Goal: Task Accomplishment & Management: Manage account settings

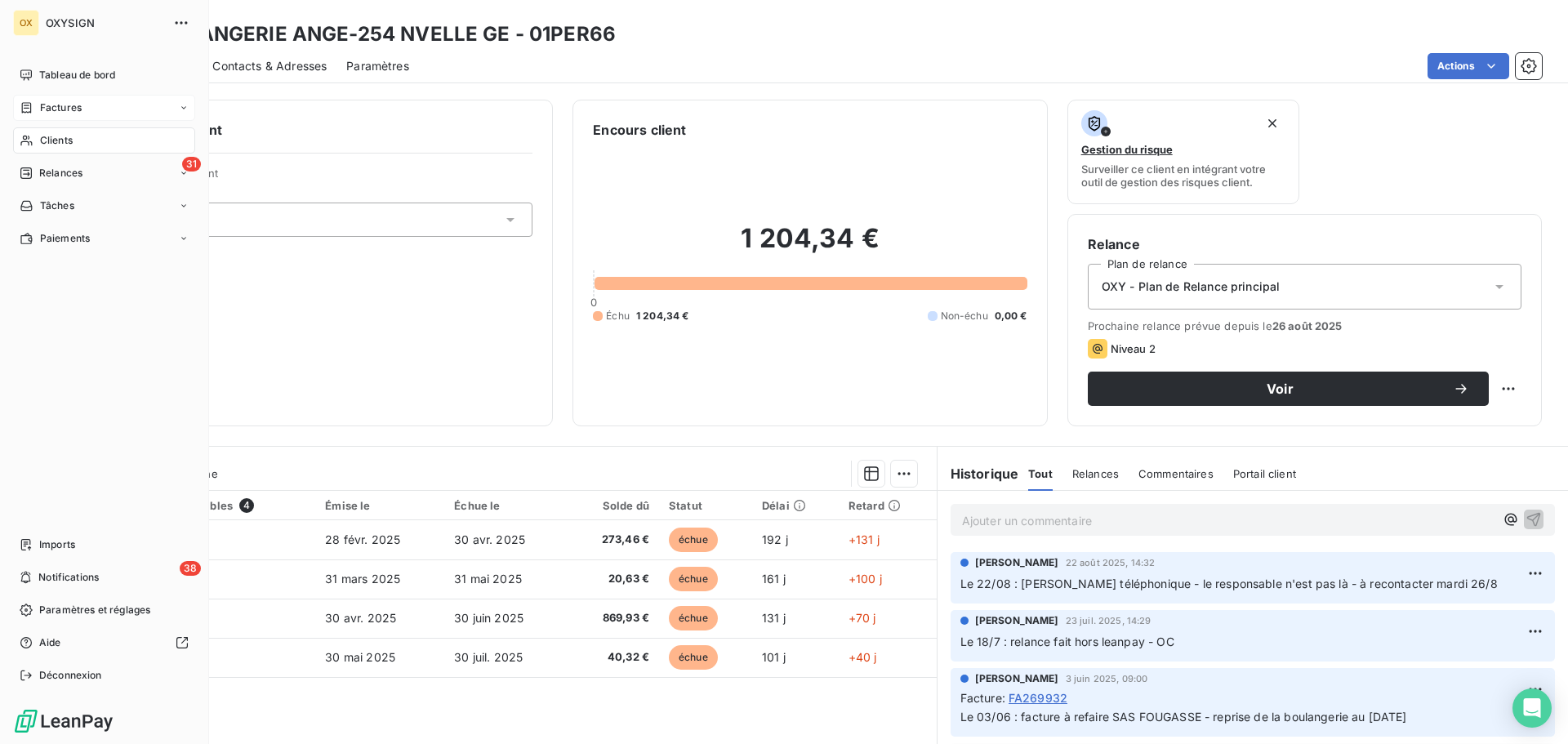
click at [45, 104] on span "Factures" at bounding box center [61, 108] width 42 height 15
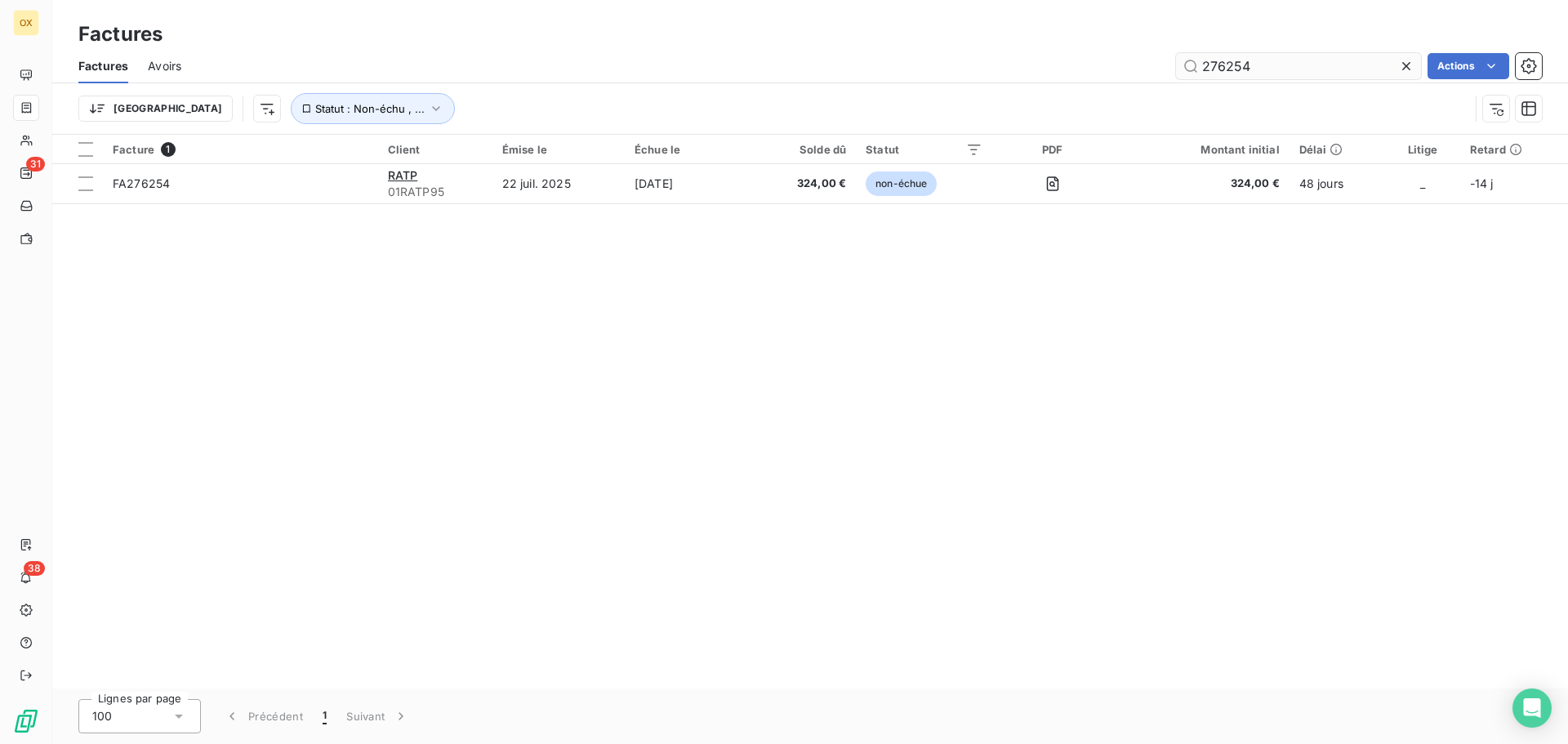
drag, startPoint x: 1256, startPoint y: 72, endPoint x: 1227, endPoint y: 66, distance: 29.6
click at [1227, 66] on input "276254" at bounding box center [1298, 66] width 245 height 26
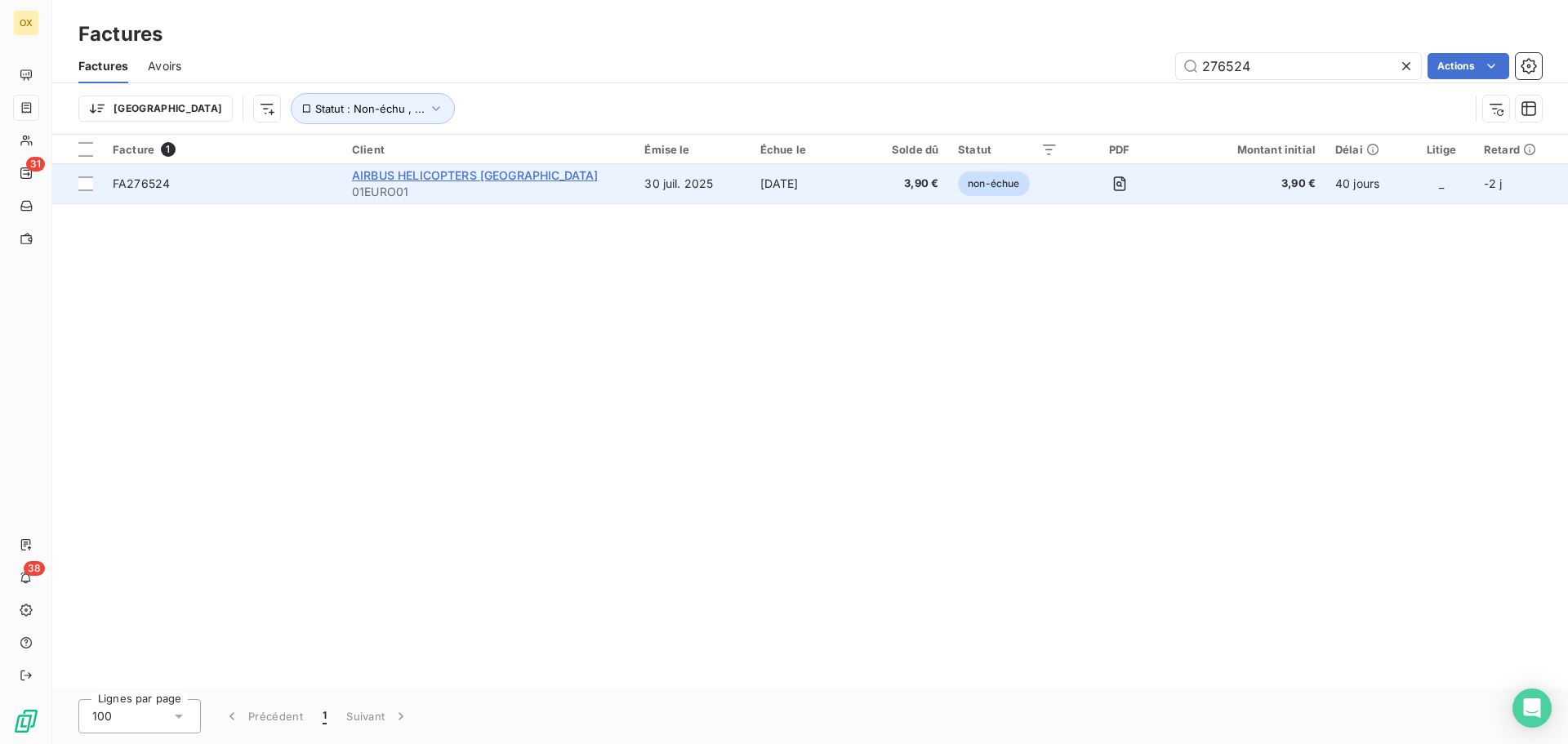
type input "276524"
click at [359, 171] on span "AIRBUS HELICOPTERS DEUTSCHLAND" at bounding box center [475, 175] width 246 height 14
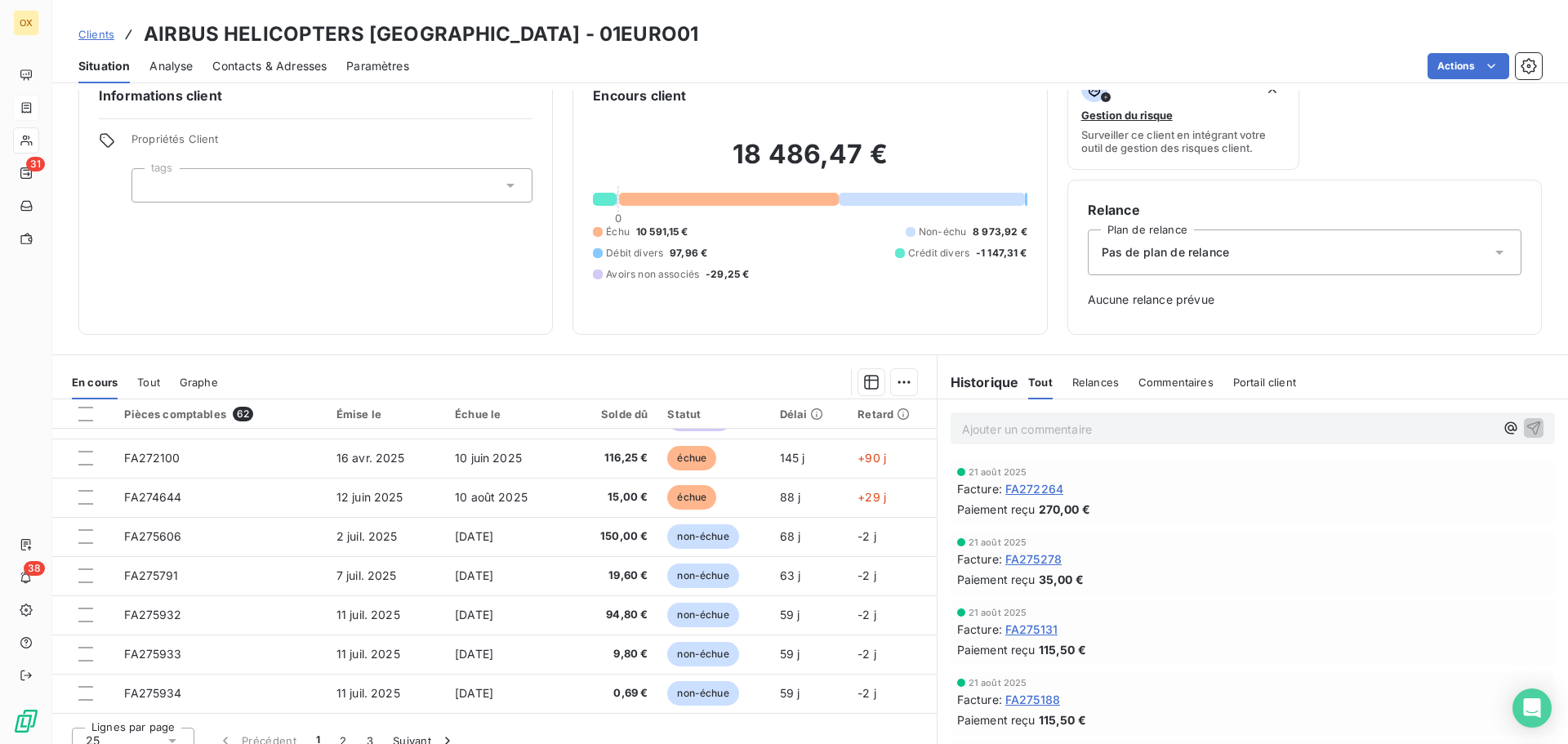
scroll to position [53, 0]
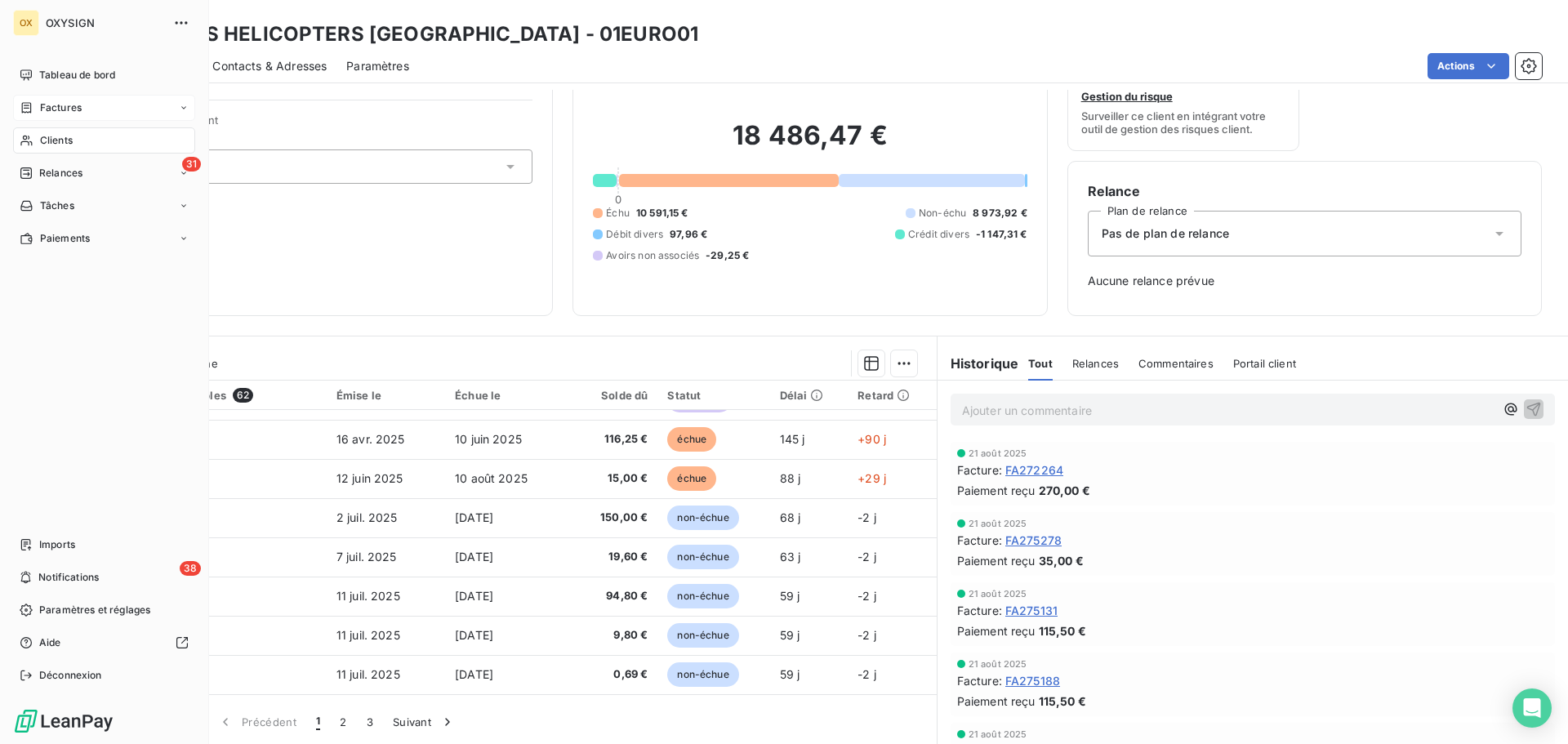
click at [79, 110] on span "Factures" at bounding box center [61, 108] width 42 height 15
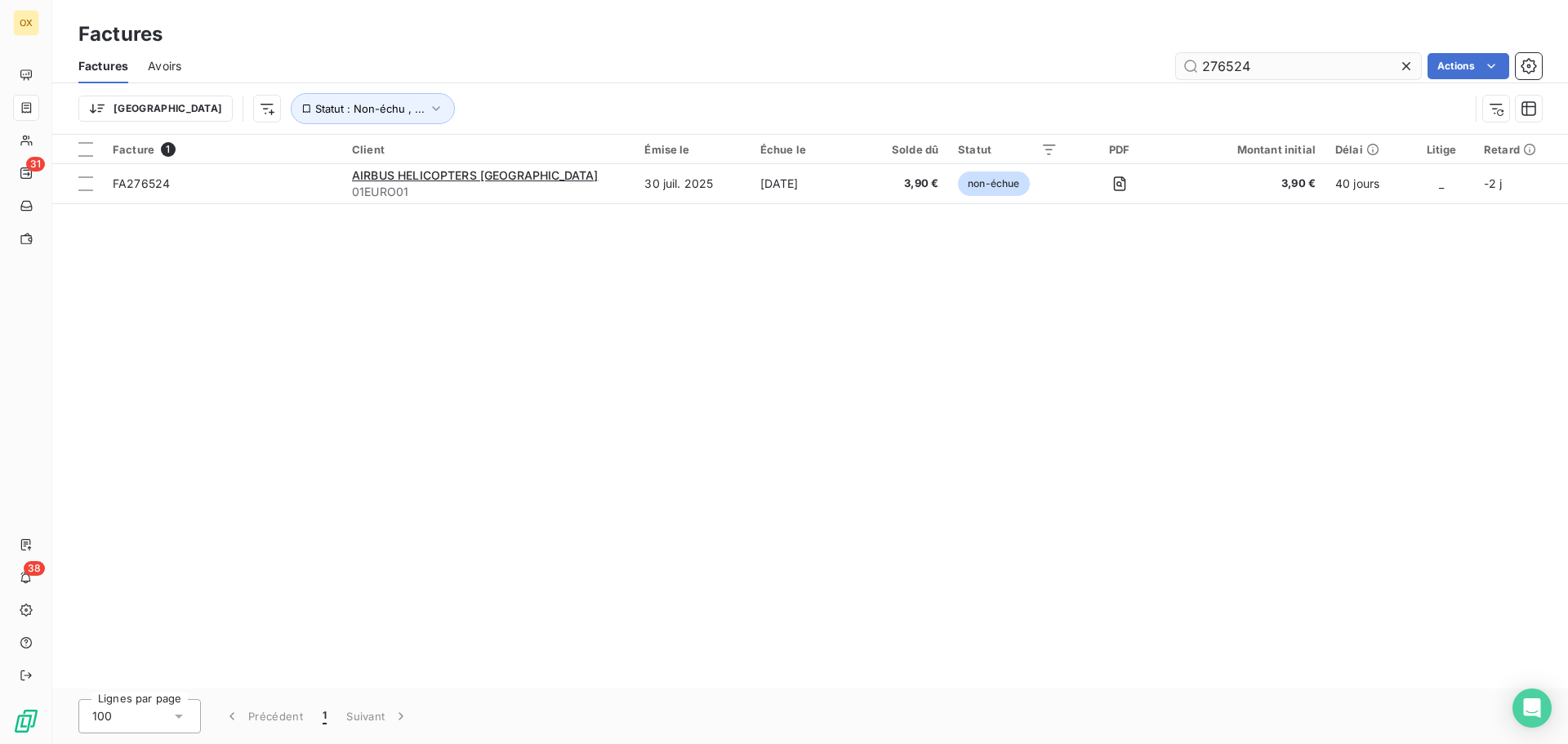
drag, startPoint x: 1275, startPoint y: 74, endPoint x: 1189, endPoint y: 73, distance: 86.0
click at [1189, 73] on input "276524" at bounding box center [1298, 66] width 245 height 26
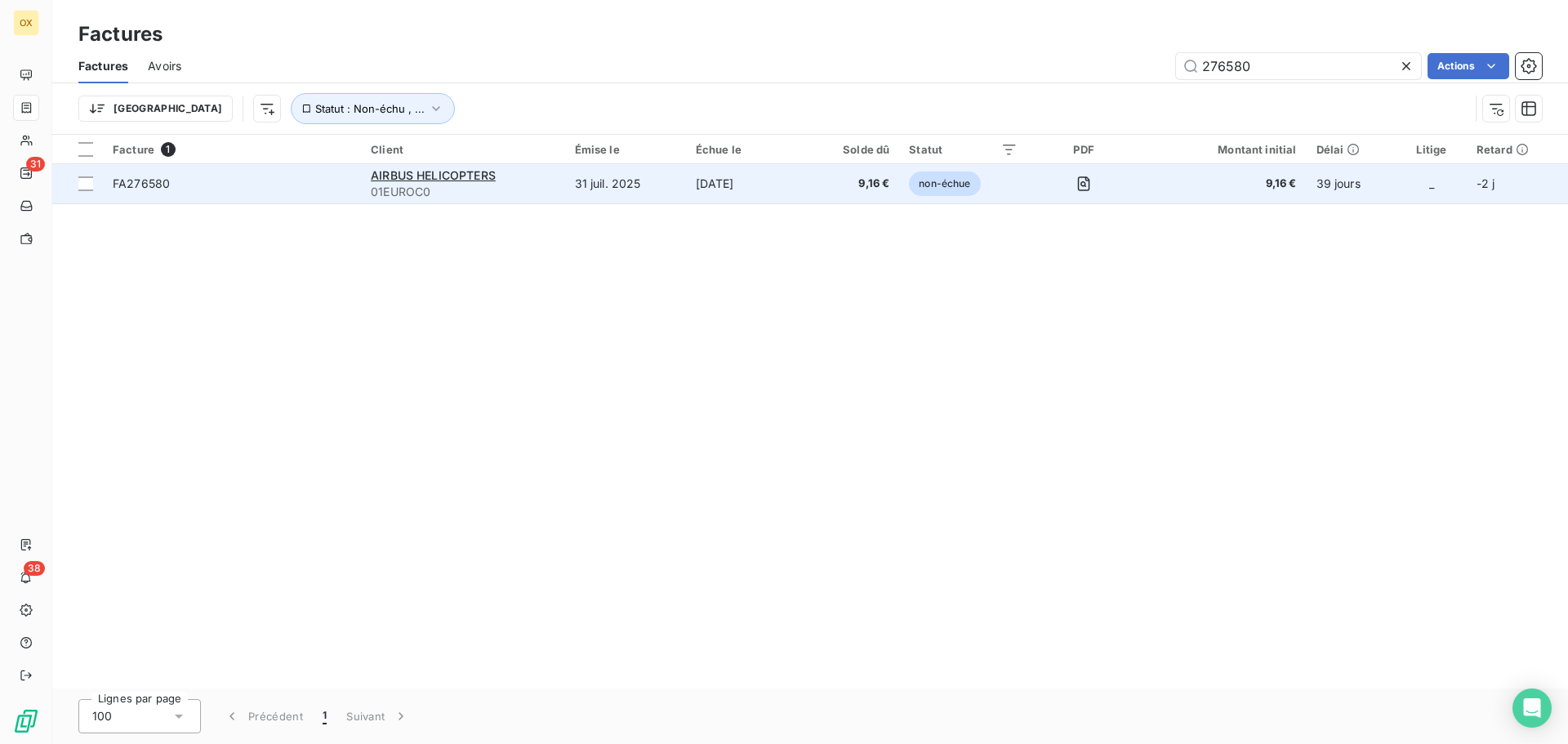
type input "276580"
click at [206, 183] on span "FA276580" at bounding box center [231, 183] width 238 height 16
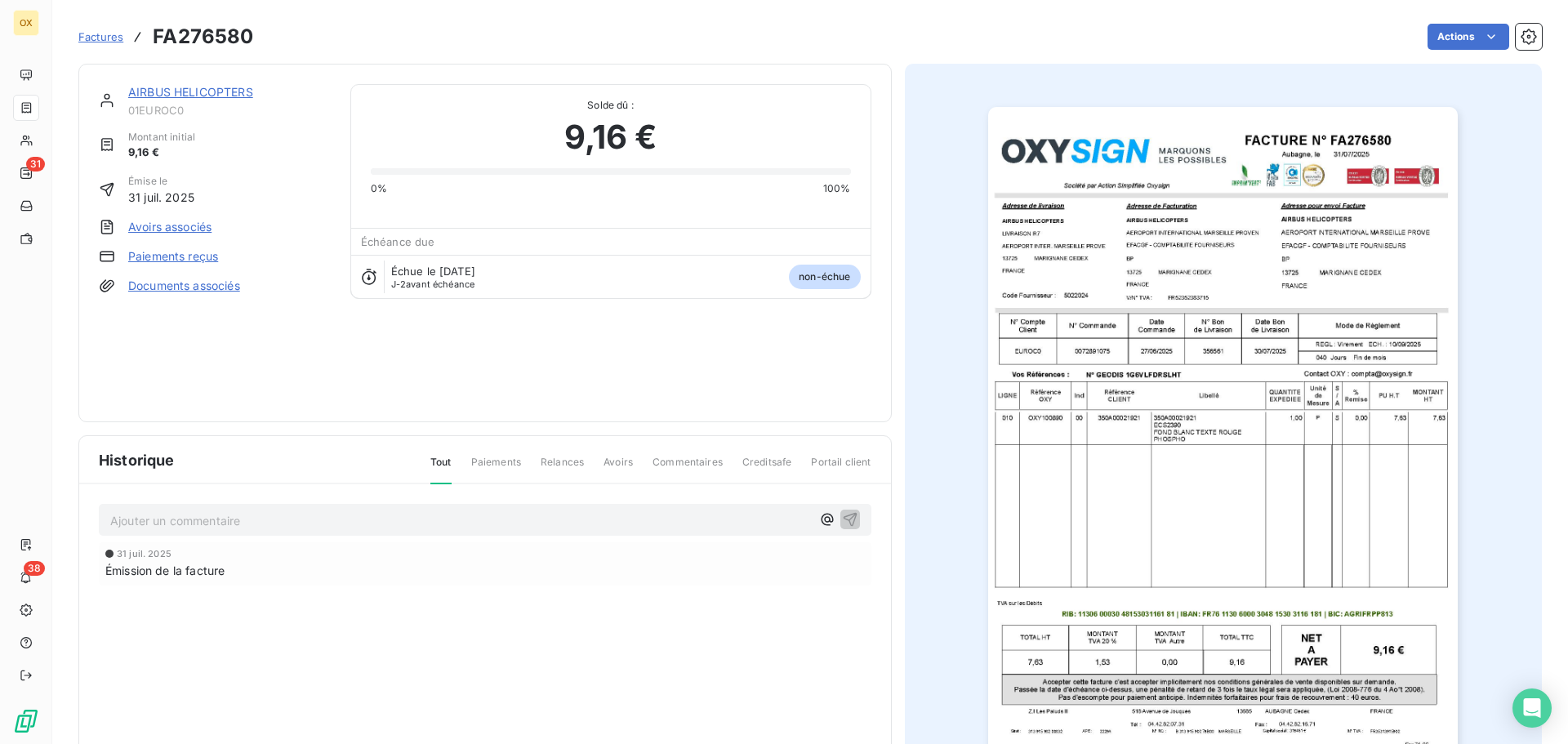
drag, startPoint x: 219, startPoint y: 90, endPoint x: 386, endPoint y: 126, distance: 170.8
click at [219, 91] on link "AIRBUS HELICOPTERS" at bounding box center [190, 92] width 125 height 14
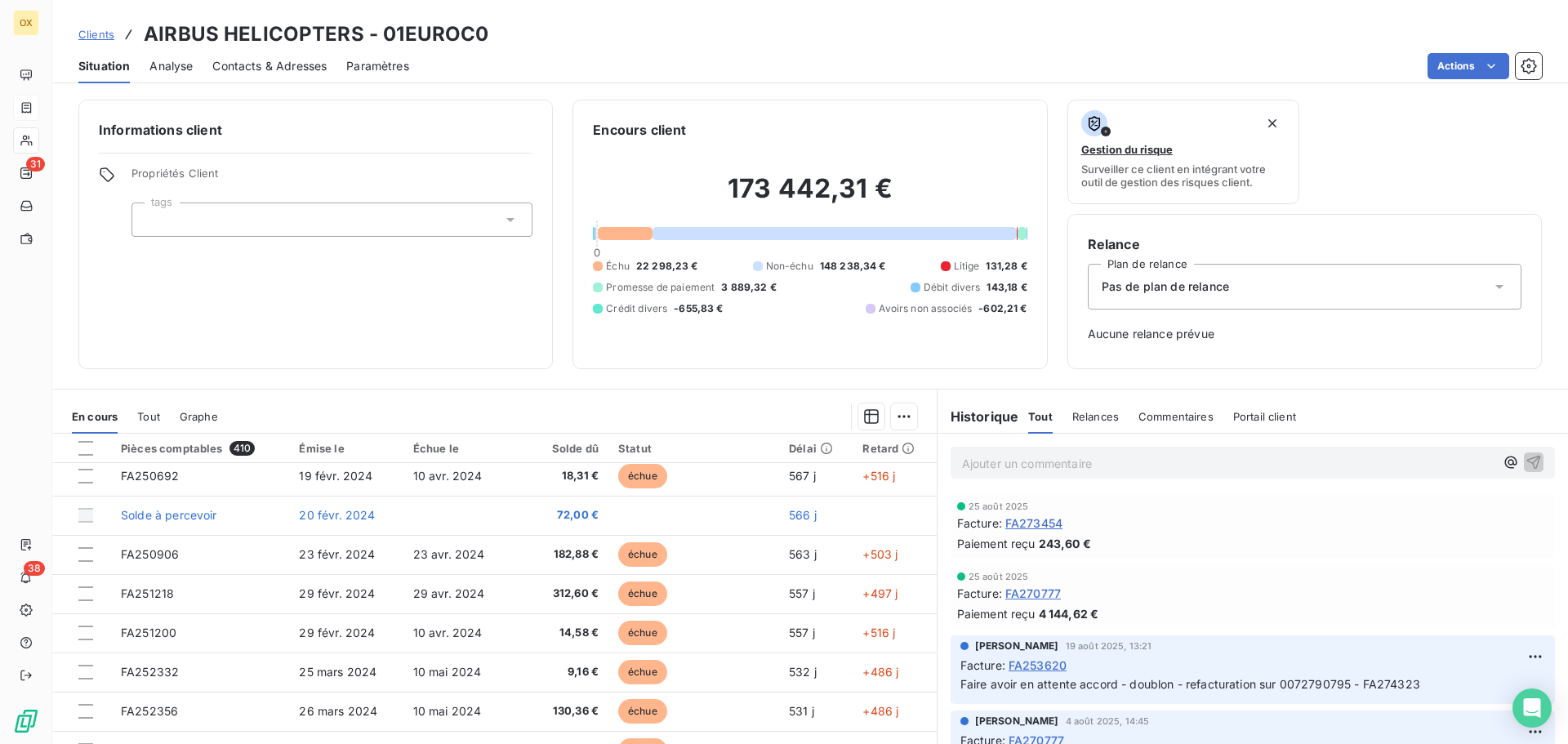
scroll to position [163, 0]
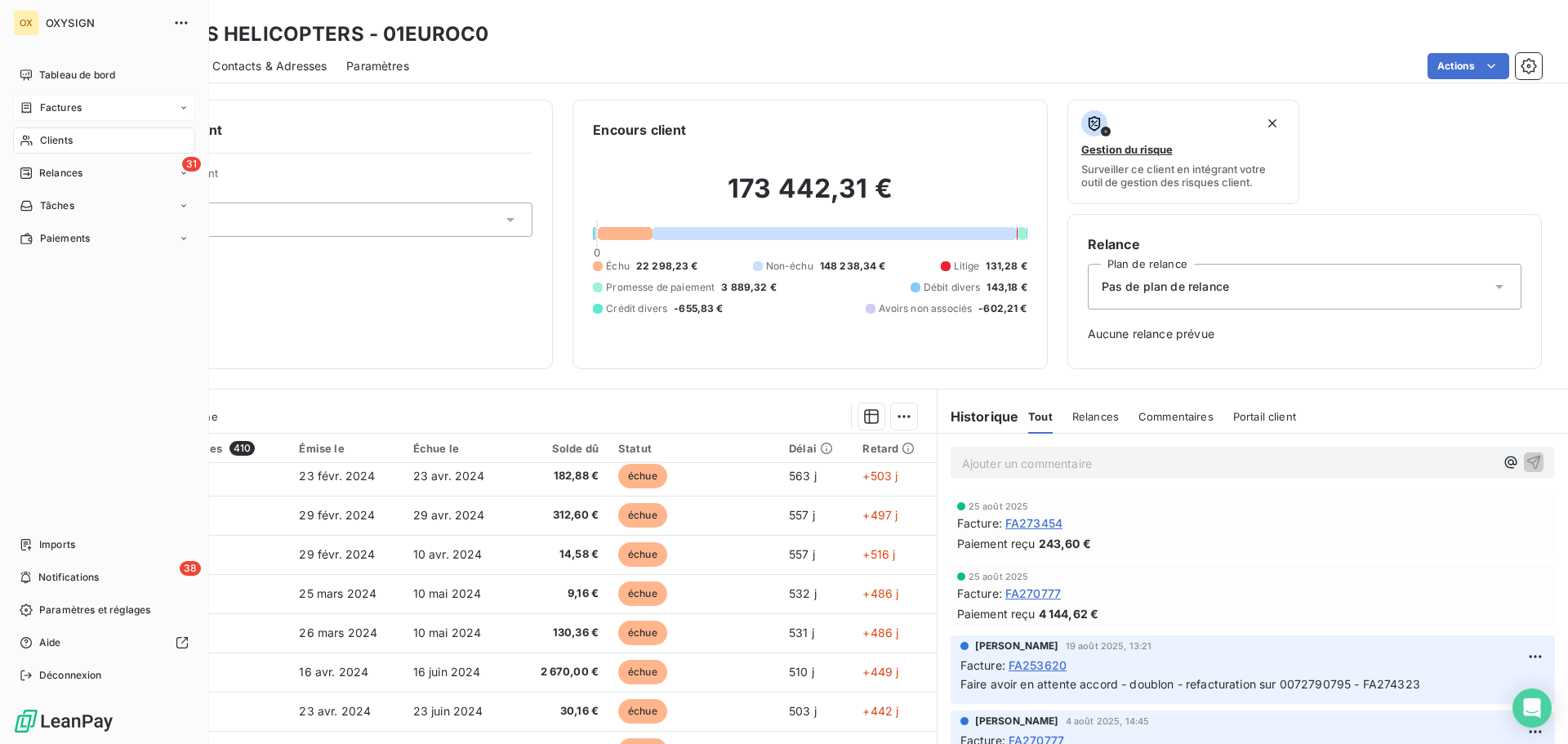
click at [41, 105] on span "Factures" at bounding box center [61, 108] width 42 height 15
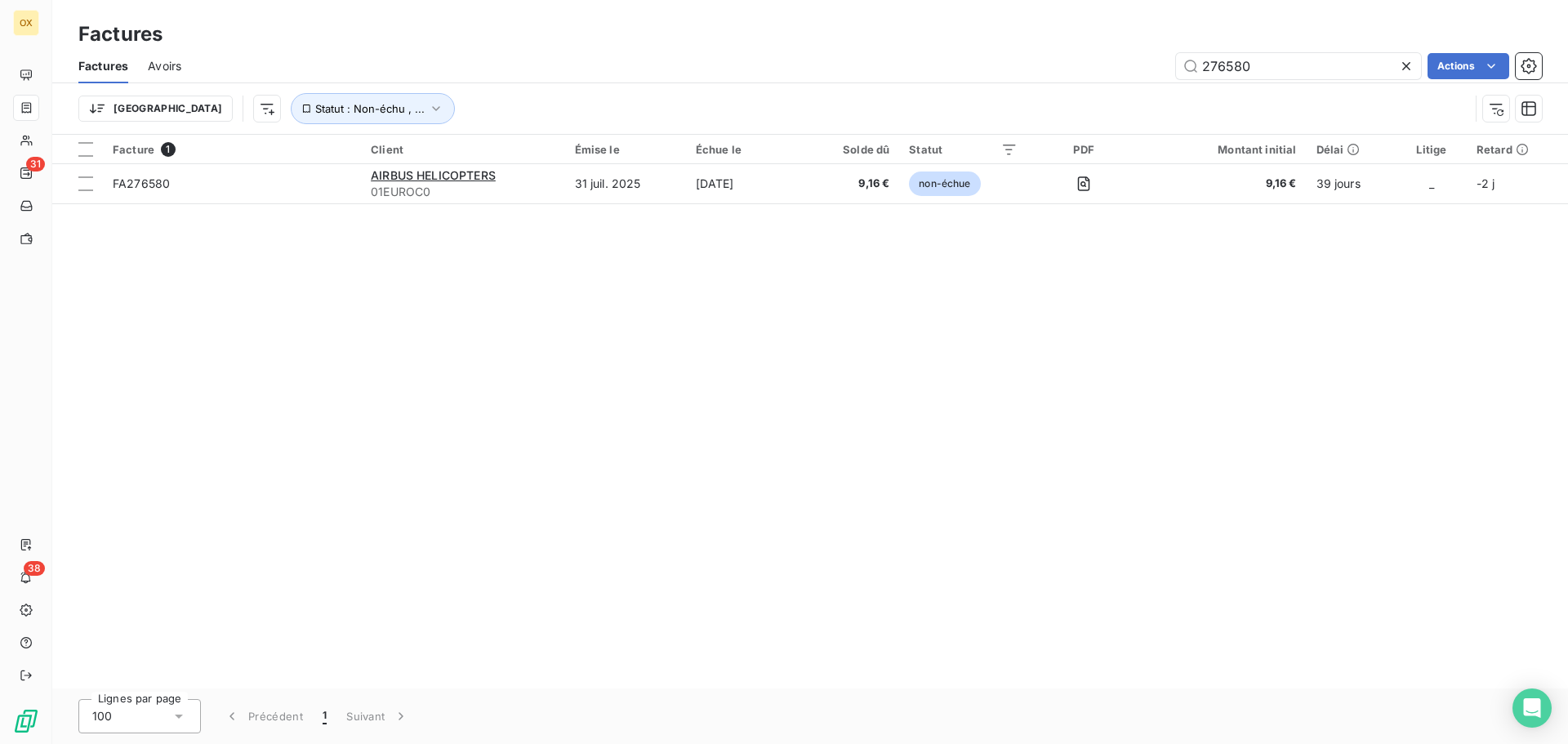
drag, startPoint x: 1281, startPoint y: 67, endPoint x: 1169, endPoint y: 64, distance: 112.0
click at [1169, 64] on div "276580 Actions" at bounding box center [871, 66] width 1341 height 26
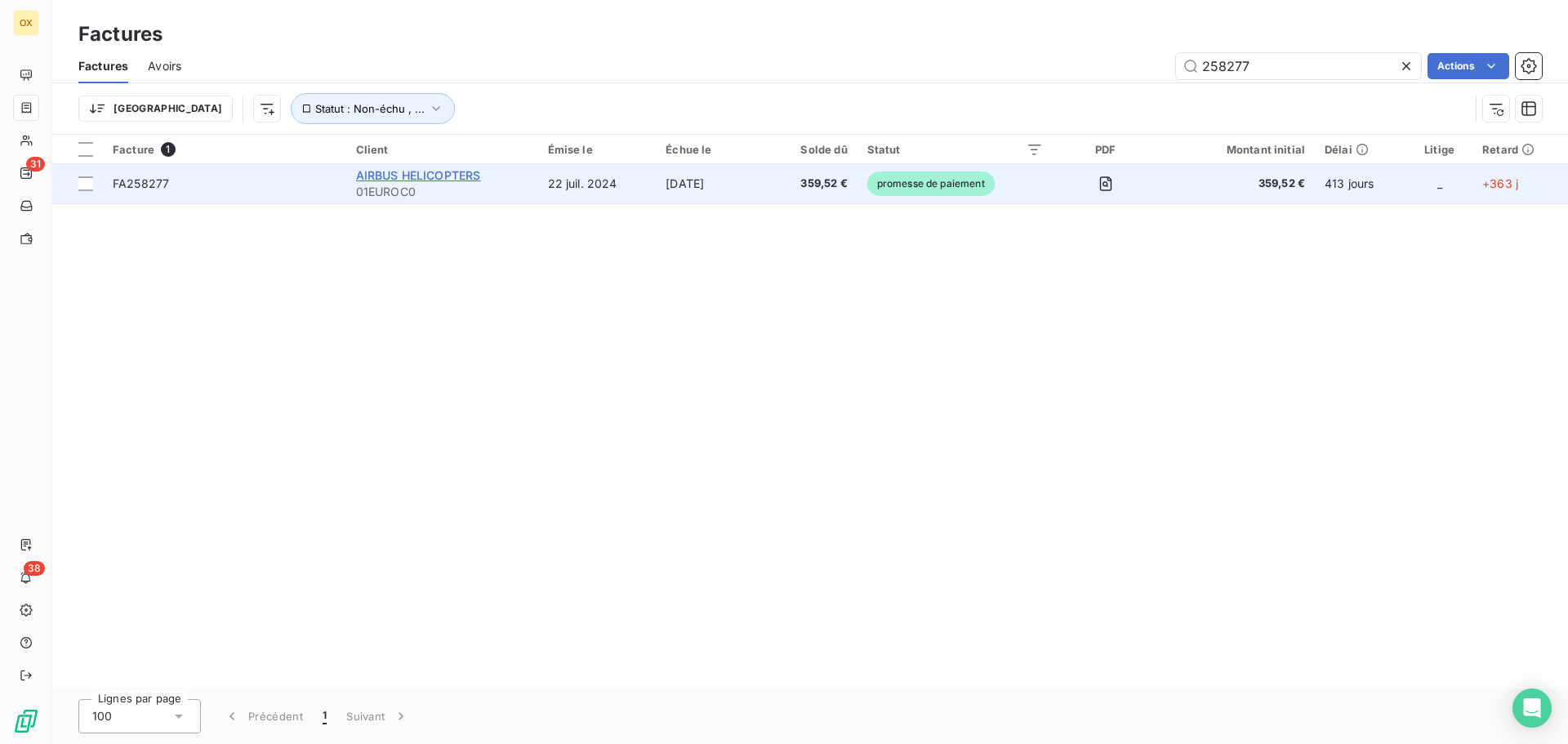
type input "258277"
click at [392, 179] on span "AIRBUS HELICOPTERS" at bounding box center [418, 175] width 125 height 14
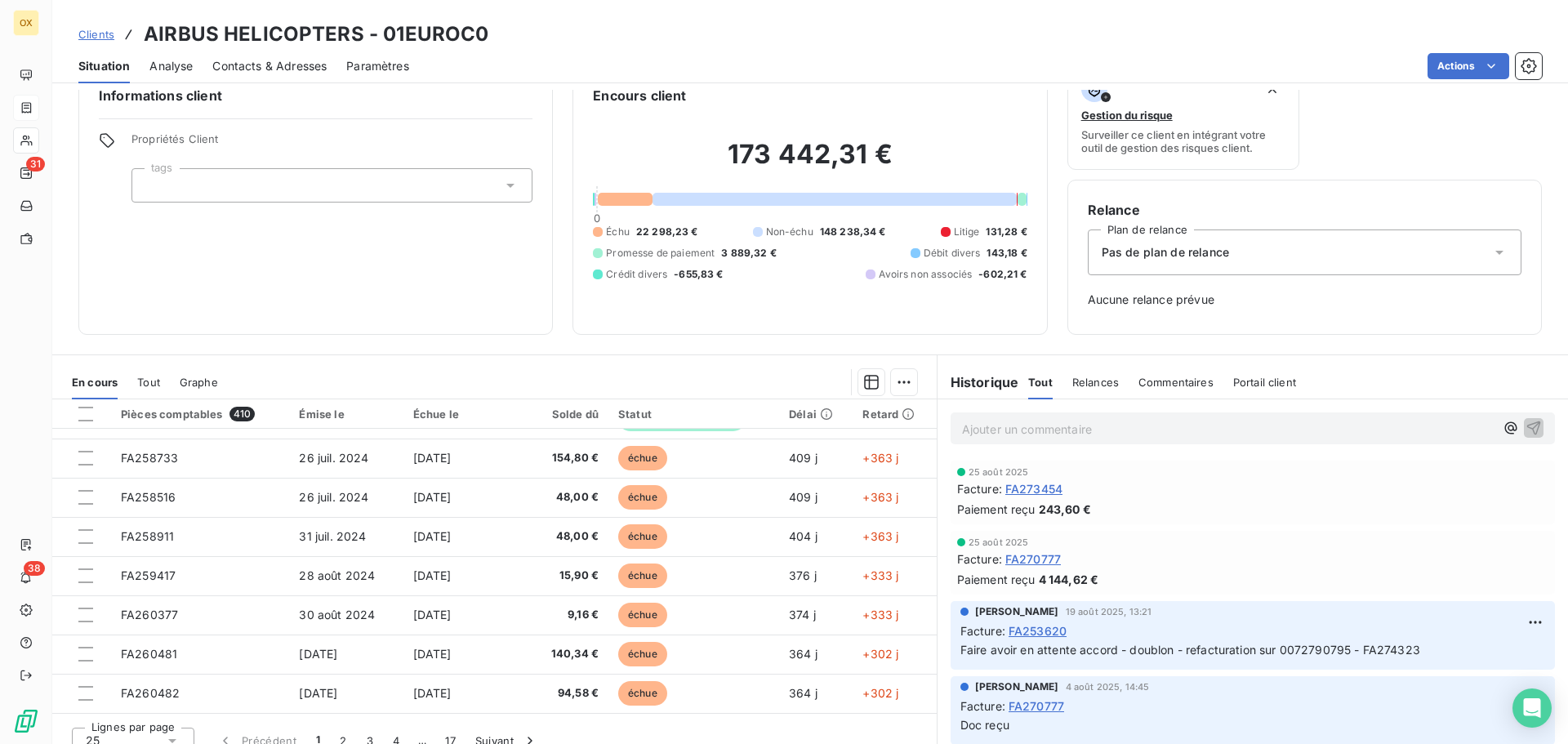
scroll to position [53, 0]
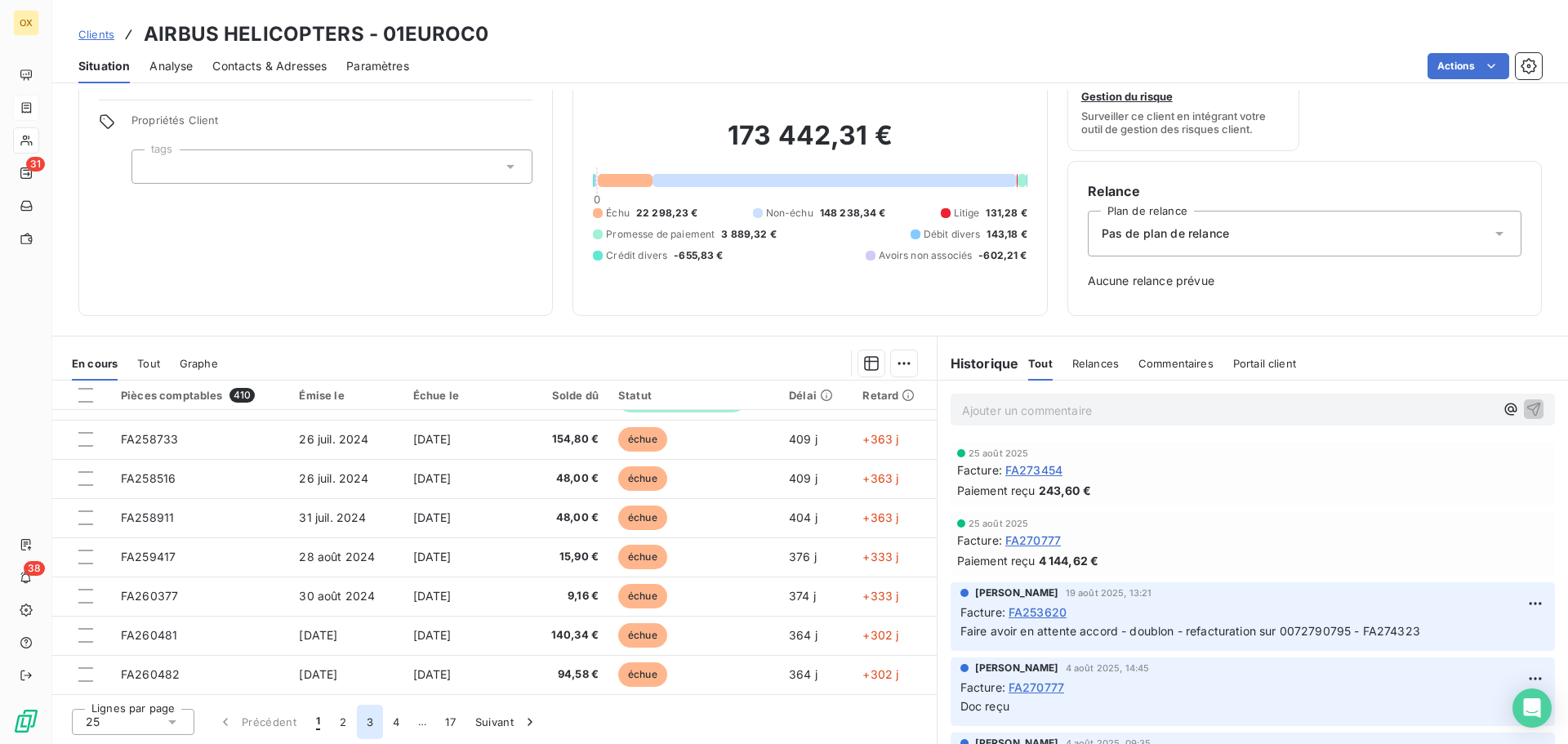
click at [369, 715] on button "3" at bounding box center [370, 722] width 26 height 34
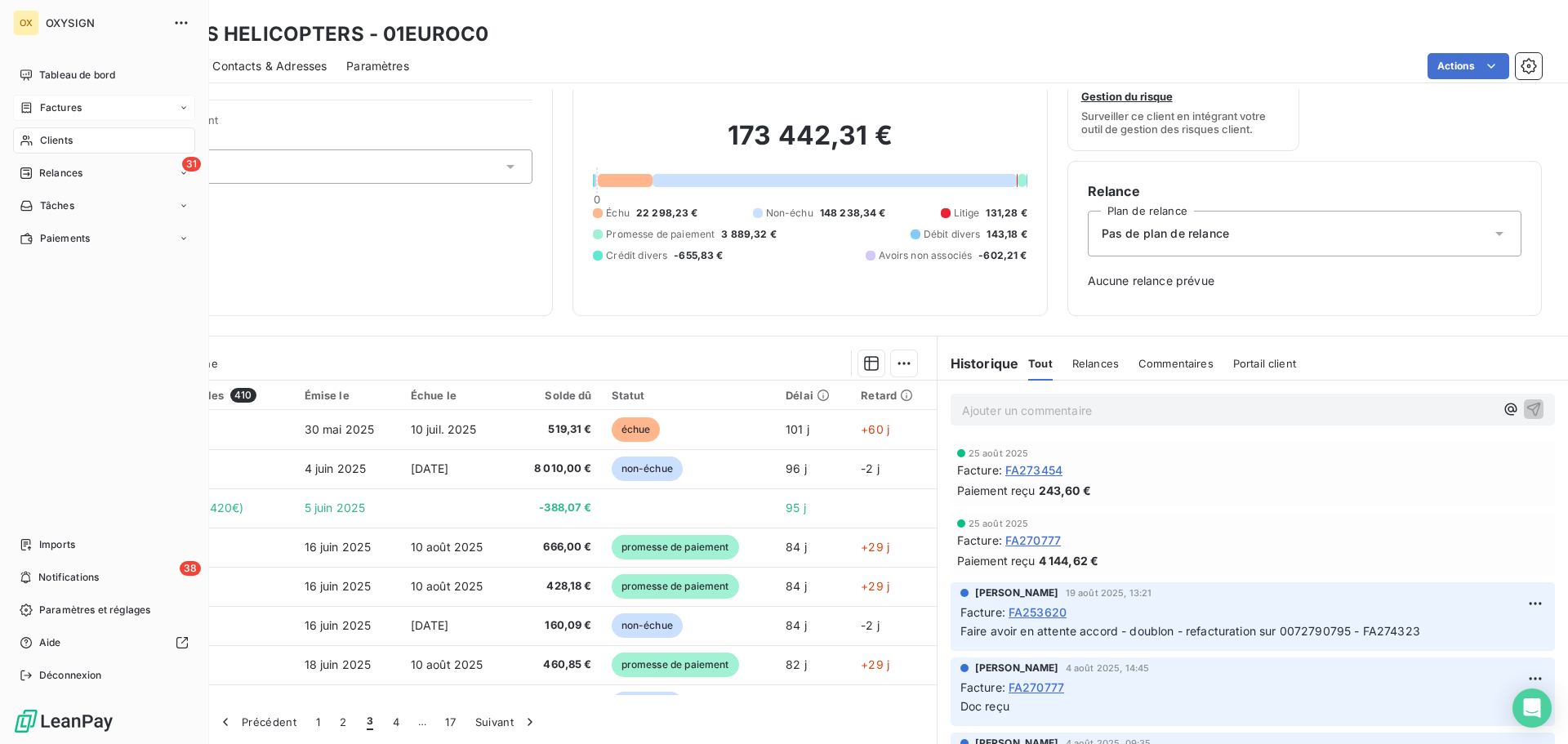
click at [50, 103] on span "Factures" at bounding box center [61, 108] width 42 height 15
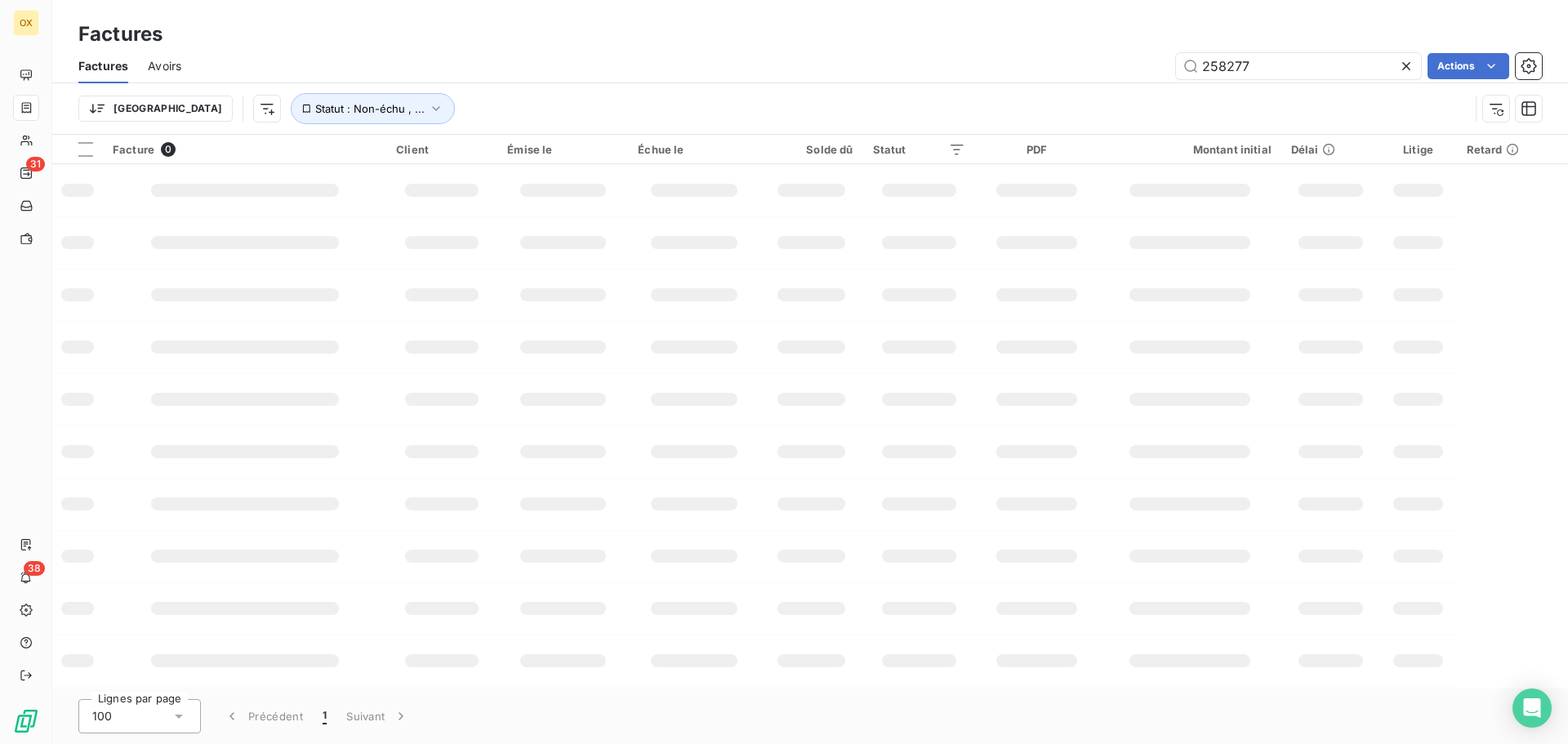
drag, startPoint x: 1287, startPoint y: 55, endPoint x: 1173, endPoint y: 43, distance: 114.6
click at [1173, 43] on div "Factures Factures Avoirs 258277 Actions Trier Statut : Non-échu , ..." at bounding box center [810, 67] width 1516 height 135
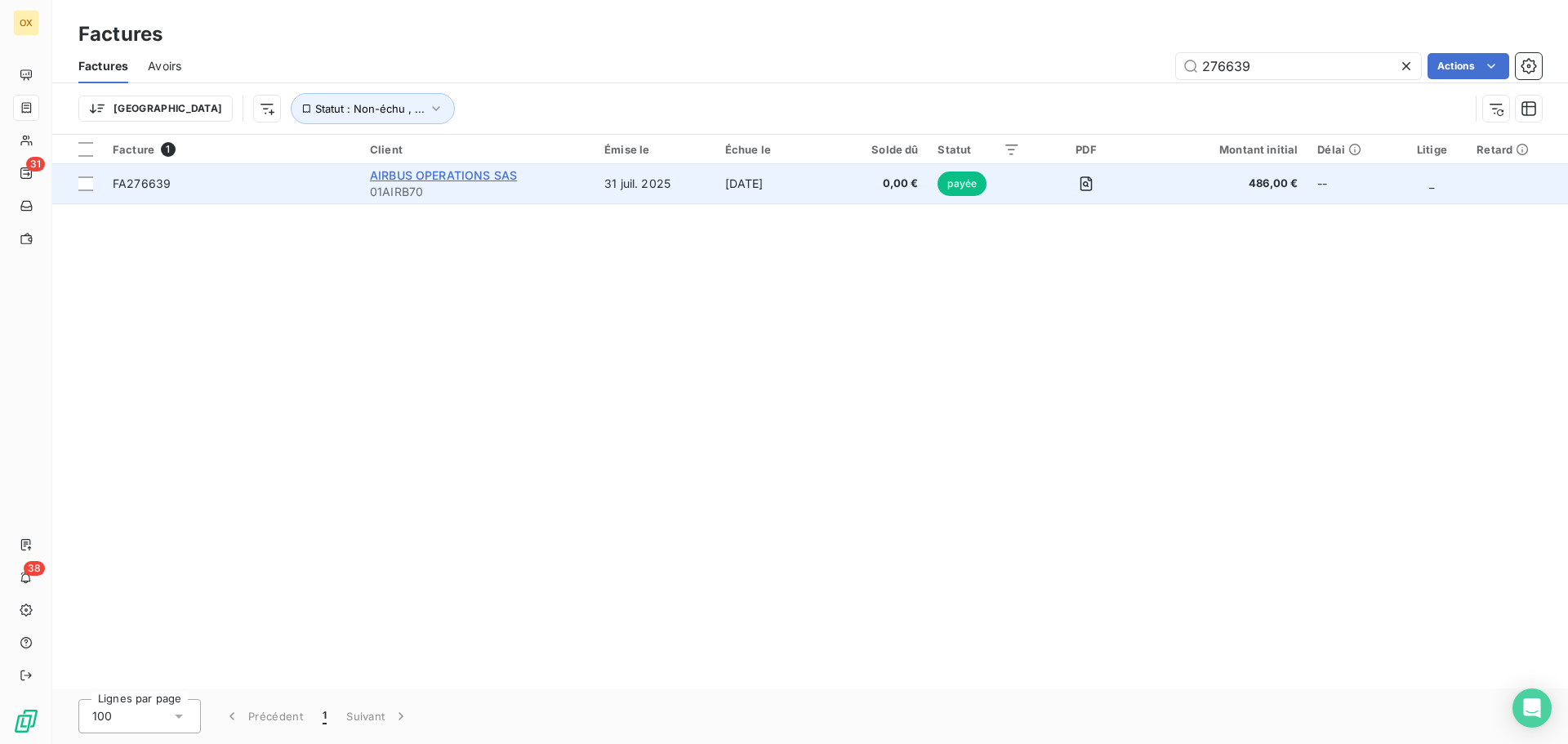
type input "276639"
click at [480, 175] on span "AIRBUS OPERATIONS SAS" at bounding box center [443, 175] width 147 height 14
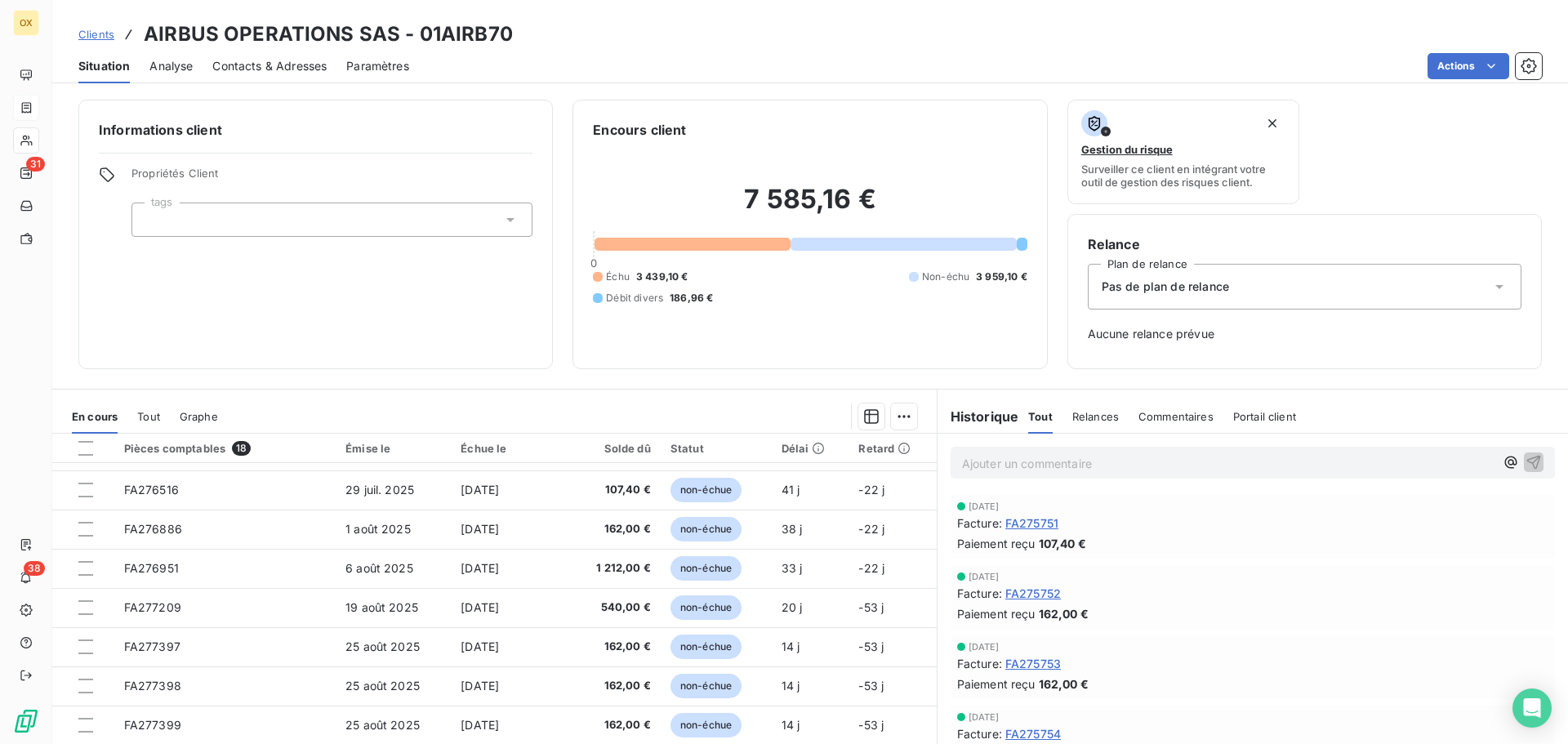
scroll to position [327, 0]
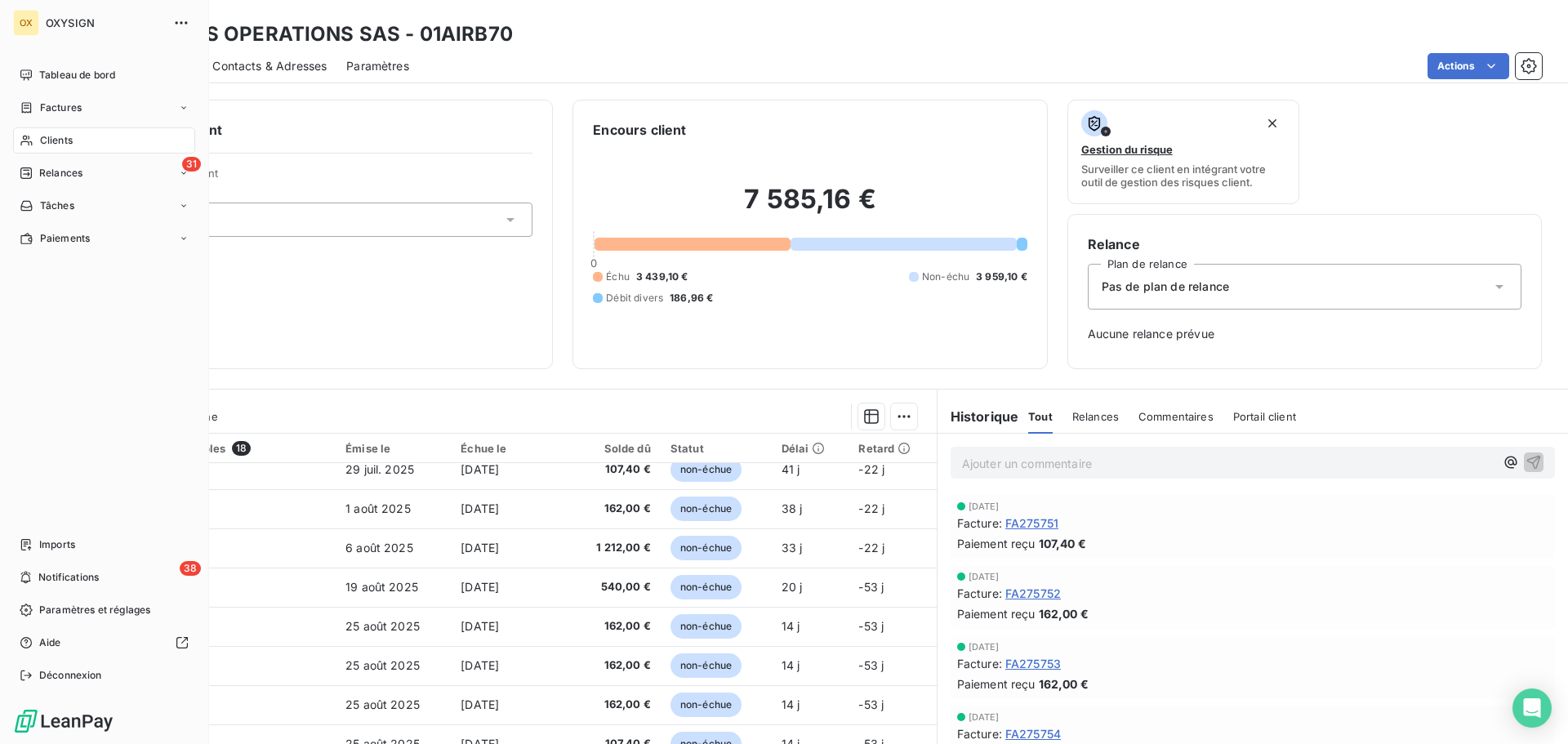
drag, startPoint x: 76, startPoint y: 105, endPoint x: 195, endPoint y: 105, distance: 119.0
click at [75, 104] on span "Factures" at bounding box center [61, 108] width 42 height 15
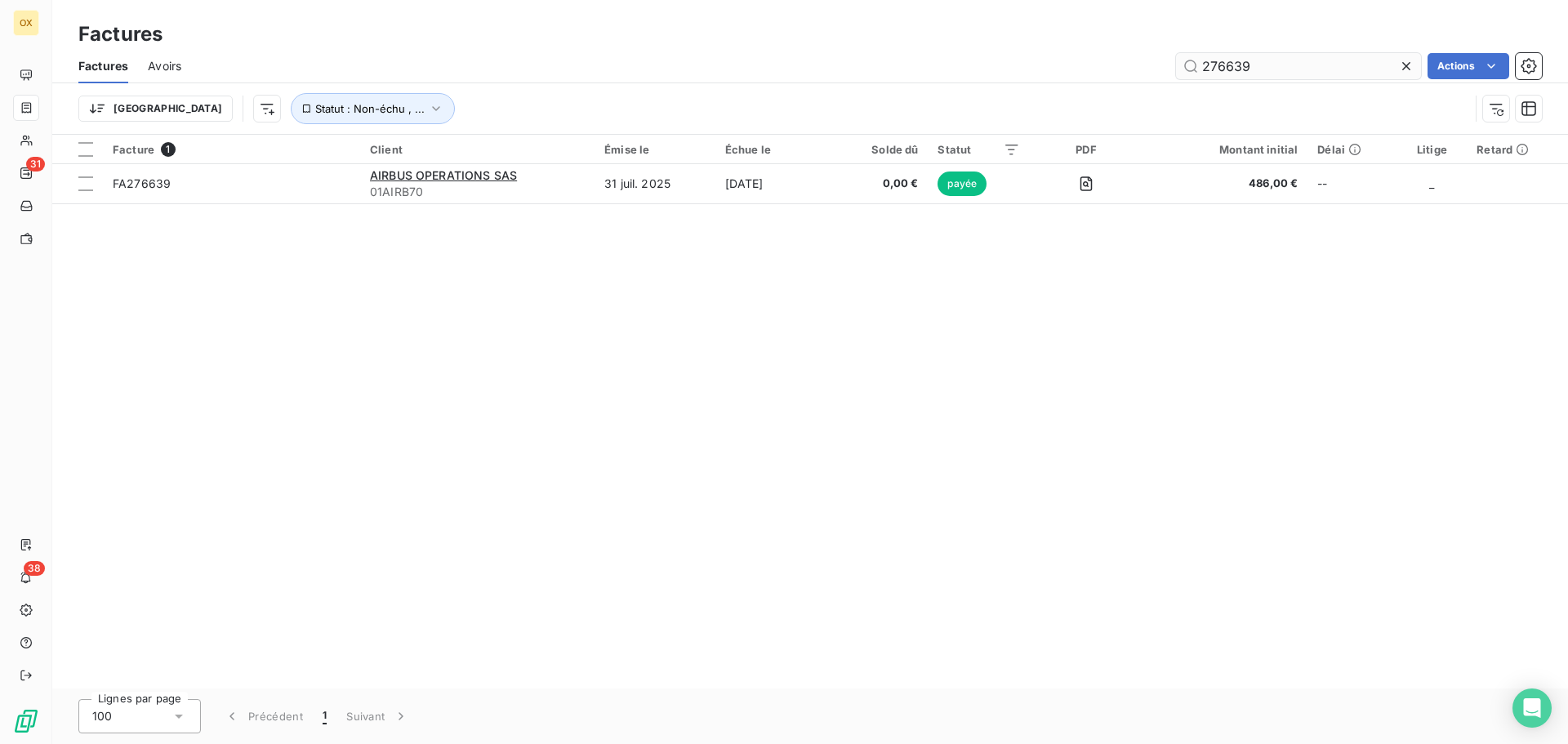
drag, startPoint x: 1309, startPoint y: 73, endPoint x: 1226, endPoint y: 61, distance: 83.9
click at [1226, 61] on input "276639" at bounding box center [1298, 66] width 245 height 26
drag, startPoint x: 1295, startPoint y: 71, endPoint x: 1224, endPoint y: 67, distance: 71.1
click at [1224, 67] on input "276485" at bounding box center [1298, 66] width 245 height 26
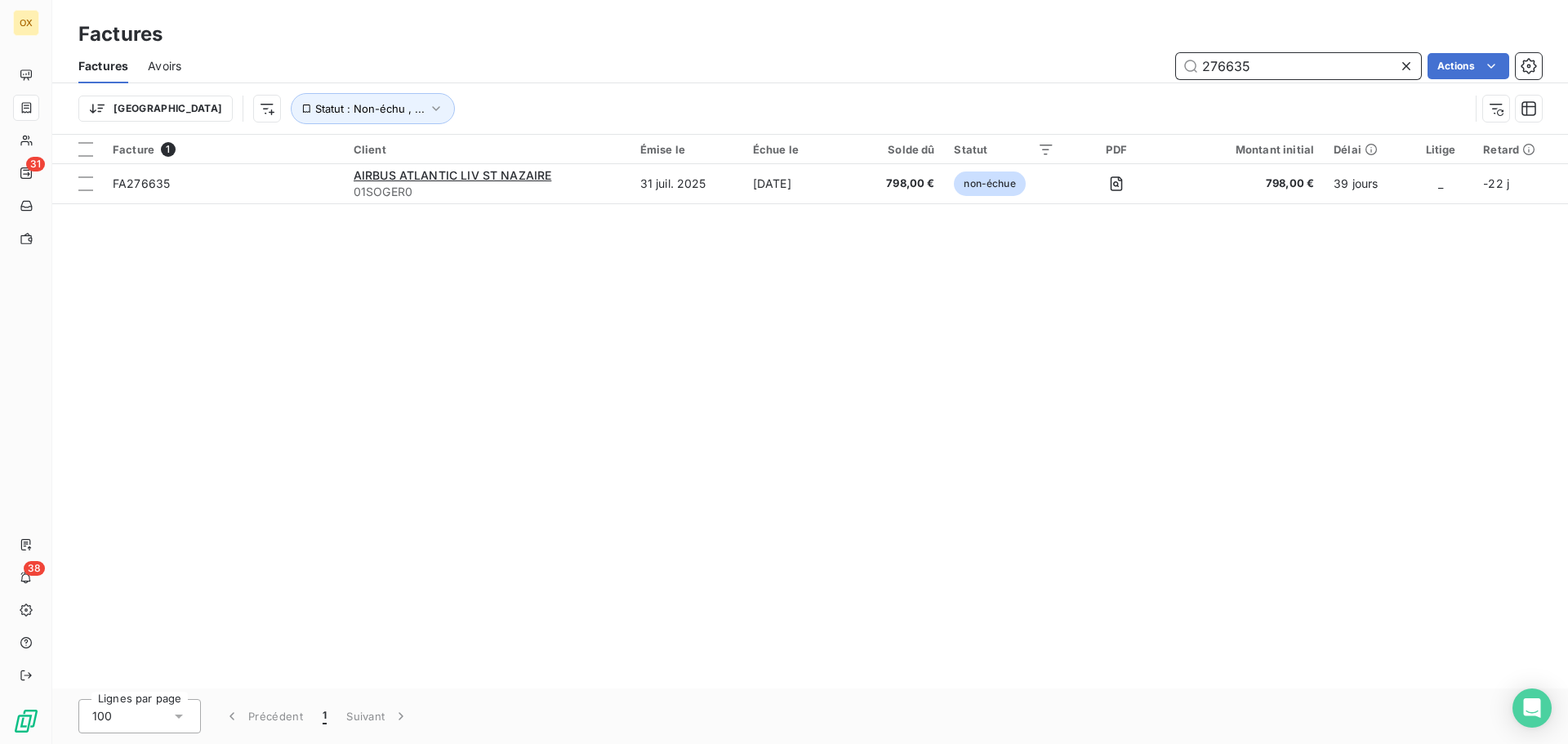
drag, startPoint x: 1283, startPoint y: 62, endPoint x: 1160, endPoint y: 70, distance: 123.3
click at [1160, 70] on div "276635 Actions" at bounding box center [871, 66] width 1341 height 26
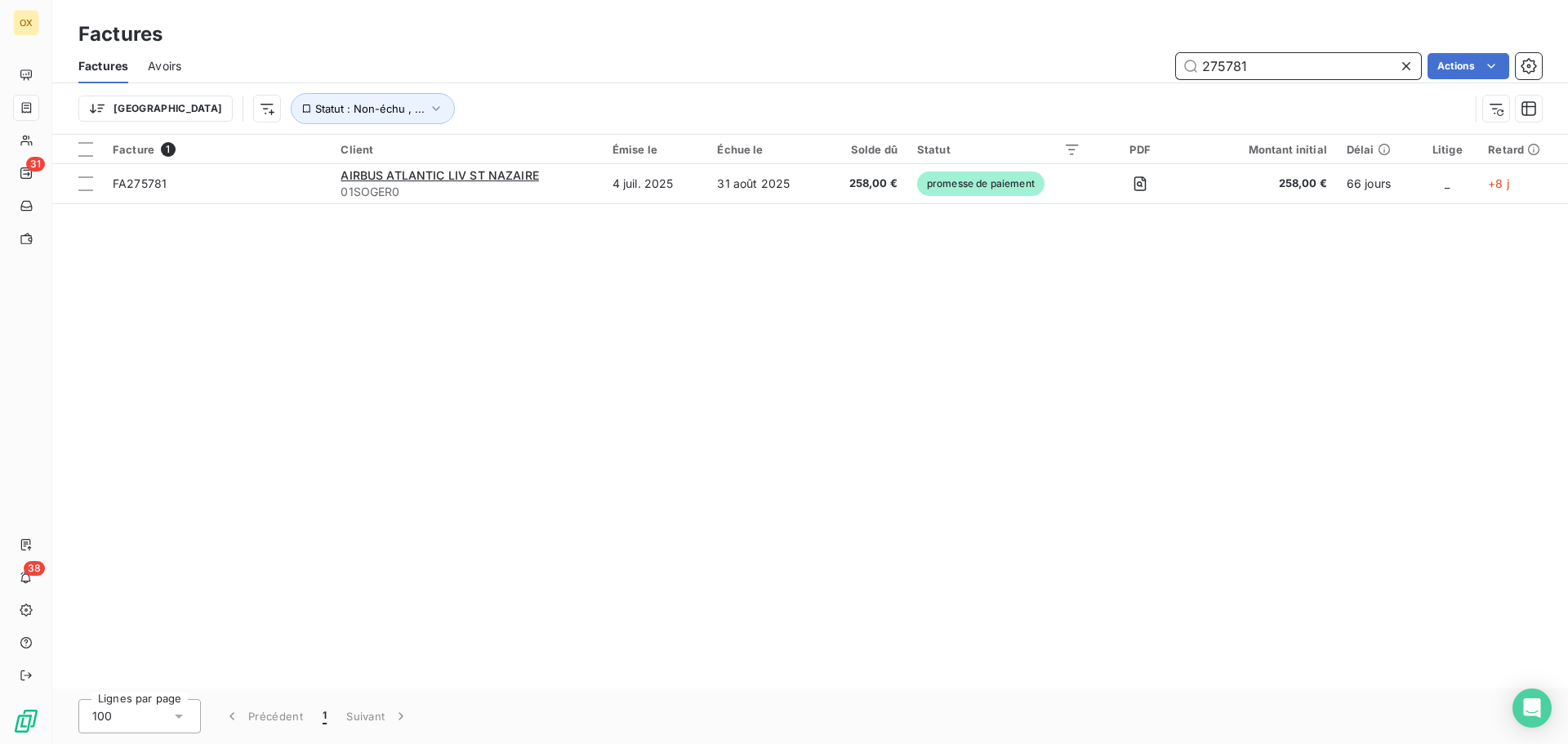
type input "275781"
drag, startPoint x: 1258, startPoint y: 73, endPoint x: 1154, endPoint y: 49, distance: 106.7
click at [1153, 49] on div "Factures Avoirs 275781 Actions" at bounding box center [810, 66] width 1516 height 34
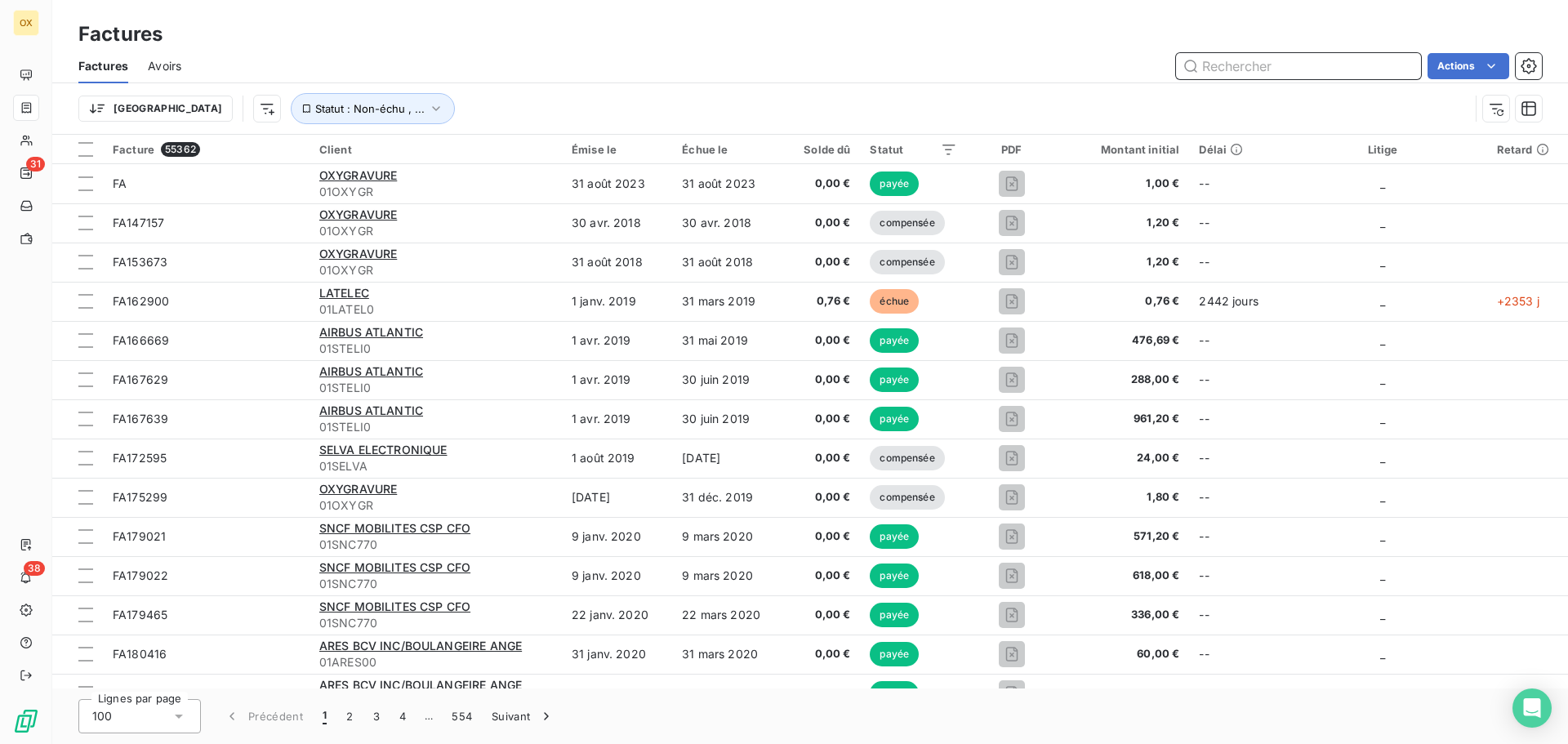
click at [1262, 68] on input "text" at bounding box center [1298, 66] width 245 height 26
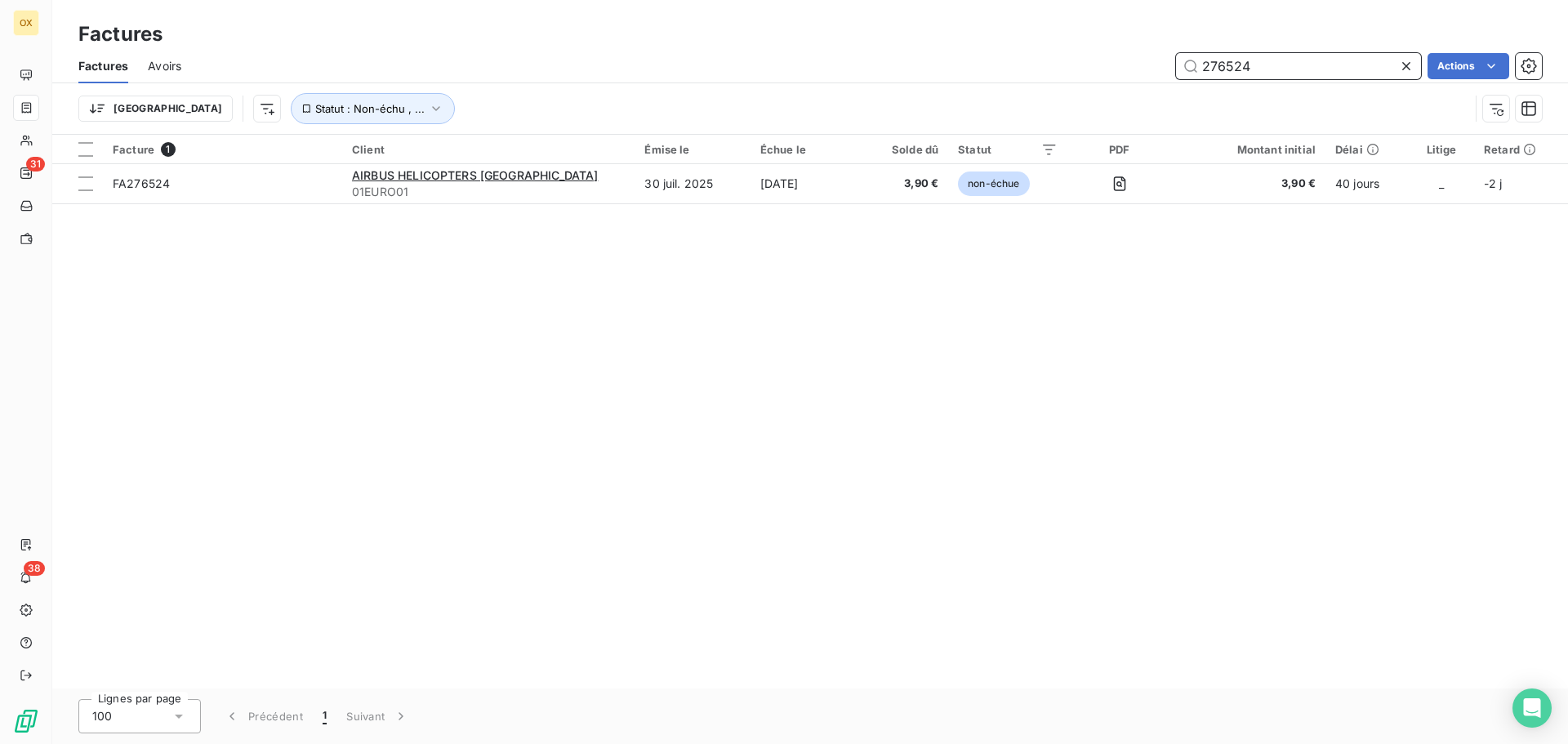
drag, startPoint x: 1303, startPoint y: 66, endPoint x: 1227, endPoint y: 63, distance: 76.1
click at [1227, 63] on input "276524" at bounding box center [1298, 66] width 245 height 26
drag, startPoint x: 1300, startPoint y: 68, endPoint x: 1192, endPoint y: 60, distance: 108.3
click at [1192, 60] on input "276518" at bounding box center [1298, 66] width 245 height 26
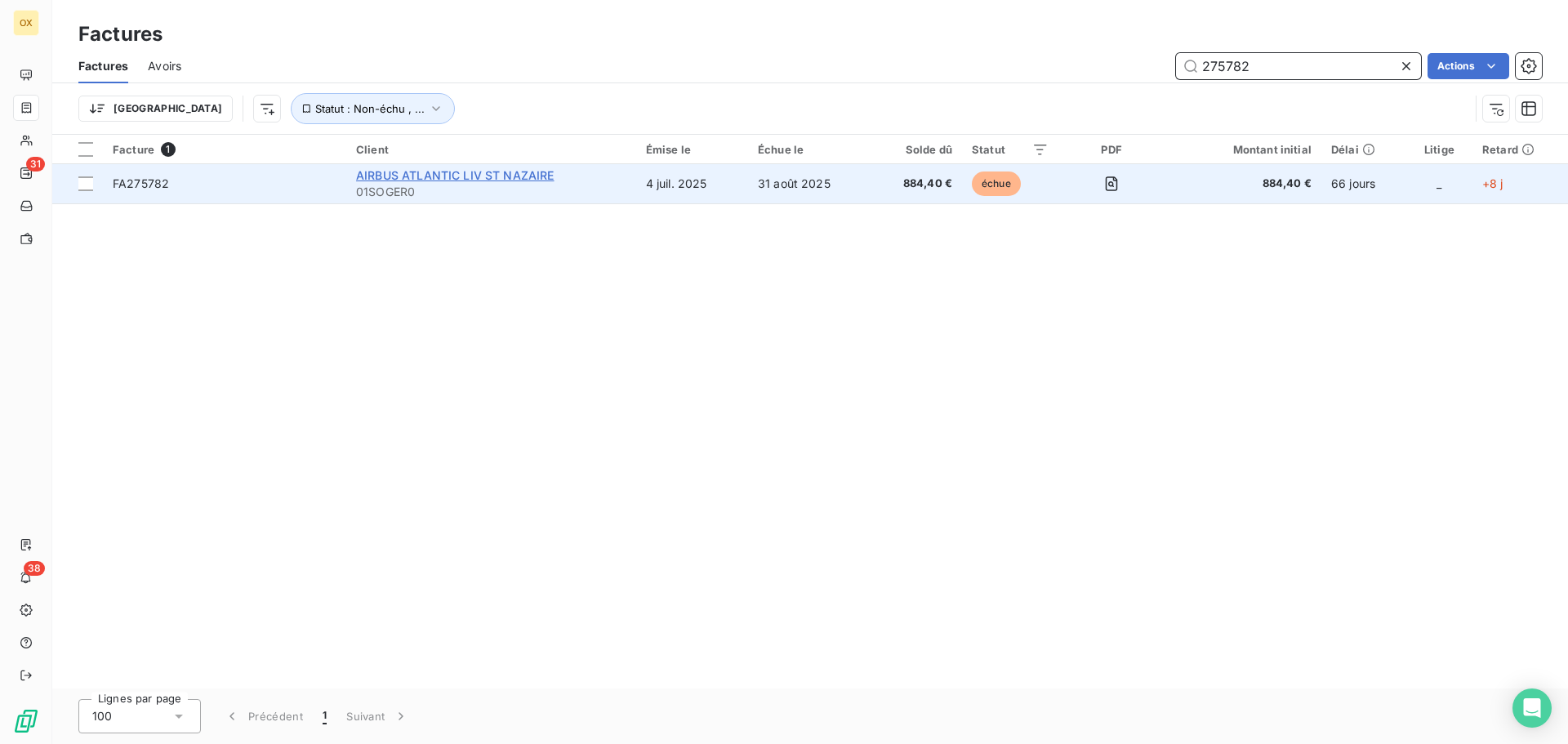
type input "275782"
click at [514, 177] on span "AIRBUS ATLANTIC LIV ST NAZAIRE" at bounding box center [455, 175] width 198 height 14
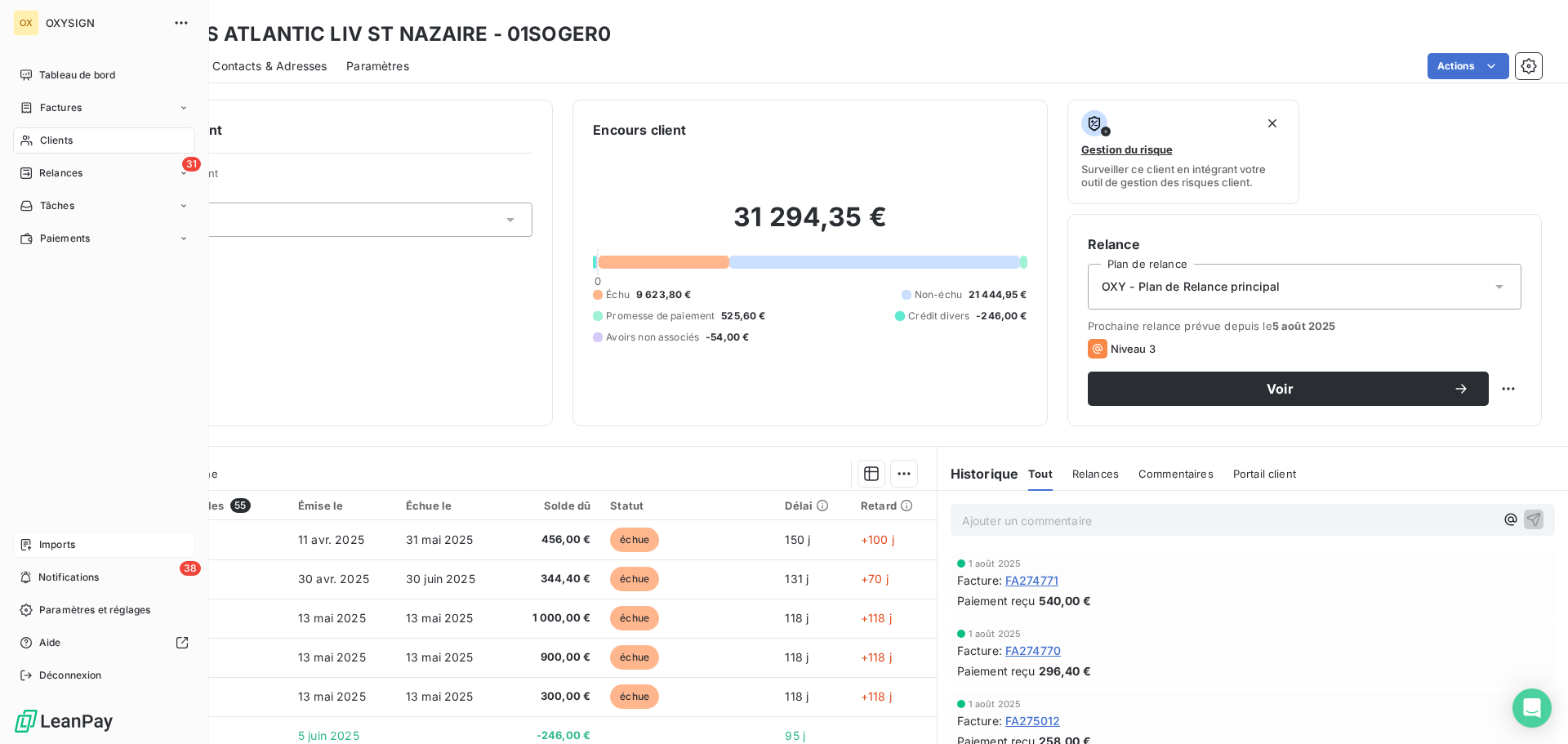
drag, startPoint x: 62, startPoint y: 548, endPoint x: 142, endPoint y: 524, distance: 83.5
click at [61, 548] on span "Imports" at bounding box center [57, 544] width 36 height 15
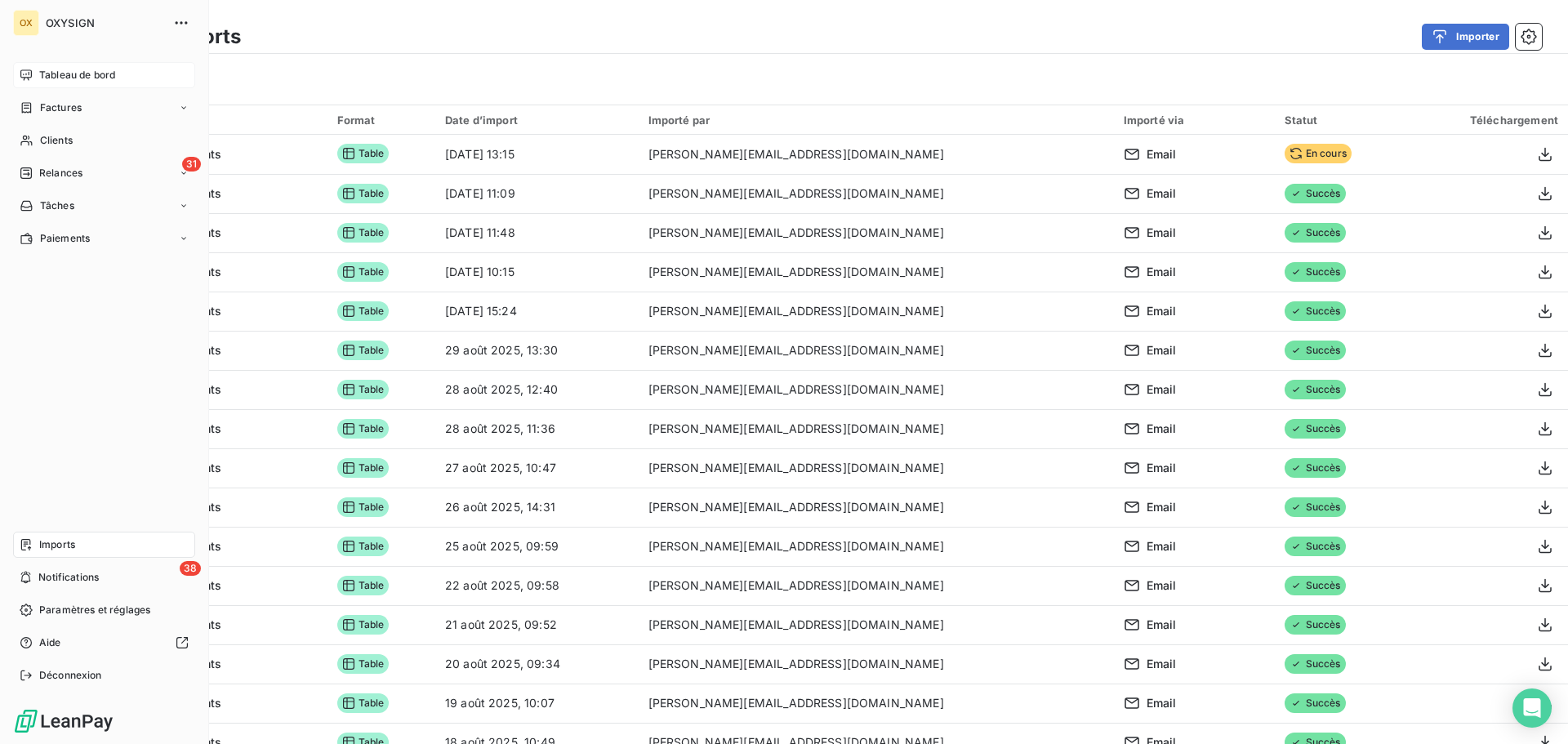
click at [44, 67] on span "Tableau de bord" at bounding box center [77, 74] width 76 height 15
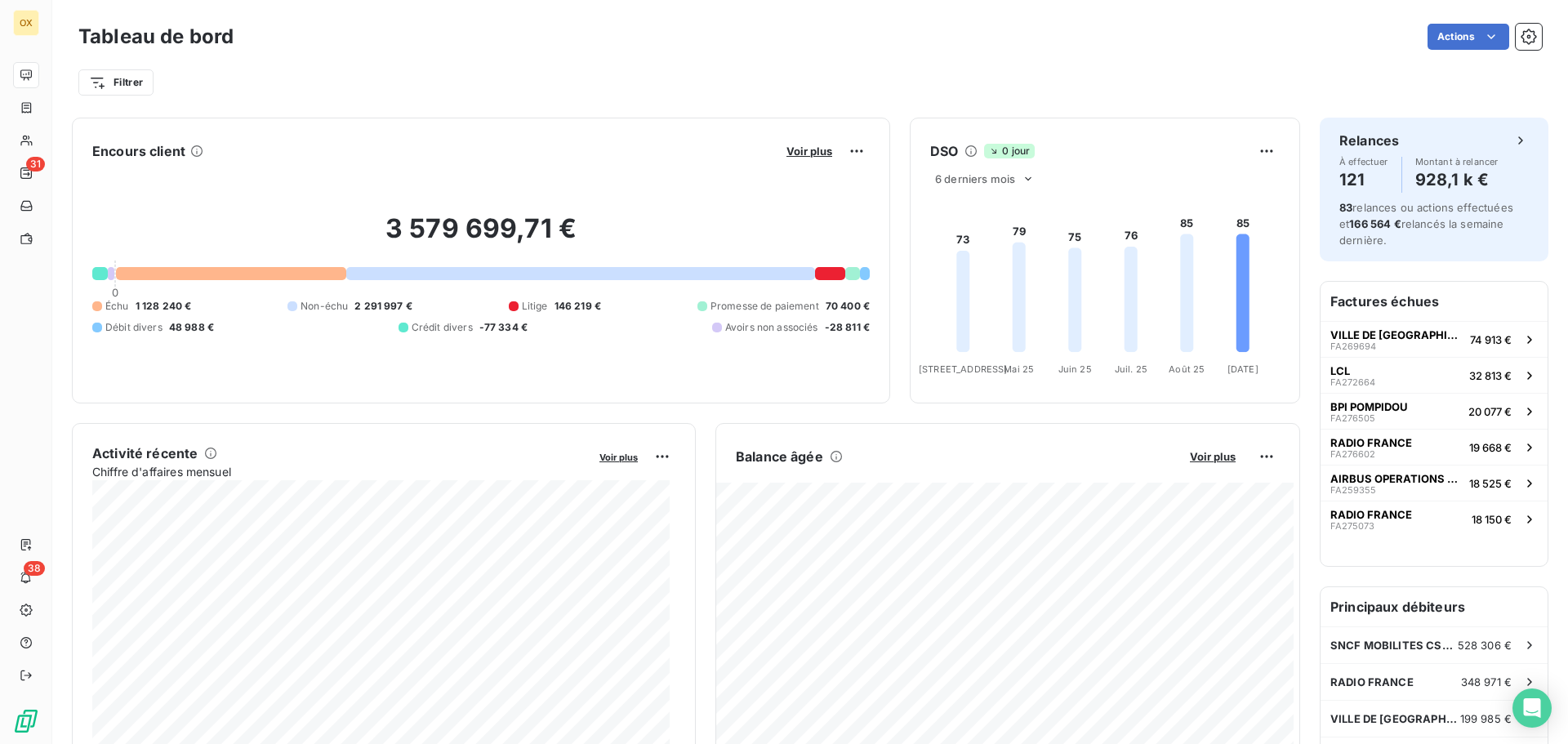
click at [242, 222] on h2 "3 579 699,71 €" at bounding box center [481, 236] width 778 height 49
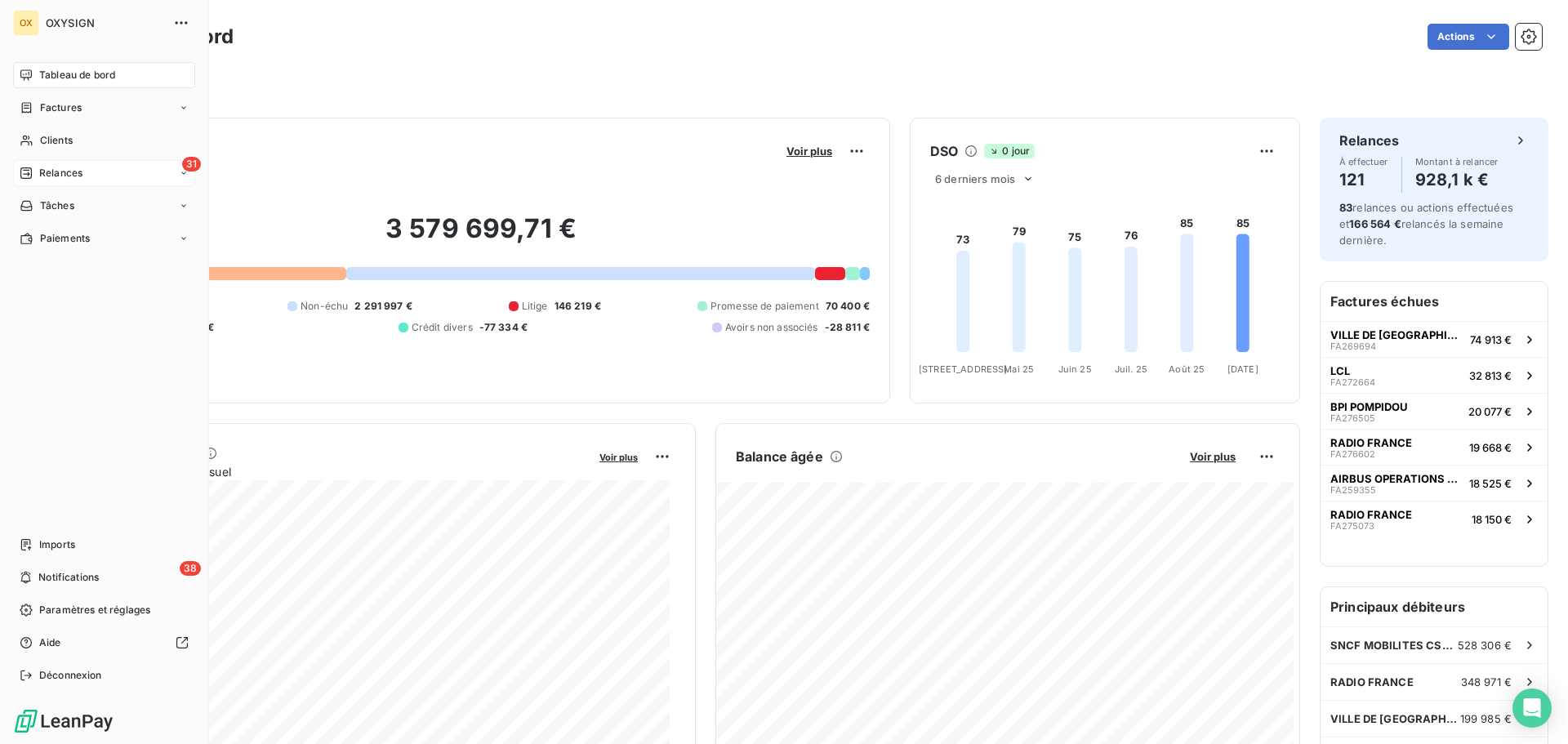
click at [43, 169] on span "Relances" at bounding box center [61, 172] width 44 height 15
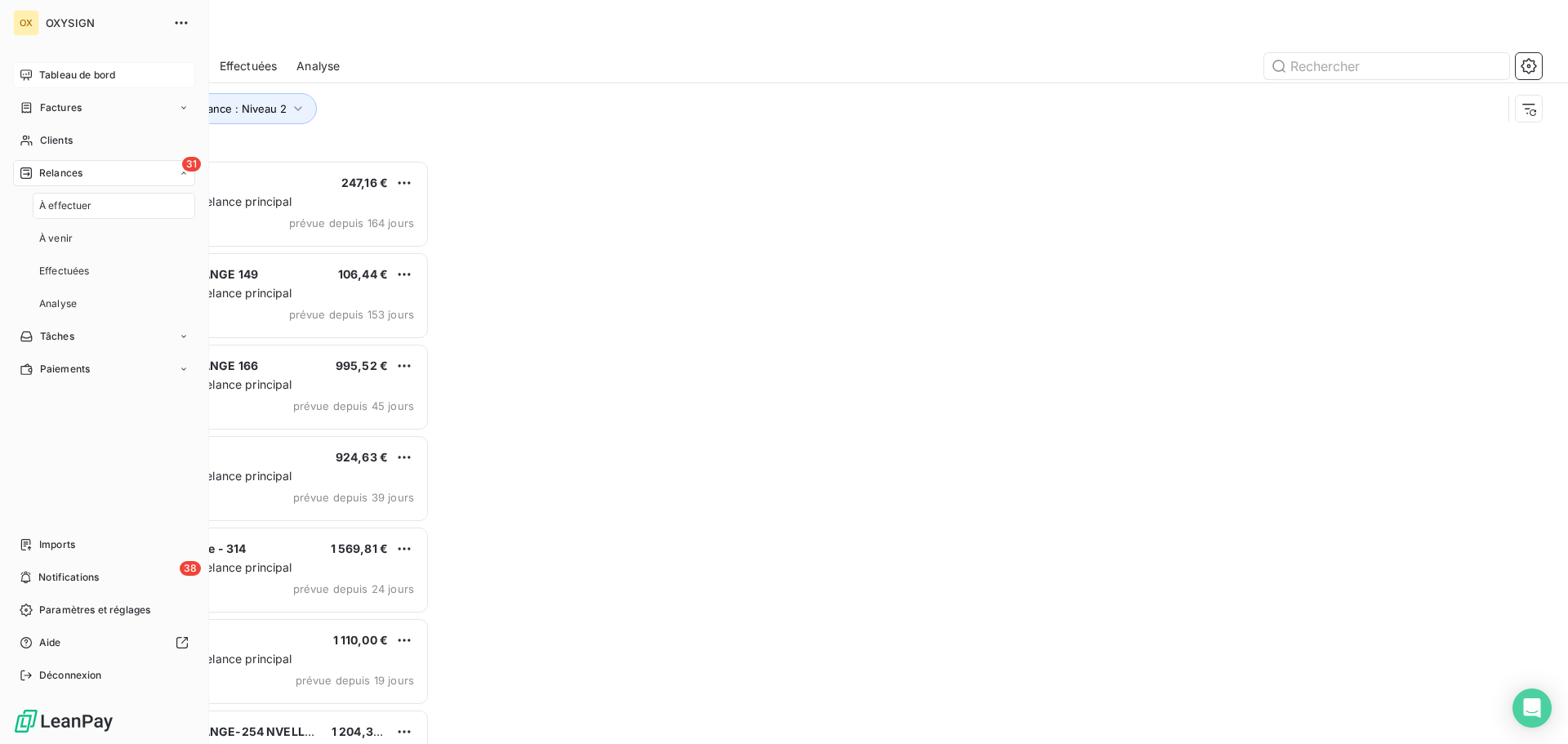
scroll to position [572, 339]
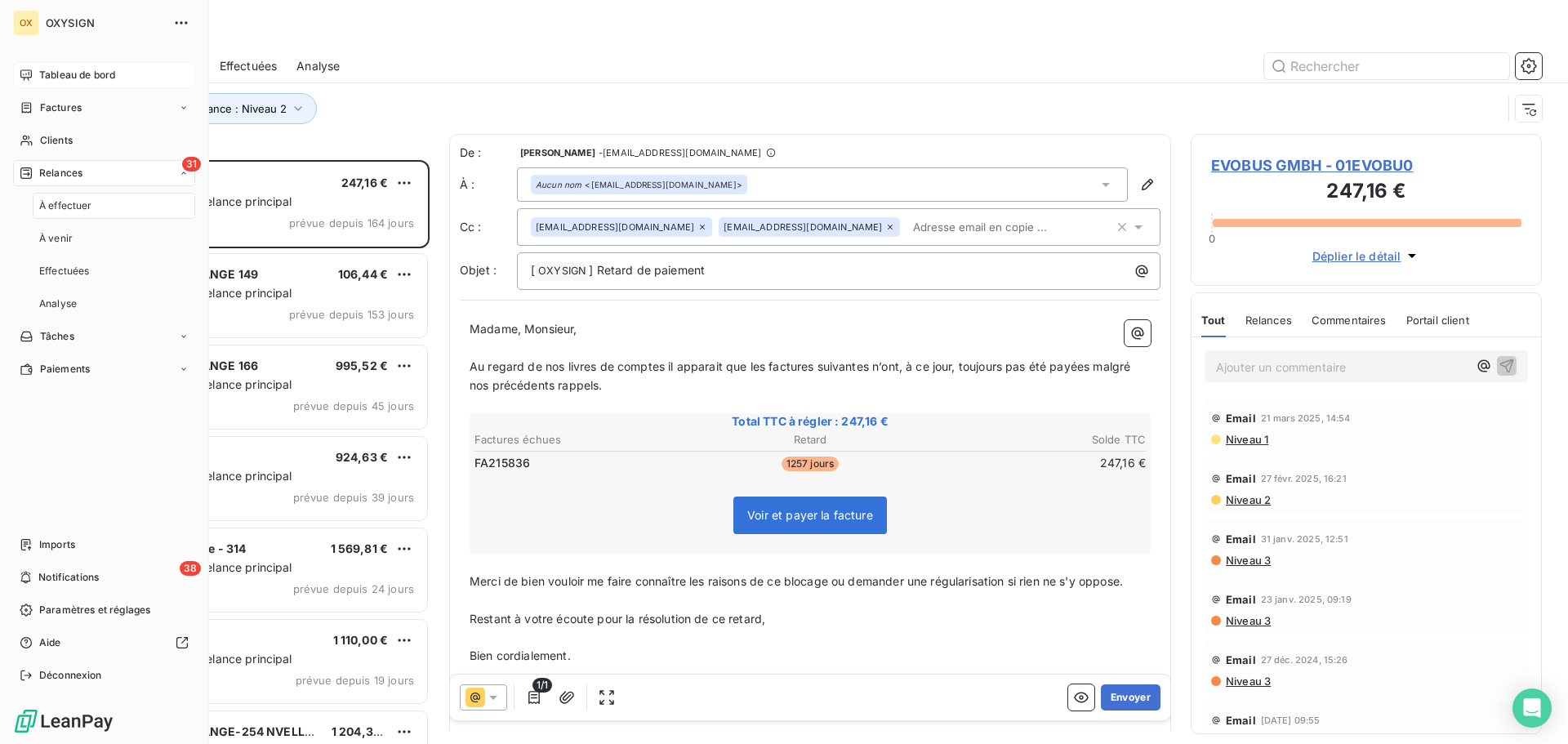
click at [59, 168] on span "Relances" at bounding box center [61, 172] width 44 height 15
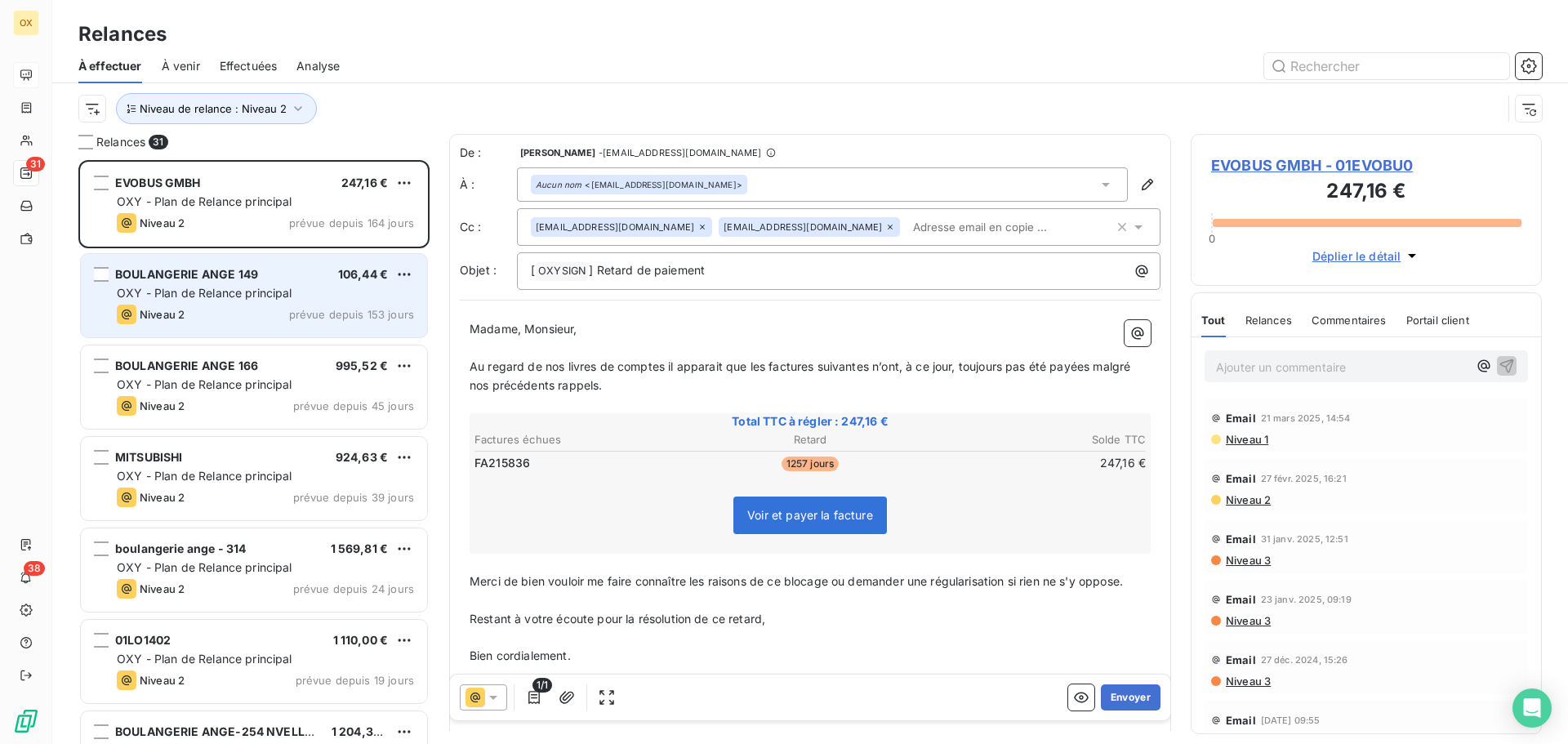
drag, startPoint x: 278, startPoint y: 292, endPoint x: 274, endPoint y: 253, distance: 39.2
click at [278, 291] on span "OXY - Plan de Relance principal" at bounding box center [205, 293] width 176 height 14
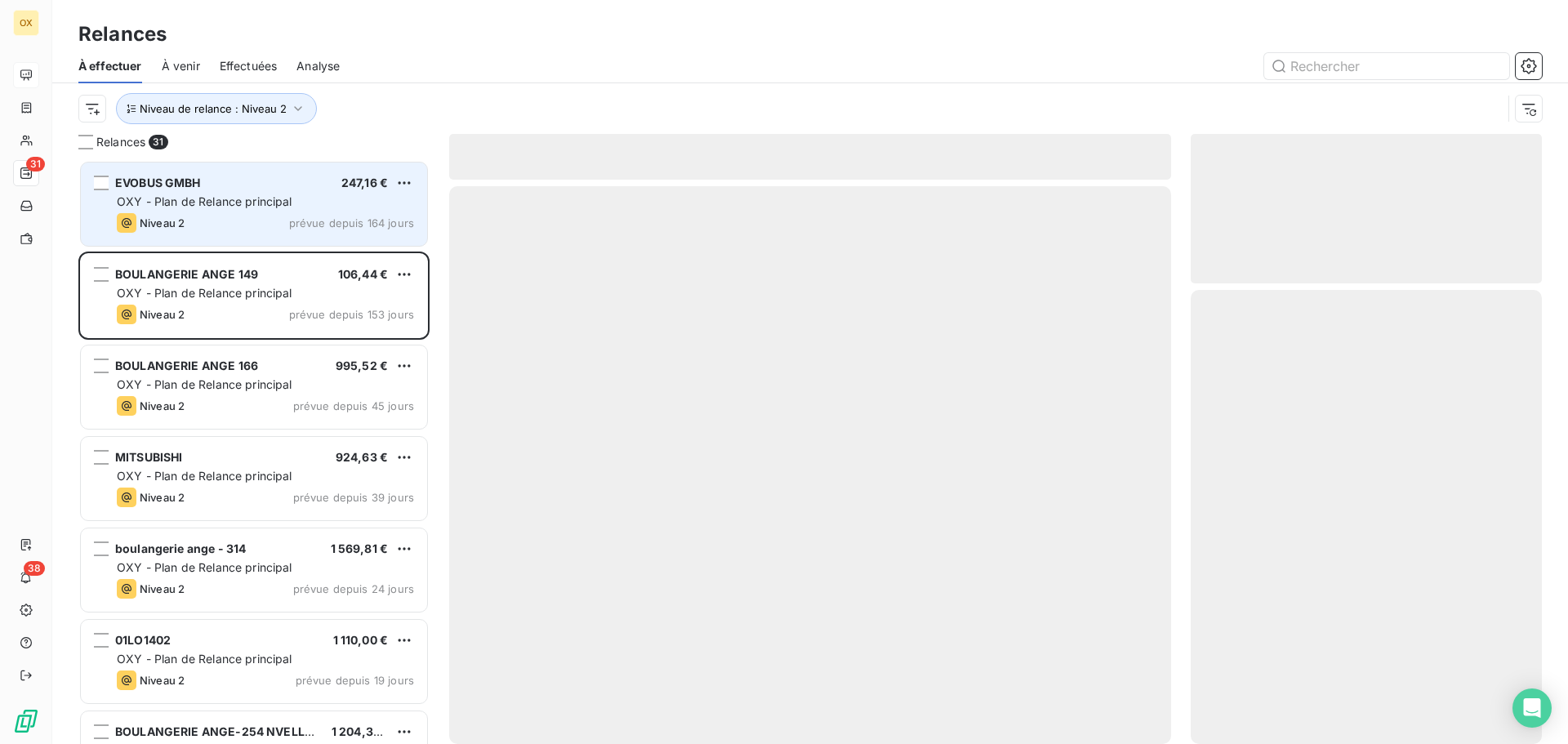
click at [277, 210] on div "EVOBUS GMBH 247,16 € OXY - Plan de Relance principal Niveau 2 prévue depuis 164…" at bounding box center [254, 204] width 347 height 84
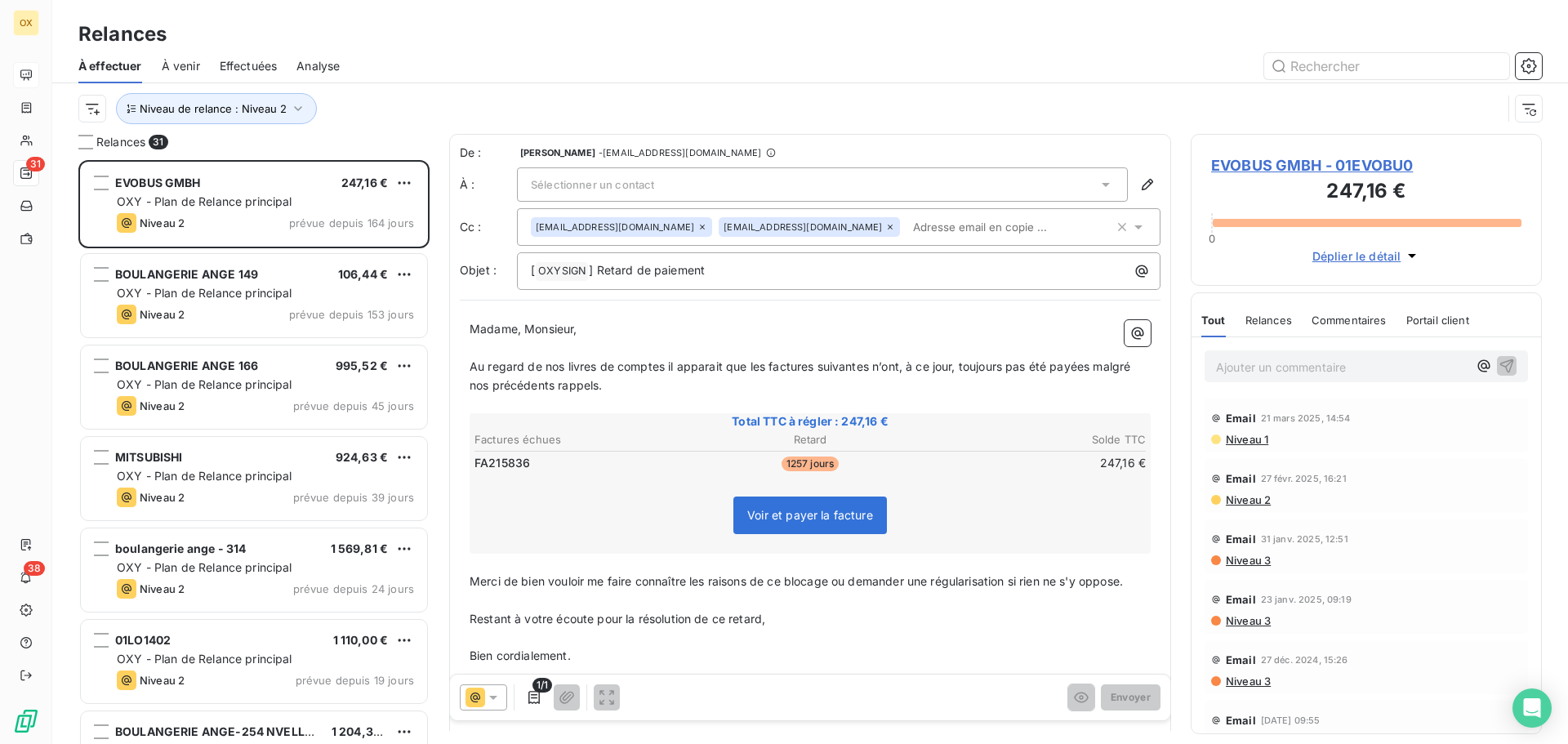
click at [175, 71] on span "À venir" at bounding box center [180, 66] width 38 height 16
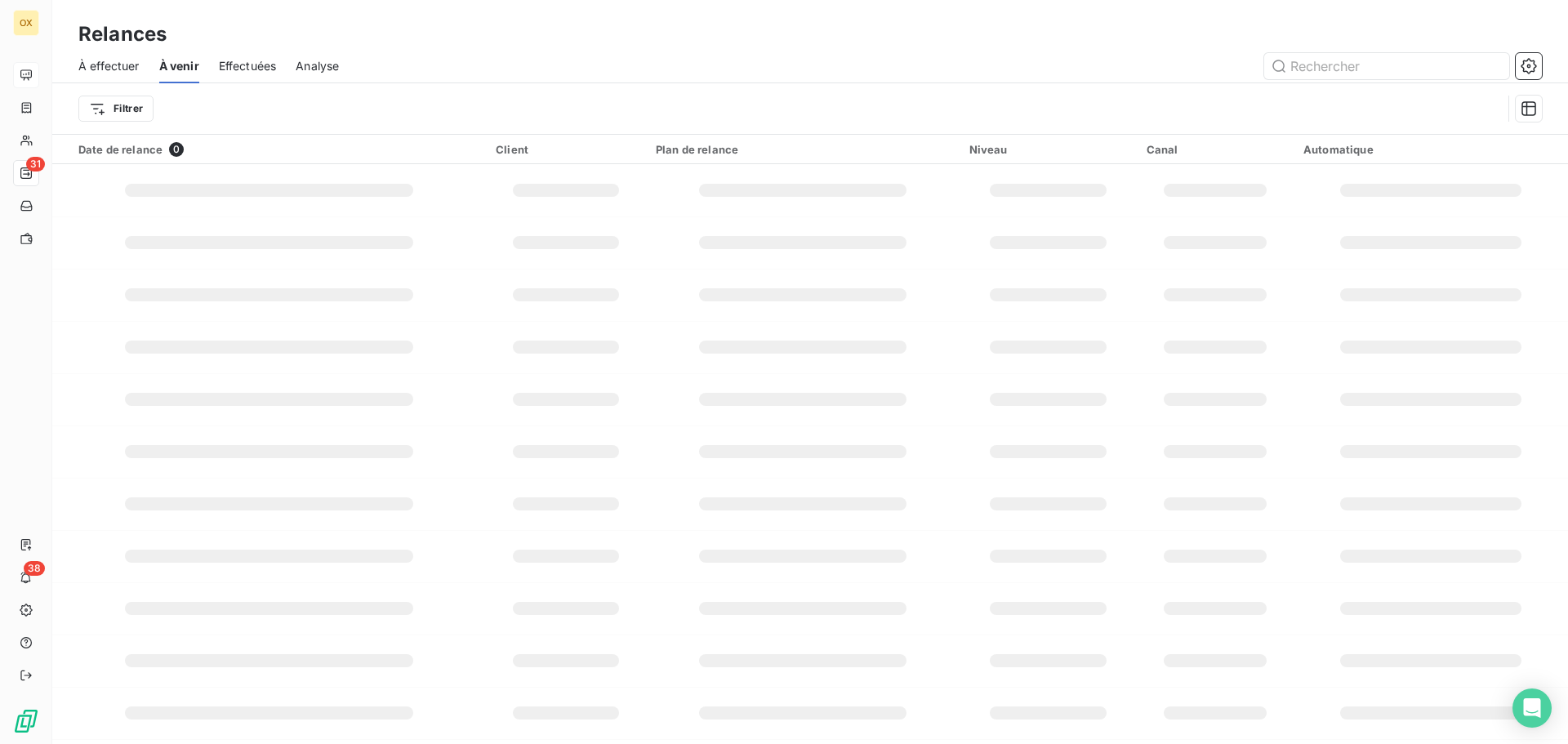
click at [110, 72] on span "À effectuer" at bounding box center [109, 66] width 61 height 16
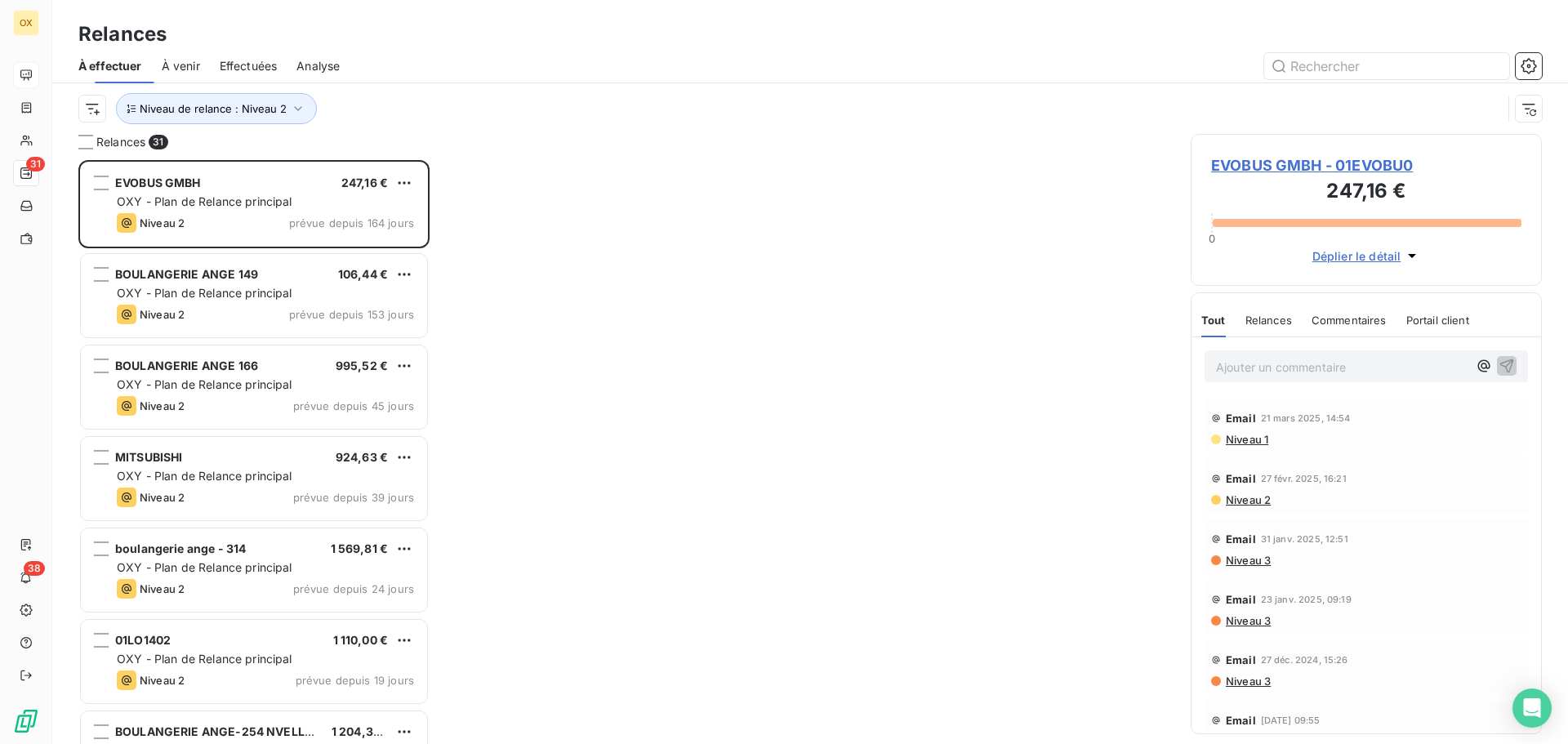
scroll to position [572, 339]
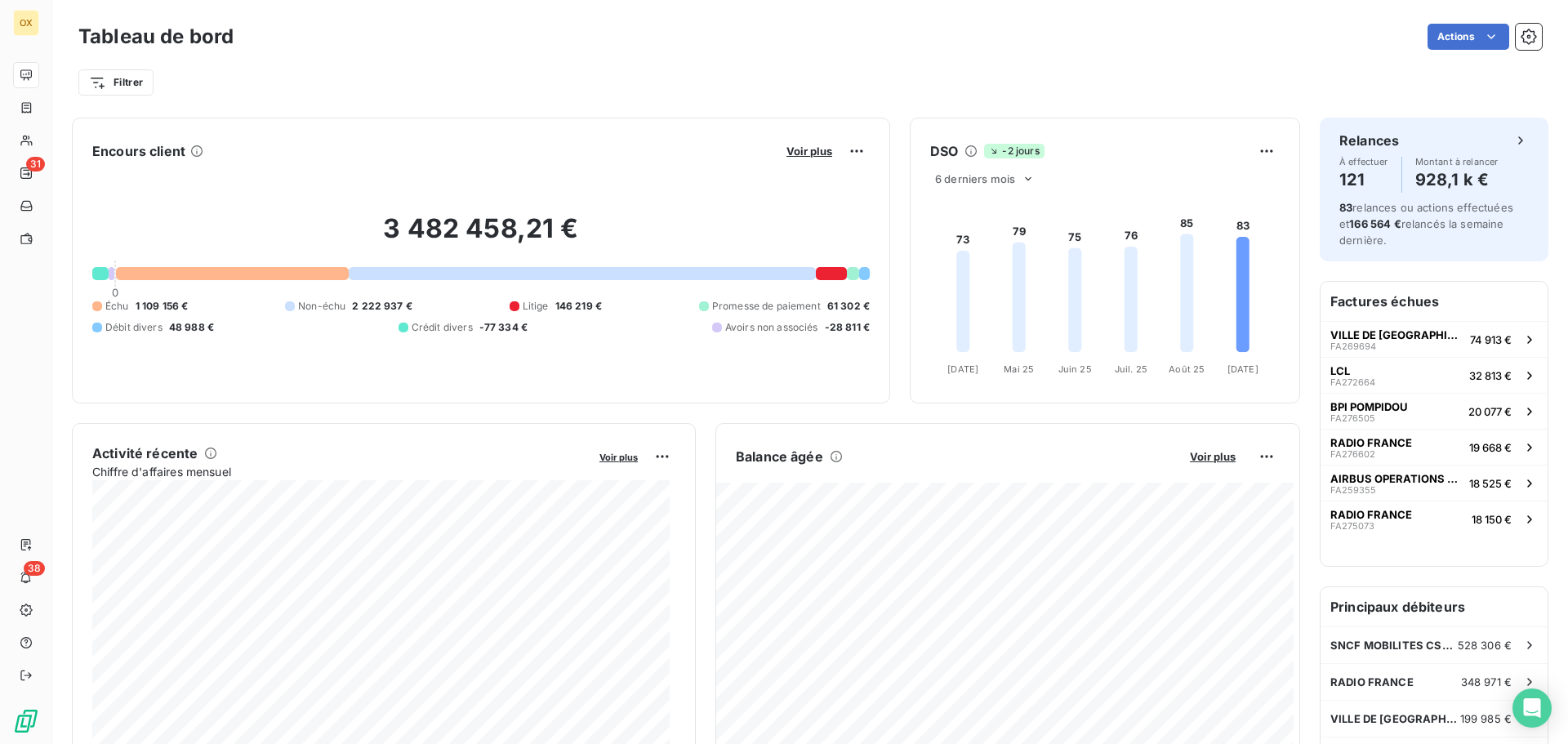
click at [178, 305] on span "1 109 156 €" at bounding box center [162, 305] width 53 height 15
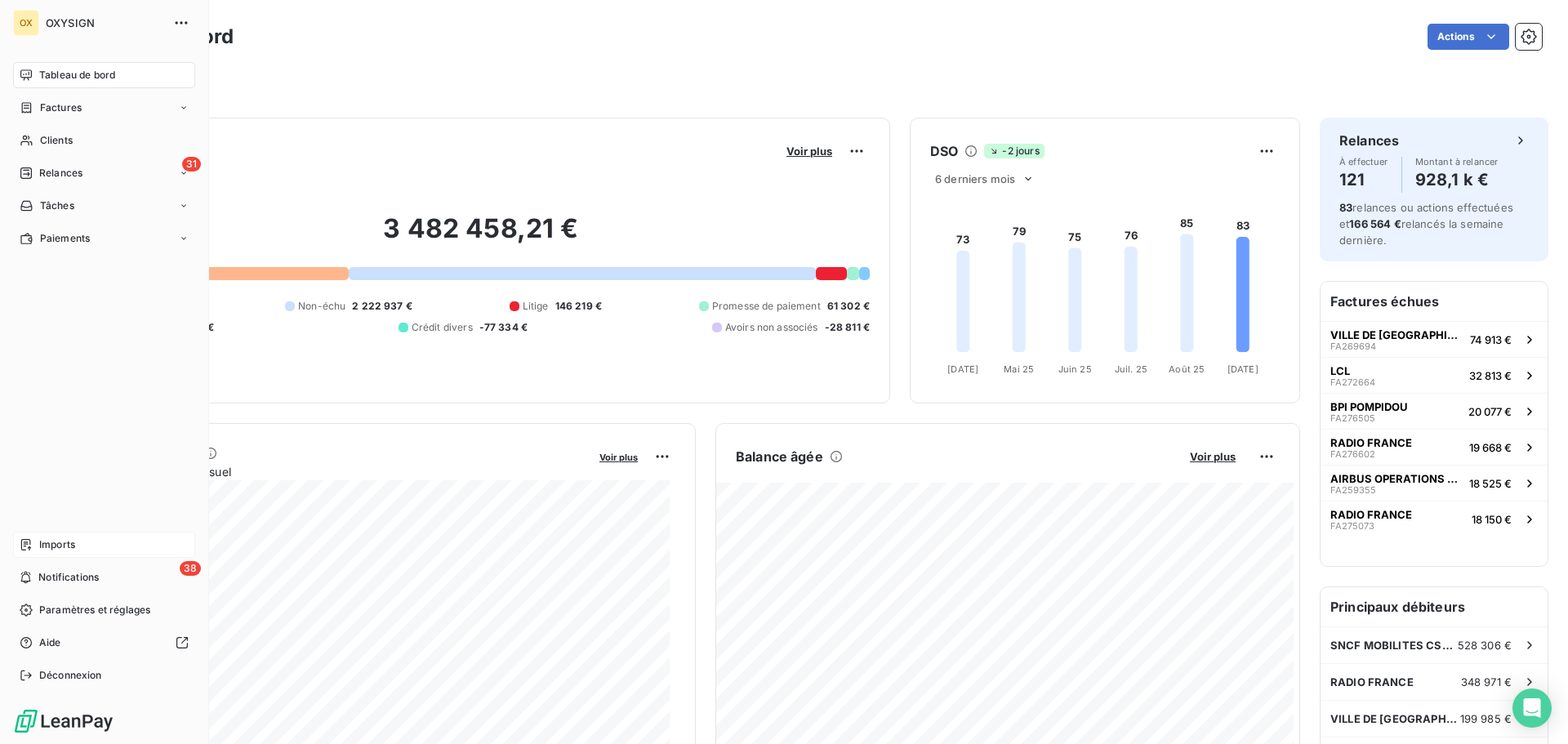
click at [43, 543] on span "Imports" at bounding box center [57, 544] width 36 height 15
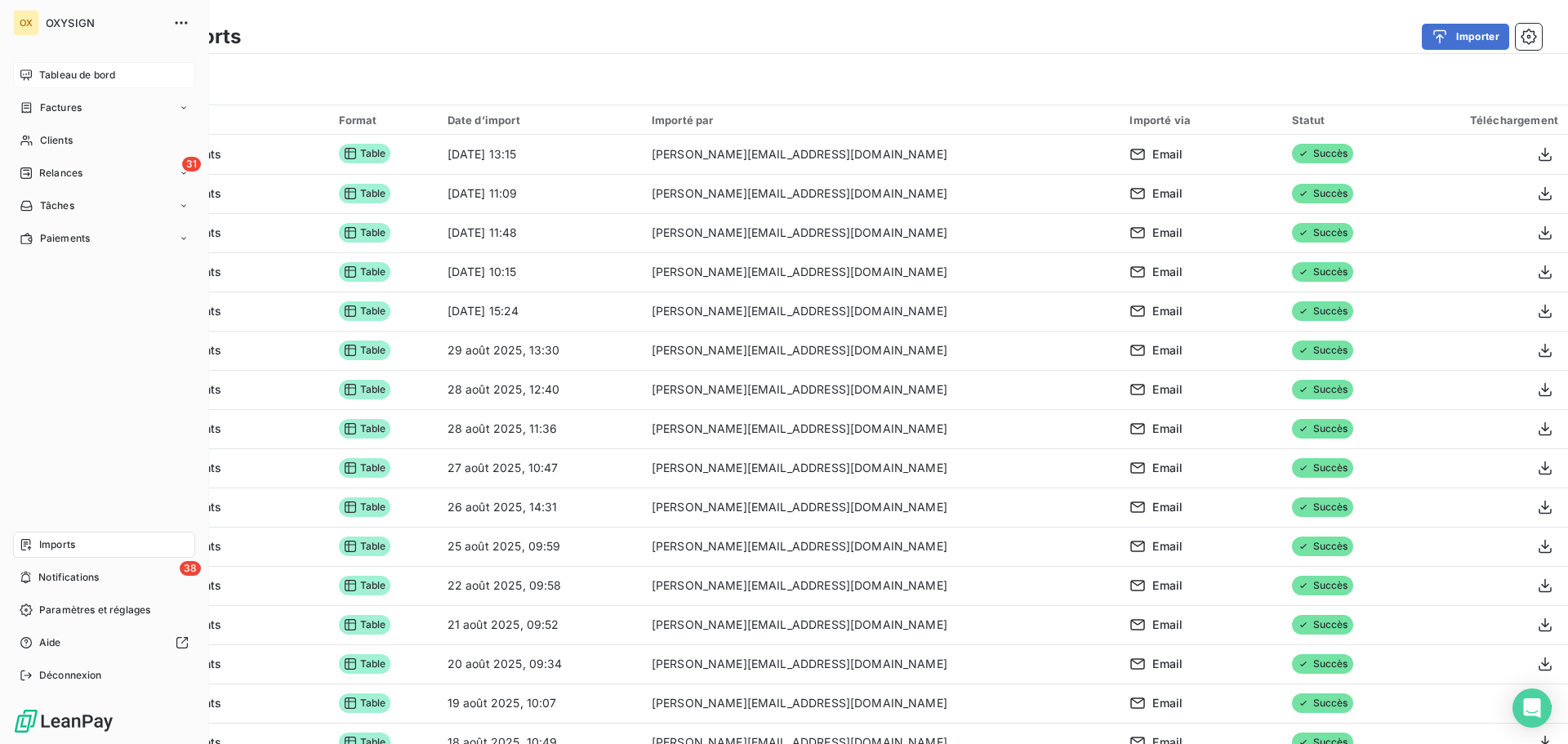
drag, startPoint x: 37, startPoint y: 70, endPoint x: 125, endPoint y: 70, distance: 88.0
click at [37, 70] on div "Tableau de bord" at bounding box center [103, 75] width 182 height 26
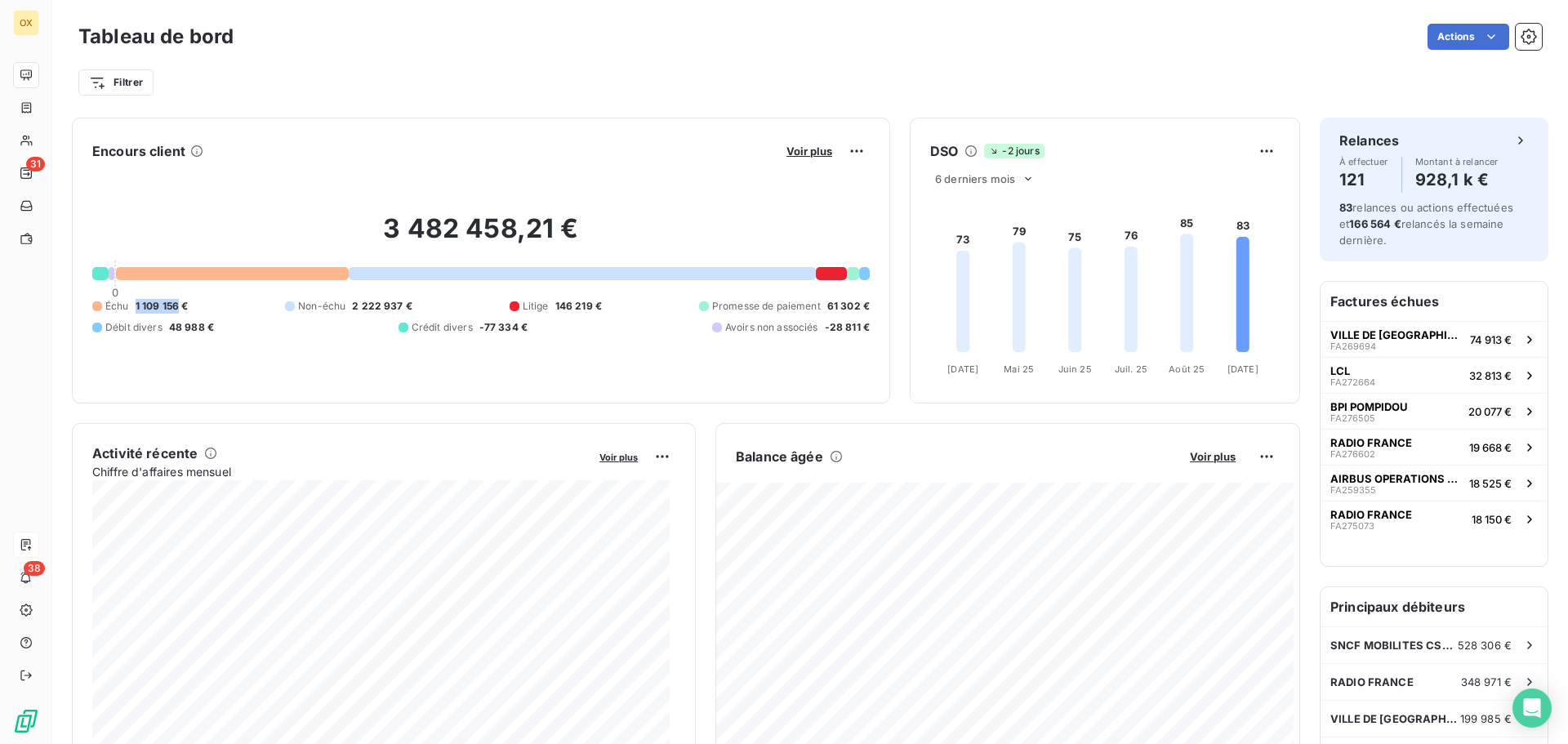
drag, startPoint x: 135, startPoint y: 305, endPoint x: 178, endPoint y: 306, distance: 43.0
click at [178, 306] on span "1 109 156 €" at bounding box center [162, 305] width 53 height 15
copy span "1 109 156"
click at [511, 160] on div "Encours client Voir plus" at bounding box center [481, 151] width 778 height 26
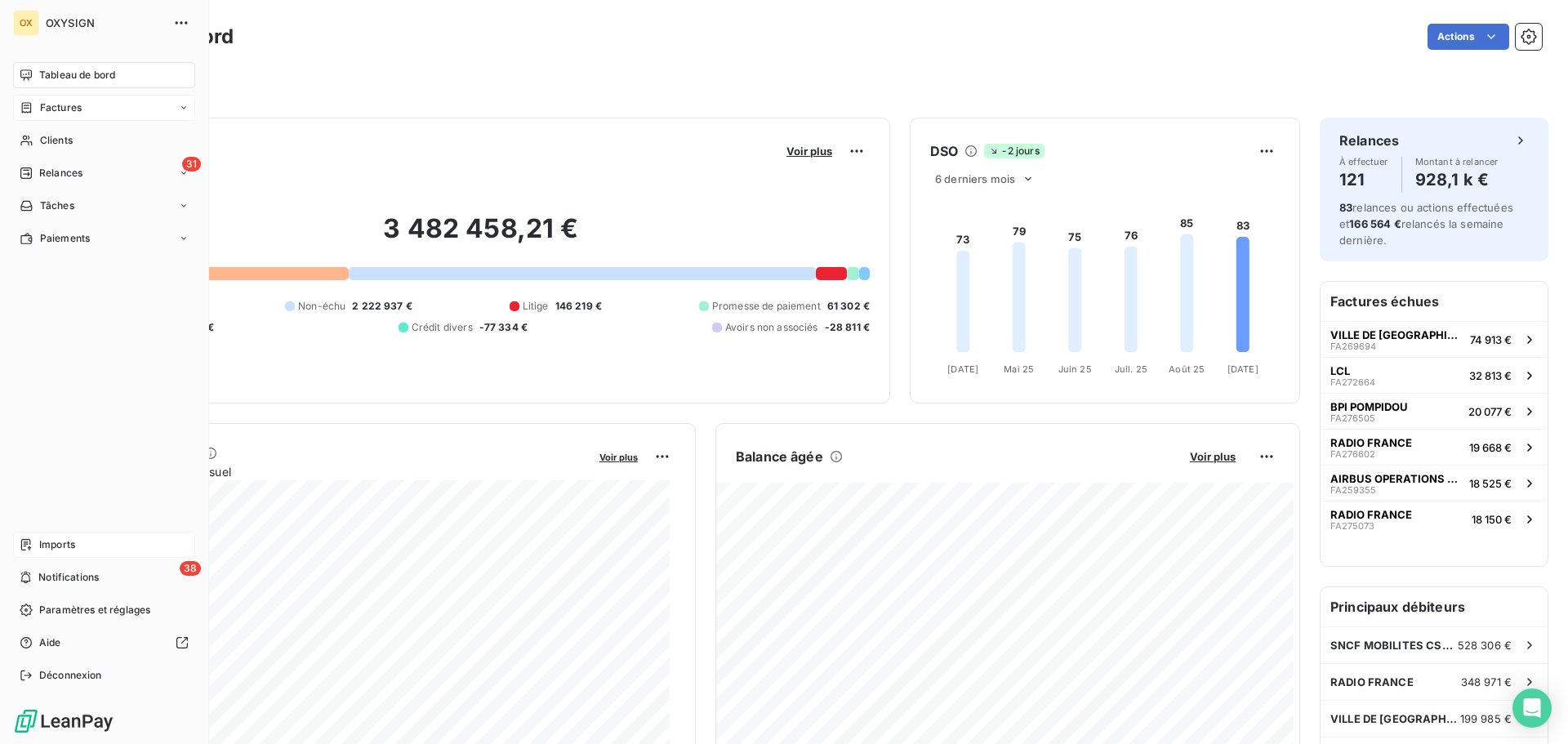
click at [49, 99] on div "Factures" at bounding box center [103, 108] width 182 height 26
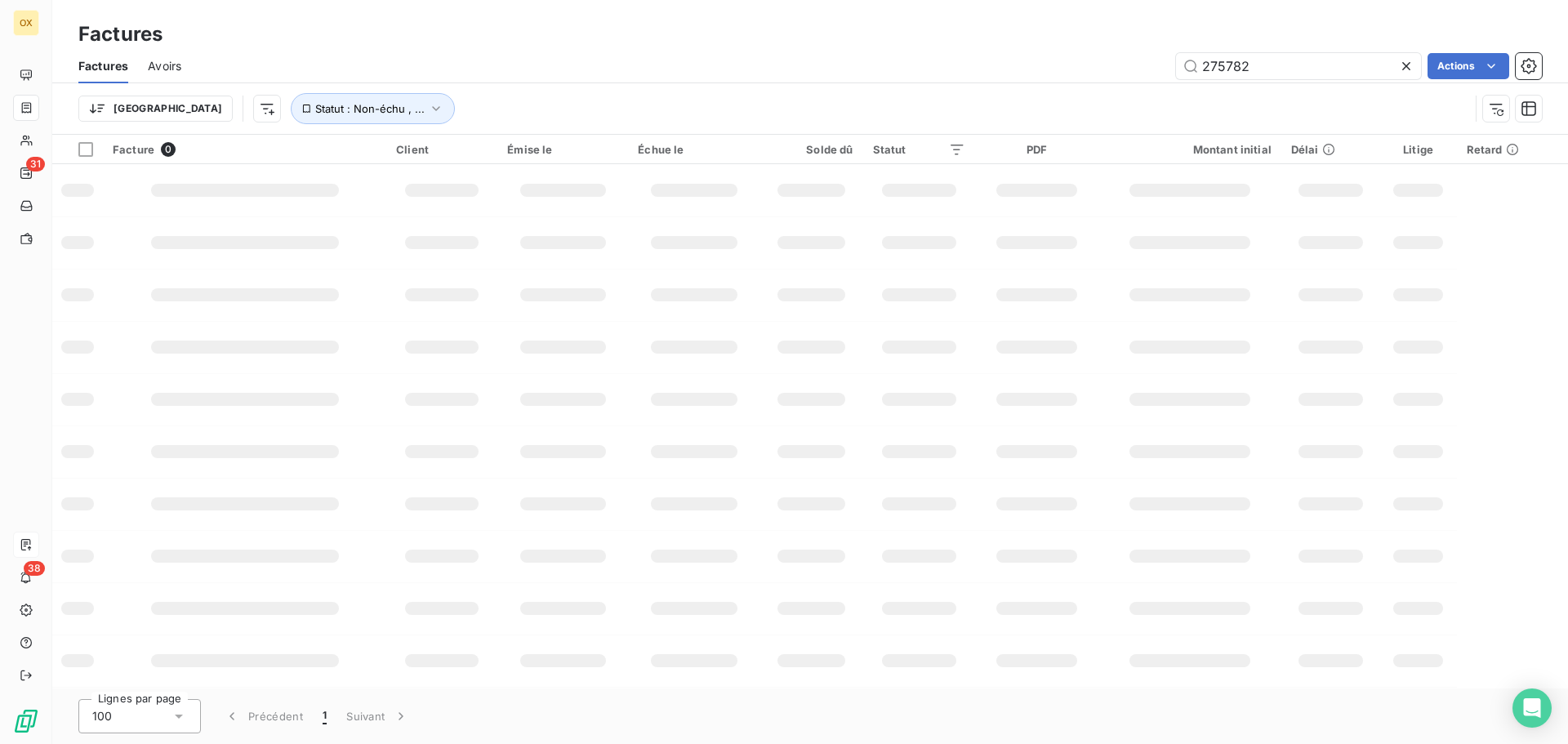
drag, startPoint x: 1169, startPoint y: 60, endPoint x: 1155, endPoint y: 58, distance: 14.1
click at [1155, 58] on div "275782 Actions" at bounding box center [871, 66] width 1341 height 26
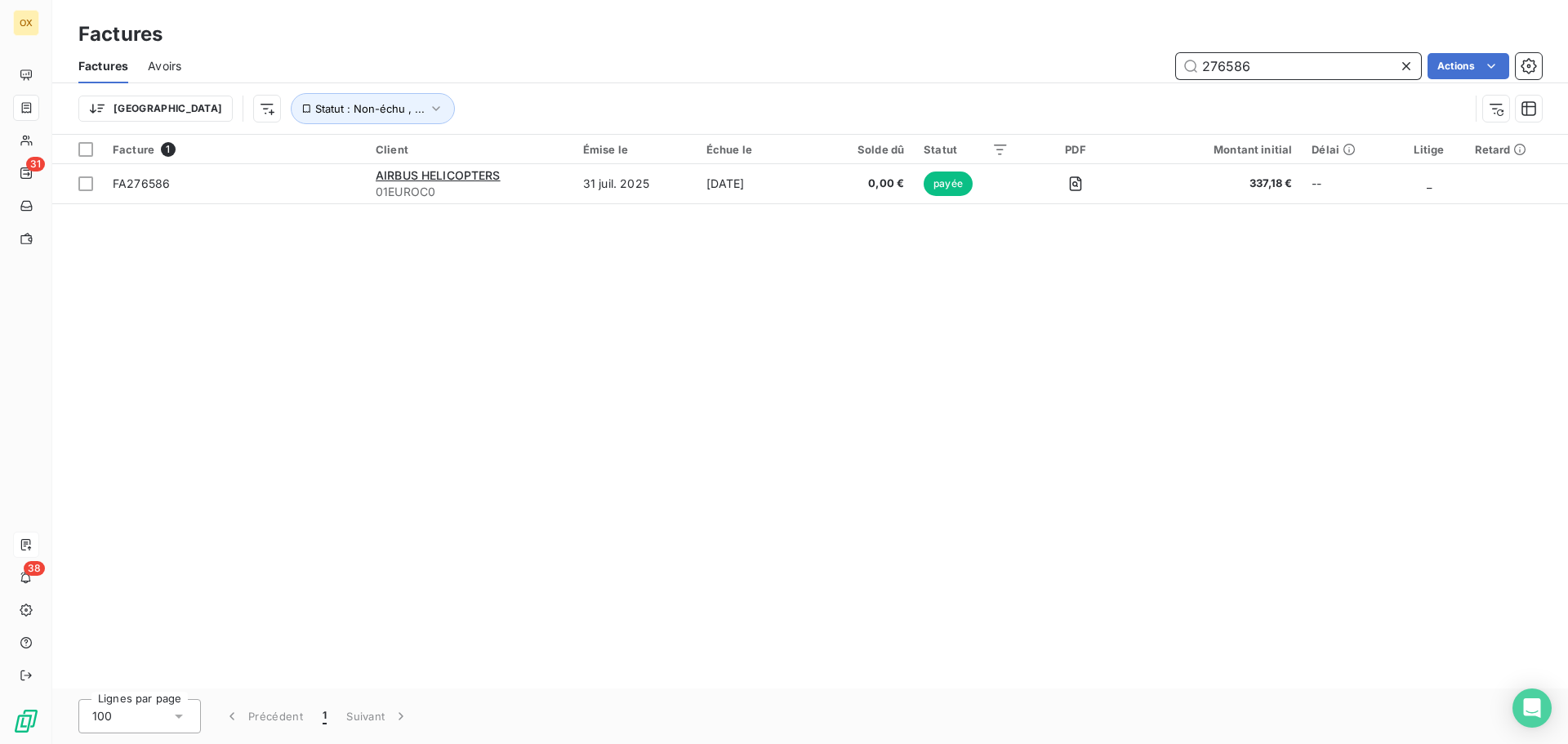
drag, startPoint x: 1267, startPoint y: 74, endPoint x: 1227, endPoint y: 69, distance: 40.3
click at [1227, 69] on input "276586" at bounding box center [1298, 66] width 245 height 26
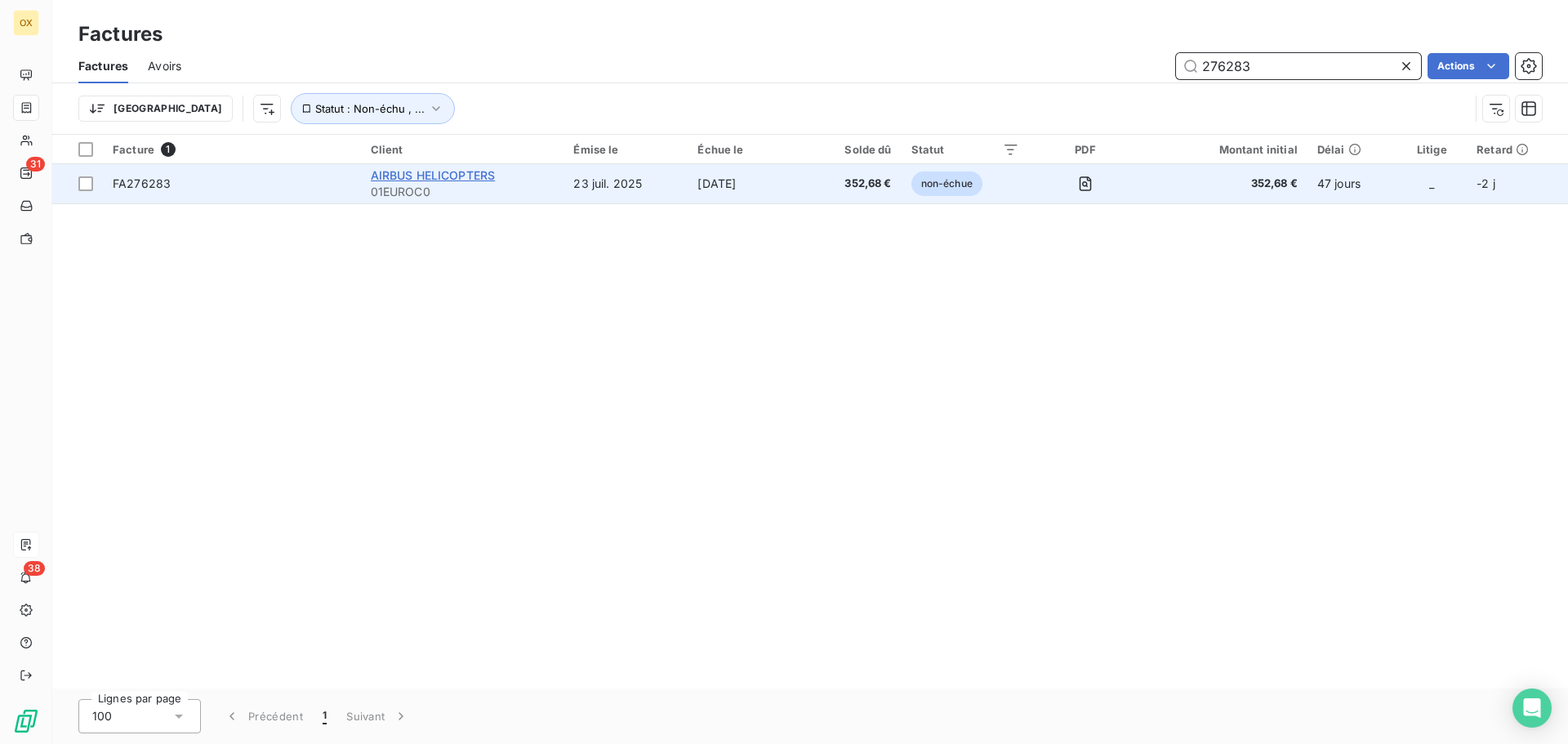
type input "276283"
click at [461, 175] on span "AIRBUS HELICOPTERS" at bounding box center [433, 175] width 125 height 14
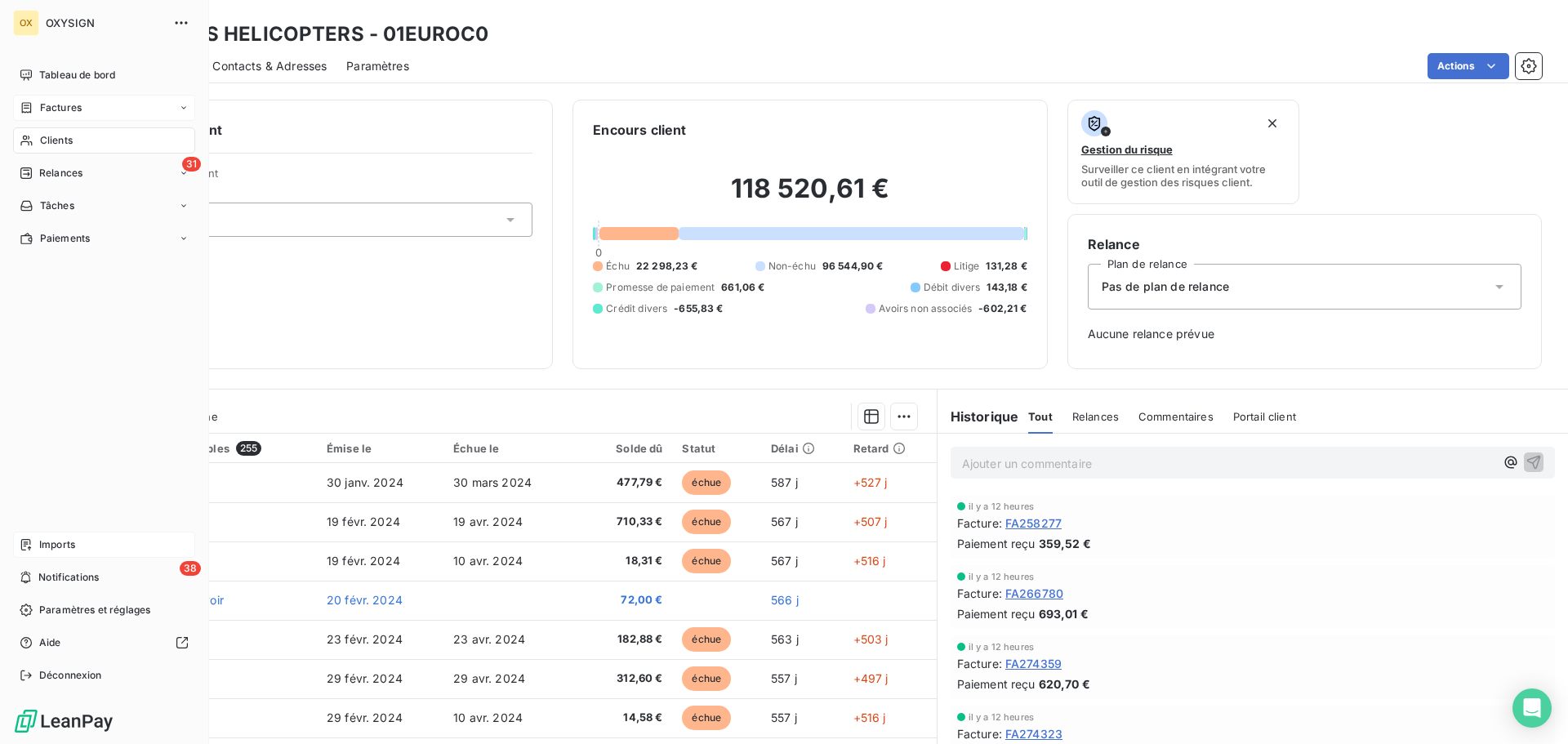
click at [56, 101] on span "Factures" at bounding box center [61, 108] width 42 height 15
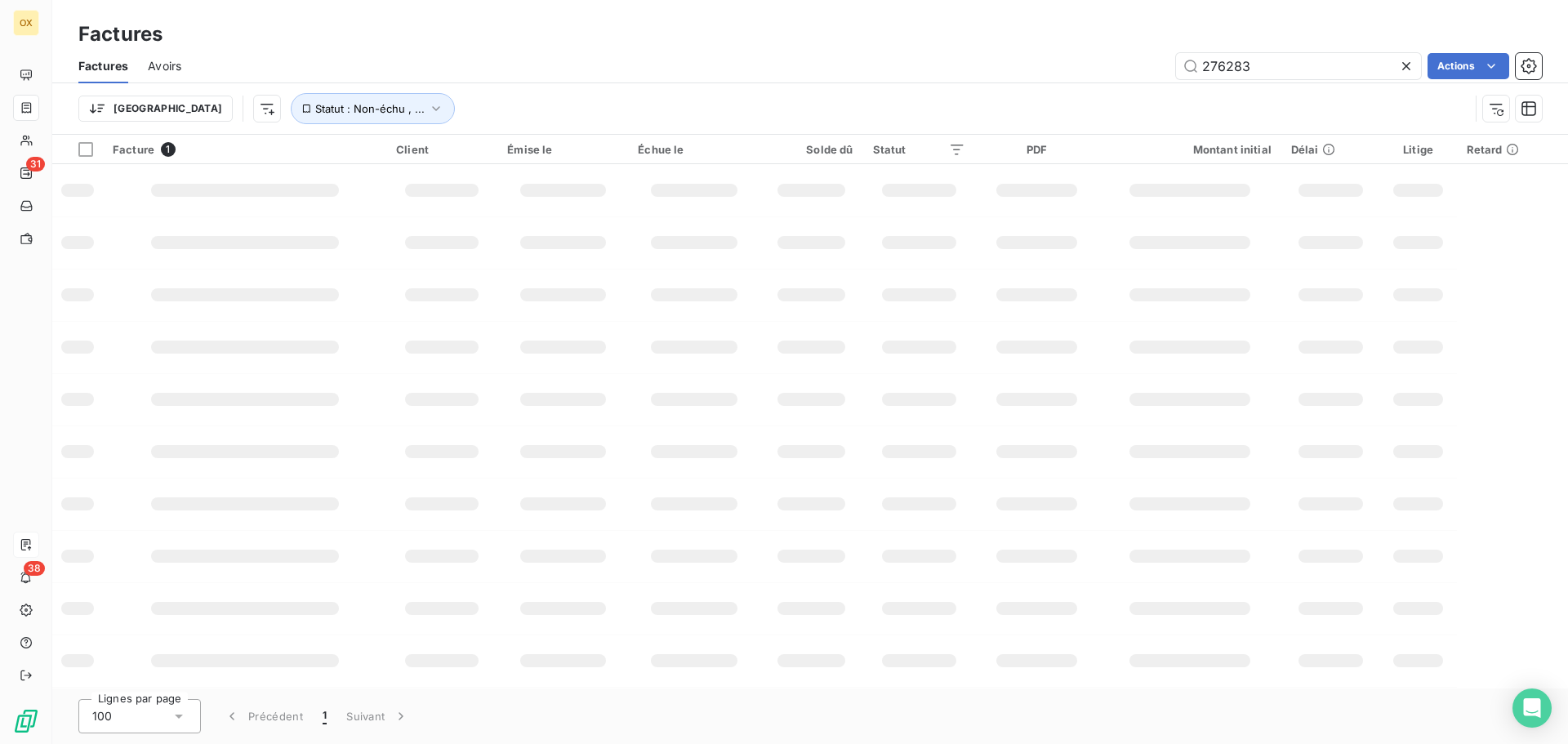
drag, startPoint x: 1187, startPoint y: 61, endPoint x: 1149, endPoint y: 61, distance: 38.0
click at [1149, 61] on div "276283 Actions" at bounding box center [871, 66] width 1341 height 26
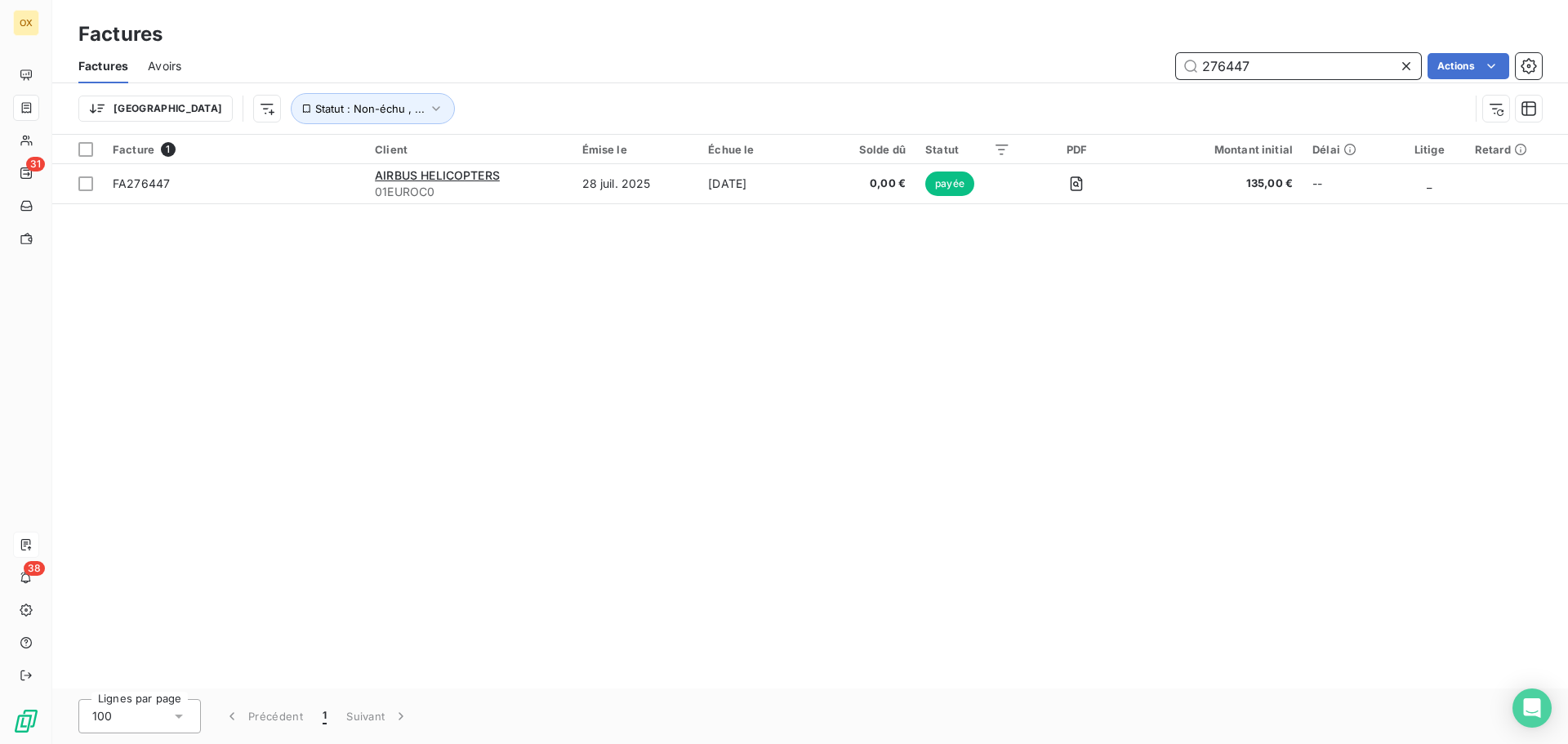
click at [1267, 58] on input "276447" at bounding box center [1298, 66] width 245 height 26
click at [1273, 64] on input "276448" at bounding box center [1298, 66] width 245 height 26
click at [1320, 67] on input "276449" at bounding box center [1298, 66] width 245 height 26
click at [1272, 67] on input "276450" at bounding box center [1298, 66] width 245 height 26
drag, startPoint x: 1321, startPoint y: 66, endPoint x: 1270, endPoint y: 65, distance: 51.0
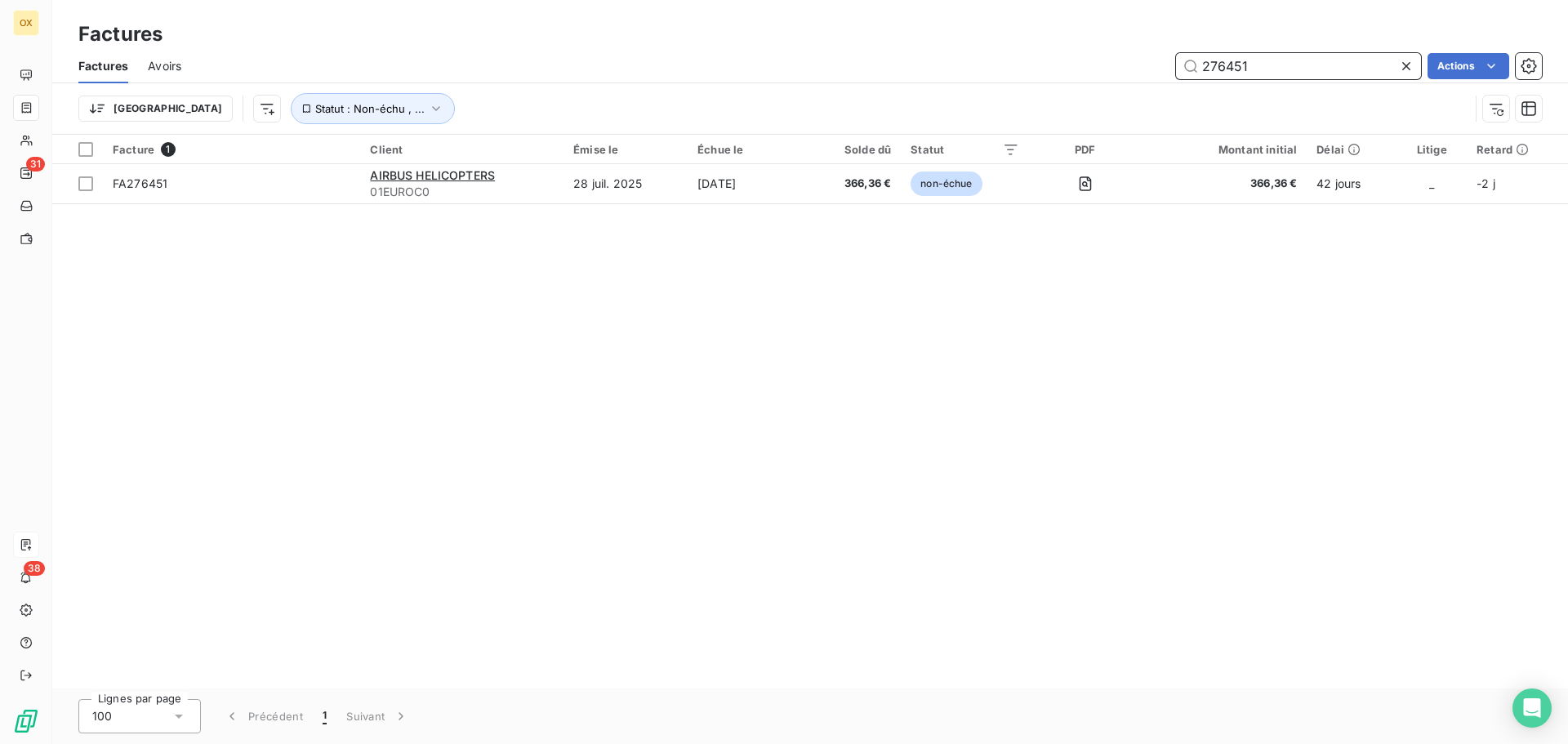
click at [1268, 61] on input "276451" at bounding box center [1298, 66] width 245 height 26
drag, startPoint x: 1268, startPoint y: 65, endPoint x: 1227, endPoint y: 55, distance: 42.2
click at [1227, 55] on input "276453" at bounding box center [1298, 66] width 245 height 26
drag, startPoint x: 1246, startPoint y: 53, endPoint x: 1223, endPoint y: 51, distance: 23.1
click at [1223, 51] on div "Factures Avoirs 276580 Actions" at bounding box center [810, 66] width 1516 height 34
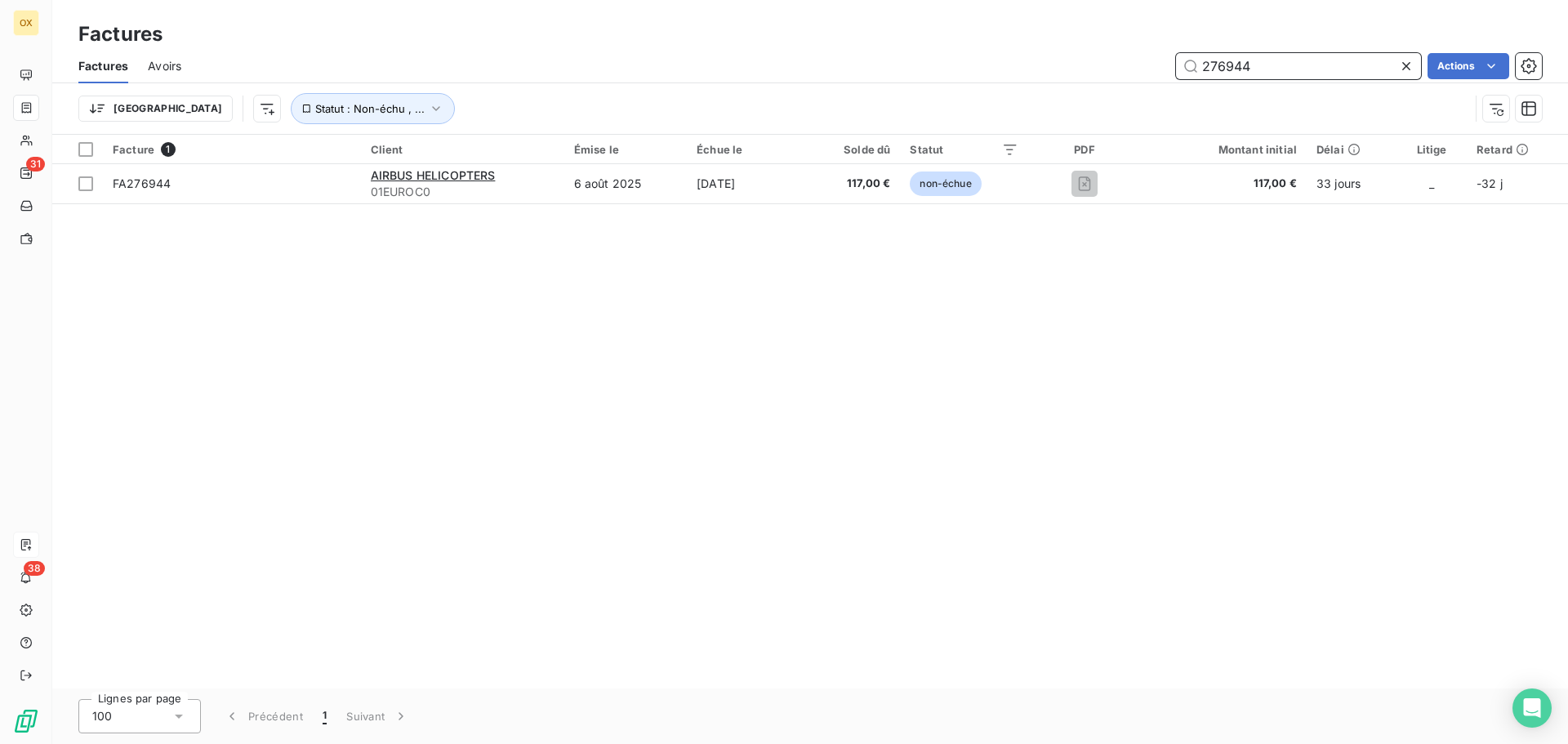
type input "276944"
drag, startPoint x: 1270, startPoint y: 61, endPoint x: 1197, endPoint y: 67, distance: 73.2
click at [1198, 64] on input "276944" at bounding box center [1298, 66] width 245 height 26
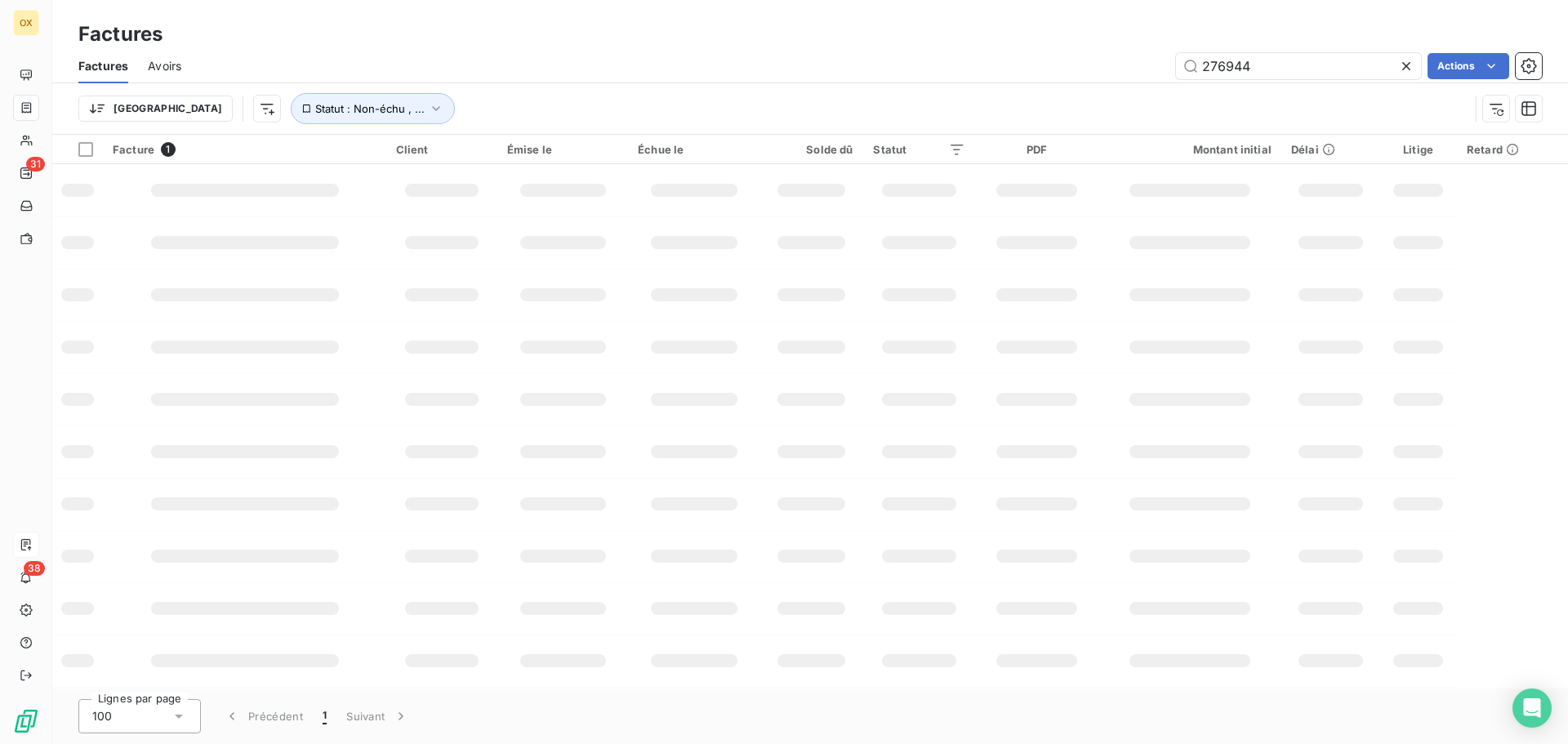
click at [1407, 66] on icon at bounding box center [1407, 67] width 9 height 9
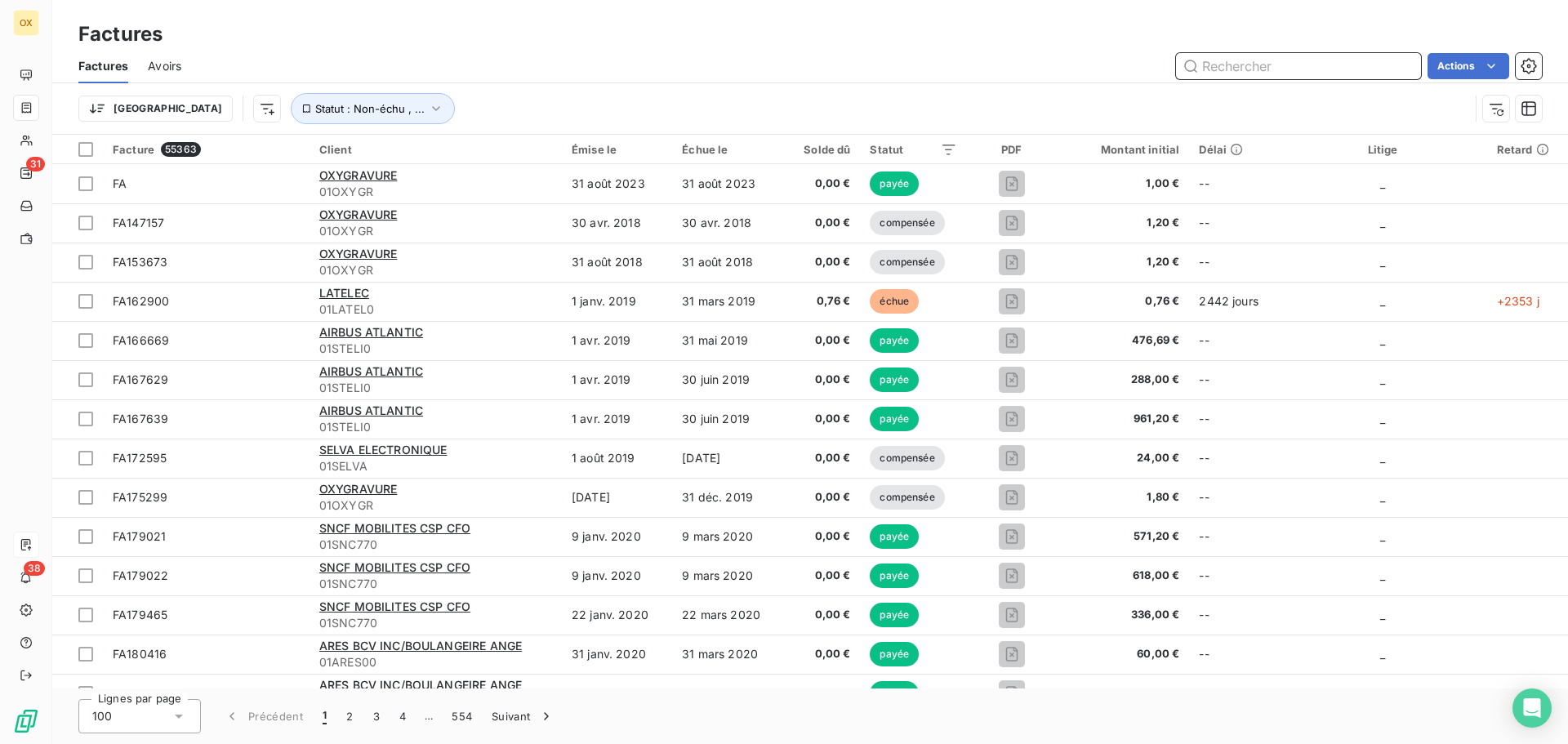
click at [1264, 67] on input "text" at bounding box center [1298, 66] width 245 height 26
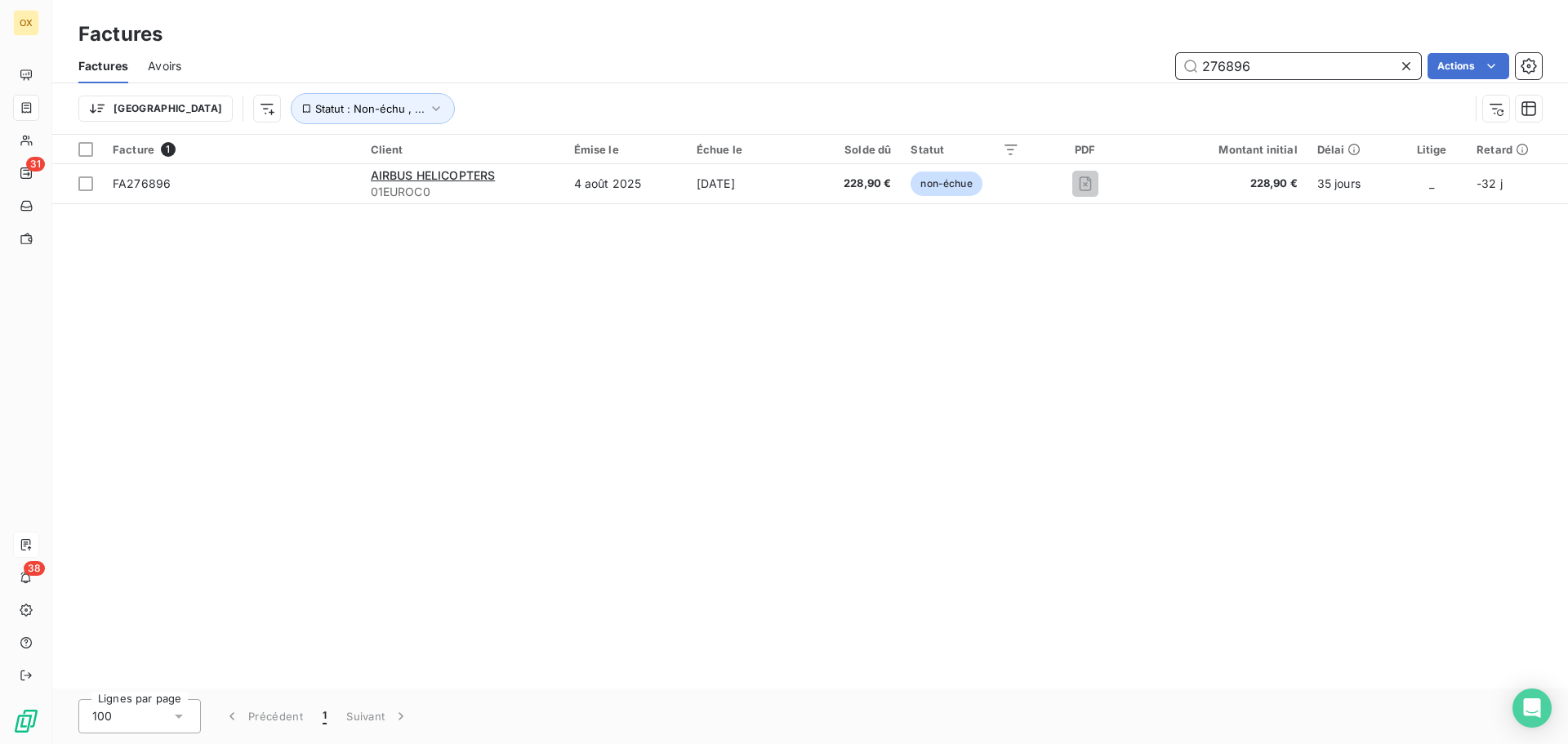
type input "276896"
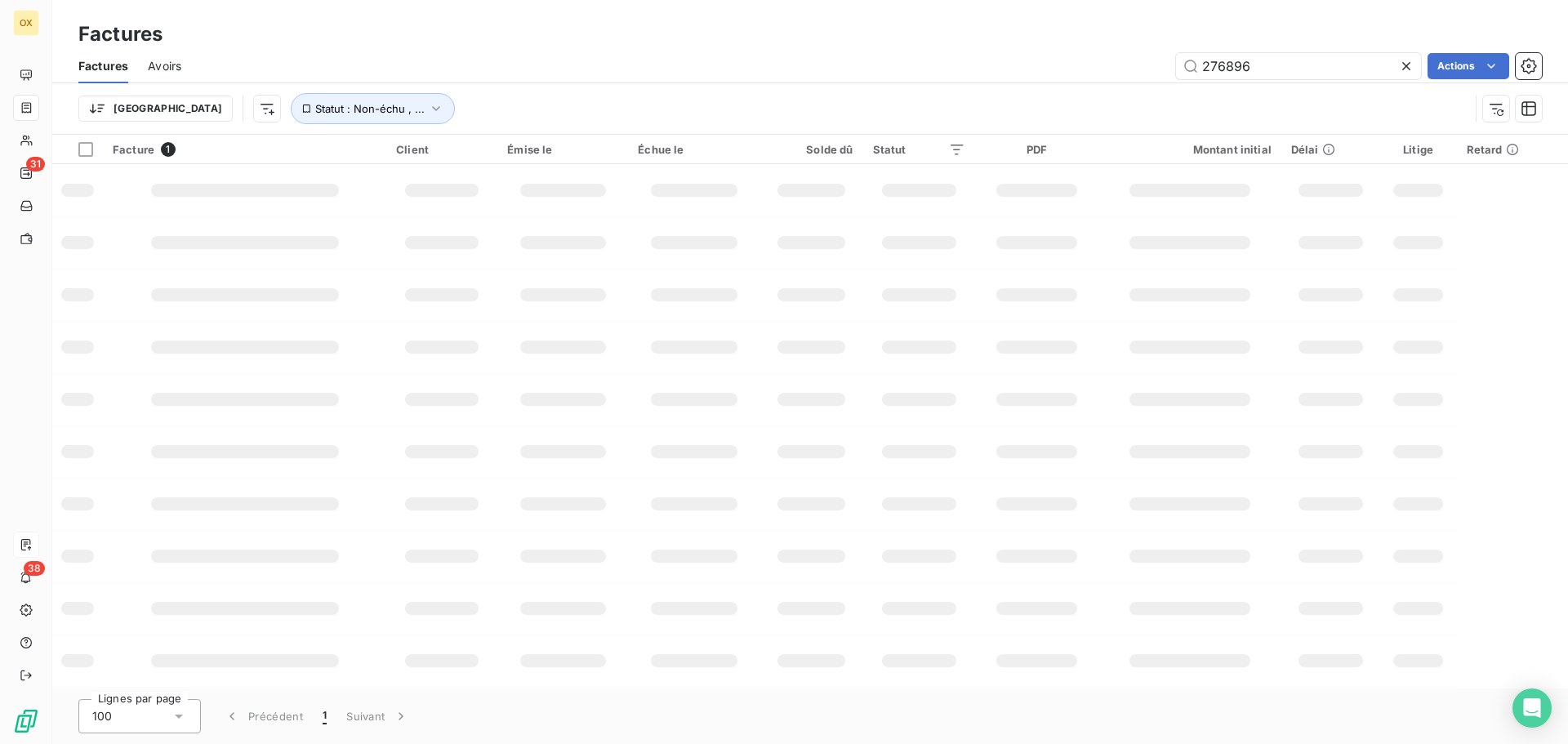
click at [1407, 61] on icon at bounding box center [1406, 66] width 16 height 16
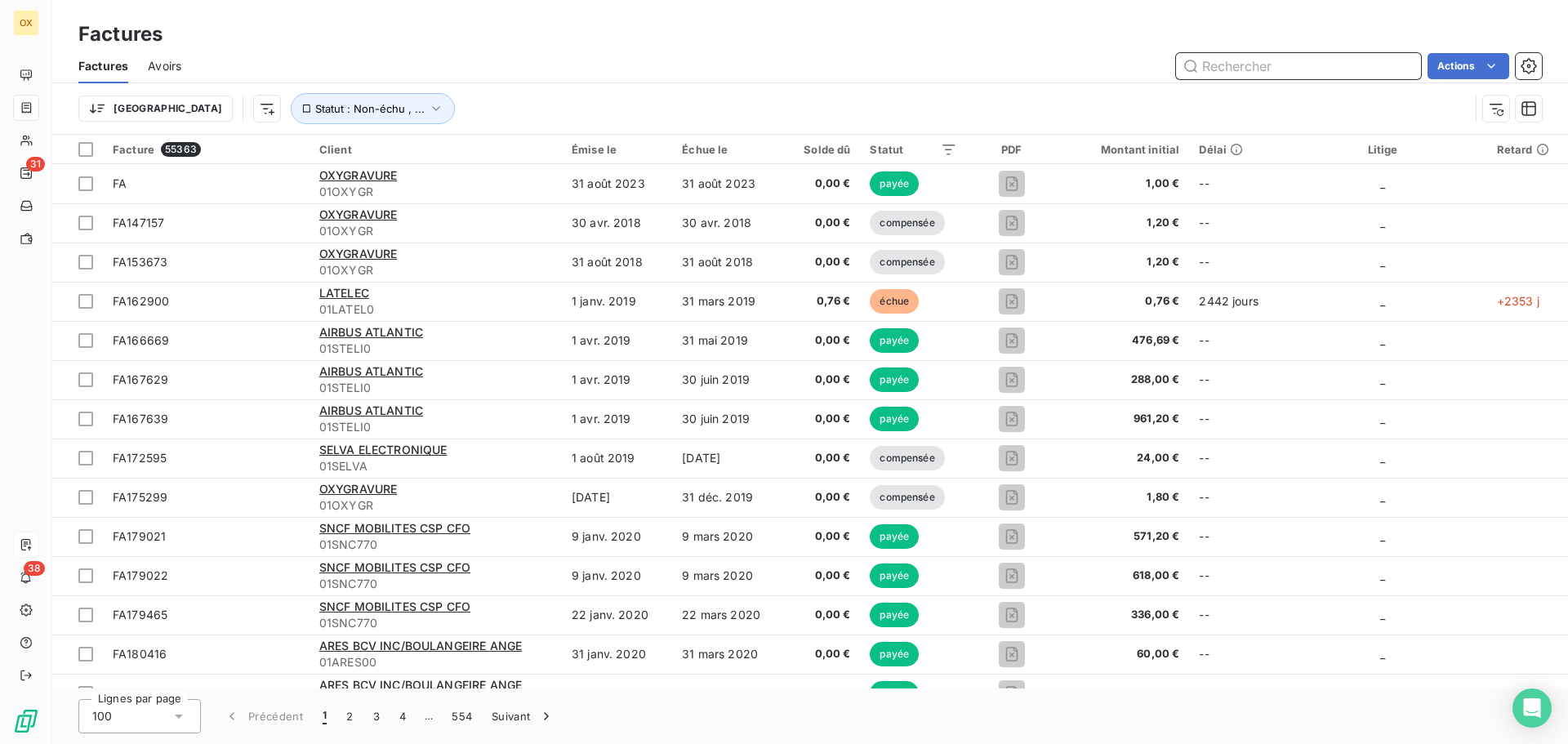
click at [1278, 68] on input "text" at bounding box center [1298, 66] width 245 height 26
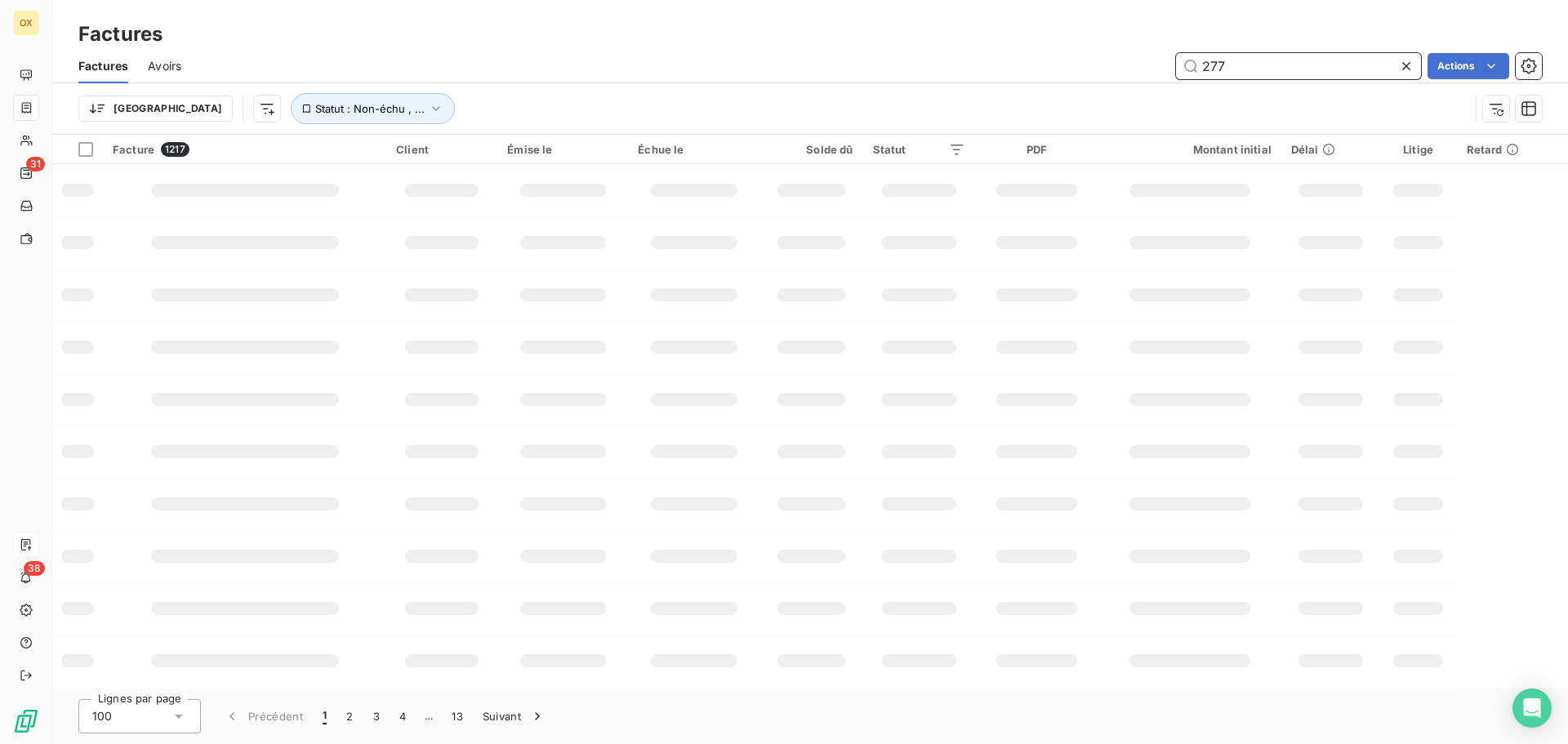
click at [1241, 62] on input "277" at bounding box center [1298, 66] width 245 height 26
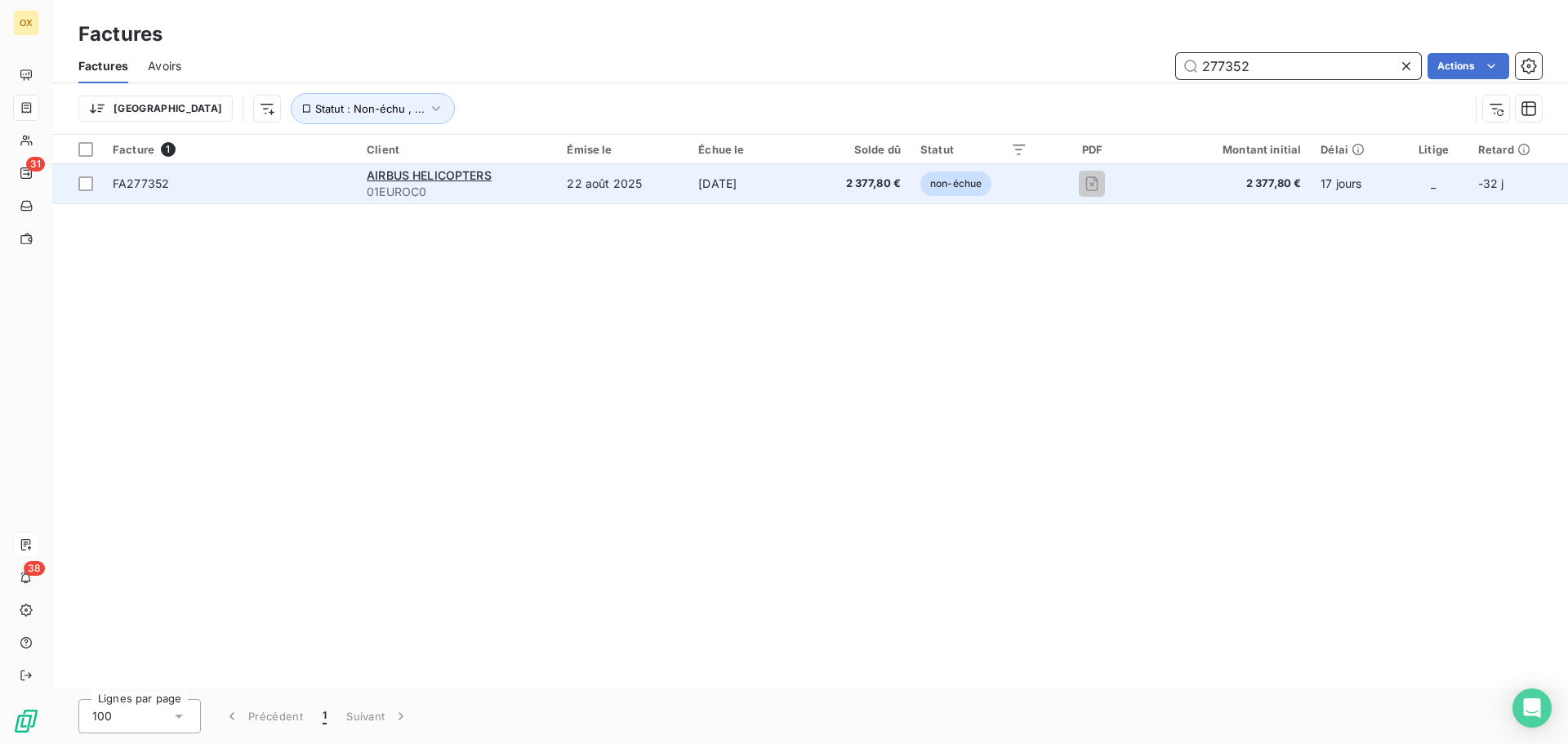
type input "277352"
click at [156, 186] on span "FA277352" at bounding box center [141, 183] width 56 height 14
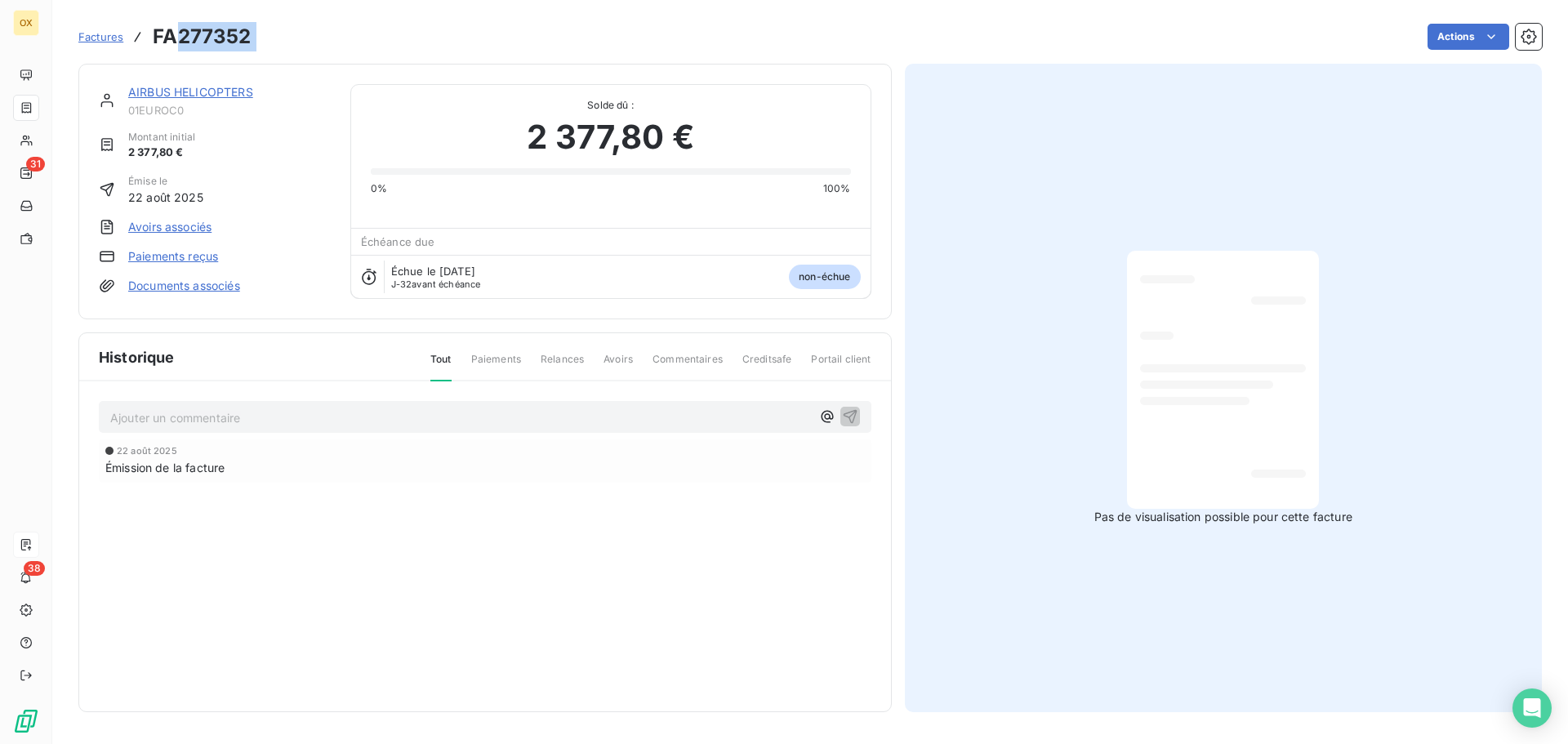
drag, startPoint x: 273, startPoint y: 33, endPoint x: 184, endPoint y: 33, distance: 89.0
click at [182, 32] on div "Factures FA277352 Actions" at bounding box center [810, 37] width 1464 height 34
copy section "277352 Actions"
click at [179, 87] on link "AIRBUS HELICOPTERS" at bounding box center [190, 92] width 125 height 14
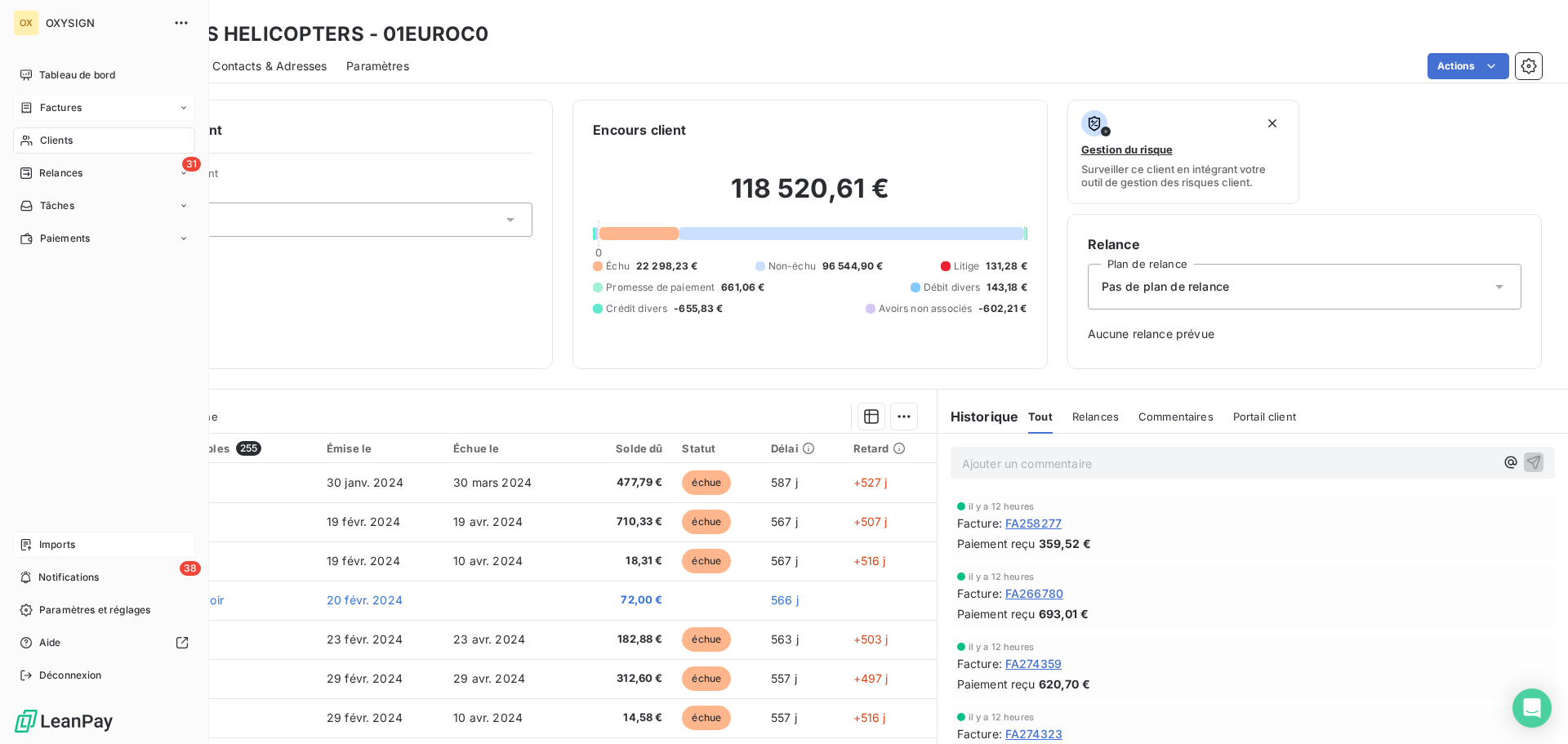
click at [55, 102] on span "Factures" at bounding box center [61, 108] width 42 height 15
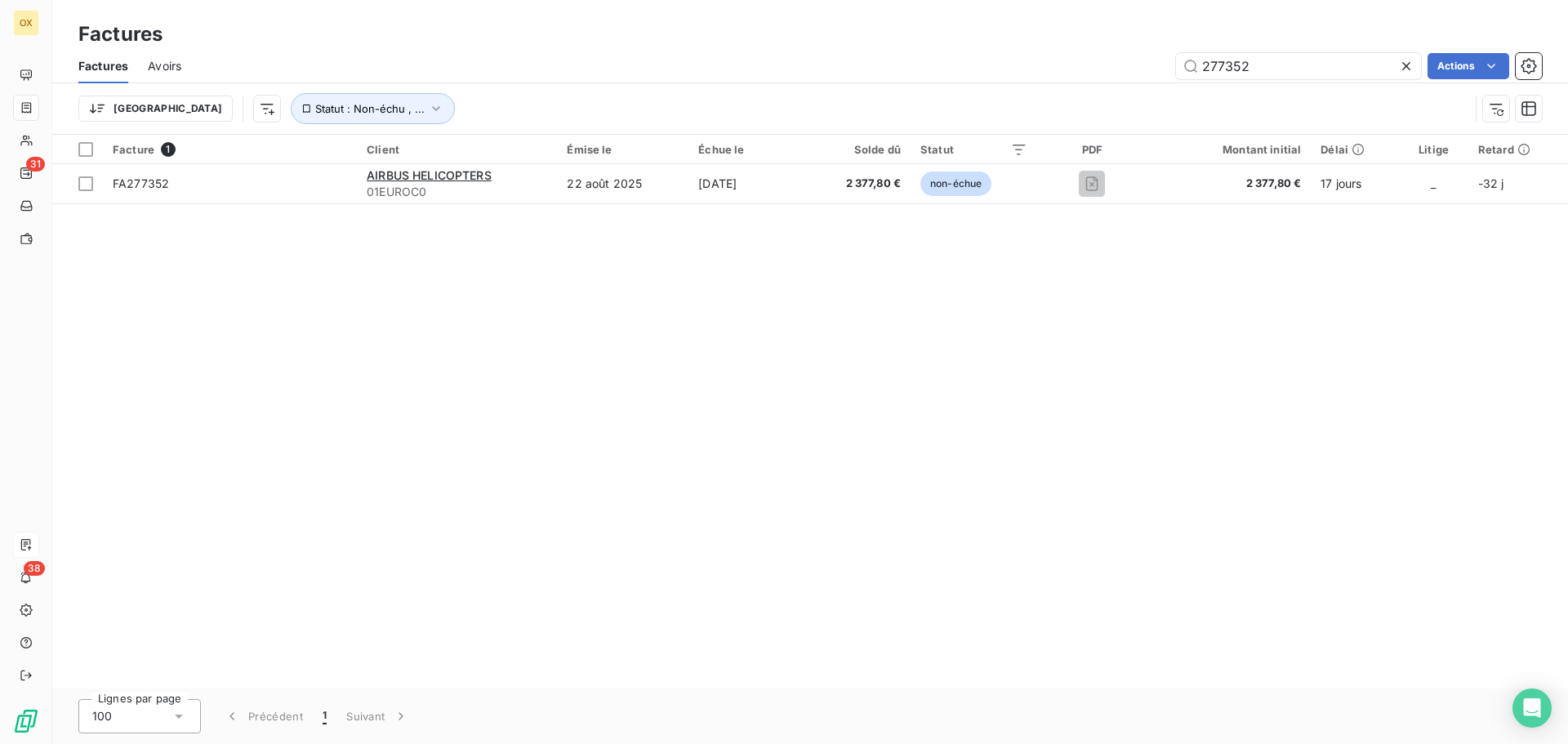
drag, startPoint x: 1326, startPoint y: 62, endPoint x: 1193, endPoint y: 46, distance: 134.0
click at [1193, 46] on div "Factures Factures Avoirs 277352 Actions Trier Statut : Non-échu , ..." at bounding box center [810, 67] width 1516 height 135
type input "272440"
click at [1406, 69] on icon at bounding box center [1406, 66] width 16 height 16
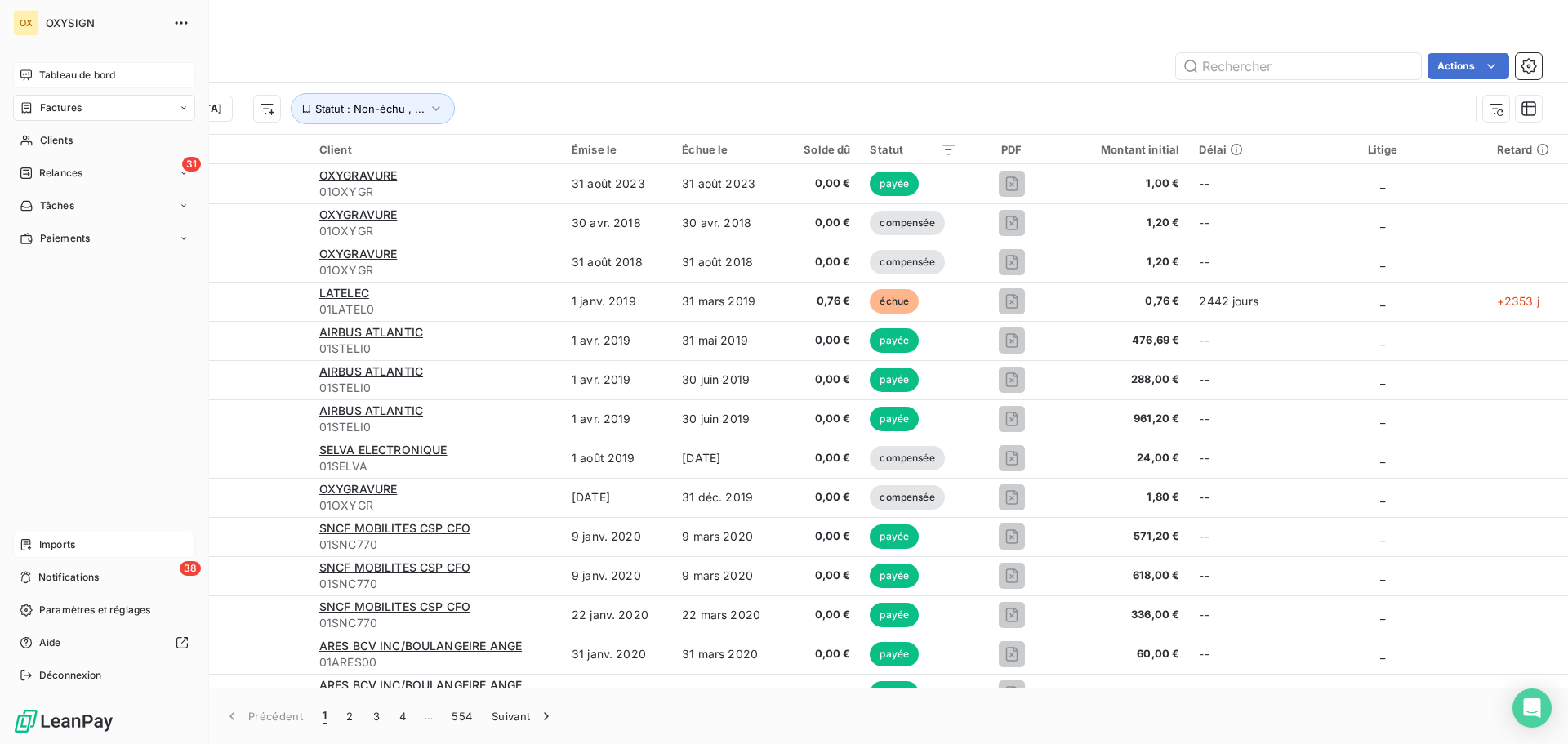
click at [46, 71] on span "Tableau de bord" at bounding box center [77, 74] width 76 height 15
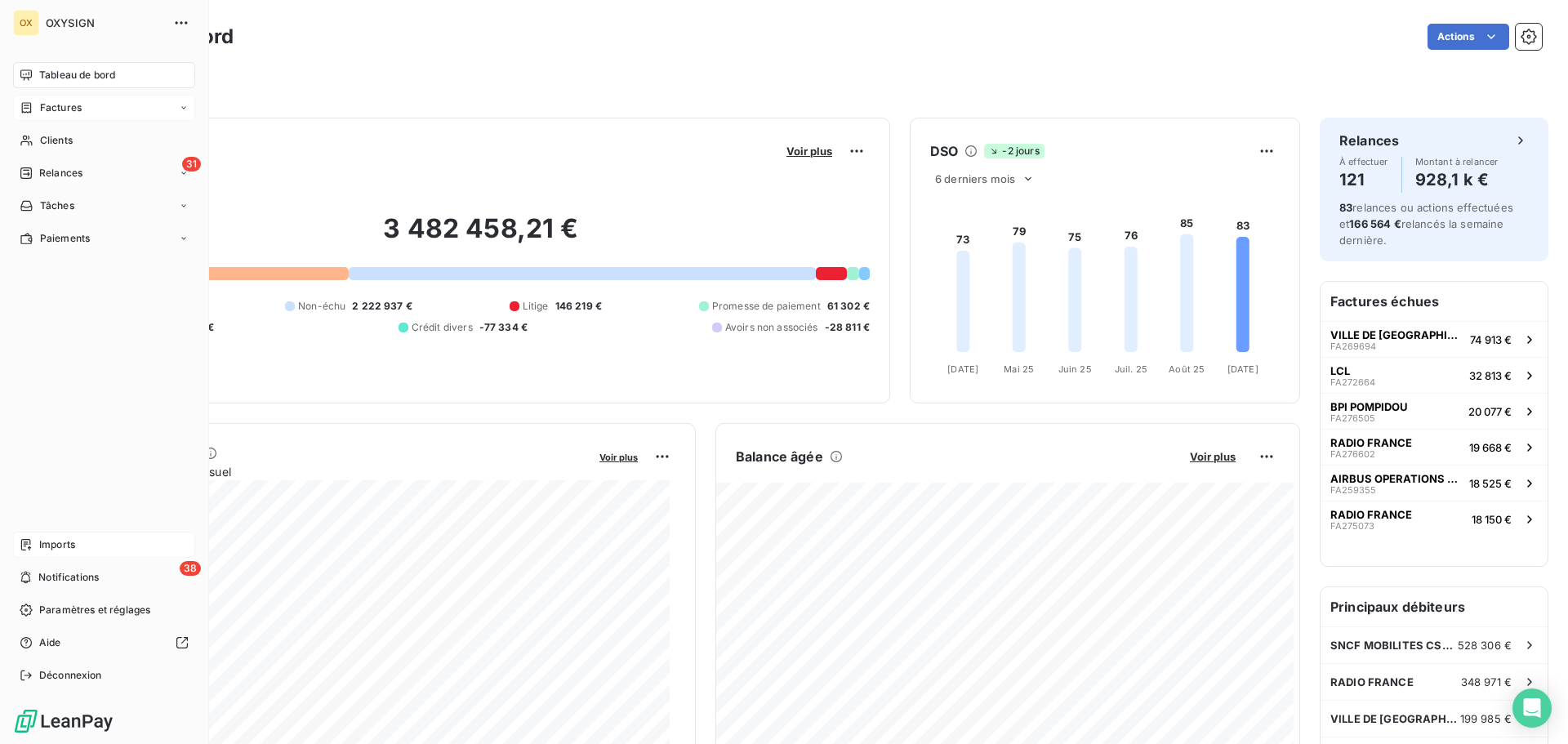
click at [45, 104] on span "Factures" at bounding box center [61, 108] width 42 height 15
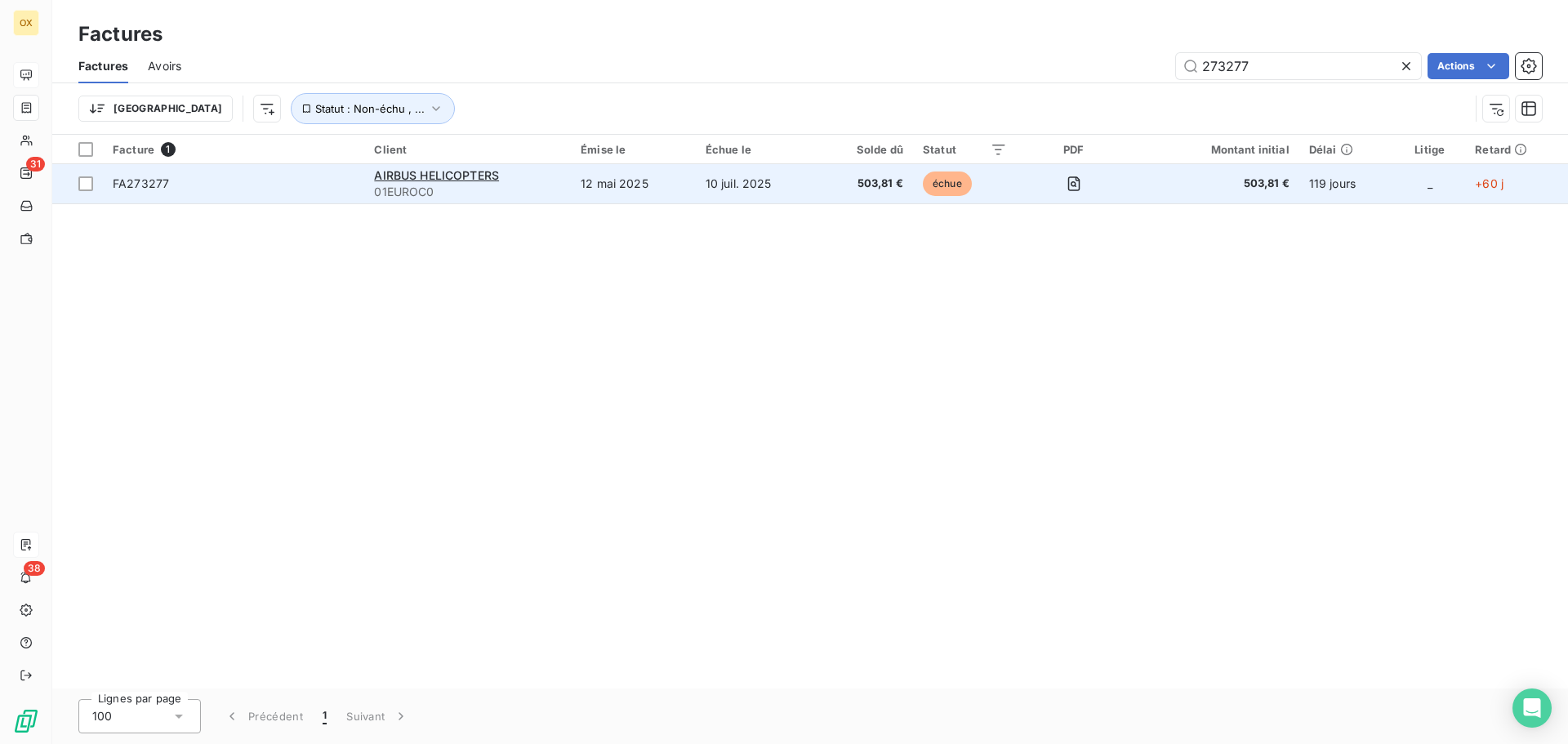
type input "273277"
click at [194, 168] on td "FA273277" at bounding box center [234, 183] width 261 height 39
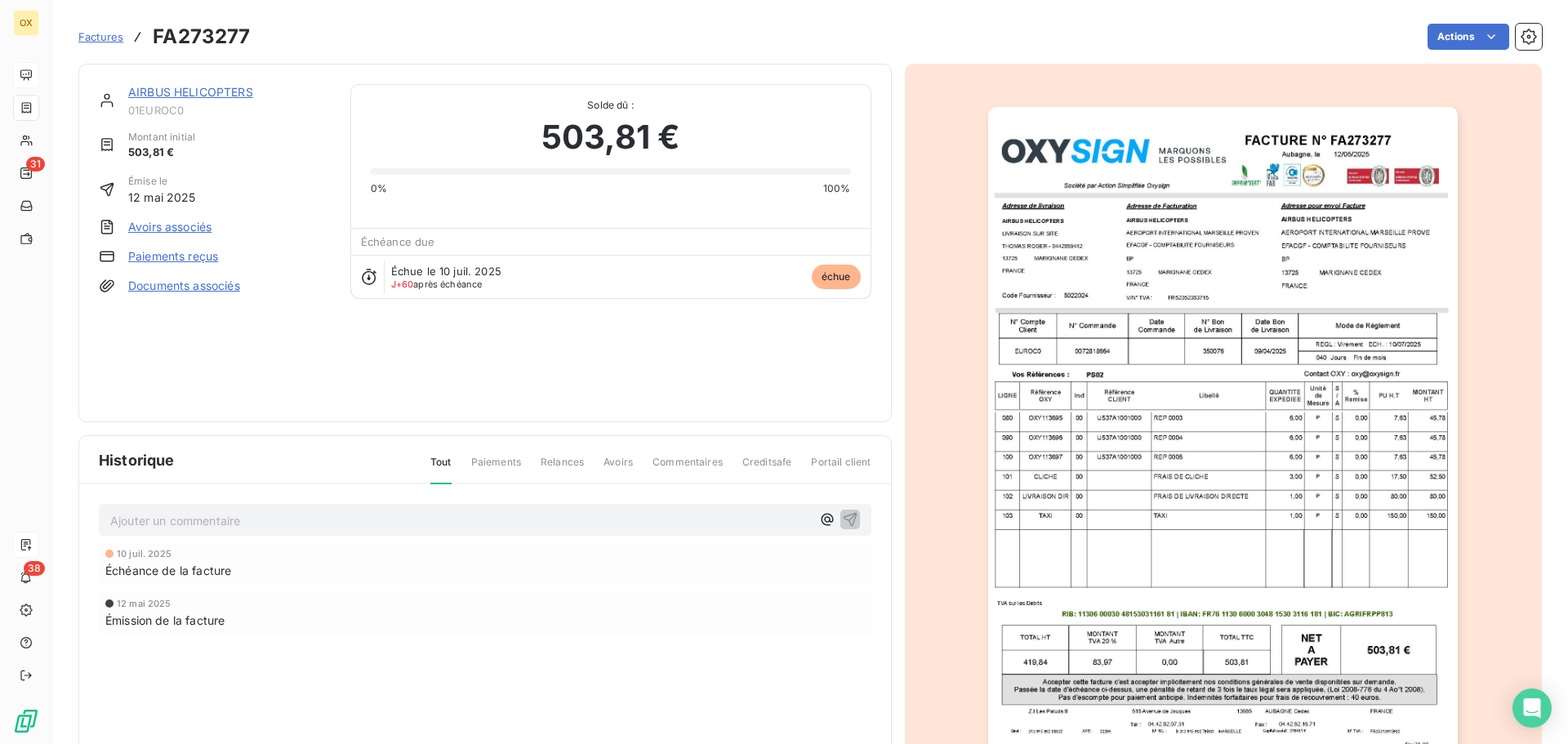
click at [1222, 253] on img "button" at bounding box center [1223, 439] width 469 height 665
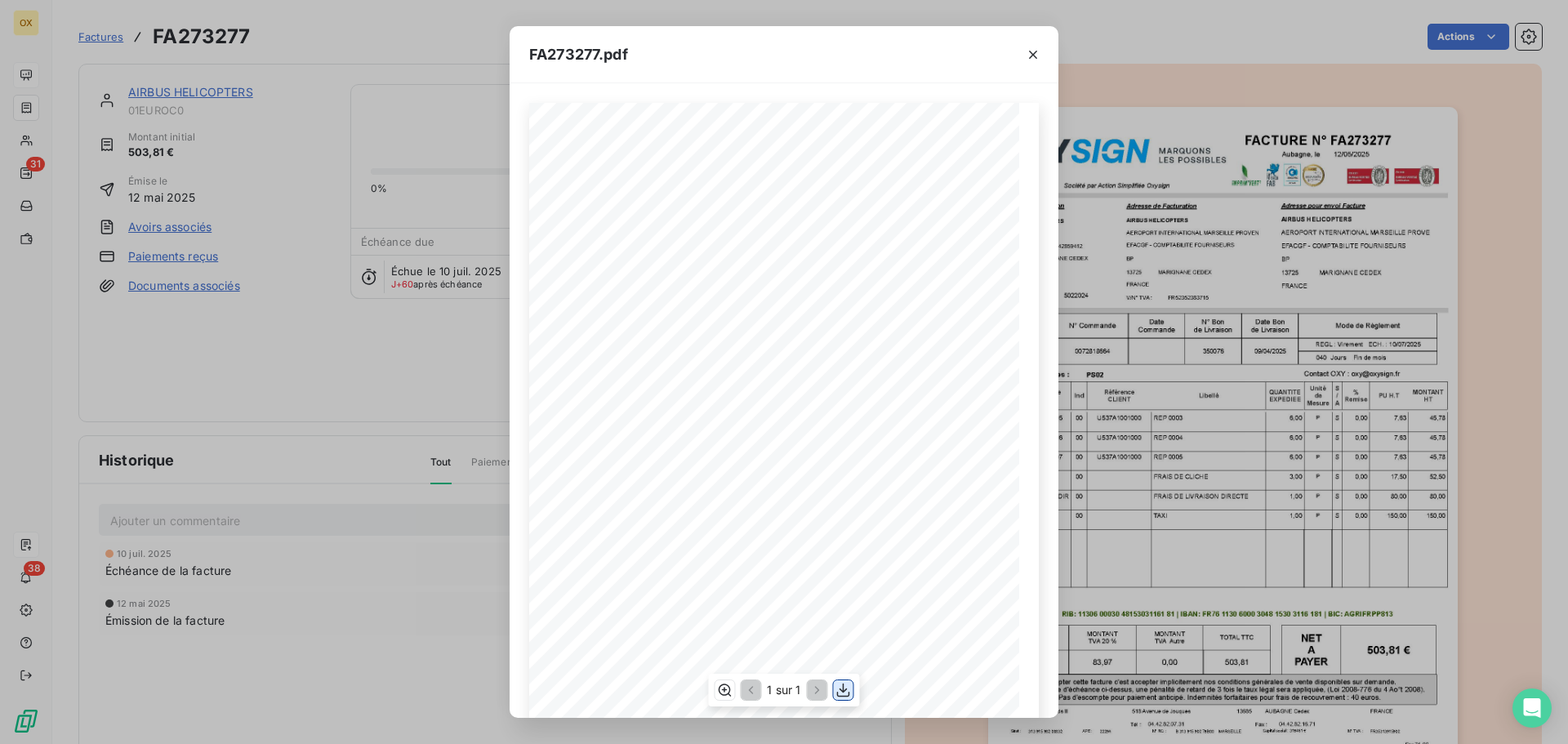
click at [842, 684] on icon "button" at bounding box center [843, 689] width 16 height 16
click at [1029, 49] on icon "button" at bounding box center [1033, 55] width 16 height 16
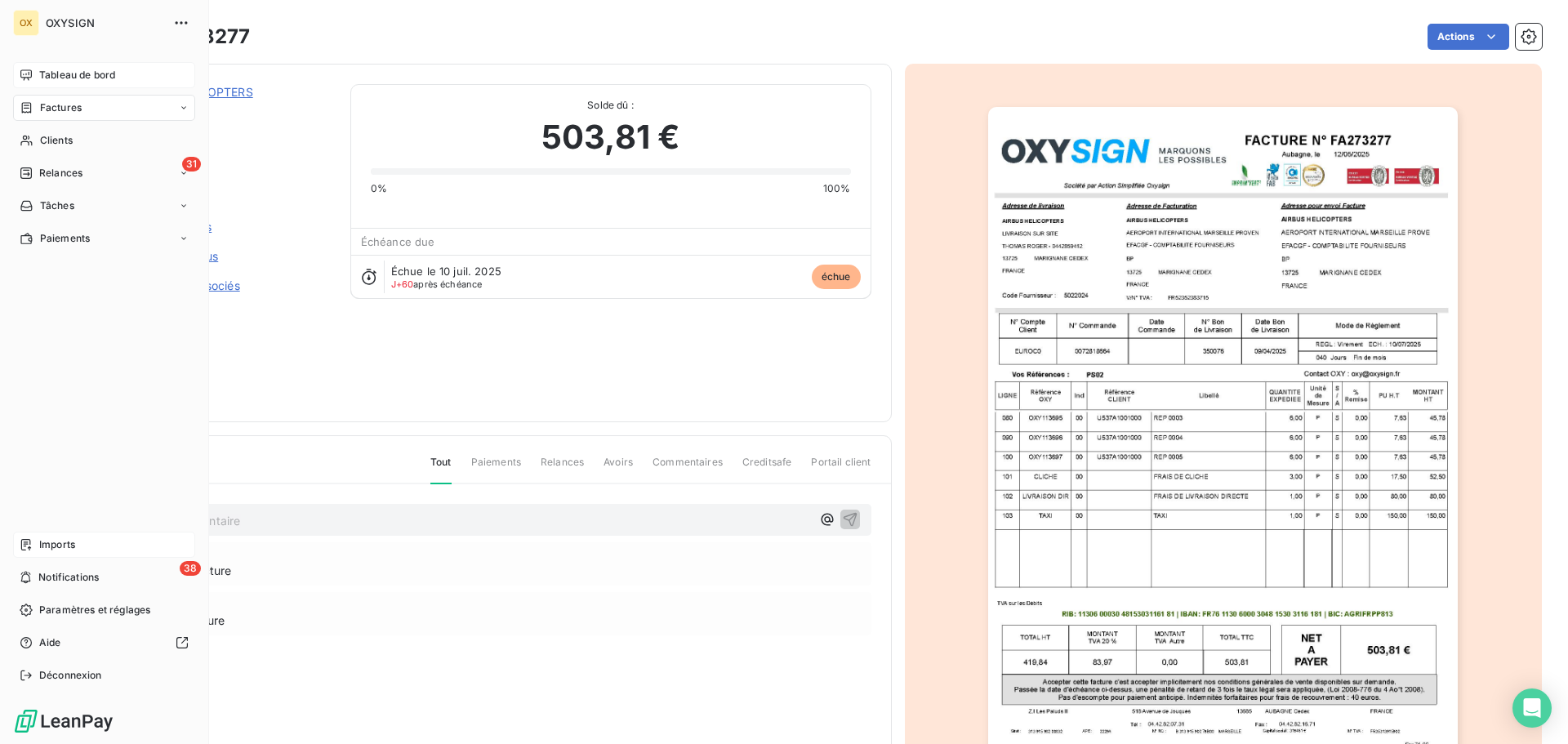
click at [50, 106] on span "Factures" at bounding box center [61, 108] width 42 height 15
click at [62, 108] on span "Factures" at bounding box center [61, 108] width 42 height 15
click at [55, 102] on span "Factures" at bounding box center [61, 108] width 42 height 15
click at [50, 106] on span "Factures" at bounding box center [61, 108] width 42 height 15
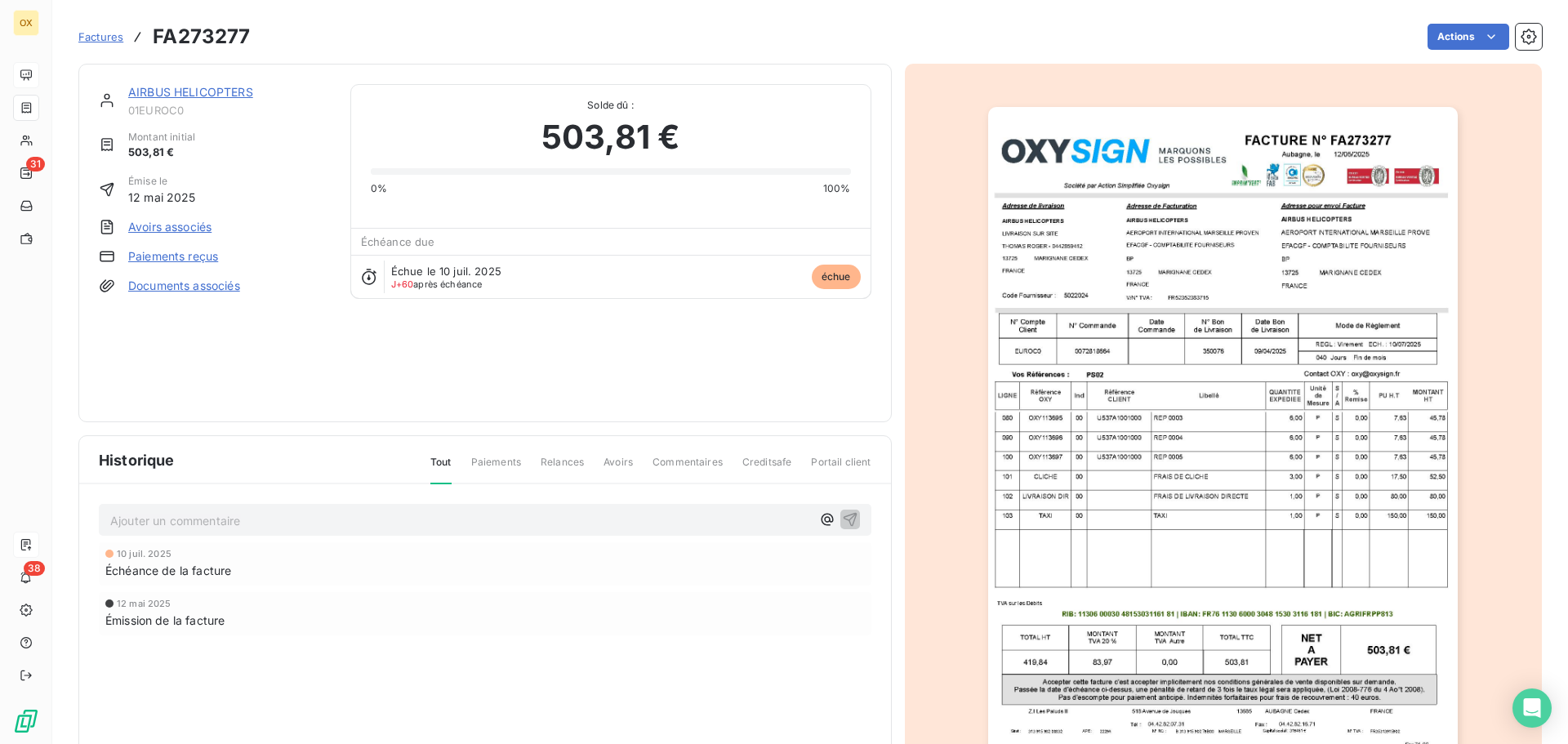
click at [184, 90] on link "AIRBUS HELICOPTERS" at bounding box center [190, 92] width 125 height 14
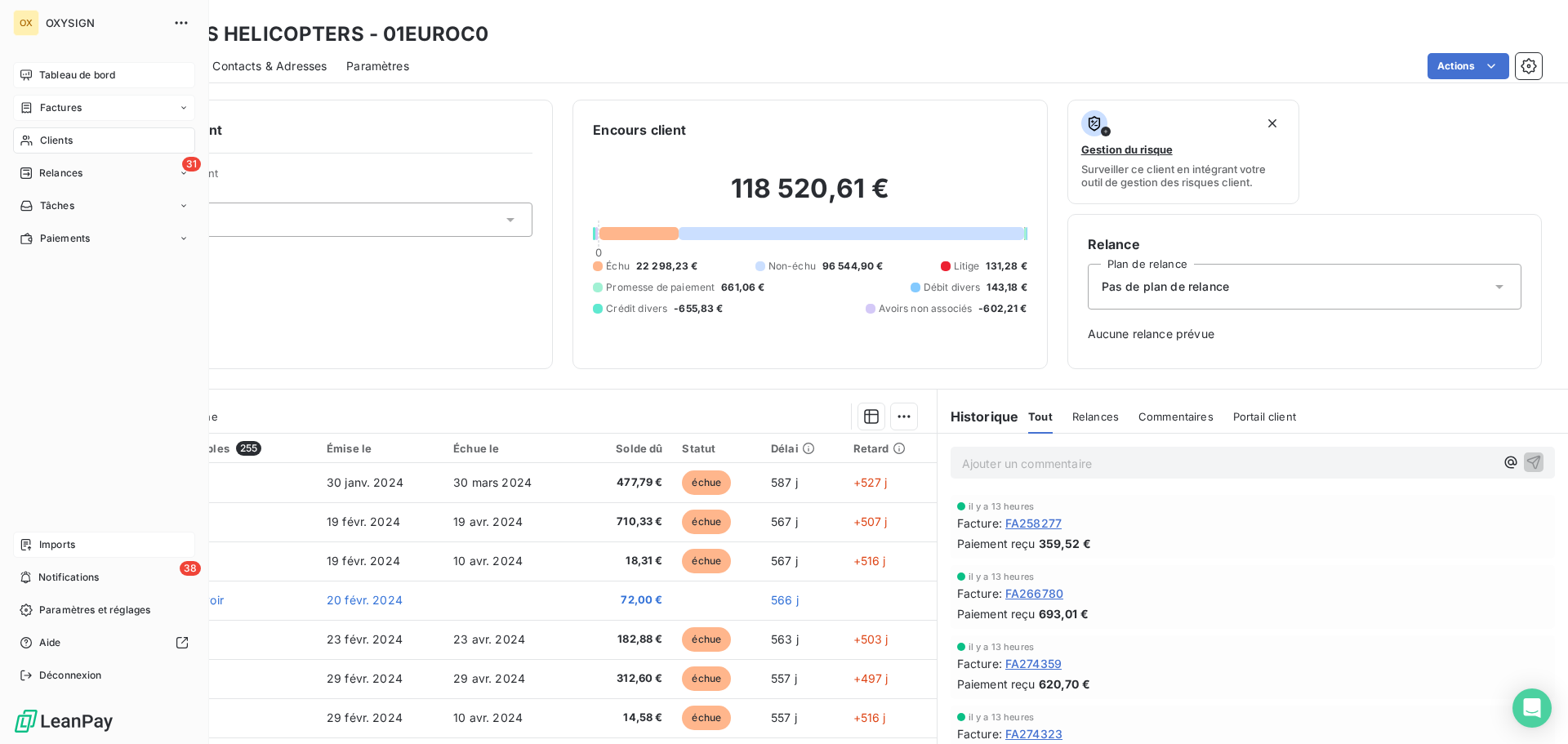
click at [46, 105] on span "Factures" at bounding box center [61, 108] width 42 height 15
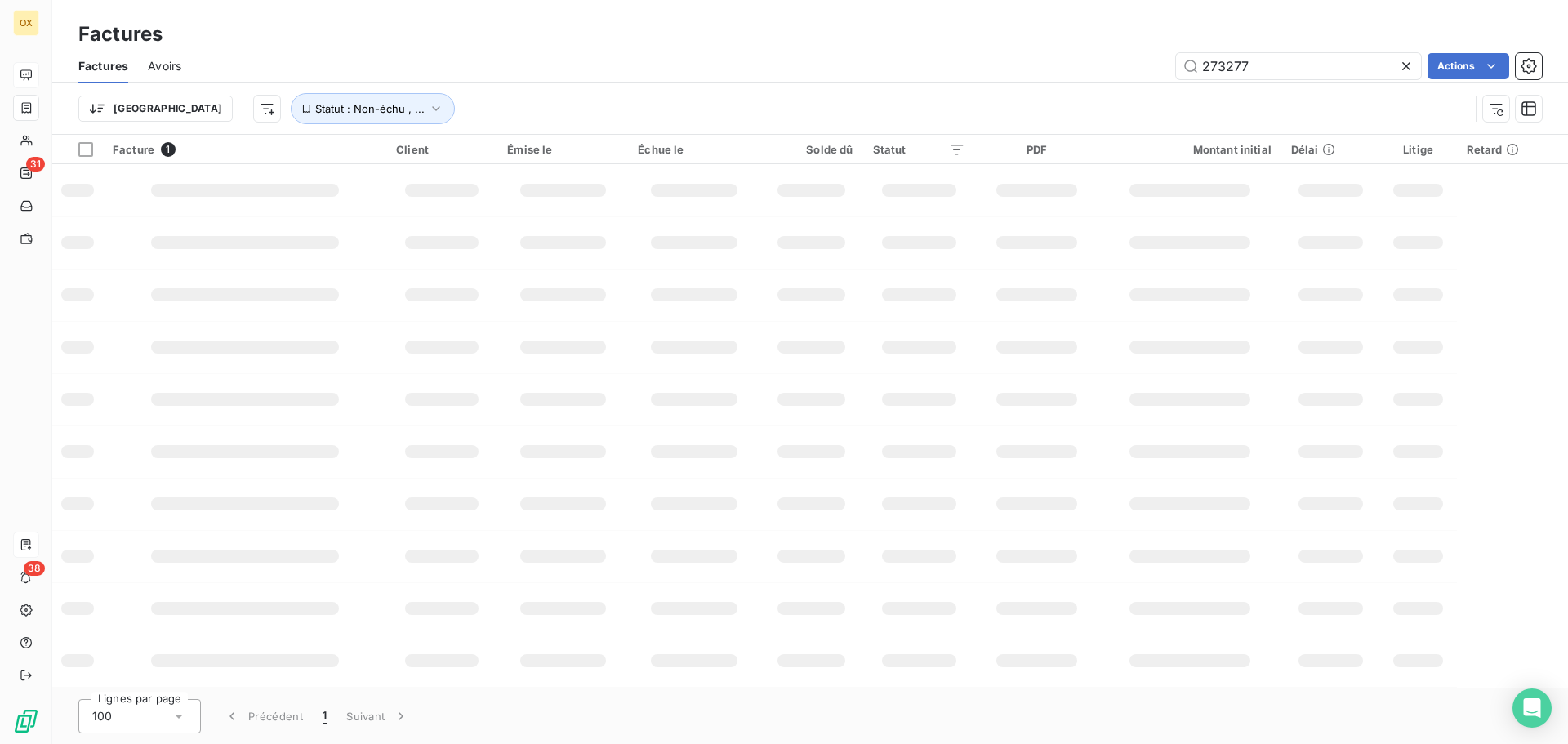
drag, startPoint x: 1265, startPoint y: 61, endPoint x: 1137, endPoint y: 61, distance: 128.0
click at [1151, 67] on div "273277 Actions" at bounding box center [871, 66] width 1341 height 26
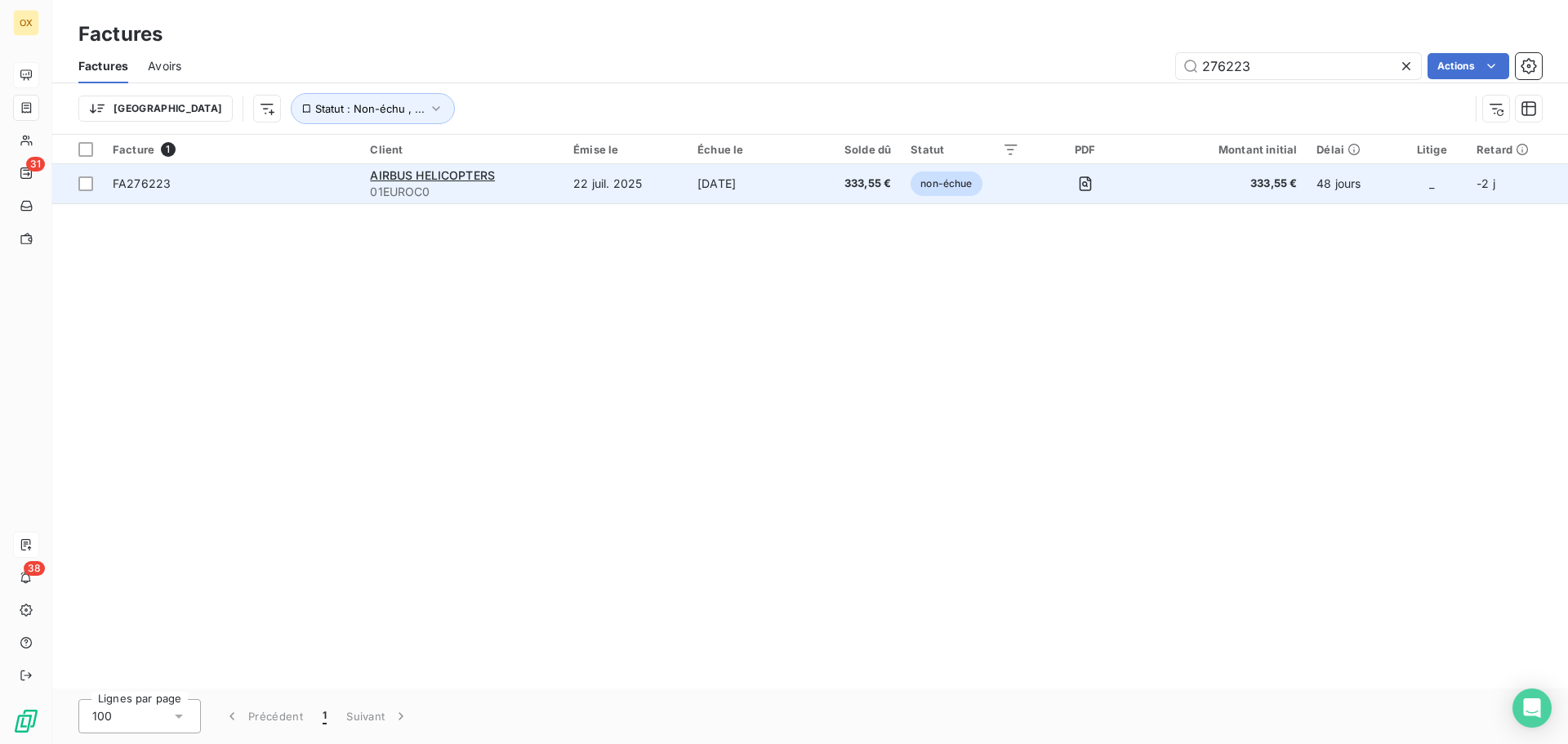
type input "276223"
click at [149, 181] on span "FA276223" at bounding box center [142, 183] width 58 height 14
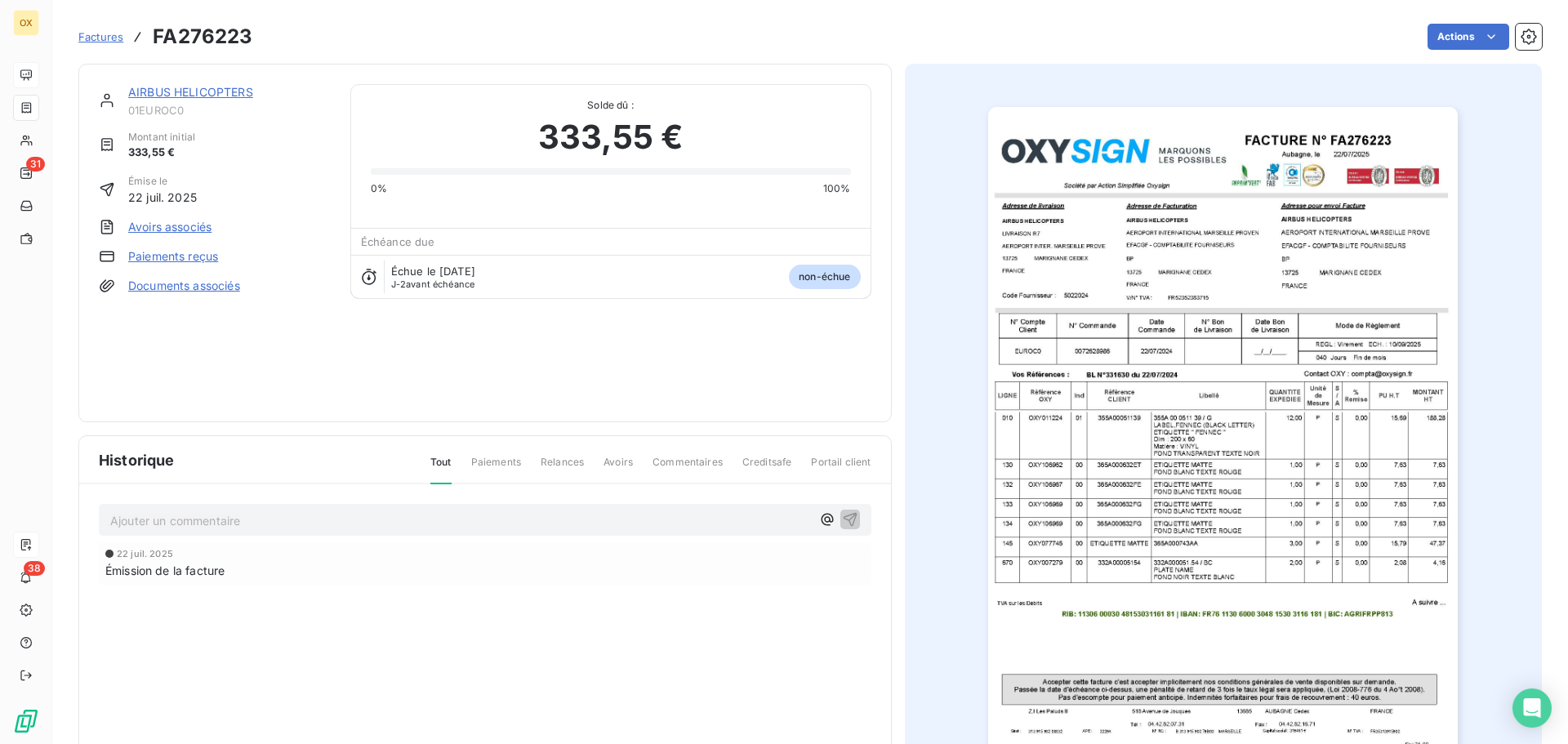
click at [1219, 166] on img "button" at bounding box center [1223, 439] width 469 height 665
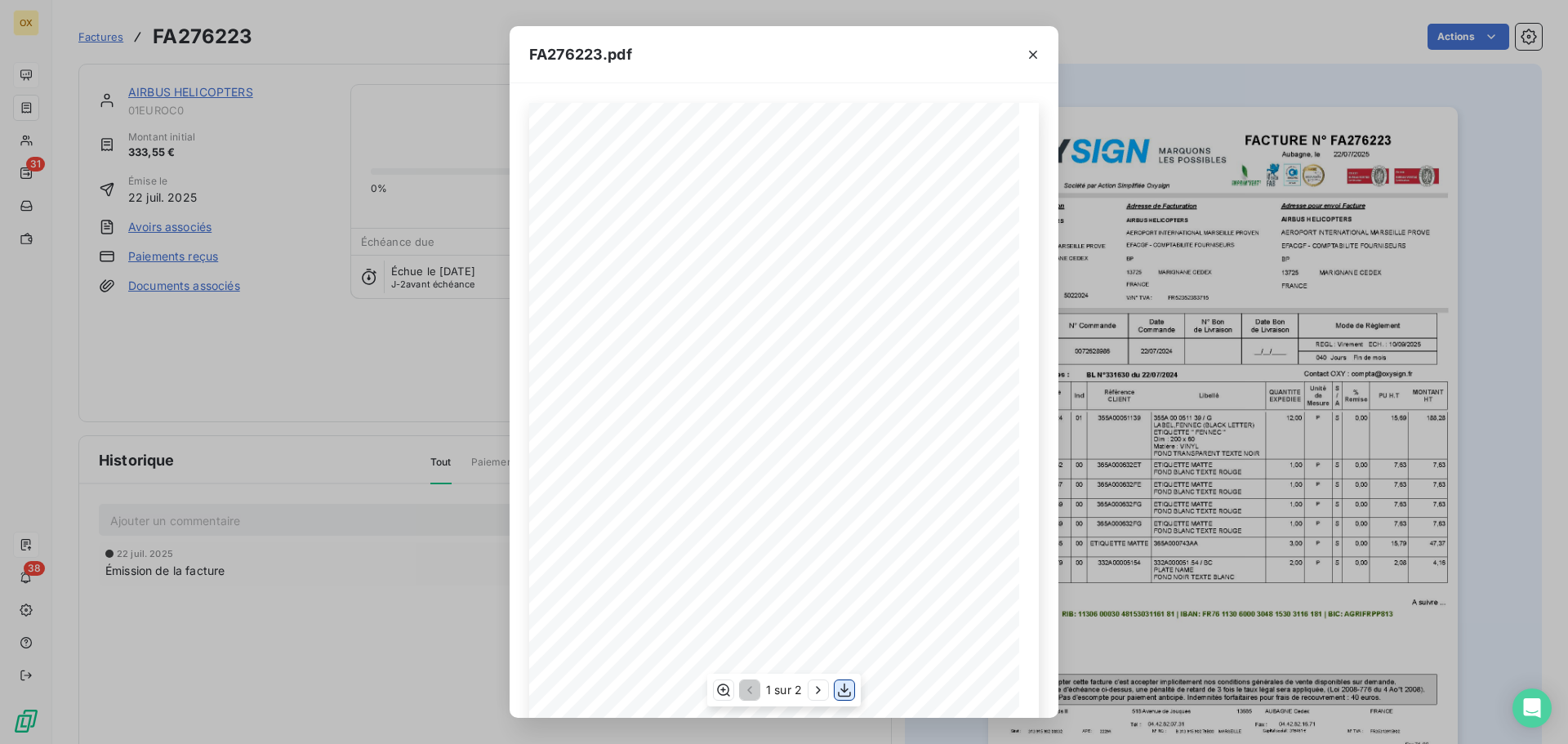
click at [846, 691] on icon "button" at bounding box center [844, 690] width 13 height 14
click at [1037, 54] on icon "button" at bounding box center [1033, 55] width 16 height 16
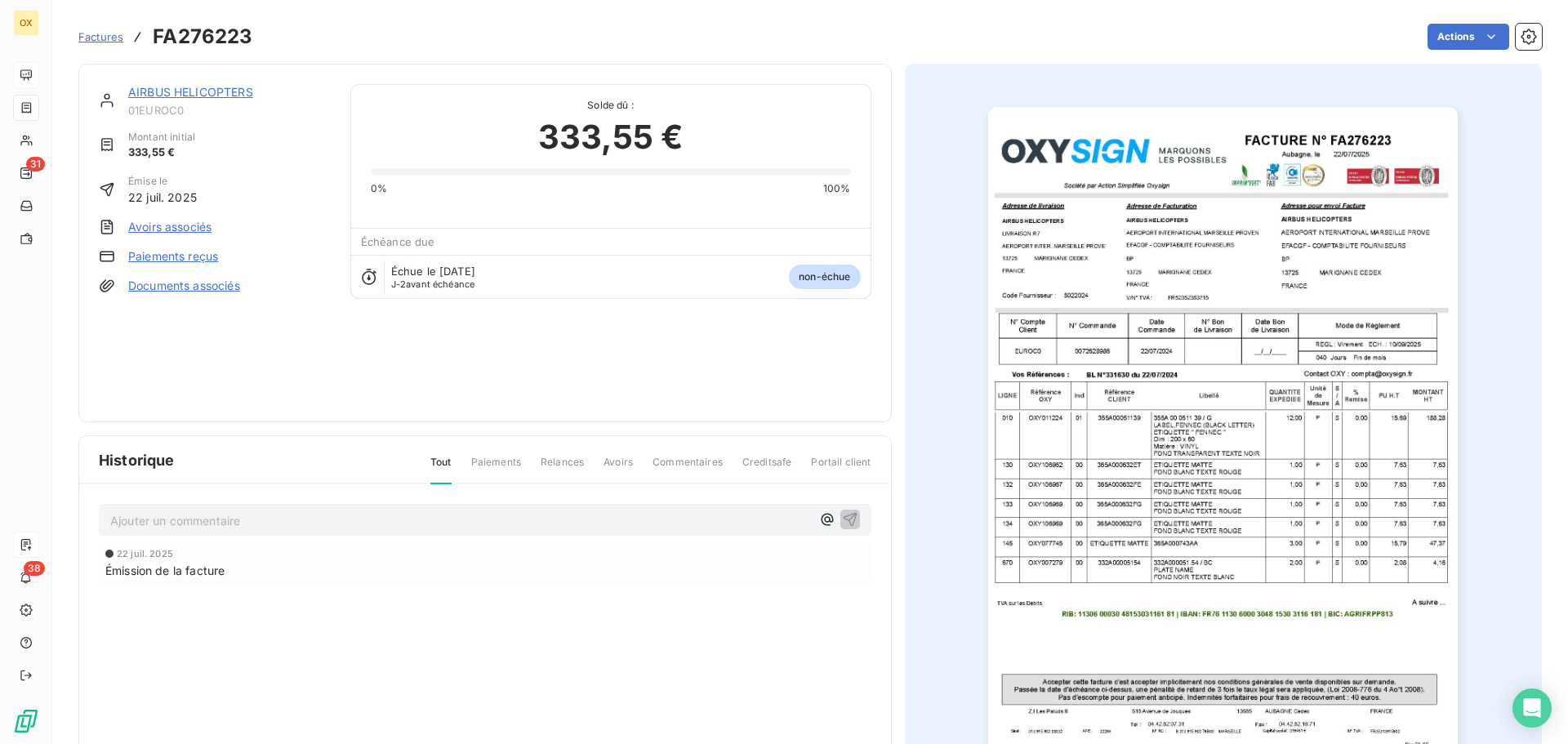
click at [204, 90] on link "AIRBUS HELICOPTERS" at bounding box center [190, 92] width 125 height 14
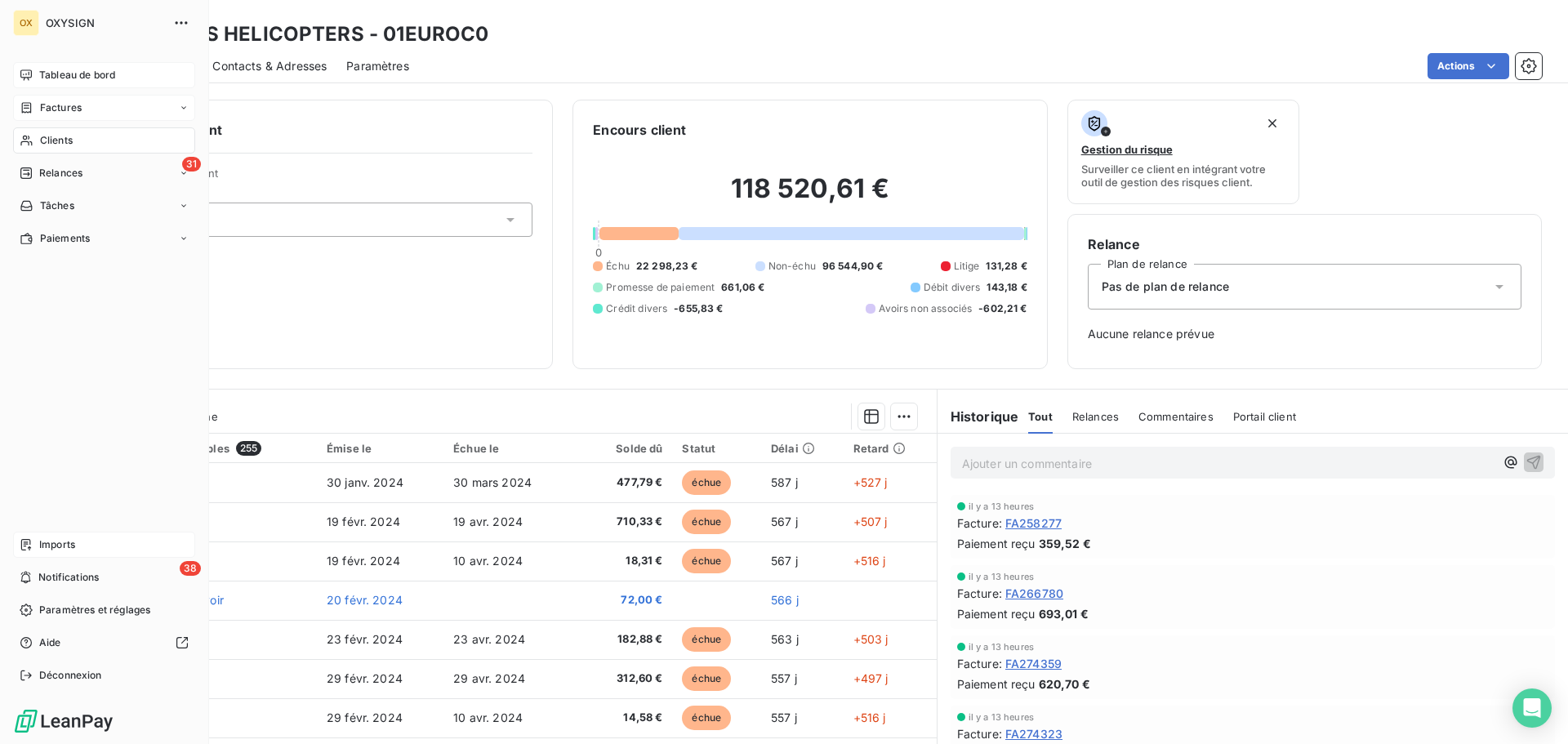
click at [46, 73] on span "Tableau de bord" at bounding box center [77, 74] width 76 height 15
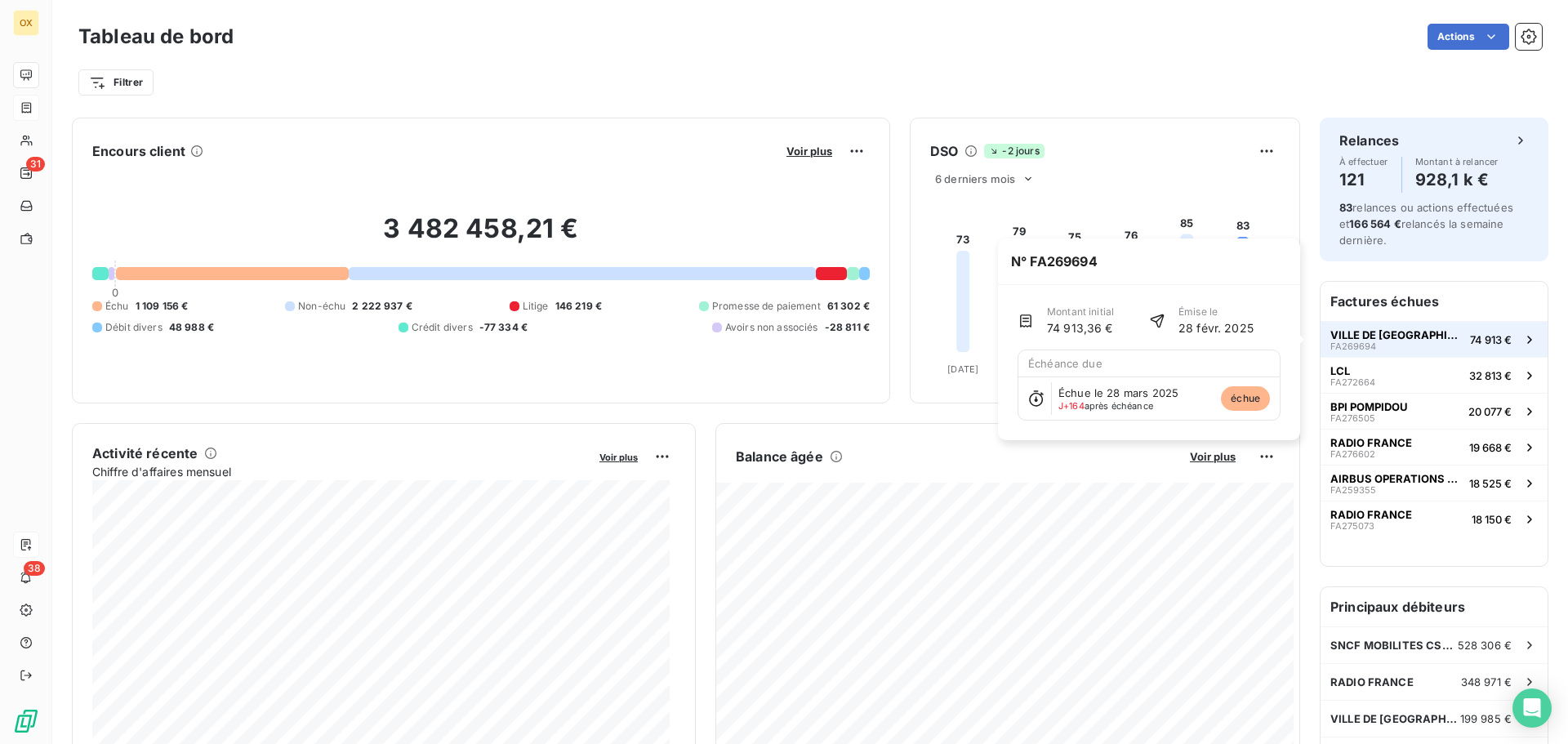
click at [1379, 336] on span "VILLE DE [GEOGRAPHIC_DATA]" at bounding box center [1397, 334] width 133 height 13
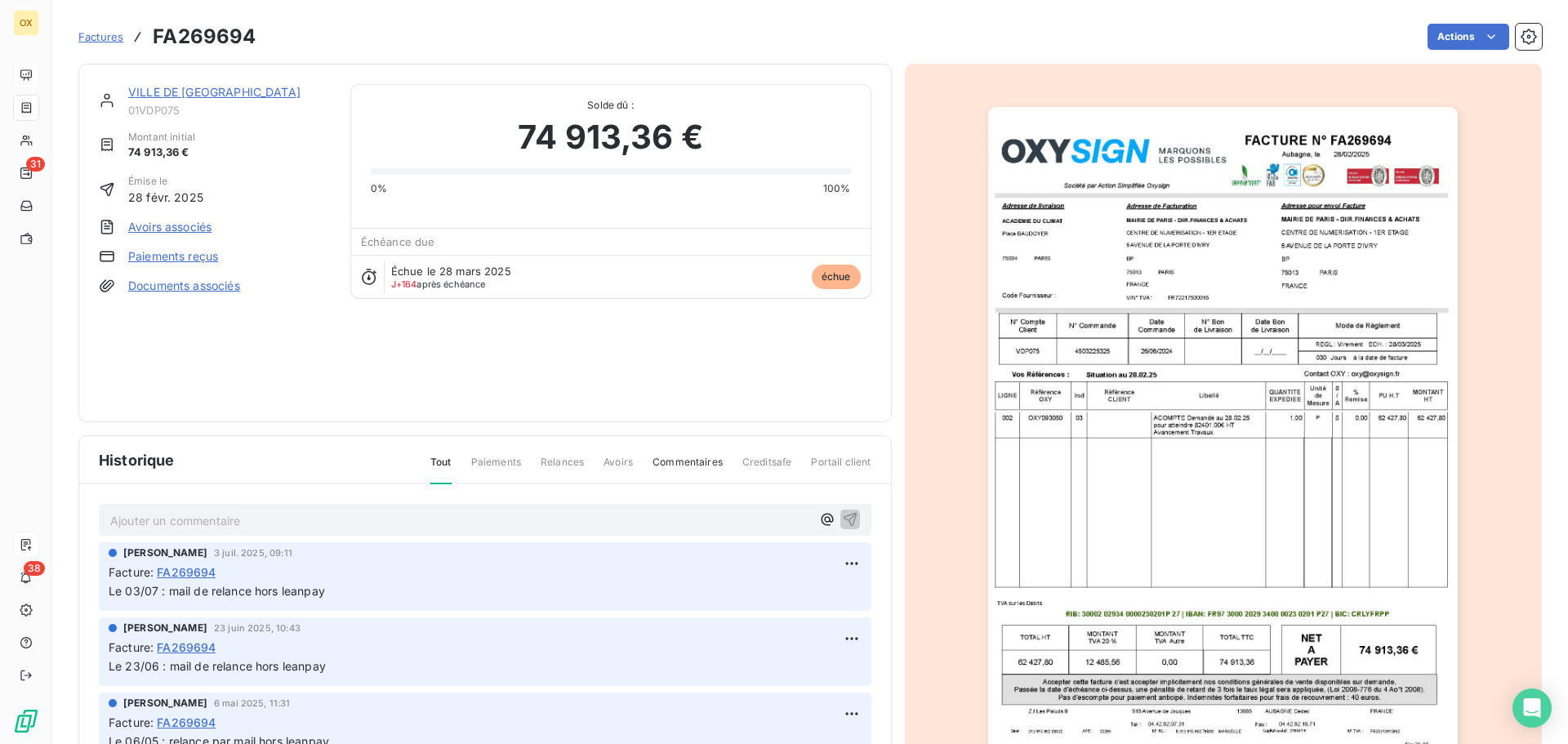
click at [179, 92] on link "VILLE DE [GEOGRAPHIC_DATA]" at bounding box center [214, 92] width 172 height 14
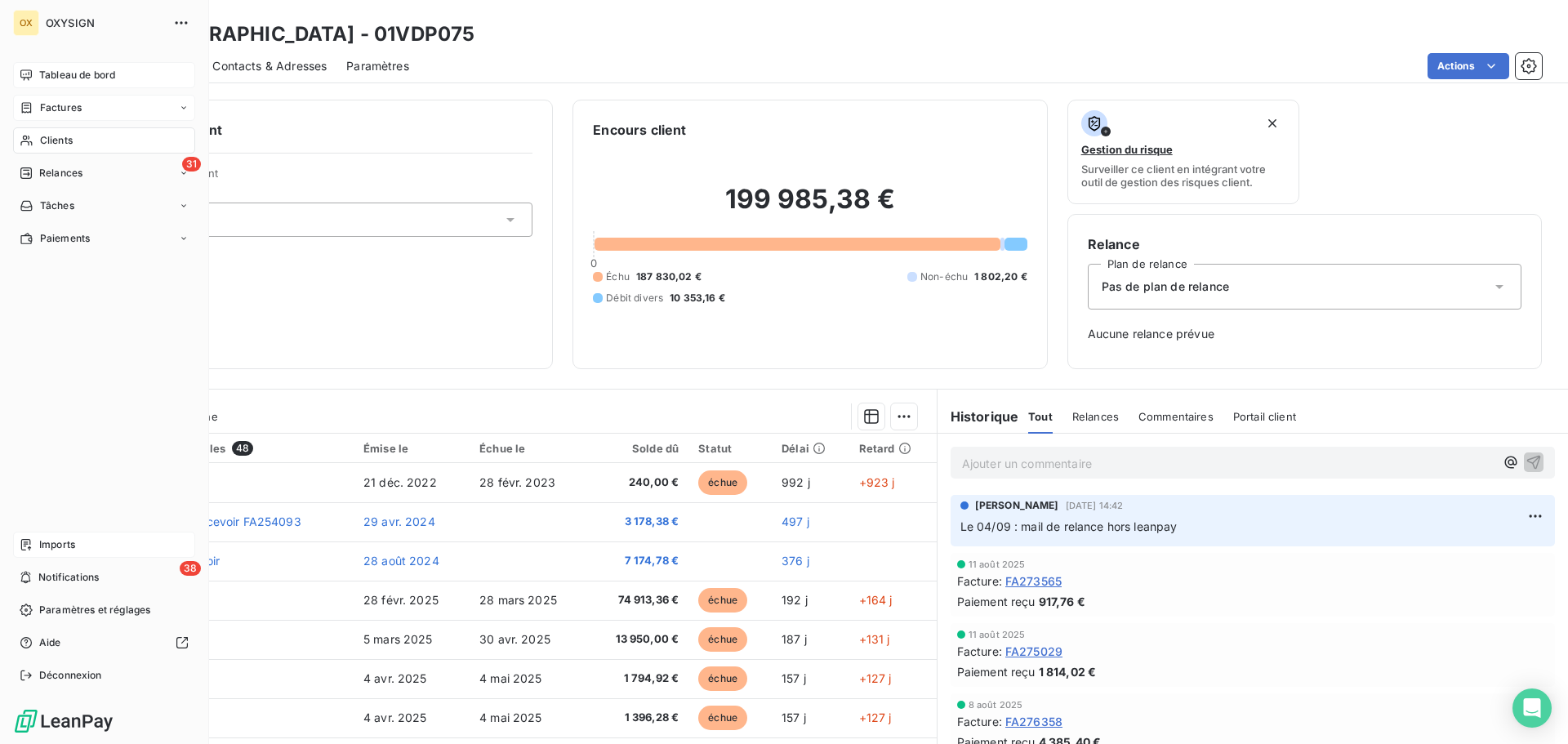
click at [45, 69] on span "Tableau de bord" at bounding box center [77, 74] width 76 height 15
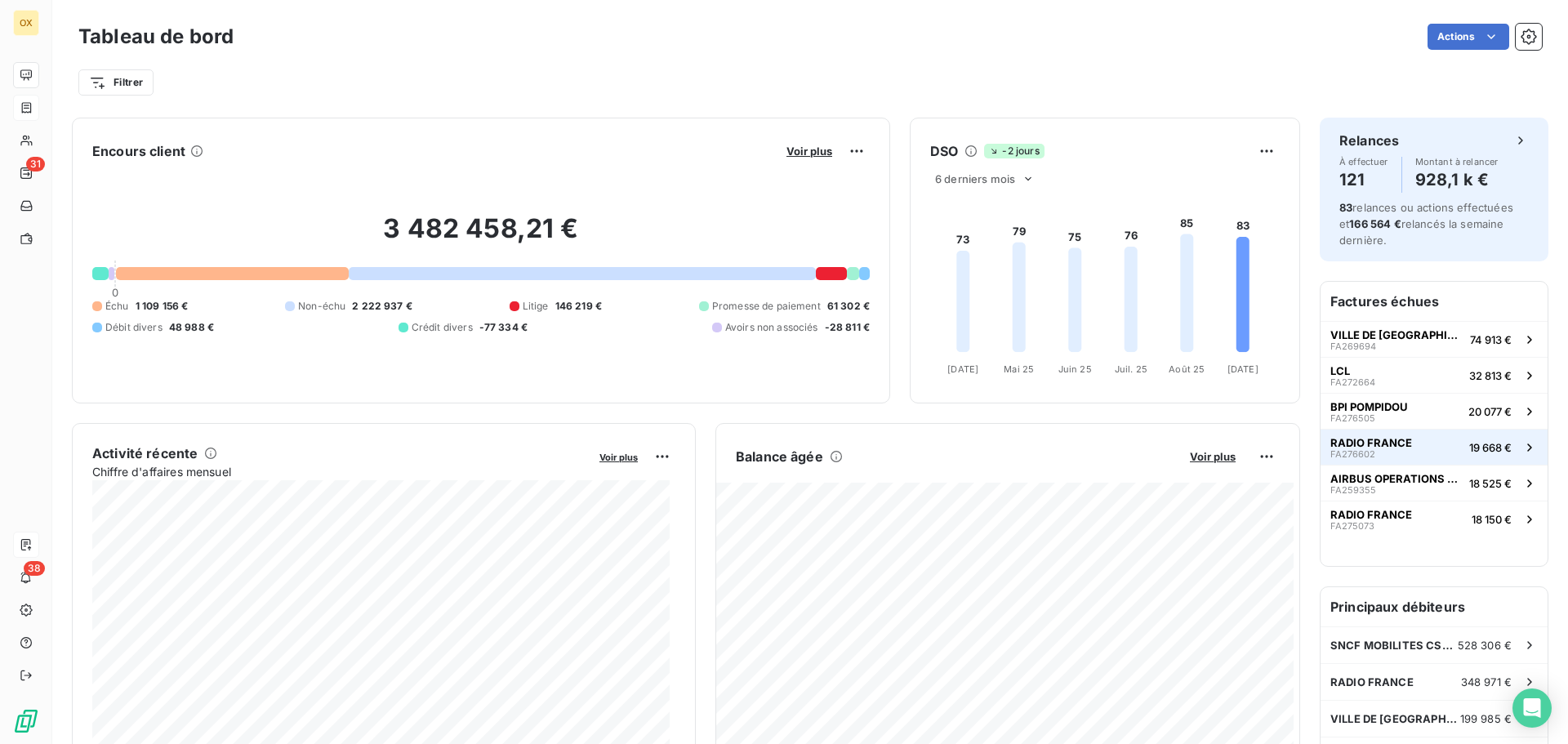
click at [1371, 452] on div "RADIO FRANCE FA276602" at bounding box center [1372, 447] width 82 height 23
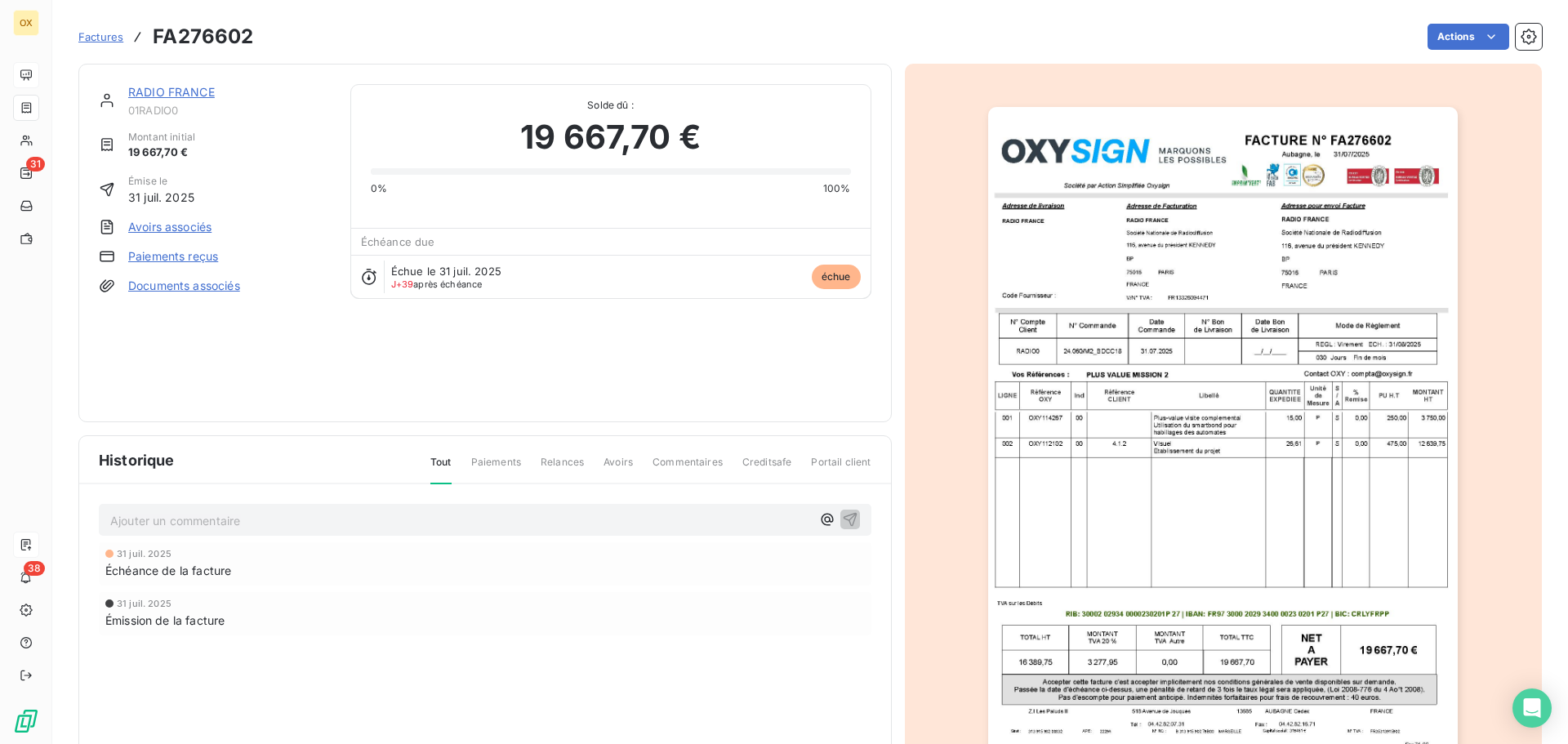
click at [178, 91] on link "RADIO FRANCE" at bounding box center [171, 92] width 86 height 14
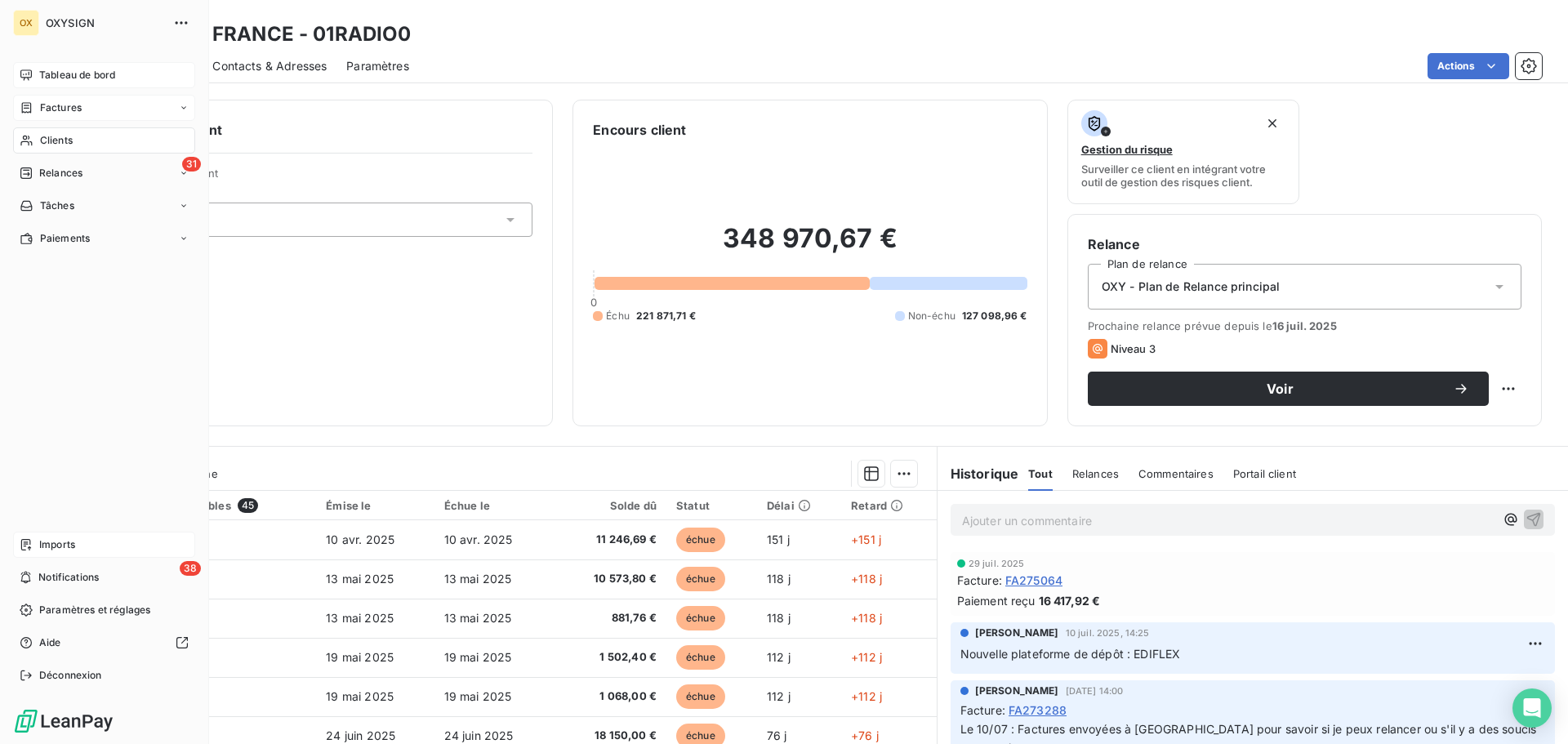
click at [40, 73] on span "Tableau de bord" at bounding box center [77, 74] width 76 height 15
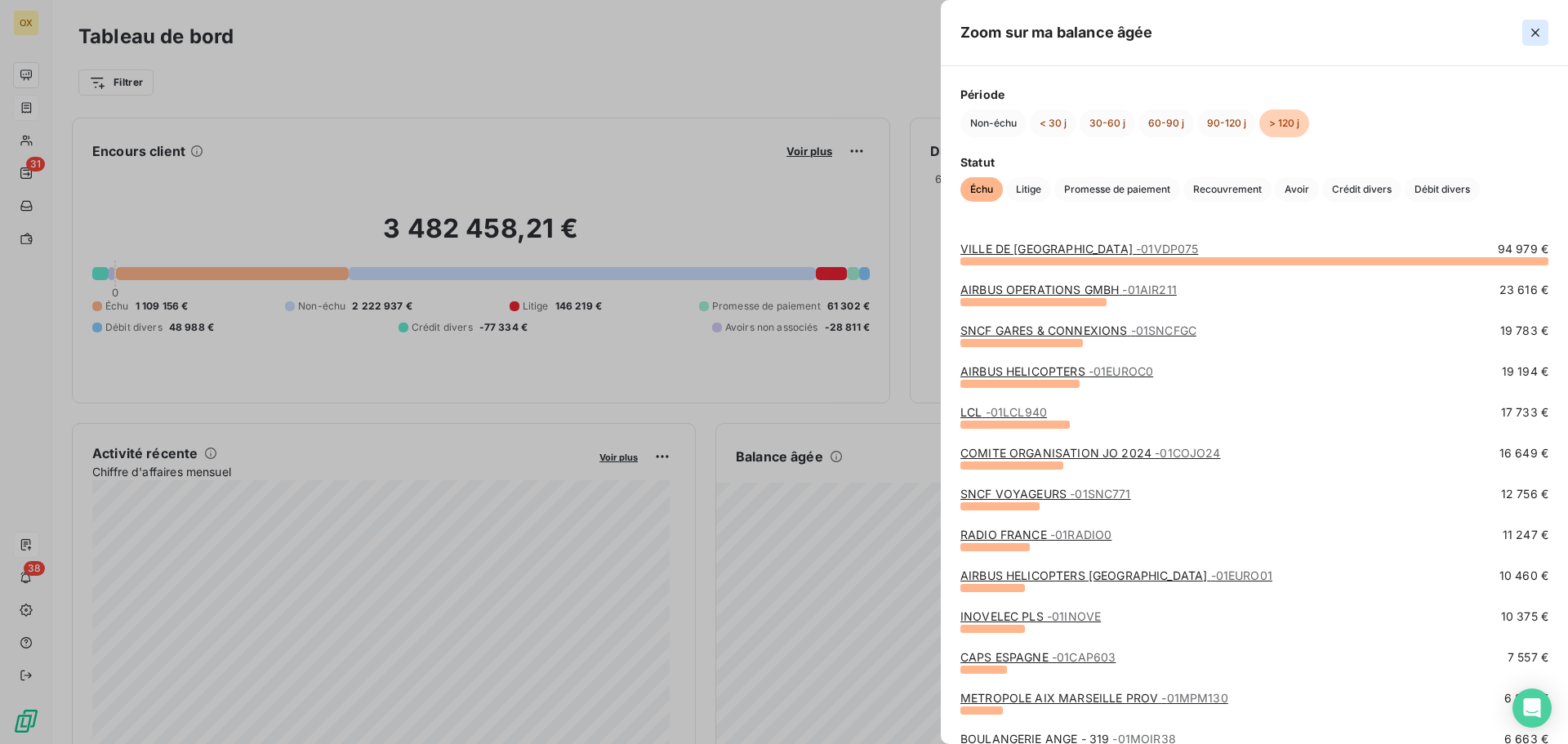
click at [1534, 21] on button "button" at bounding box center [1535, 32] width 26 height 26
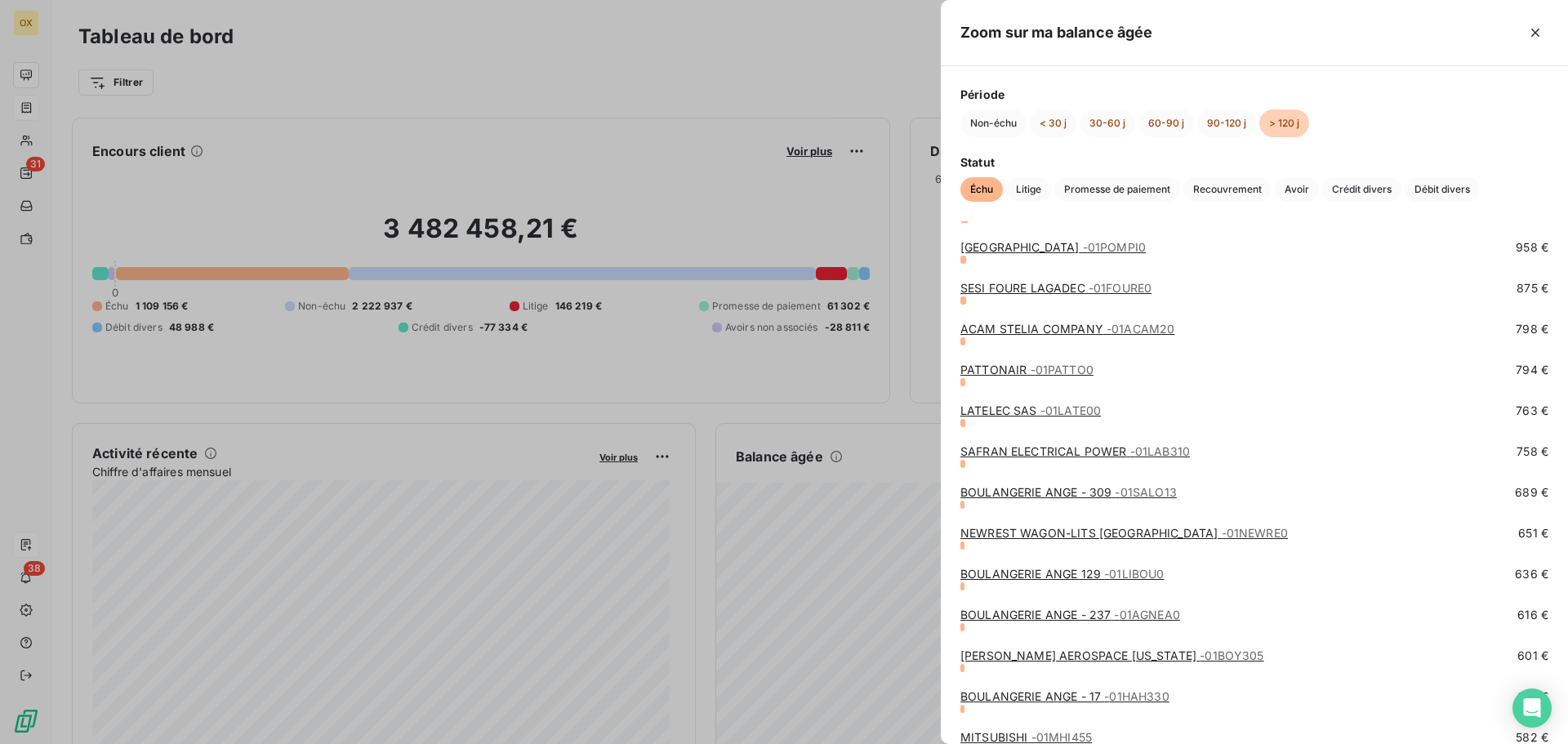
scroll to position [1469, 0]
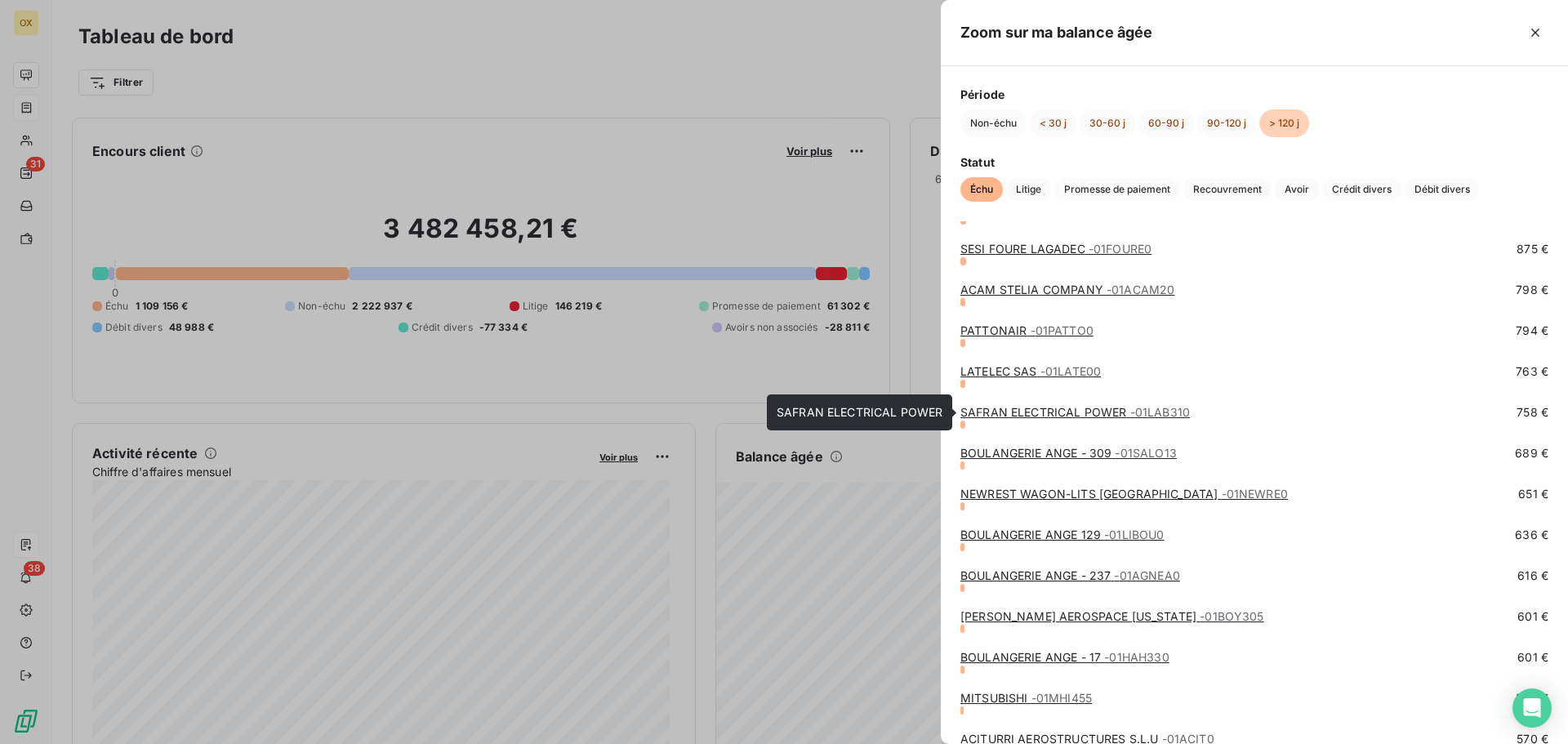
click at [1002, 416] on link "SAFRAN ELECTRICAL POWER - 01LAB310" at bounding box center [1075, 412] width 230 height 14
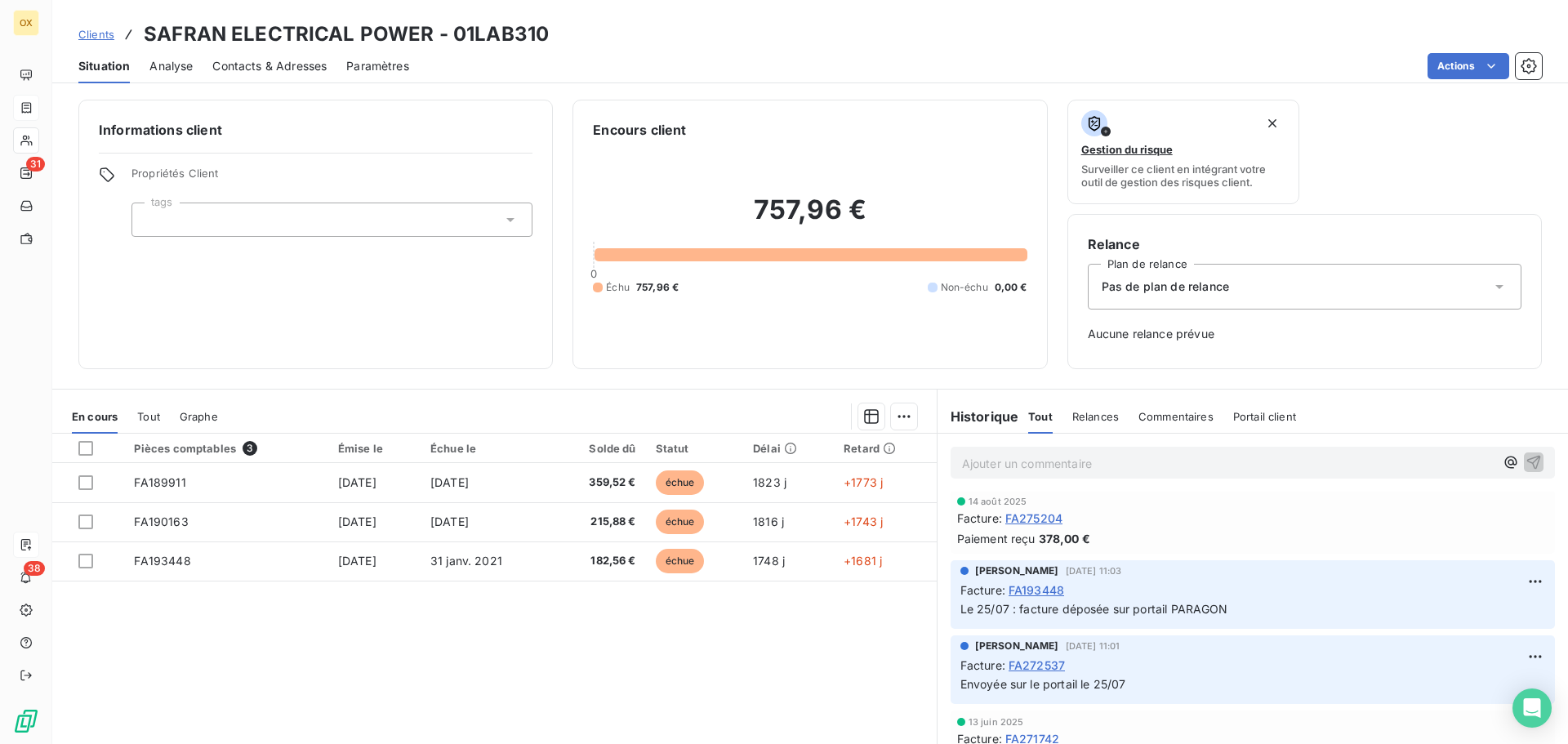
scroll to position [163, 0]
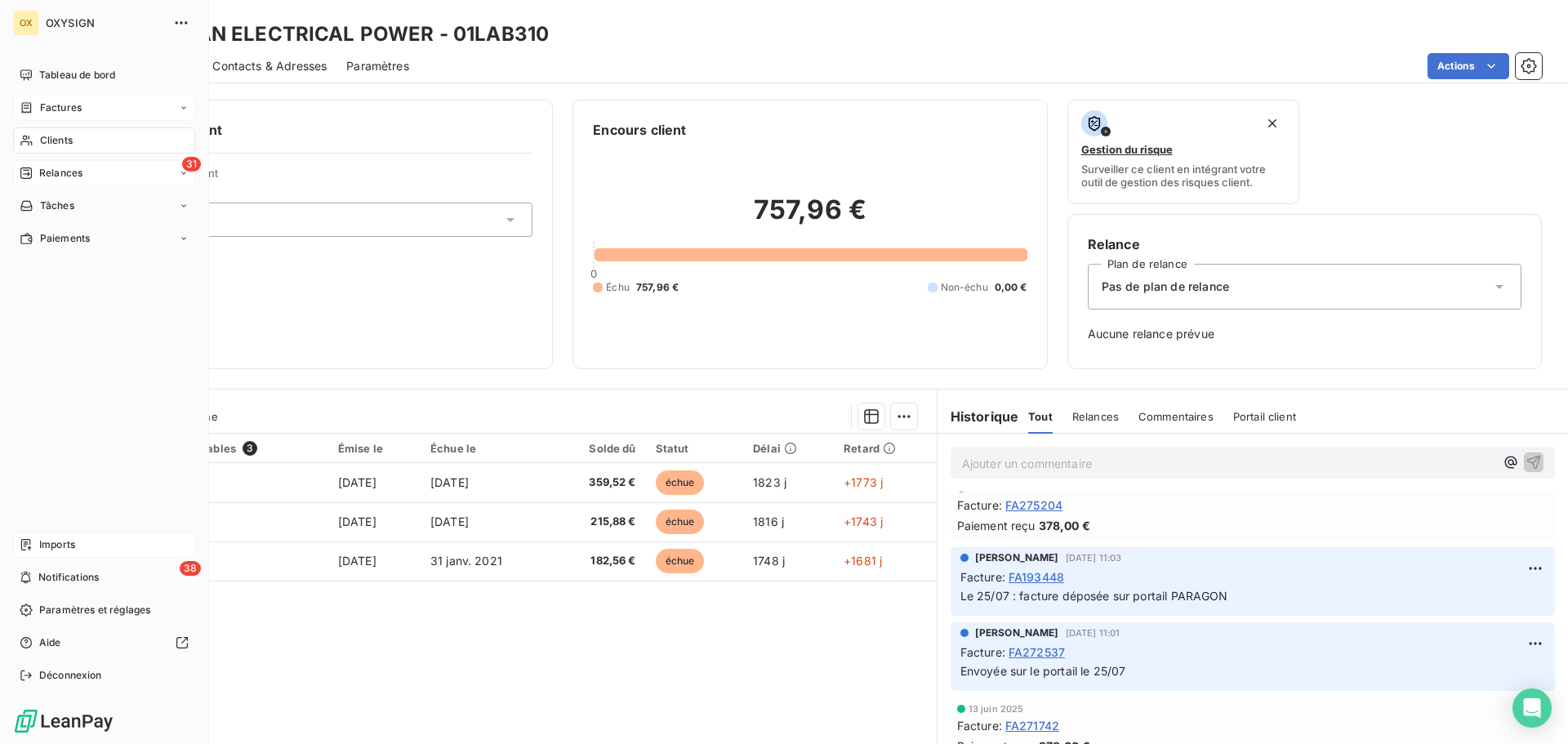
click at [50, 170] on span "Relances" at bounding box center [61, 172] width 44 height 15
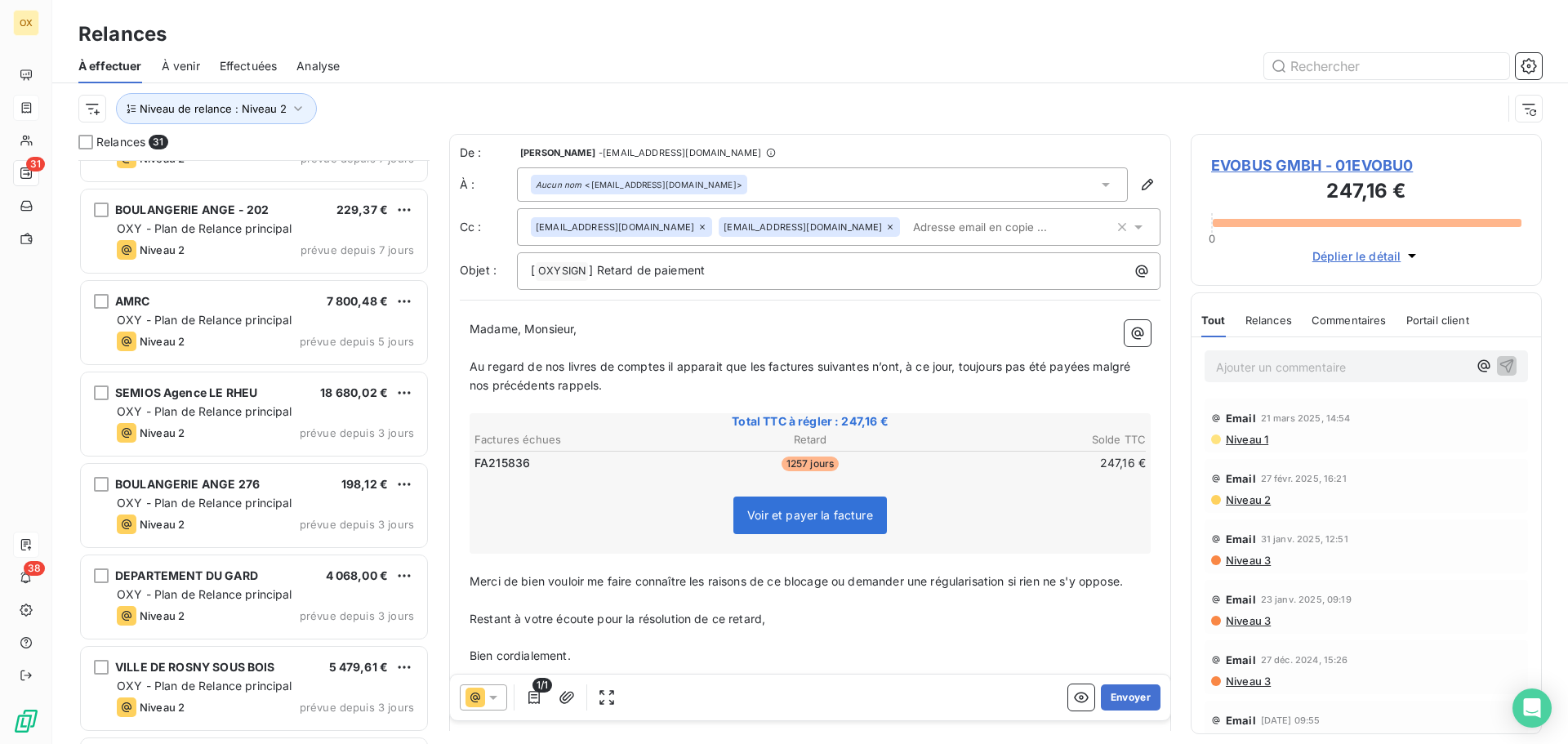
scroll to position [980, 0]
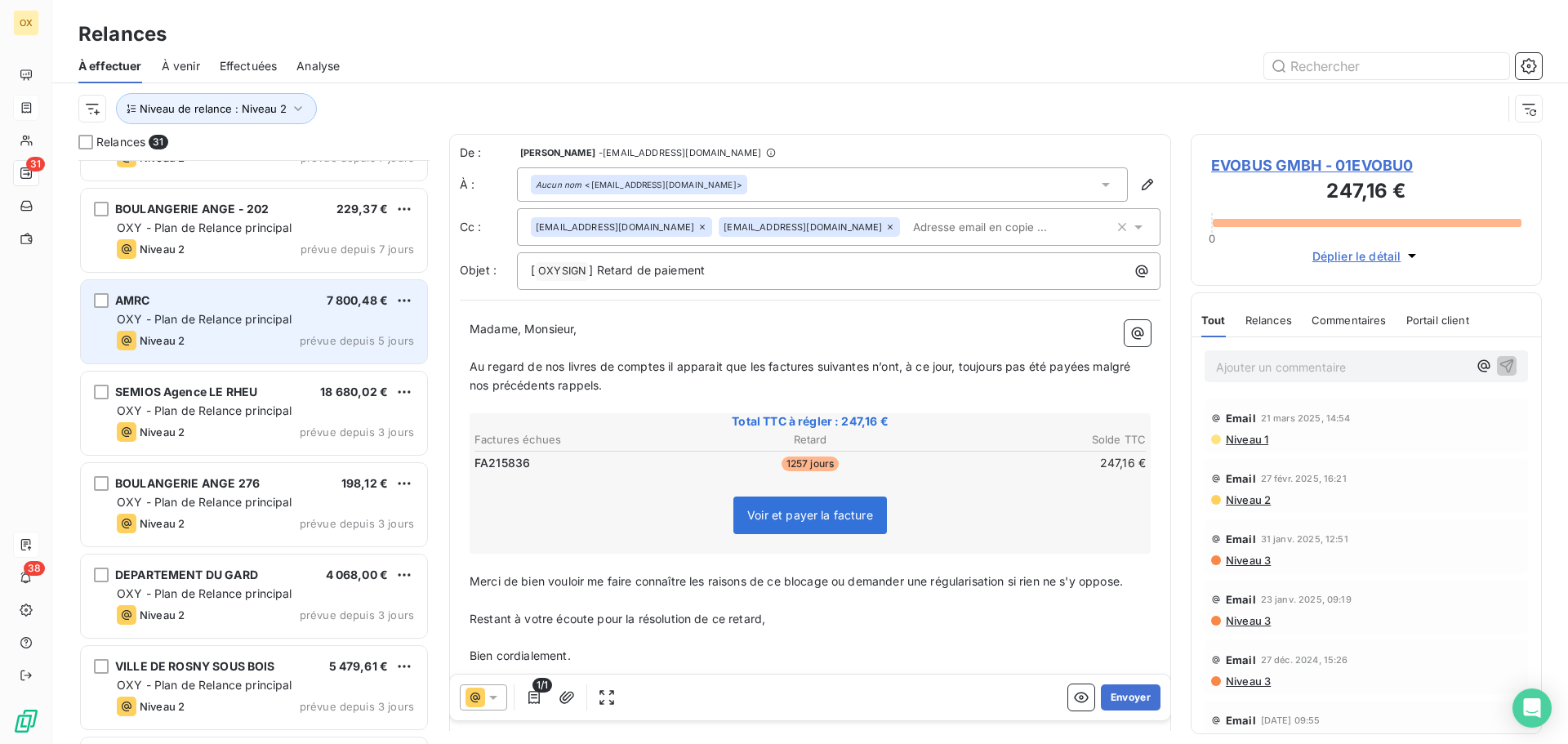
click at [230, 334] on div "Niveau 2 prévue depuis 5 jours" at bounding box center [265, 340] width 297 height 20
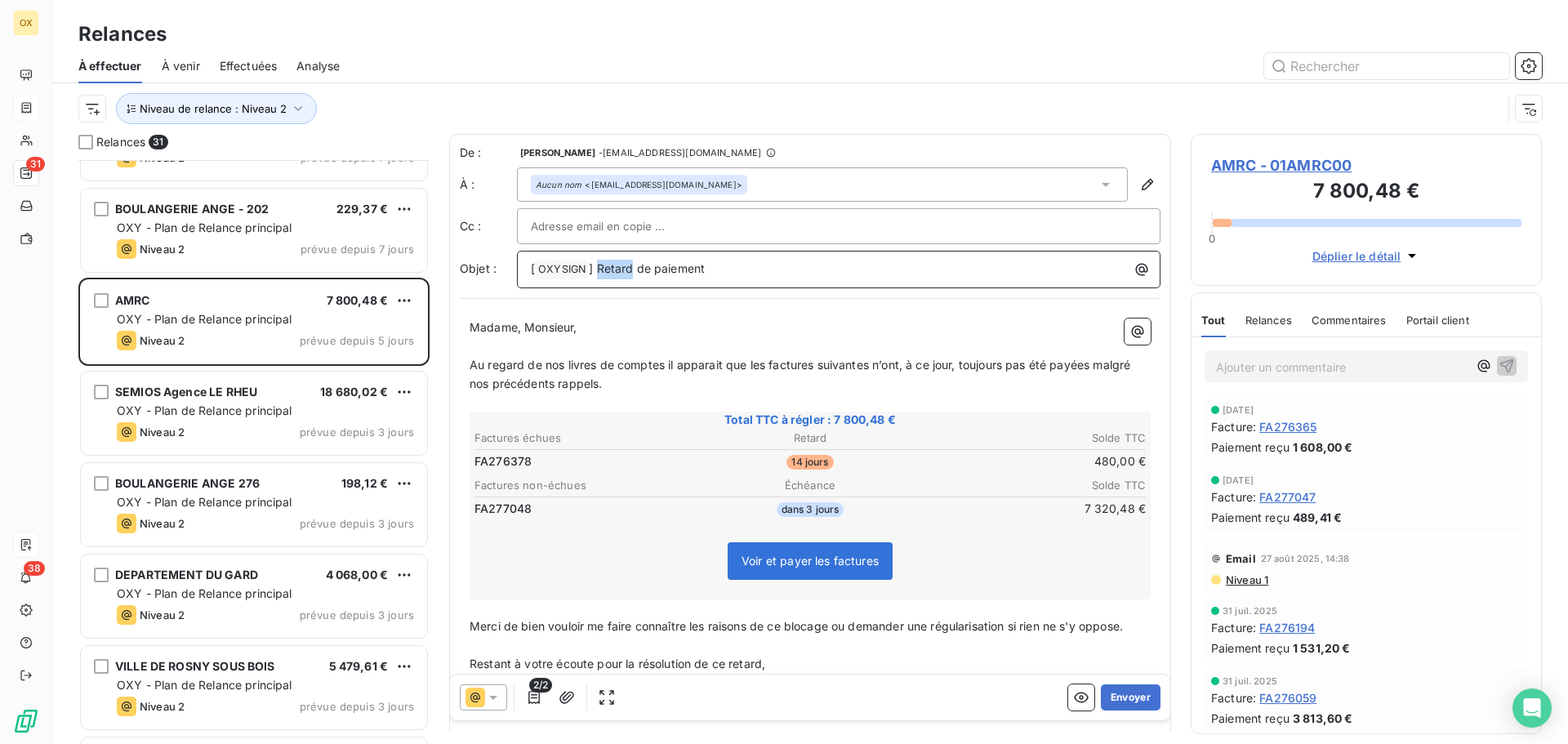
drag, startPoint x: 632, startPoint y: 264, endPoint x: 598, endPoint y: 265, distance: 34.0
click at [598, 265] on span "] Retard de paiement" at bounding box center [647, 268] width 116 height 14
click at [494, 694] on icon at bounding box center [493, 697] width 16 height 16
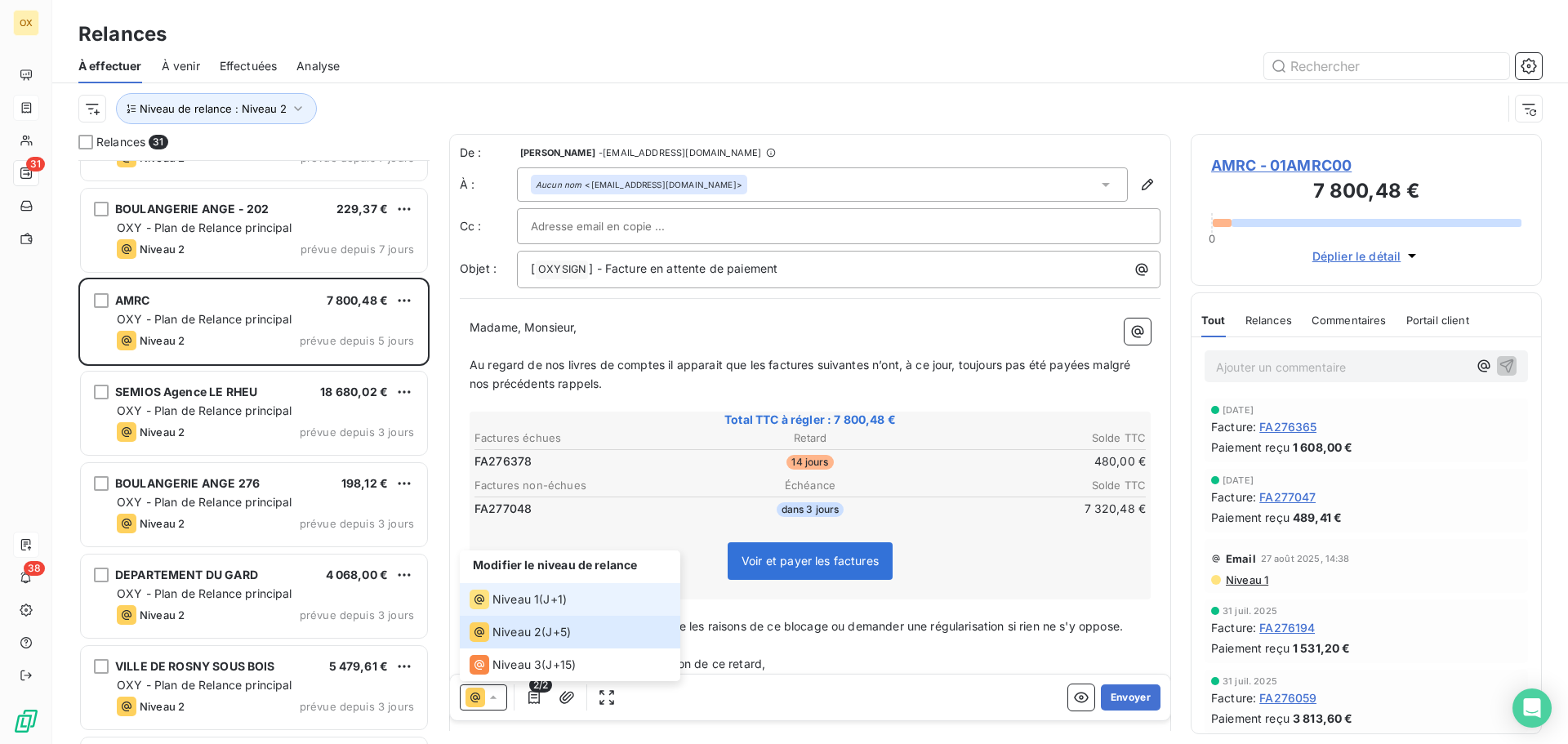
click at [512, 607] on div "Niveau 1" at bounding box center [504, 599] width 69 height 20
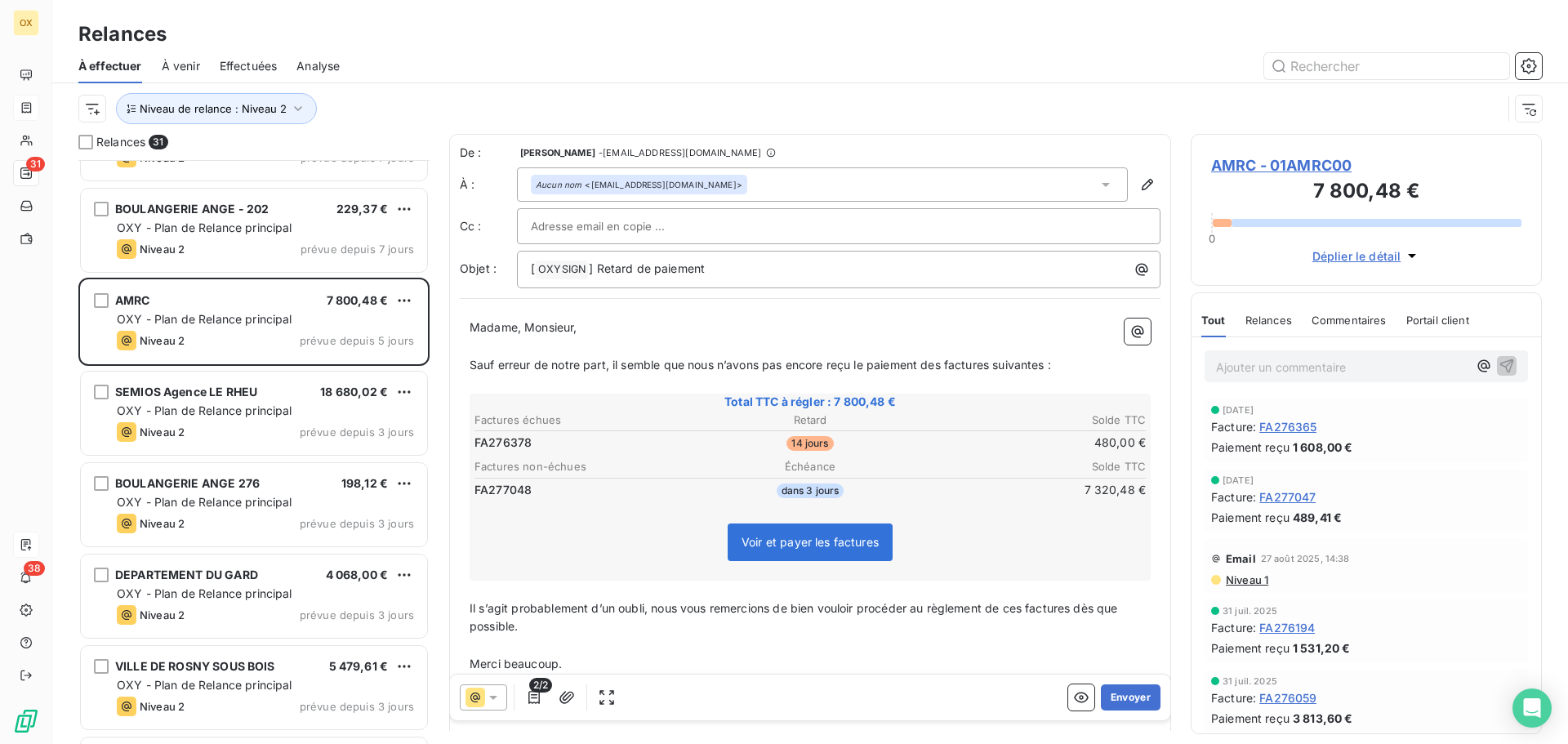
click at [943, 364] on span "Sauf erreur de notre part, il semble que nous n’avons pas encore reçu le paieme…" at bounding box center [760, 364] width 581 height 14
click at [1000, 367] on span "Sauf erreur de notre part, il semble que nous n’avons pas encore reçu le paieme…" at bounding box center [763, 364] width 588 height 14
click at [1051, 360] on span "Sauf erreur de notre part, il semble que nous n’avons pas encore reçu le paieme…" at bounding box center [761, 364] width 582 height 14
click at [1075, 613] on span "Il s’agit probablement d’un oubli, nous vous remercions de bien vouloir procéde…" at bounding box center [795, 617] width 651 height 32
click at [1028, 605] on span "Il s’agit probablement d’un oubli, nous vous remercions de bien vouloir procéde…" at bounding box center [792, 617] width 646 height 32
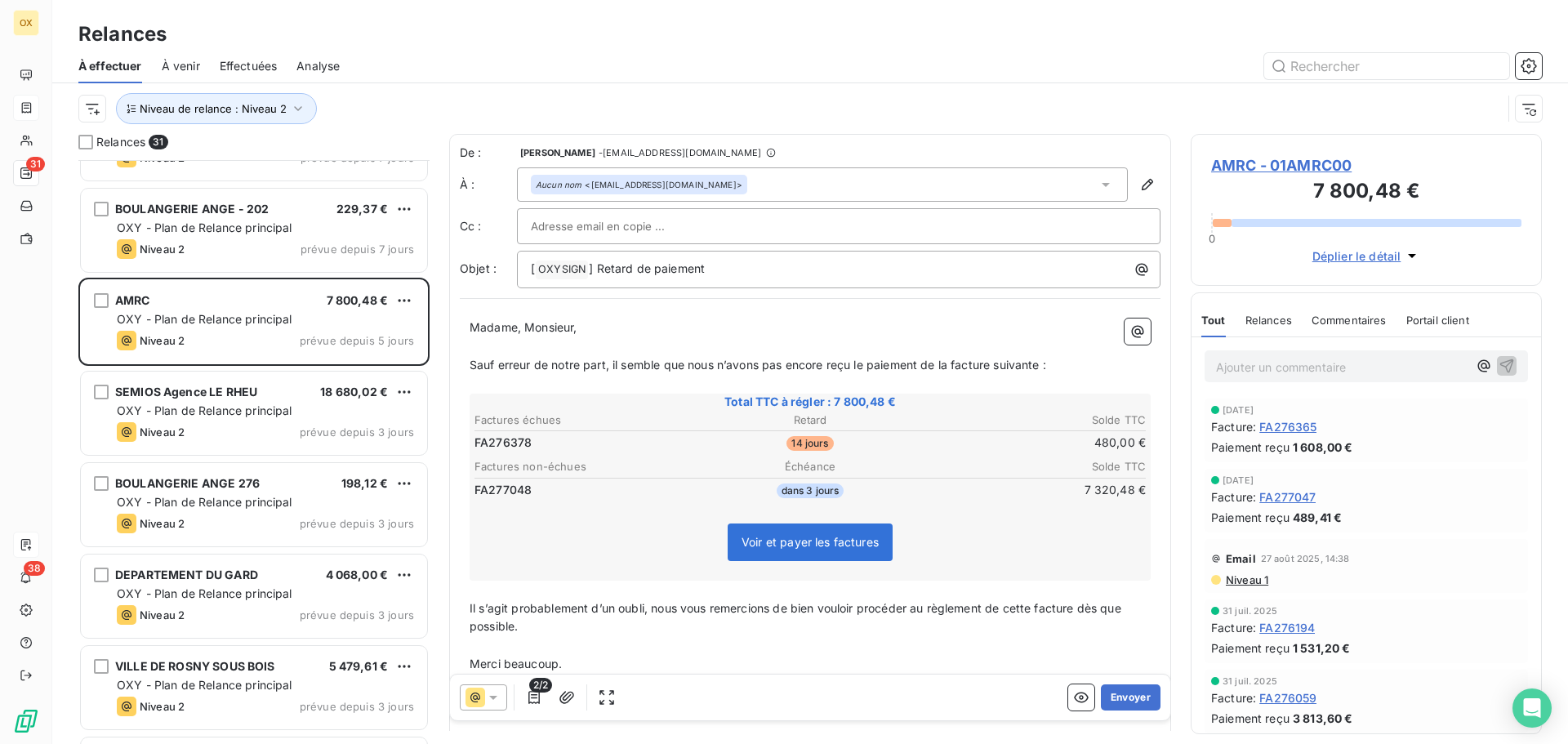
click at [1040, 632] on p "Il s’agit probablement d’un oubli, nous vous remercions de bien vouloir procéde…" at bounding box center [810, 618] width 681 height 38
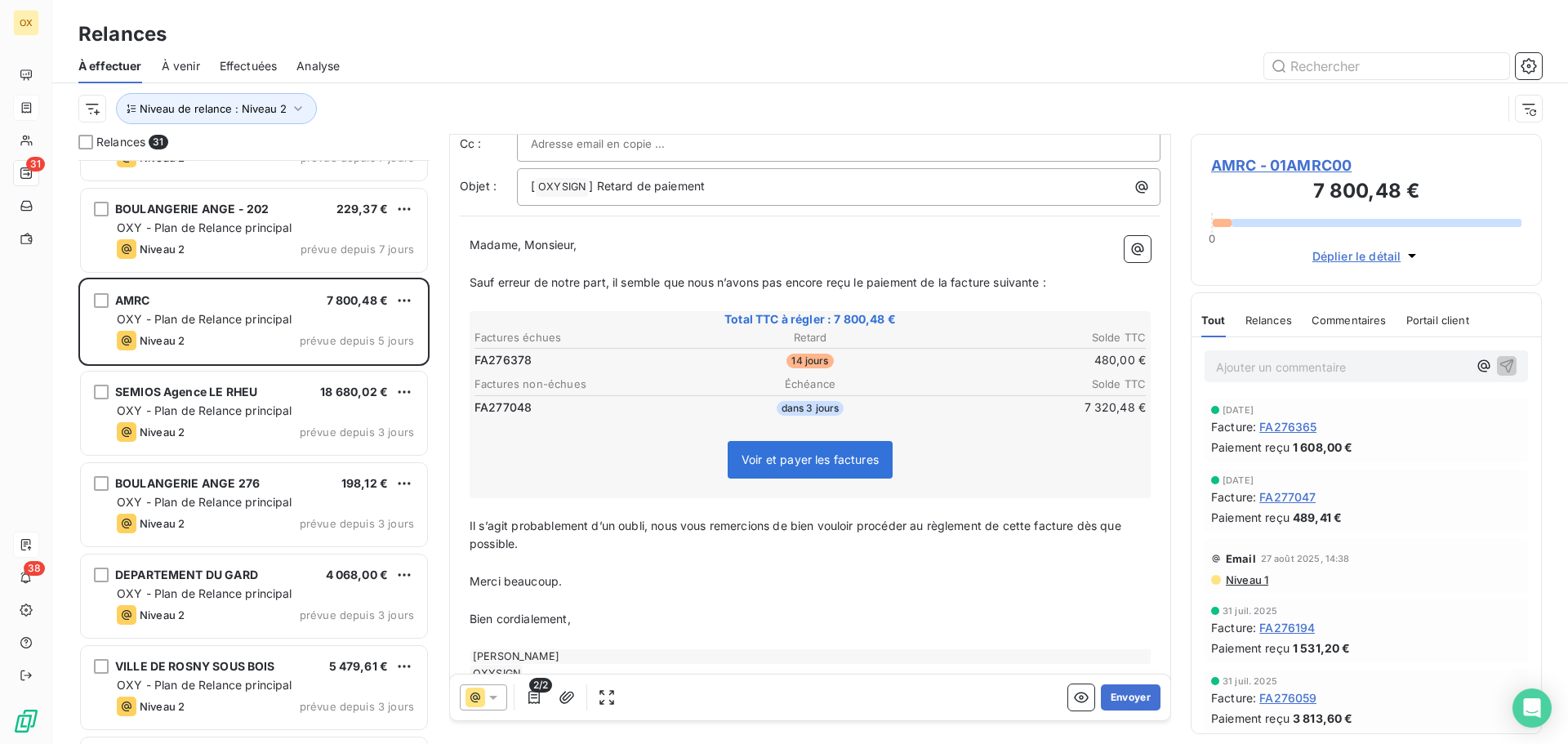
click at [1284, 369] on p "Ajouter un commentaire ﻿" at bounding box center [1342, 367] width 252 height 20
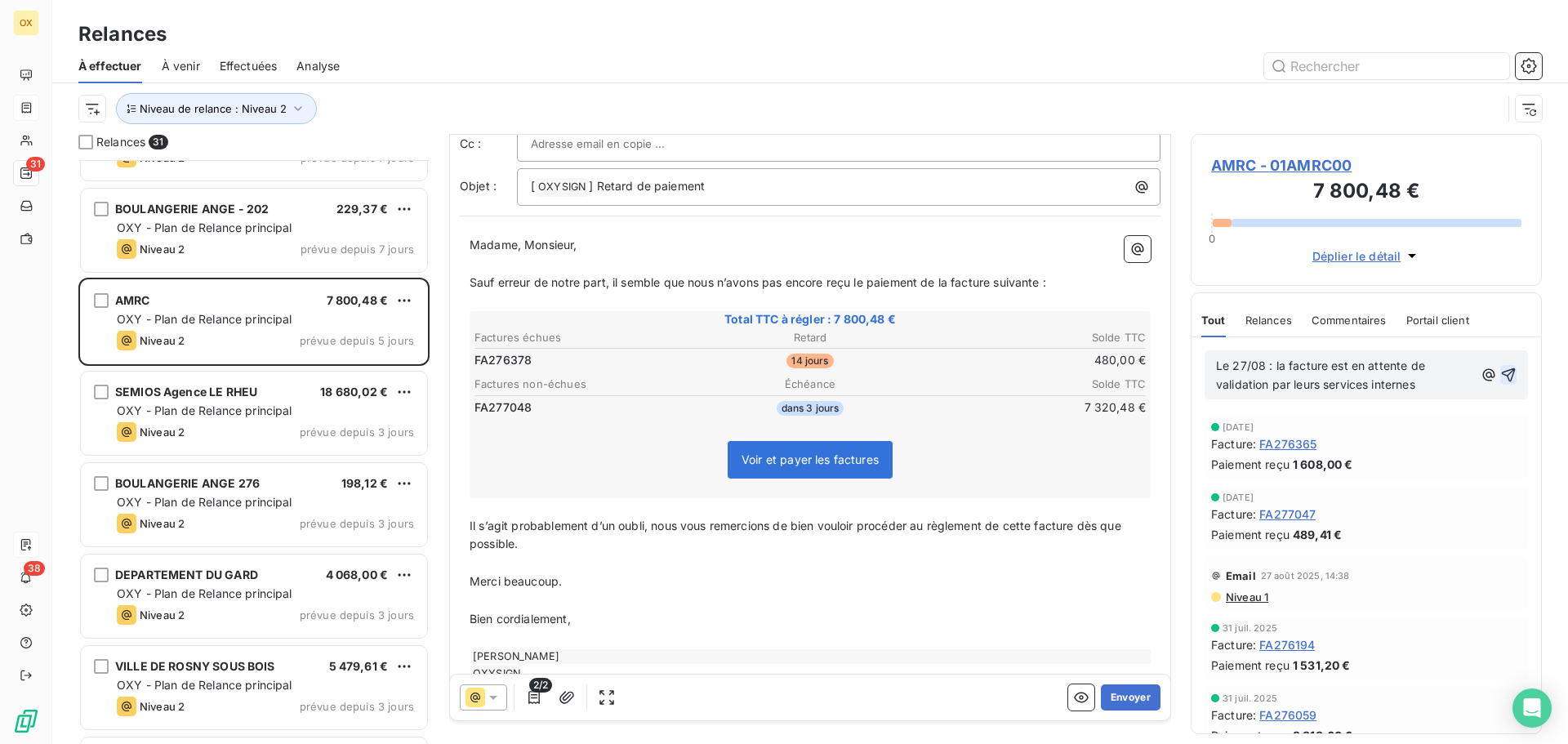
click at [1501, 370] on icon "button" at bounding box center [1508, 375] width 14 height 14
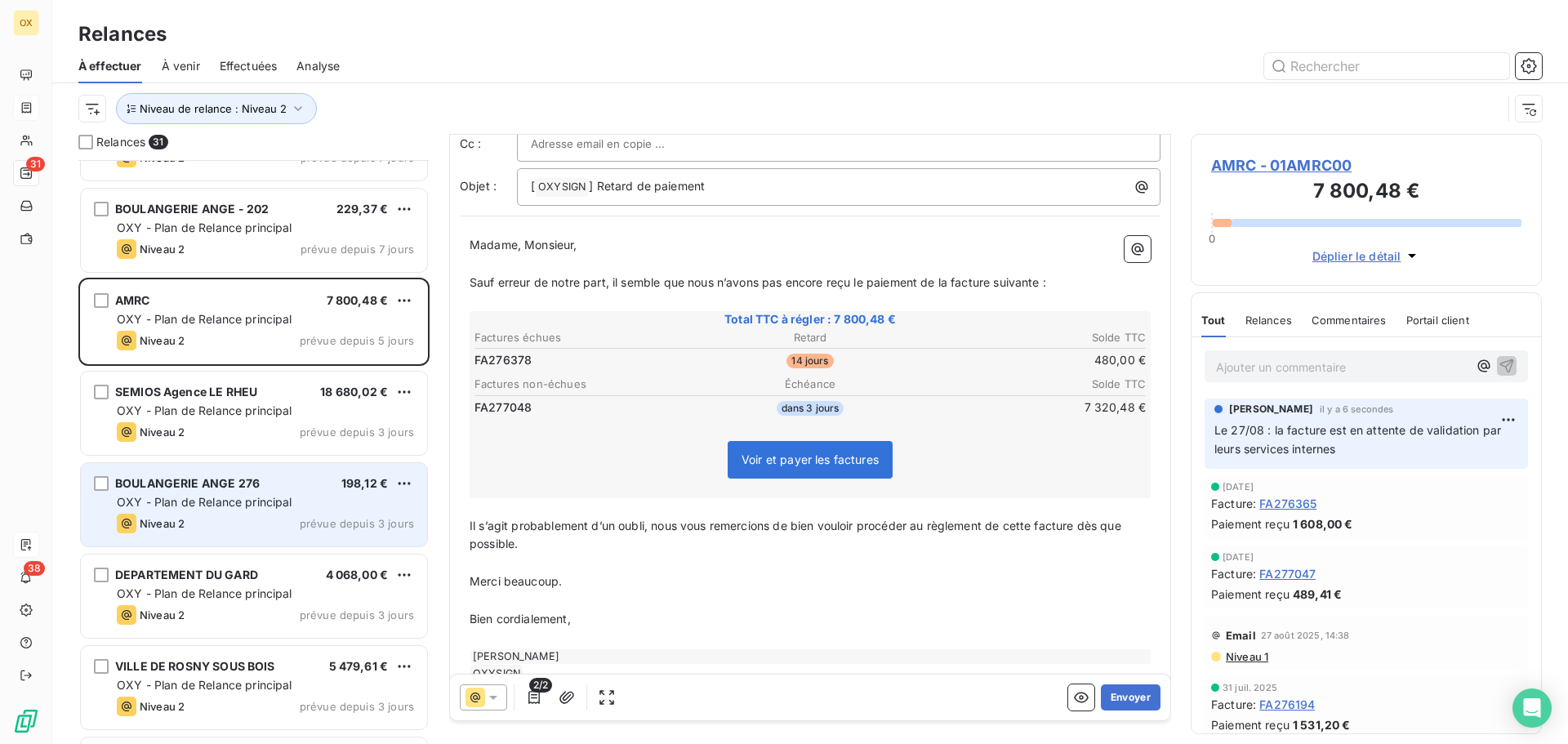
click at [289, 476] on div "BOULANGERIE ANGE 276 198,12 €" at bounding box center [265, 483] width 297 height 15
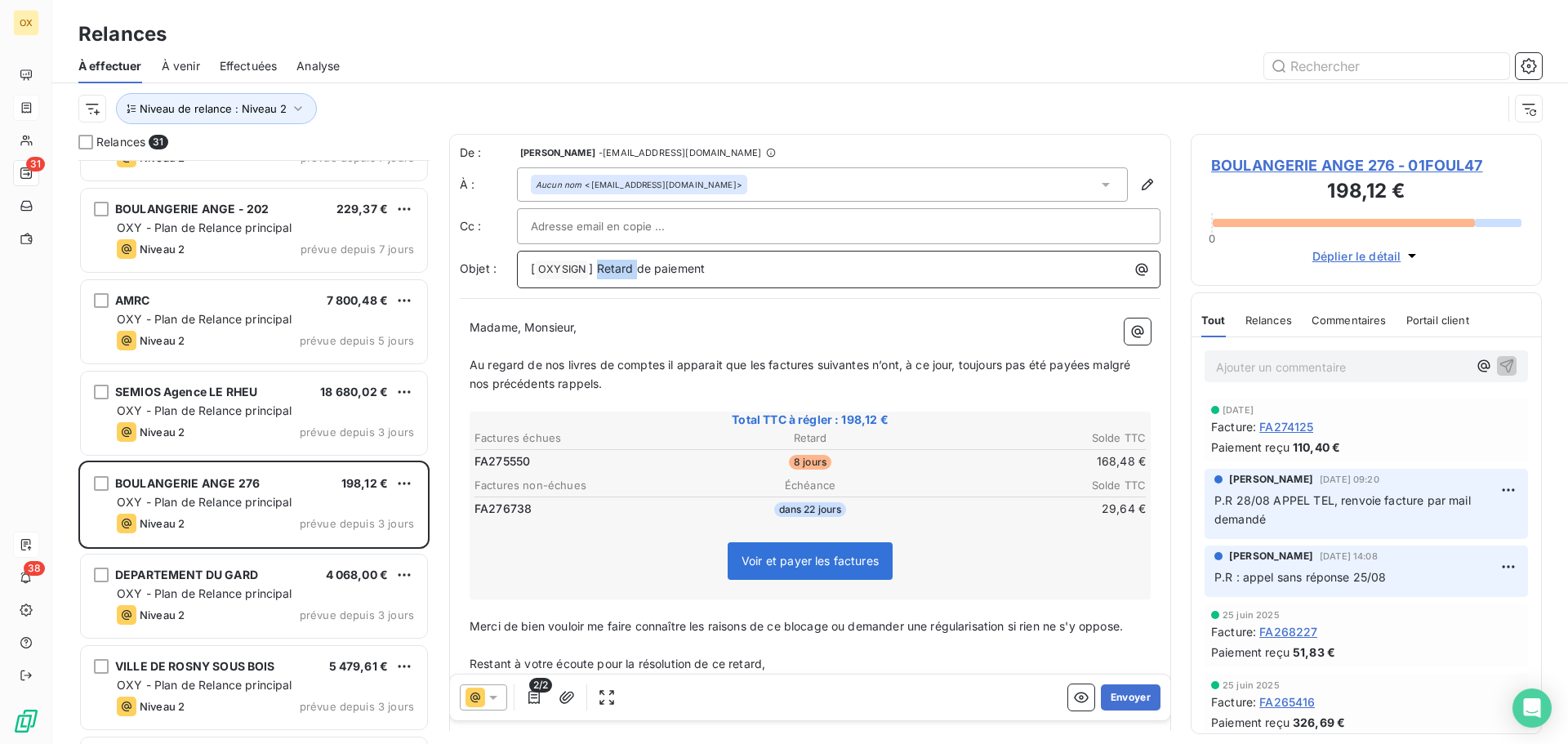
drag, startPoint x: 632, startPoint y: 265, endPoint x: 599, endPoint y: 271, distance: 33.5
click at [599, 271] on span "] Retard de paiement" at bounding box center [647, 268] width 116 height 14
click at [737, 315] on div "Madame, Monsieur, ﻿ Au regard de nos livres de comptes il apparait que les fact…" at bounding box center [810, 542] width 701 height 467
click at [764, 362] on span "Au regard de nos livres de comptes il apparait que les factures suivantes n’ont…" at bounding box center [801, 374] width 664 height 32
click at [498, 691] on icon at bounding box center [493, 697] width 16 height 16
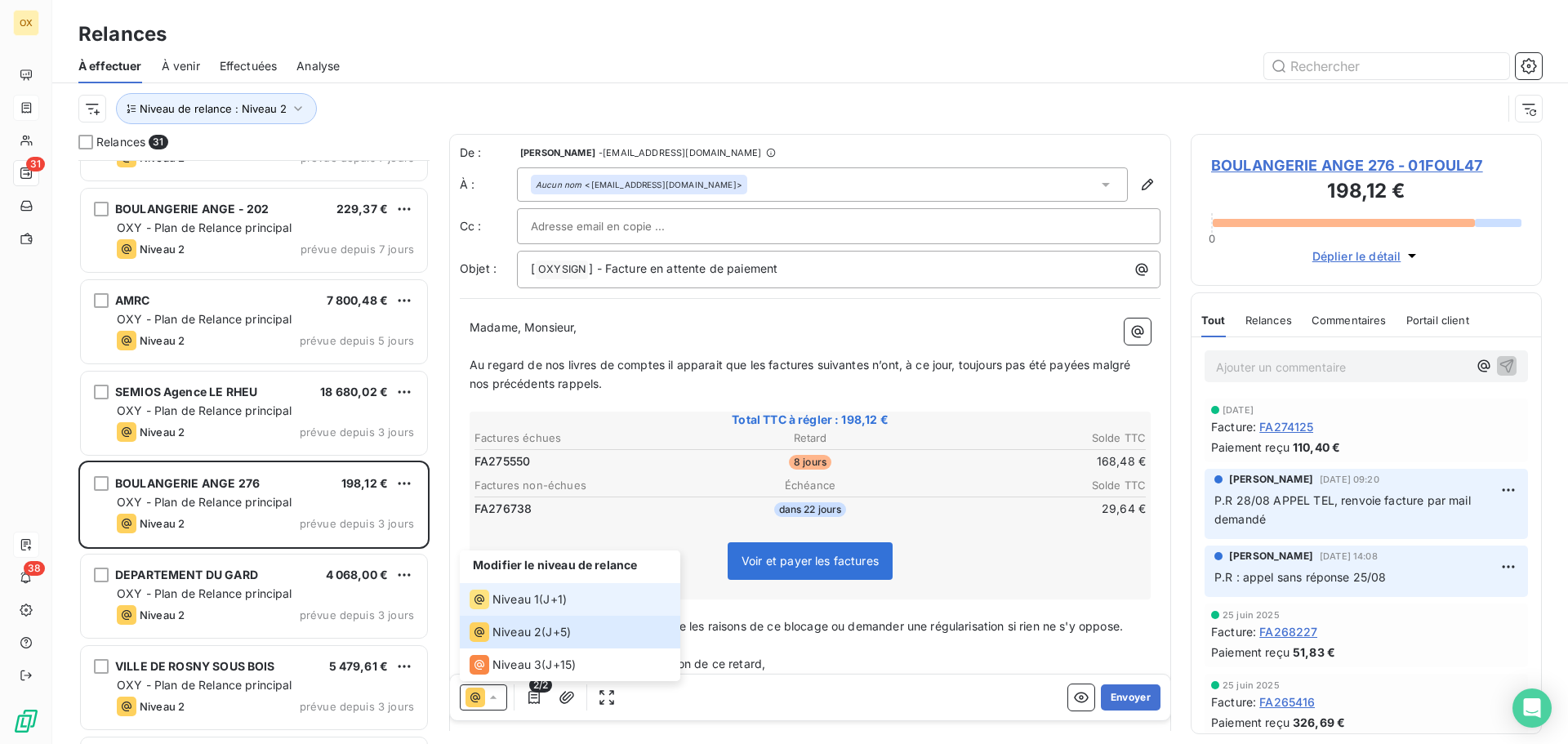
click at [526, 601] on span "Niveau 1" at bounding box center [516, 599] width 47 height 16
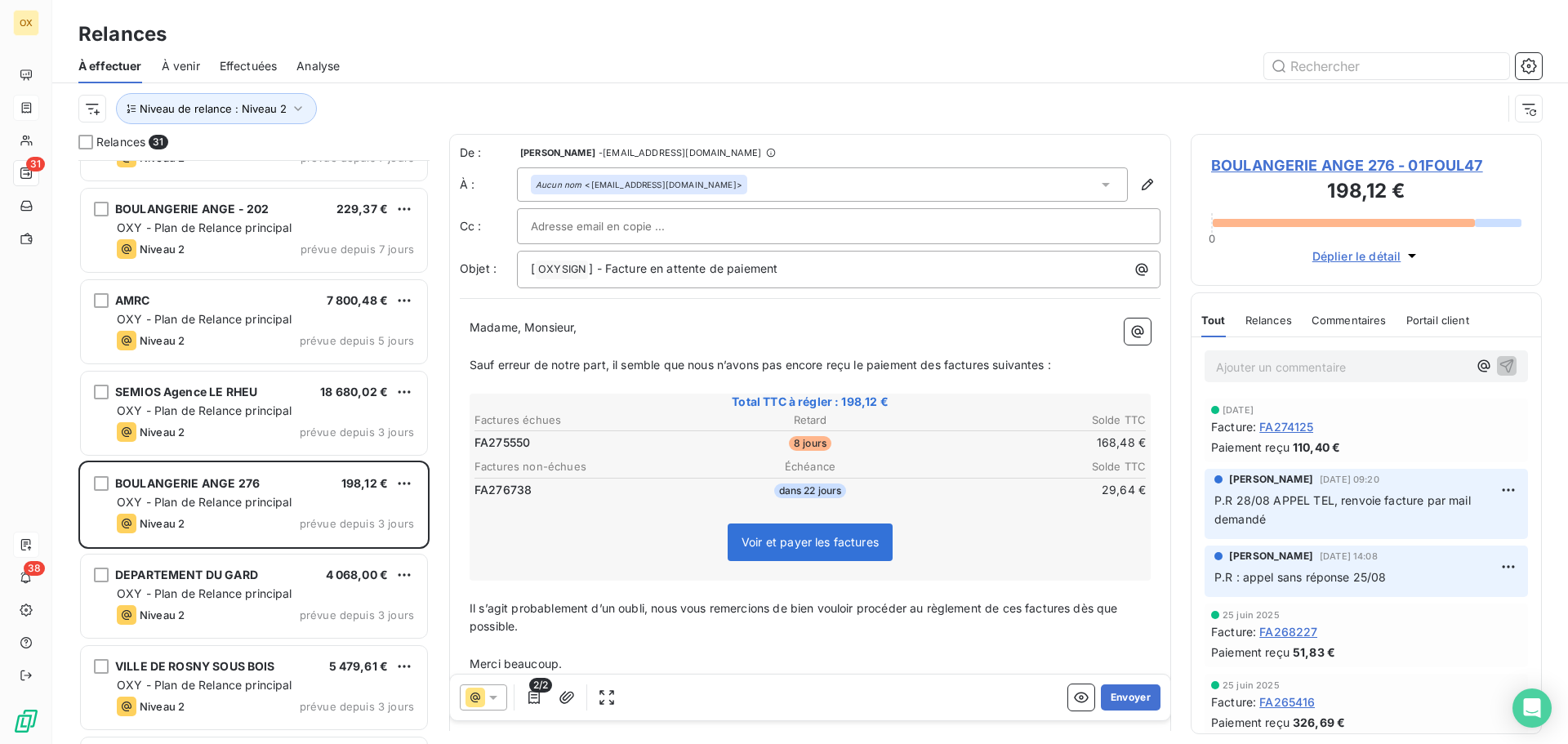
click at [621, 335] on p "Madame, Monsieur," at bounding box center [810, 328] width 681 height 19
click at [944, 363] on span "Sauf erreur de notre part, il semble que nous n’avons pas encore reçu le paieme…" at bounding box center [760, 364] width 581 height 14
drag, startPoint x: 1000, startPoint y: 362, endPoint x: 1017, endPoint y: 362, distance: 17.0
click at [1000, 361] on span "Sauf erreur de notre part, il semble que nous n’avons pas encore reçu le paieme…" at bounding box center [763, 364] width 588 height 14
click at [1050, 363] on span "Sauf erreur de notre part, il semble que nous n’avons pas encore reçu le paieme…" at bounding box center [761, 364] width 582 height 14
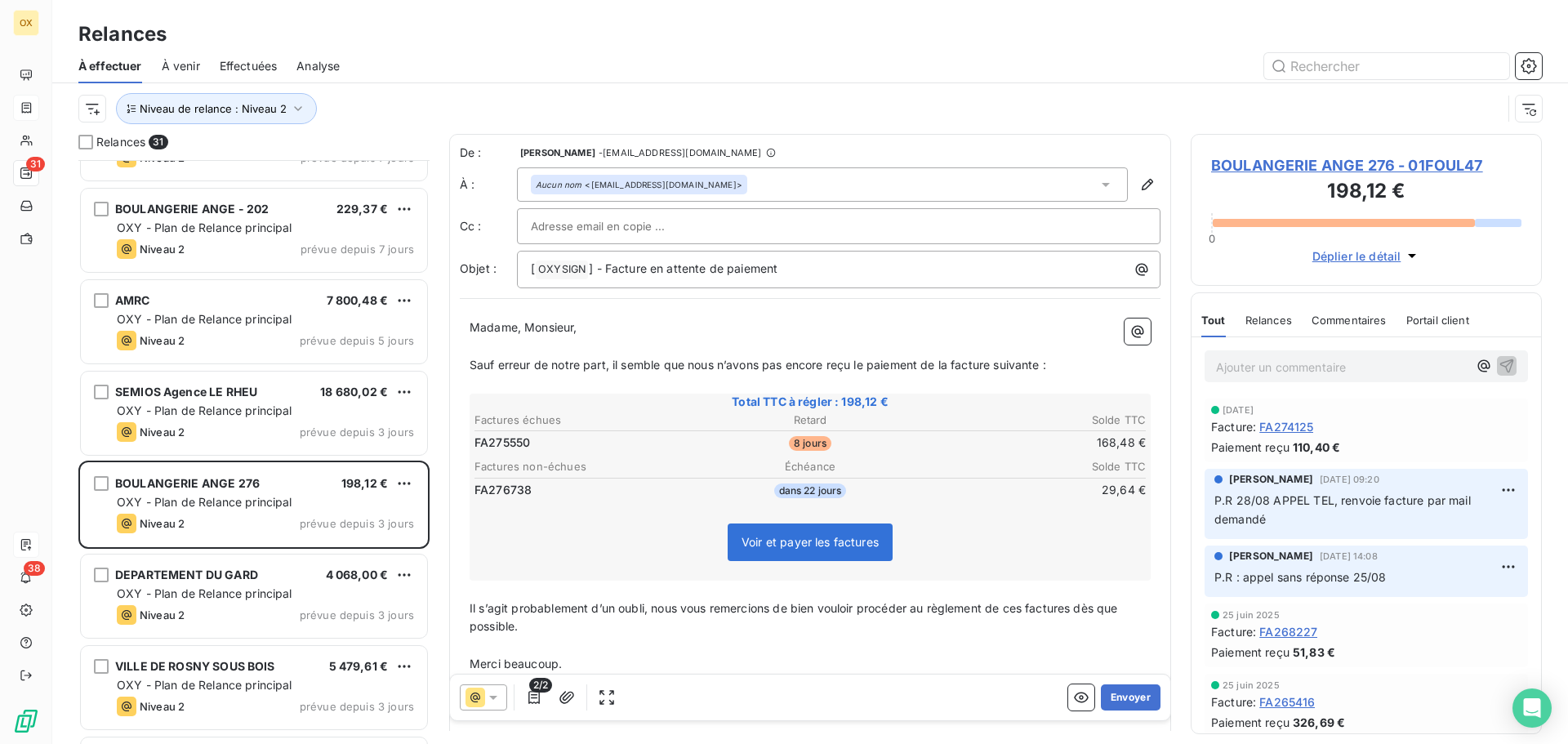
click at [1076, 608] on span "Il s’agit probablement d’un oubli, nous vous remercions de bien vouloir procéde…" at bounding box center [795, 617] width 651 height 32
click at [1028, 604] on span "Il s’agit probablement d’un oubli, nous vous remercions de bien vouloir procéde…" at bounding box center [792, 617] width 646 height 32
click at [1076, 328] on p "Madame, Monsieur," at bounding box center [810, 328] width 681 height 19
click at [1105, 696] on button "Envoyer" at bounding box center [1131, 697] width 60 height 26
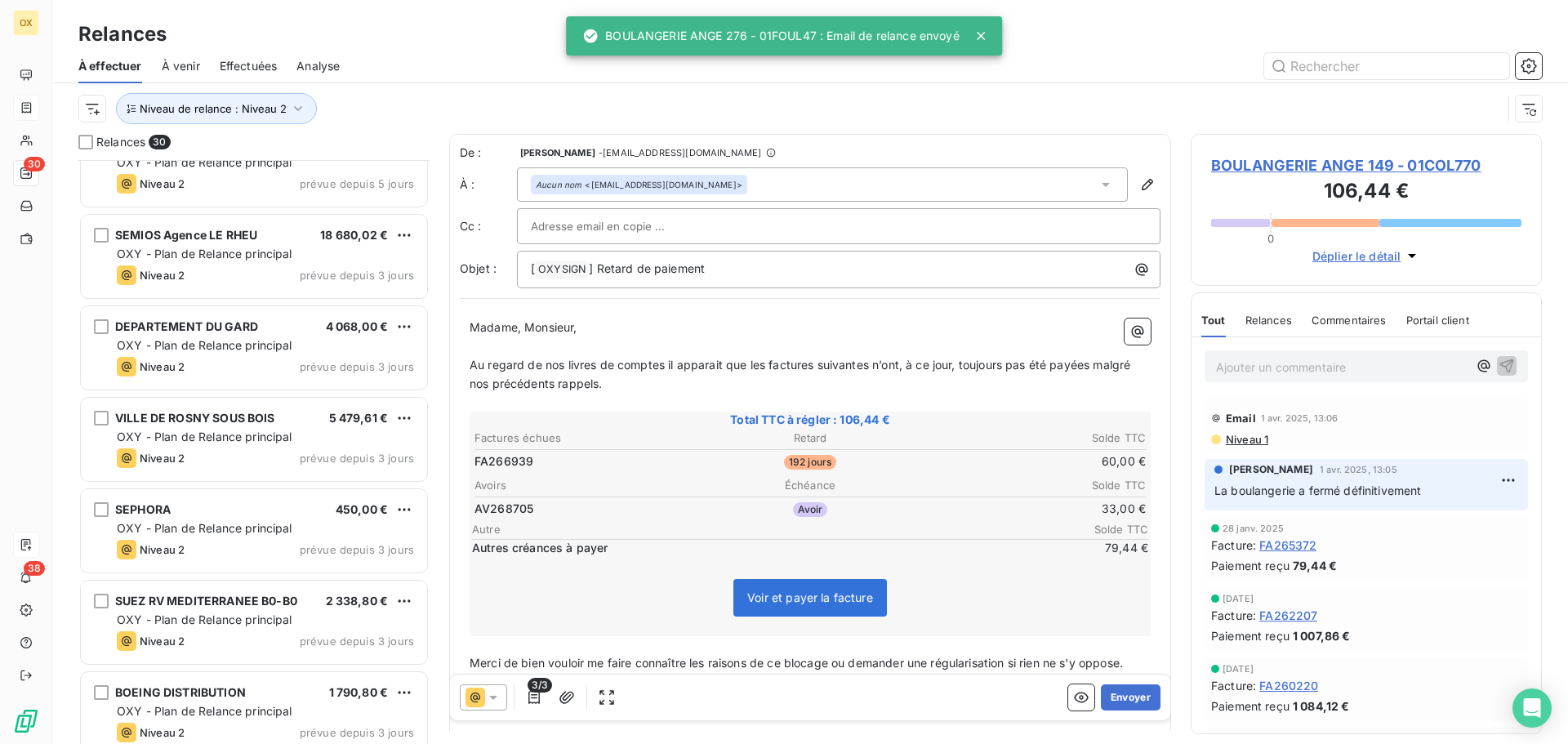
scroll to position [1143, 0]
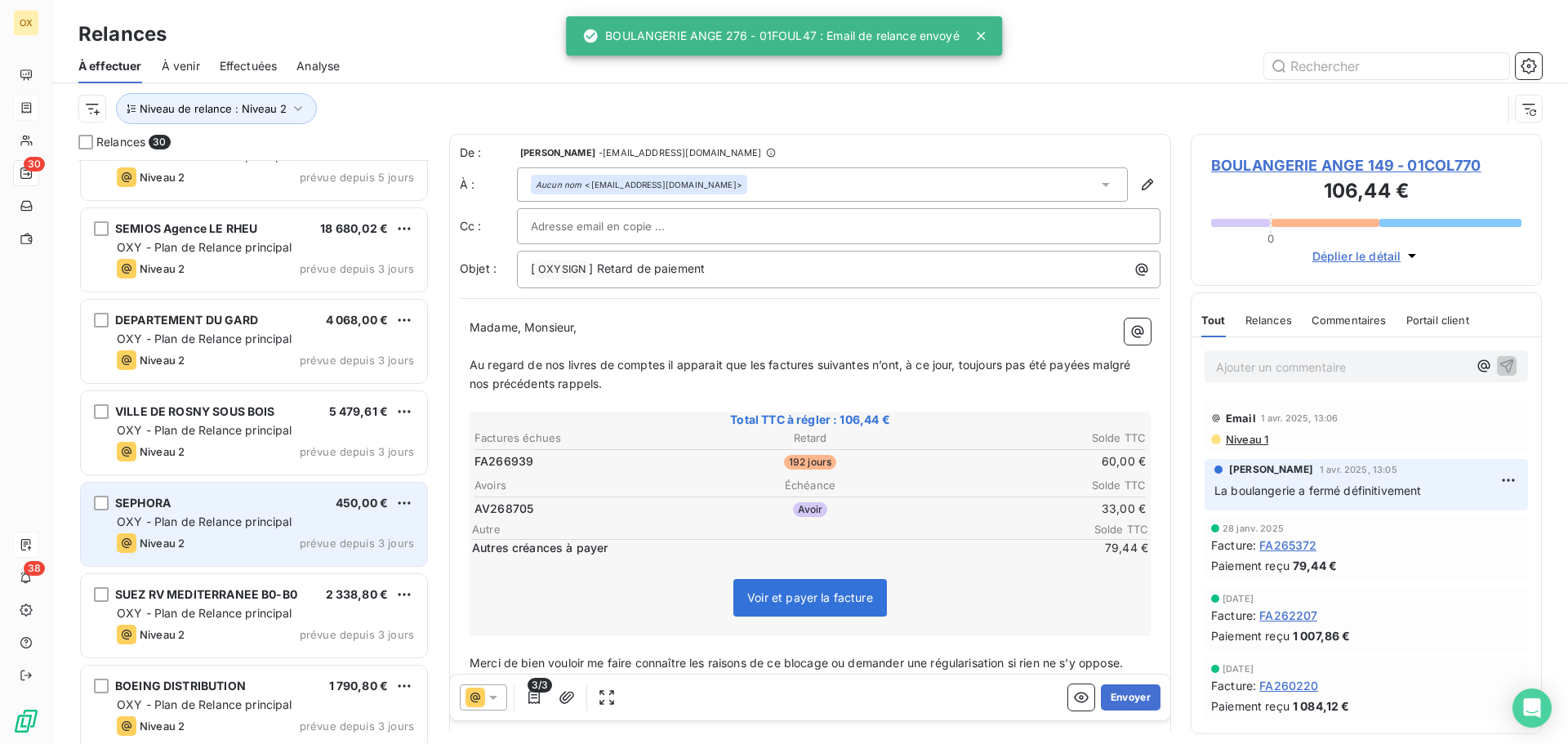
click at [286, 528] on div "OXY - Plan de Relance principal" at bounding box center [265, 521] width 297 height 16
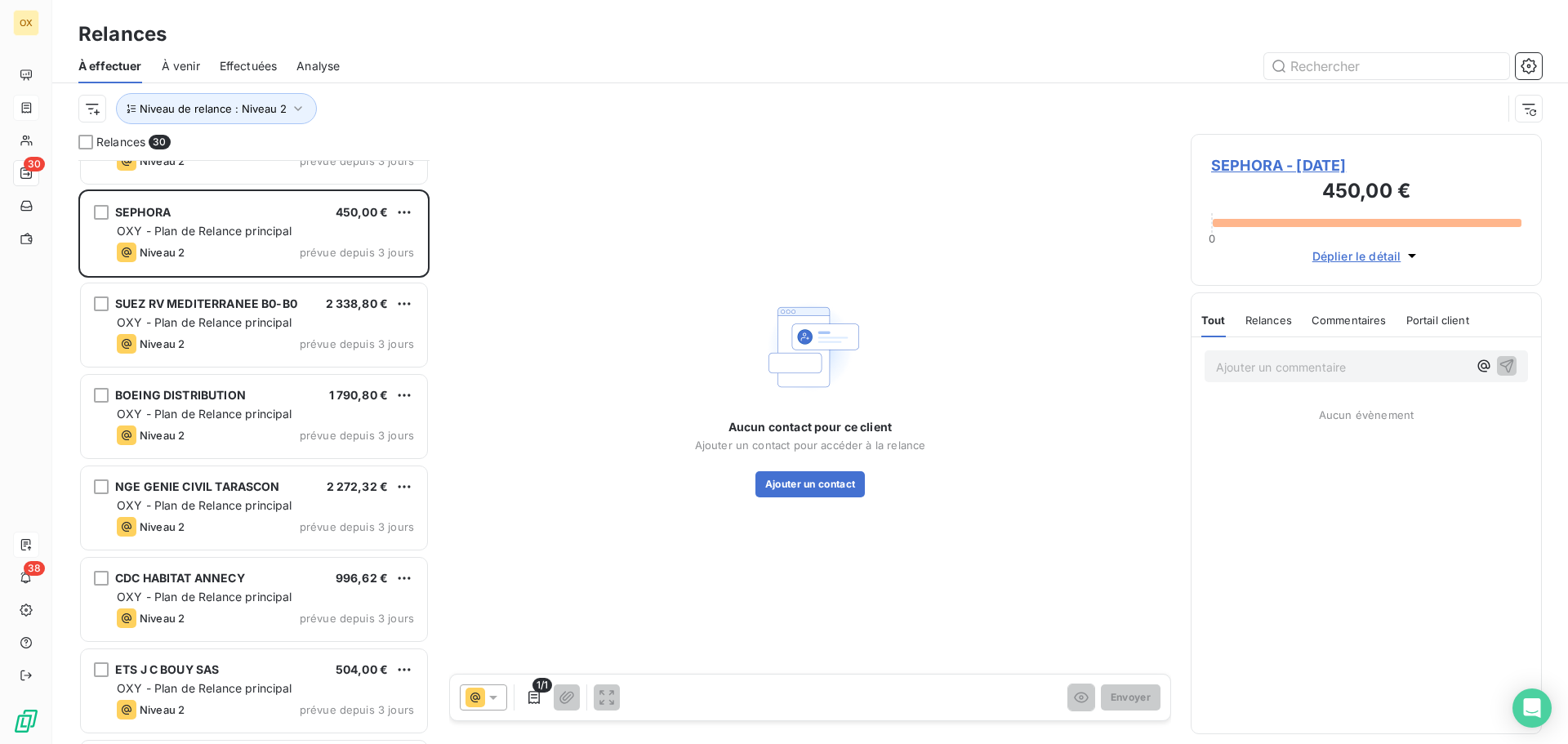
scroll to position [1470, 0]
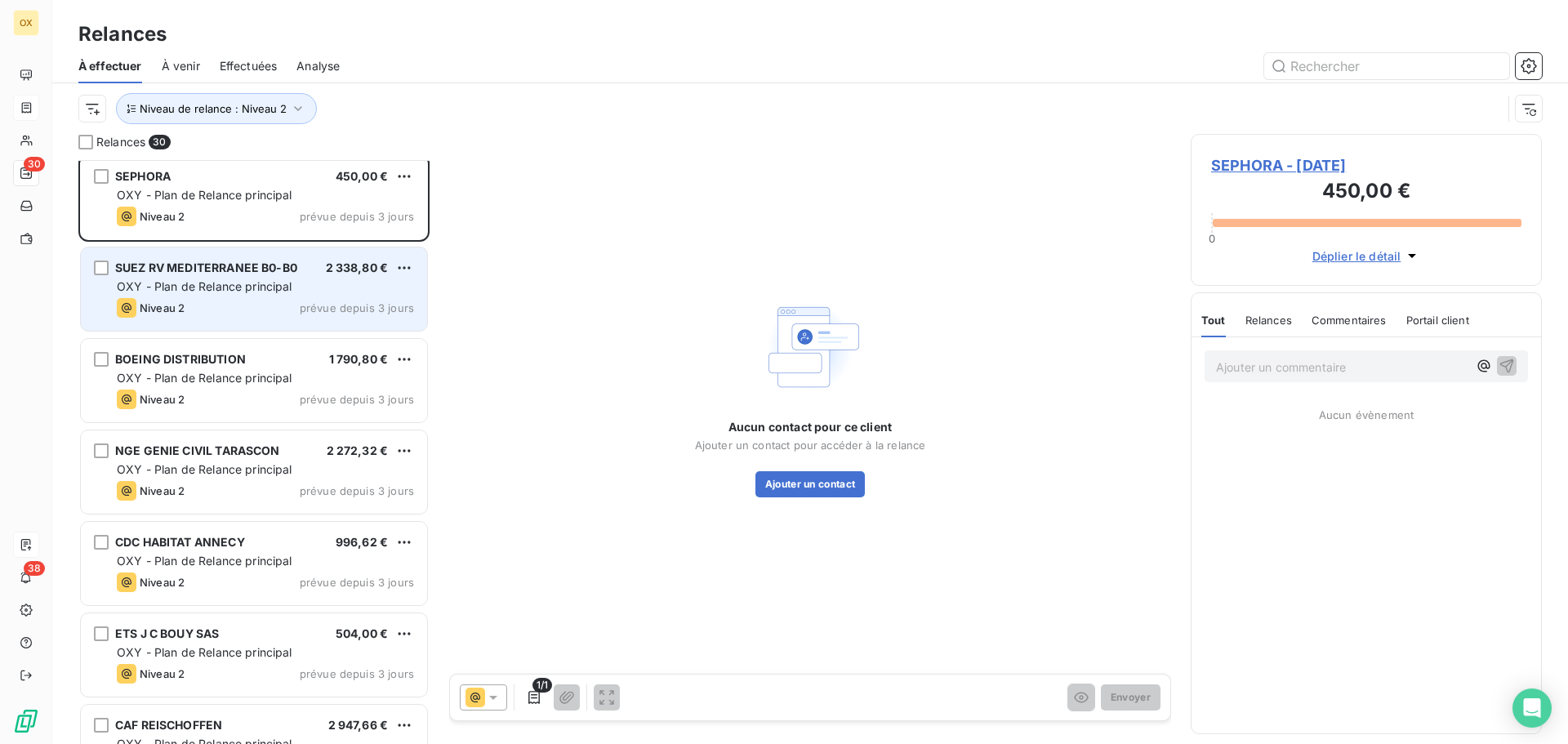
click at [242, 275] on div "SUEZ RV MEDITERRANEE B0-B0" at bounding box center [206, 267] width 182 height 16
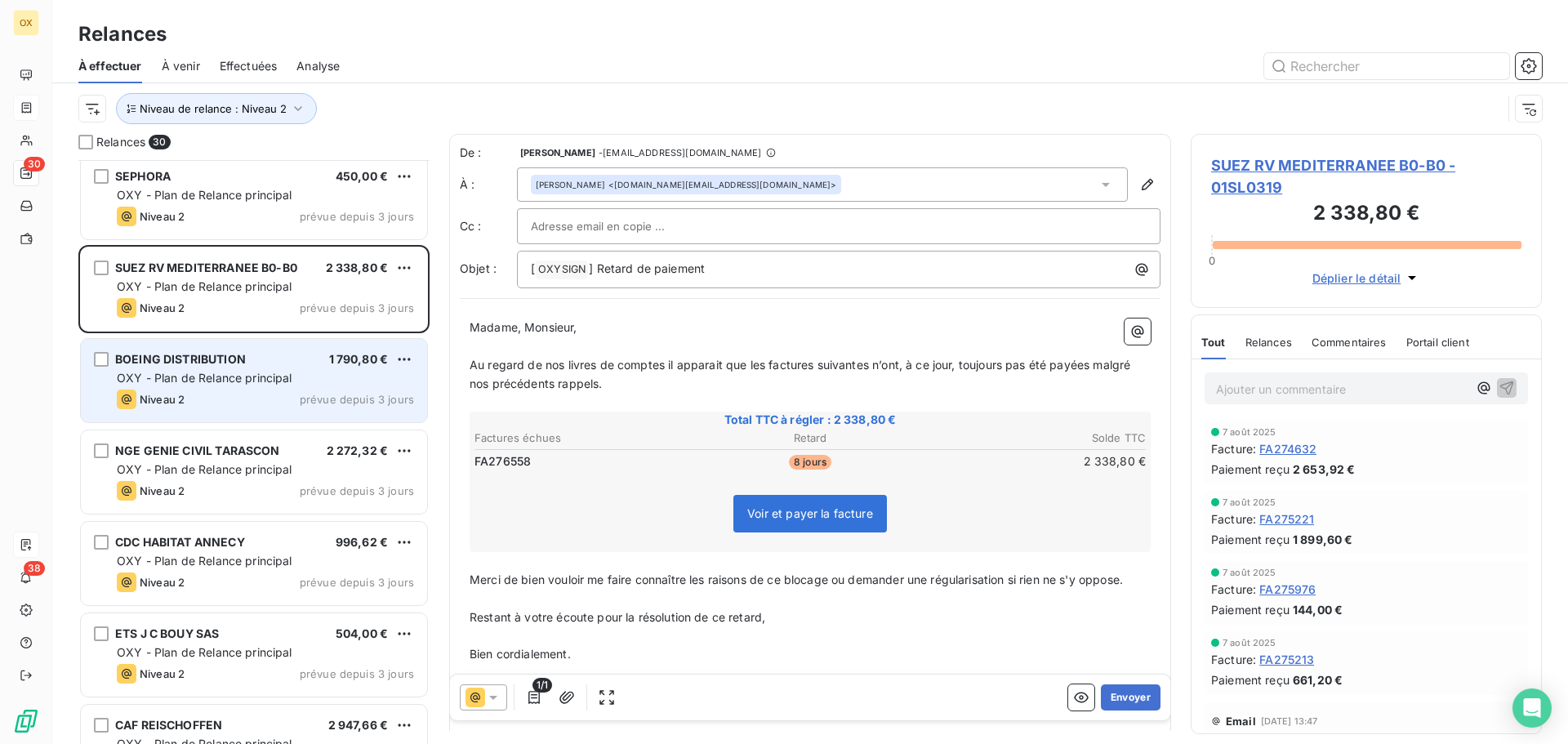
click at [230, 396] on div "Niveau 2 prévue depuis 3 jours" at bounding box center [265, 398] width 297 height 20
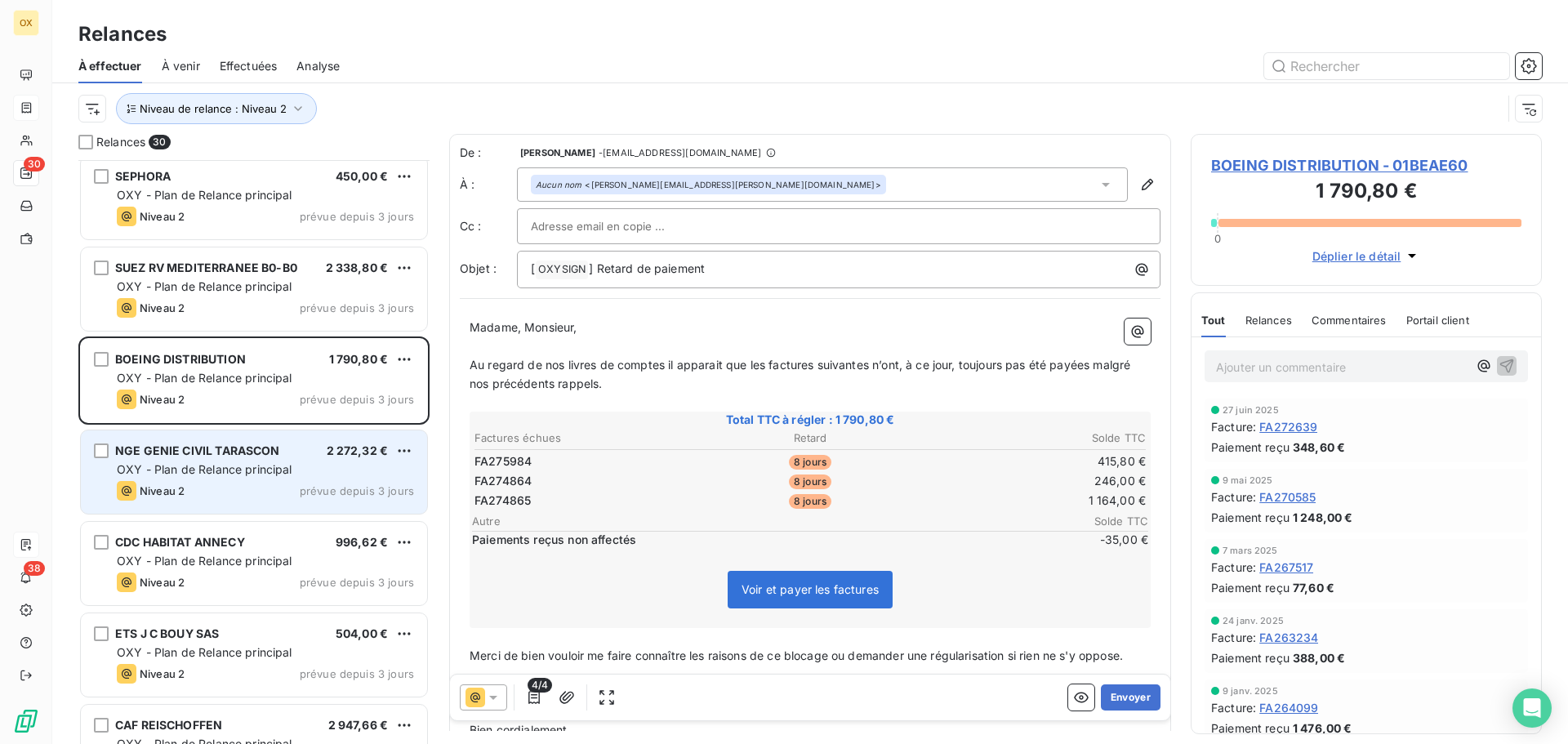
click at [246, 468] on span "OXY - Plan de Relance principal" at bounding box center [205, 469] width 176 height 14
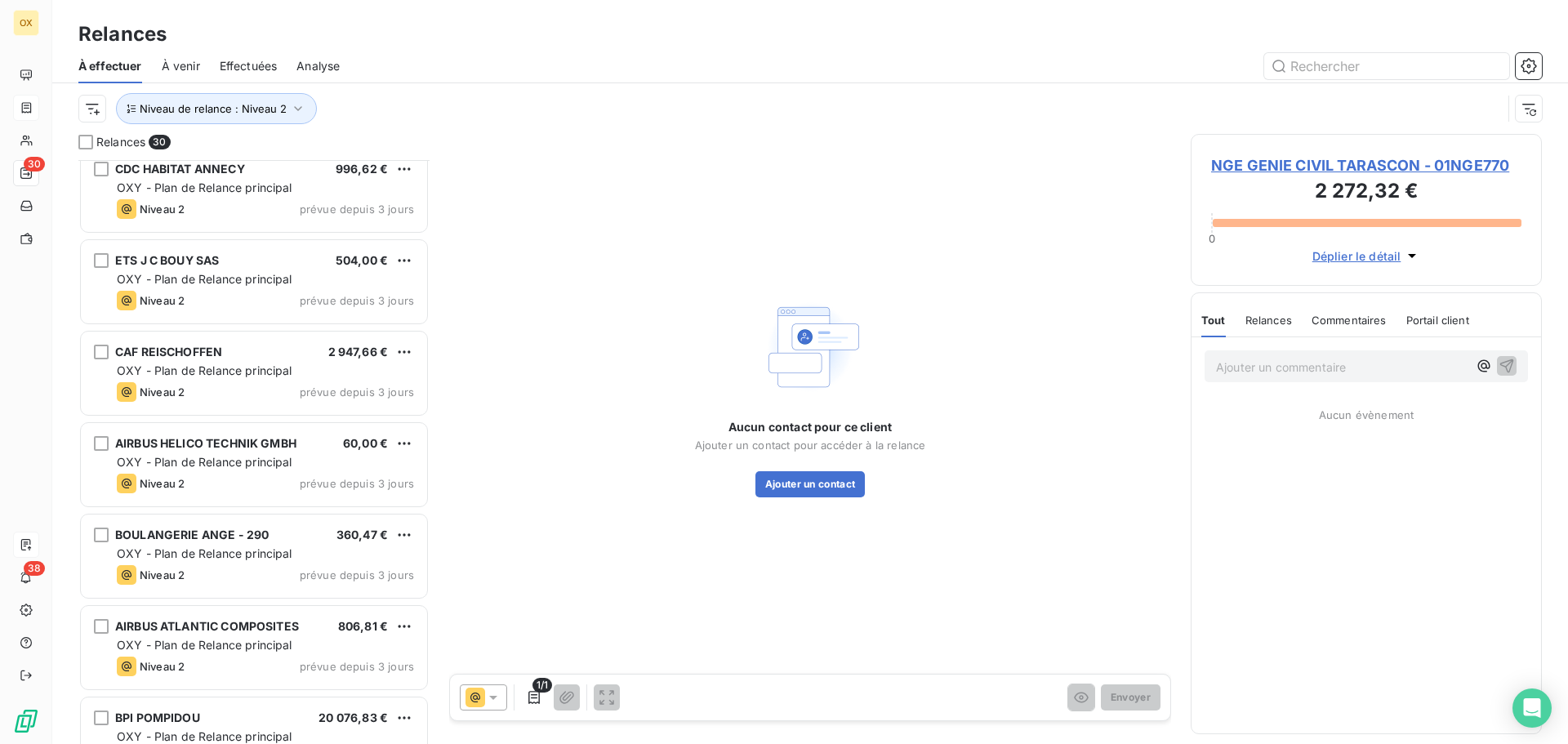
scroll to position [1879, 0]
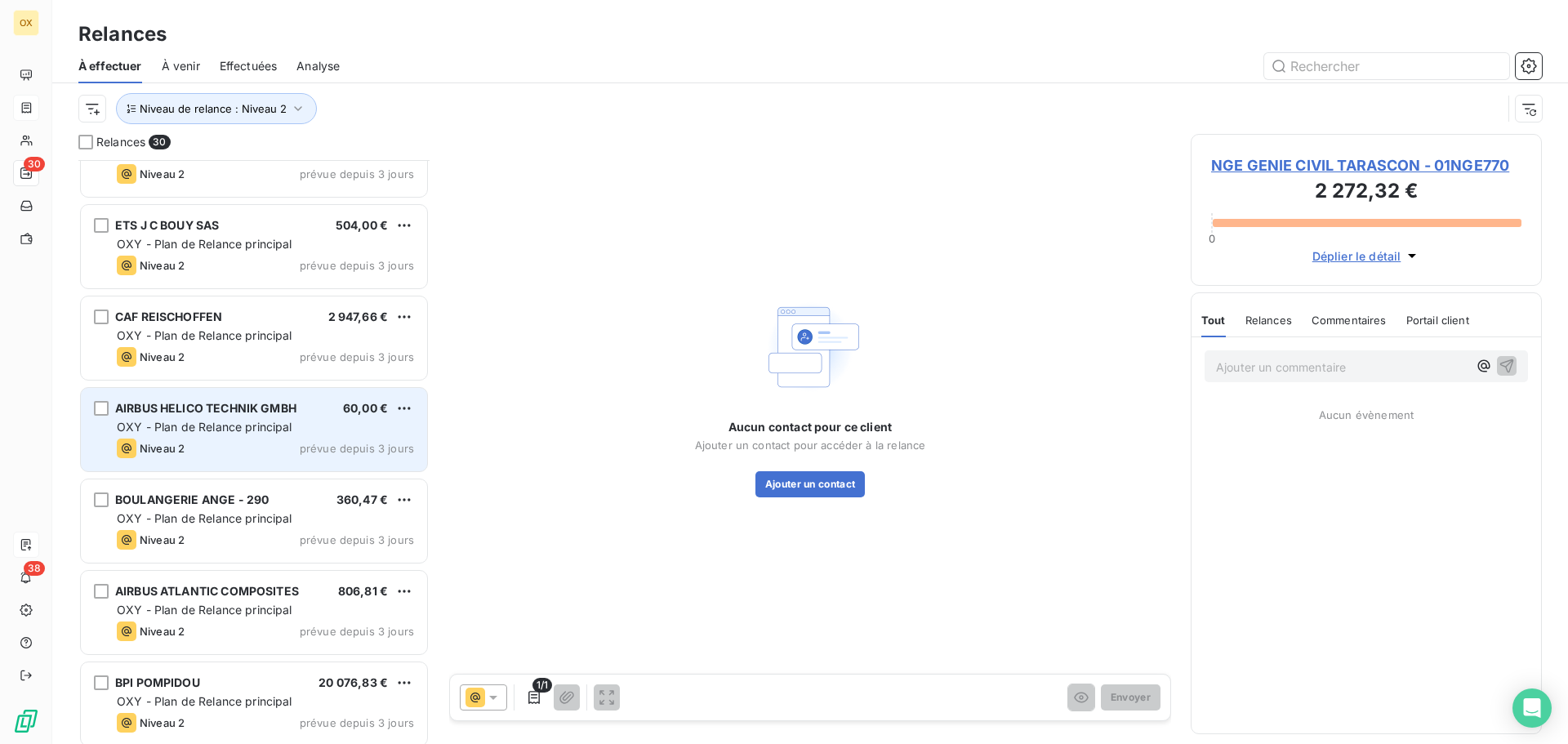
click at [243, 443] on div "Niveau 2 prévue depuis 3 jours" at bounding box center [265, 448] width 297 height 20
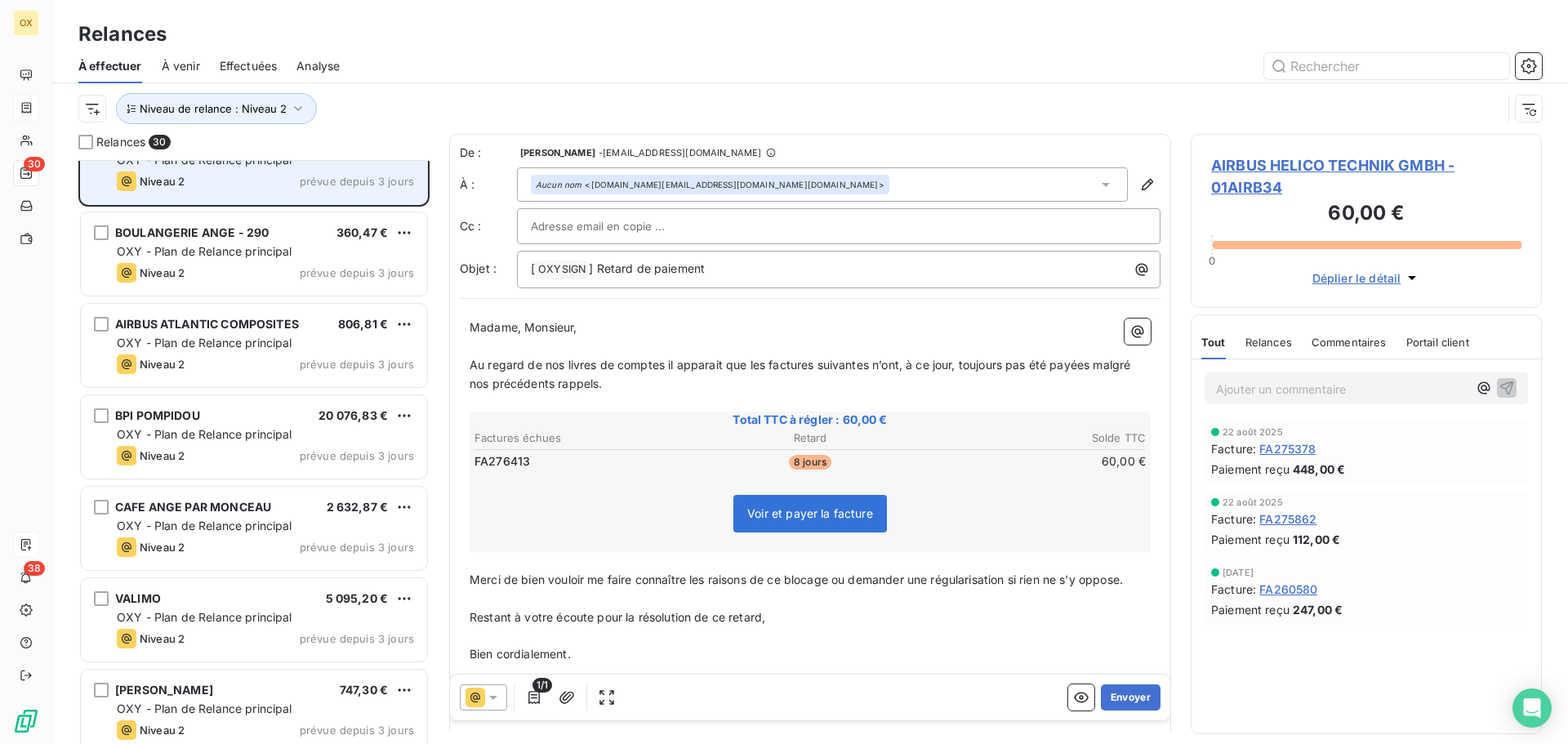
scroll to position [2160, 0]
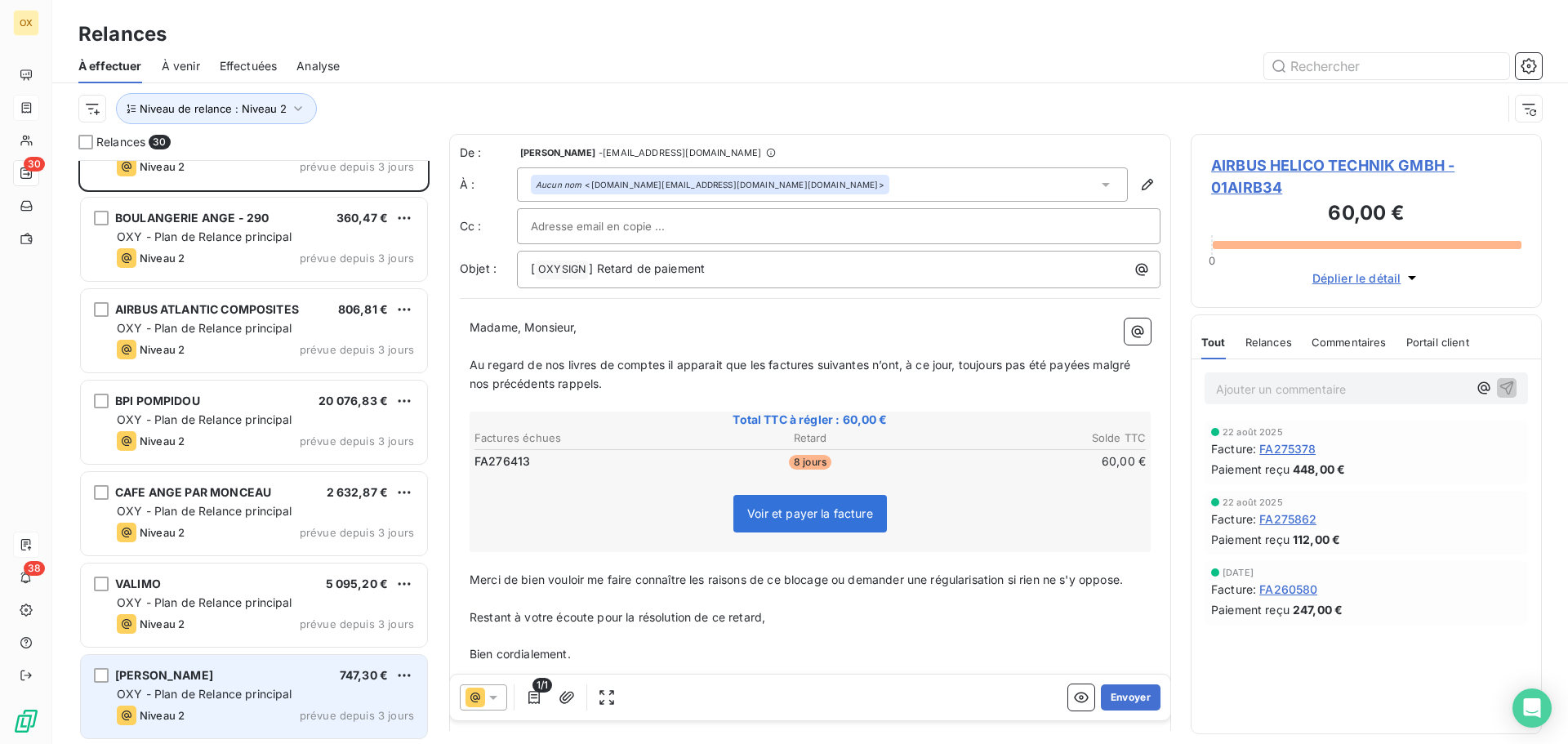
click at [213, 679] on span "[PERSON_NAME]" at bounding box center [164, 675] width 98 height 14
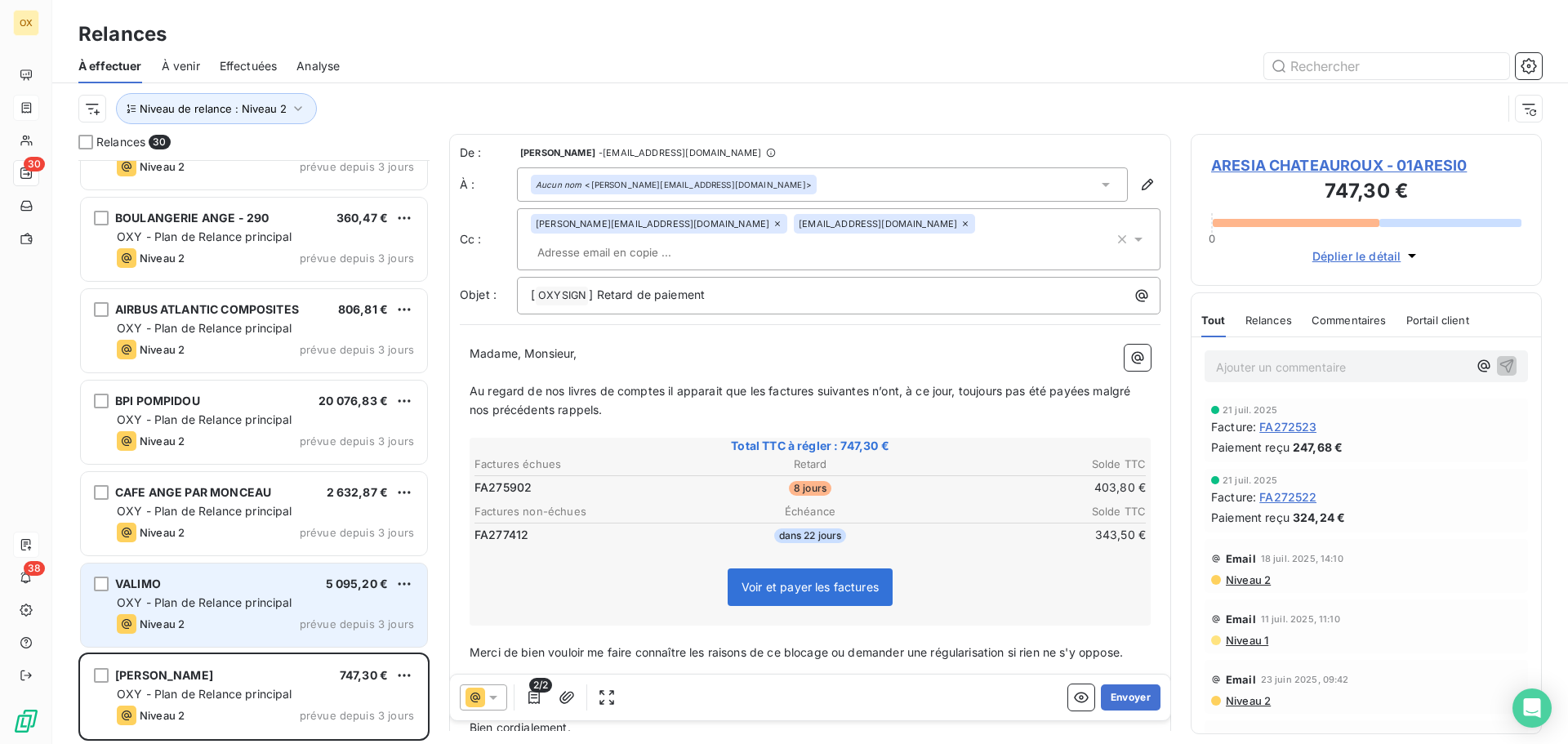
click at [226, 622] on div "Niveau 2 prévue depuis 3 jours" at bounding box center [265, 623] width 297 height 20
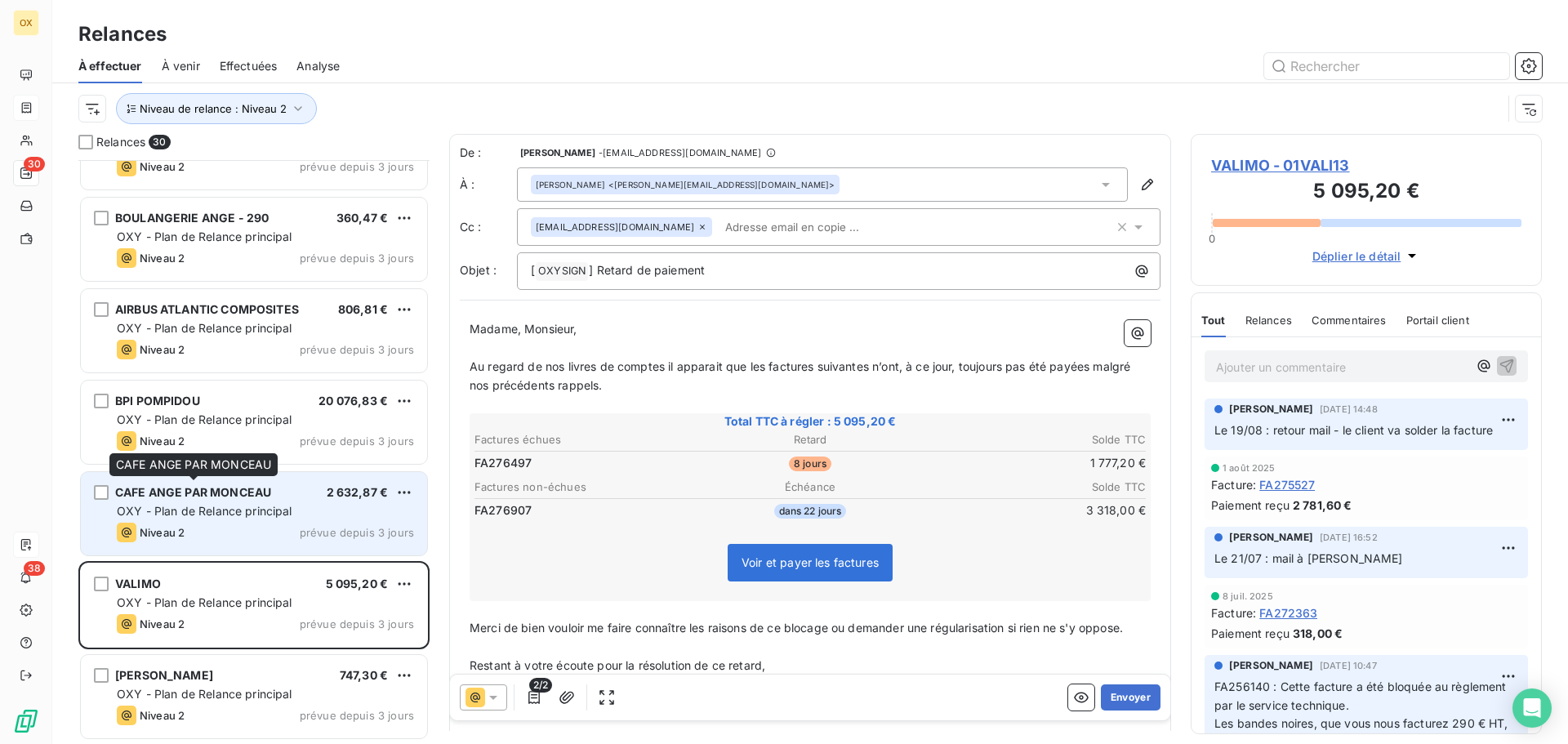
click at [218, 497] on span "CAFE ANGE PAR MONCEAU" at bounding box center [193, 491] width 156 height 14
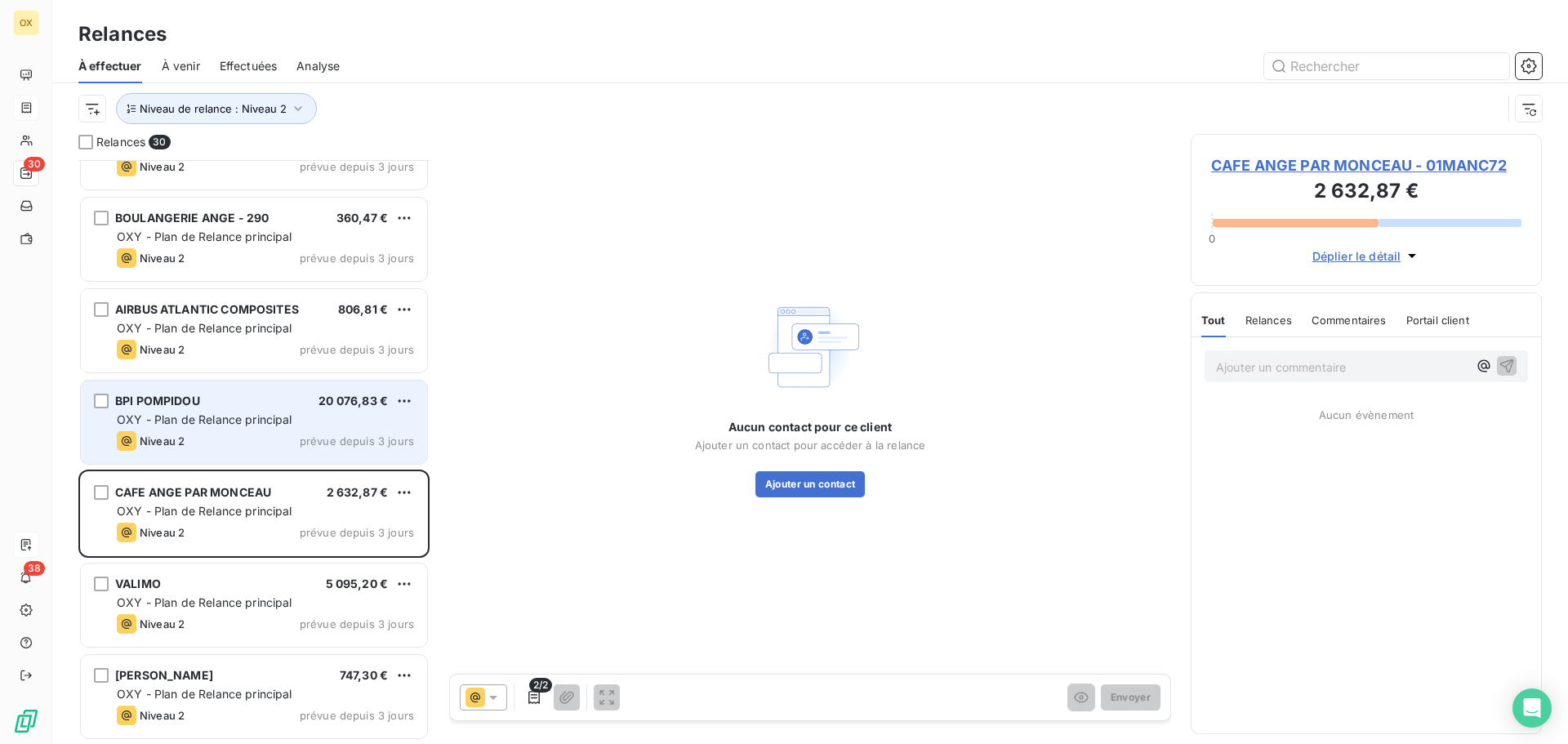
click at [201, 403] on div "BPI POMPIDOU 20 076,83 €" at bounding box center [265, 400] width 297 height 15
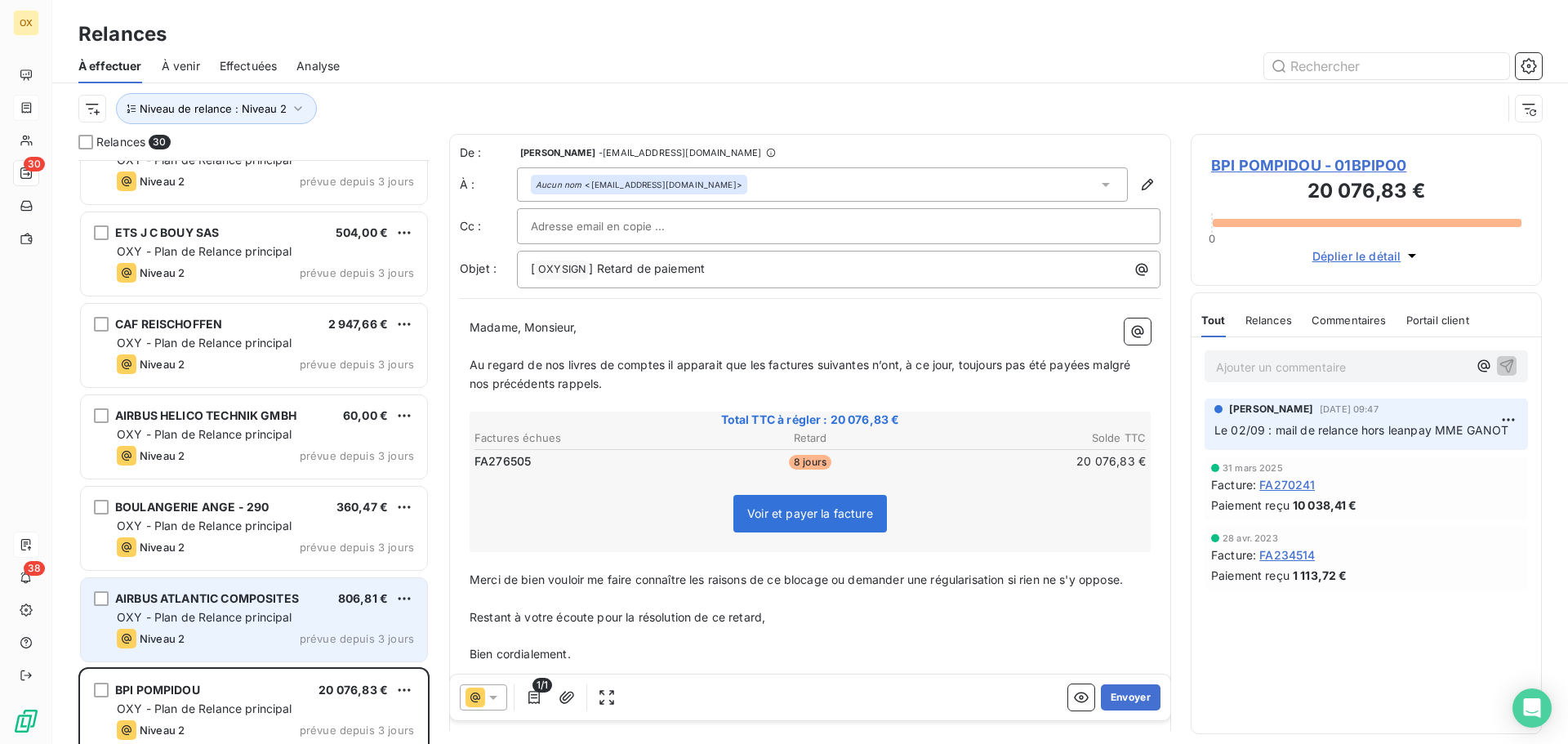
scroll to position [1834, 0]
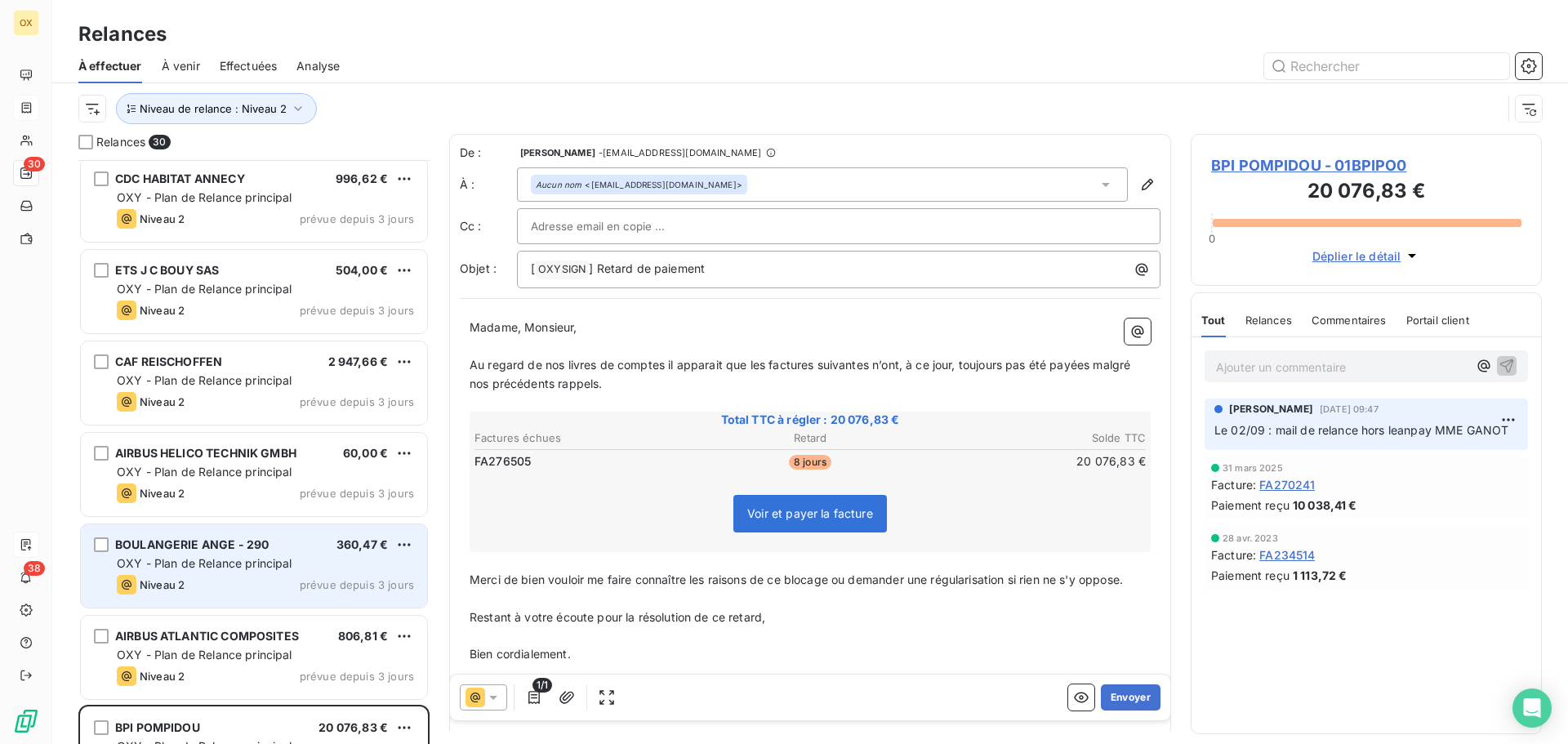
click at [249, 558] on span "OXY - Plan de Relance principal" at bounding box center [205, 563] width 176 height 14
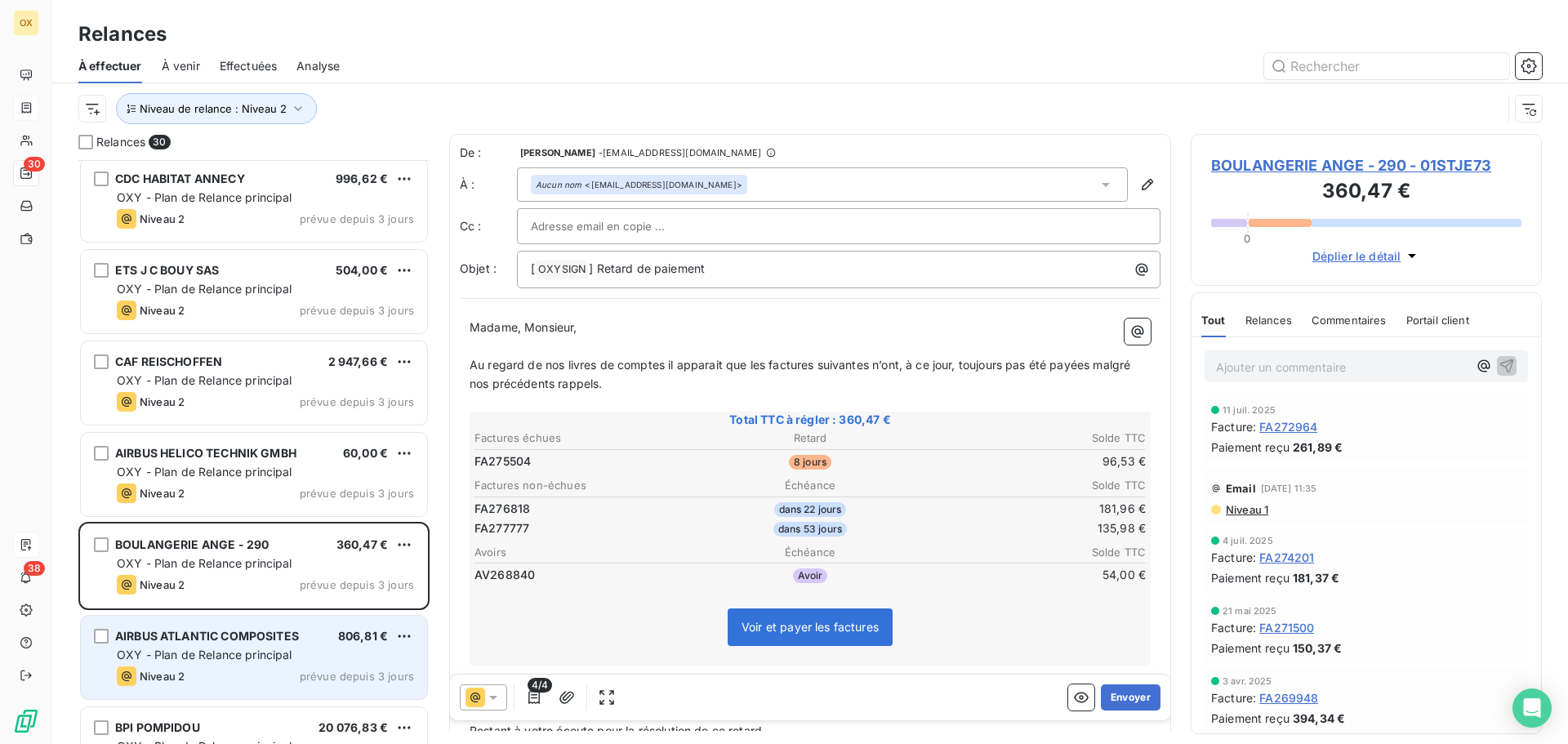
click at [316, 636] on div "AIRBUS ATLANTIC COMPOSITES 806,81 €" at bounding box center [265, 636] width 297 height 15
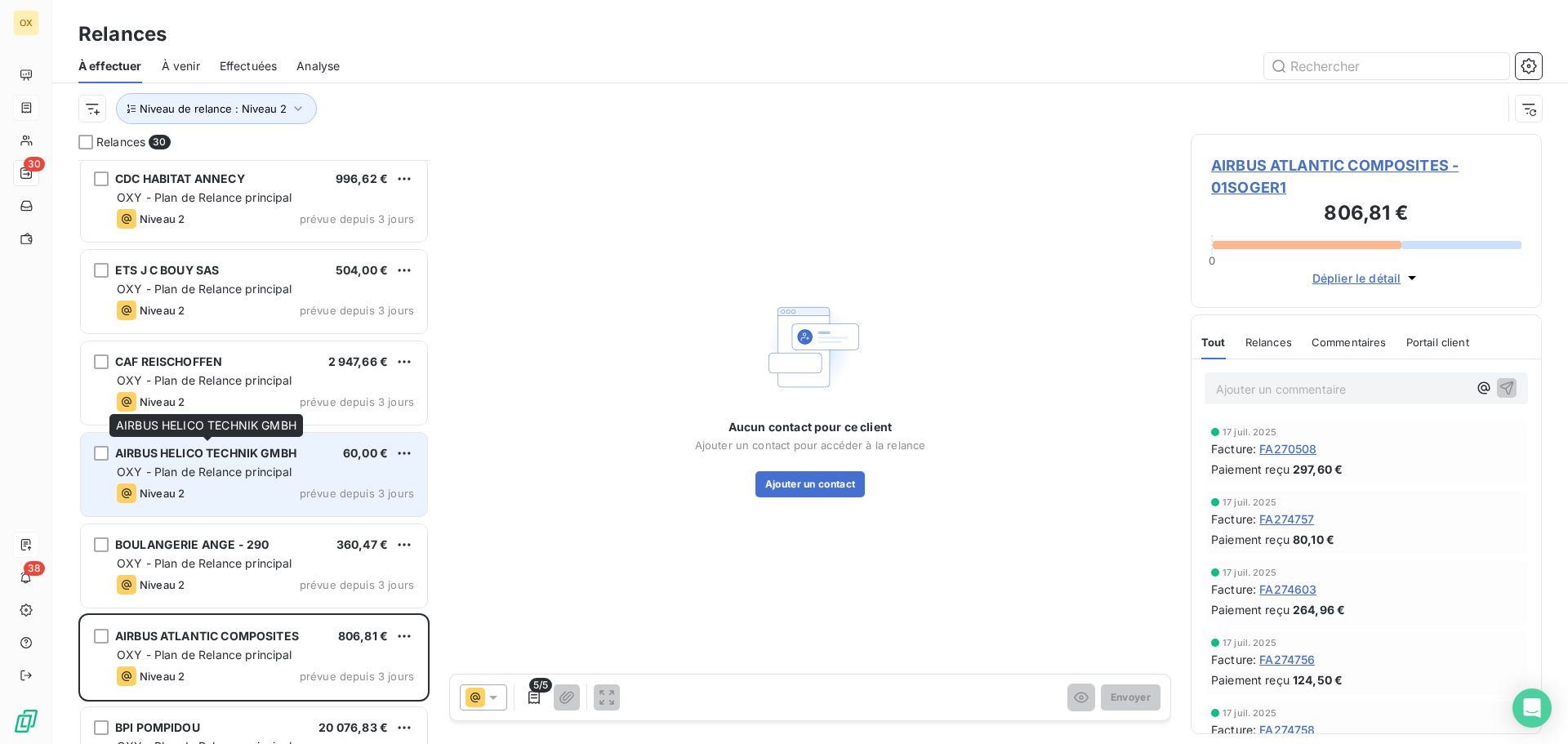
click at [295, 455] on span "AIRBUS HELICO TECHNIK GMBH" at bounding box center [206, 452] width 181 height 14
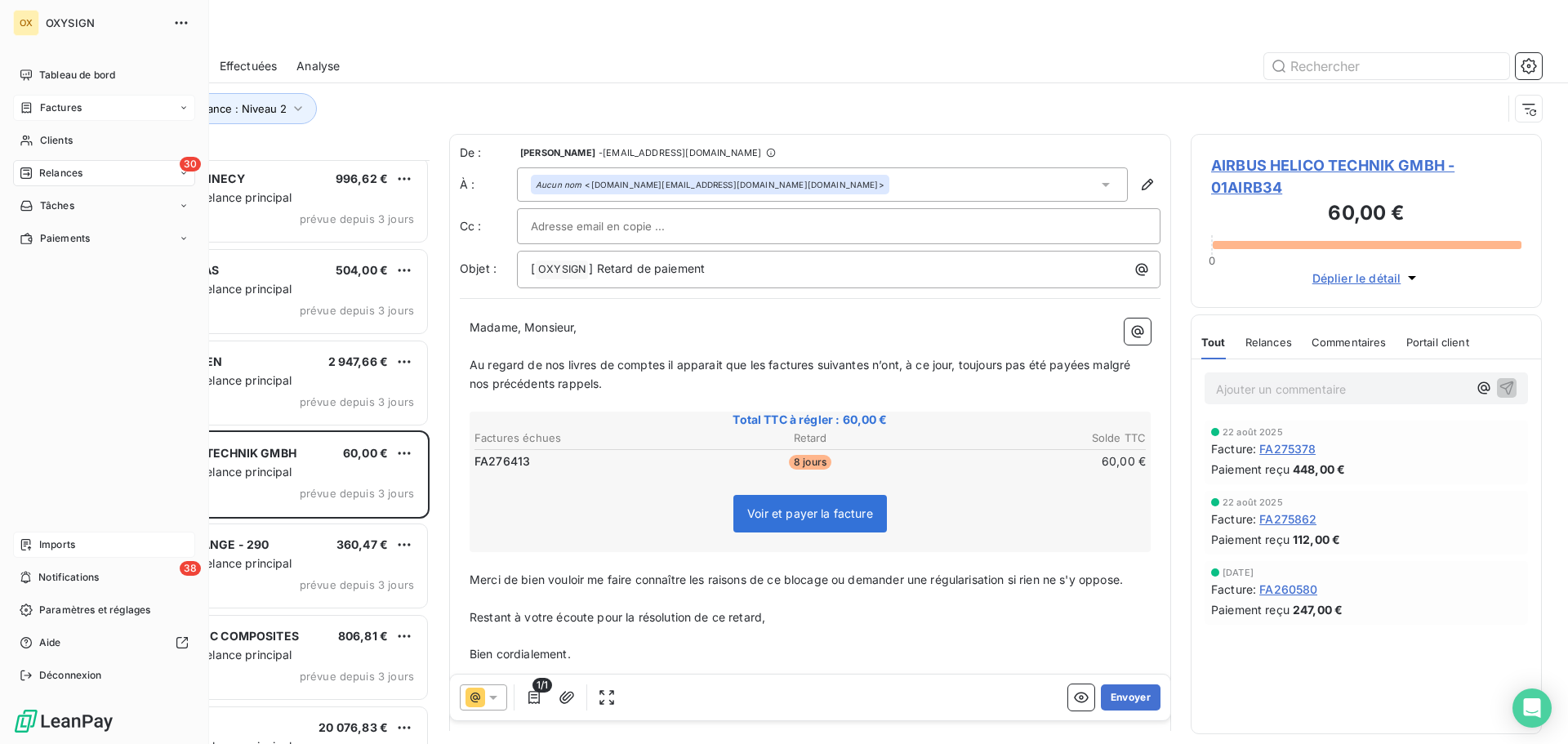
click at [47, 106] on span "Factures" at bounding box center [61, 108] width 42 height 15
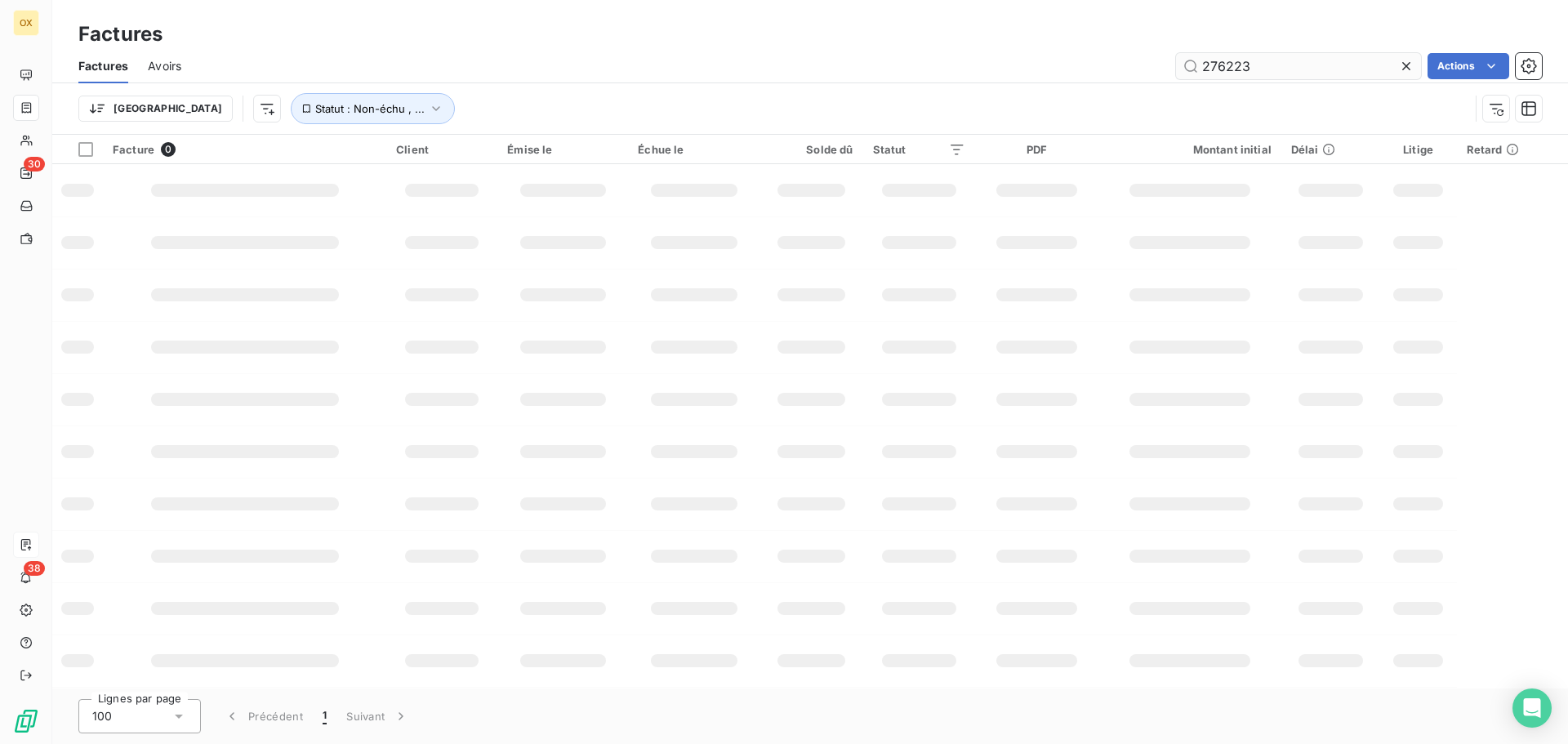
drag, startPoint x: 1273, startPoint y: 73, endPoint x: 1181, endPoint y: 72, distance: 92.0
click at [1181, 70] on input "276223" at bounding box center [1298, 66] width 245 height 26
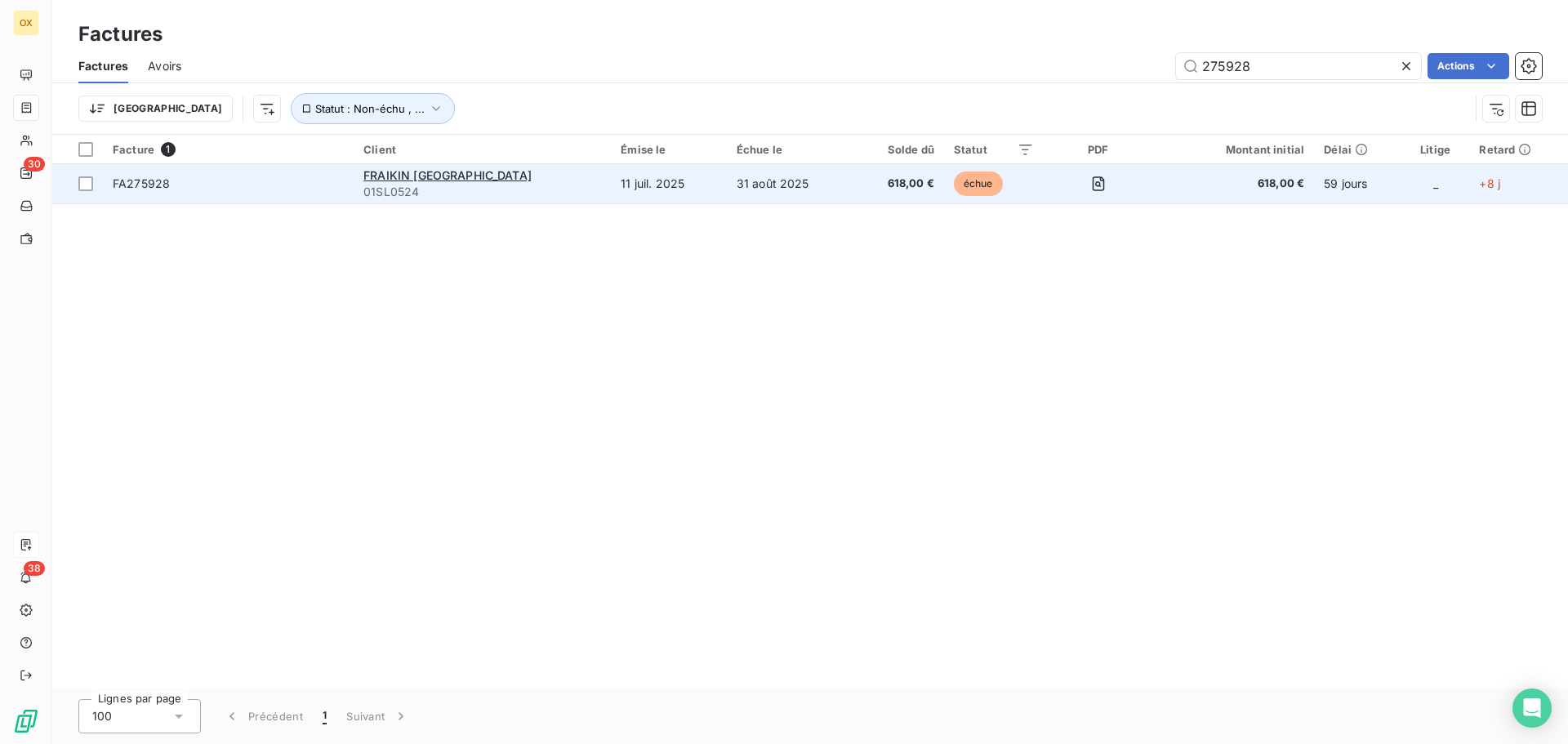
type input "275928"
click at [308, 177] on span "FA275928" at bounding box center [228, 183] width 231 height 16
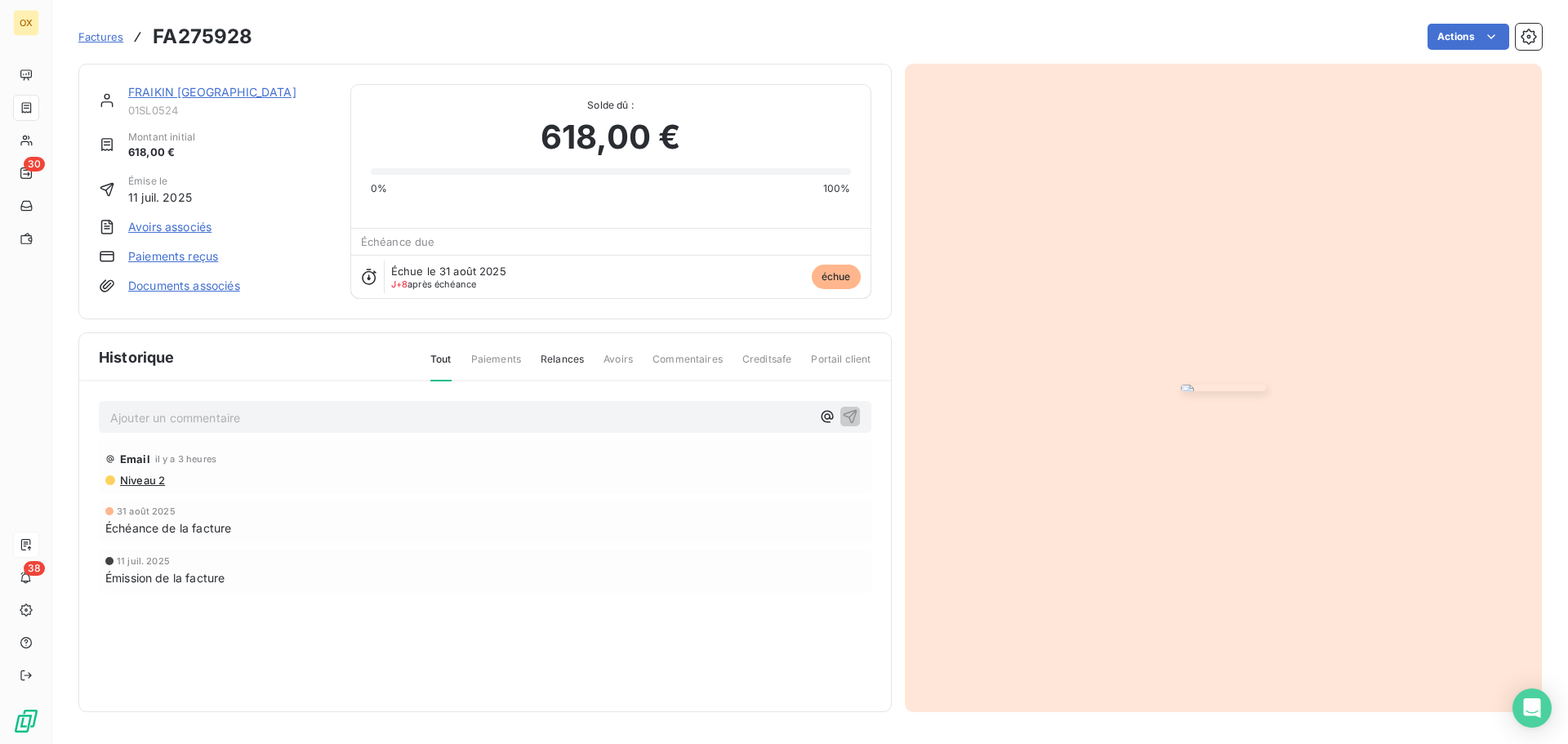
drag, startPoint x: 209, startPoint y: 92, endPoint x: 374, endPoint y: 159, distance: 178.1
click at [209, 92] on link "FRAIKIN [GEOGRAPHIC_DATA]" at bounding box center [212, 92] width 168 height 14
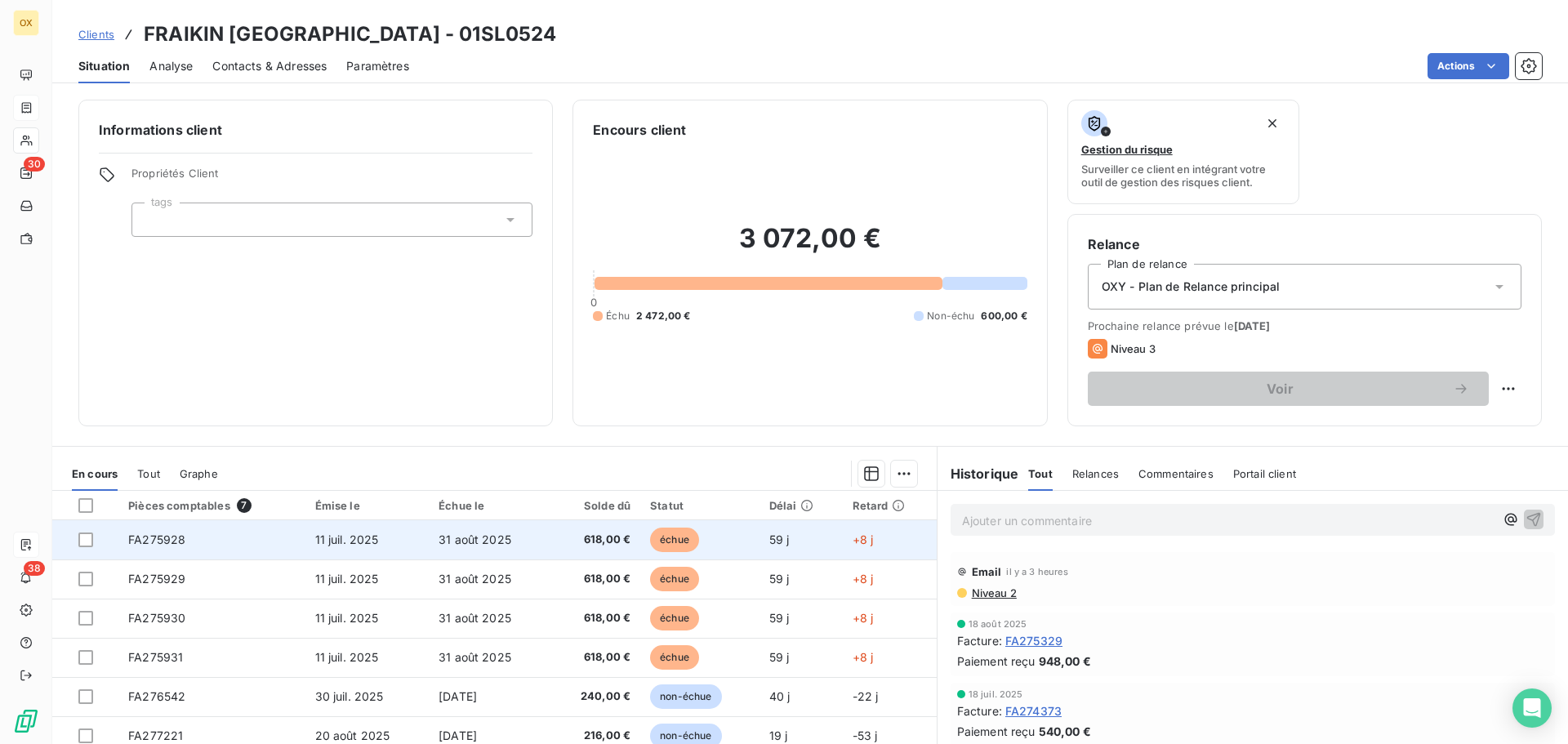
click at [680, 540] on span "échue" at bounding box center [674, 539] width 49 height 25
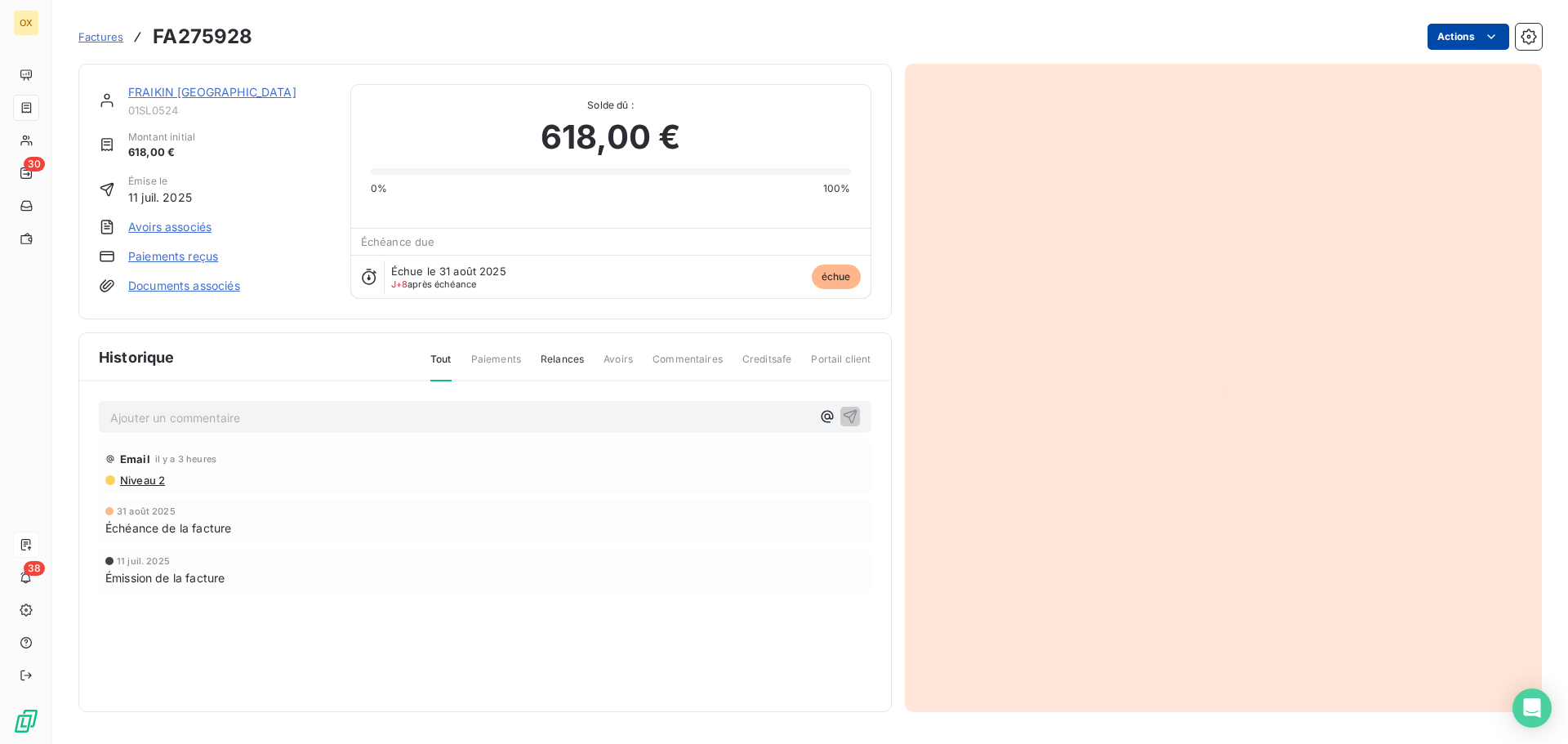
click at [1460, 36] on html "OX 30 38 Factures FA275928 Actions FRAIKIN FRANCE 01SL0524 Montant initial 618,…" at bounding box center [784, 372] width 1568 height 744
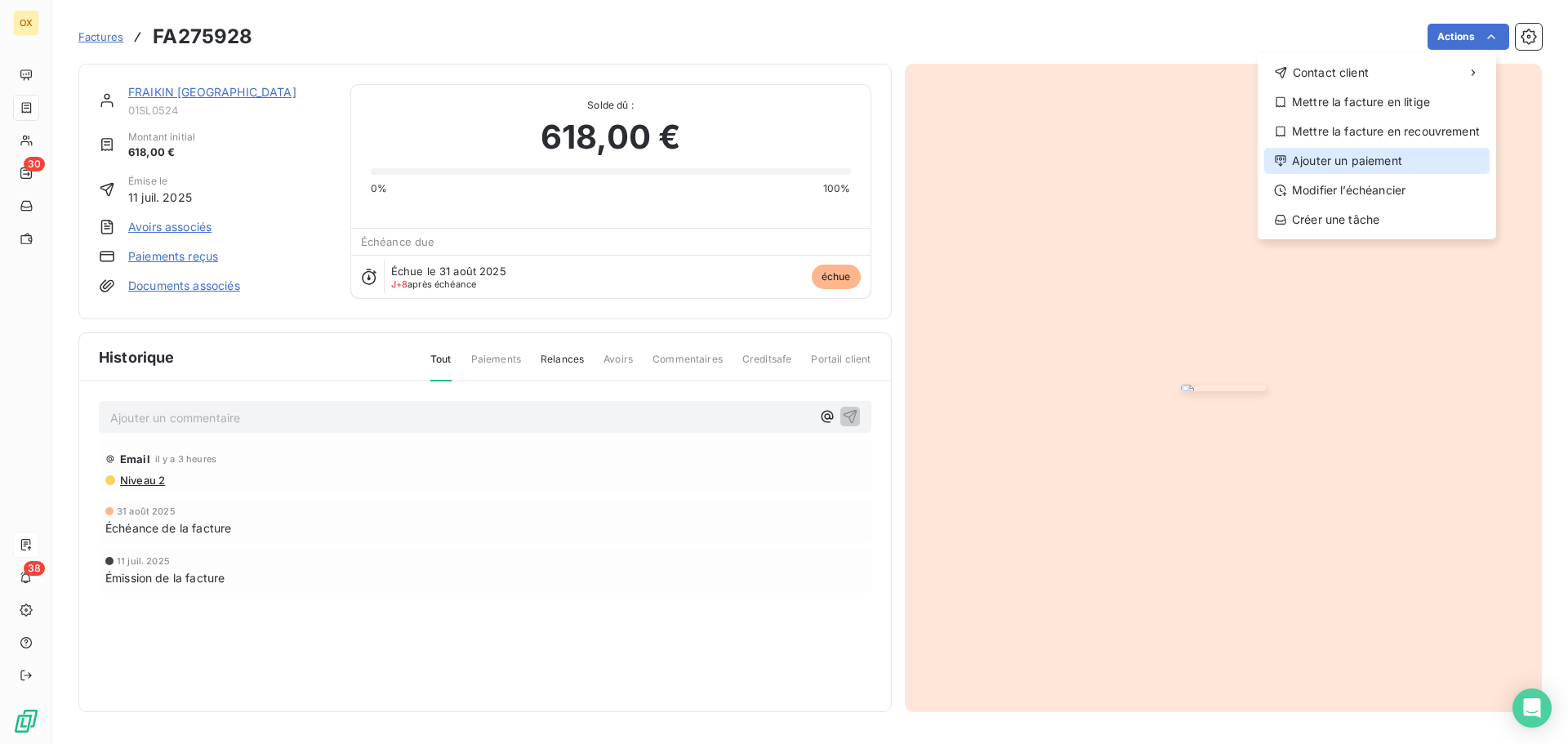
click at [1354, 160] on div "Ajouter un paiement" at bounding box center [1377, 160] width 225 height 26
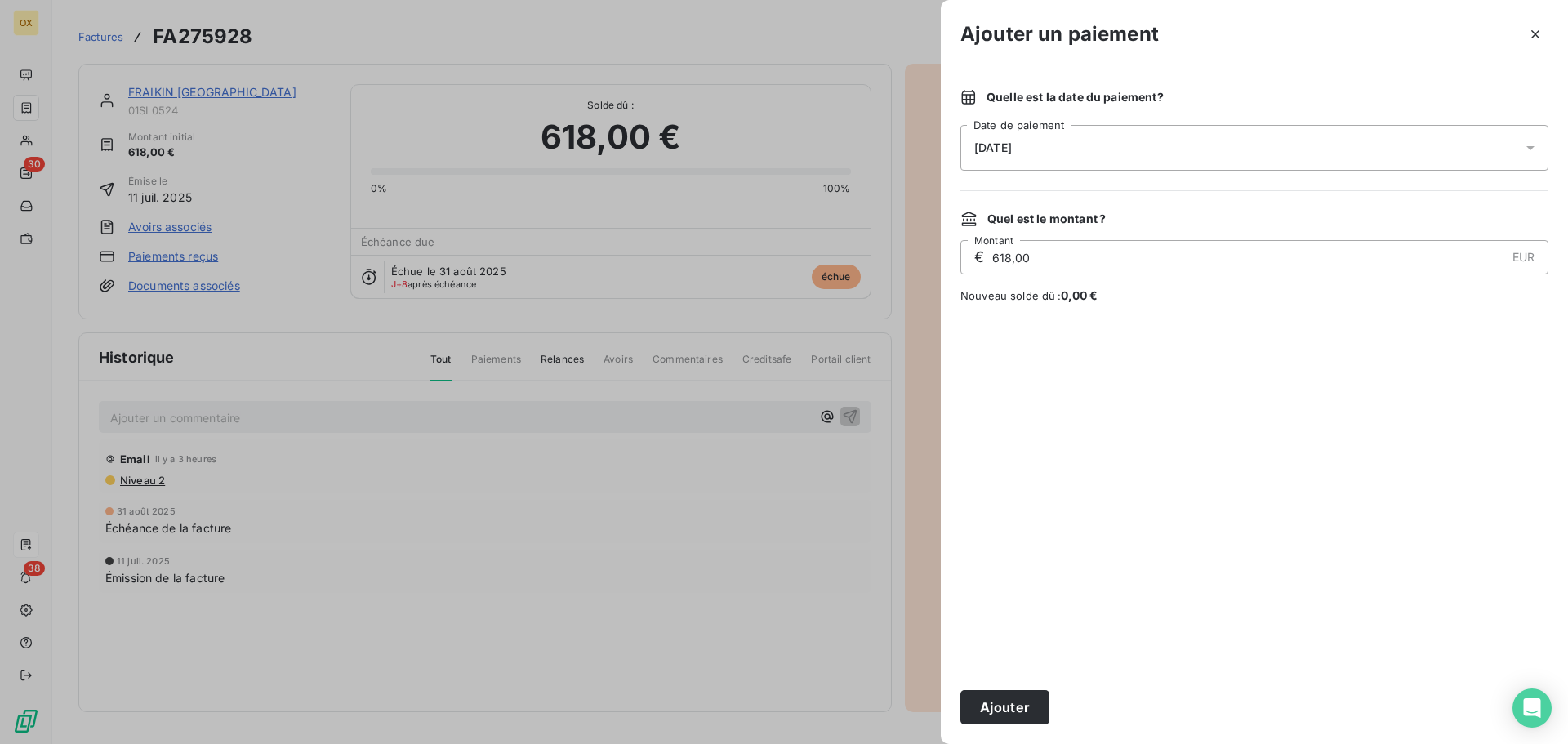
click at [966, 141] on div "08/09/2025" at bounding box center [1254, 148] width 588 height 46
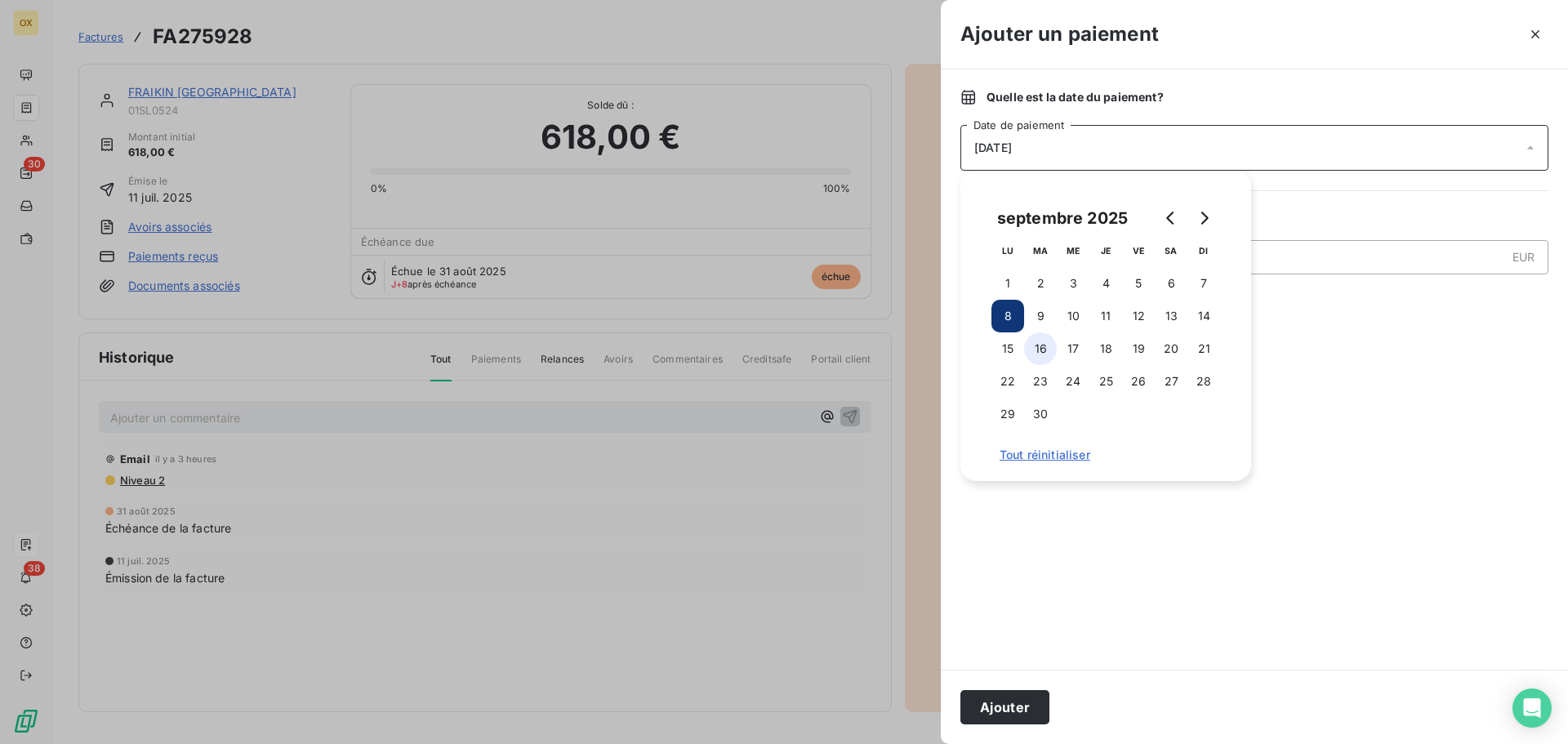
drag, startPoint x: 1041, startPoint y: 340, endPoint x: 1060, endPoint y: 353, distance: 23.0
click at [1042, 340] on button "16" at bounding box center [1040, 348] width 32 height 32
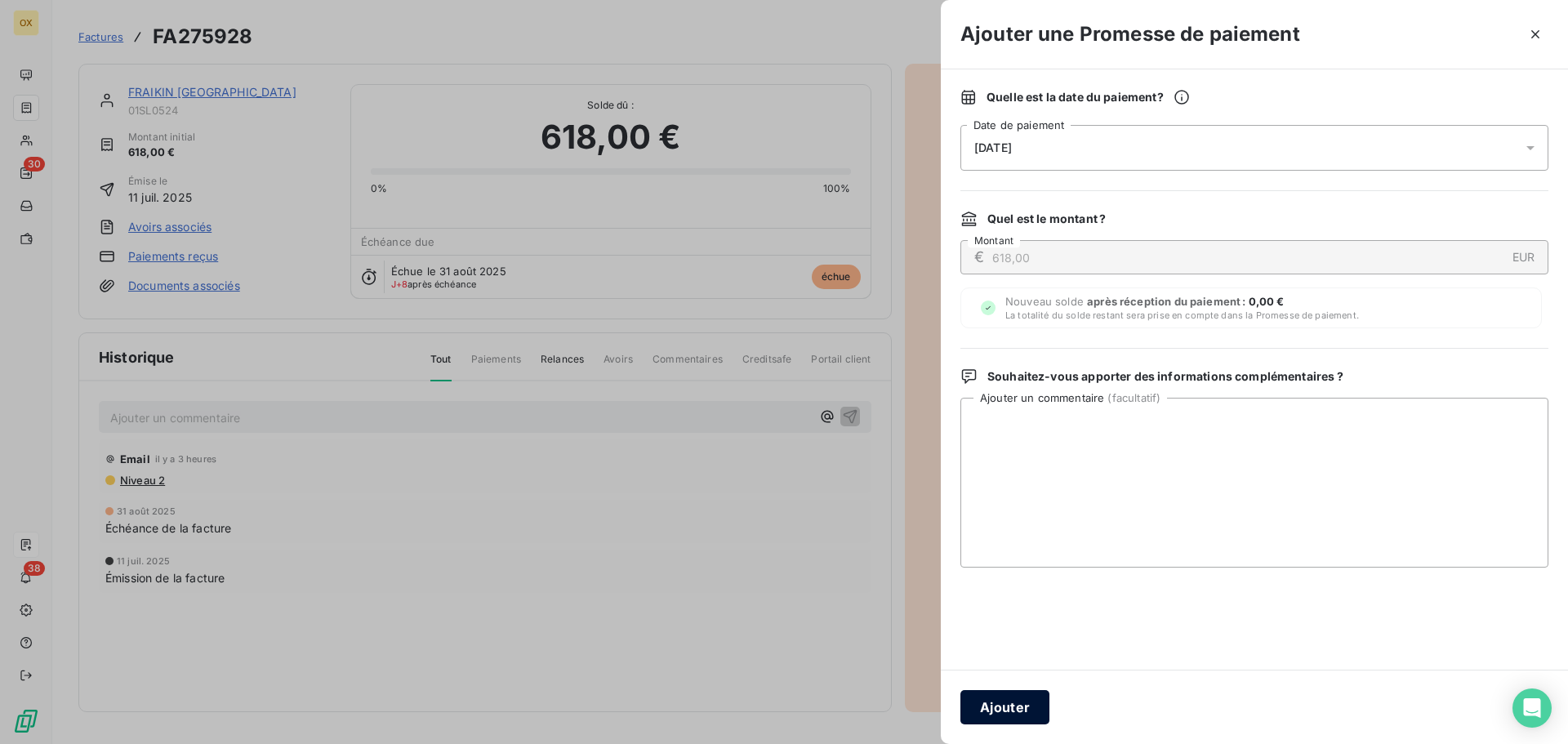
click at [1023, 694] on button "Ajouter" at bounding box center [1005, 706] width 89 height 34
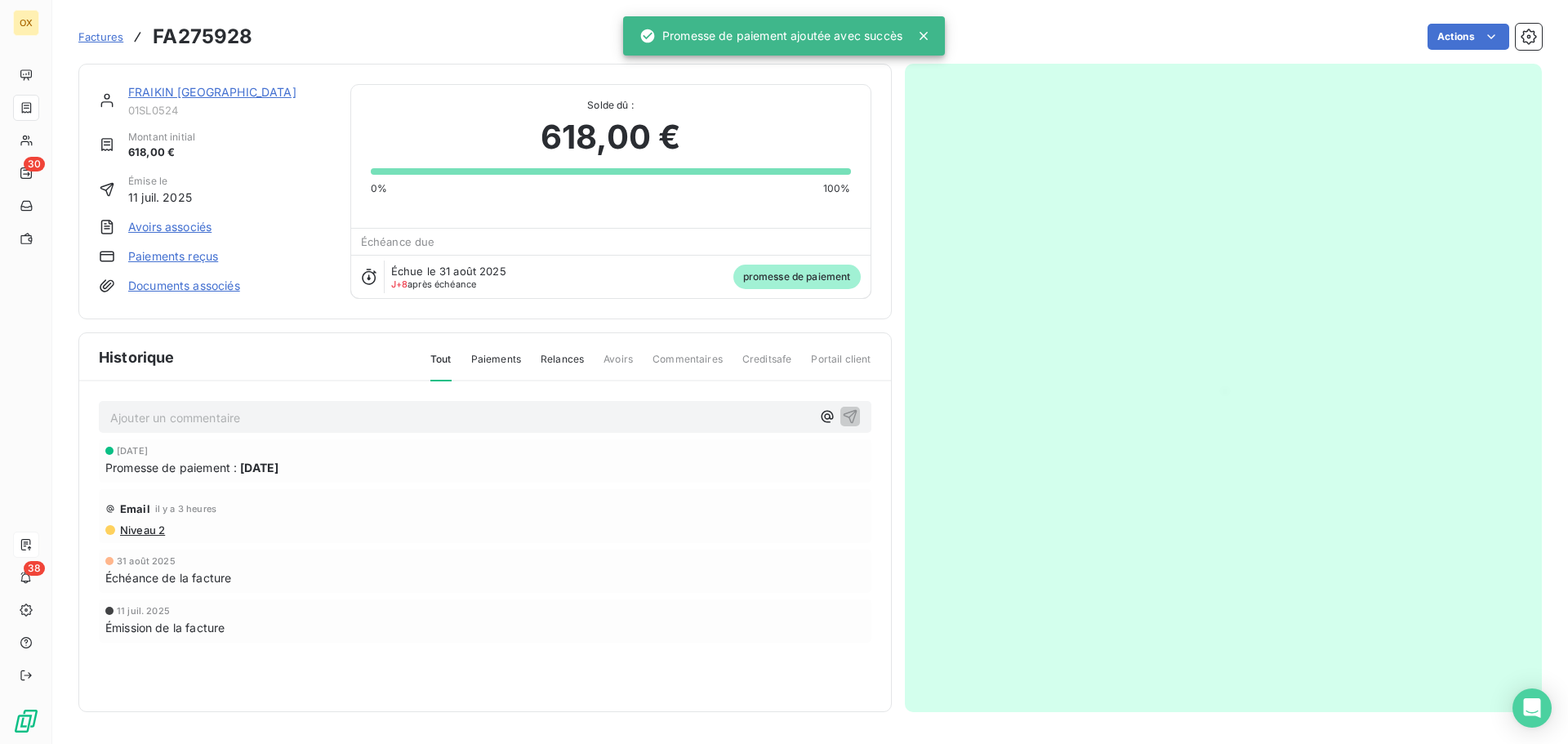
click at [202, 89] on link "FRAIKIN [GEOGRAPHIC_DATA]" at bounding box center [212, 92] width 168 height 14
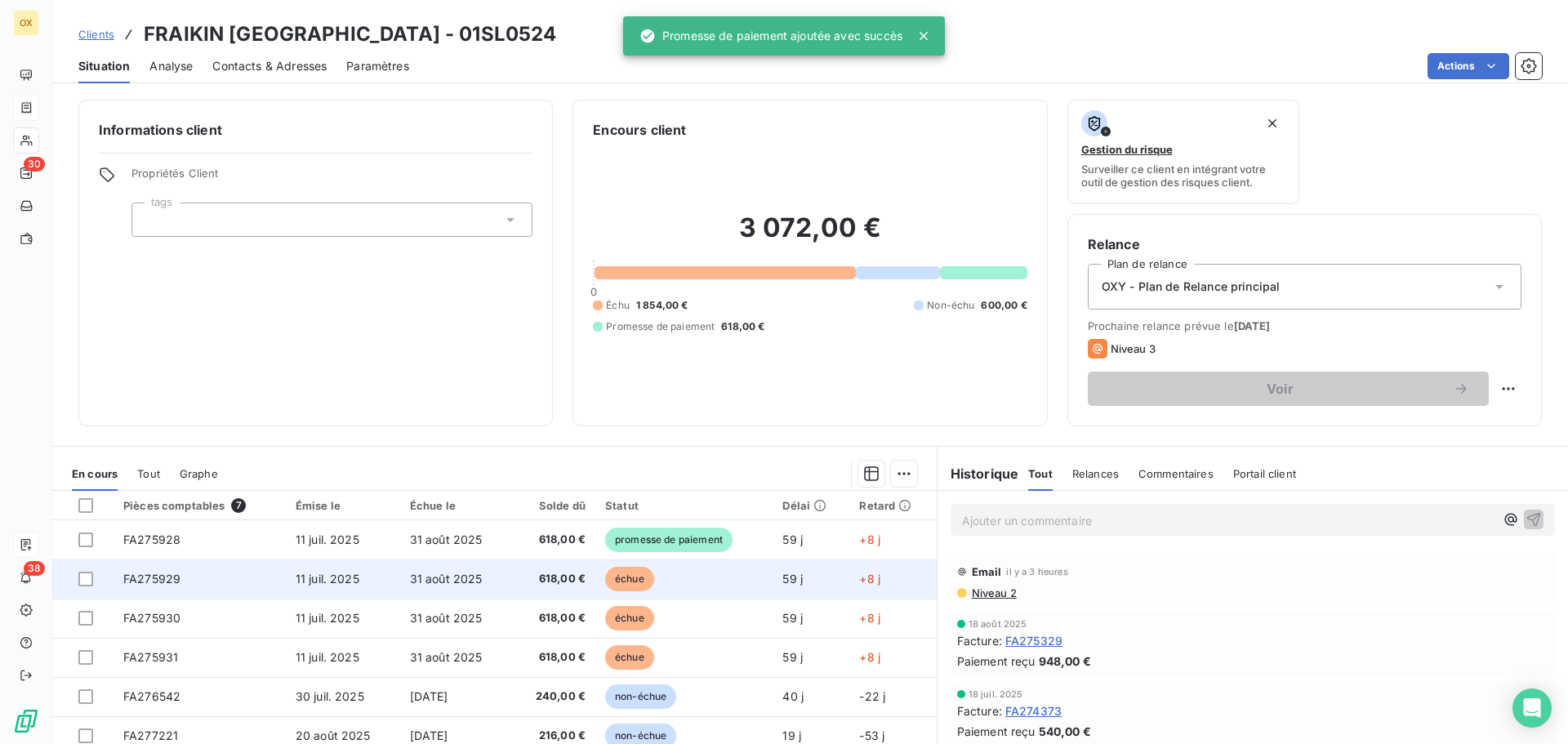
click at [565, 568] on td "618,00 €" at bounding box center [553, 578] width 85 height 39
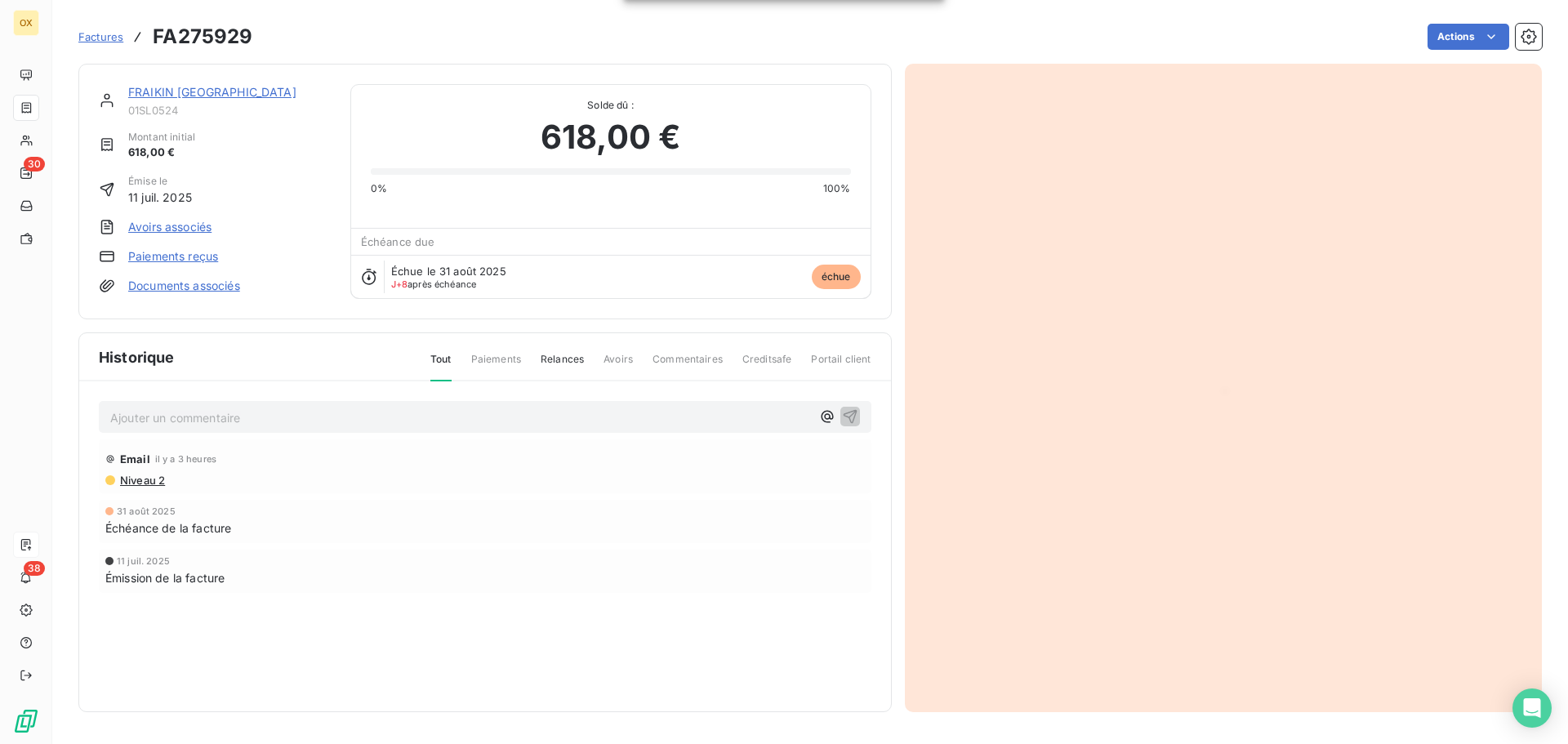
click at [1465, 32] on html "OX 30 38 Factures FA275929 Actions FRAIKIN FRANCE 01SL0524 Montant initial 618,…" at bounding box center [784, 372] width 1568 height 744
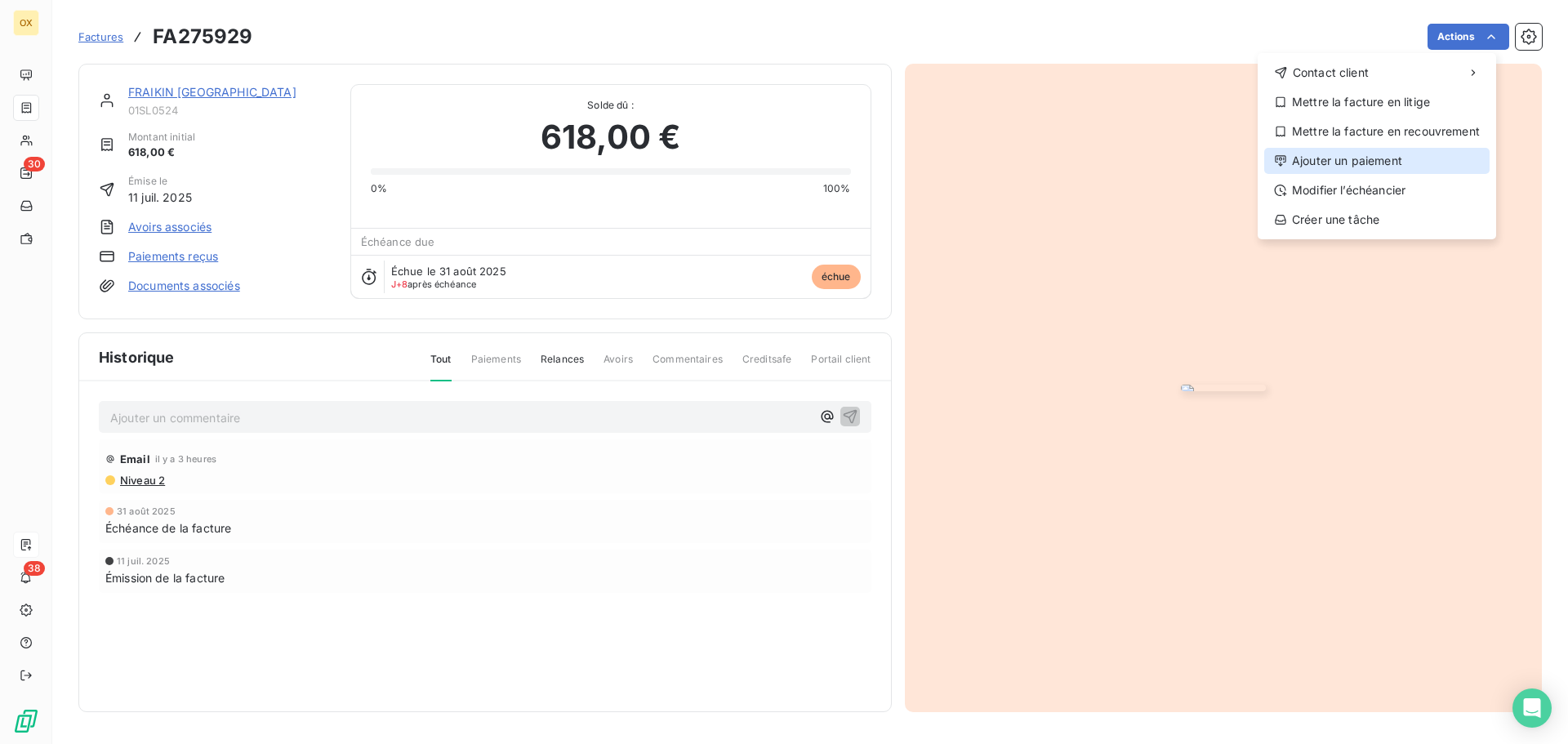
click at [1390, 154] on div "Ajouter un paiement" at bounding box center [1377, 160] width 225 height 26
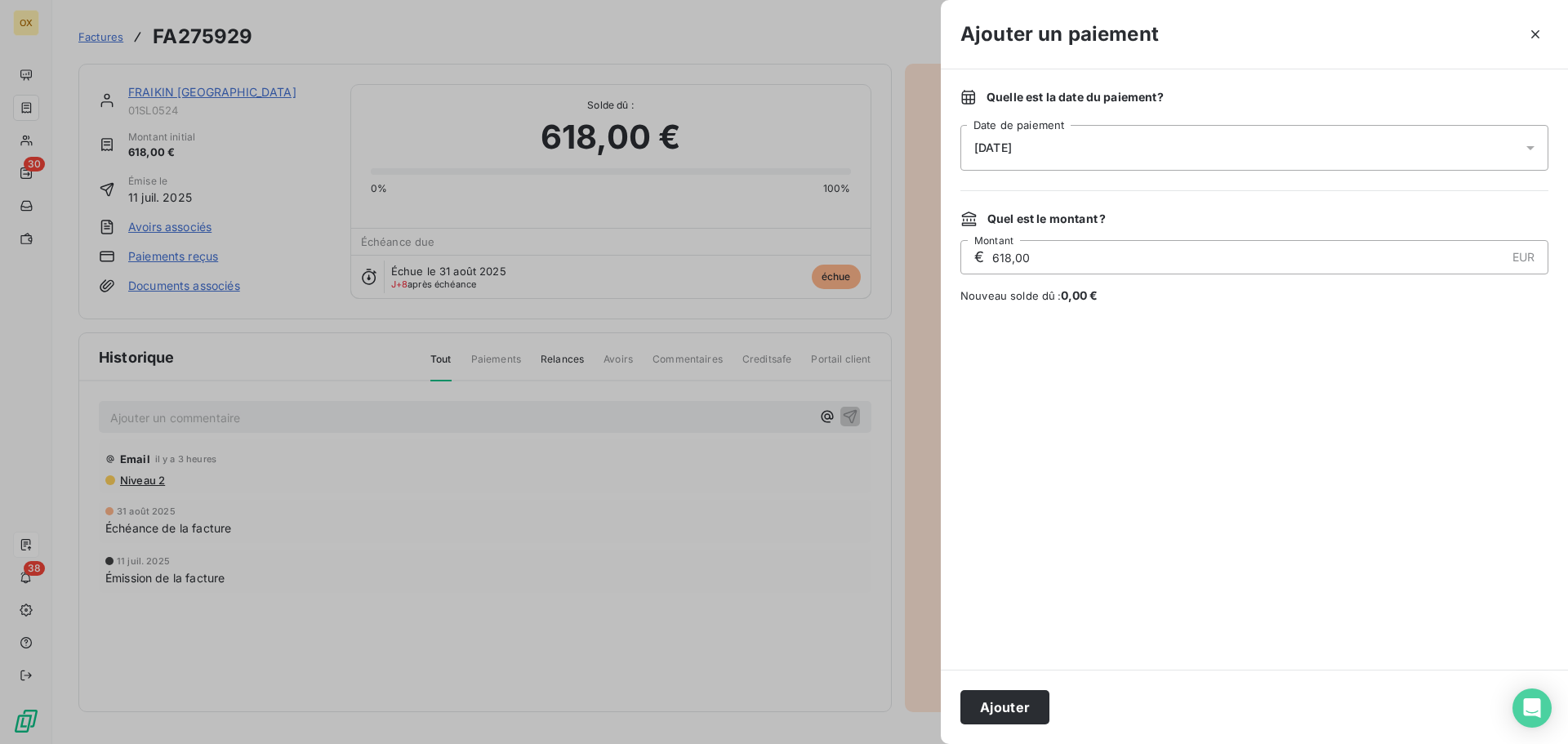
click at [987, 148] on span "08/09/2025" at bounding box center [993, 148] width 38 height 13
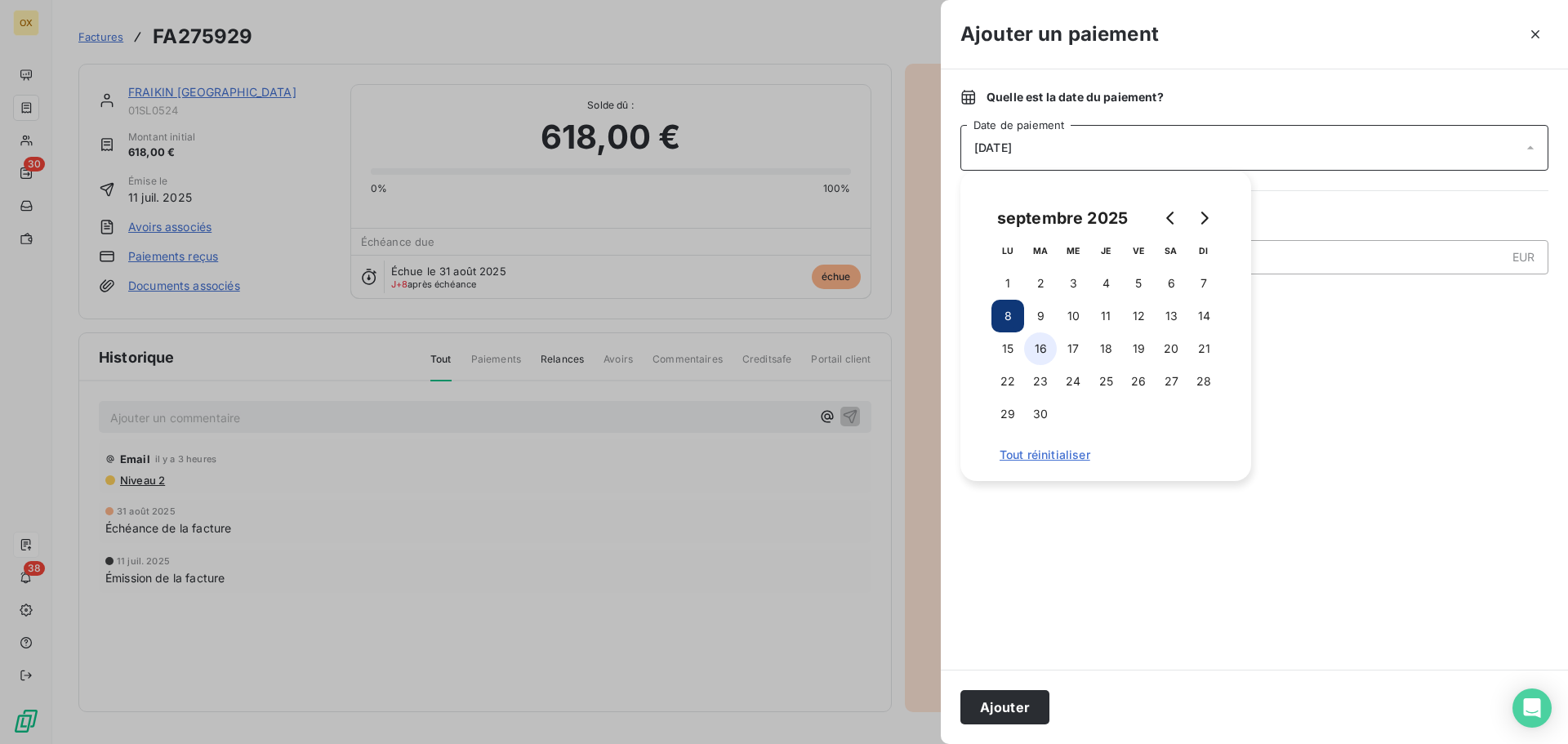
click at [1040, 349] on button "16" at bounding box center [1040, 348] width 32 height 32
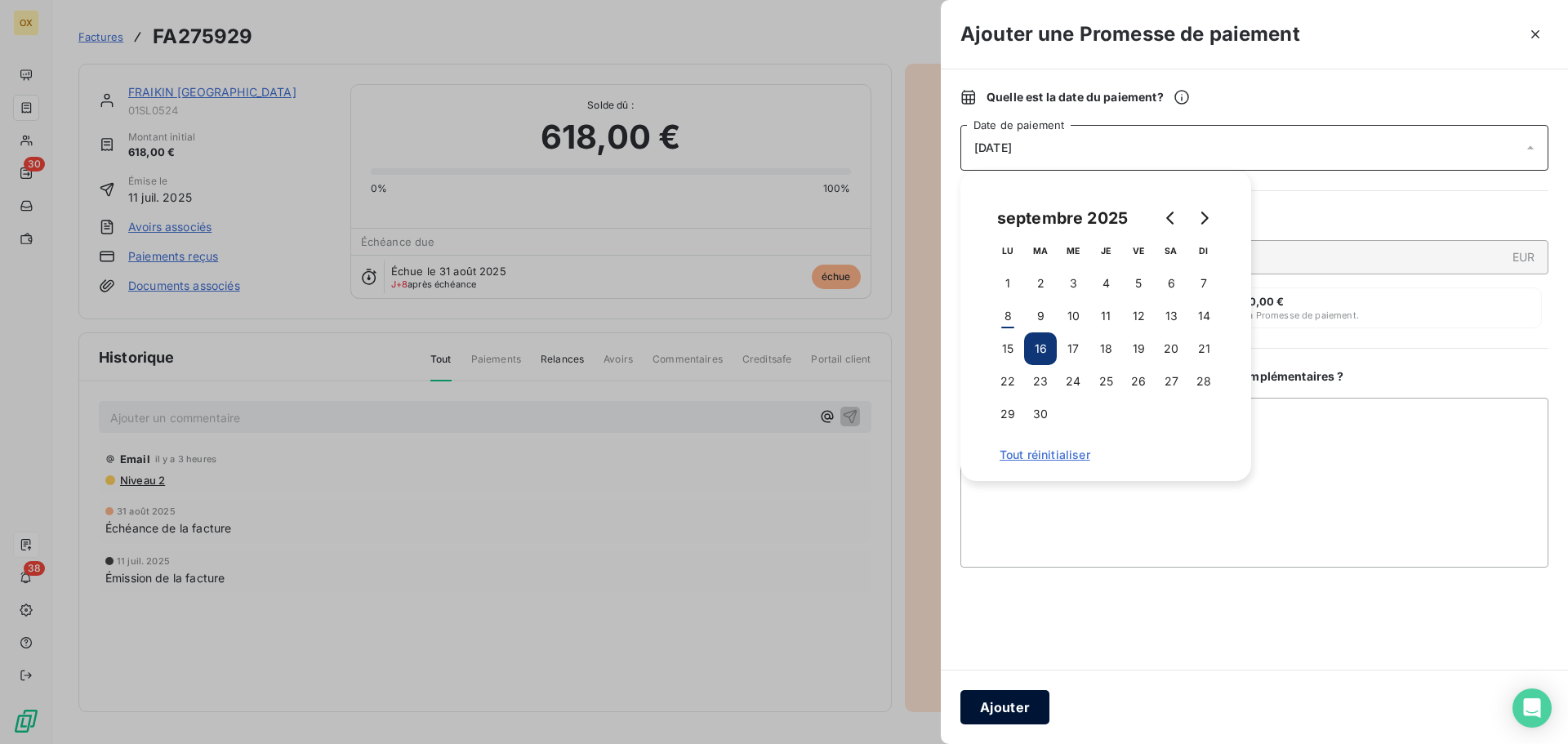
click at [1022, 702] on button "Ajouter" at bounding box center [1005, 706] width 89 height 34
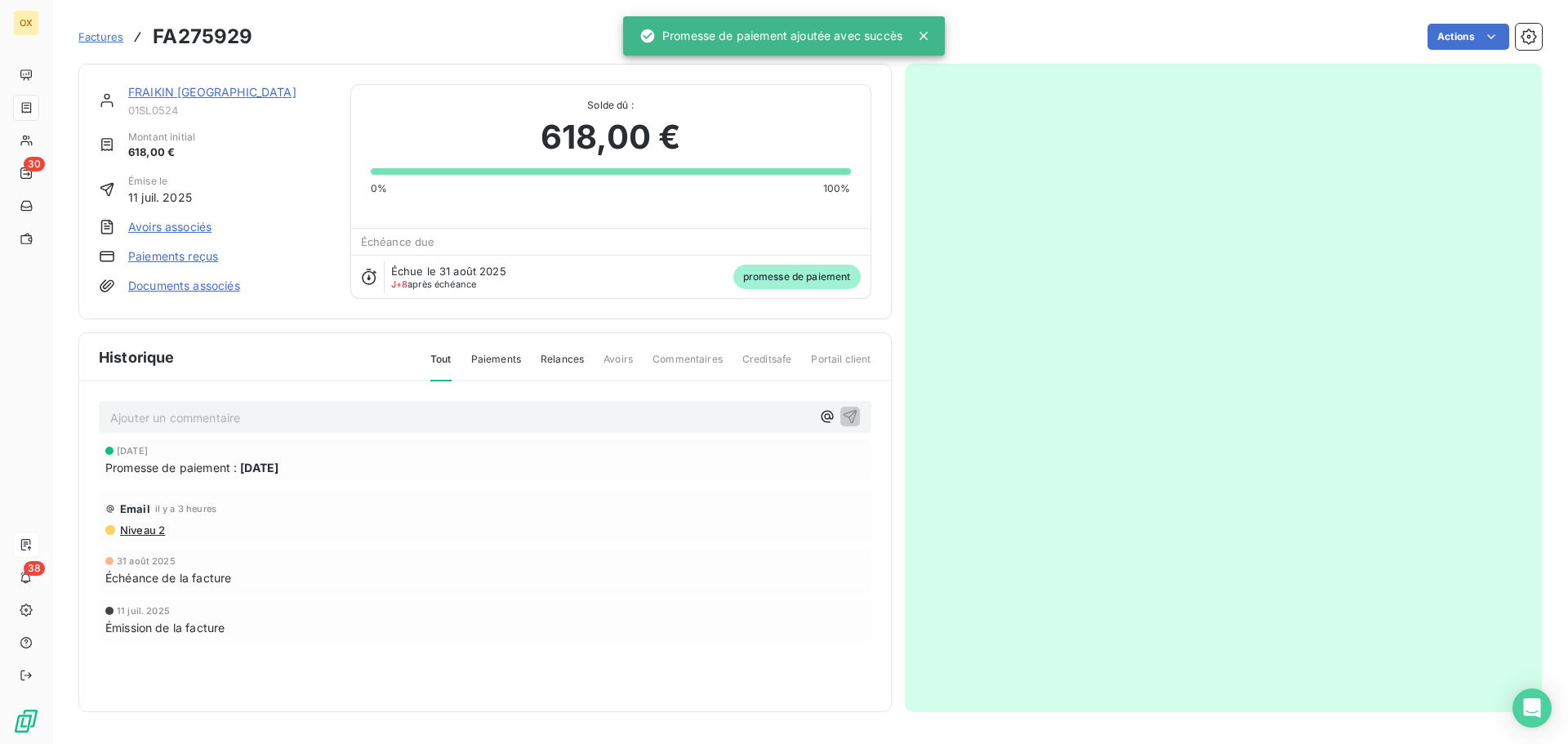
click at [195, 92] on link "FRAIKIN [GEOGRAPHIC_DATA]" at bounding box center [212, 92] width 168 height 14
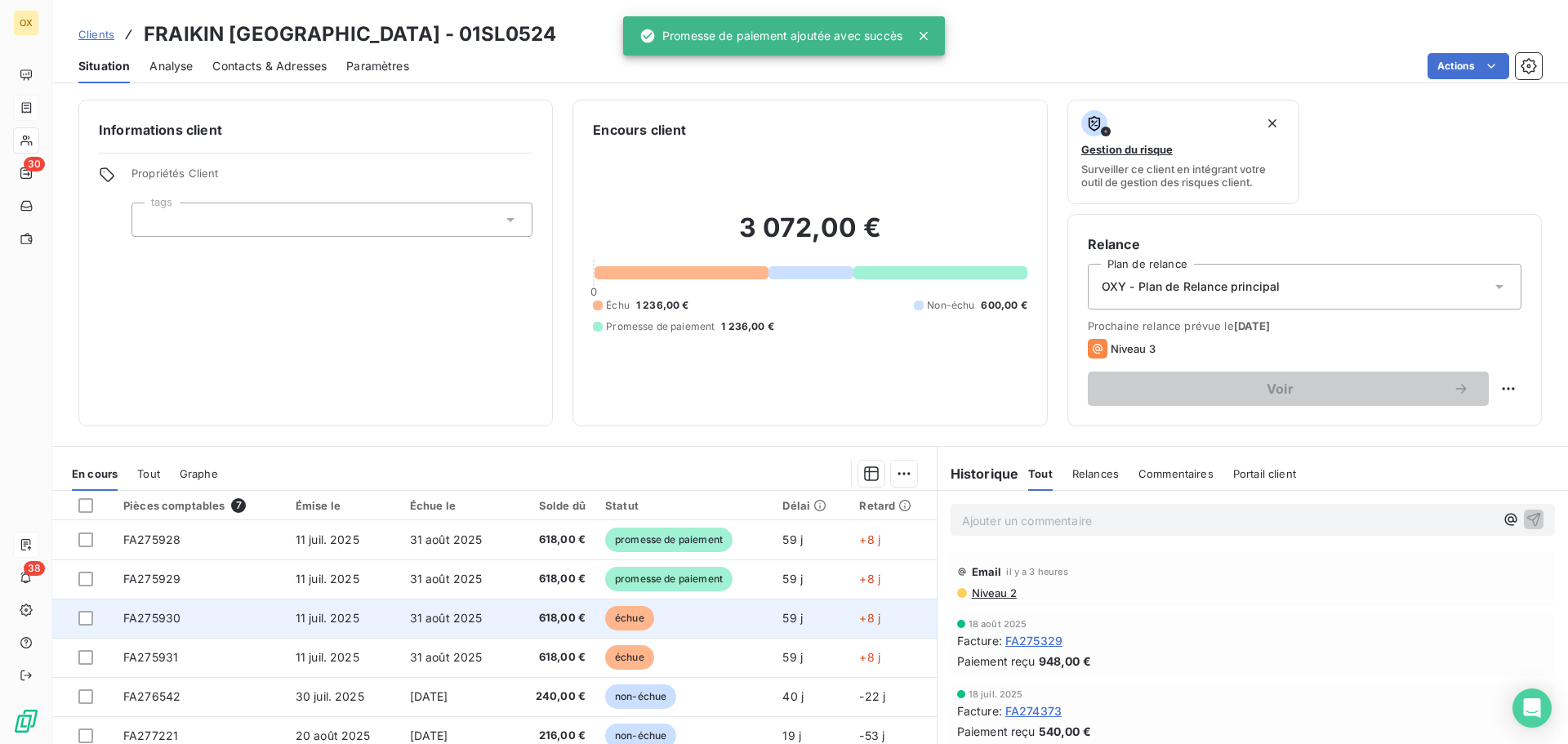
click at [710, 611] on td "échue" at bounding box center [684, 618] width 178 height 39
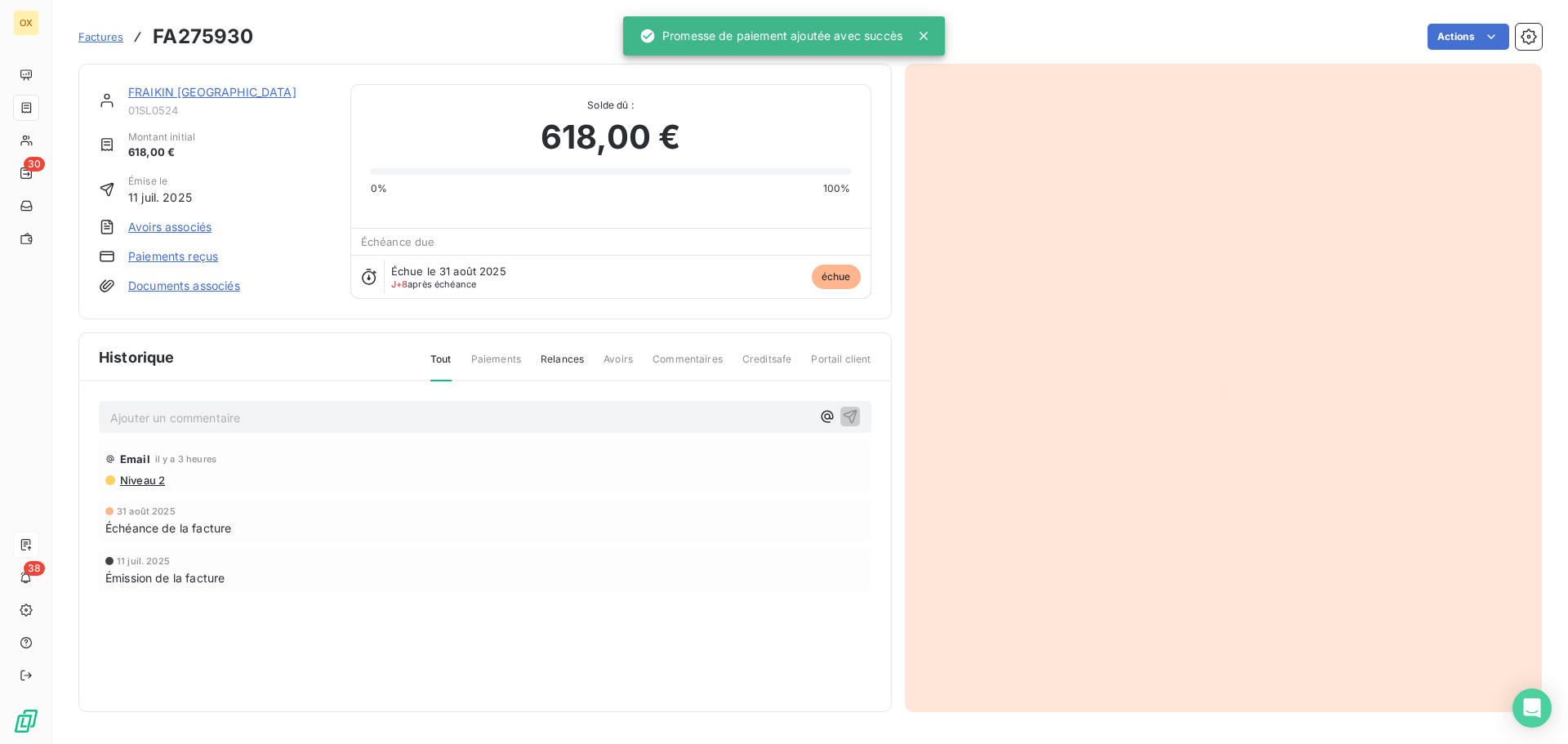
click at [1448, 43] on html "OX 30 38 Factures FA275930 Actions FRAIKIN FRANCE 01SL0524 Montant initial 618,…" at bounding box center [784, 372] width 1568 height 744
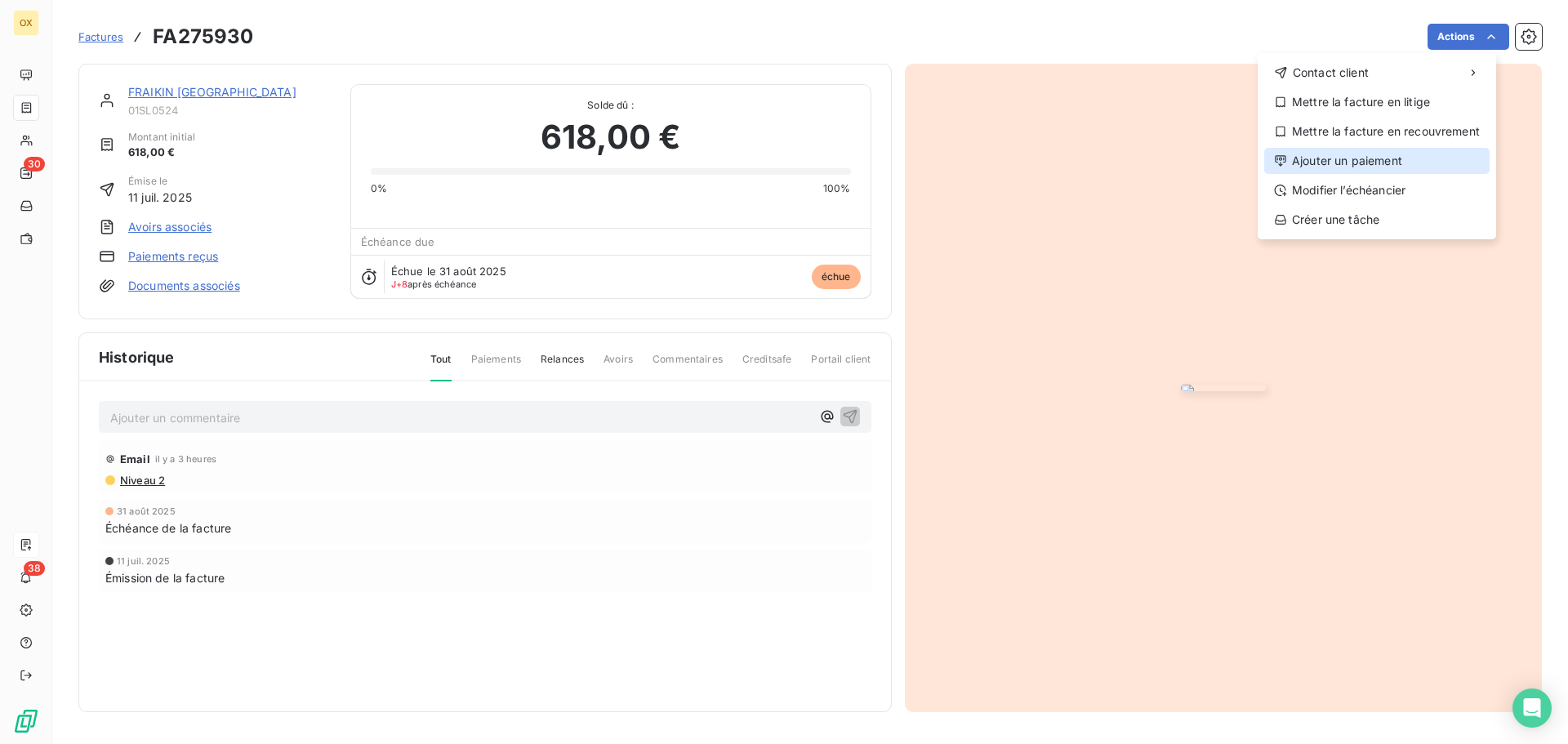
click at [1388, 160] on div "Ajouter un paiement" at bounding box center [1377, 160] width 225 height 26
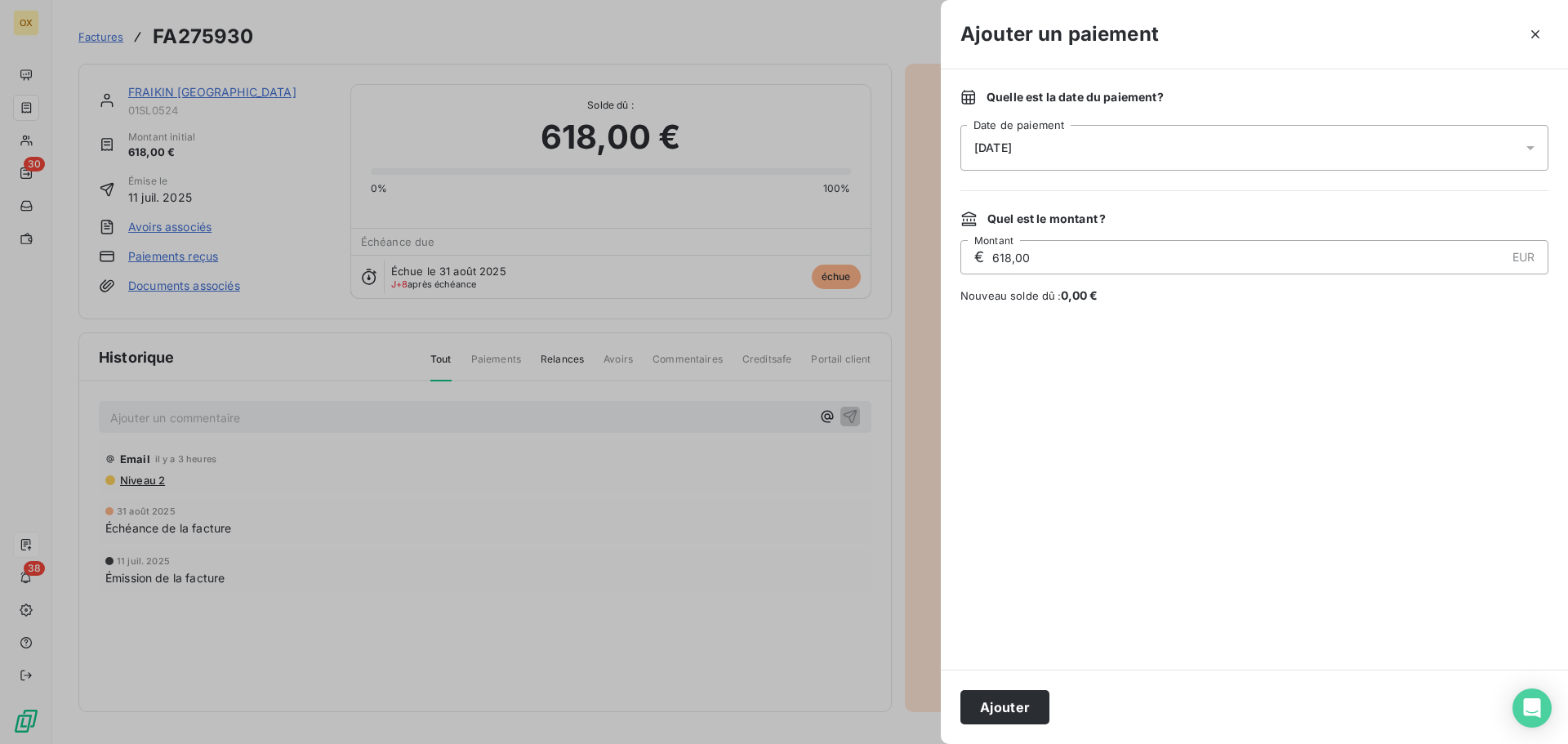
click at [1096, 220] on span "Quel est le montant ?" at bounding box center [1046, 218] width 119 height 16
click at [1083, 149] on div "08/09/2025" at bounding box center [1254, 148] width 588 height 46
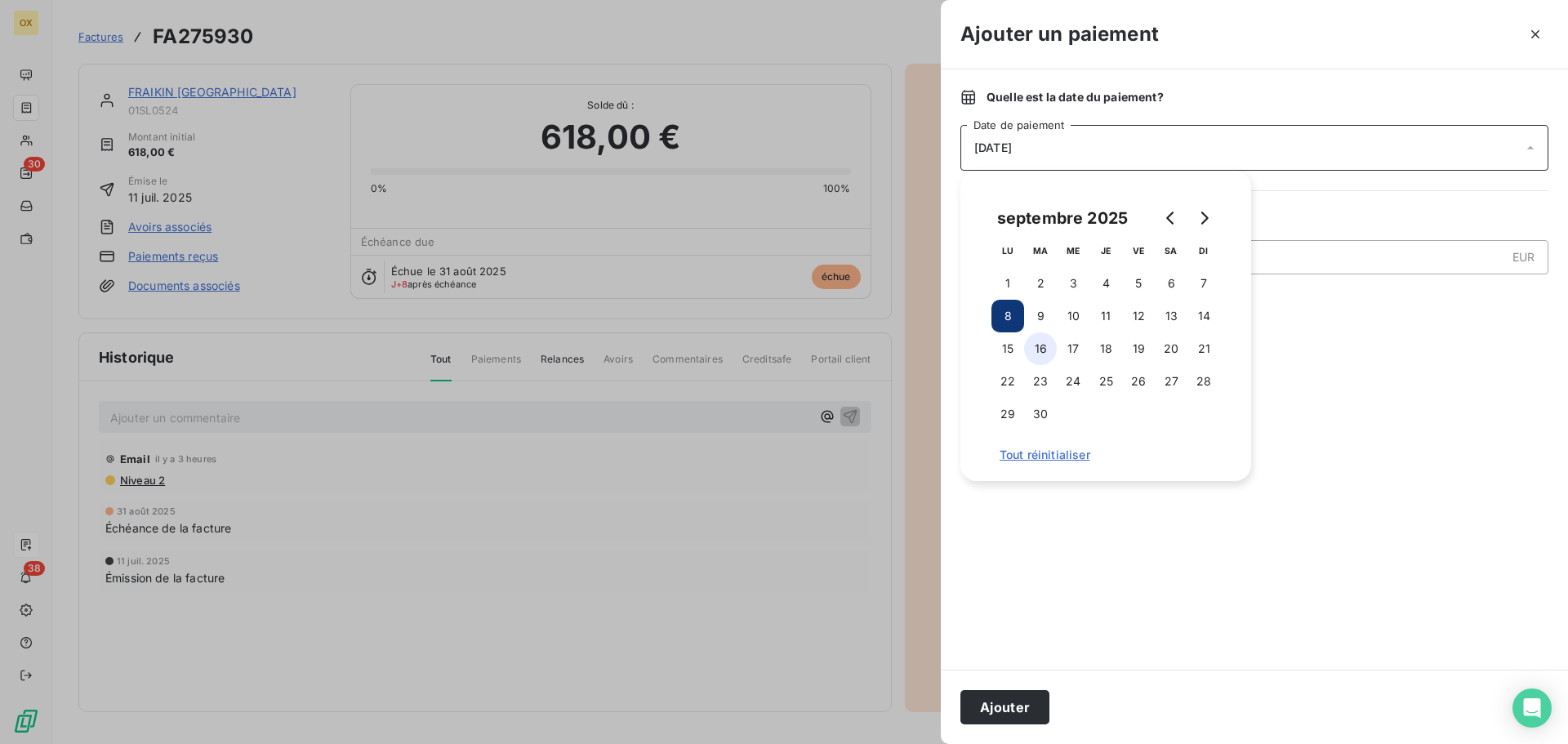
click at [1050, 350] on button "16" at bounding box center [1040, 348] width 32 height 32
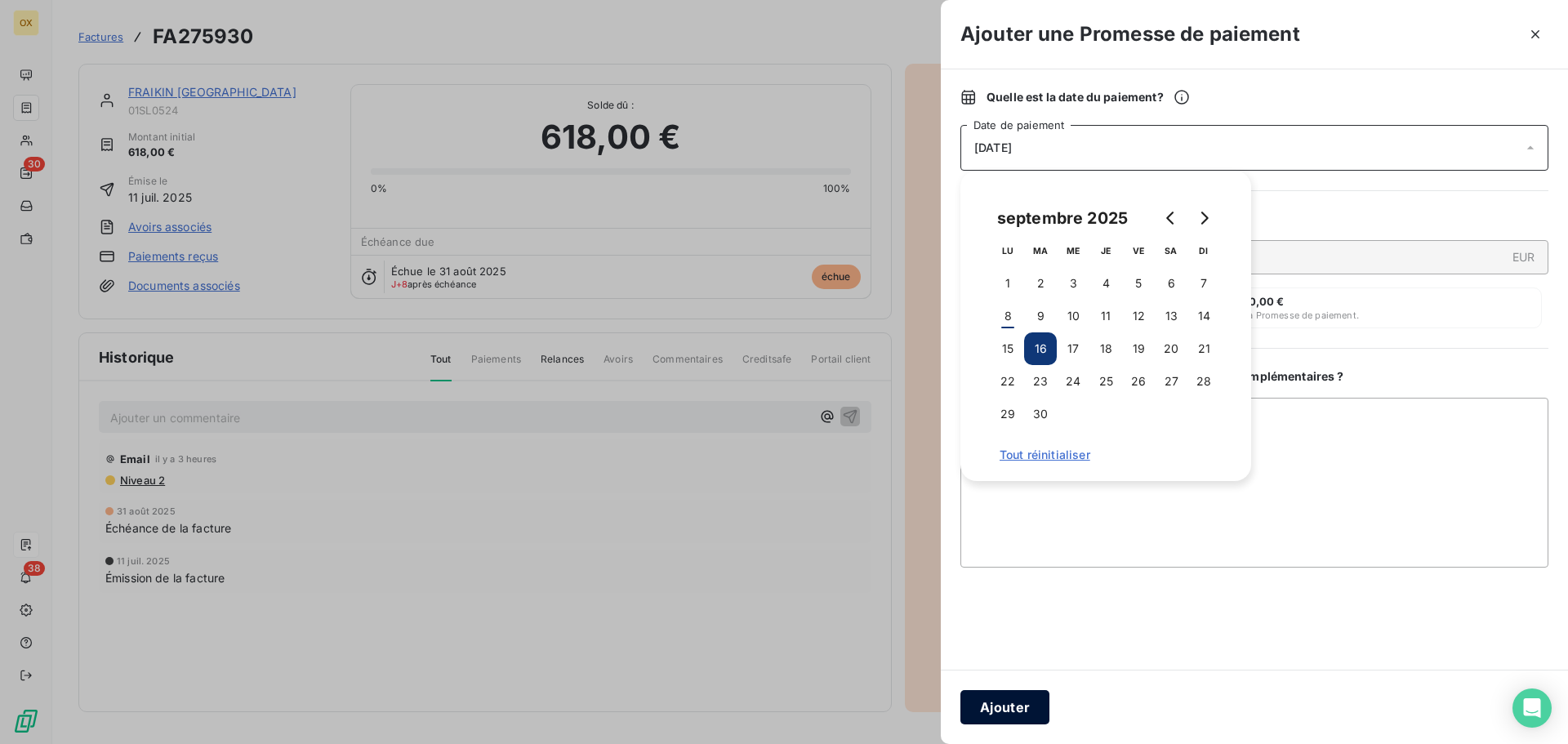
click at [1029, 707] on button "Ajouter" at bounding box center [1005, 706] width 89 height 34
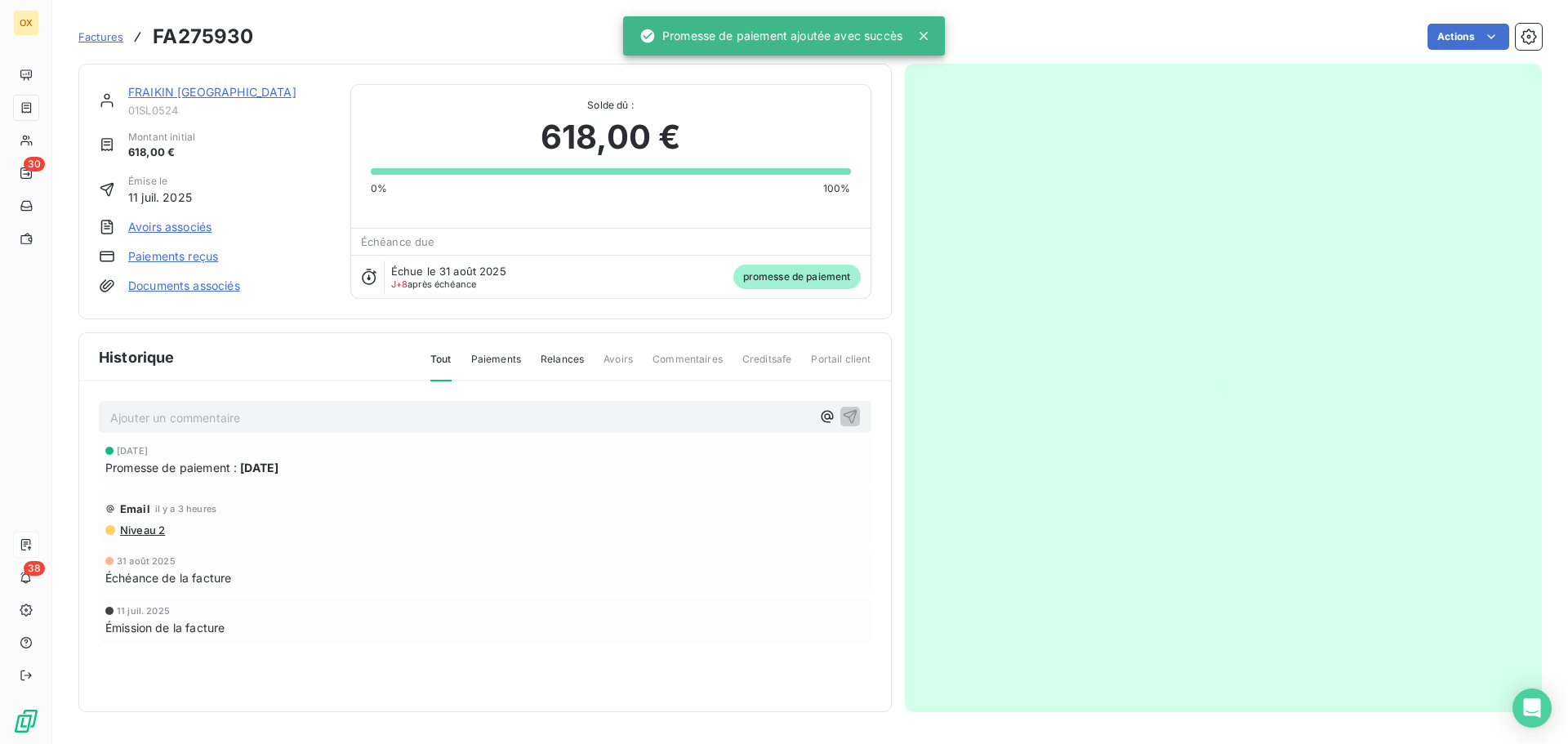
click at [174, 89] on link "FRAIKIN [GEOGRAPHIC_DATA]" at bounding box center [212, 92] width 168 height 14
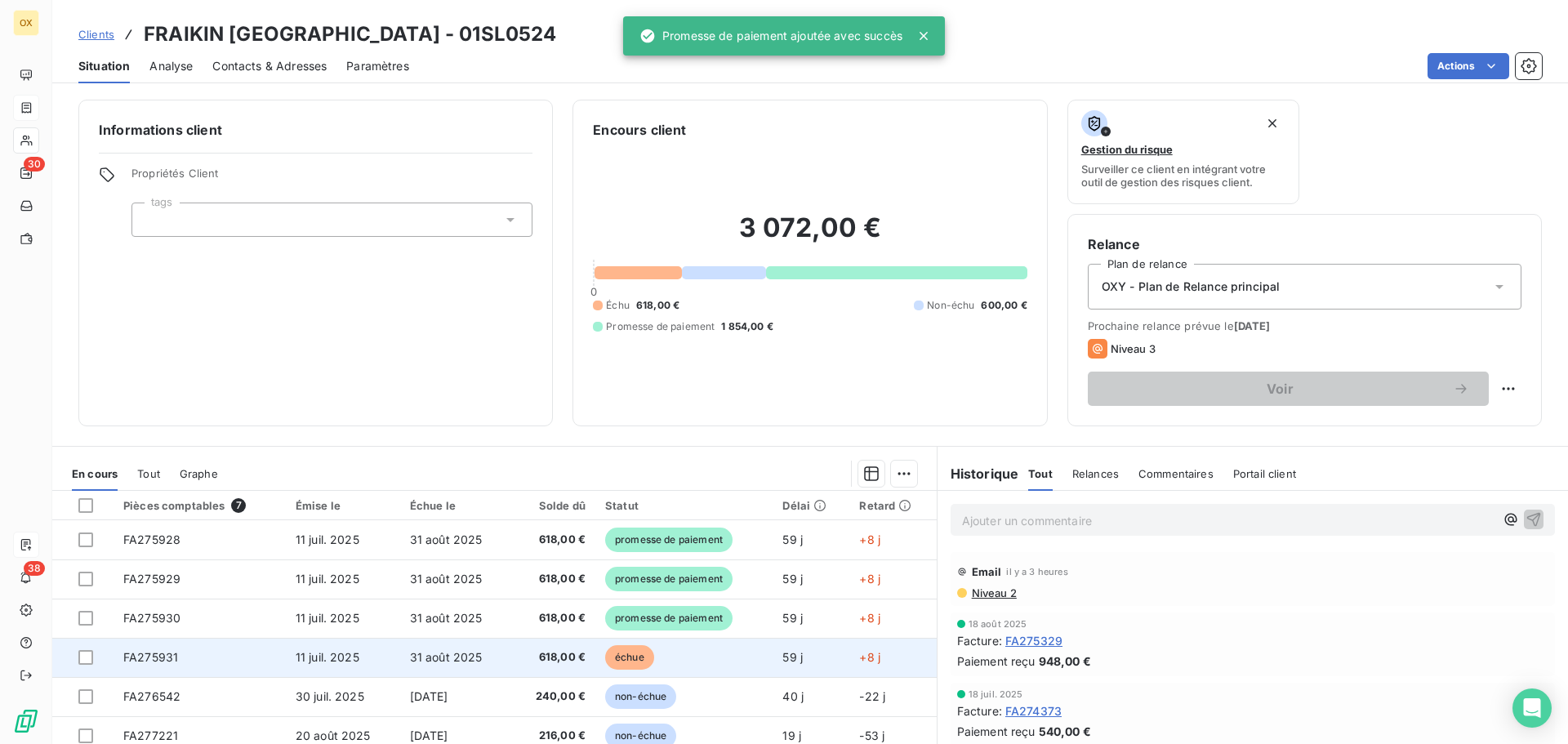
click at [656, 648] on td "échue" at bounding box center [684, 657] width 178 height 39
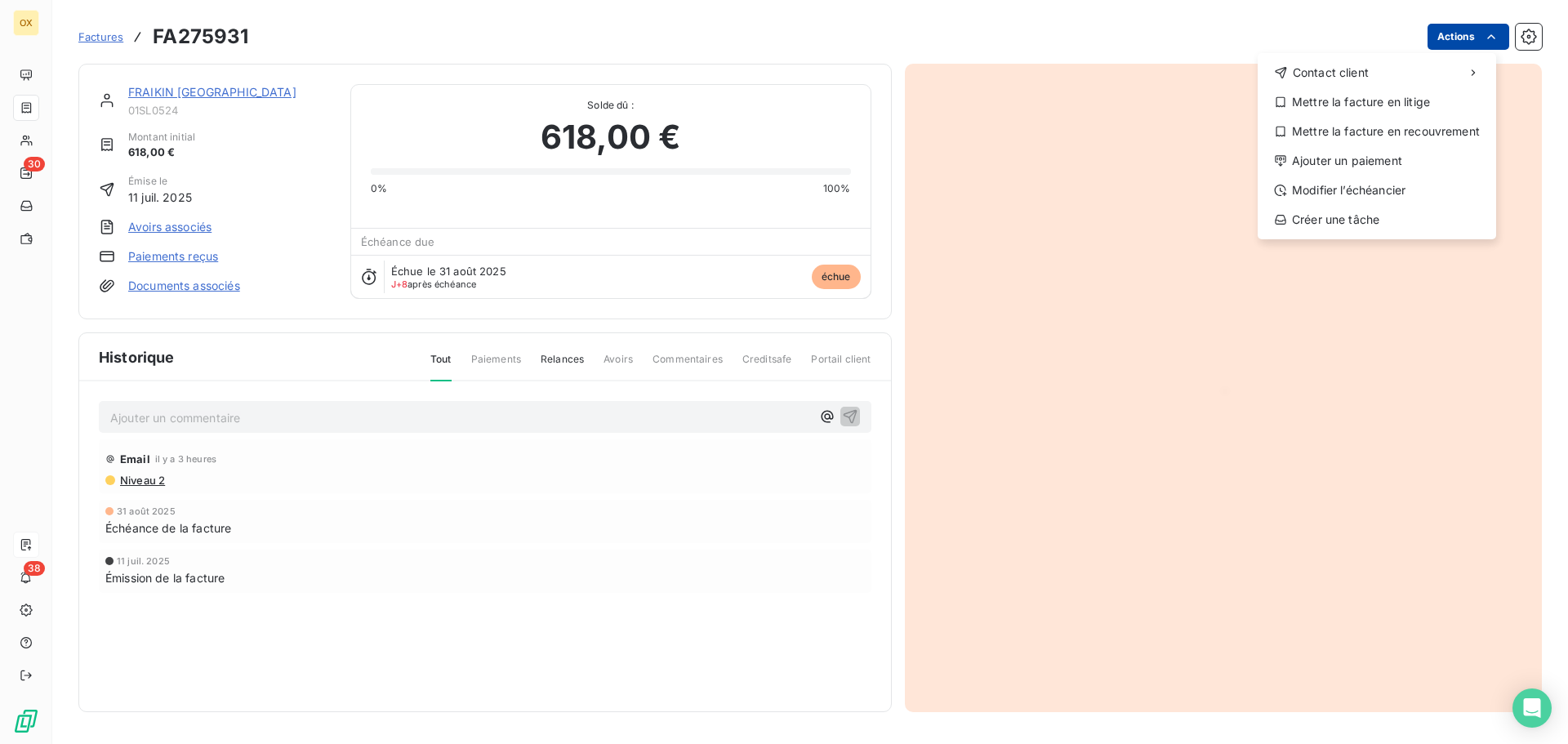
click at [1454, 29] on html "OX 30 38 Factures FA275931 Actions Contact client Mettre la facture en litige M…" at bounding box center [784, 372] width 1568 height 744
click at [1361, 160] on div "Ajouter un paiement" at bounding box center [1377, 160] width 225 height 26
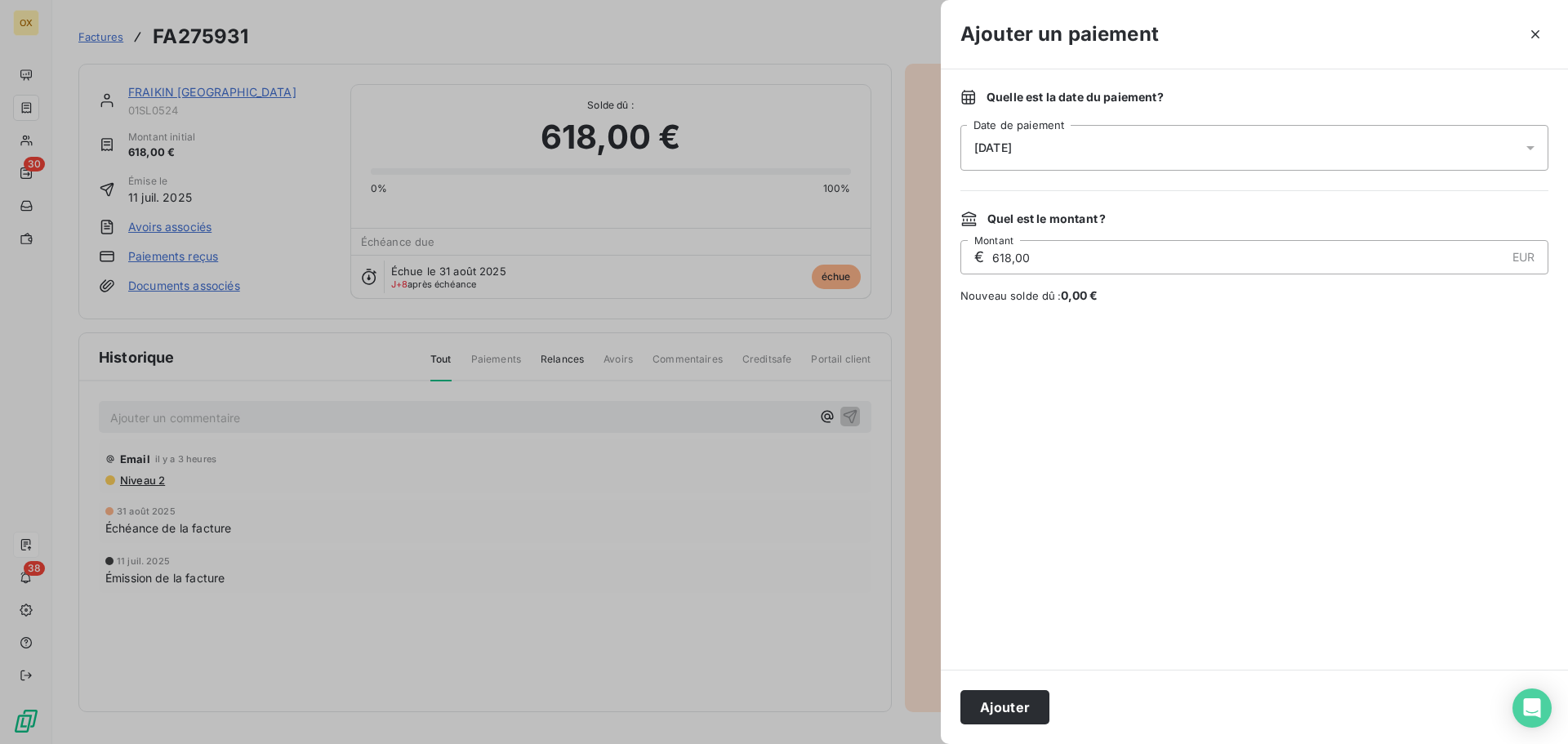
click at [1011, 145] on span "08/09/2025" at bounding box center [993, 148] width 38 height 13
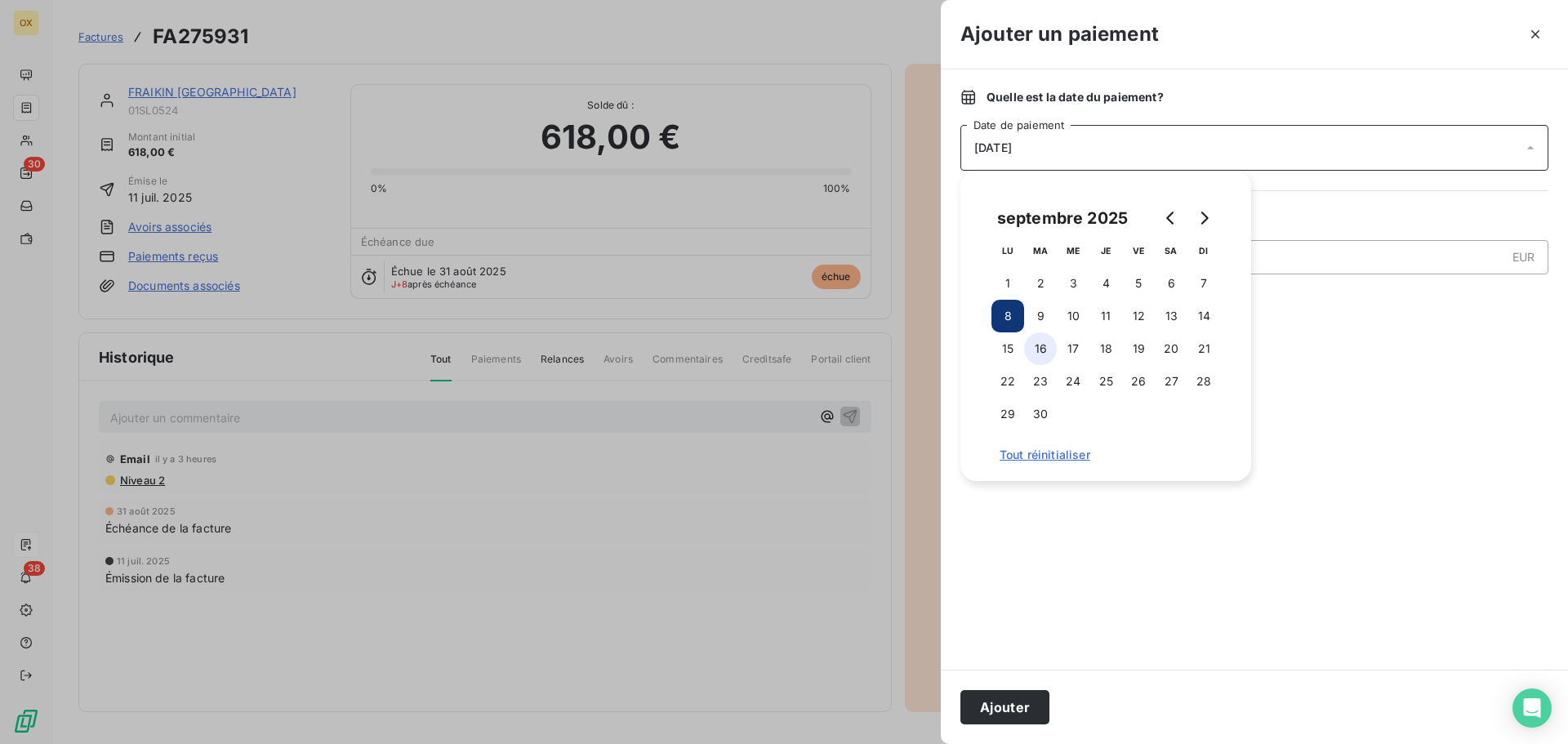
click at [1043, 349] on button "16" at bounding box center [1040, 348] width 32 height 32
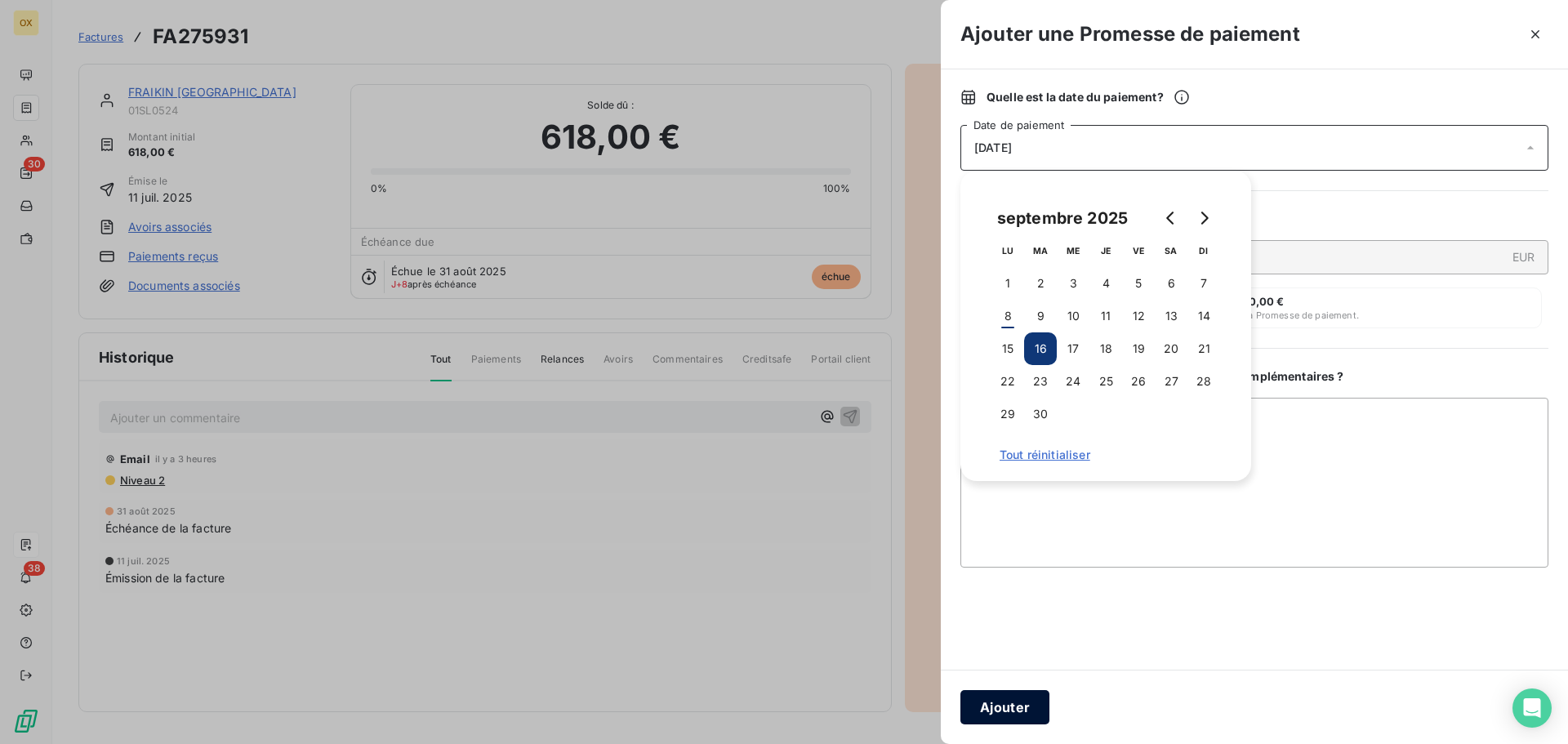
drag, startPoint x: 1015, startPoint y: 714, endPoint x: 1013, endPoint y: 706, distance: 8.2
click at [1015, 711] on button "Ajouter" at bounding box center [1005, 706] width 89 height 34
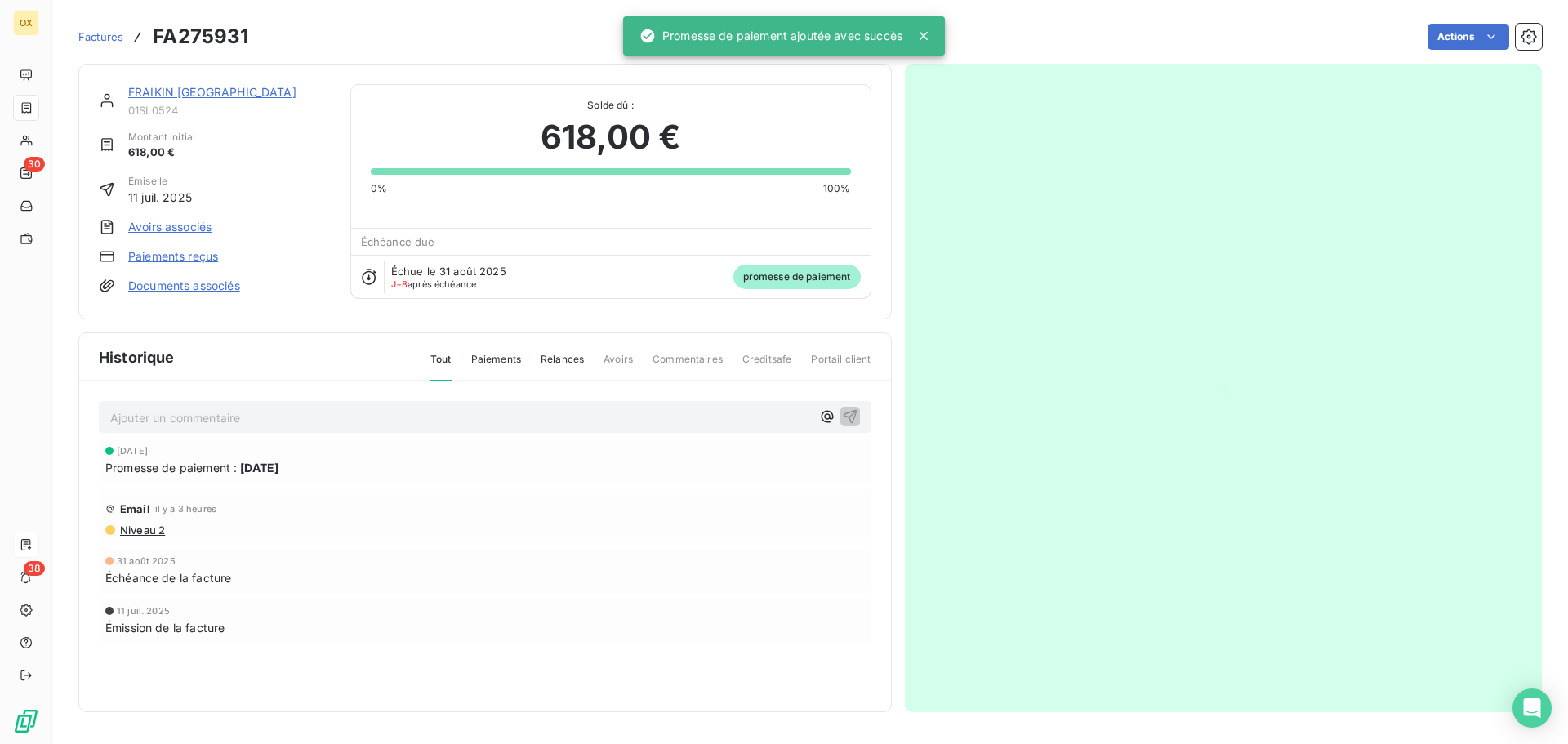
drag, startPoint x: 195, startPoint y: 91, endPoint x: 217, endPoint y: 92, distance: 22.0
click at [194, 91] on link "FRAIKIN [GEOGRAPHIC_DATA]" at bounding box center [212, 92] width 168 height 14
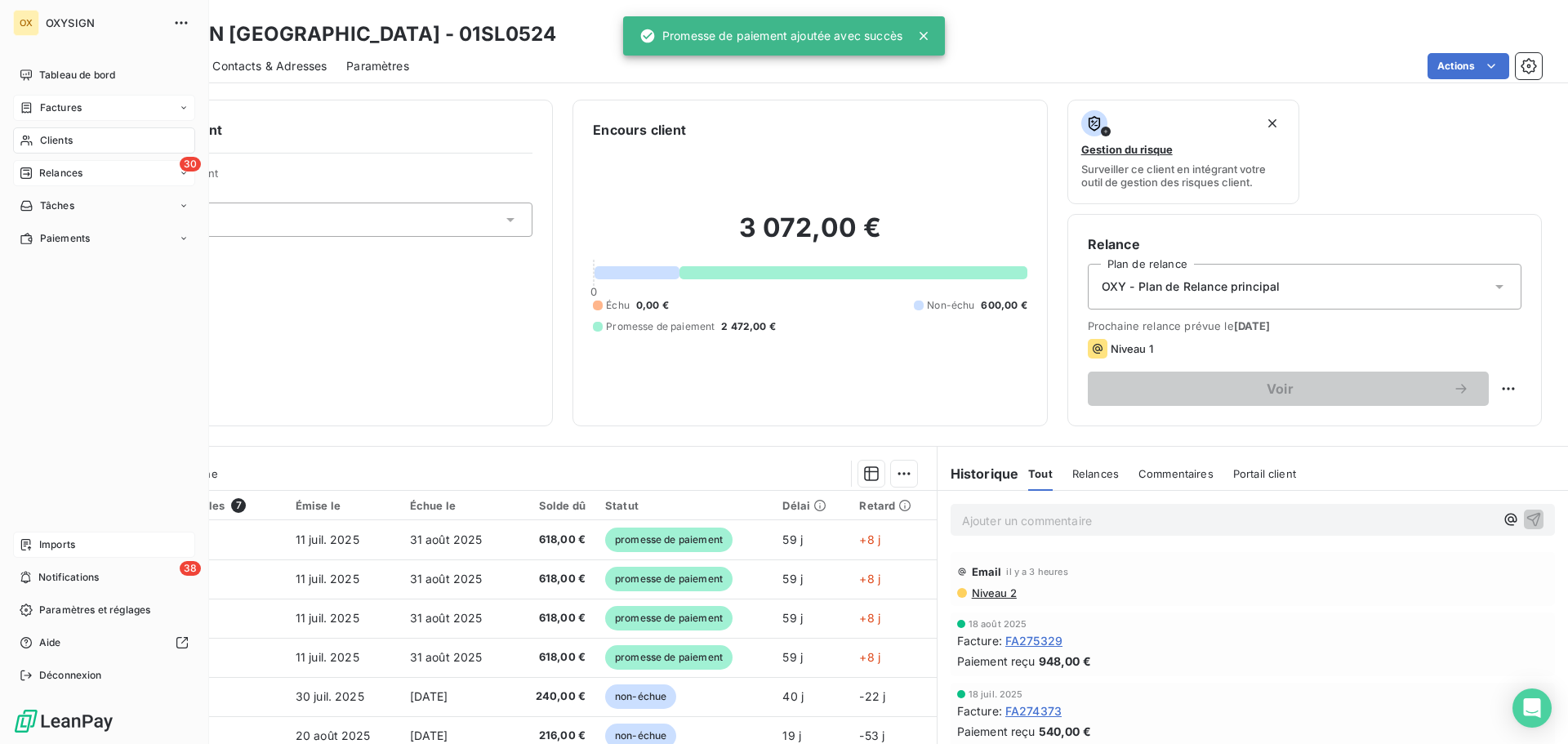
click at [48, 172] on span "Relances" at bounding box center [61, 172] width 44 height 15
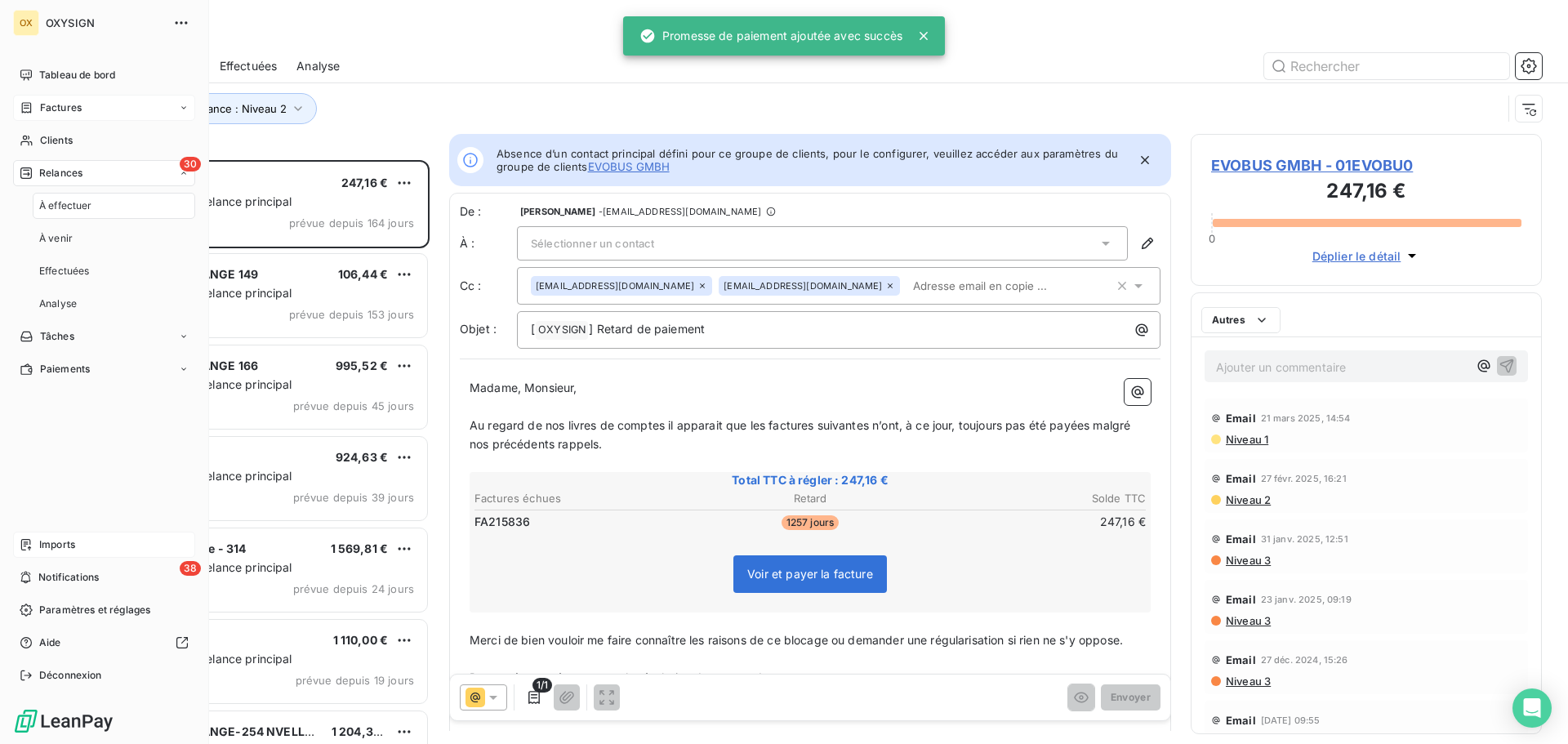
scroll to position [572, 339]
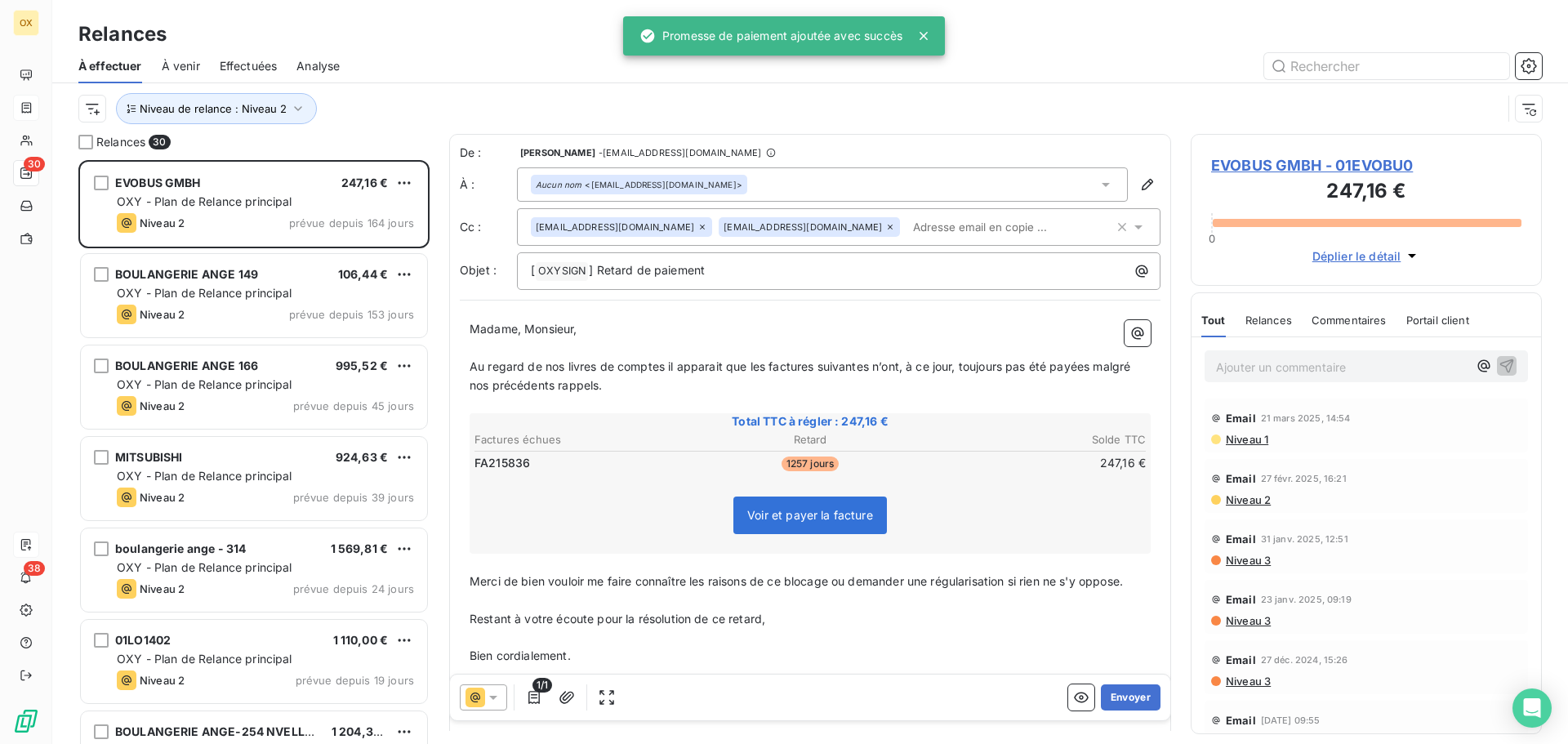
click at [230, 67] on span "Effectuées" at bounding box center [248, 66] width 58 height 16
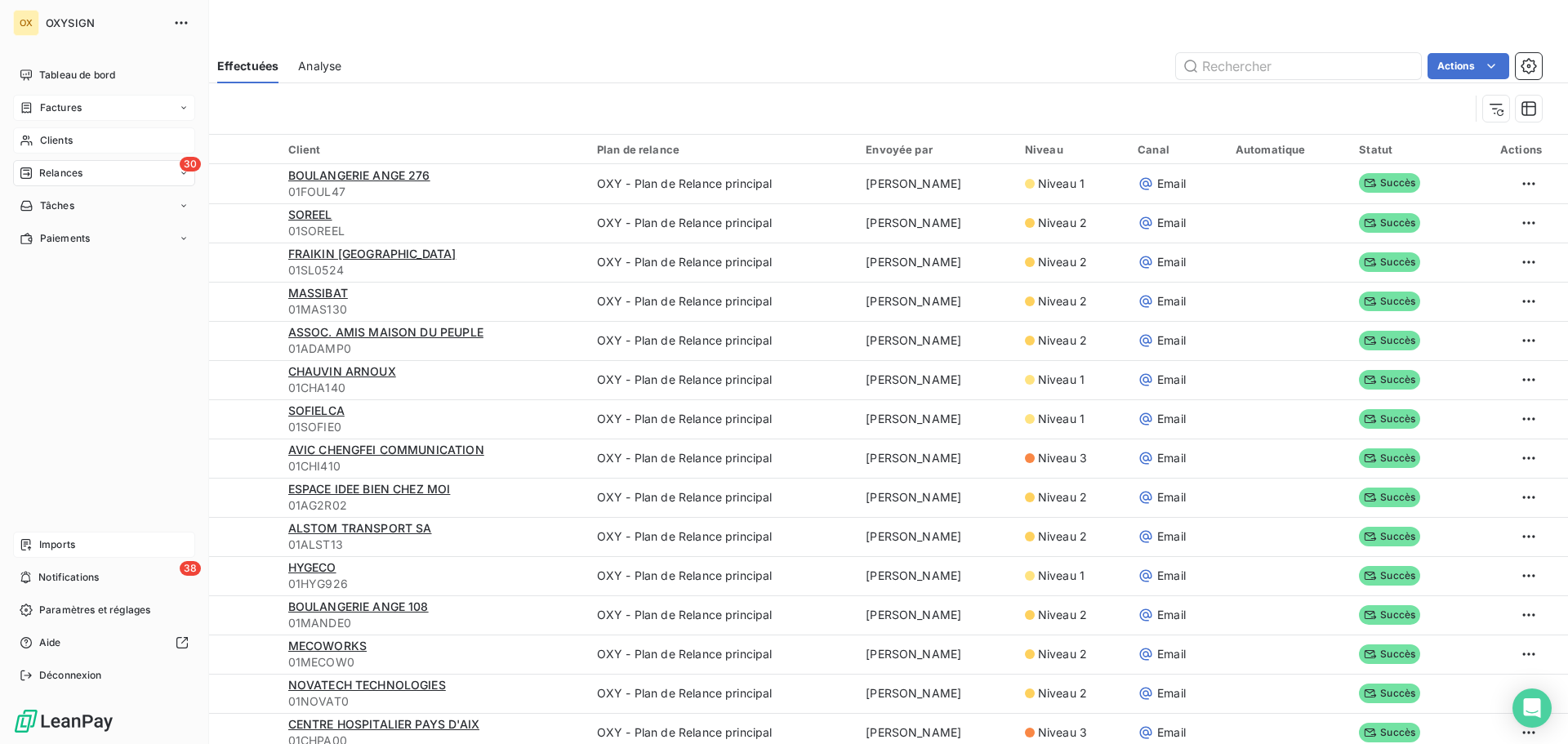
click at [52, 131] on div "Clients" at bounding box center [103, 140] width 182 height 26
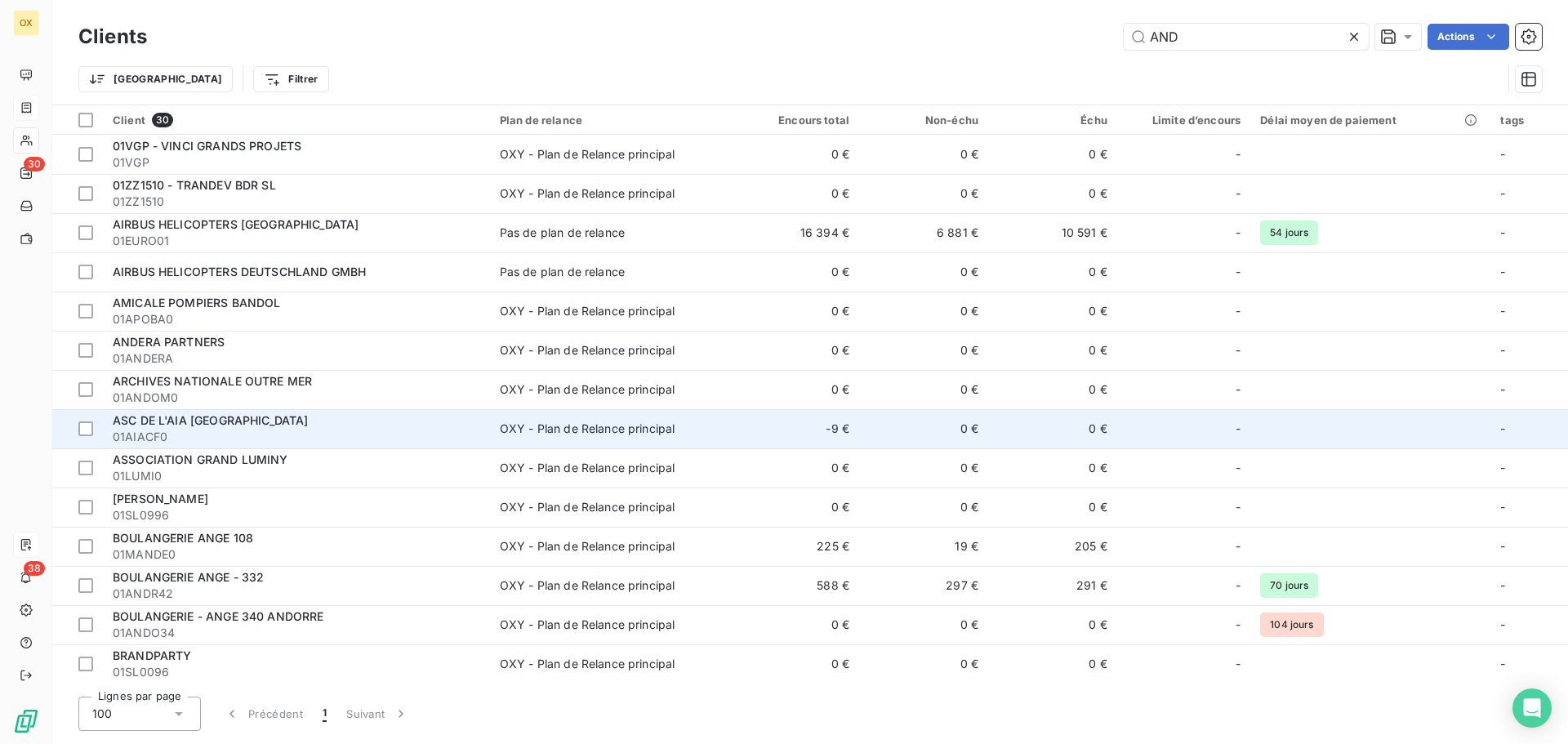
scroll to position [82, 0]
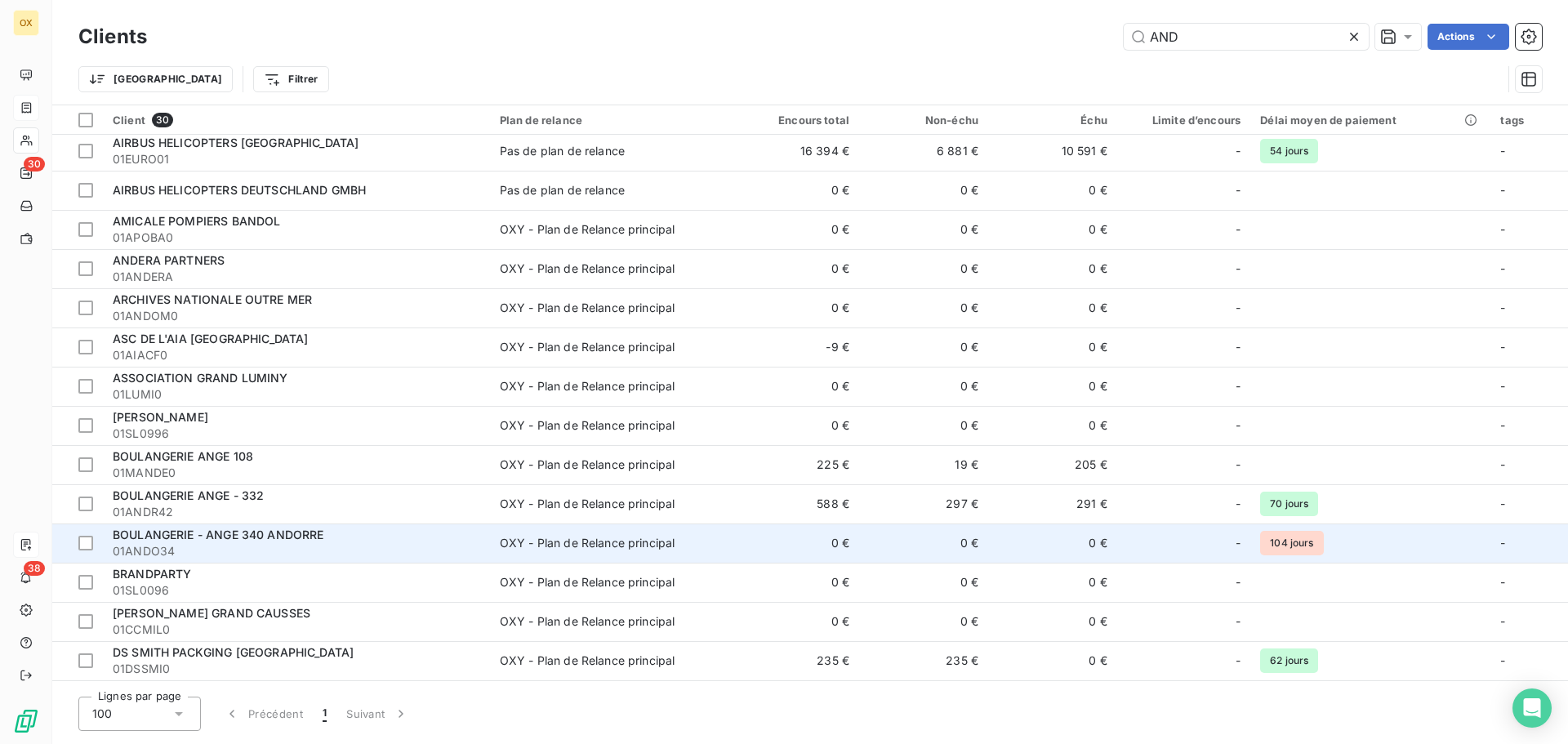
type input "AND"
click at [283, 536] on span "BOULANGERIE - ANGE 340 ANDORRE" at bounding box center [219, 534] width 212 height 14
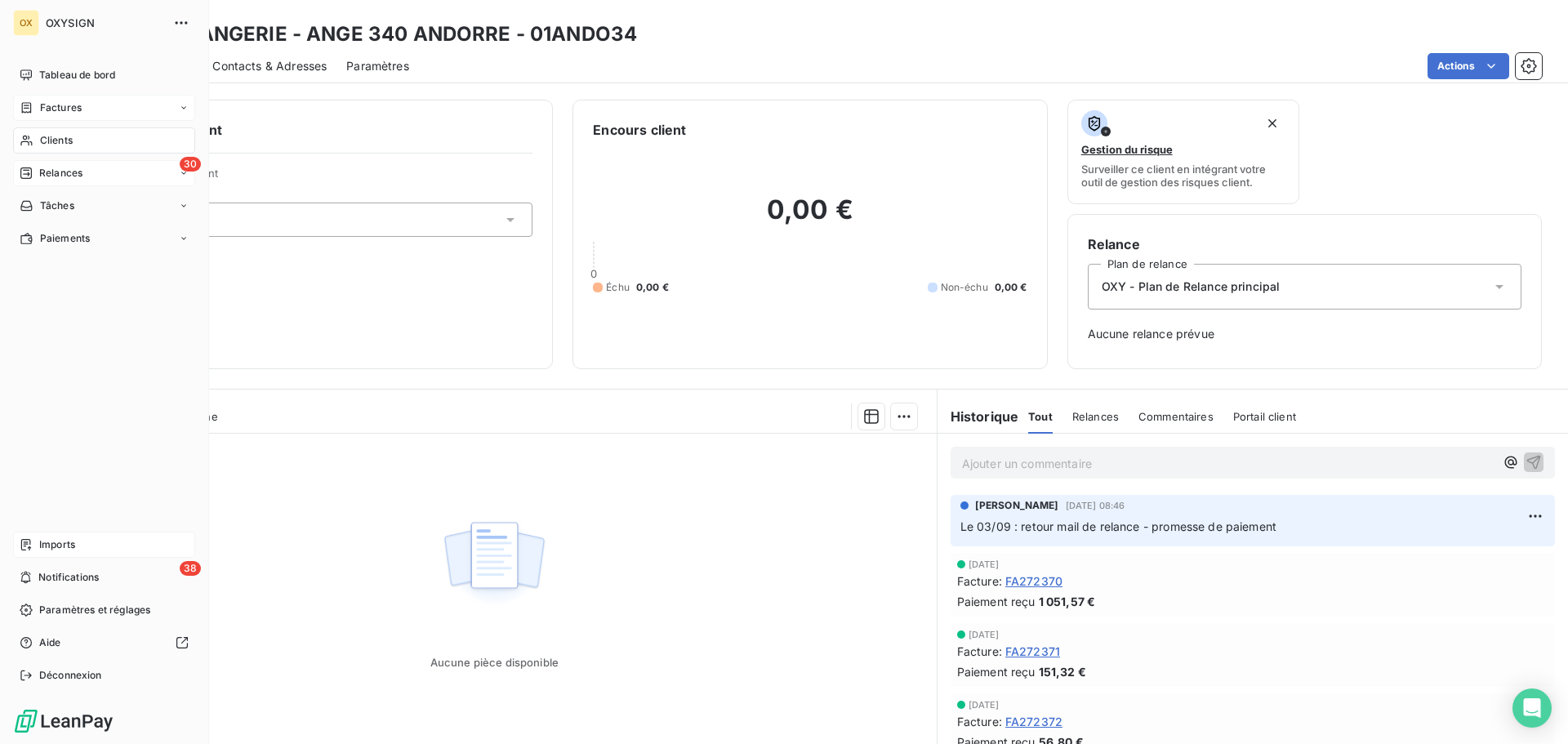
click at [74, 166] on span "Relances" at bounding box center [61, 172] width 44 height 15
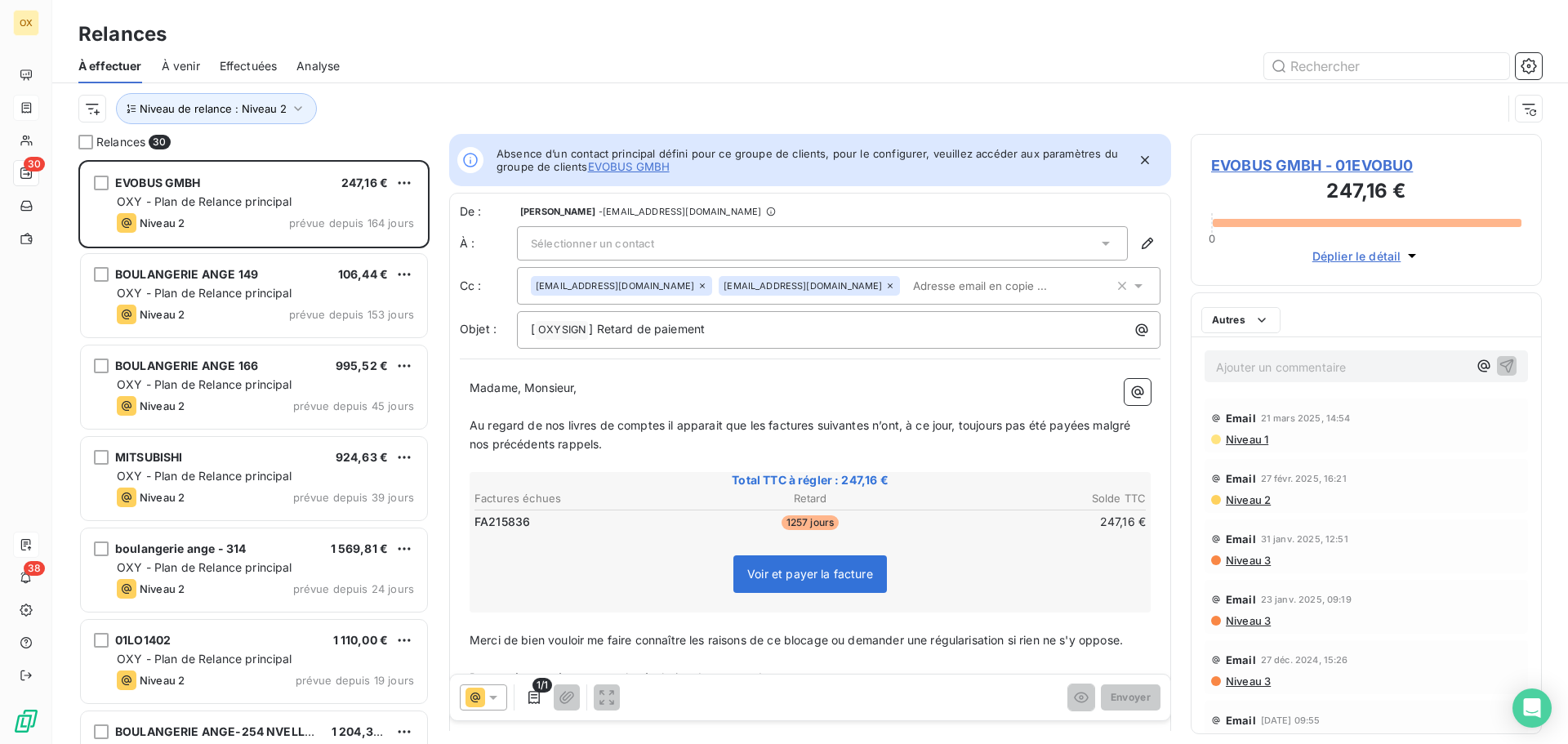
scroll to position [572, 339]
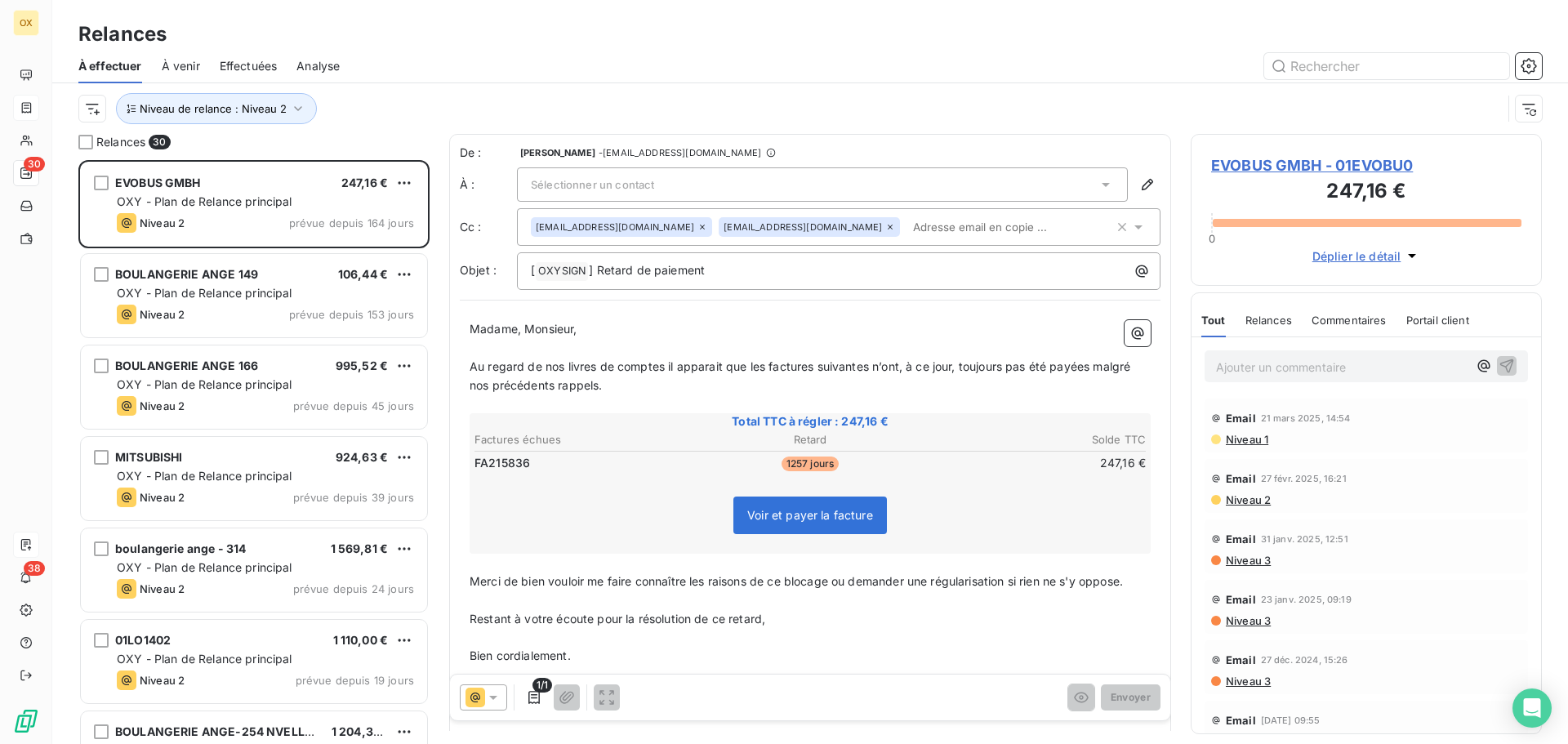
click at [256, 59] on span "Effectuées" at bounding box center [248, 66] width 58 height 16
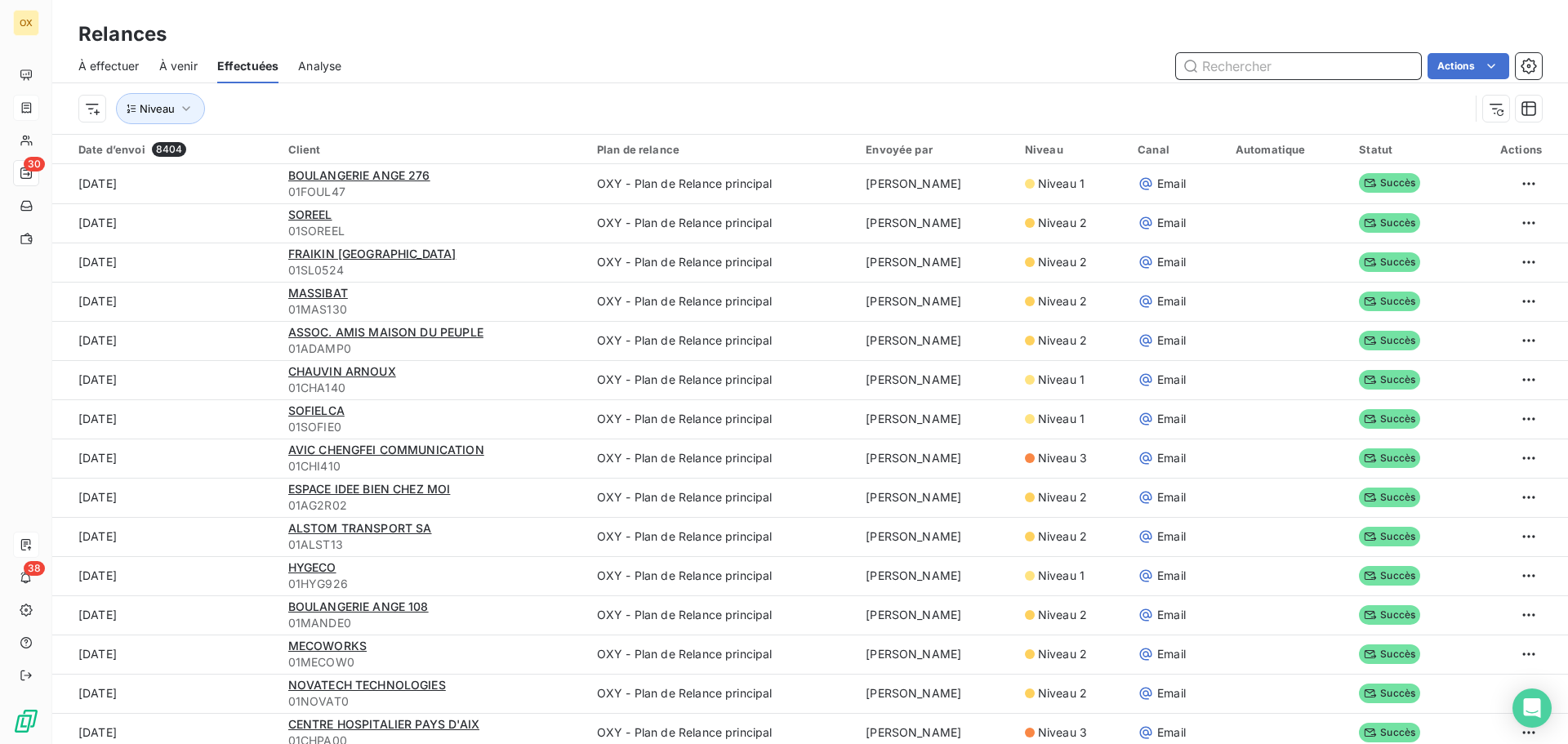
click at [121, 66] on span "À effectuer" at bounding box center [109, 66] width 61 height 16
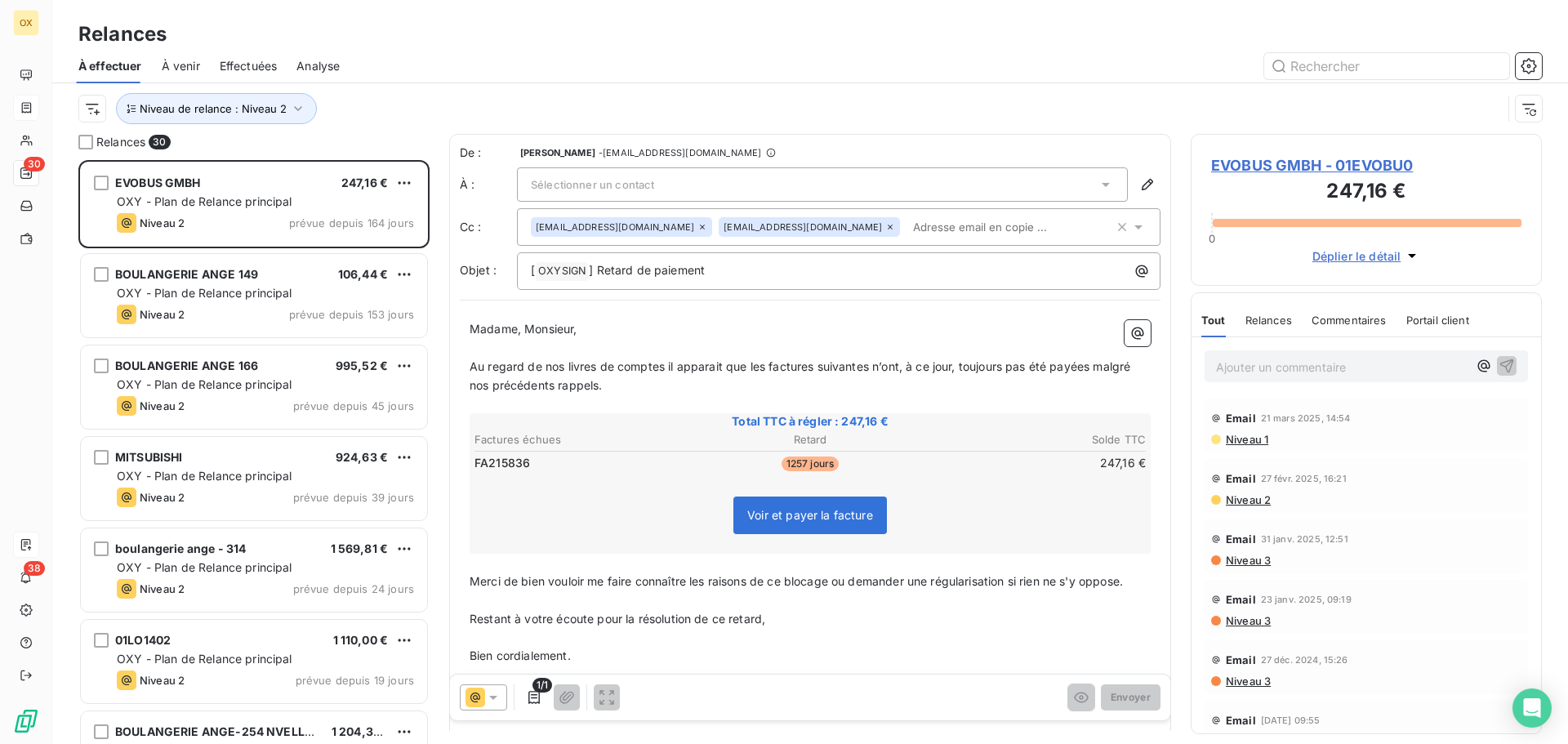
scroll to position [572, 339]
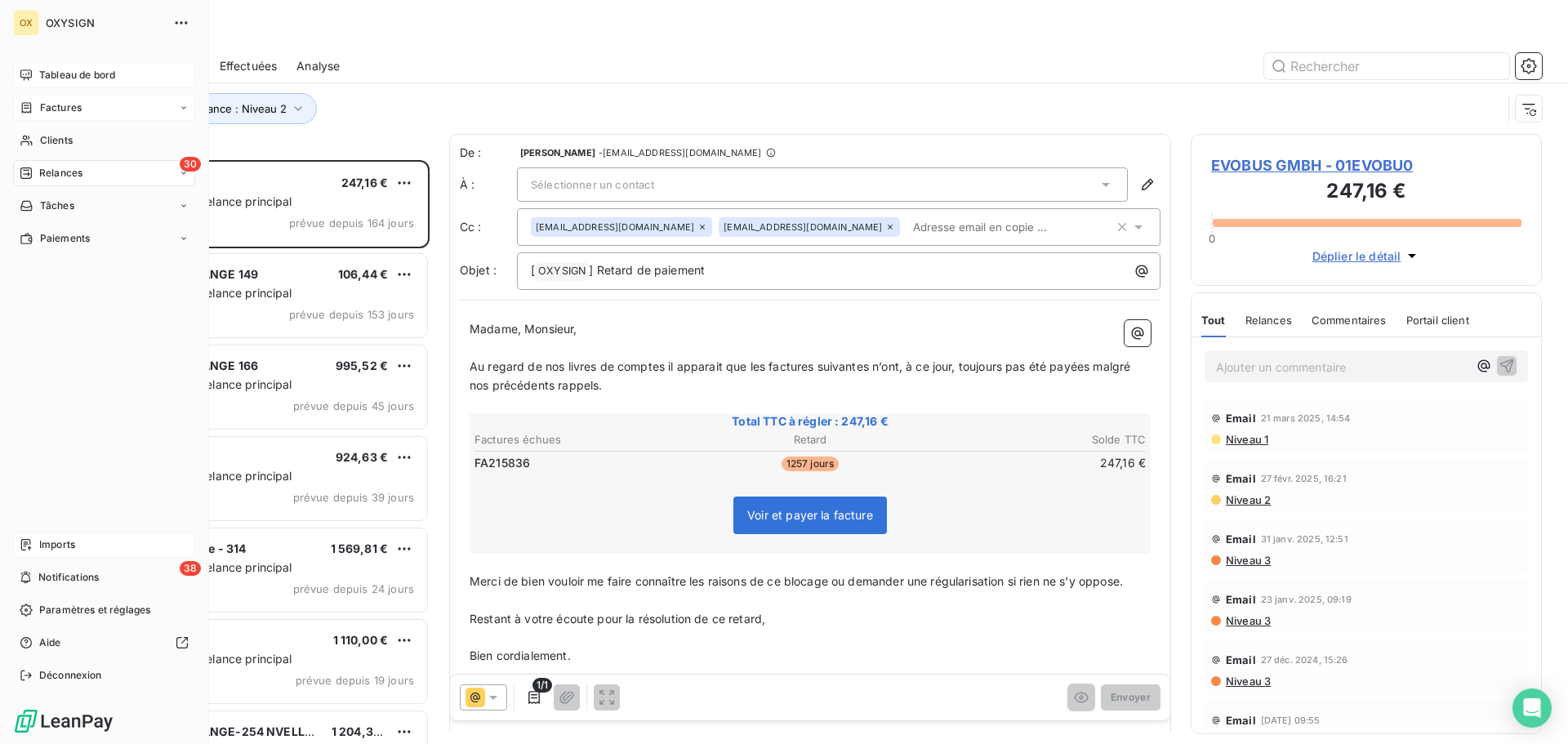
click at [62, 69] on div "Tableau de bord" at bounding box center [103, 75] width 182 height 26
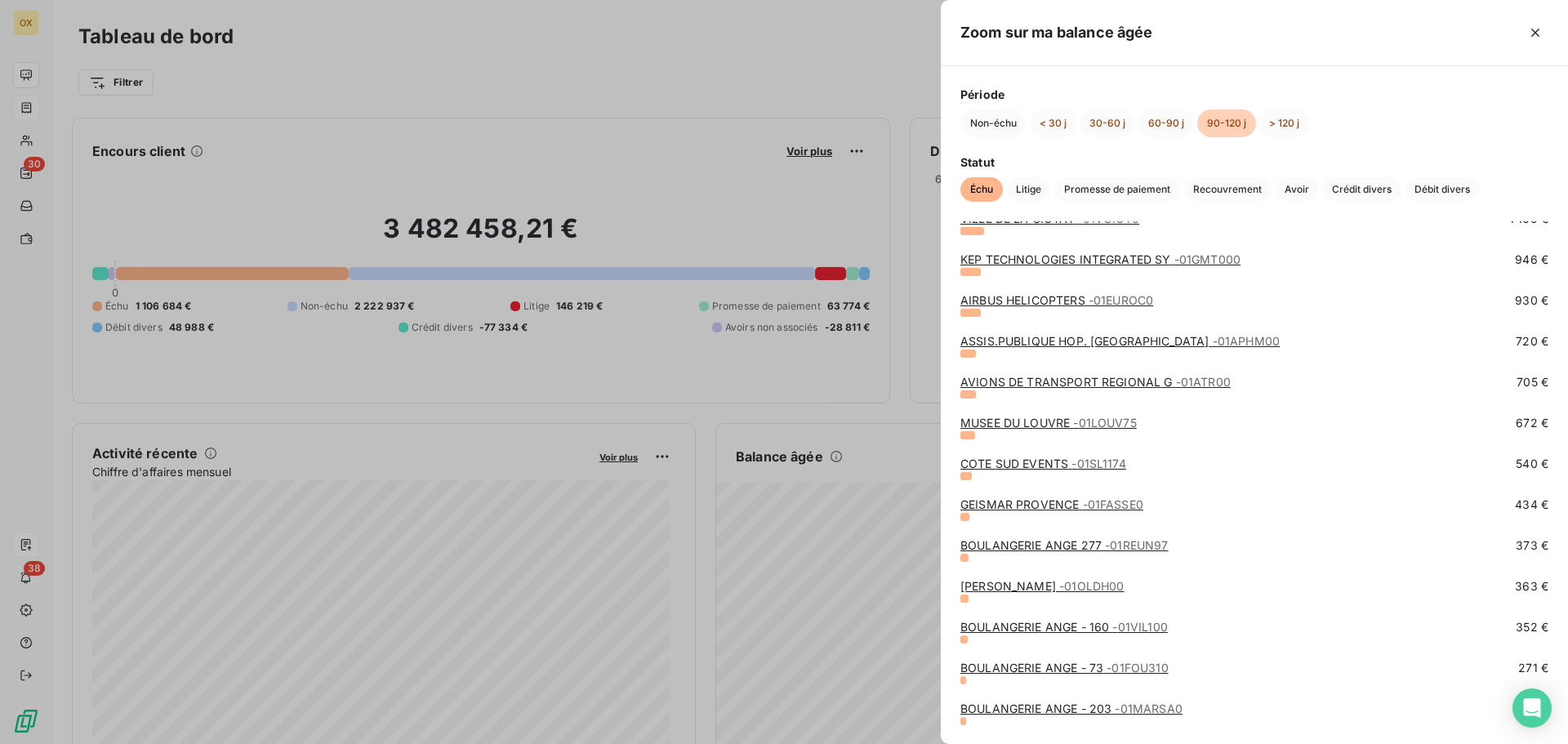
scroll to position [408, 0]
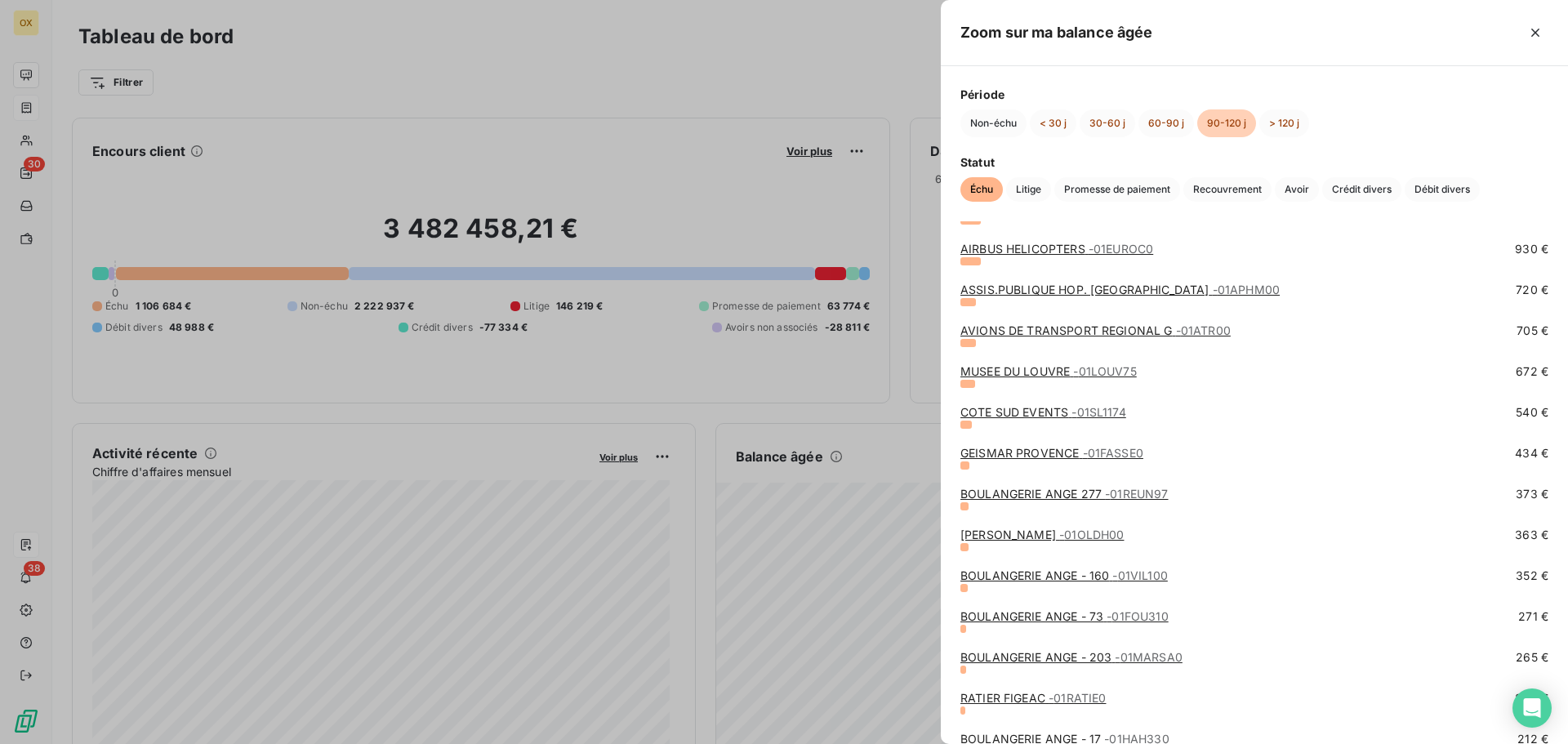
click at [1030, 374] on link "MUSEE DU LOUVRE - 01LOUV75" at bounding box center [1048, 371] width 177 height 14
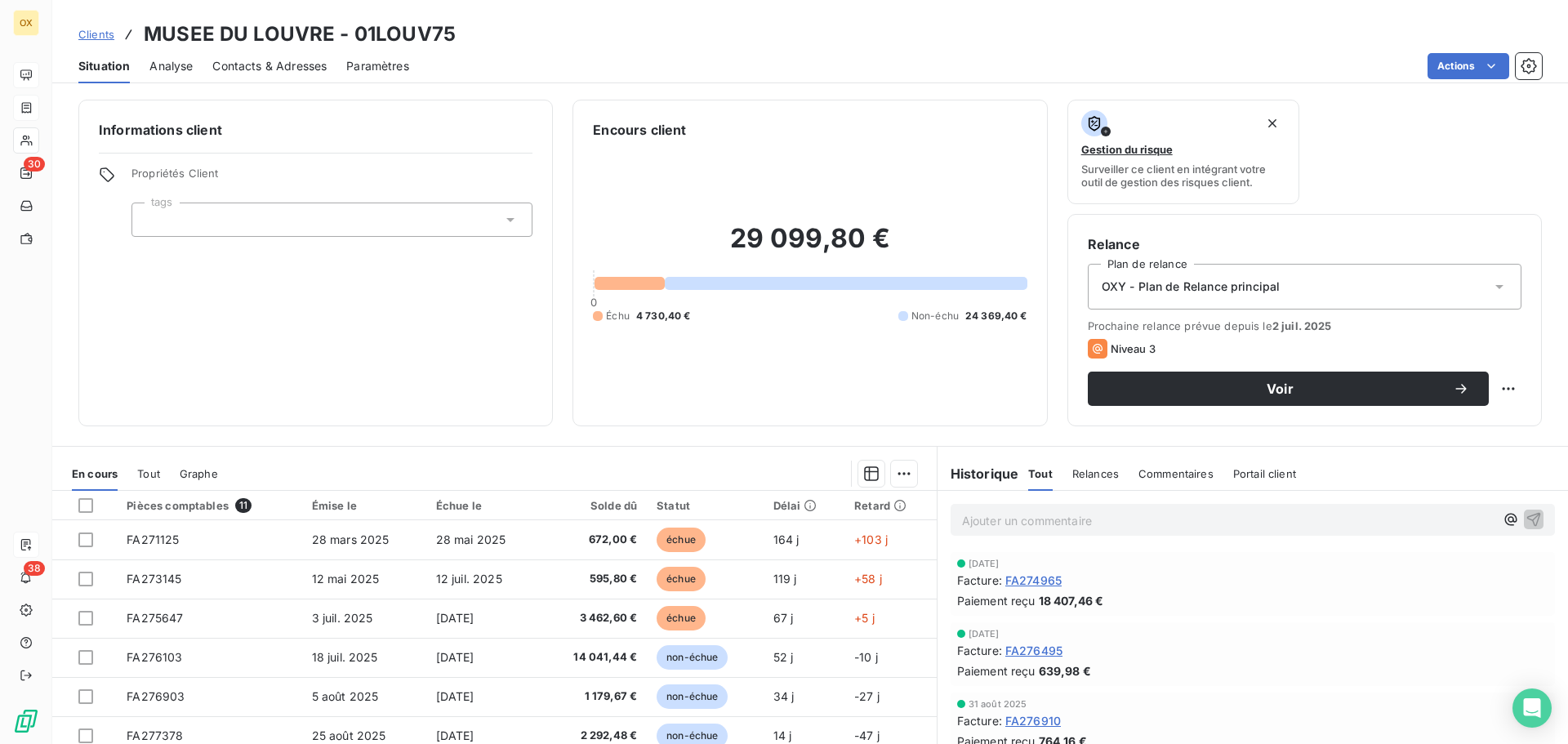
click at [1024, 519] on p "Ajouter un commentaire ﻿" at bounding box center [1228, 520] width 533 height 20
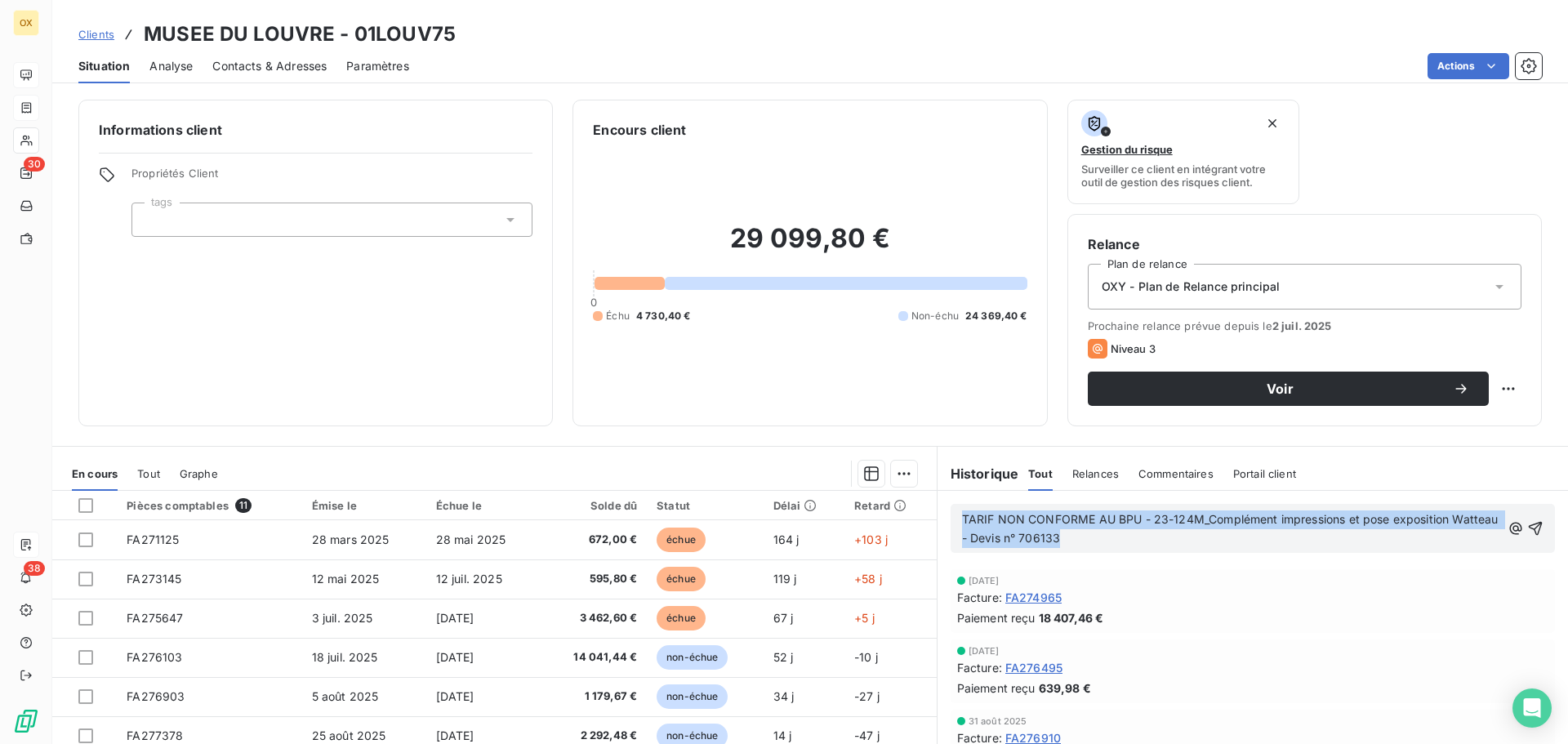
drag, startPoint x: 1077, startPoint y: 538, endPoint x: 944, endPoint y: 507, distance: 136.6
click at [951, 507] on div "TARIF NON CONFORME AU BPU - 23-124M_Complément impressions et pose exposition W…" at bounding box center [1253, 527] width 604 height 49
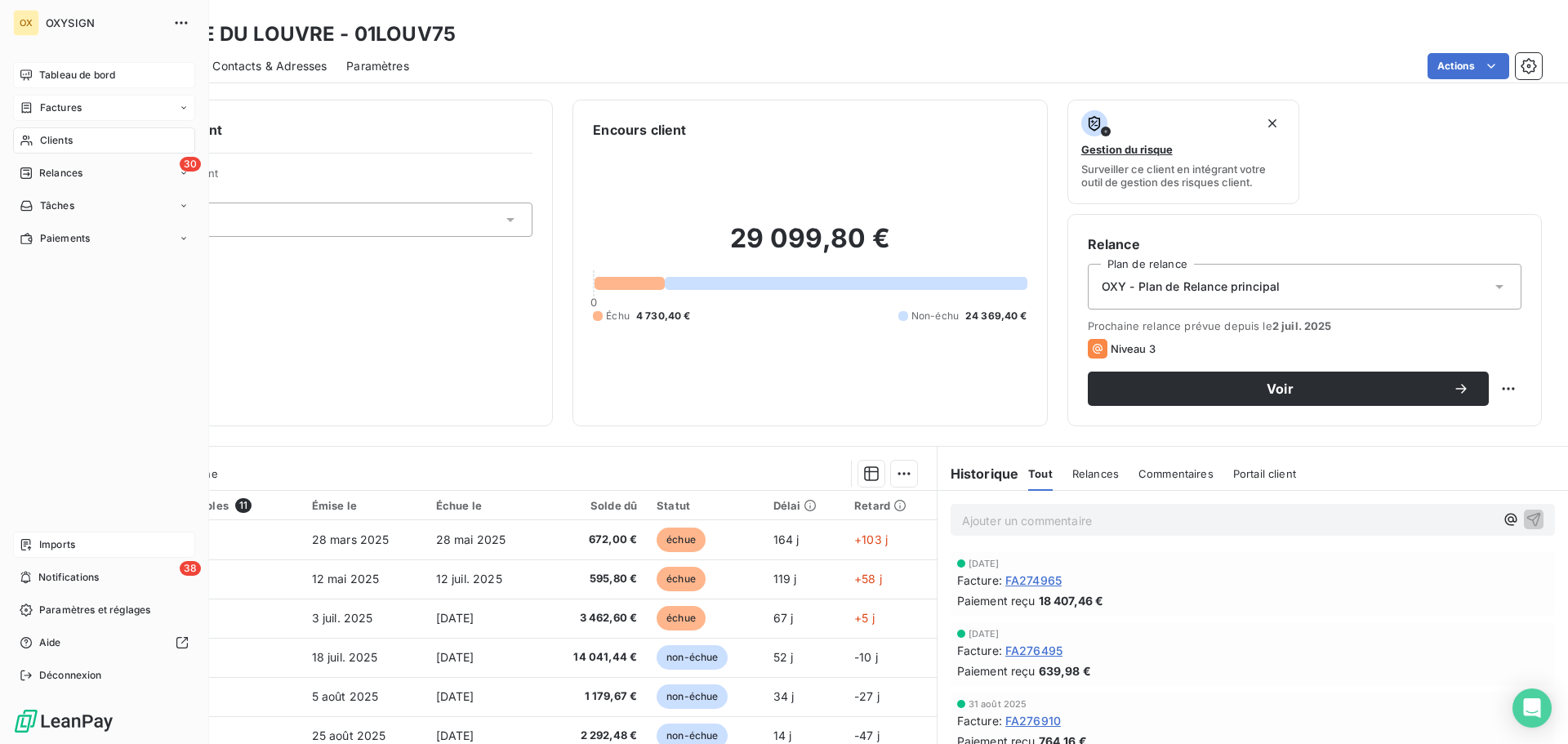
click at [45, 102] on span "Factures" at bounding box center [61, 108] width 42 height 15
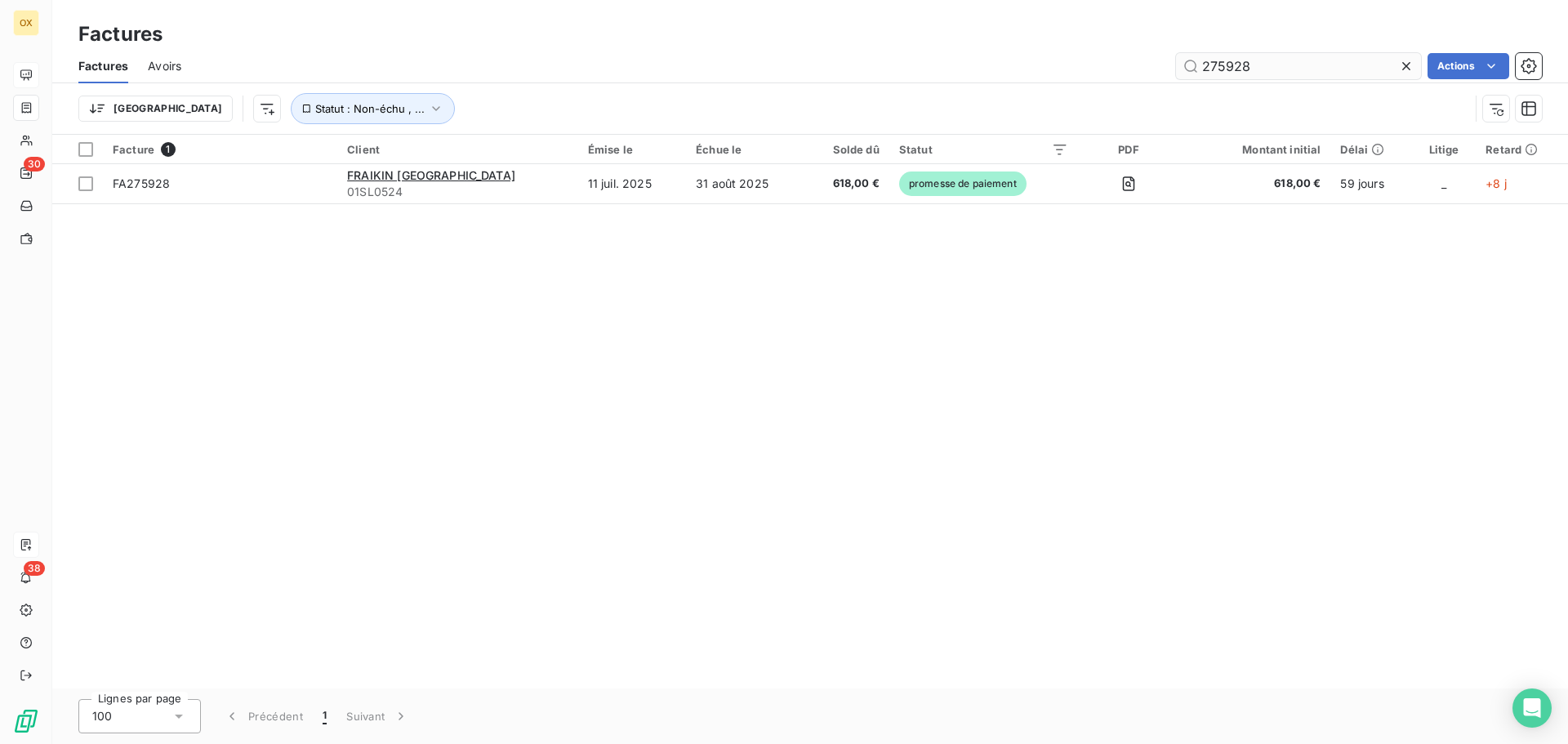
click at [1407, 69] on icon at bounding box center [1406, 66] width 16 height 16
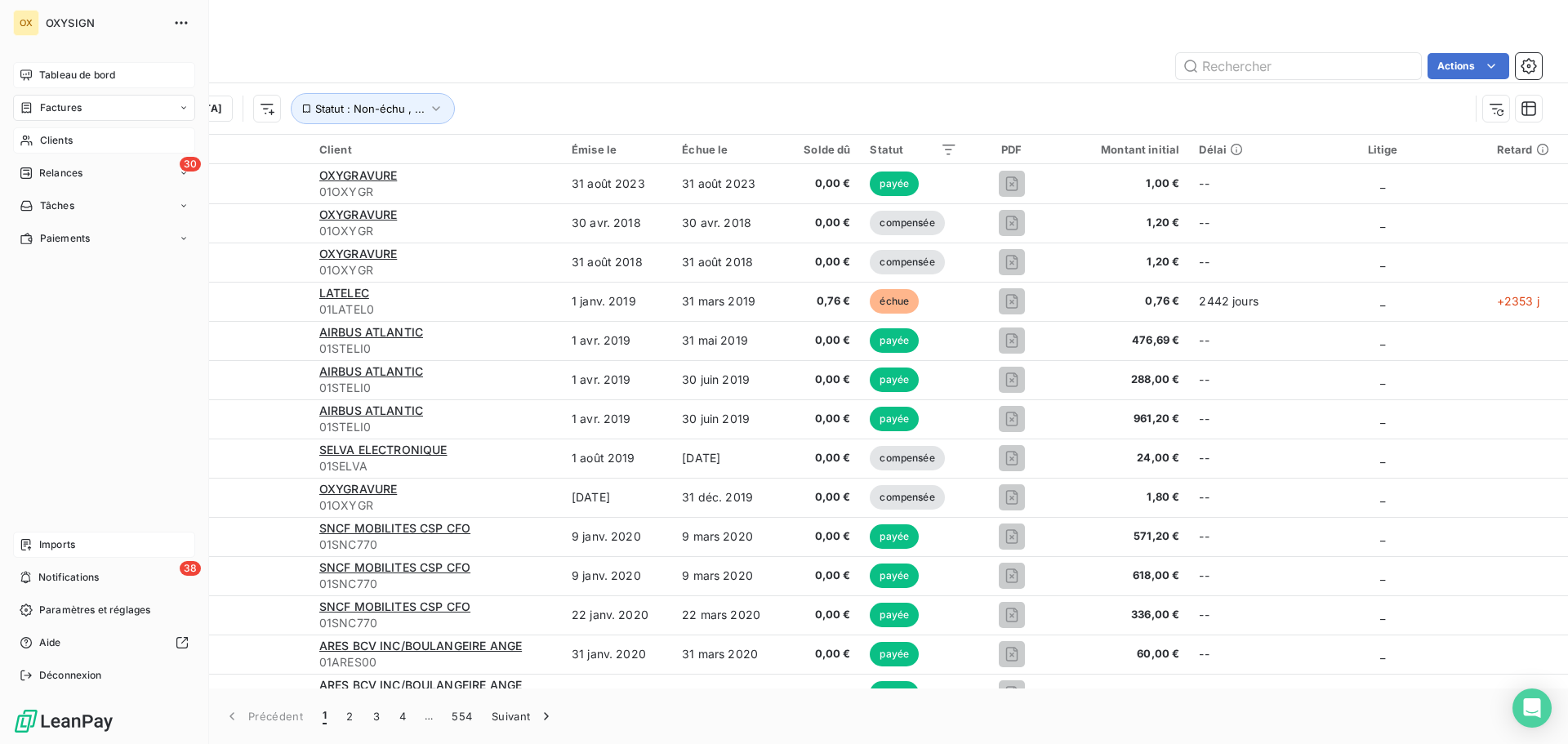
click at [66, 136] on span "Clients" at bounding box center [56, 140] width 32 height 15
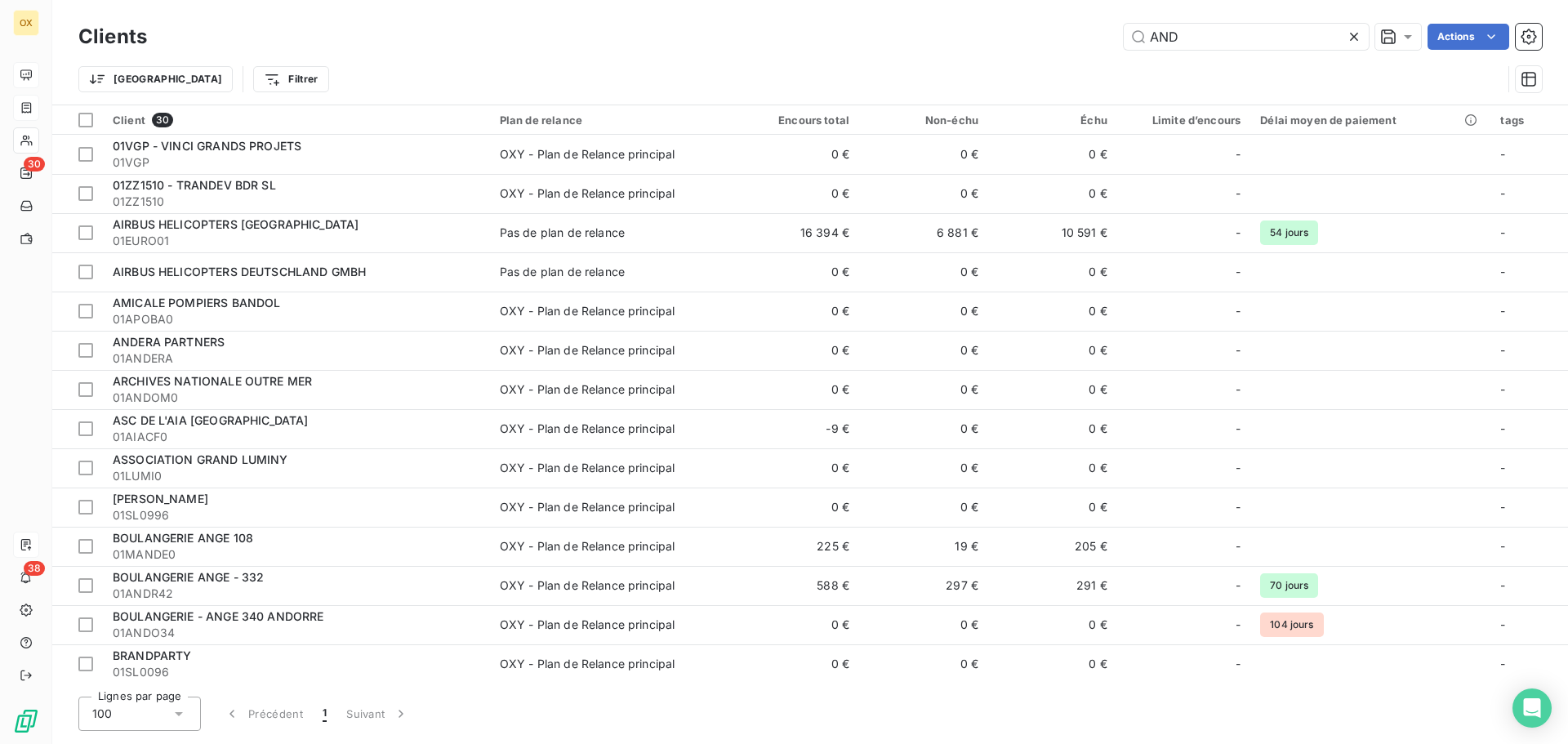
drag, startPoint x: 1223, startPoint y: 47, endPoint x: 1103, endPoint y: 63, distance: 121.1
click at [1103, 63] on div "Clients AND Actions Trier Filtrer" at bounding box center [810, 62] width 1464 height 85
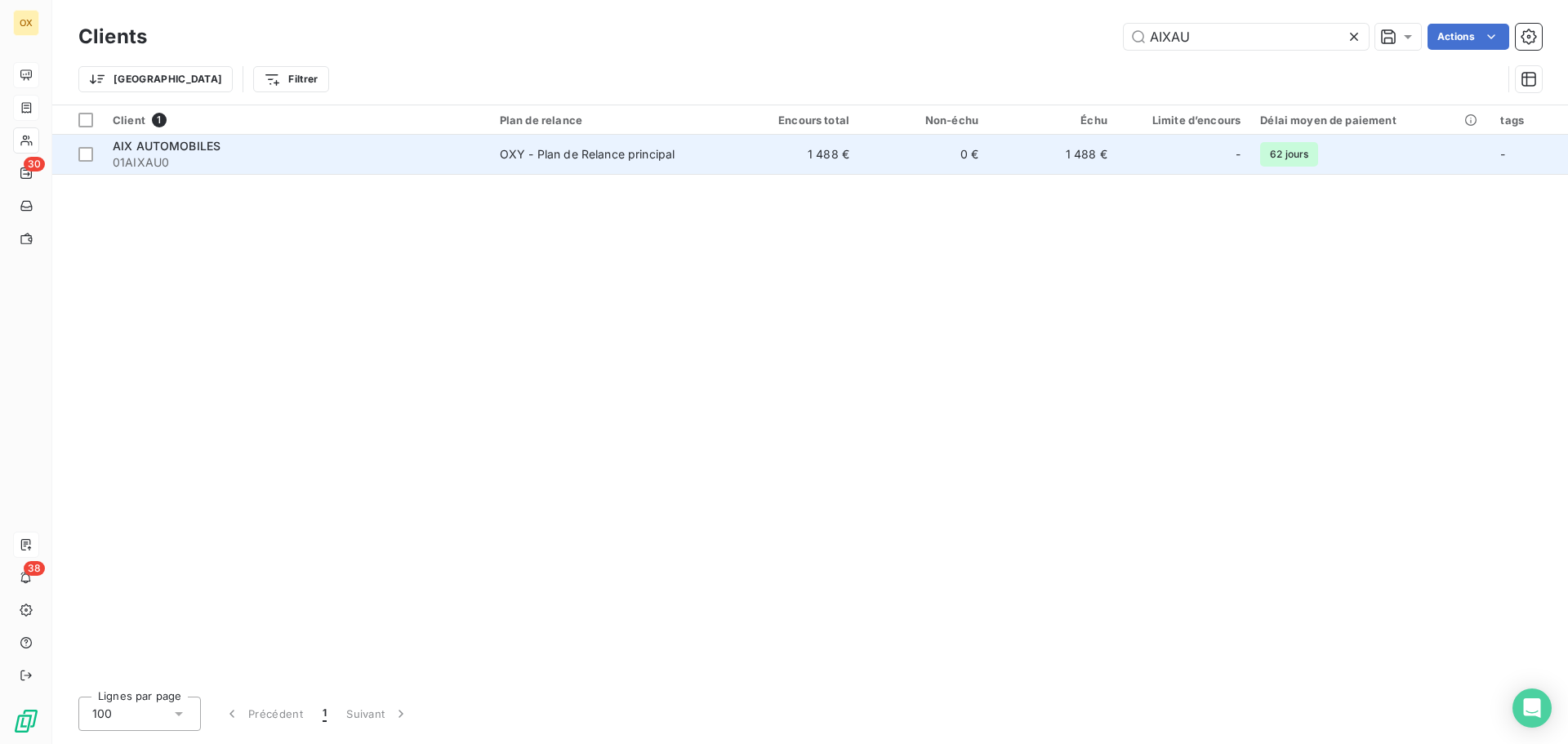
type input "AIXAU"
click at [272, 170] on span "01AIXAU0" at bounding box center [296, 162] width 368 height 16
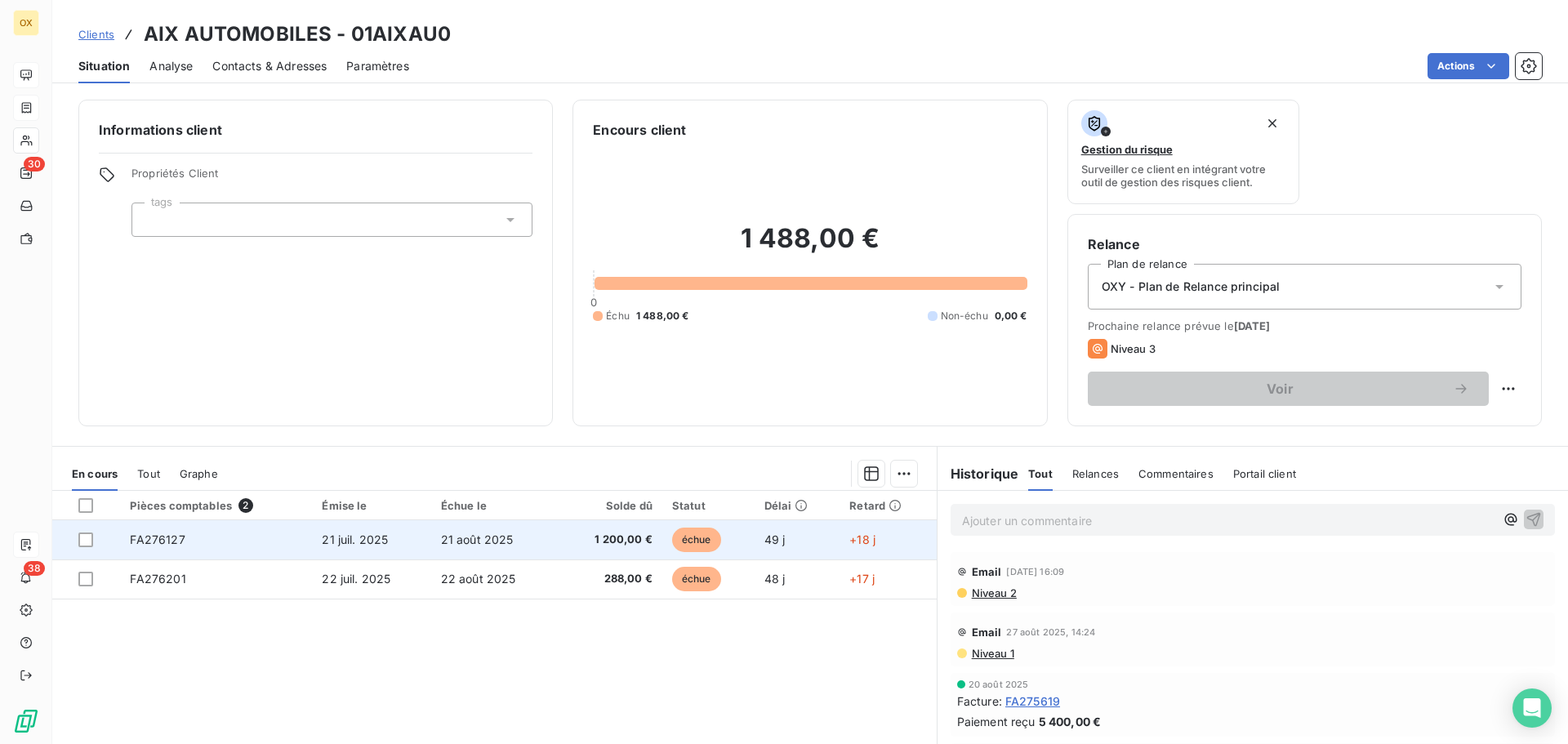
click at [765, 552] on td "49 j" at bounding box center [797, 539] width 85 height 39
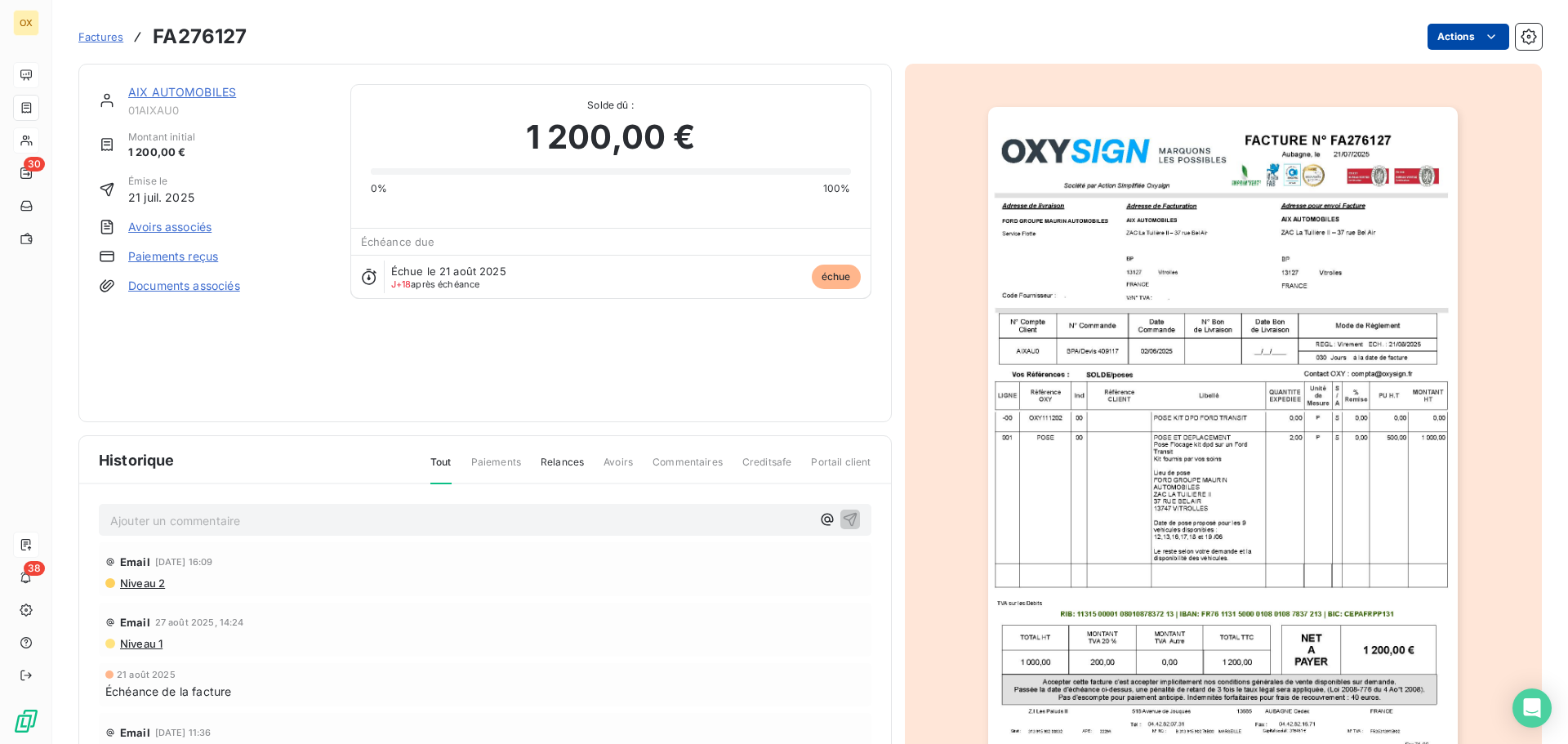
click at [1444, 35] on html "OX 30 38 Factures FA276127 Actions AIX AUTOMOBILES 01AIXAU0 Montant initial 1 2…" at bounding box center [784, 372] width 1568 height 744
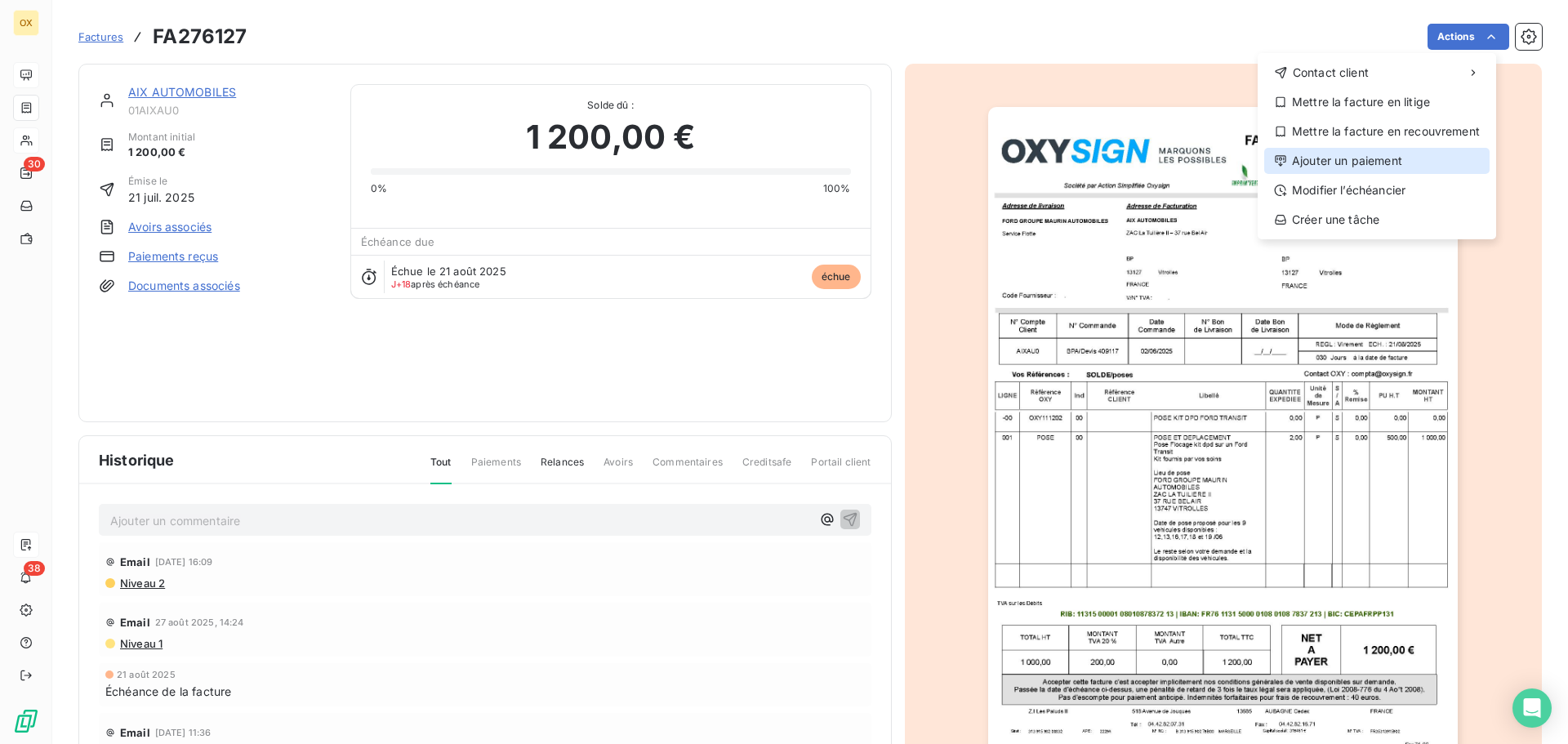
click at [1382, 160] on div "Ajouter un paiement" at bounding box center [1377, 160] width 225 height 26
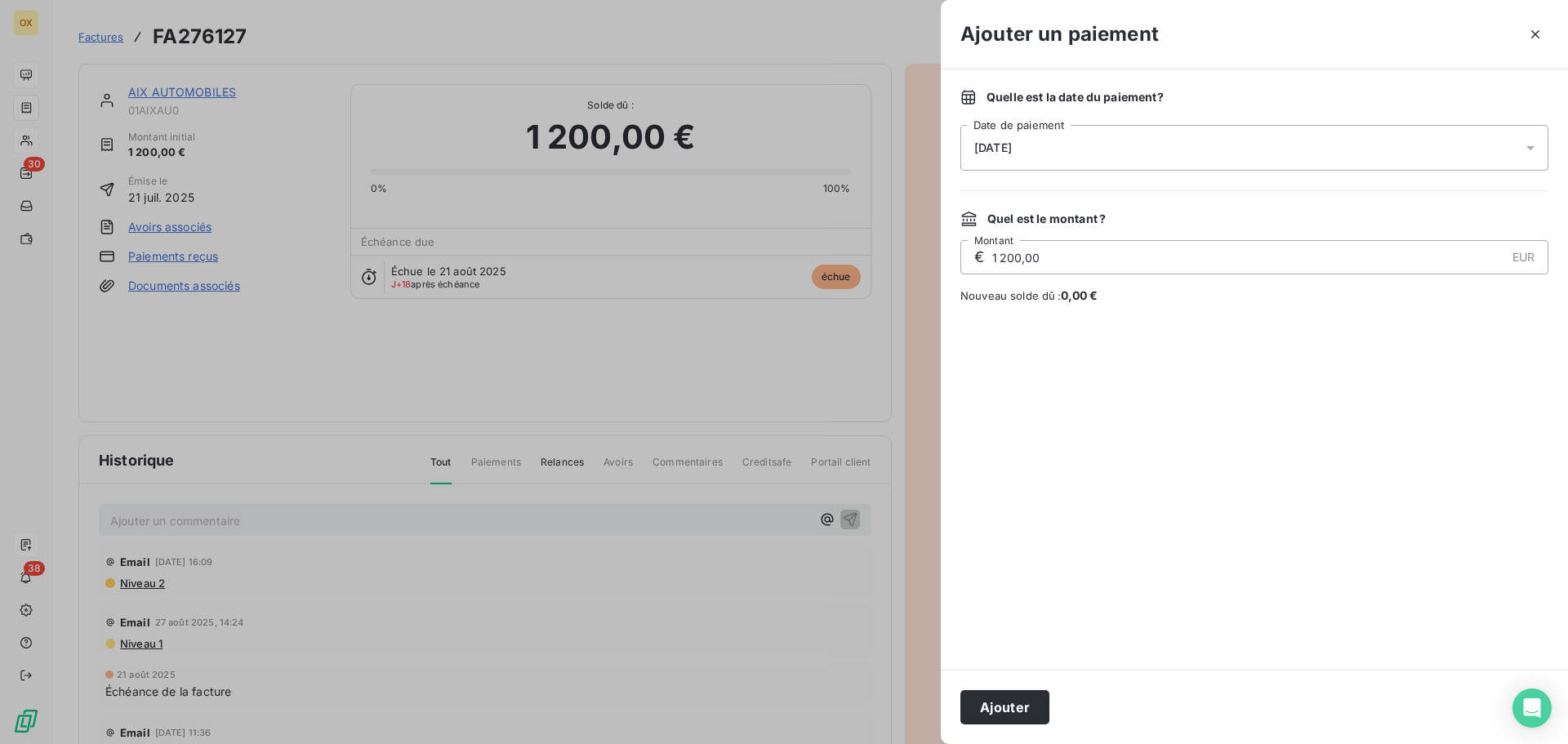
click at [1011, 151] on span "08/09/2025" at bounding box center [993, 148] width 38 height 13
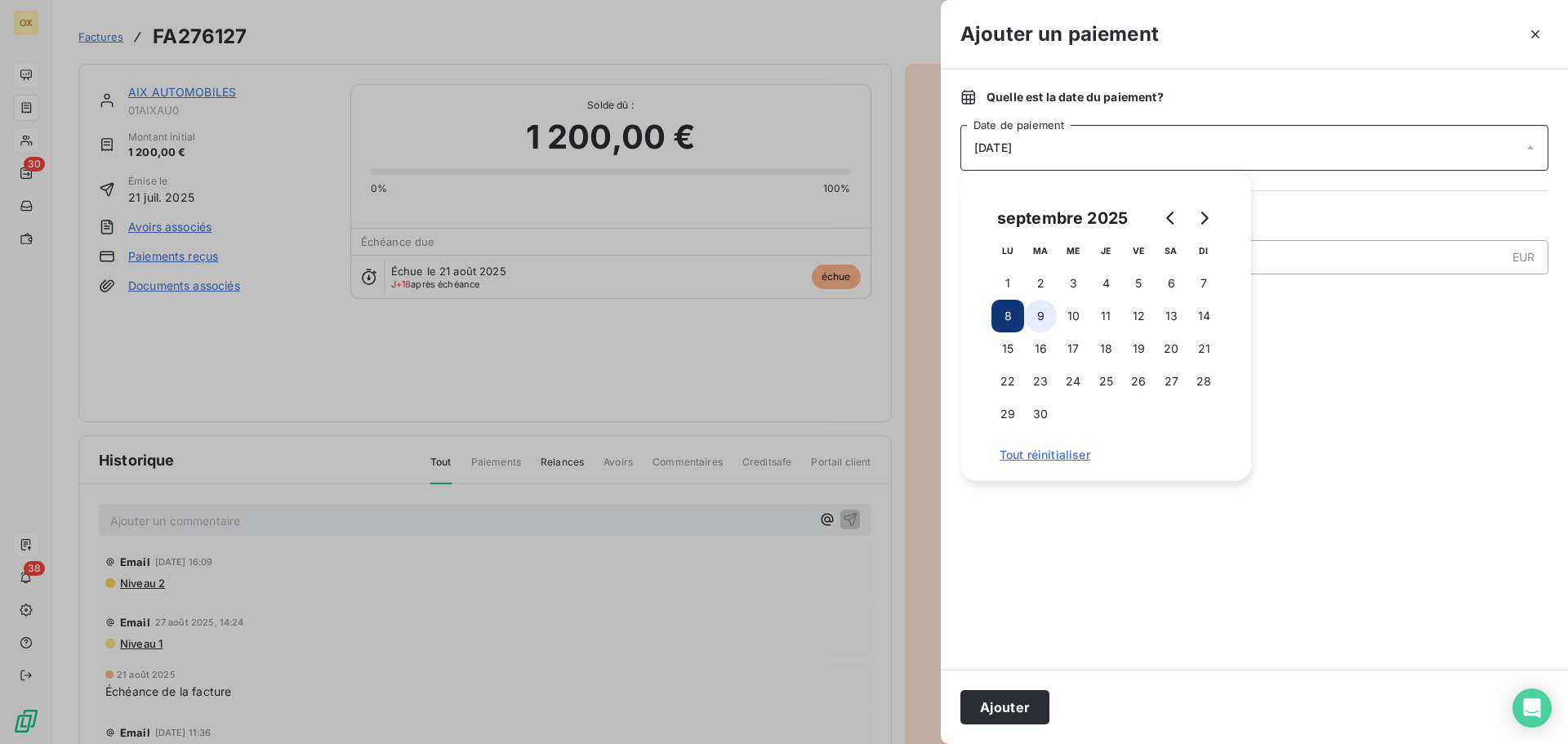
click at [1040, 312] on button "9" at bounding box center [1040, 316] width 32 height 32
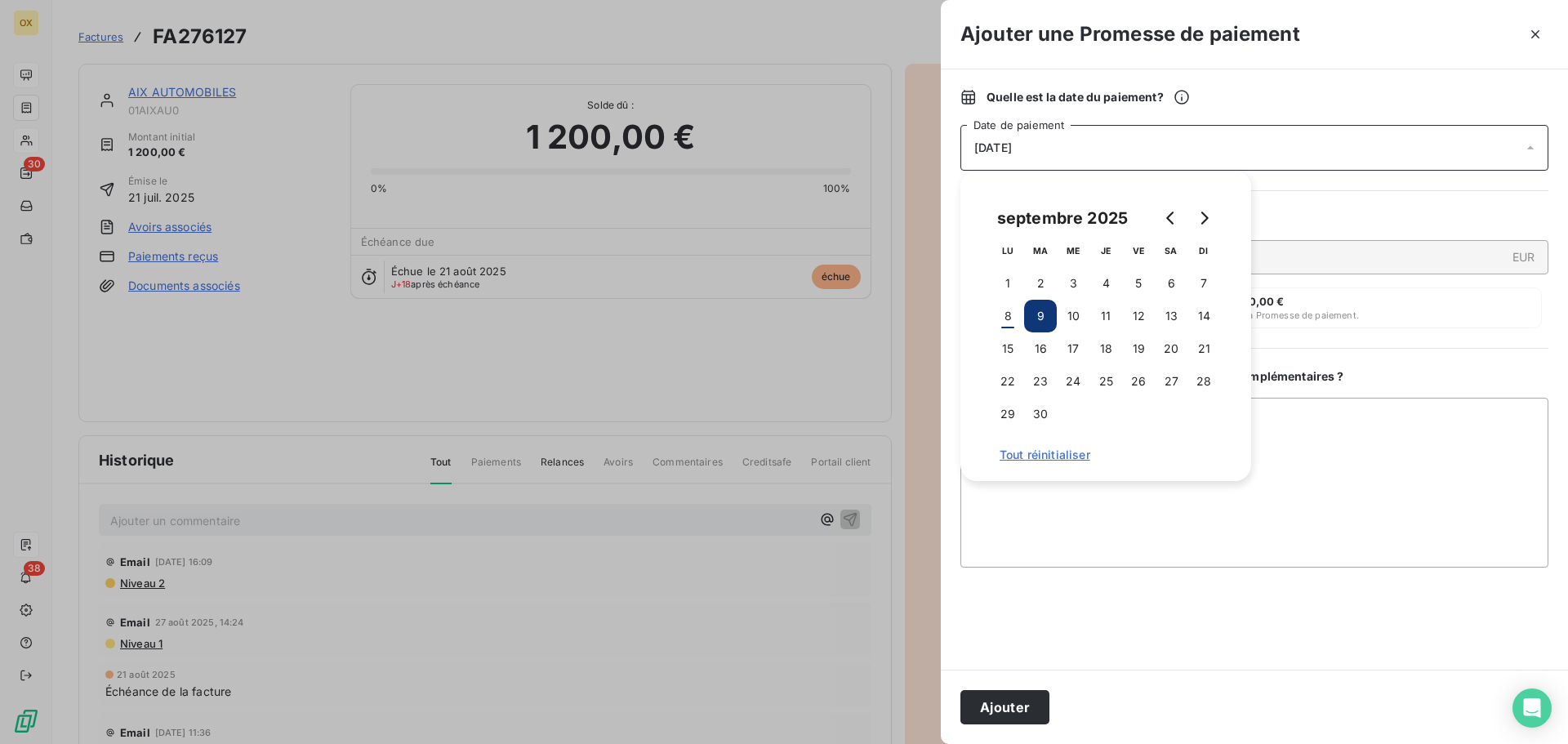
drag, startPoint x: 1000, startPoint y: 708, endPoint x: 1010, endPoint y: 706, distance: 10.2
click at [1000, 708] on button "Ajouter" at bounding box center [1005, 706] width 89 height 34
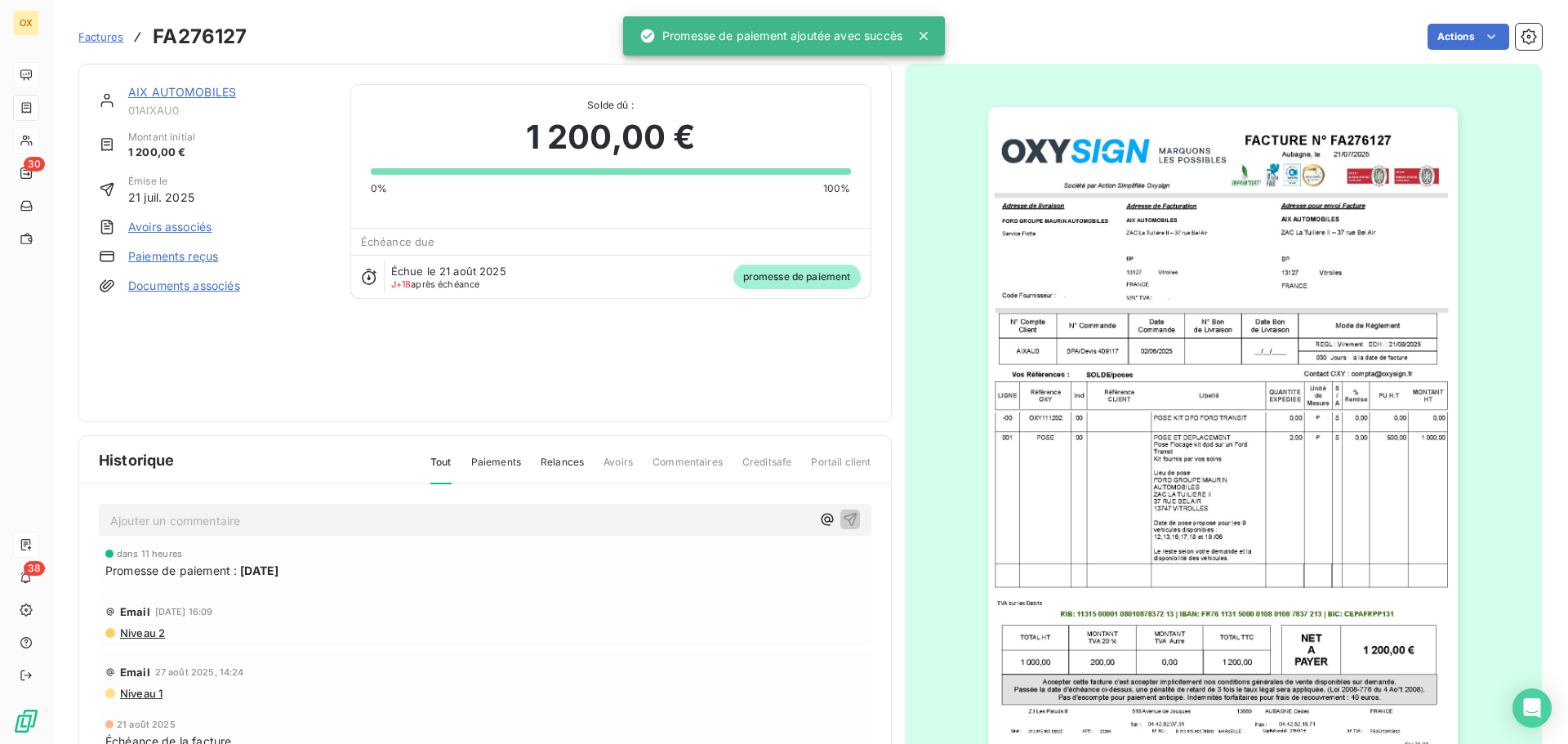
click at [190, 91] on link "AIX AUTOMOBILES" at bounding box center [182, 92] width 108 height 14
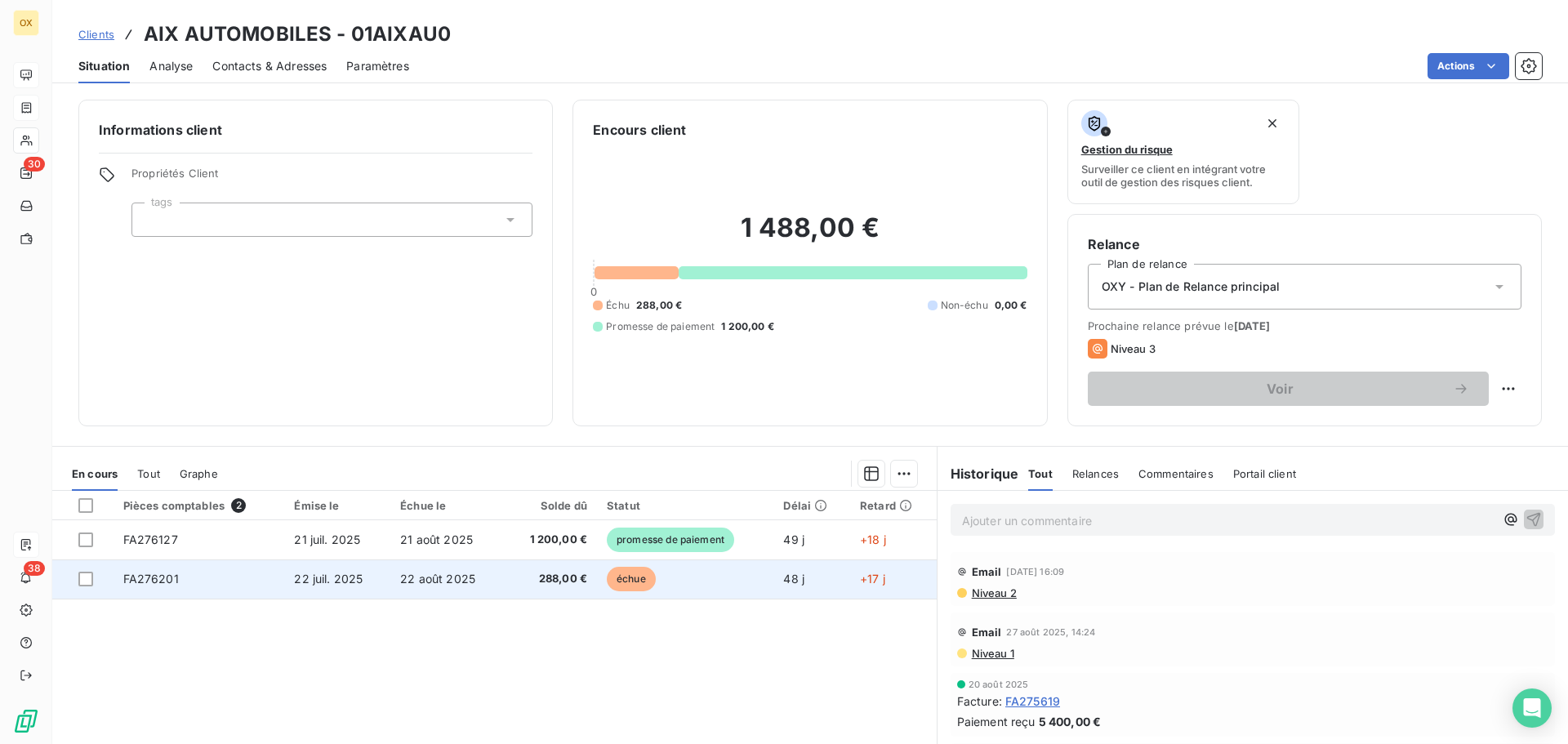
click at [517, 582] on span "288,00 €" at bounding box center [551, 578] width 73 height 16
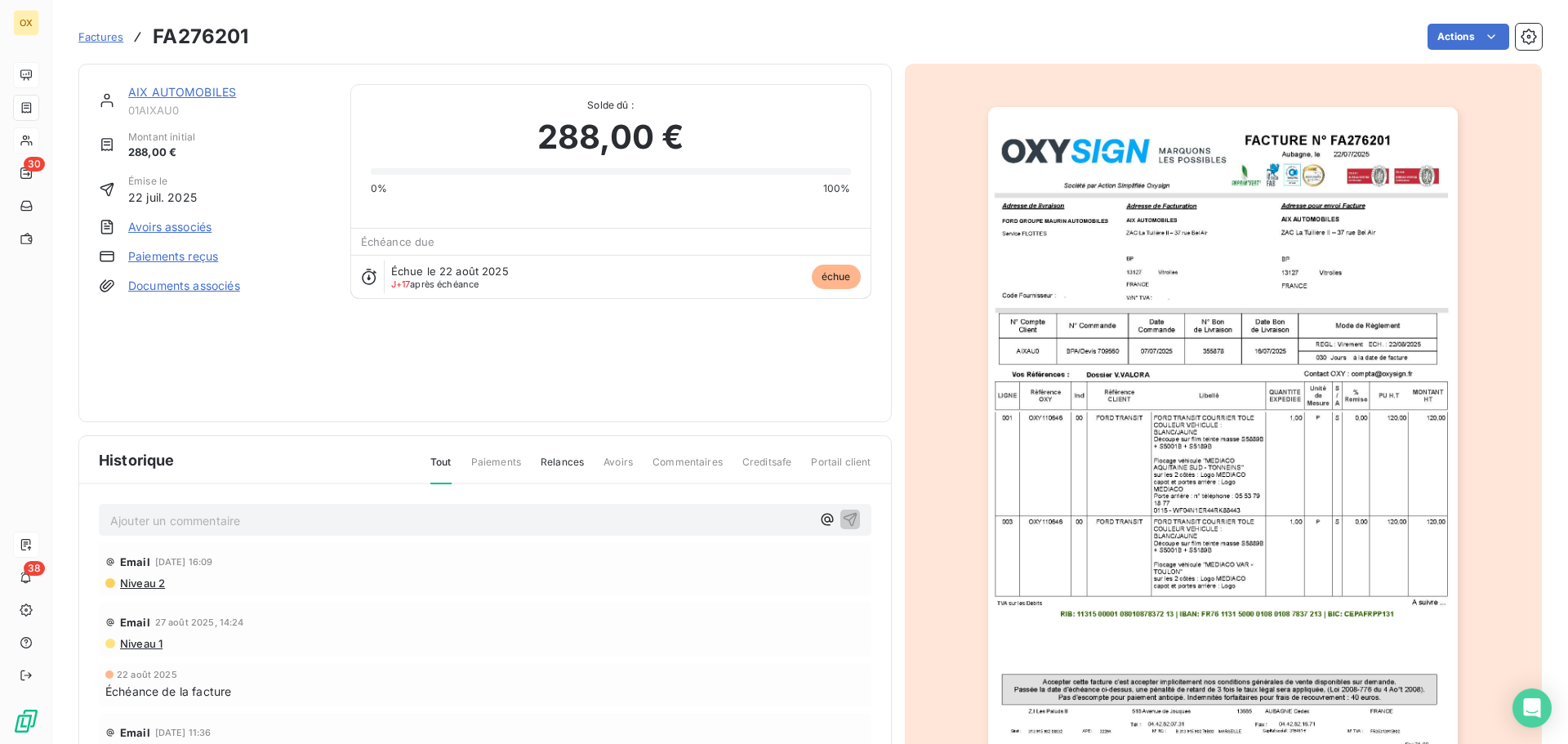
click at [1446, 38] on html "OX 30 38 Factures FA276201 Actions AIX AUTOMOBILES 01AIXAU0 Montant initial 288…" at bounding box center [784, 372] width 1568 height 744
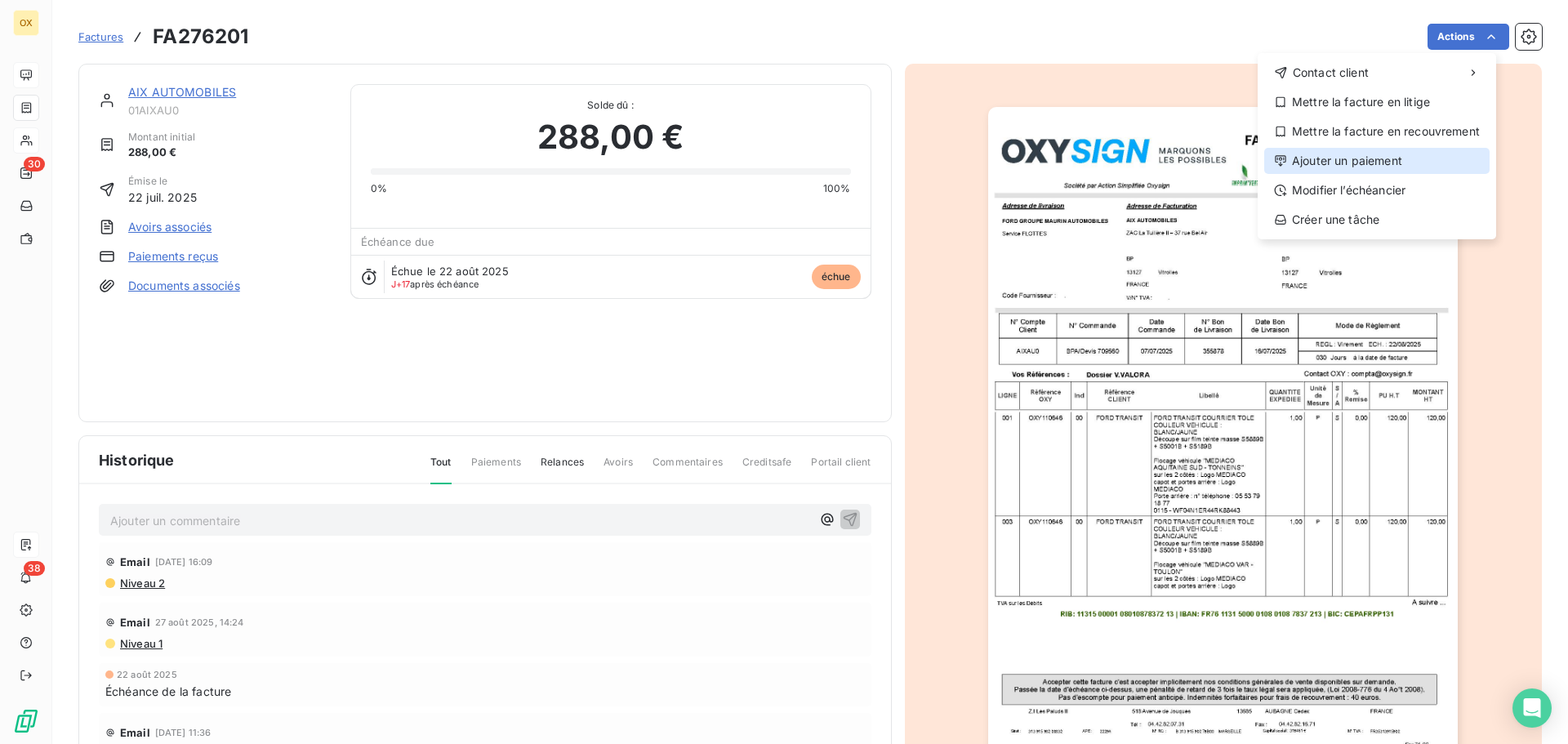
click at [1356, 159] on div "Ajouter un paiement" at bounding box center [1377, 160] width 225 height 26
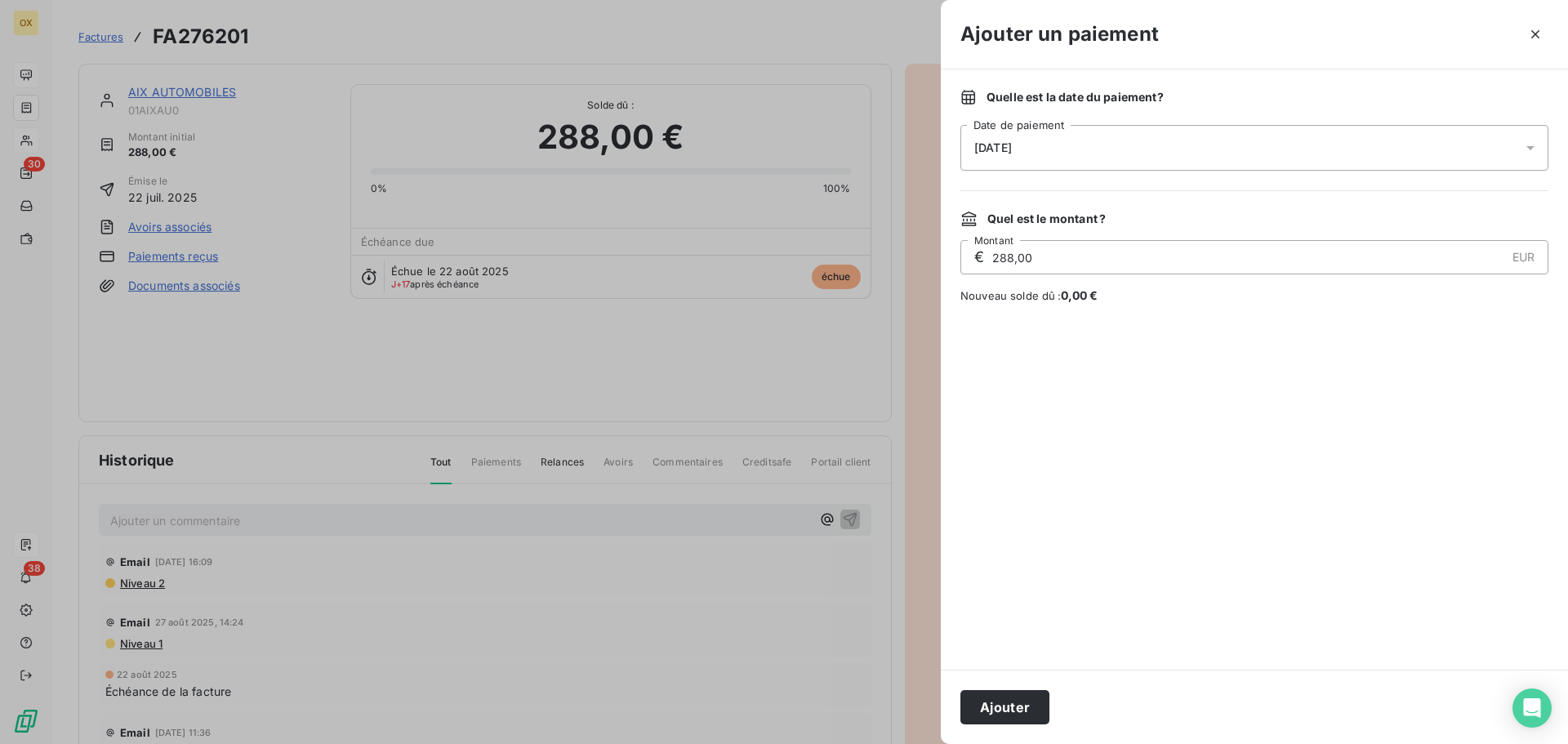
click at [1011, 153] on span "08/09/2025" at bounding box center [993, 148] width 38 height 13
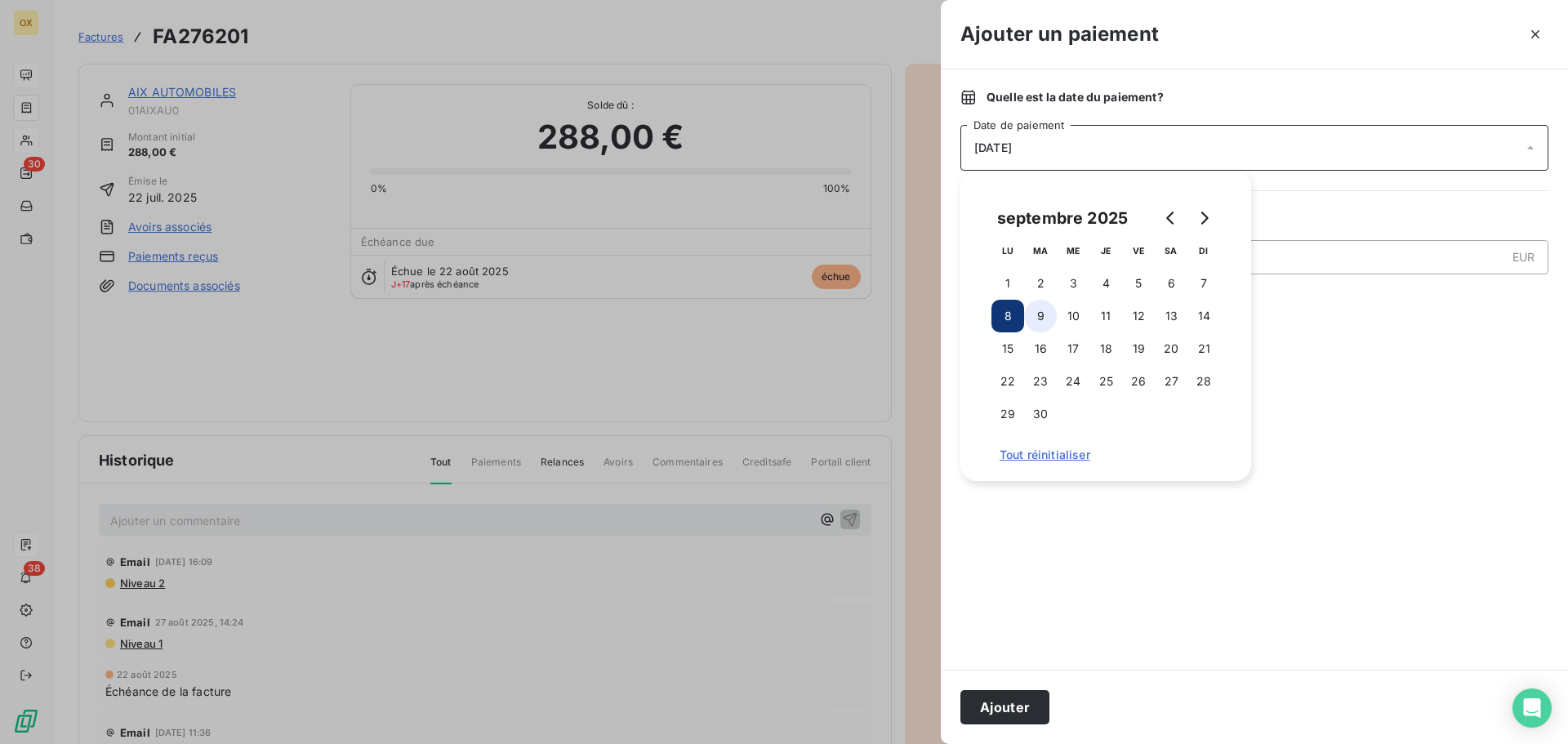
click at [1040, 307] on button "9" at bounding box center [1040, 316] width 32 height 32
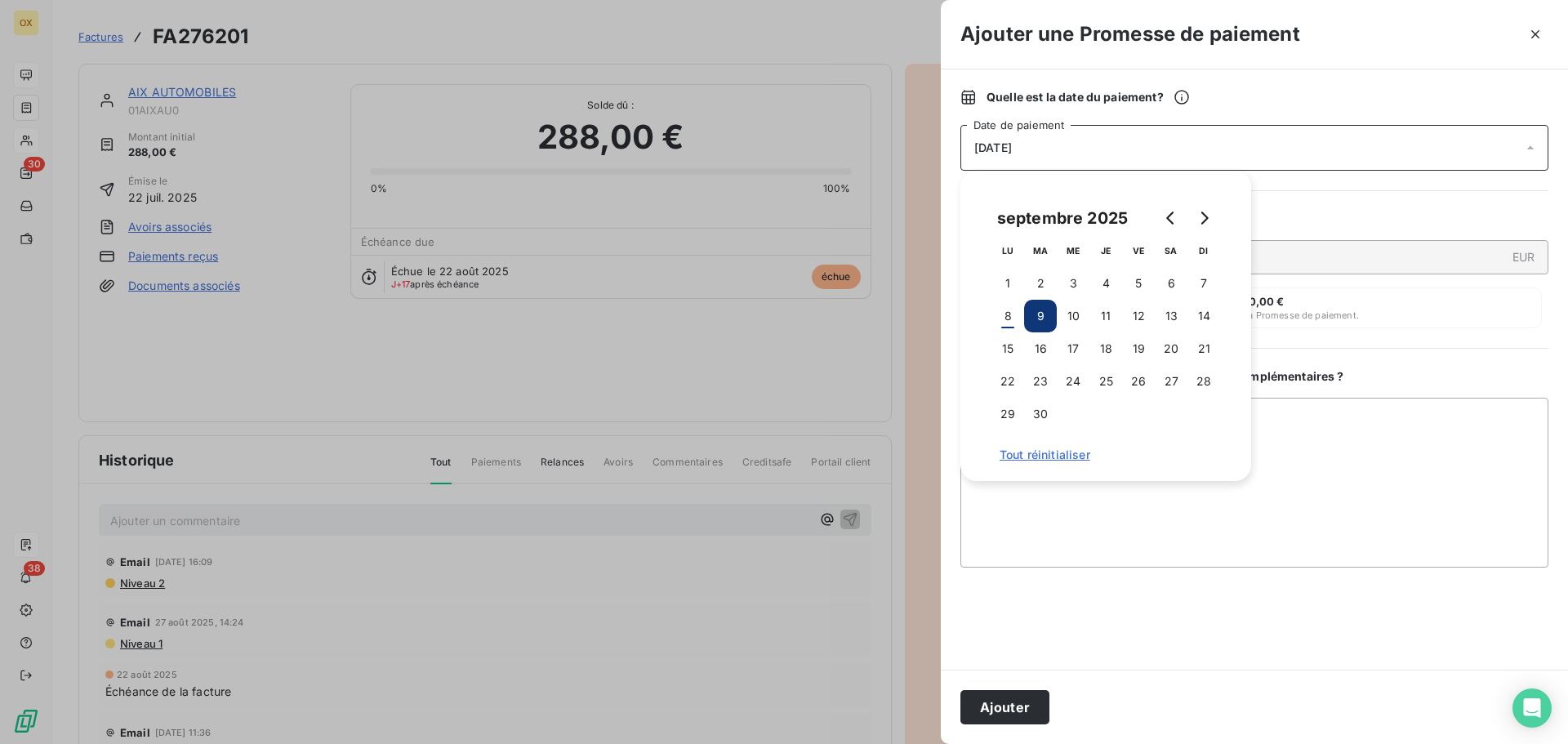
click at [991, 708] on button "Ajouter" at bounding box center [1005, 706] width 89 height 34
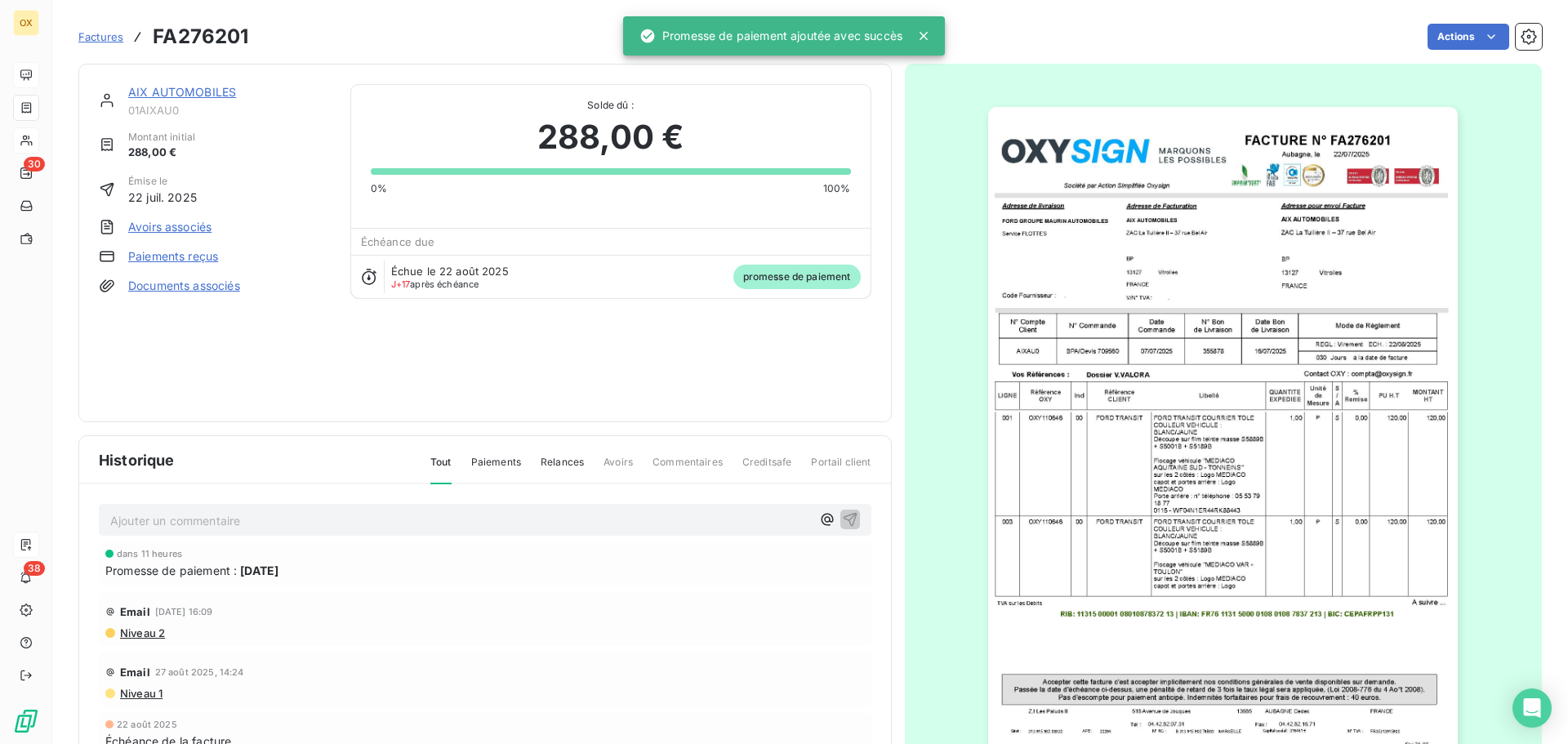
click at [203, 89] on link "AIX AUTOMOBILES" at bounding box center [182, 92] width 108 height 14
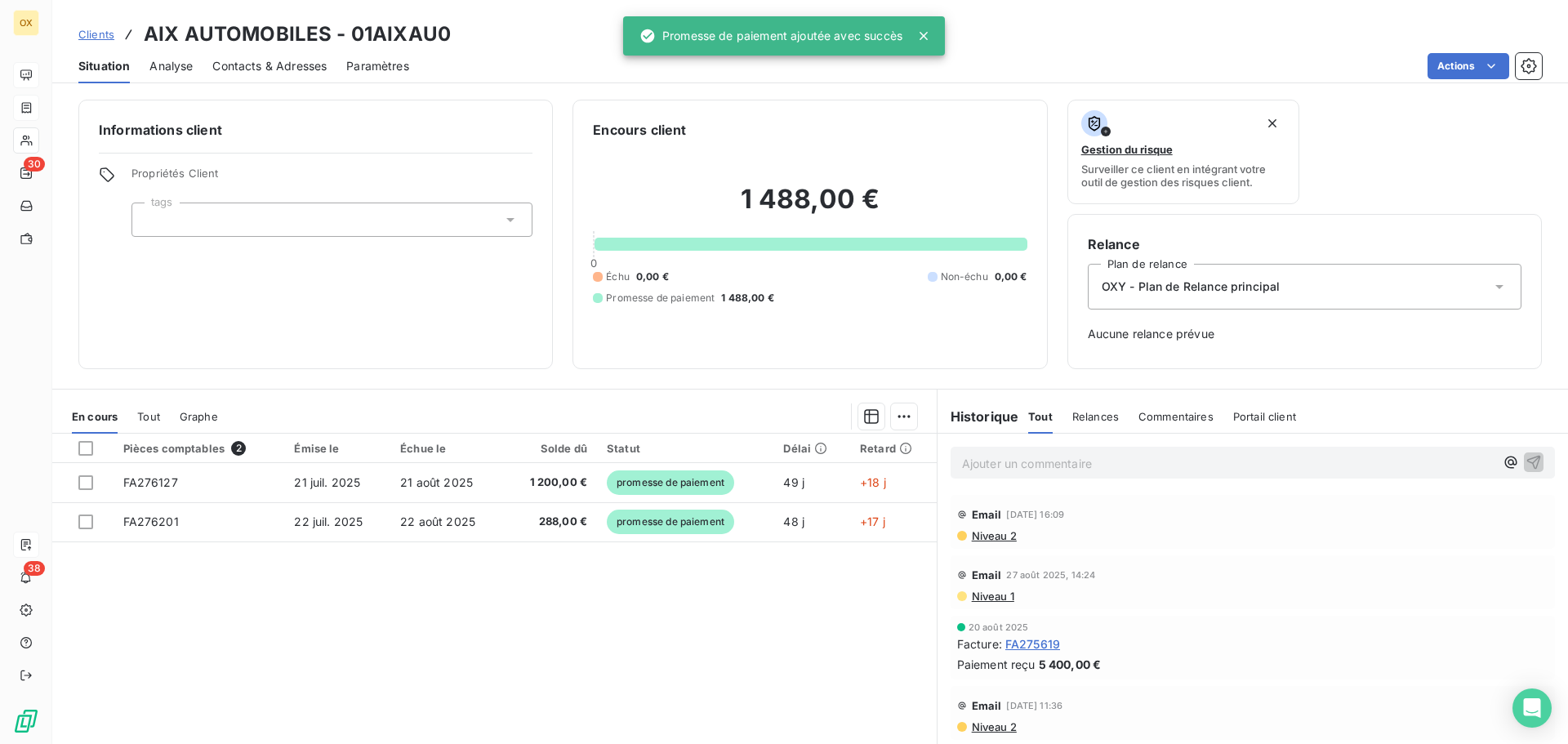
drag, startPoint x: 1014, startPoint y: 464, endPoint x: 1134, endPoint y: 442, distance: 122.0
click at [1017, 462] on p "Ajouter un commentaire ﻿" at bounding box center [1228, 463] width 533 height 20
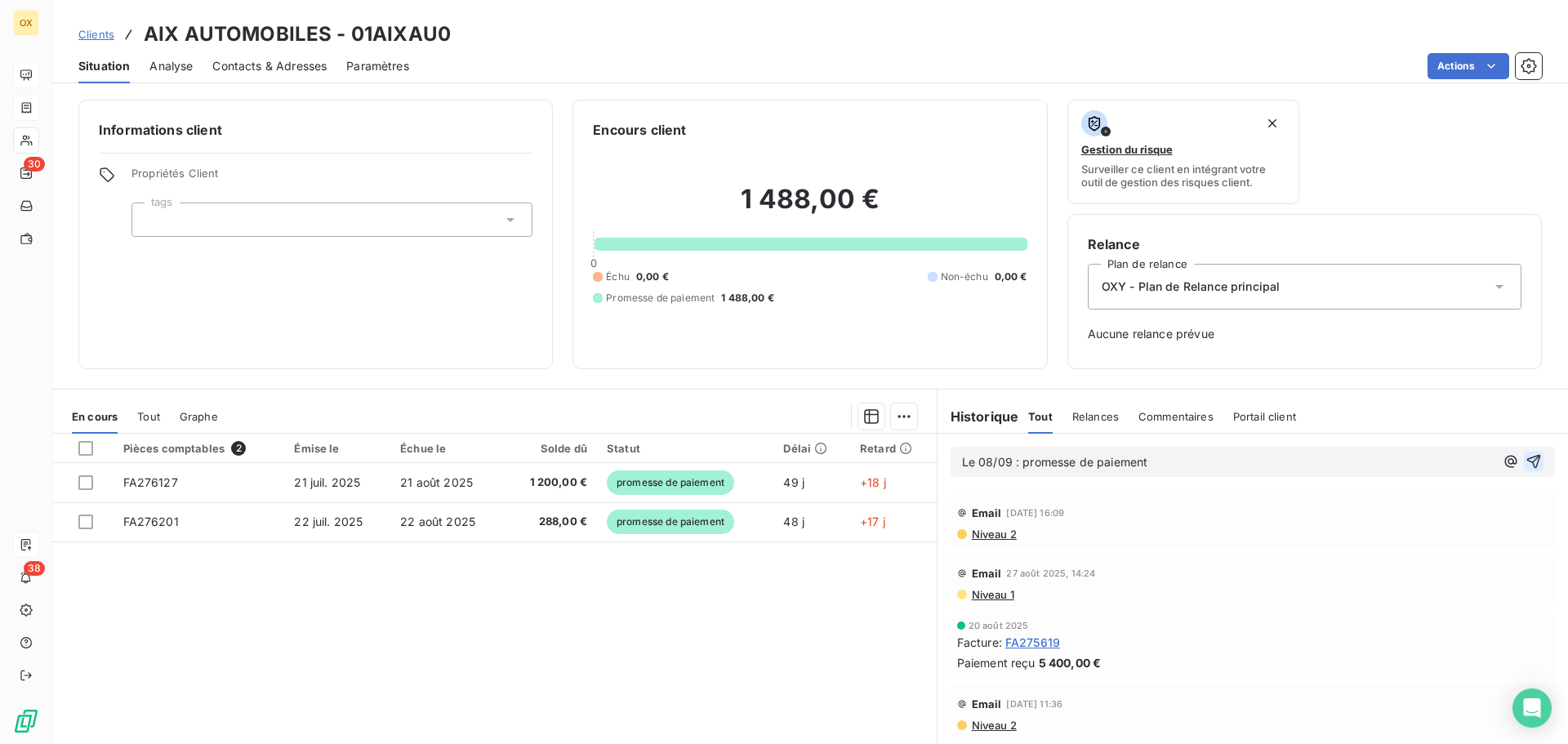
click at [1525, 460] on icon "button" at bounding box center [1533, 461] width 16 height 16
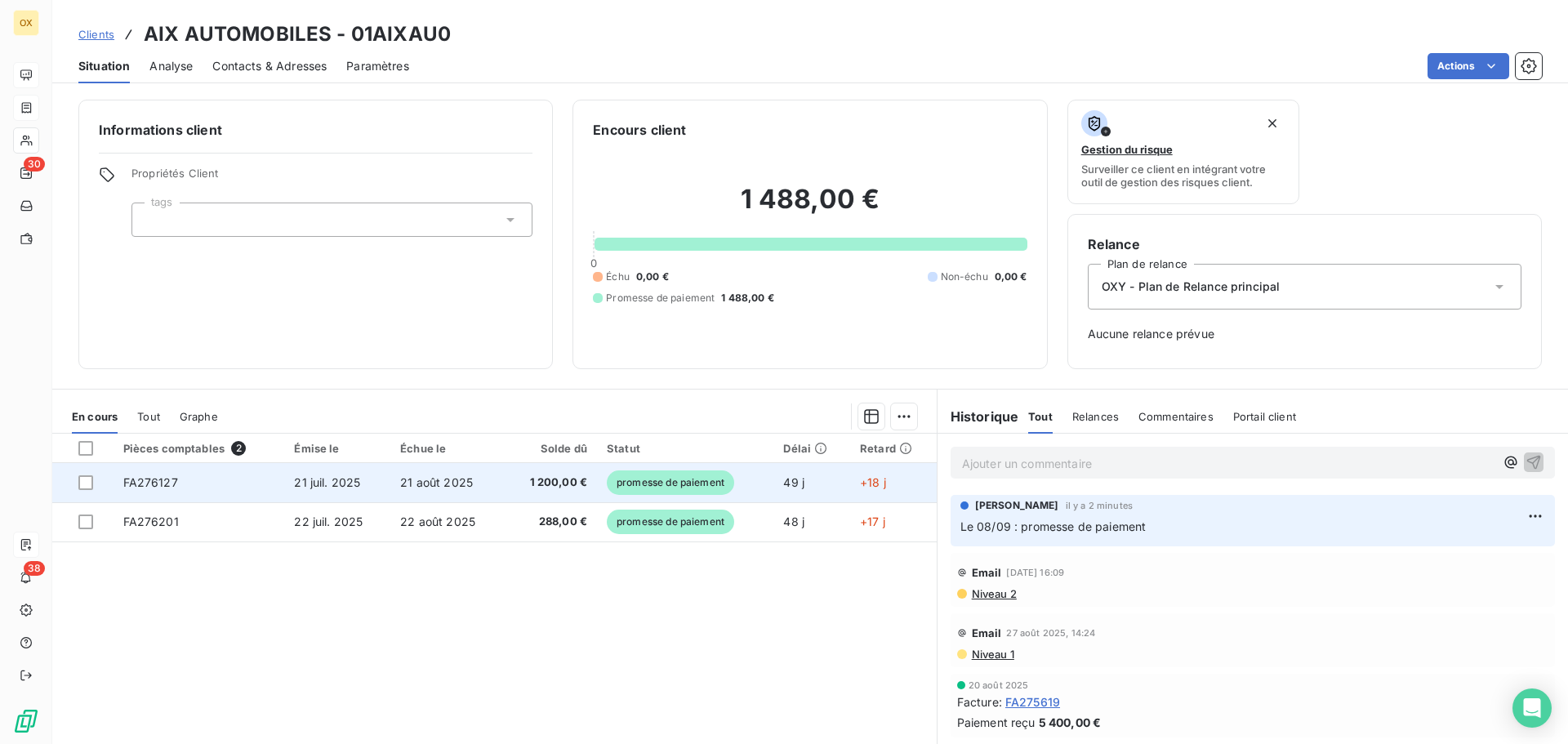
click at [617, 483] on span "promesse de paiement" at bounding box center [670, 482] width 127 height 25
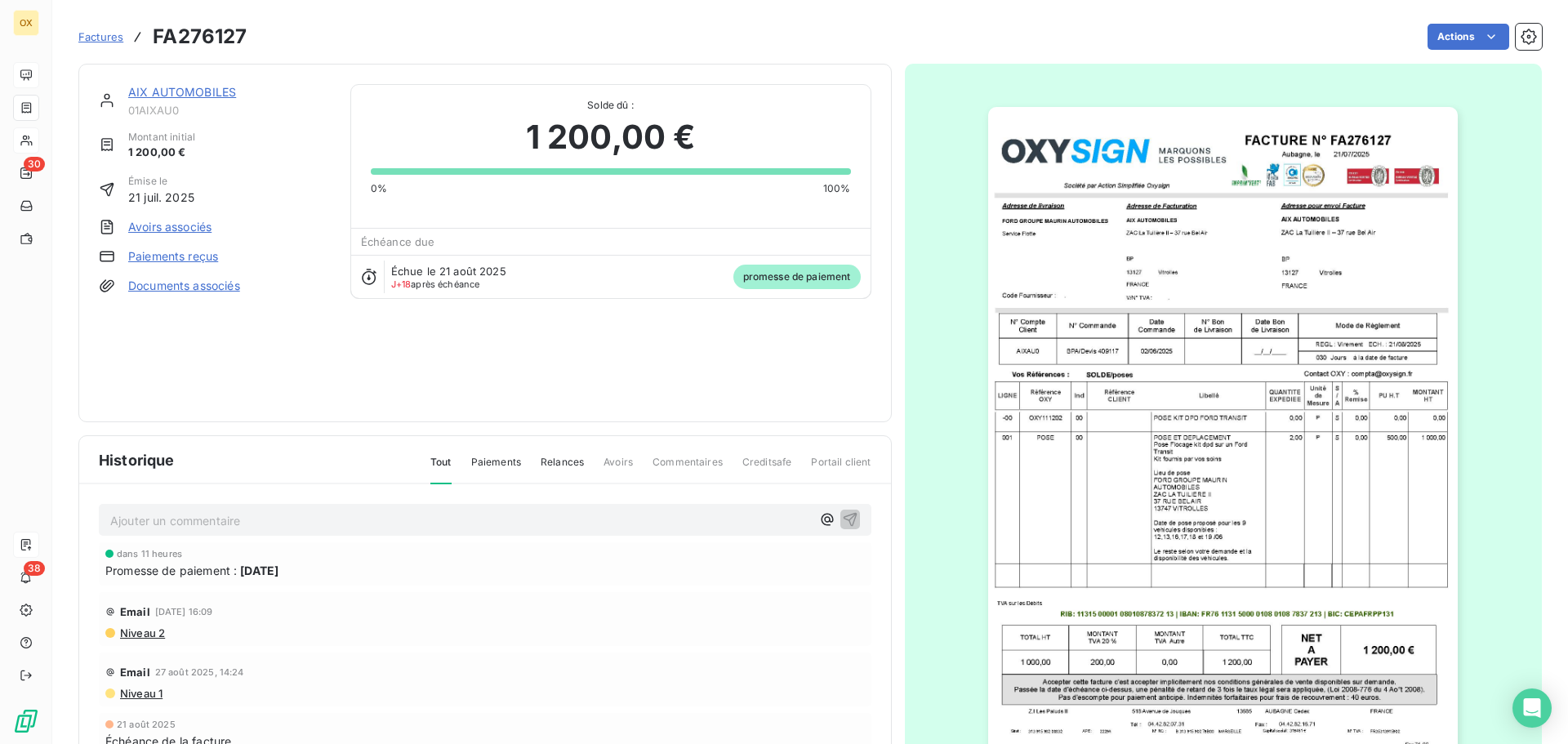
click at [1460, 38] on html "OX 30 38 Factures FA276127 Actions AIX AUTOMOBILES 01AIXAU0 Montant initial 1 2…" at bounding box center [784, 372] width 1568 height 744
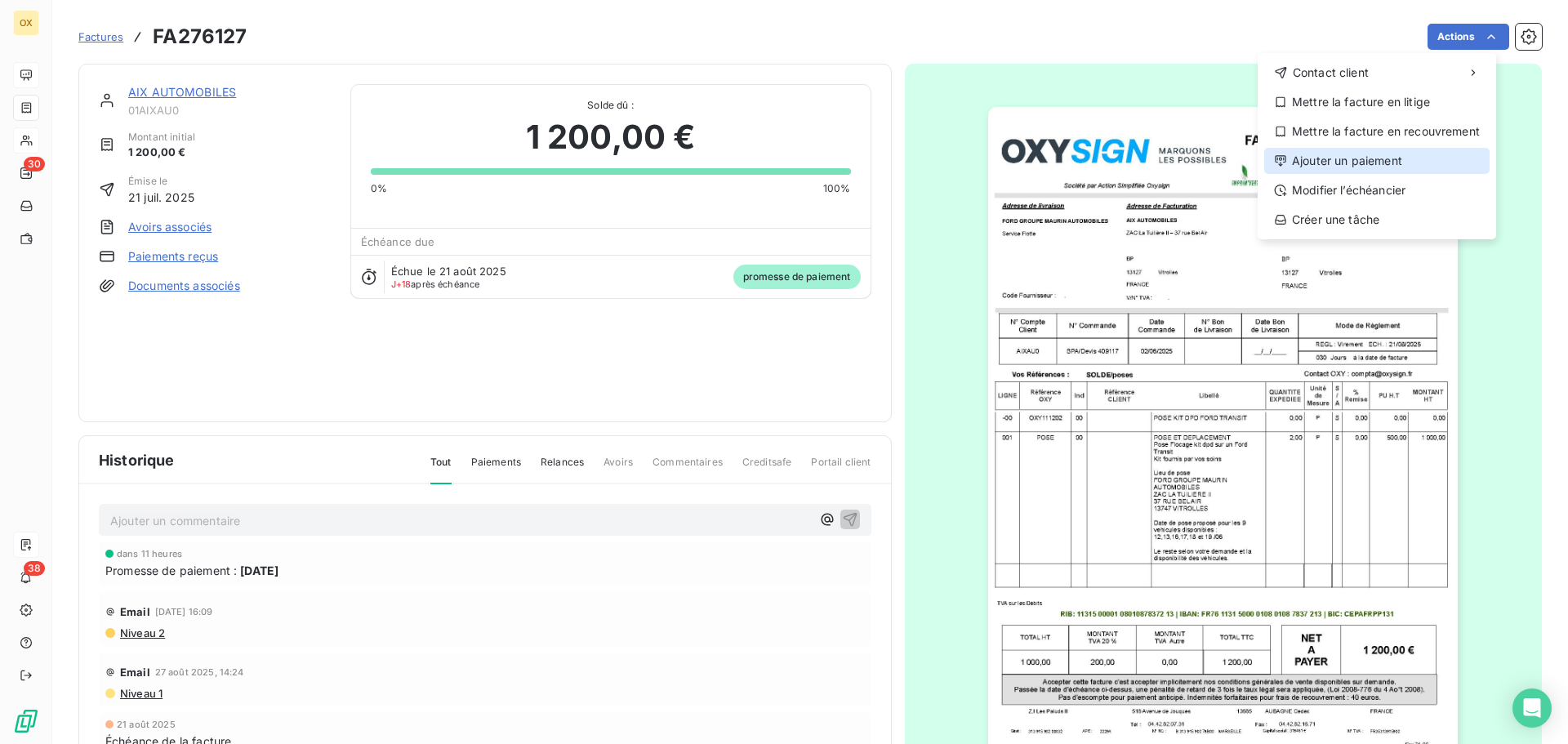
click at [1389, 156] on div "Ajouter un paiement" at bounding box center [1377, 160] width 225 height 26
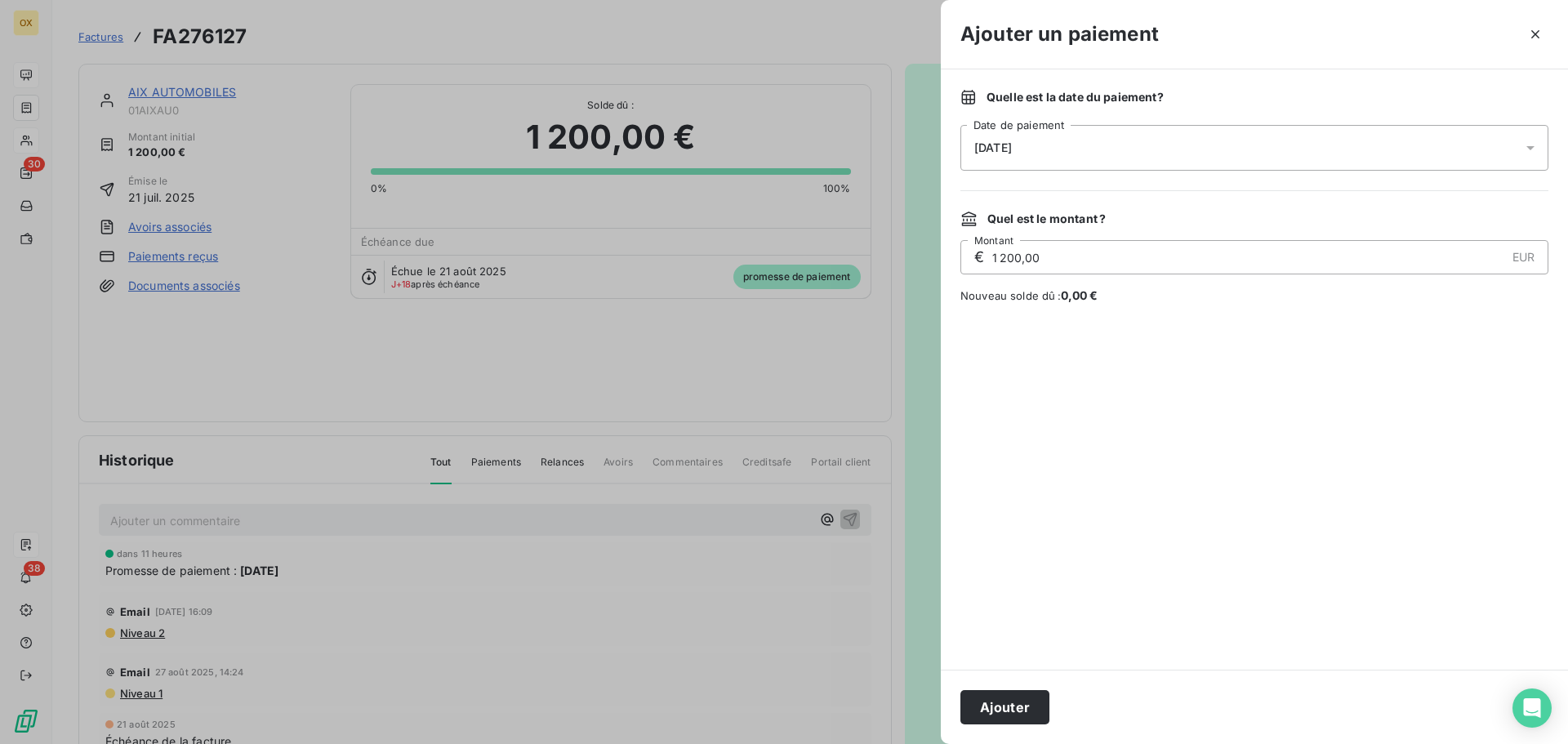
click at [1050, 146] on div "08/09/2025" at bounding box center [1254, 148] width 588 height 46
click at [1539, 31] on icon "button" at bounding box center [1536, 34] width 9 height 9
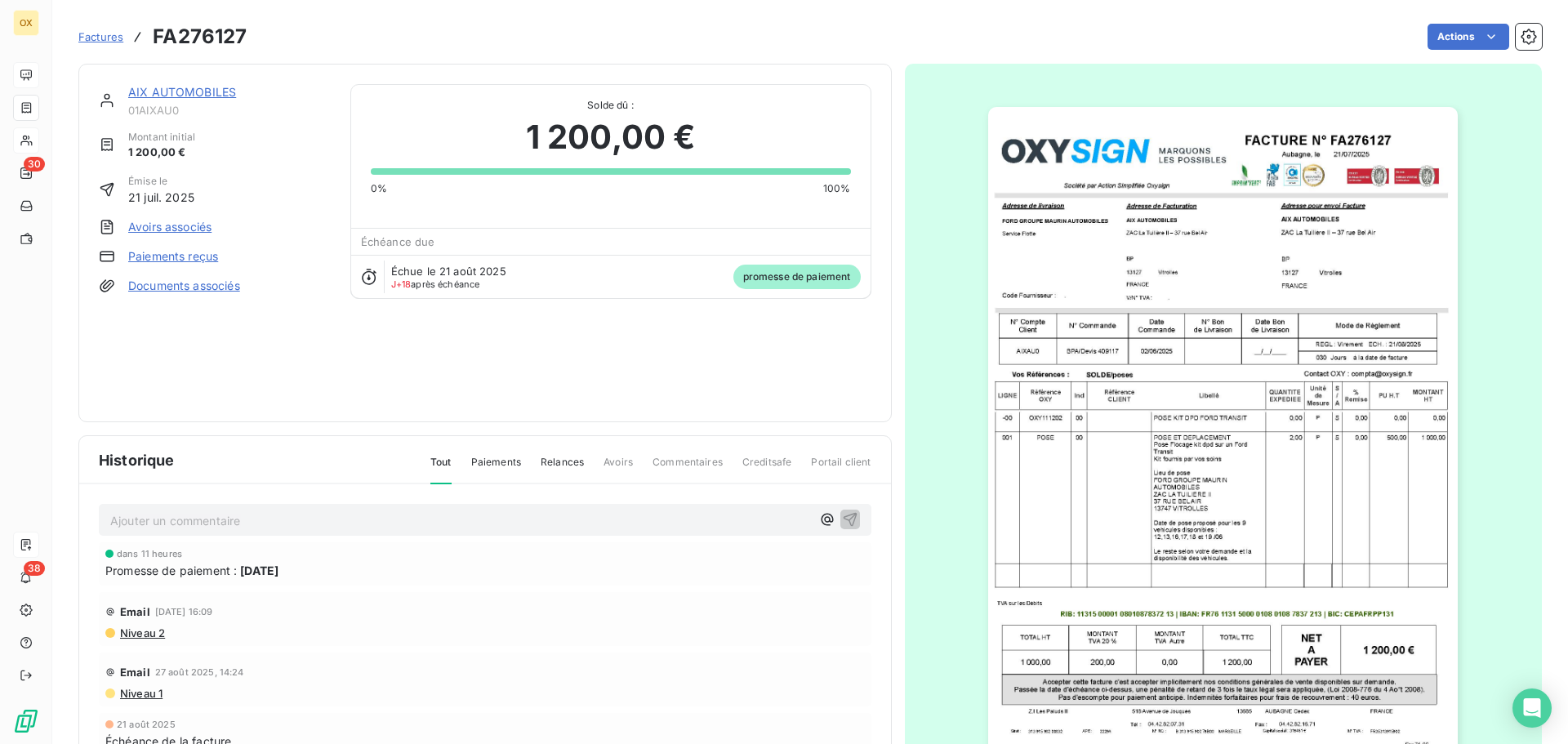
click at [197, 90] on link "AIX AUTOMOBILES" at bounding box center [182, 92] width 108 height 14
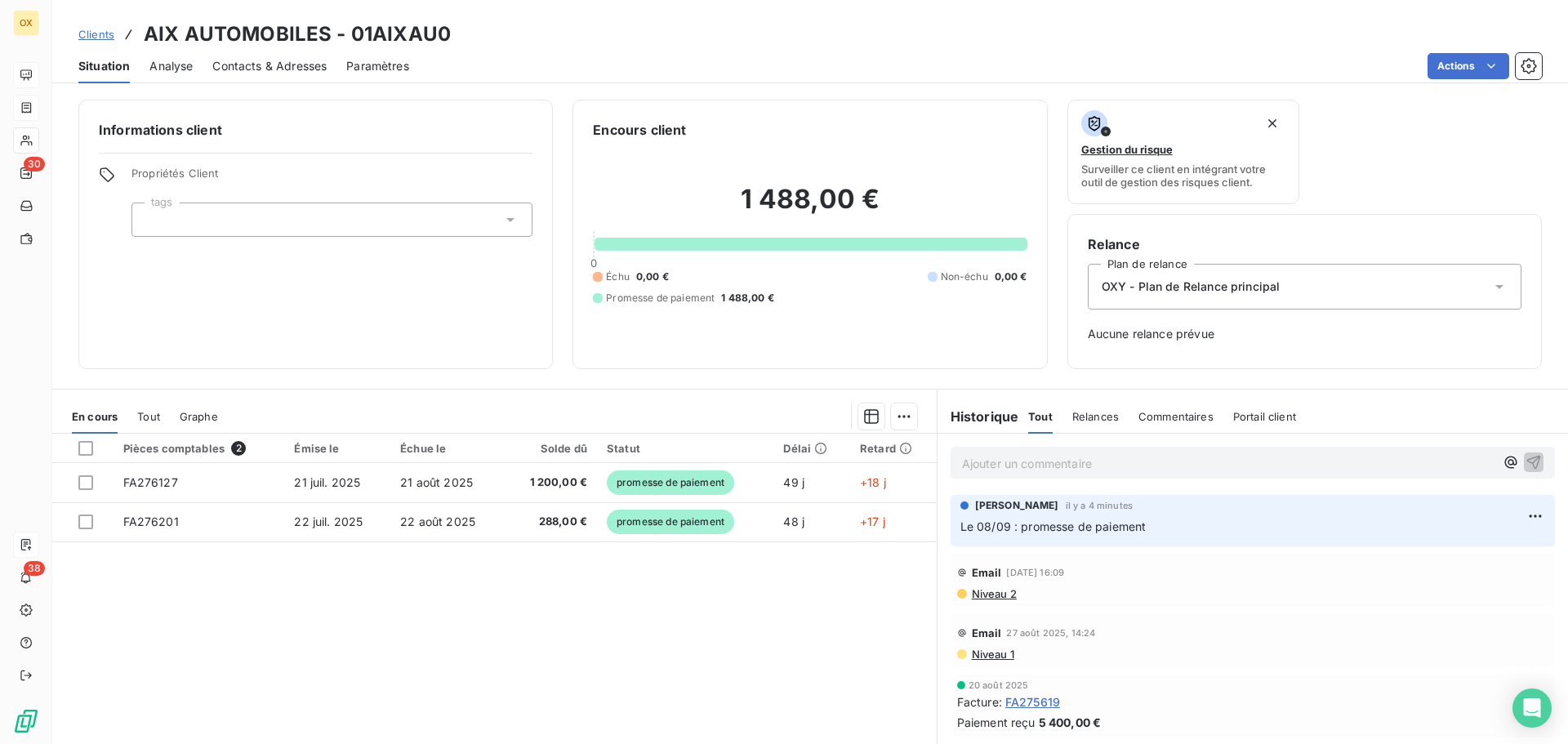
click at [574, 50] on div "Situation Analyse Contacts & Adresses Paramètres Actions" at bounding box center [810, 66] width 1516 height 34
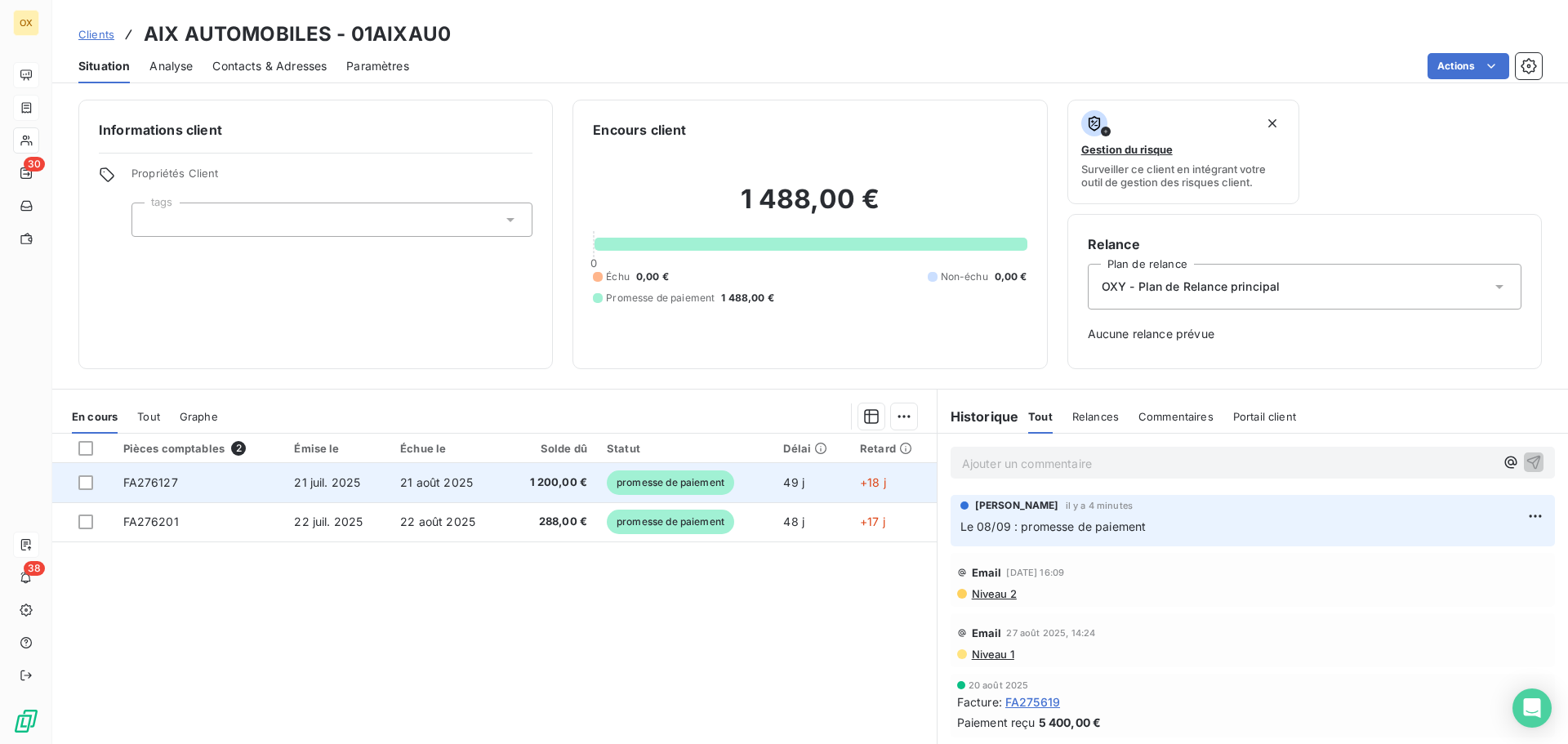
click at [775, 497] on td "49 j" at bounding box center [811, 482] width 76 height 39
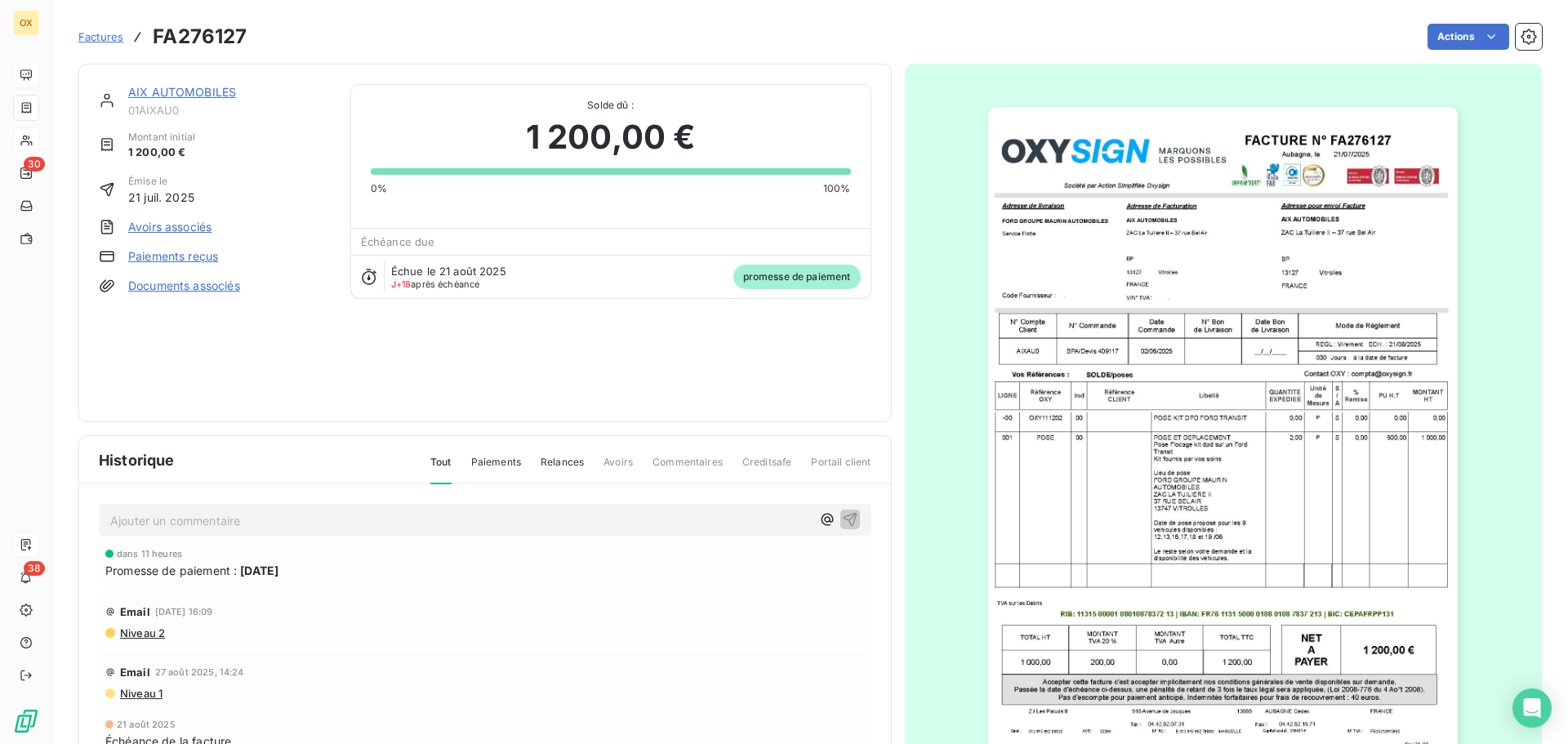
click at [201, 258] on link "Paiements reçus" at bounding box center [172, 256] width 90 height 16
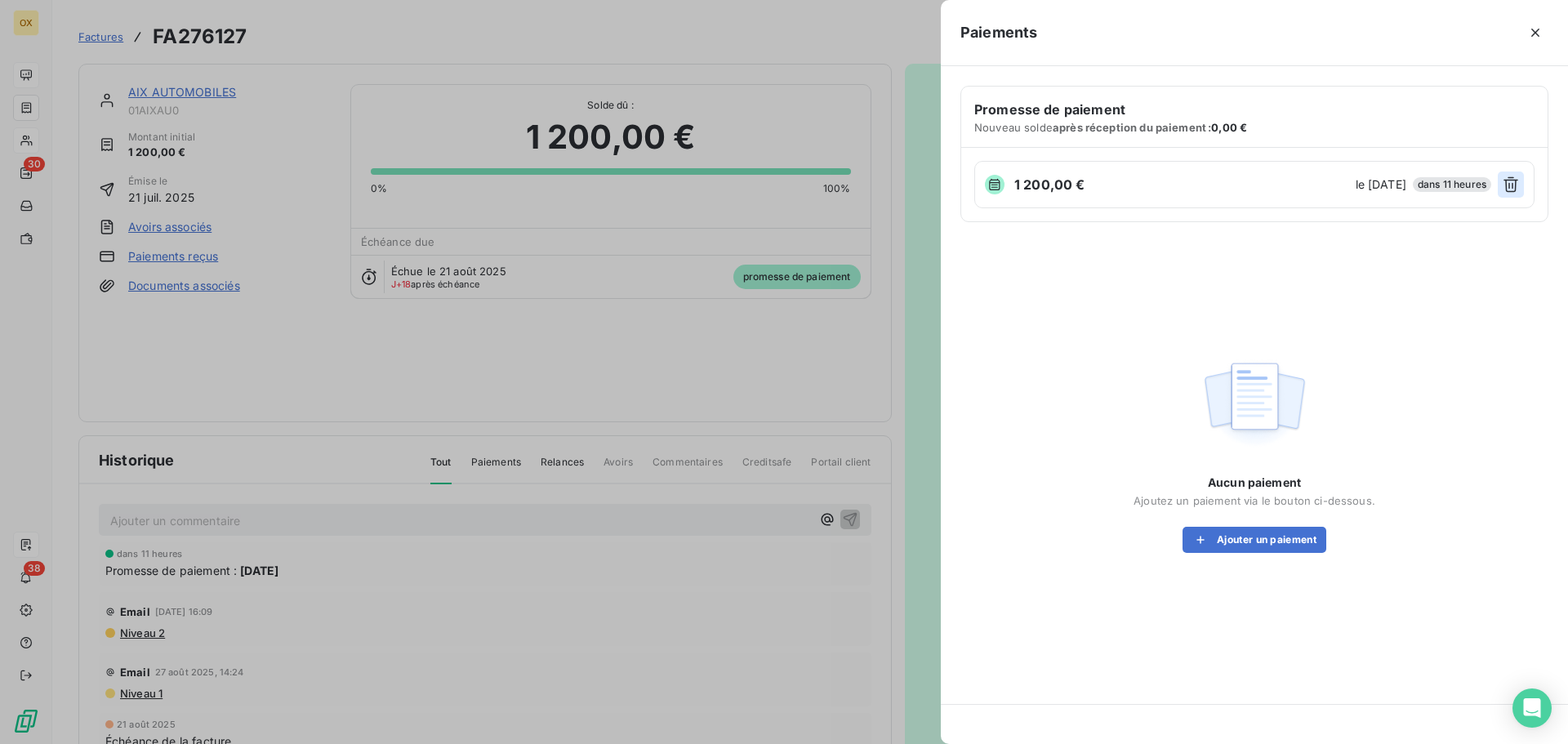
click at [1520, 183] on button "button" at bounding box center [1511, 184] width 26 height 26
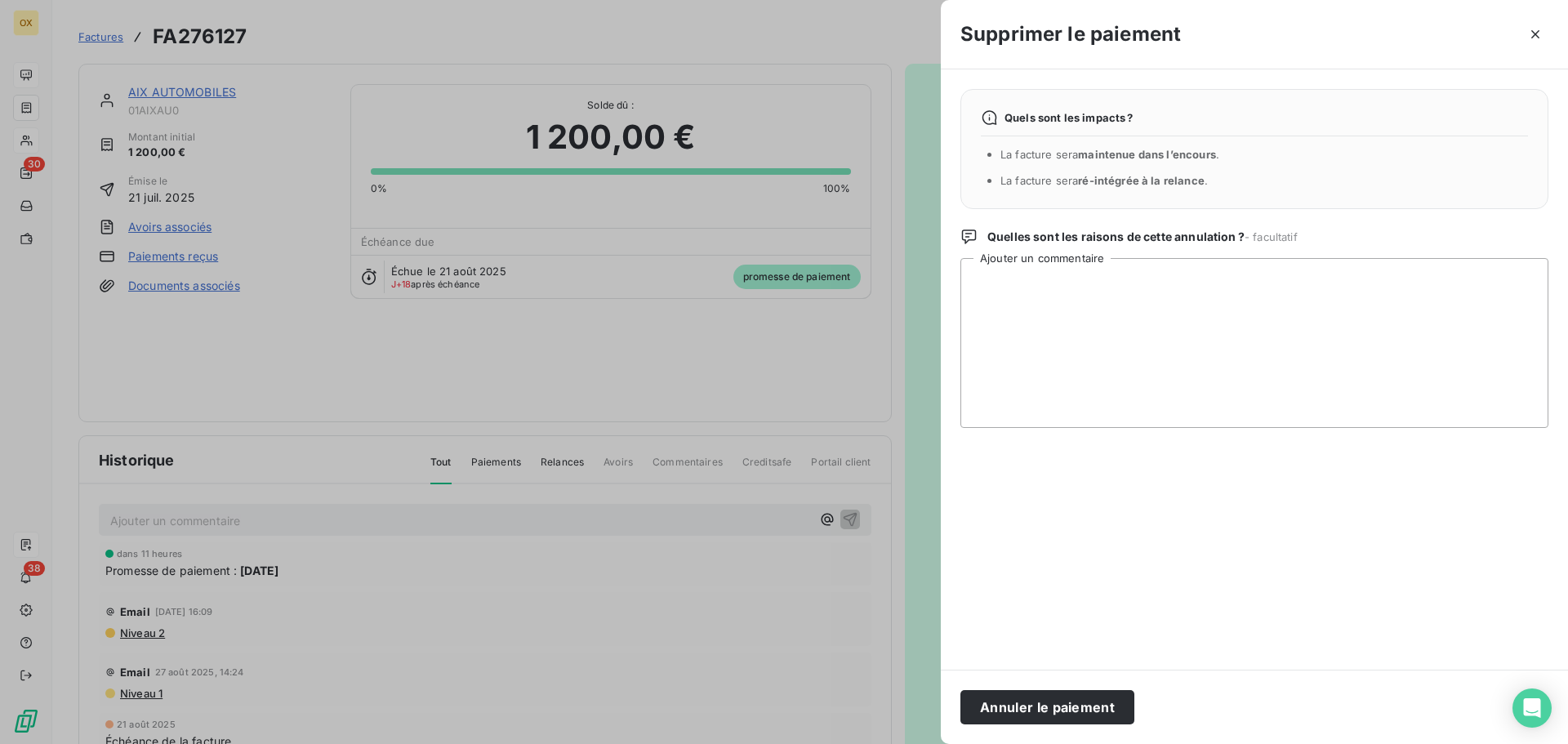
drag, startPoint x: 1074, startPoint y: 718, endPoint x: 1102, endPoint y: 673, distance: 53.0
click at [1074, 718] on button "Annuler le paiement" at bounding box center [1047, 706] width 174 height 34
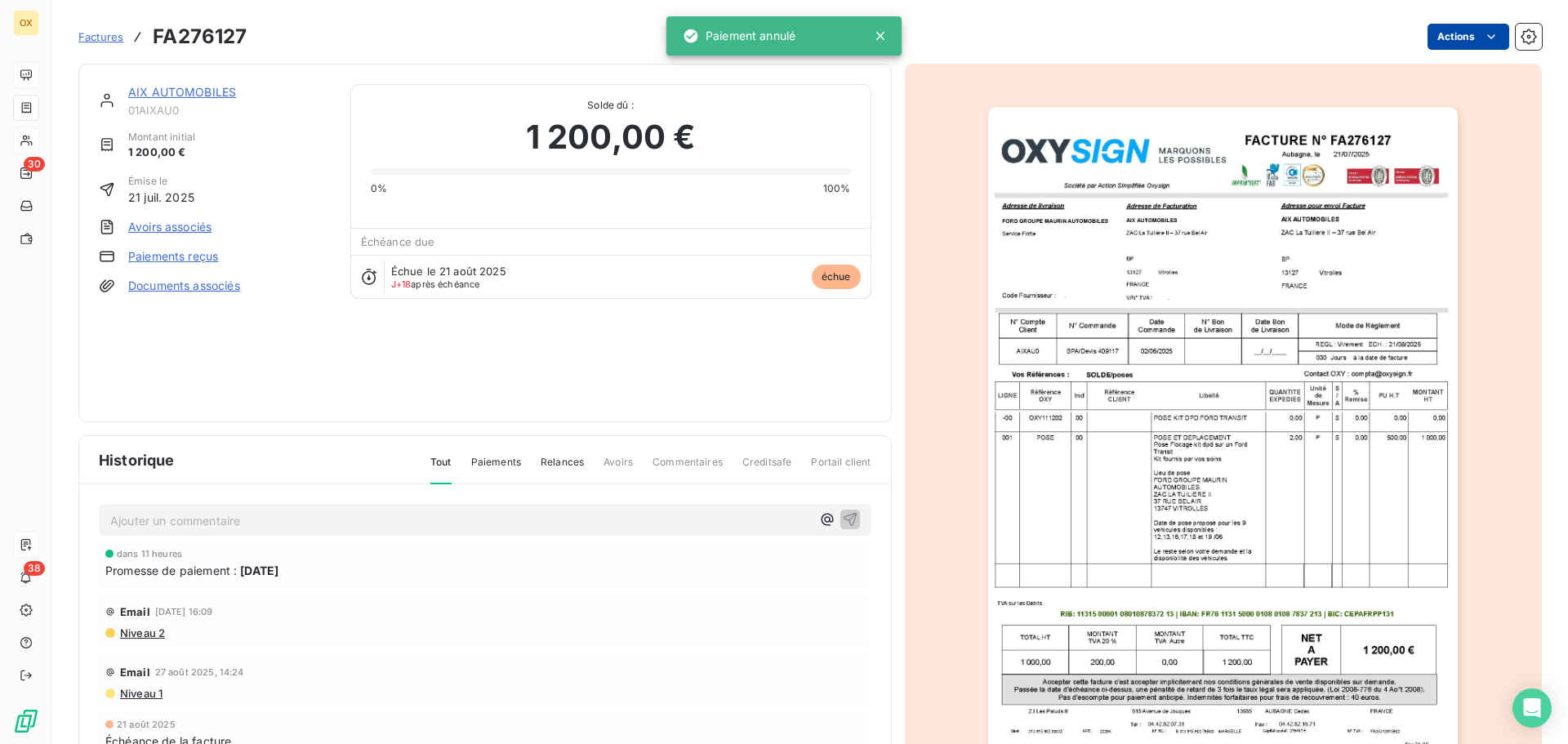
click at [1445, 36] on html "OX 30 38 Factures FA276127 Actions AIX AUTOMOBILES 01AIXAU0 Montant initial 1 2…" at bounding box center [784, 372] width 1568 height 744
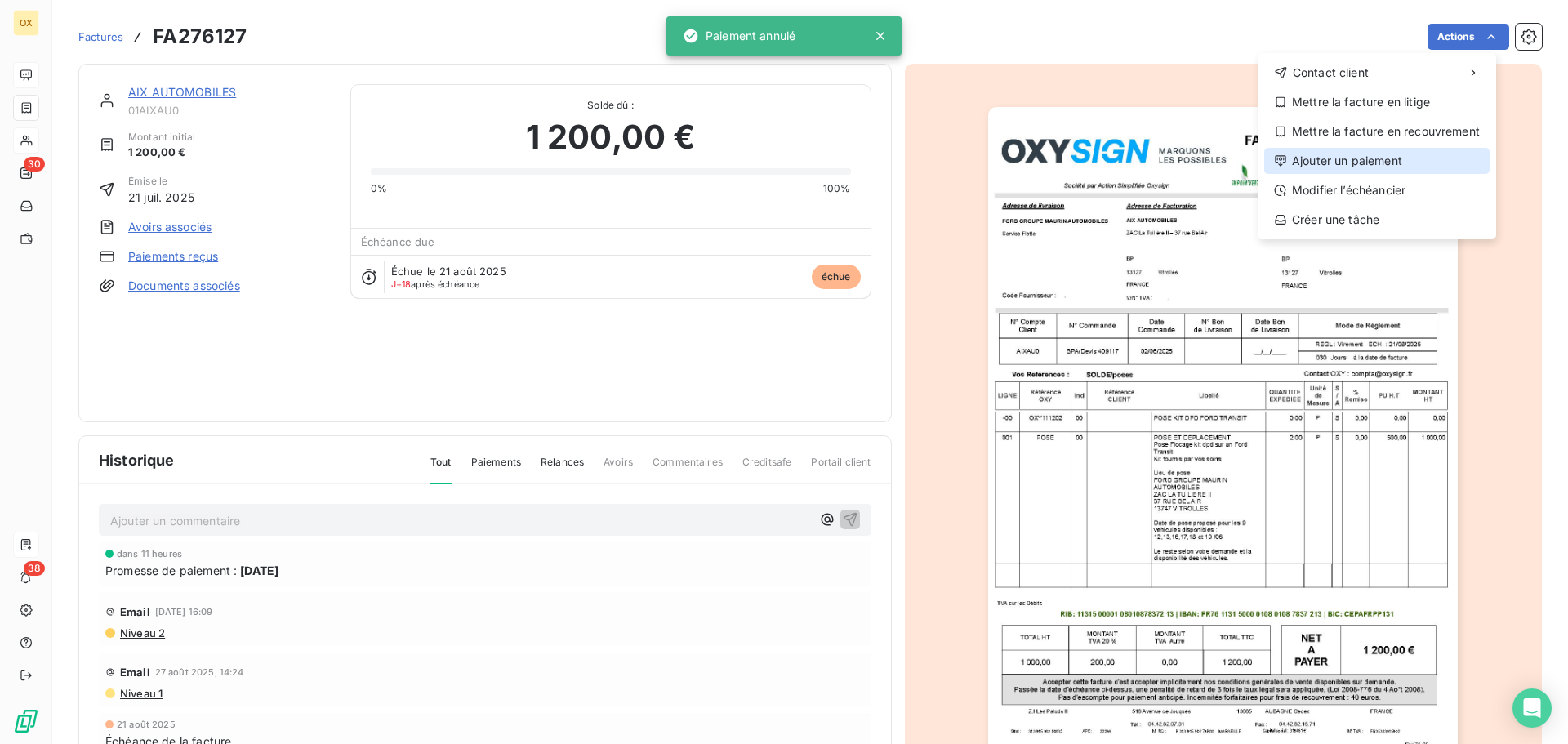
click at [1393, 148] on div "Ajouter un paiement" at bounding box center [1377, 160] width 225 height 26
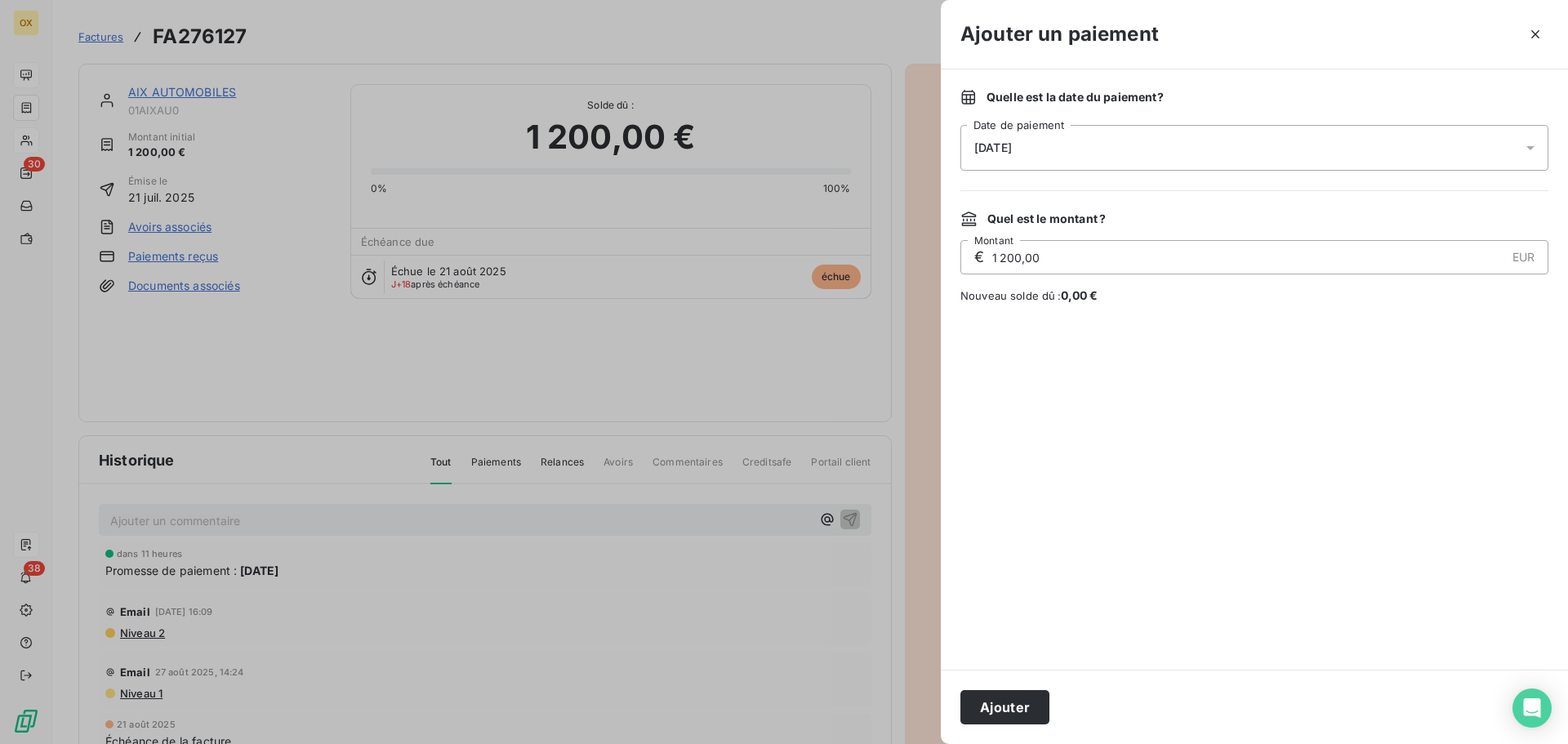
click at [1011, 152] on span "08/09/2025" at bounding box center [993, 148] width 38 height 13
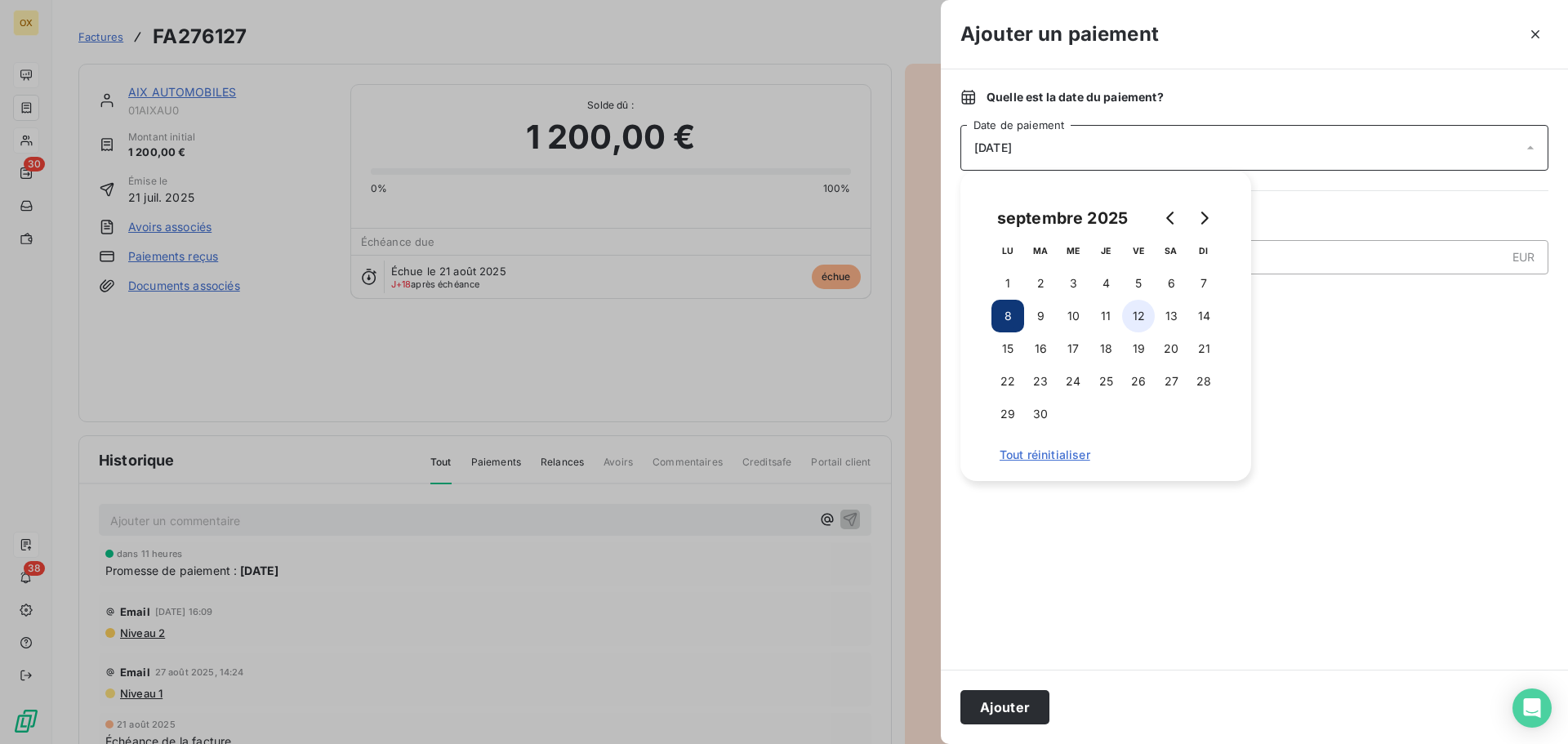
click at [1145, 311] on button "12" at bounding box center [1139, 316] width 32 height 32
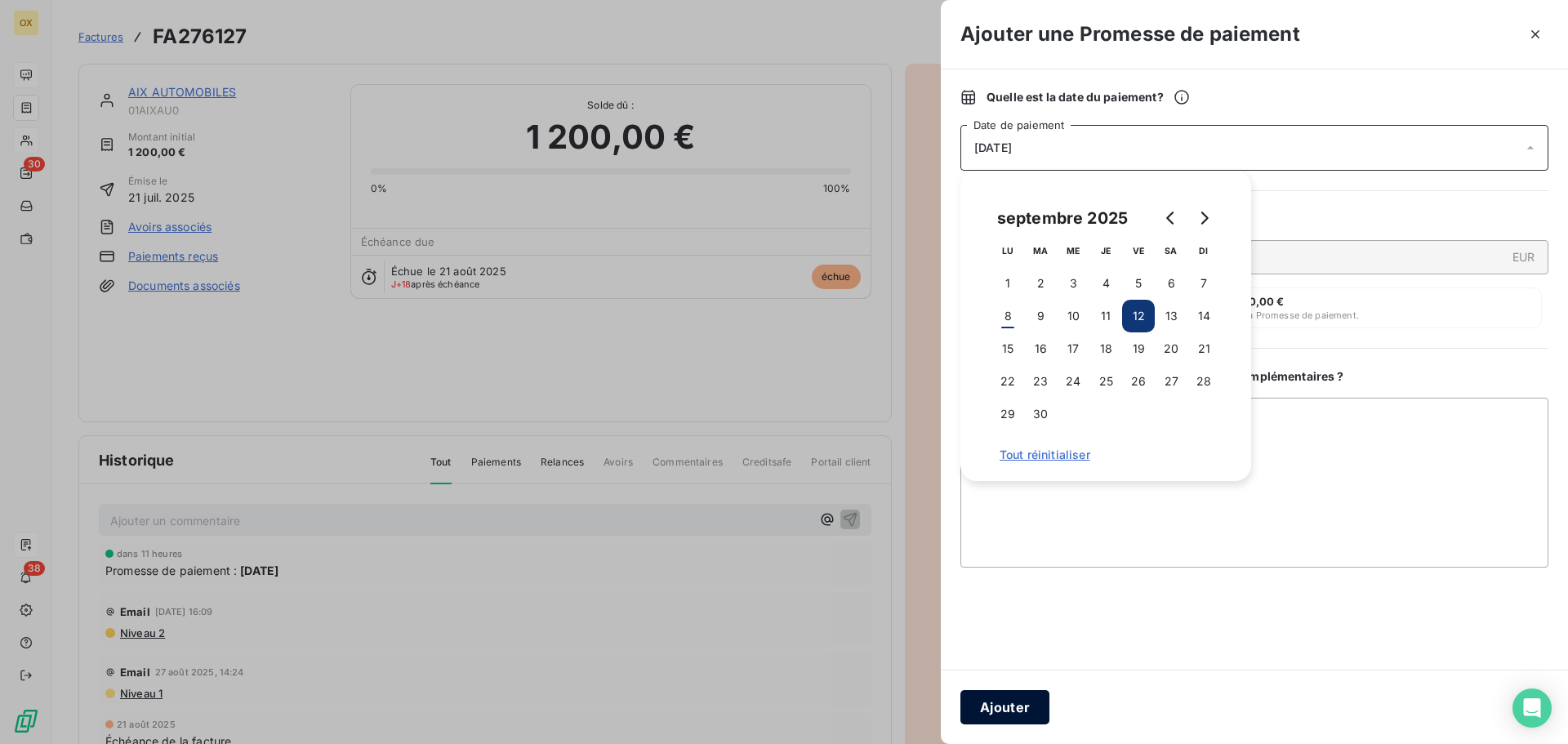
click at [1011, 708] on button "Ajouter" at bounding box center [1005, 706] width 89 height 34
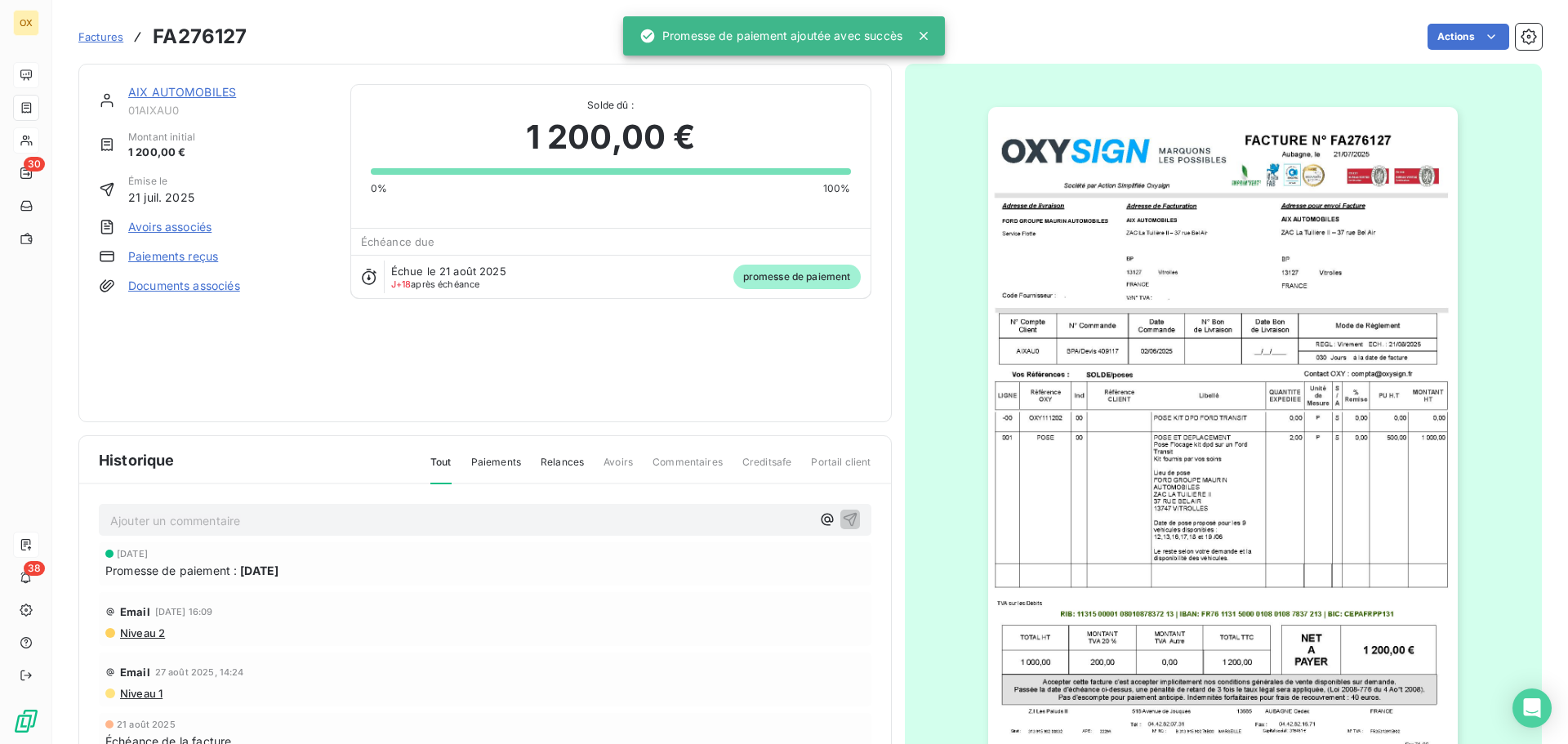
click at [191, 88] on link "AIX AUTOMOBILES" at bounding box center [182, 92] width 108 height 14
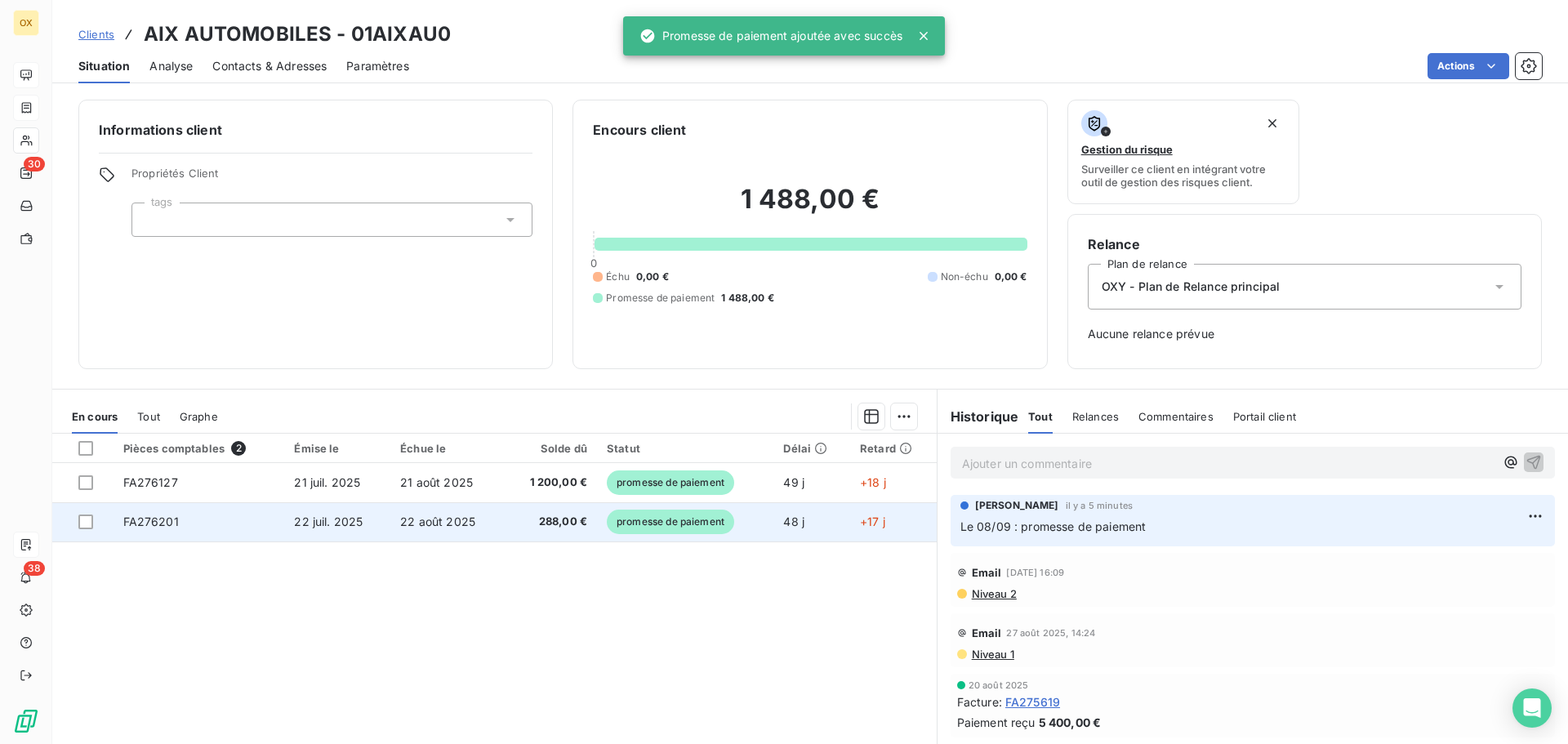
click at [621, 525] on span "promesse de paiement" at bounding box center [670, 521] width 127 height 25
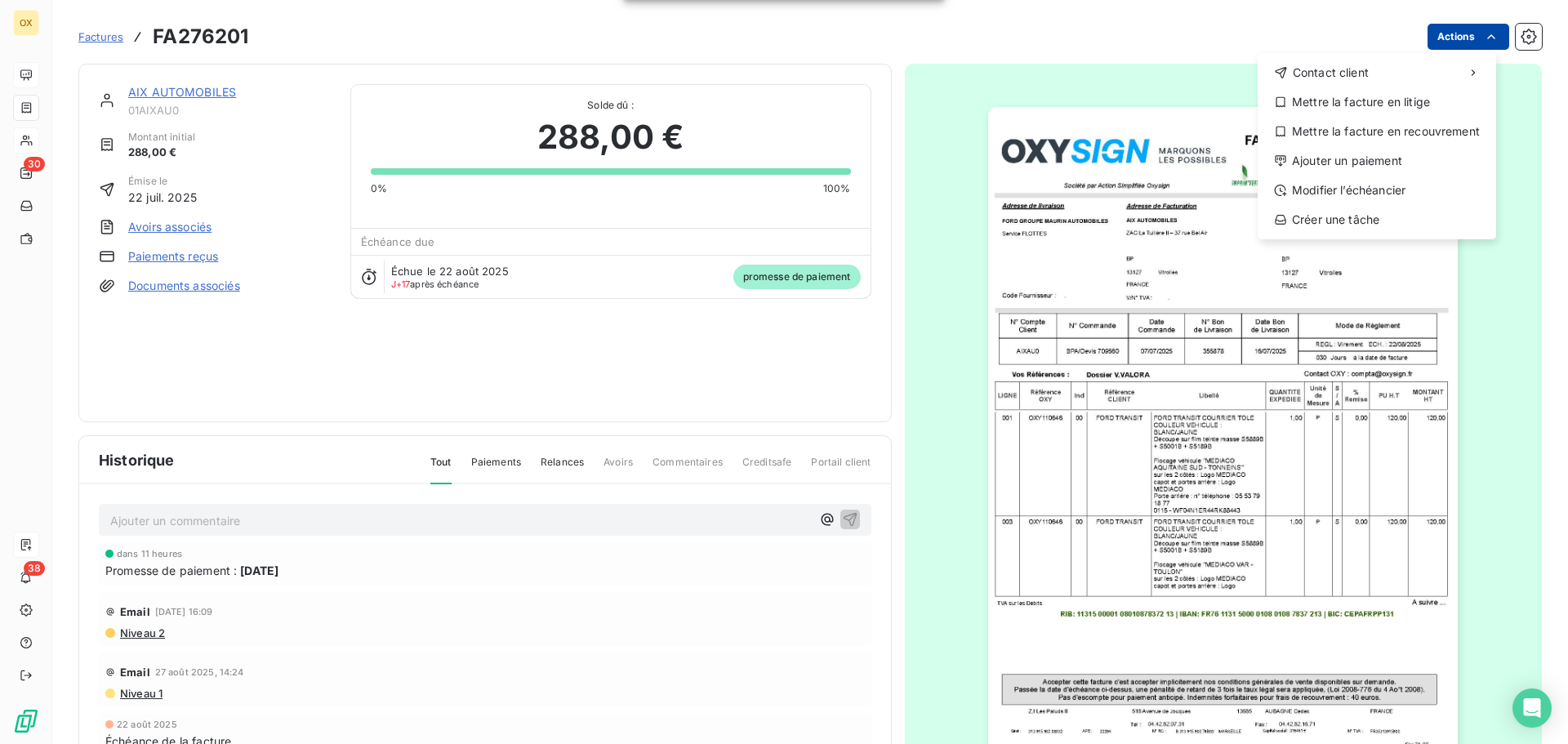
click at [1463, 38] on html "OX 30 38 Factures FA276201 Actions Contact client Mettre la facture en litige M…" at bounding box center [784, 372] width 1568 height 744
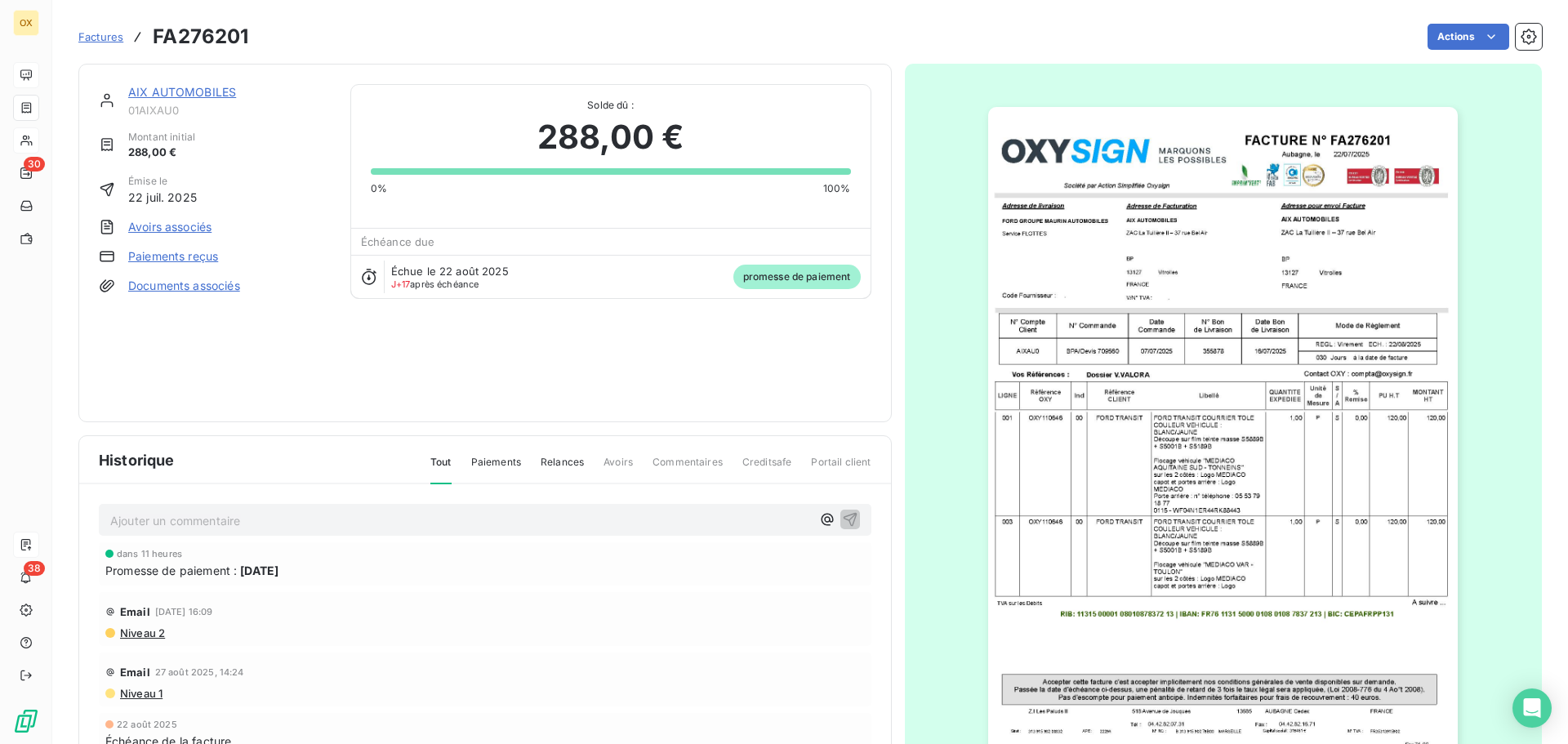
click at [919, 26] on html "OX 30 38 Factures FA276201 Actions AIX AUTOMOBILES 01AIXAU0 Montant initial 288…" at bounding box center [784, 372] width 1568 height 744
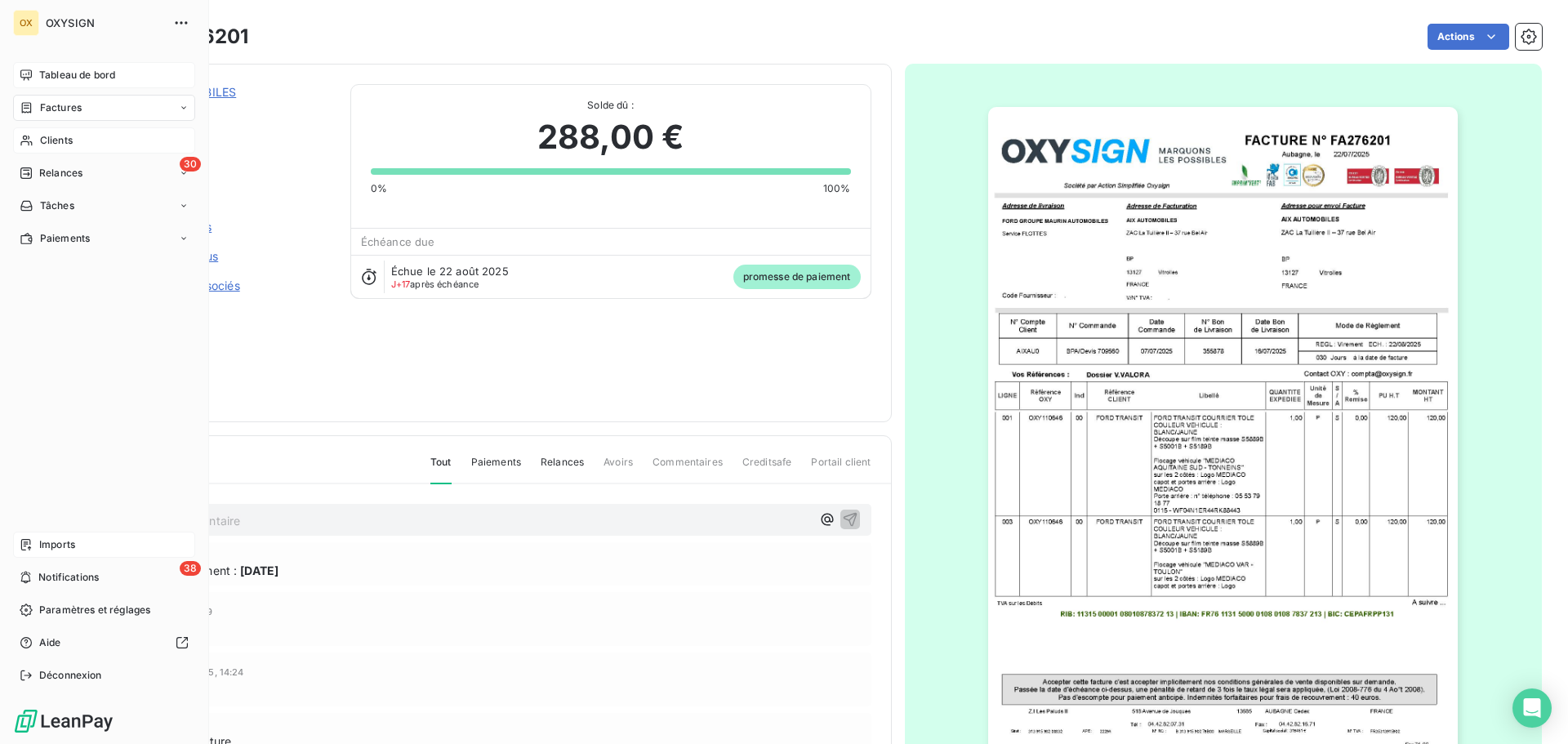
click at [50, 70] on span "Tableau de bord" at bounding box center [77, 74] width 76 height 15
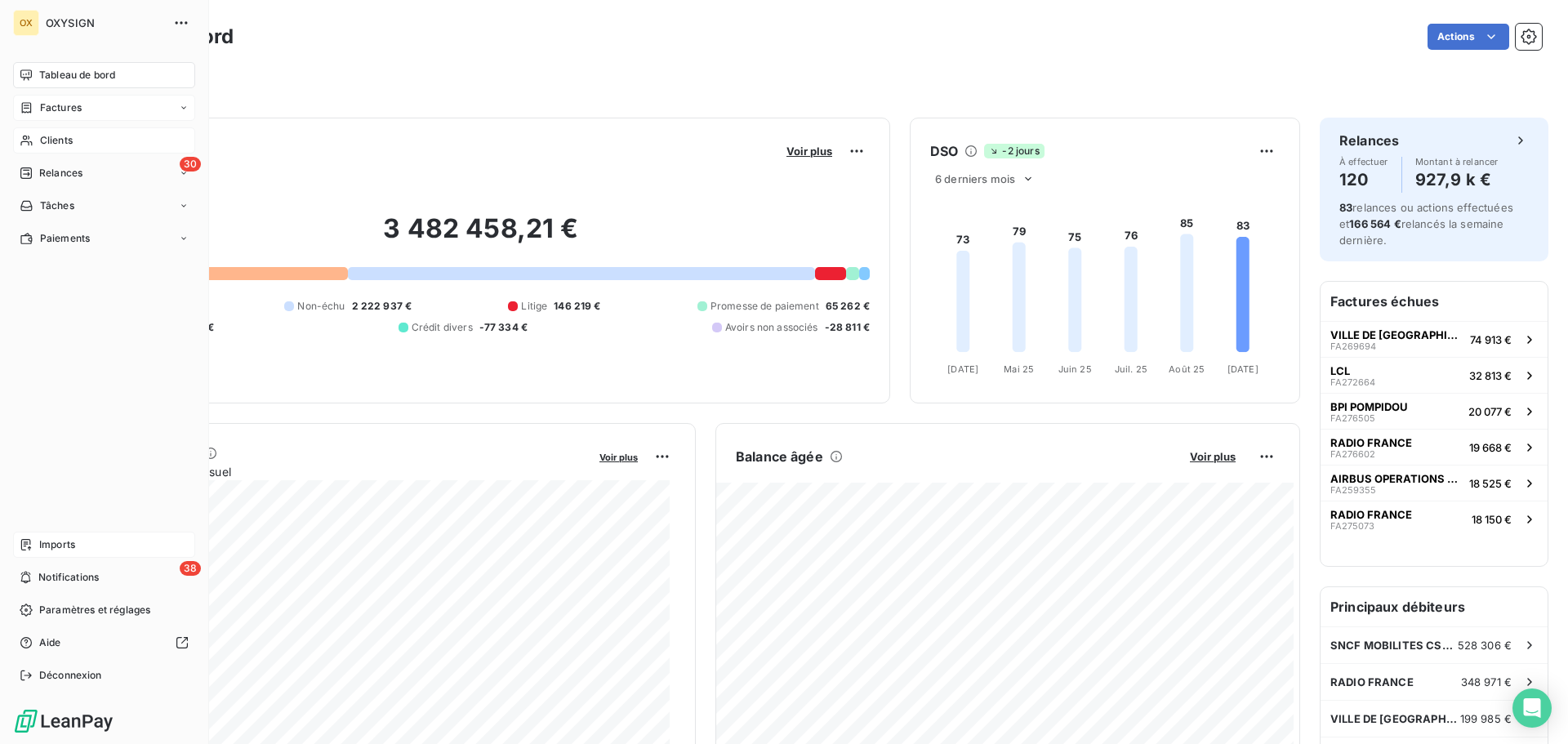
click at [55, 138] on span "Clients" at bounding box center [56, 140] width 32 height 15
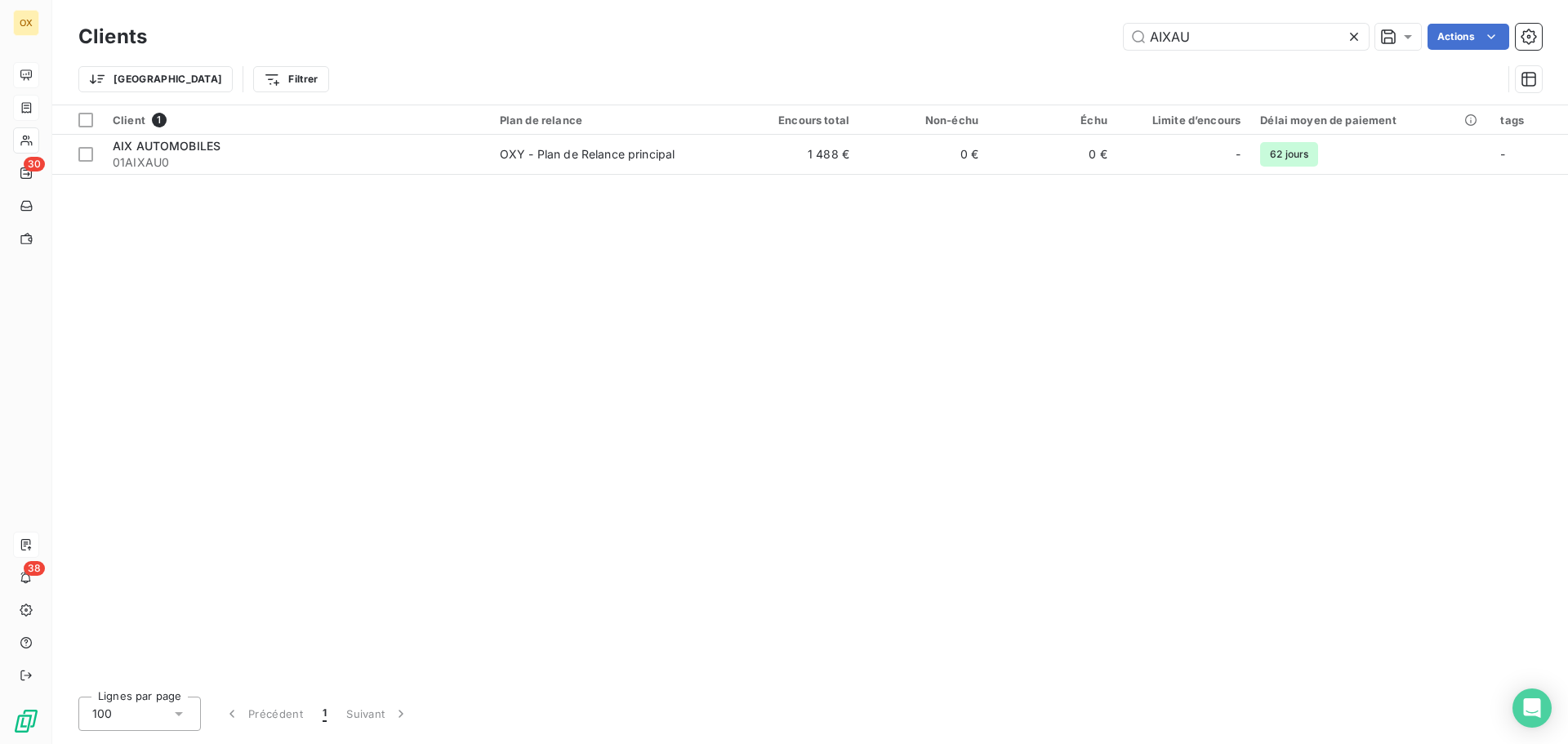
drag, startPoint x: 1218, startPoint y: 37, endPoint x: 1094, endPoint y: 44, distance: 124.2
click at [1094, 44] on div "AIXAU Actions" at bounding box center [854, 37] width 1375 height 26
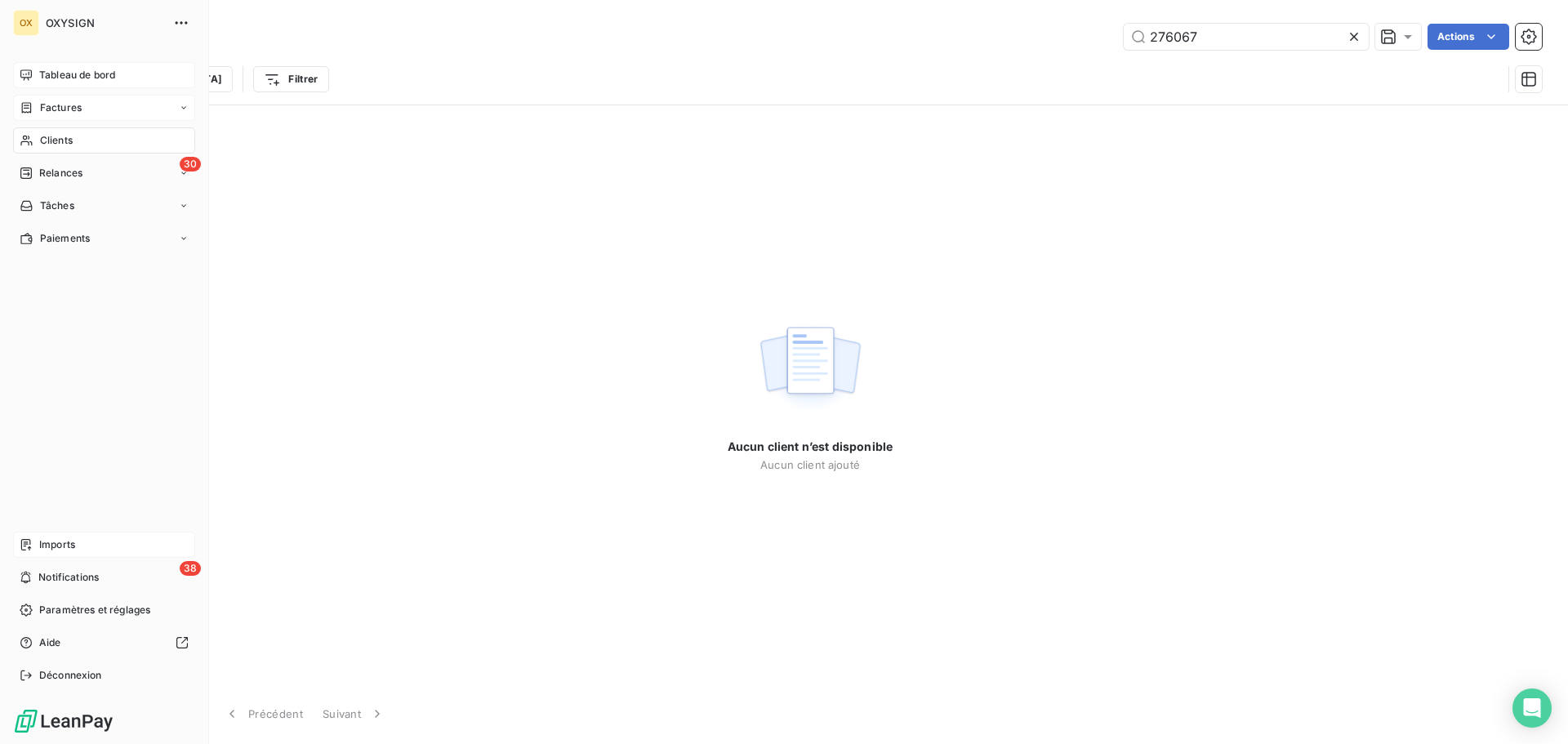
type input "276067"
click at [43, 105] on span "Factures" at bounding box center [61, 108] width 42 height 15
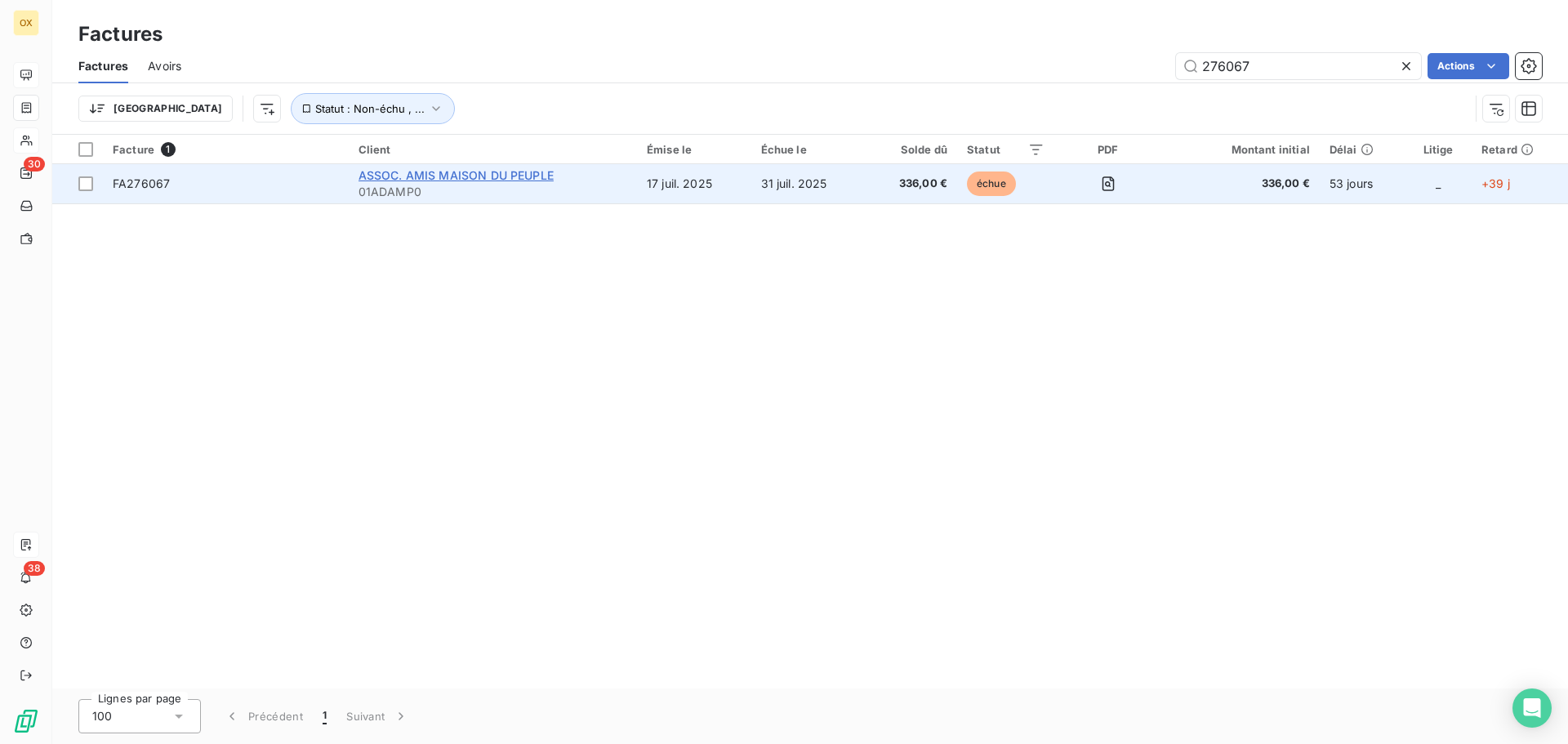
type input "276067"
click at [385, 174] on span "ASSOC. AMIS MAISON DU PEUPLE" at bounding box center [456, 175] width 195 height 14
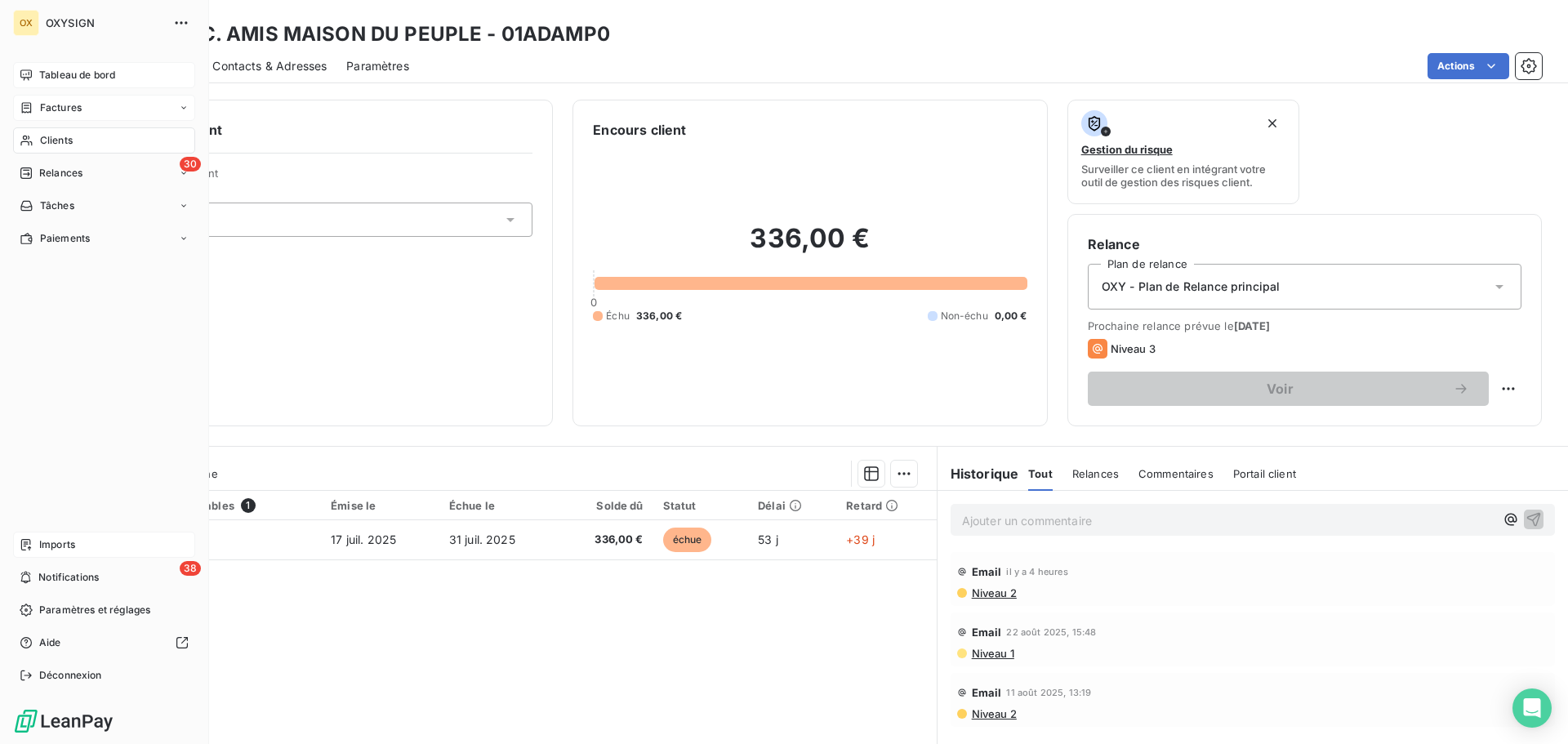
drag, startPoint x: 51, startPoint y: 102, endPoint x: 42, endPoint y: 104, distance: 9.2
click at [42, 104] on span "Factures" at bounding box center [61, 108] width 42 height 15
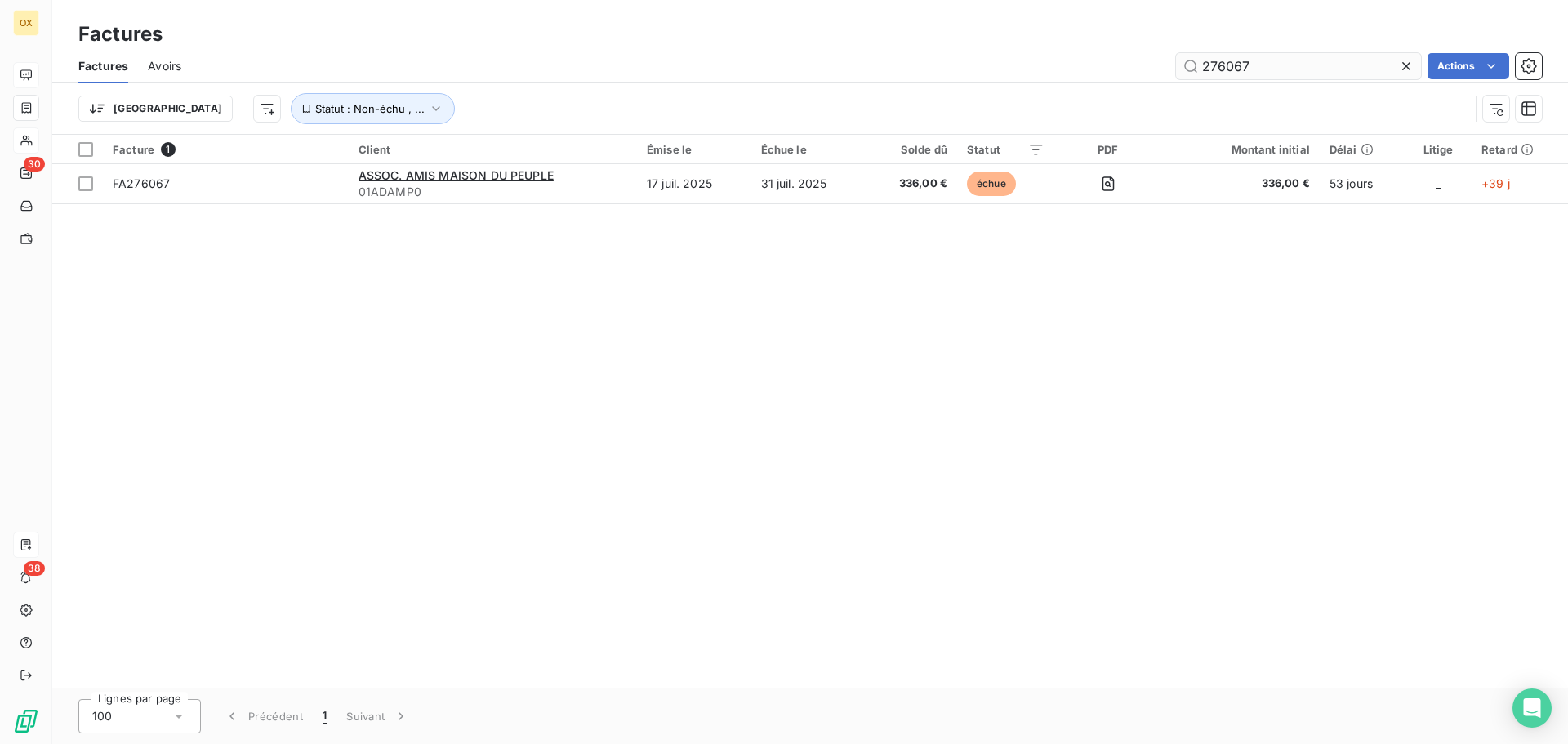
drag, startPoint x: 1292, startPoint y: 59, endPoint x: 1198, endPoint y: 59, distance: 94.0
click at [1198, 59] on input "276067" at bounding box center [1298, 66] width 245 height 26
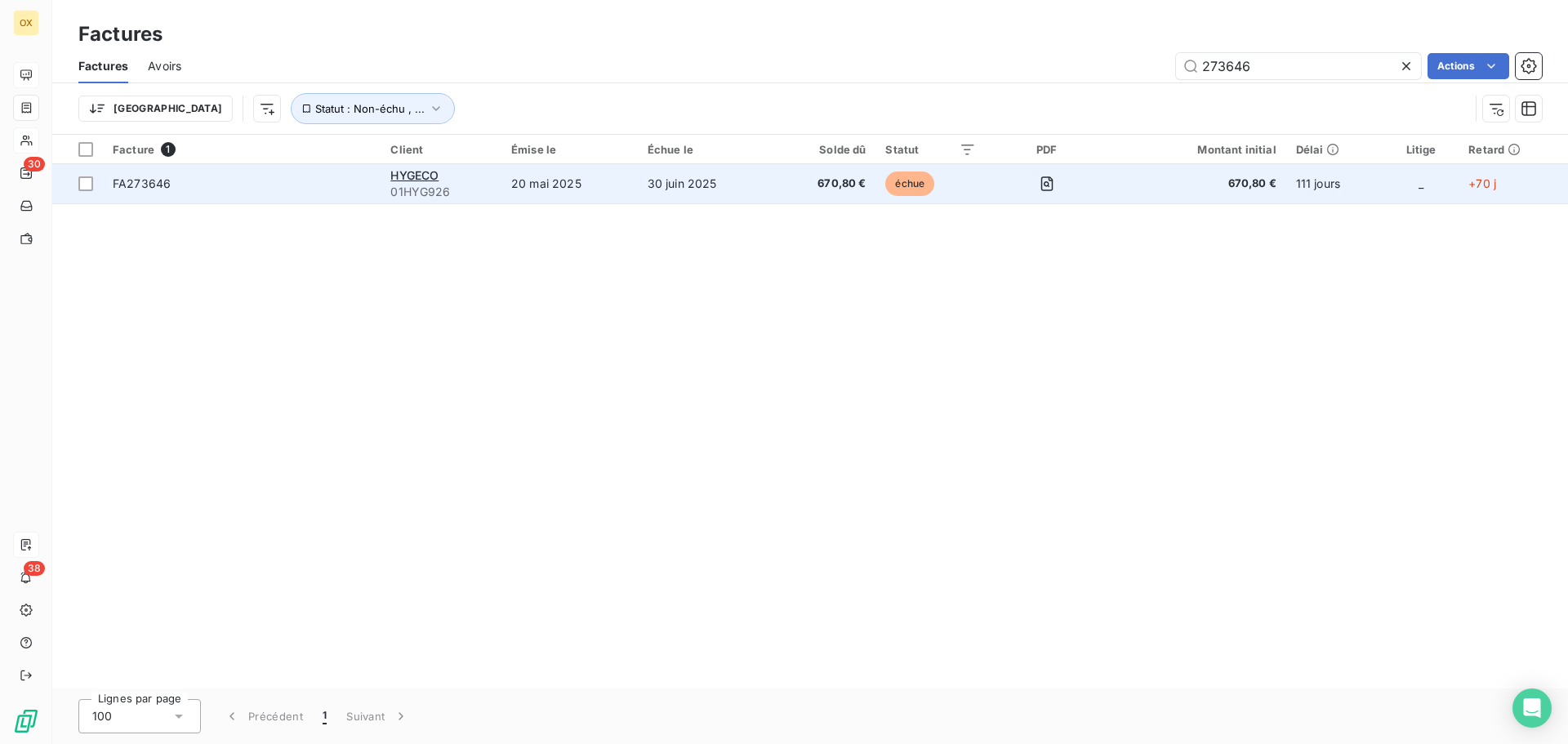
type input "273646"
click at [245, 187] on span "FA273646" at bounding box center [242, 183] width 258 height 16
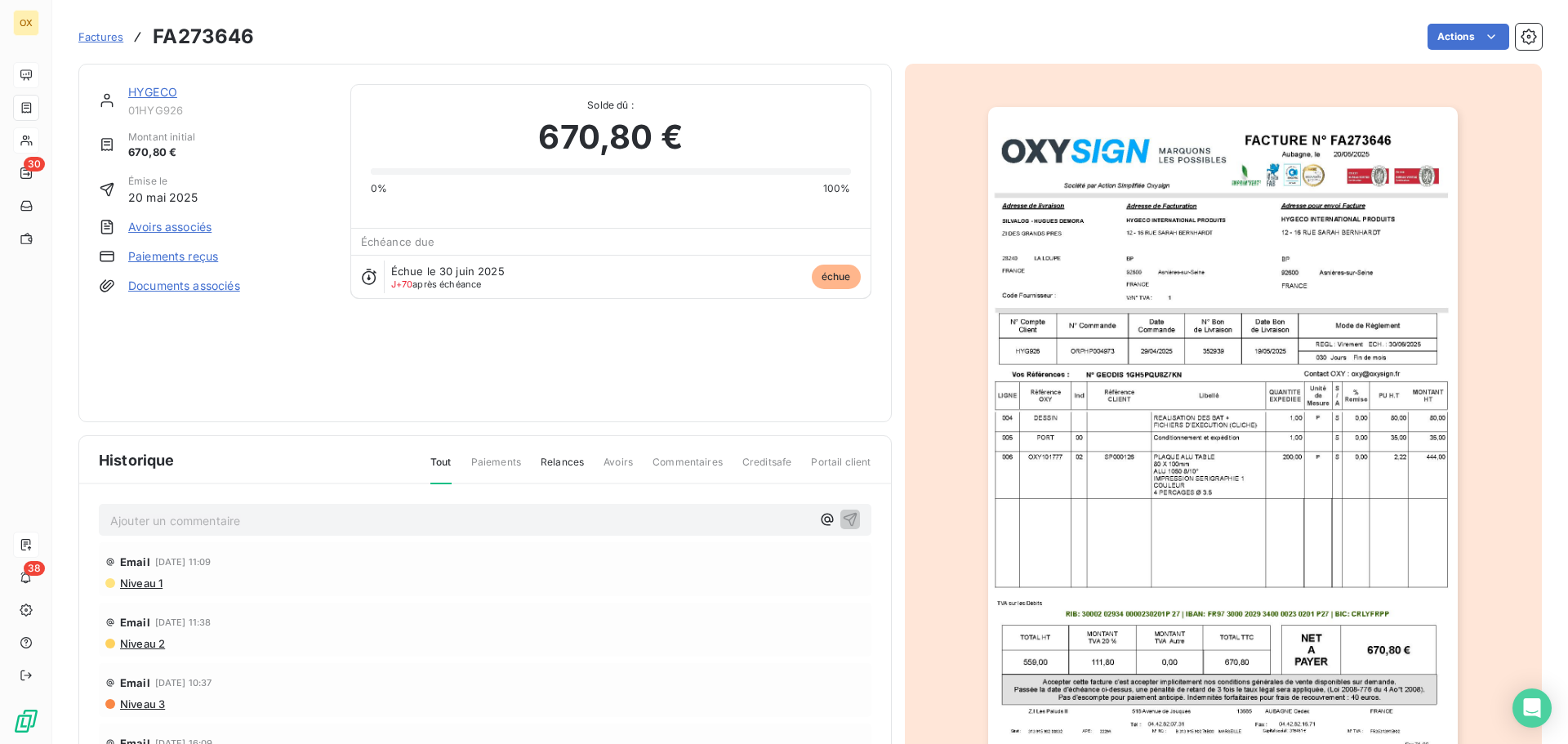
click at [163, 93] on link "HYGECO" at bounding box center [152, 92] width 49 height 14
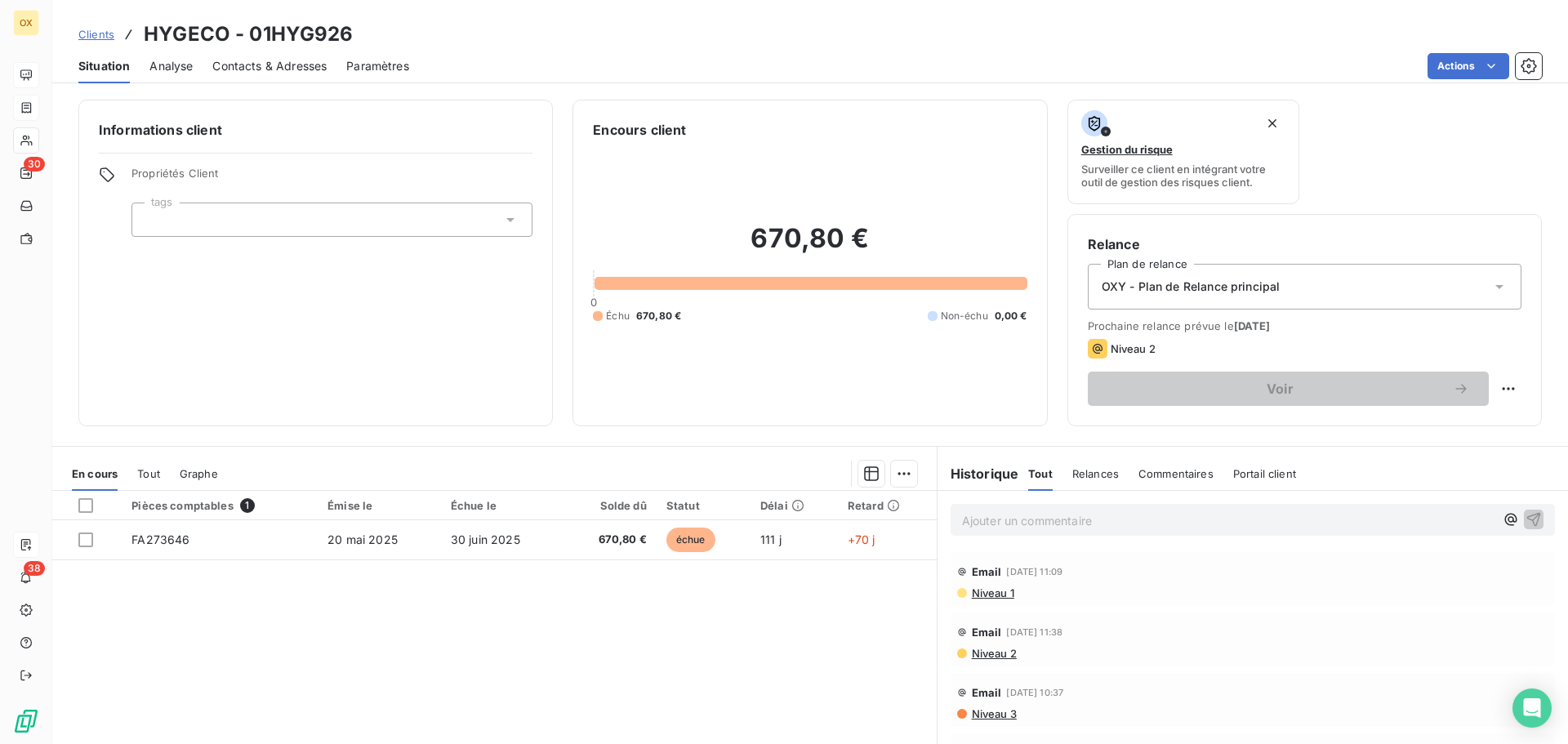
click at [1006, 514] on p "Ajouter un commentaire ﻿" at bounding box center [1228, 520] width 533 height 20
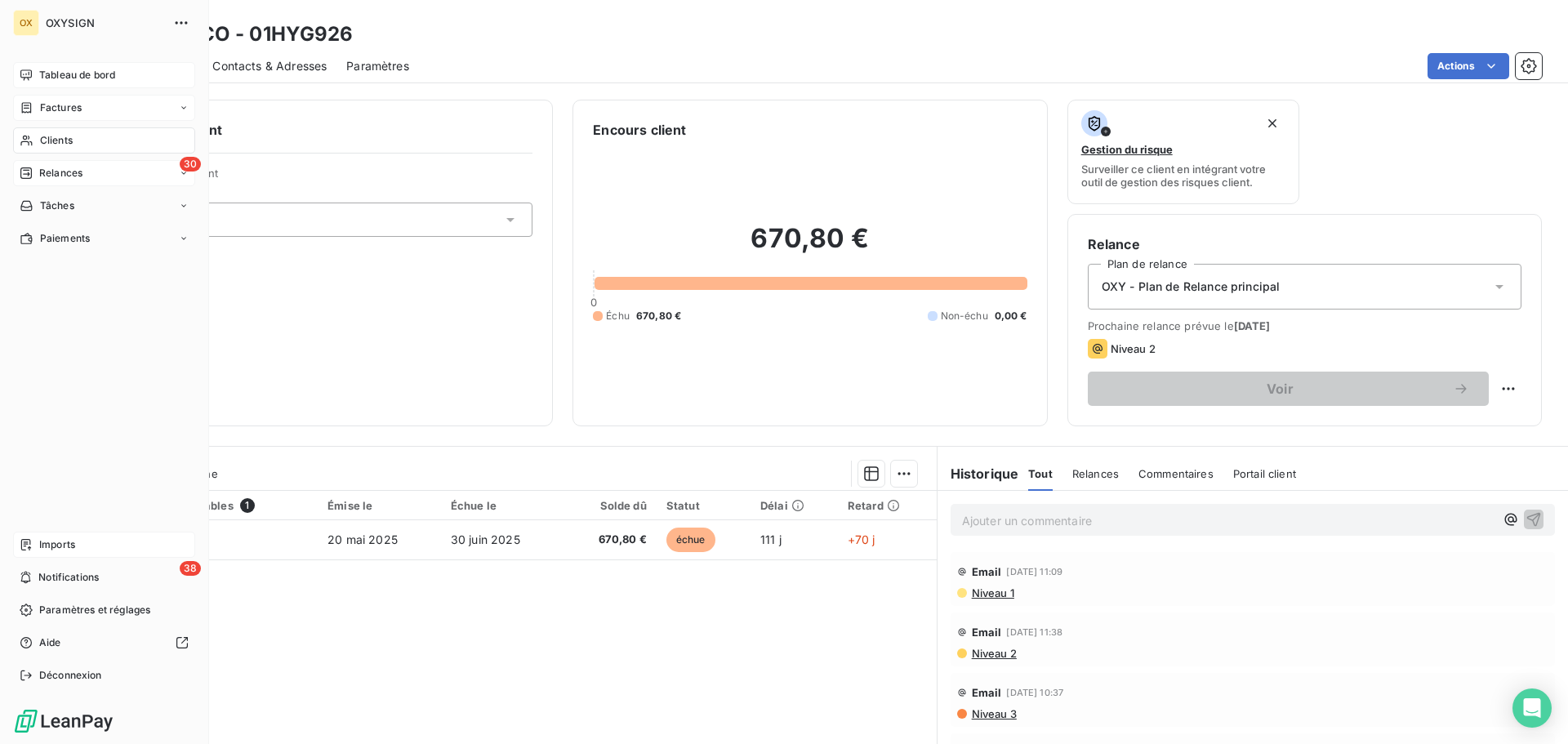
click at [47, 173] on span "Relances" at bounding box center [61, 172] width 44 height 15
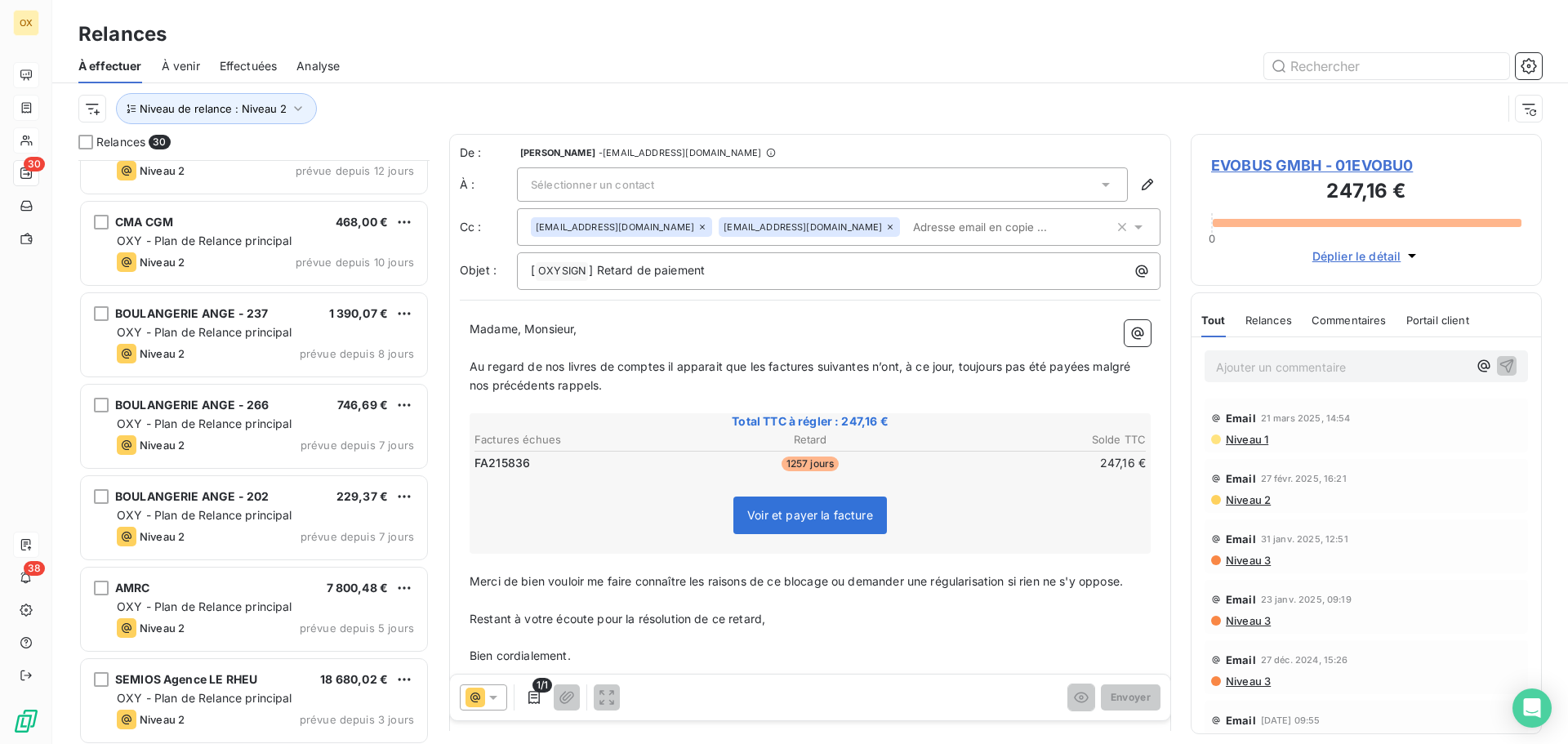
scroll to position [735, 0]
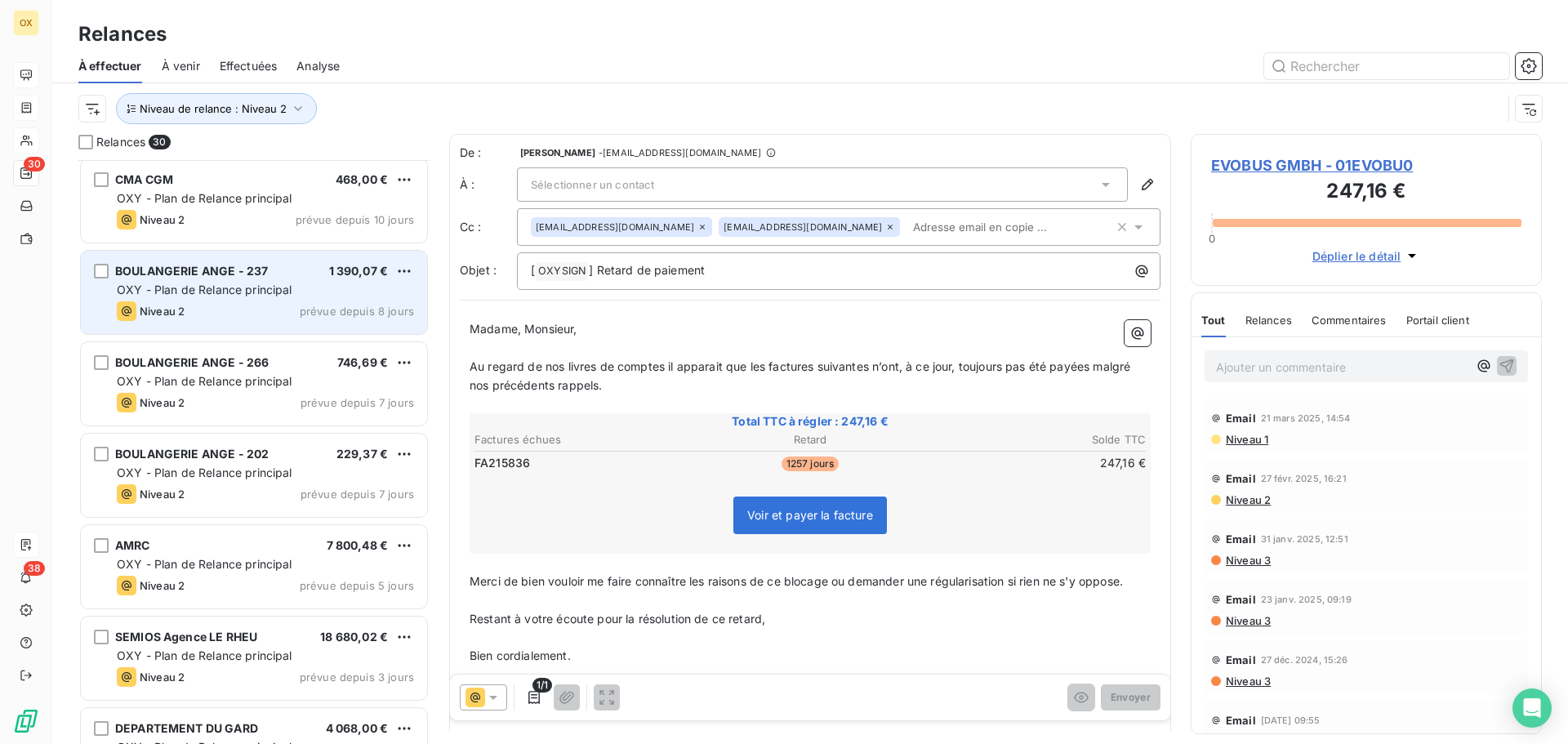
click at [270, 275] on div "BOULANGERIE ANGE - 237 1 390,07 €" at bounding box center [265, 270] width 297 height 15
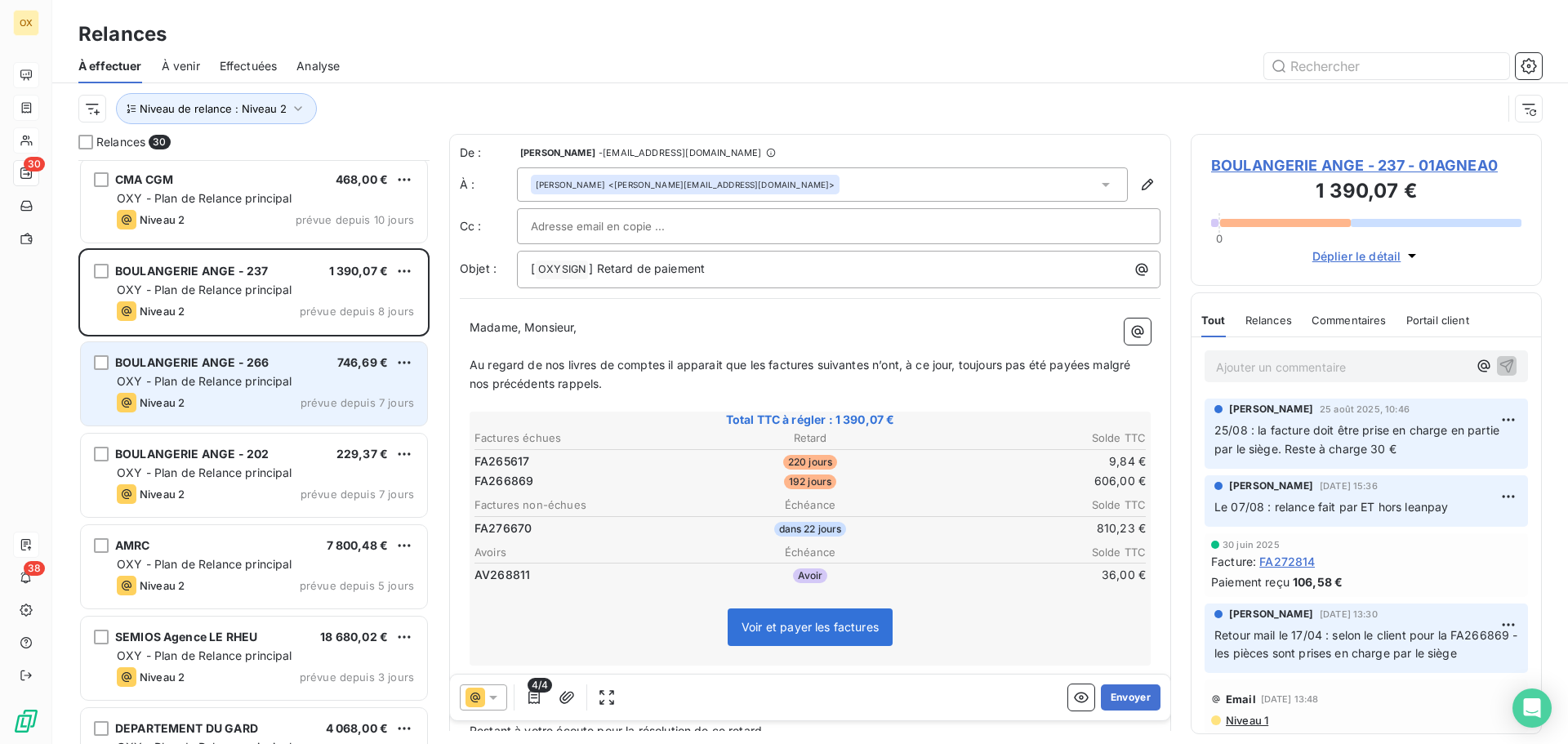
click at [288, 363] on div "BOULANGERIE ANGE - 266 746,69 €" at bounding box center [265, 362] width 297 height 15
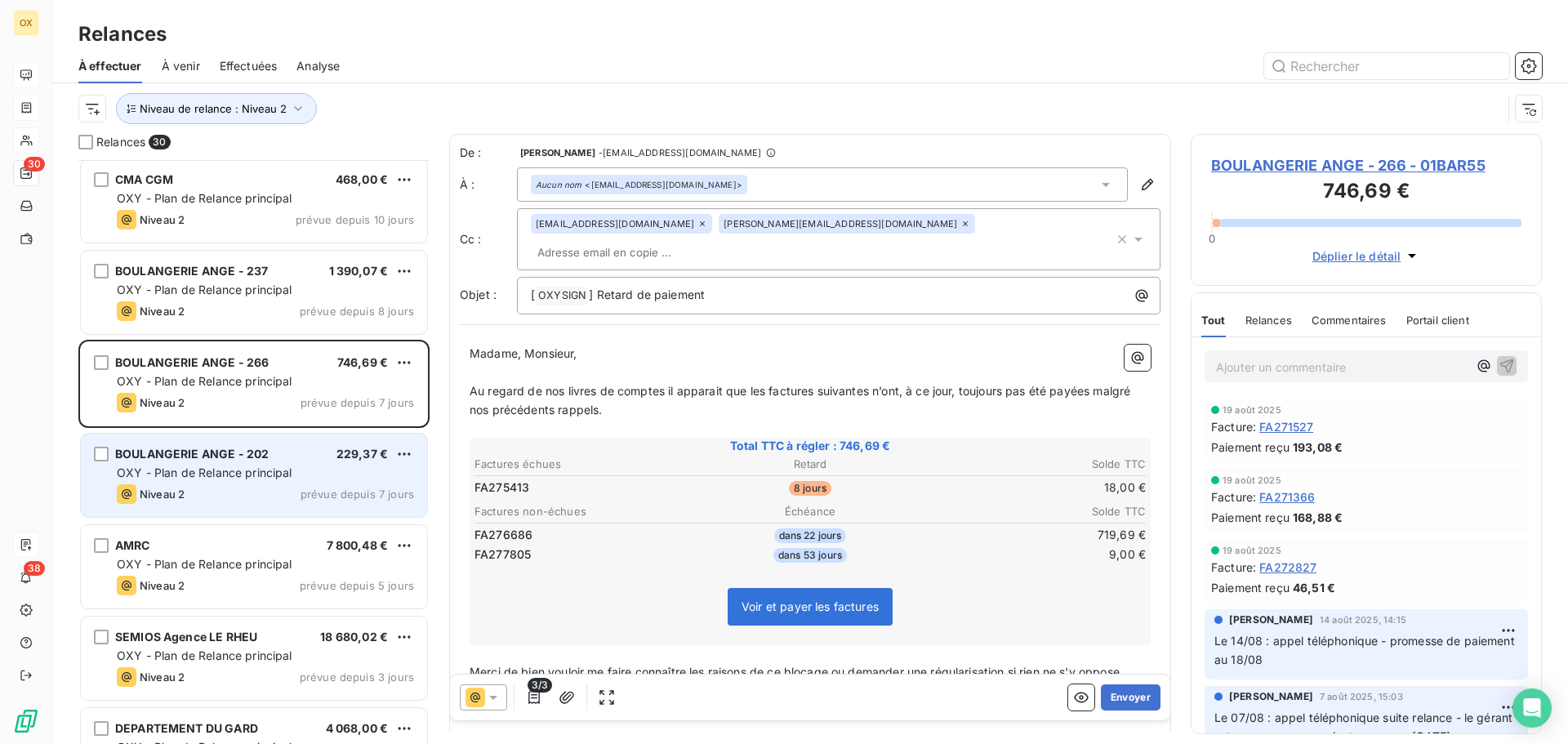
click at [268, 441] on div "BOULANGERIE ANGE - 202 229,37 € OXY - Plan de Relance principal Niveau 2 prévue…" at bounding box center [254, 475] width 347 height 84
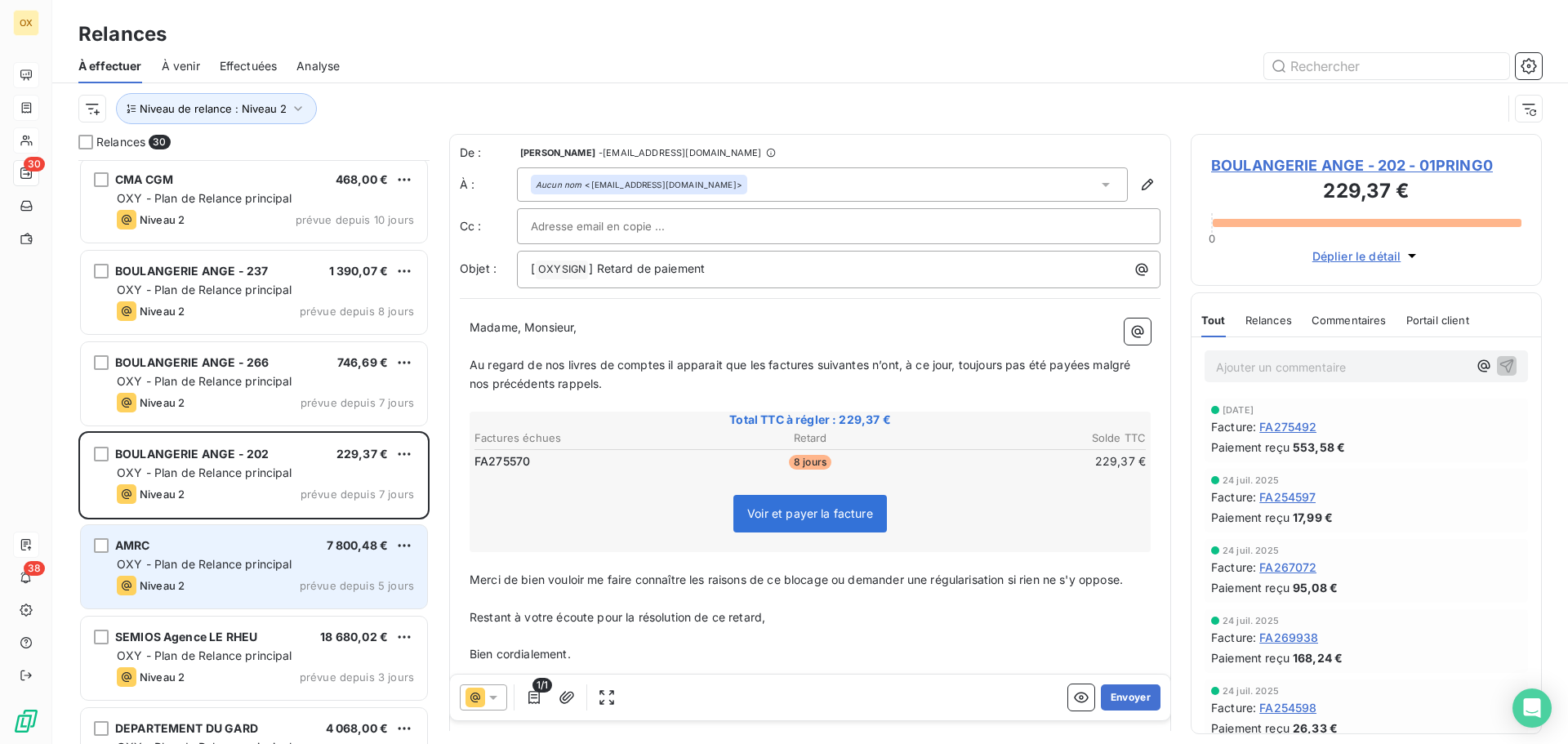
click at [339, 577] on div "Niveau 2 prévue depuis 5 jours" at bounding box center [265, 585] width 297 height 20
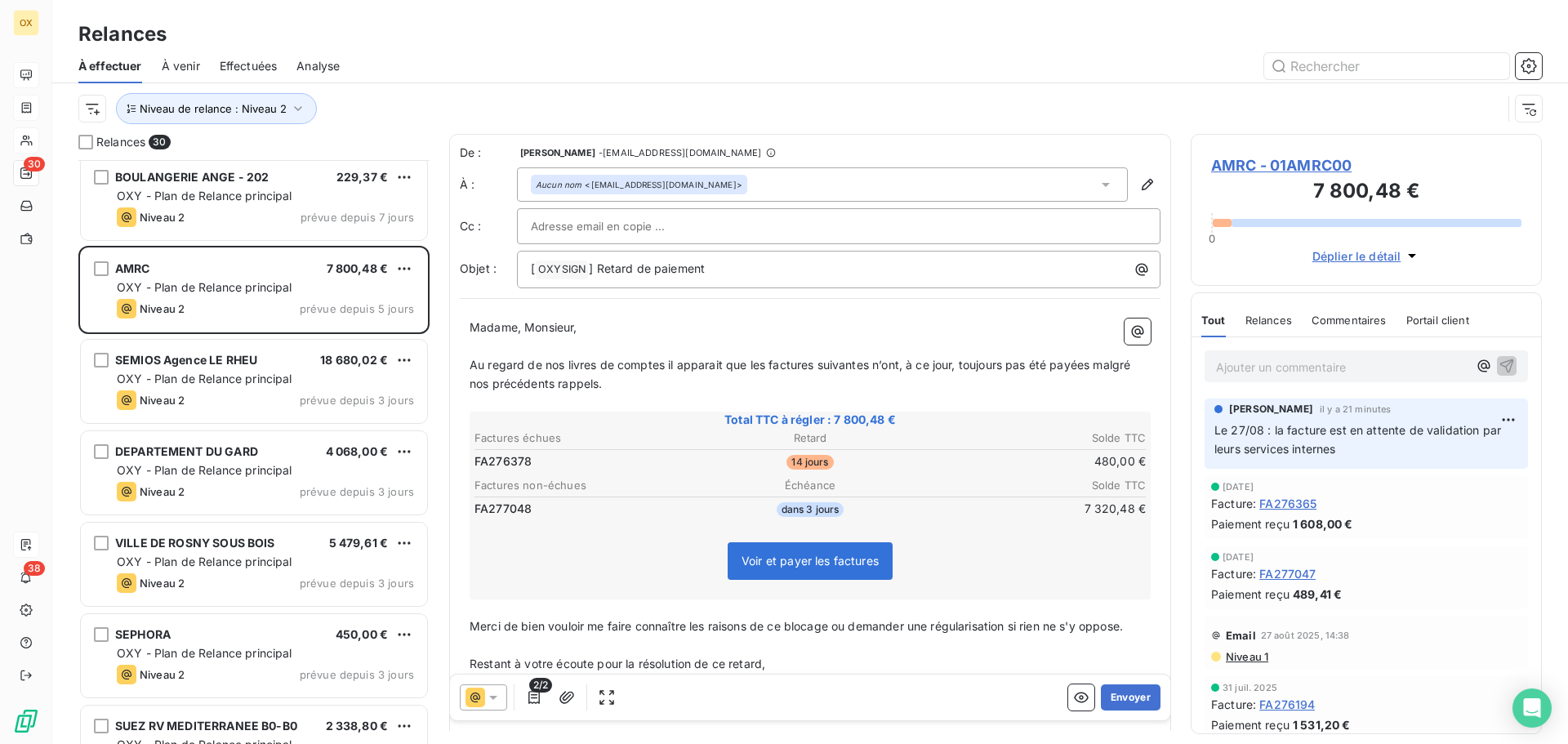
scroll to position [1062, 0]
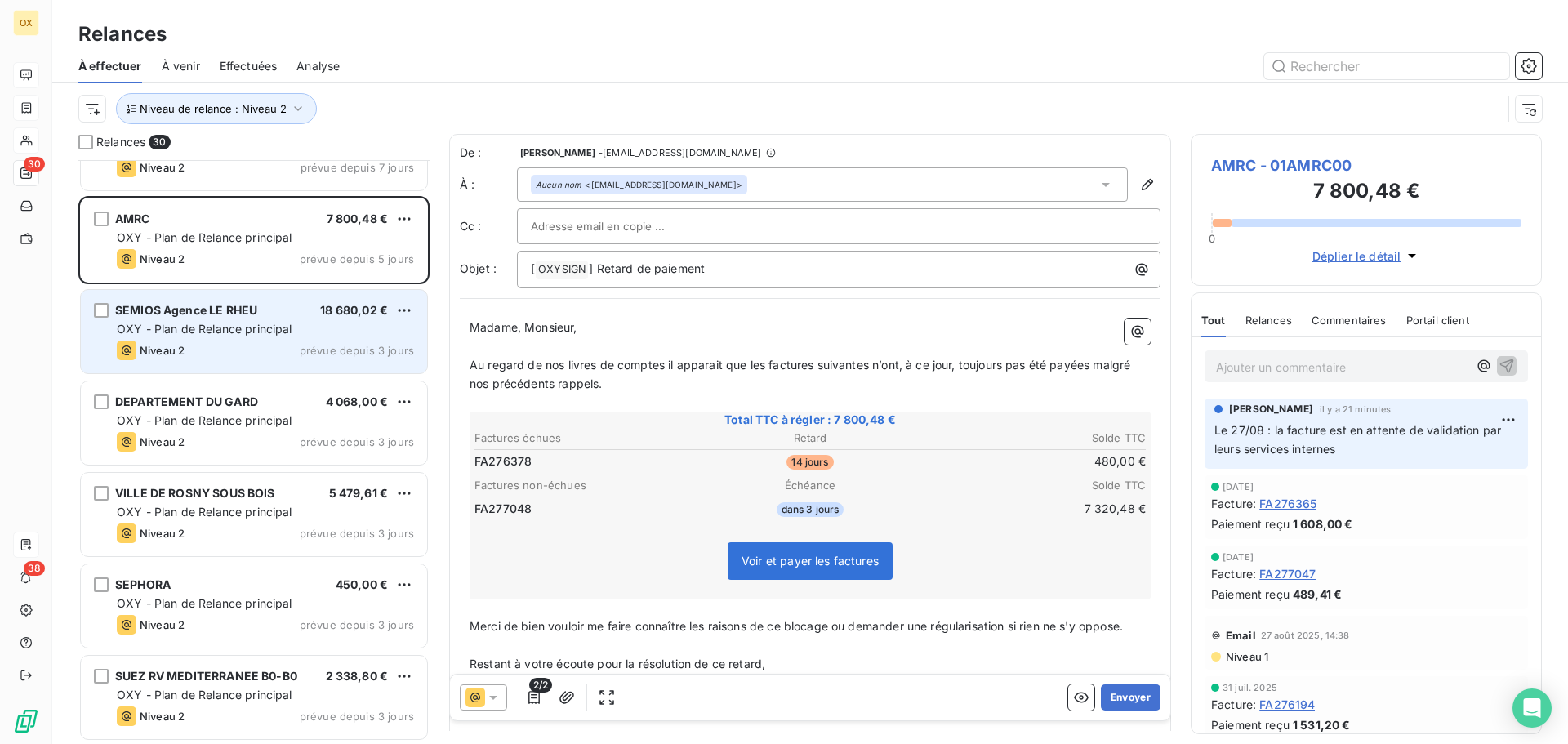
click at [267, 347] on div "Niveau 2 prévue depuis 3 jours" at bounding box center [265, 350] width 297 height 20
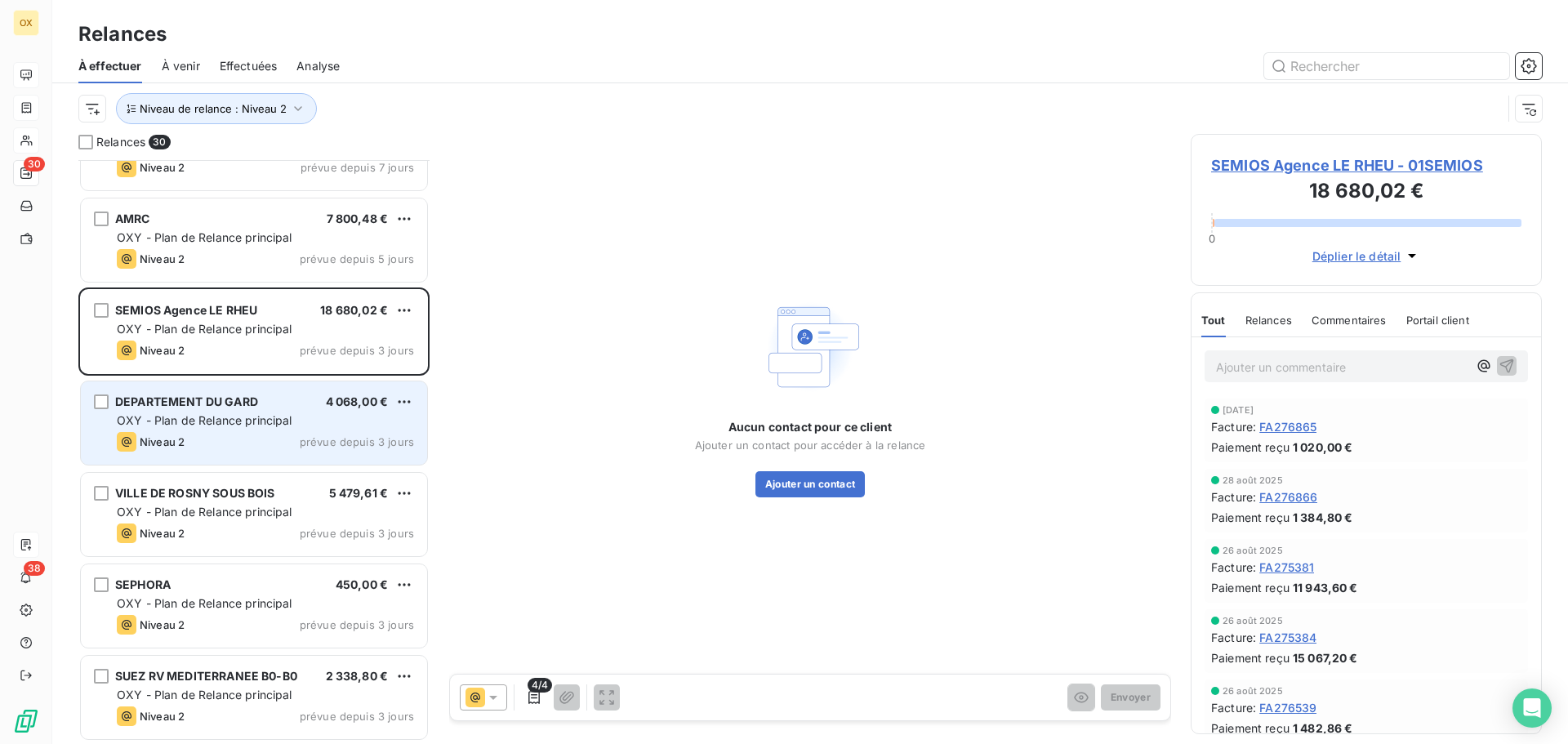
click at [251, 412] on div "OXY - Plan de Relance principal" at bounding box center [265, 420] width 297 height 16
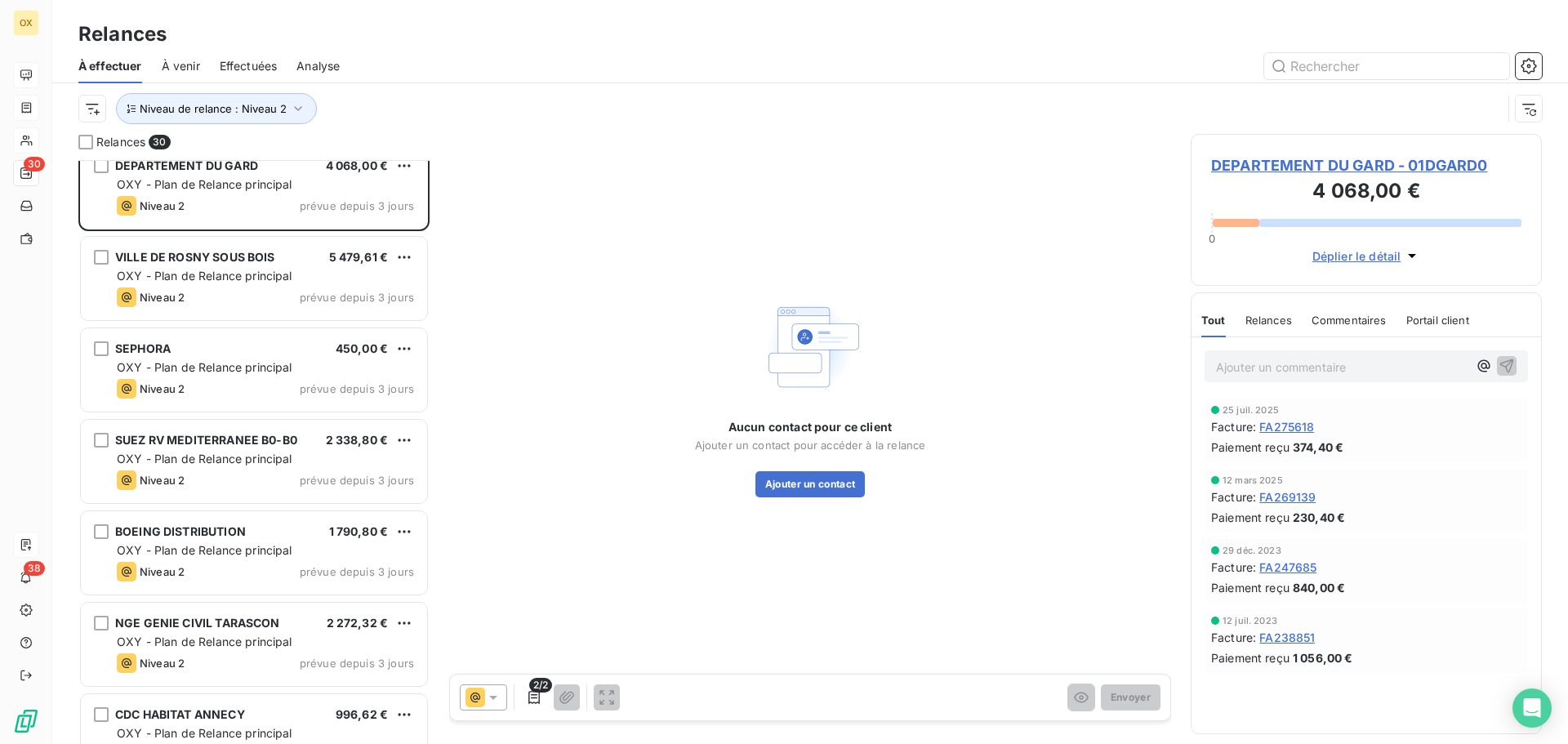
scroll to position [1307, 0]
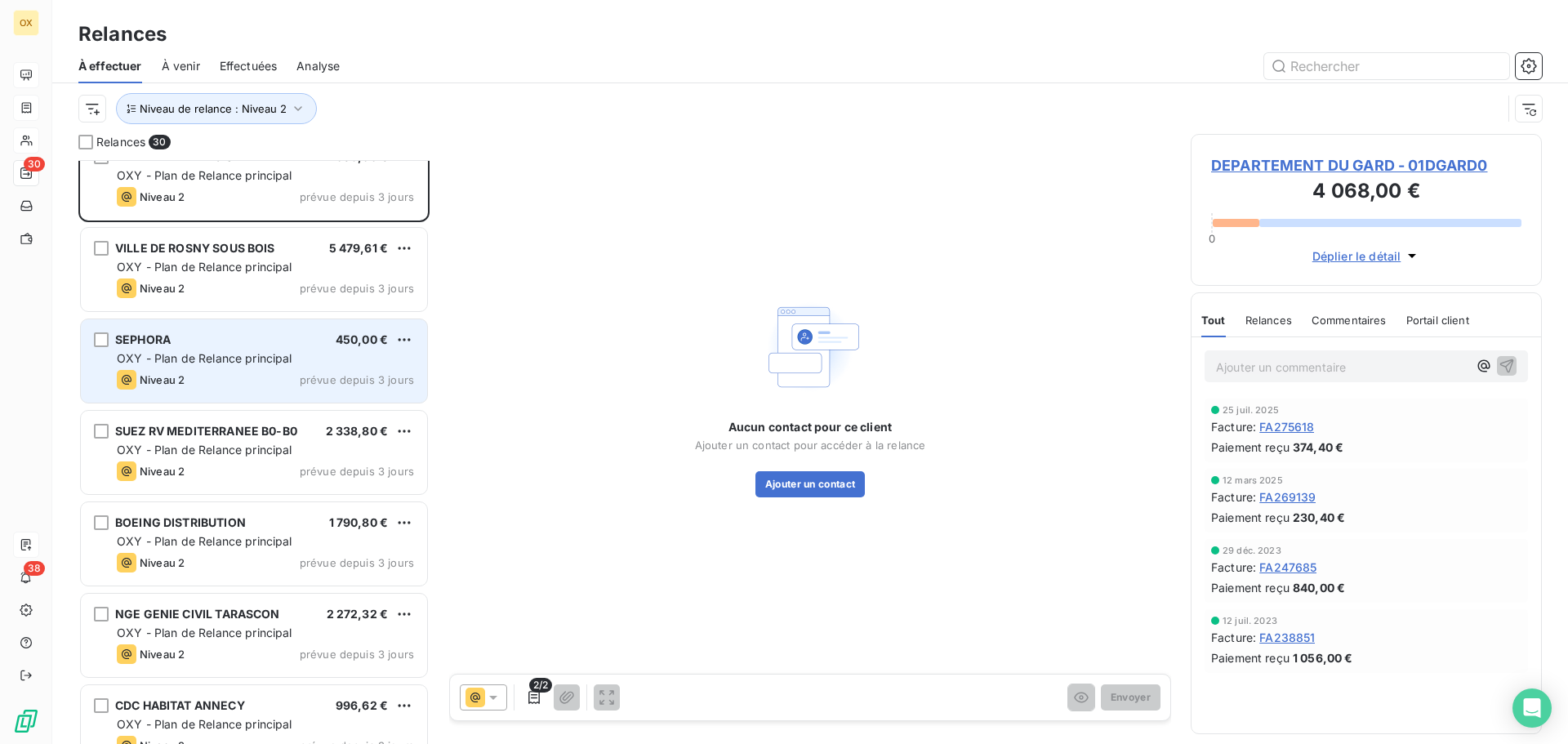
click at [238, 379] on div "Niveau 2 prévue depuis 3 jours" at bounding box center [265, 379] width 297 height 20
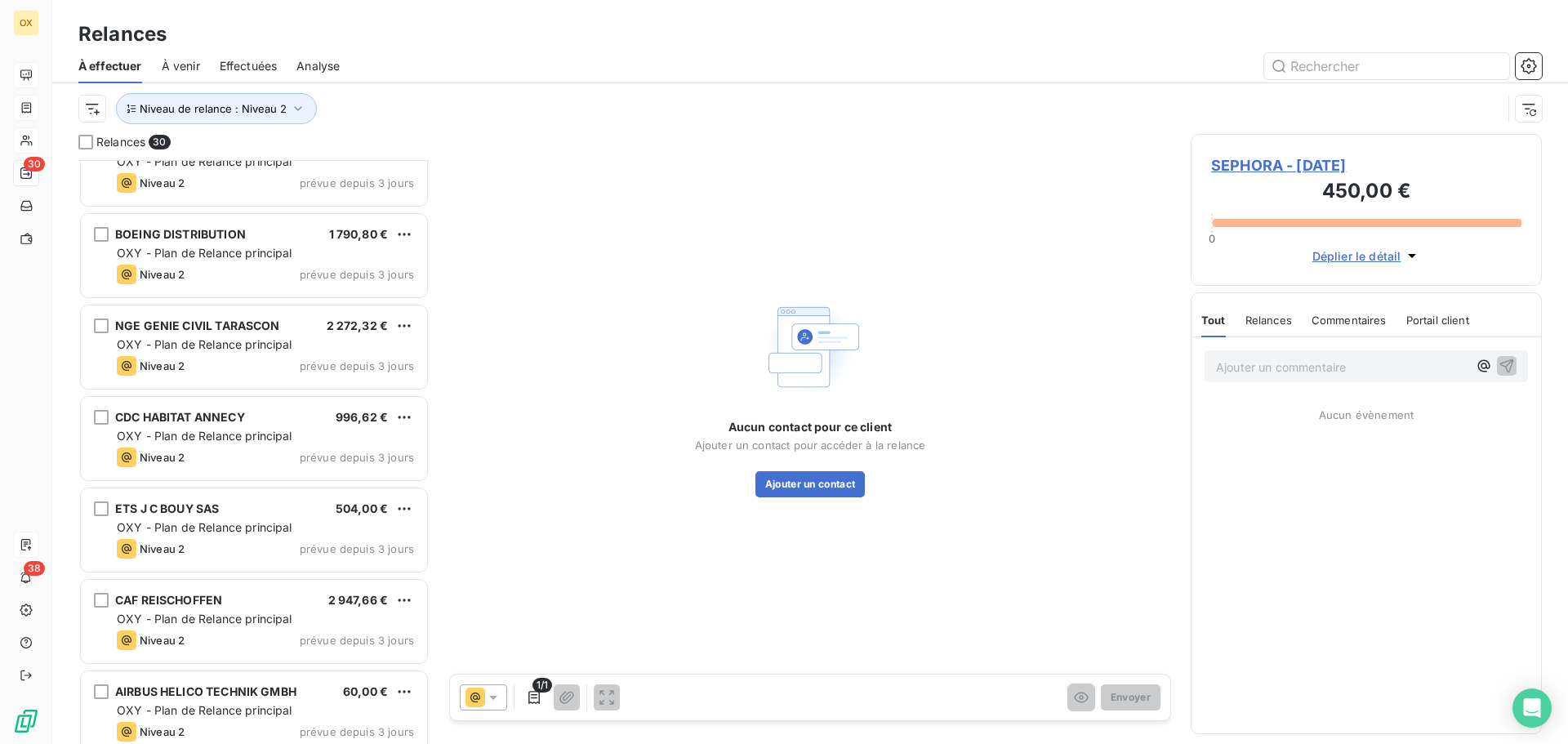
scroll to position [1633, 0]
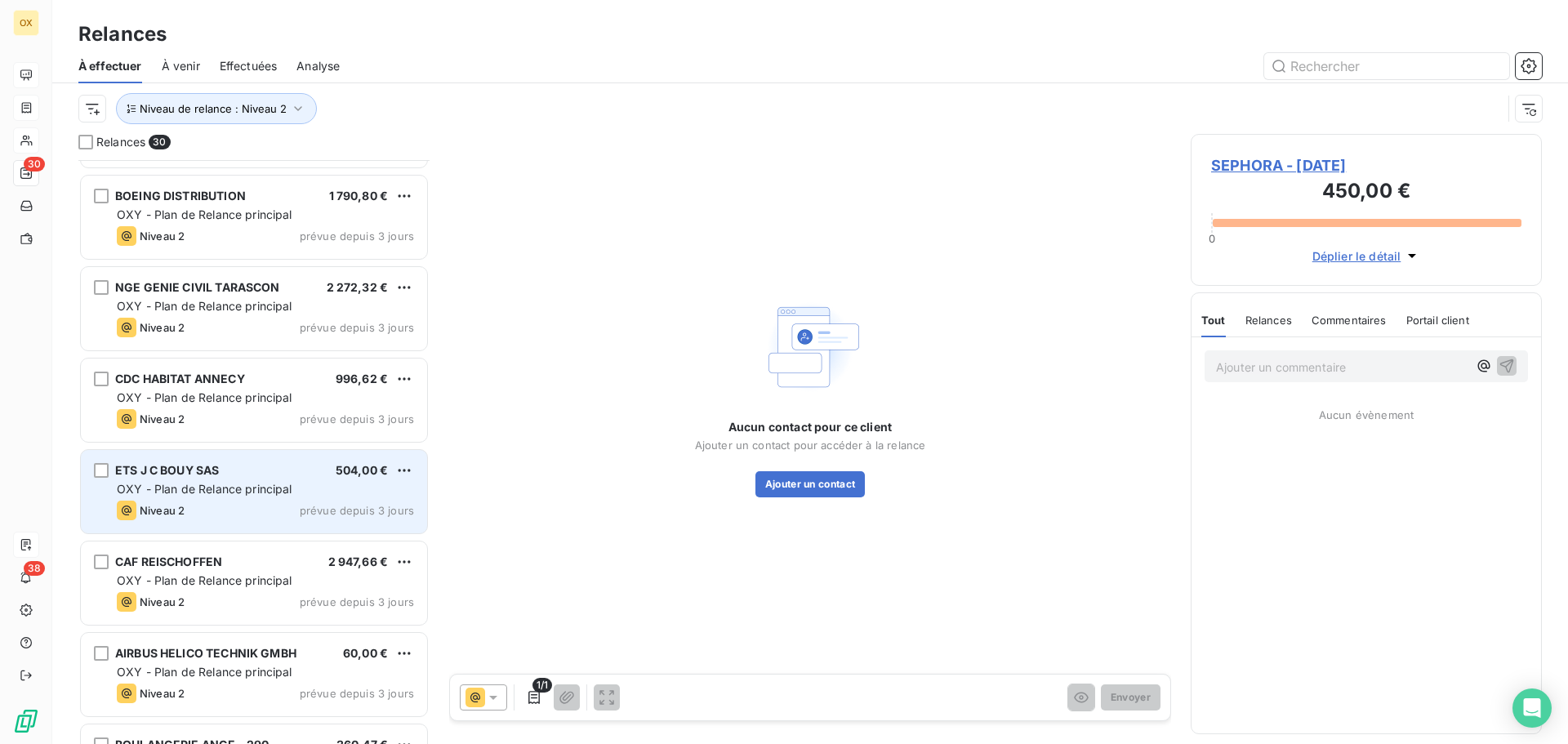
click at [254, 487] on span "OXY - Plan de Relance principal" at bounding box center [205, 488] width 176 height 14
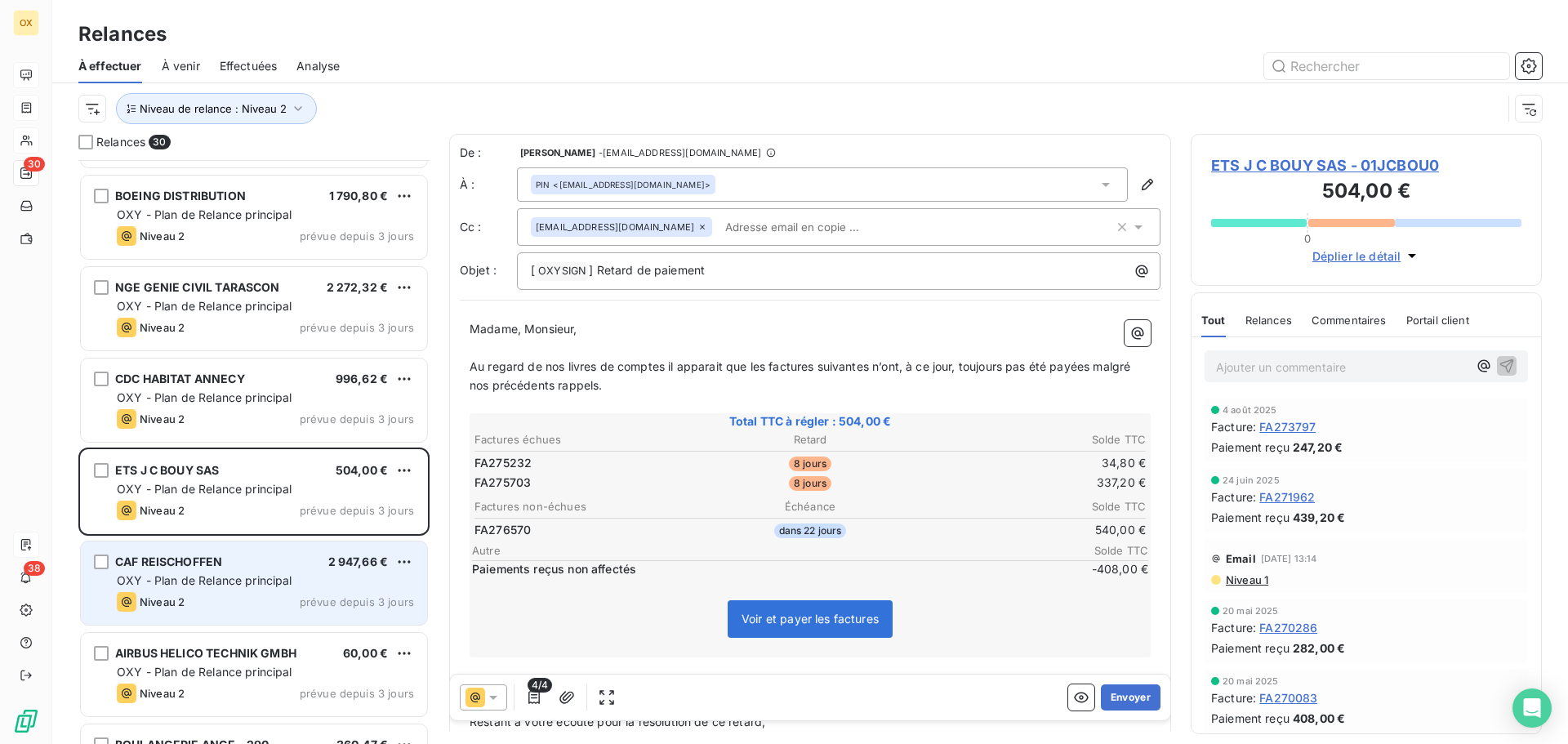
click at [324, 565] on div "CAF REISCHOFFEN 2 947,66 €" at bounding box center [265, 561] width 297 height 15
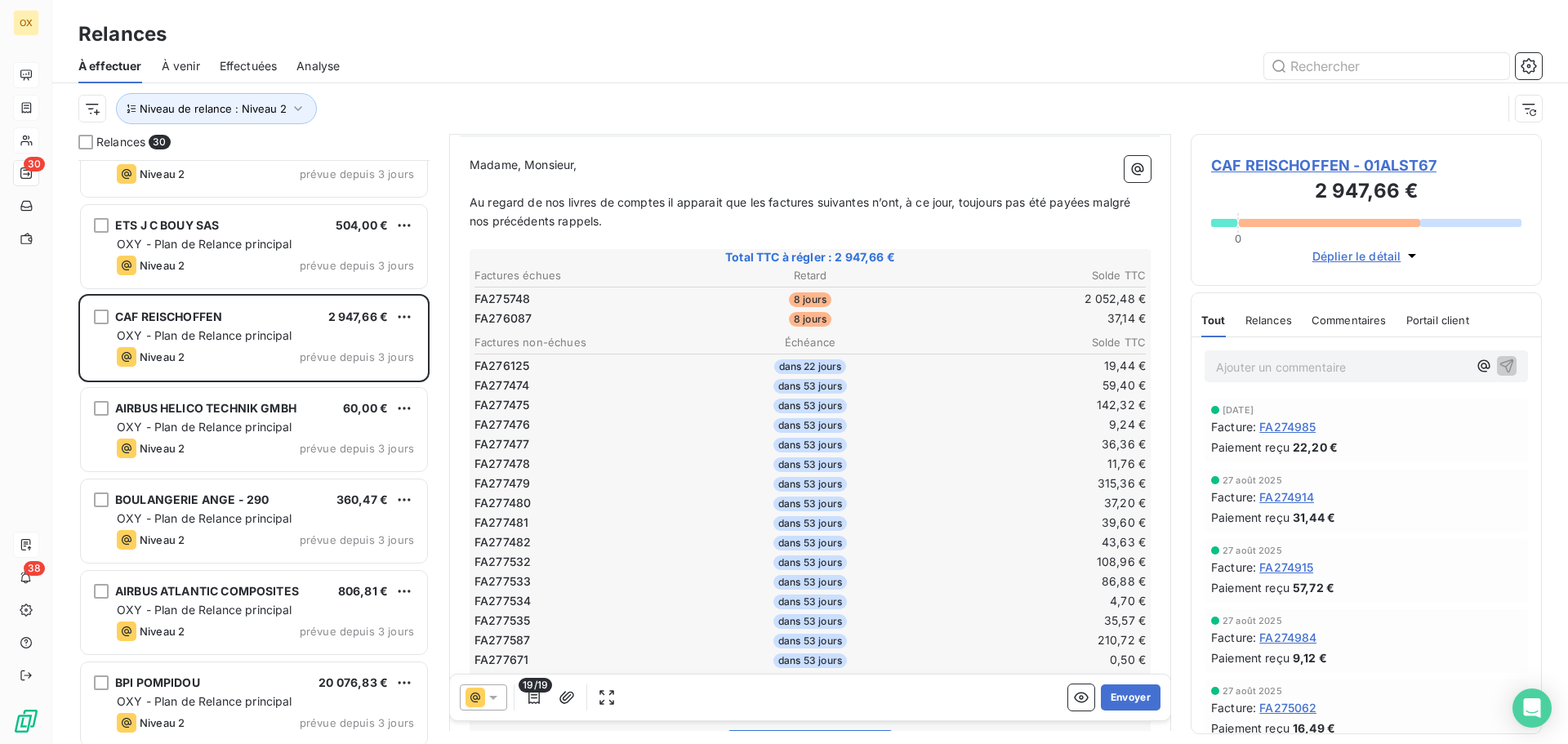
scroll to position [164, 0]
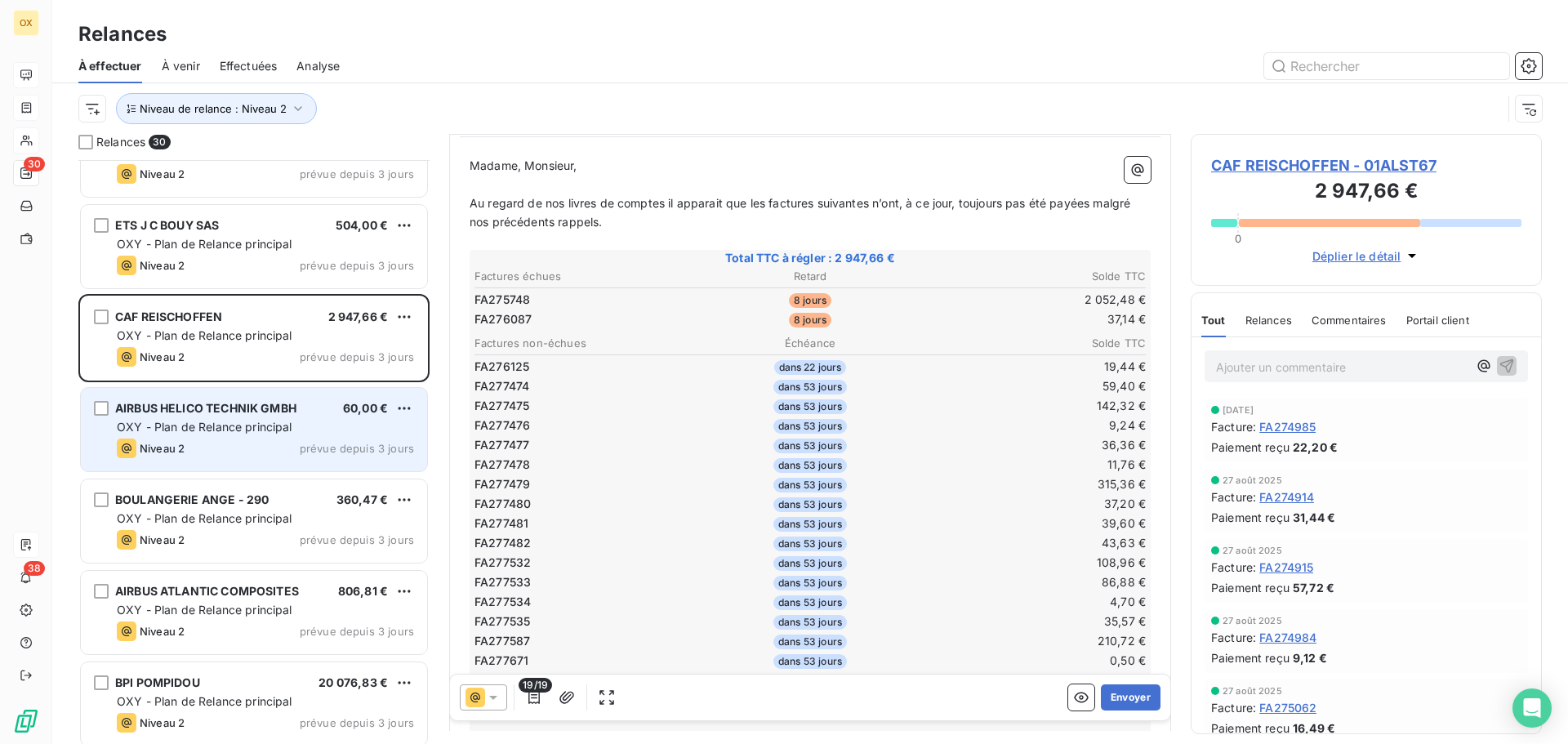
click at [218, 455] on div "Niveau 2 prévue depuis 3 jours" at bounding box center [265, 448] width 297 height 20
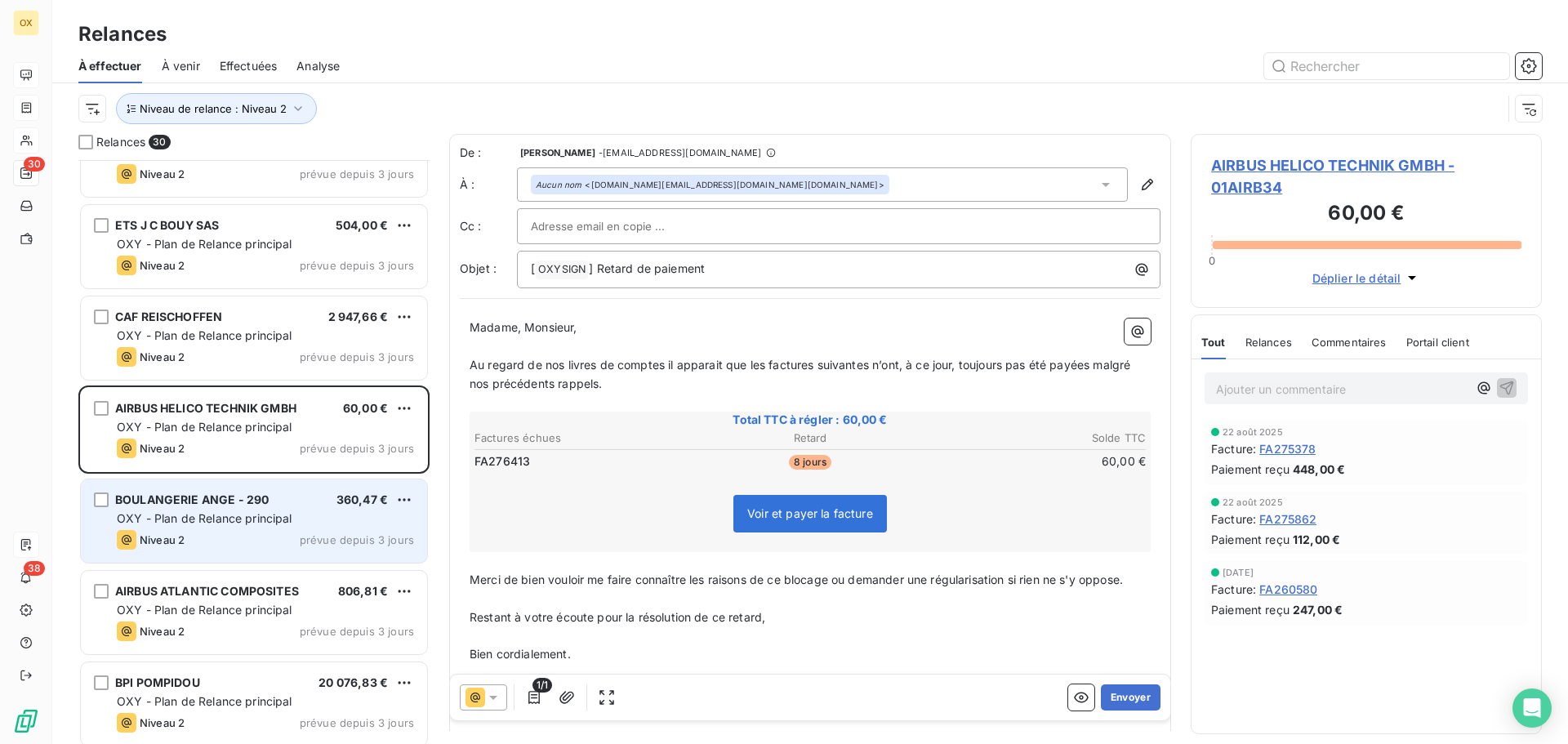
click at [230, 519] on span "OXY - Plan de Relance principal" at bounding box center [205, 518] width 176 height 14
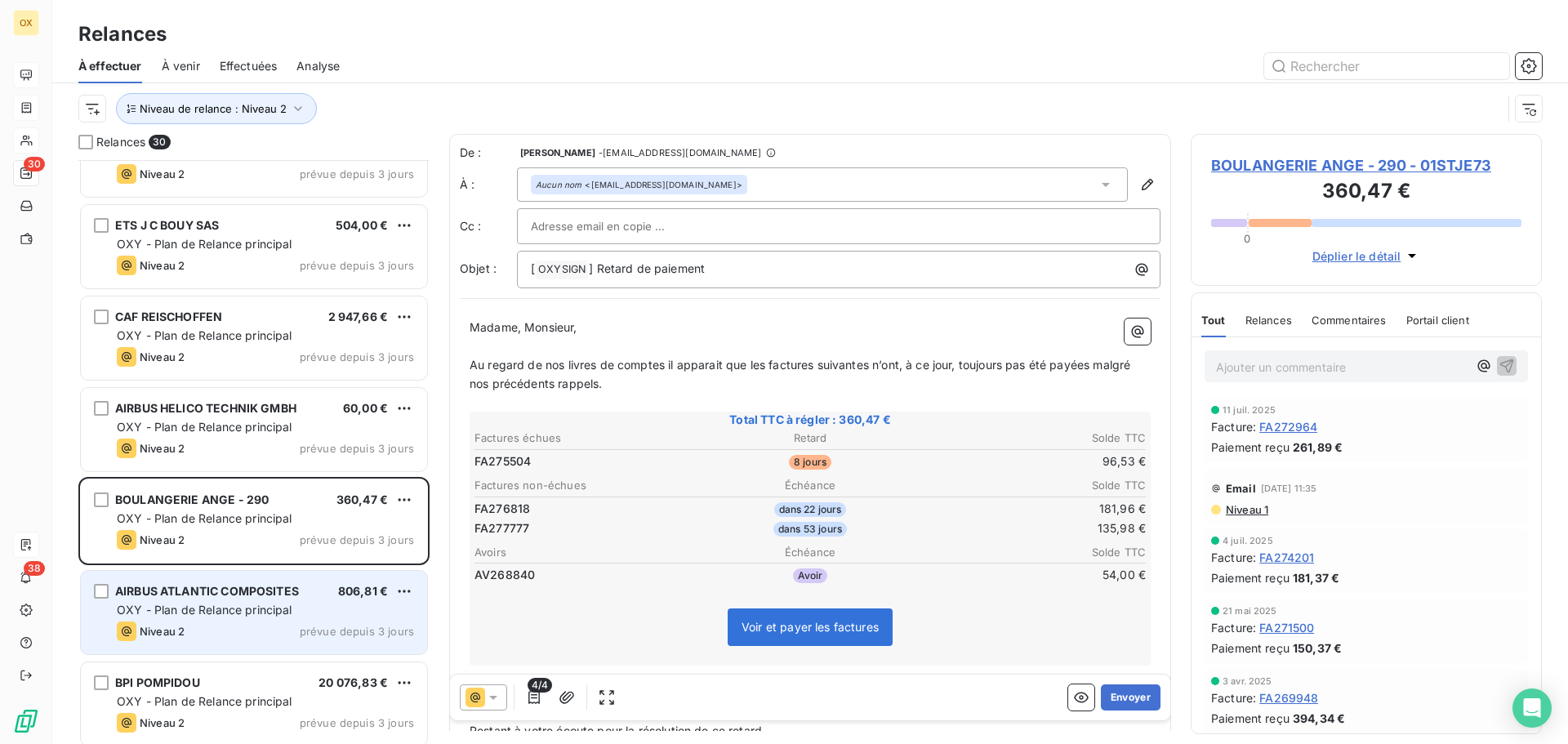
click at [284, 618] on div "AIRBUS ATLANTIC COMPOSITES 806,81 € OXY - Plan de Relance principal Niveau 2 pr…" at bounding box center [254, 613] width 347 height 84
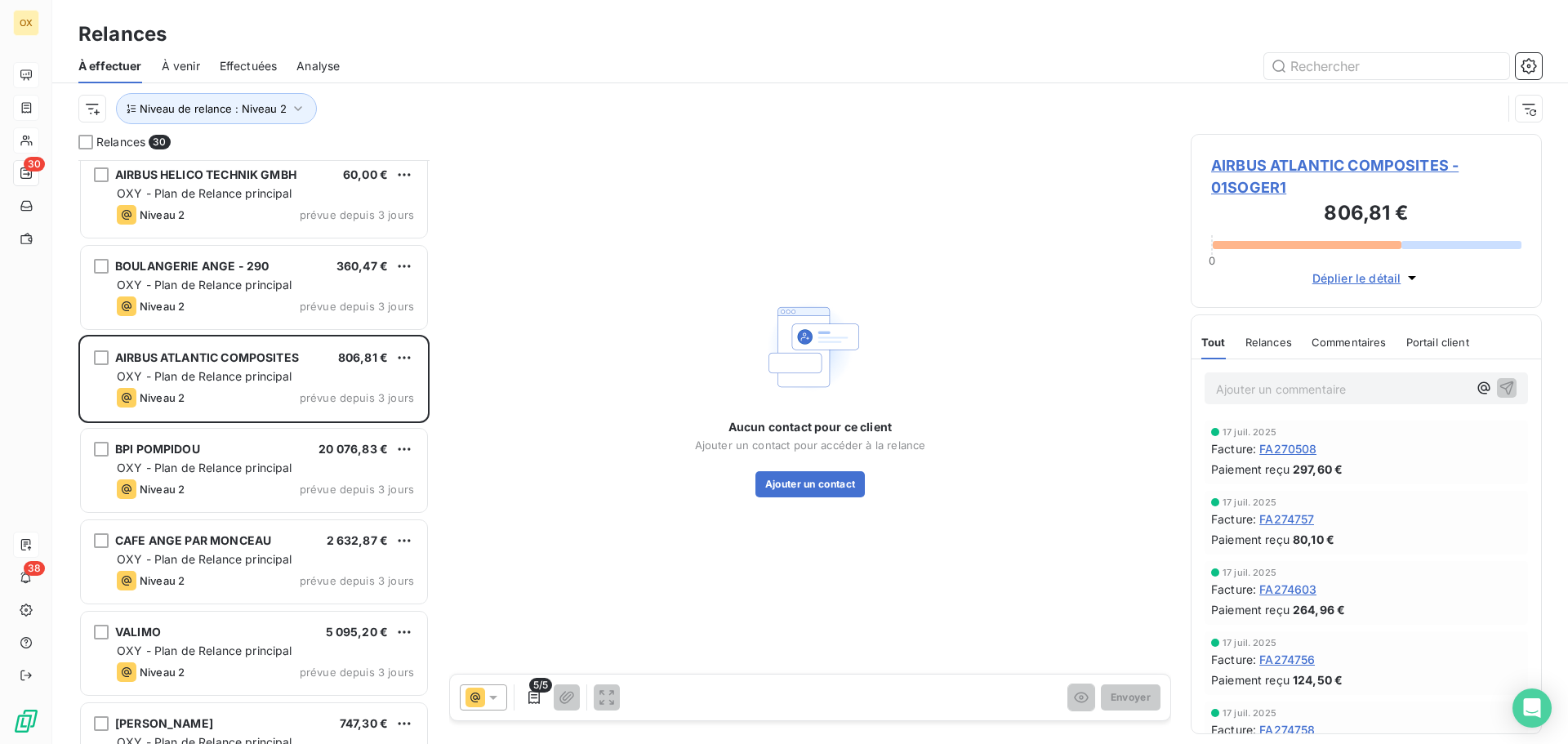
scroll to position [2124, 0]
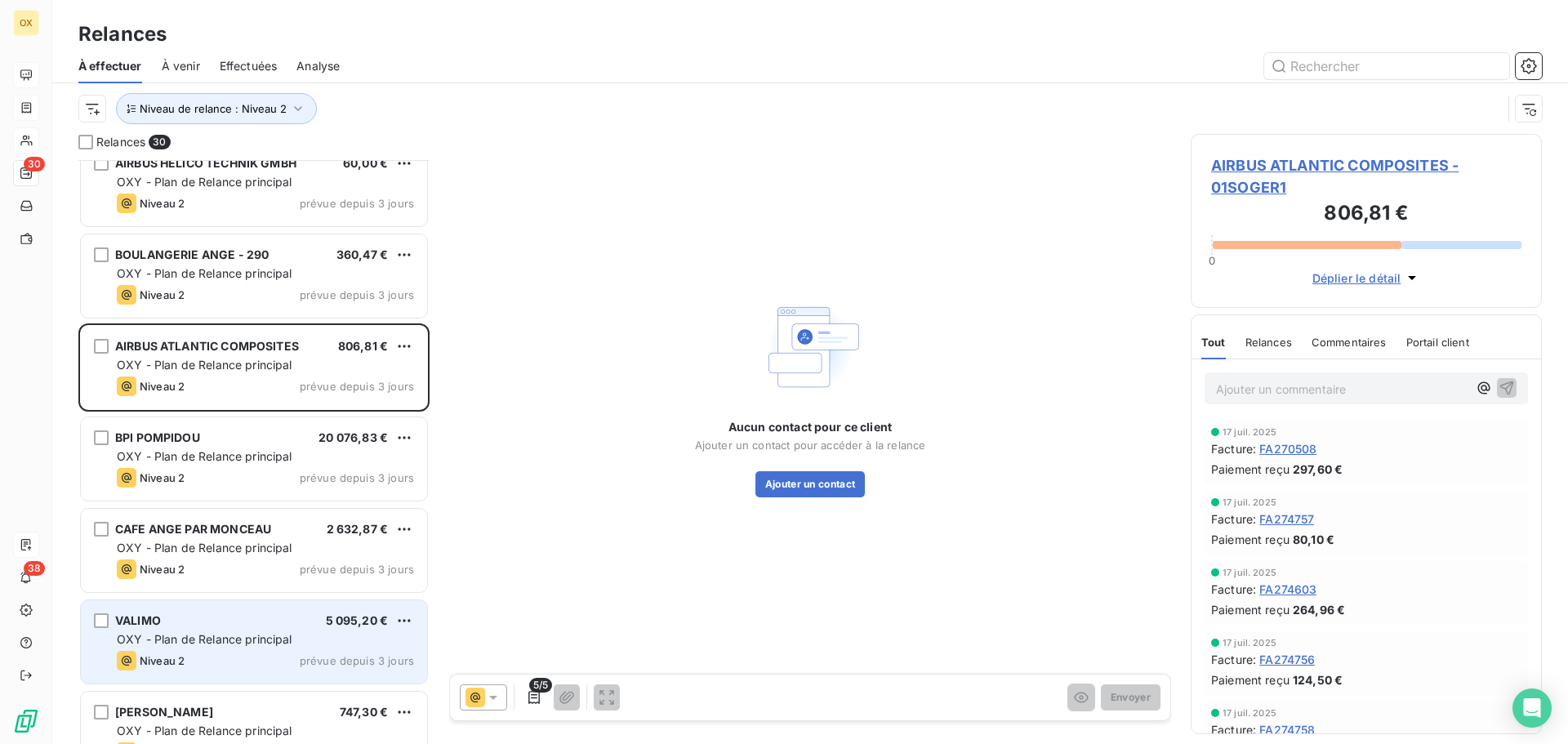
click at [228, 627] on div "VALIMO 5 095,20 €" at bounding box center [265, 620] width 297 height 15
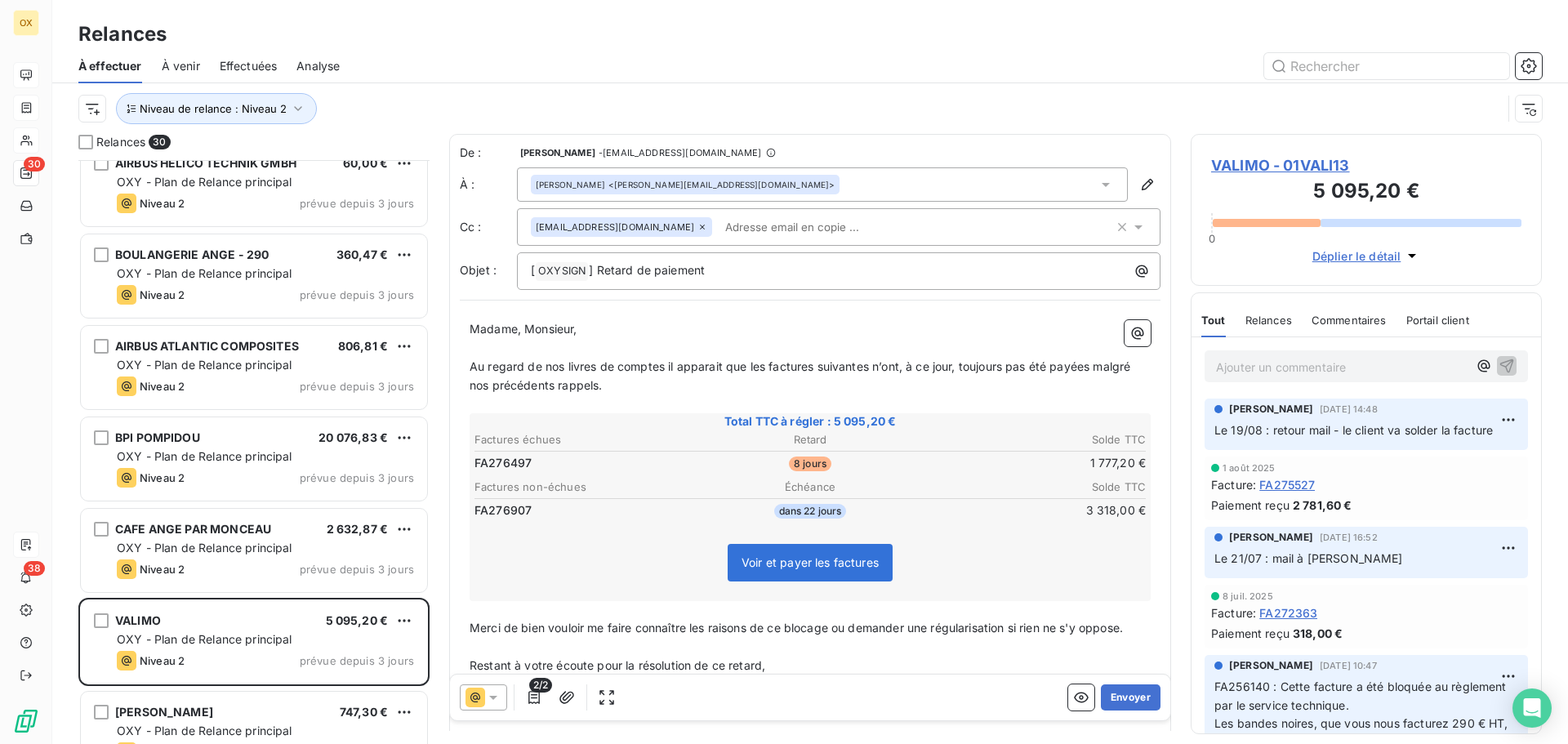
scroll to position [2160, 0]
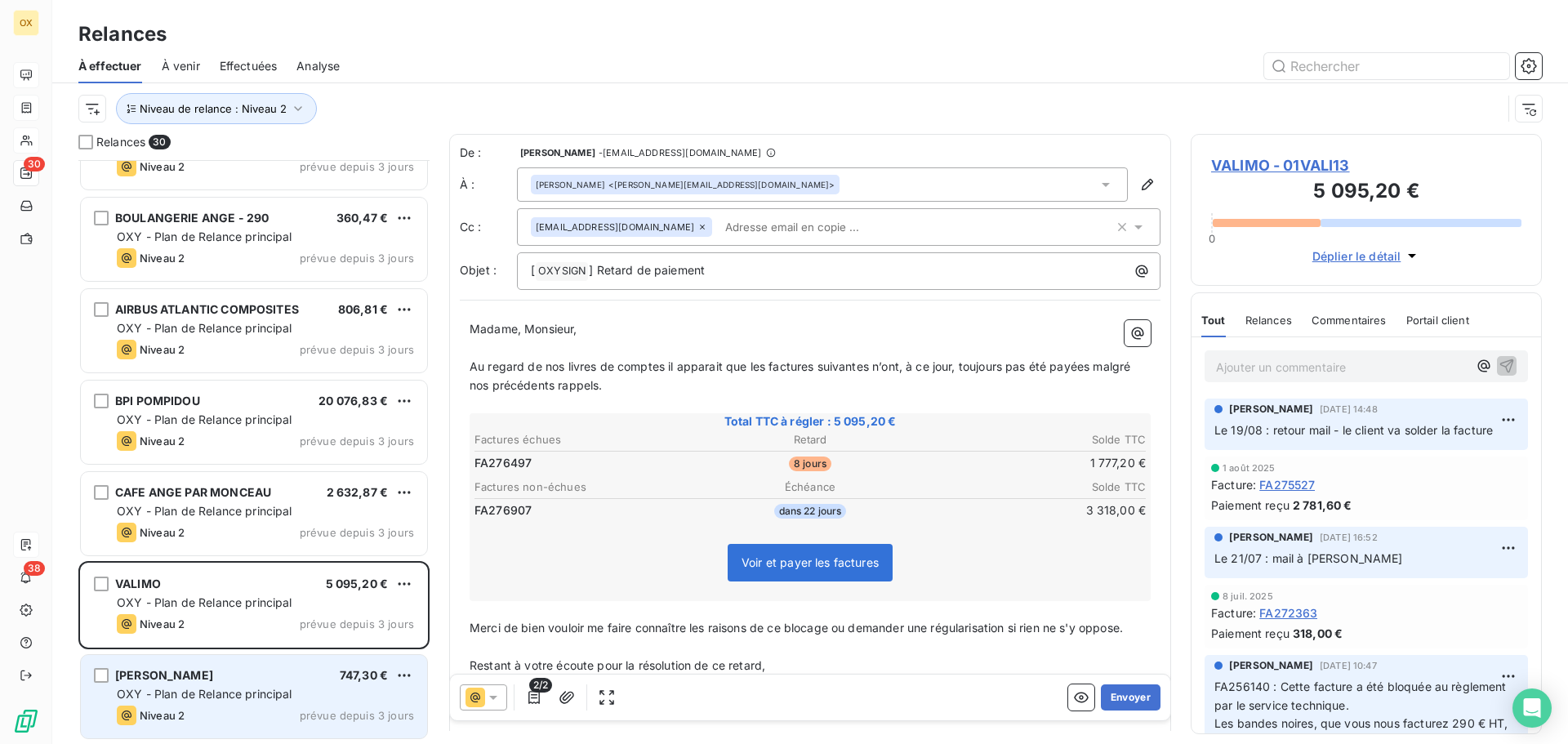
click at [213, 676] on span "[PERSON_NAME]" at bounding box center [164, 675] width 98 height 14
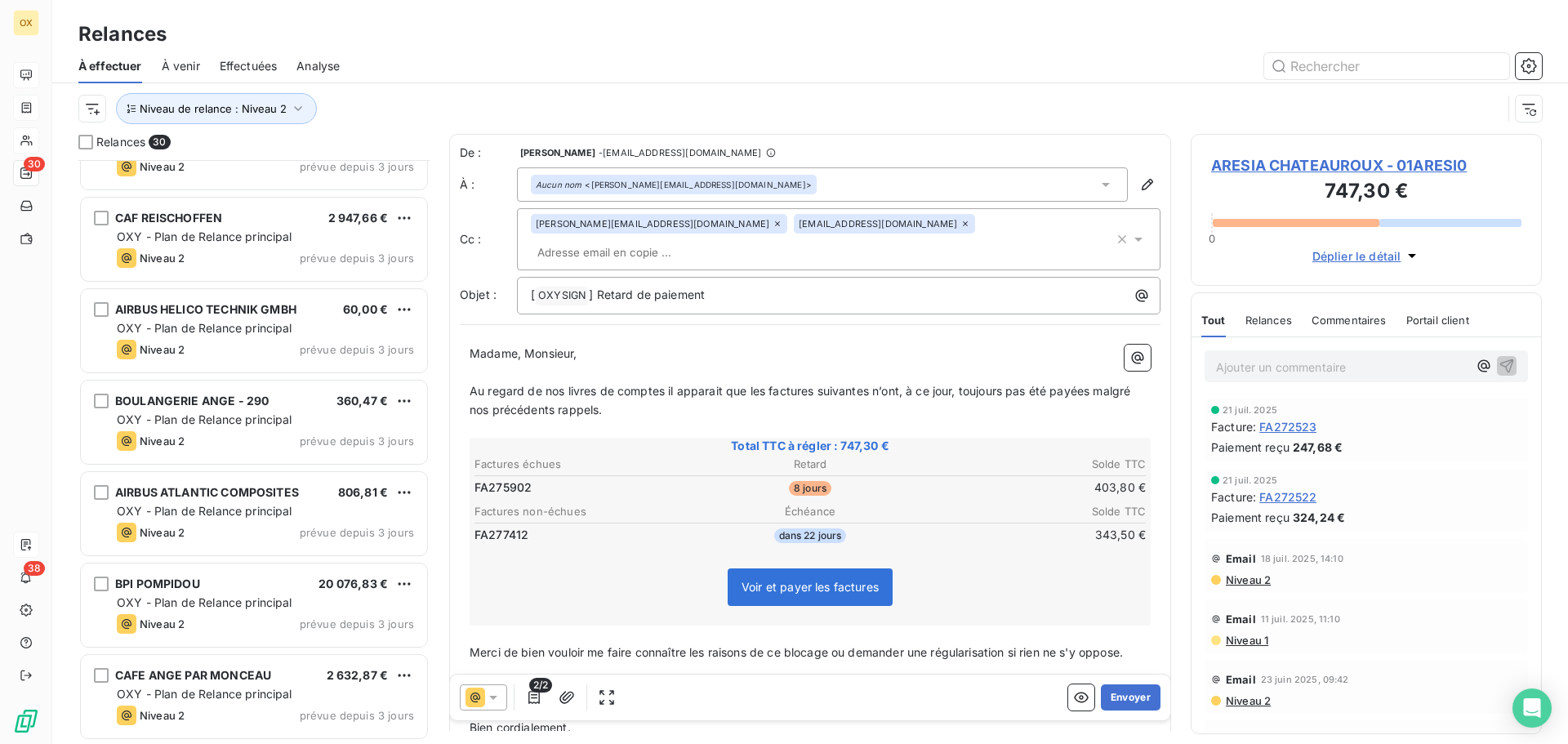
scroll to position [1834, 0]
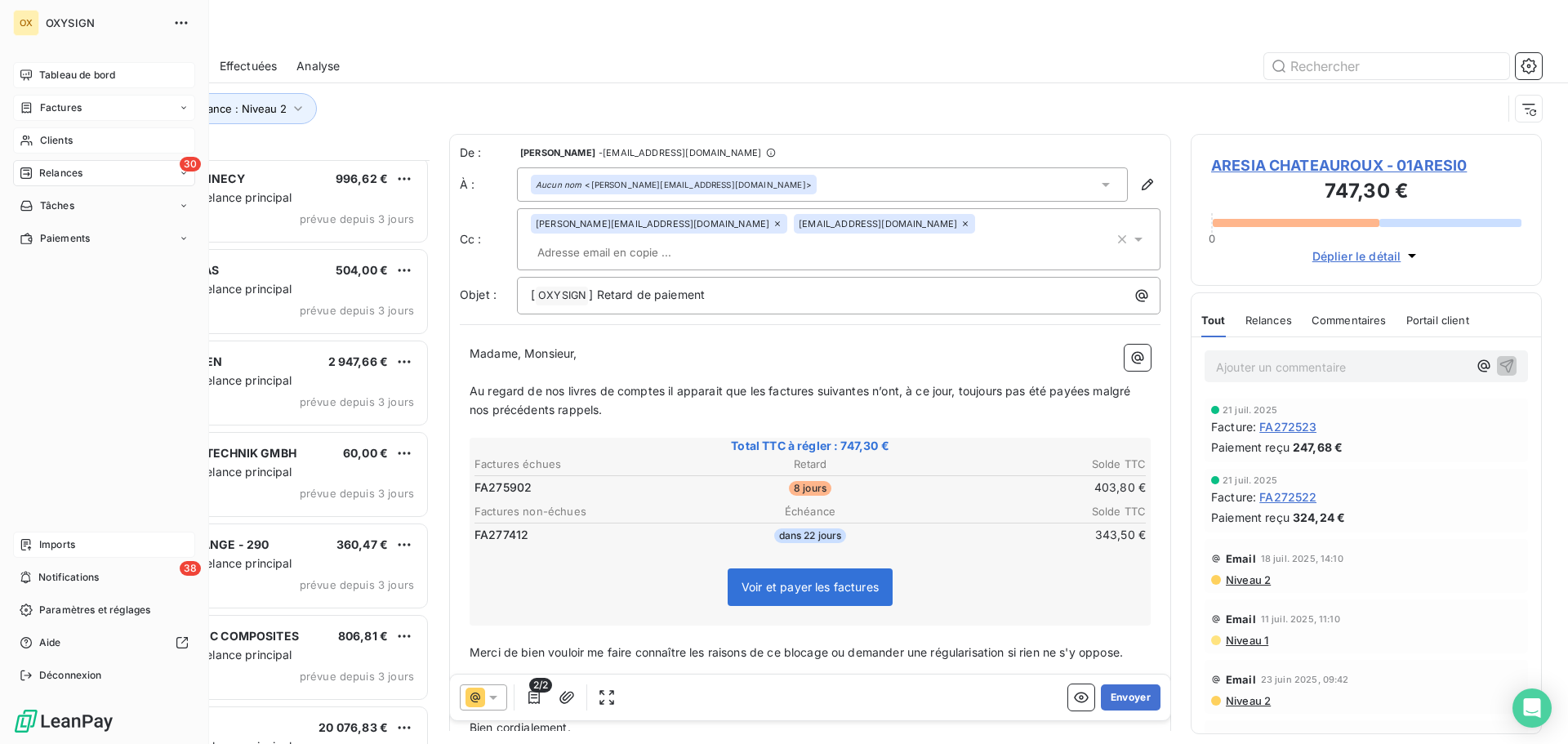
click at [40, 139] on span "Clients" at bounding box center [56, 140] width 32 height 15
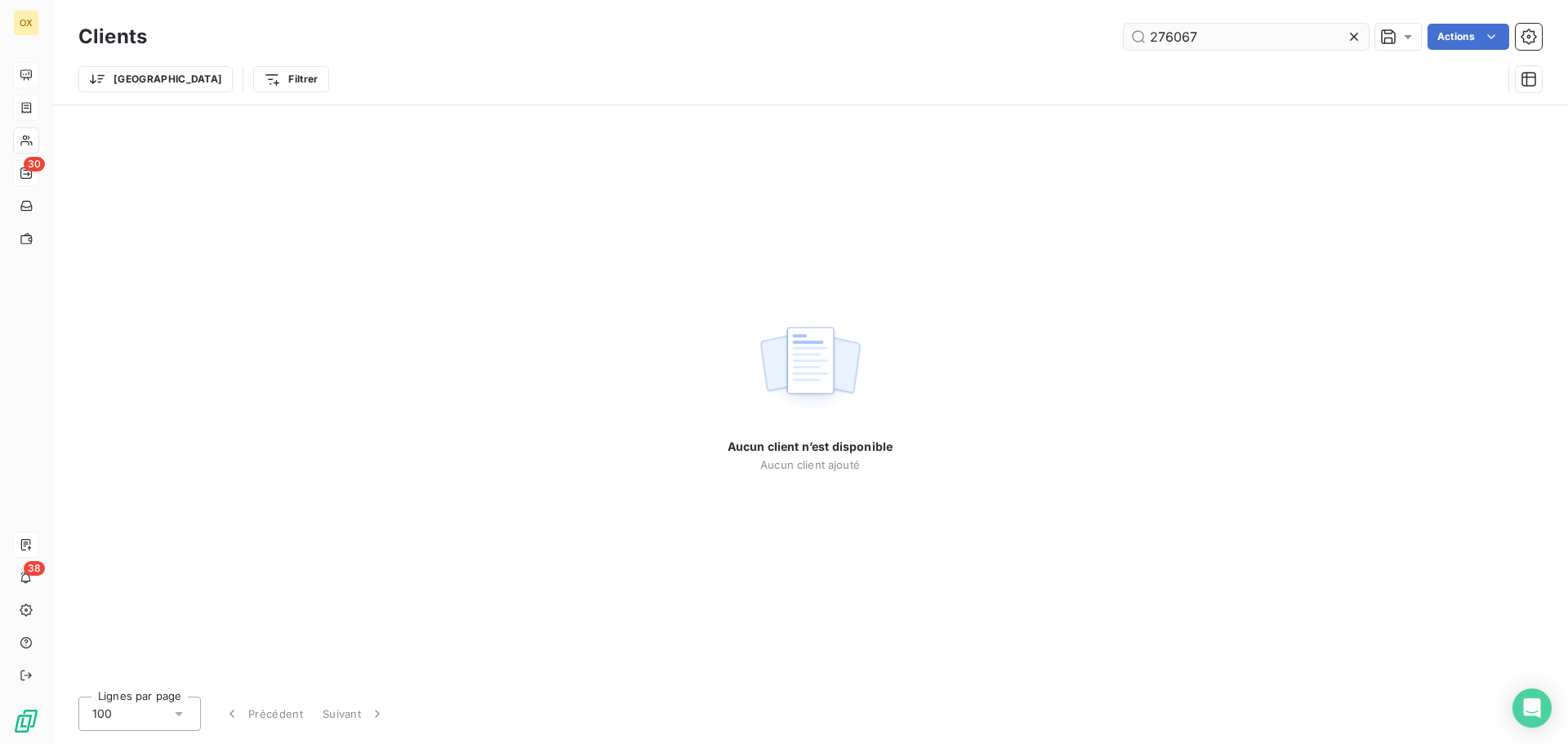
click at [1165, 26] on input "276067" at bounding box center [1246, 37] width 245 height 26
drag, startPoint x: 1215, startPoint y: 27, endPoint x: 1124, endPoint y: 46, distance: 93.0
click at [1127, 47] on input "276067" at bounding box center [1246, 37] width 245 height 26
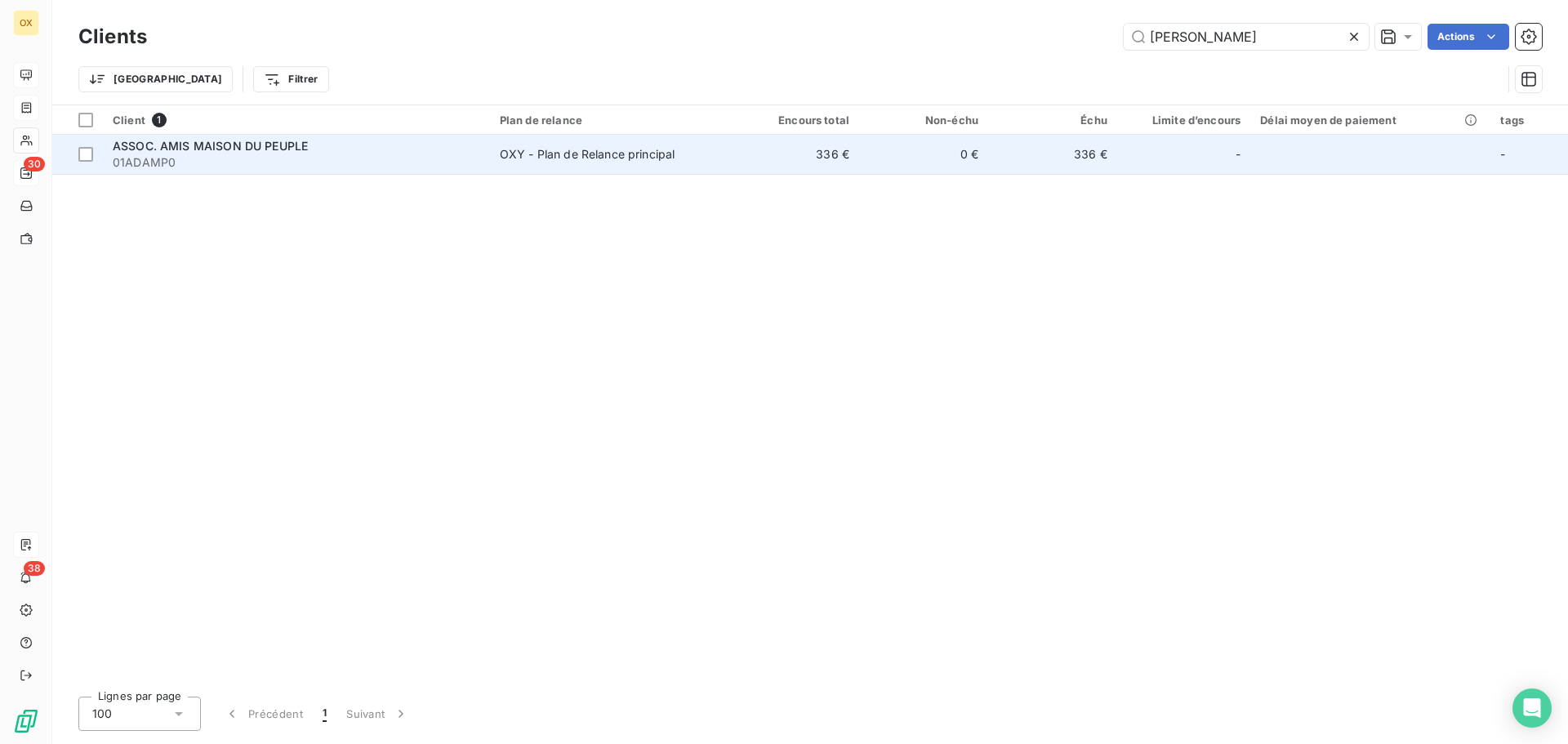
type input "ADAM"
click at [239, 142] on span "ASSOC. AMIS MAISON DU PEUPLE" at bounding box center [210, 146] width 195 height 14
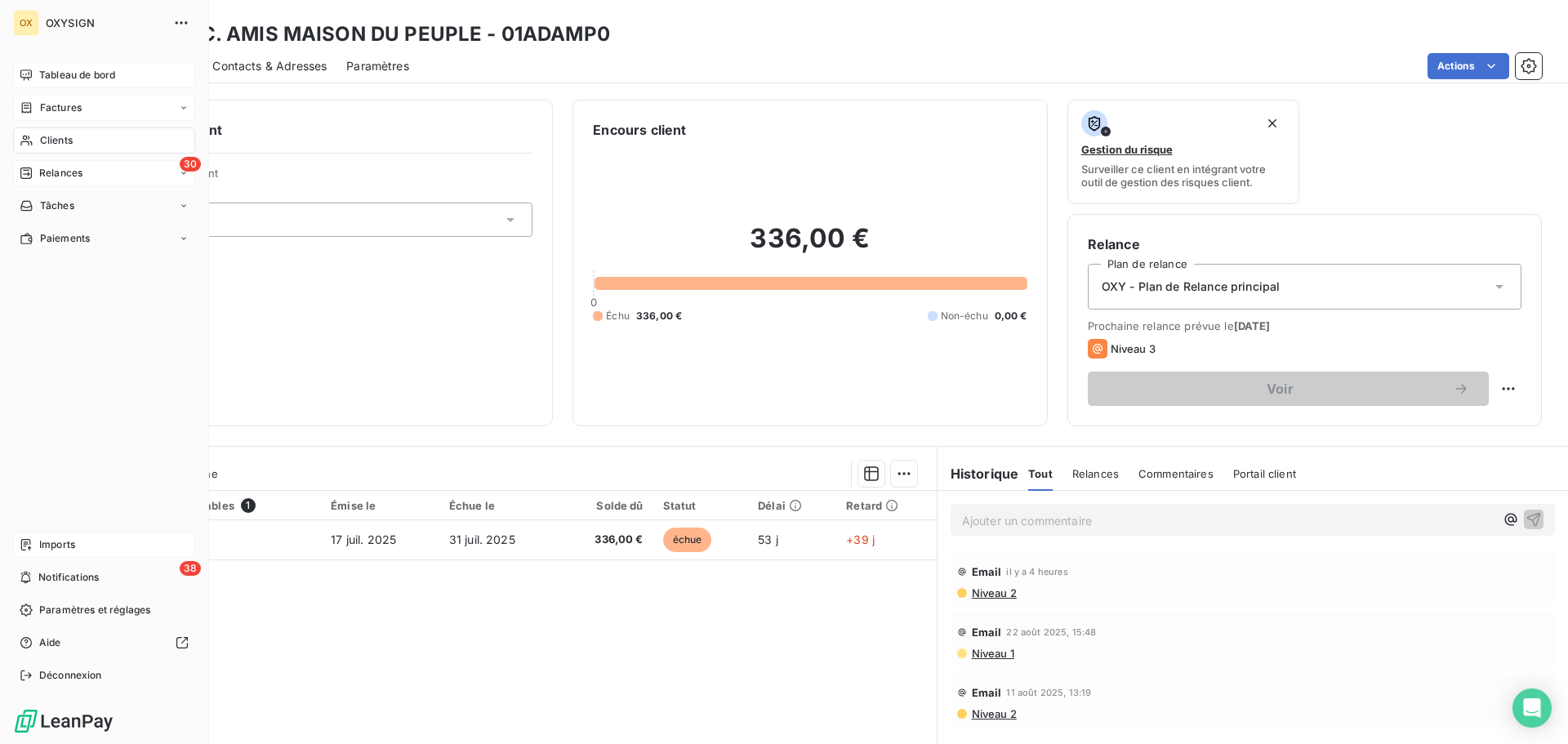
click at [54, 67] on span "Tableau de bord" at bounding box center [77, 74] width 76 height 15
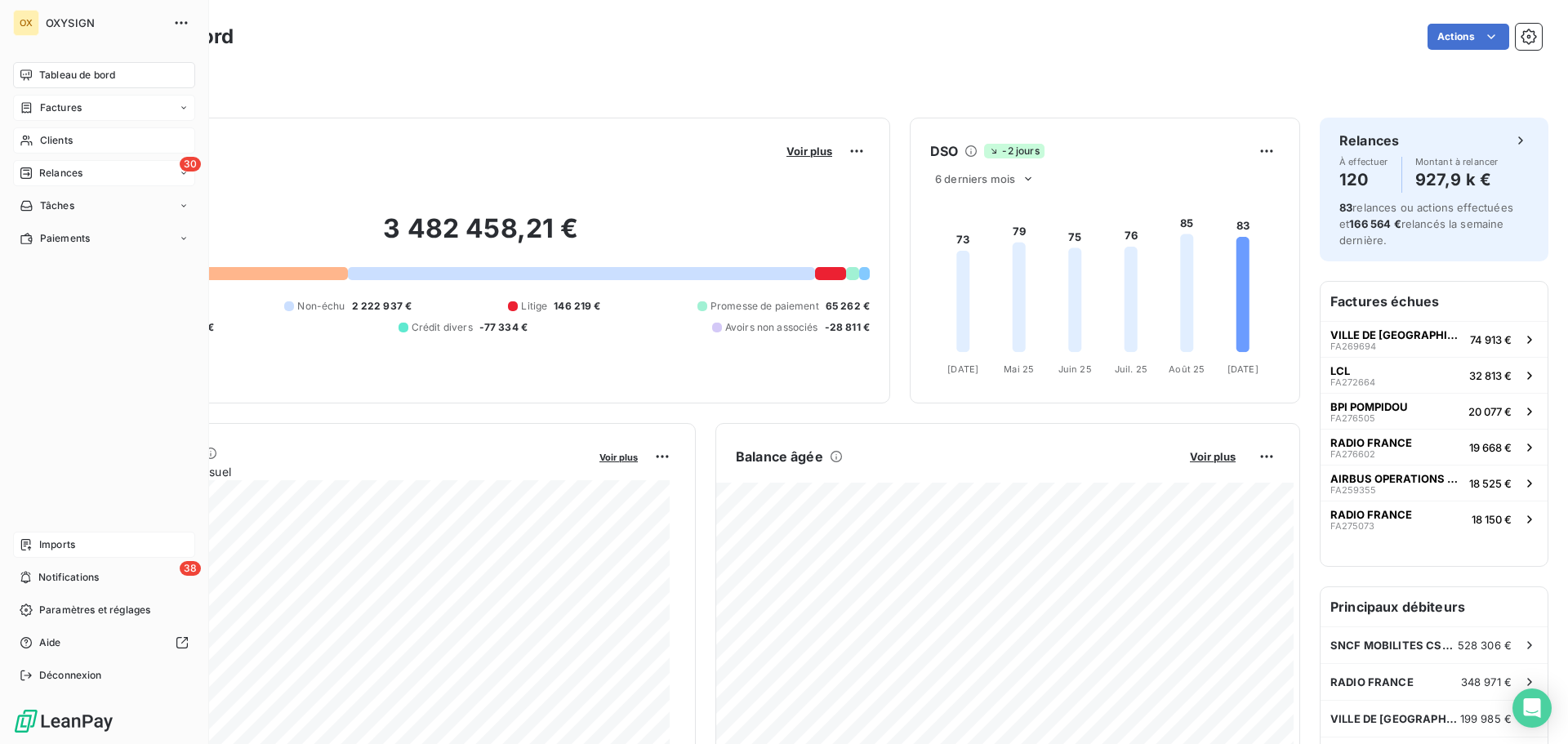
click at [50, 142] on span "Clients" at bounding box center [56, 140] width 32 height 15
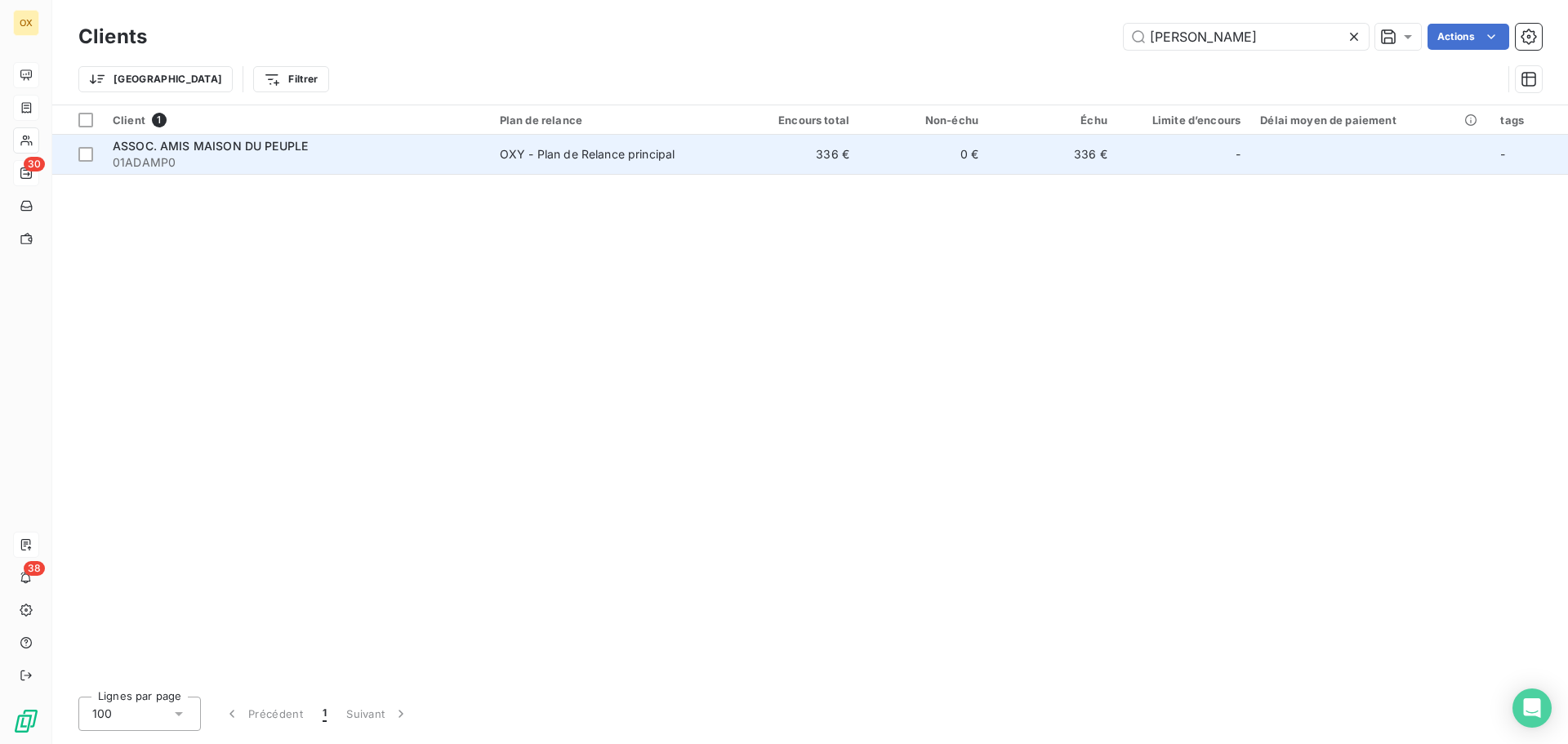
click at [281, 148] on span "ASSOC. AMIS MAISON DU PEUPLE" at bounding box center [210, 146] width 195 height 14
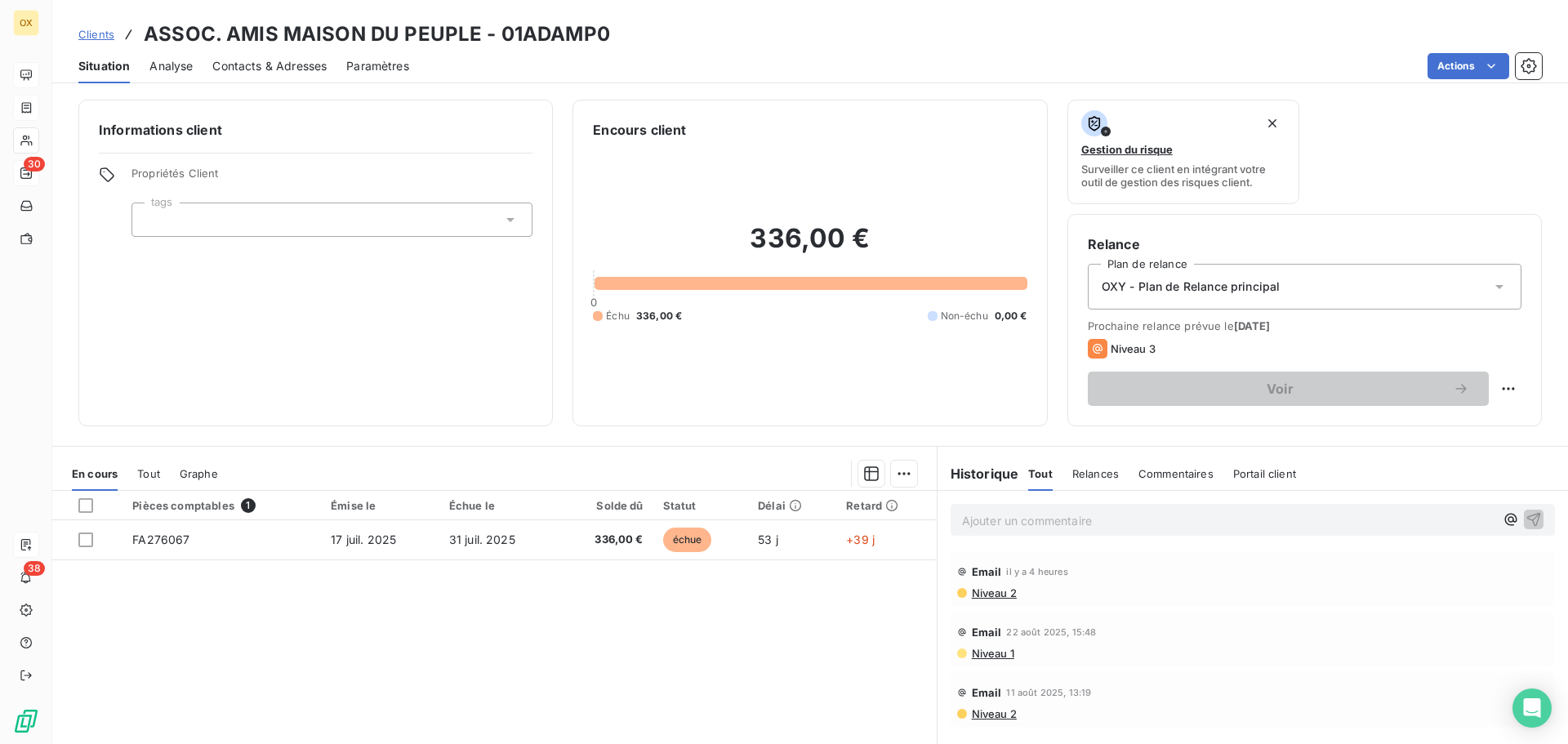
click at [315, 66] on span "Contacts & Adresses" at bounding box center [270, 66] width 114 height 16
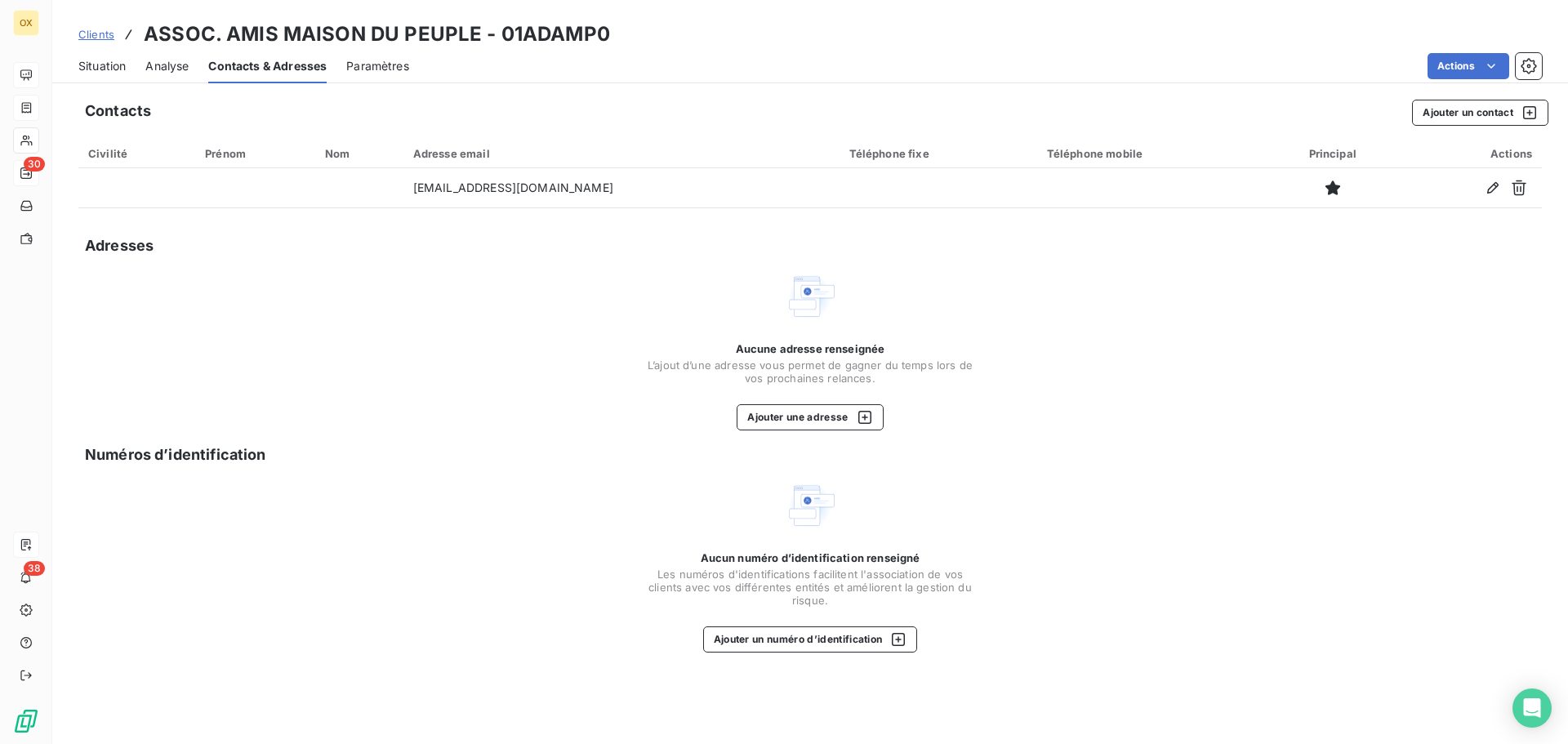
click at [118, 67] on span "Situation" at bounding box center [102, 66] width 47 height 16
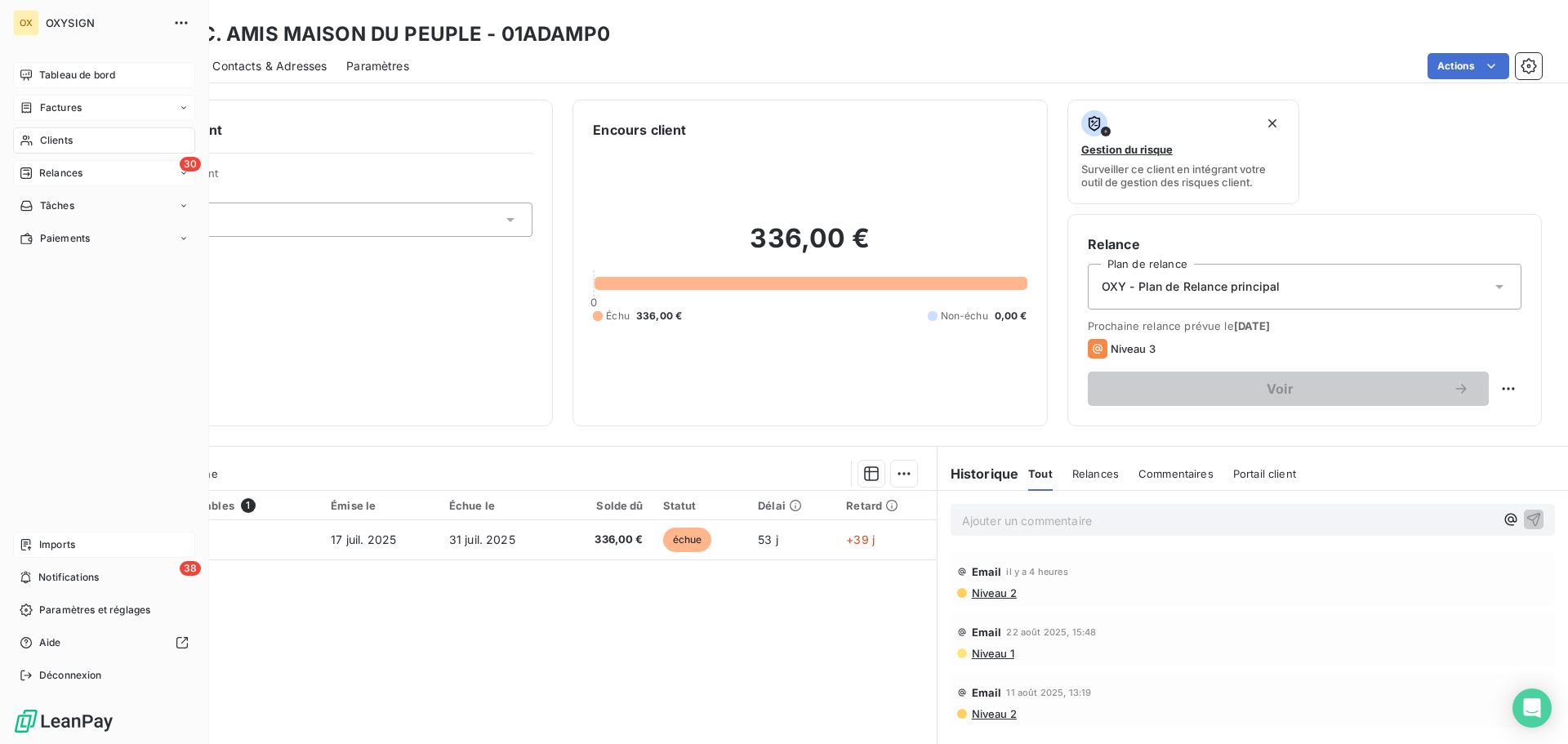
click at [78, 171] on span "Relances" at bounding box center [61, 172] width 44 height 15
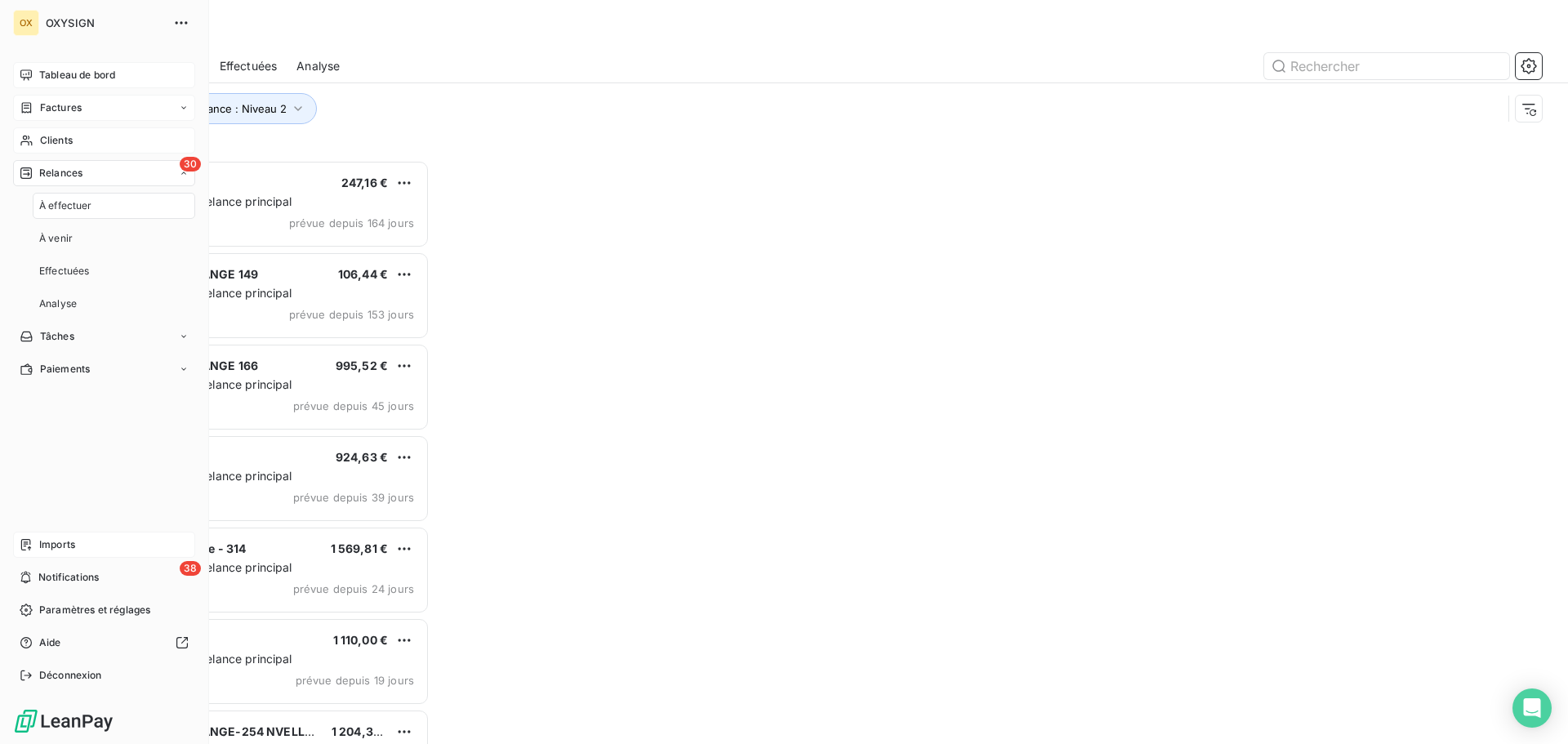
scroll to position [572, 339]
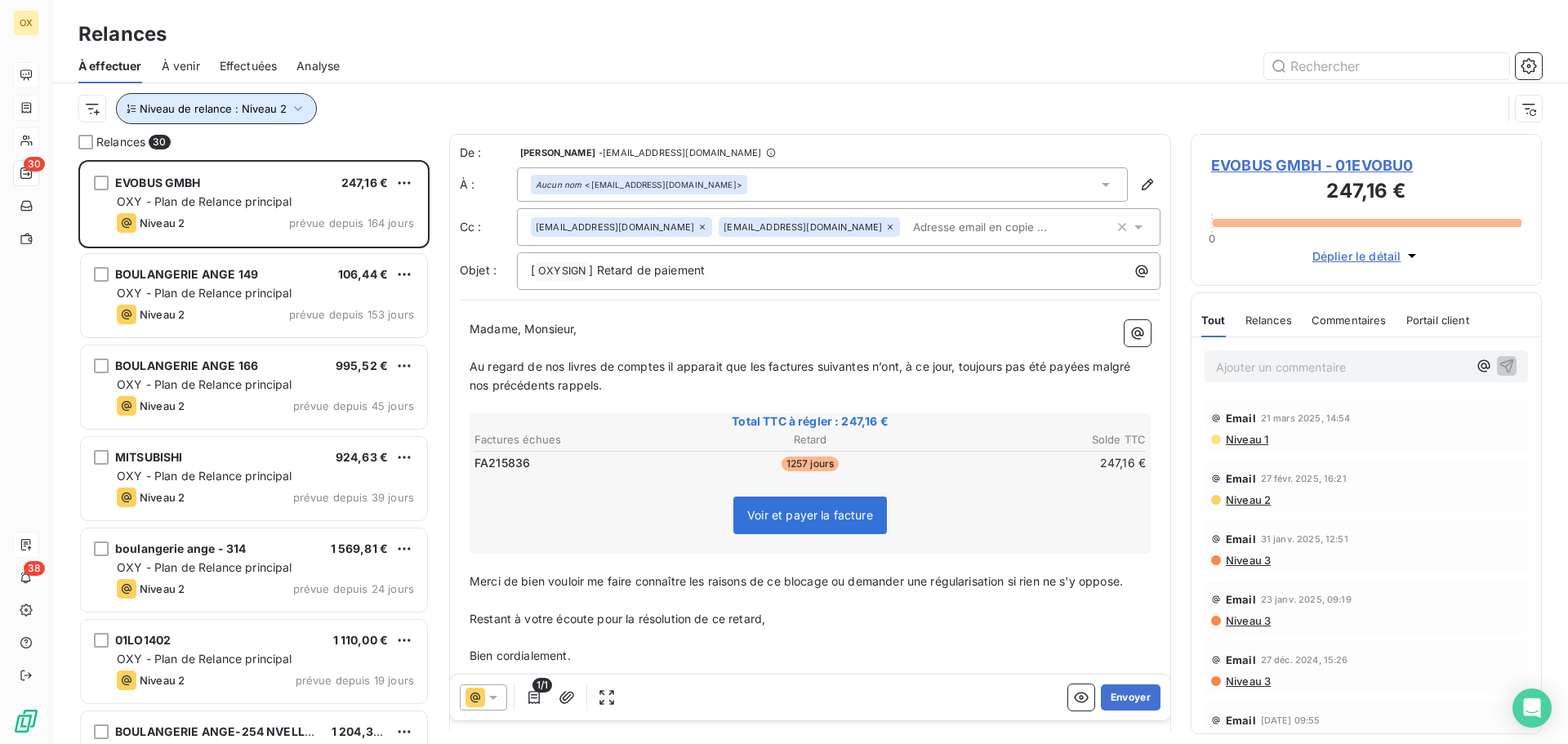
click at [269, 119] on button "Niveau de relance : Niveau 2" at bounding box center [216, 108] width 201 height 31
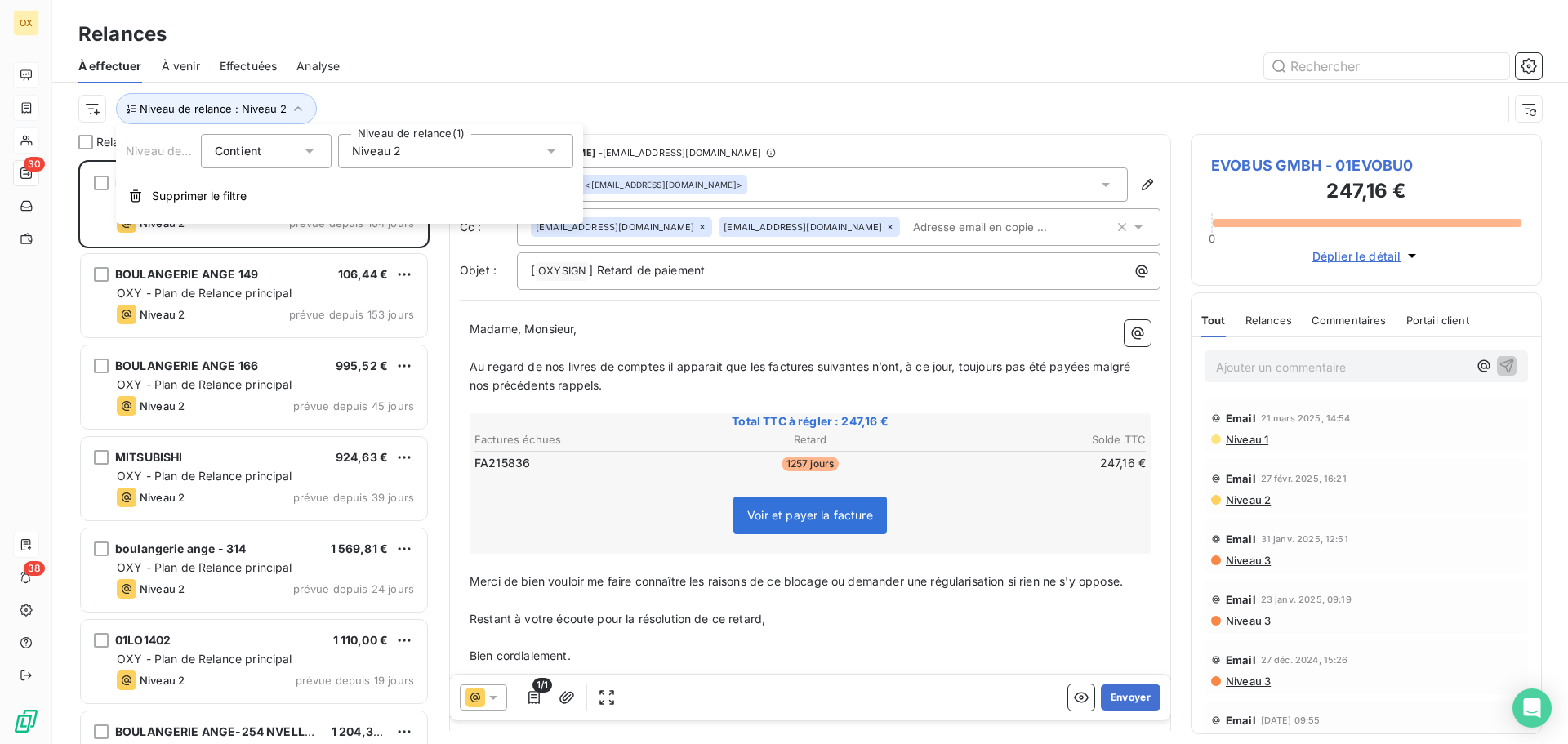
click at [458, 157] on div "Niveau 2" at bounding box center [456, 151] width 236 height 34
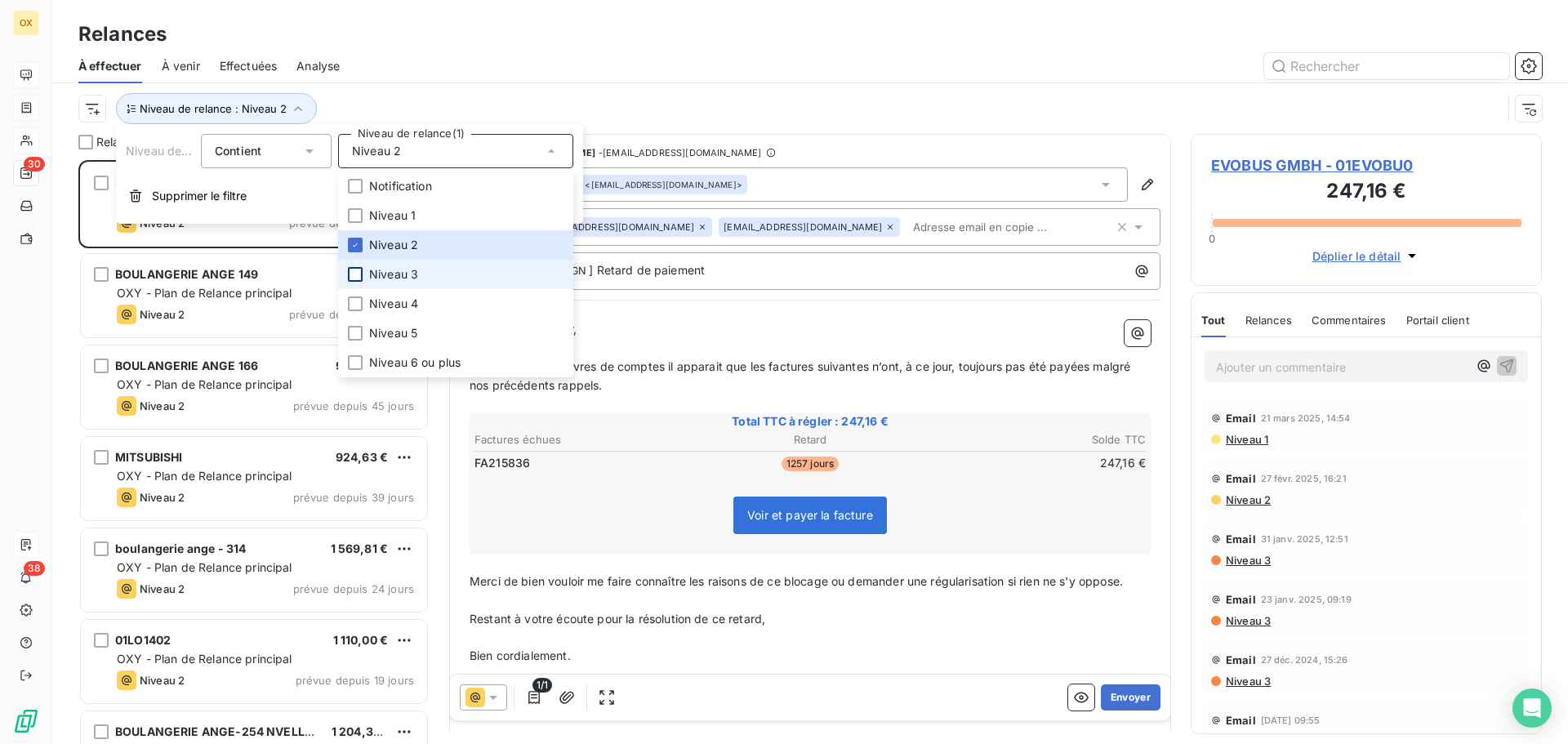
click at [357, 276] on div at bounding box center [355, 274] width 15 height 15
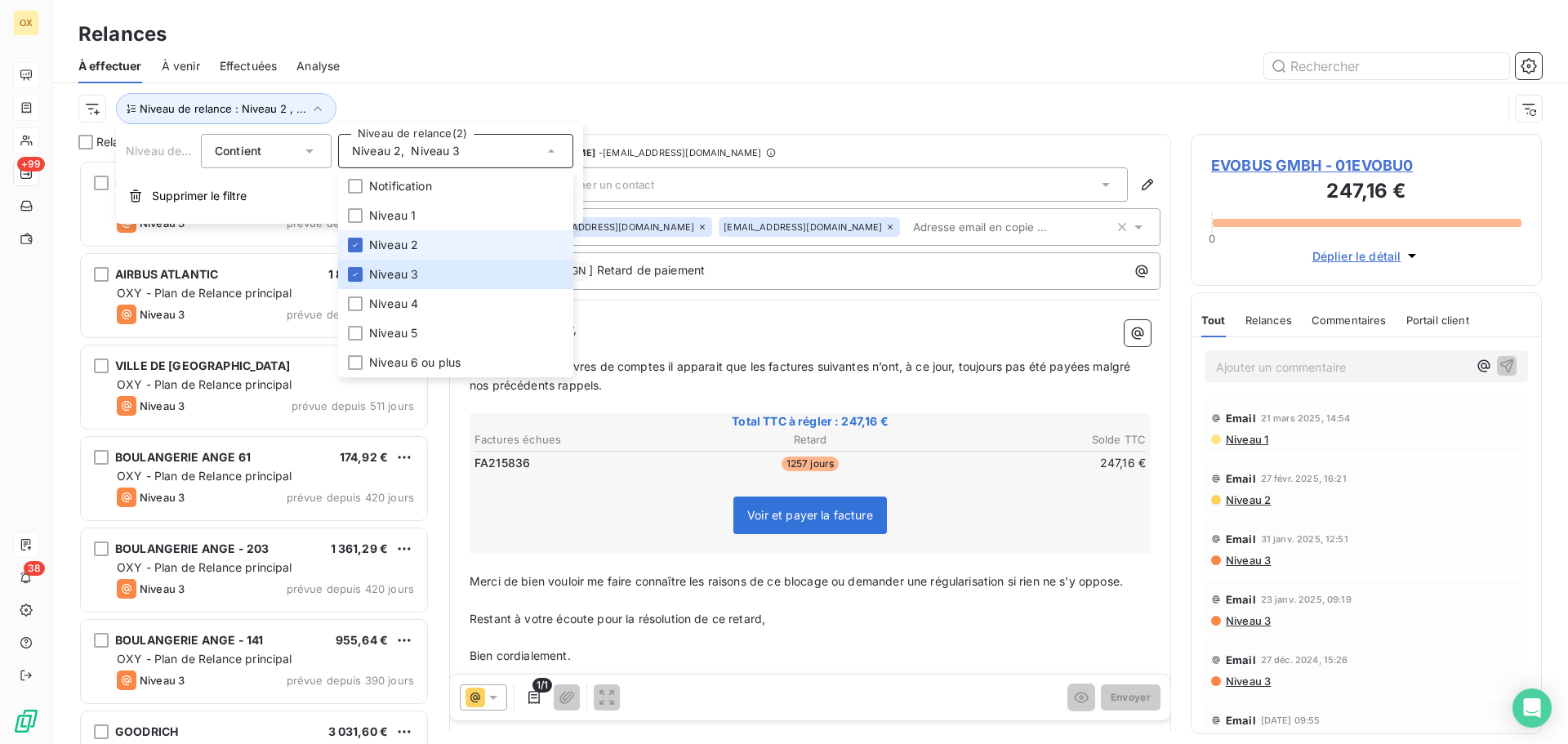
drag, startPoint x: 360, startPoint y: 245, endPoint x: 368, endPoint y: 241, distance: 8.9
click at [359, 244] on div at bounding box center [355, 244] width 15 height 15
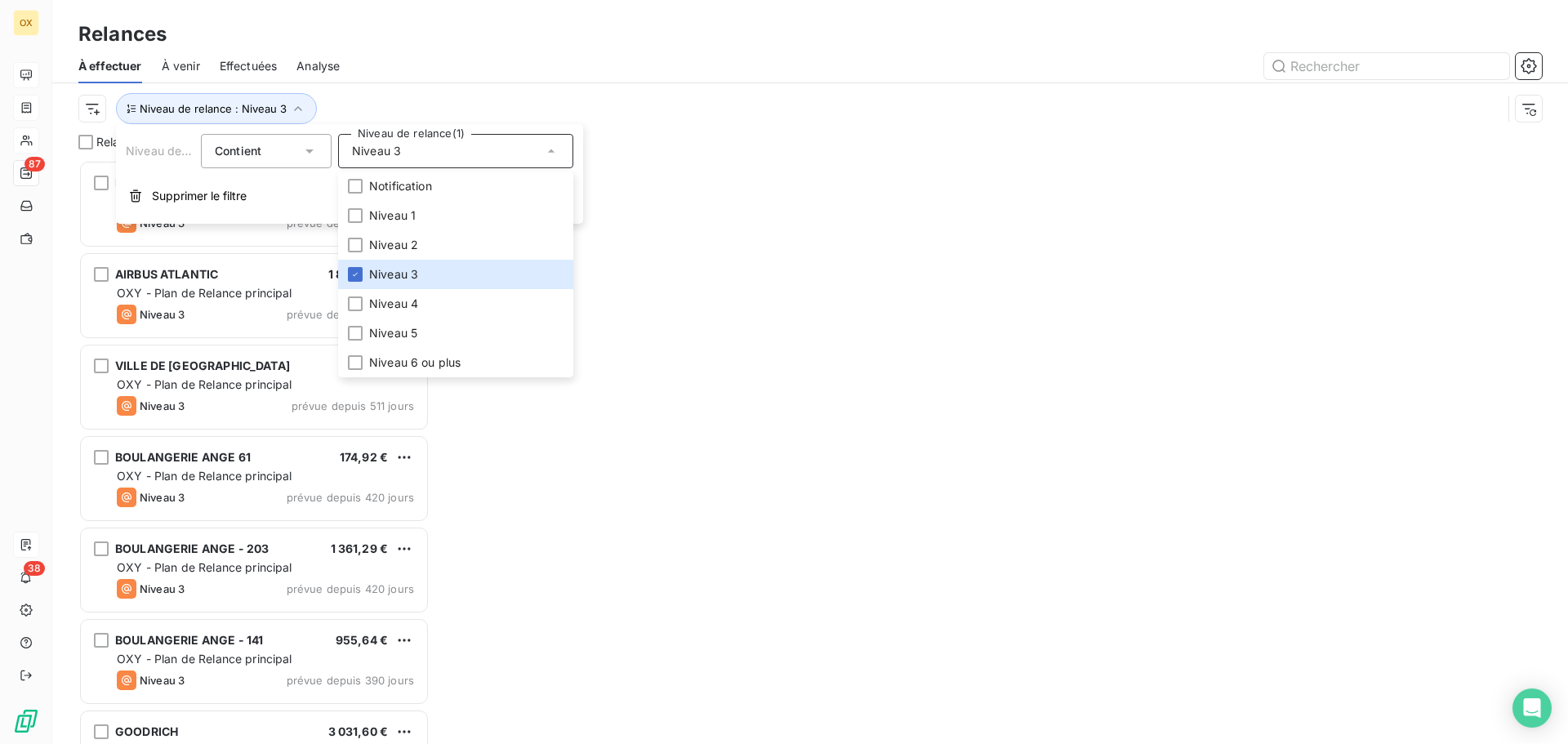
scroll to position [572, 339]
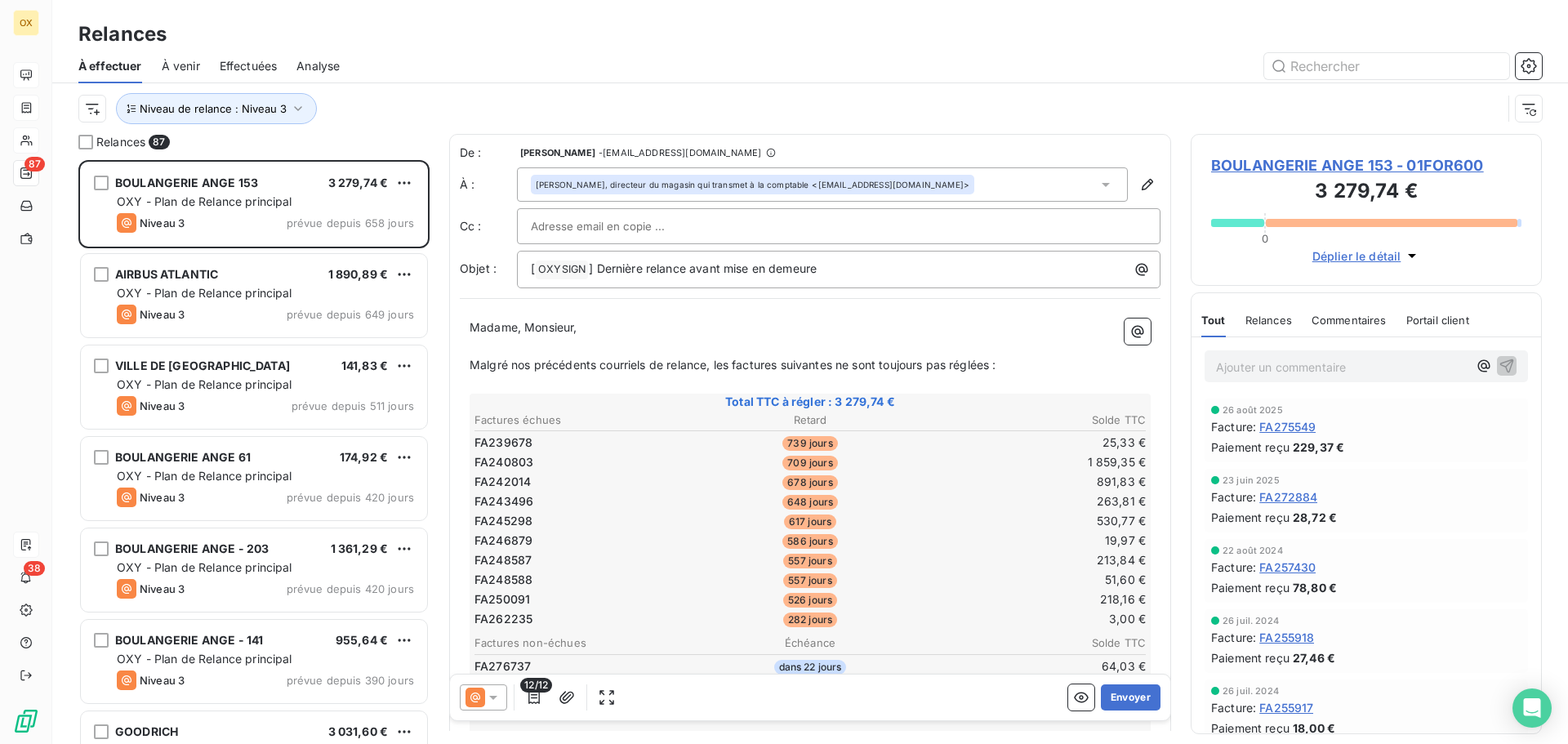
click at [398, 47] on div "Relances" at bounding box center [810, 34] width 1516 height 29
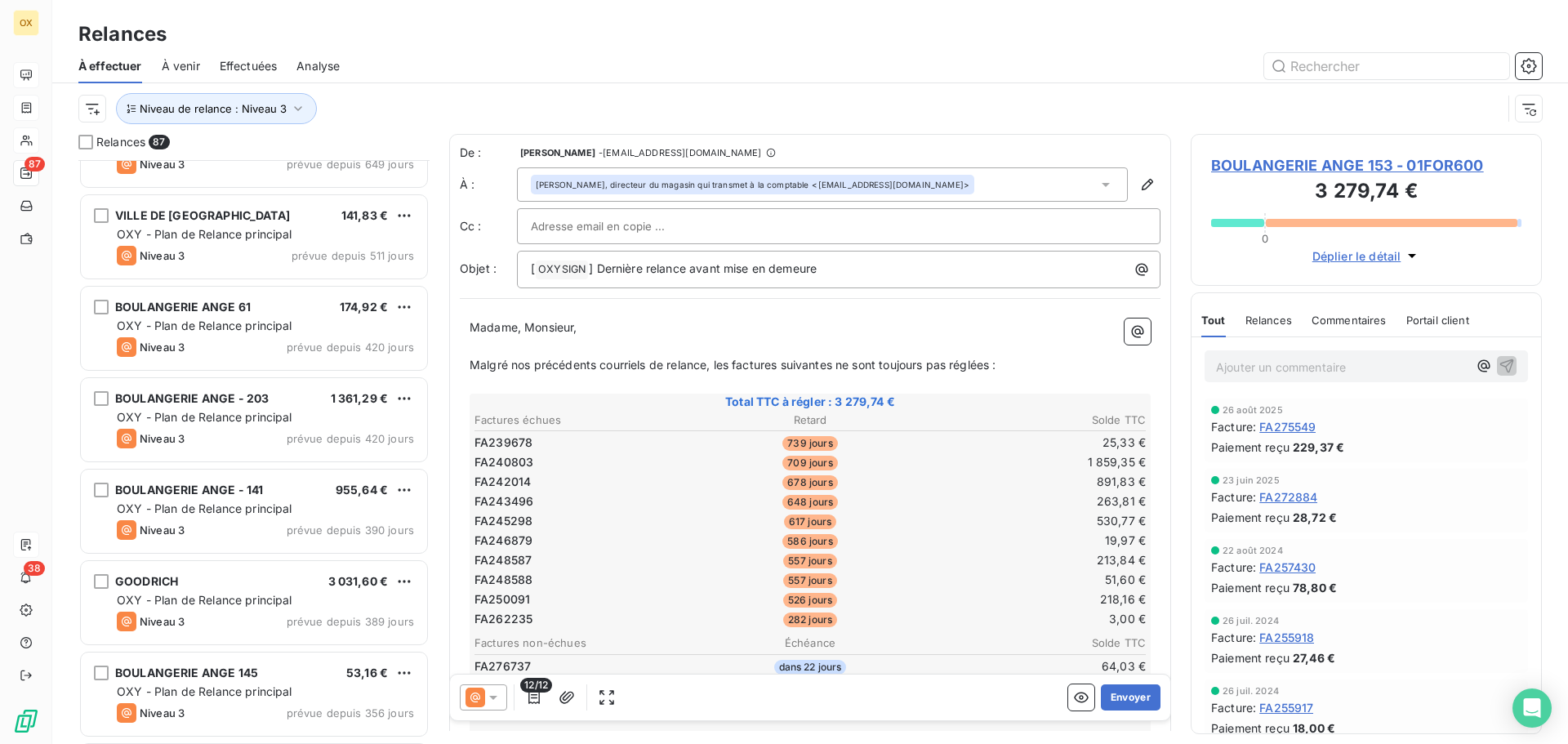
scroll to position [164, 0]
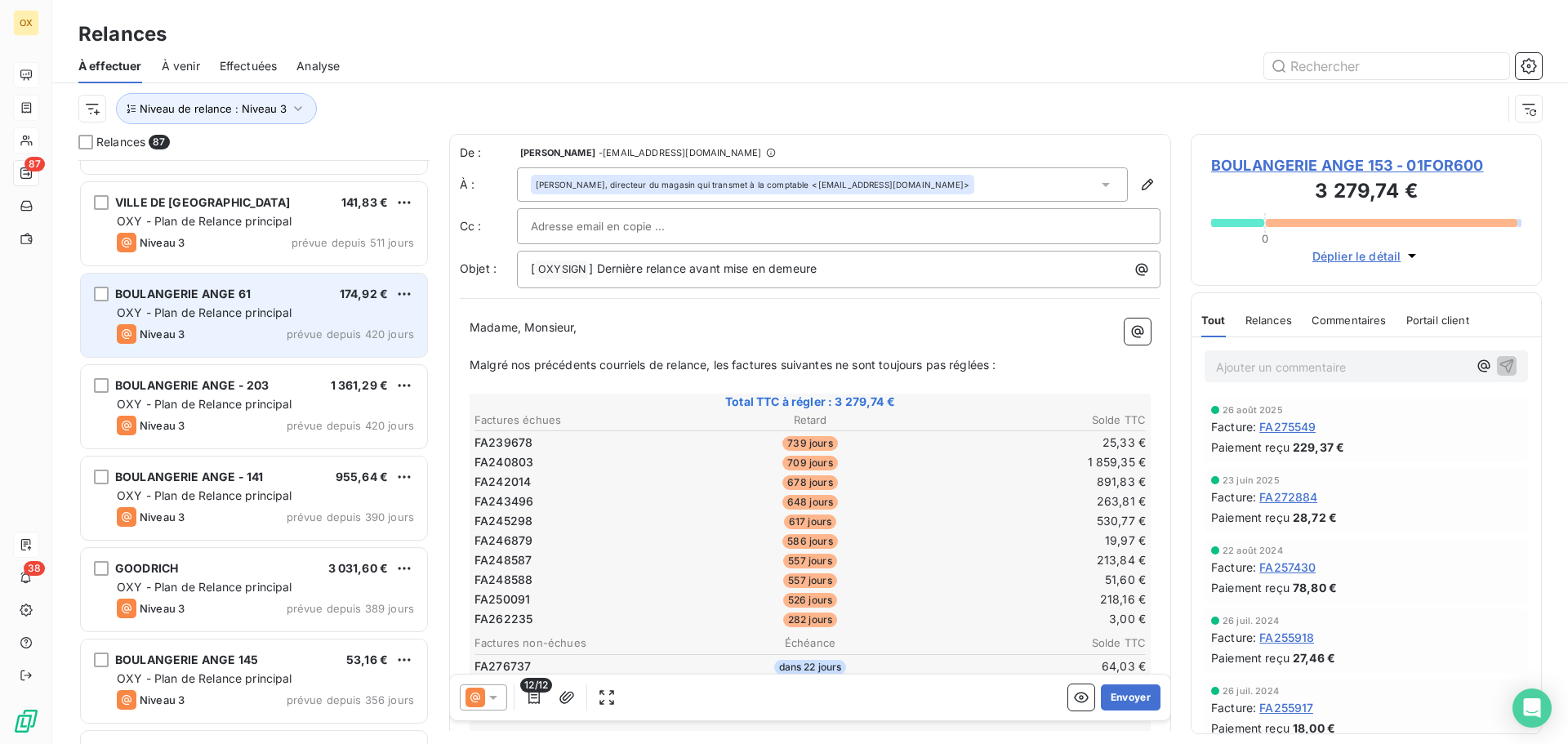
click at [257, 294] on div "BOULANGERIE ANGE 61 174,92 €" at bounding box center [265, 294] width 297 height 15
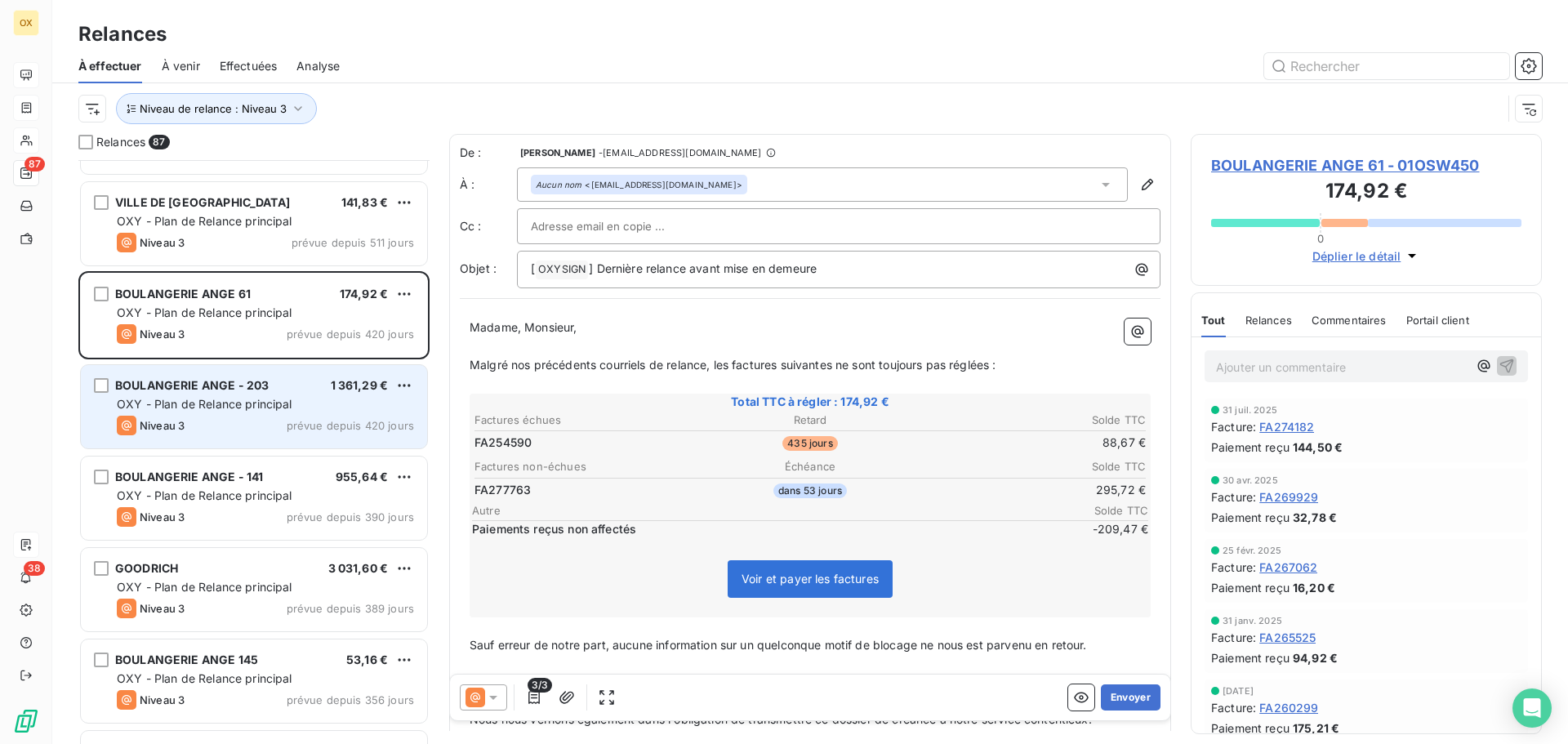
click at [291, 432] on div "Niveau 3 prévue depuis 420 jours" at bounding box center [265, 425] width 297 height 20
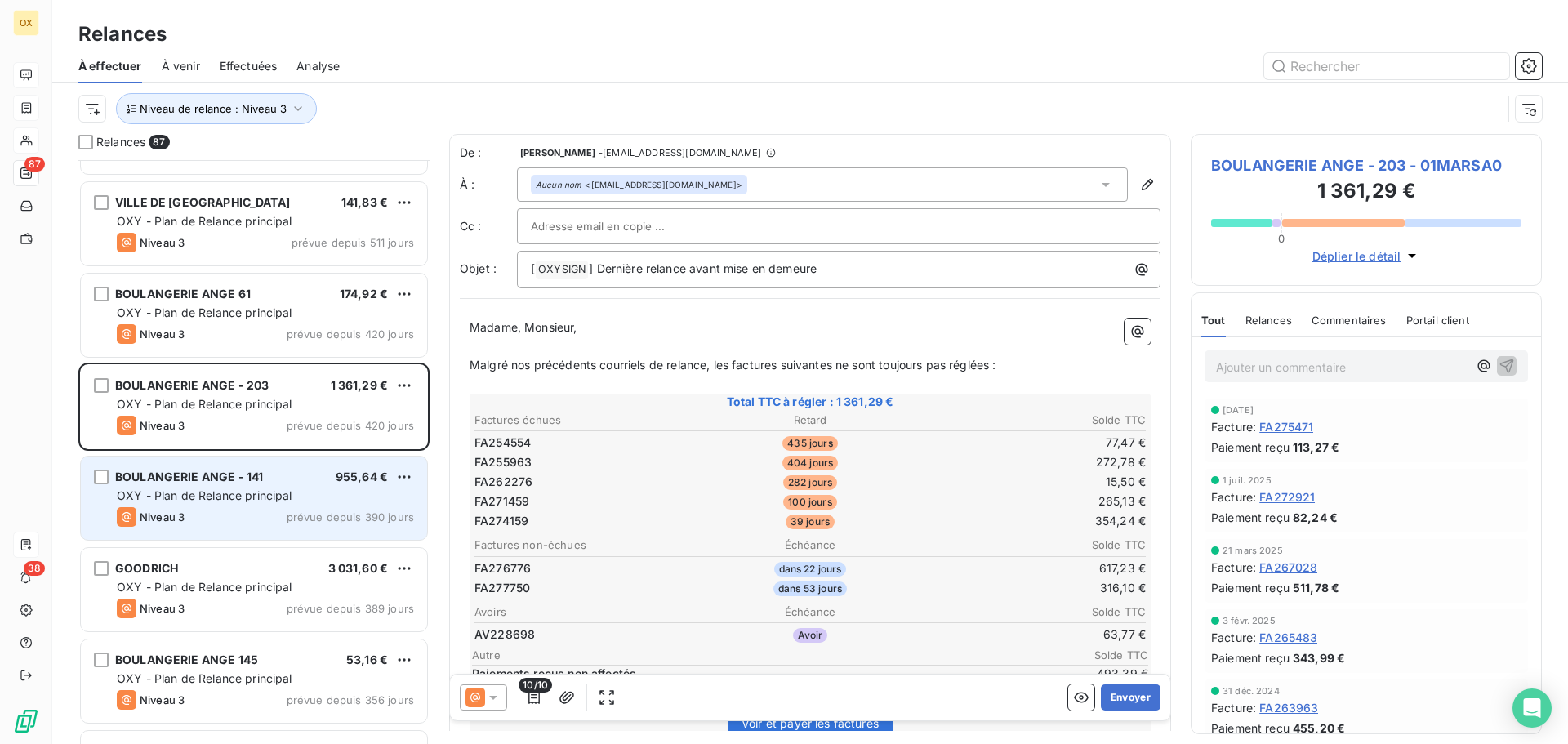
click at [270, 501] on span "OXY - Plan de Relance principal" at bounding box center [205, 495] width 176 height 14
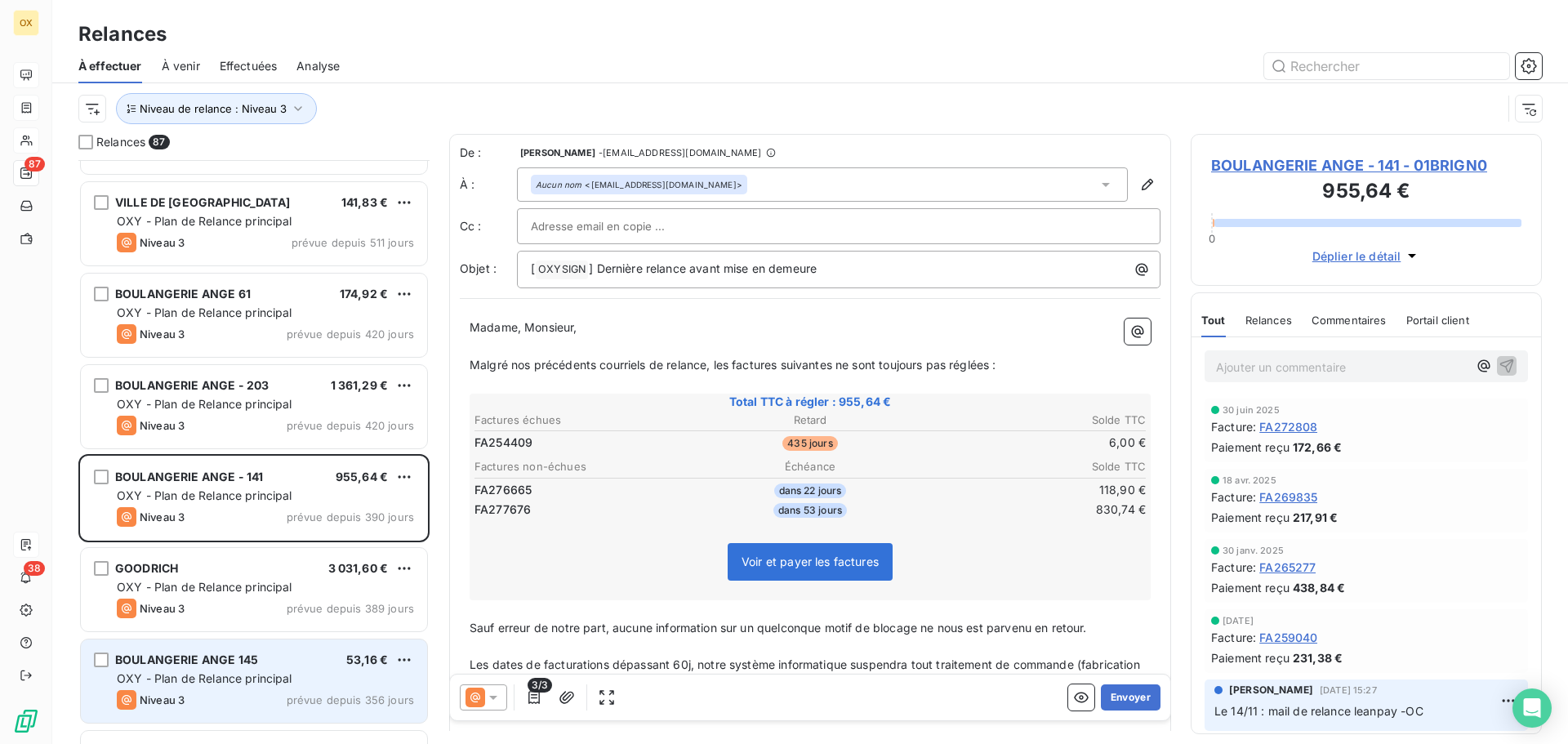
click at [244, 658] on span "BOULANGERIE ANGE 145" at bounding box center [186, 659] width 143 height 14
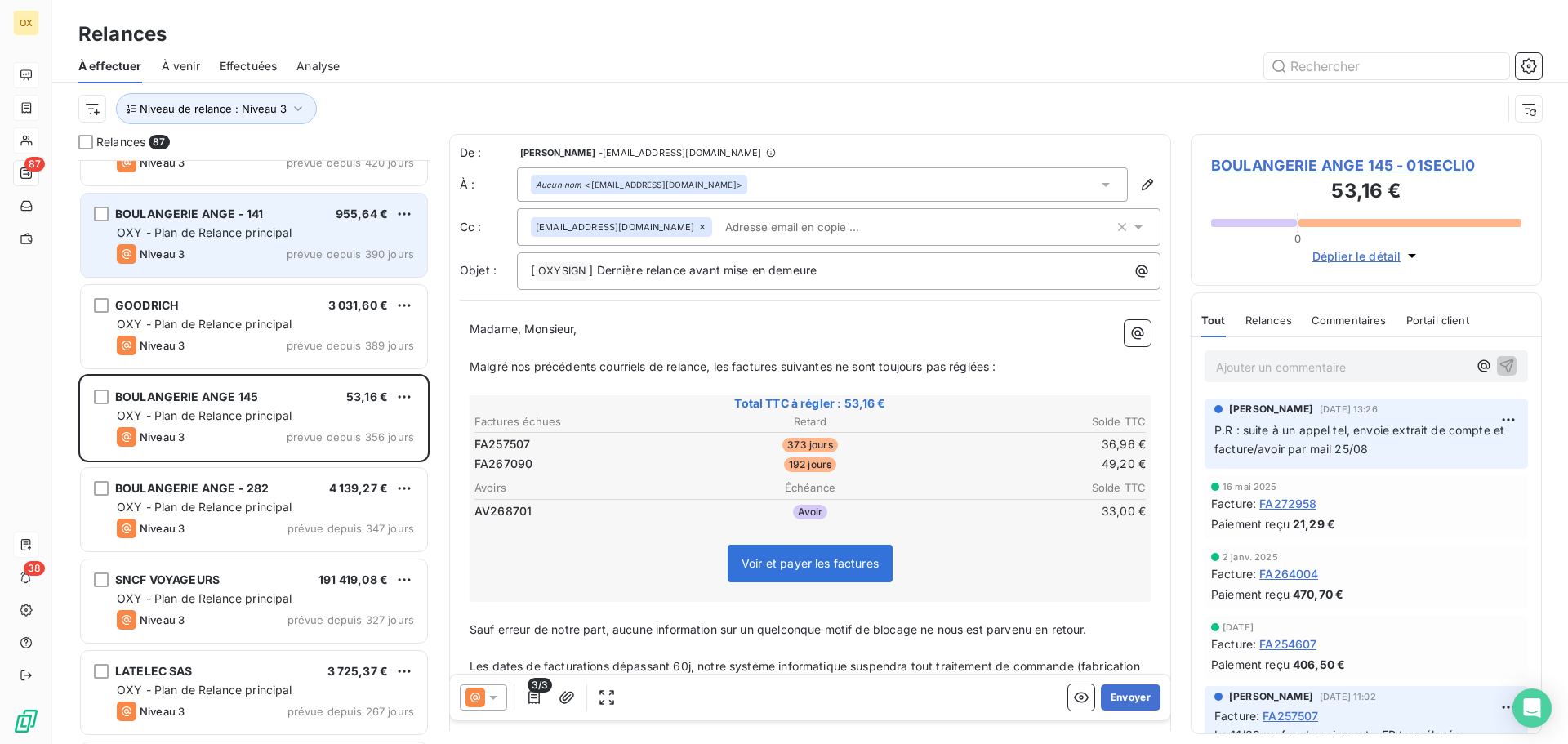
scroll to position [491, 0]
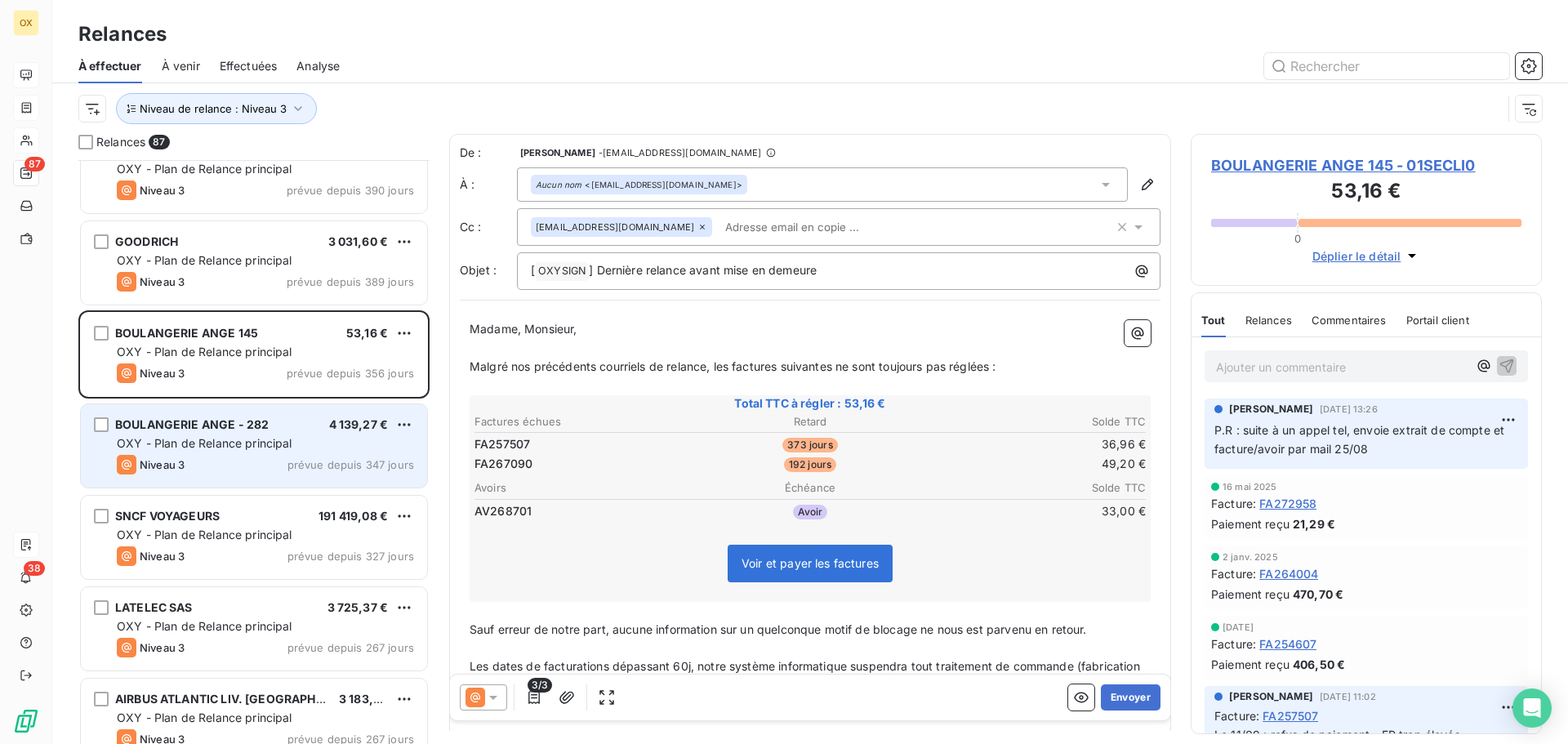
click at [293, 444] on div "OXY - Plan de Relance principal" at bounding box center [265, 443] width 297 height 16
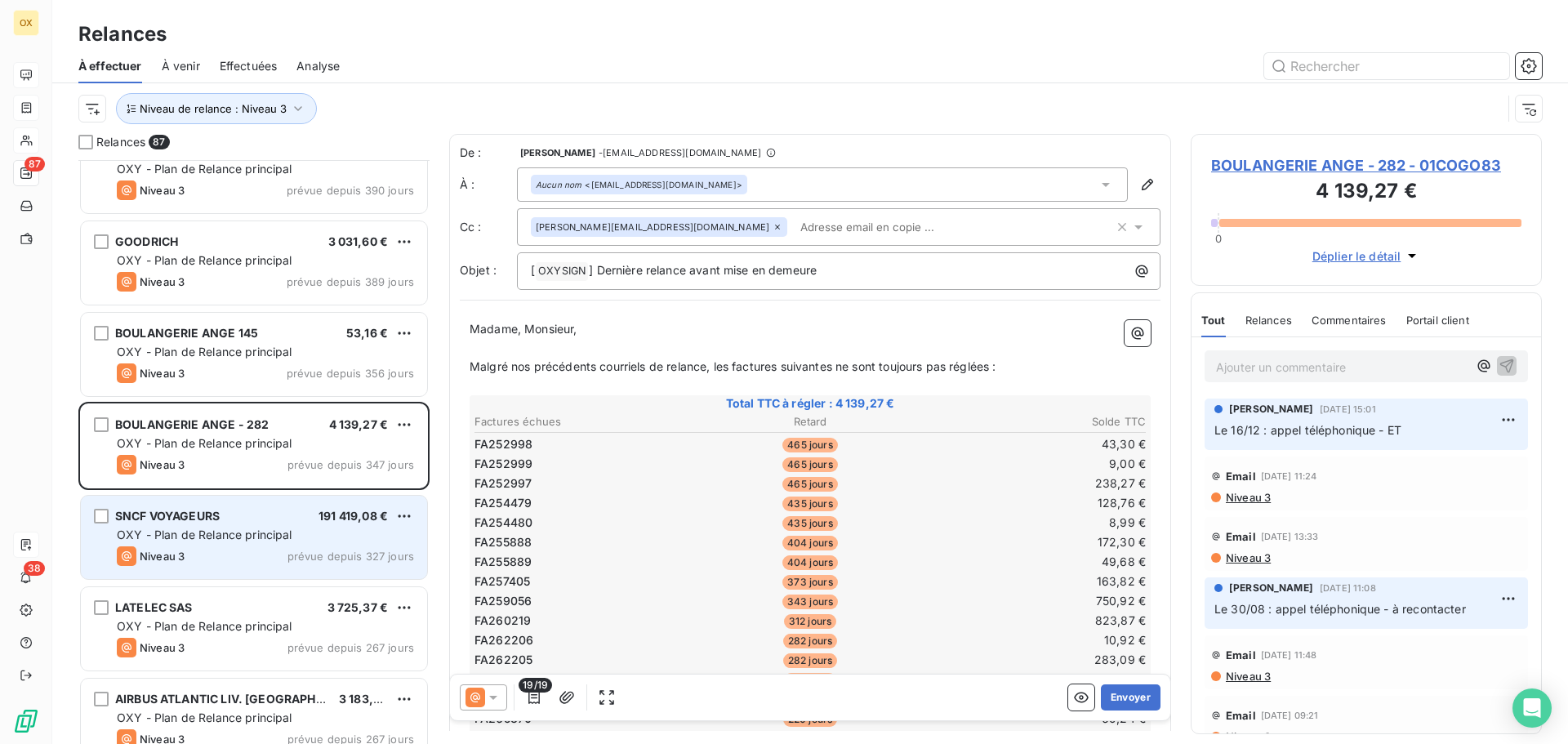
click at [269, 546] on div "Niveau 3 prévue depuis 327 jours" at bounding box center [265, 555] width 297 height 20
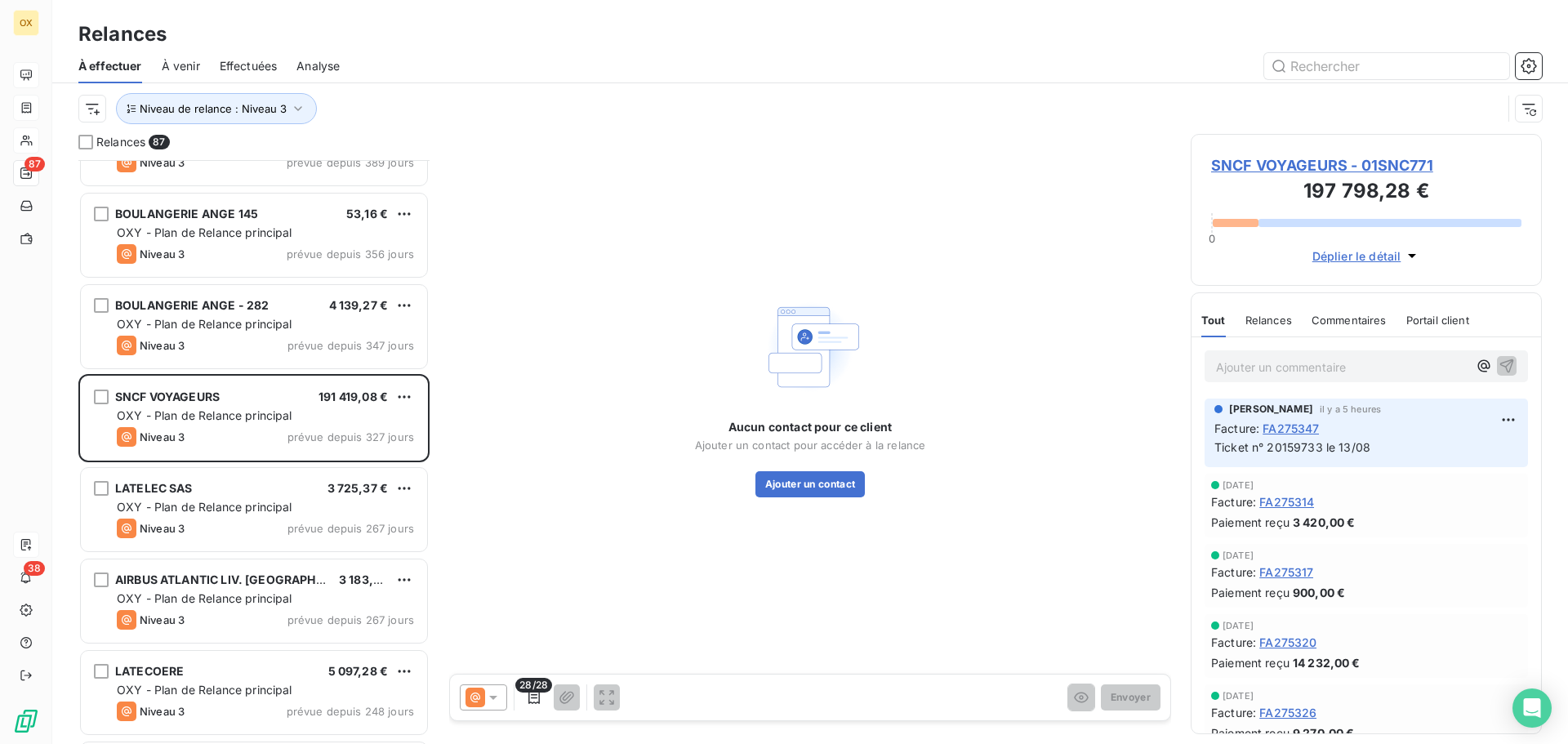
scroll to position [654, 0]
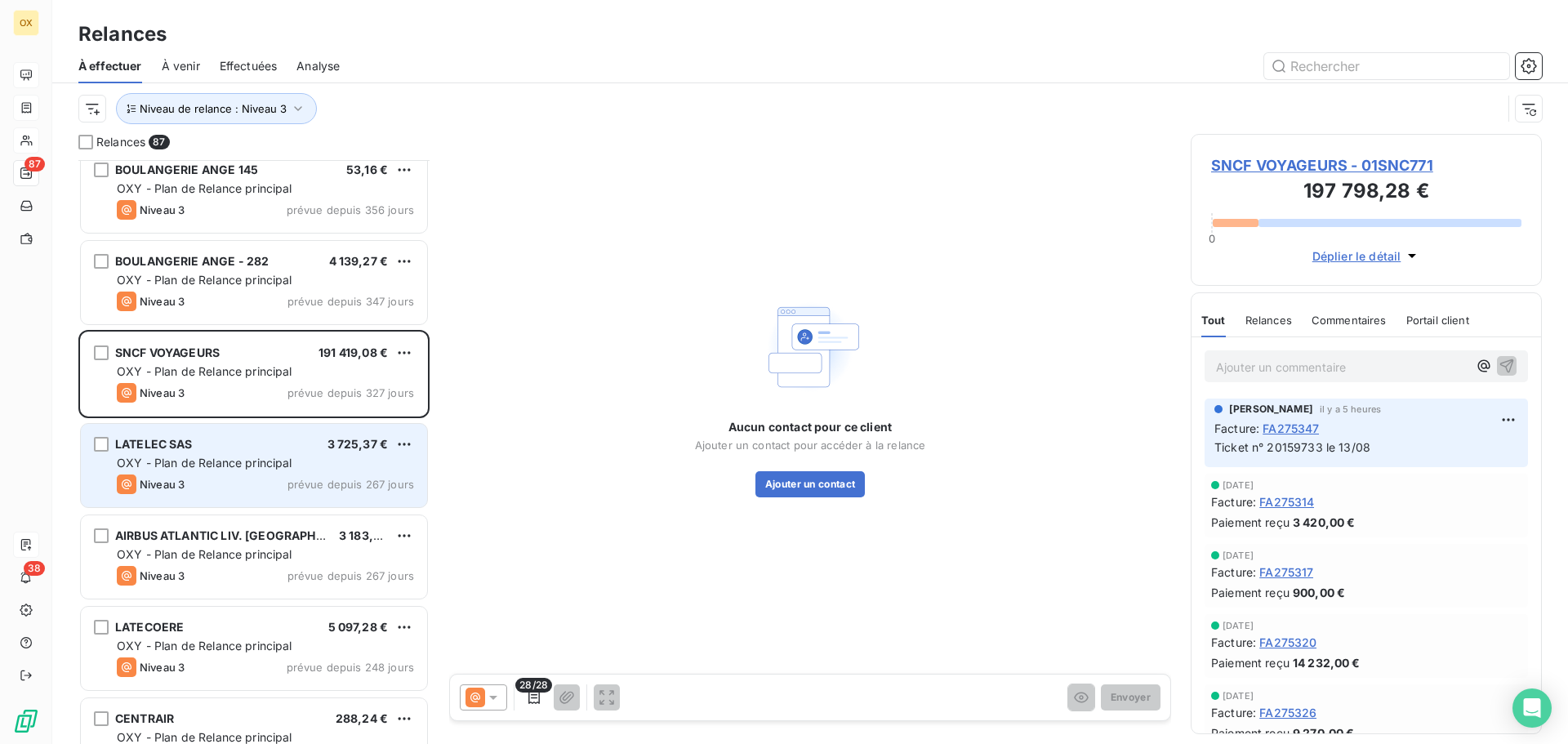
click at [271, 479] on div "Niveau 3 prévue depuis 267 jours" at bounding box center [265, 484] width 297 height 20
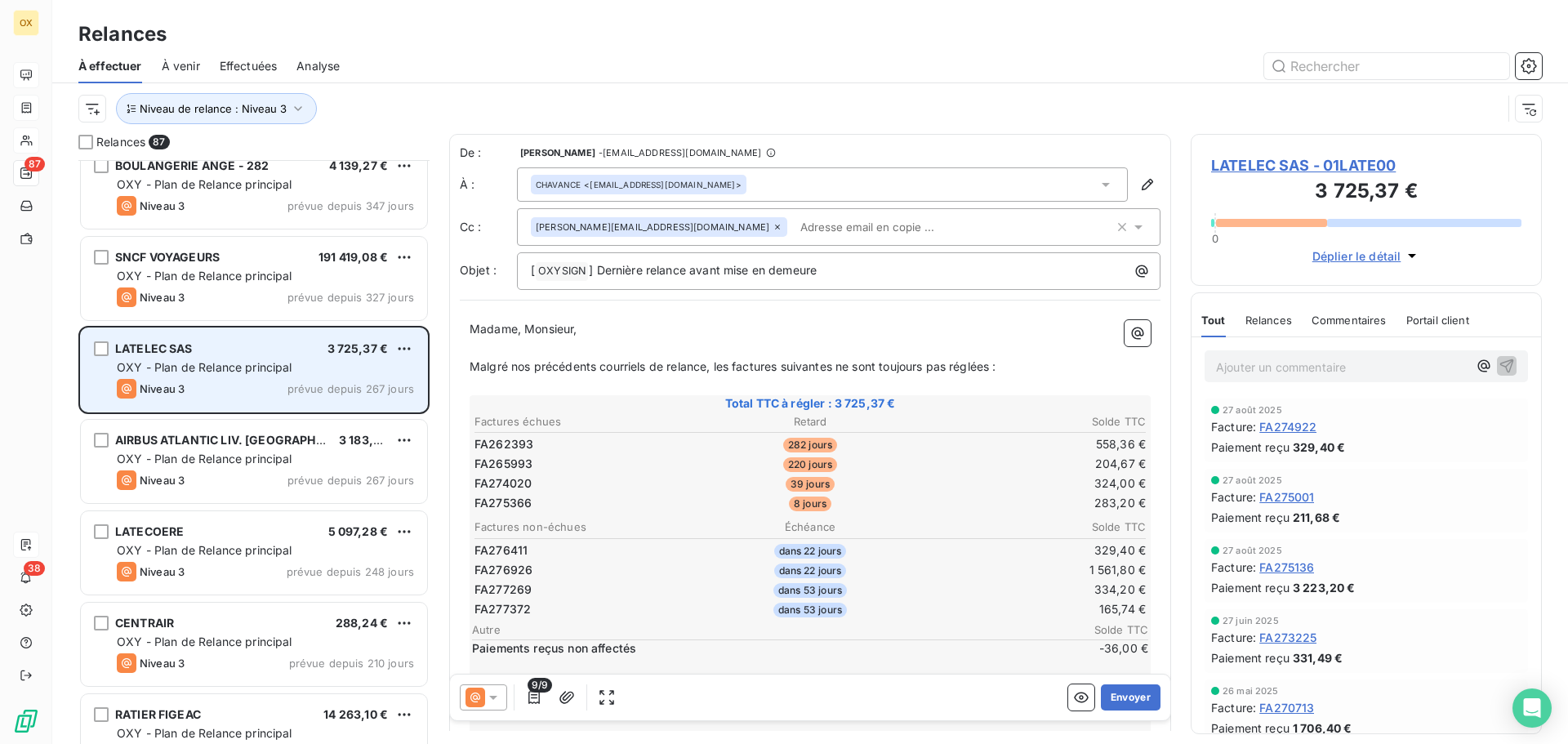
scroll to position [817, 0]
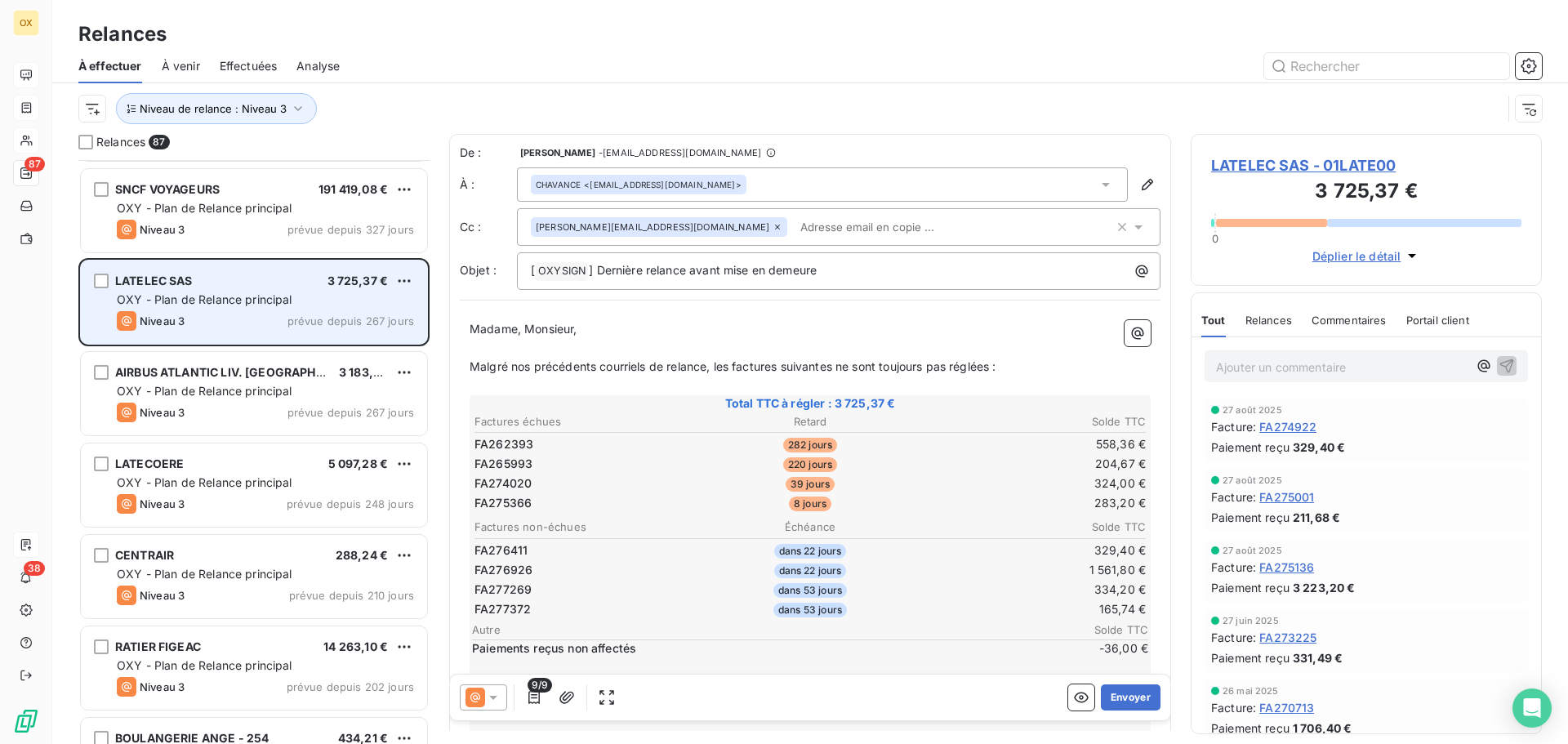
click at [271, 479] on span "OXY - Plan de Relance principal" at bounding box center [205, 482] width 176 height 14
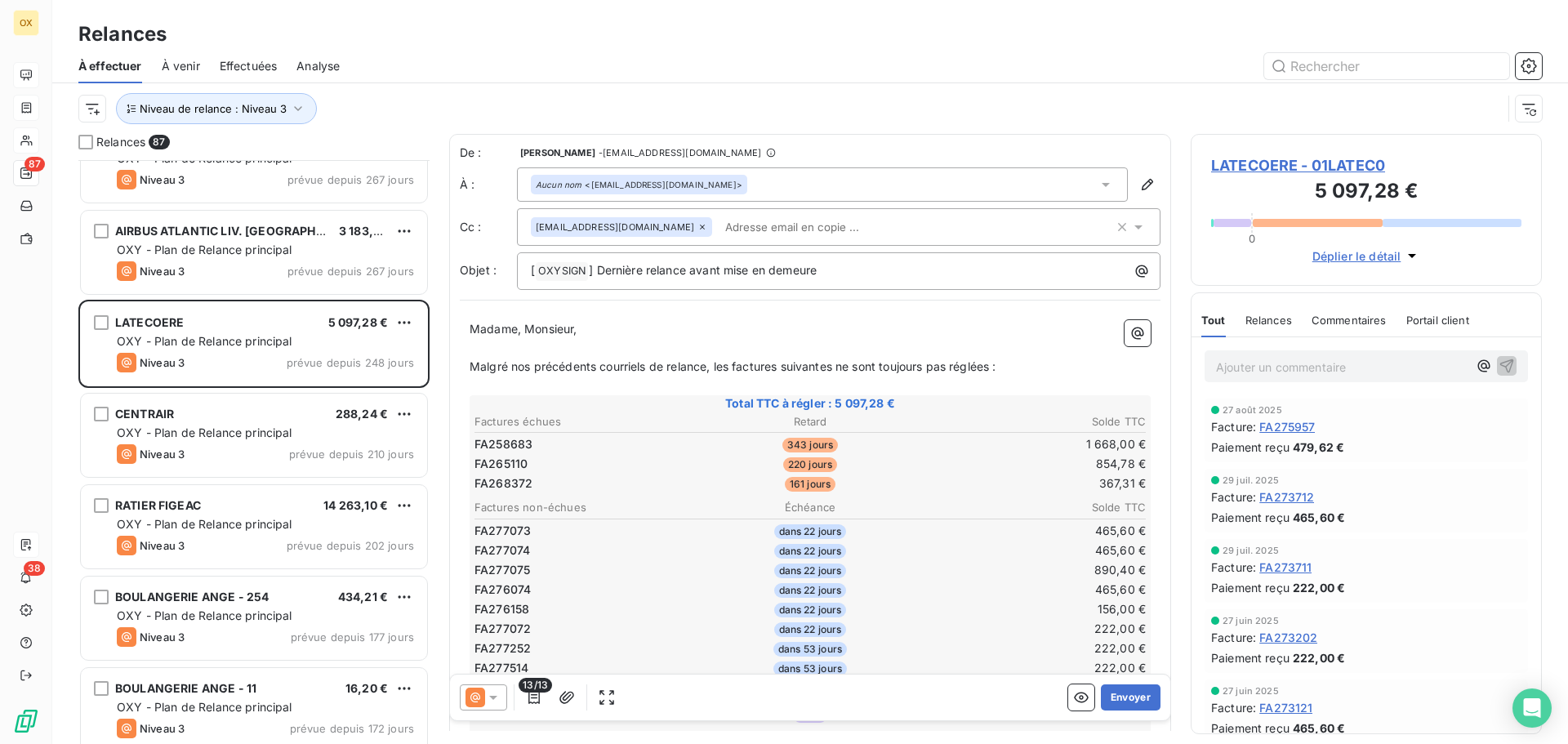
scroll to position [1062, 0]
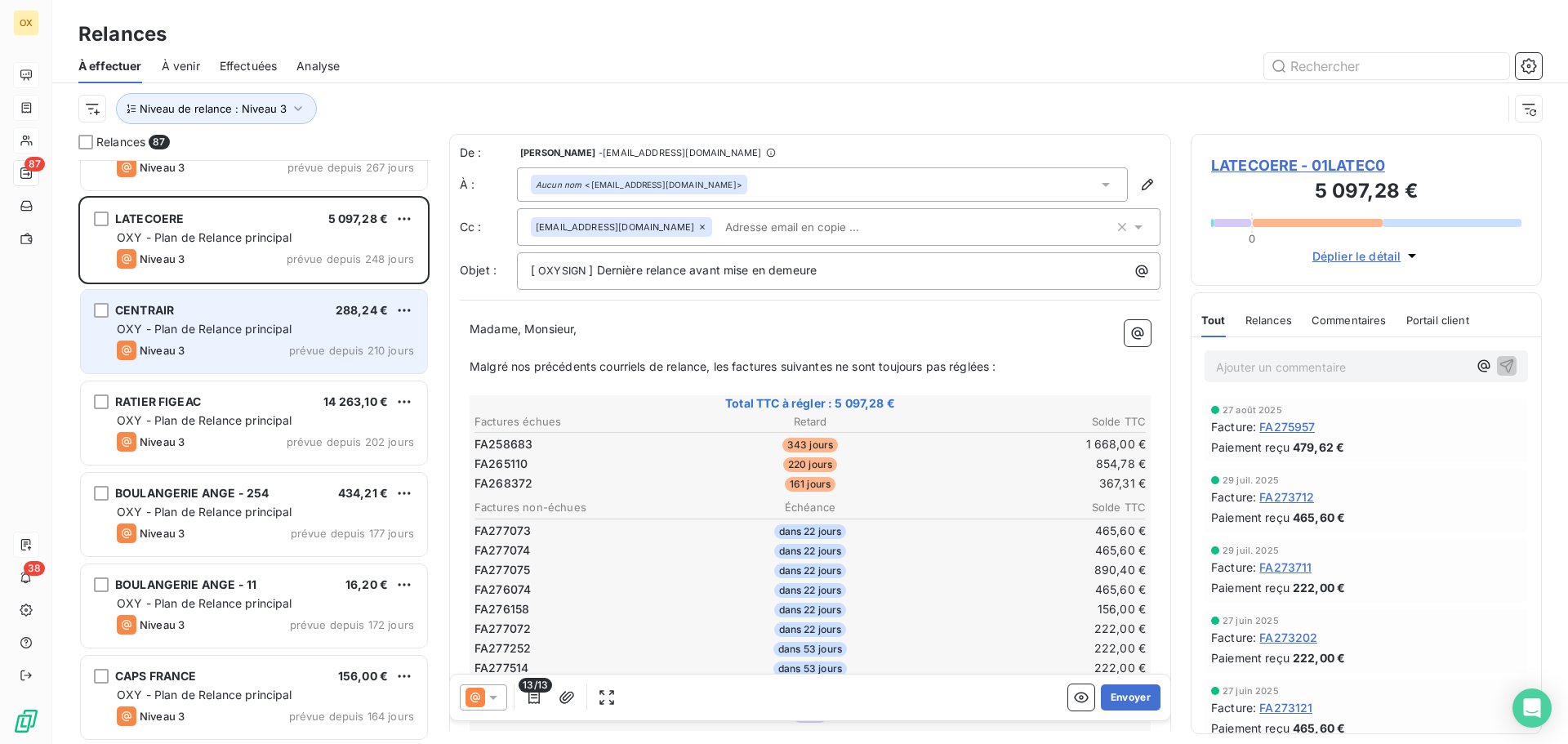
click at [224, 334] on span "OXY - Plan de Relance principal" at bounding box center [205, 328] width 176 height 14
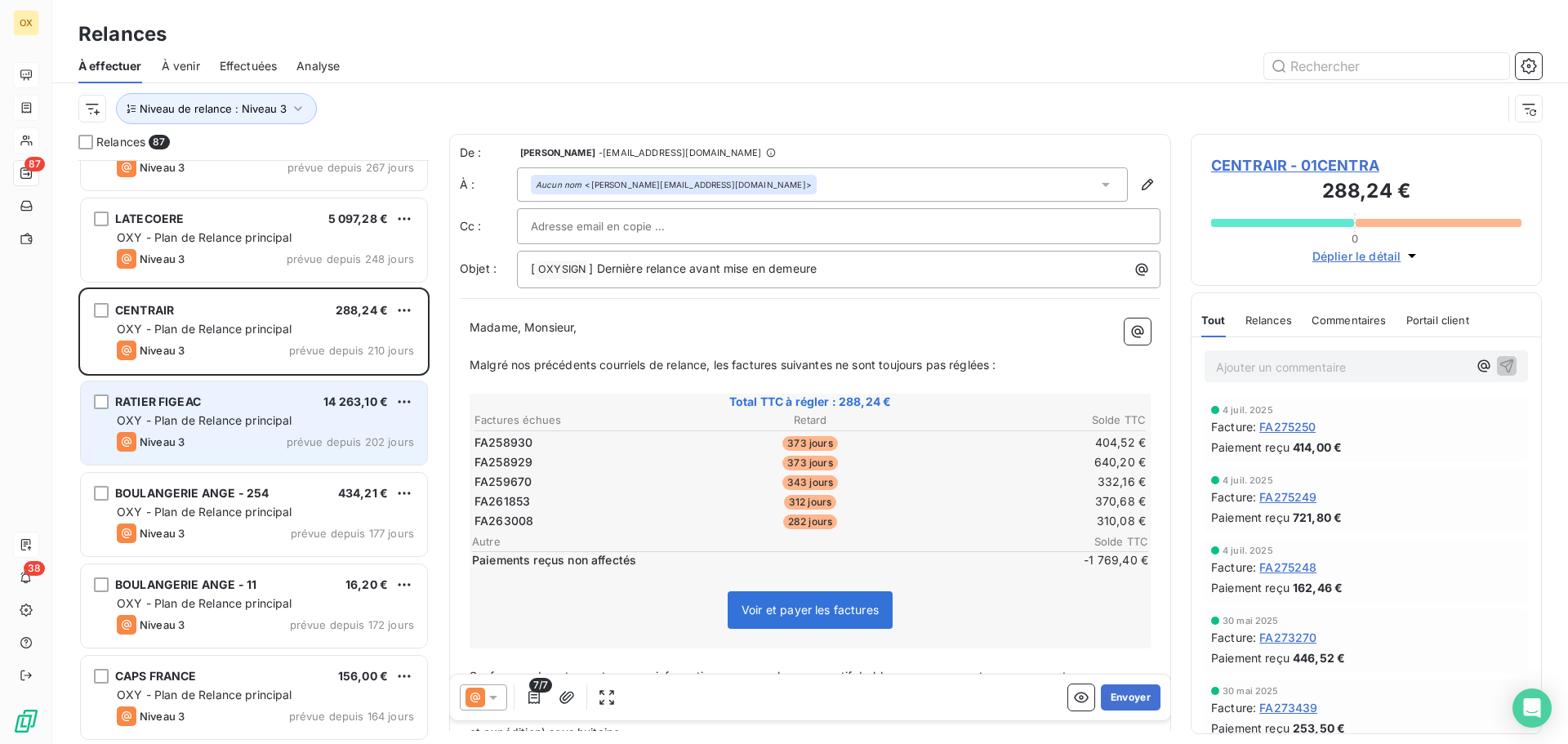
click at [253, 391] on div "RATIER FIGEAC 14 263,10 € OXY - Plan de Relance principal Niveau 3 prévue depui…" at bounding box center [254, 423] width 347 height 84
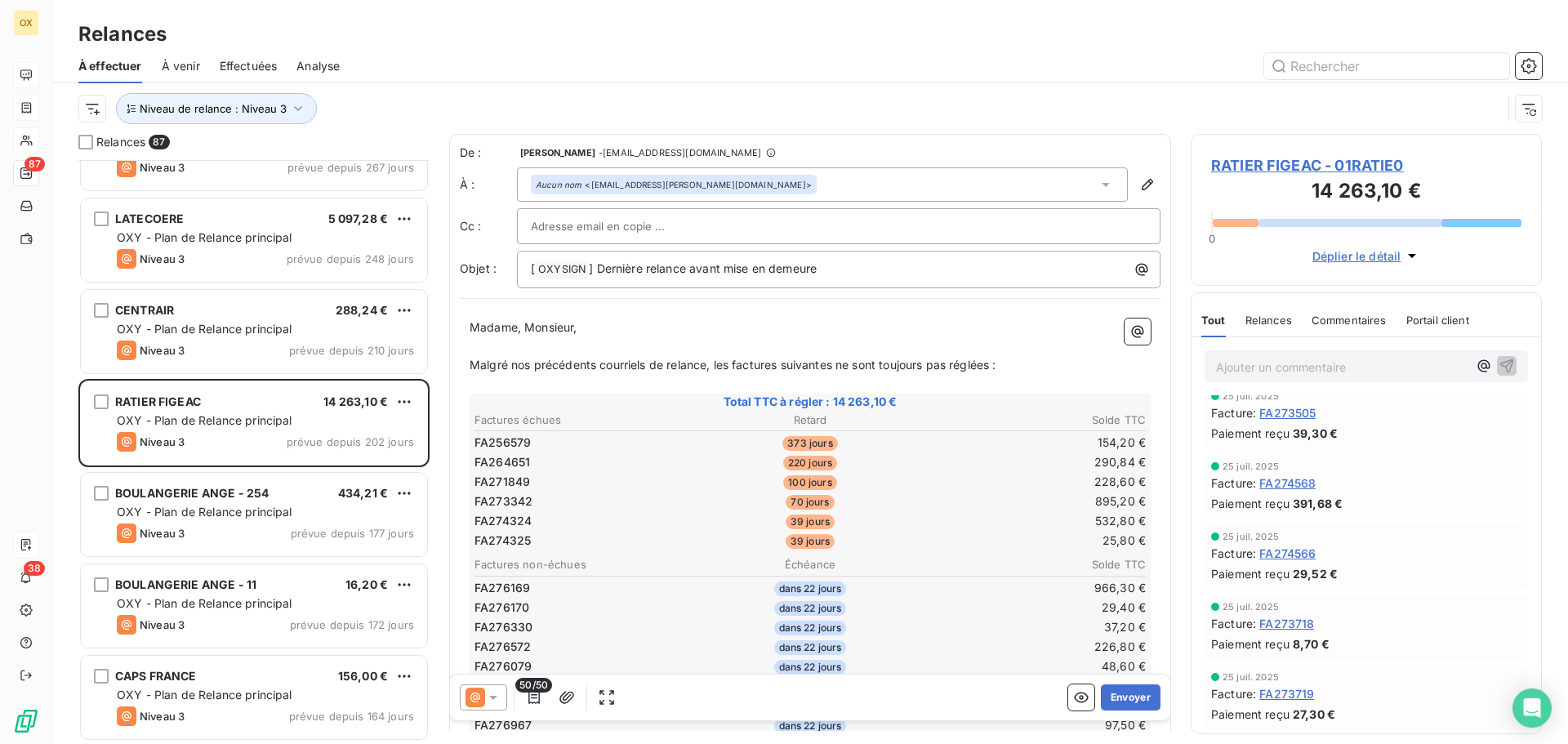
scroll to position [2449, 0]
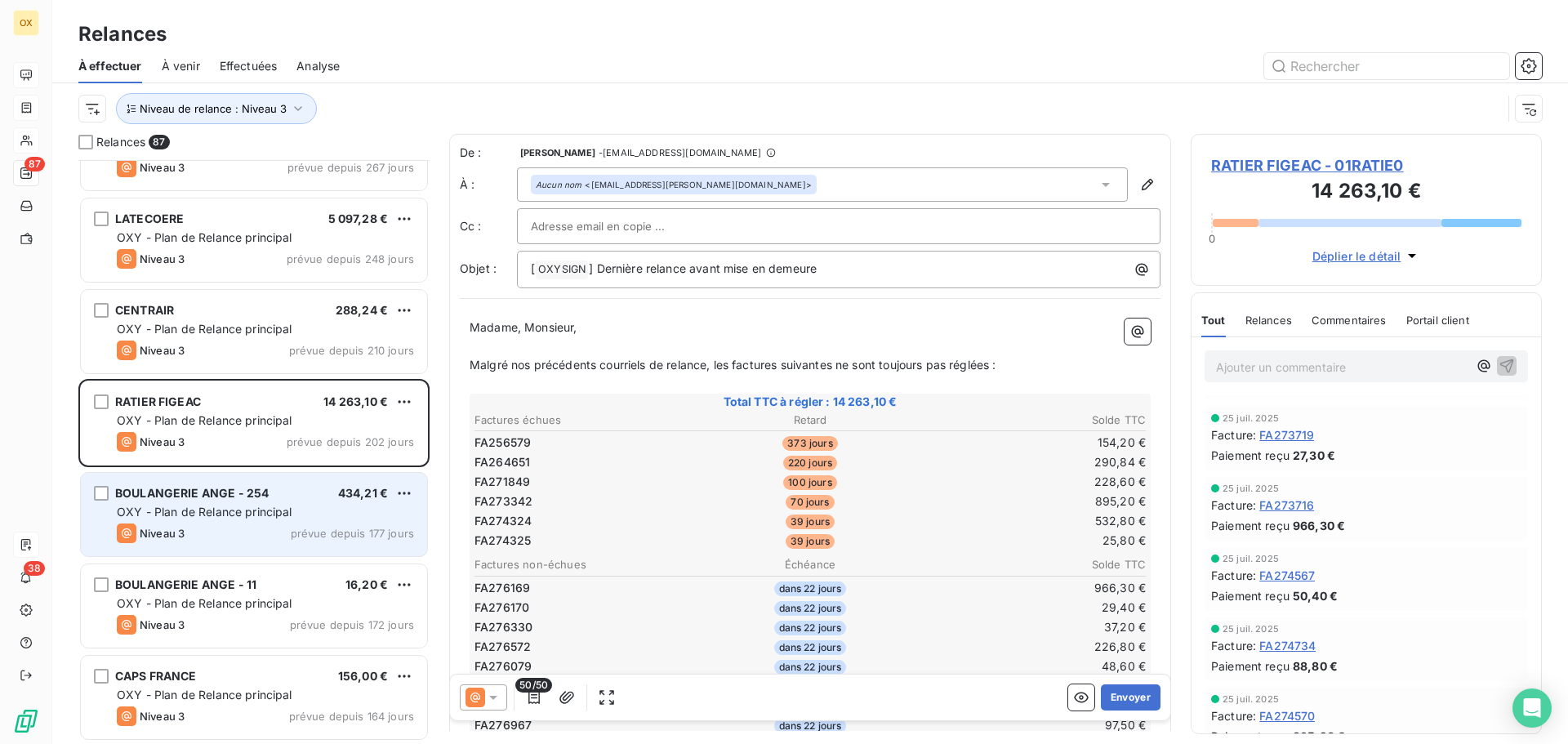
click at [274, 503] on div "OXY - Plan de Relance principal" at bounding box center [265, 511] width 297 height 16
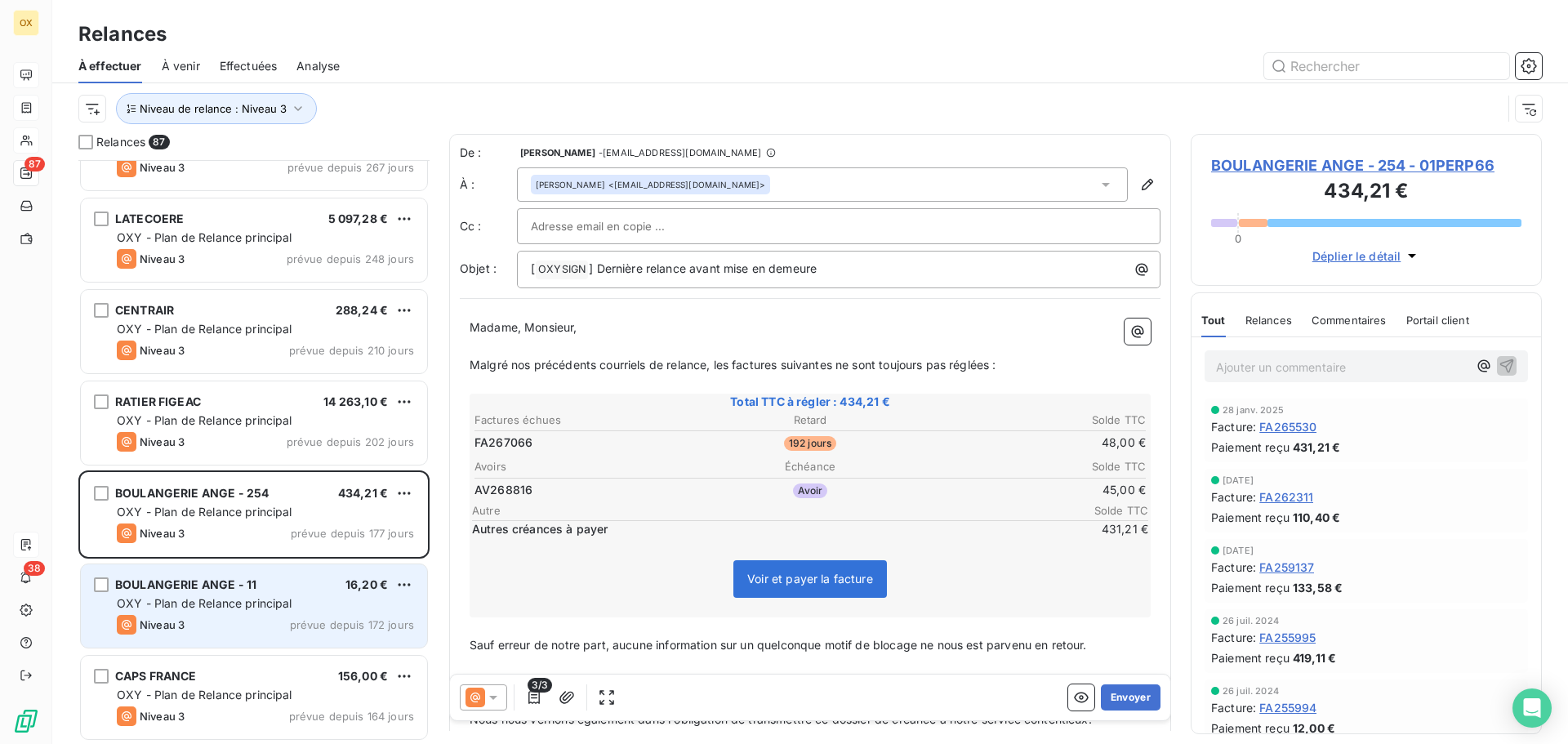
click at [309, 595] on div "BOULANGERIE ANGE - 11 16,20 € OXY - Plan de Relance principal Niveau 3 prévue d…" at bounding box center [254, 606] width 347 height 84
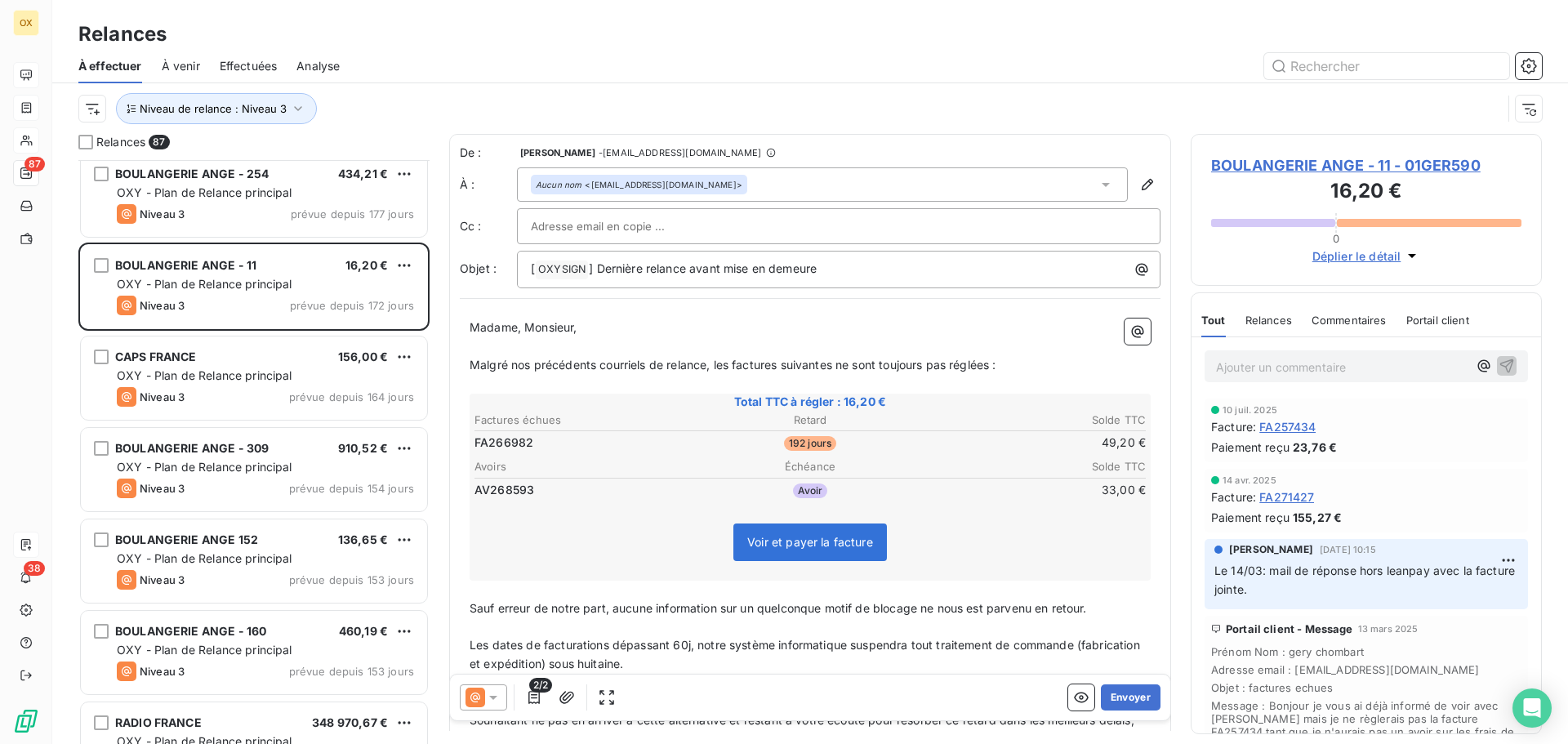
scroll to position [1388, 0]
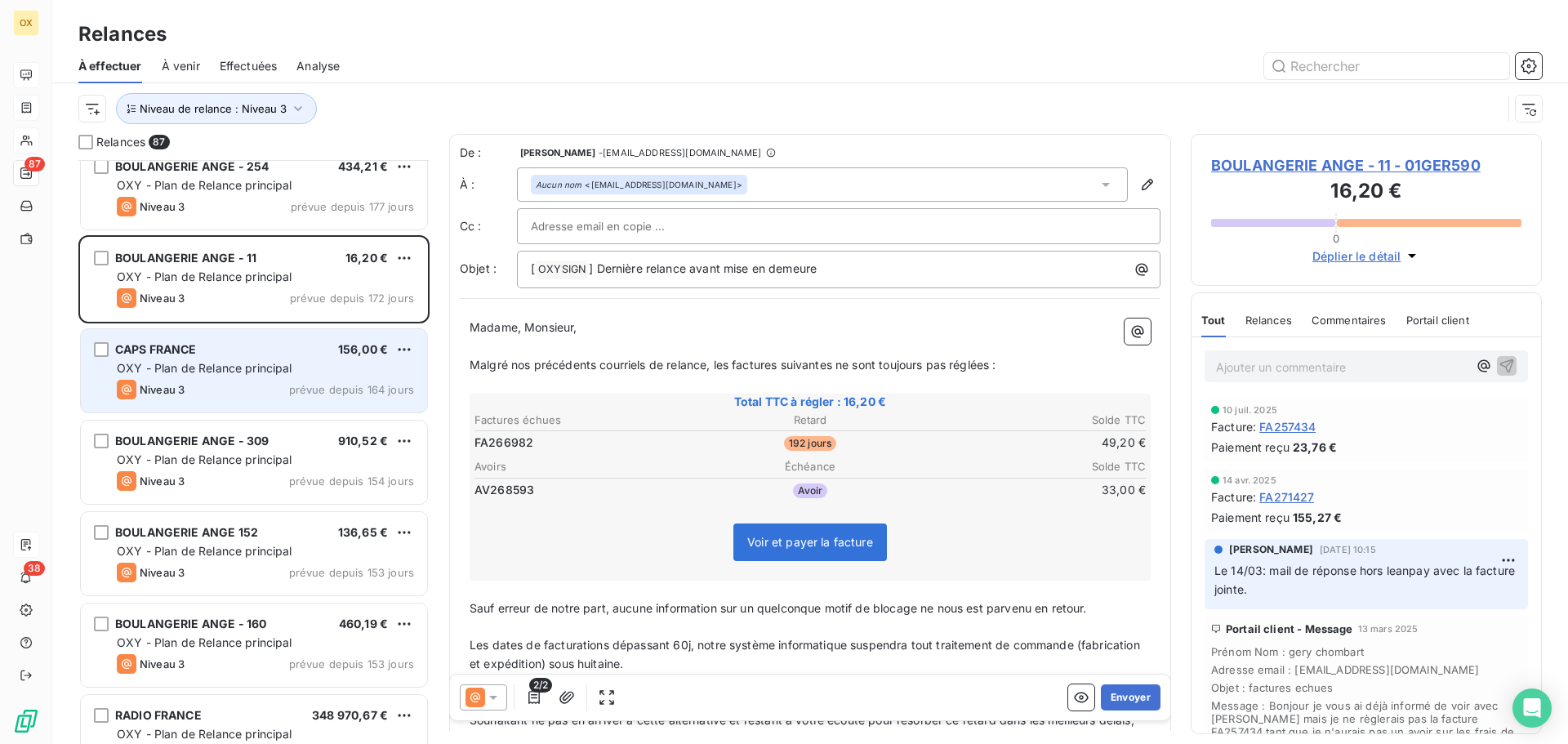
click at [304, 368] on div "OXY - Plan de Relance principal" at bounding box center [265, 368] width 297 height 16
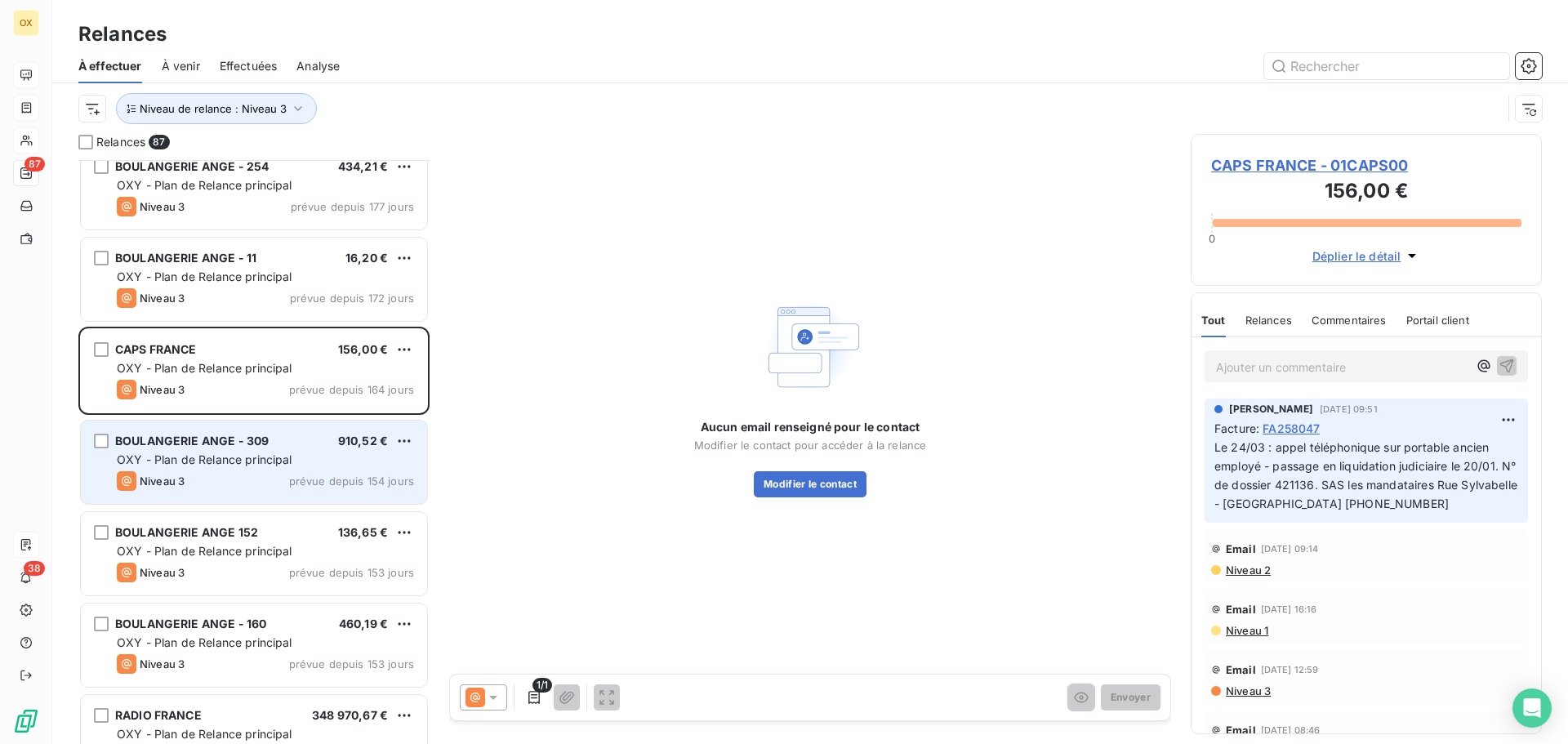
click at [279, 454] on span "OXY - Plan de Relance principal" at bounding box center [205, 459] width 176 height 14
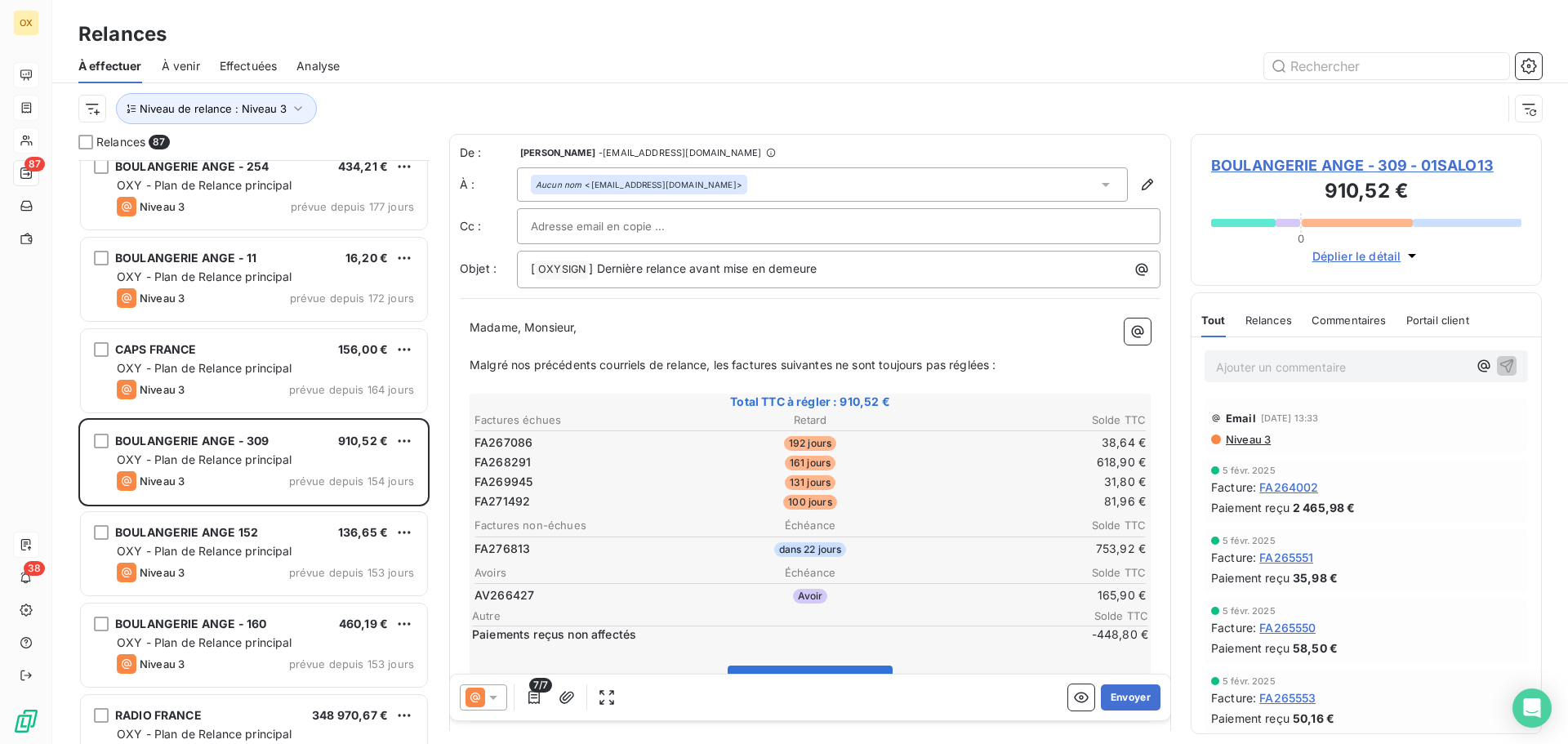
click at [1332, 166] on span "BOULANGERIE ANGE - 309 - 01SALO13" at bounding box center [1367, 166] width 311 height 22
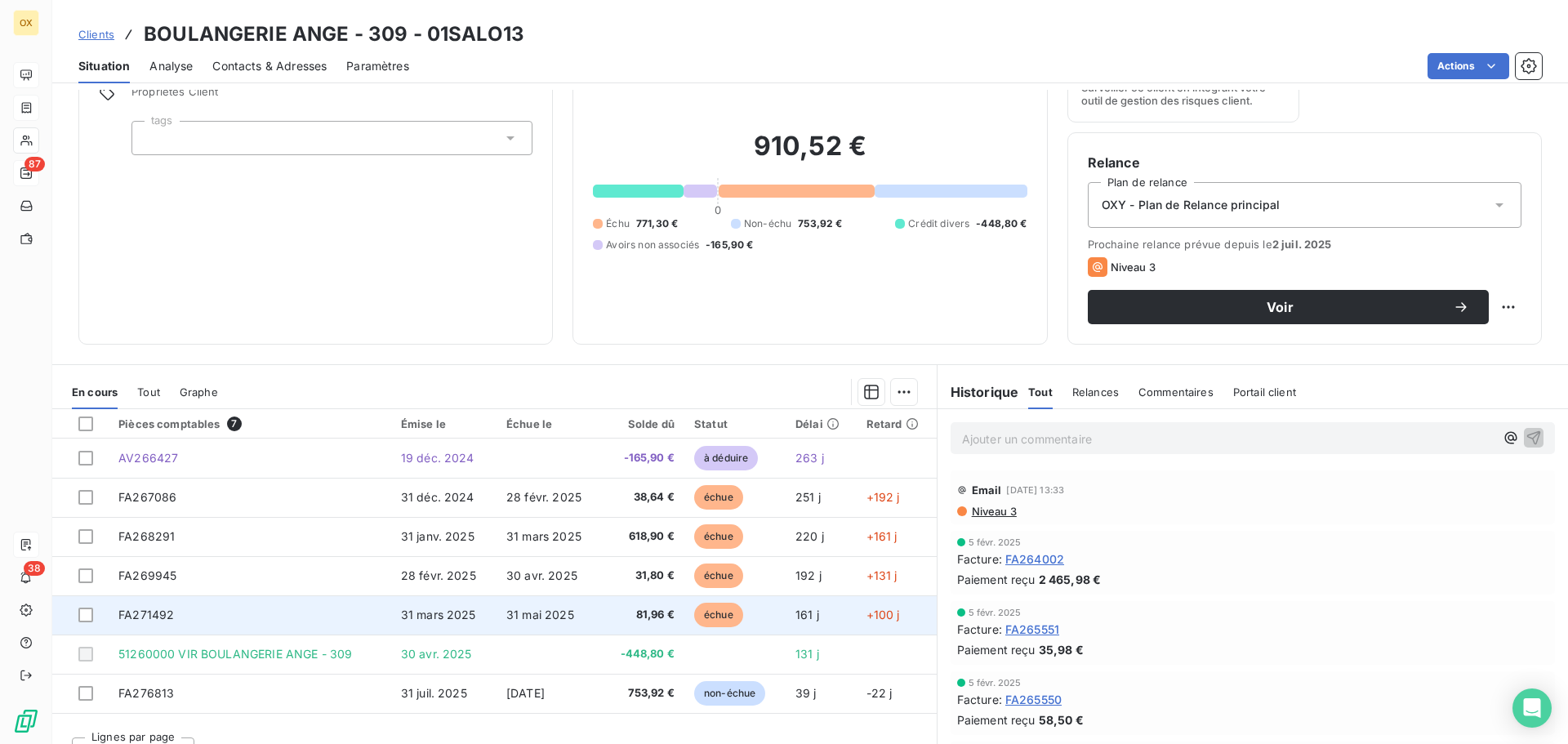
scroll to position [110, 0]
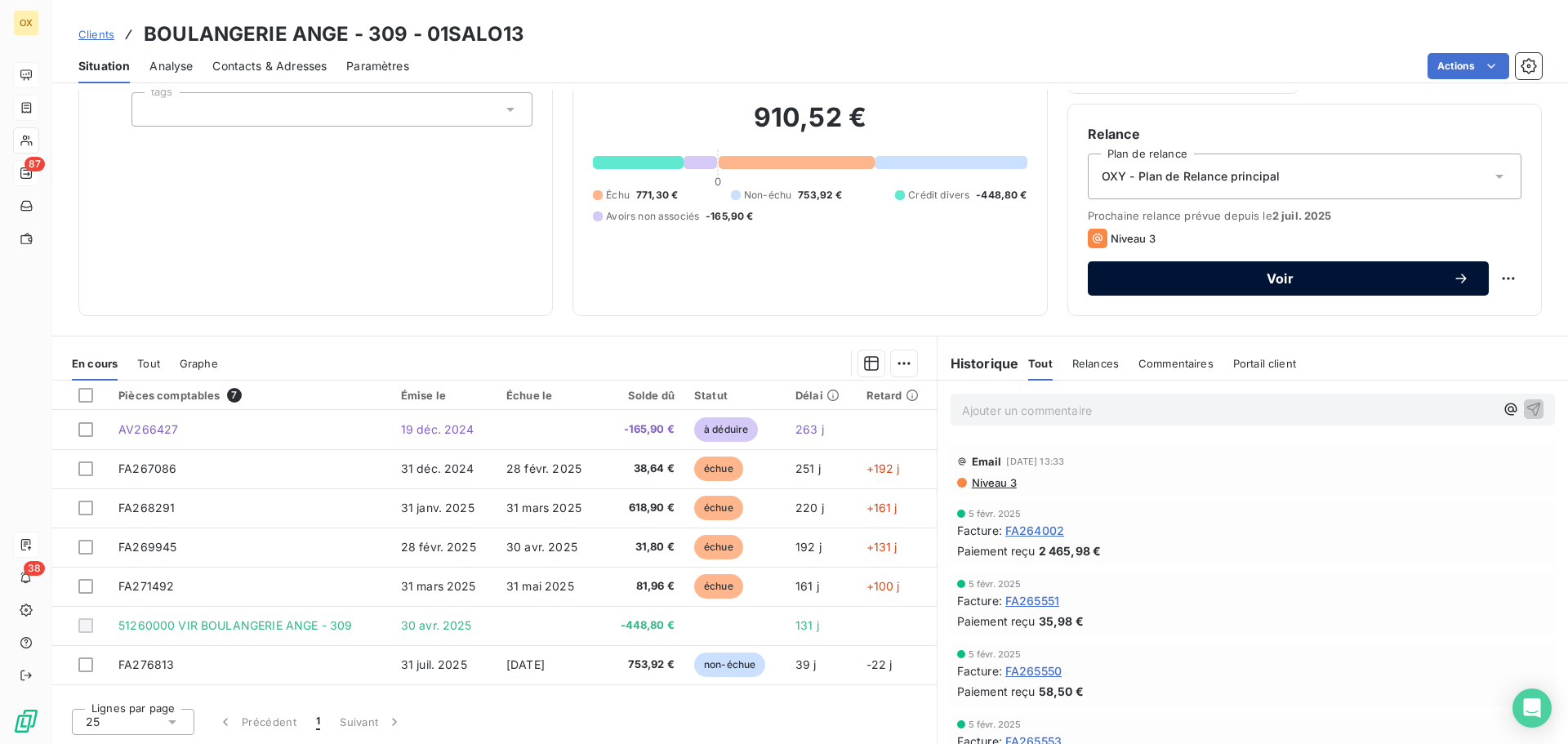
click at [1289, 270] on button "Voir" at bounding box center [1288, 278] width 401 height 34
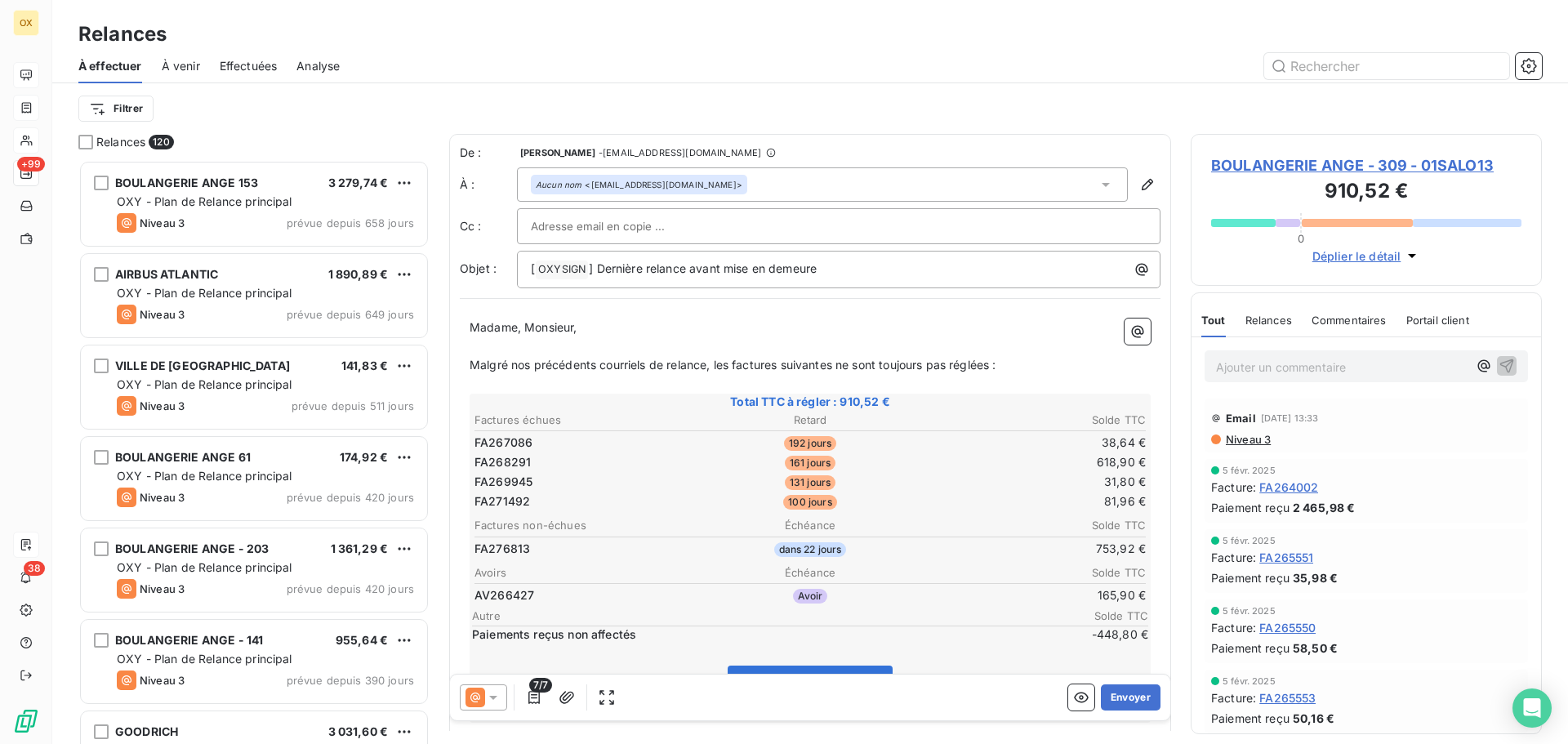
scroll to position [572, 339]
click at [493, 702] on icon at bounding box center [493, 697] width 16 height 16
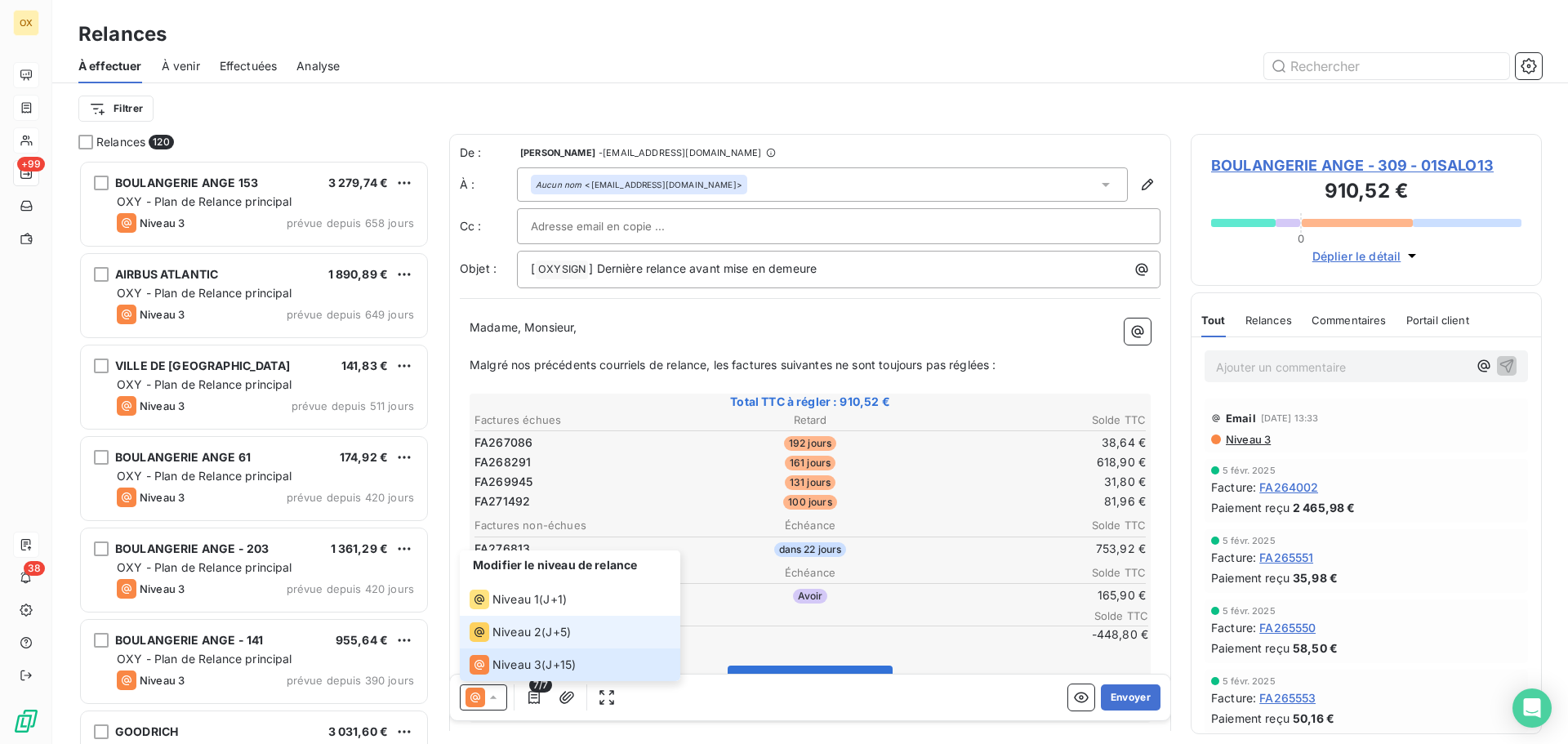
click at [501, 631] on span "Niveau 2" at bounding box center [516, 631] width 49 height 16
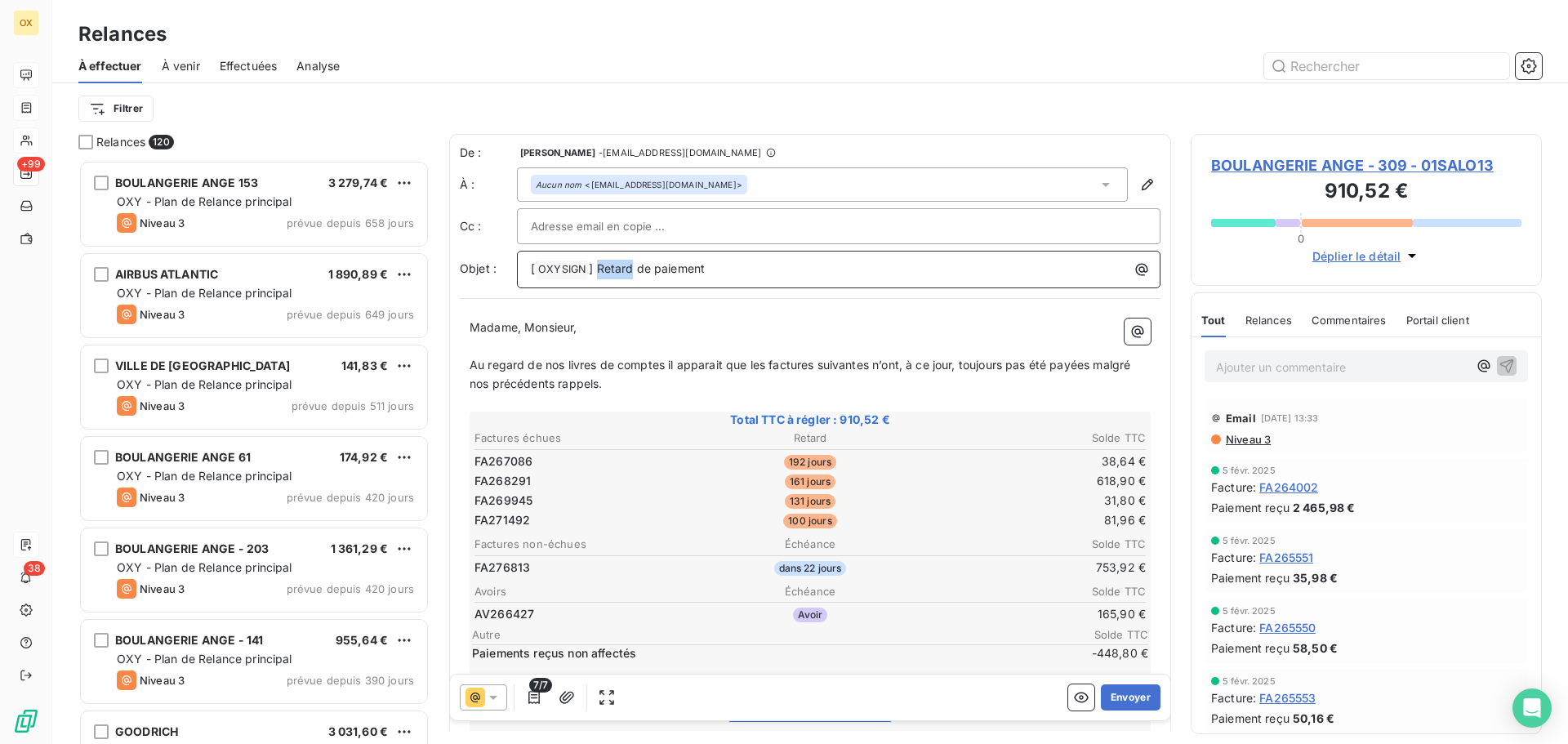
drag, startPoint x: 632, startPoint y: 265, endPoint x: 597, endPoint y: 269, distance: 35.2
click at [597, 269] on span "] Retard de paiement" at bounding box center [647, 268] width 116 height 14
click at [495, 694] on icon at bounding box center [493, 697] width 16 height 16
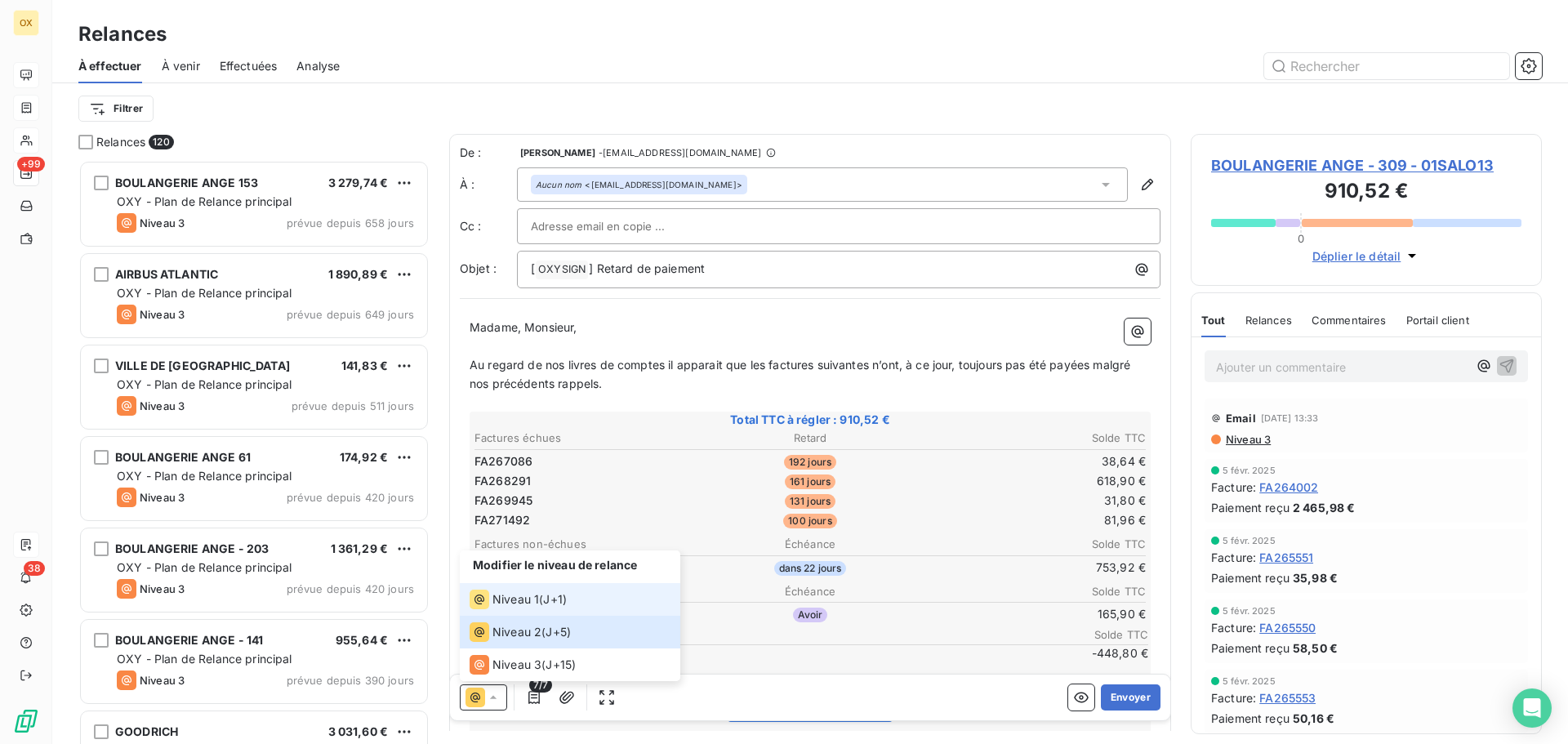
click at [522, 598] on span "Niveau 1" at bounding box center [516, 599] width 47 height 16
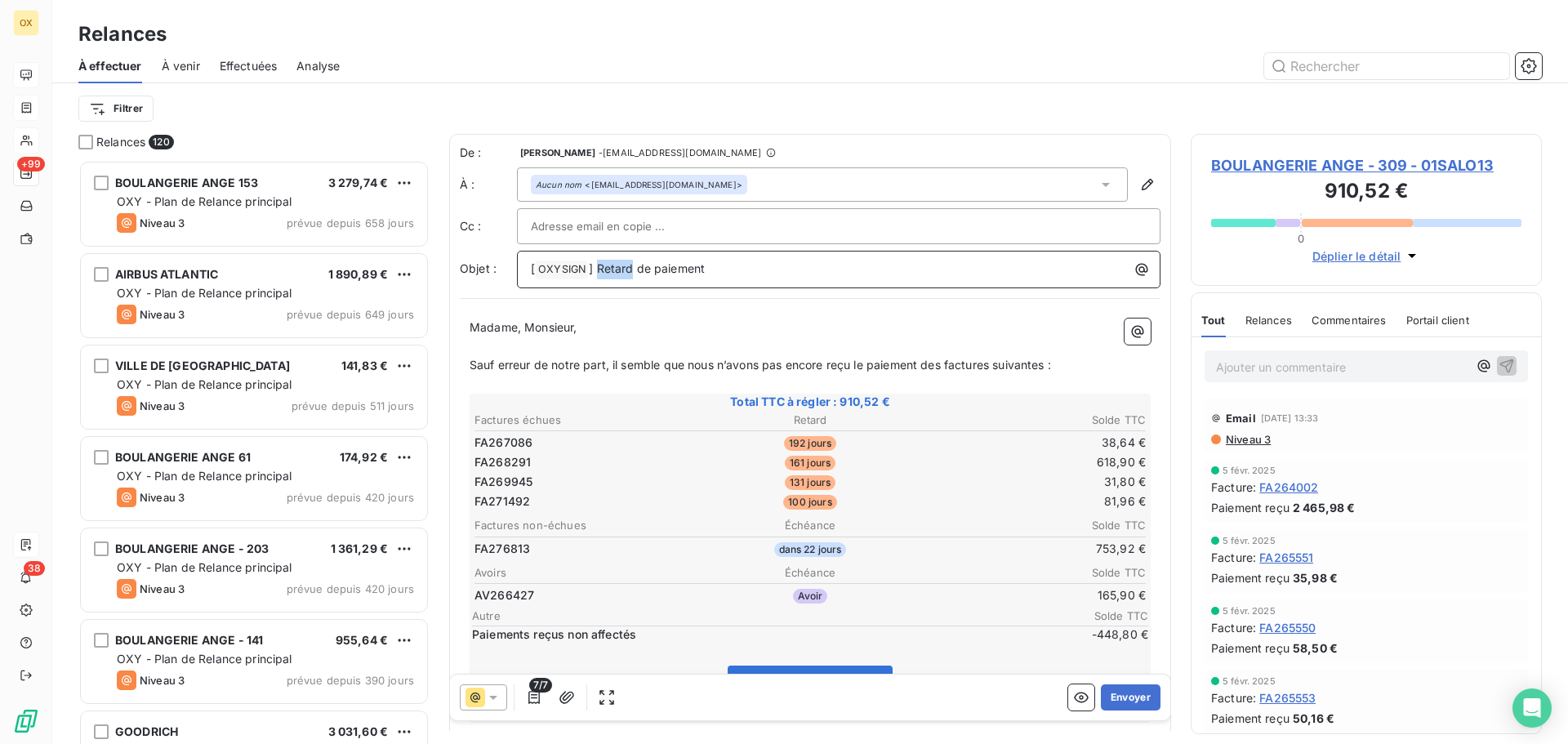
drag, startPoint x: 632, startPoint y: 267, endPoint x: 598, endPoint y: 272, distance: 34.4
click at [598, 272] on span "] Retard de paiement" at bounding box center [647, 268] width 116 height 14
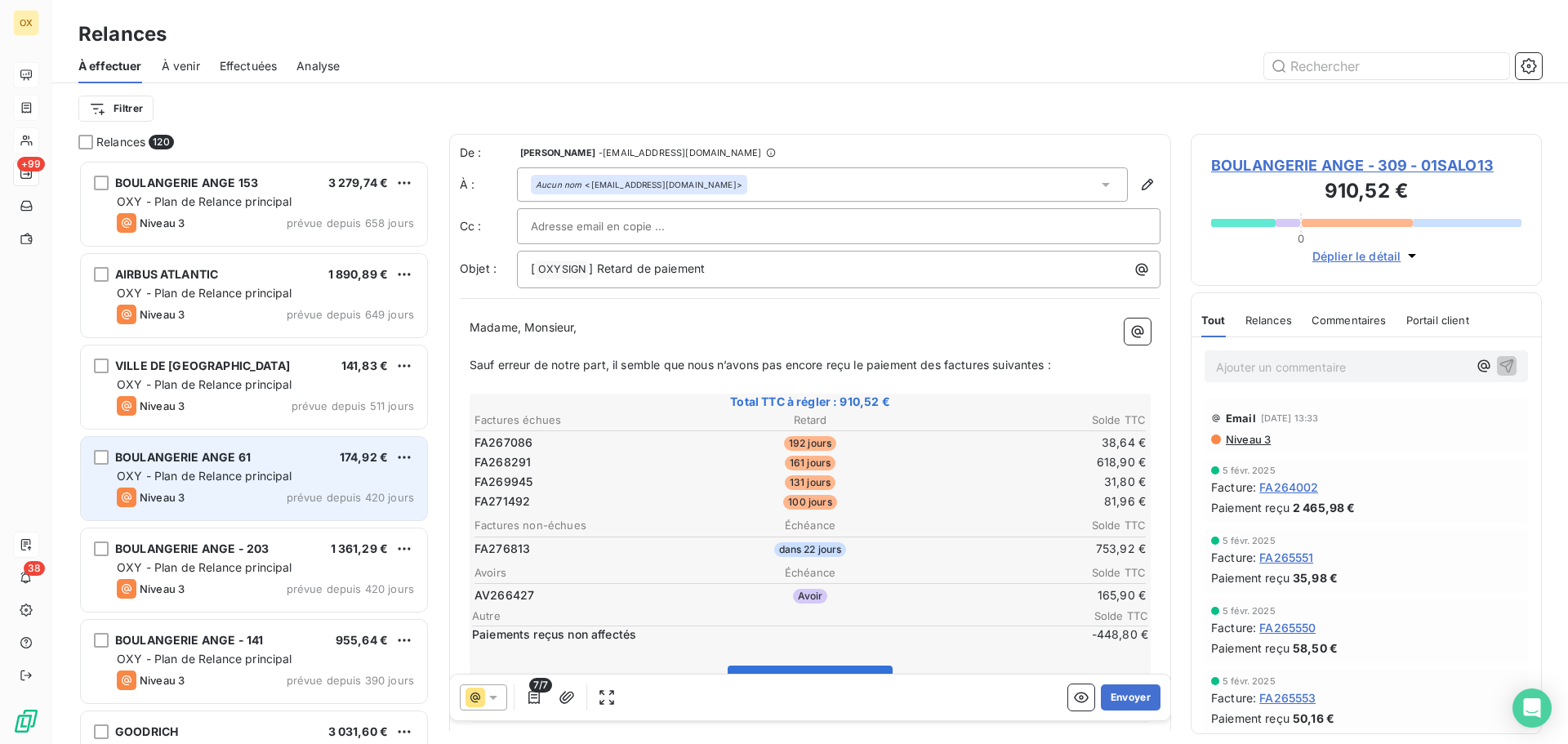
click at [292, 462] on div "BOULANGERIE ANGE 61 174,92 €" at bounding box center [265, 456] width 297 height 15
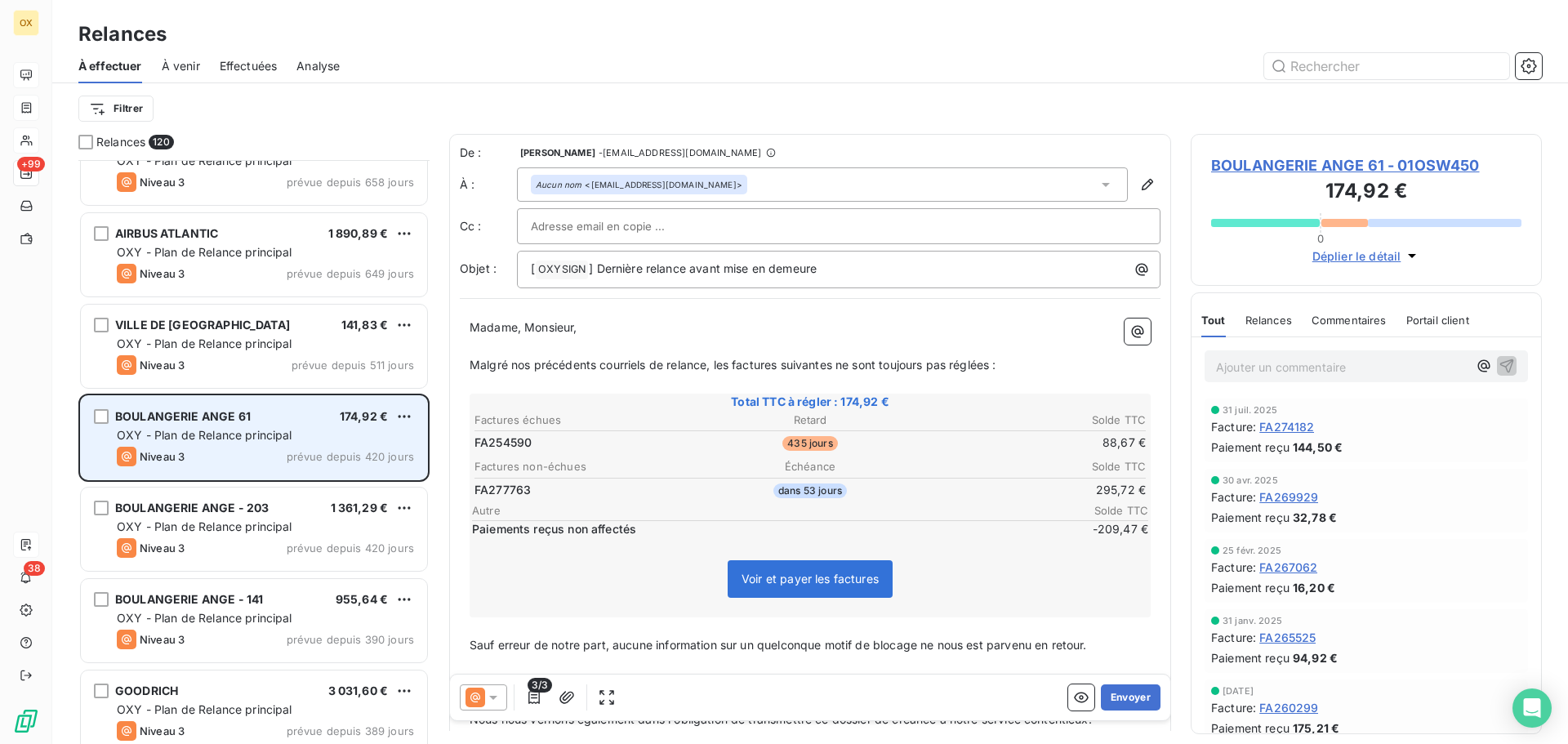
scroll to position [83, 0]
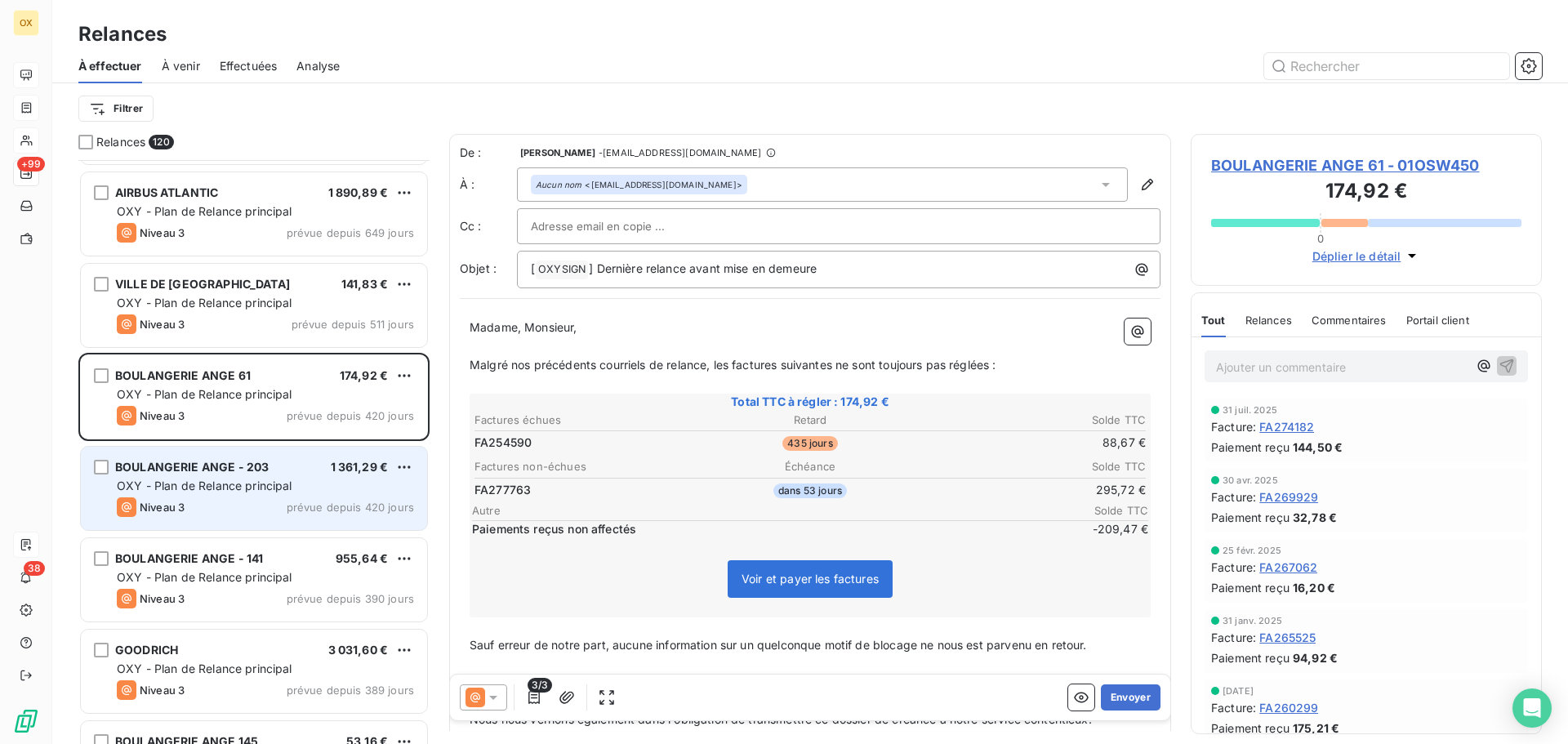
click at [237, 499] on div "Niveau 3 prévue depuis 420 jours" at bounding box center [265, 507] width 297 height 20
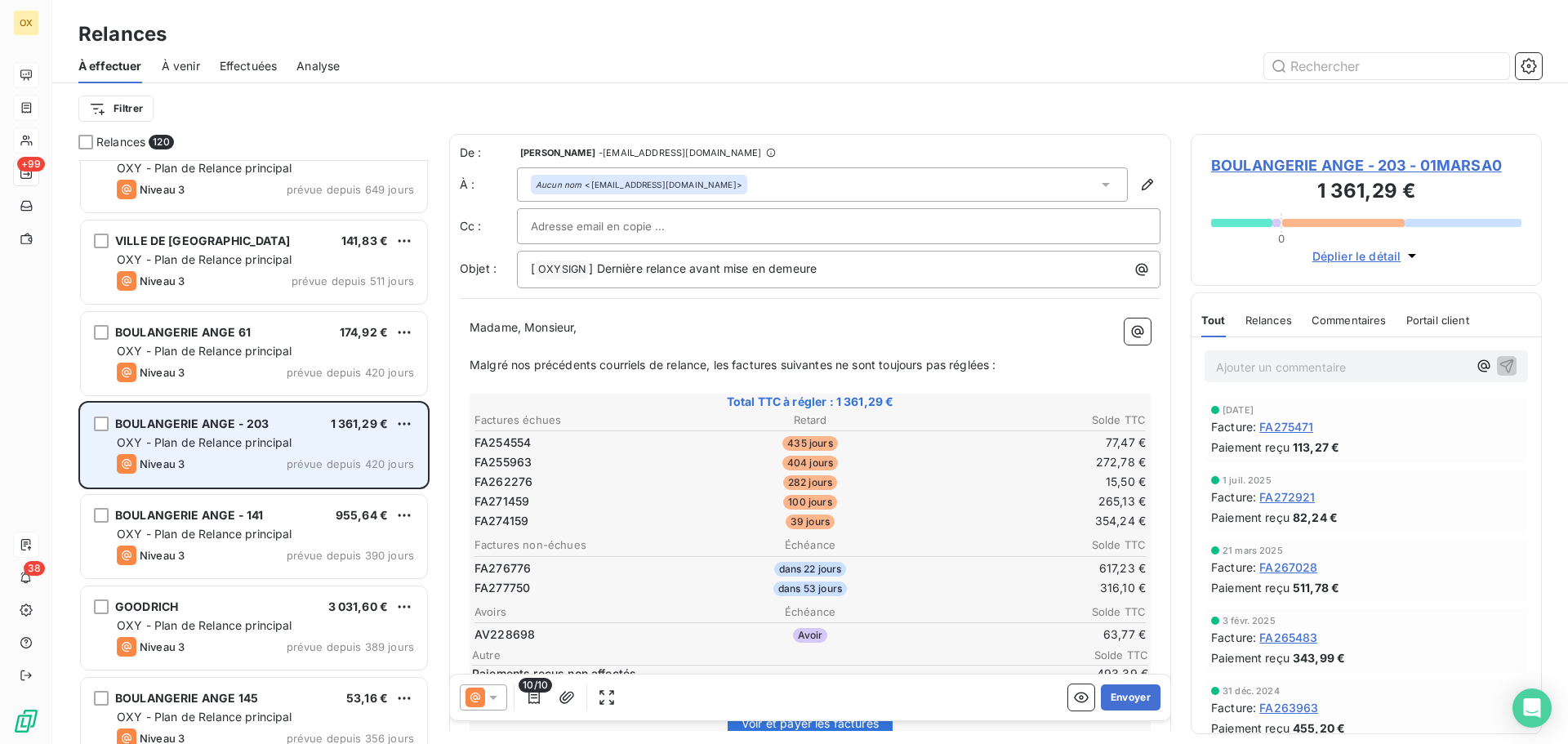
scroll to position [164, 0]
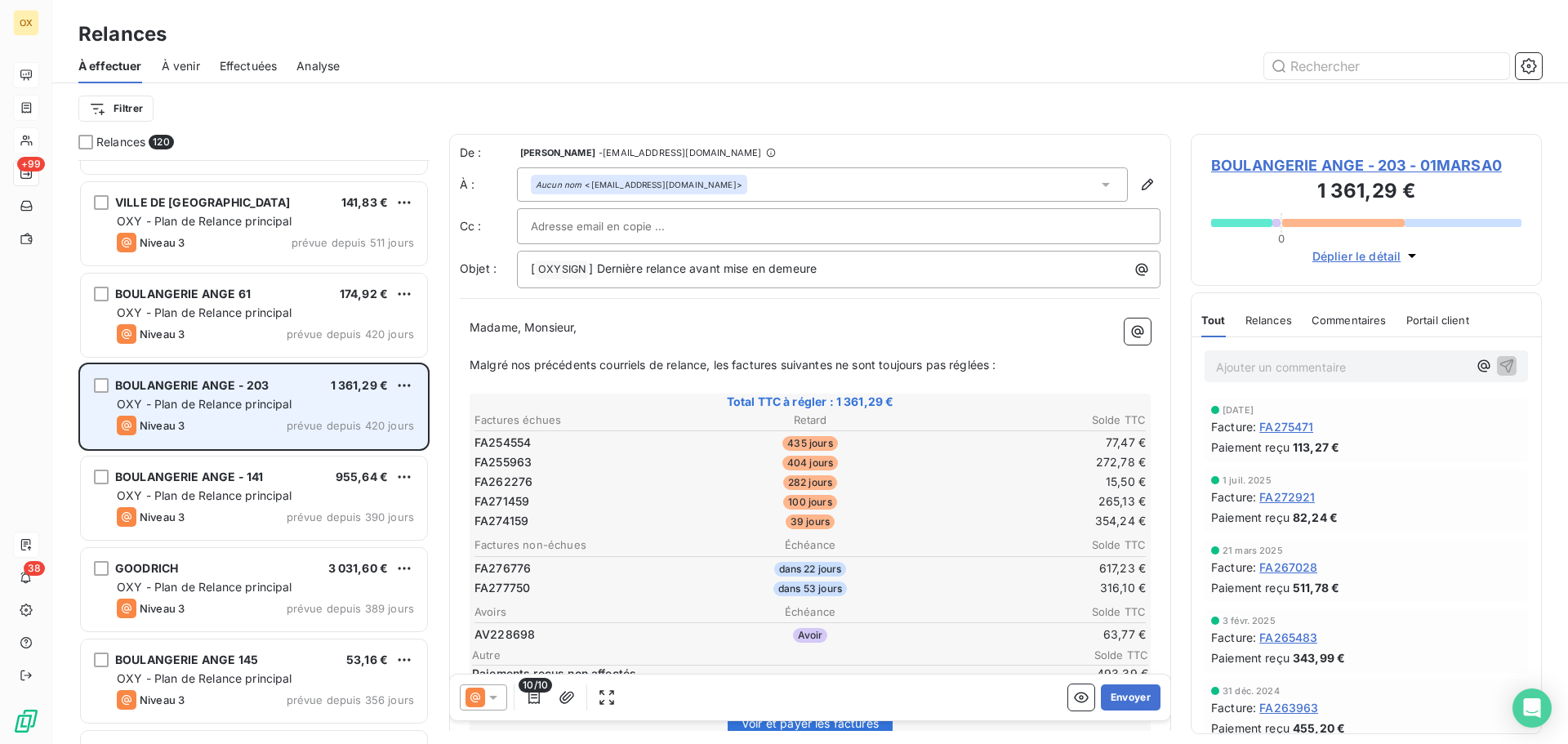
click at [237, 499] on span "OXY - Plan de Relance principal" at bounding box center [205, 495] width 176 height 14
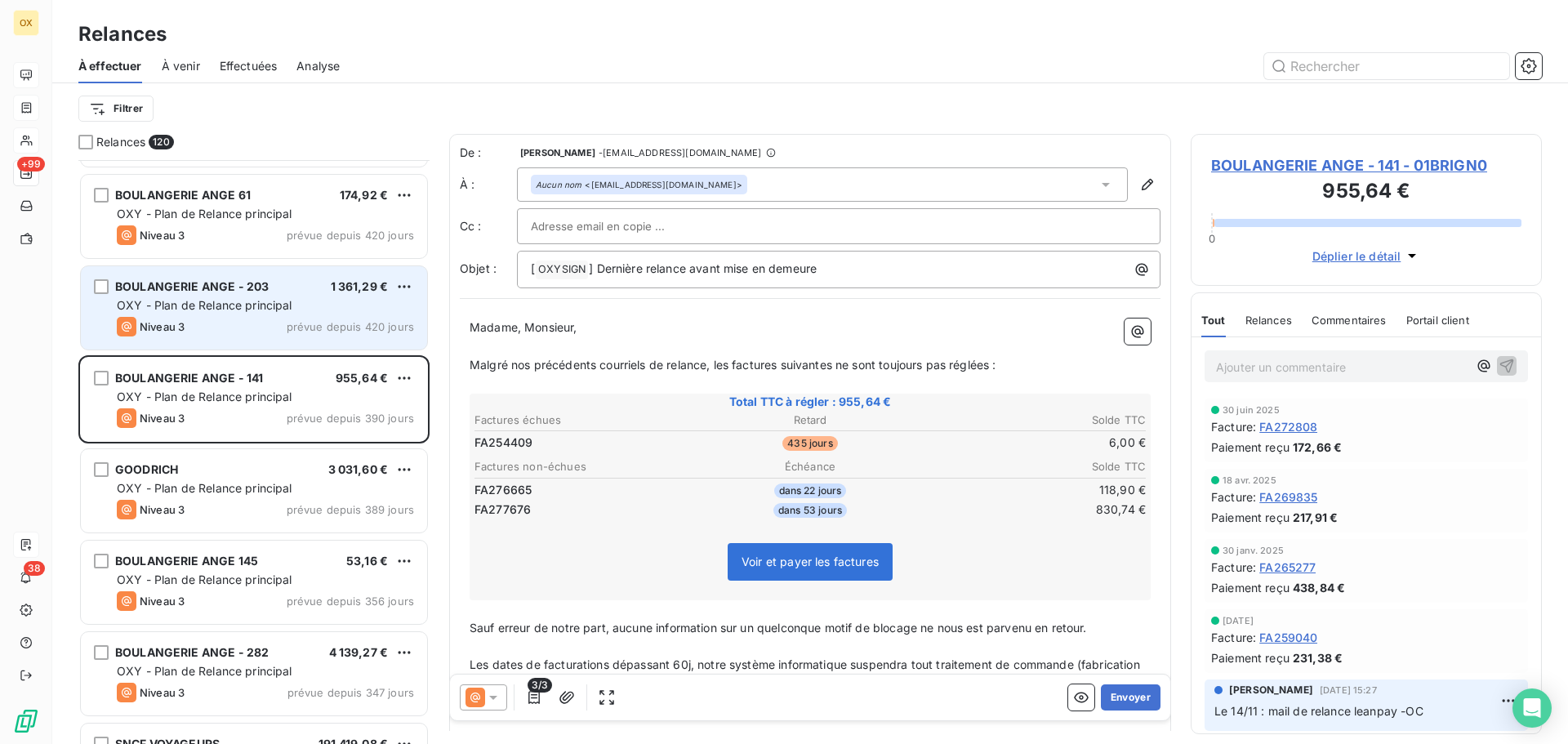
scroll to position [328, 0]
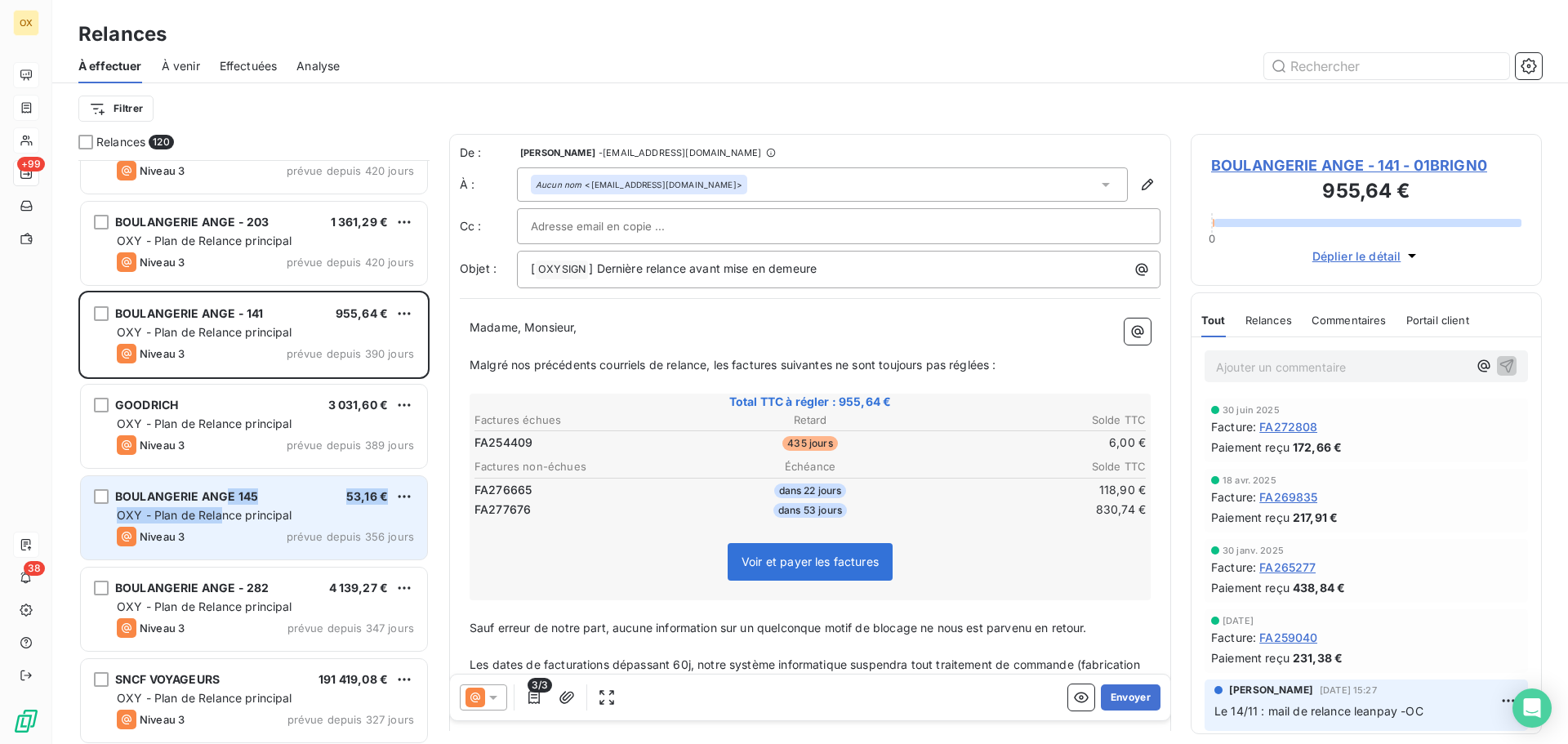
click at [224, 504] on div "BOULANGERIE ANGE 145 53,16 € OXY - Plan de Relance principal Niveau 3 prévue de…" at bounding box center [254, 518] width 347 height 84
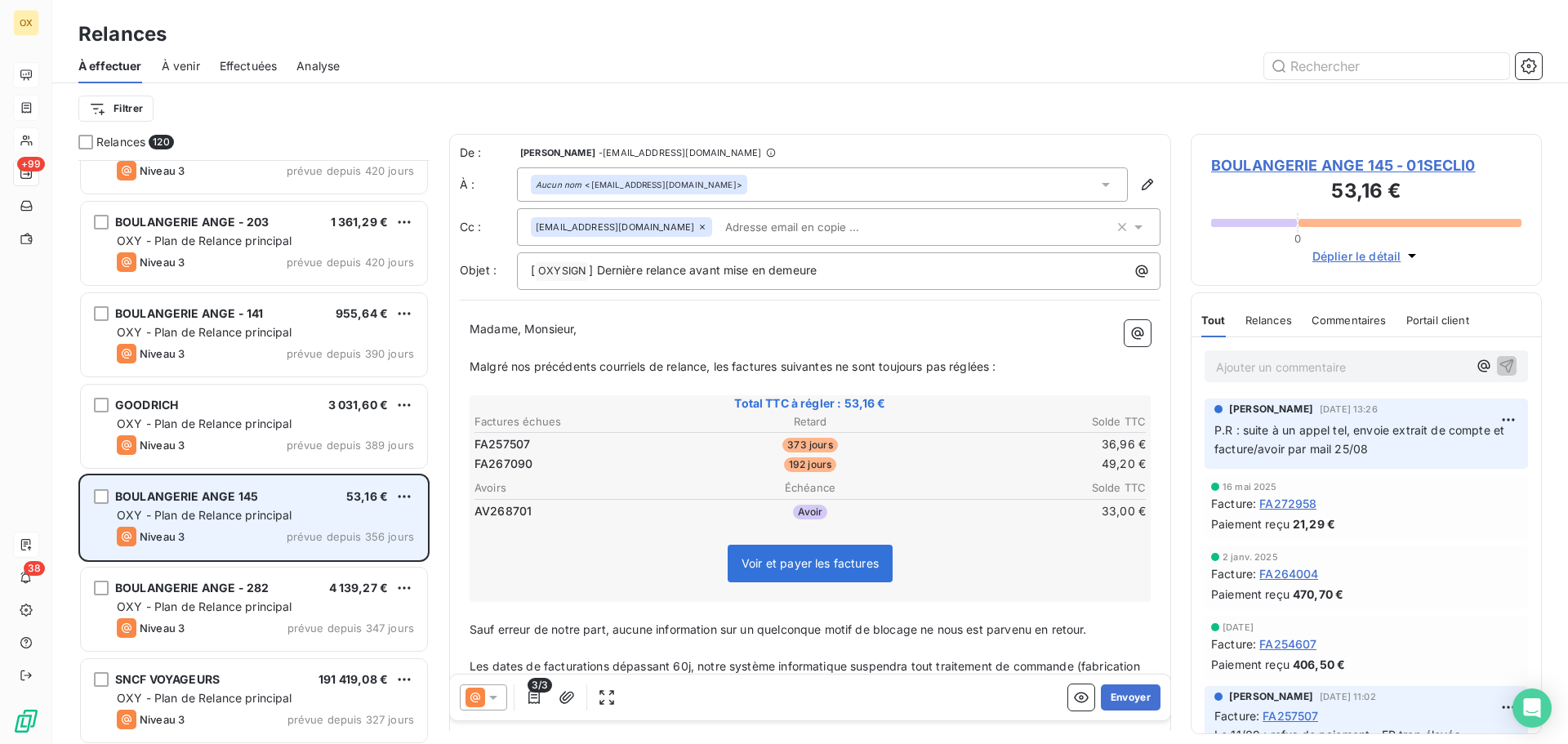
click at [283, 506] on div "BOULANGERIE ANGE 145 53,16 € OXY - Plan de Relance principal Niveau 3 prévue de…" at bounding box center [254, 518] width 347 height 84
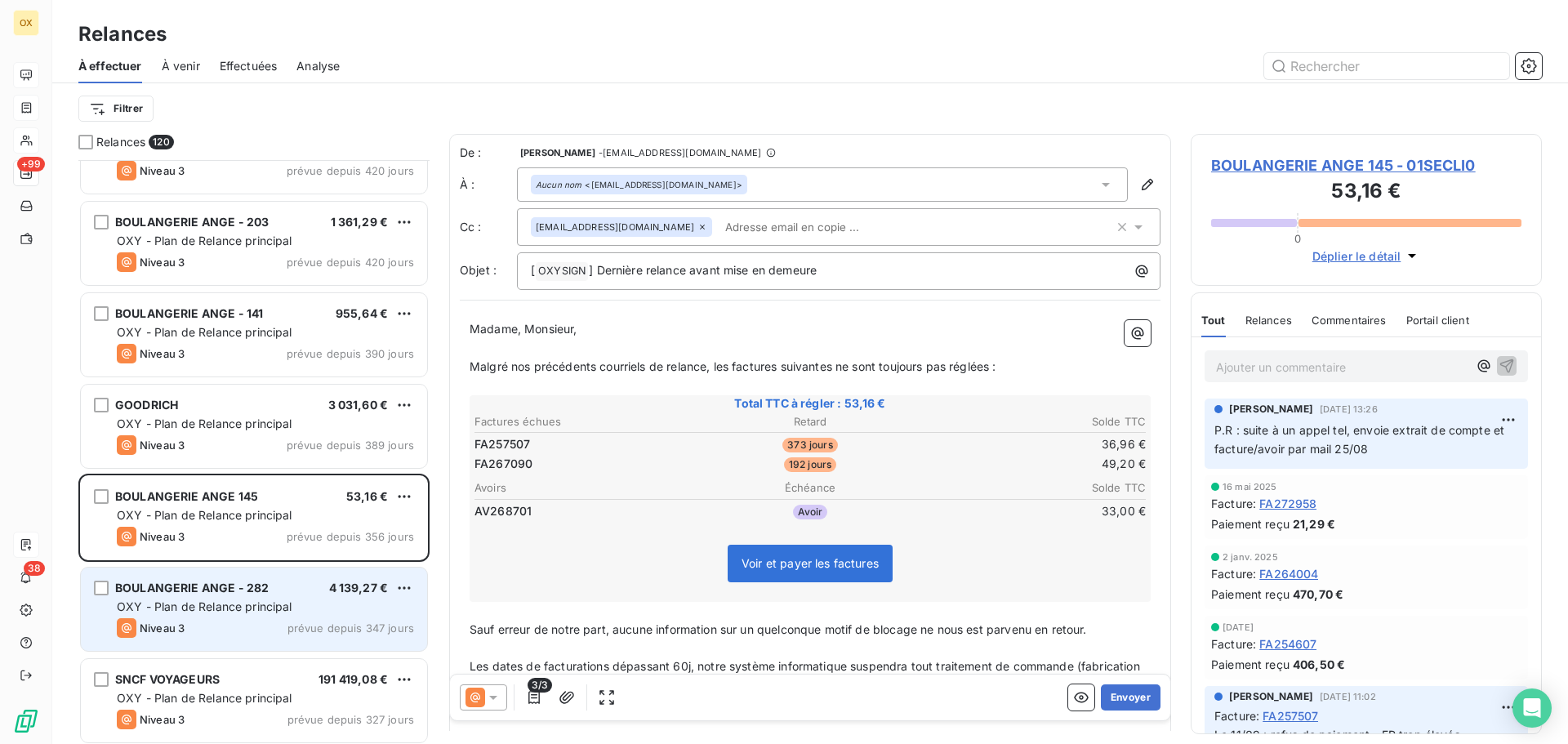
click at [265, 597] on div "BOULANGERIE ANGE - 282 4 139,27 € OXY - Plan de Relance principal Niveau 3 prév…" at bounding box center [254, 609] width 347 height 84
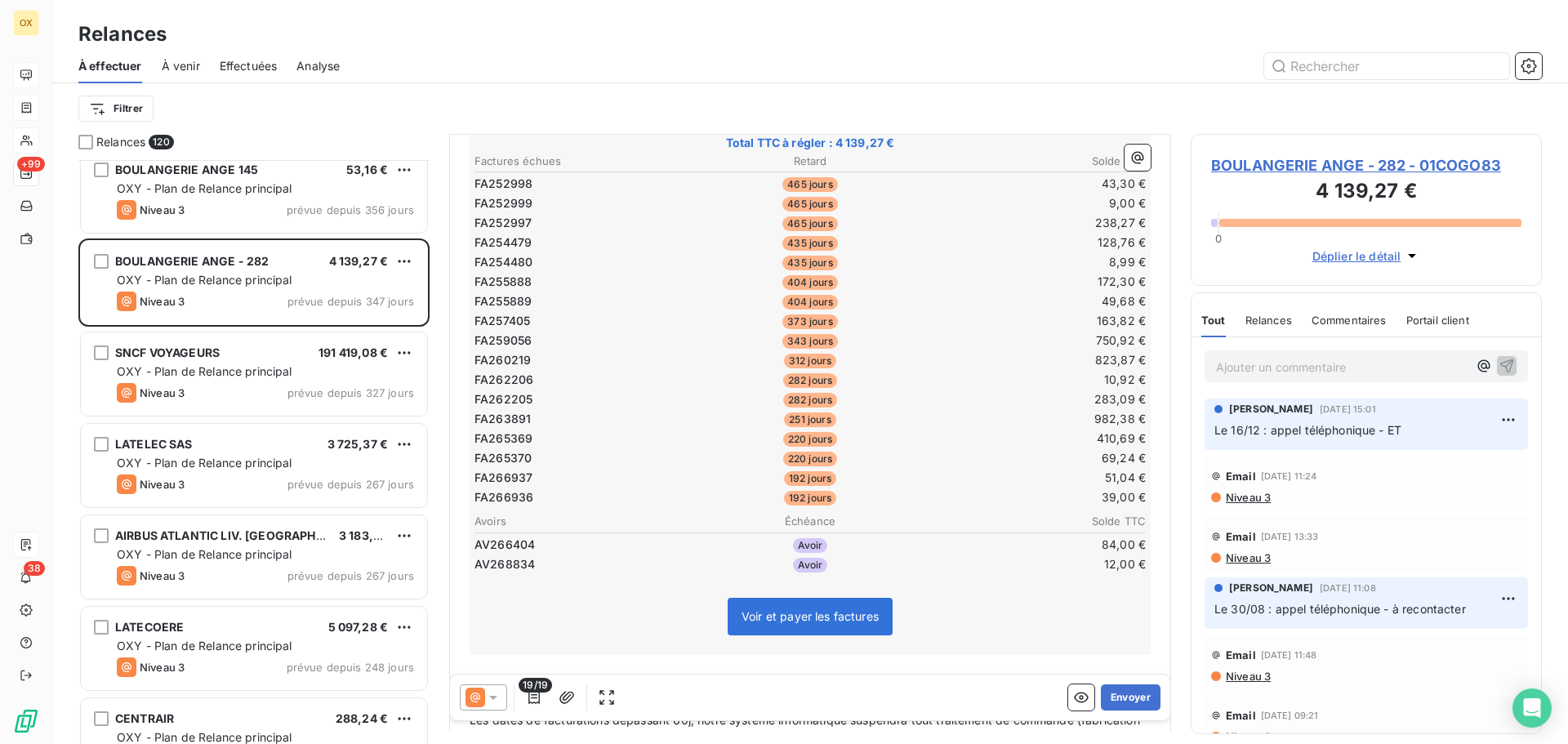
scroll to position [246, 0]
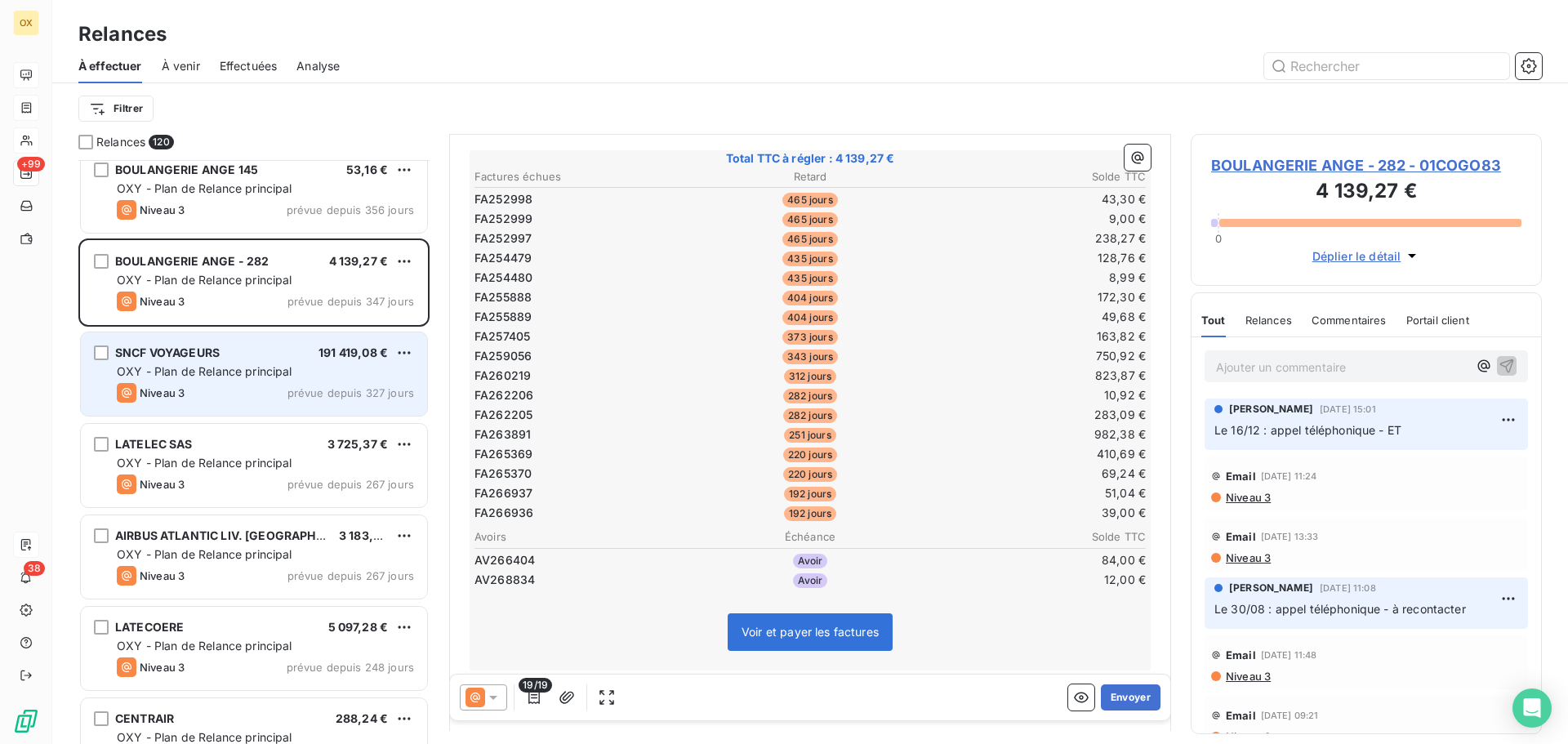
click at [206, 364] on span "OXY - Plan de Relance principal" at bounding box center [205, 371] width 176 height 14
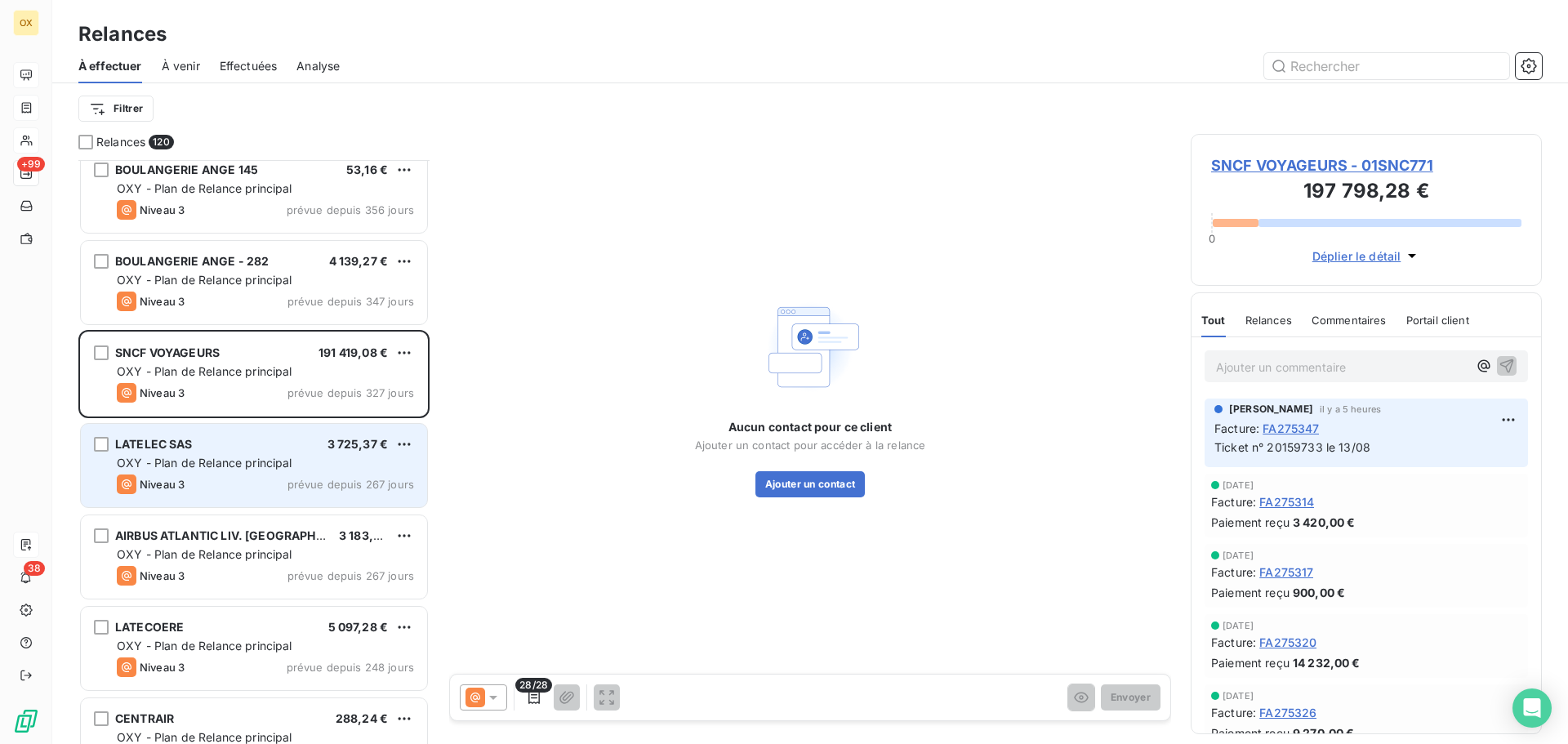
click at [318, 474] on div "Niveau 3 prévue depuis 267 jours" at bounding box center [265, 484] width 297 height 20
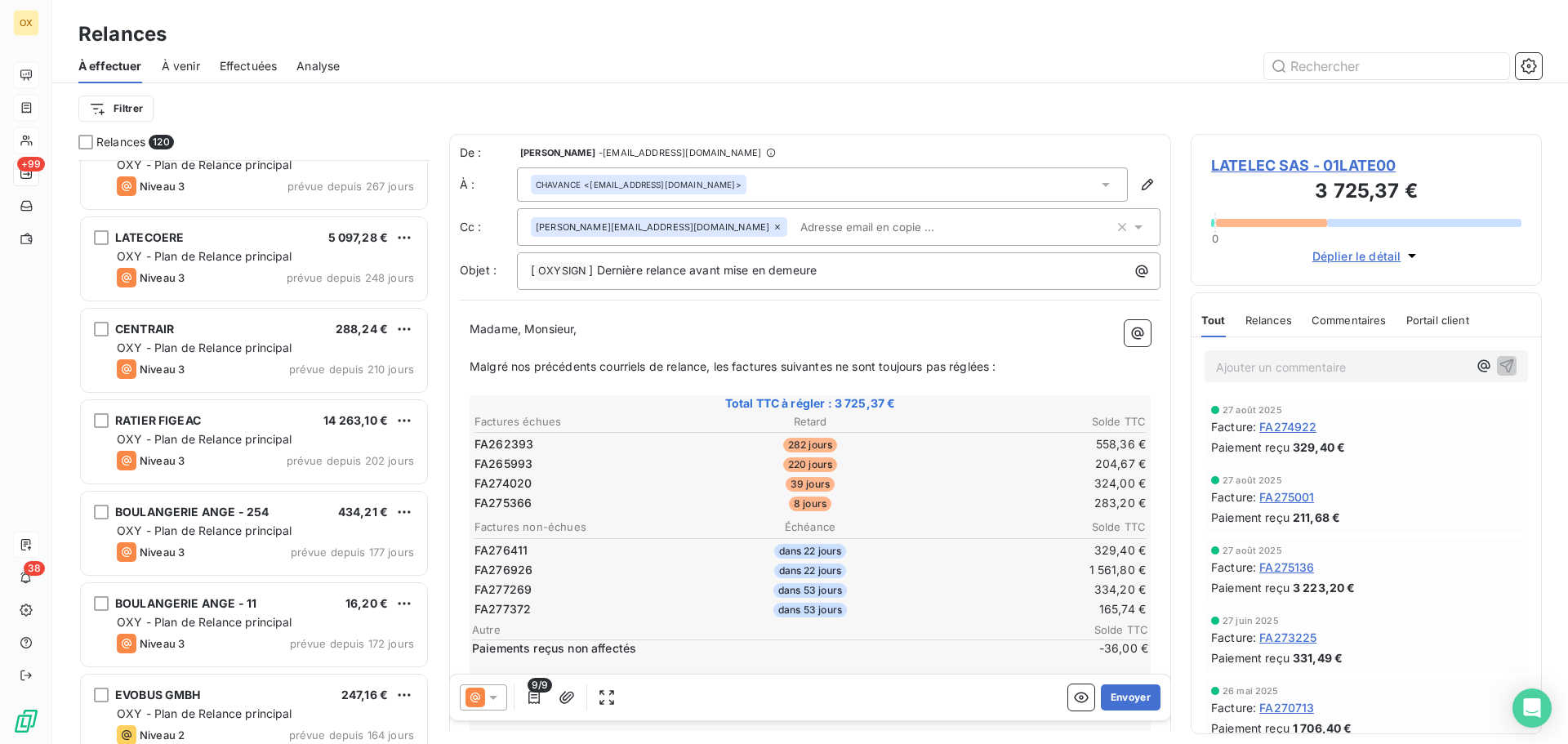
scroll to position [1143, 0]
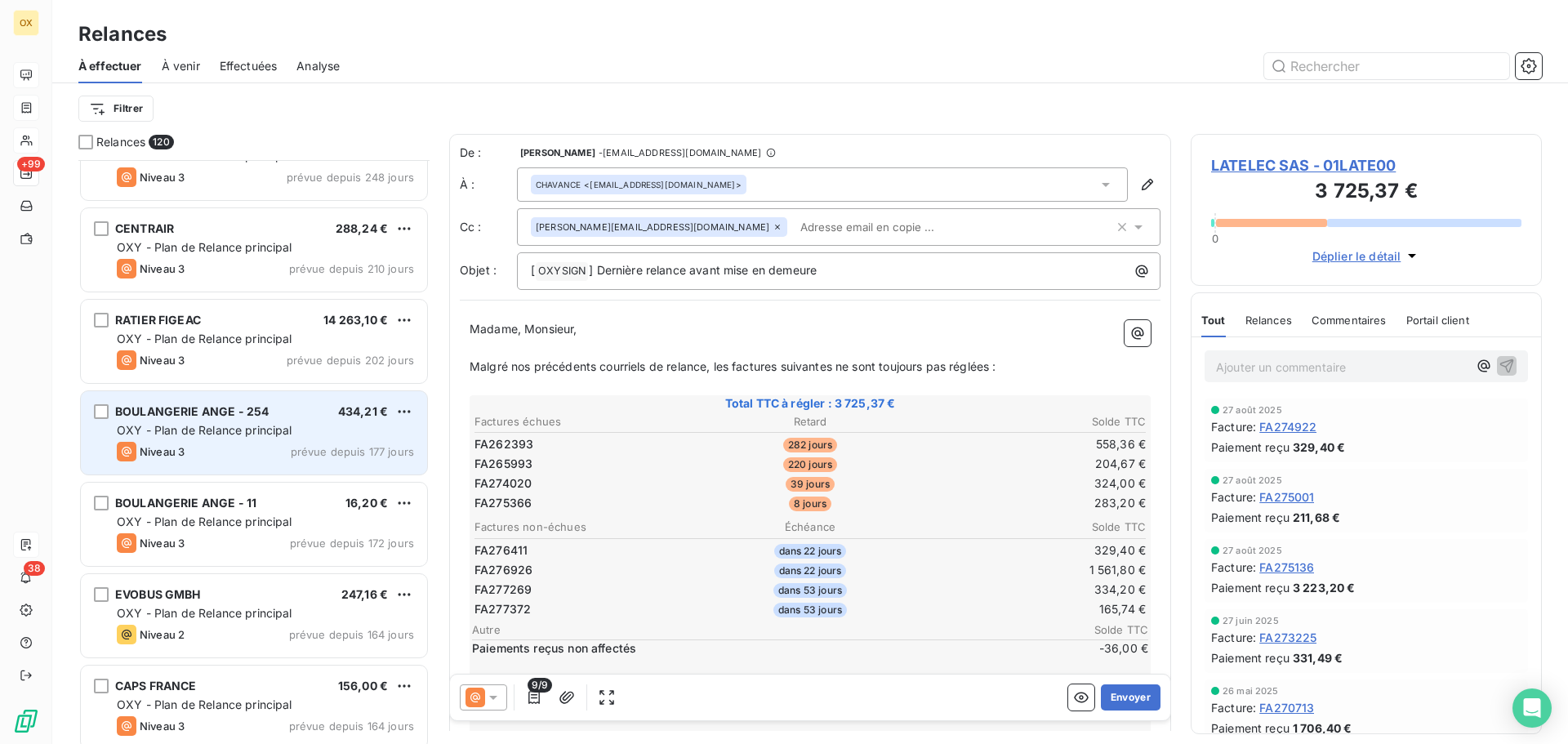
click at [286, 433] on span "OXY - Plan de Relance principal" at bounding box center [205, 430] width 176 height 14
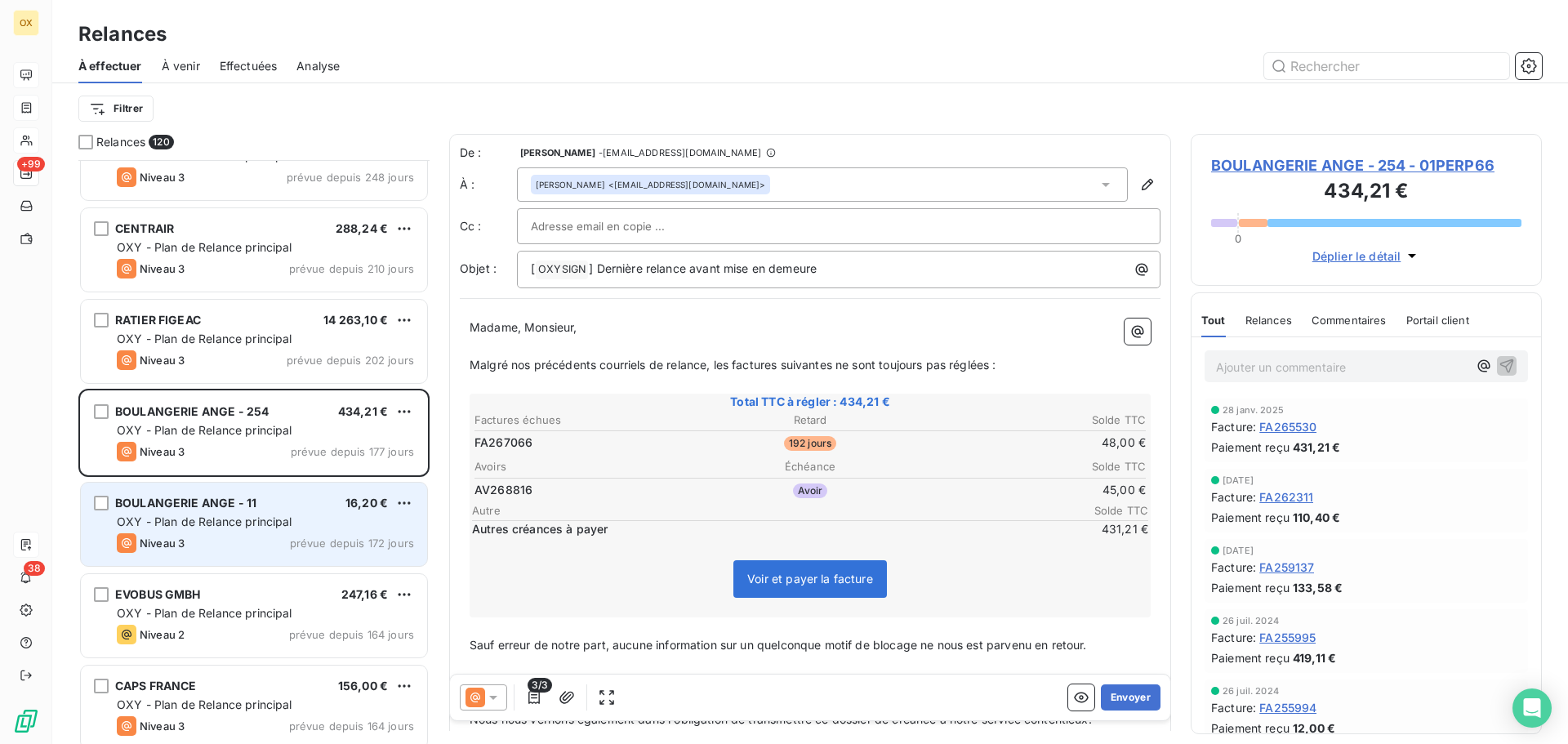
click at [273, 510] on div "BOULANGERIE ANGE - 11 16,20 € OXY - Plan de Relance principal Niveau 3 prévue d…" at bounding box center [254, 524] width 347 height 84
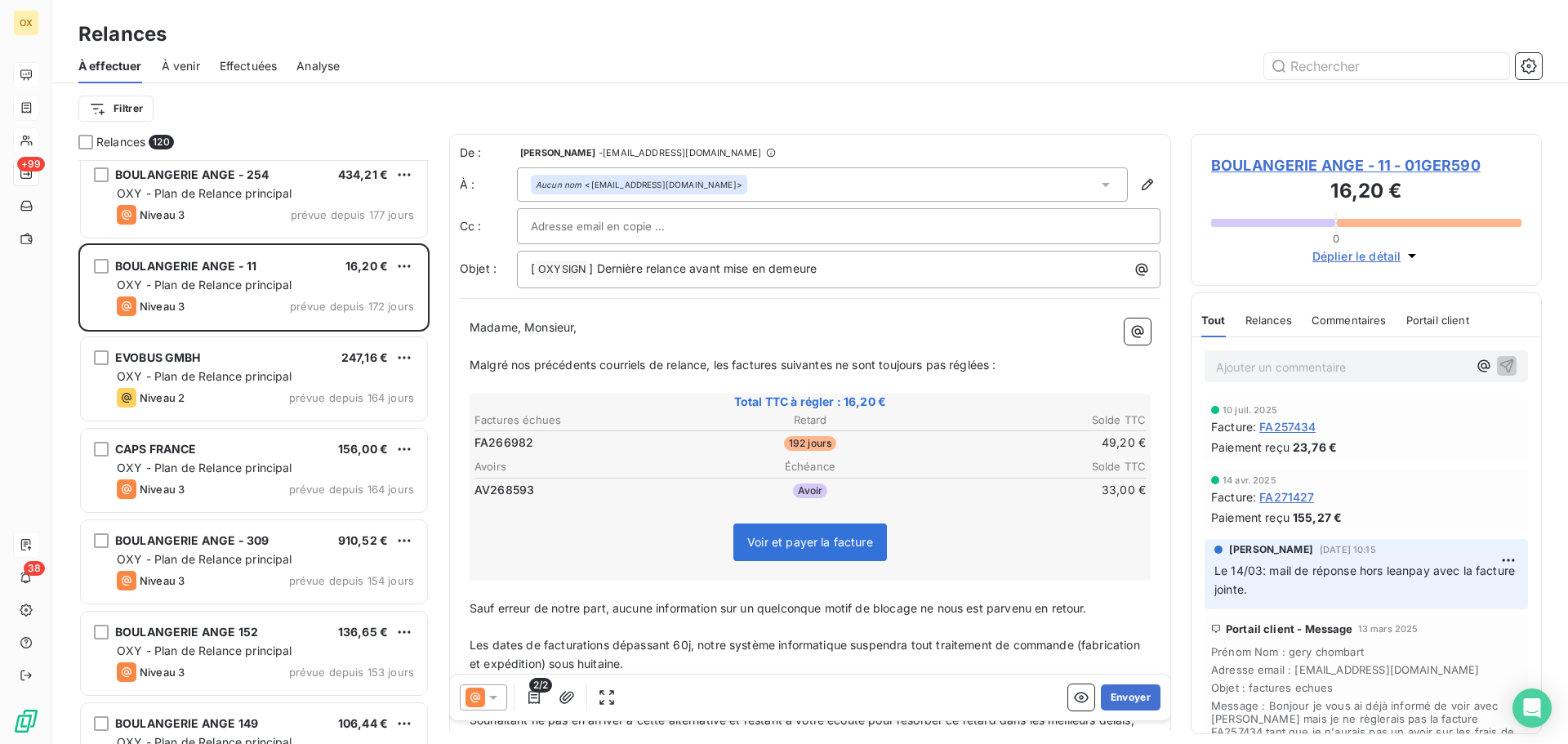
scroll to position [1388, 0]
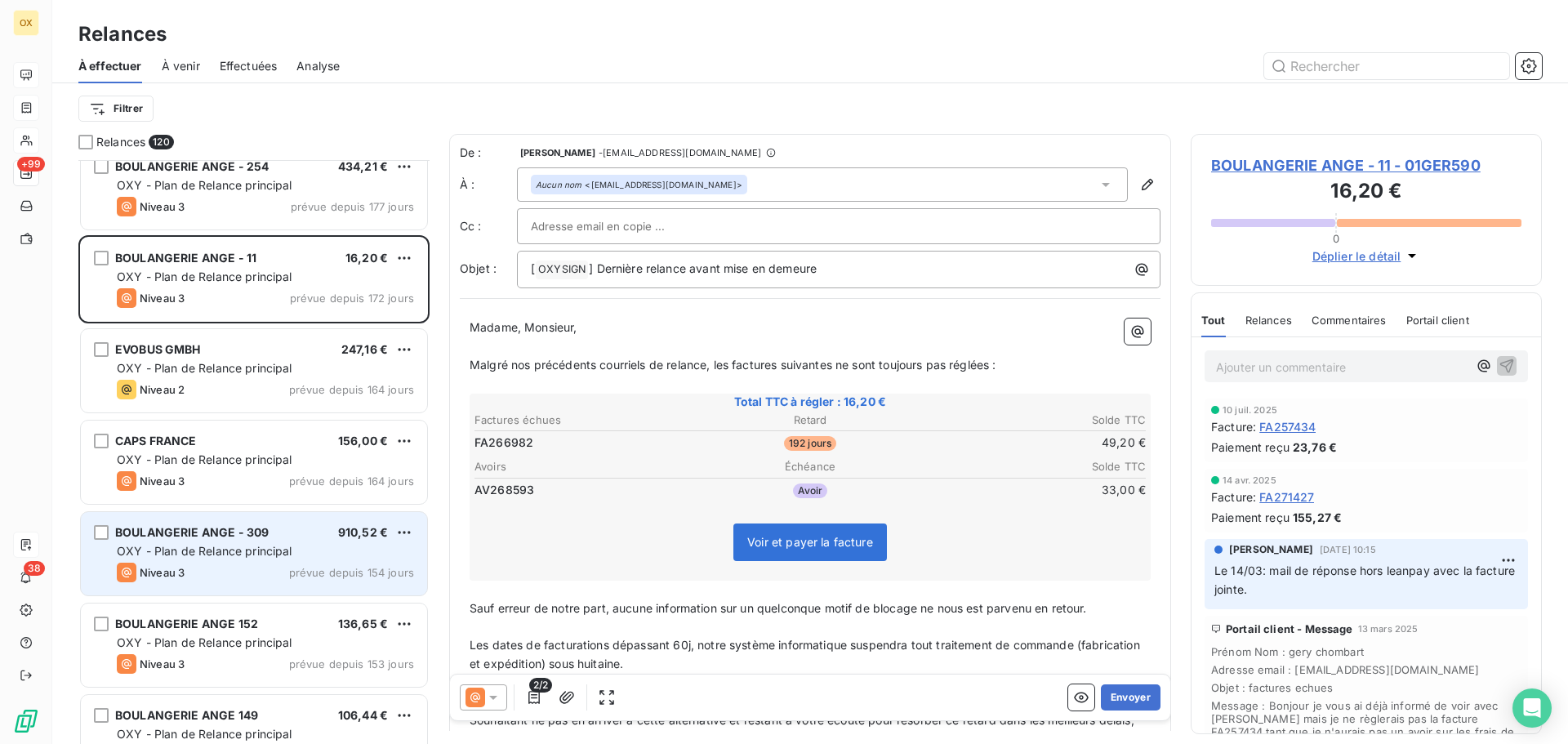
click at [192, 543] on span "OXY - Plan de Relance principal" at bounding box center [205, 550] width 176 height 14
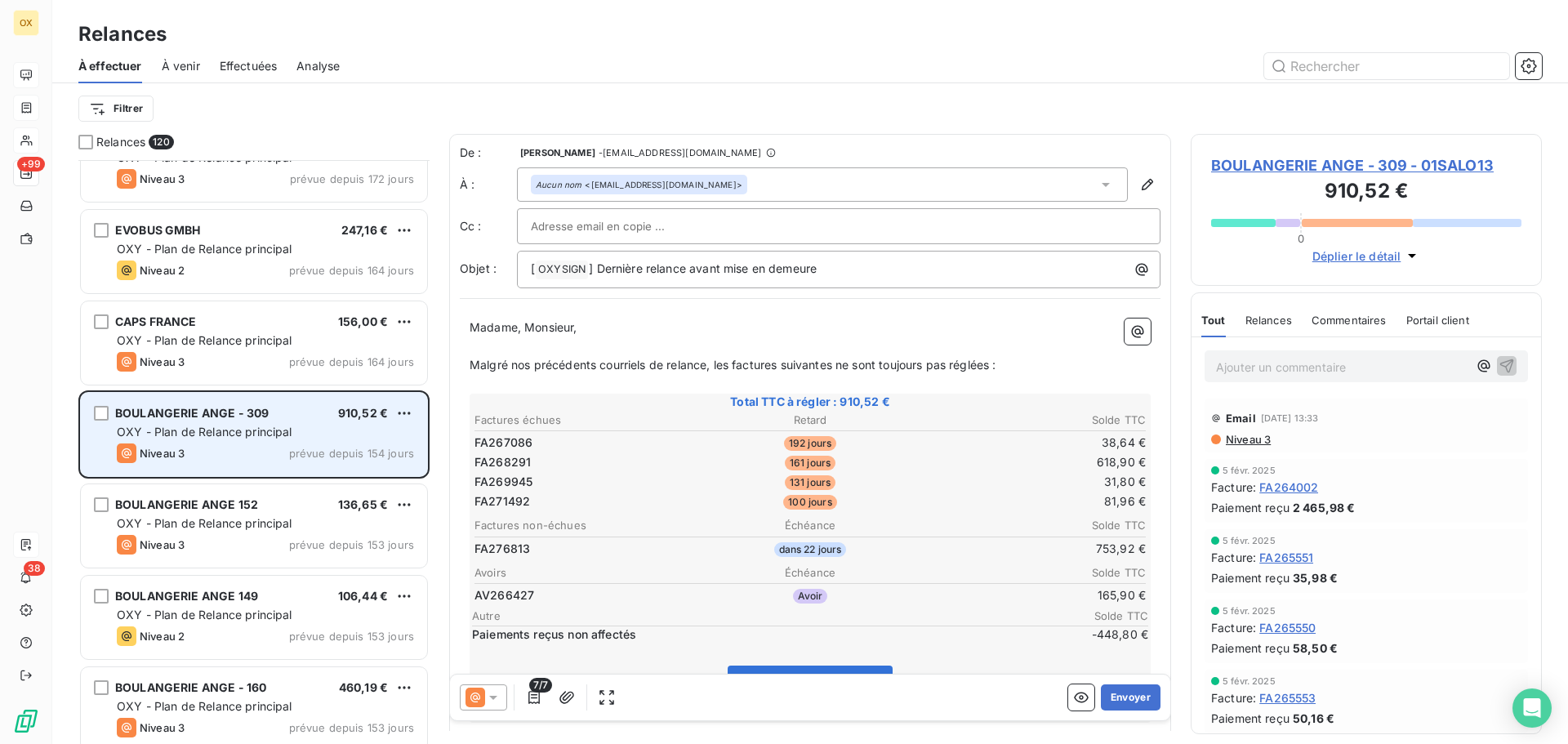
scroll to position [1552, 0]
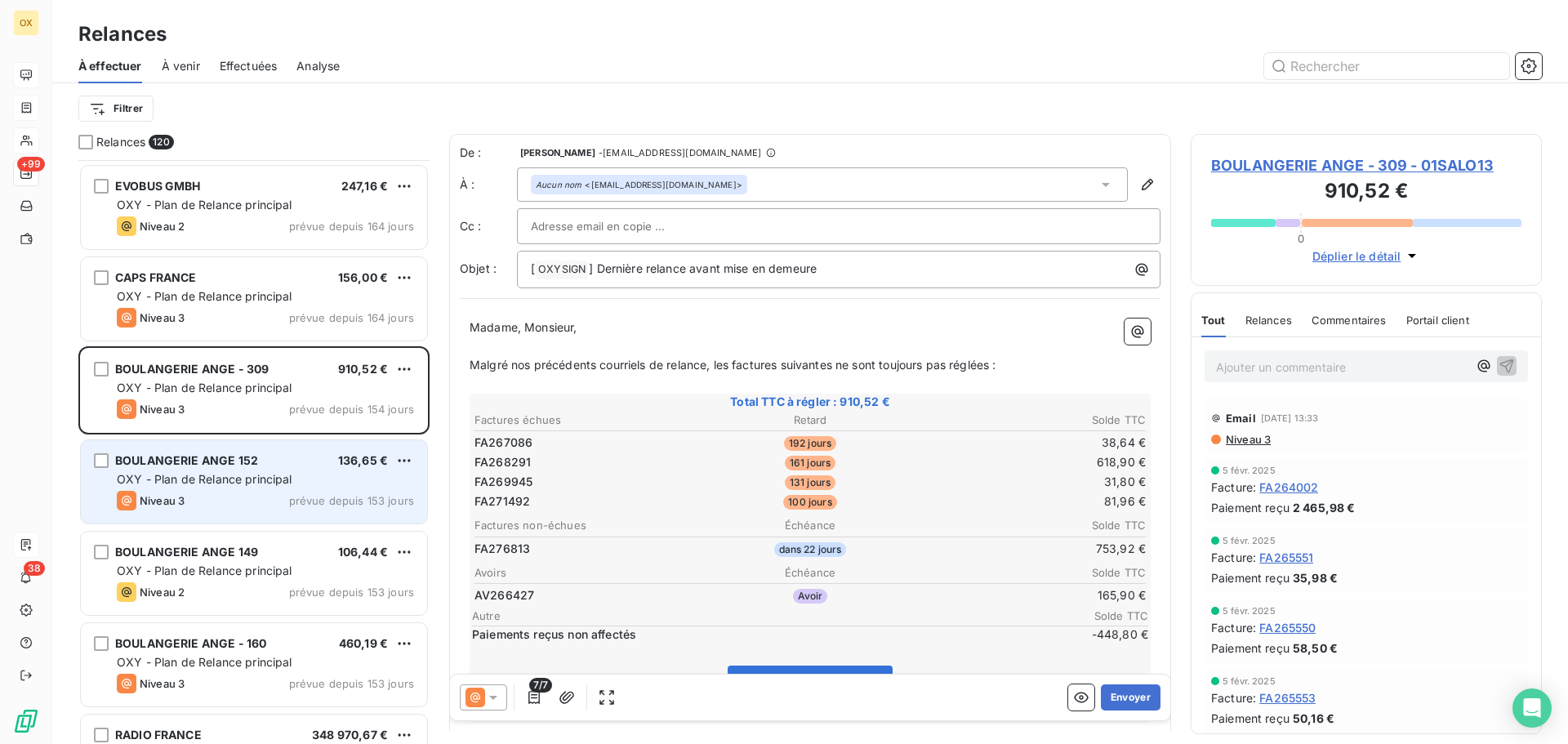
click at [183, 490] on div "BOULANGERIE ANGE 152 136,65 € OXY - Plan de Relance principal Niveau 3 prévue d…" at bounding box center [254, 482] width 347 height 84
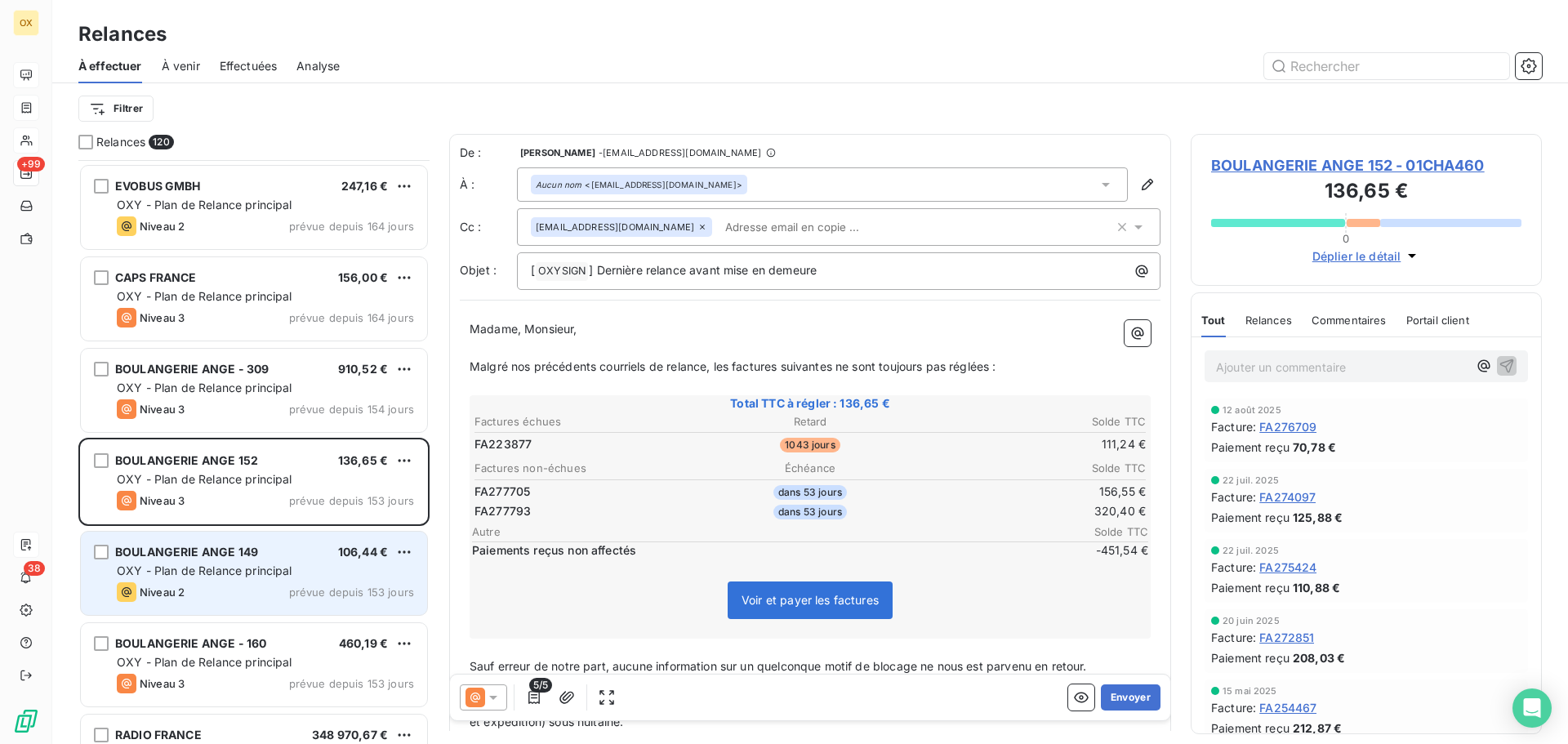
click at [214, 571] on span "OXY - Plan de Relance principal" at bounding box center [205, 570] width 176 height 14
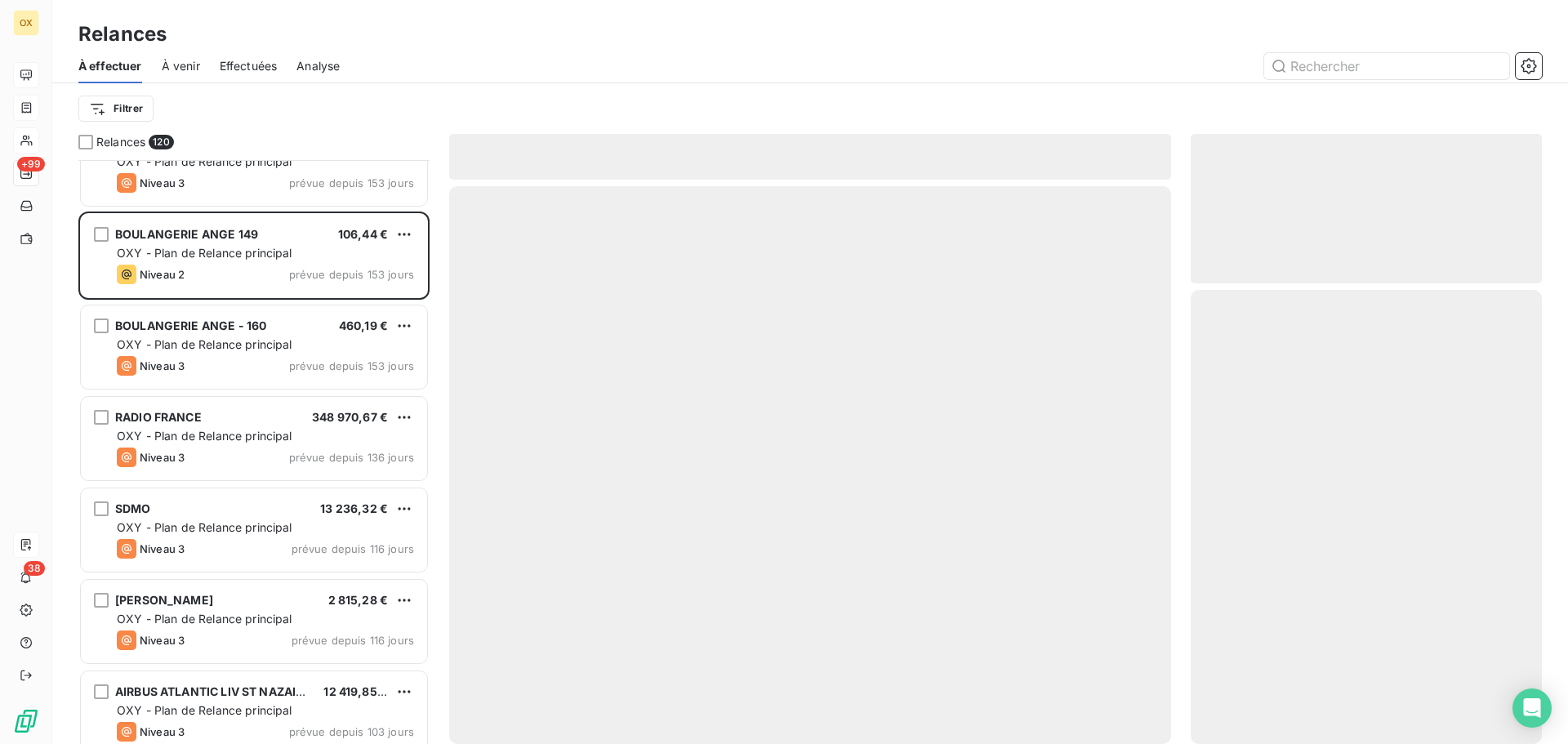
scroll to position [1879, 0]
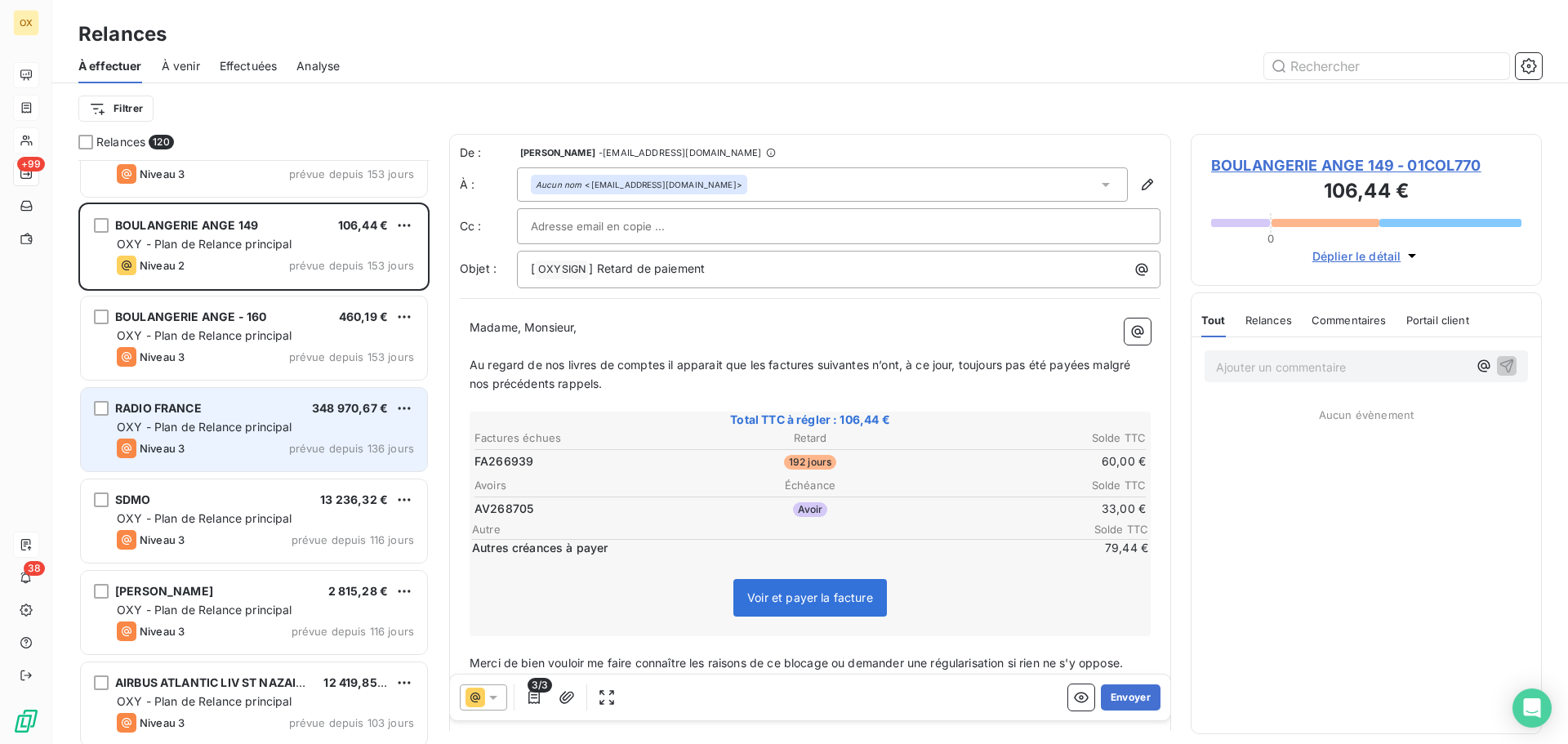
click at [195, 445] on div "Niveau 3 prévue depuis 136 jours" at bounding box center [265, 448] width 297 height 20
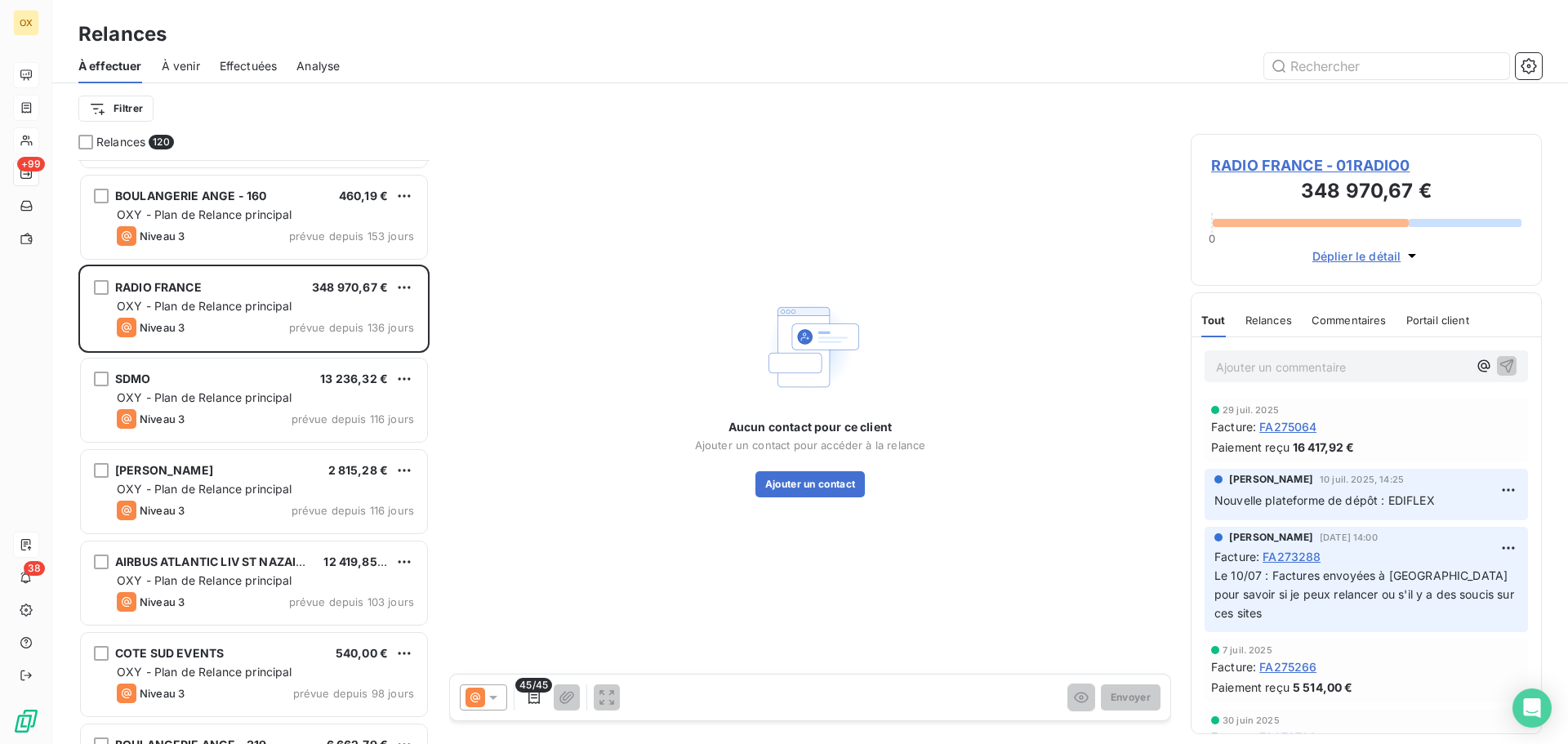
scroll to position [2042, 0]
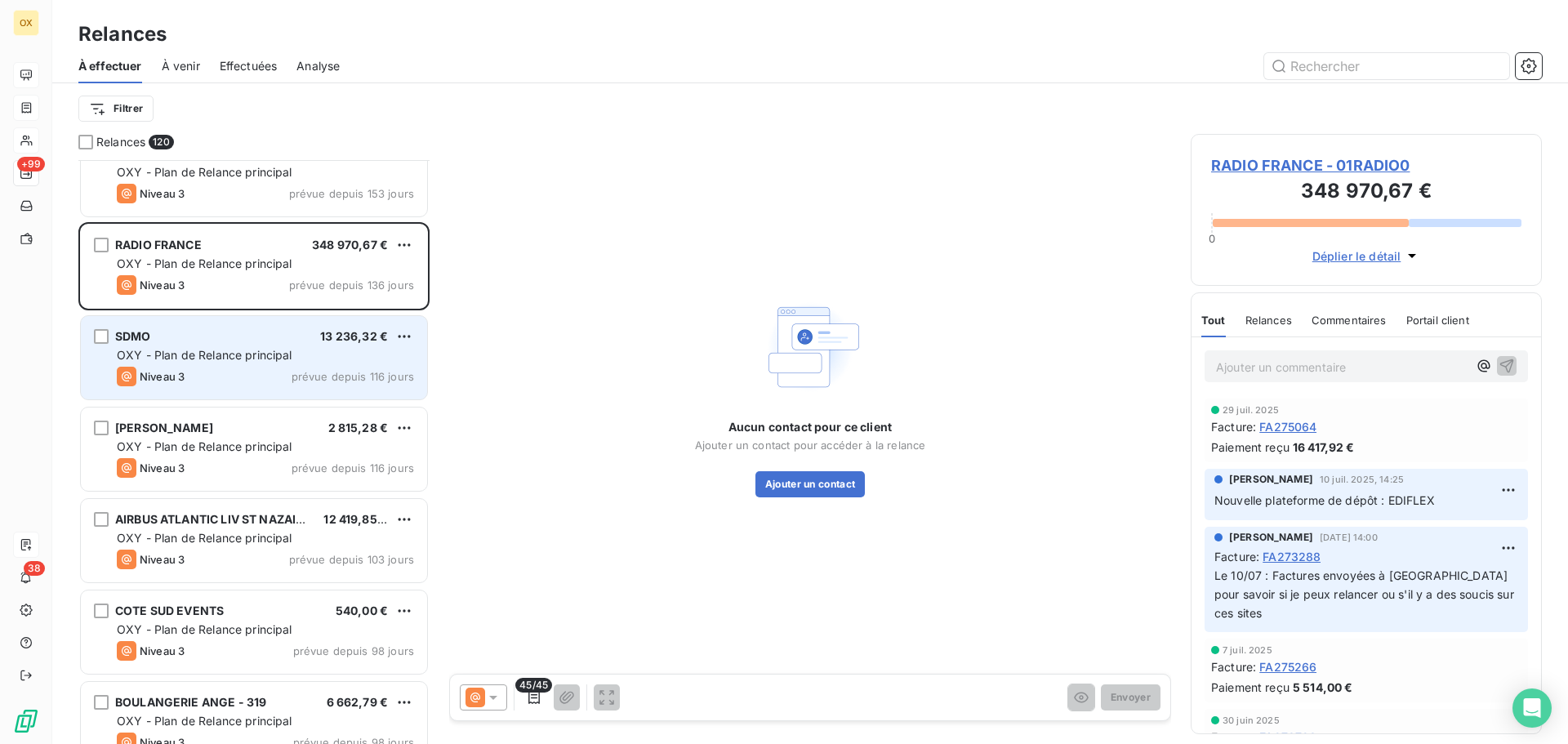
click at [189, 387] on div "SDMO 13 236,32 € OXY - Plan de Relance principal Niveau 3 prévue depuis 116 jou…" at bounding box center [254, 357] width 347 height 84
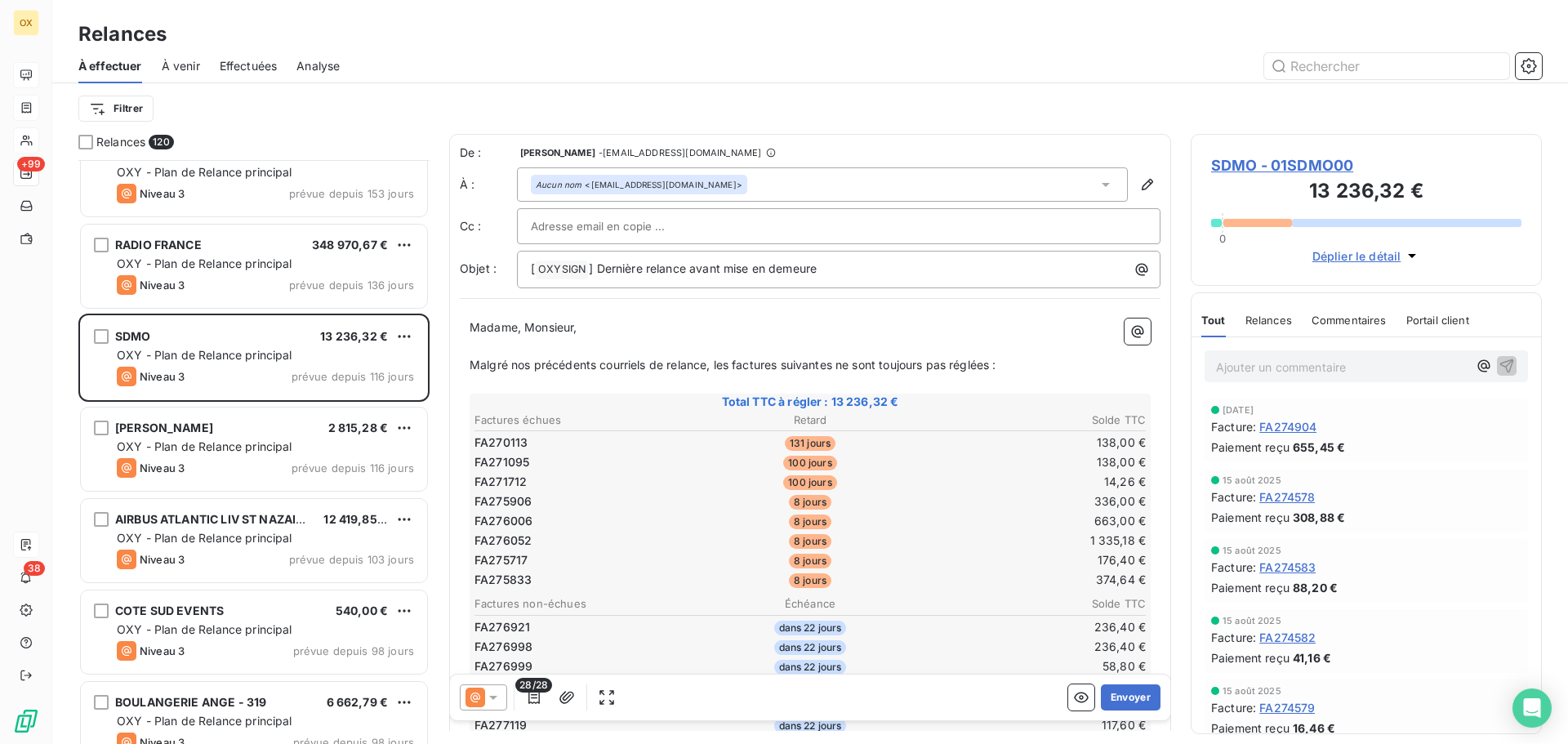
click at [1248, 166] on span "SDMO - 01SDMO00" at bounding box center [1367, 166] width 311 height 22
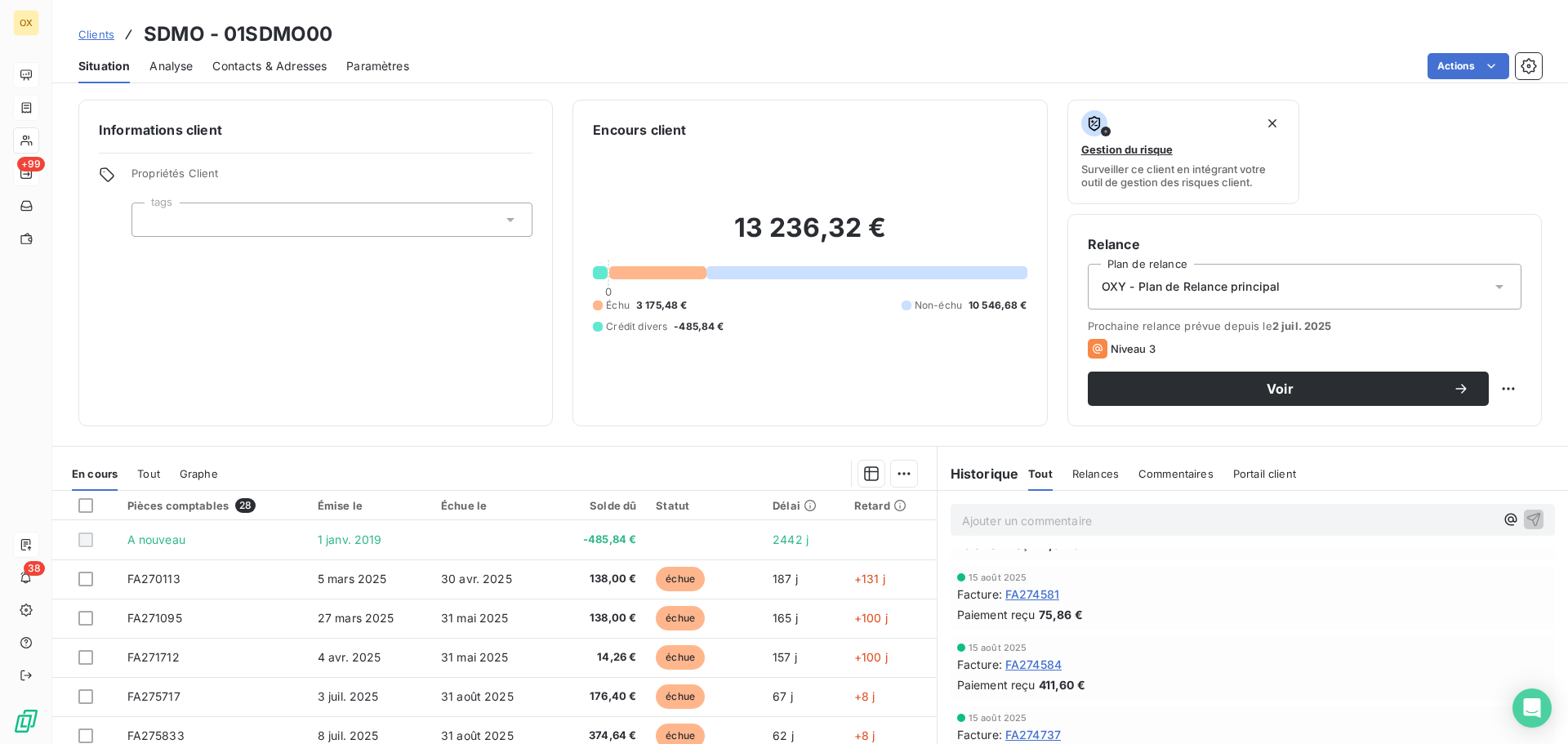
scroll to position [408, 0]
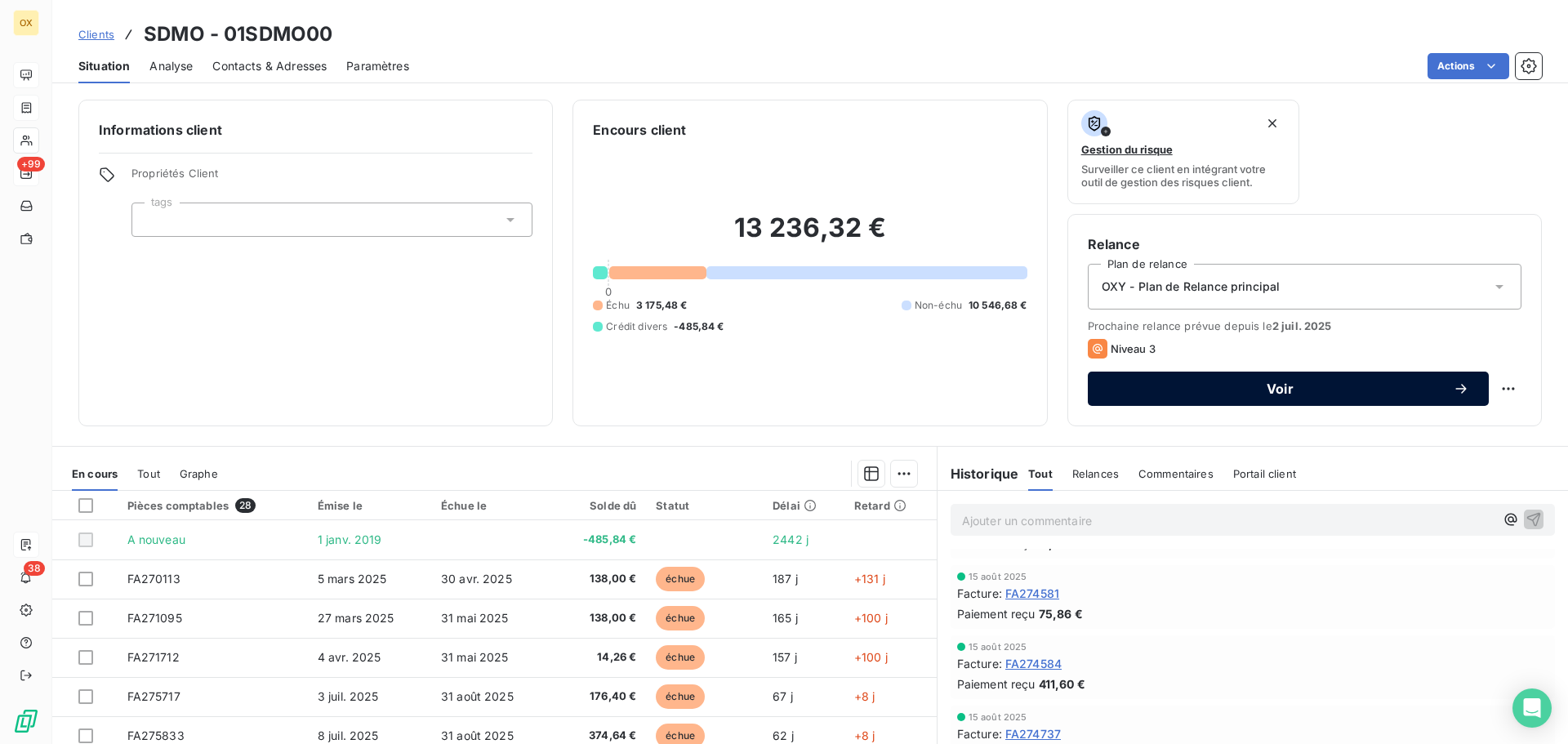
click at [1140, 382] on span "Voir" at bounding box center [1279, 388] width 346 height 13
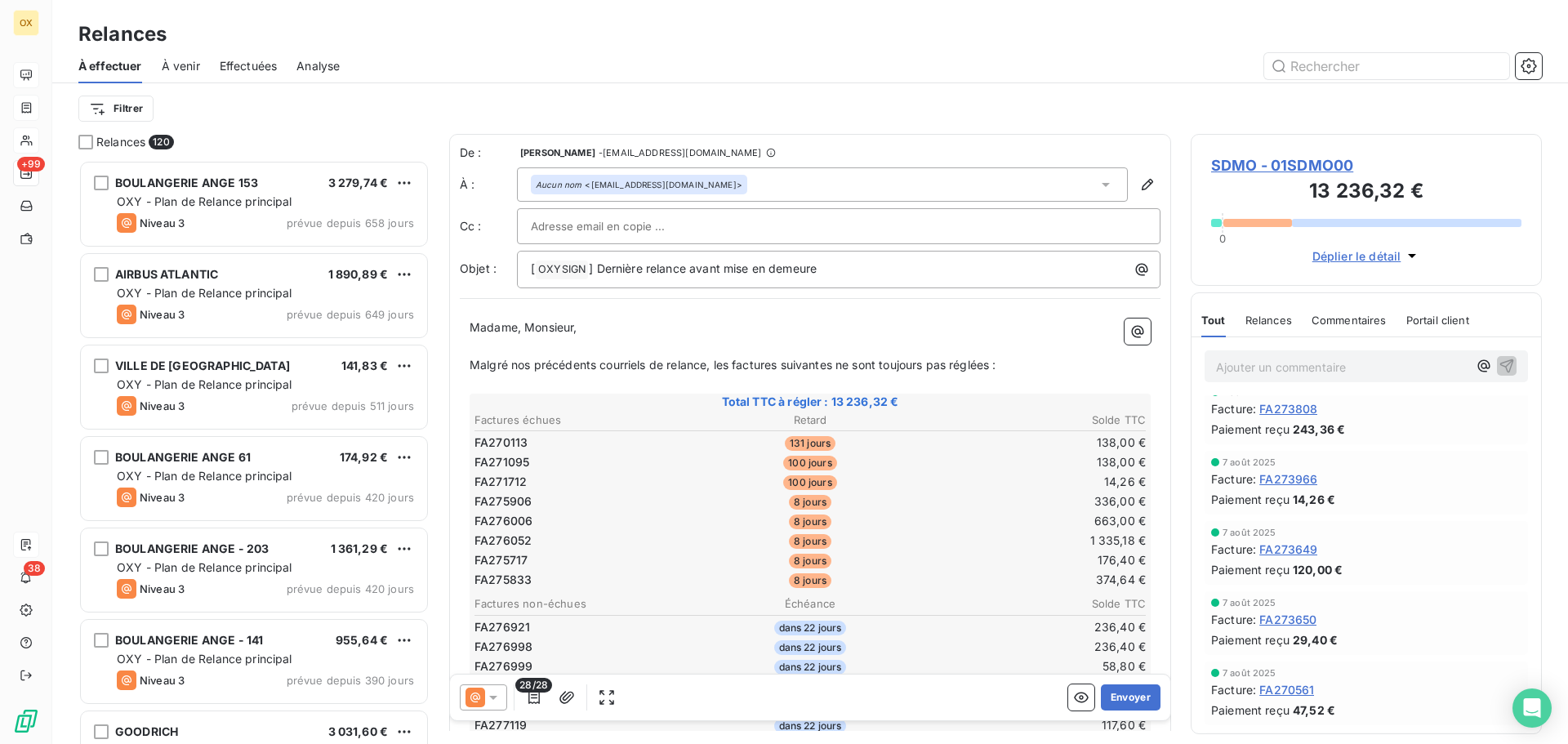
scroll to position [572, 0]
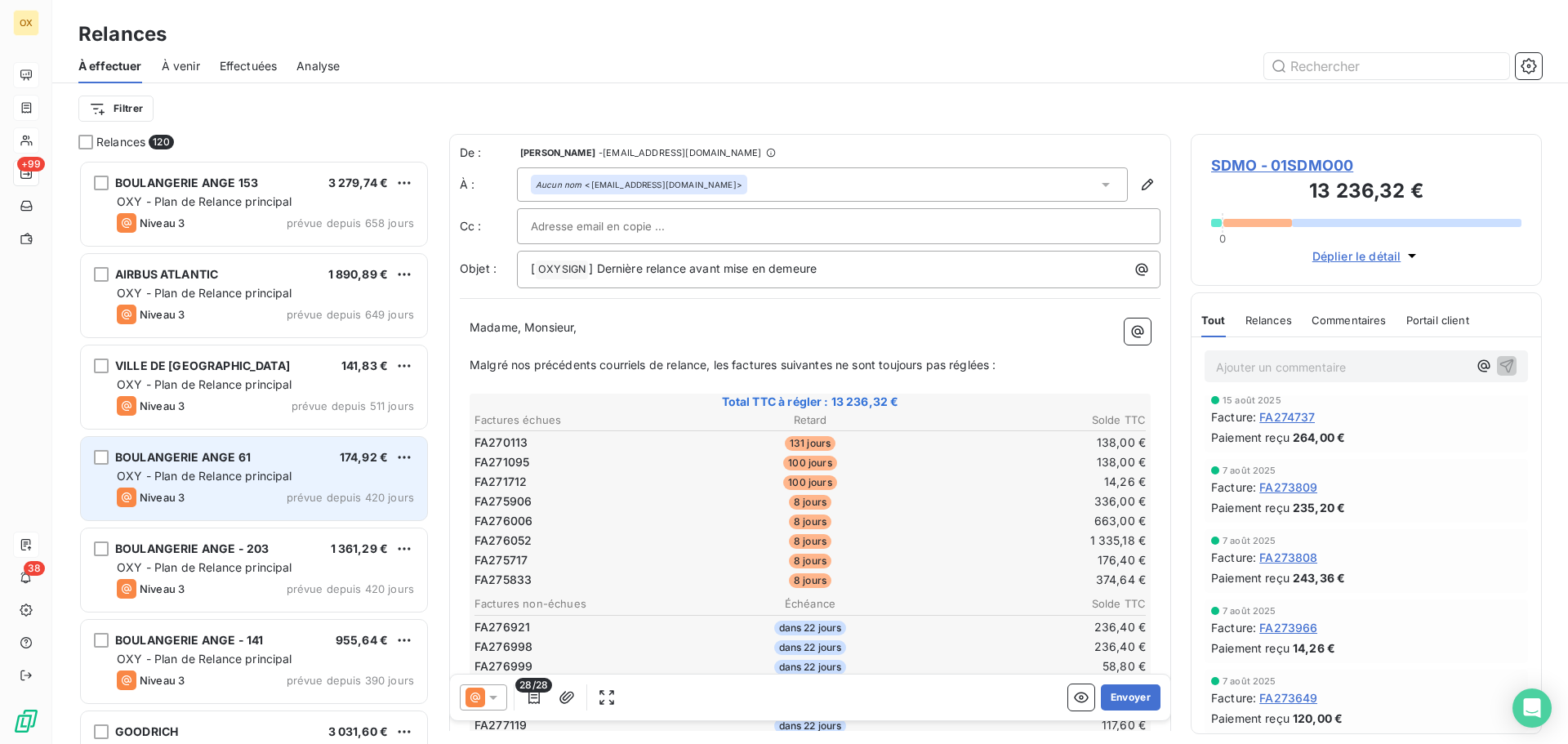
click at [269, 492] on div "Niveau 3 prévue depuis 420 jours" at bounding box center [265, 497] width 297 height 20
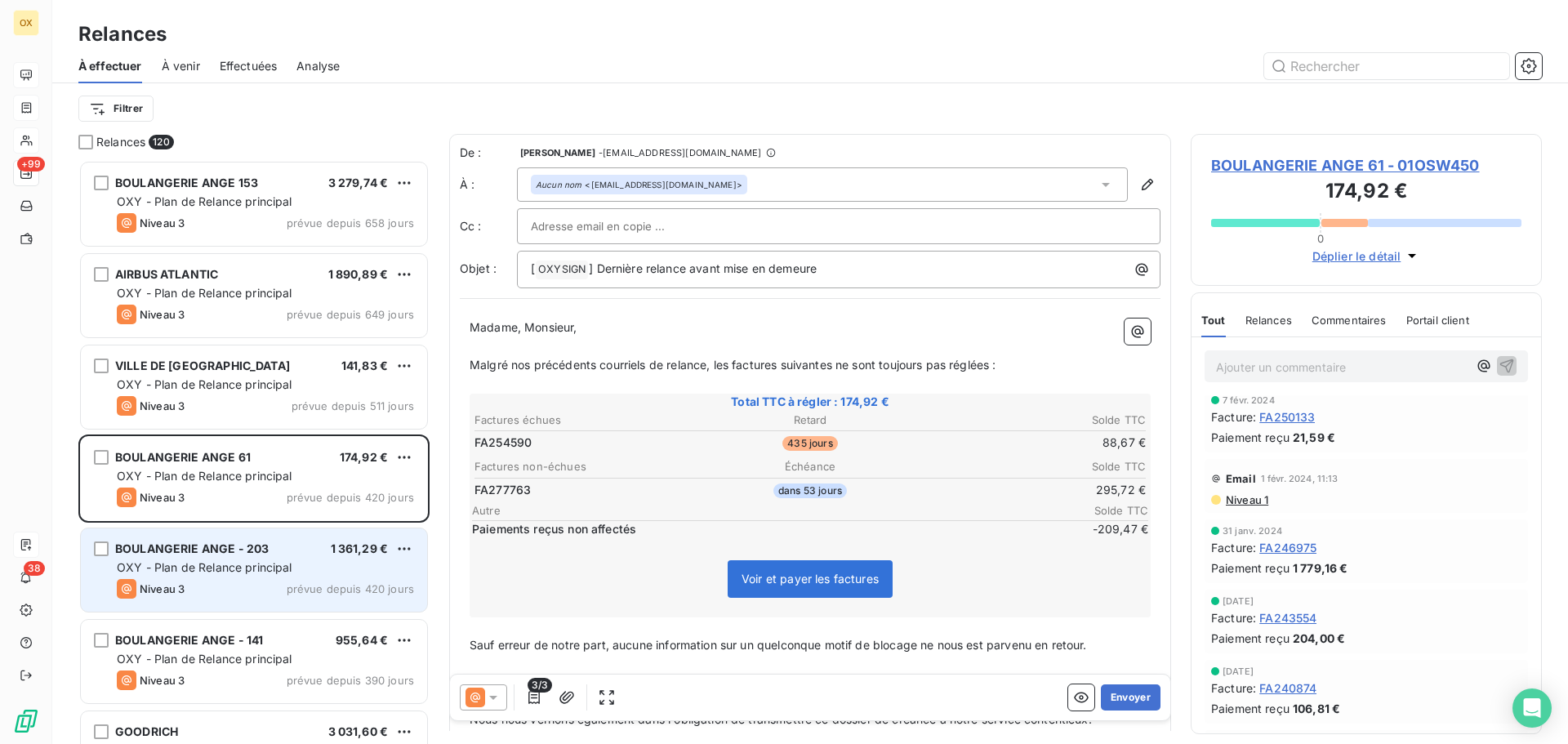
click at [289, 572] on span "OXY - Plan de Relance principal" at bounding box center [205, 567] width 176 height 14
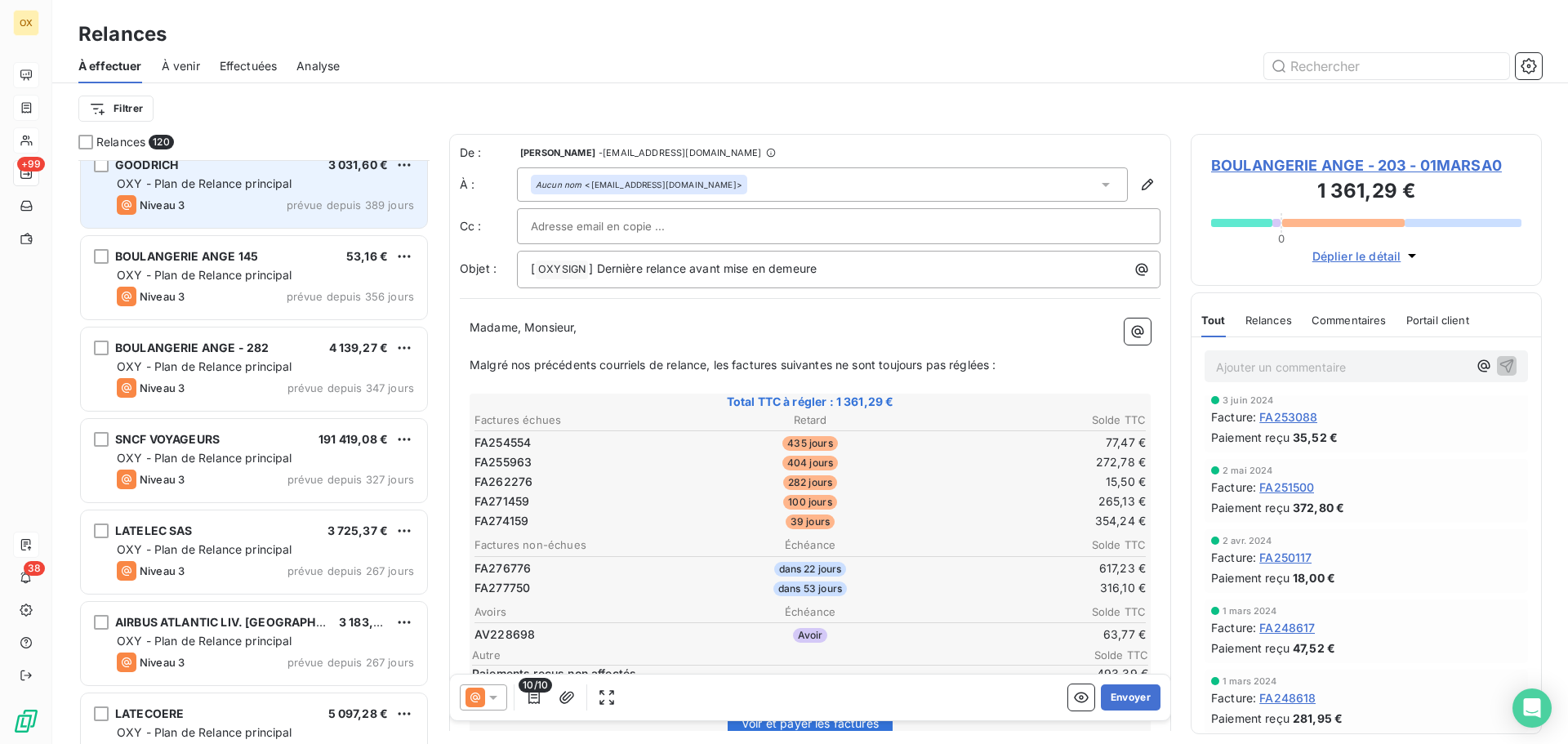
scroll to position [573, 0]
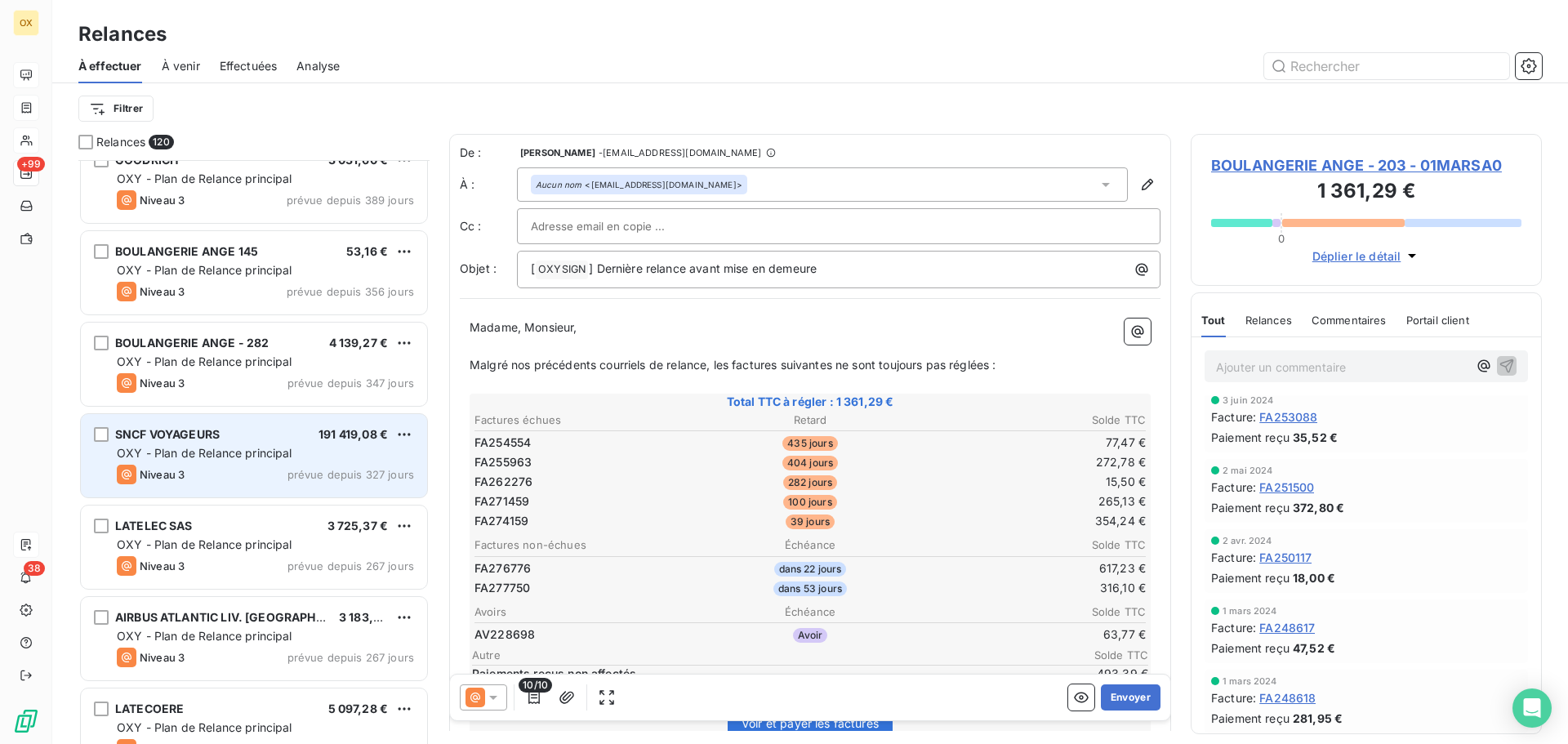
click at [282, 456] on span "OXY - Plan de Relance principal" at bounding box center [205, 452] width 176 height 14
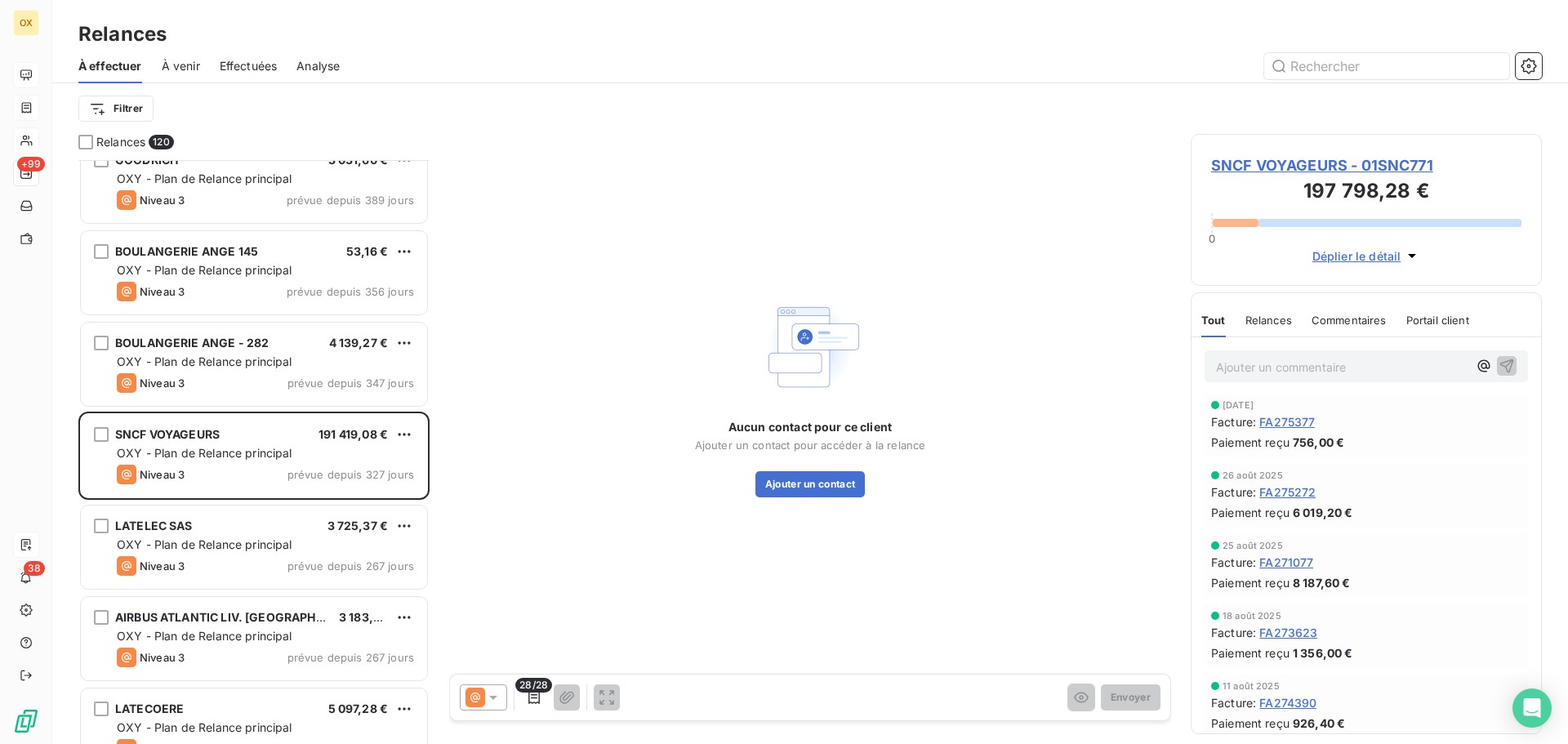
click at [1336, 166] on span "SNCF VOYAGEURS - 01SNC771" at bounding box center [1367, 166] width 311 height 22
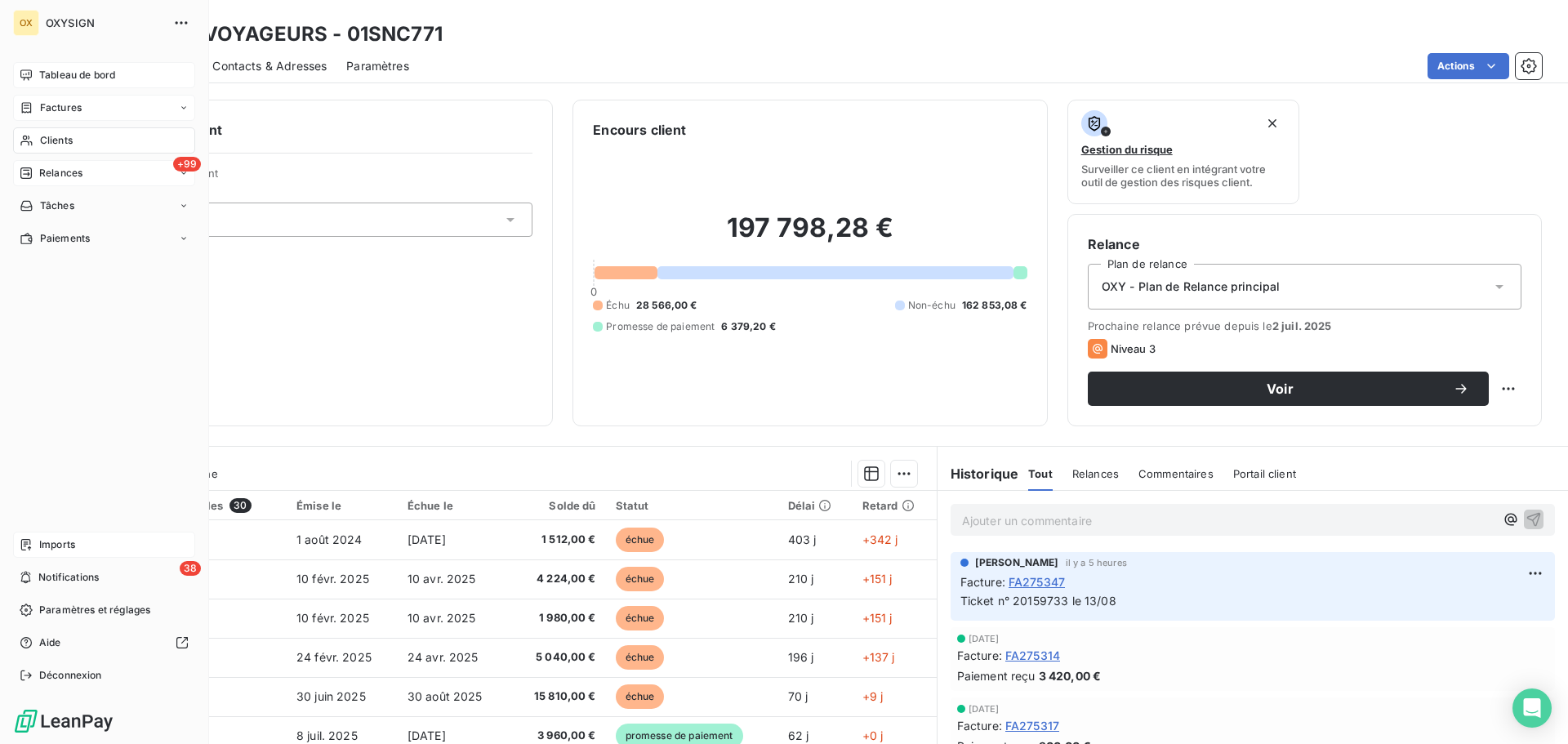
click at [60, 172] on span "Relances" at bounding box center [61, 172] width 44 height 15
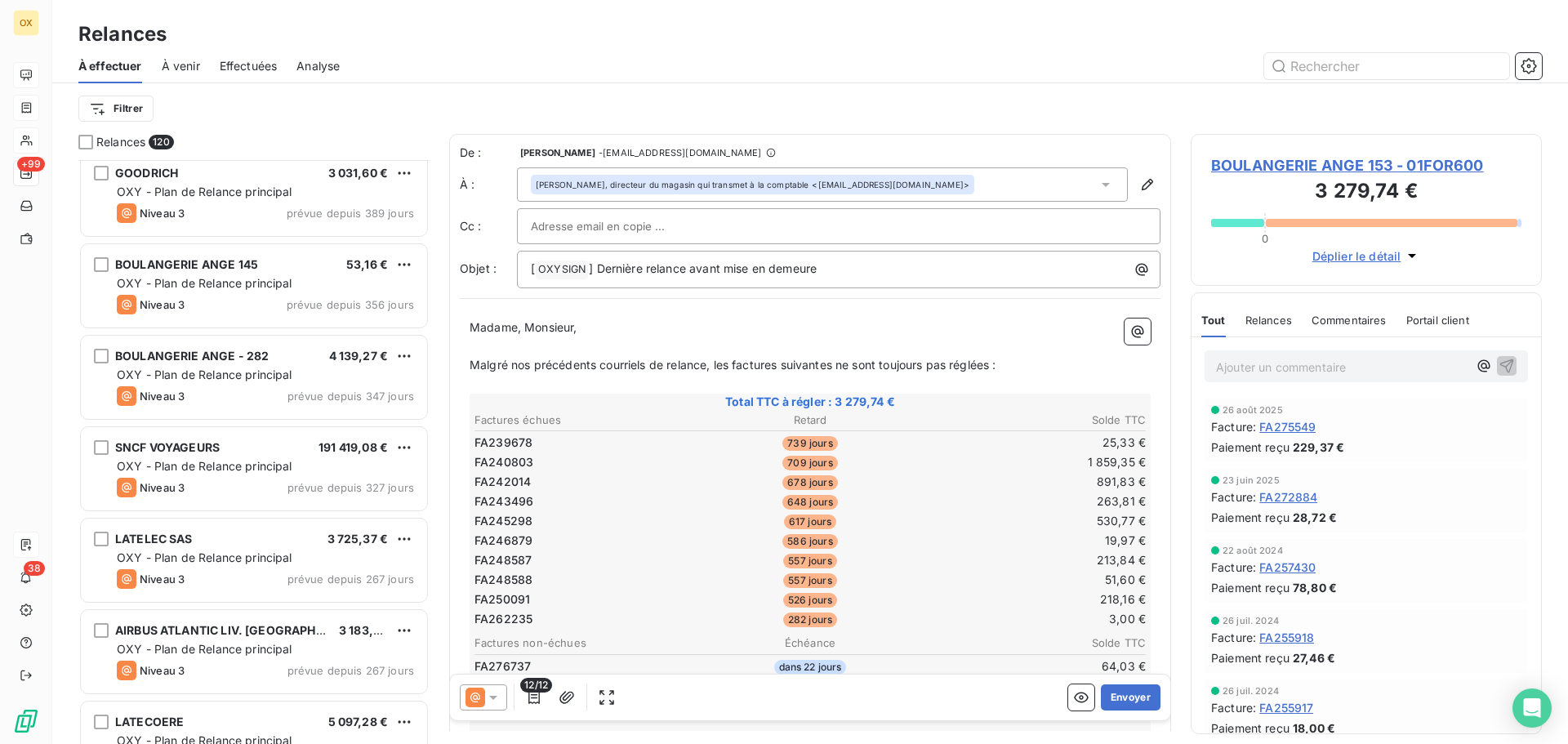
scroll to position [573, 0]
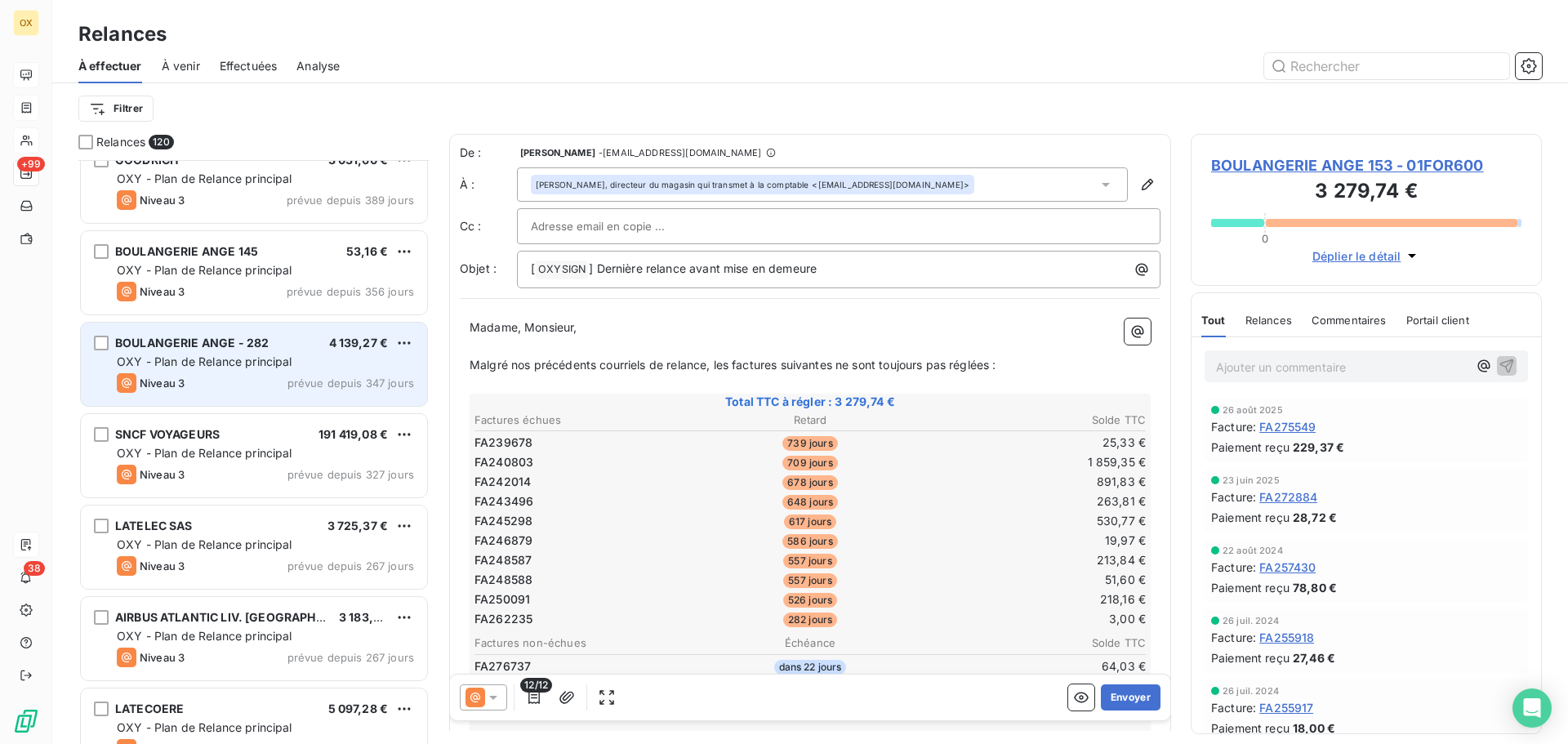
click at [236, 366] on span "OXY - Plan de Relance principal" at bounding box center [205, 361] width 176 height 14
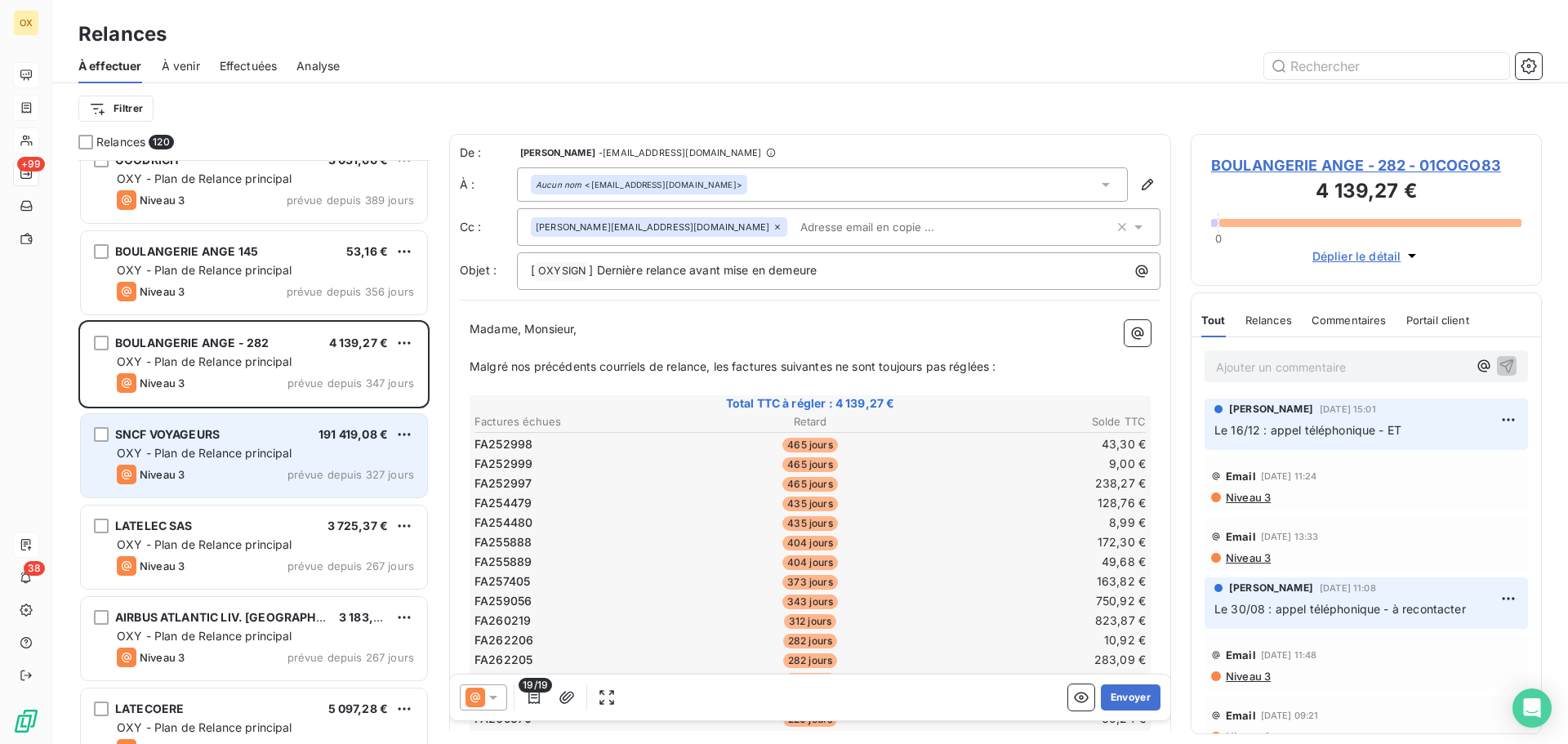
click at [257, 452] on span "OXY - Plan de Relance principal" at bounding box center [205, 452] width 176 height 14
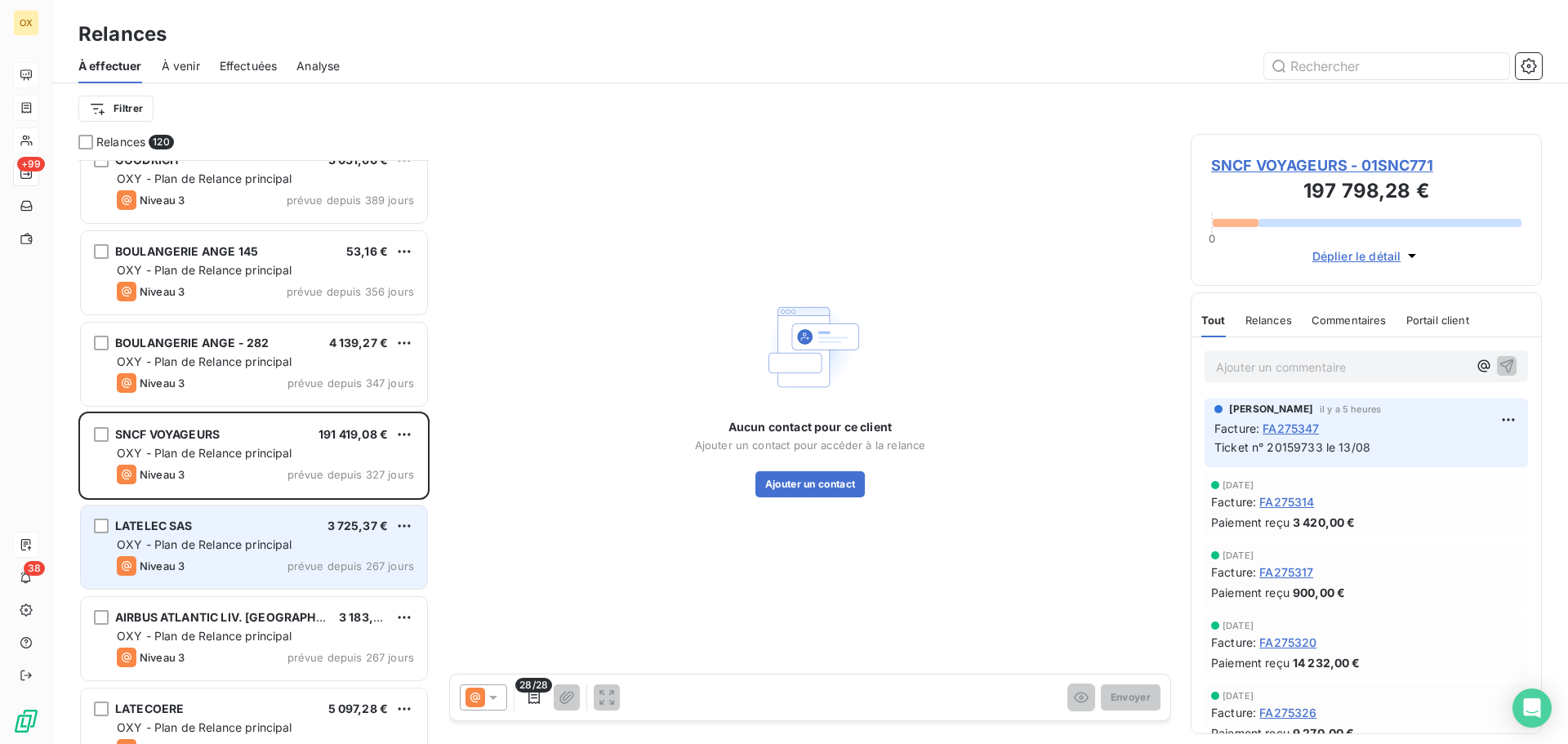
click at [267, 523] on div "LATELEC SAS 3 725,37 €" at bounding box center [265, 526] width 297 height 15
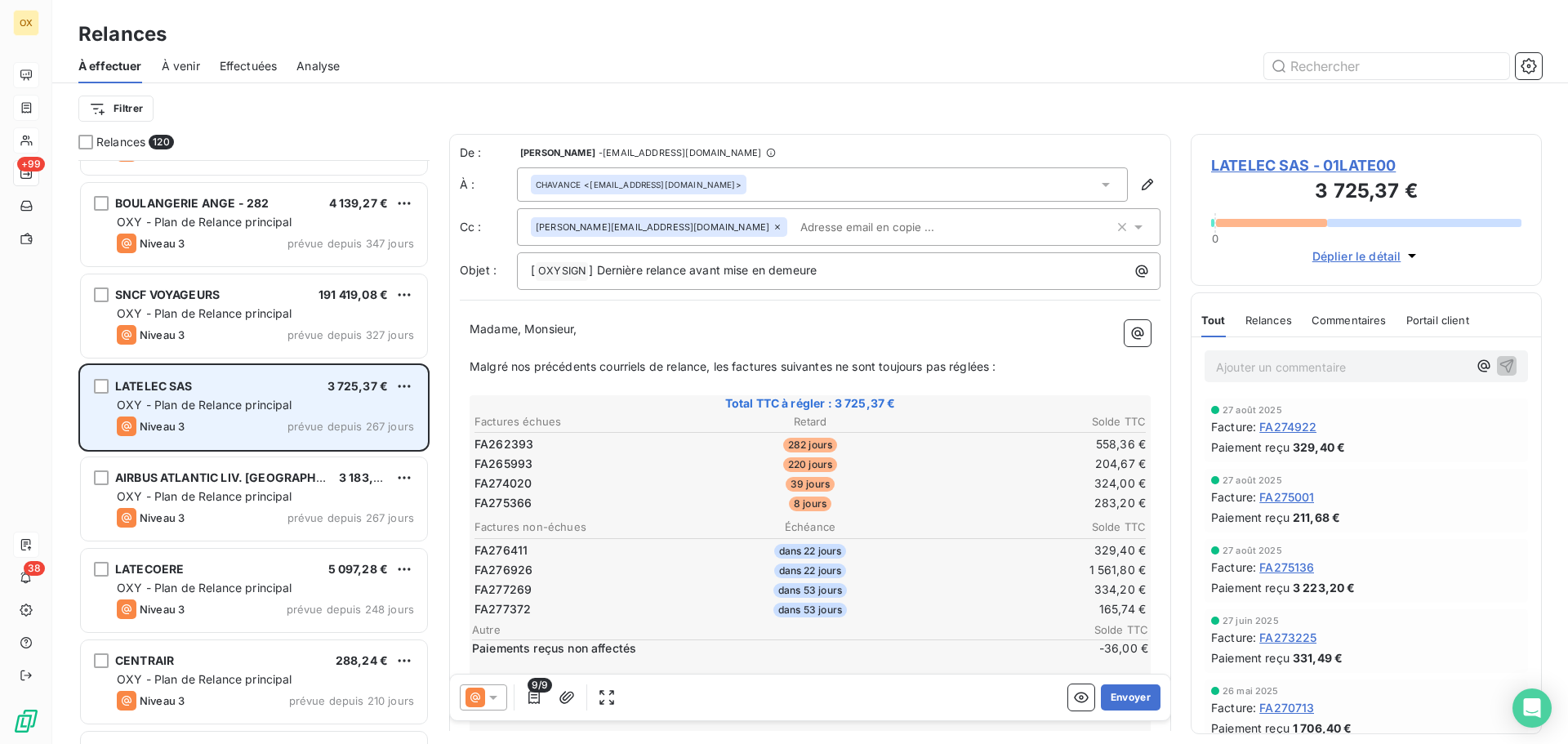
scroll to position [735, 0]
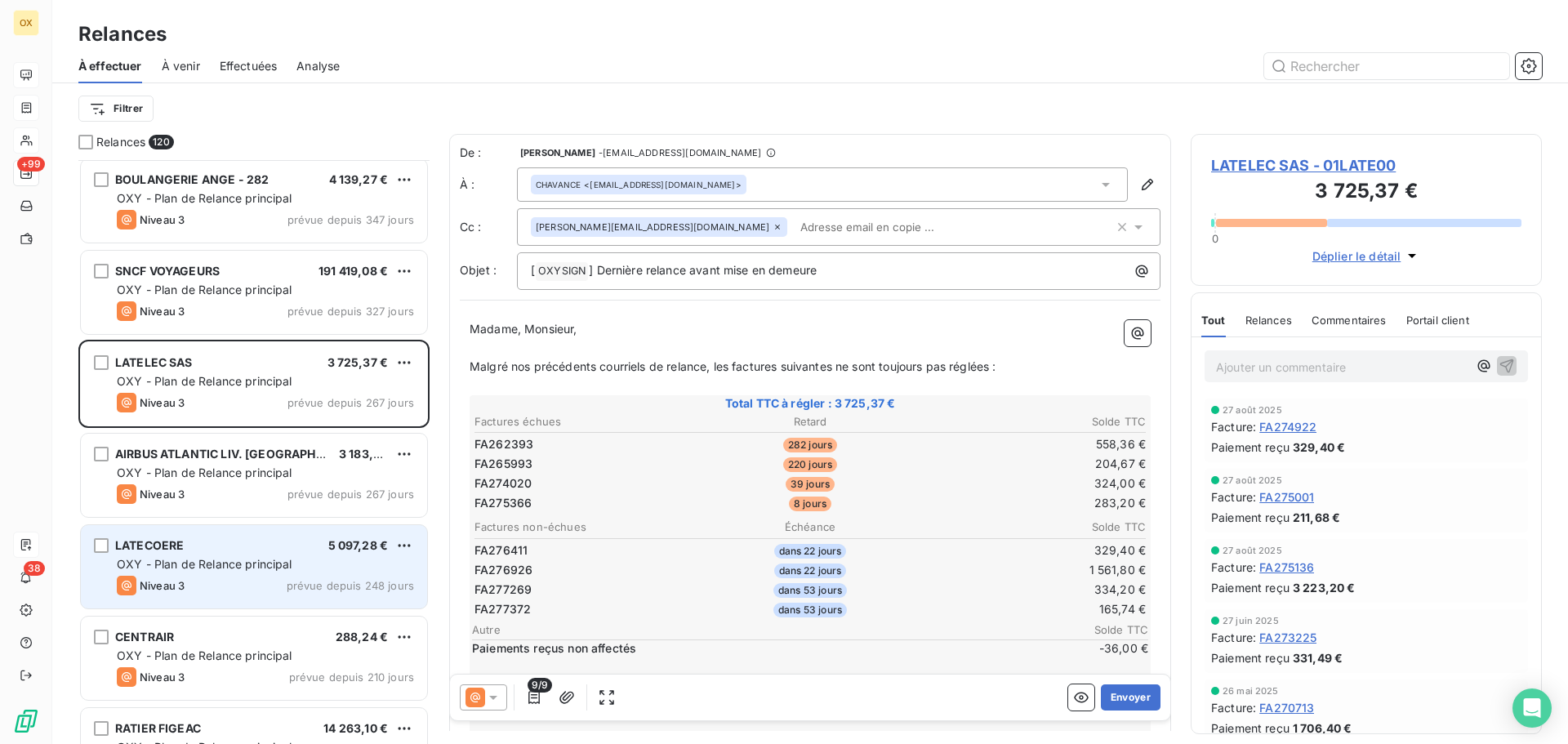
click at [255, 564] on span "OXY - Plan de Relance principal" at bounding box center [205, 564] width 176 height 14
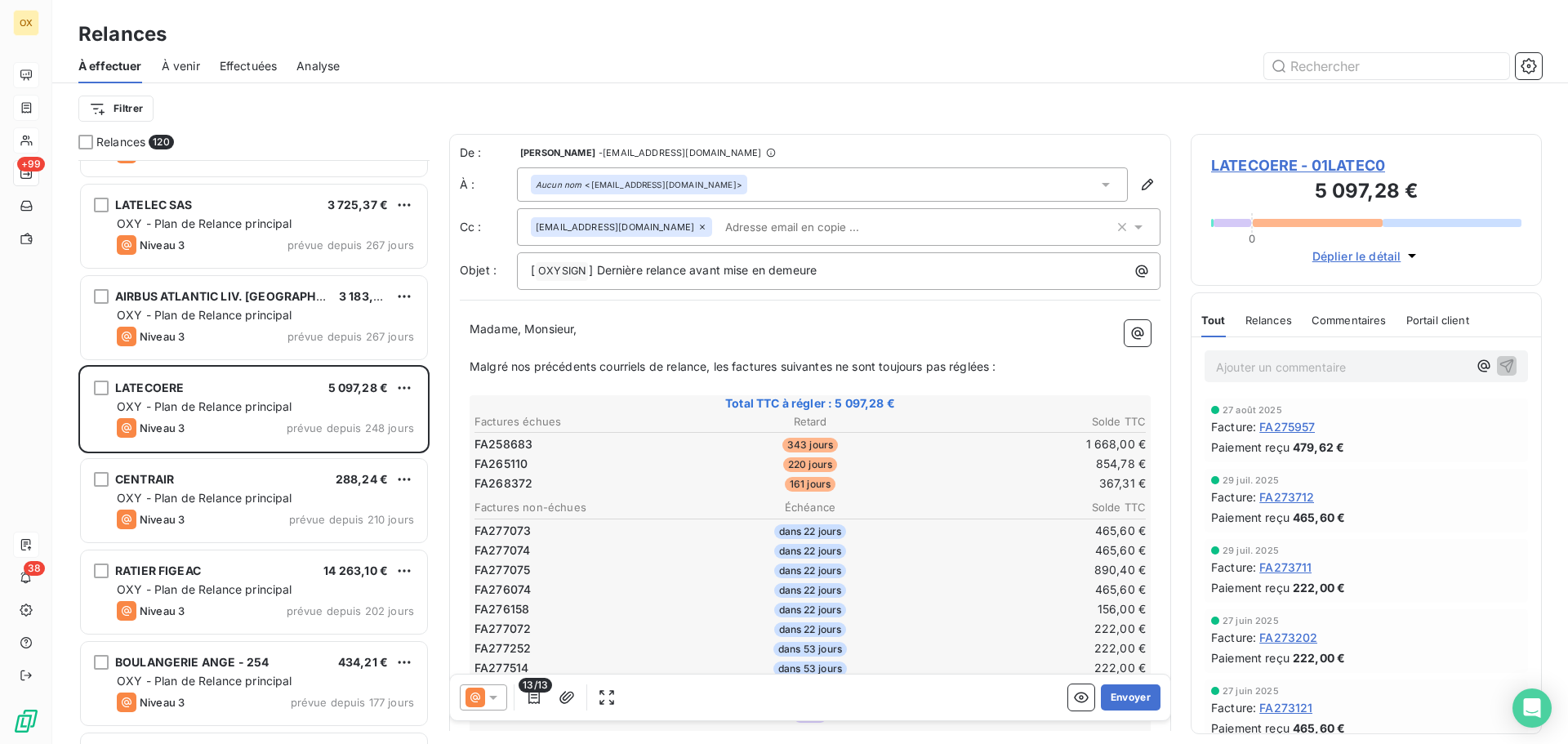
scroll to position [898, 0]
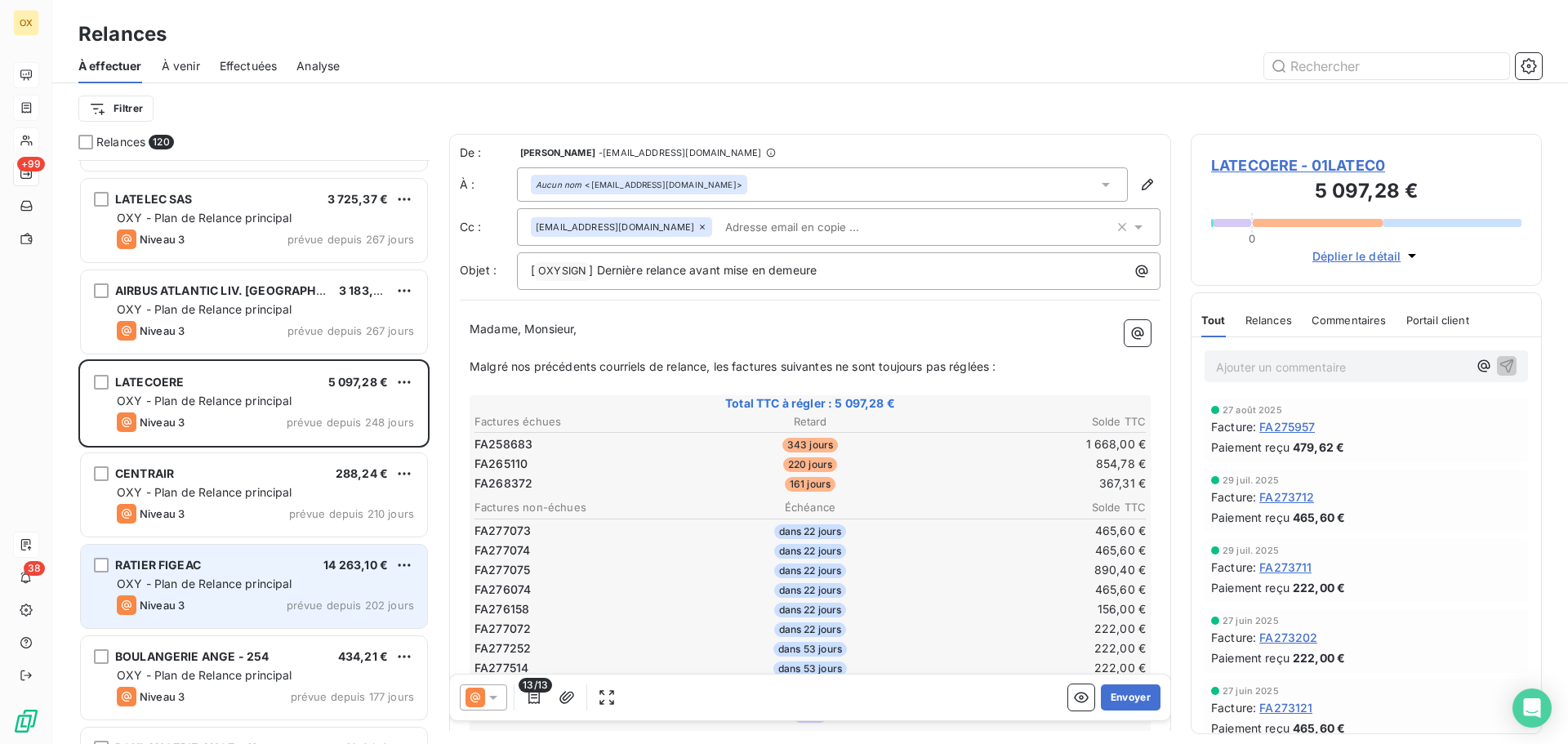
click at [242, 574] on div "RATIER FIGEAC 14 263,10 € OXY - Plan de Relance principal Niveau 3 prévue depui…" at bounding box center [254, 586] width 347 height 84
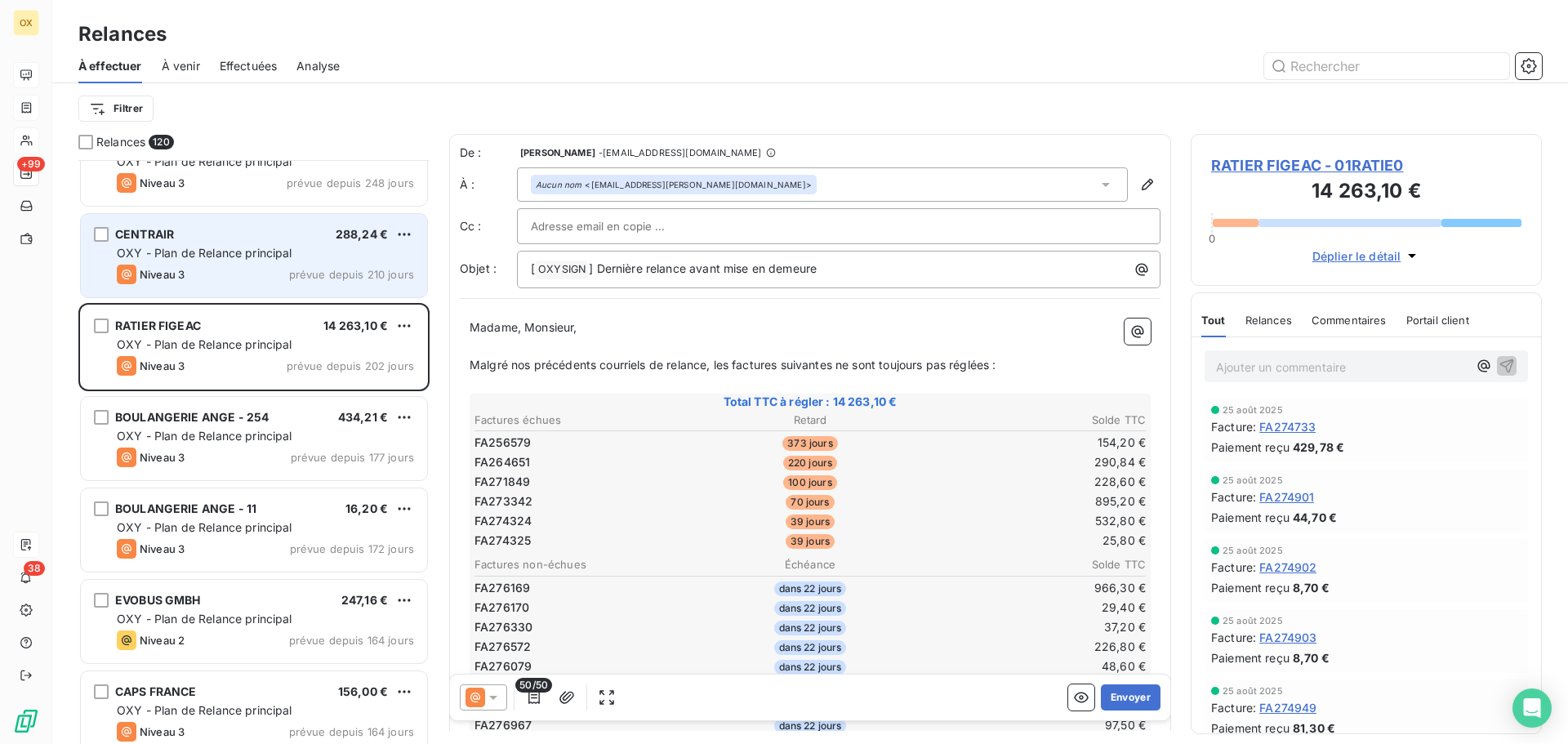
scroll to position [1143, 0]
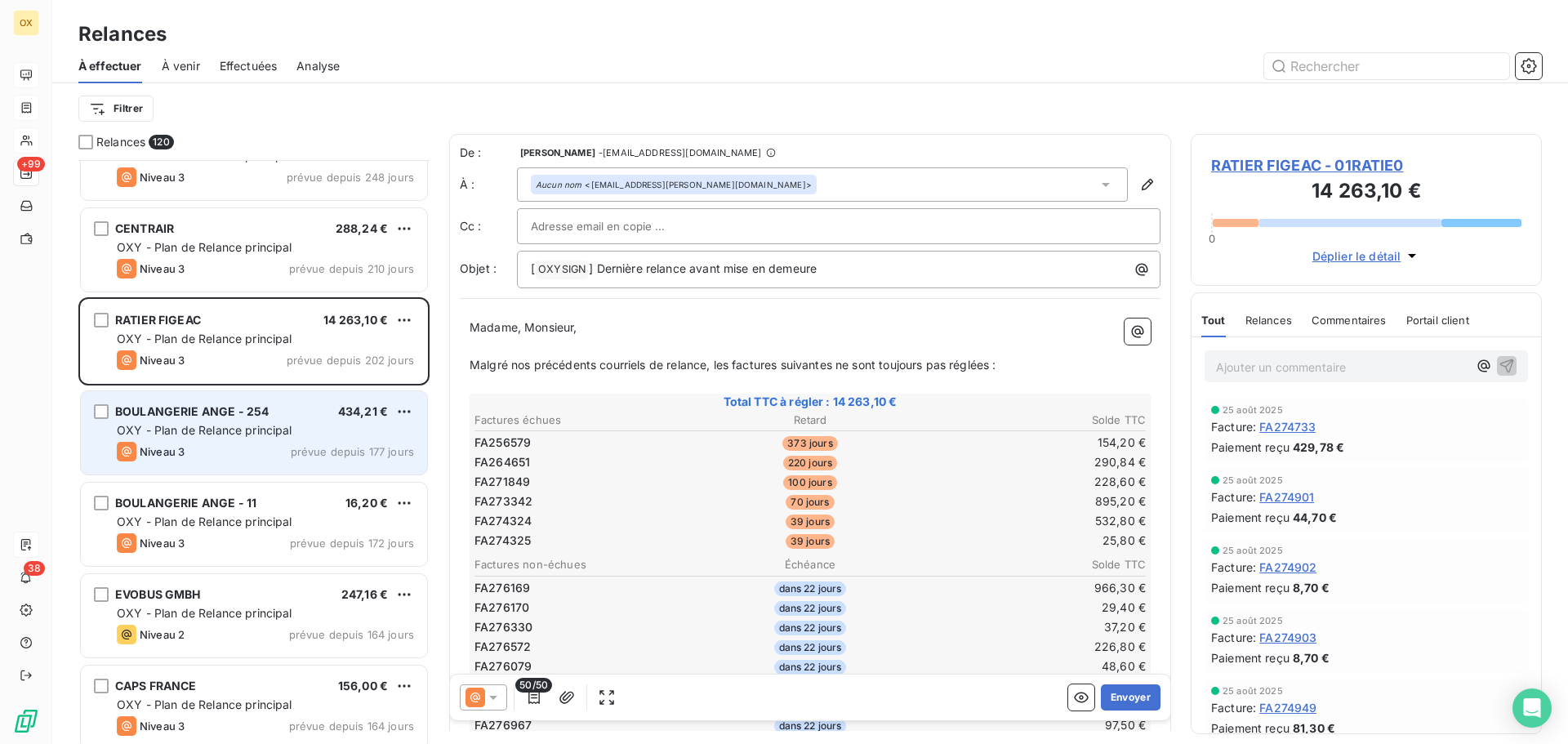
click at [254, 450] on div "Niveau 3 prévue depuis 177 jours" at bounding box center [265, 451] width 297 height 20
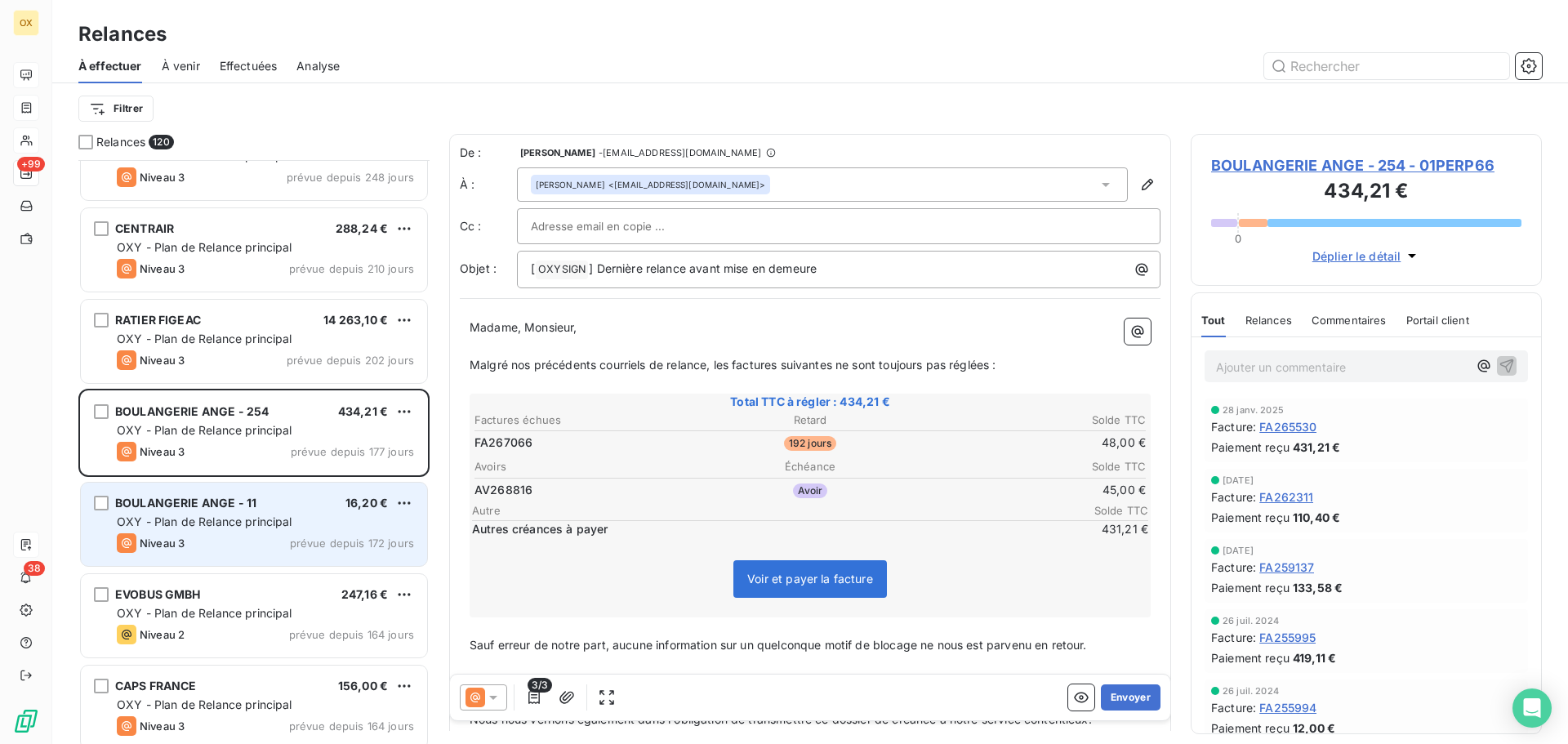
click at [276, 512] on div "BOULANGERIE ANGE - 11 16,20 € OXY - Plan de Relance principal Niveau 3 prévue d…" at bounding box center [254, 524] width 347 height 84
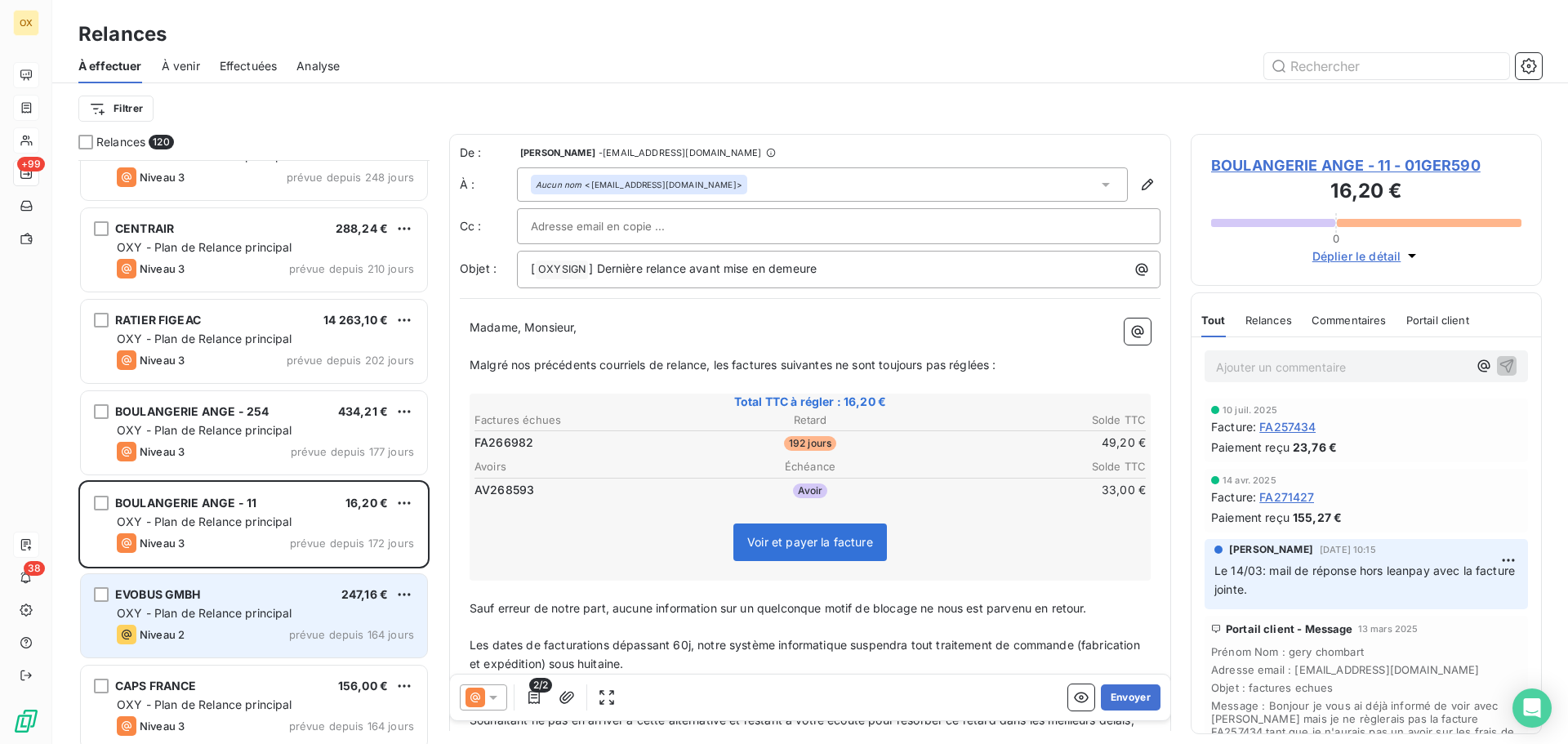
click at [253, 585] on div "EVOBUS GMBH 247,16 € OXY - Plan de Relance principal Niveau 2 prévue depuis 164…" at bounding box center [254, 616] width 347 height 84
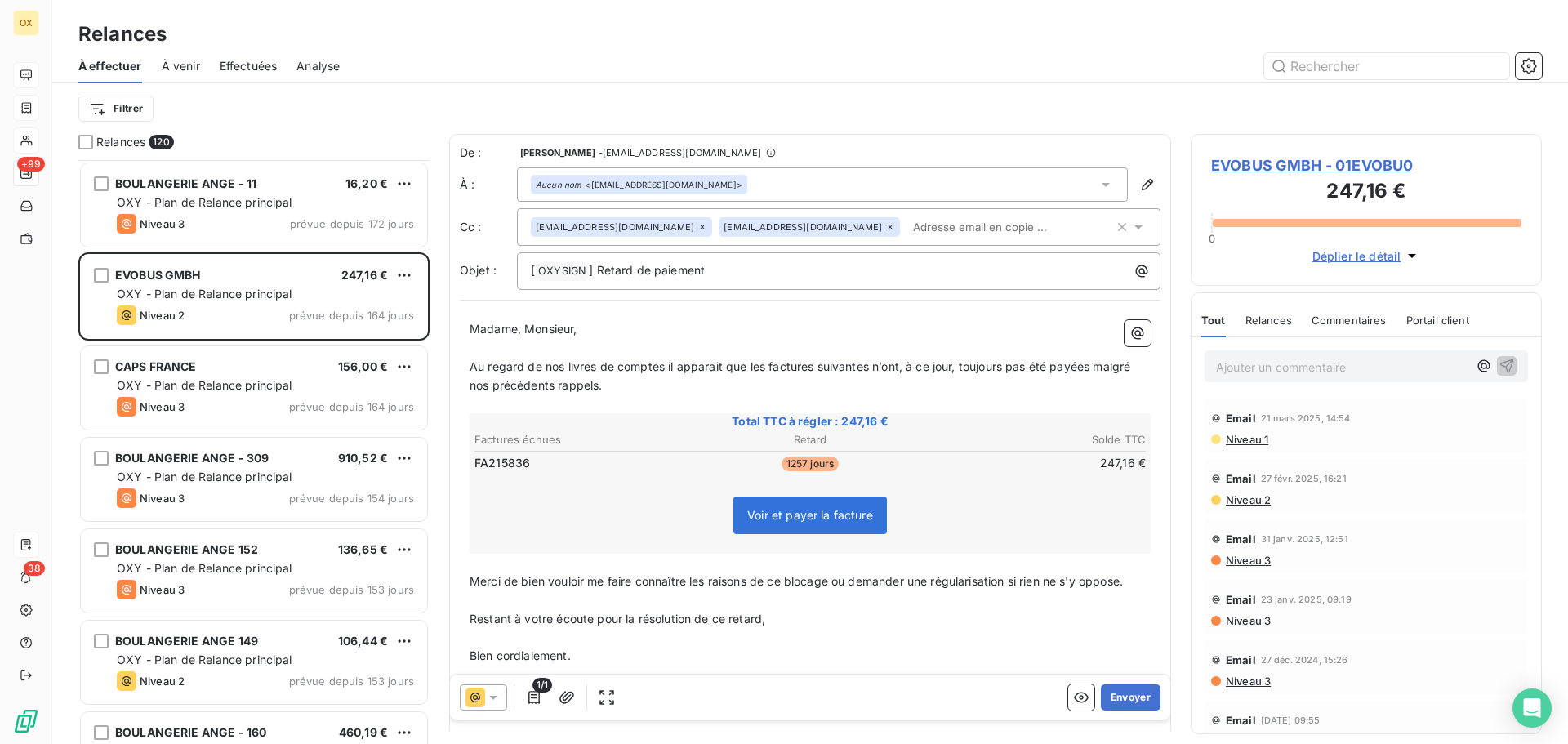
scroll to position [1470, 0]
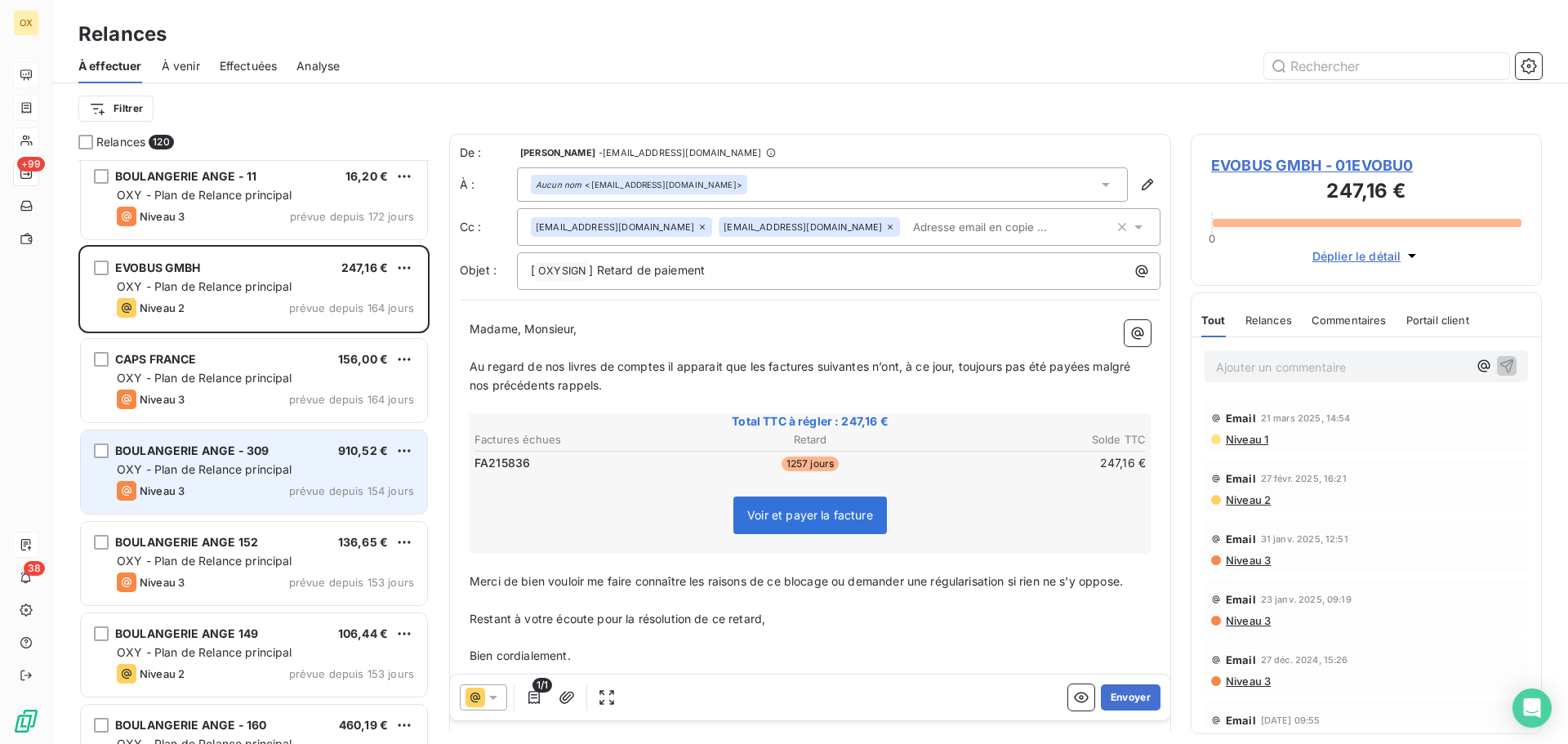
click at [291, 456] on div "BOULANGERIE ANGE - 309 910,52 €" at bounding box center [265, 450] width 297 height 15
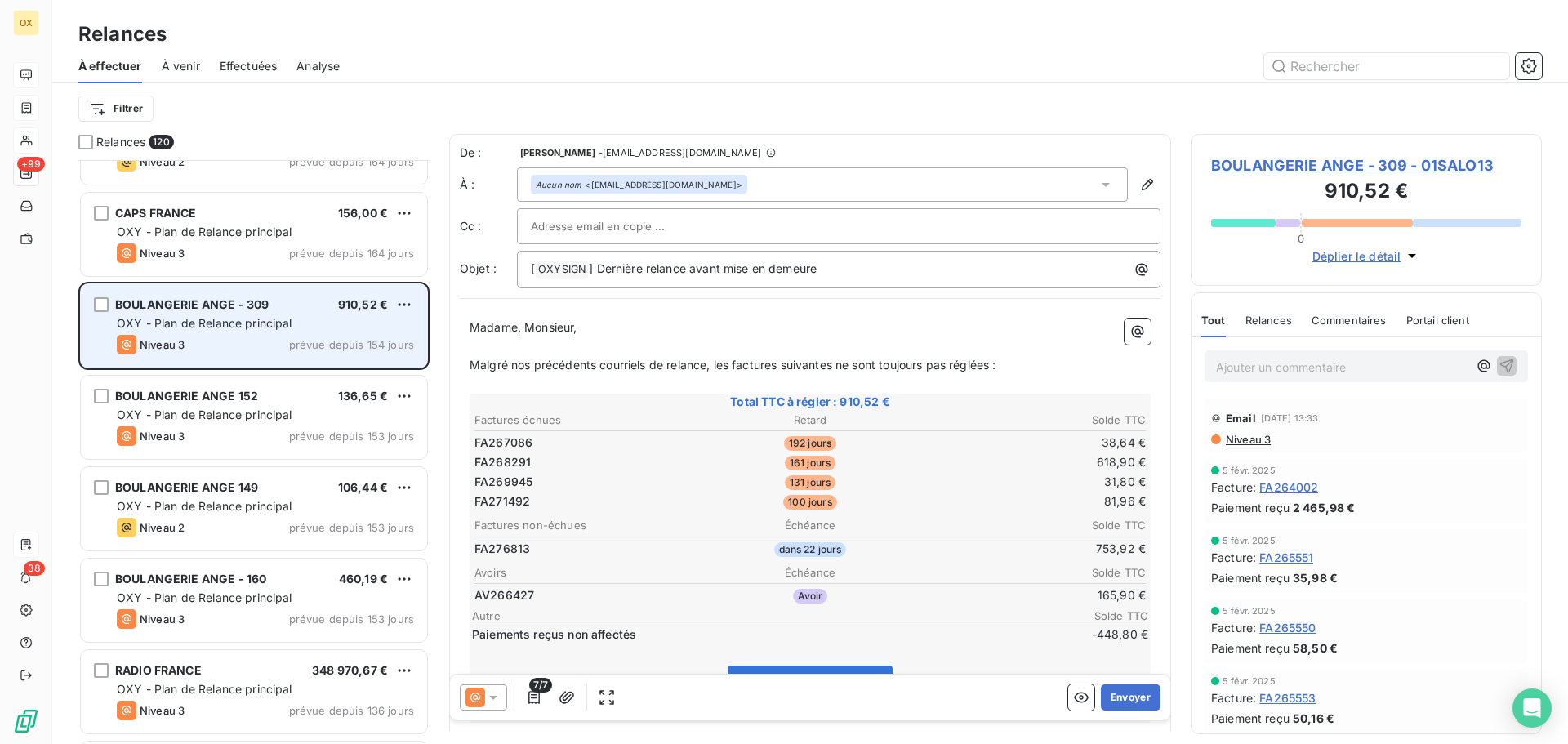
scroll to position [1715, 0]
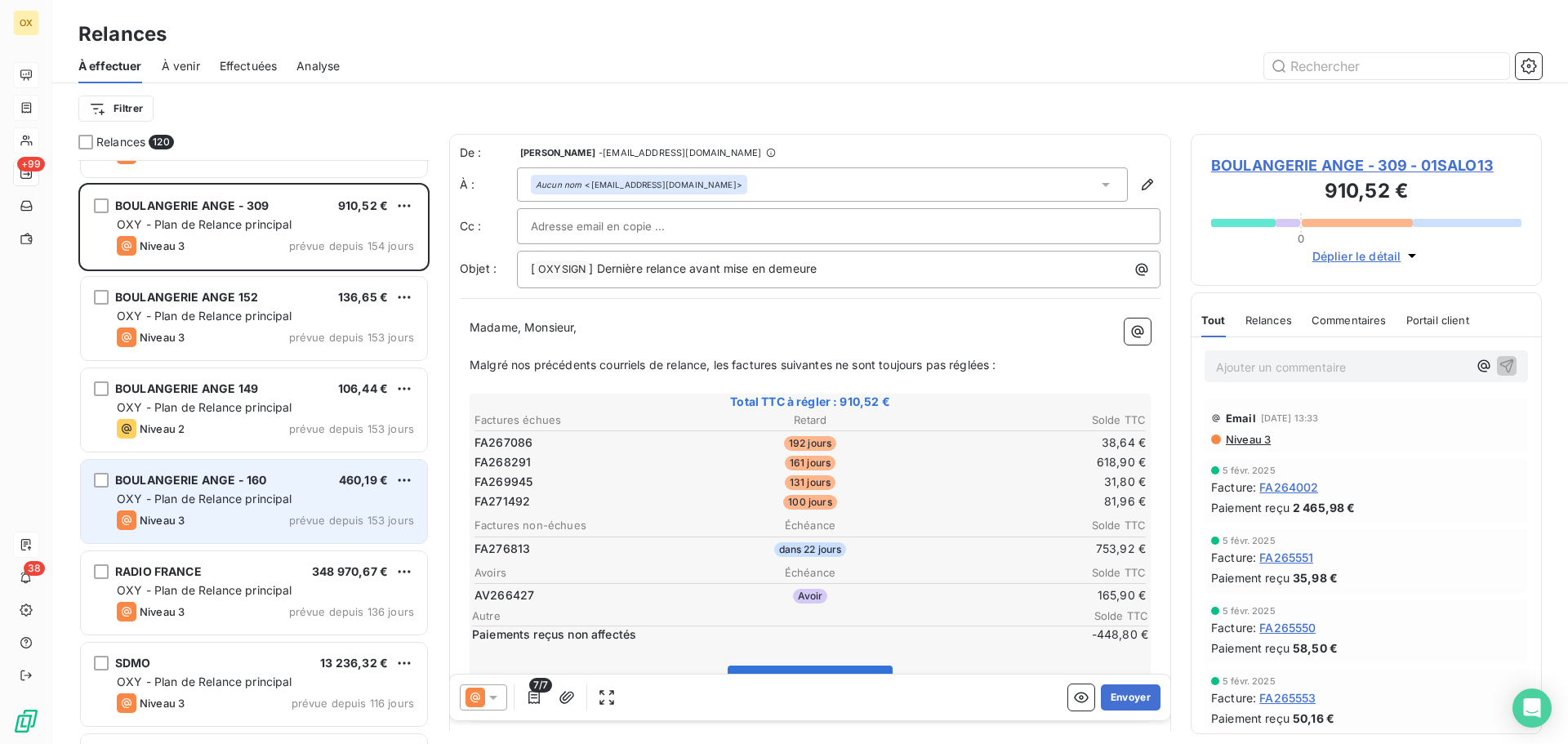
click at [293, 491] on div "OXY - Plan de Relance principal" at bounding box center [265, 498] width 297 height 16
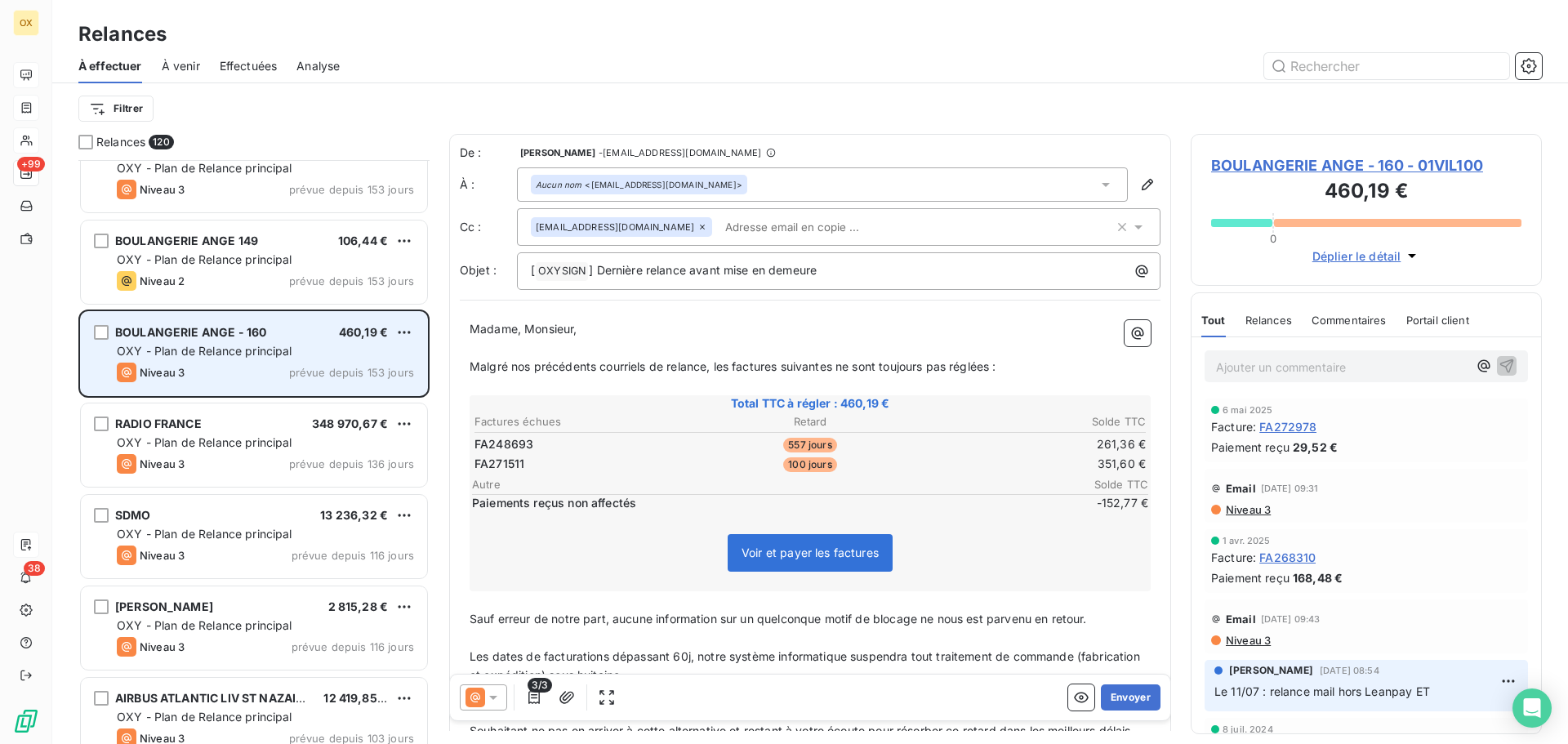
scroll to position [1960, 0]
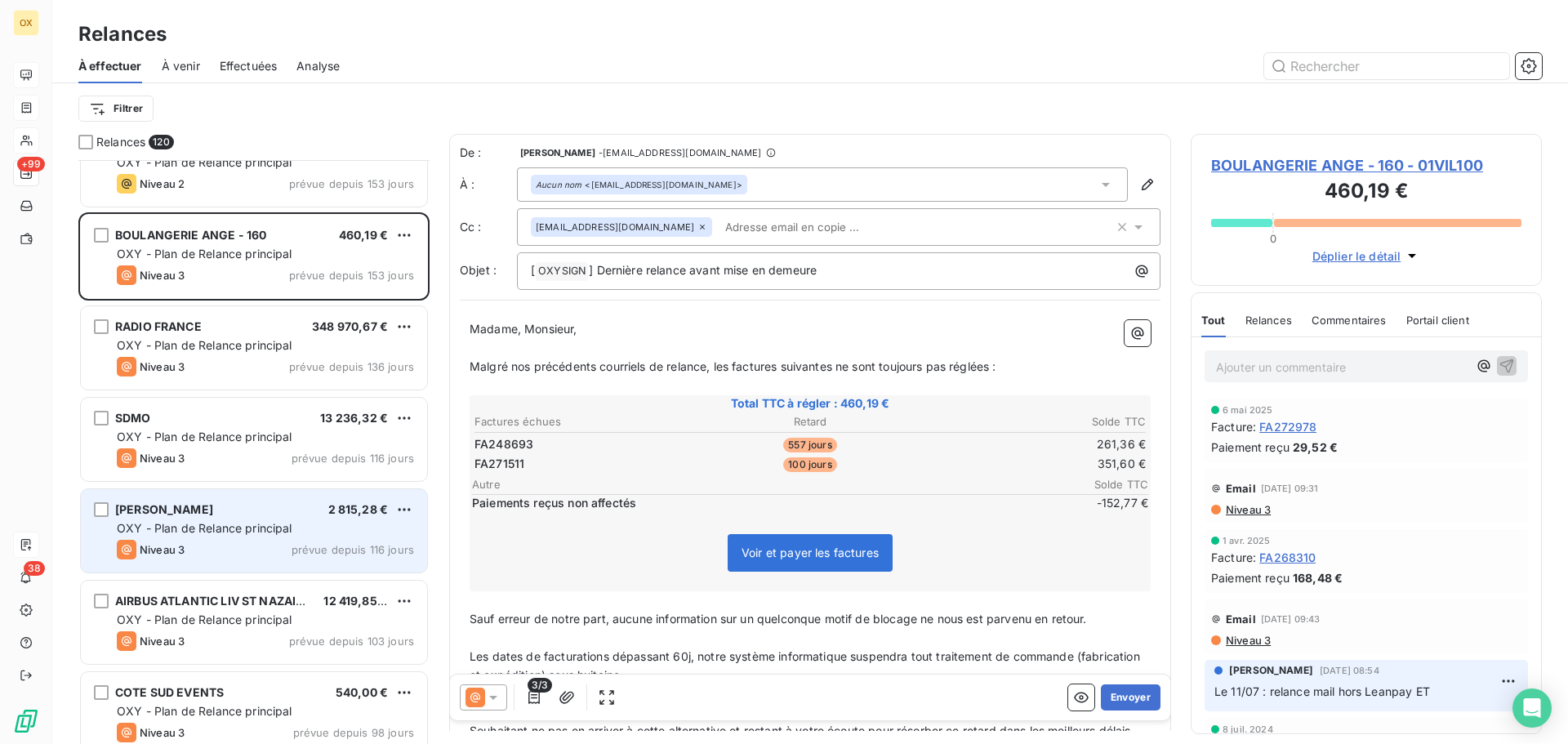
click at [291, 531] on span "OXY - Plan de Relance principal" at bounding box center [205, 527] width 176 height 14
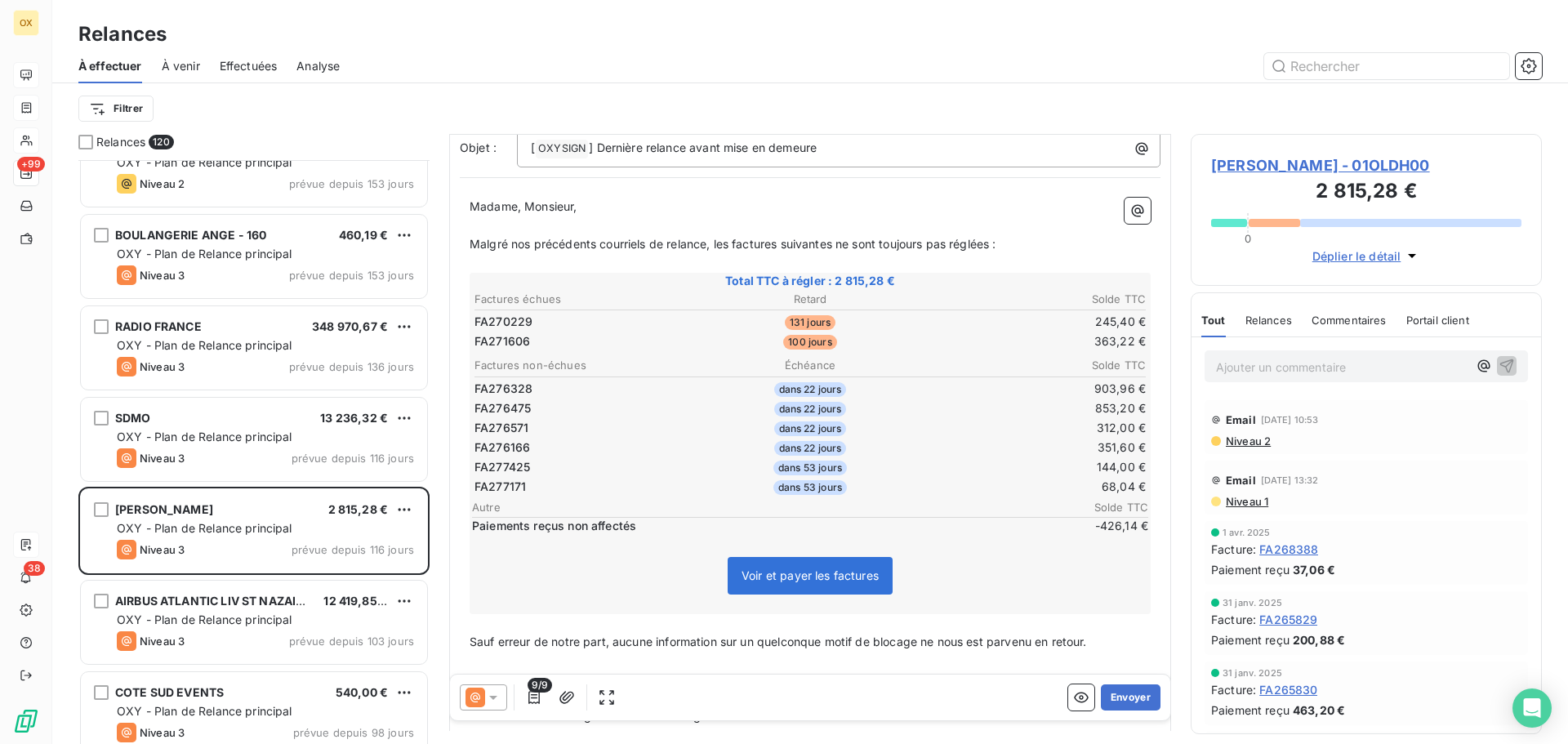
scroll to position [83, 0]
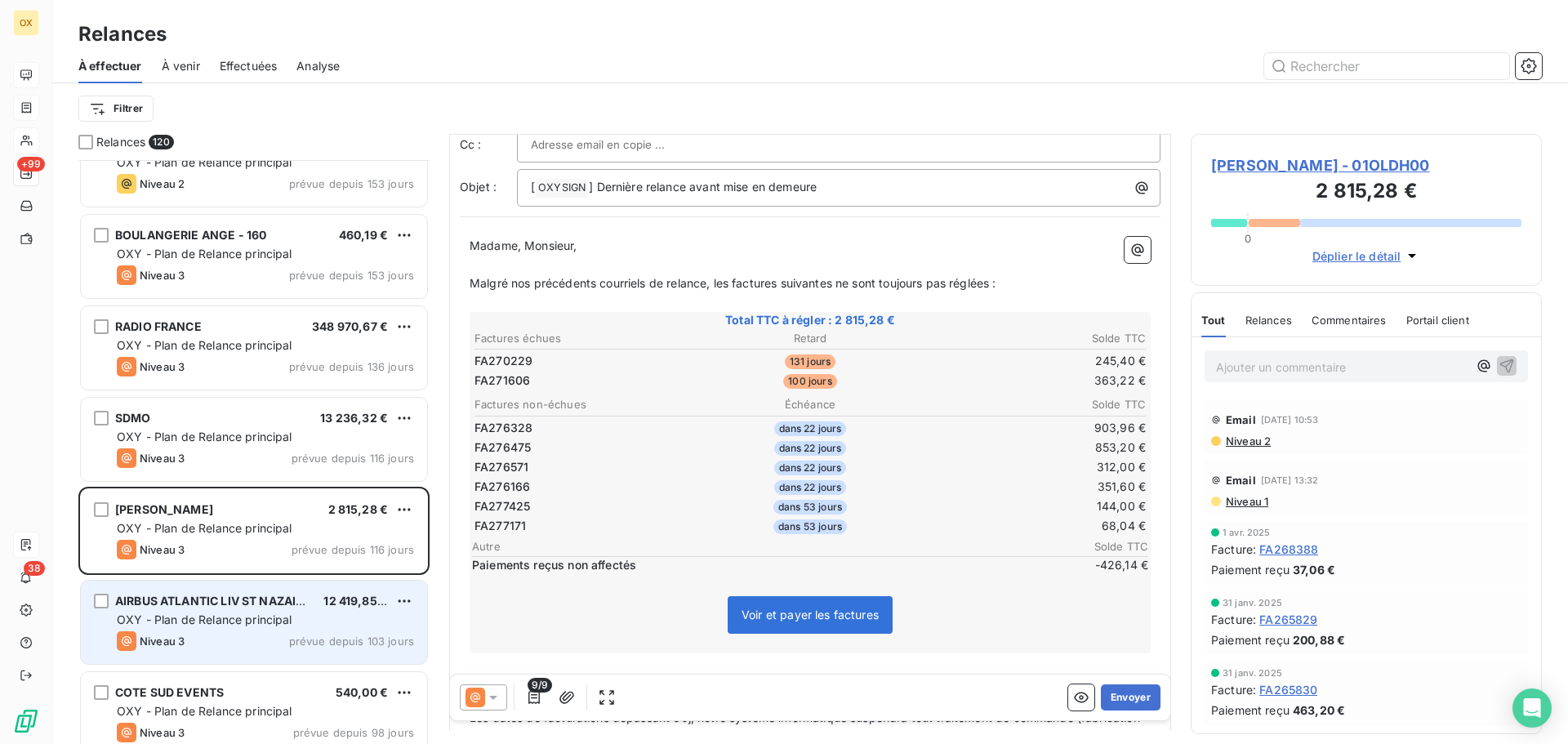
click at [175, 641] on span "Niveau 3" at bounding box center [162, 640] width 45 height 13
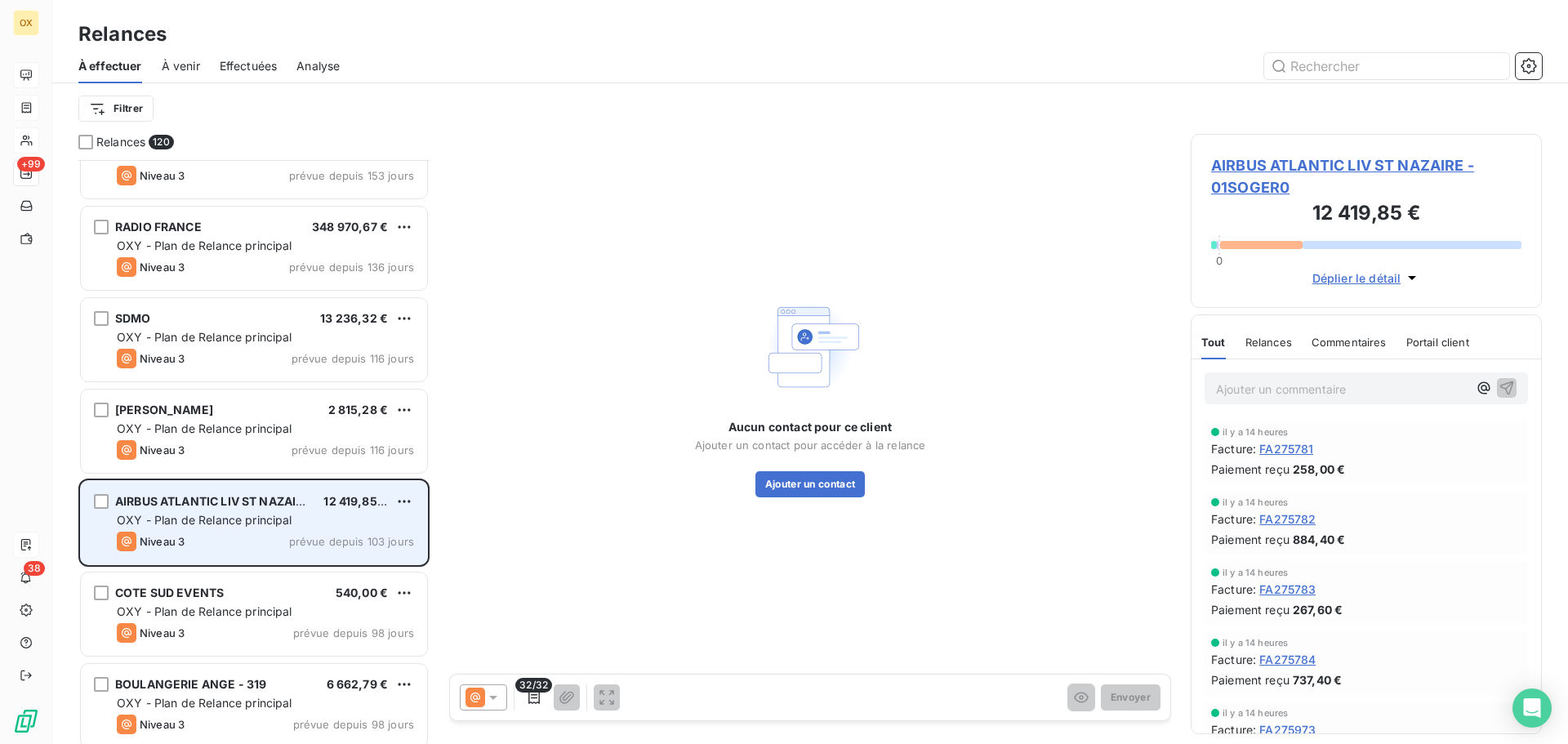
scroll to position [2124, 0]
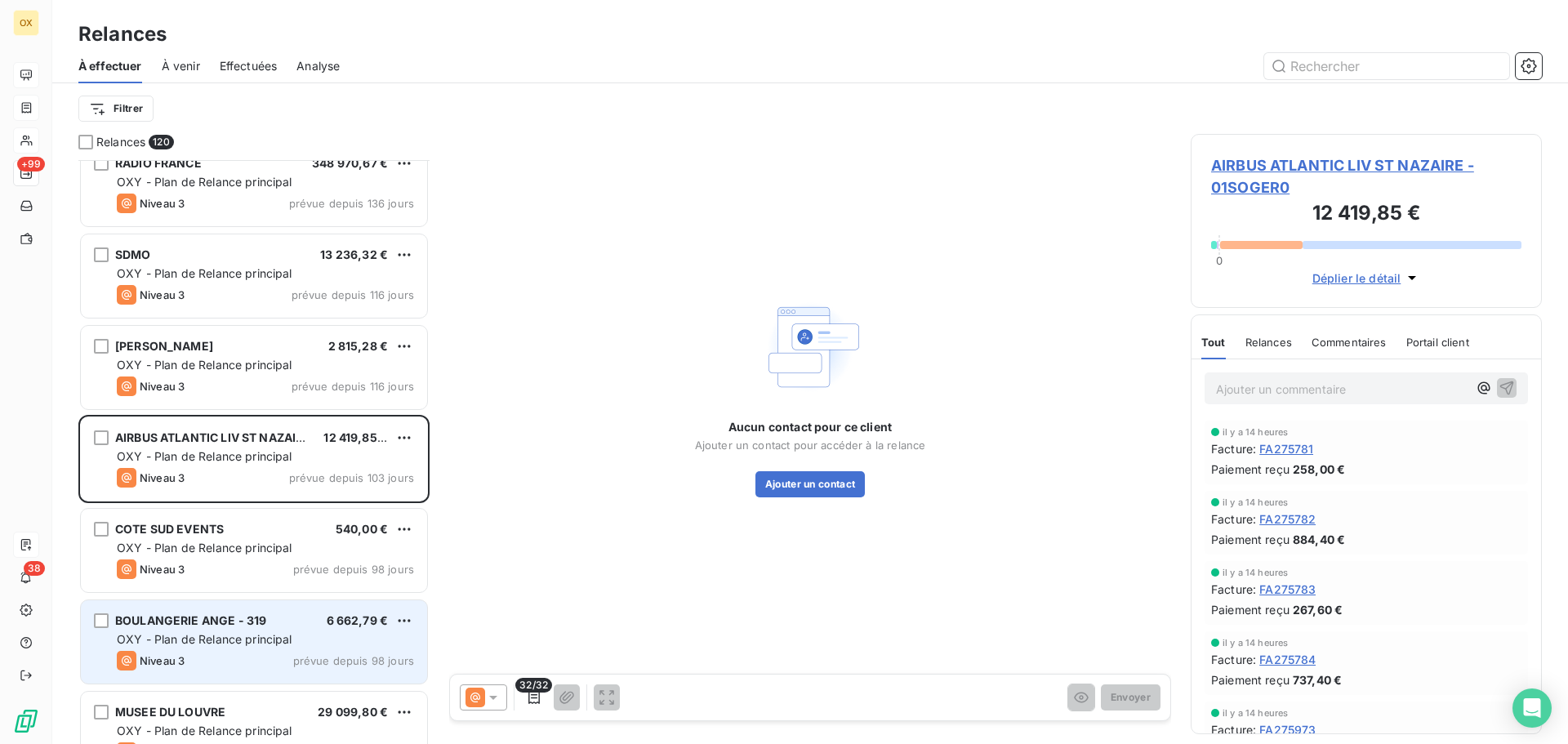
click at [254, 626] on span "BOULANGERIE ANGE - 319" at bounding box center [190, 620] width 151 height 14
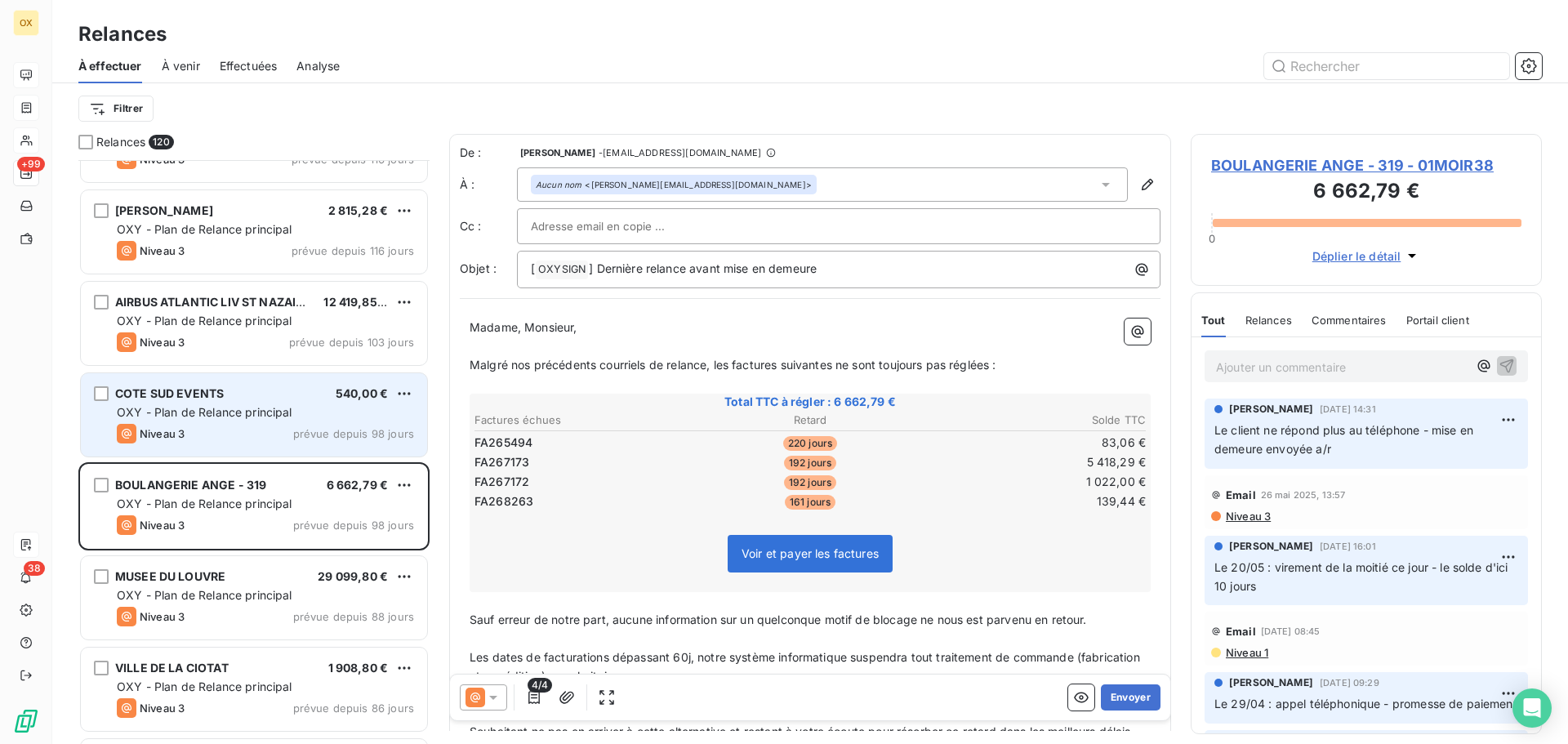
scroll to position [2287, 0]
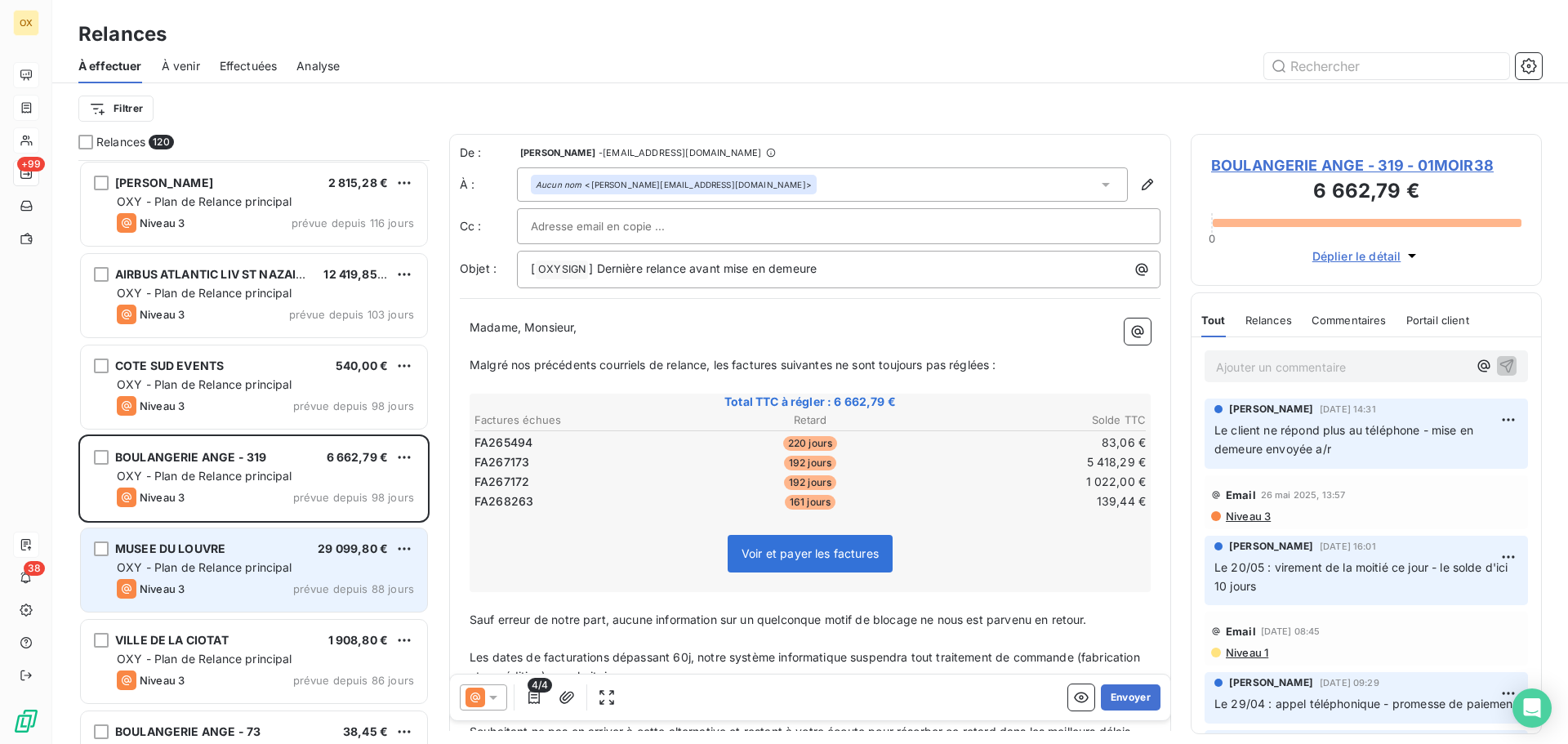
click at [274, 557] on div "MUSEE DU LOUVRE 29 099,80 € OXY - Plan de Relance principal Niveau 3 prévue dep…" at bounding box center [254, 570] width 347 height 84
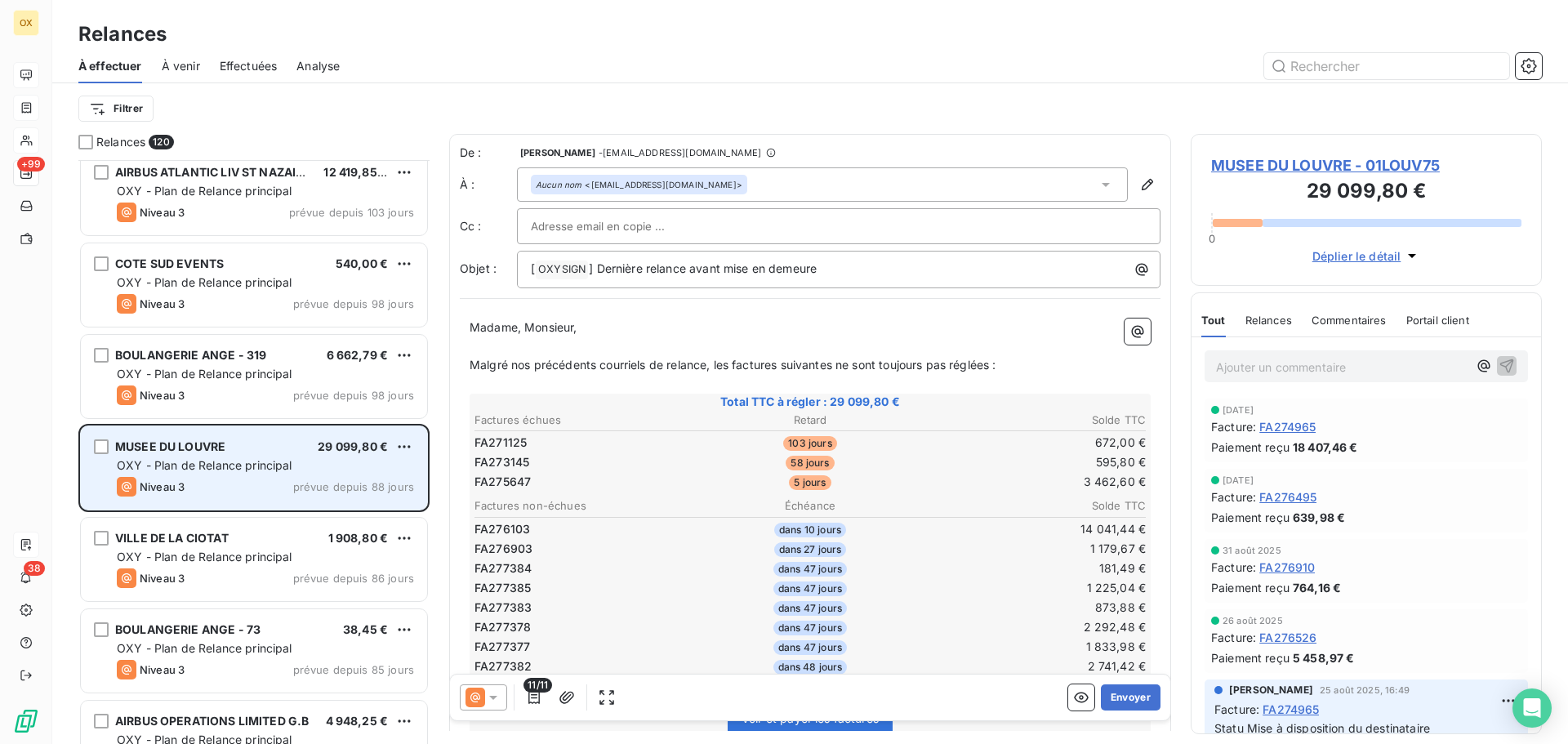
scroll to position [2450, 0]
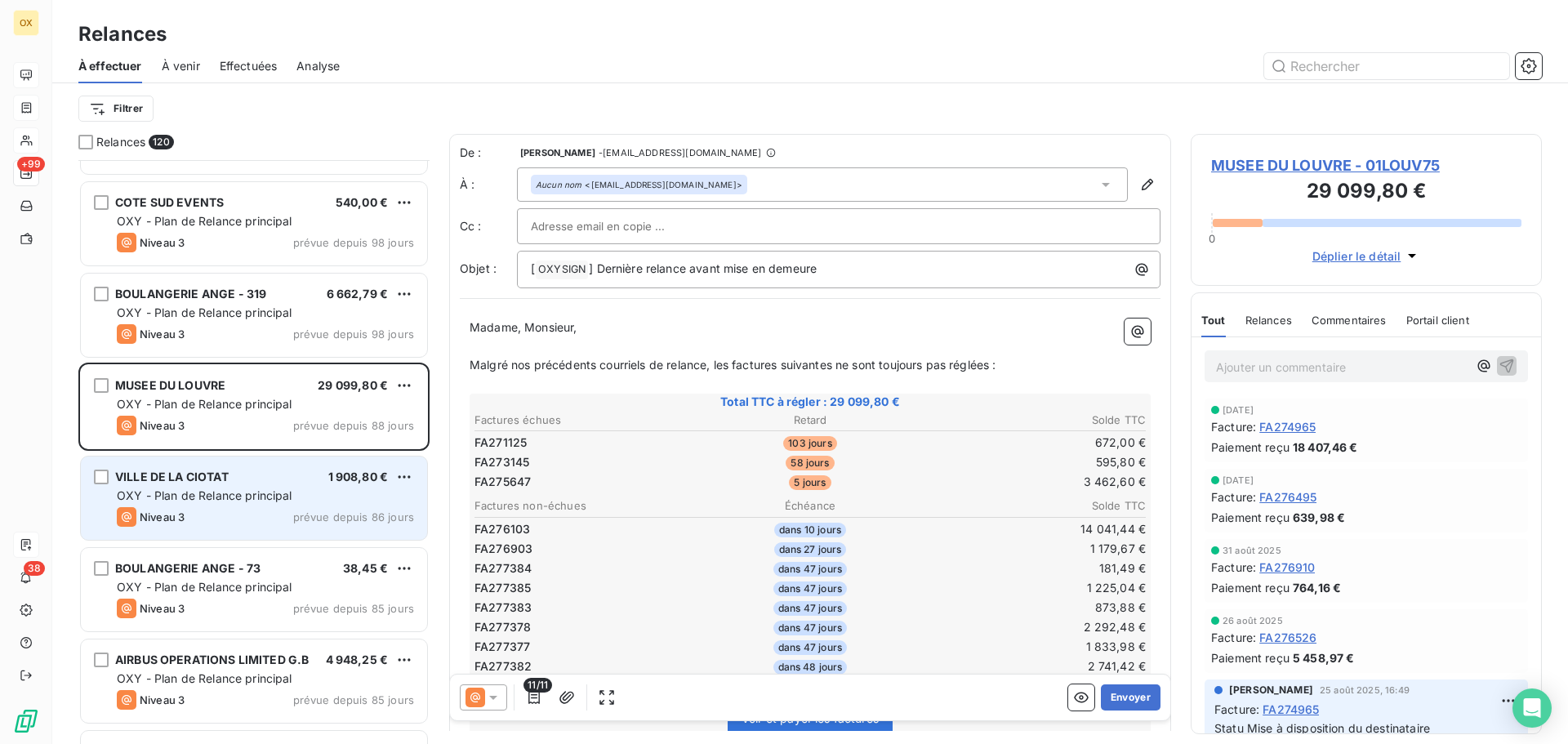
click at [271, 510] on div "Niveau 3 prévue depuis 86 jours" at bounding box center [265, 516] width 297 height 20
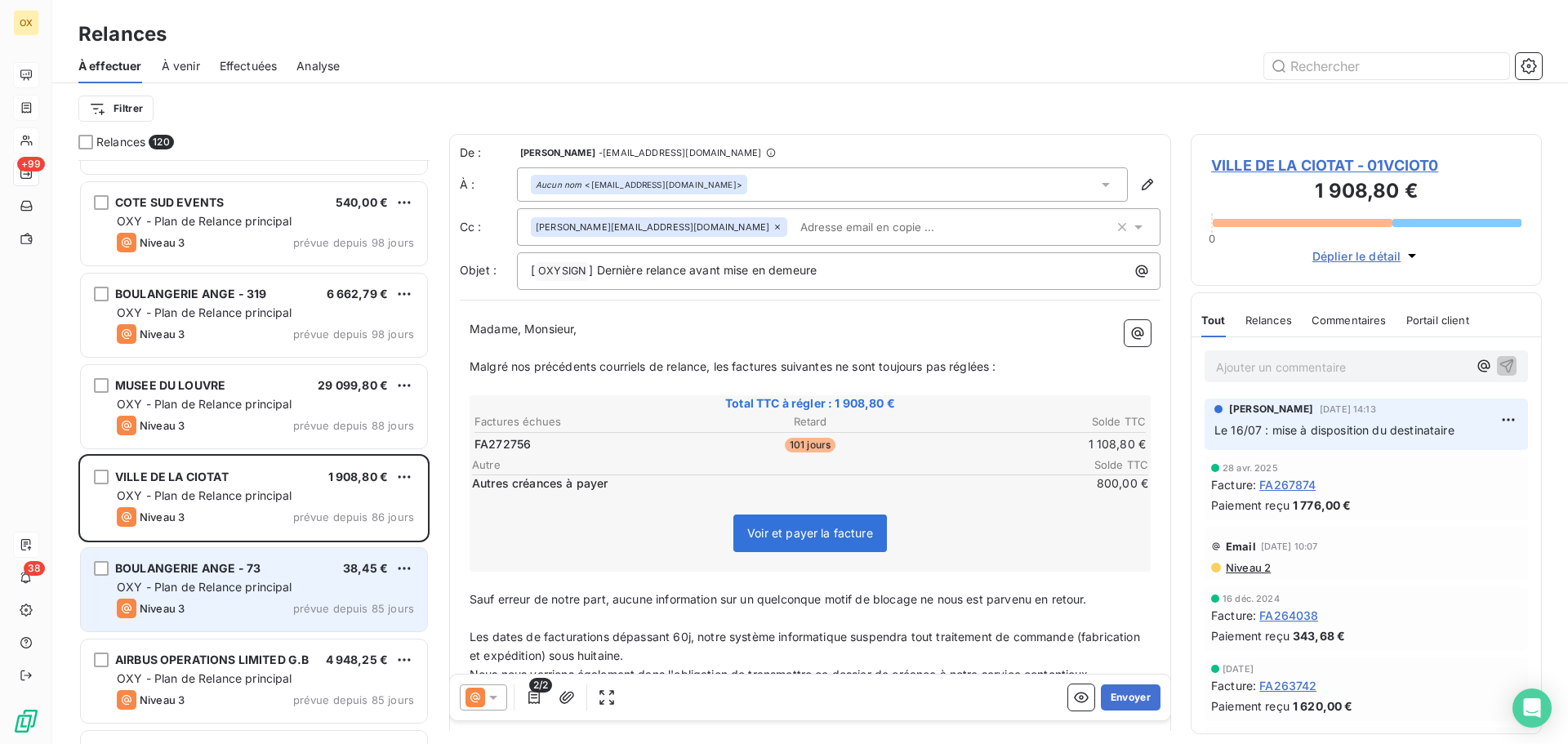
click at [277, 588] on span "OXY - Plan de Relance principal" at bounding box center [205, 586] width 176 height 14
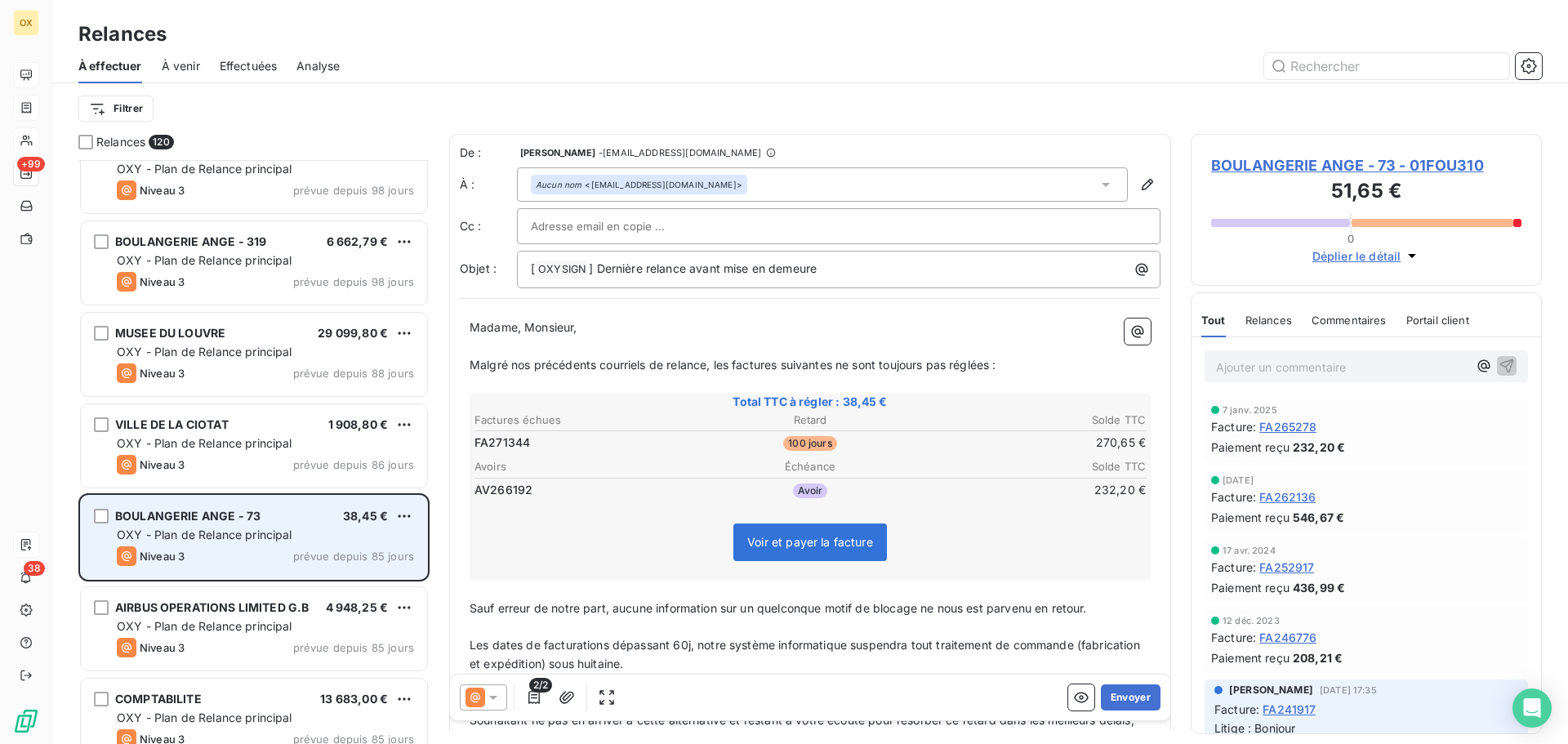
scroll to position [2531, 0]
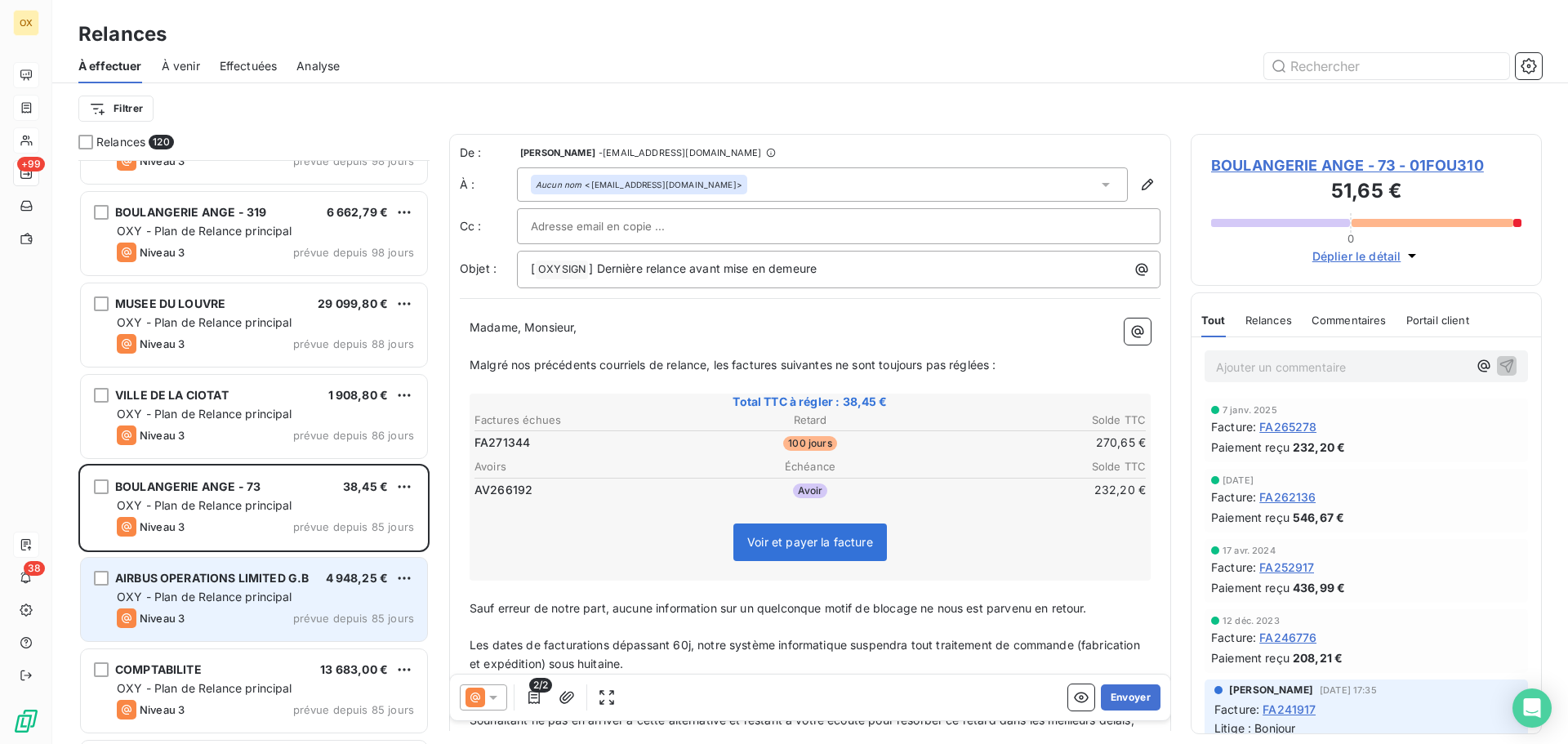
click at [277, 592] on span "OXY - Plan de Relance principal" at bounding box center [205, 596] width 176 height 14
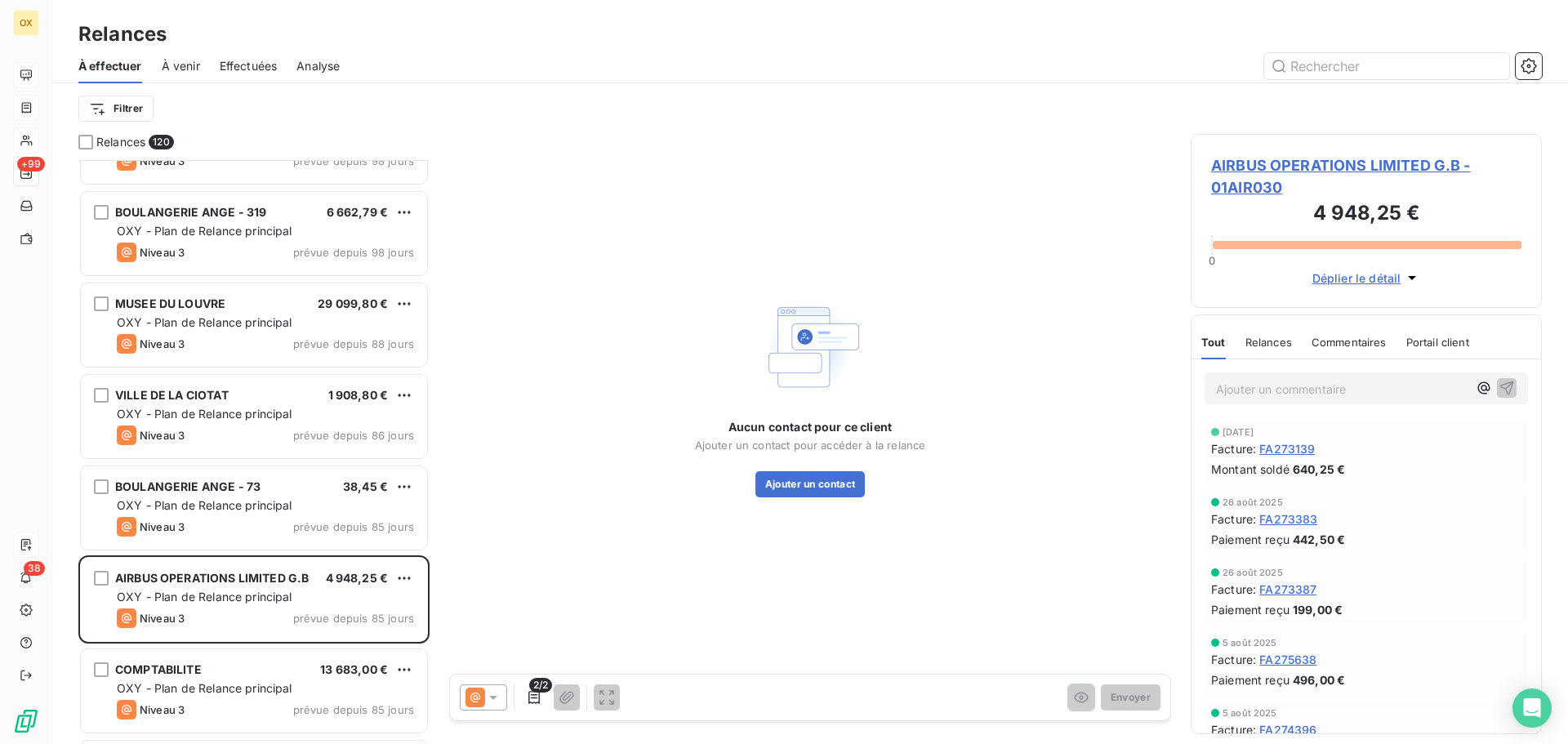
click at [1280, 165] on span "AIRBUS OPERATIONS LIMITED G.B - 01AIR030" at bounding box center [1367, 177] width 311 height 44
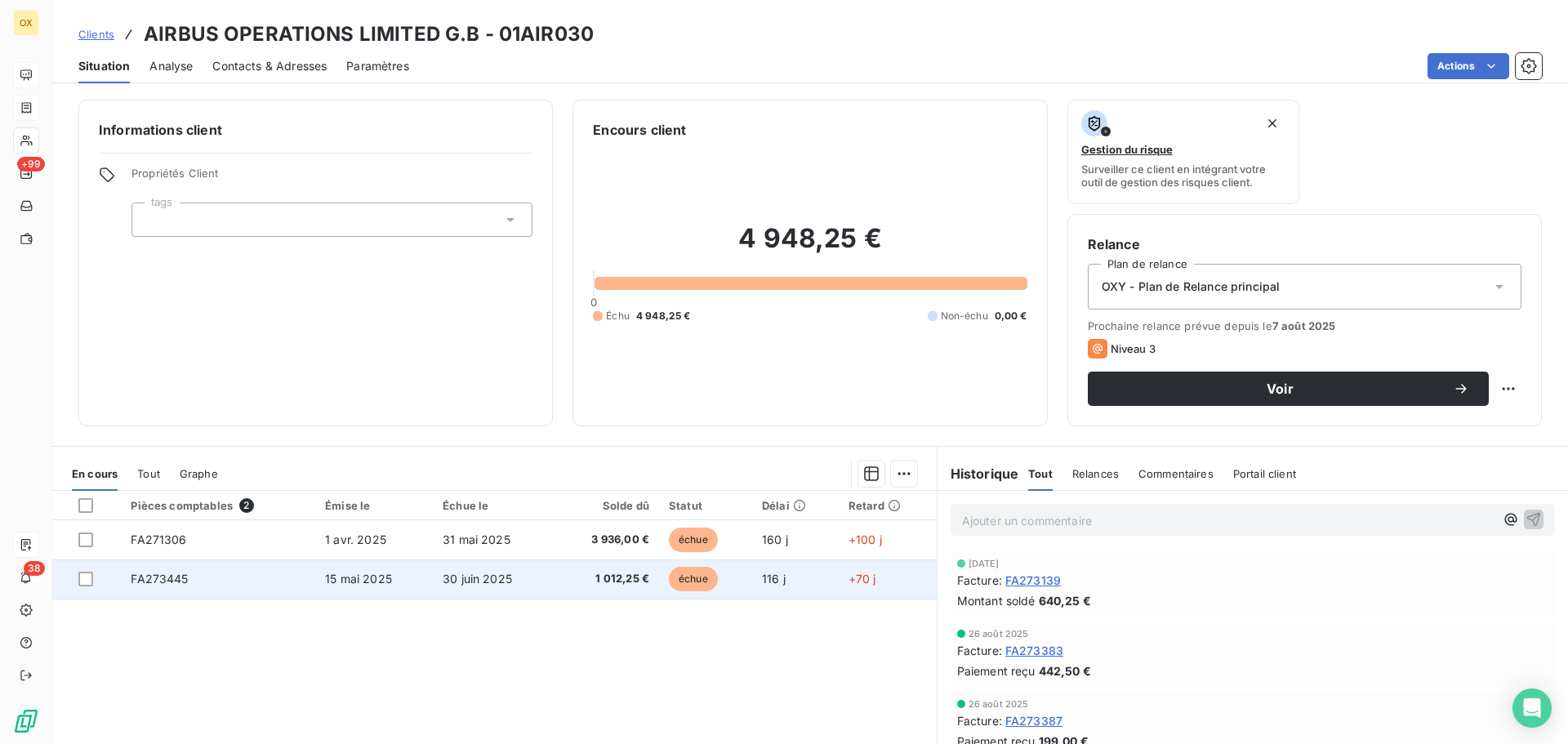
click at [533, 583] on td "30 juin 2025" at bounding box center [493, 578] width 121 height 39
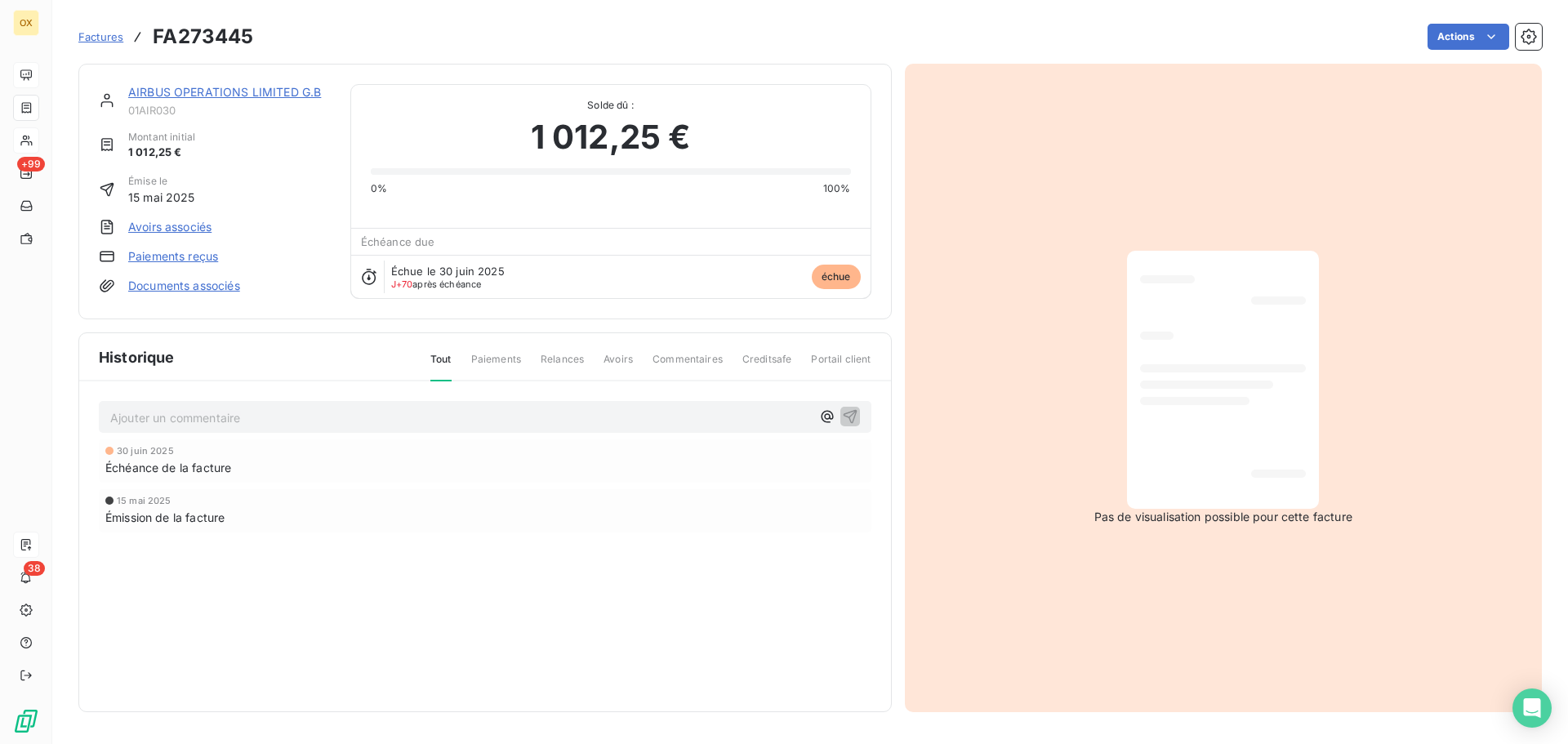
click at [214, 89] on link "AIRBUS OPERATIONS LIMITED G.B" at bounding box center [224, 92] width 193 height 14
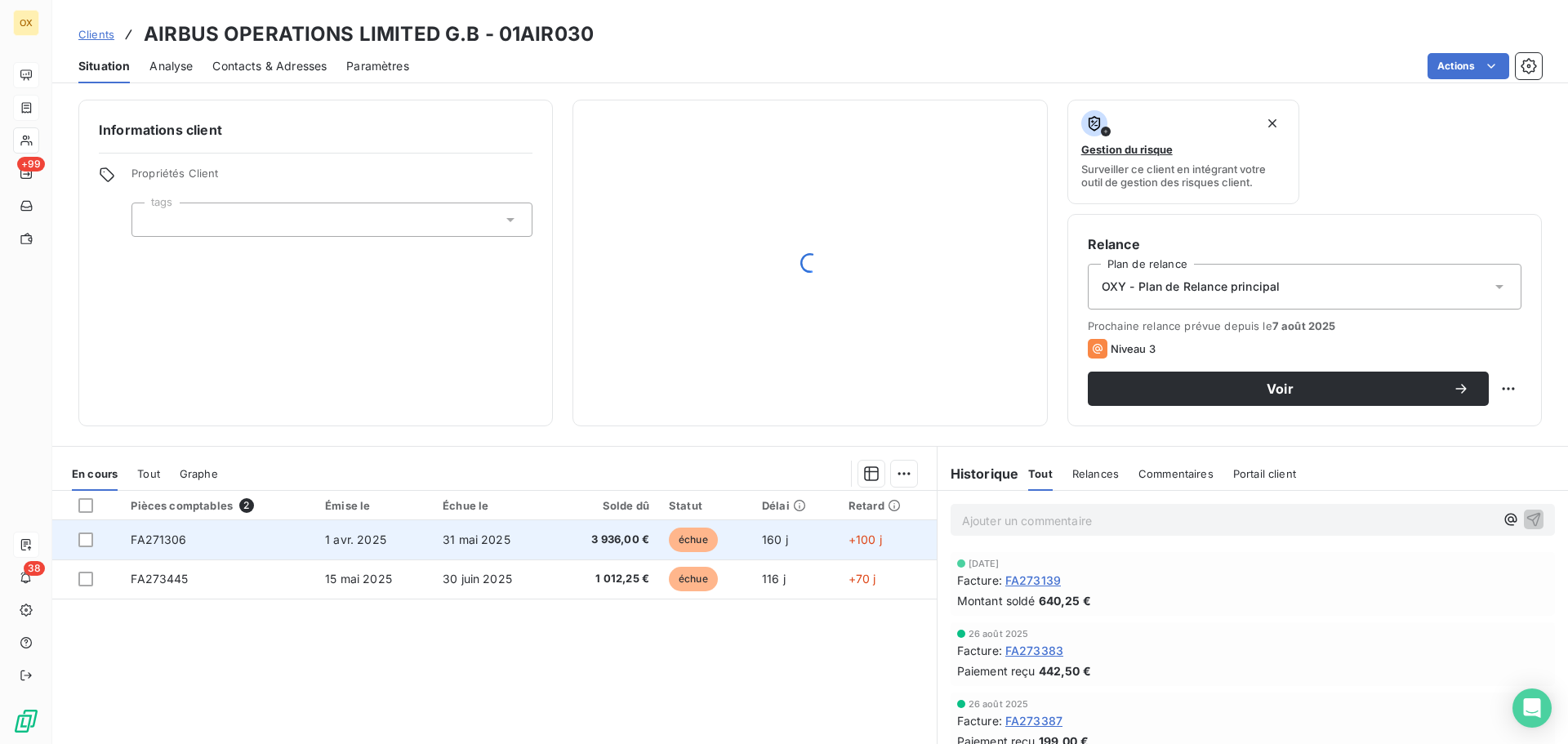
click at [461, 557] on td "31 mai 2025" at bounding box center [493, 539] width 121 height 39
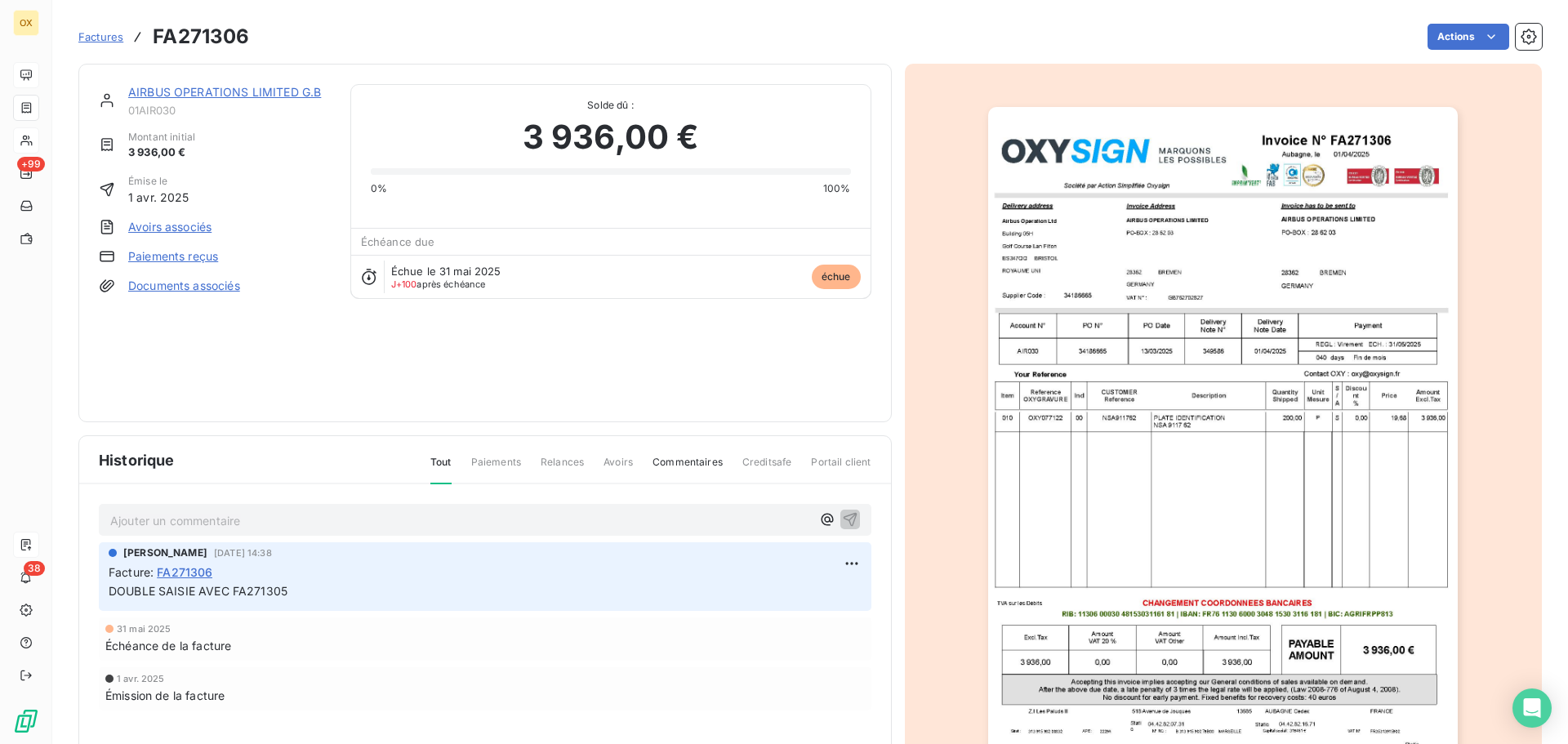
click at [224, 90] on link "AIRBUS OPERATIONS LIMITED G.B" at bounding box center [224, 92] width 193 height 14
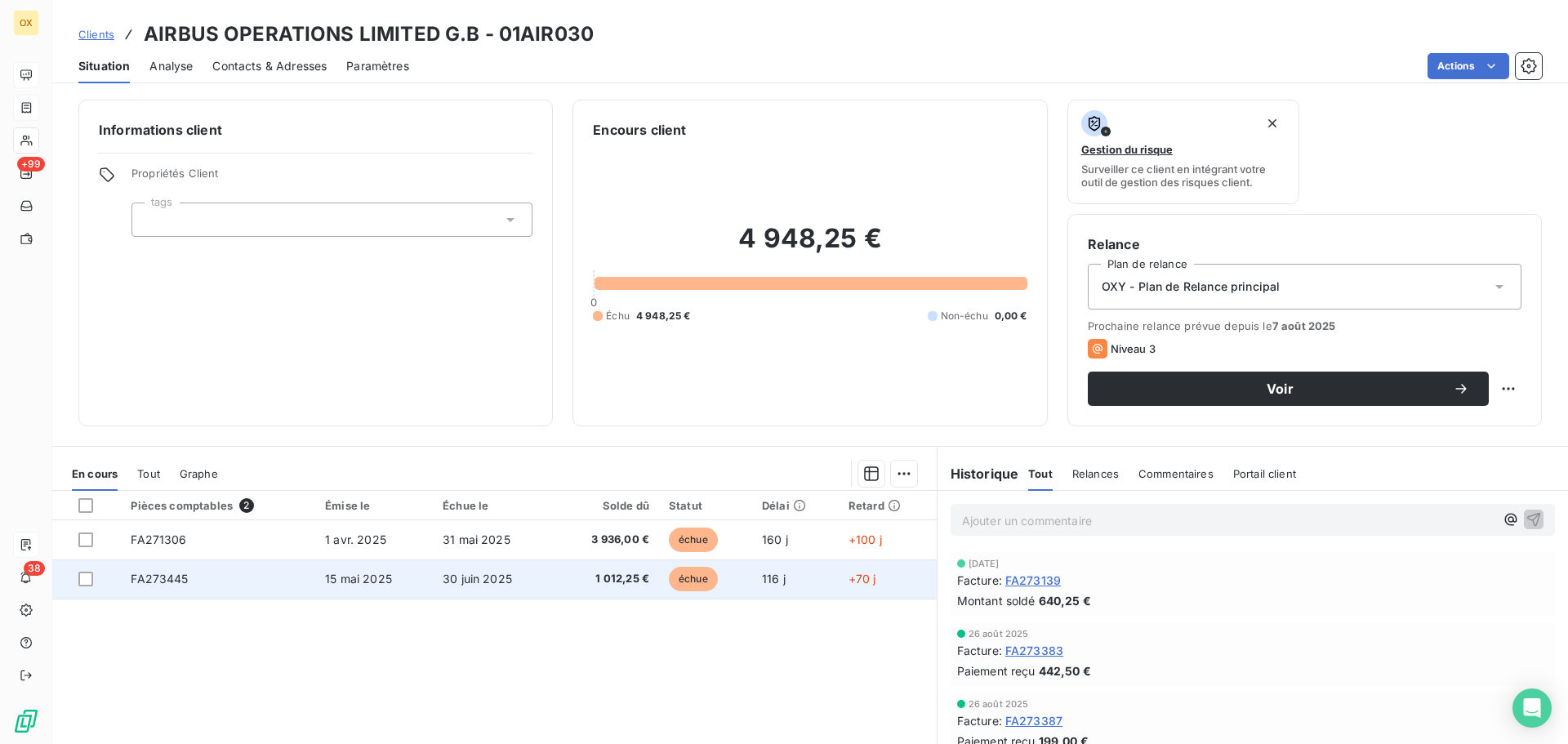
click at [442, 591] on td "30 juin 2025" at bounding box center [493, 578] width 121 height 39
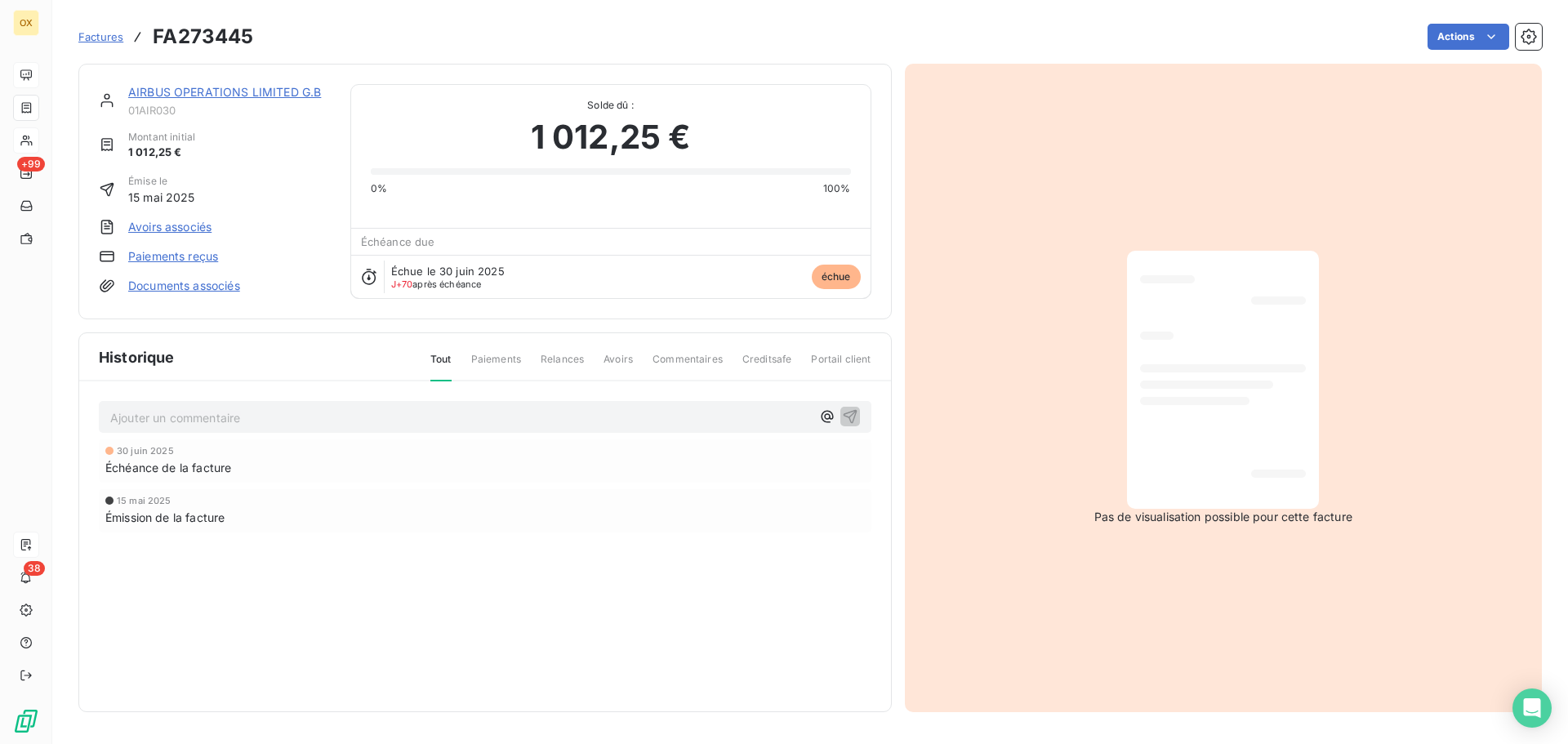
click at [192, 95] on link "AIRBUS OPERATIONS LIMITED G.B" at bounding box center [224, 92] width 193 height 14
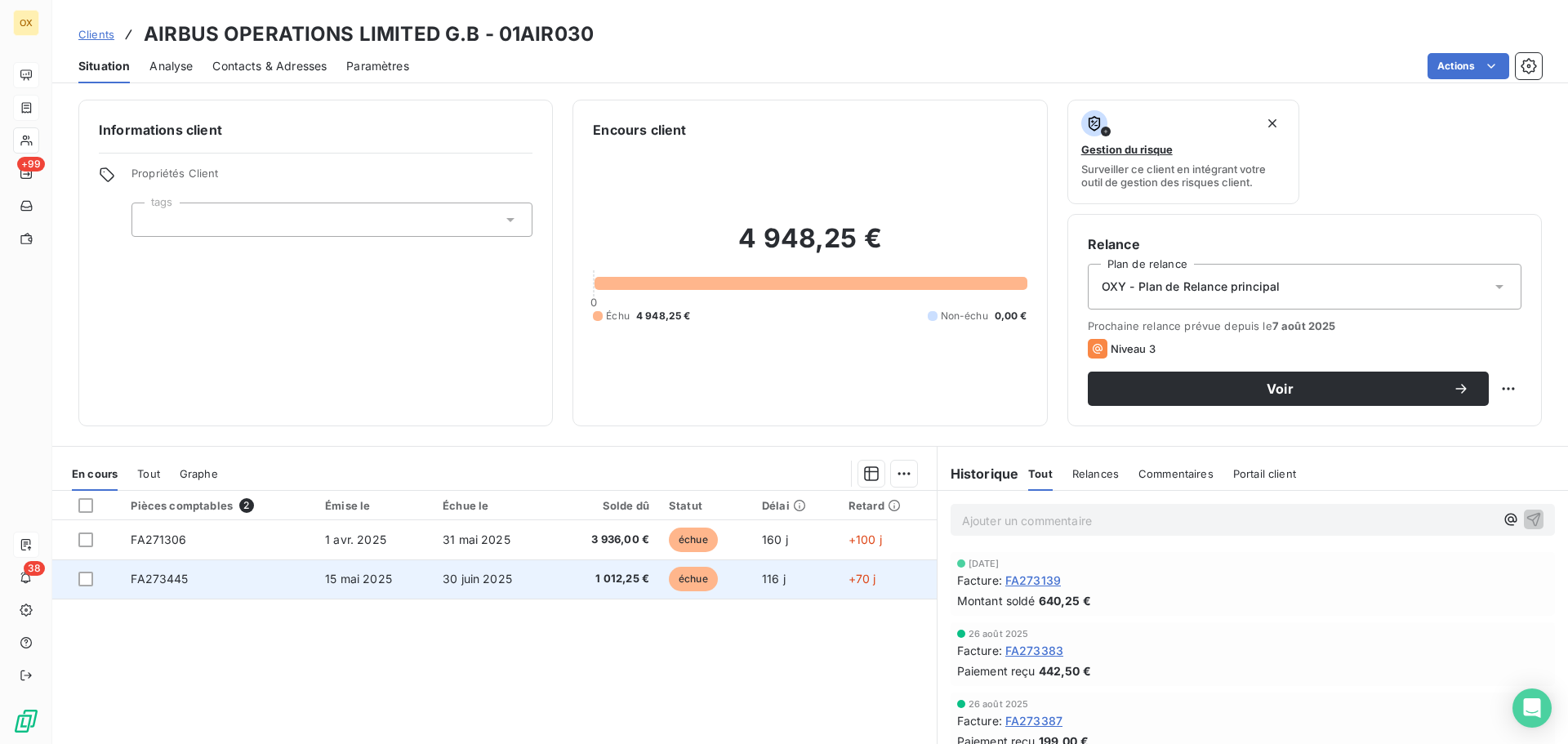
click at [488, 584] on span "30 juin 2025" at bounding box center [477, 578] width 69 height 14
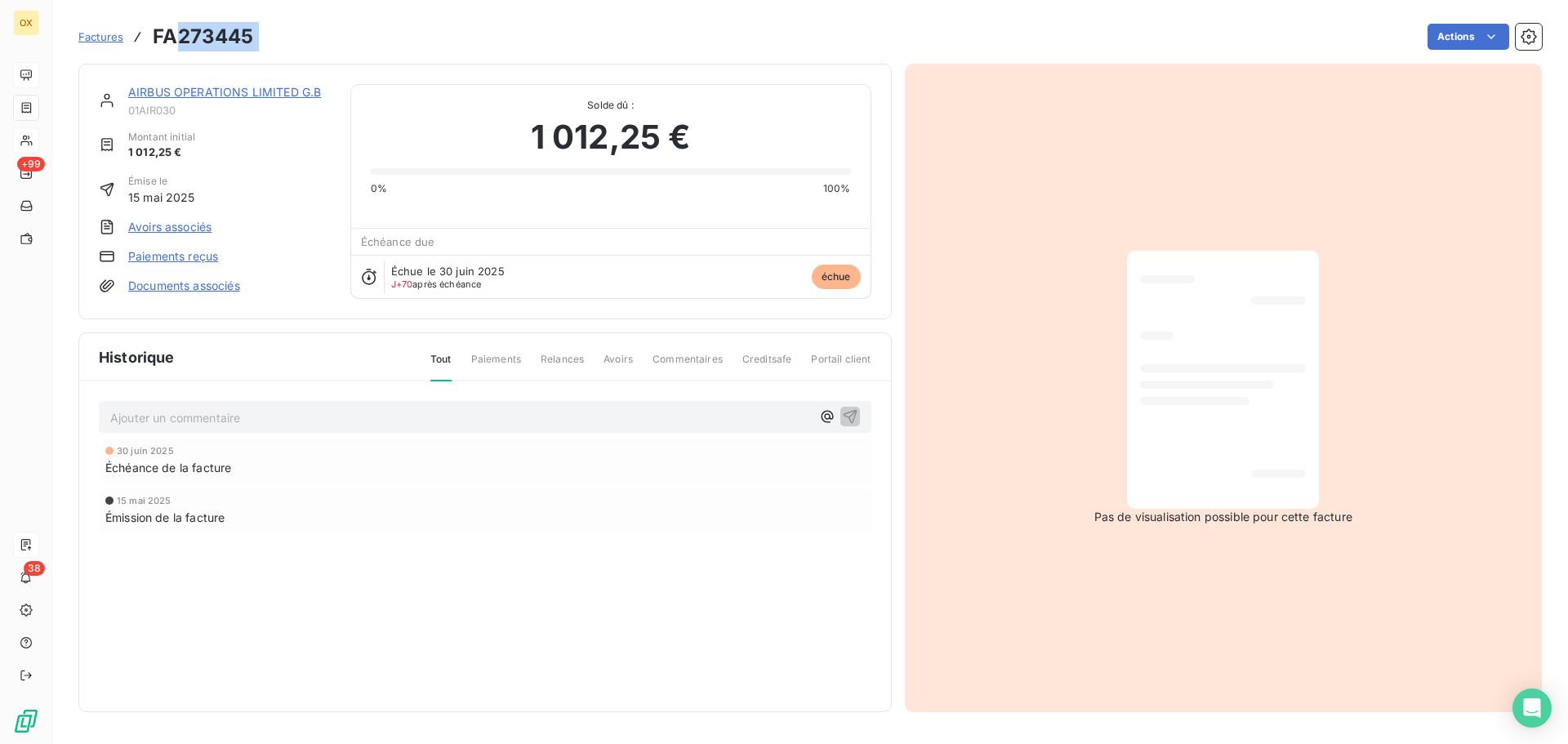
drag, startPoint x: 270, startPoint y: 32, endPoint x: 179, endPoint y: 40, distance: 91.4
click at [179, 40] on div "Factures FA273445 Actions" at bounding box center [810, 37] width 1464 height 34
copy section "273445 Actions"
click at [163, 96] on link "AIRBUS OPERATIONS LIMITED G.B" at bounding box center [224, 92] width 193 height 14
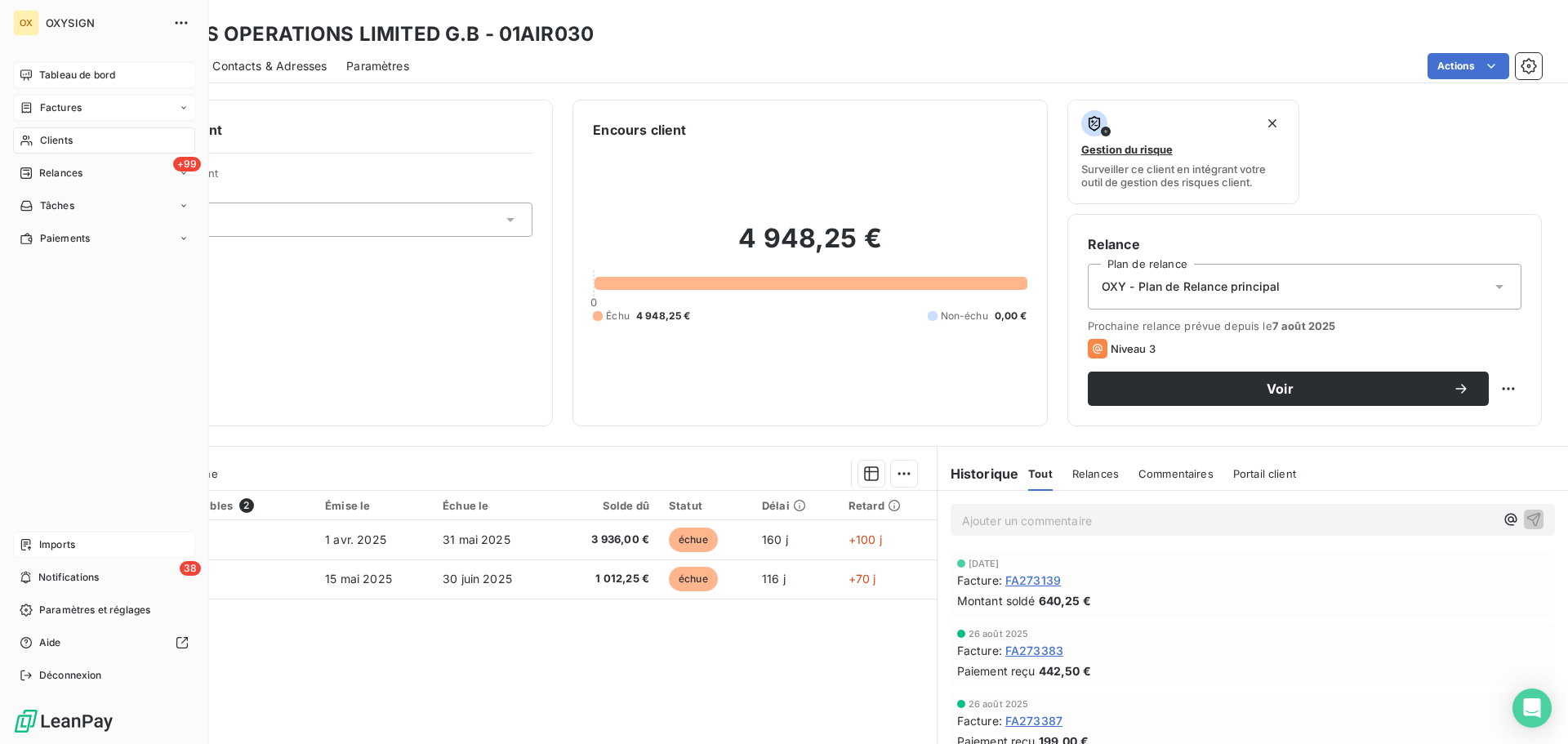
click at [51, 76] on span "Tableau de bord" at bounding box center [77, 74] width 76 height 15
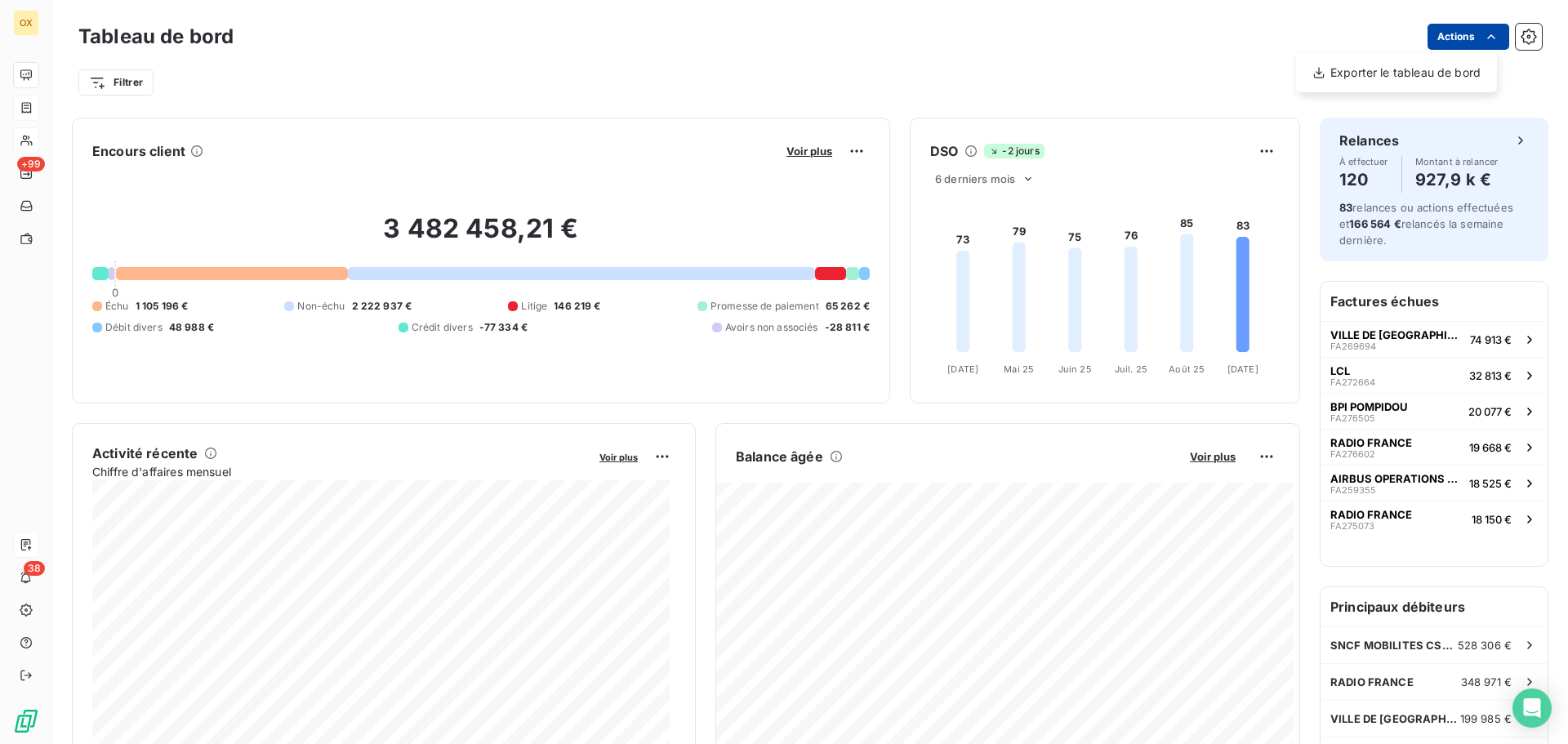
click at [1469, 31] on html "OX +99 38 Tableau de bord Actions Exporter le tableau de bord Filtrer Encours c…" at bounding box center [784, 372] width 1568 height 744
click at [431, 111] on html "OX +99 38 Tableau de bord Actions Filtrer Encours client Voir plus 3 482 458,21…" at bounding box center [784, 372] width 1568 height 744
click at [108, 86] on html "OX +99 38 Tableau de bord Actions Filtrer Encours client Voir plus 3 482 458,21…" at bounding box center [784, 372] width 1568 height 744
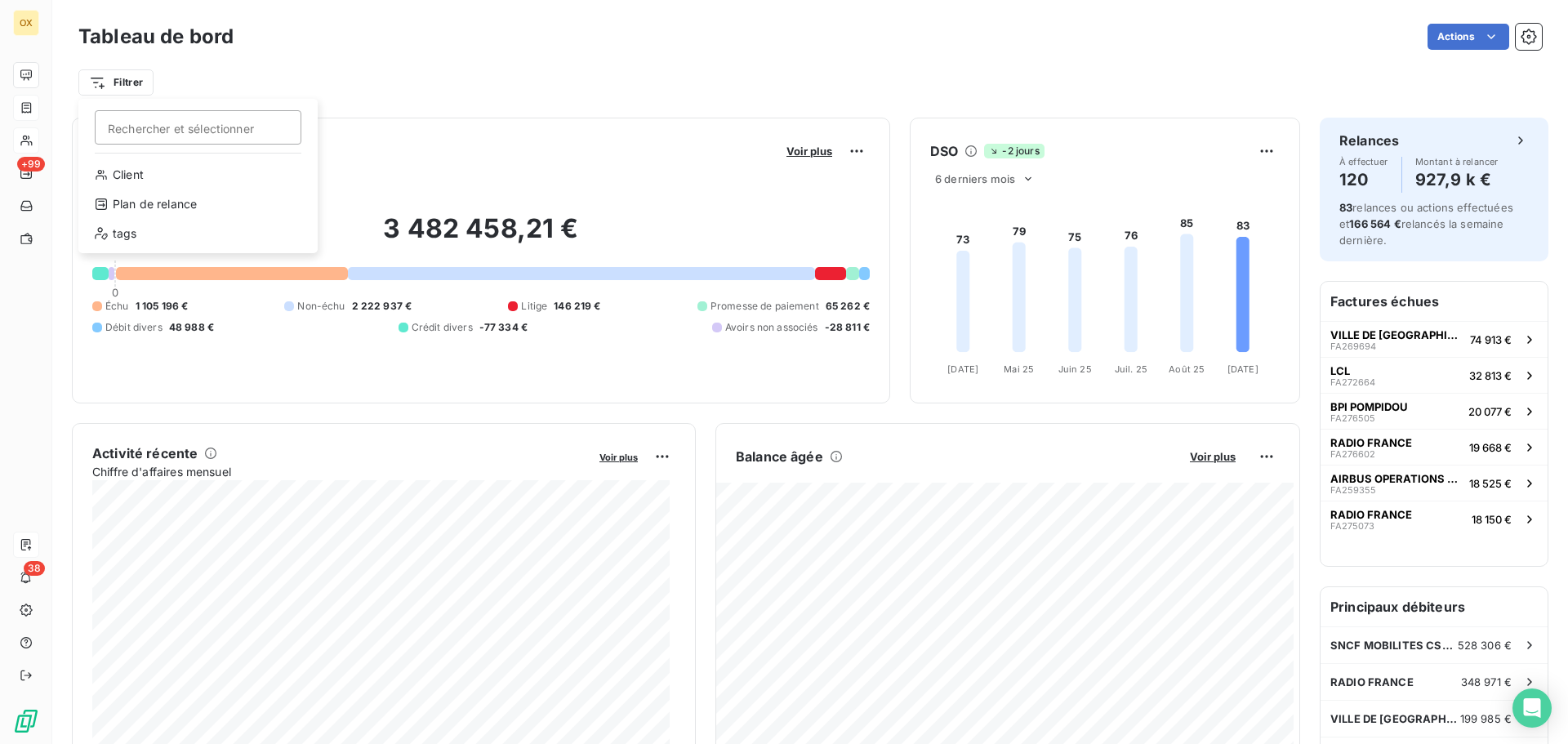
click at [376, 67] on html "OX +99 38 Tableau de bord Actions Filtrer Rechercher et sélectionner Client Pla…" at bounding box center [784, 372] width 1568 height 744
click at [1258, 459] on html "OX +99 38 Tableau de bord Actions Filtrer Encours client Voir plus 3 482 458,21…" at bounding box center [784, 372] width 1568 height 744
click at [1195, 52] on html "OX +99 38 Tableau de bord Actions Filtrer Encours client Voir plus 3 482 458,21…" at bounding box center [784, 372] width 1568 height 744
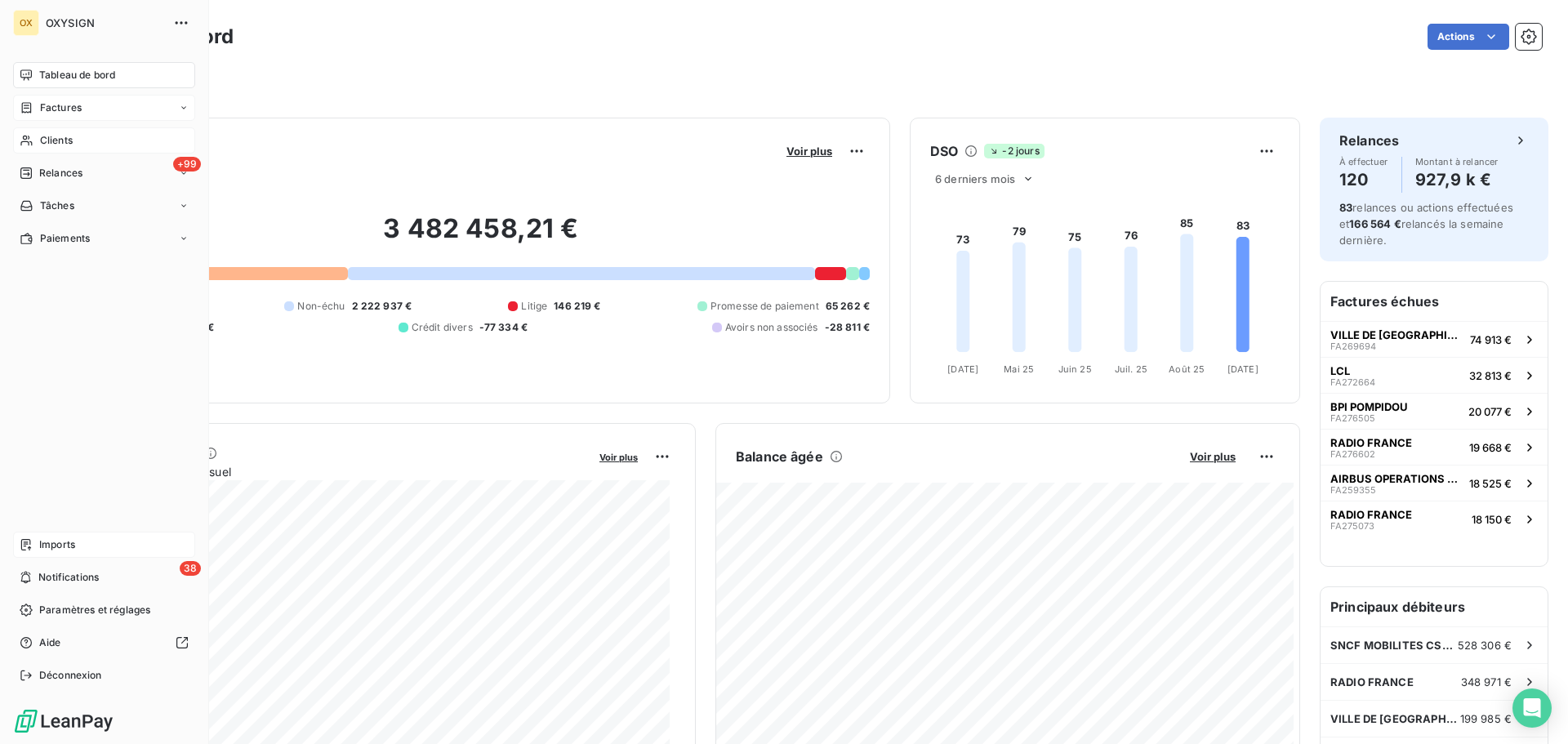
click at [87, 107] on div "Factures" at bounding box center [103, 108] width 182 height 26
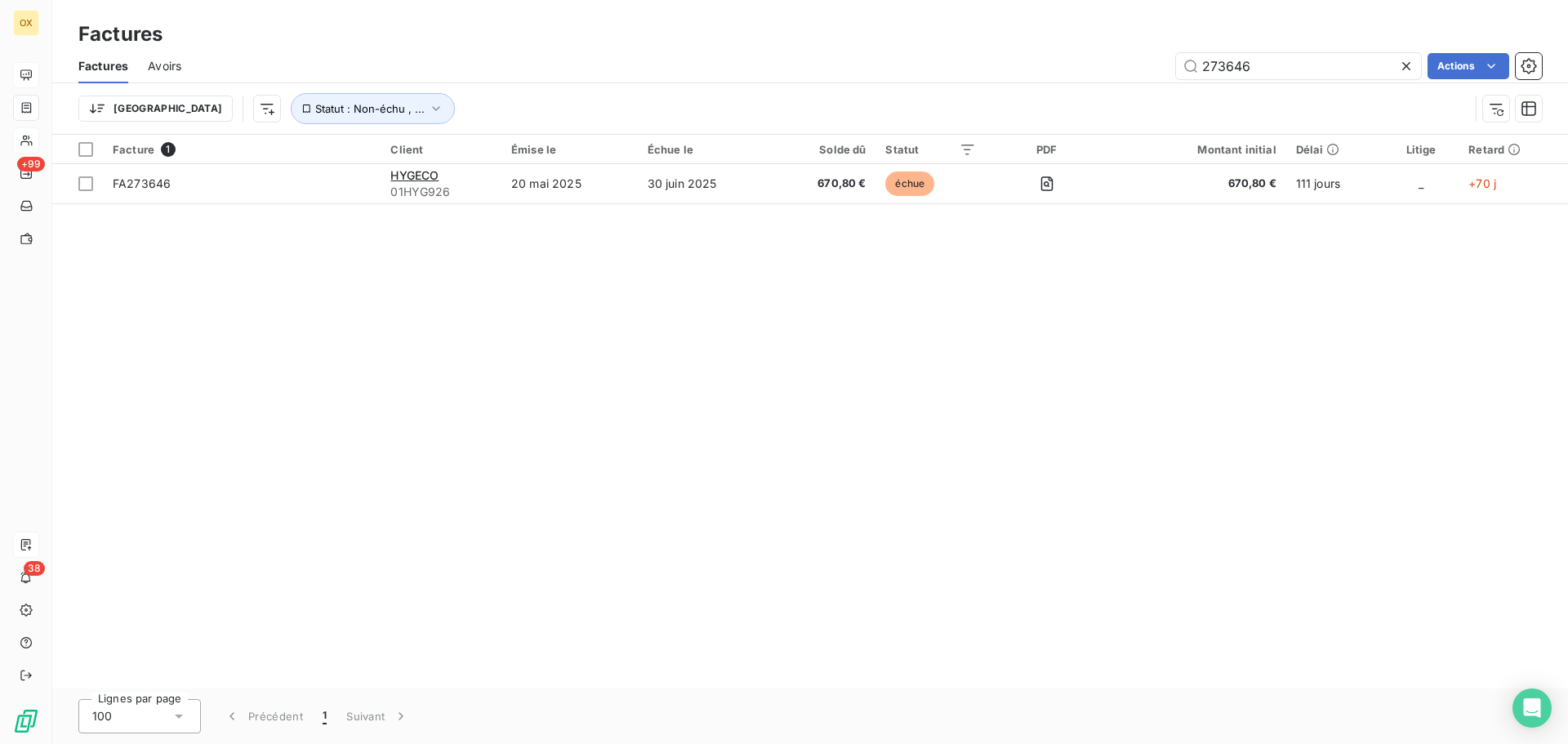
click at [1406, 66] on icon at bounding box center [1407, 67] width 9 height 9
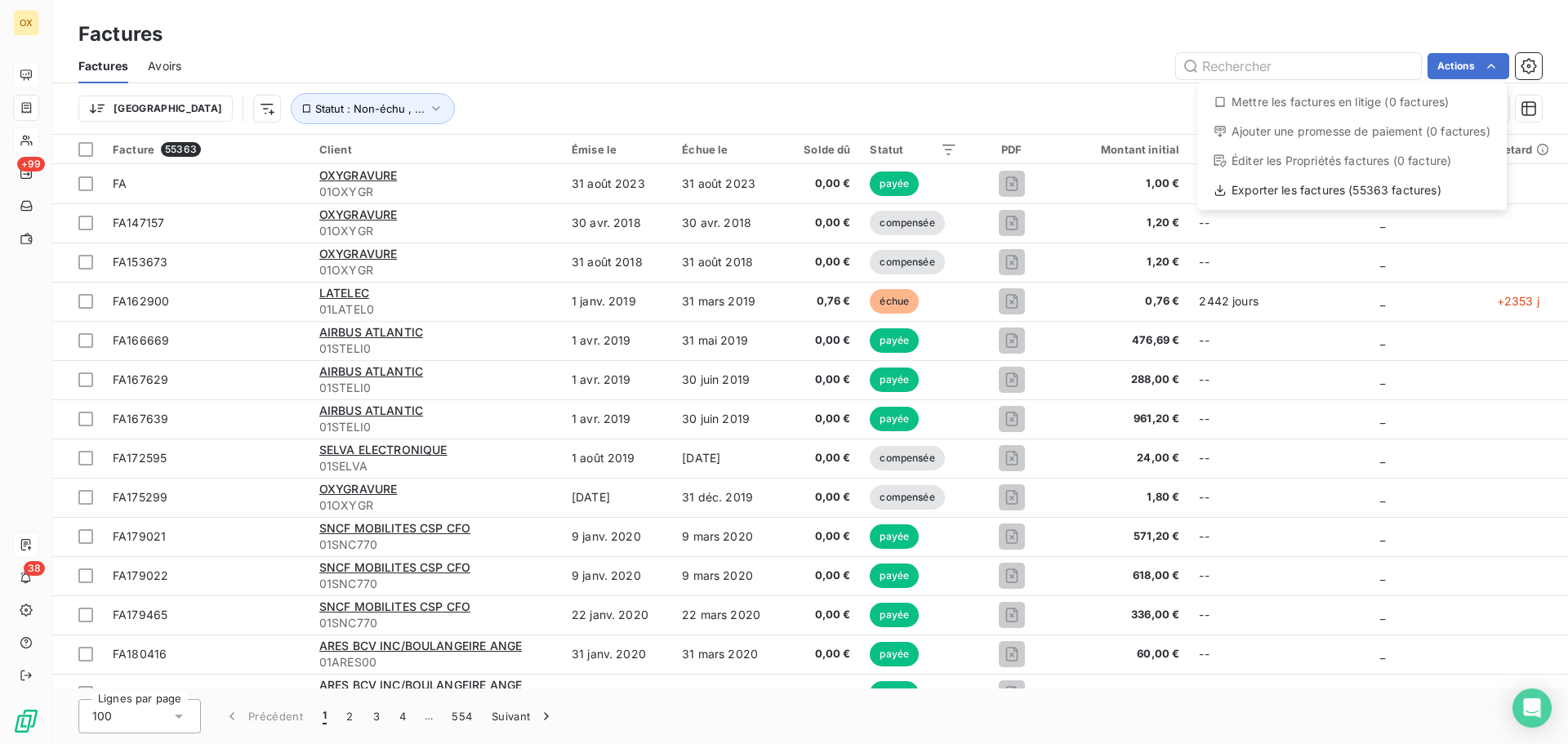
click at [1025, 52] on html "OX +99 38 Factures Factures Avoirs Actions Mettre les factures en litige (0 fac…" at bounding box center [784, 372] width 1568 height 744
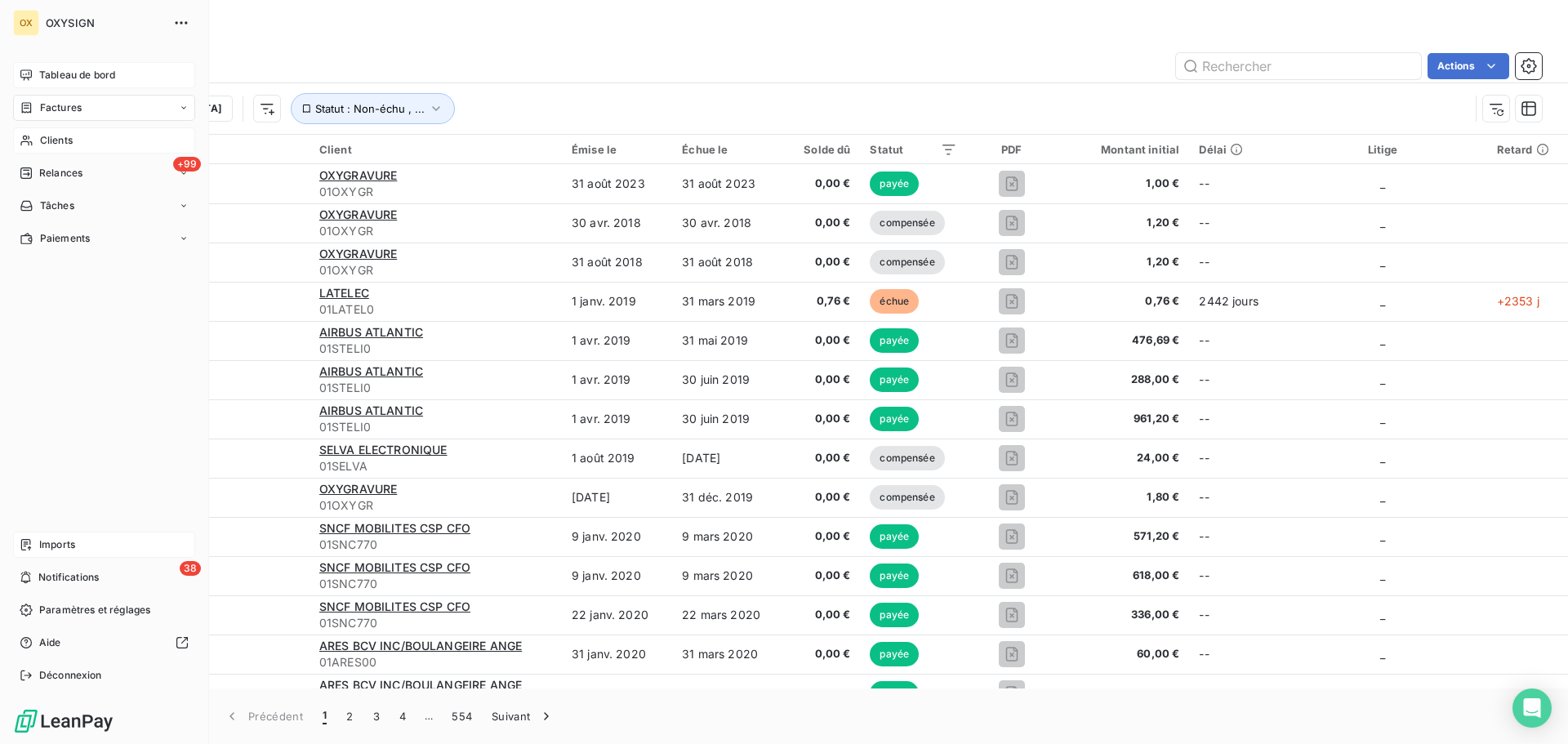
click at [30, 74] on icon at bounding box center [26, 74] width 13 height 13
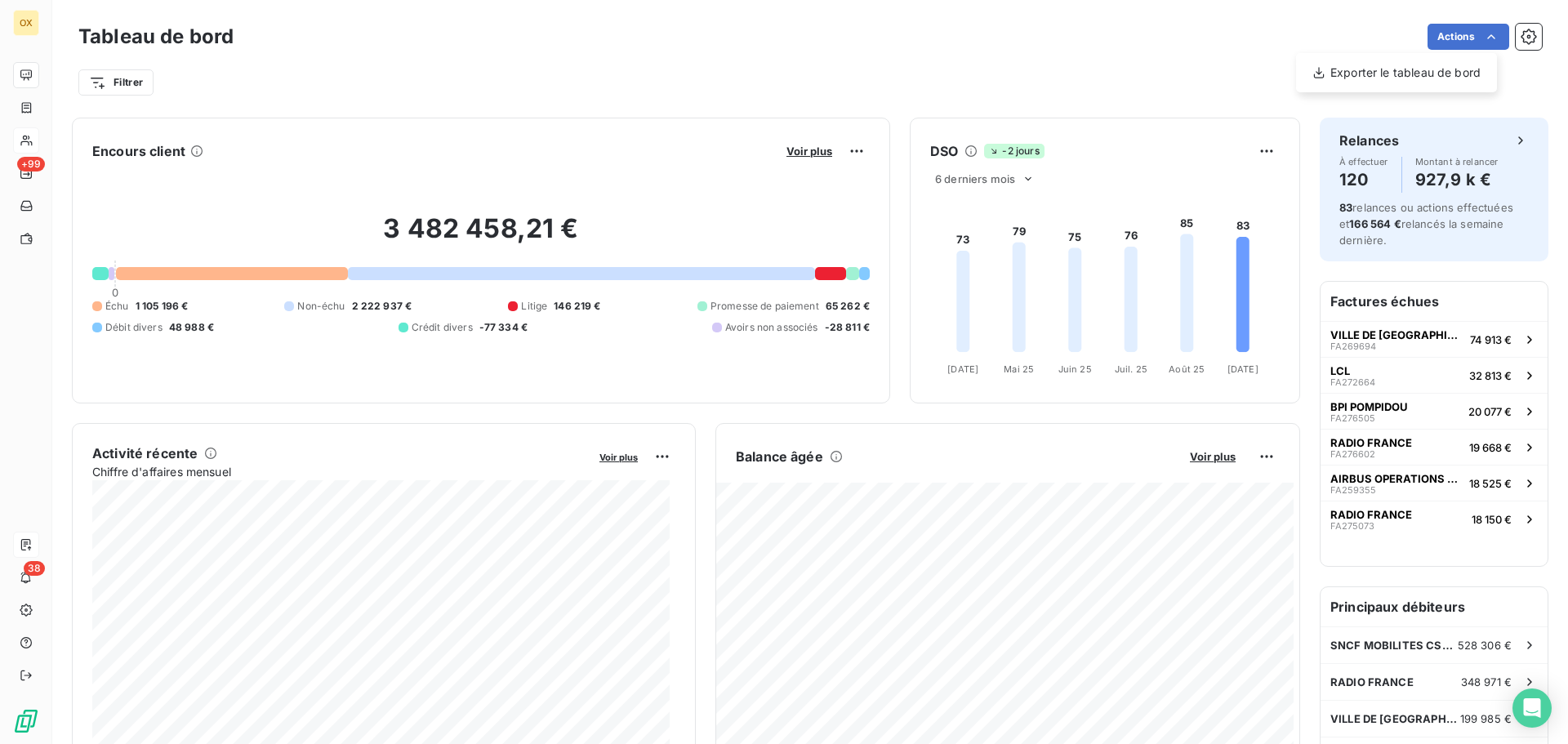
click at [1464, 34] on html "OX +99 38 Tableau de bord Actions Exporter le tableau de bord Filtrer Encours c…" at bounding box center [784, 372] width 1568 height 744
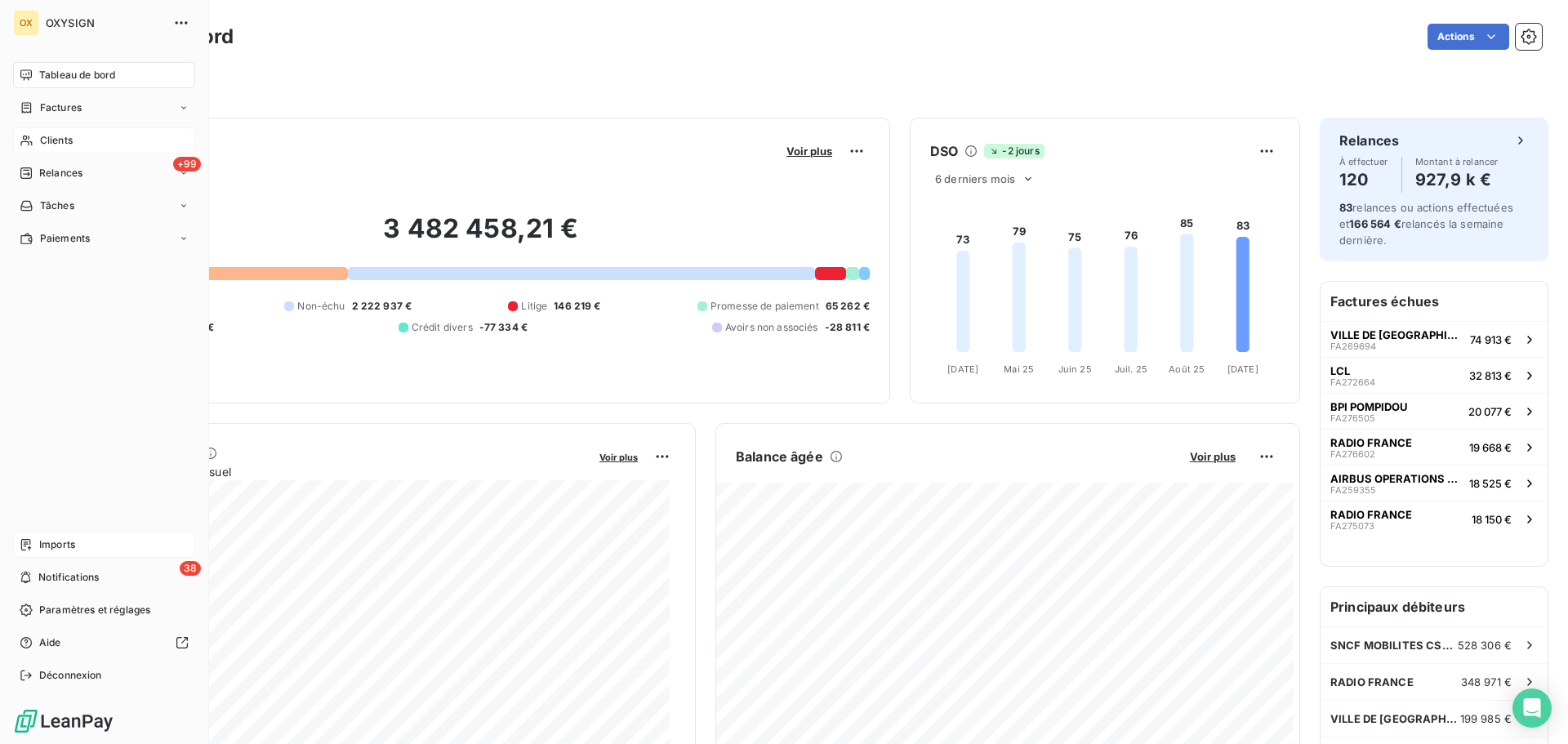
click at [66, 106] on span "Factures" at bounding box center [61, 108] width 42 height 15
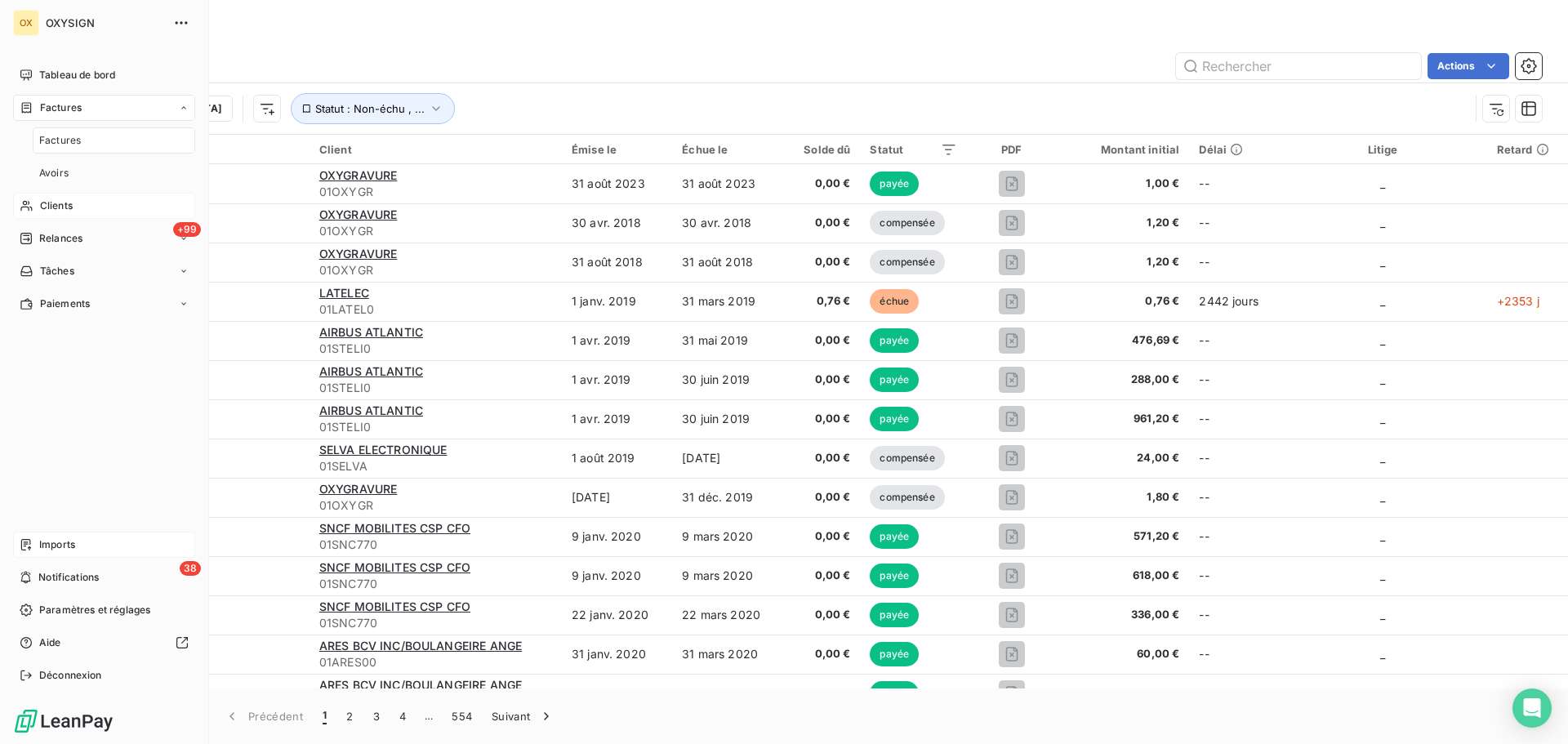
click at [90, 137] on div "Factures" at bounding box center [114, 140] width 162 height 26
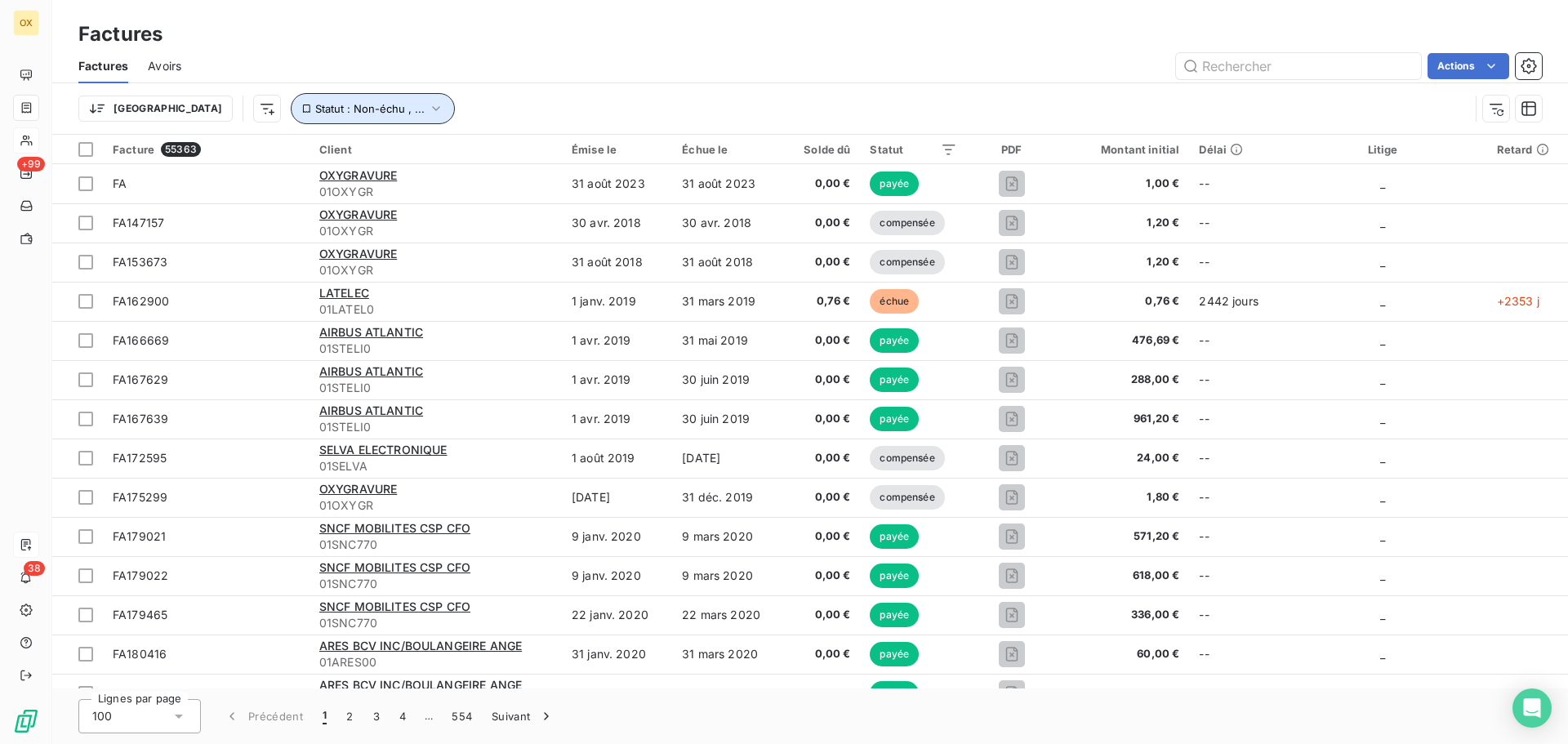
click at [428, 104] on icon "button" at bounding box center [435, 108] width 16 height 16
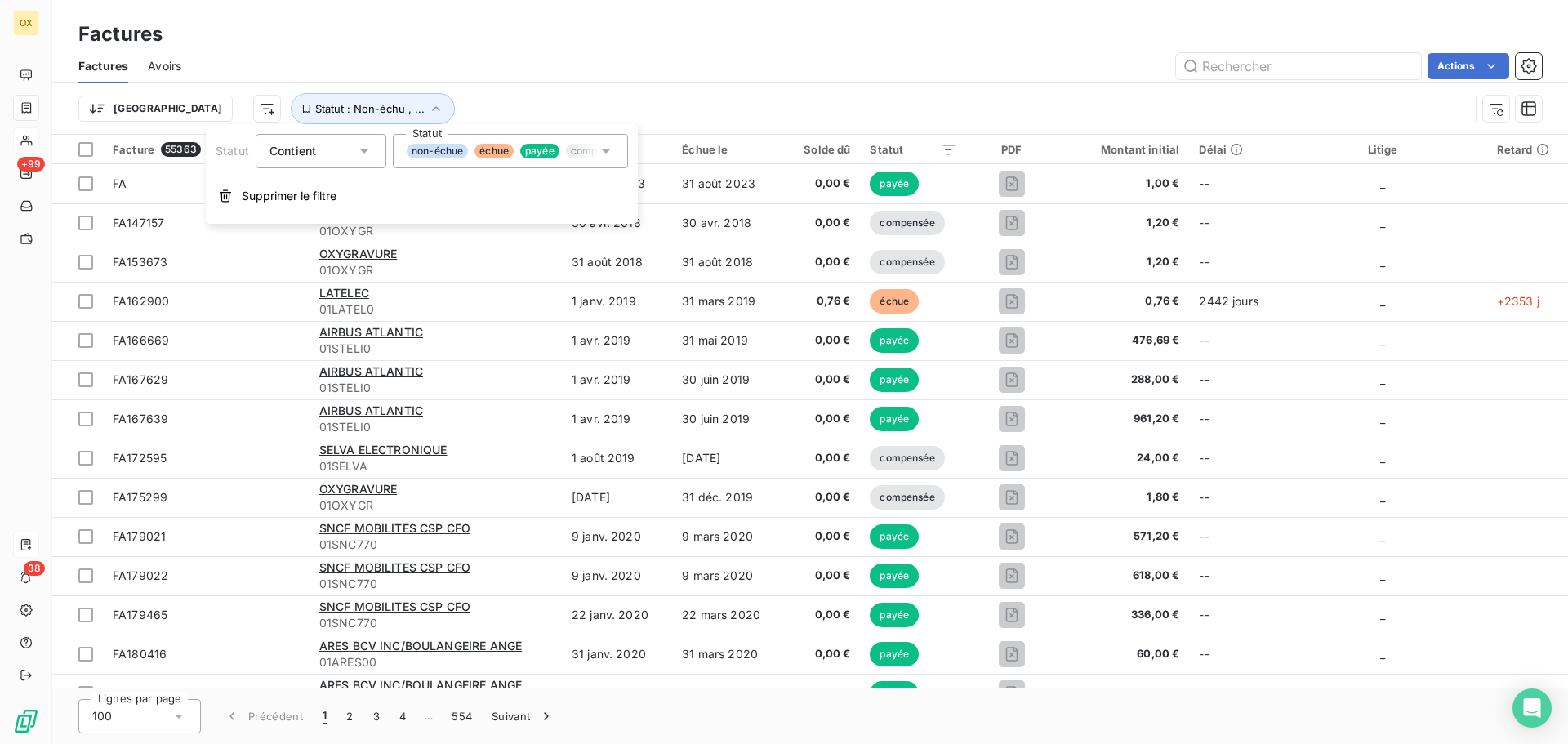
click at [458, 147] on span "non-échue" at bounding box center [437, 150] width 61 height 15
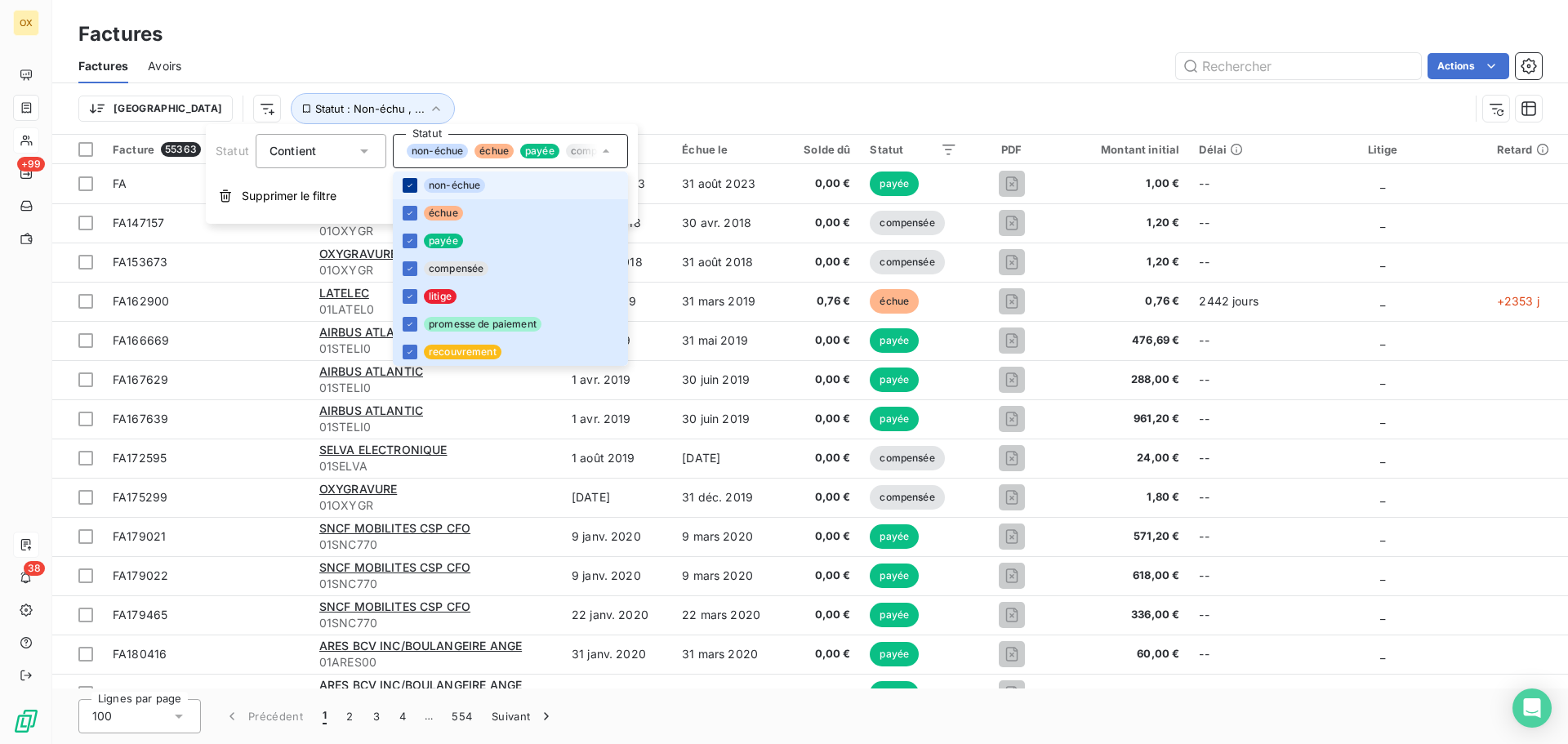
click at [411, 184] on icon at bounding box center [410, 184] width 9 height 9
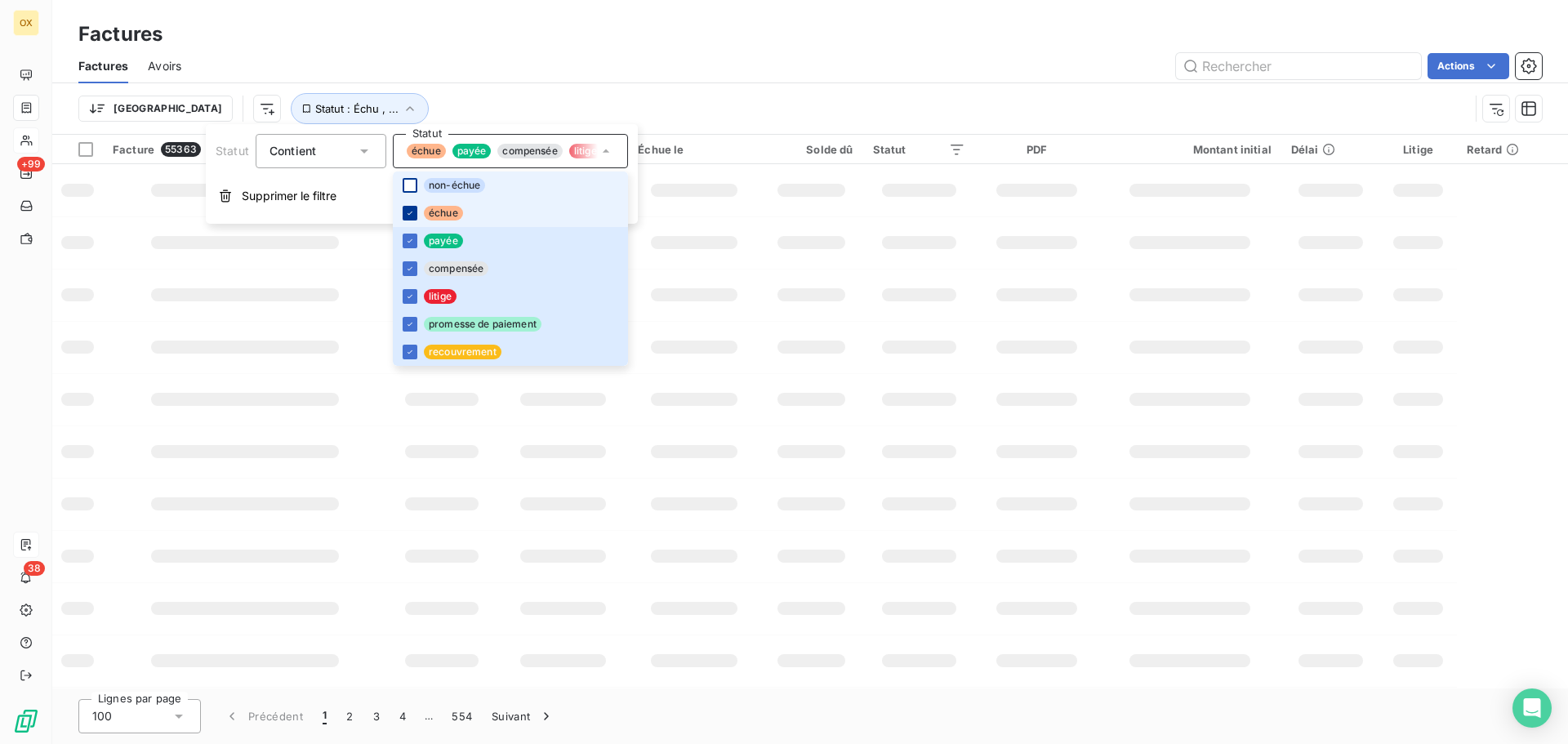
click at [411, 208] on icon at bounding box center [410, 212] width 9 height 9
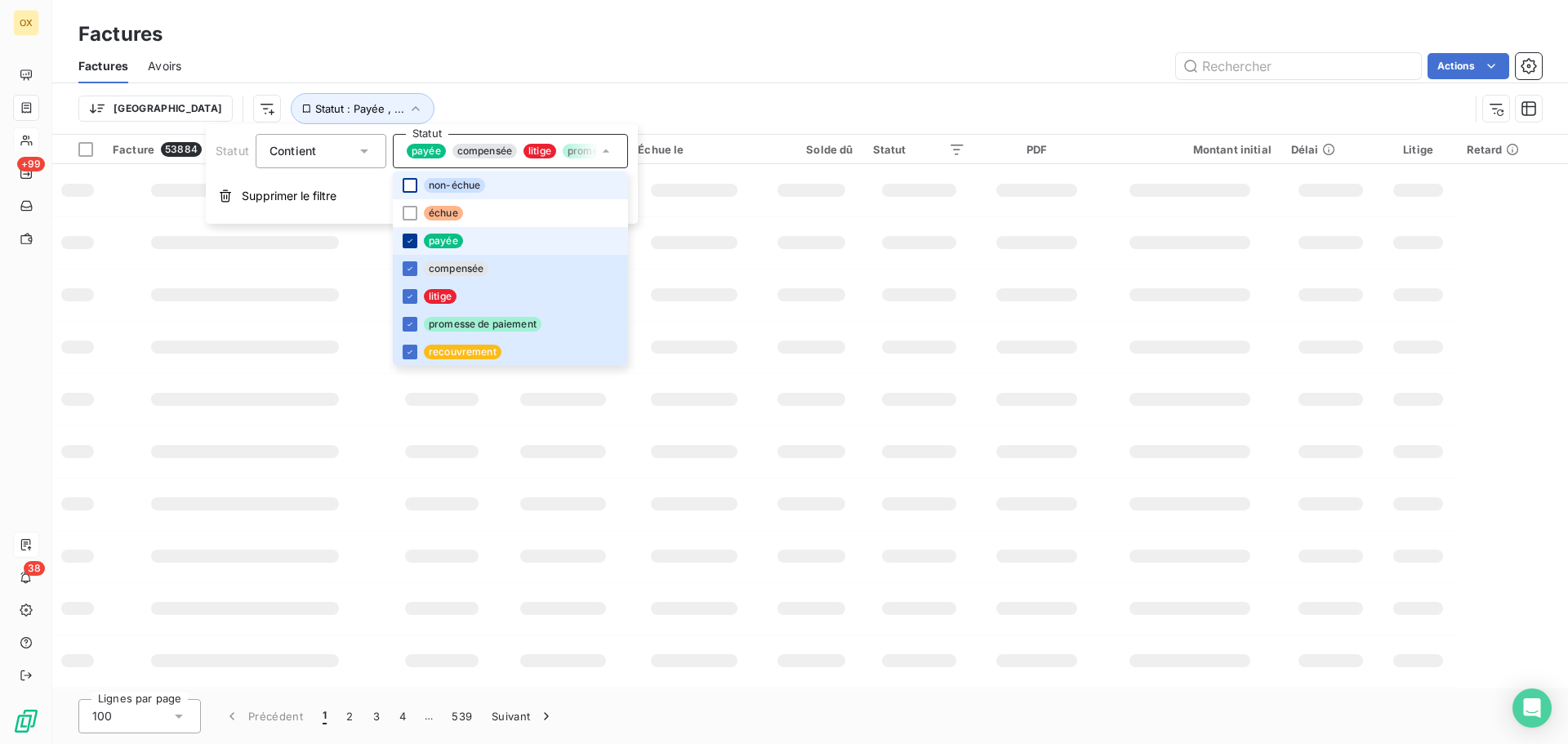
click at [412, 236] on icon at bounding box center [410, 241] width 9 height 9
click at [411, 270] on icon at bounding box center [410, 268] width 9 height 9
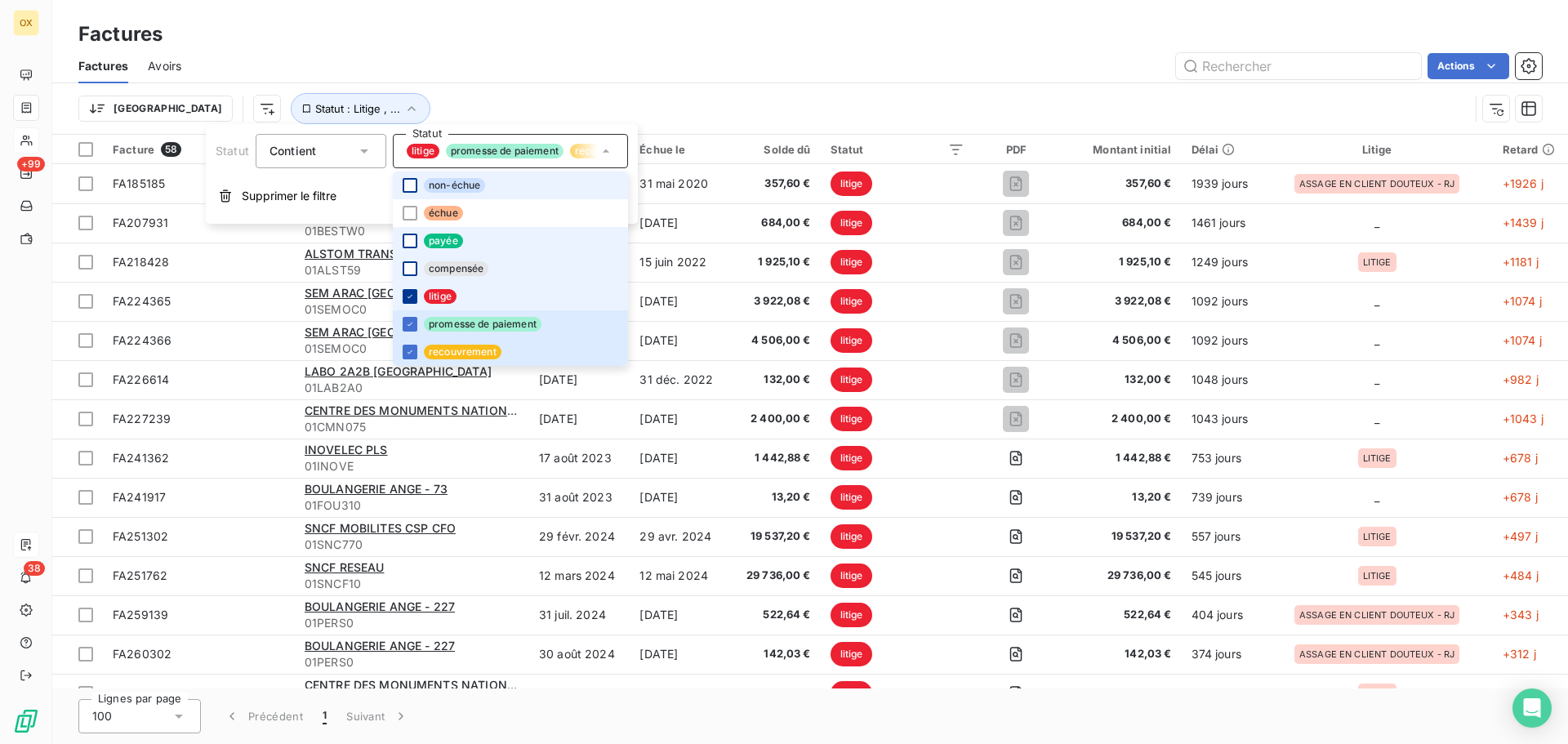
click at [412, 299] on icon at bounding box center [410, 296] width 9 height 9
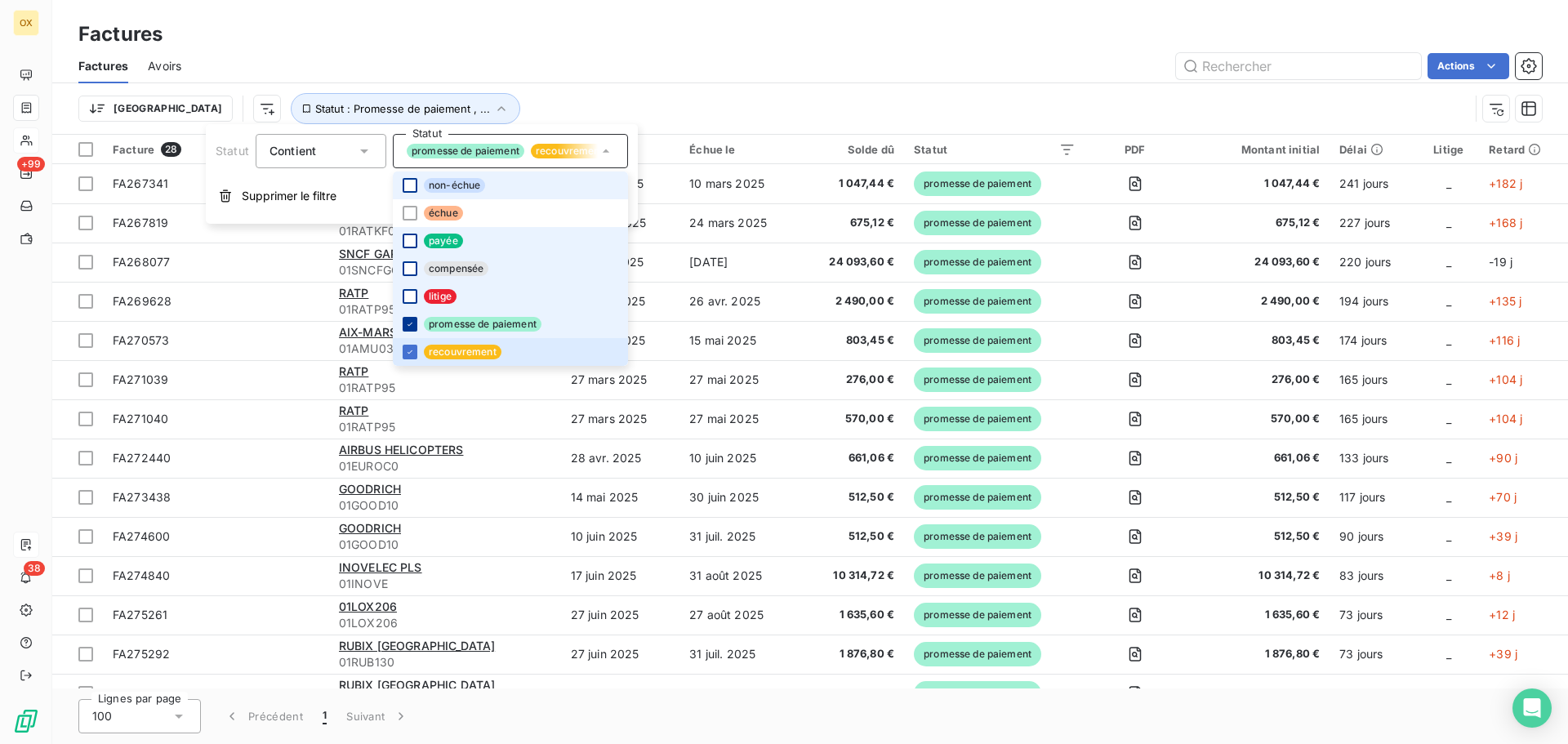
click at [408, 323] on icon at bounding box center [410, 323] width 9 height 9
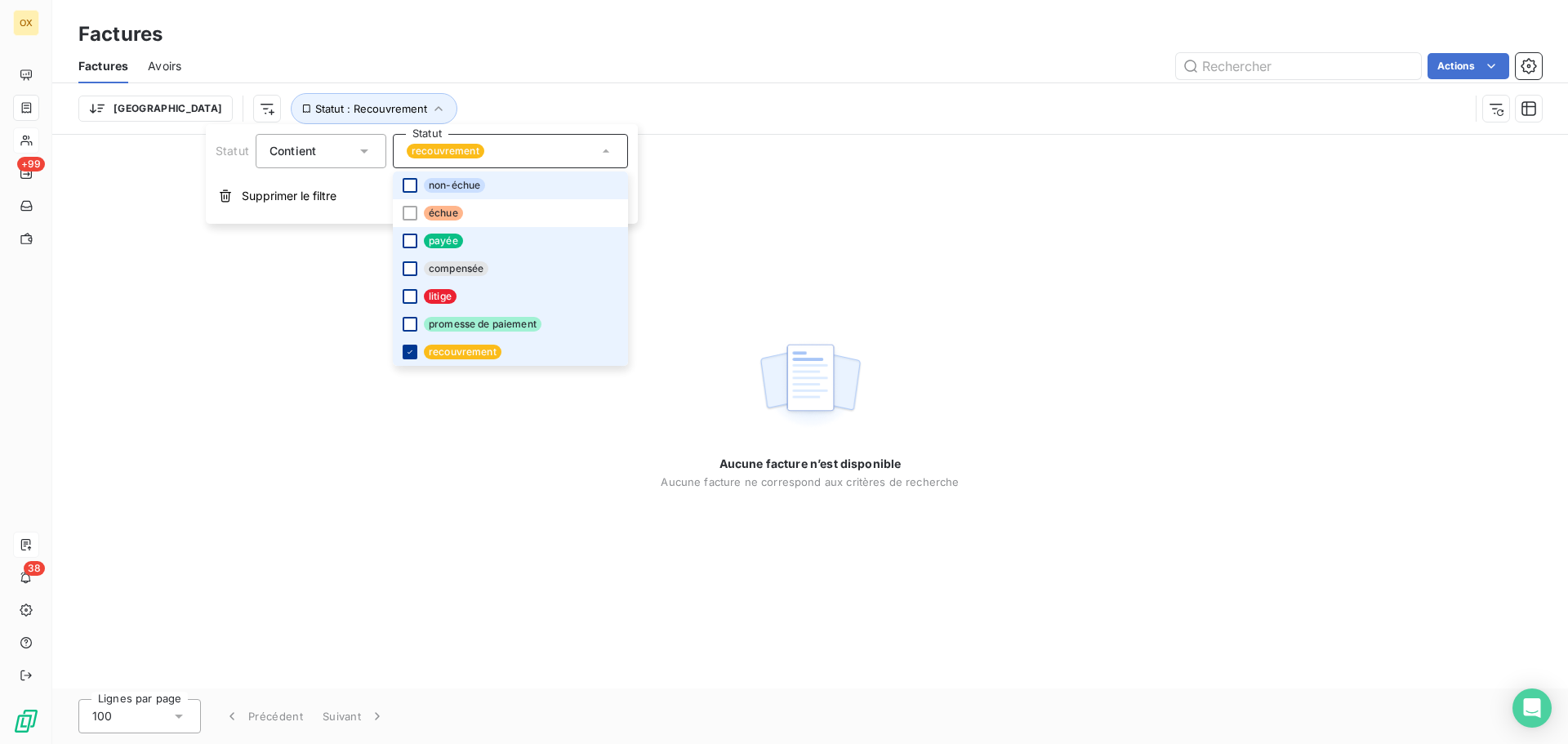
click at [413, 349] on icon at bounding box center [410, 352] width 9 height 9
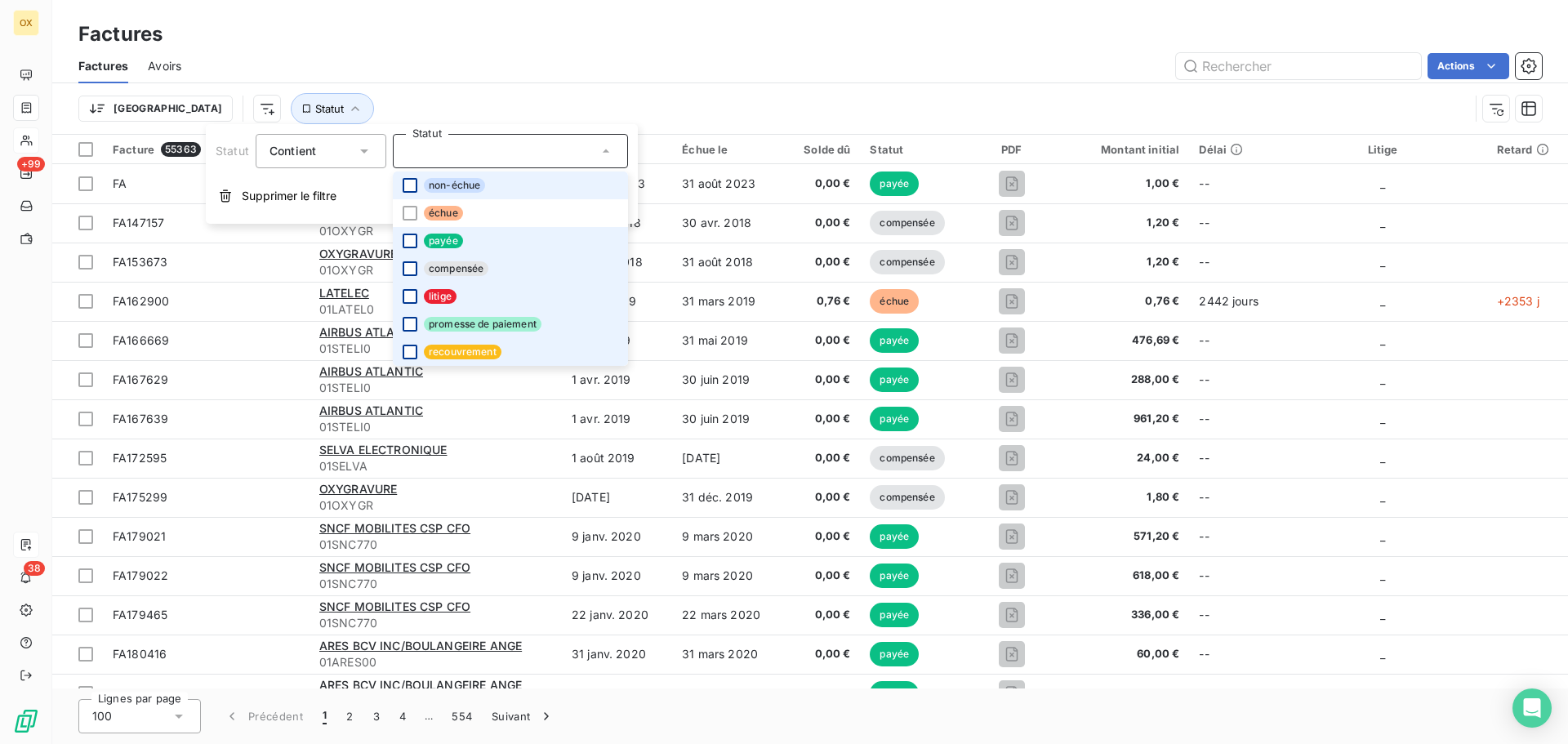
click at [408, 184] on div at bounding box center [410, 185] width 15 height 15
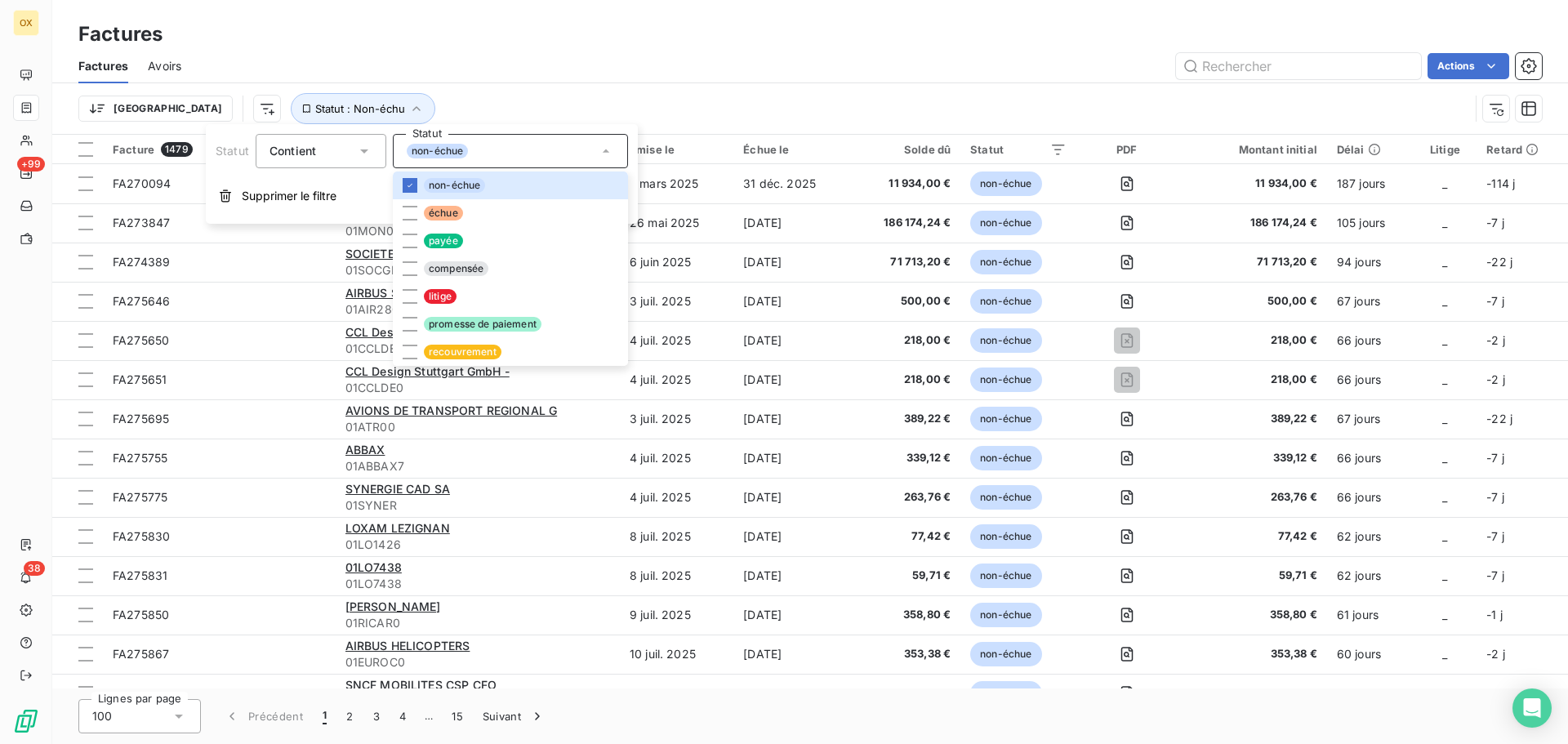
click at [663, 60] on div "Actions" at bounding box center [871, 66] width 1341 height 26
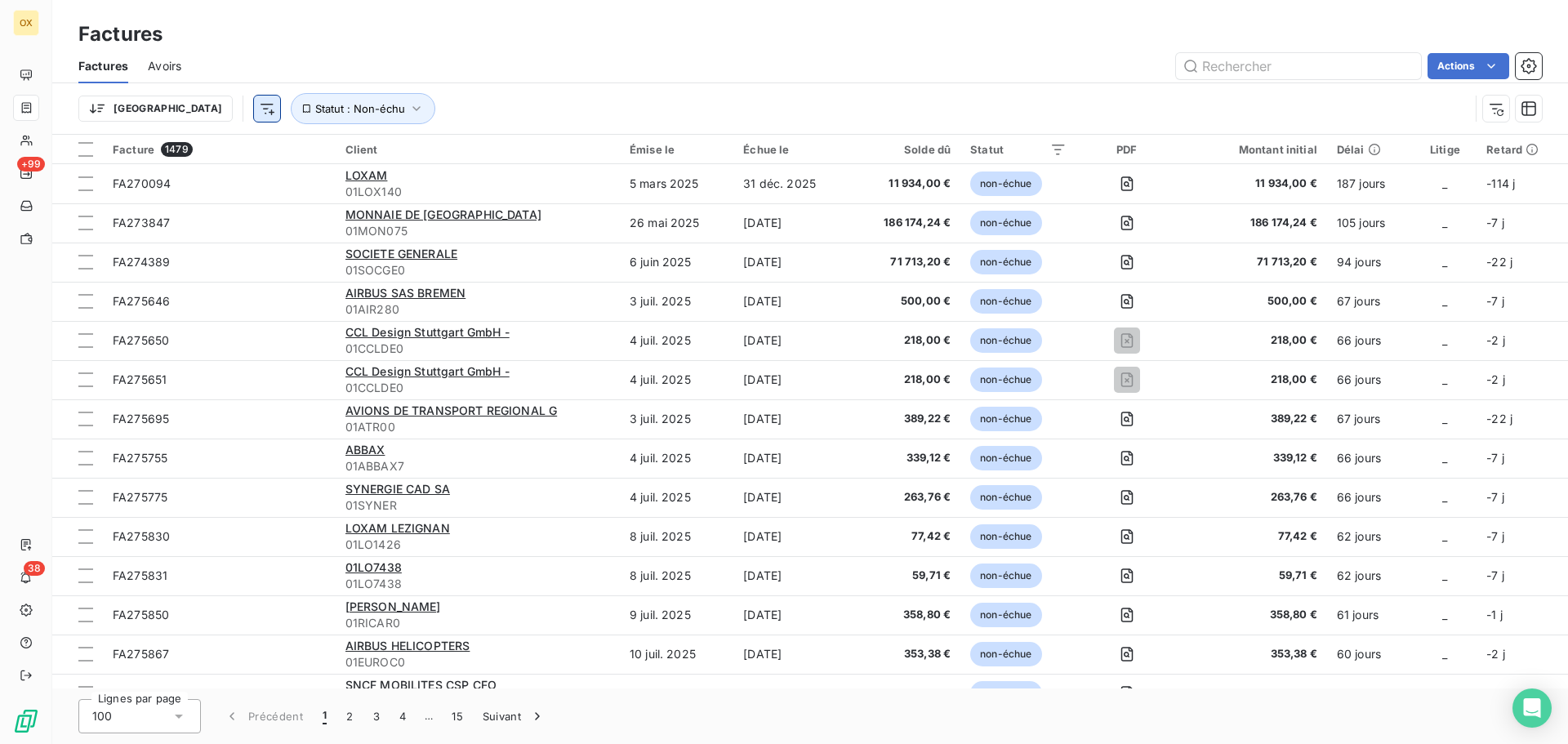
click at [186, 110] on html "OX +99 38 Factures Factures Avoirs Actions Trier Statut : Non-échu Facture 1479…" at bounding box center [784, 372] width 1568 height 744
click at [510, 58] on html "OX +99 38 Factures Factures Avoirs Actions Trier Statut : Non-échu Facture 1479…" at bounding box center [784, 372] width 1568 height 744
click at [180, 109] on html "OX +99 38 Factures Factures Avoirs Actions Trier Statut : Non-échu Facture 1479…" at bounding box center [784, 372] width 1568 height 744
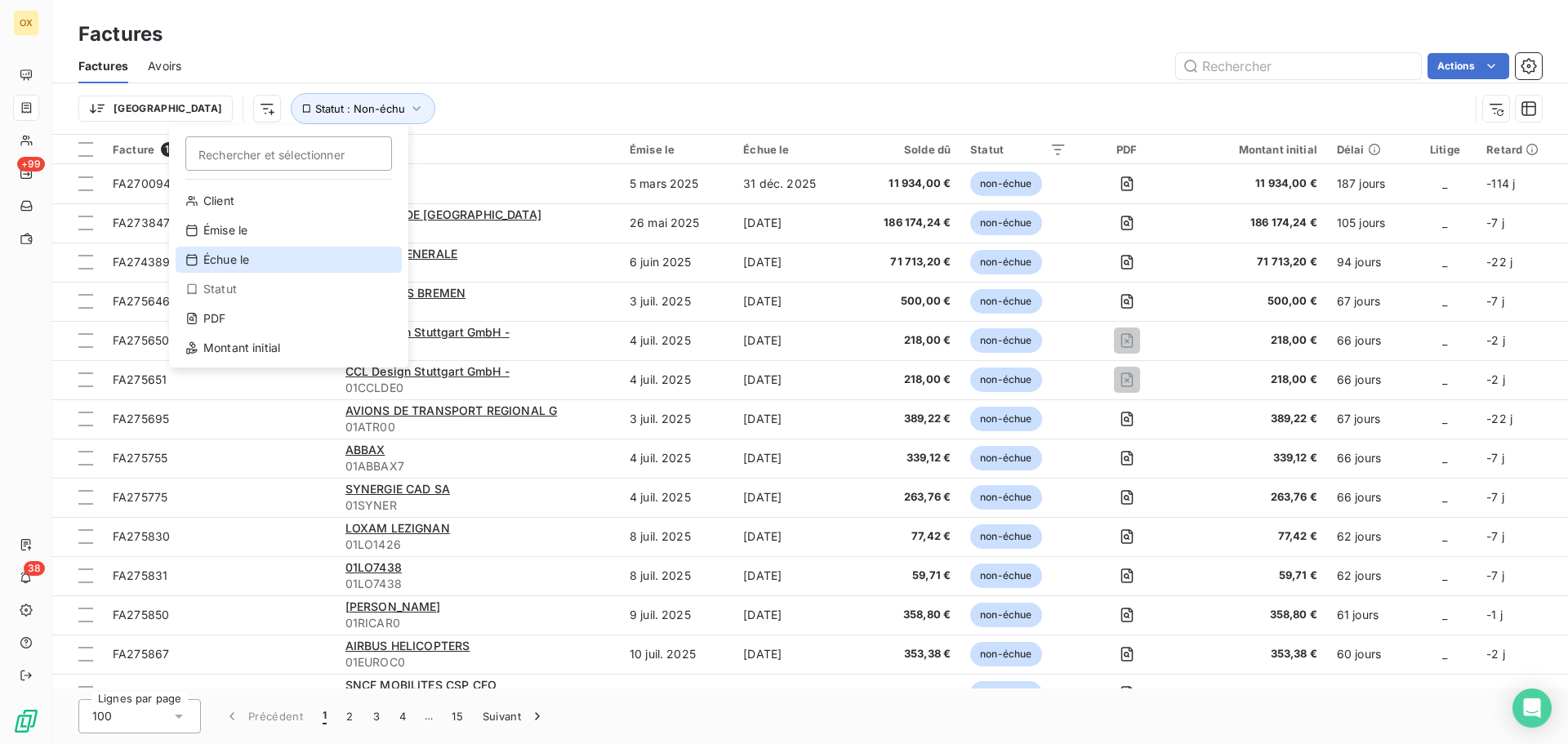
click at [245, 259] on div "Échue le" at bounding box center [289, 259] width 226 height 26
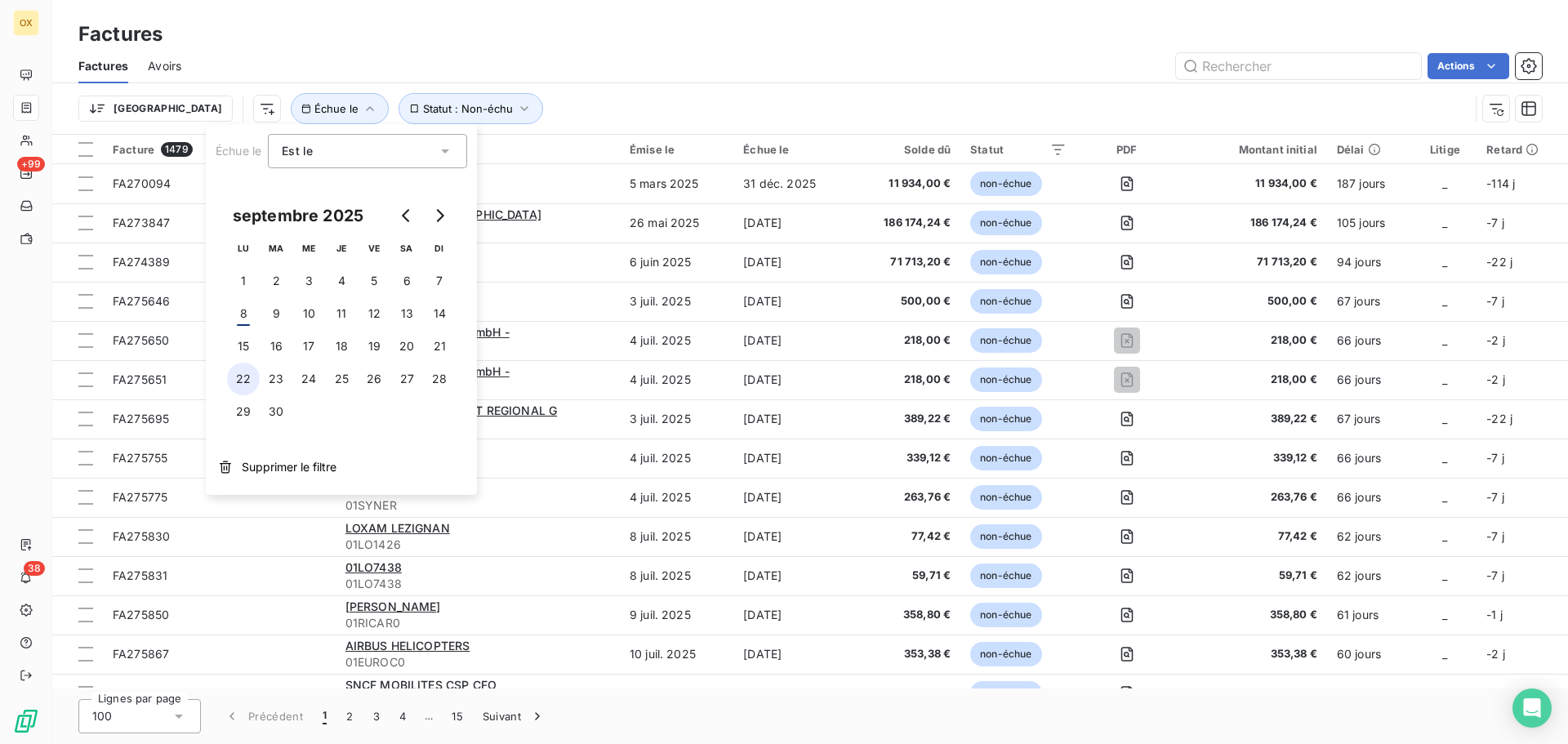
click at [244, 376] on button "22" at bounding box center [243, 379] width 32 height 32
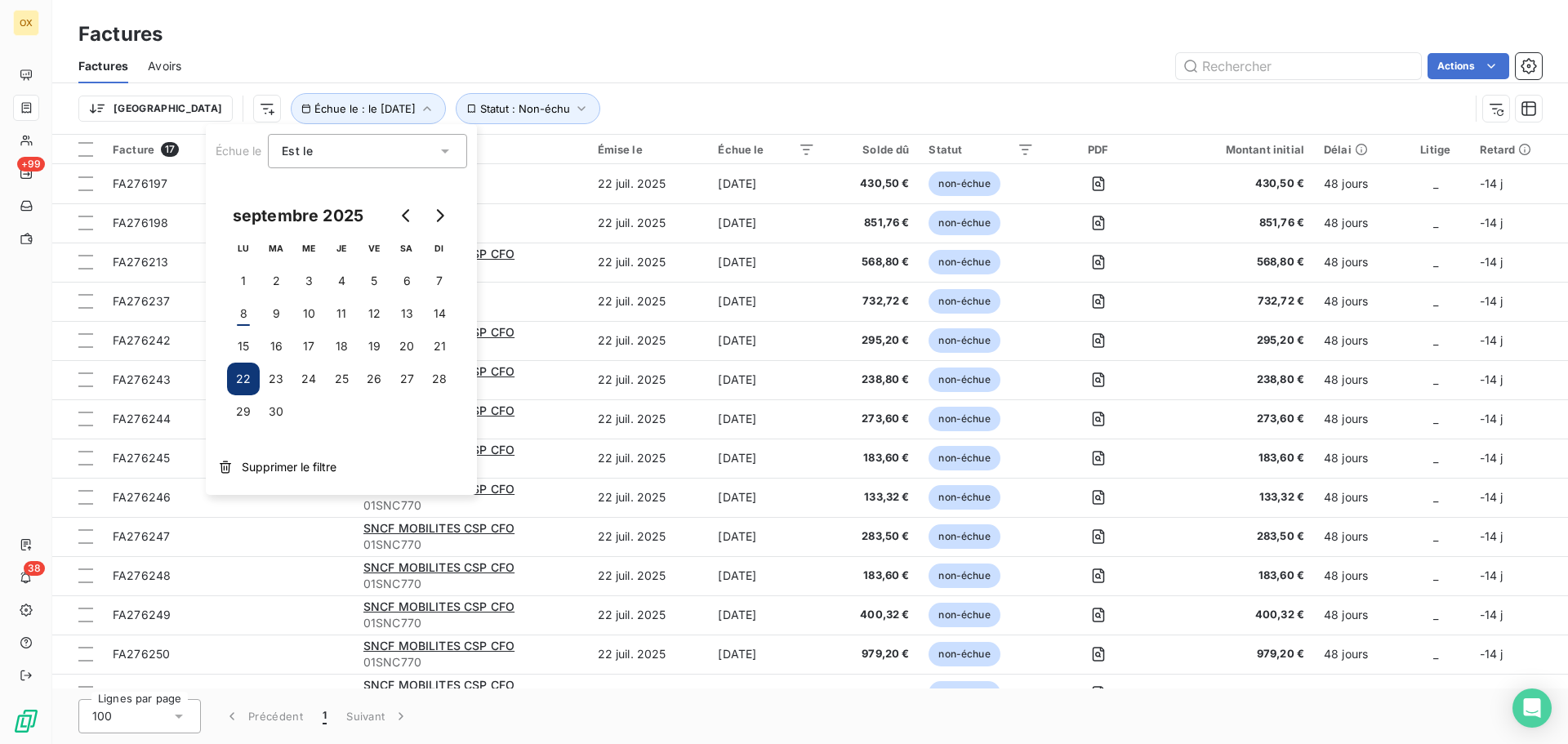
click at [623, 61] on div "Actions" at bounding box center [871, 66] width 1341 height 26
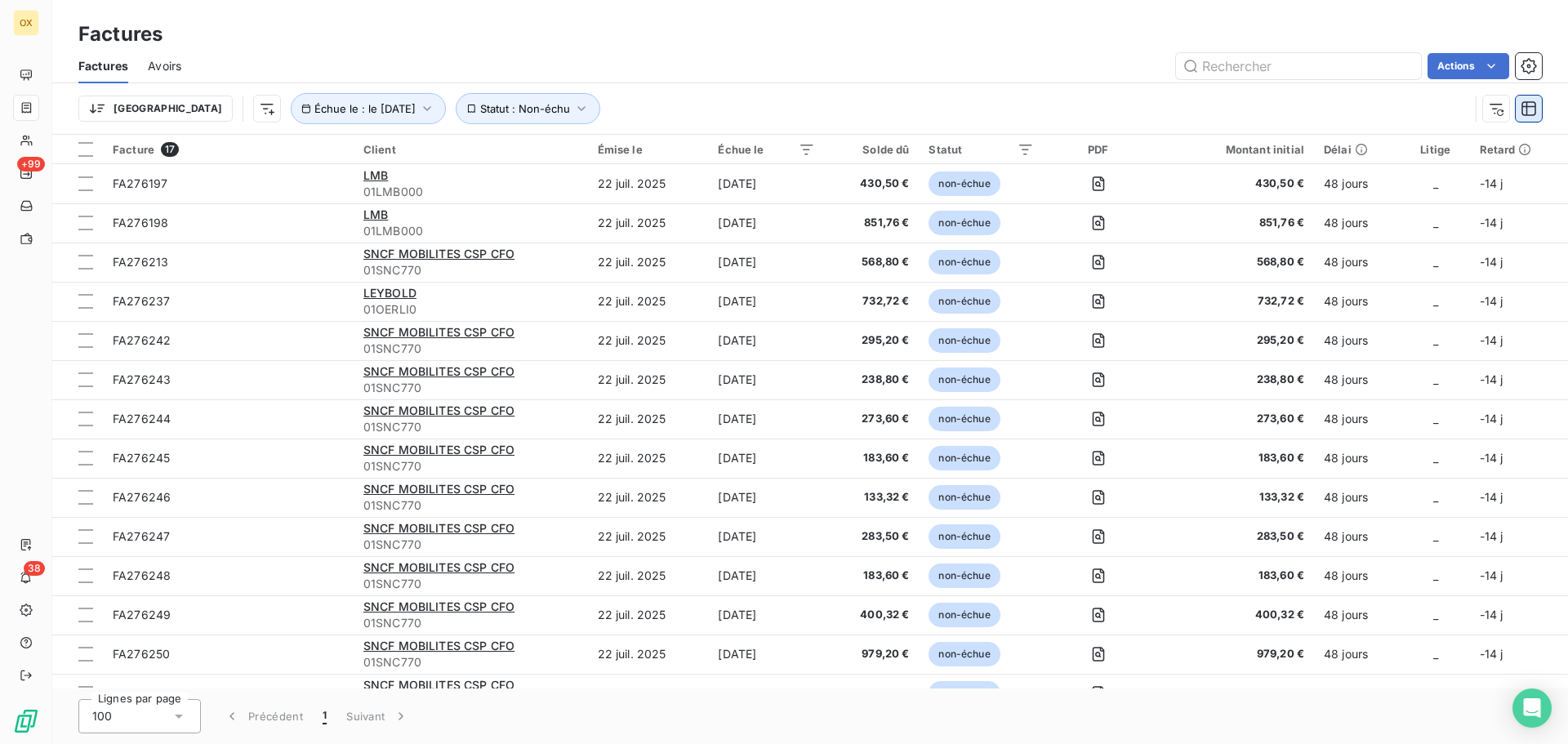
click at [1524, 104] on icon "button" at bounding box center [1528, 108] width 16 height 16
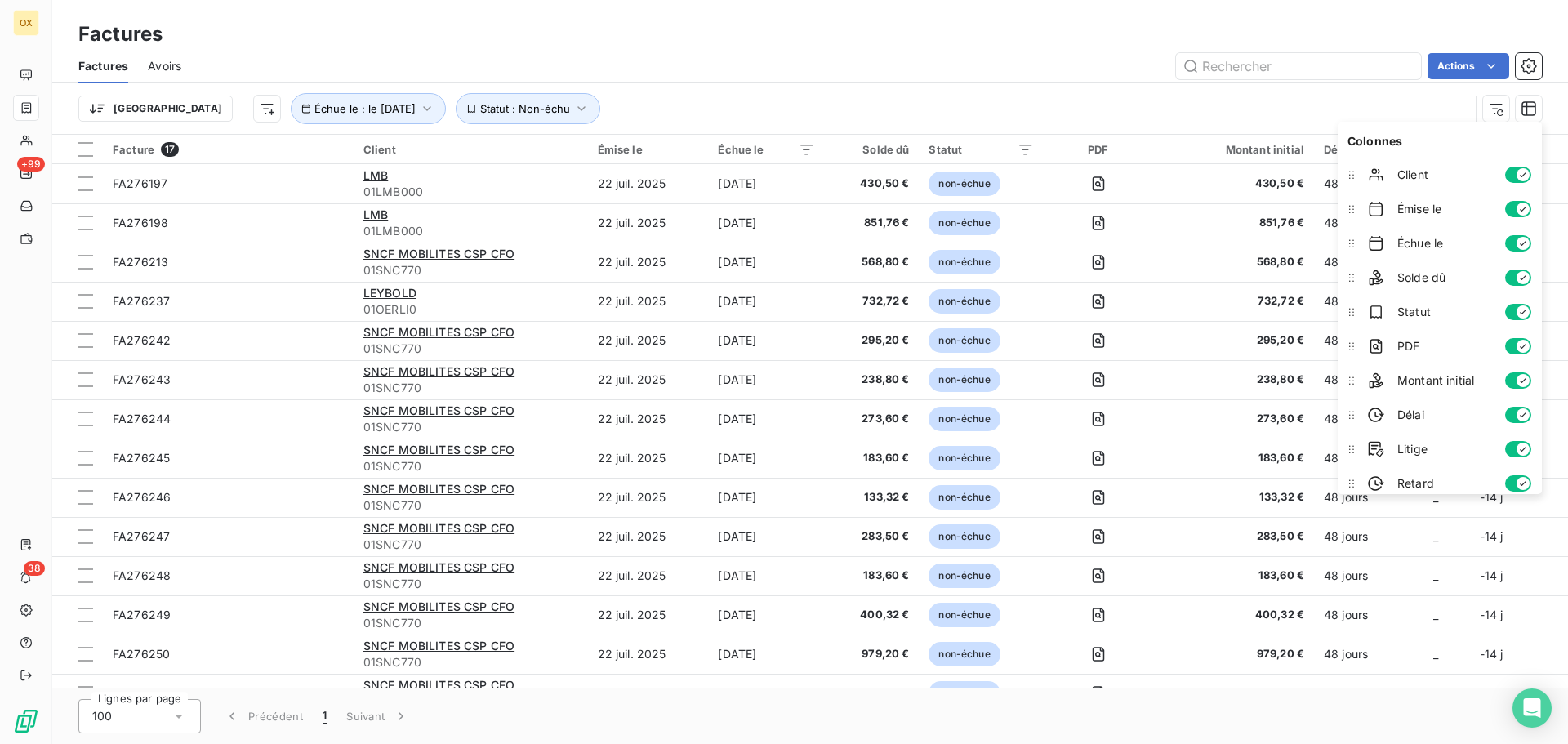
click at [1149, 89] on div "Trier Échue le : le 22 sept. 2025 Statut : Non-échu" at bounding box center [810, 108] width 1464 height 50
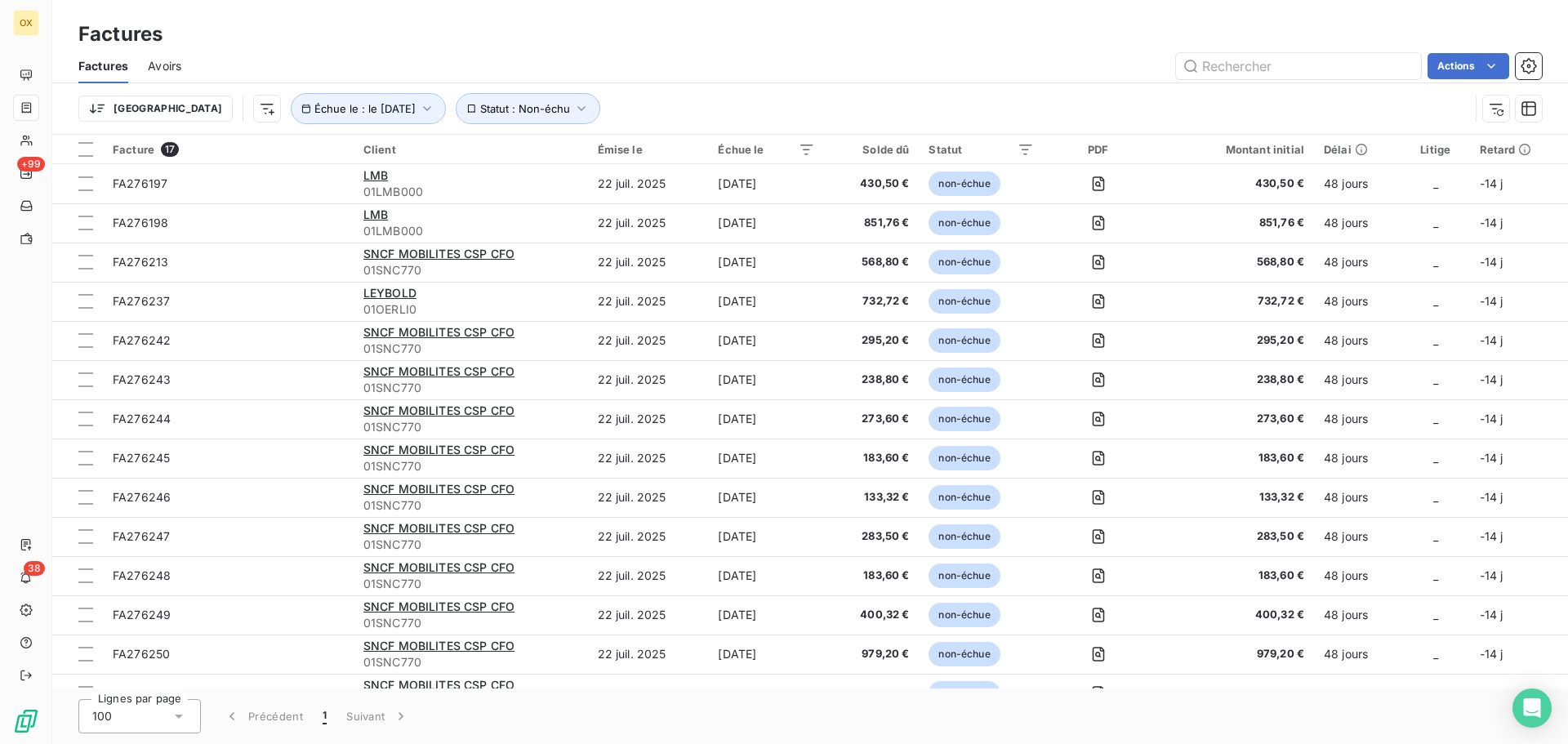
click at [938, 53] on html "OX +99 38 Factures Factures Avoirs Actions Trier Échue le : le 22 sept. 2025 St…" at bounding box center [784, 372] width 1568 height 744
click at [330, 111] on span "Échue le : le [DATE]" at bounding box center [364, 108] width 102 height 13
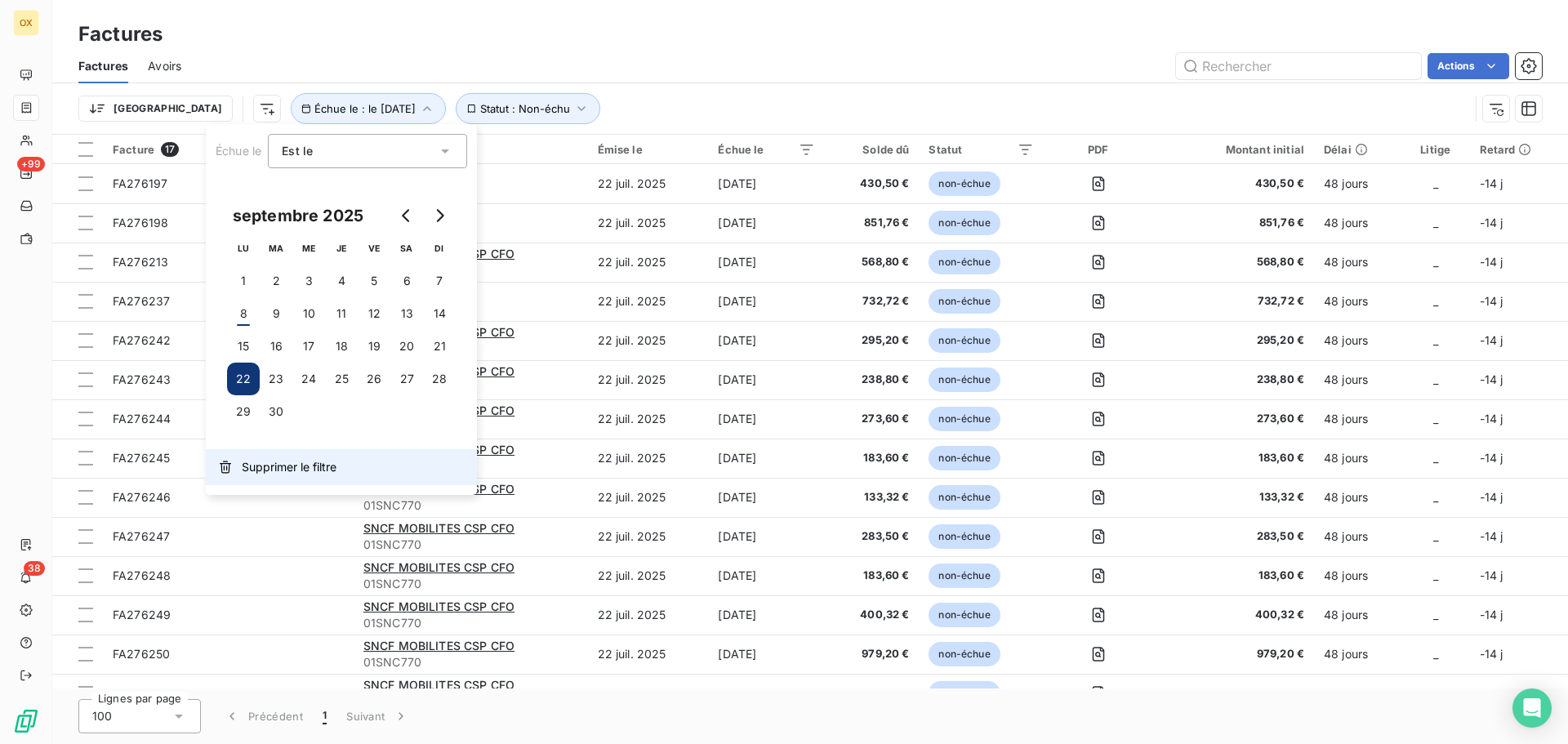
click at [285, 463] on span "Supprimer le filtre" at bounding box center [289, 467] width 95 height 16
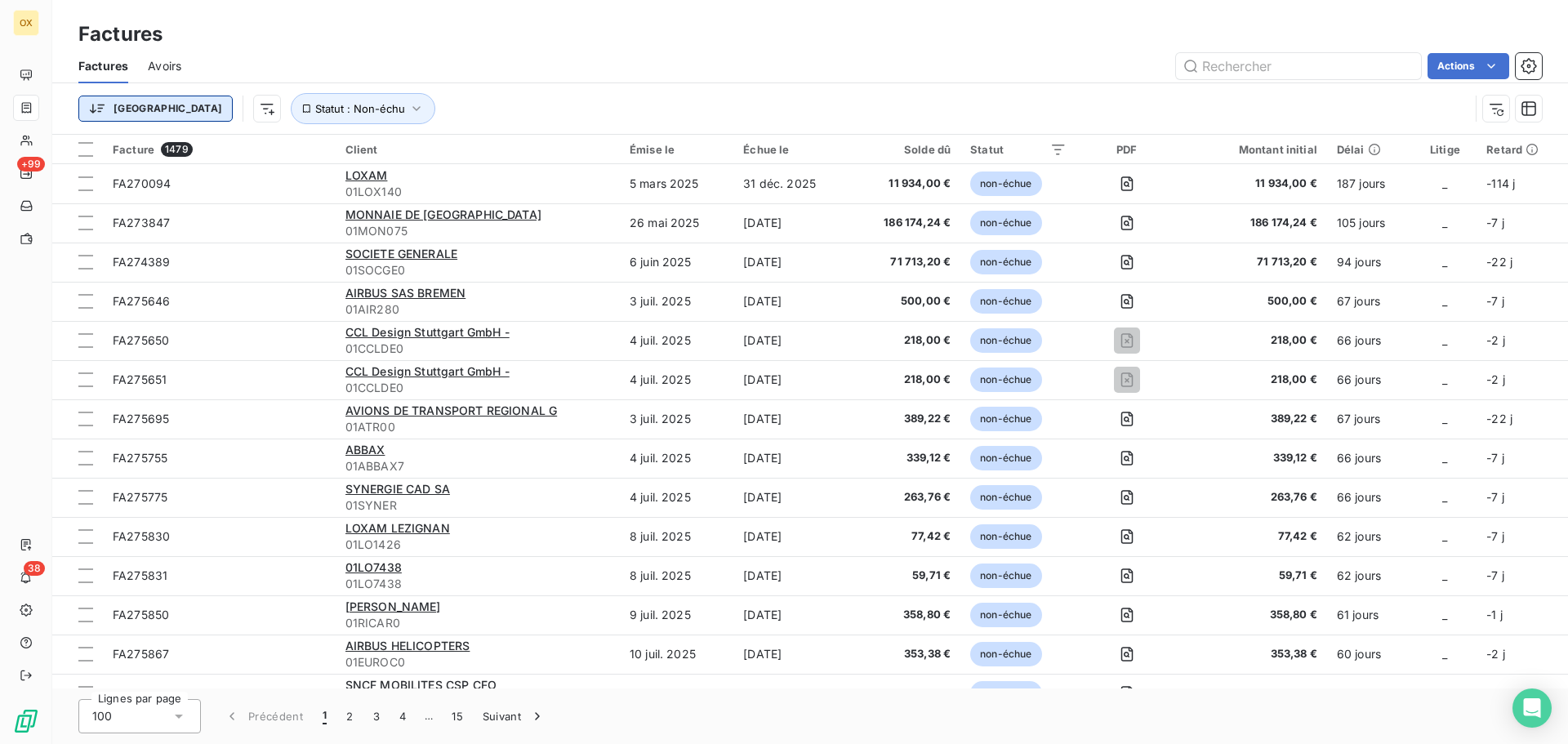
click at [129, 109] on html "OX +99 38 Factures Factures Avoirs Actions Trier Statut : Non-échu Facture 1479…" at bounding box center [784, 372] width 1568 height 744
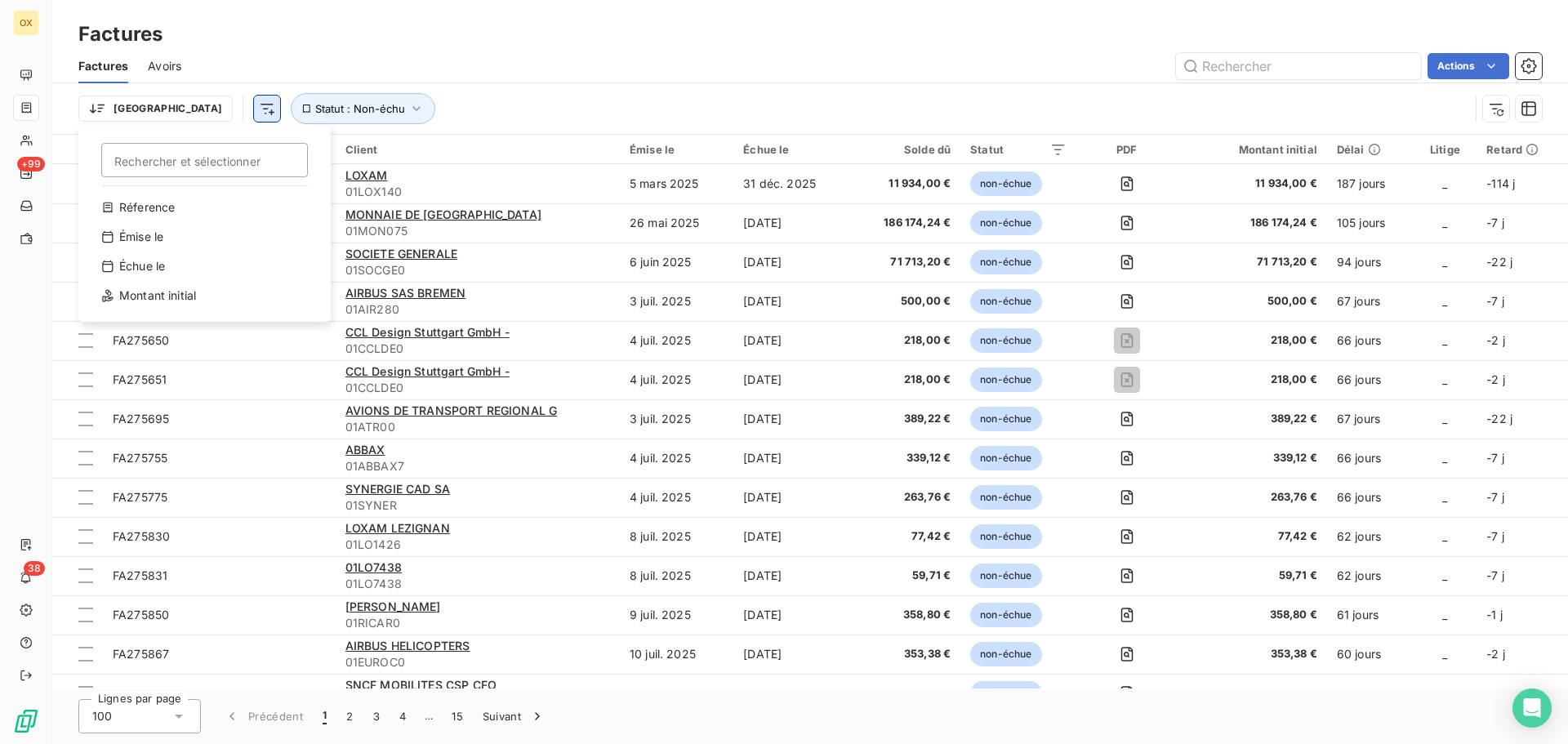
click at [189, 108] on html "OX +99 38 Factures Factures Avoirs Actions Trier Rechercher et sélectionner Réf…" at bounding box center [784, 372] width 1568 height 744
click at [185, 106] on html "OX +99 38 Factures Factures Avoirs Actions Trier Statut : Non-échu Facture 1479…" at bounding box center [784, 372] width 1568 height 744
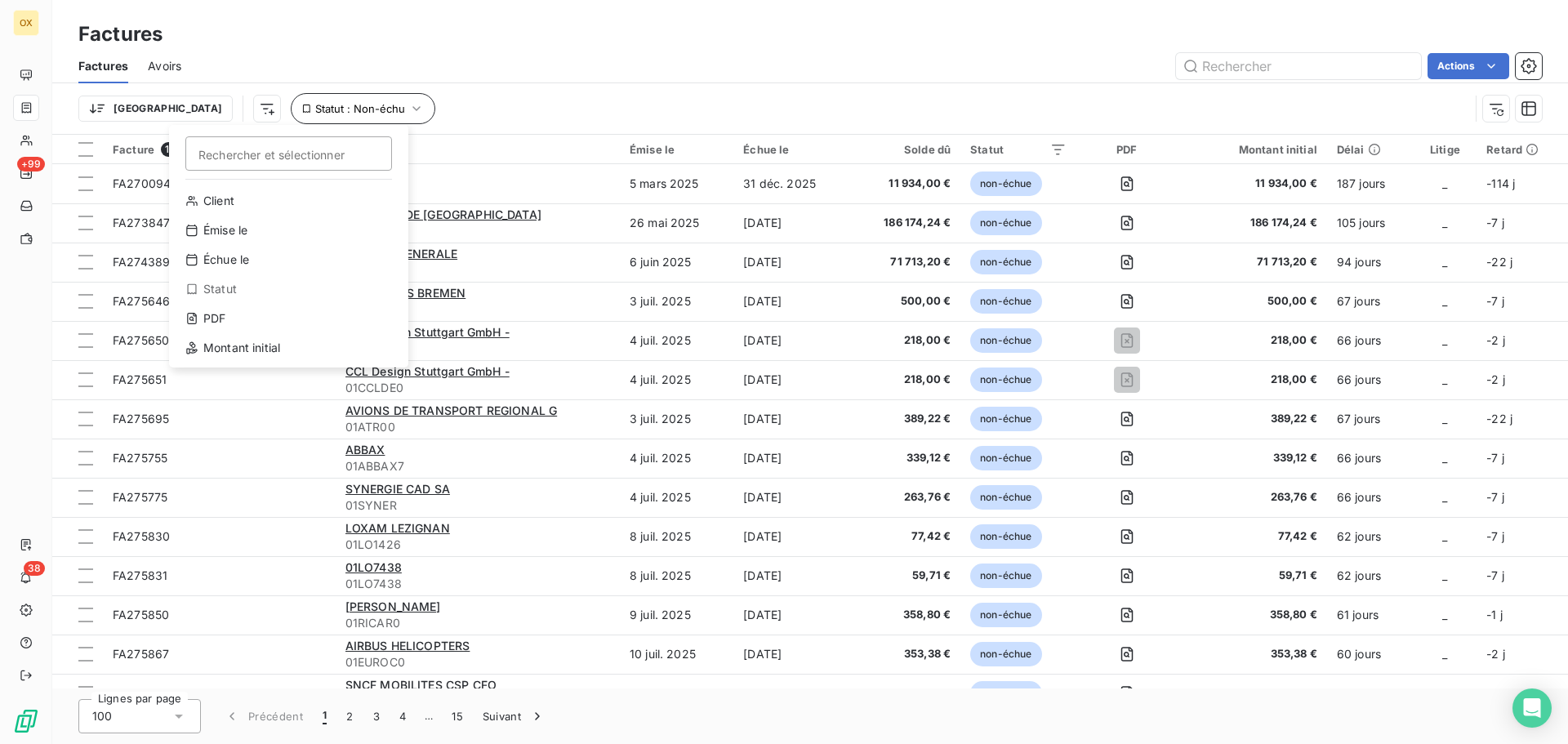
click at [311, 107] on html "OX +99 38 Factures Factures Avoirs Actions Trier Rechercher et sélectionner Cli…" at bounding box center [784, 372] width 1568 height 744
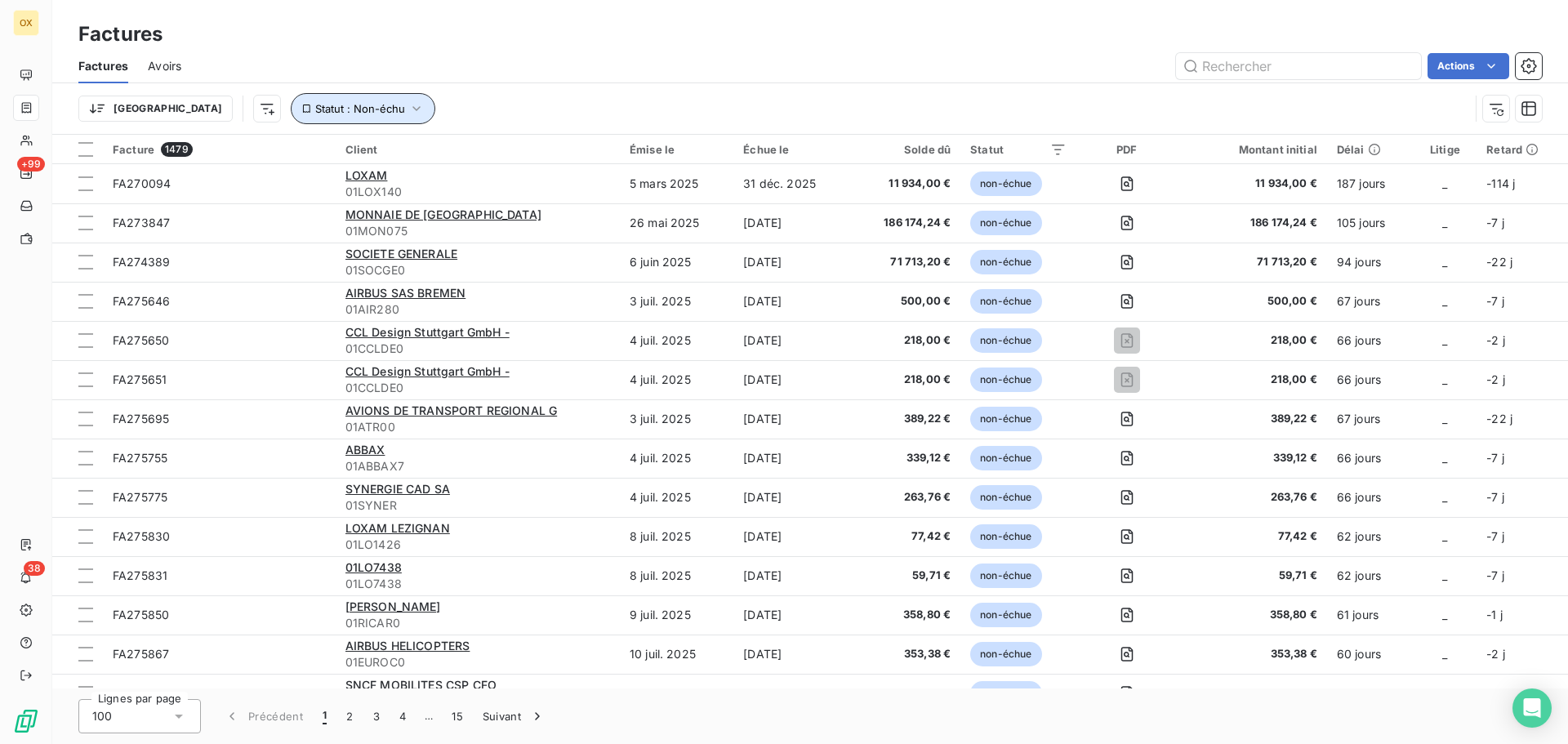
click at [408, 102] on icon "button" at bounding box center [416, 108] width 16 height 16
click at [451, 72] on div "Actions" at bounding box center [871, 66] width 1341 height 26
click at [1497, 107] on icon "button" at bounding box center [1495, 108] width 16 height 16
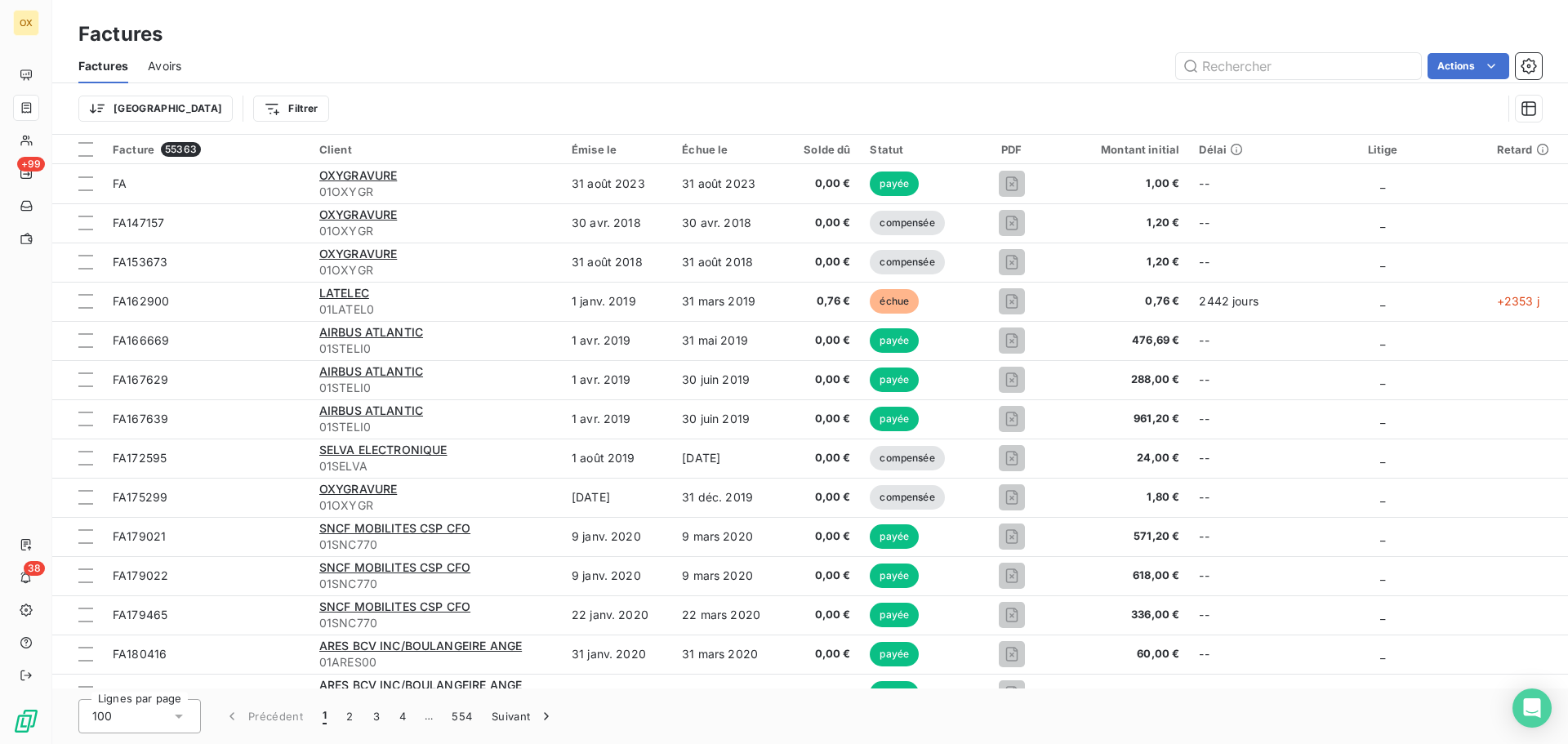
click at [107, 69] on span "Factures" at bounding box center [103, 66] width 50 height 16
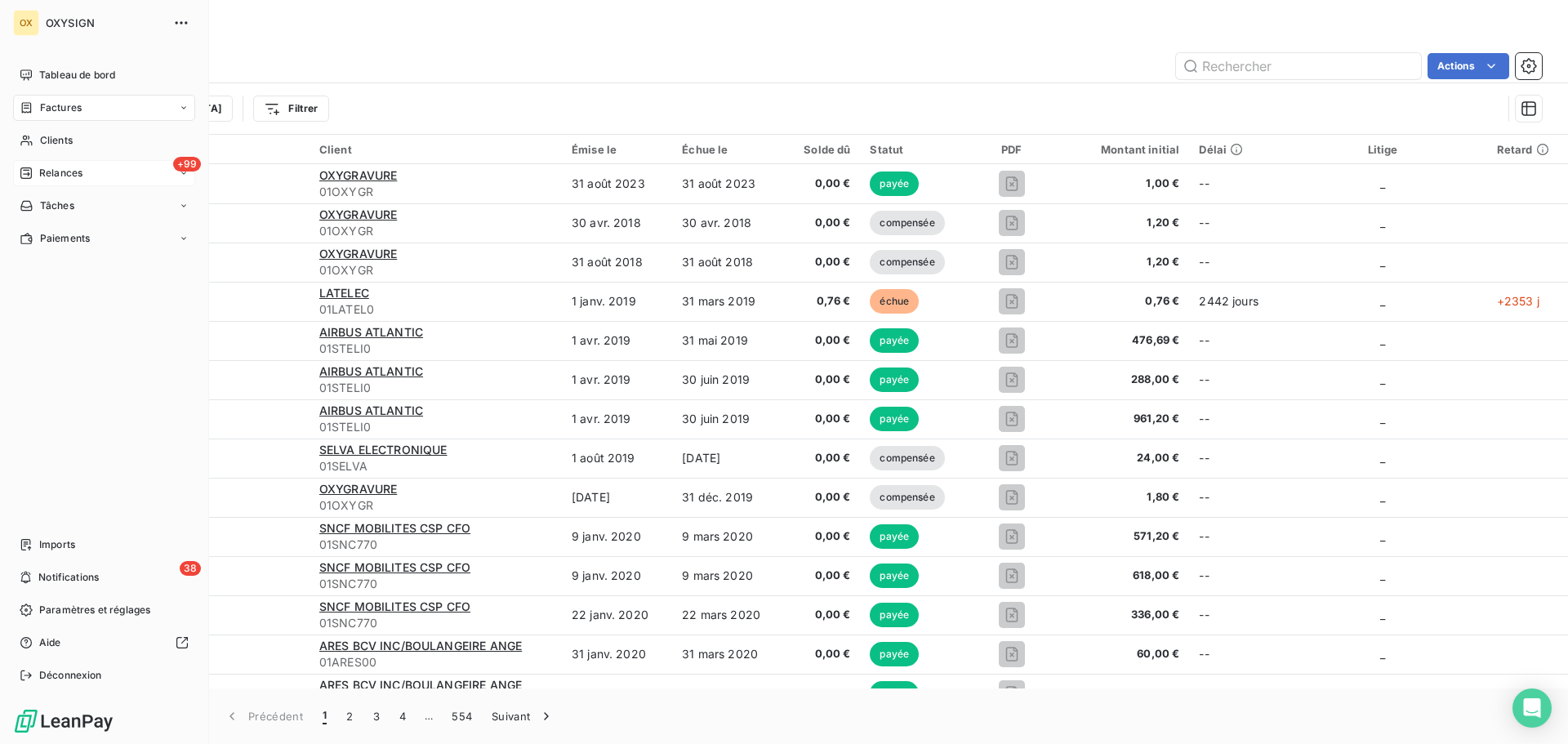
click at [44, 174] on span "Relances" at bounding box center [61, 172] width 44 height 15
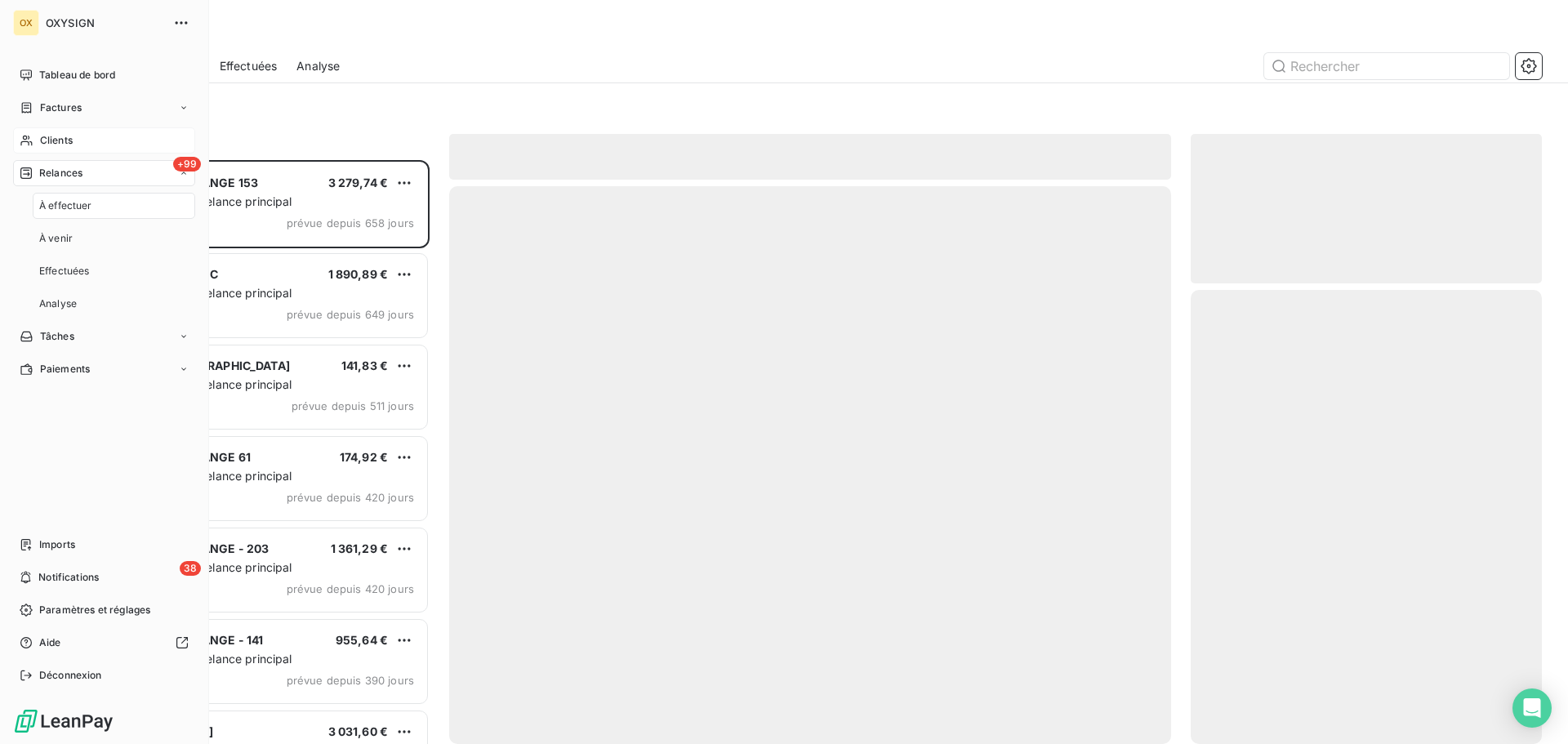
scroll to position [572, 339]
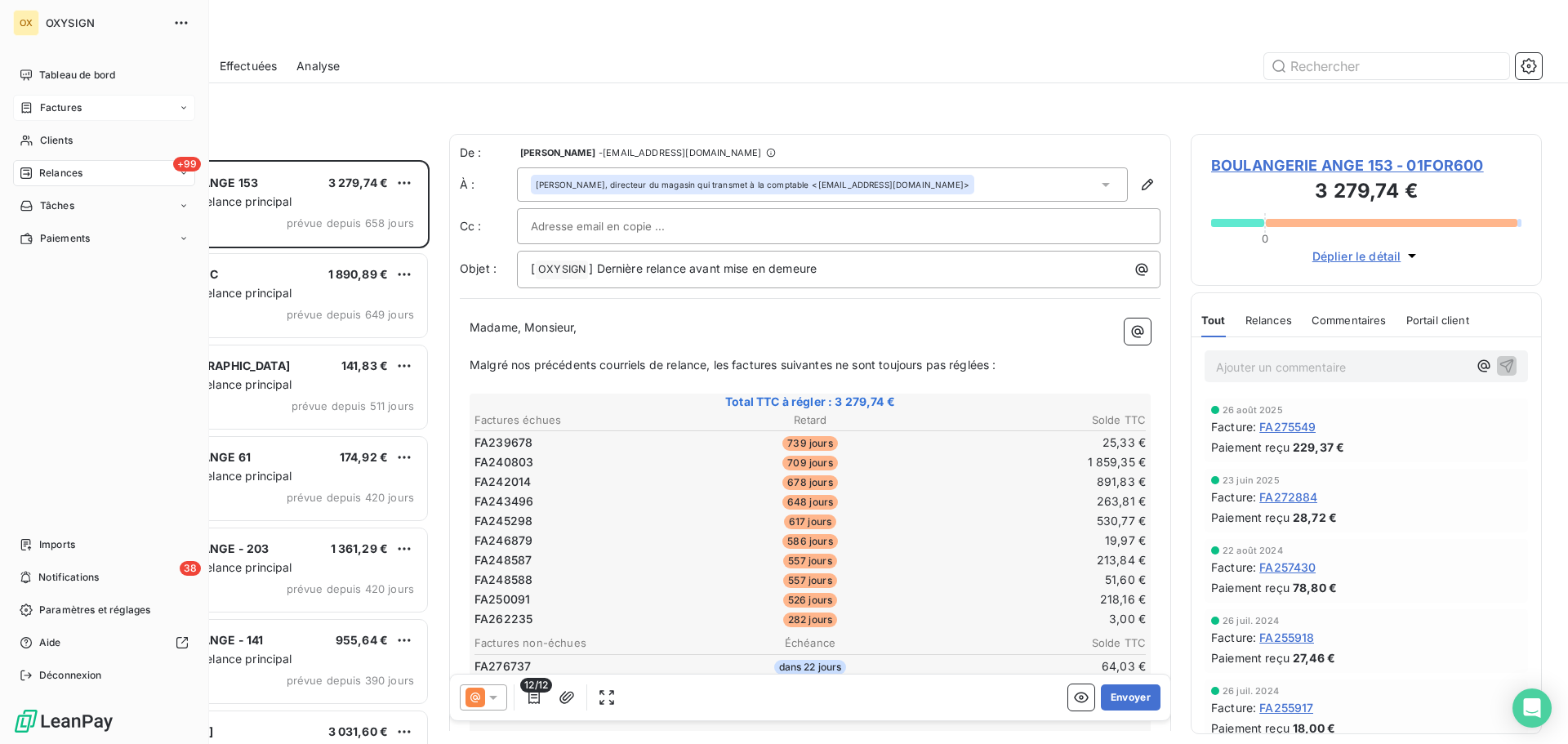
click at [44, 107] on span "Factures" at bounding box center [61, 108] width 42 height 15
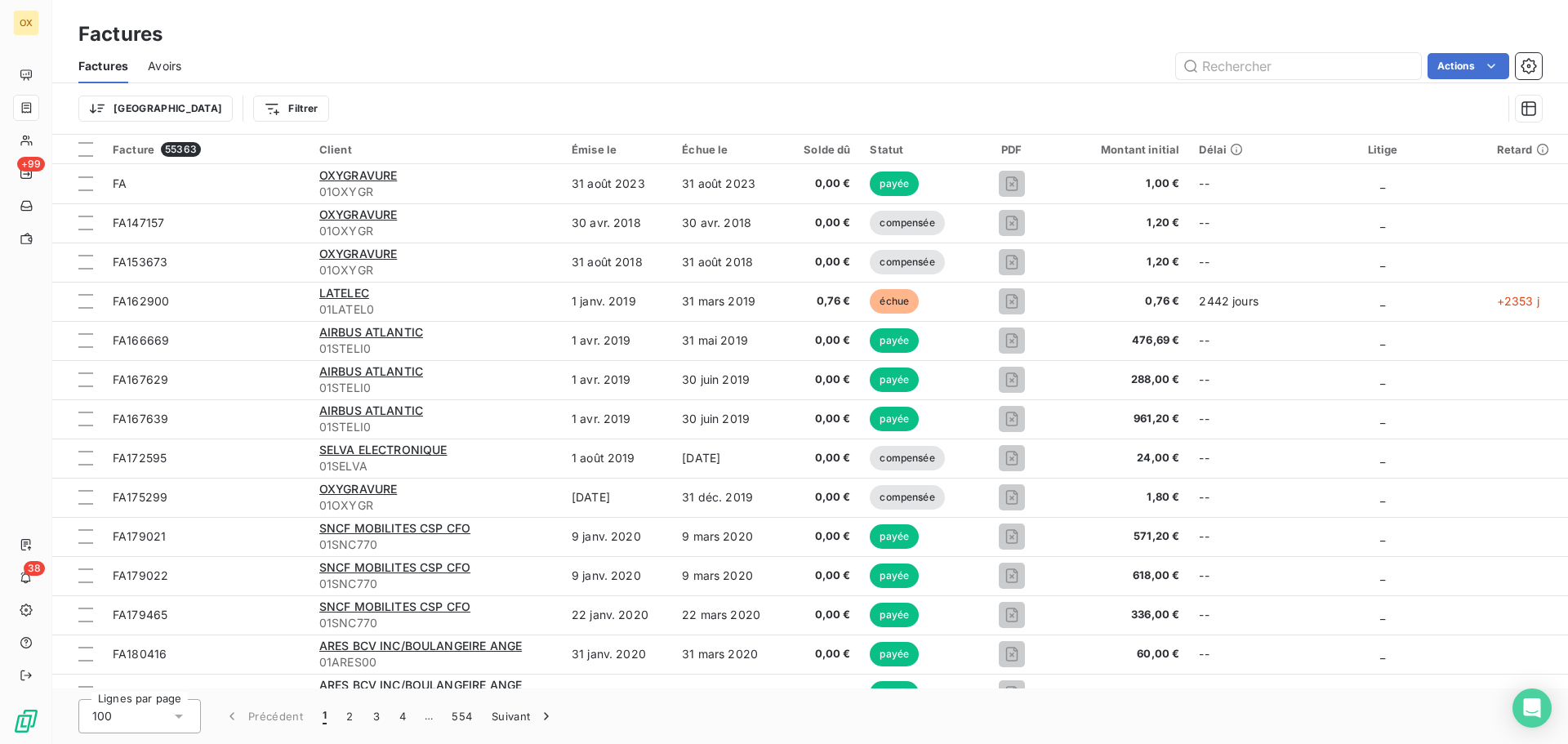
click at [345, 55] on div "Actions" at bounding box center [871, 66] width 1341 height 26
click at [217, 116] on html "OX +99 38 Factures Factures Avoirs Actions Trier Filtrer Facture 55363 Client É…" at bounding box center [784, 372] width 1568 height 744
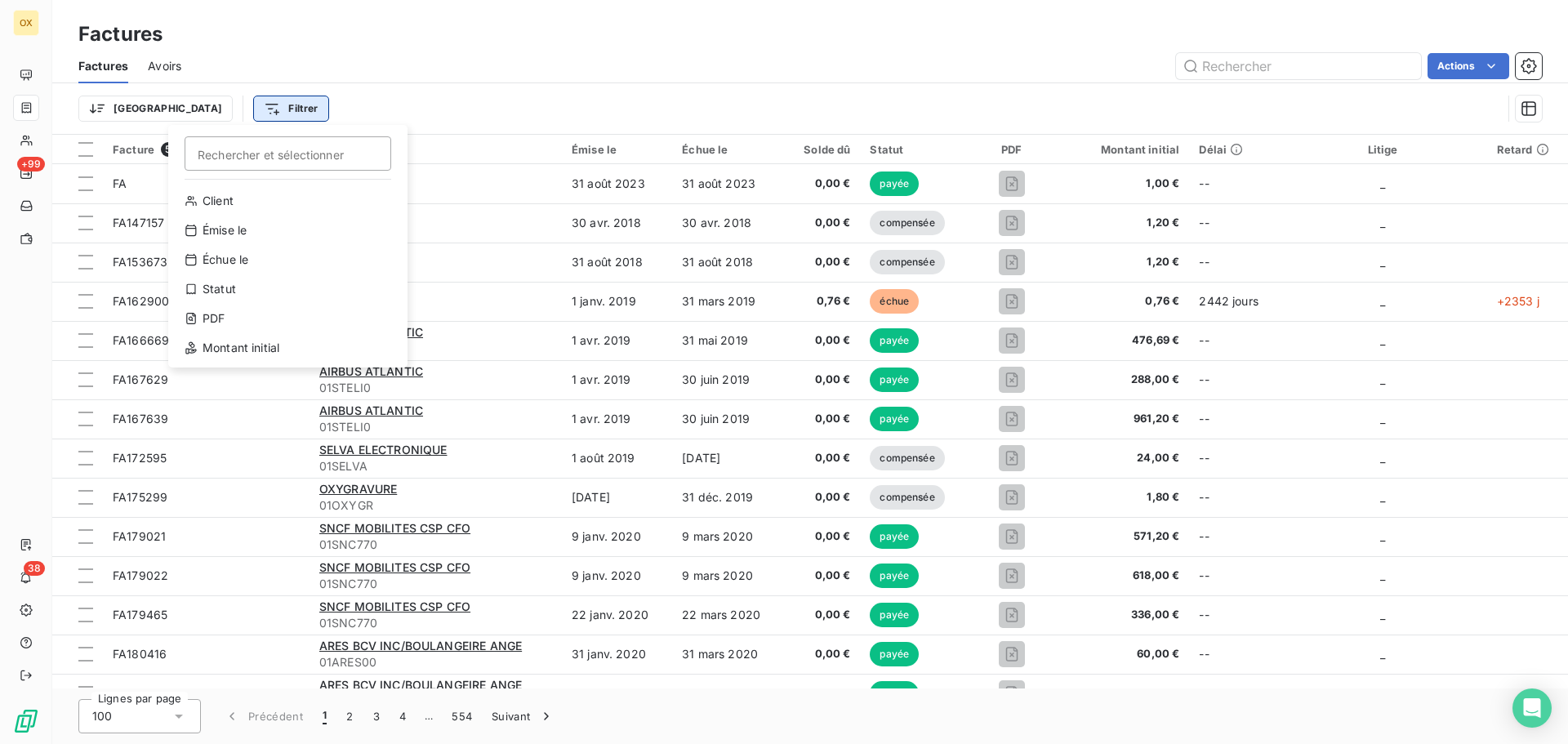
click at [217, 110] on html "OX +99 38 Factures Factures Avoirs Actions Trier Filtrer Rechercher et sélectio…" at bounding box center [784, 372] width 1568 height 744
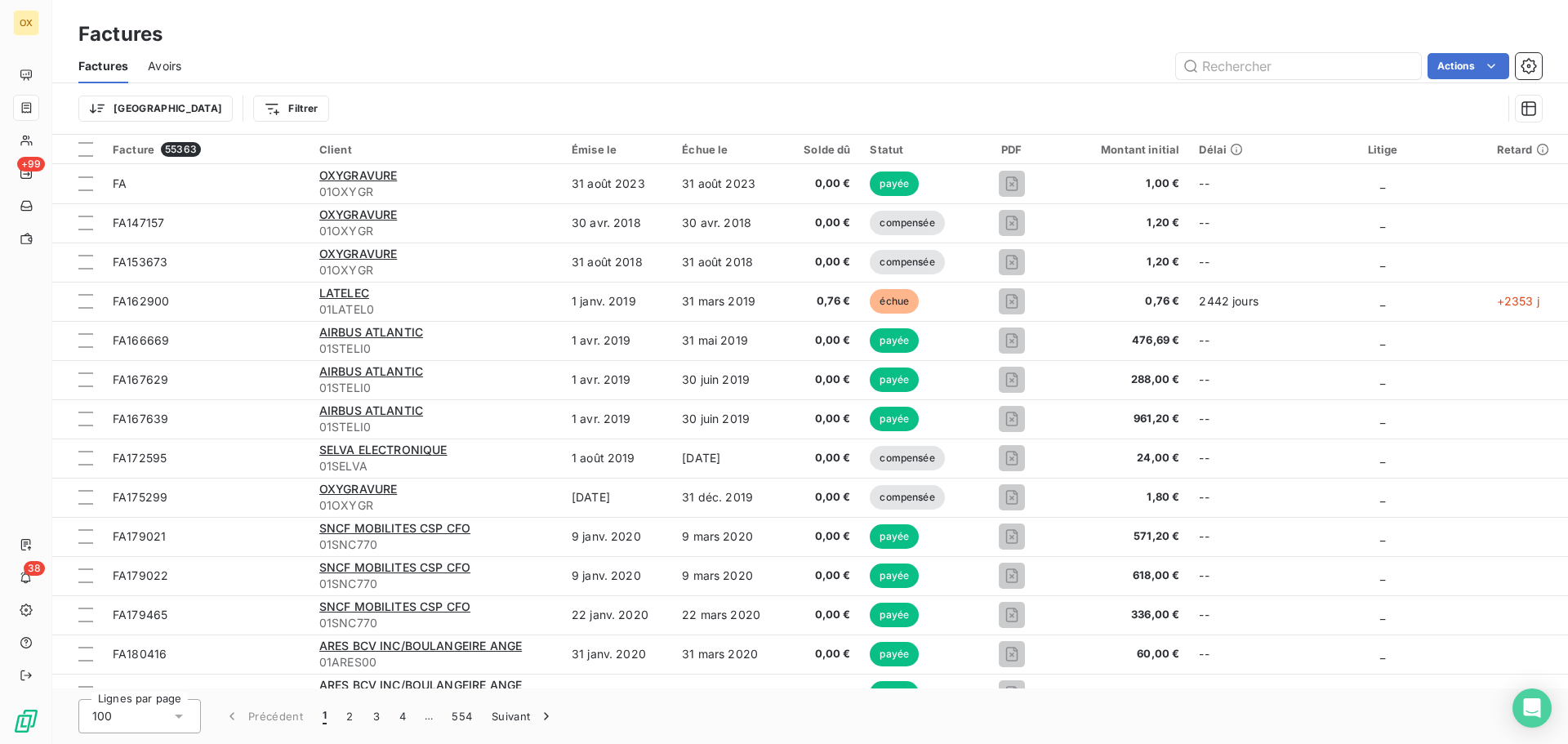
click at [217, 106] on html "OX +99 38 Factures Factures Avoirs Actions Trier Filtrer Facture 55363 Client É…" at bounding box center [784, 372] width 1568 height 744
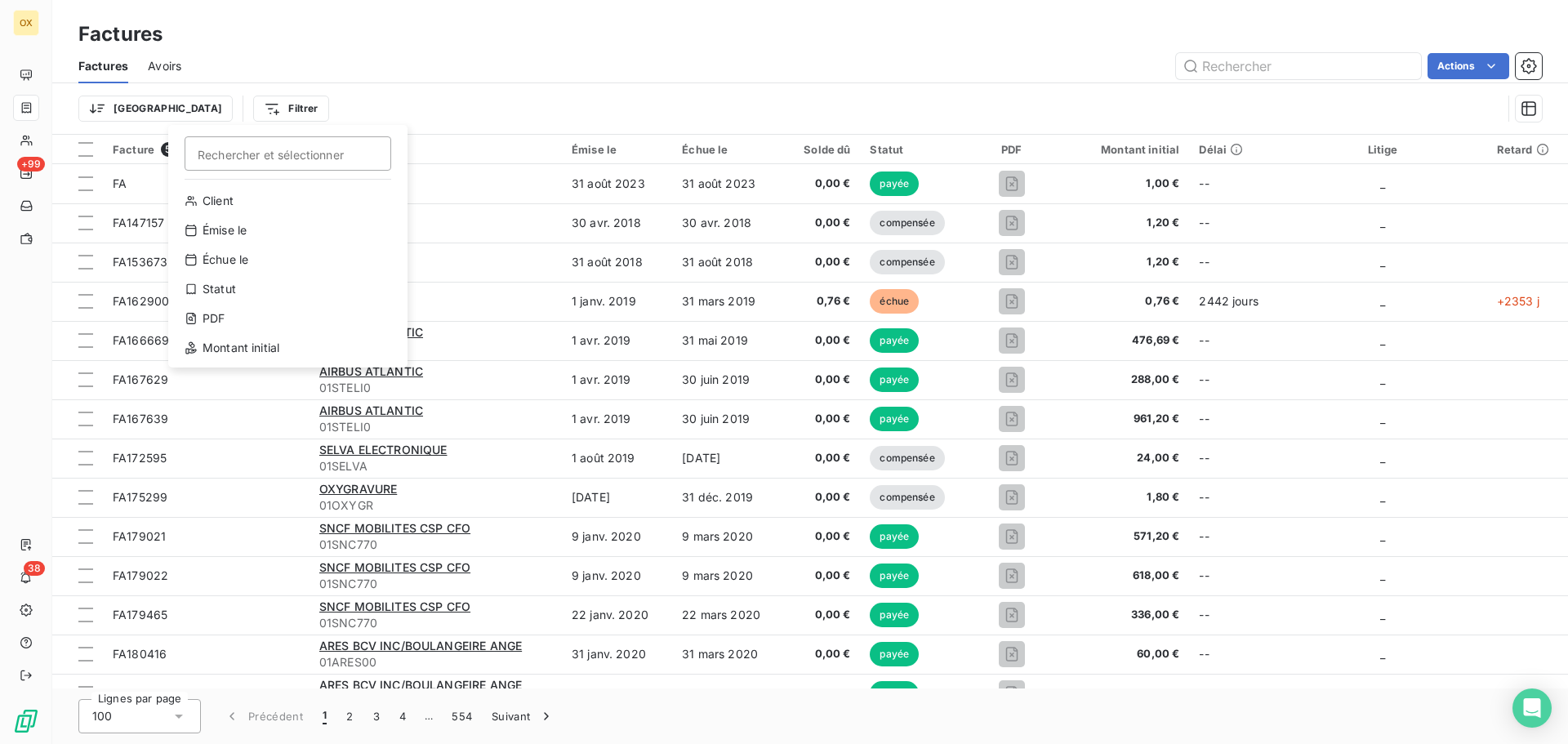
click at [120, 104] on html "OX +99 38 Factures Factures Avoirs Actions Trier Filtrer Rechercher et sélectio…" at bounding box center [784, 372] width 1568 height 744
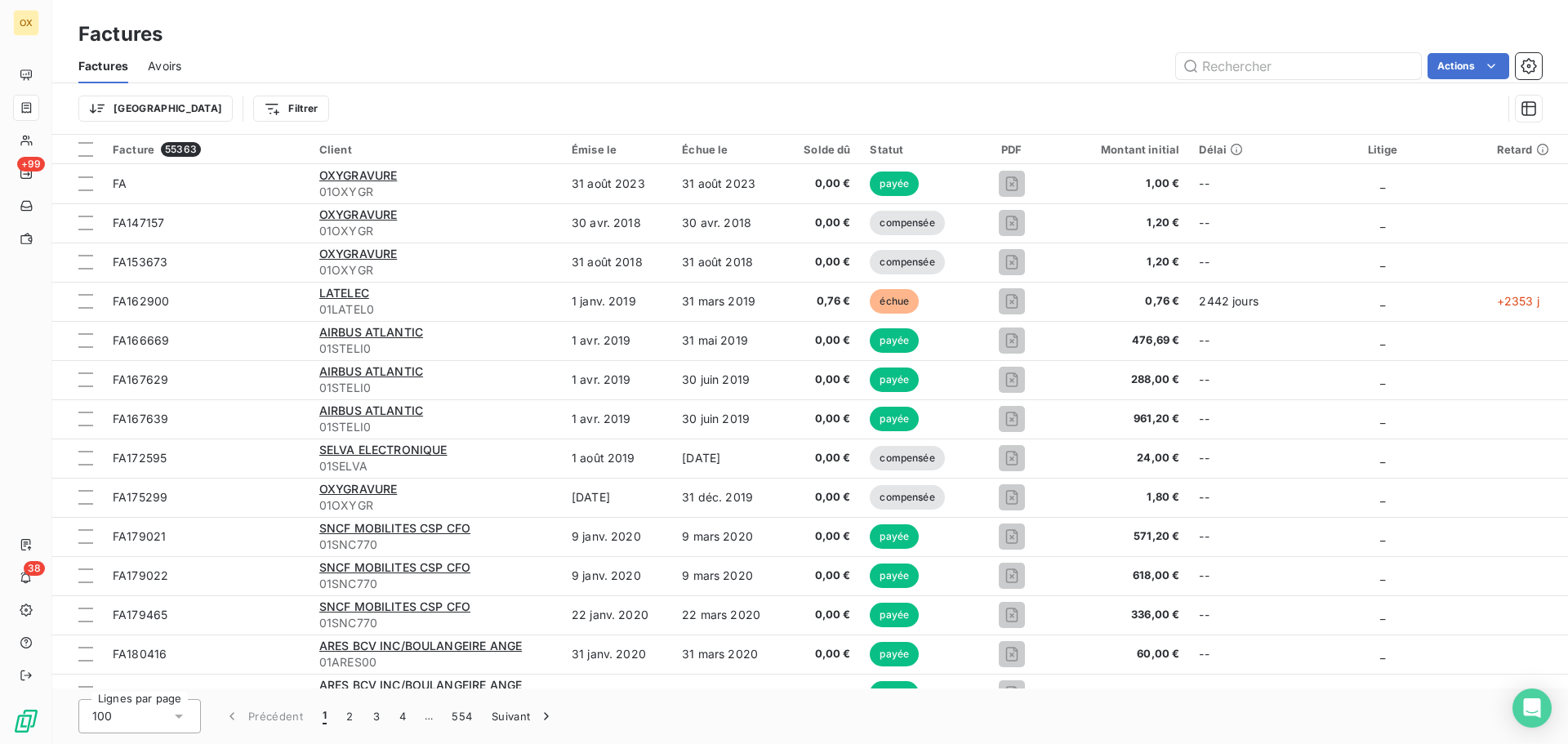
click at [318, 84] on div "Trier Filtrer" at bounding box center [810, 108] width 1464 height 50
click at [195, 113] on html "OX +99 38 Factures Factures Avoirs Actions Trier Filtrer Facture 55363 Client É…" at bounding box center [784, 372] width 1568 height 744
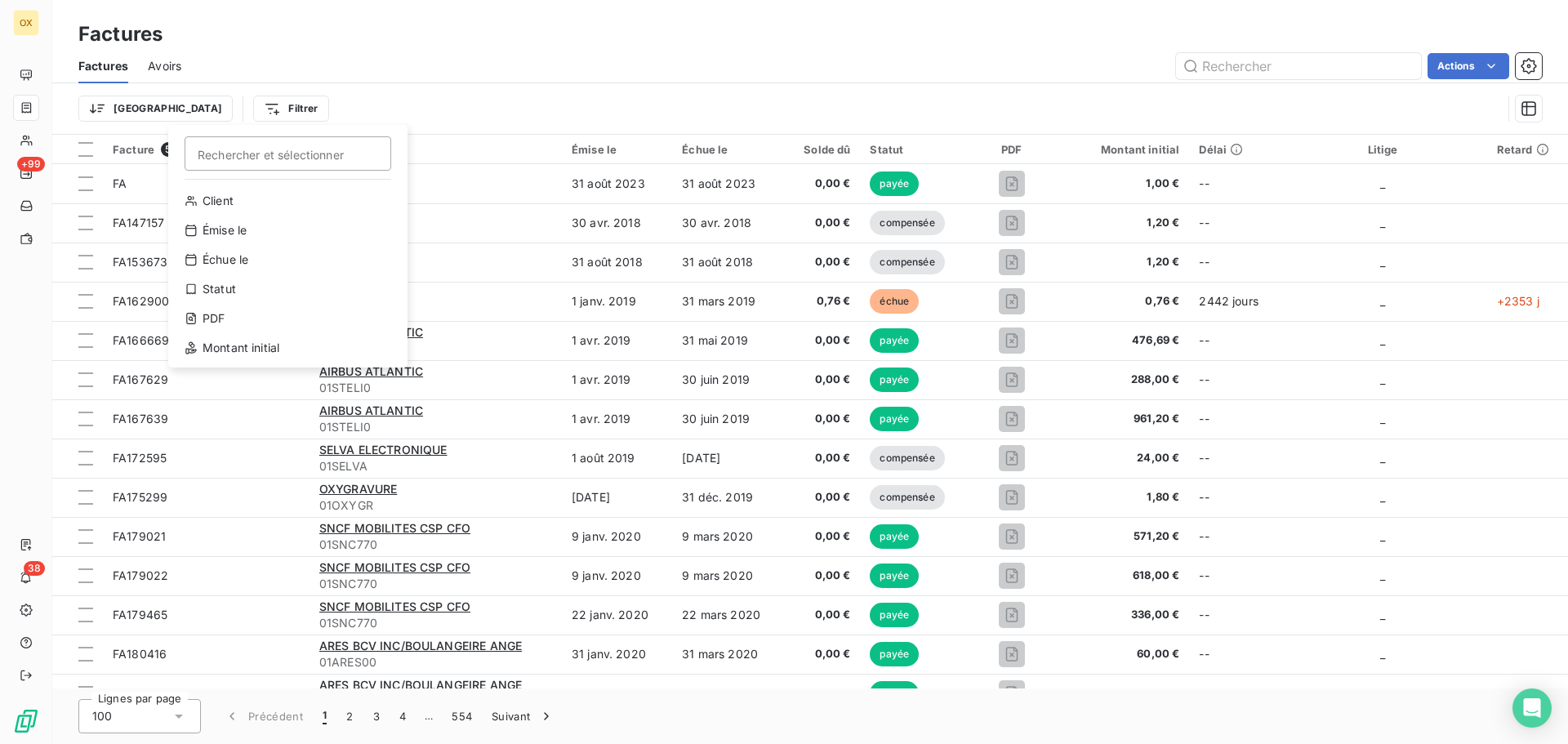
click at [525, 26] on html "OX +99 38 Factures Factures Avoirs Actions Trier Filtrer Rechercher et sélectio…" at bounding box center [784, 372] width 1568 height 744
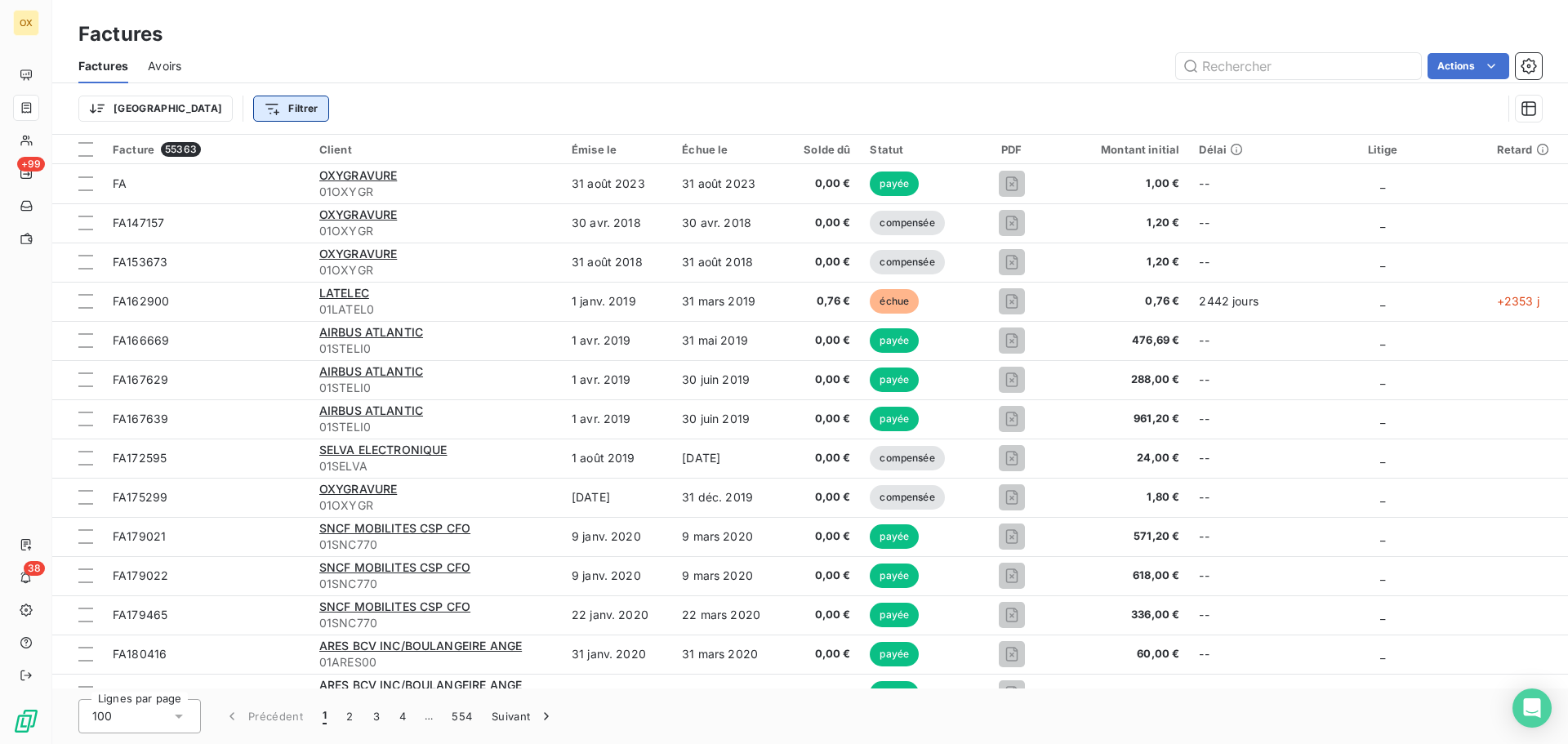
click at [179, 104] on html "OX +99 38 Factures Factures Avoirs Actions Trier Filtrer Facture 55363 Client É…" at bounding box center [784, 372] width 1568 height 744
click at [341, 60] on html "OX +99 38 Factures Factures Avoirs Actions Trier Filtrer Facture 55363 Client É…" at bounding box center [784, 372] width 1568 height 744
click at [124, 112] on html "OX +99 38 Factures Factures Avoirs Actions Trier Filtrer Facture 55363 Client É…" at bounding box center [784, 372] width 1568 height 744
click at [608, 68] on html "OX +99 38 Factures Factures Avoirs Actions Trier Rechercher et sélectionner Réf…" at bounding box center [784, 372] width 1568 height 744
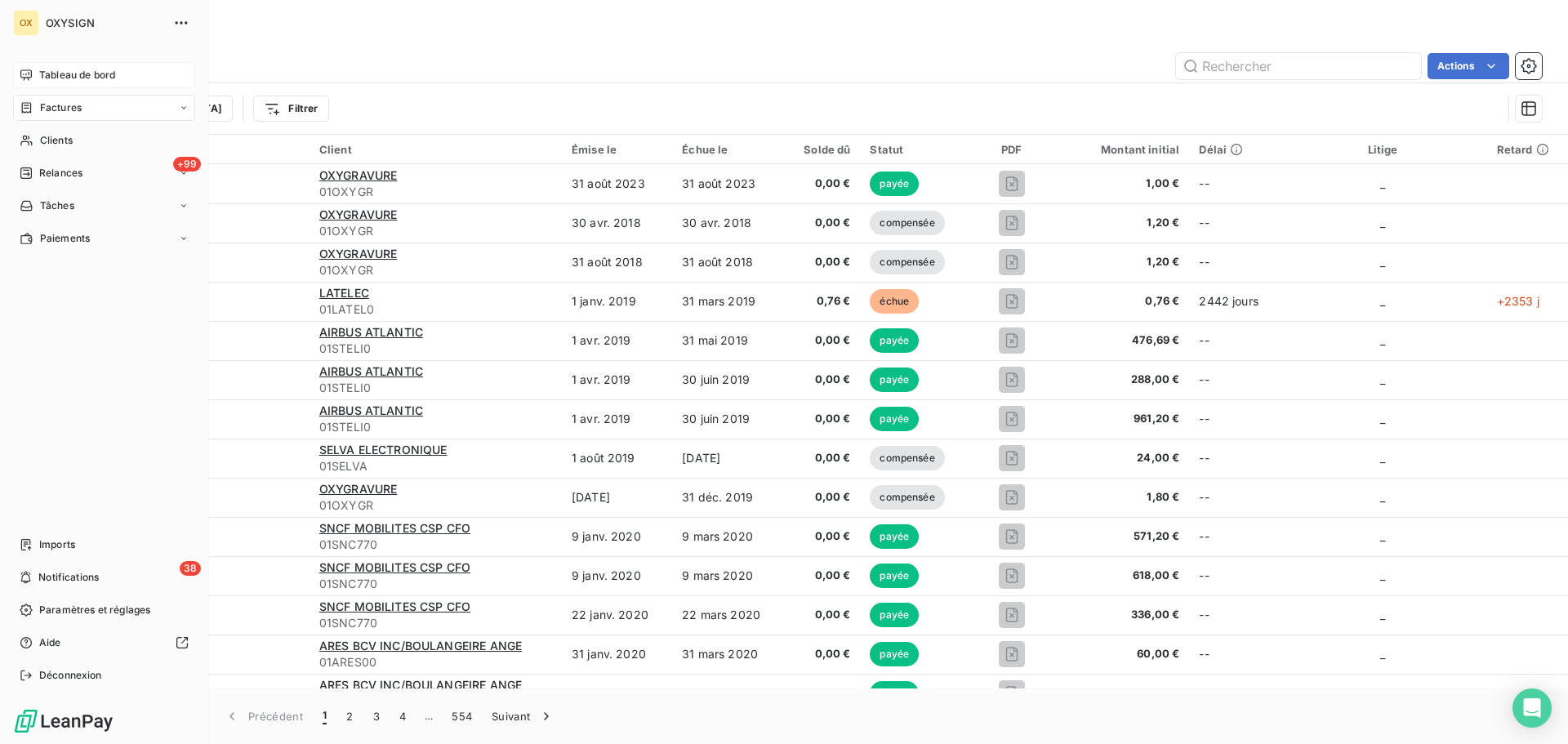
click at [73, 73] on span "Tableau de bord" at bounding box center [77, 74] width 76 height 15
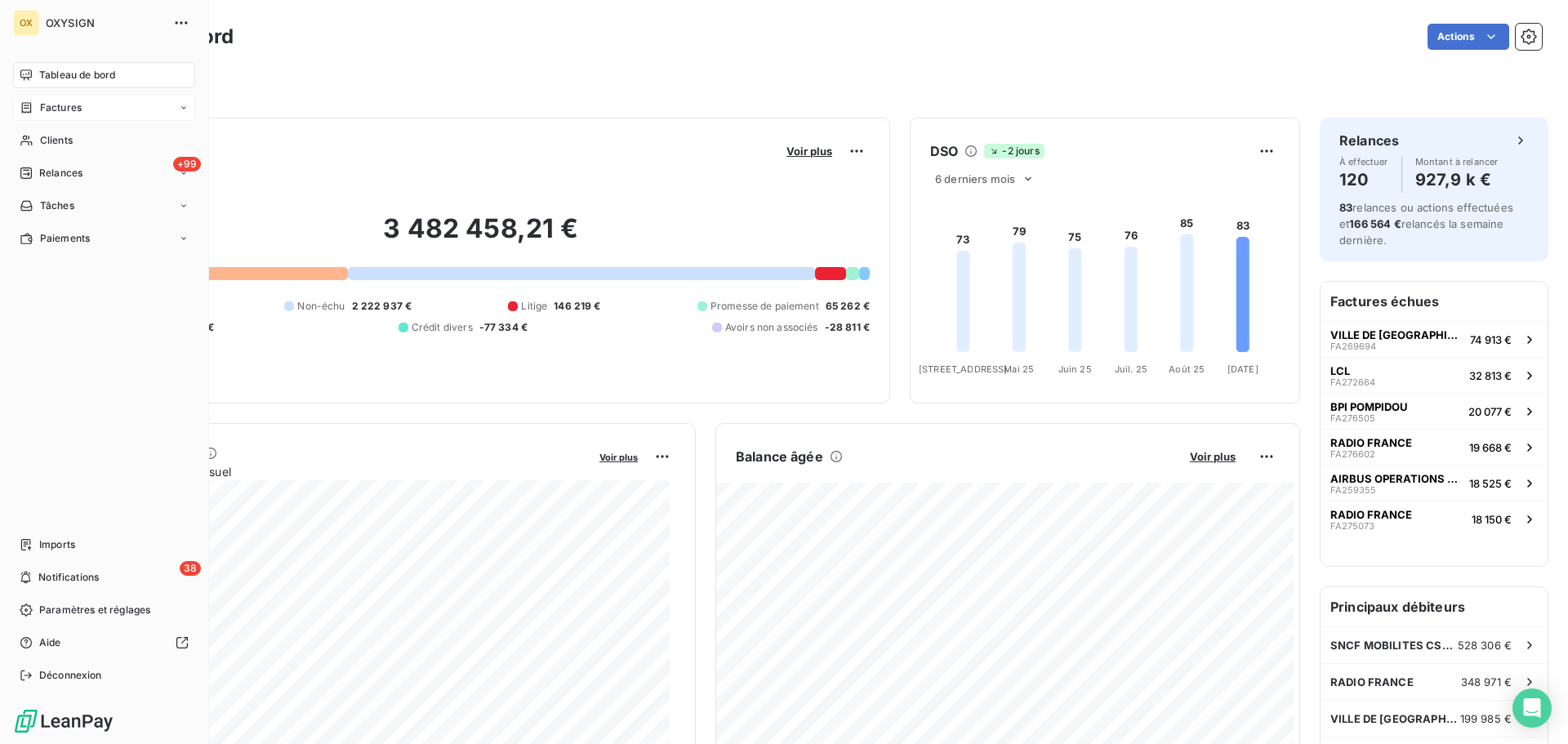
click at [85, 108] on div "Factures" at bounding box center [103, 108] width 182 height 26
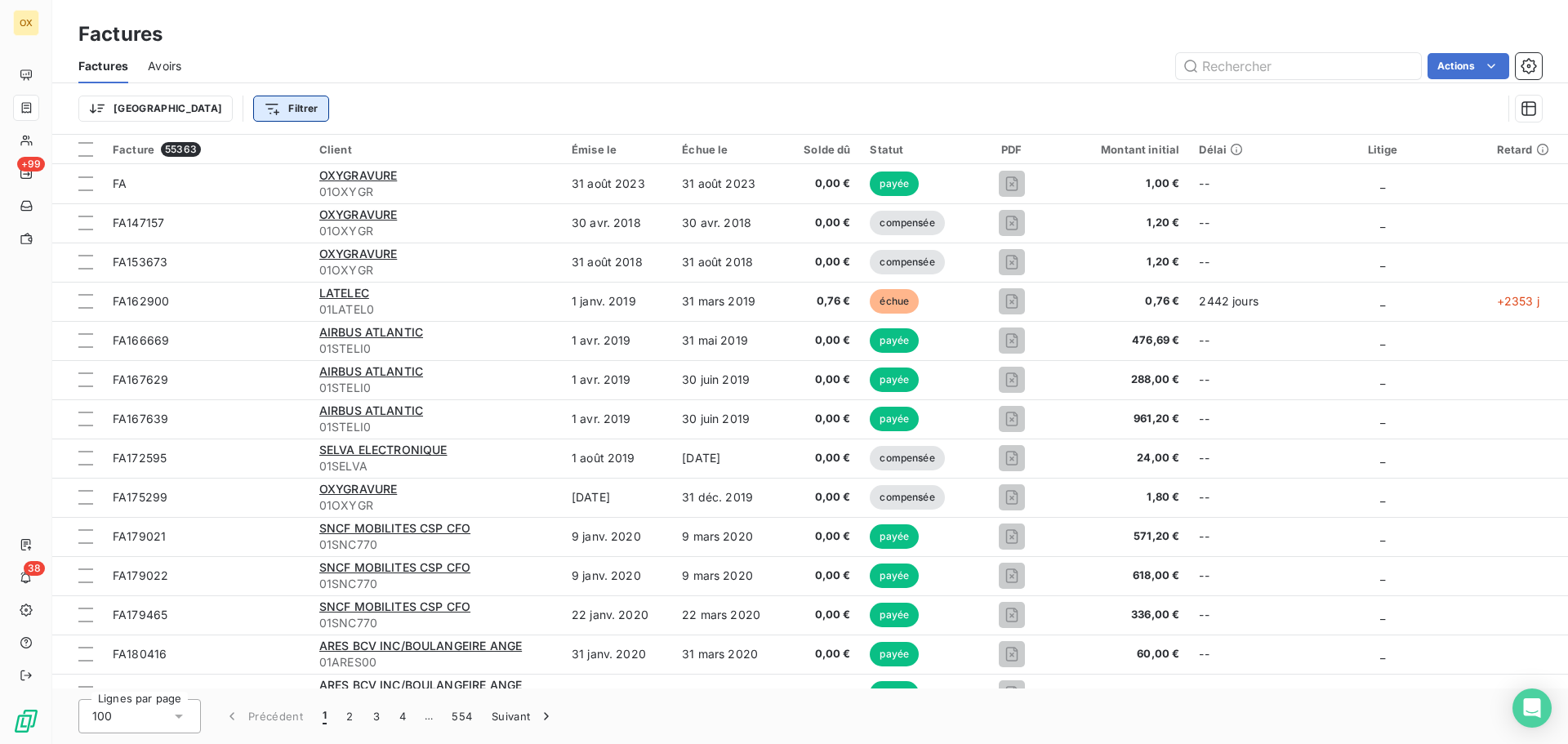
click at [211, 111] on html "OX +99 38 Factures Factures Avoirs Actions Trier Filtrer Facture 55363 Client É…" at bounding box center [784, 372] width 1568 height 744
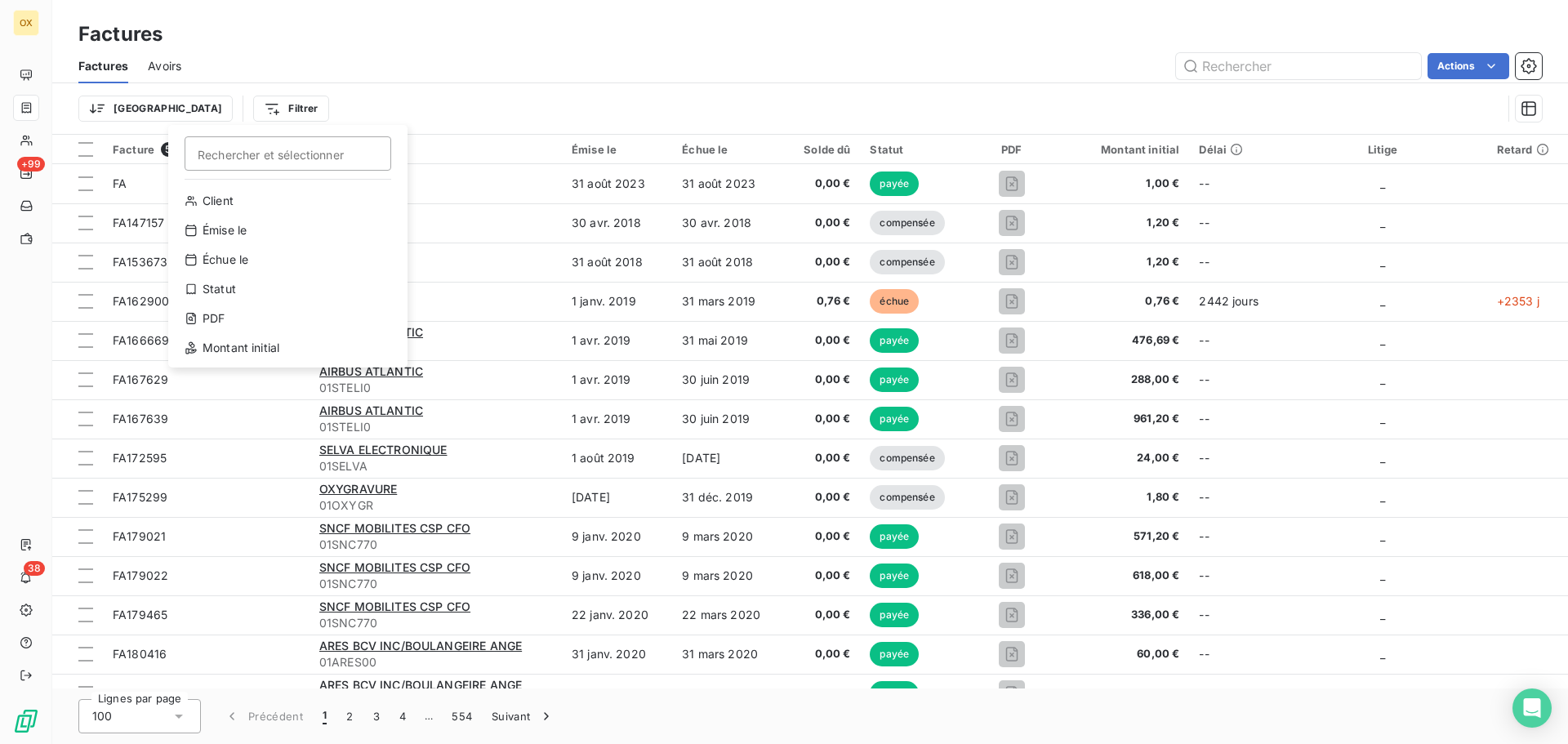
click at [706, 55] on html "OX +99 38 Factures Factures Avoirs Actions Trier Filtrer Rechercher et sélectio…" at bounding box center [784, 372] width 1568 height 744
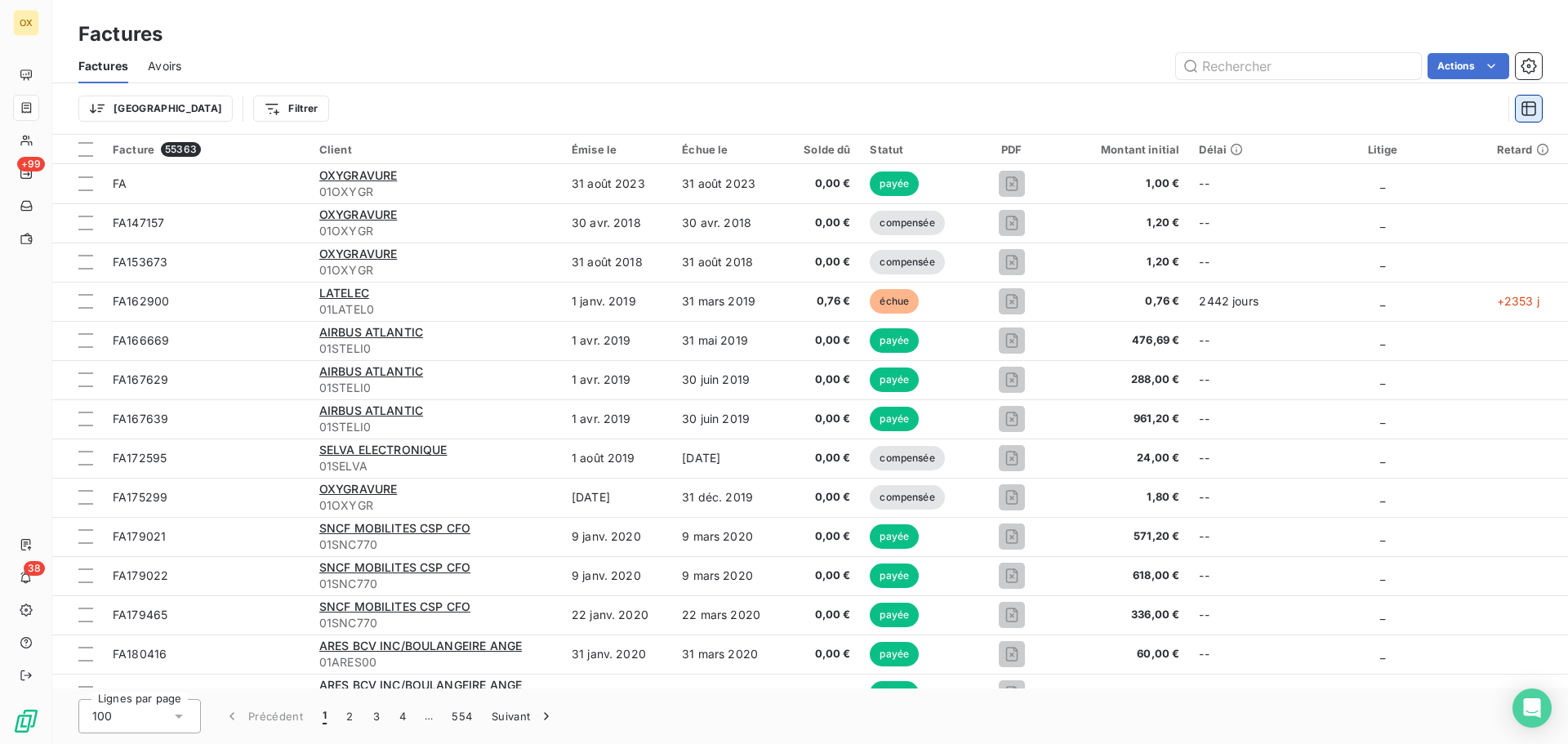
click at [1536, 109] on icon "button" at bounding box center [1528, 108] width 15 height 15
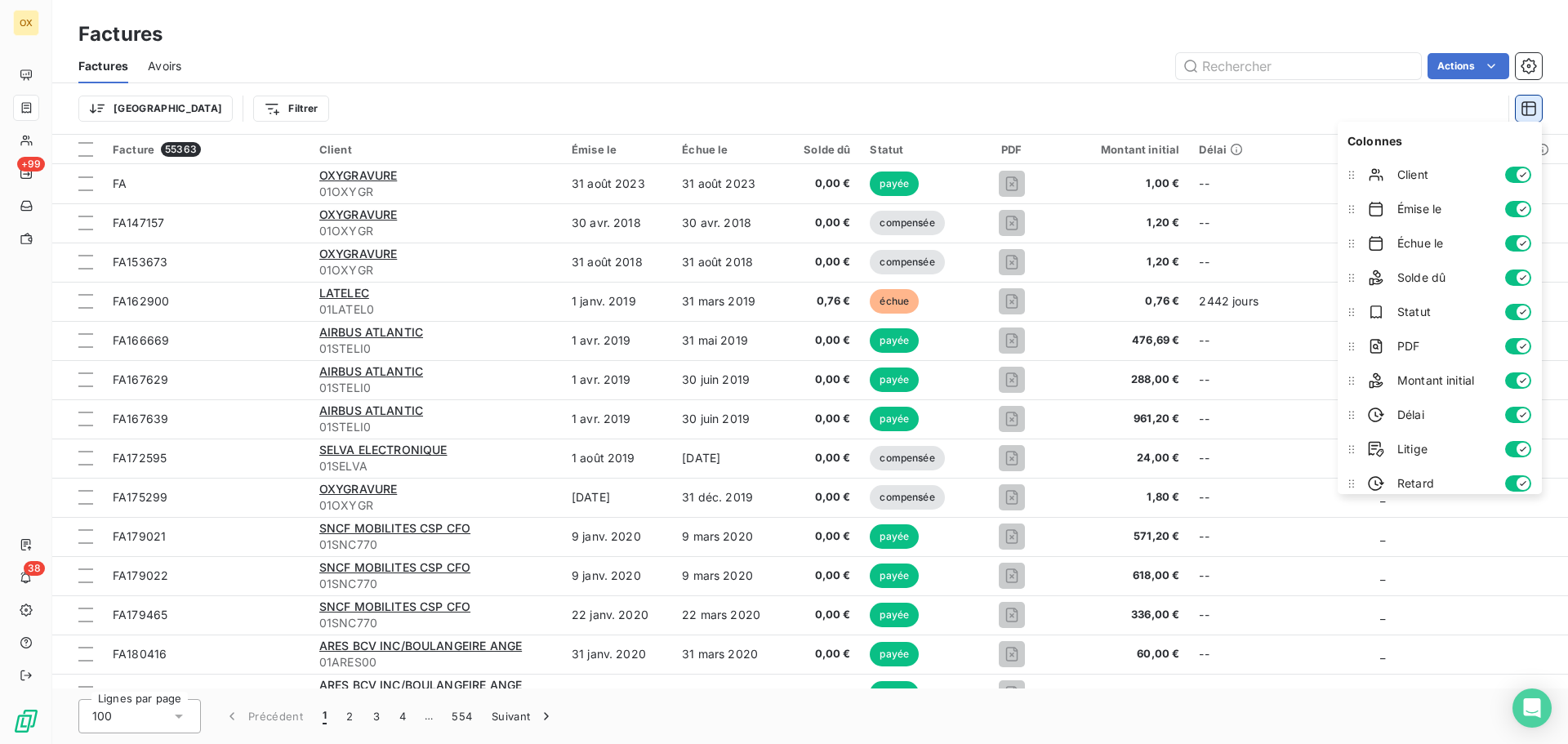
click at [1531, 109] on icon "button" at bounding box center [1528, 108] width 16 height 16
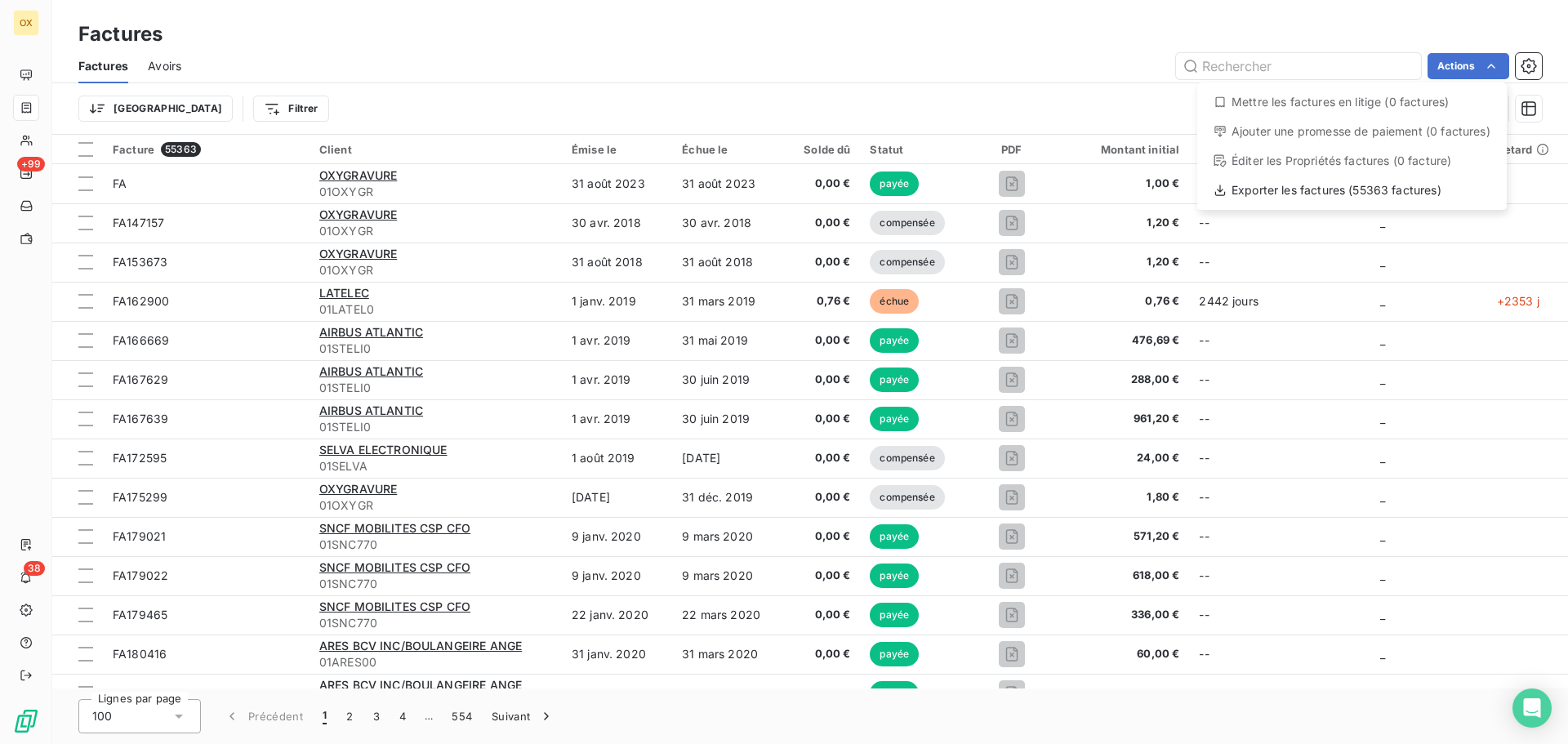
click at [1064, 90] on html "OX +99 38 Factures Factures Avoirs Actions Mettre les factures en litige (0 fac…" at bounding box center [784, 372] width 1568 height 744
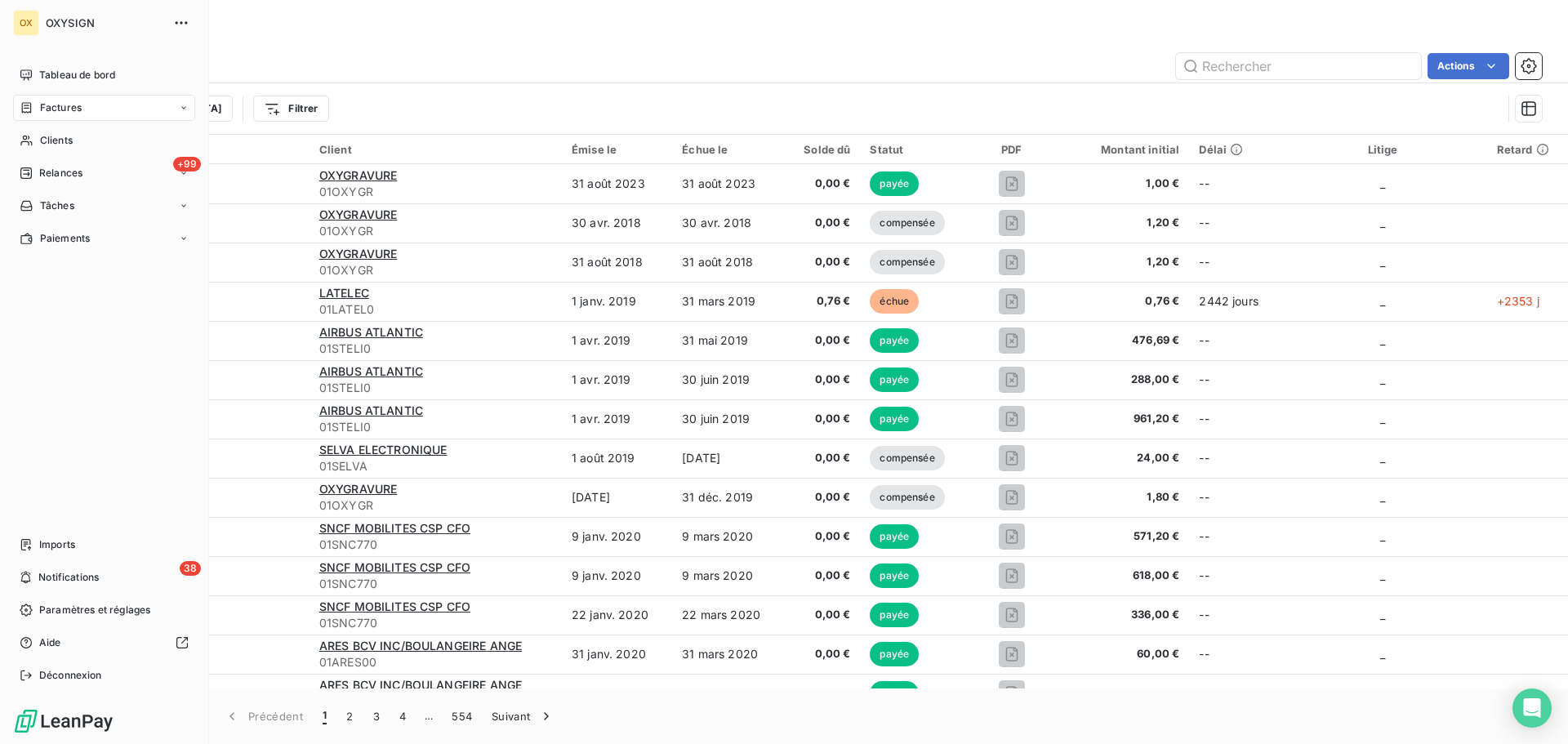
click at [178, 101] on div "Factures" at bounding box center [103, 108] width 182 height 26
click at [68, 142] on span "Factures" at bounding box center [60, 140] width 42 height 15
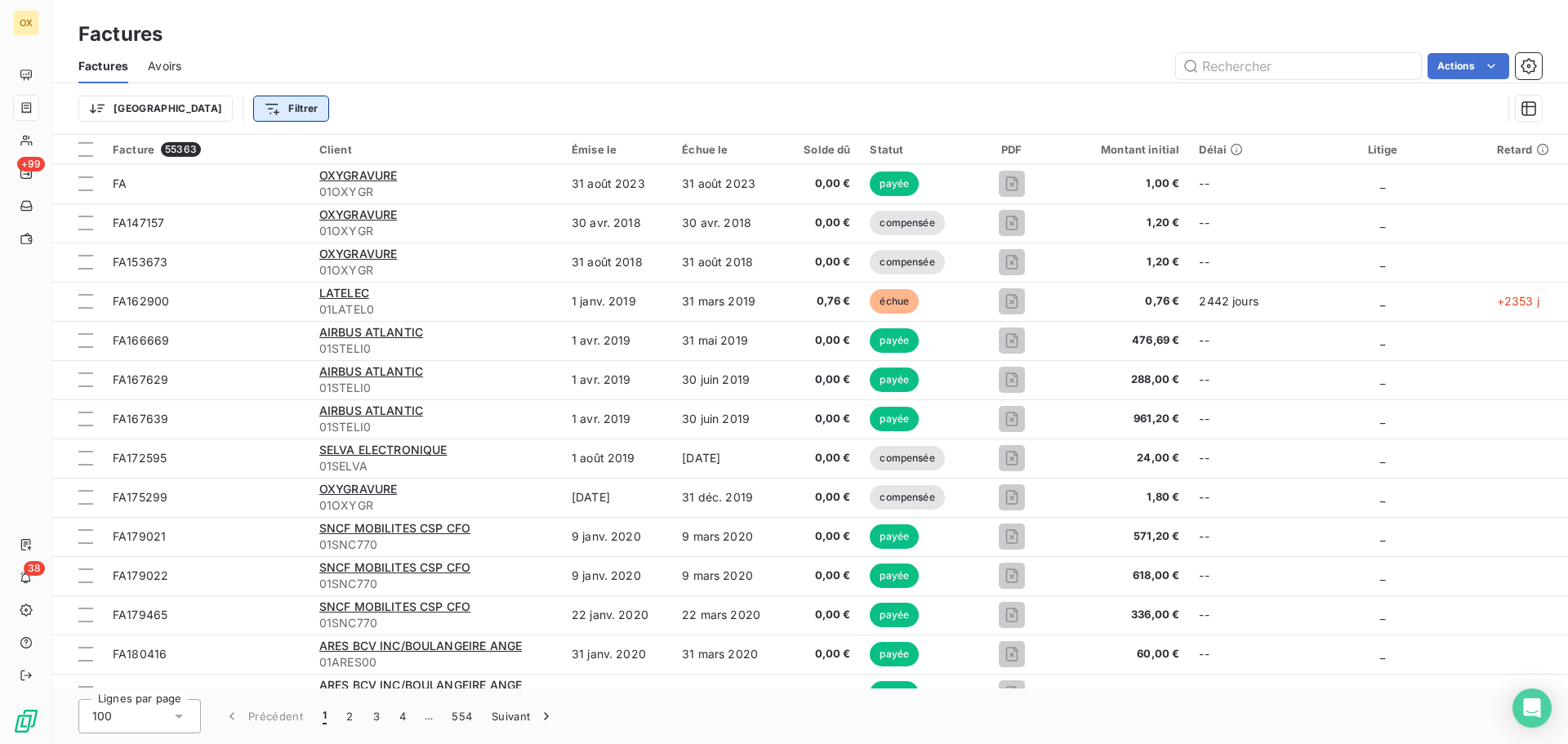
click at [214, 108] on html "OX +99 38 Factures Factures Avoirs Actions Trier Filtrer Facture 55363 Client É…" at bounding box center [784, 372] width 1568 height 744
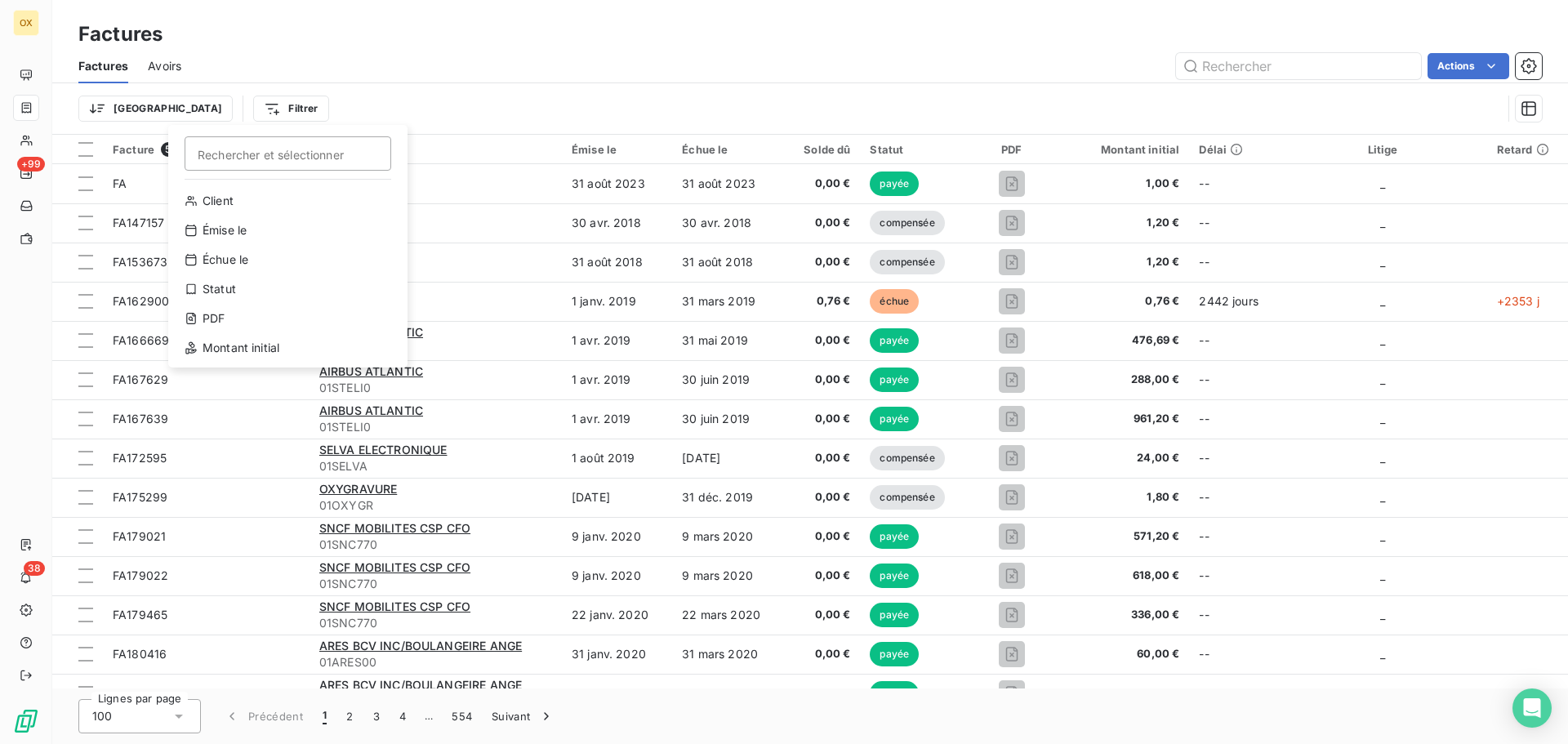
click at [118, 109] on html "OX +99 38 Factures Factures Avoirs Actions Trier Filtrer Rechercher et sélectio…" at bounding box center [784, 372] width 1568 height 744
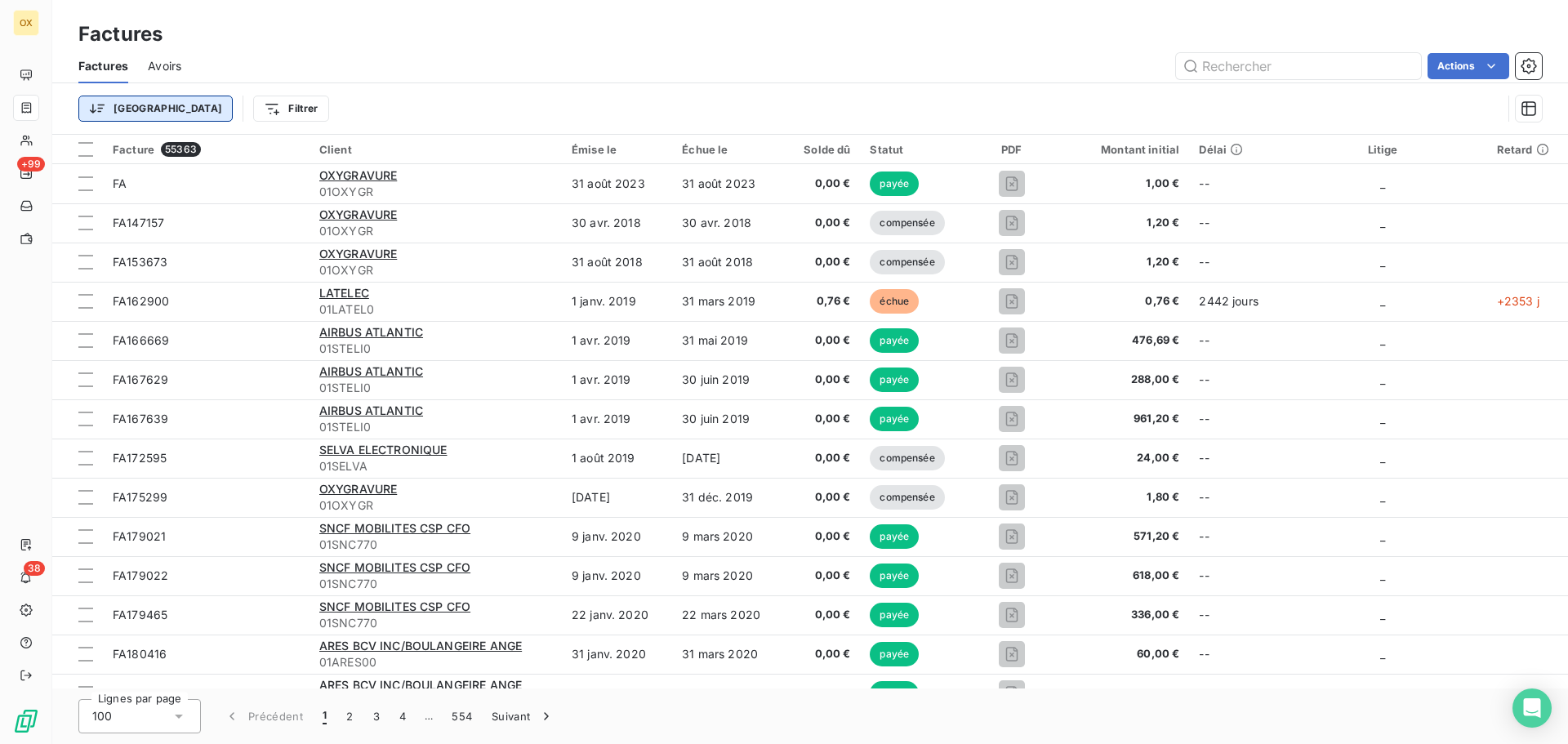
click at [118, 104] on html "OX +99 38 Factures Factures Avoirs Actions Trier Filtrer Facture 55363 Client É…" at bounding box center [784, 372] width 1568 height 744
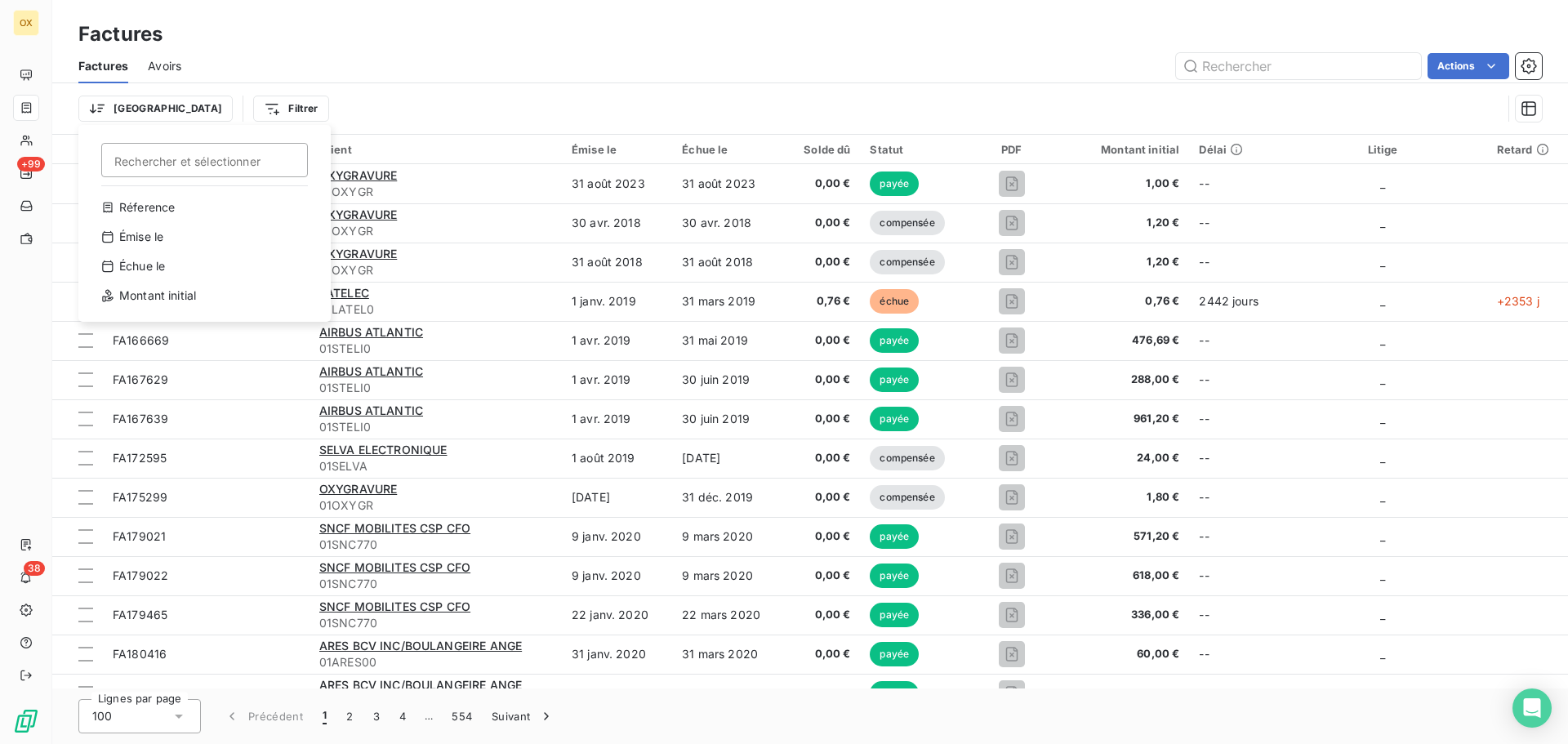
click at [290, 78] on html "OX +99 38 Factures Factures Avoirs Actions Trier Rechercher et sélectionner Réf…" at bounding box center [784, 372] width 1568 height 744
click at [1525, 63] on icon "button" at bounding box center [1528, 66] width 16 height 16
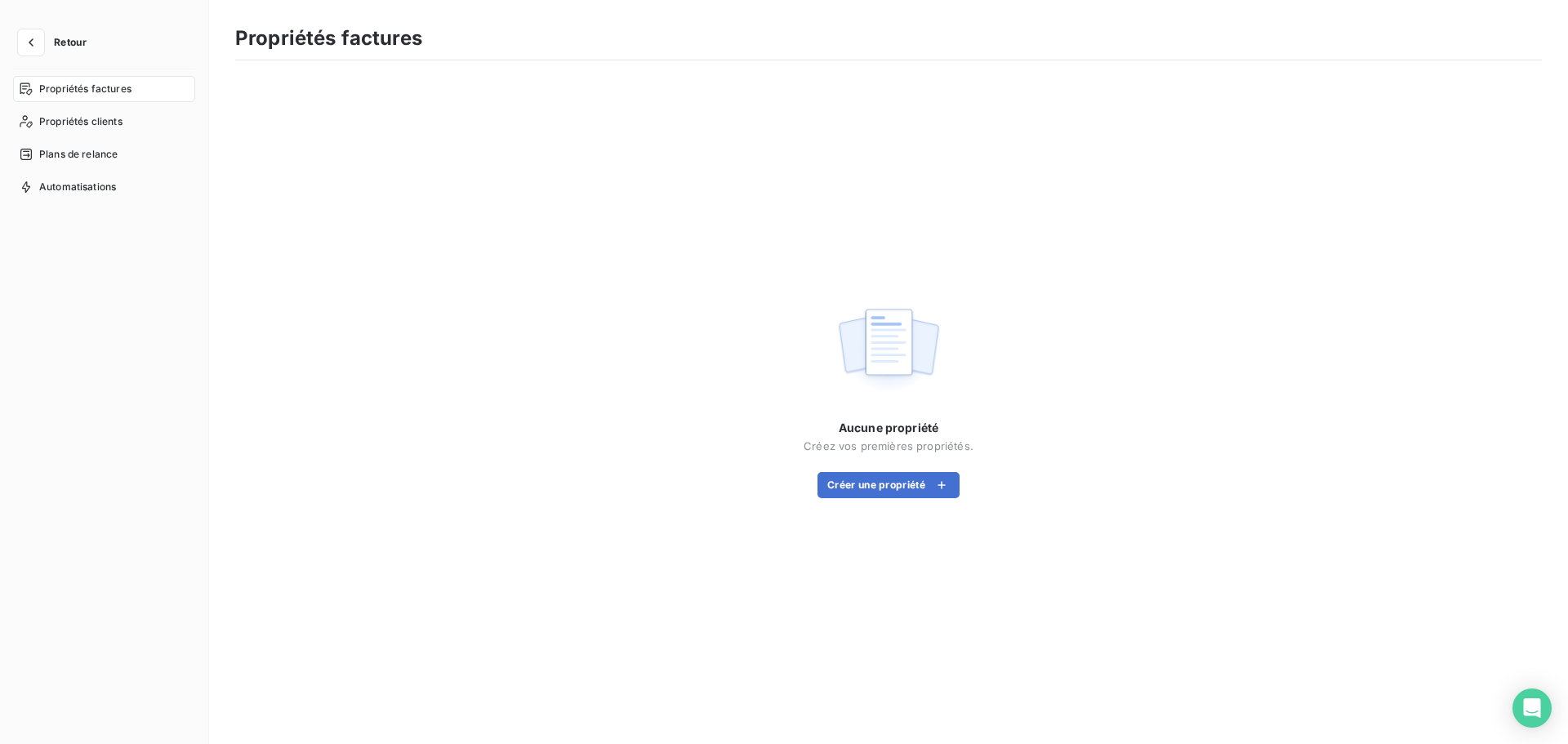
click at [56, 43] on span "Retour" at bounding box center [70, 42] width 32 height 9
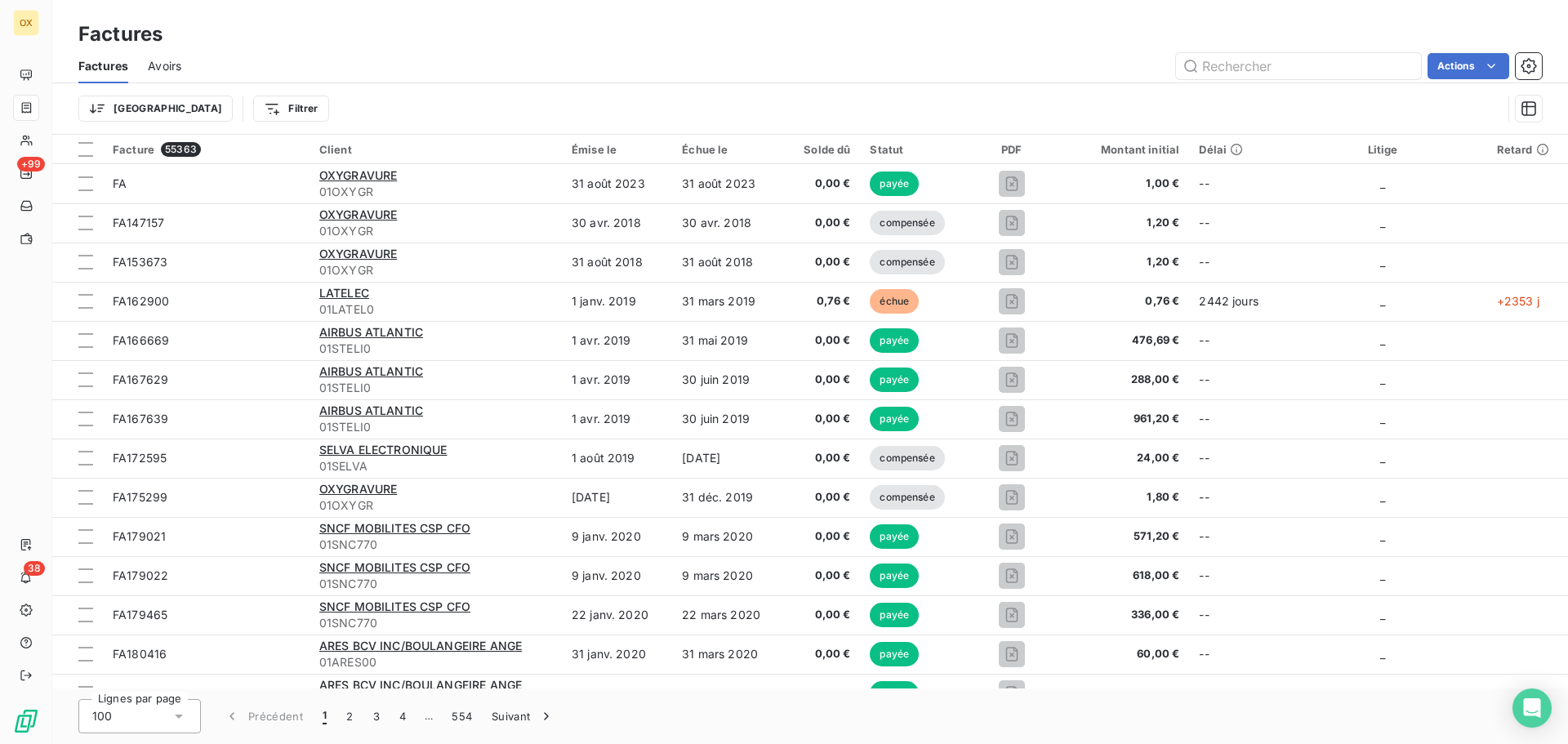
click at [332, 62] on div "Actions" at bounding box center [871, 66] width 1341 height 26
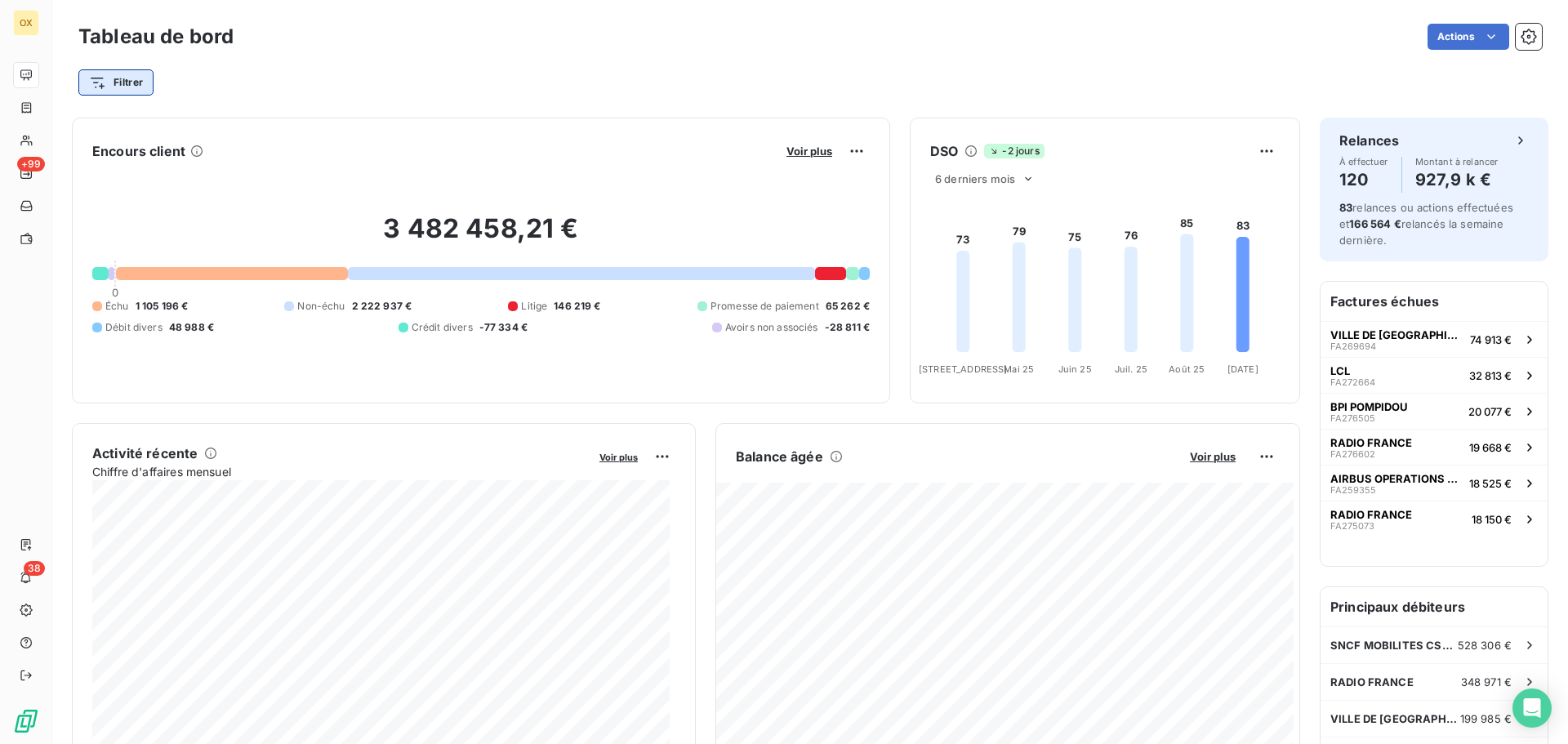
click at [122, 83] on html "OX +99 38 Tableau de bord Actions Filtrer Encours client Voir plus 3 482 458,21…" at bounding box center [784, 372] width 1568 height 744
click at [37, 108] on html "OX +99 38 Tableau de bord Actions Filtrer Rechercher et sélectionner Client Pla…" at bounding box center [784, 372] width 1568 height 744
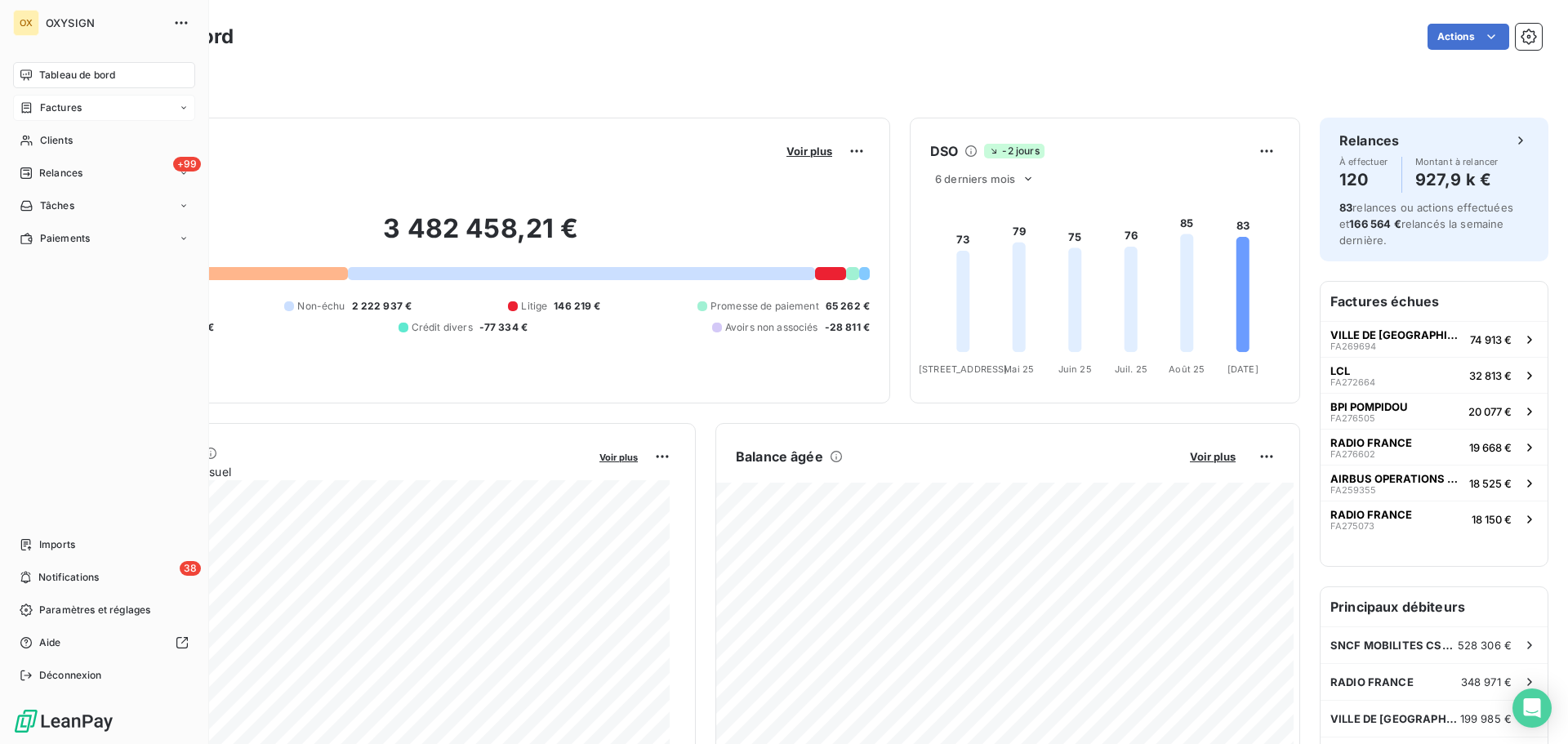
click at [55, 110] on span "Factures" at bounding box center [61, 108] width 42 height 15
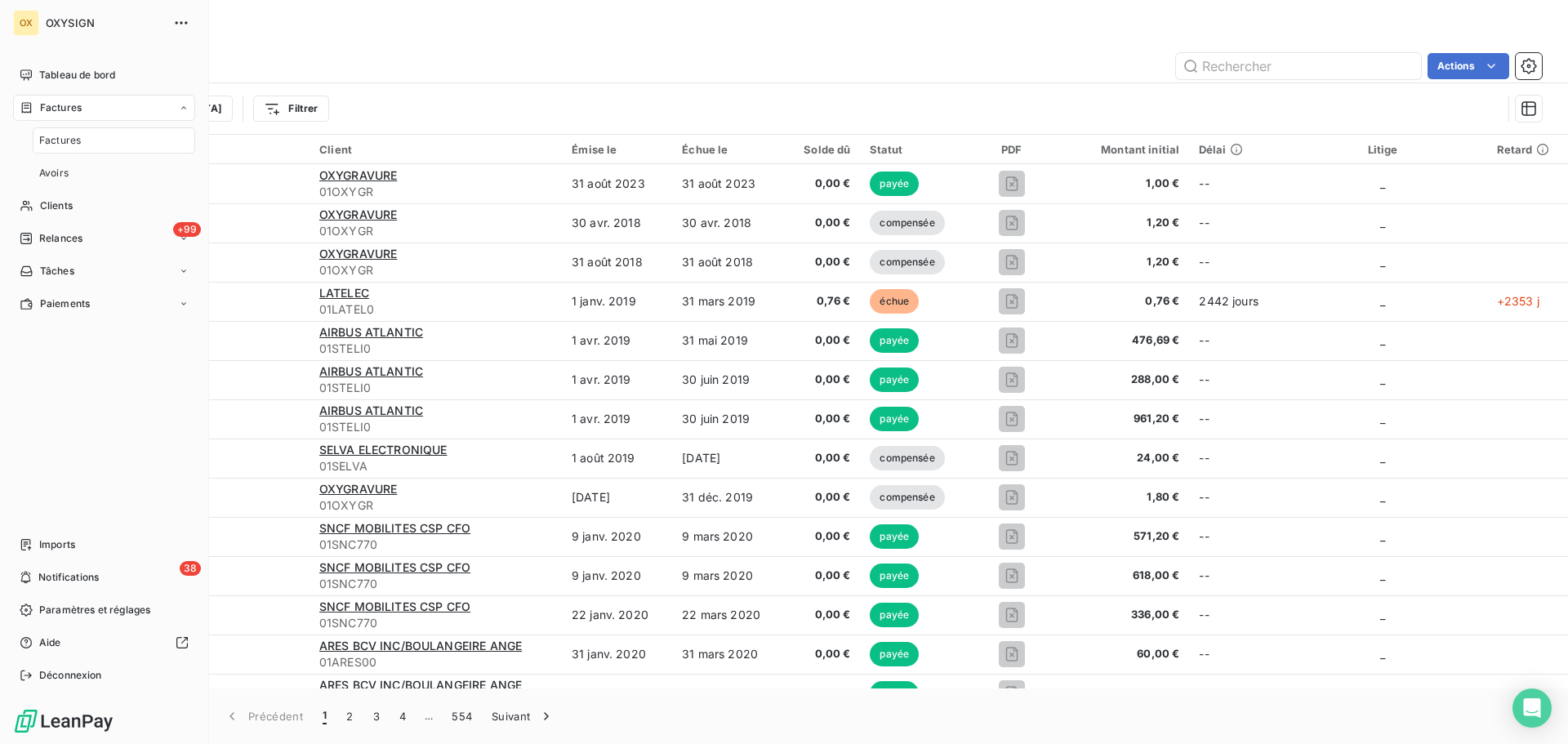
click at [79, 142] on span "Factures" at bounding box center [60, 140] width 42 height 15
click at [79, 141] on span "Factures" at bounding box center [60, 140] width 42 height 15
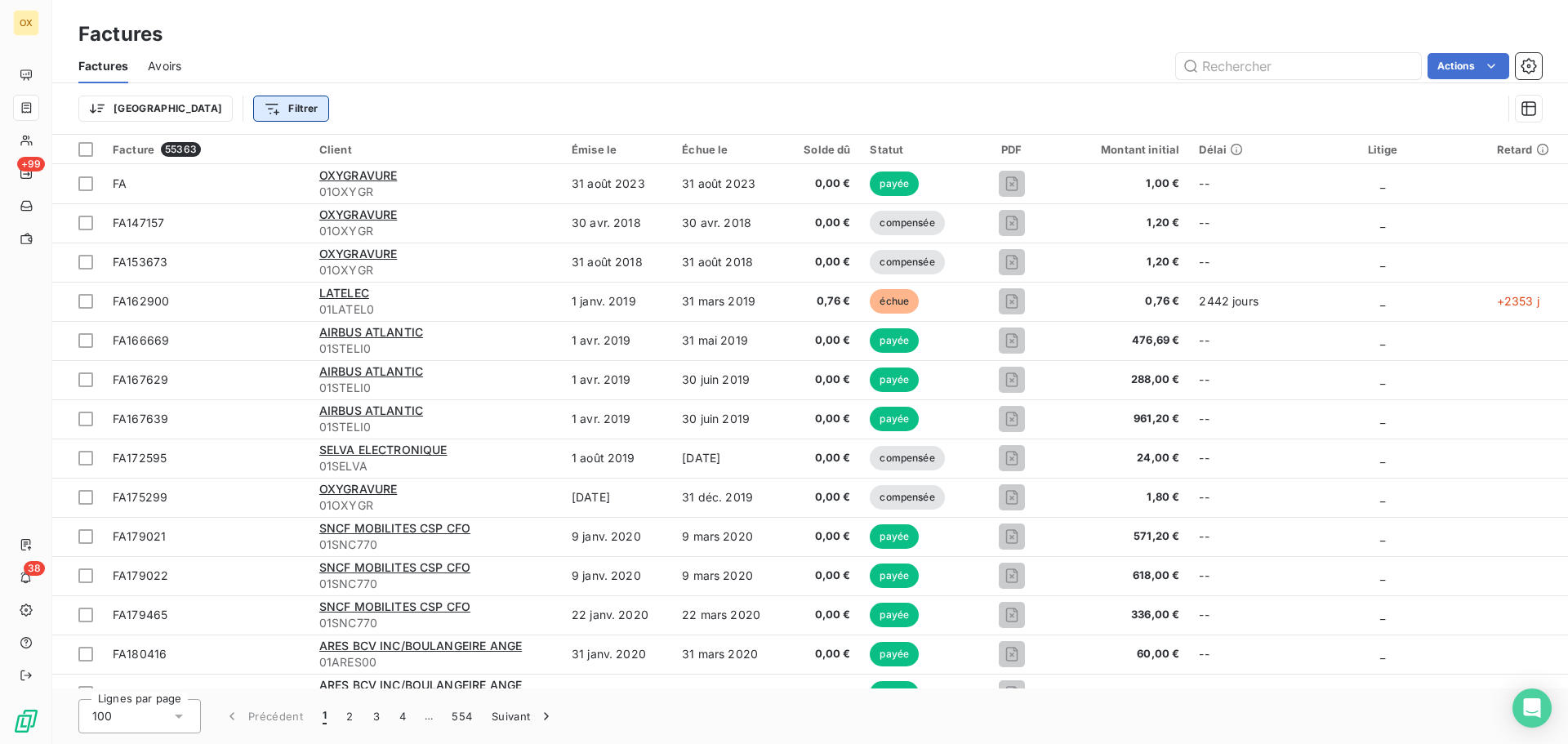
click at [203, 109] on html "OX +99 38 Factures Factures Avoirs Actions Trier Filtrer Facture 55363 Client É…" at bounding box center [784, 372] width 1568 height 744
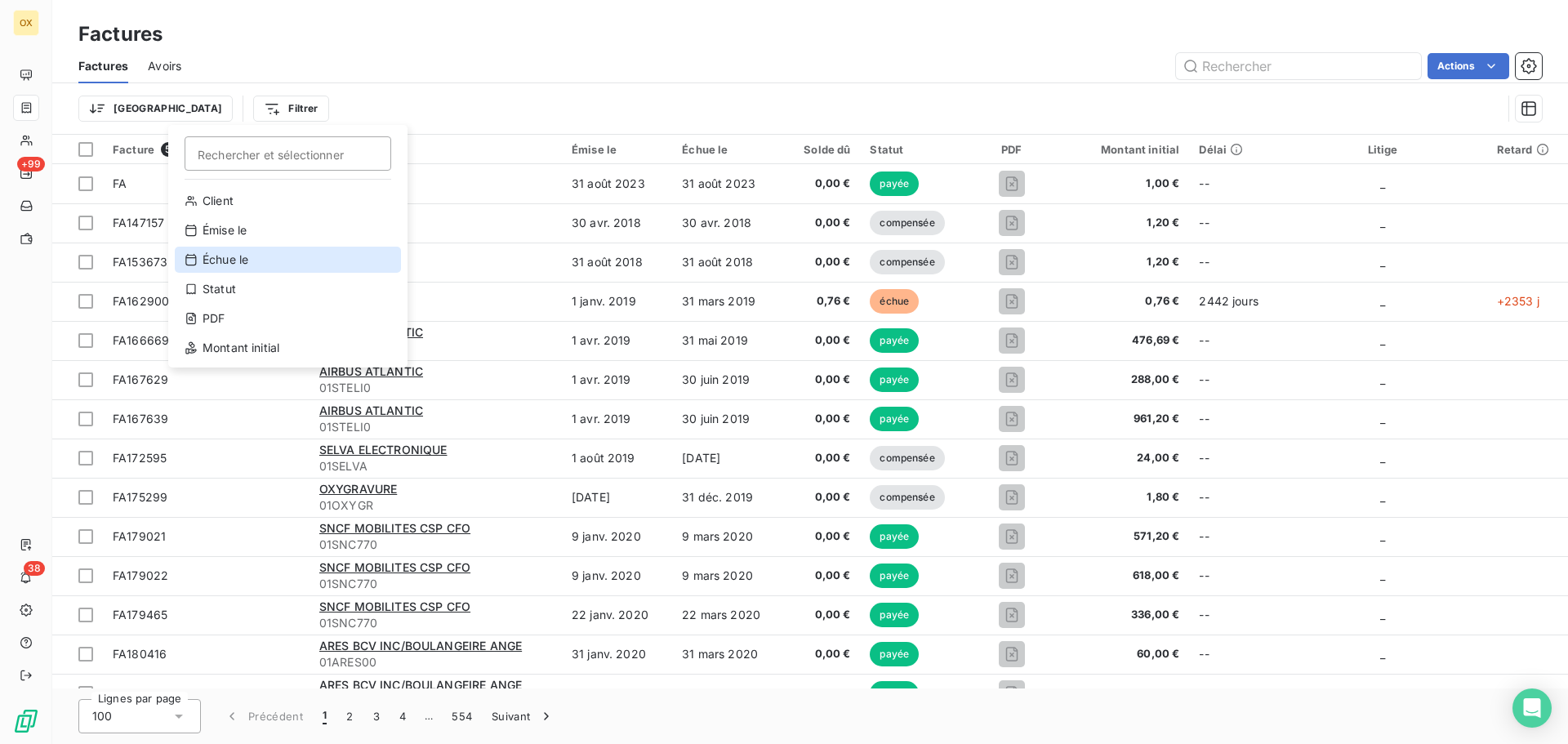
click at [242, 260] on div "Échue le" at bounding box center [288, 259] width 226 height 26
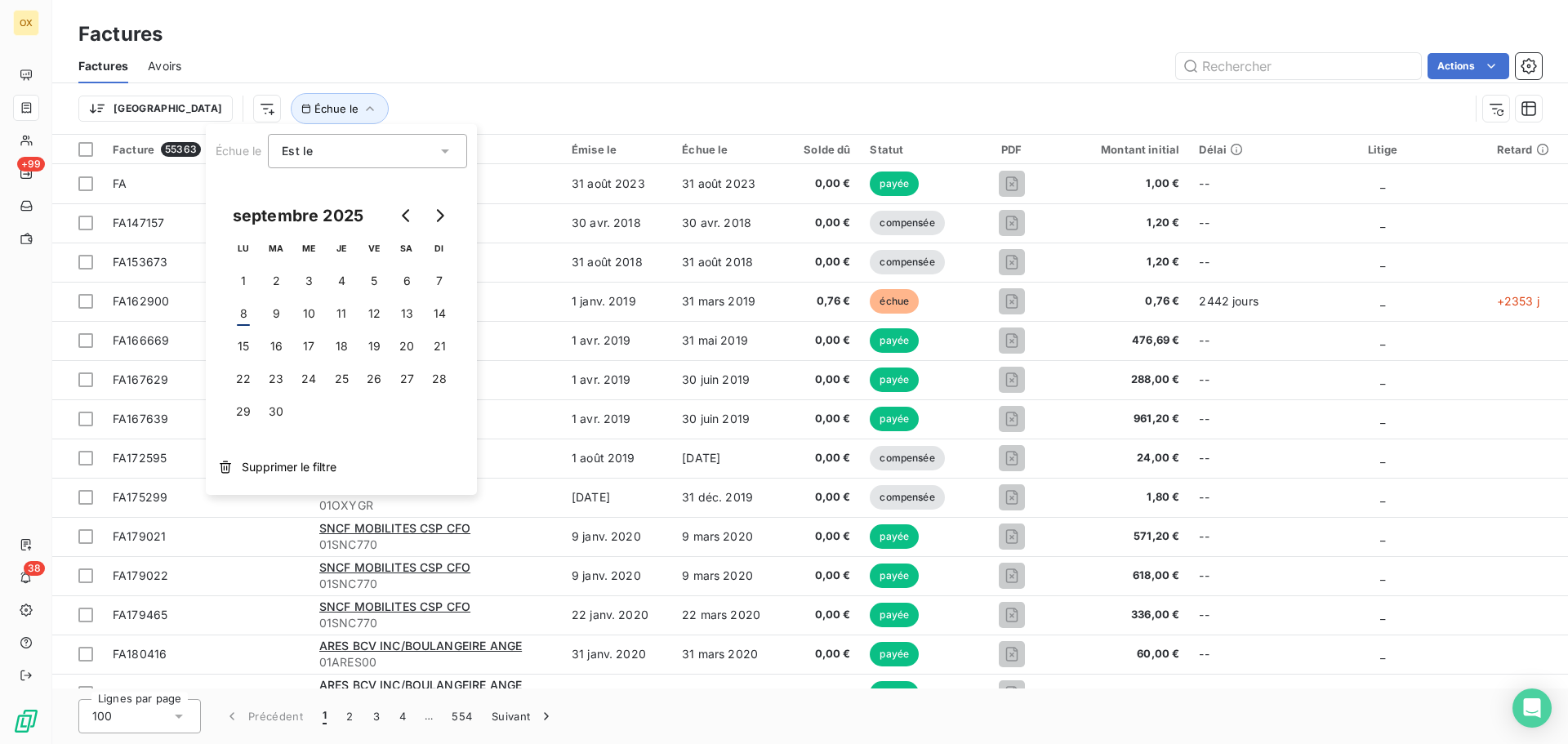
click at [448, 148] on icon at bounding box center [445, 150] width 16 height 16
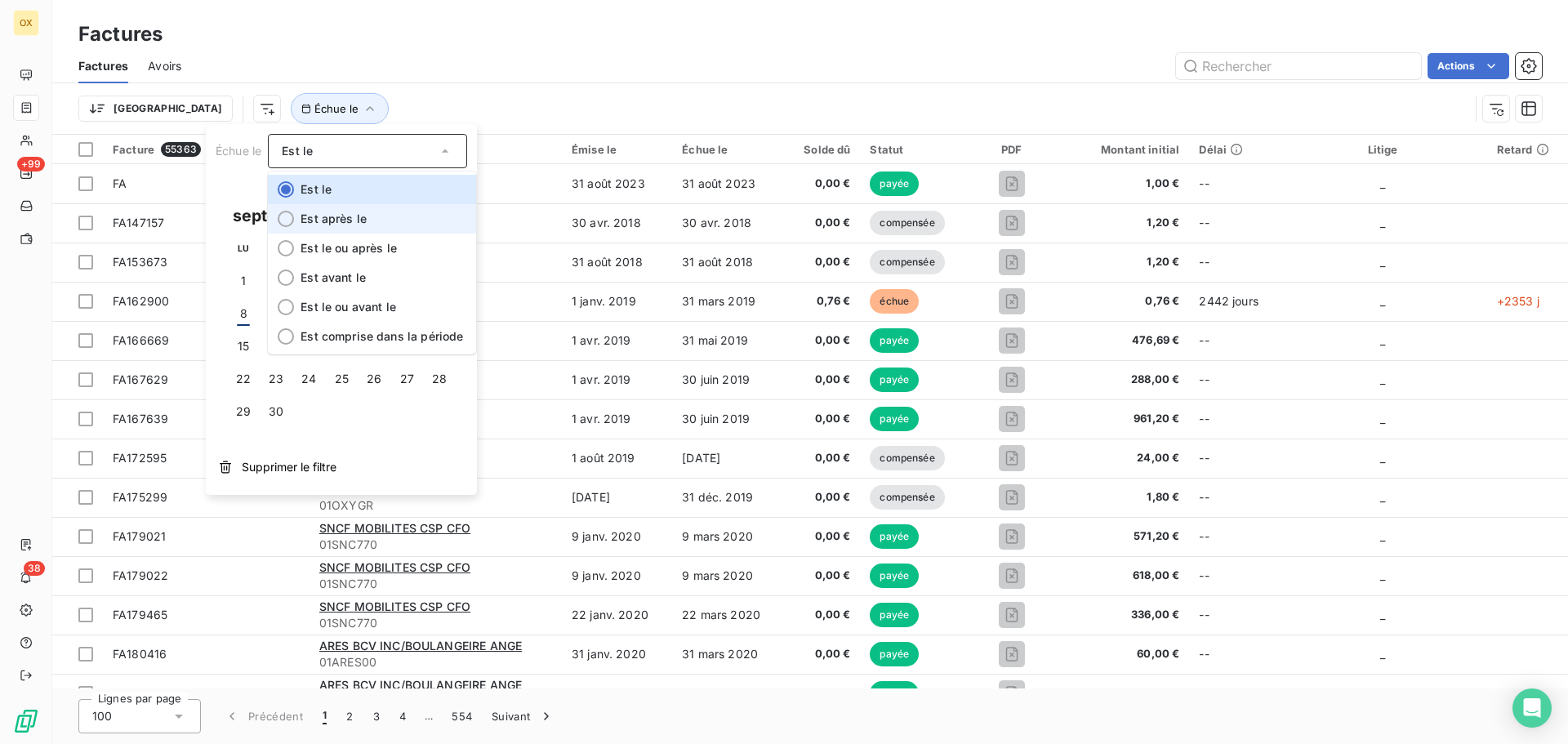
click at [289, 221] on div at bounding box center [285, 218] width 16 height 16
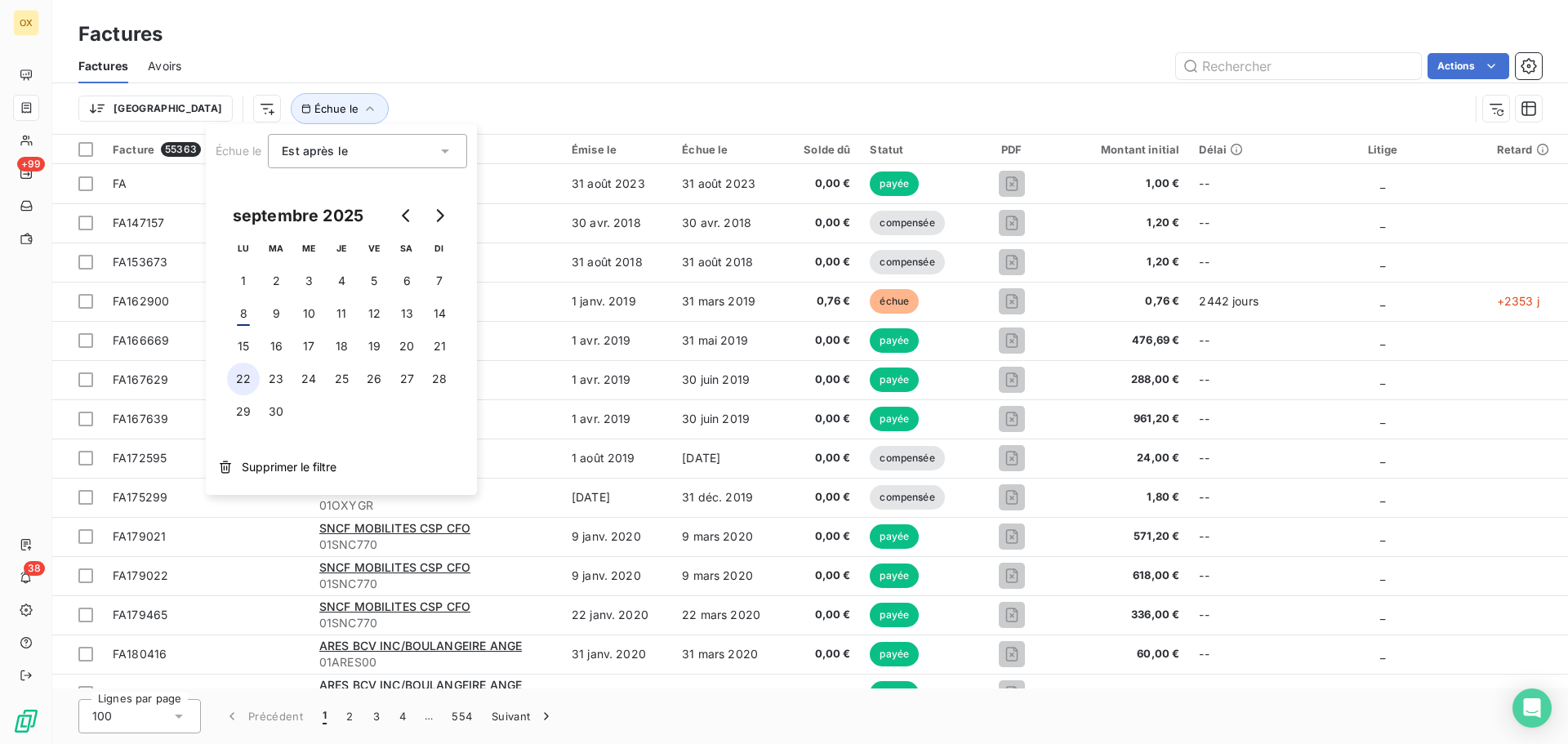
click at [248, 373] on button "22" at bounding box center [243, 379] width 32 height 32
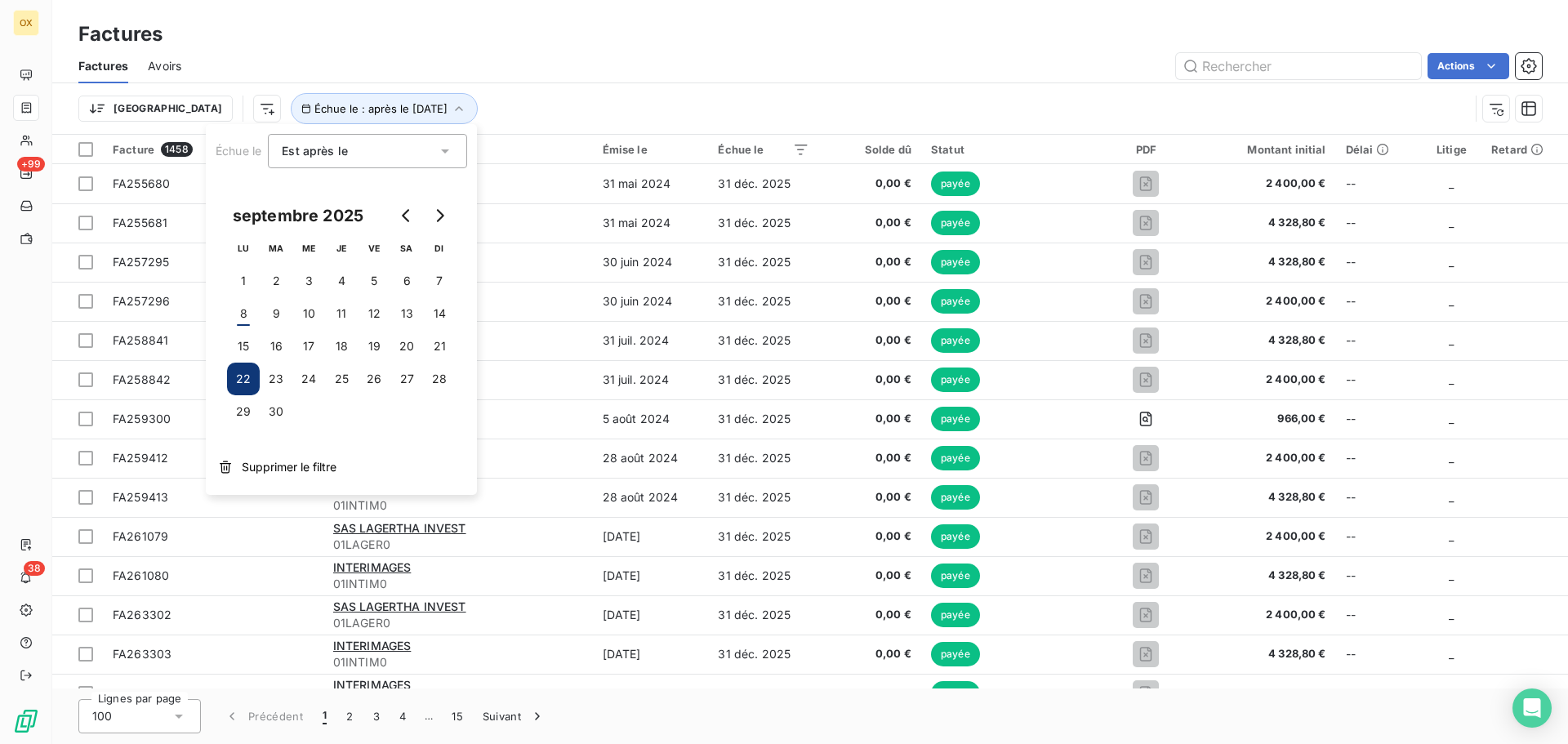
click at [475, 73] on div "Actions" at bounding box center [871, 66] width 1341 height 26
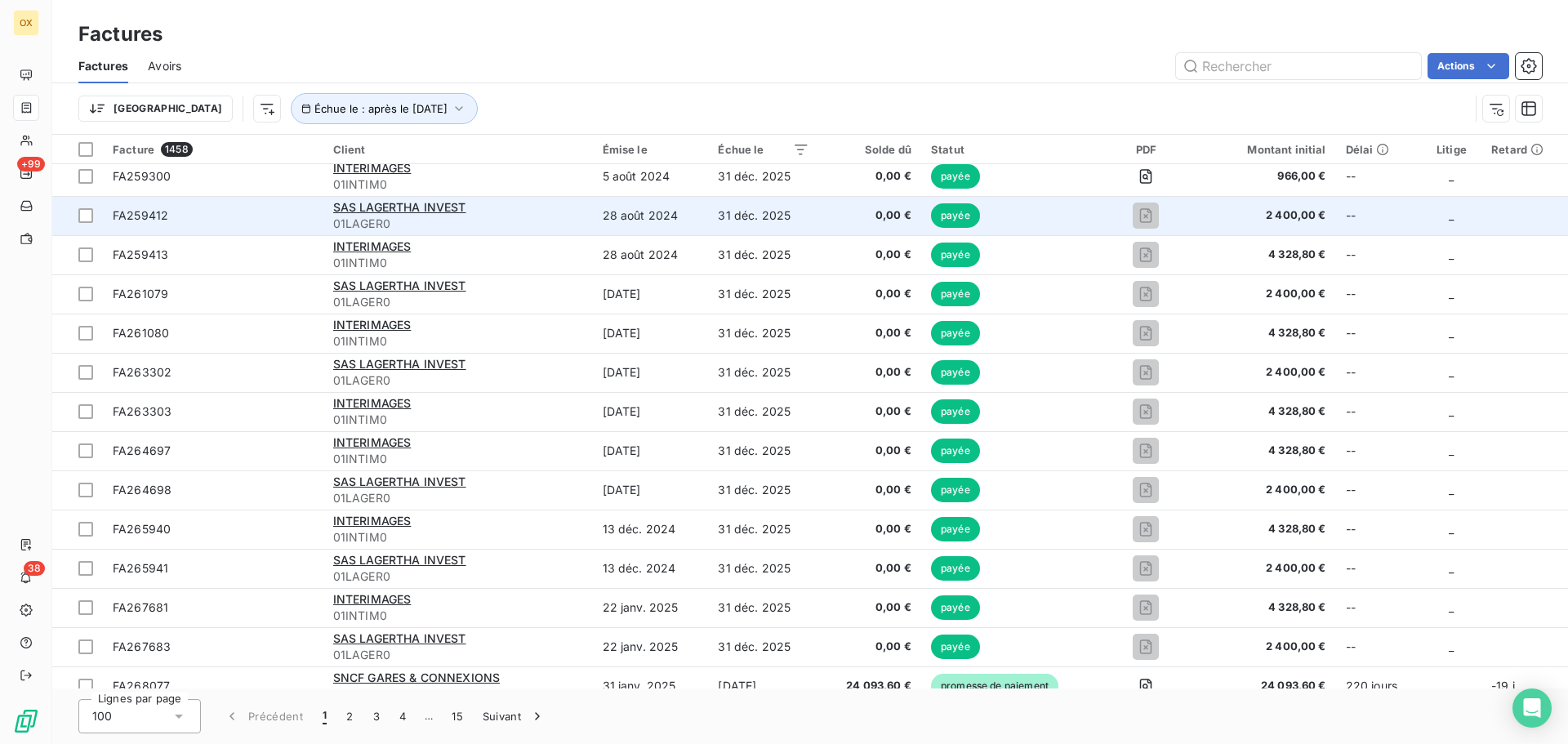
scroll to position [245, 0]
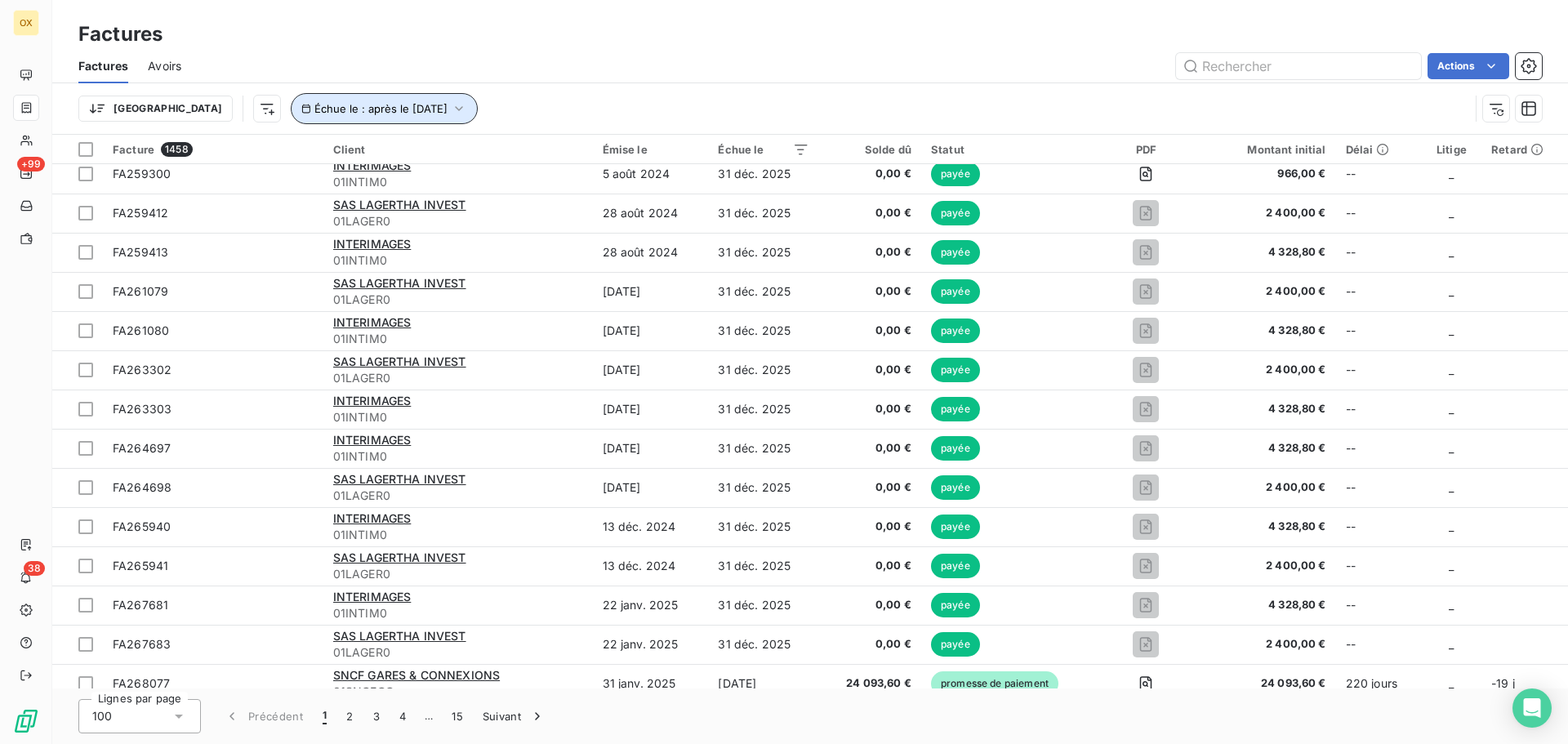
click at [354, 102] on span "Échue le : après le 22 sept. 2025" at bounding box center [381, 108] width 133 height 13
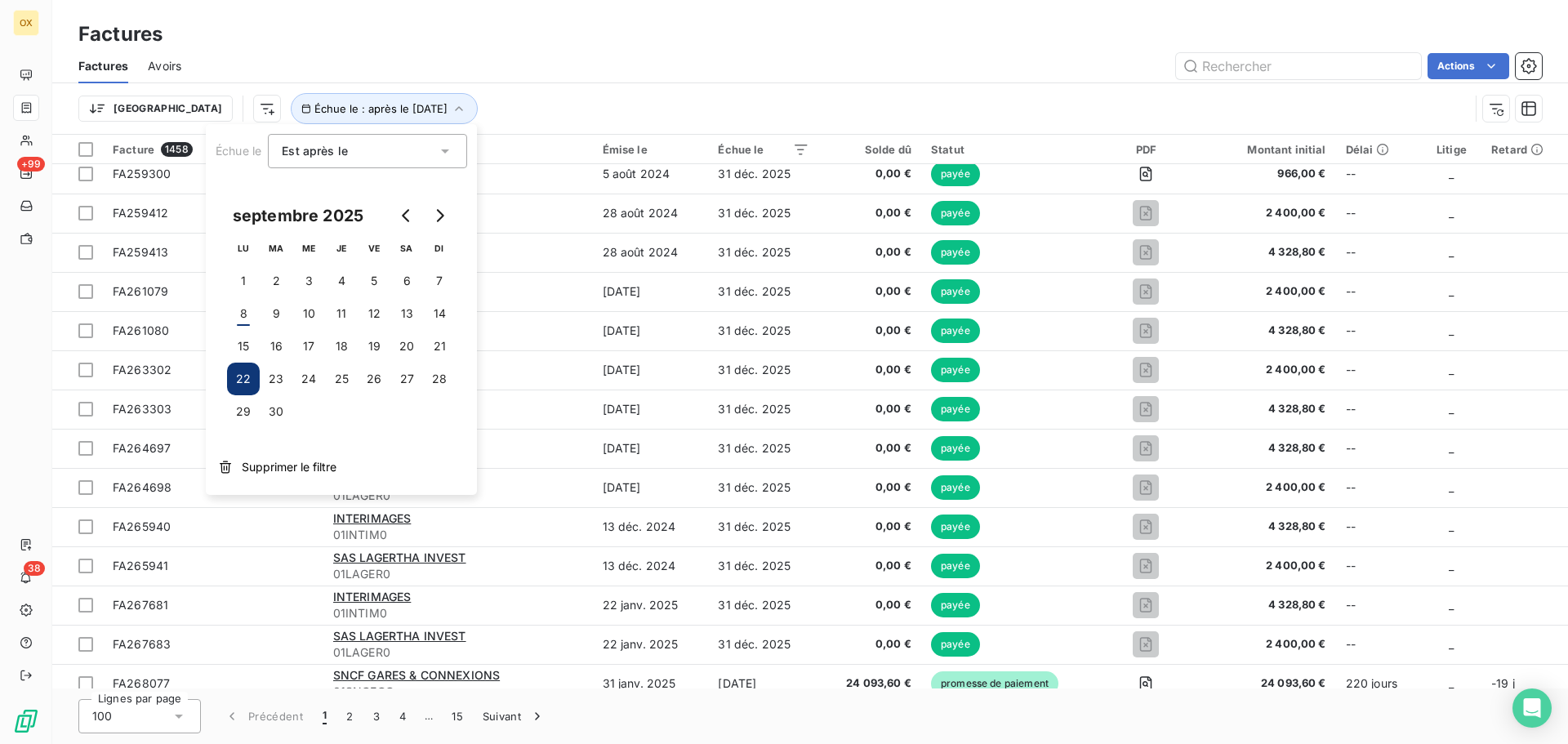
click at [435, 146] on div "Est après le gt" at bounding box center [359, 151] width 155 height 23
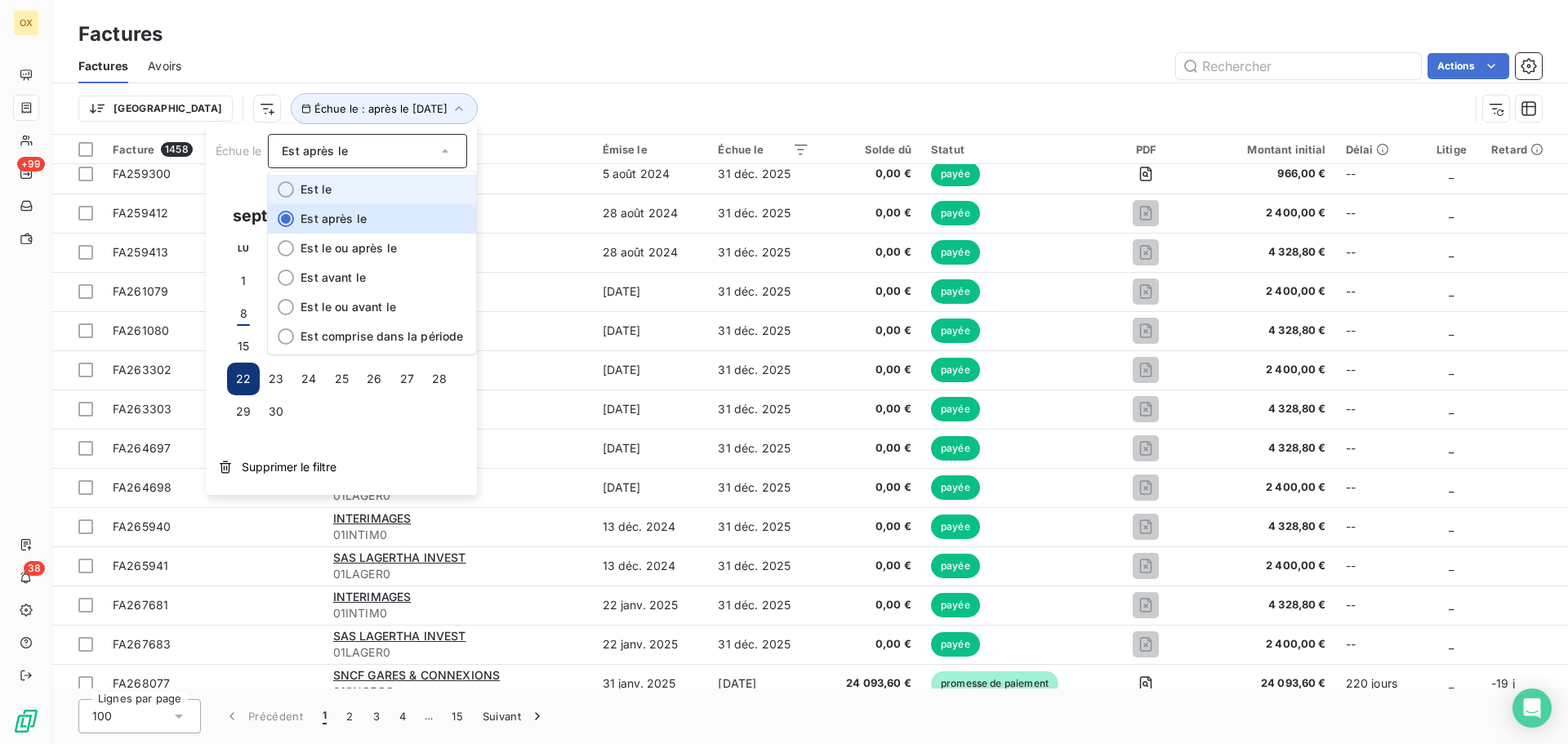
click at [283, 183] on div at bounding box center [285, 189] width 16 height 16
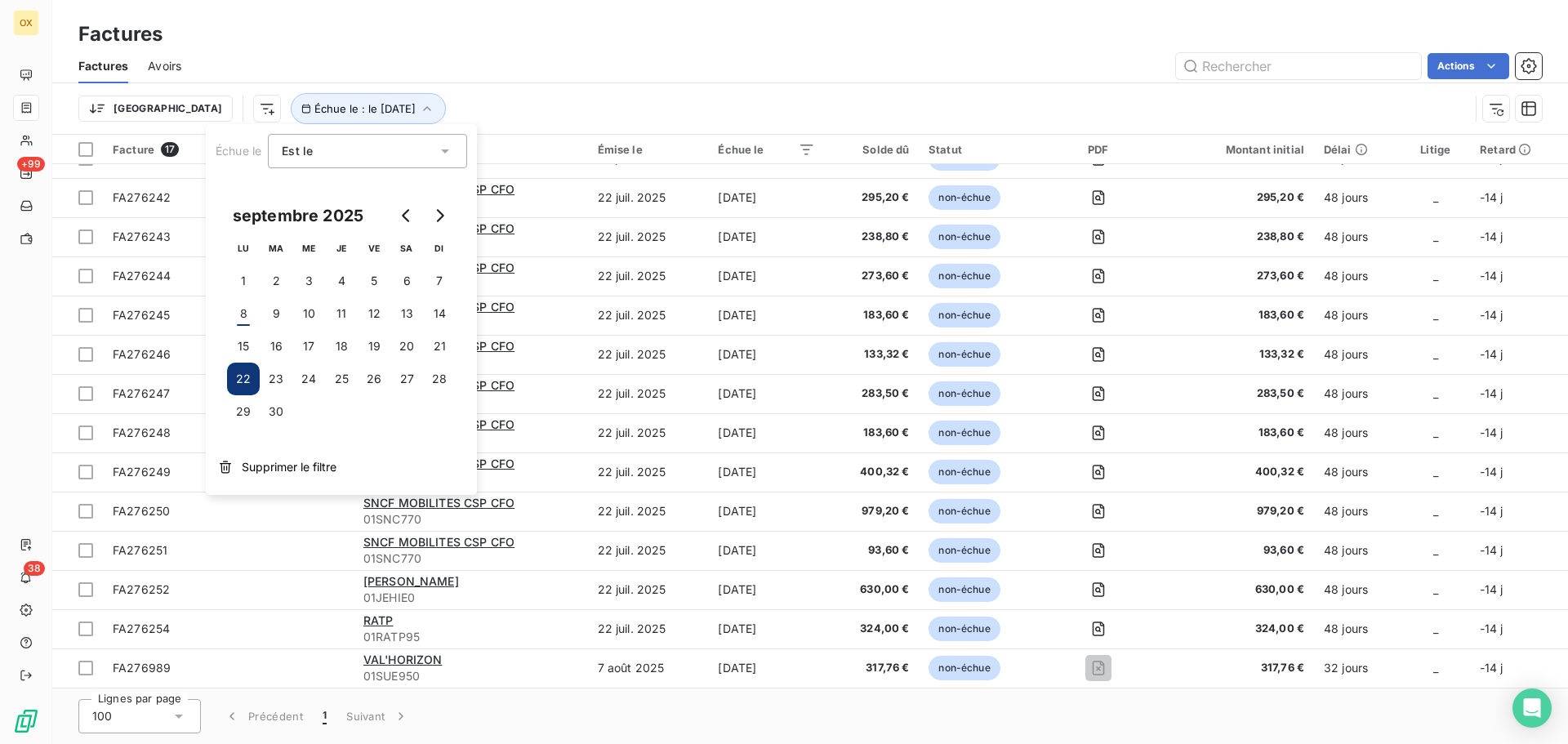
scroll to position [142, 0]
click at [504, 84] on div "Trier Échue le : le 22 sept. 2025" at bounding box center [810, 108] width 1464 height 50
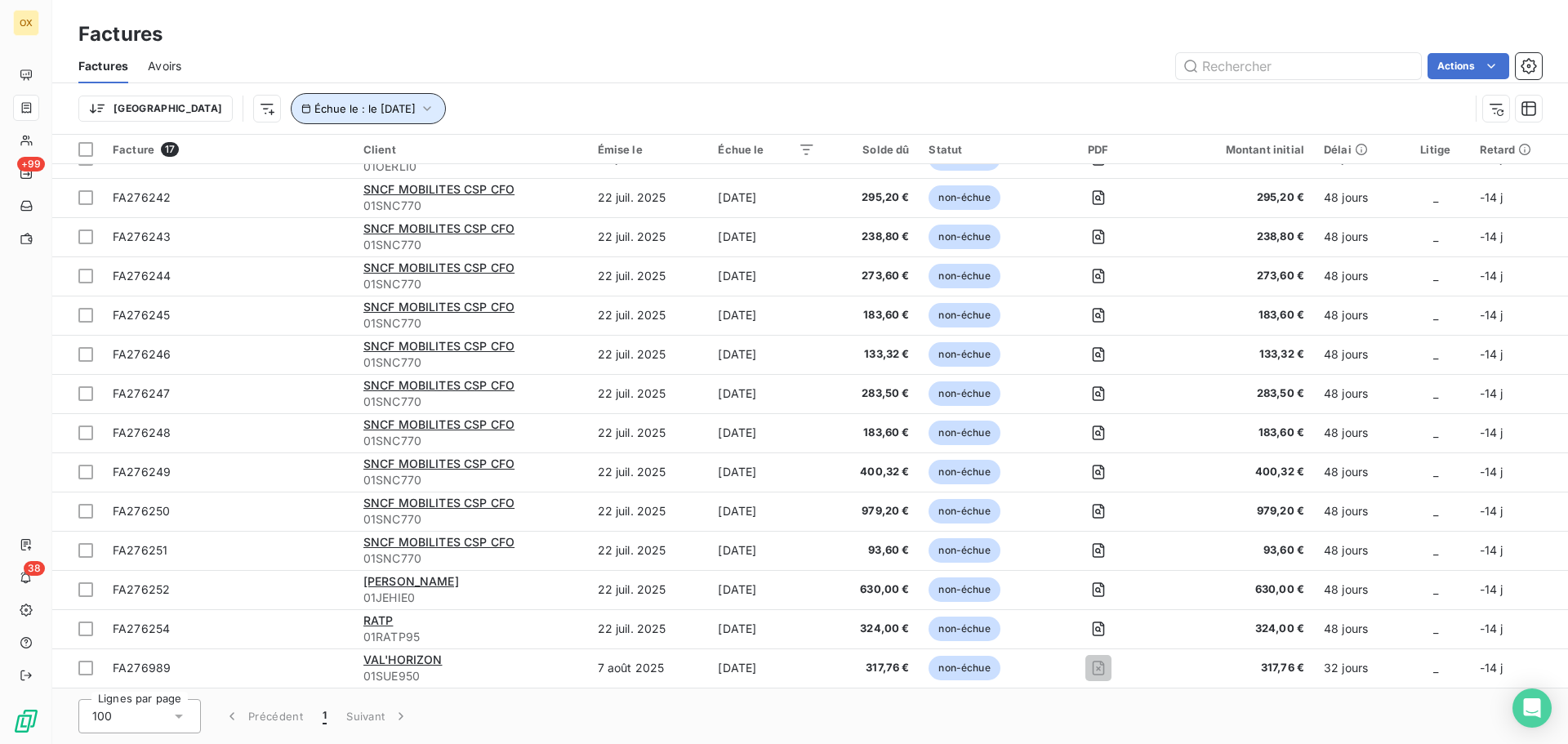
click at [419, 111] on icon "button" at bounding box center [427, 108] width 16 height 16
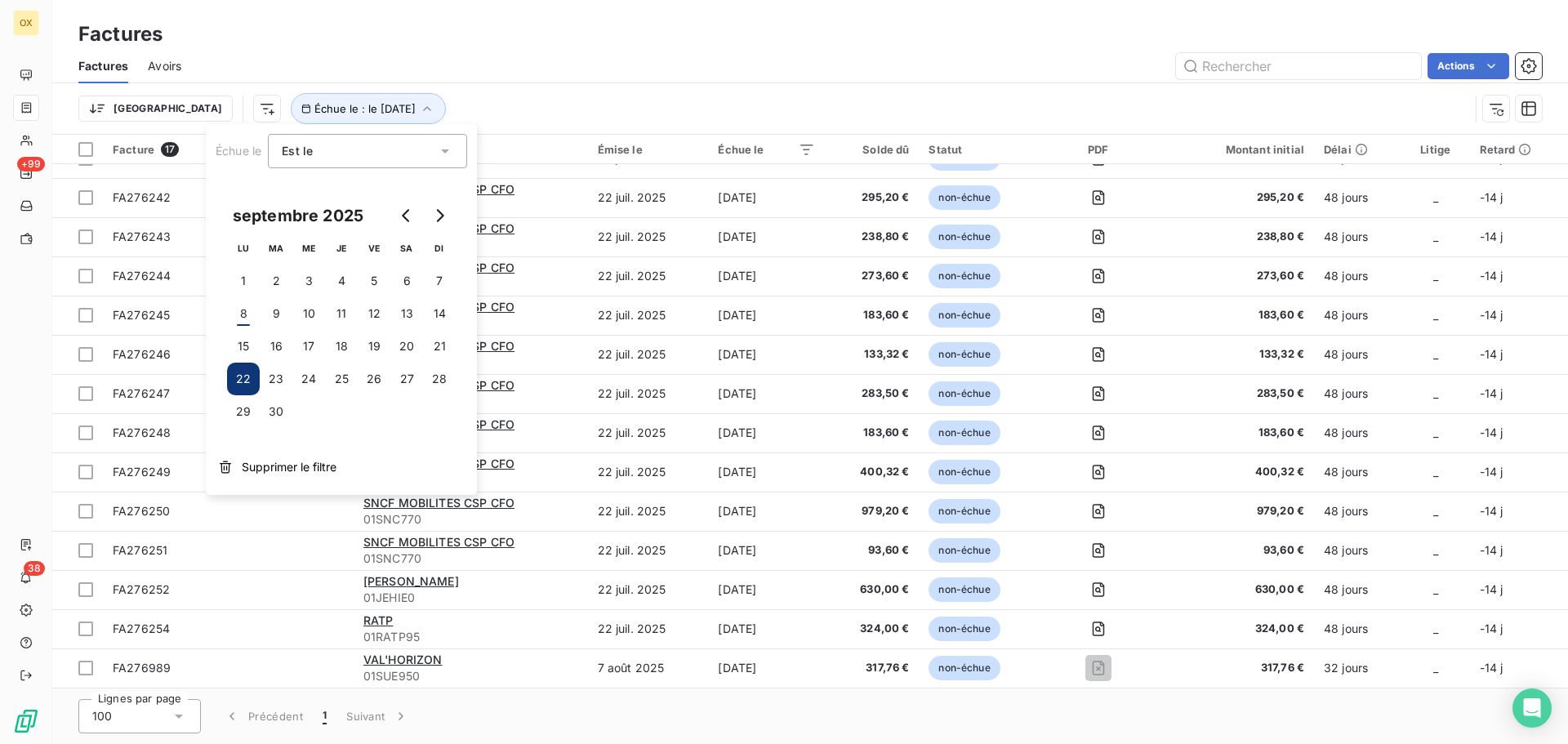
click at [505, 67] on div "Actions" at bounding box center [871, 66] width 1341 height 26
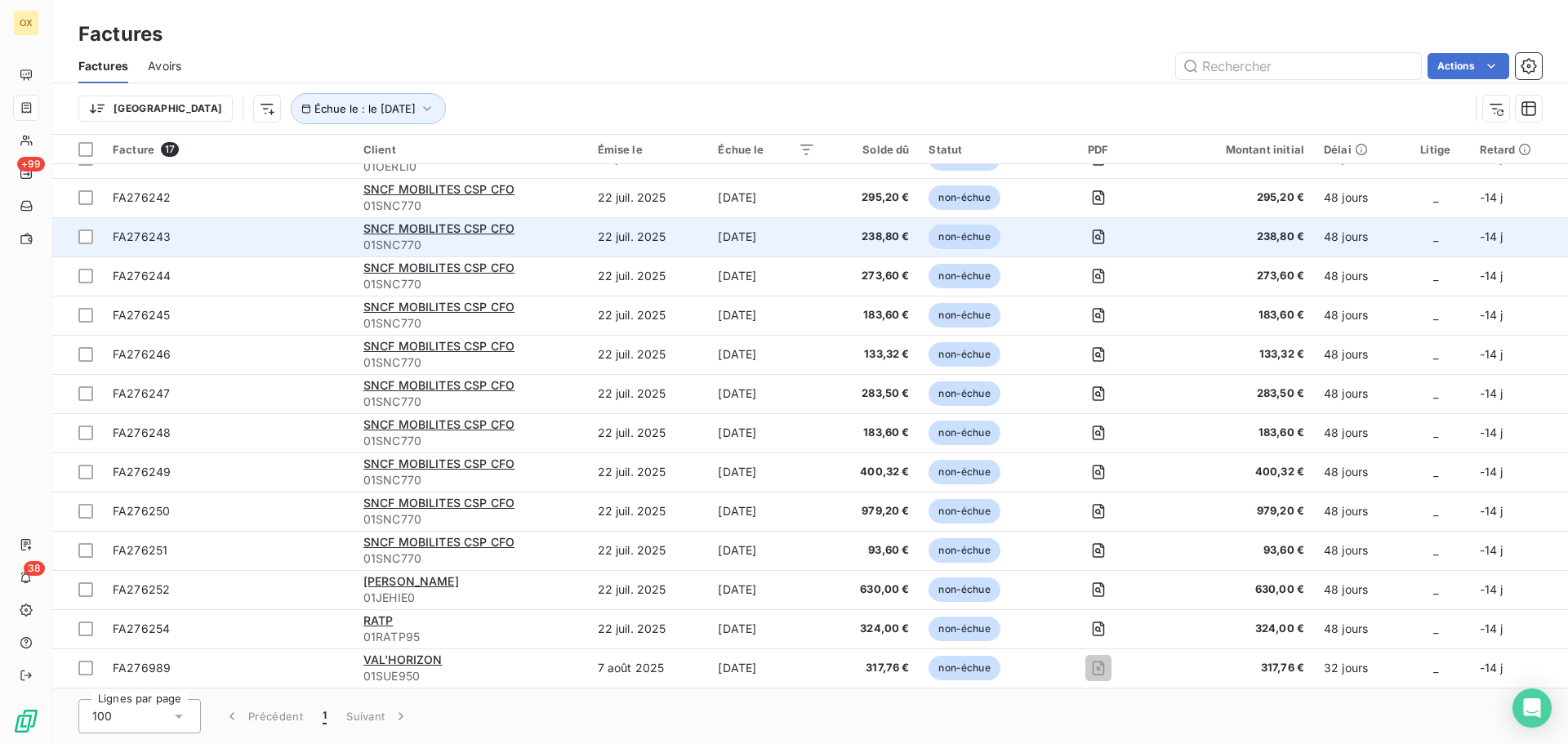
scroll to position [0, 0]
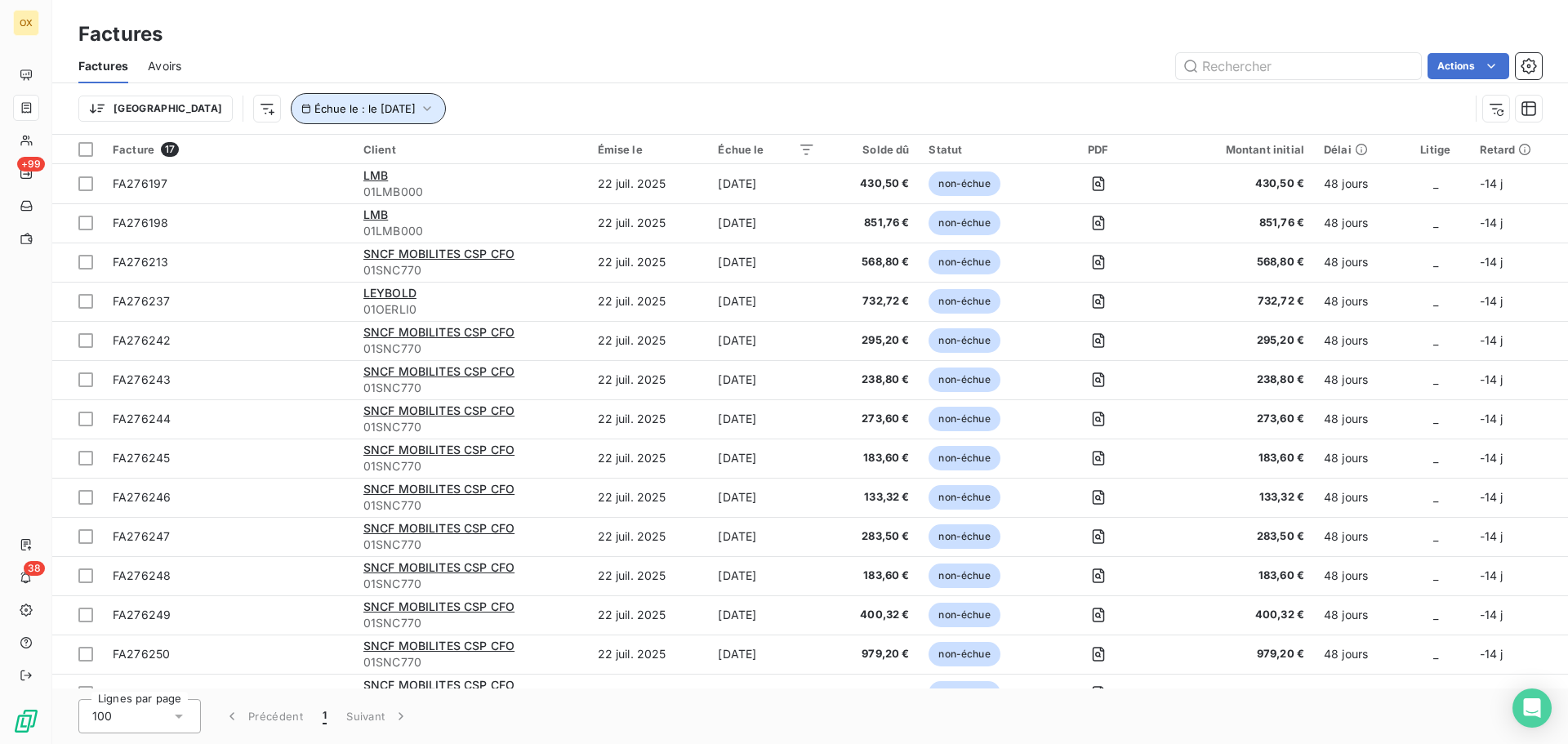
click at [349, 116] on button "Échue le : le 22 sept. 2025" at bounding box center [369, 108] width 155 height 31
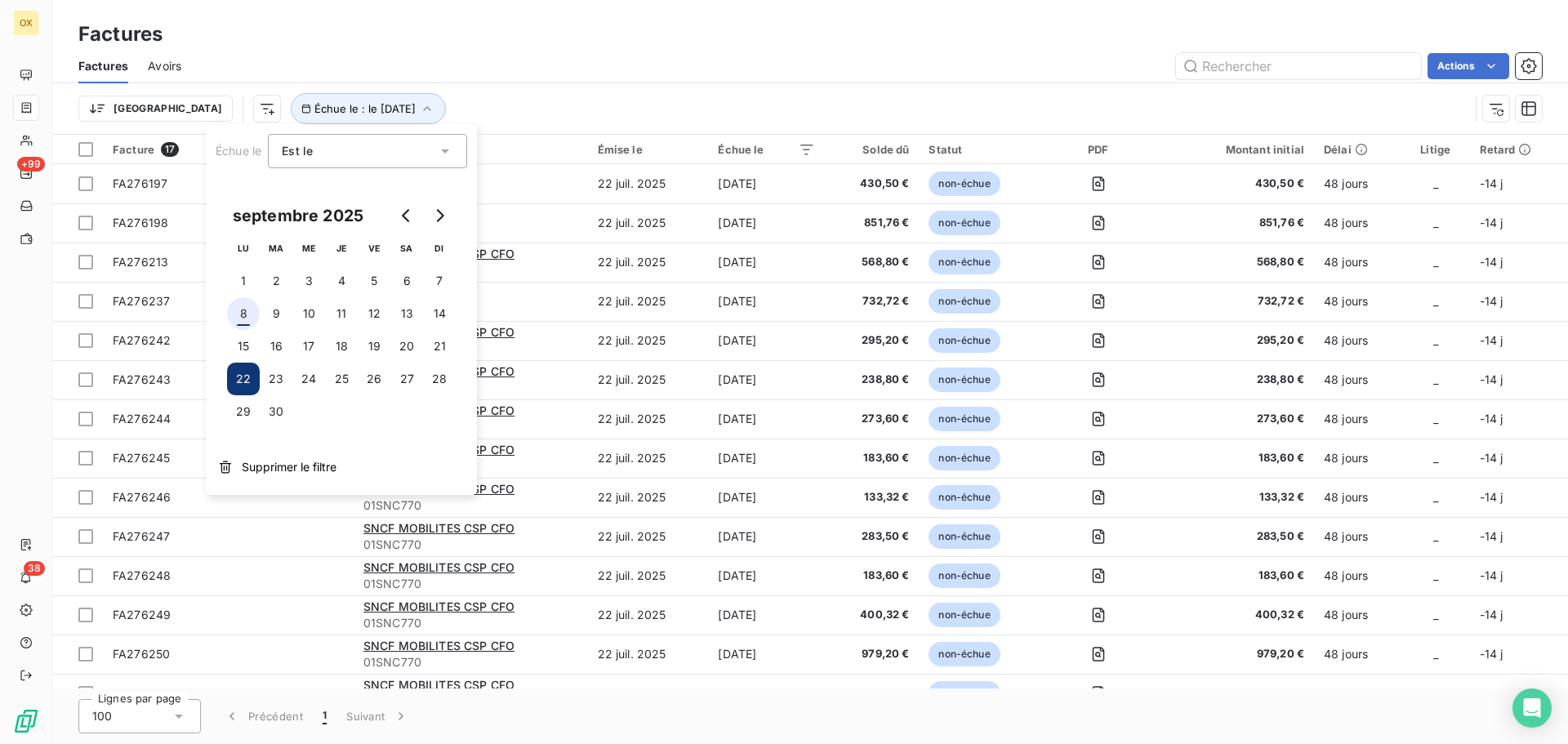
click at [244, 314] on button "8" at bounding box center [243, 313] width 32 height 32
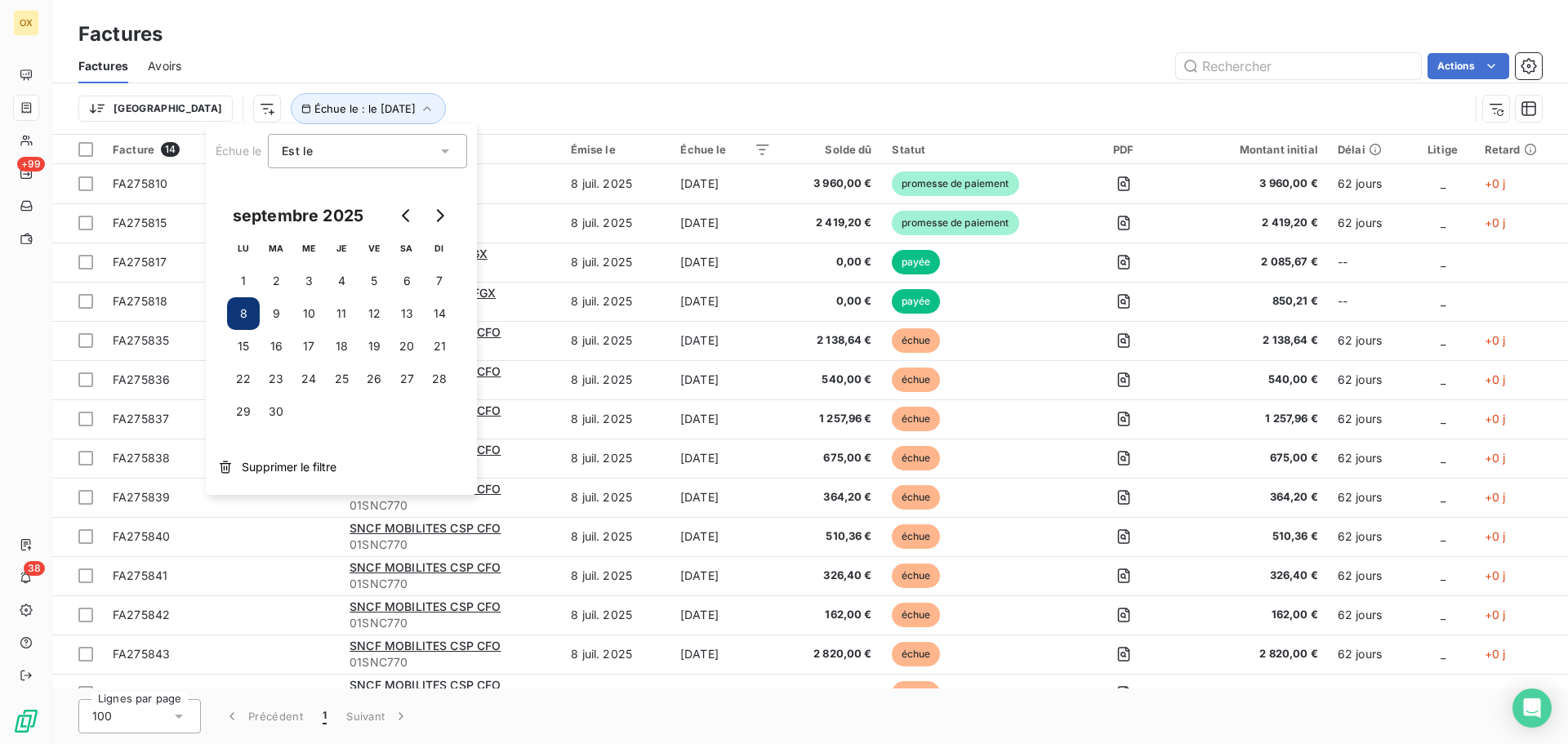
click at [456, 85] on div "Trier Échue le : le 8 sept. 2025" at bounding box center [810, 108] width 1464 height 50
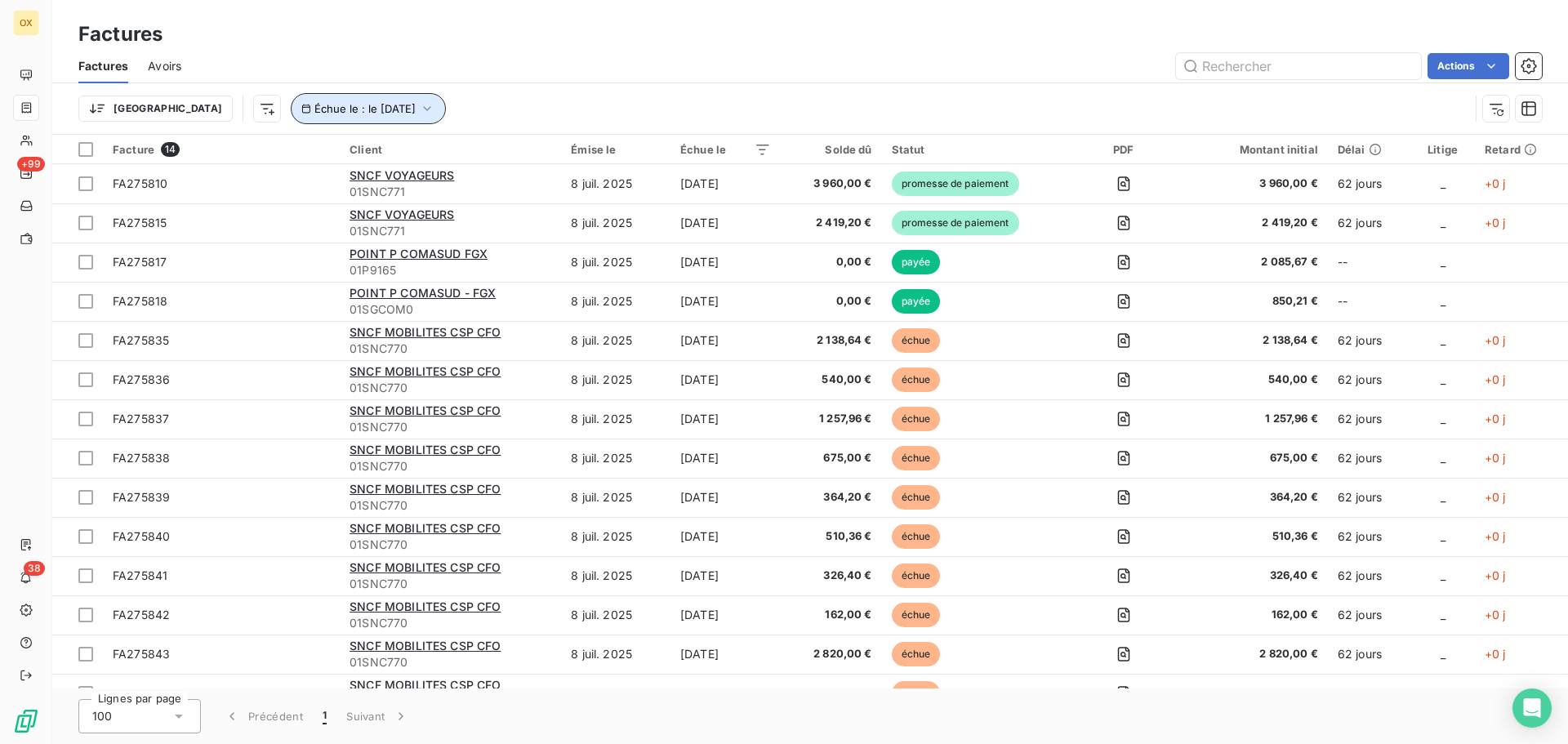
click at [339, 108] on span "Échue le : le 8 sept. 2025" at bounding box center [364, 108] width 102 height 13
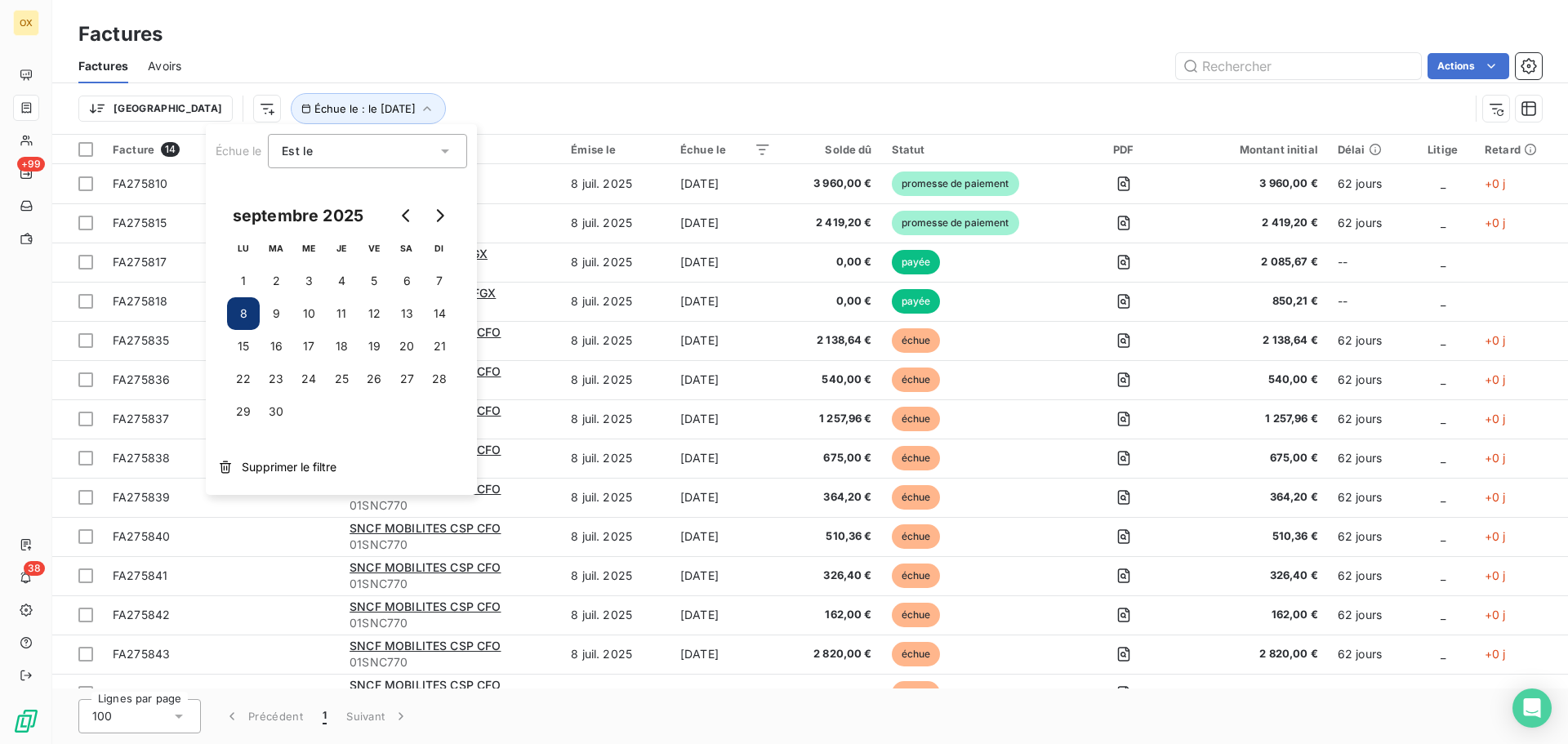
click at [444, 154] on icon at bounding box center [445, 150] width 16 height 16
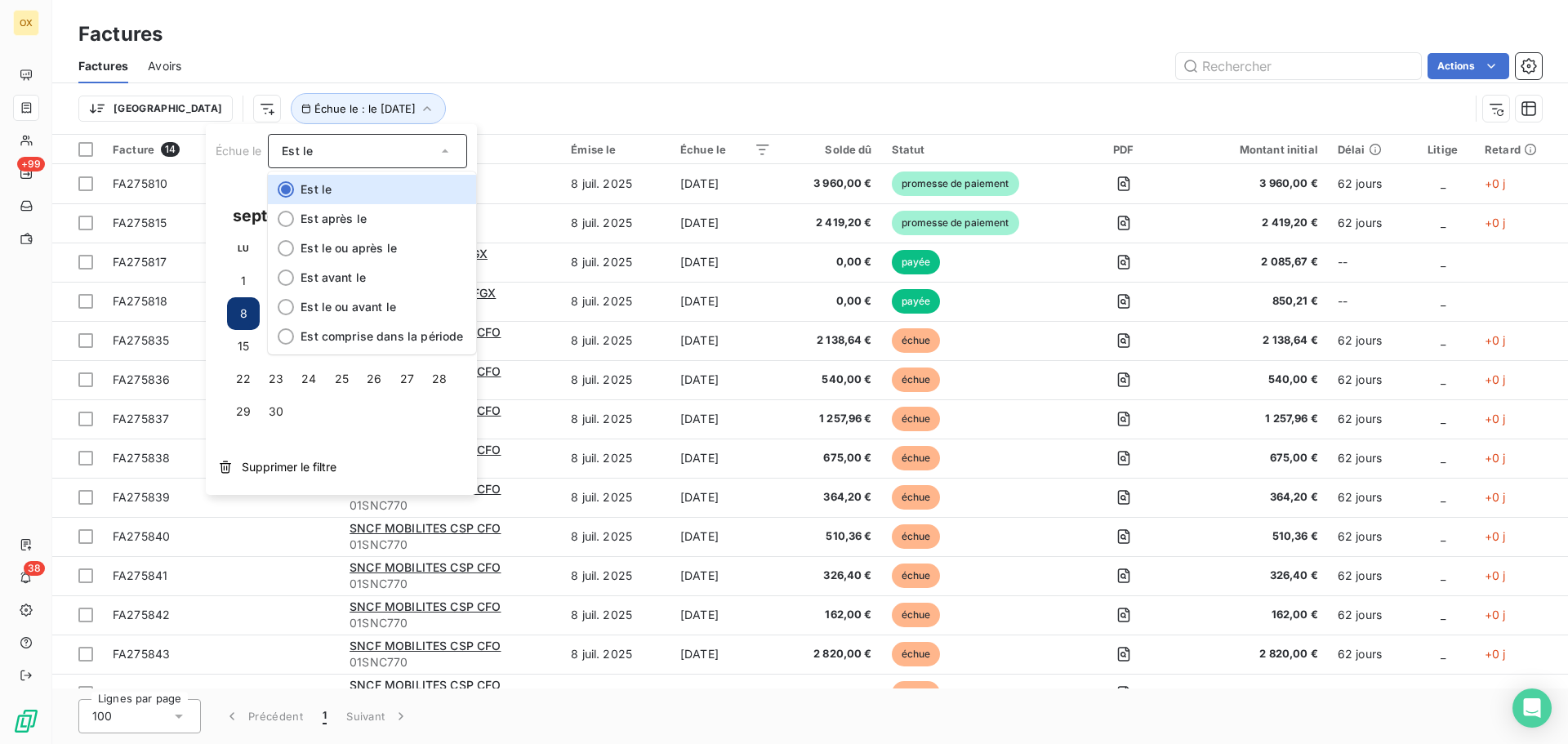
click at [550, 85] on div "Trier Échue le : le 8 sept. 2025" at bounding box center [810, 108] width 1464 height 50
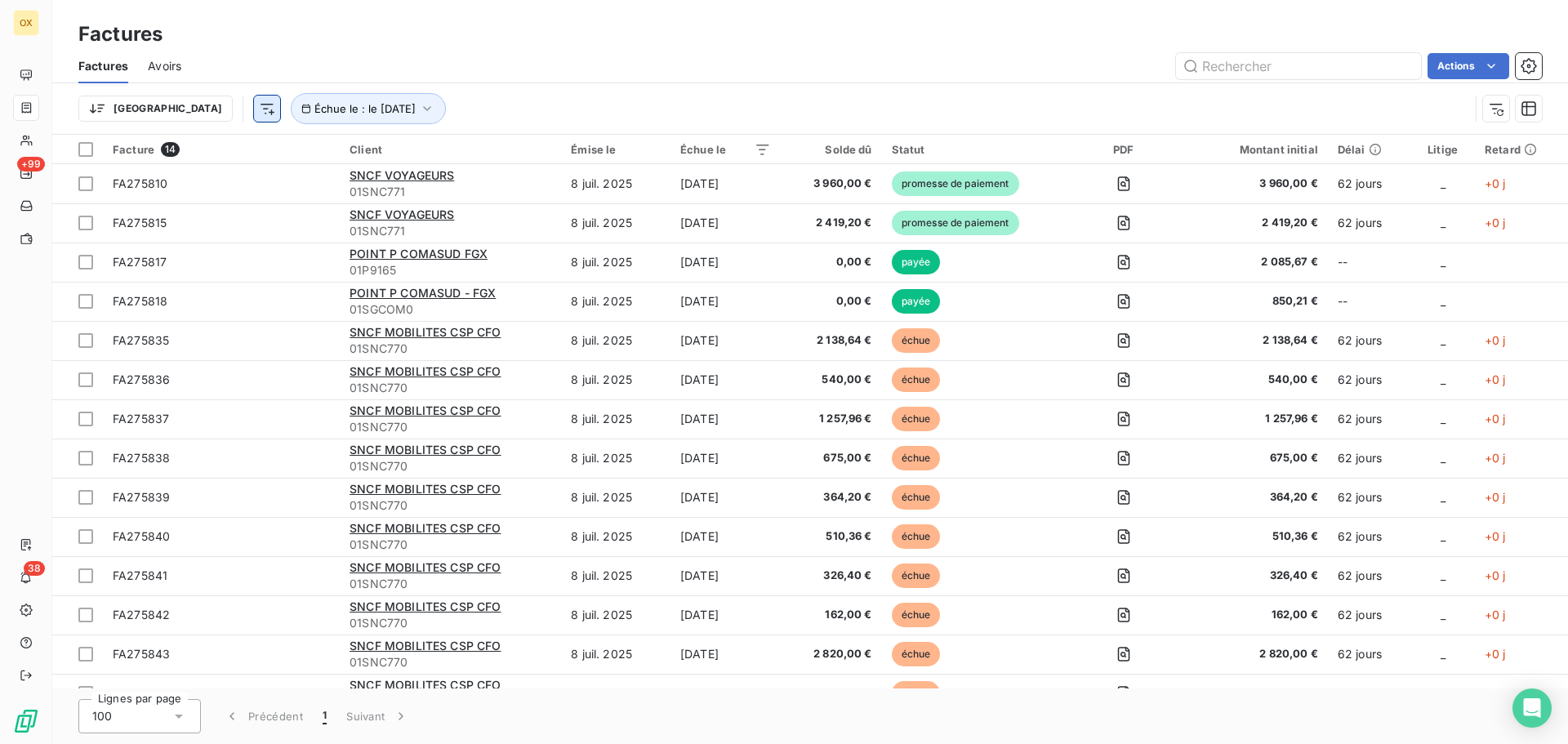
click at [178, 113] on html "OX +99 38 Factures Factures Avoirs Actions Trier Échue le : le 8 sept. 2025 Fac…" at bounding box center [784, 372] width 1568 height 744
click at [478, 60] on html "OX +99 38 Factures Factures Avoirs Actions Trier Échue le : le 8 sept. 2025 Fac…" at bounding box center [784, 372] width 1568 height 744
click at [366, 98] on button "Échue le : le 8 sept. 2025" at bounding box center [369, 108] width 155 height 31
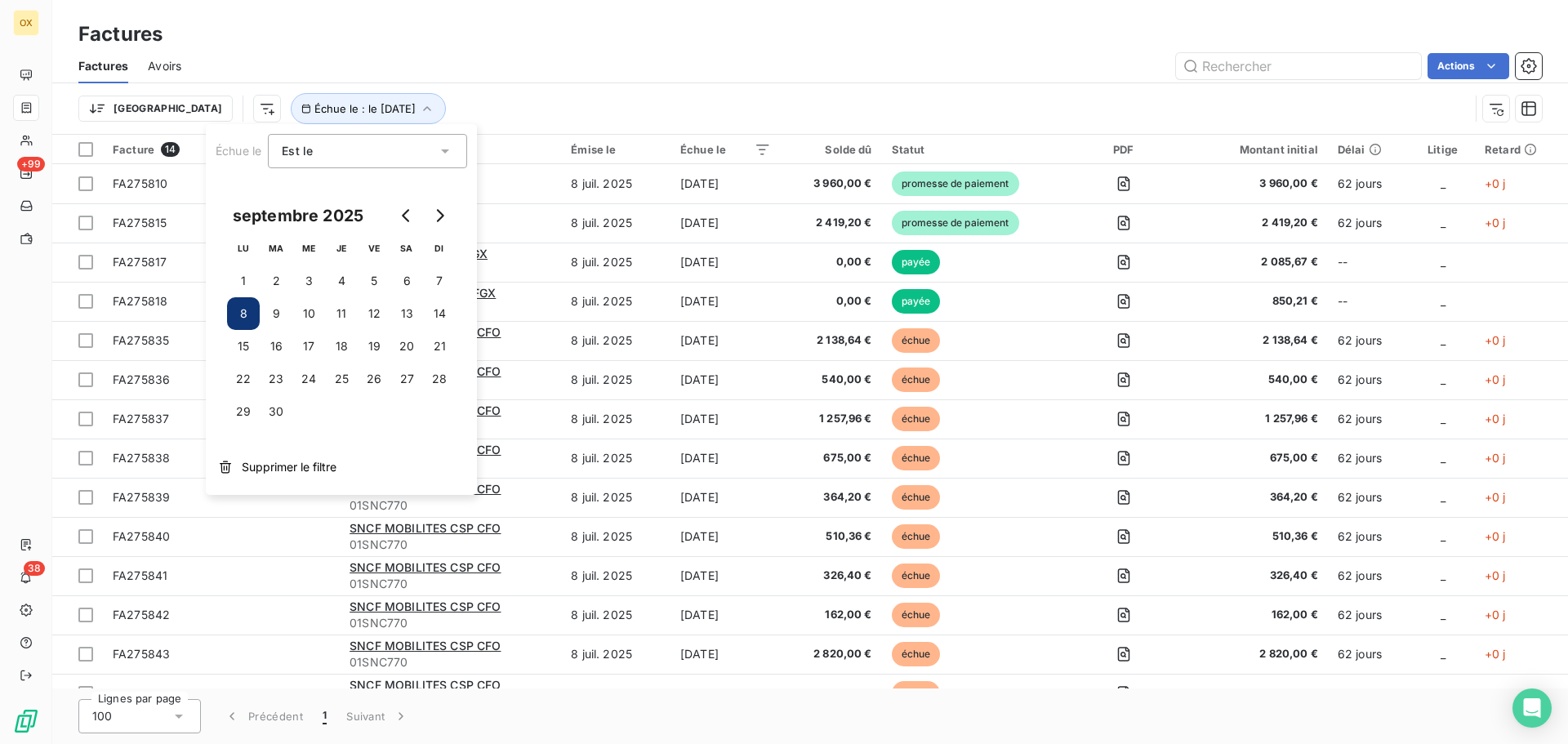
click at [393, 147] on div "Est le eq" at bounding box center [359, 151] width 155 height 23
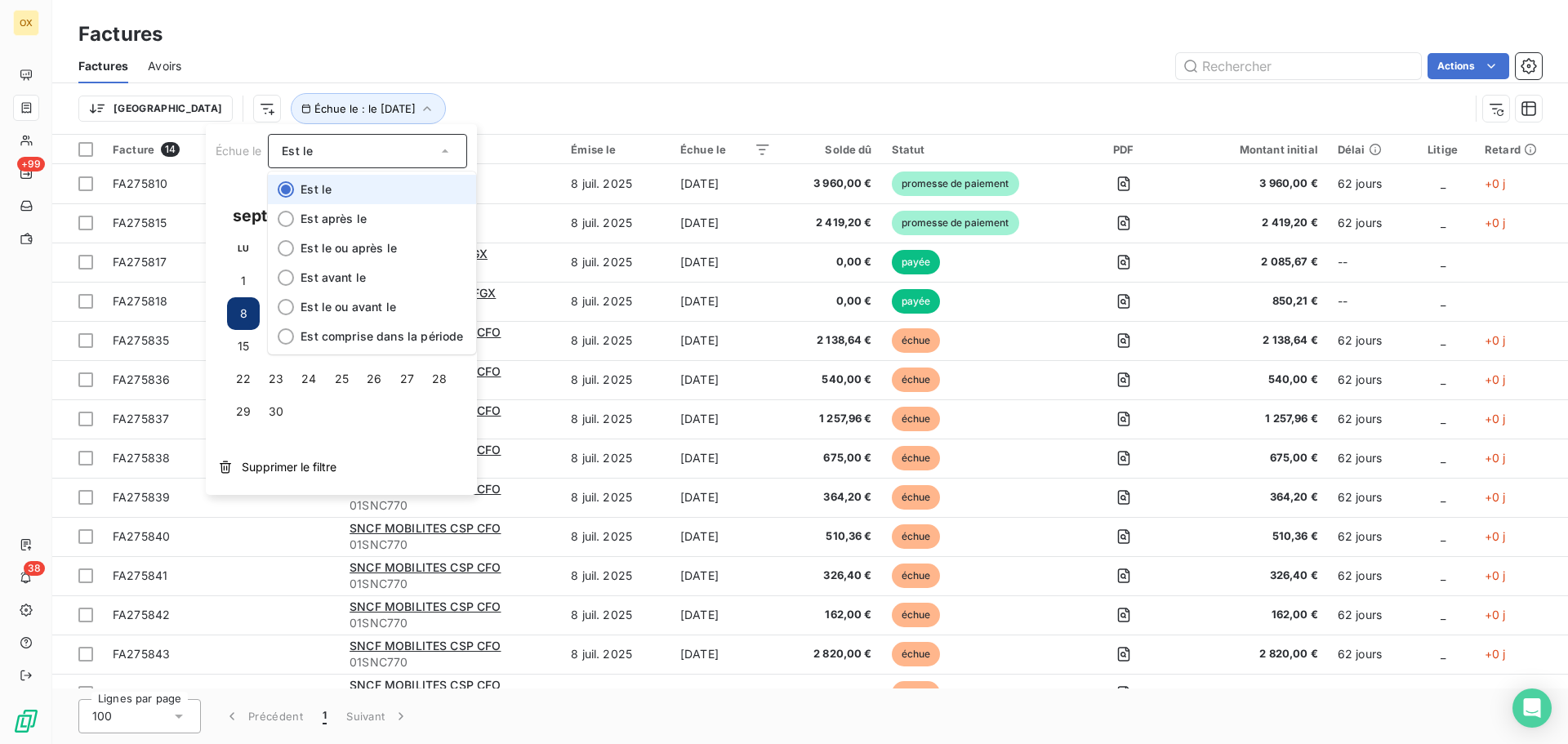
click at [298, 186] on li "Est le" at bounding box center [372, 189] width 208 height 29
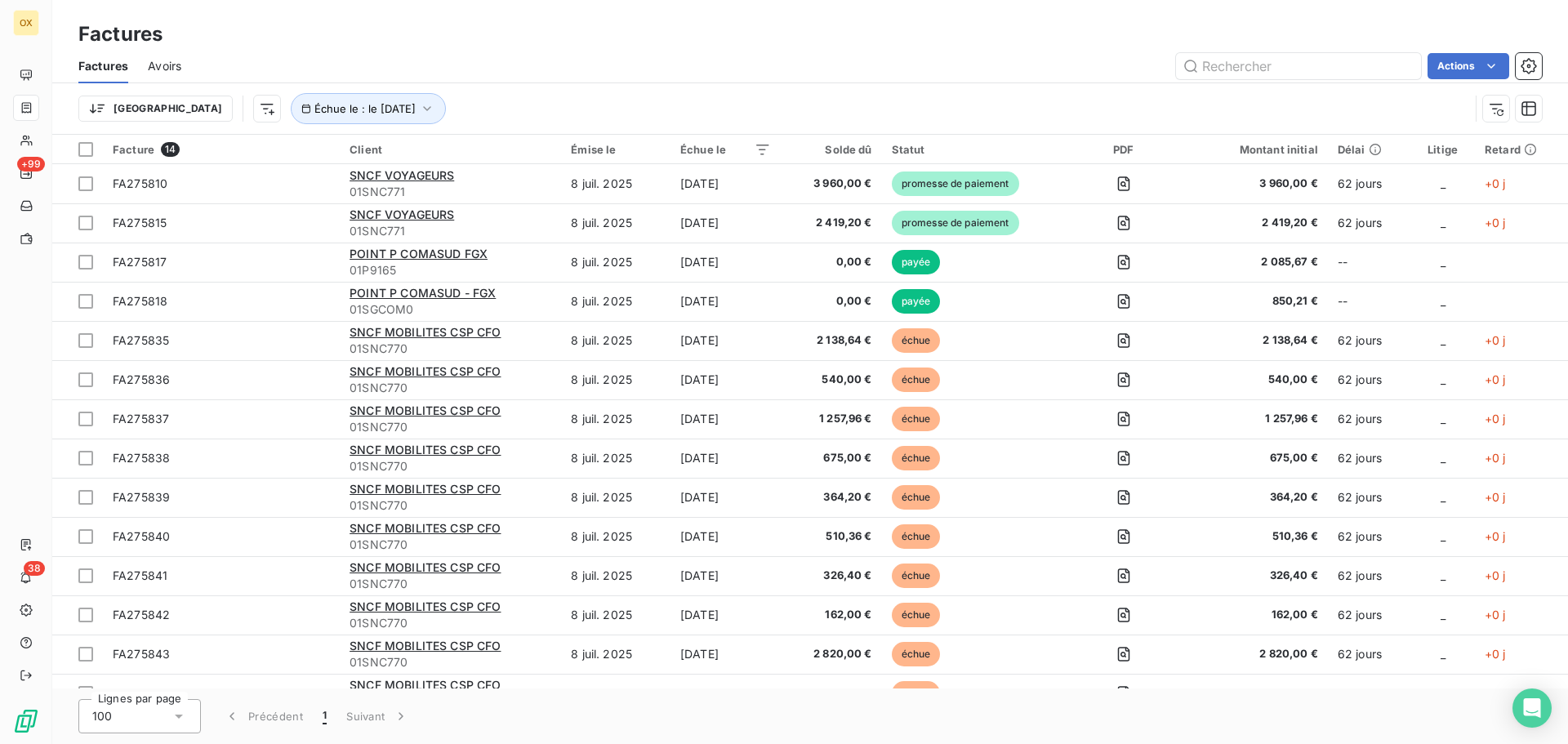
click at [548, 65] on div "Actions" at bounding box center [871, 66] width 1341 height 26
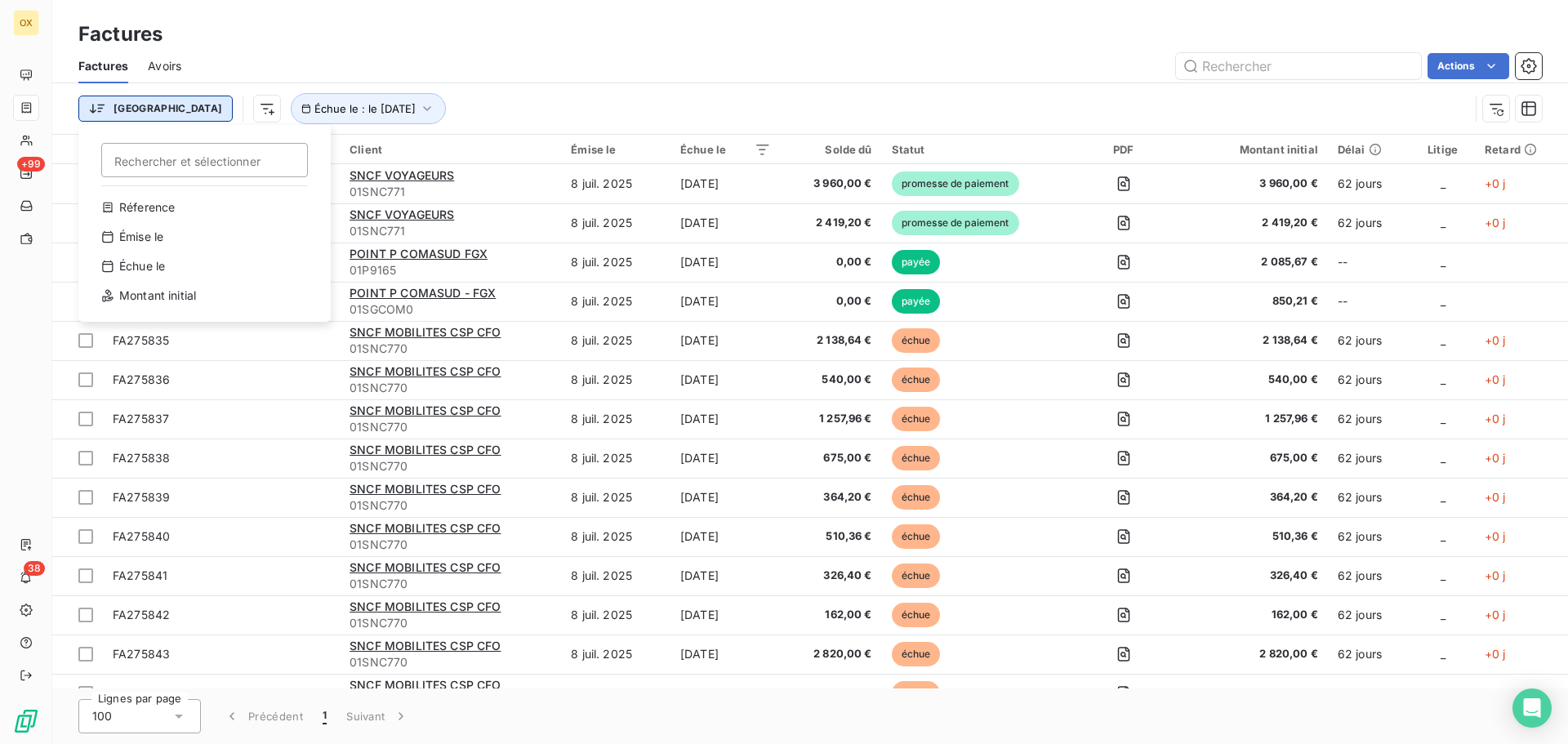
click at [137, 109] on html "OX +99 38 Factures Factures Avoirs Actions Trier Rechercher et sélectionner Réf…" at bounding box center [784, 372] width 1568 height 744
click at [433, 76] on html "OX +99 38 Factures Factures Avoirs Actions Trier Rechercher et sélectionner Réf…" at bounding box center [784, 372] width 1568 height 744
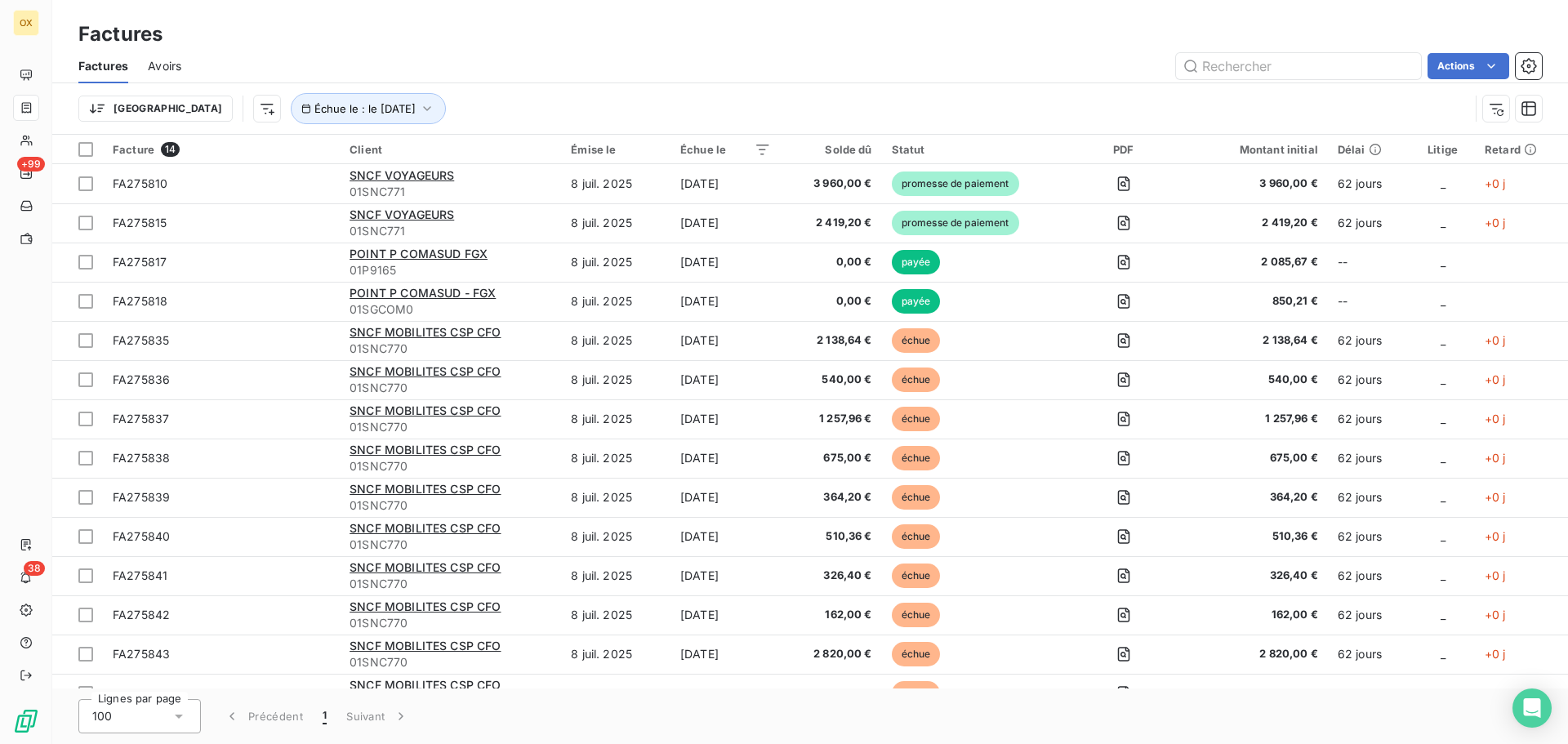
click at [893, 94] on div "Trier Échue le : le 8 sept. 2025" at bounding box center [773, 108] width 1390 height 31
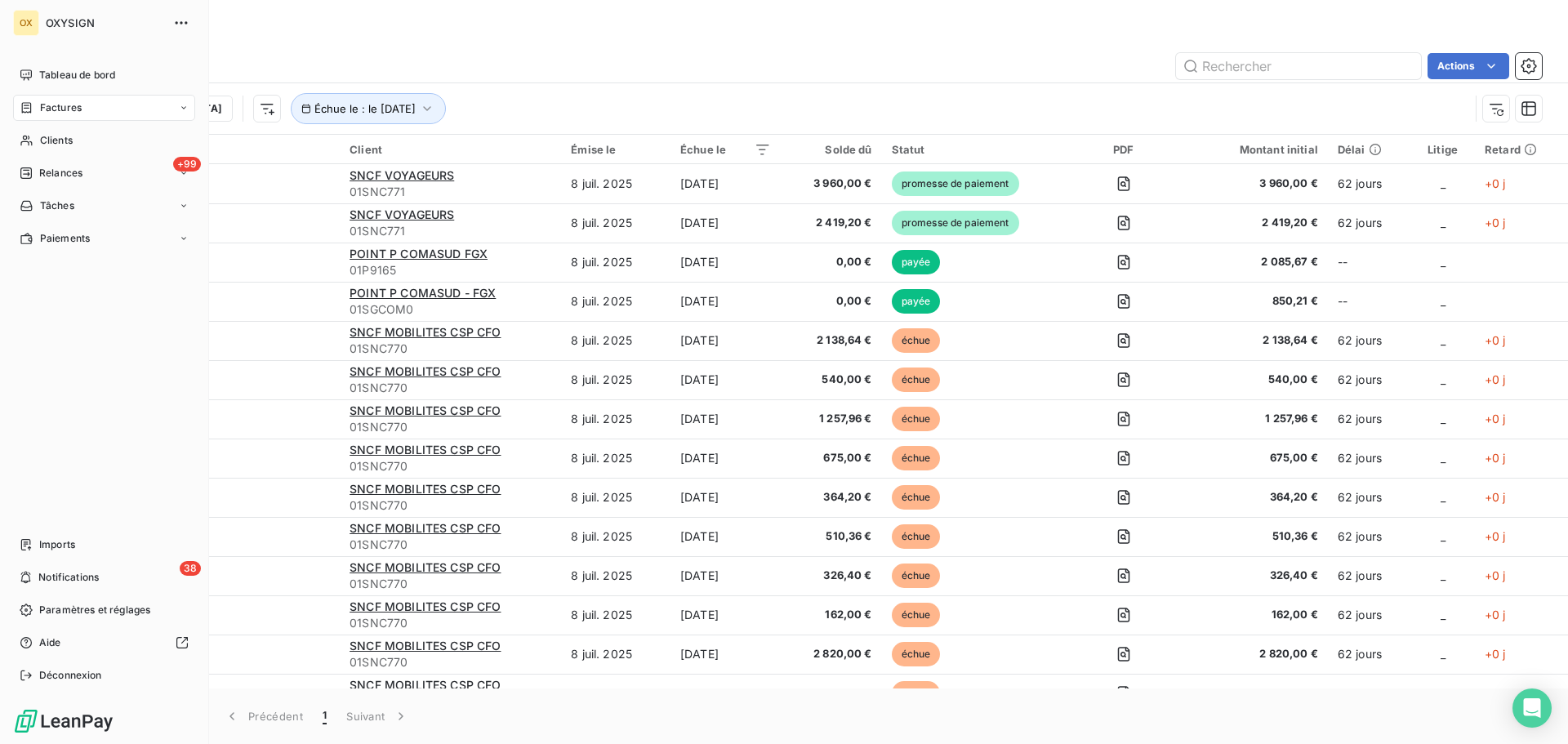
click at [66, 104] on span "Factures" at bounding box center [61, 108] width 42 height 15
click at [40, 75] on span "Tableau de bord" at bounding box center [77, 74] width 76 height 15
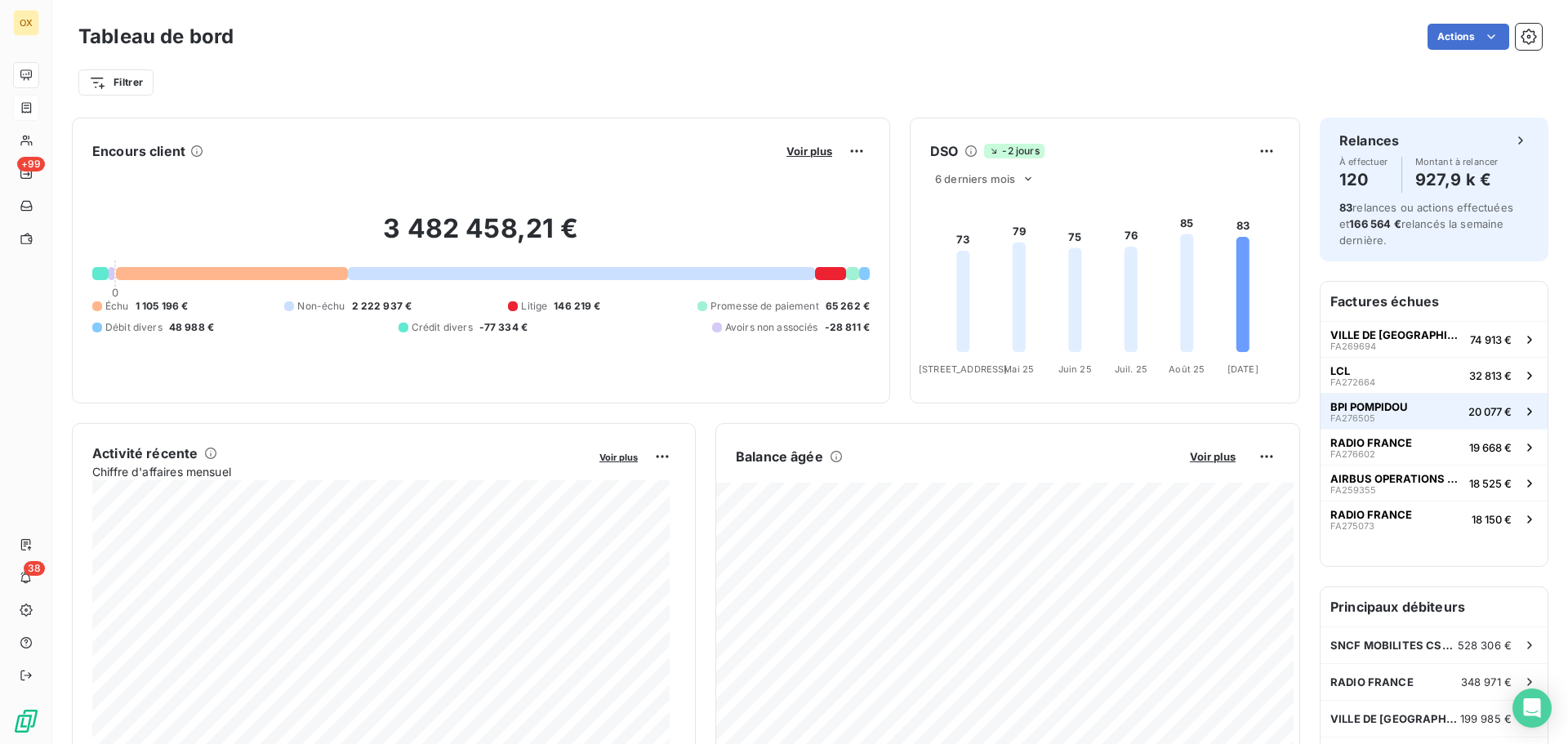
click at [1389, 400] on span "BPI POMPIDOU" at bounding box center [1369, 406] width 78 height 13
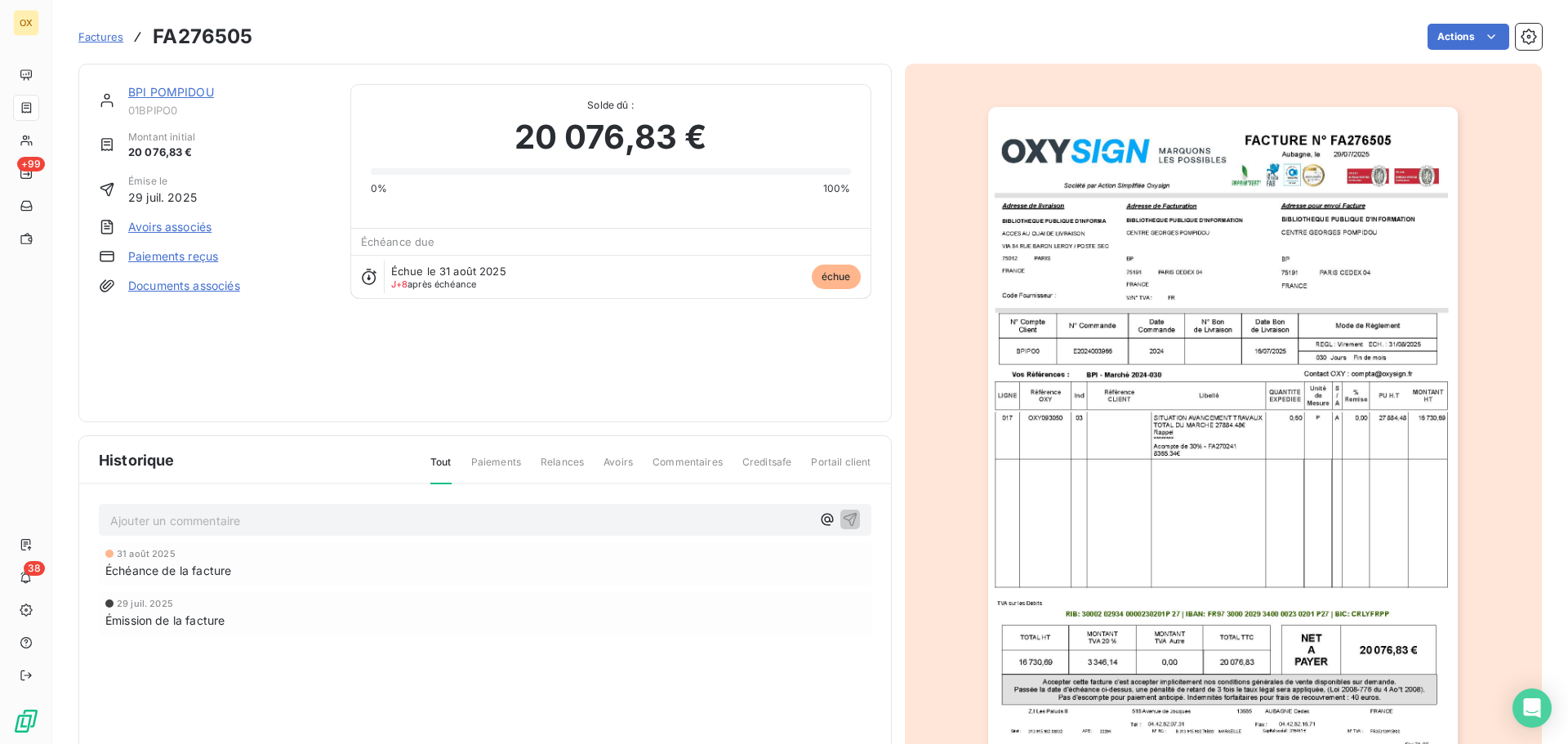
click at [178, 94] on link "BPI POMPIDOU" at bounding box center [171, 92] width 85 height 14
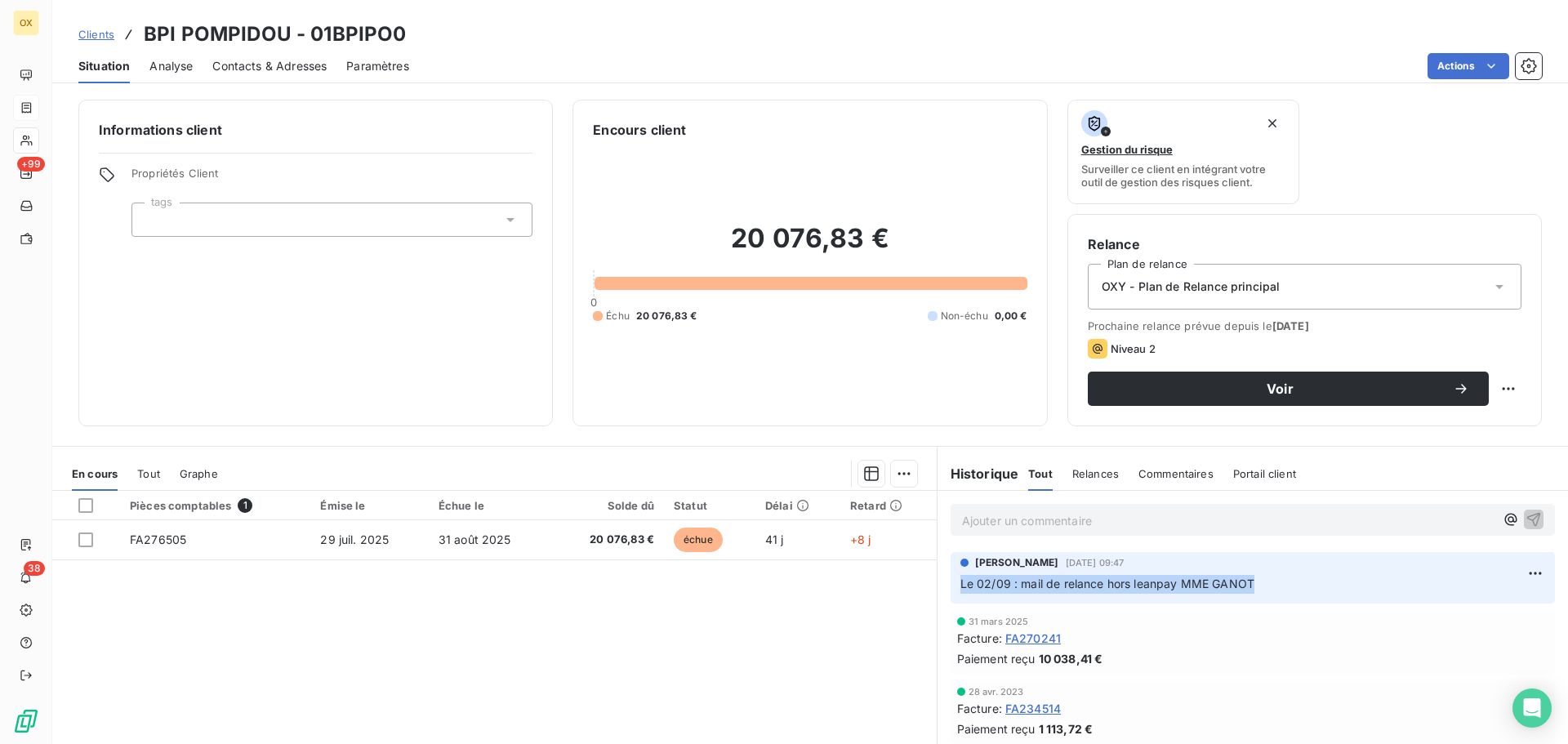
drag, startPoint x: 1259, startPoint y: 587, endPoint x: 950, endPoint y: 595, distance: 309.1
click at [951, 595] on div "Candie OLLIVIER 2 sept. 2025, 09:47 Le 02/09 : mail de relance hors leanpay MME…" at bounding box center [1253, 578] width 604 height 51
click at [280, 73] on span "Contacts & Adresses" at bounding box center [270, 66] width 114 height 16
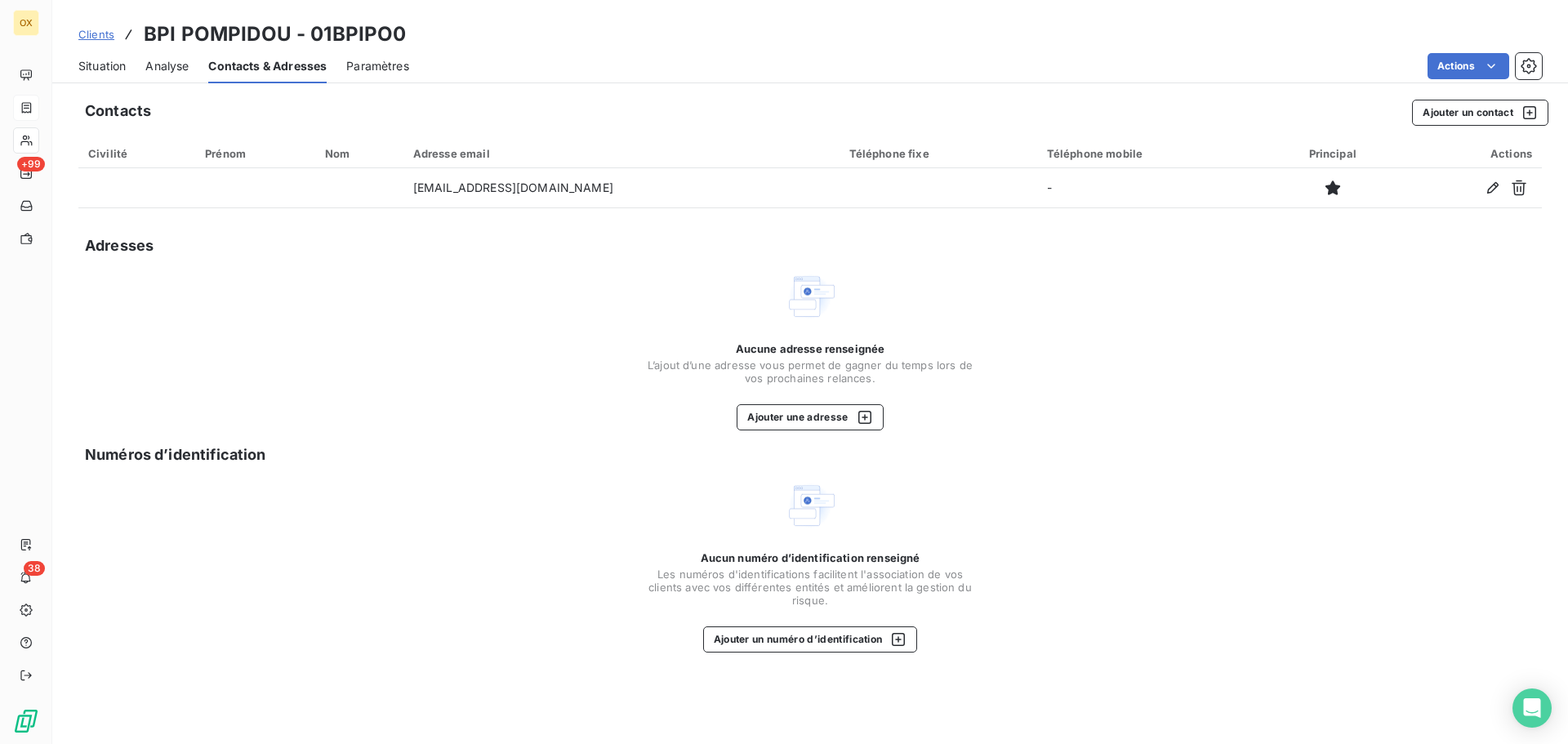
click at [96, 66] on span "Situation" at bounding box center [102, 66] width 47 height 16
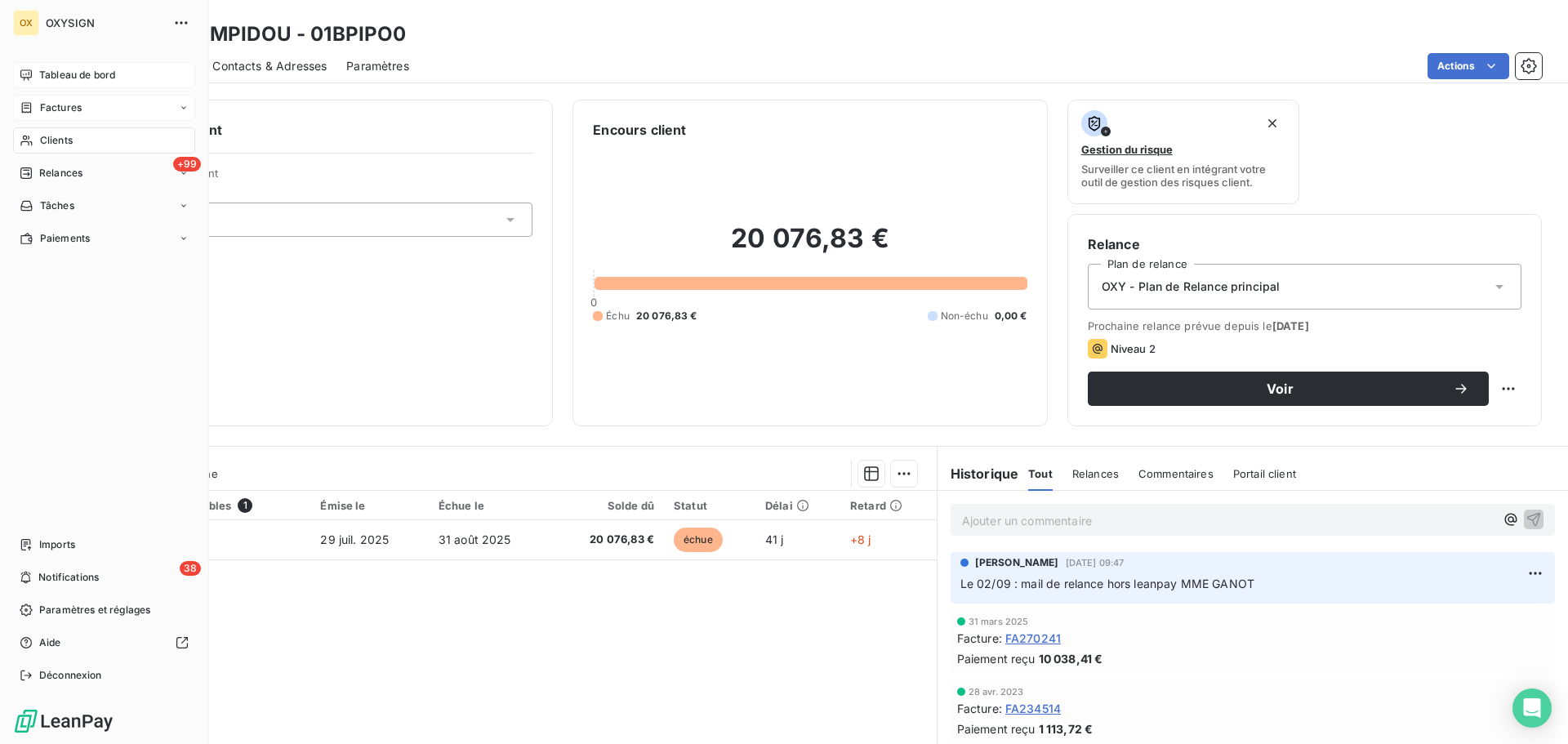
click at [45, 74] on span "Tableau de bord" at bounding box center [77, 74] width 76 height 15
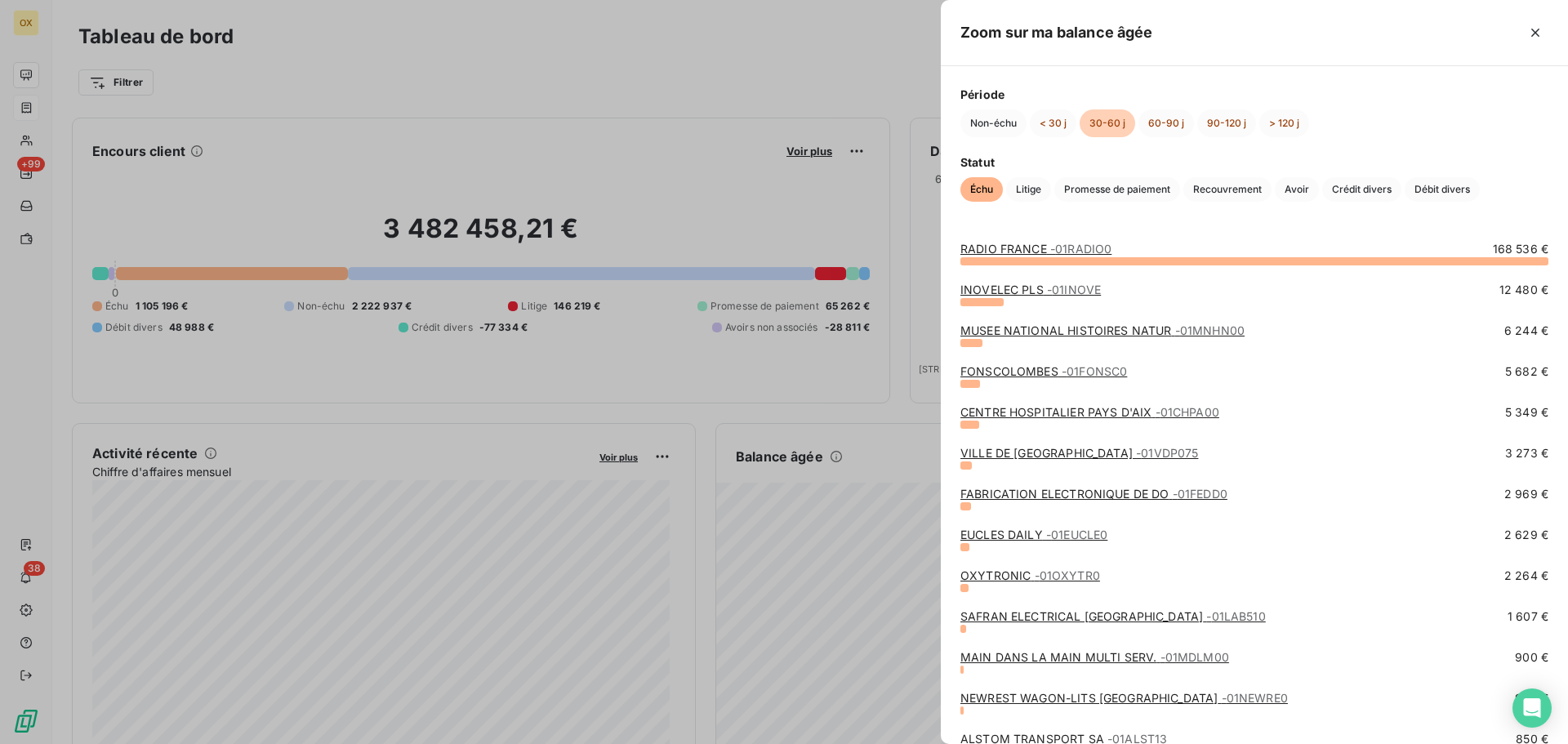
click at [994, 533] on link "EUCLES DAILY - 01EUCLE0" at bounding box center [1034, 534] width 147 height 14
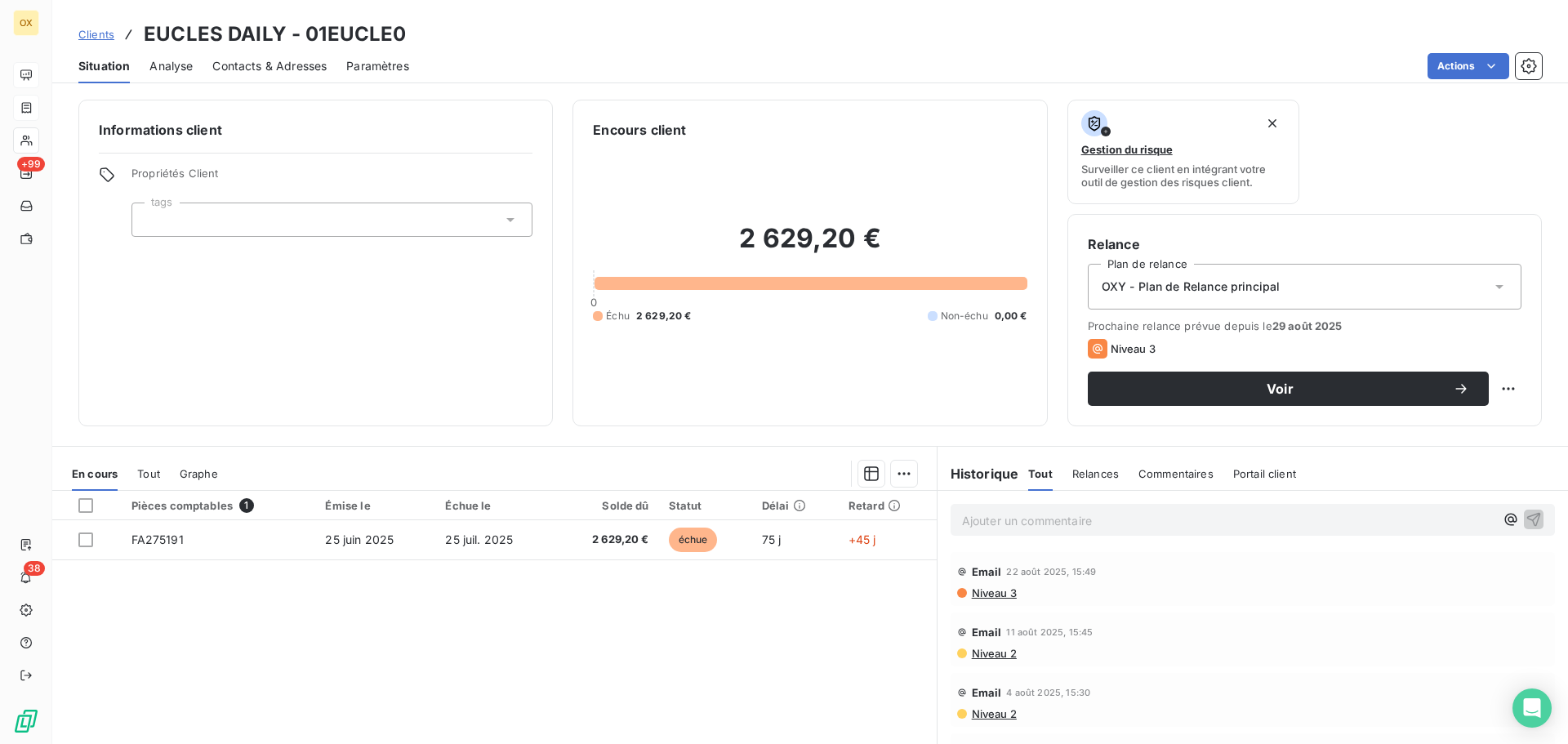
click at [265, 66] on span "Contacts & Adresses" at bounding box center [270, 66] width 114 height 16
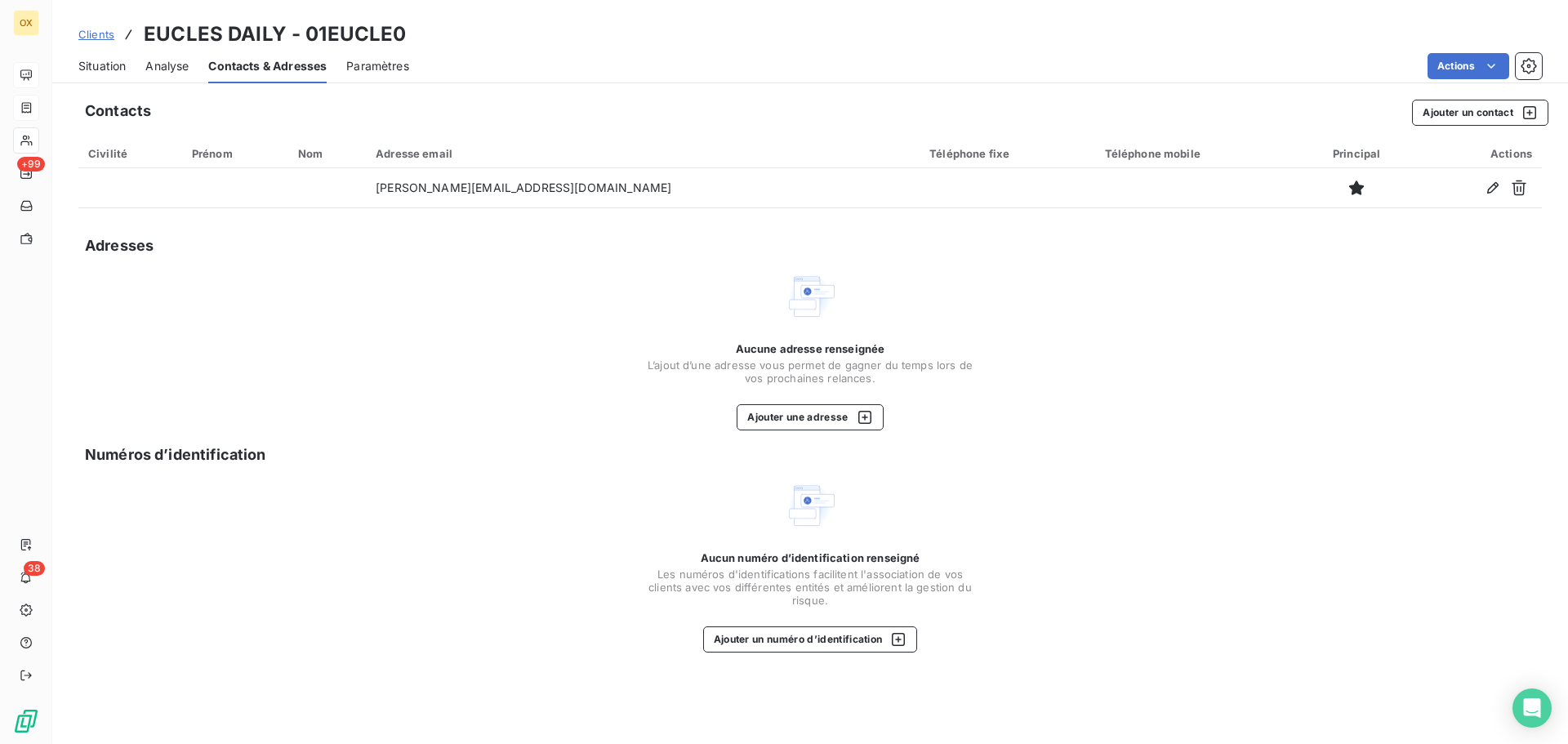
click at [121, 68] on span "Situation" at bounding box center [102, 66] width 47 height 16
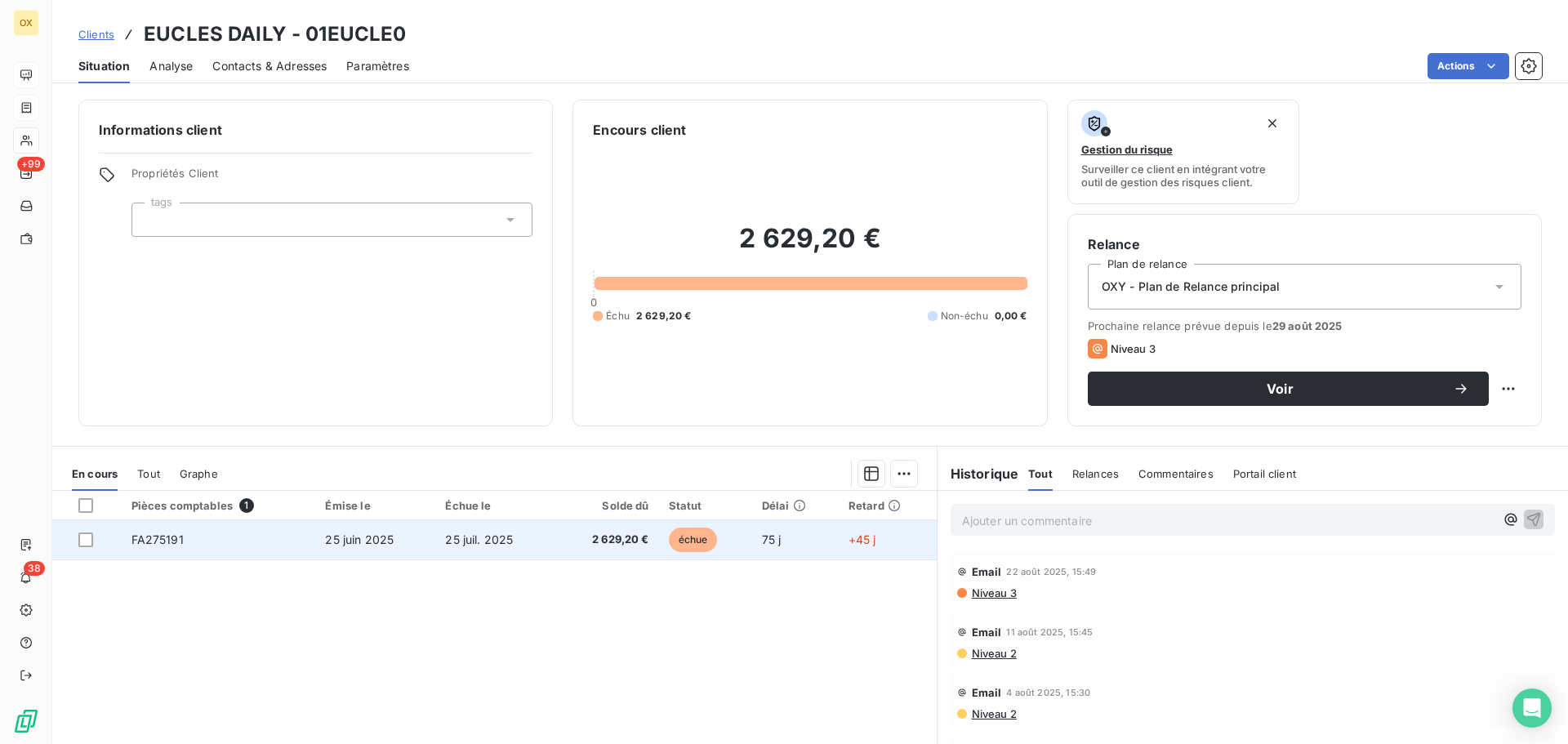
click at [530, 537] on td "25 juil. 2025" at bounding box center [495, 539] width 119 height 39
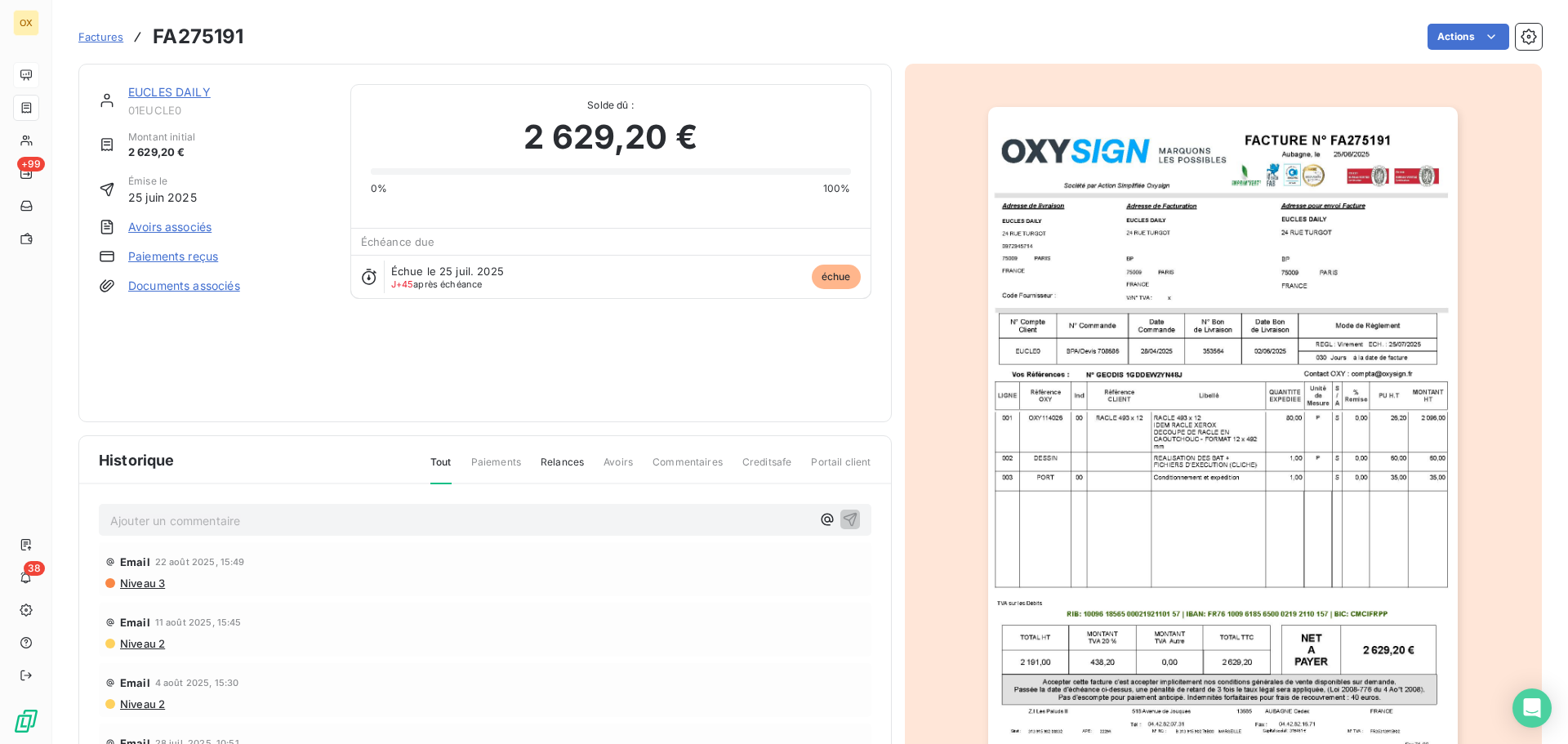
click at [1180, 218] on img "button" at bounding box center [1223, 439] width 469 height 665
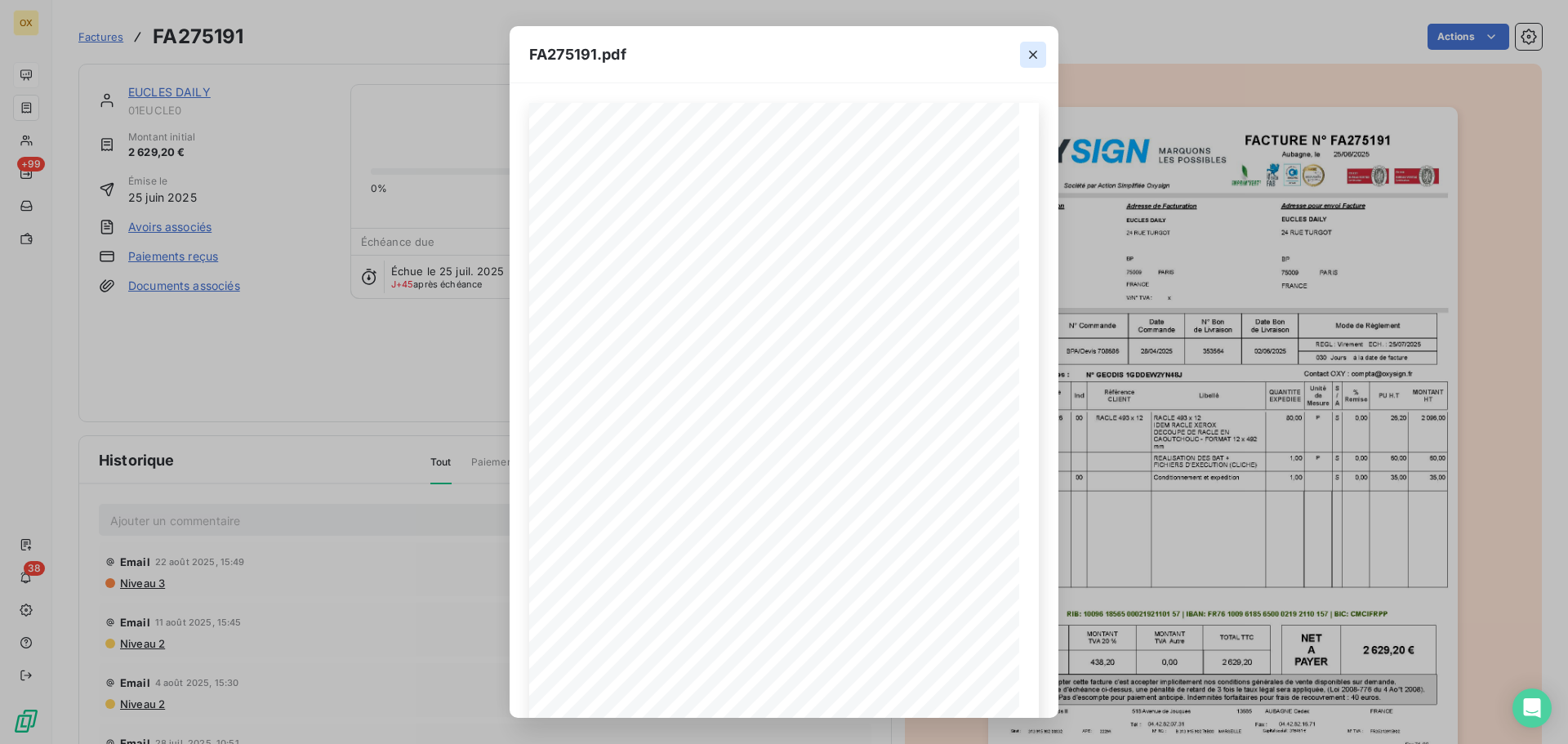
click at [1035, 56] on icon "button" at bounding box center [1034, 55] width 9 height 9
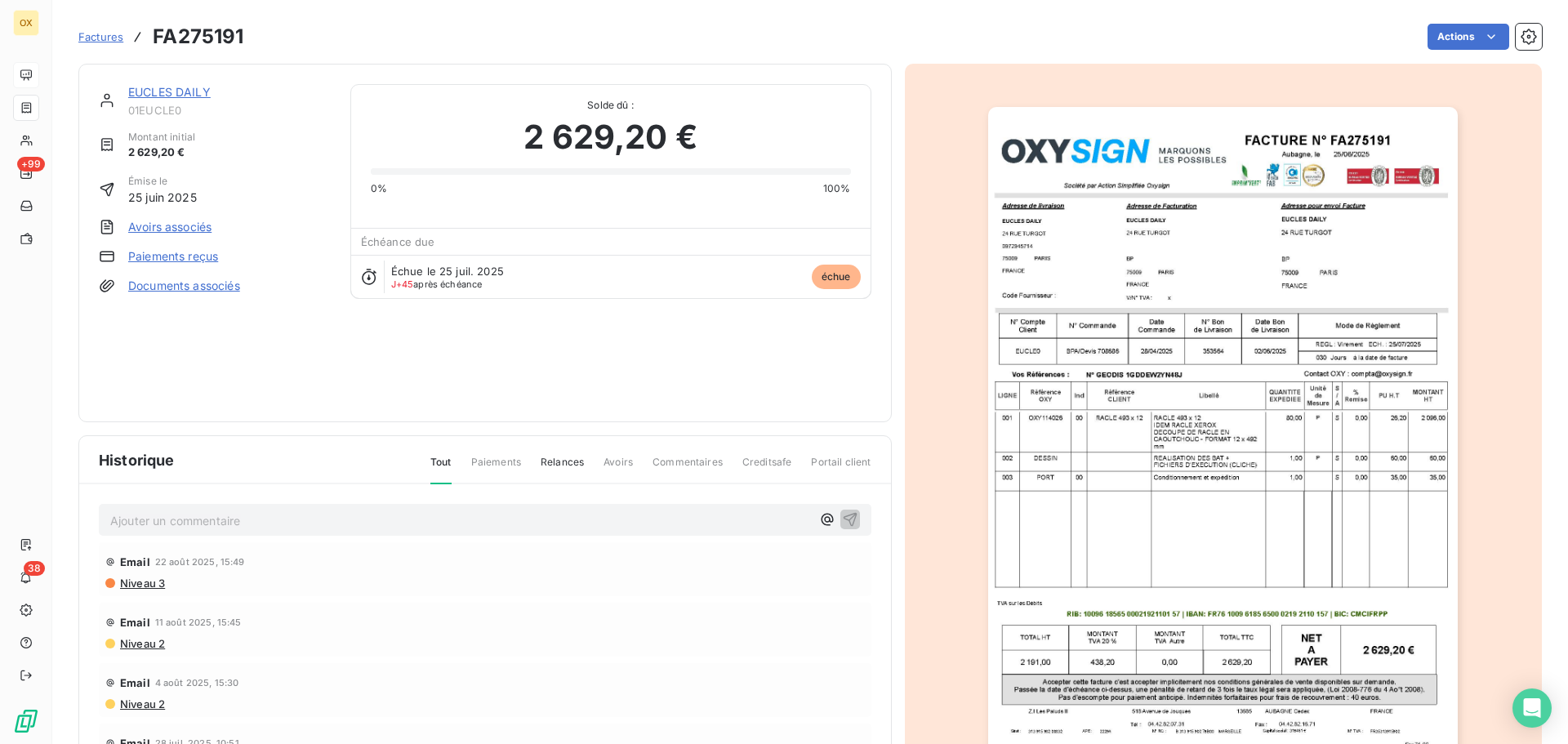
click at [194, 94] on link "EUCLES DAILY" at bounding box center [169, 92] width 83 height 14
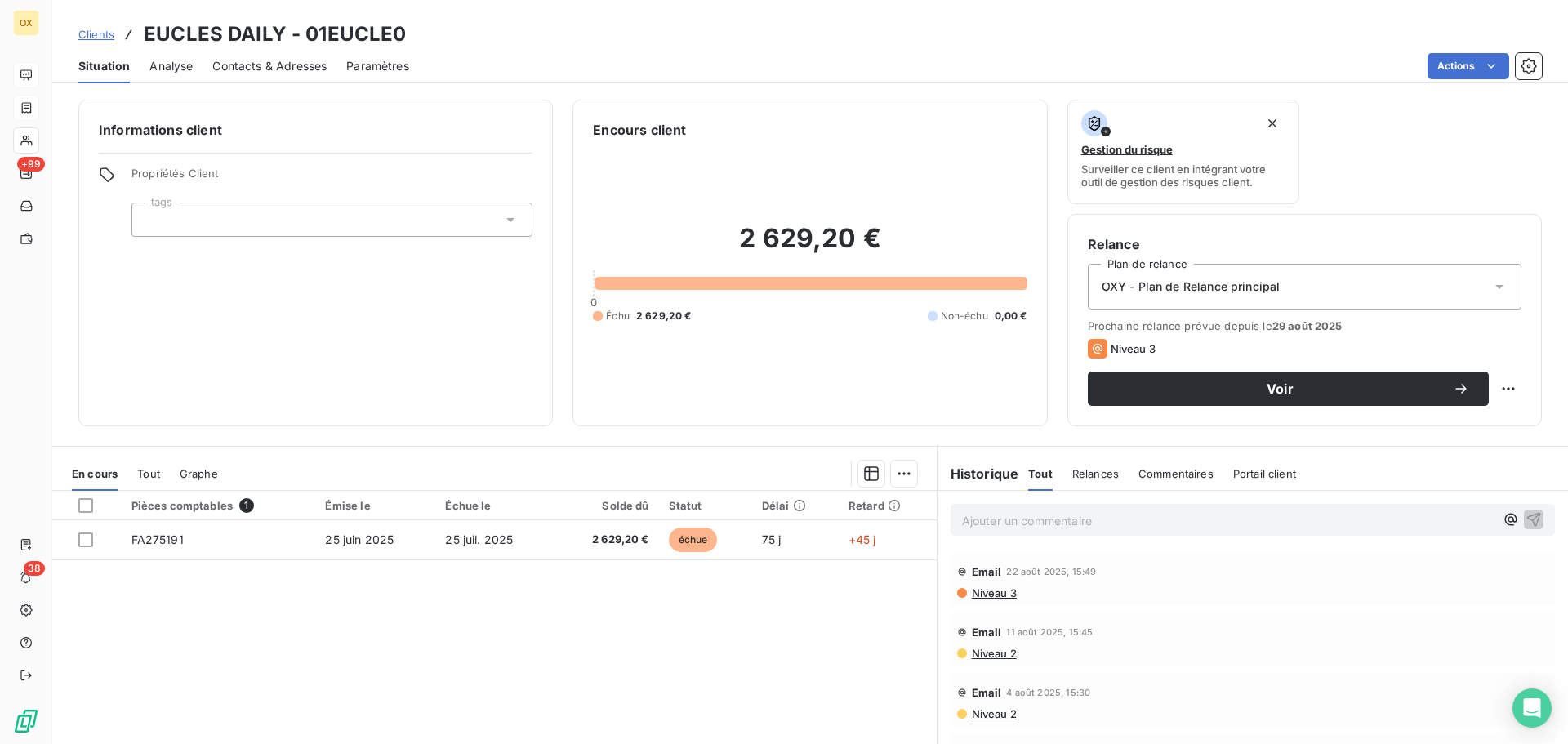
click at [275, 61] on span "Contacts & Adresses" at bounding box center [270, 66] width 114 height 16
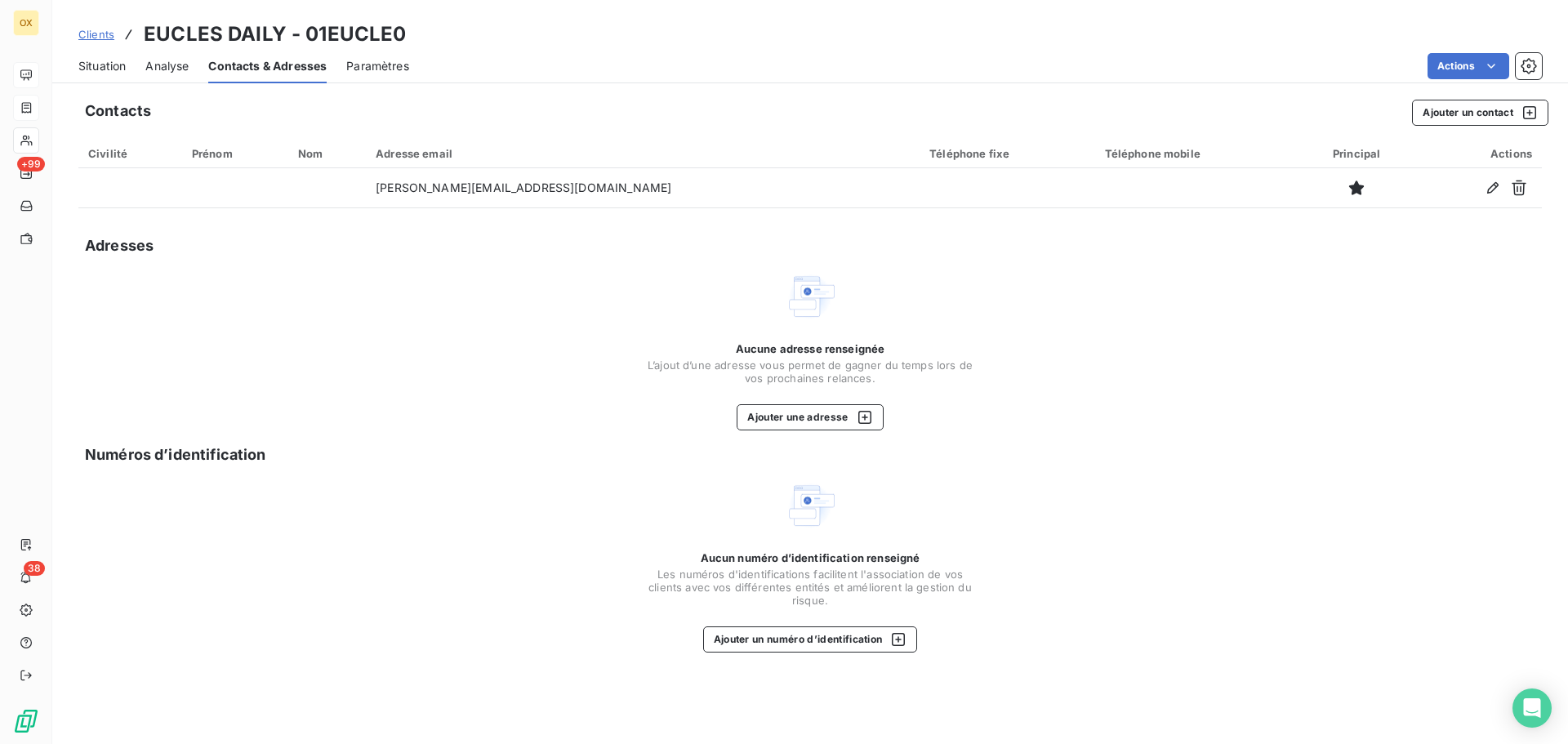
click at [102, 63] on span "Situation" at bounding box center [102, 66] width 47 height 16
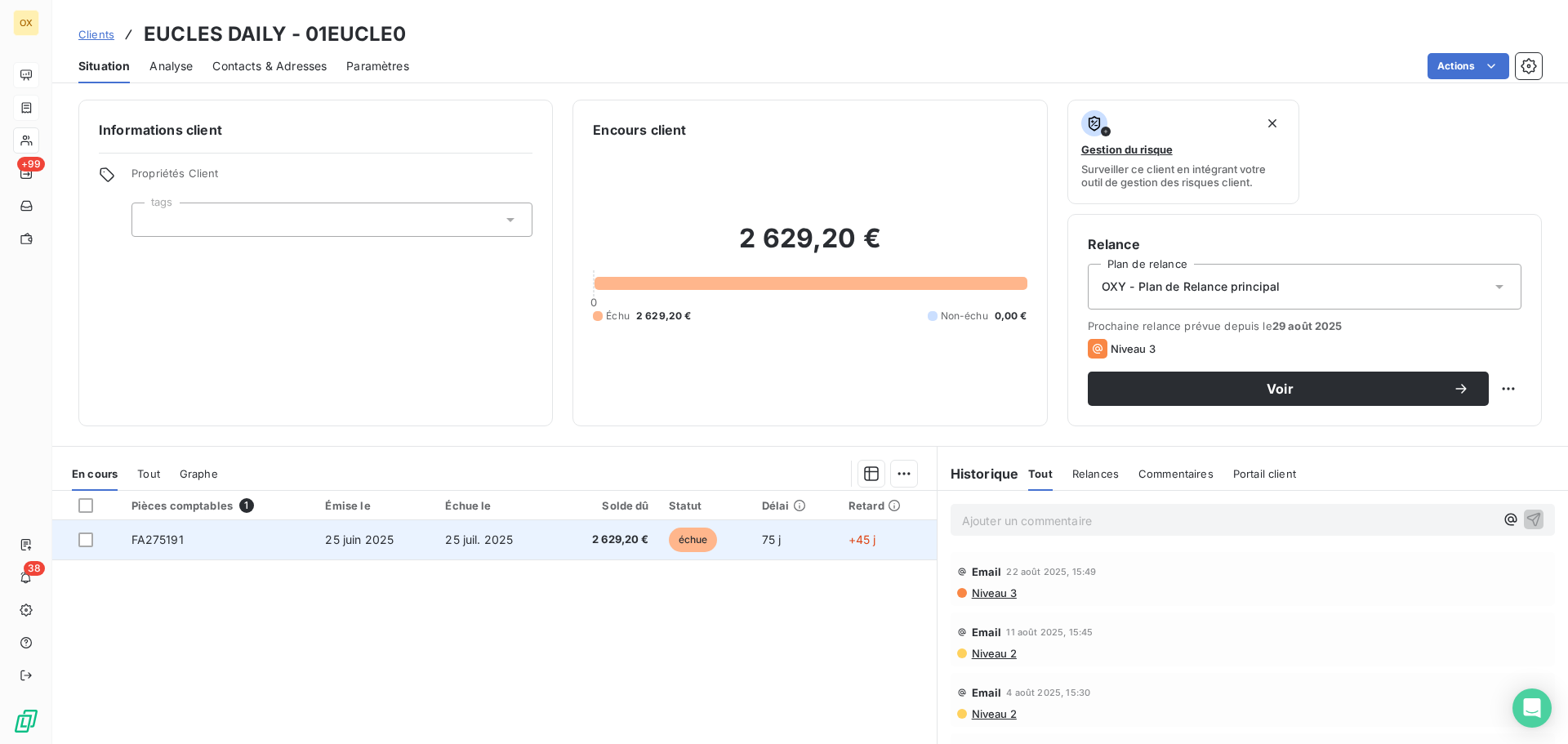
click at [458, 544] on span "25 juil. 2025" at bounding box center [478, 539] width 67 height 14
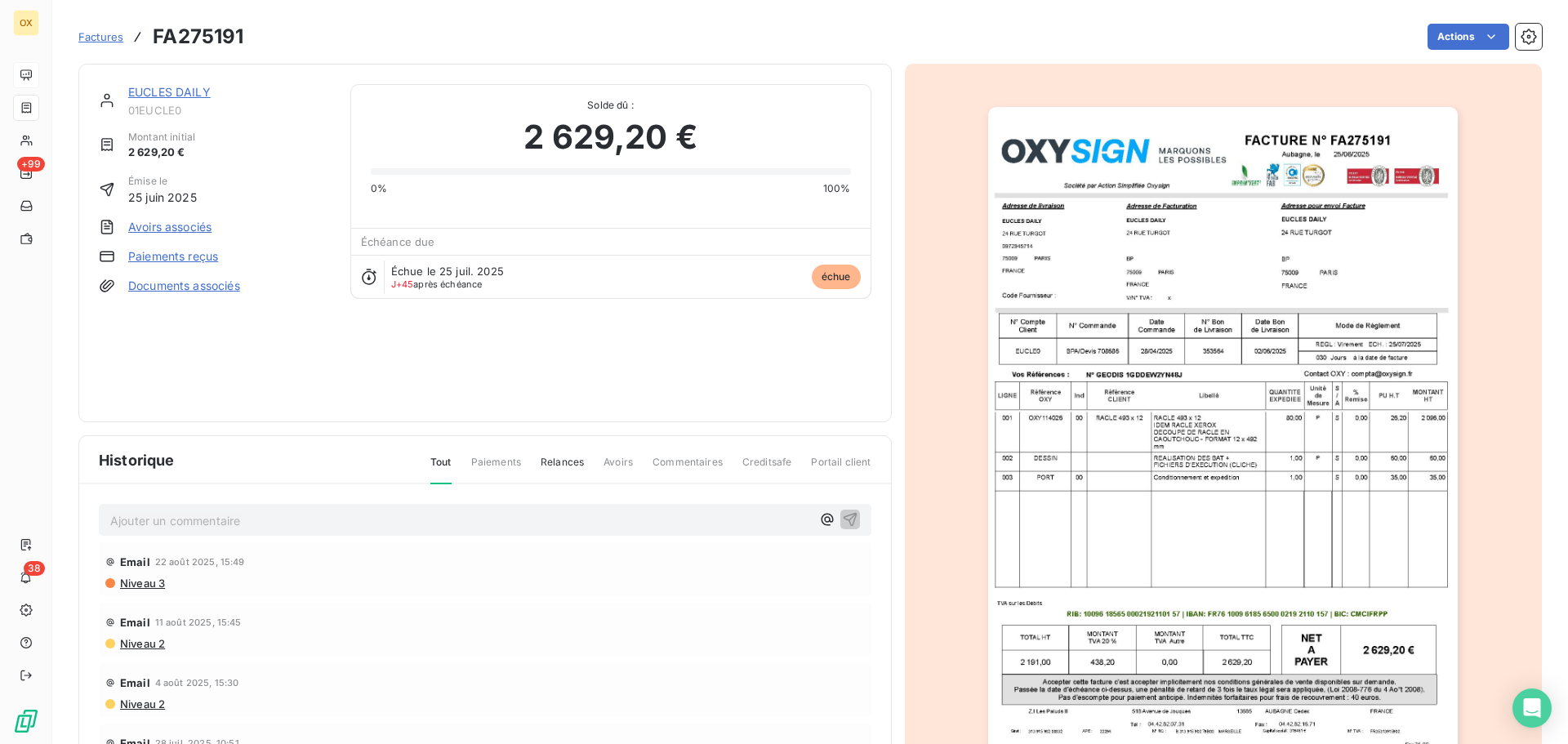
click at [1157, 340] on img "button" at bounding box center [1223, 439] width 469 height 665
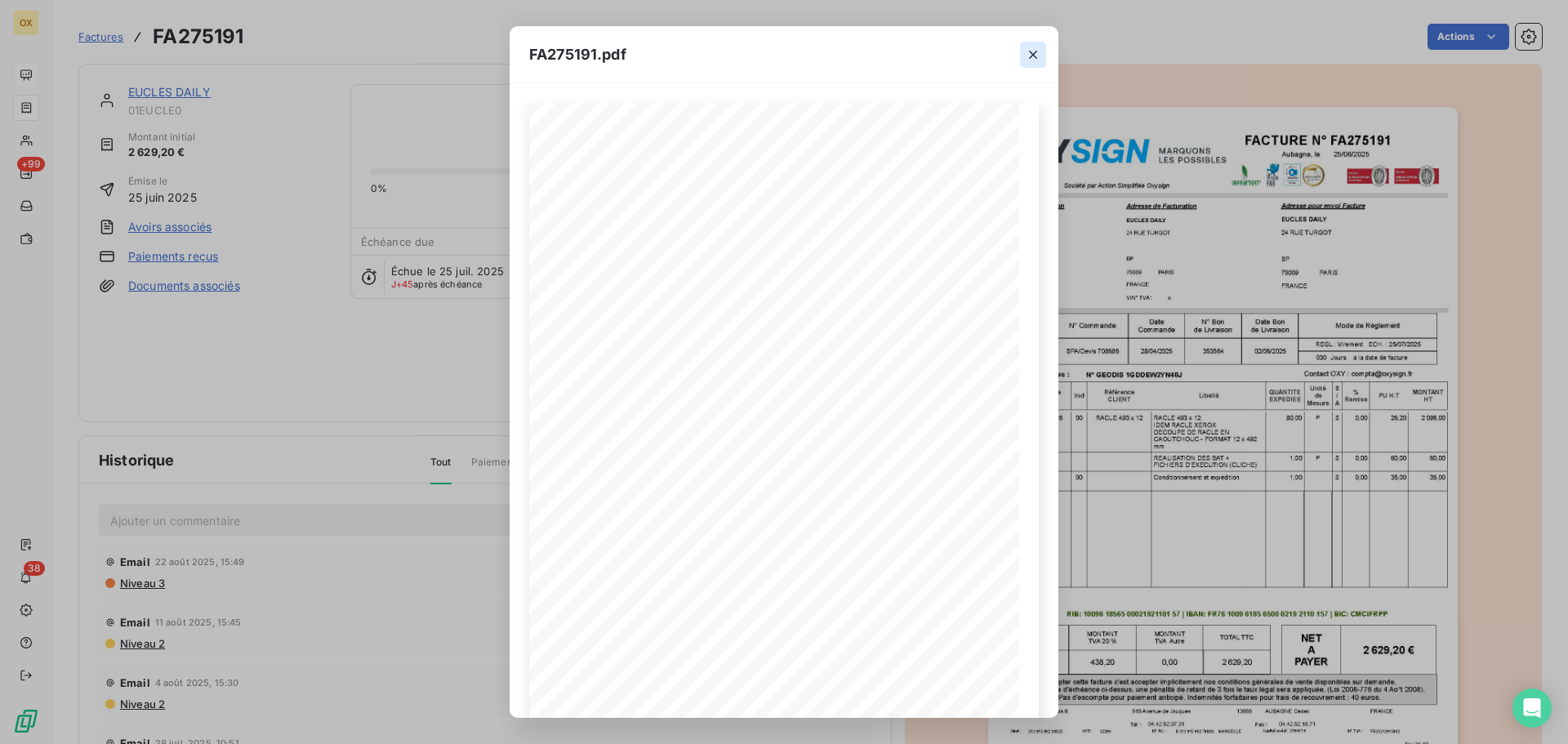
click at [1035, 54] on icon "button" at bounding box center [1033, 55] width 16 height 16
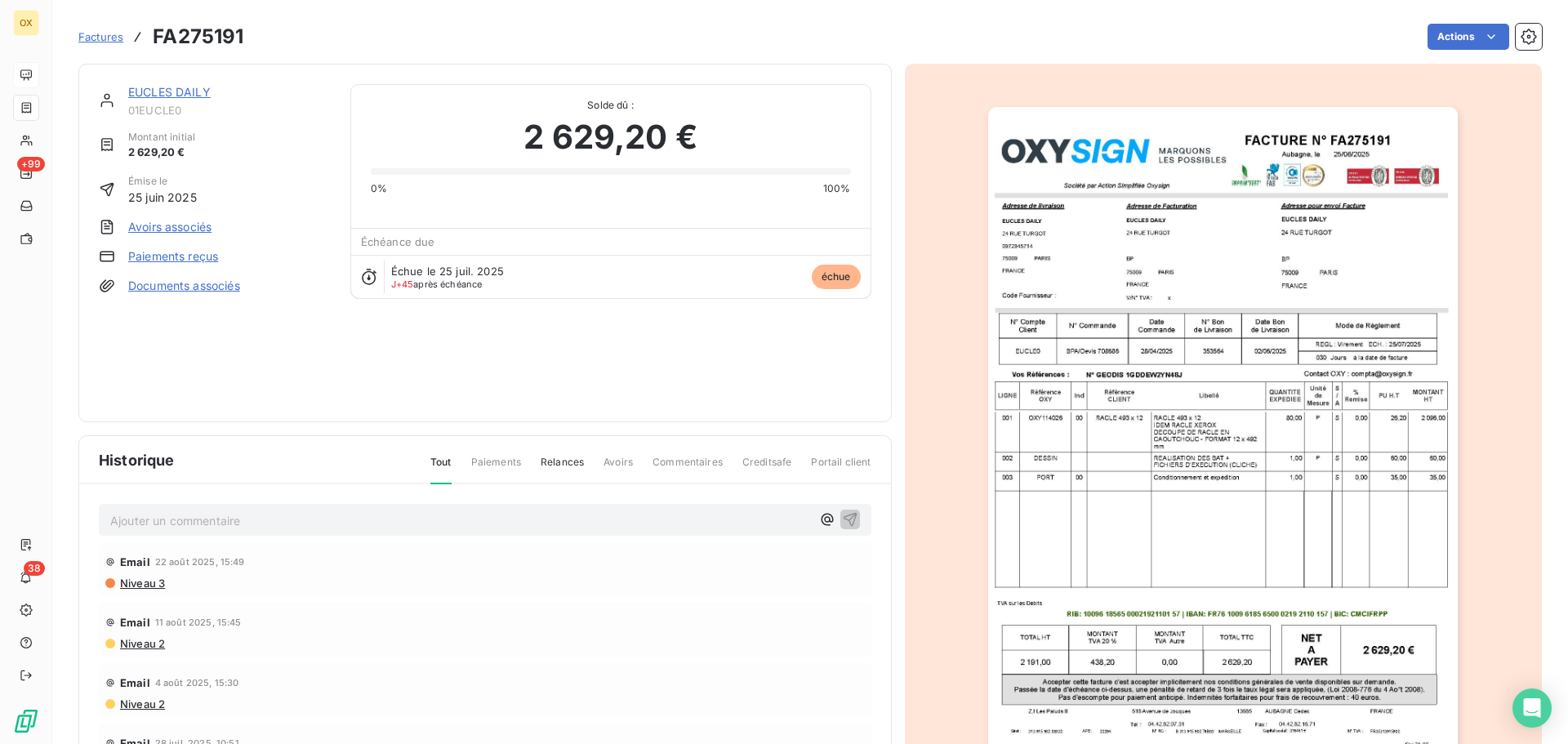
click at [151, 95] on link "EUCLES DAILY" at bounding box center [169, 92] width 83 height 14
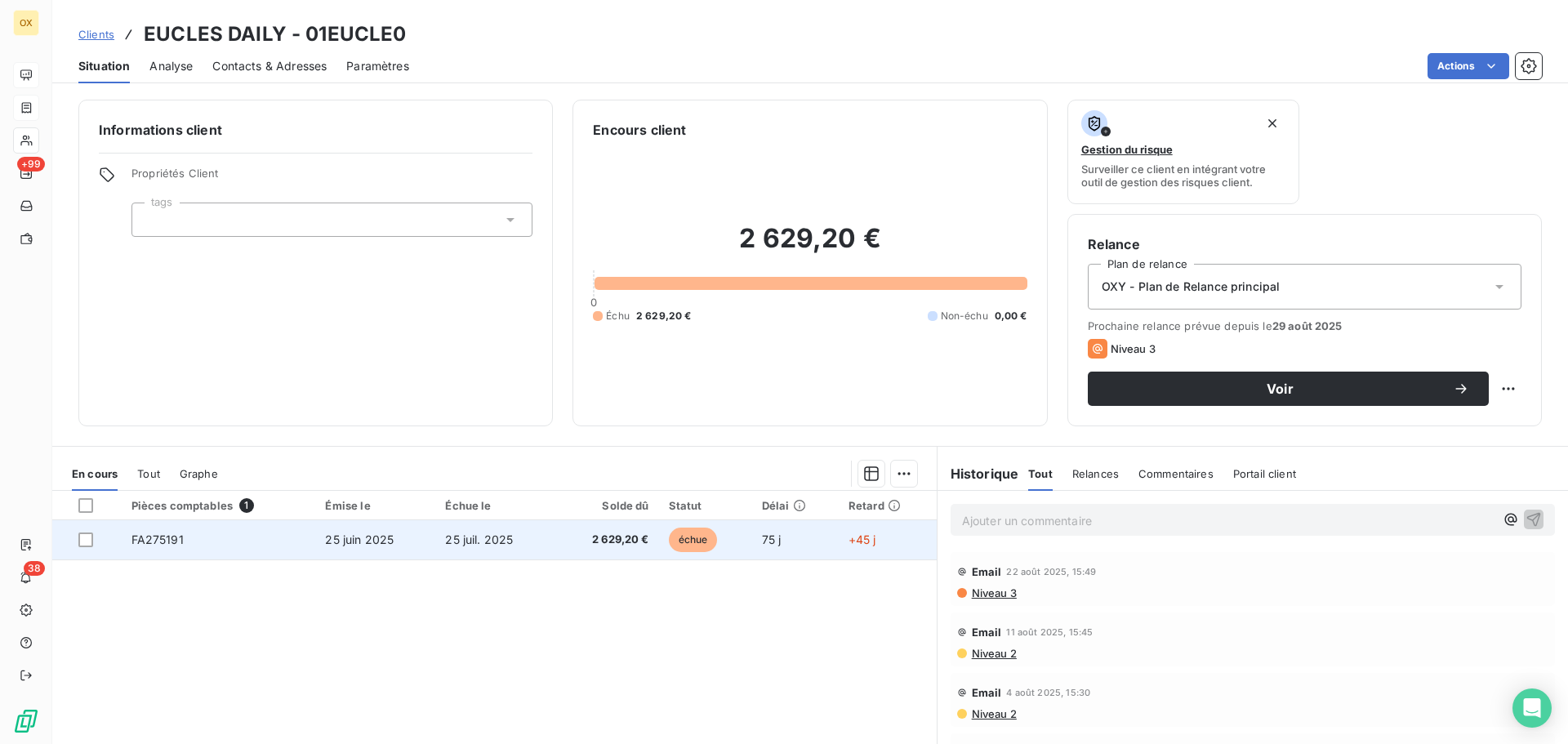
click at [533, 538] on td "25 juil. 2025" at bounding box center [495, 539] width 119 height 39
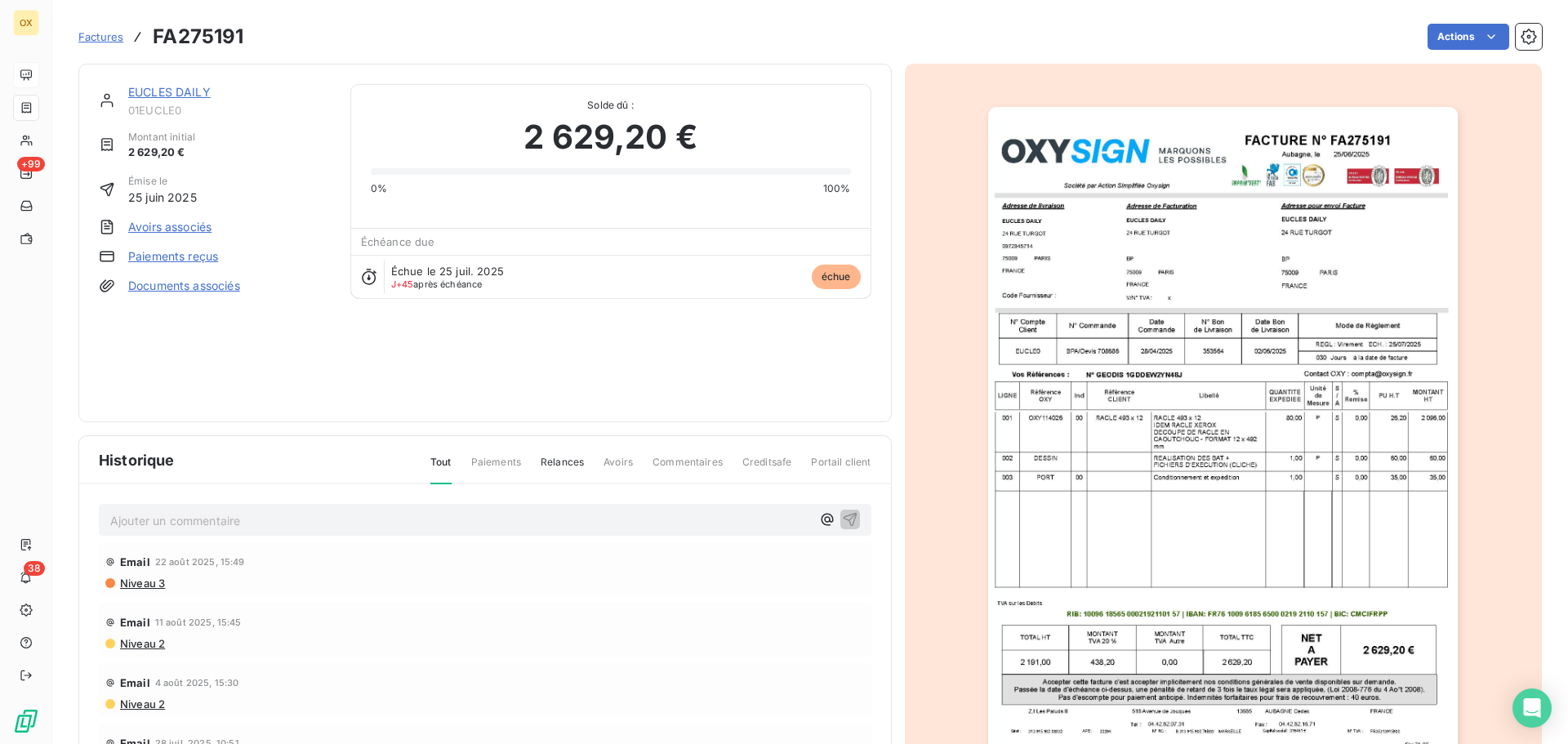
click at [192, 85] on link "EUCLES DAILY" at bounding box center [169, 92] width 83 height 14
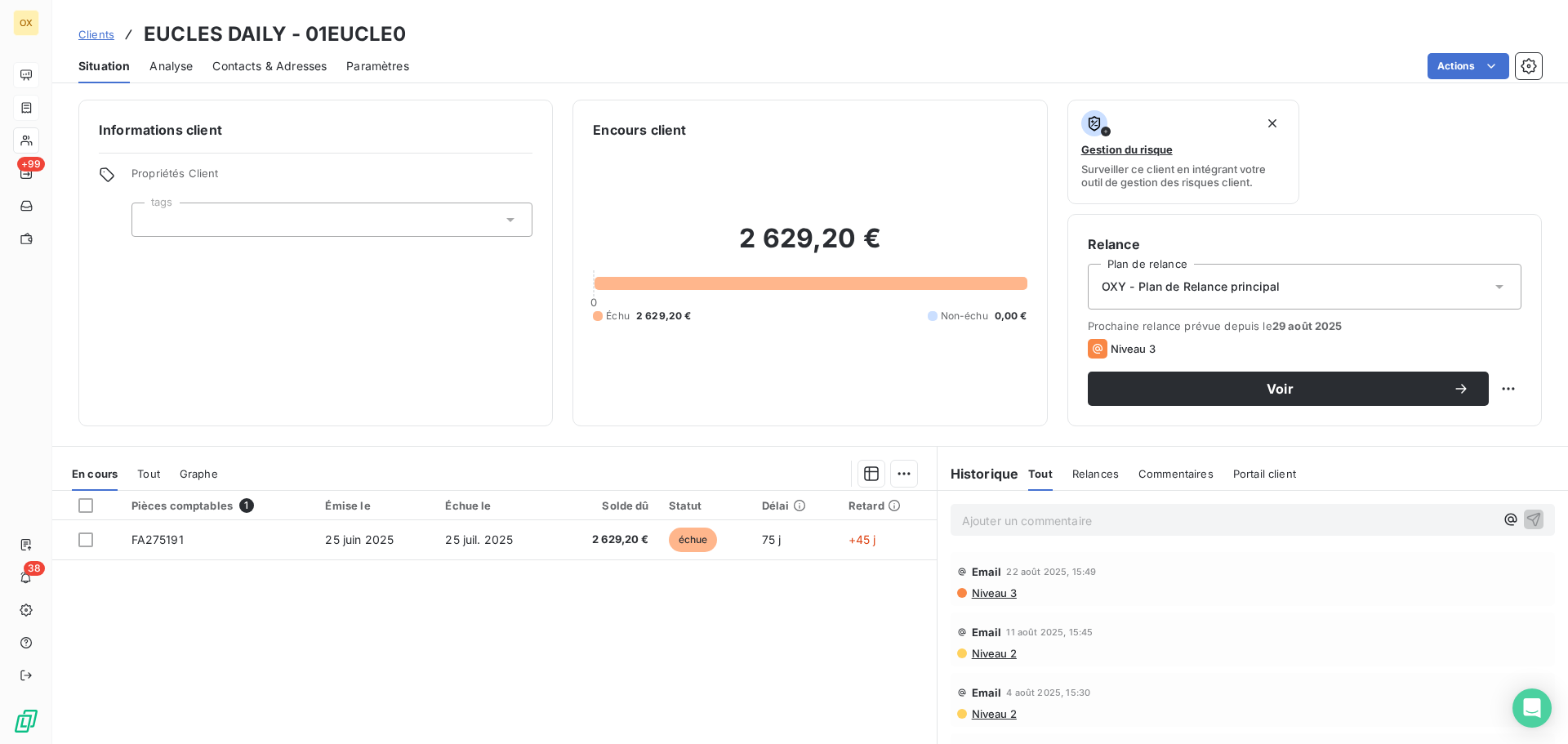
click at [241, 72] on span "Contacts & Adresses" at bounding box center [270, 66] width 114 height 16
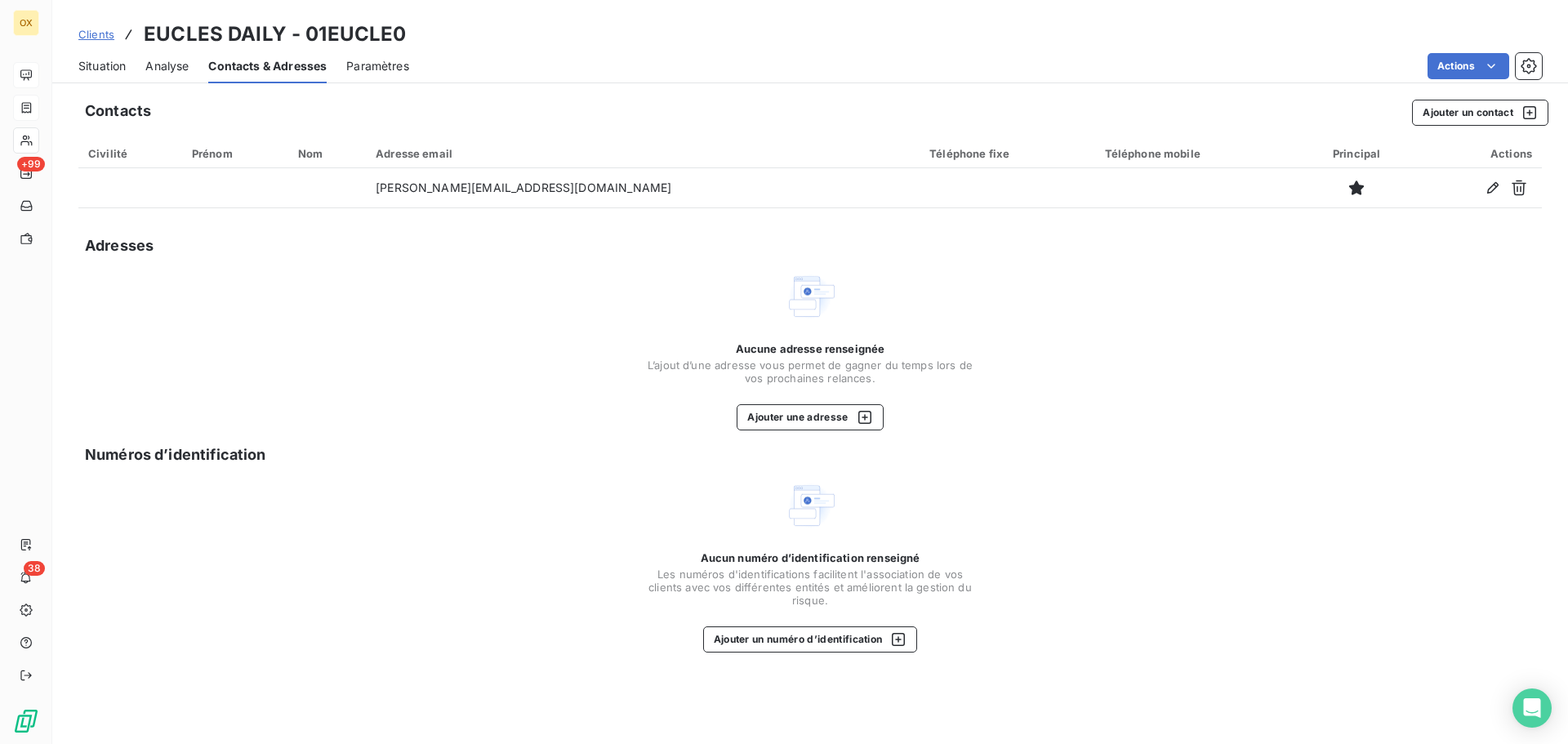
click at [113, 61] on span "Situation" at bounding box center [102, 66] width 47 height 16
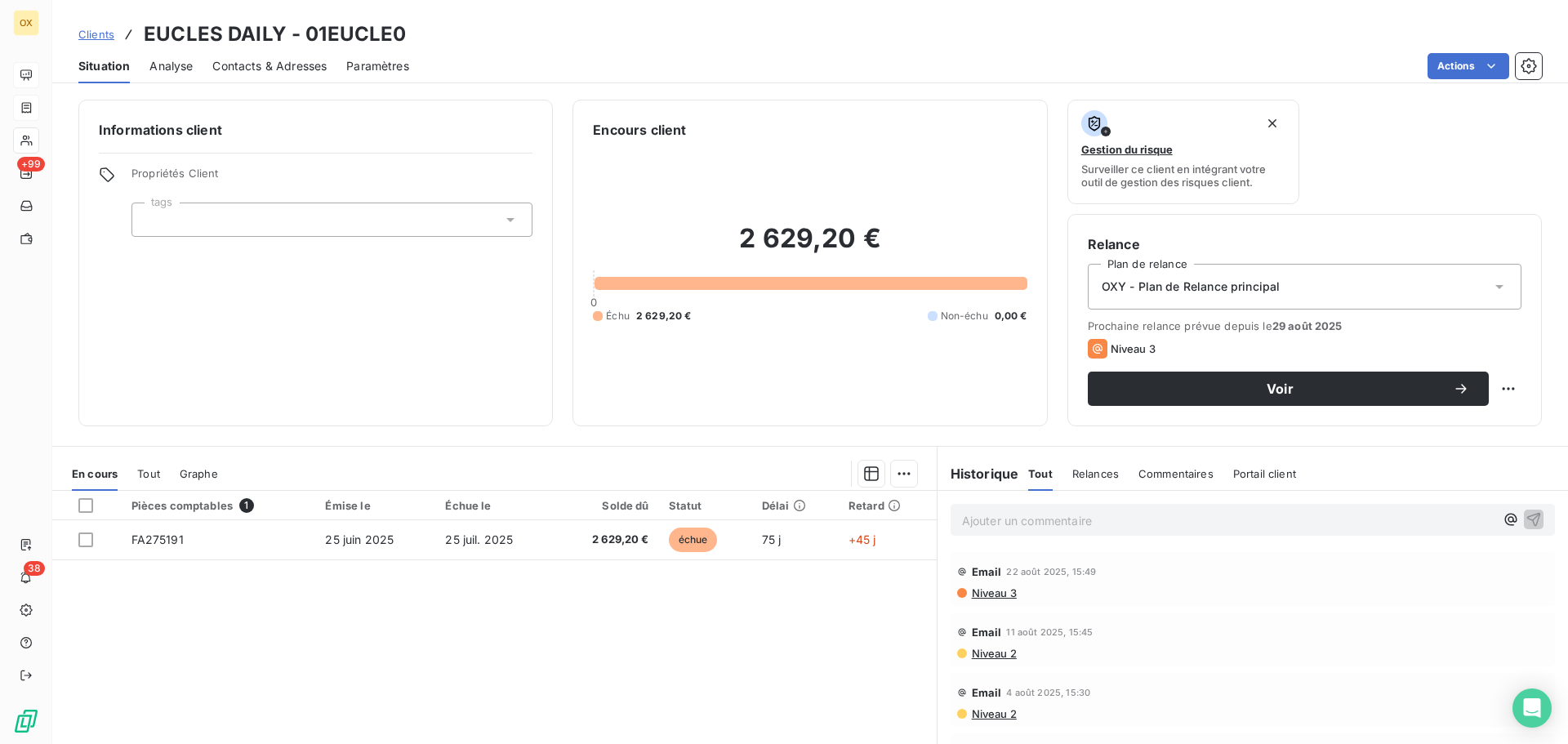
click at [264, 67] on span "Contacts & Adresses" at bounding box center [270, 66] width 114 height 16
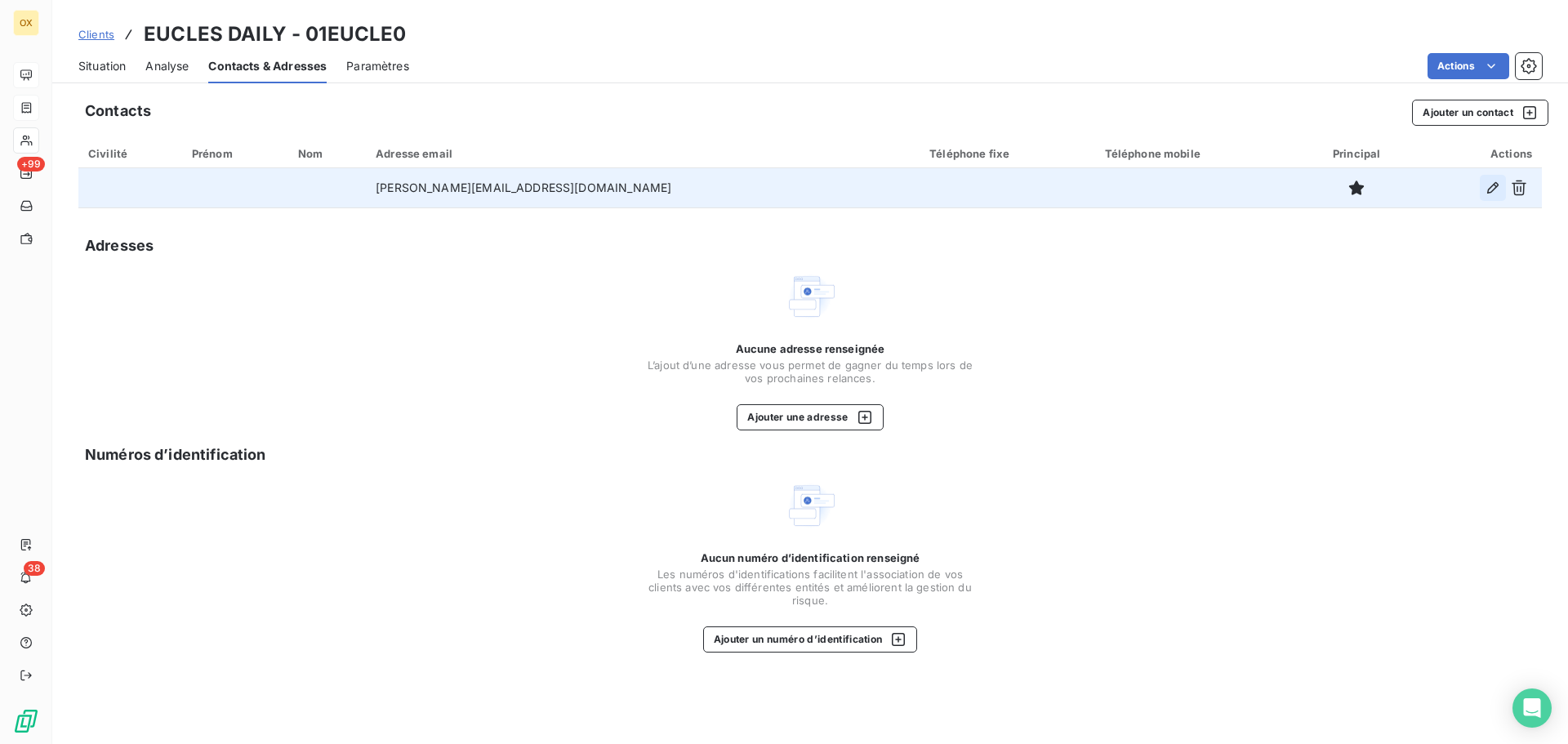
click at [1491, 189] on icon "button" at bounding box center [1492, 187] width 16 height 16
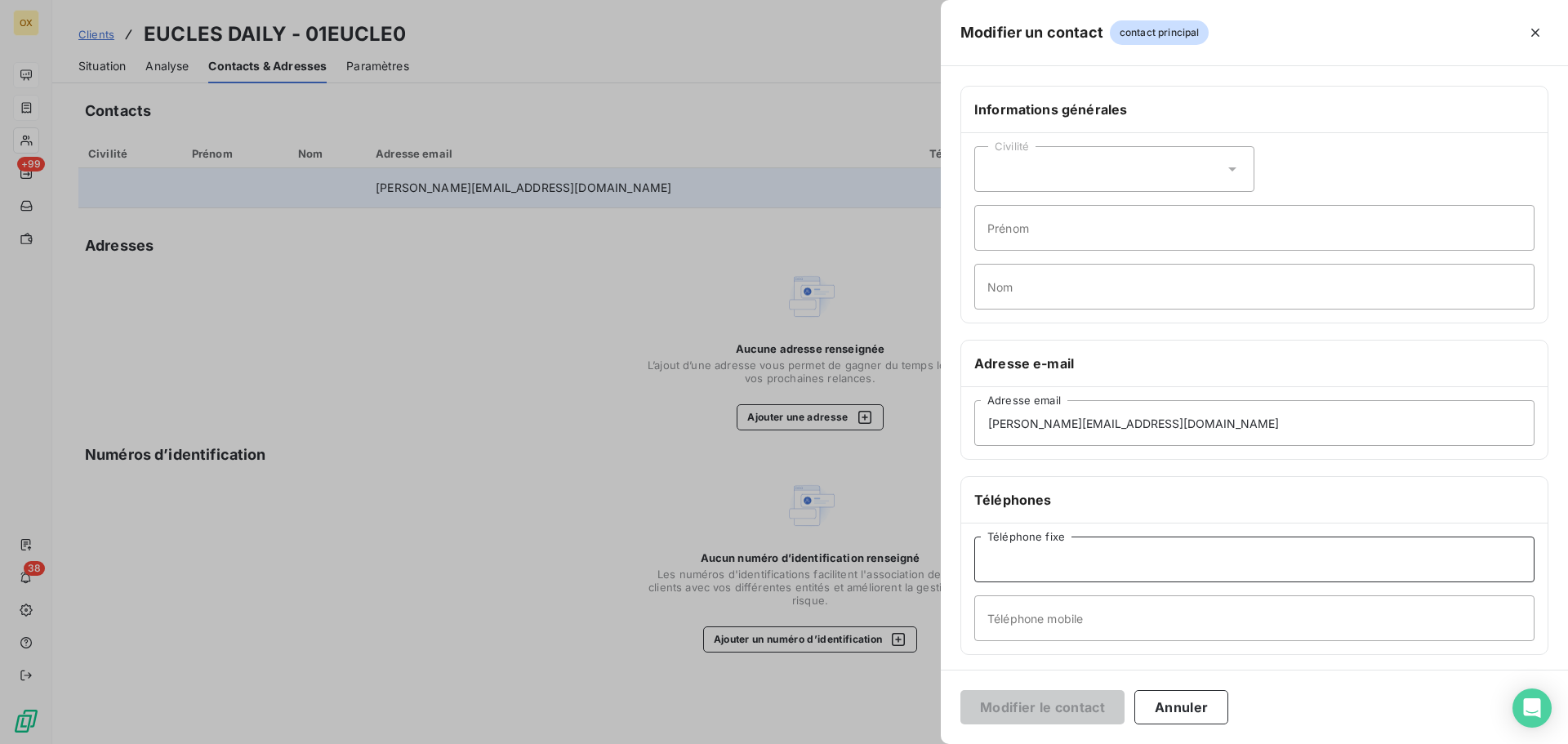
click at [1097, 565] on input "Téléphone fixe" at bounding box center [1254, 560] width 560 height 46
type input "09 72 94 57 14"
click at [1039, 712] on button "Modifier le contact" at bounding box center [1042, 706] width 164 height 34
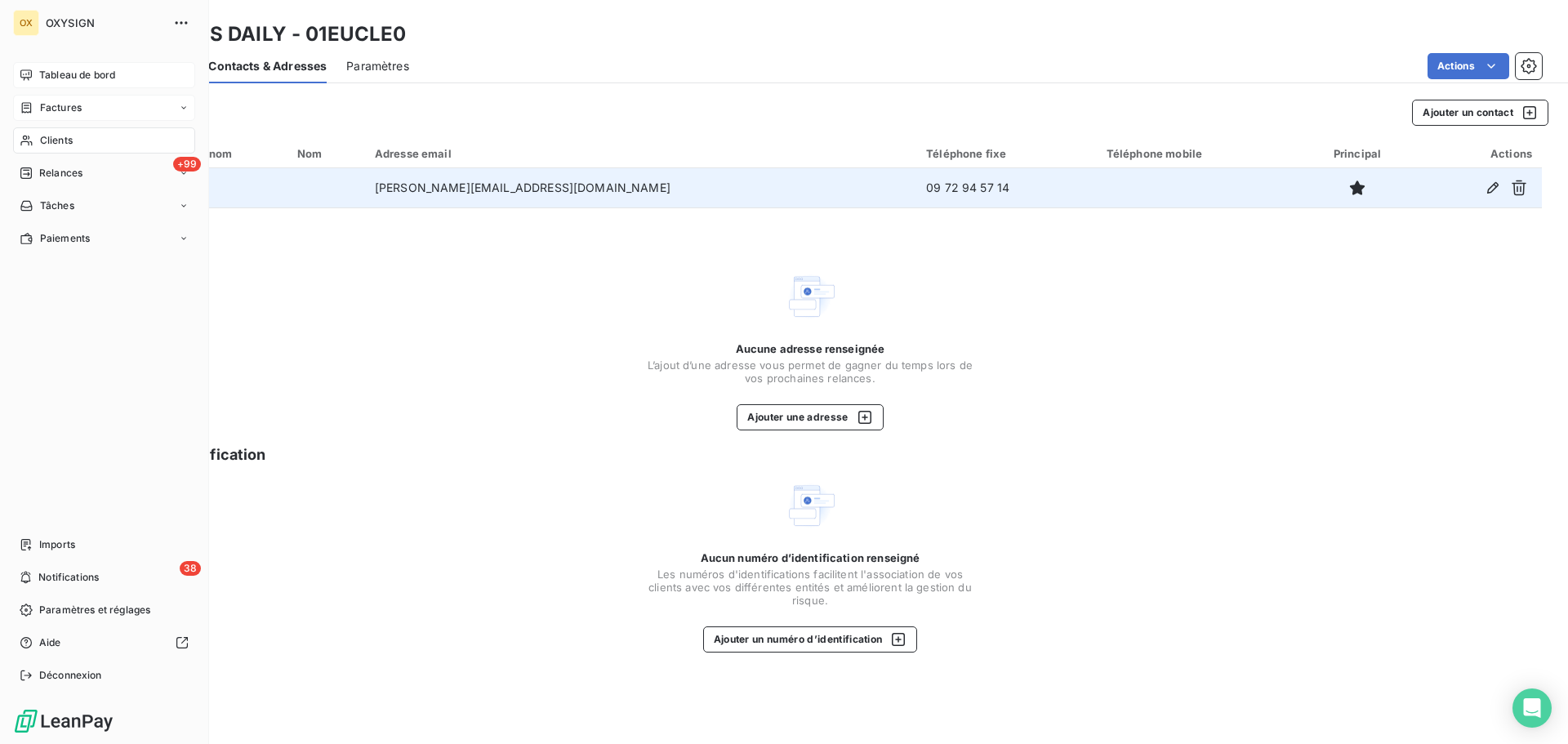
click at [43, 137] on span "Clients" at bounding box center [56, 140] width 32 height 15
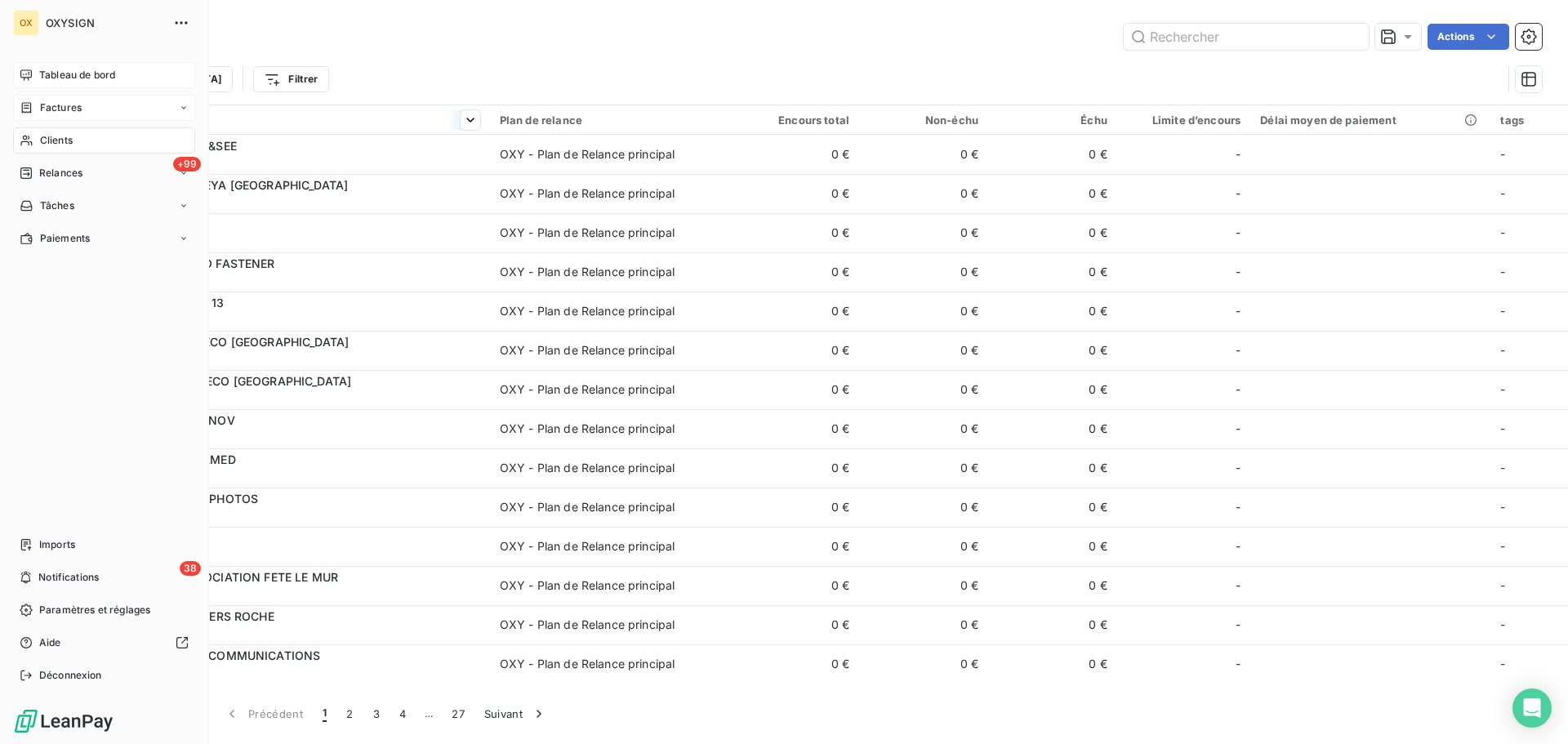
click at [50, 137] on span "Clients" at bounding box center [56, 140] width 32 height 15
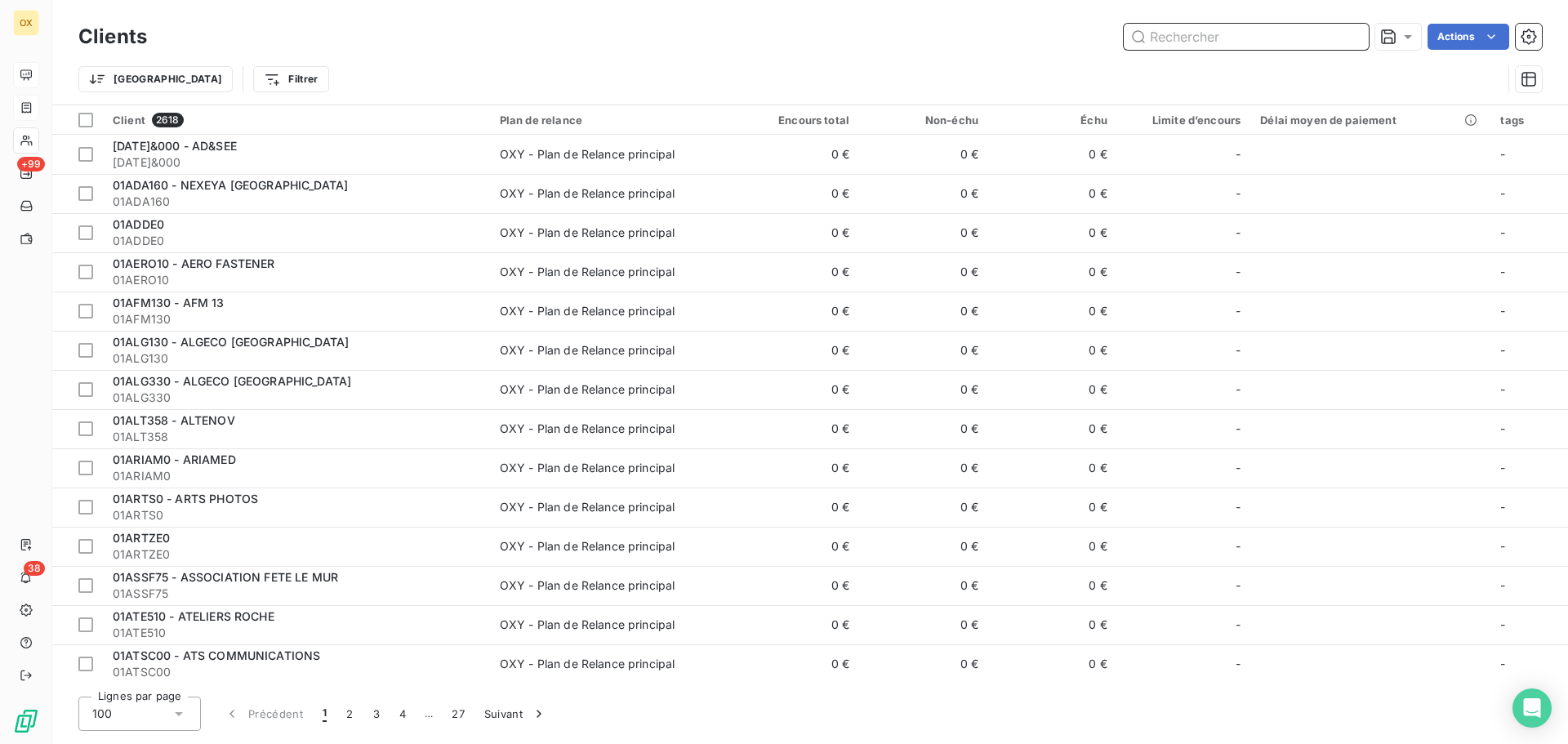
click at [1198, 33] on input "text" at bounding box center [1246, 37] width 245 height 26
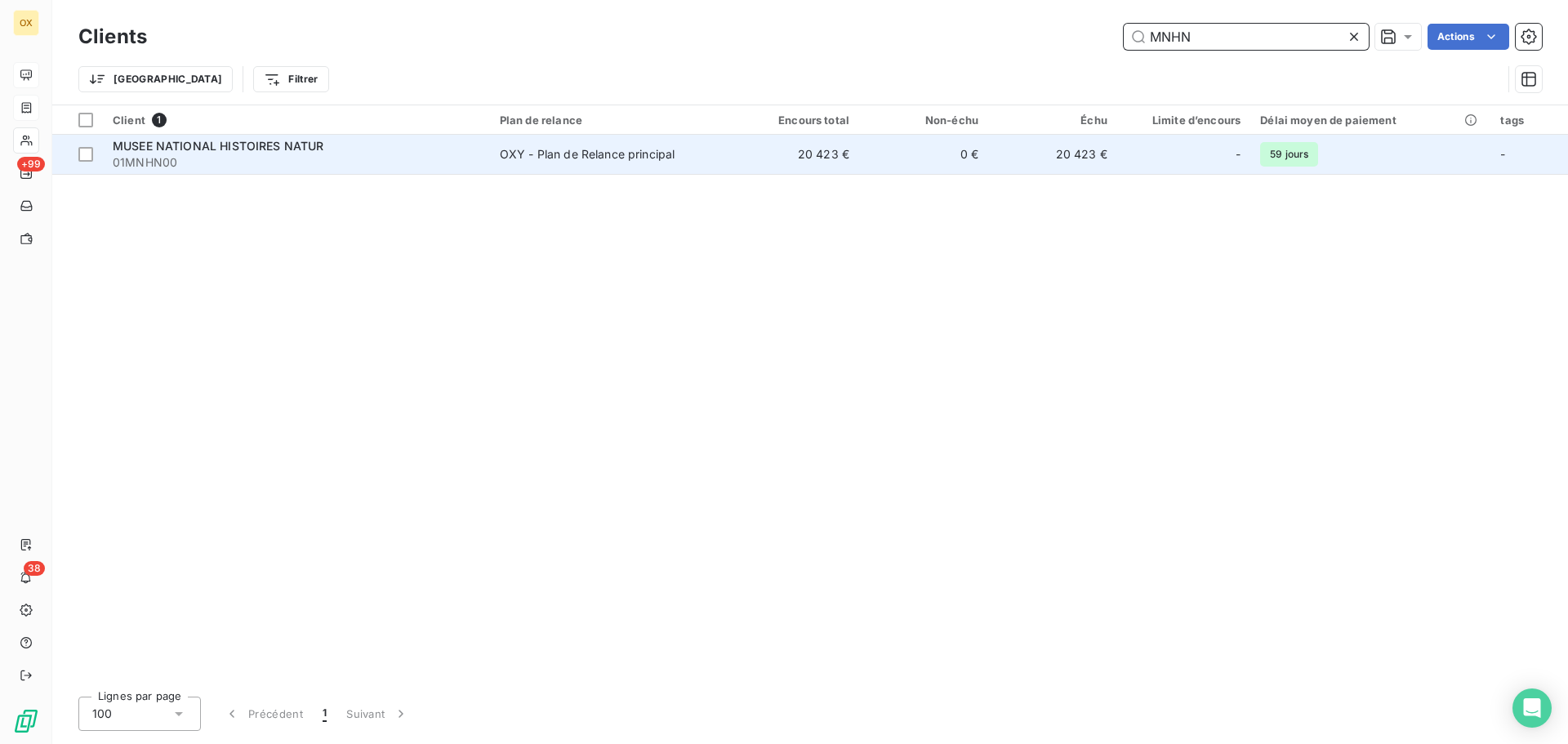
type input "MNHN"
click at [280, 171] on td "MUSEE NATIONAL HISTOIRES NATUR 01MNHN00" at bounding box center [297, 154] width 388 height 39
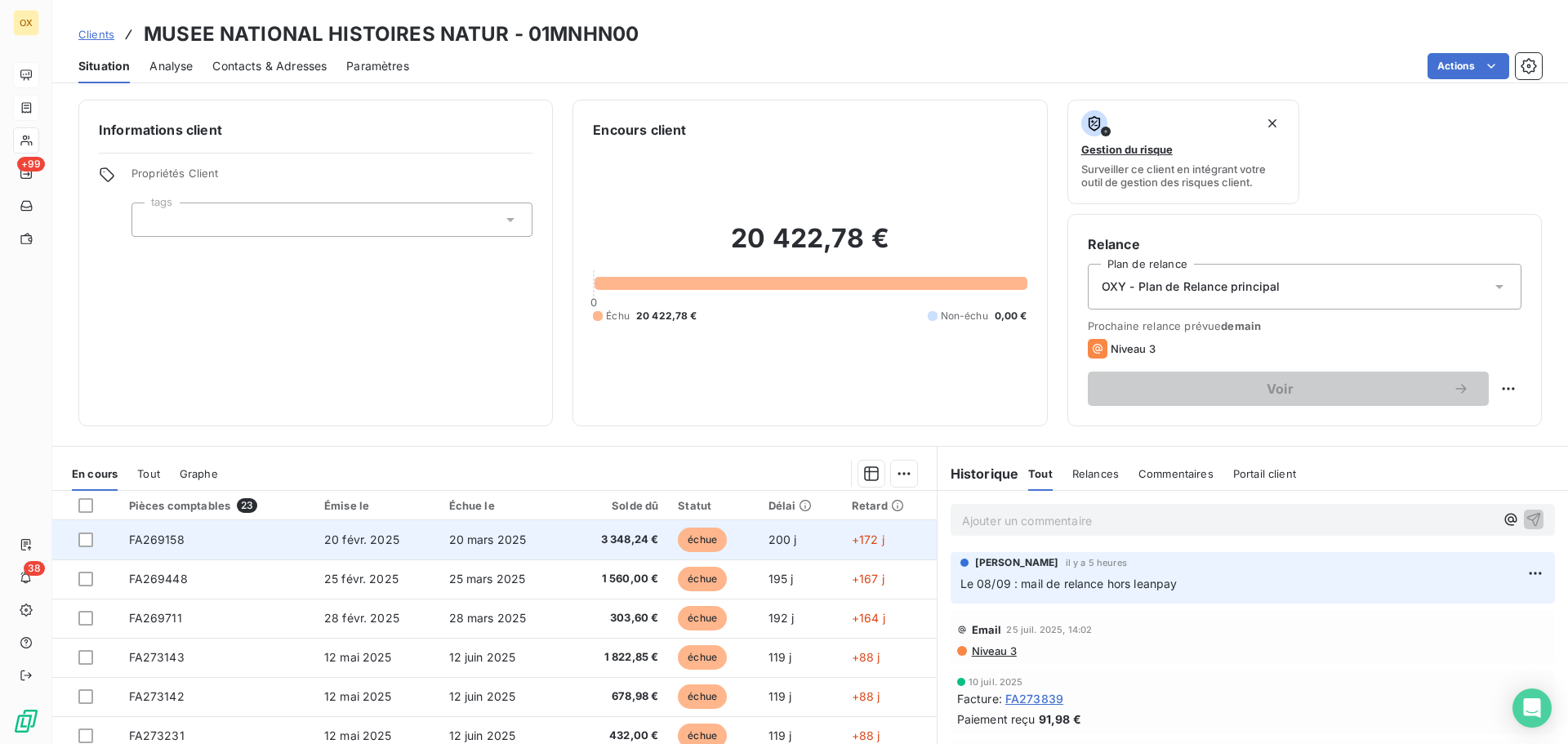
click at [604, 543] on span "3 348,24 €" at bounding box center [617, 539] width 82 height 16
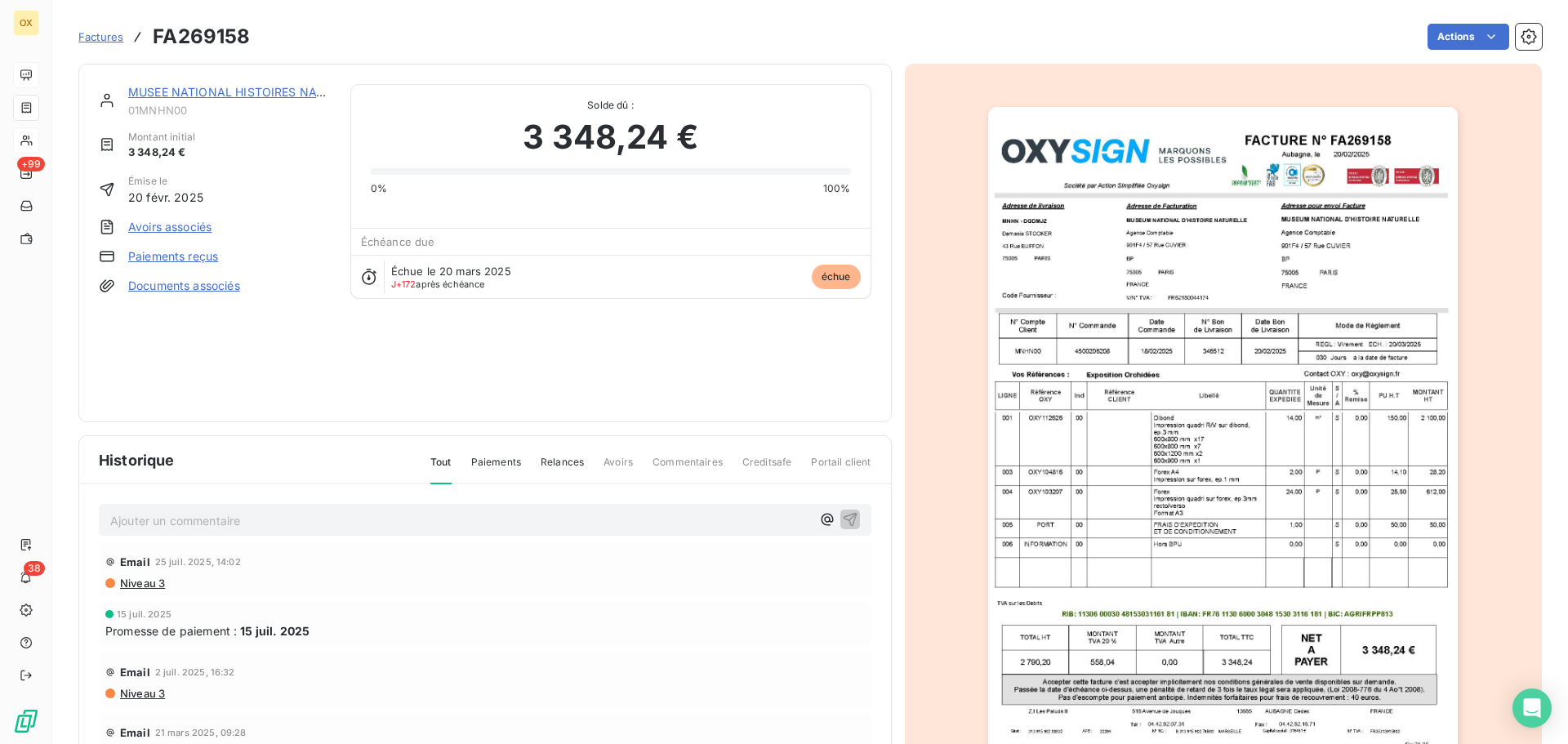
click at [1237, 376] on img "button" at bounding box center [1223, 439] width 469 height 665
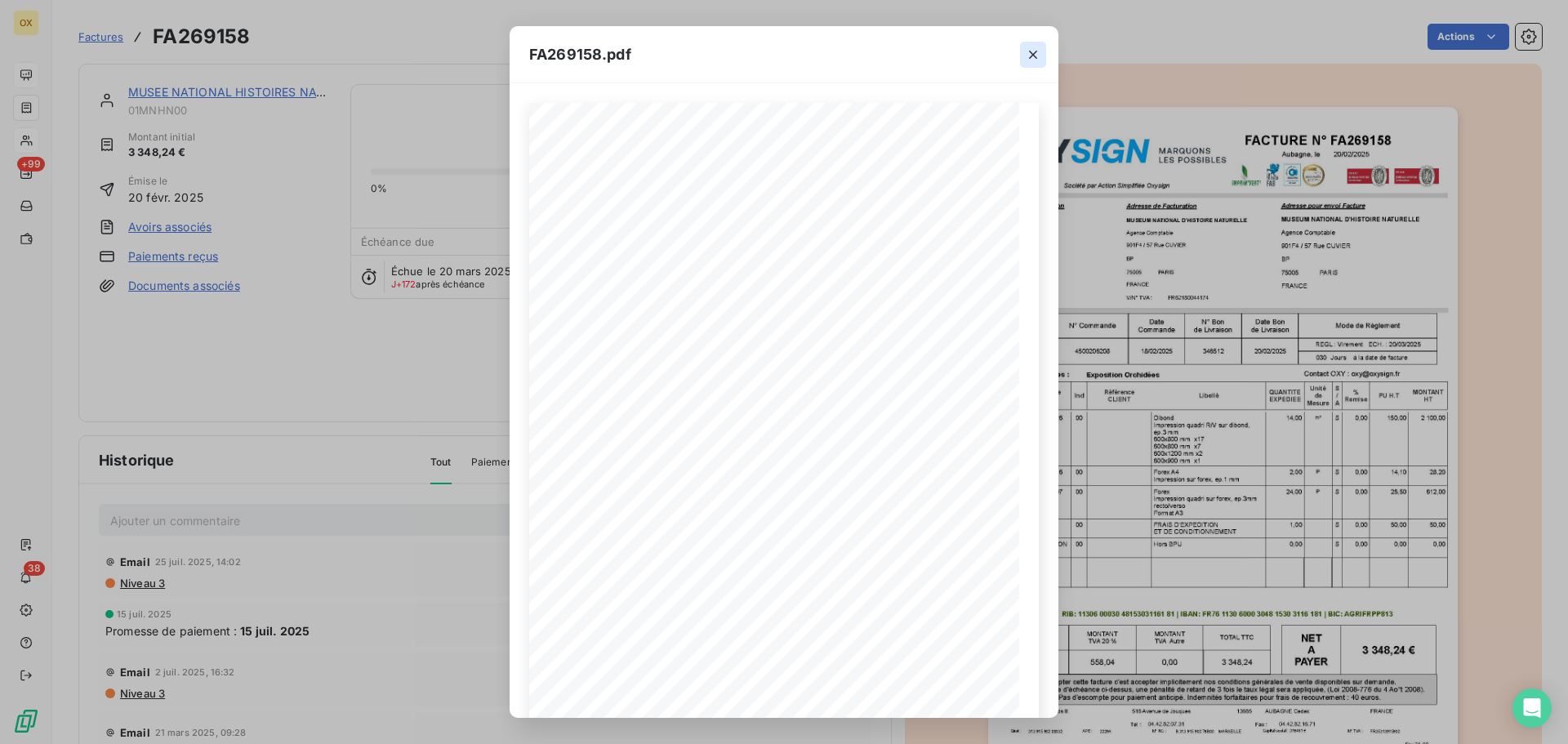
click at [1029, 54] on icon "button" at bounding box center [1033, 55] width 16 height 16
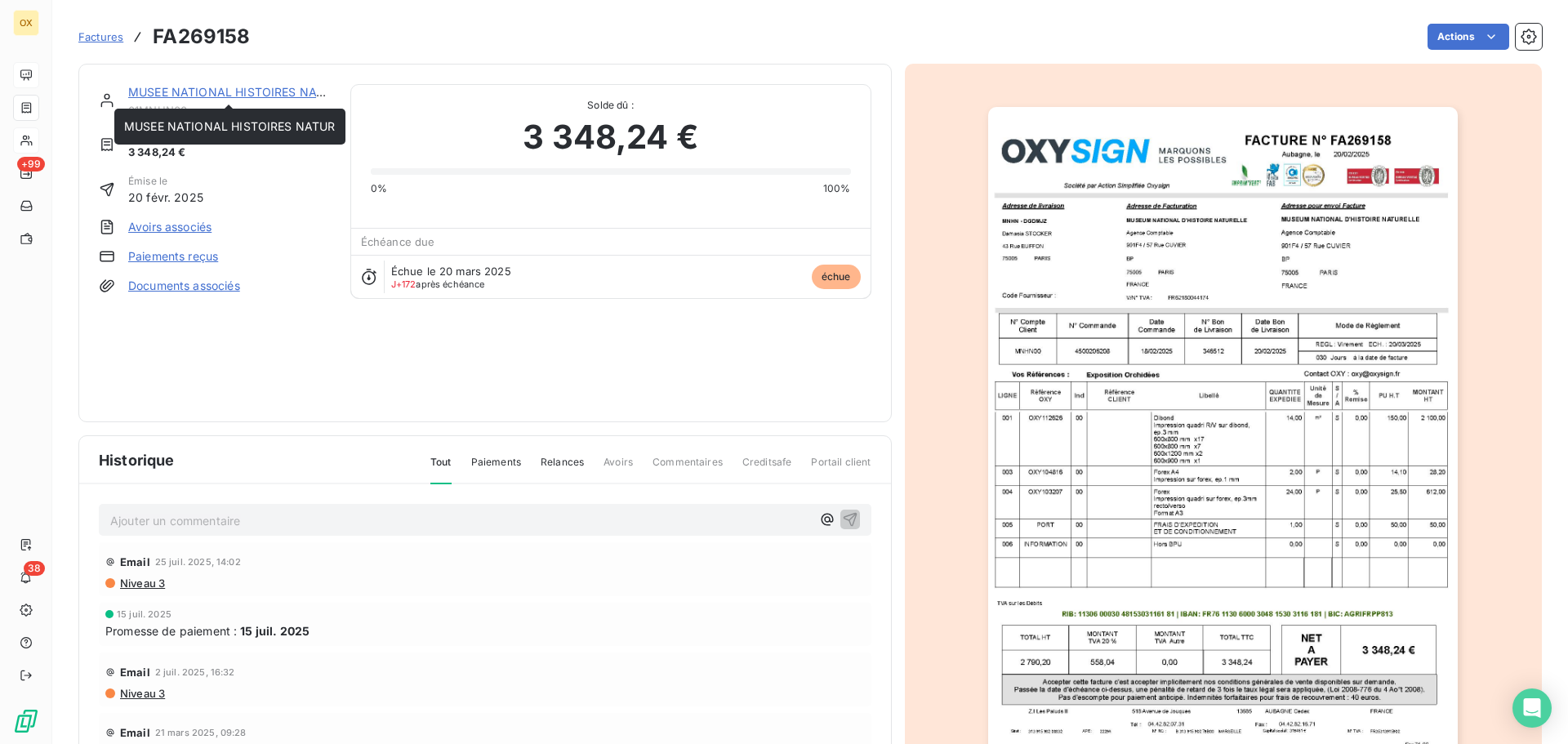
click at [283, 89] on link "MUSEE NATIONAL HISTOIRES NATUR" at bounding box center [234, 92] width 212 height 14
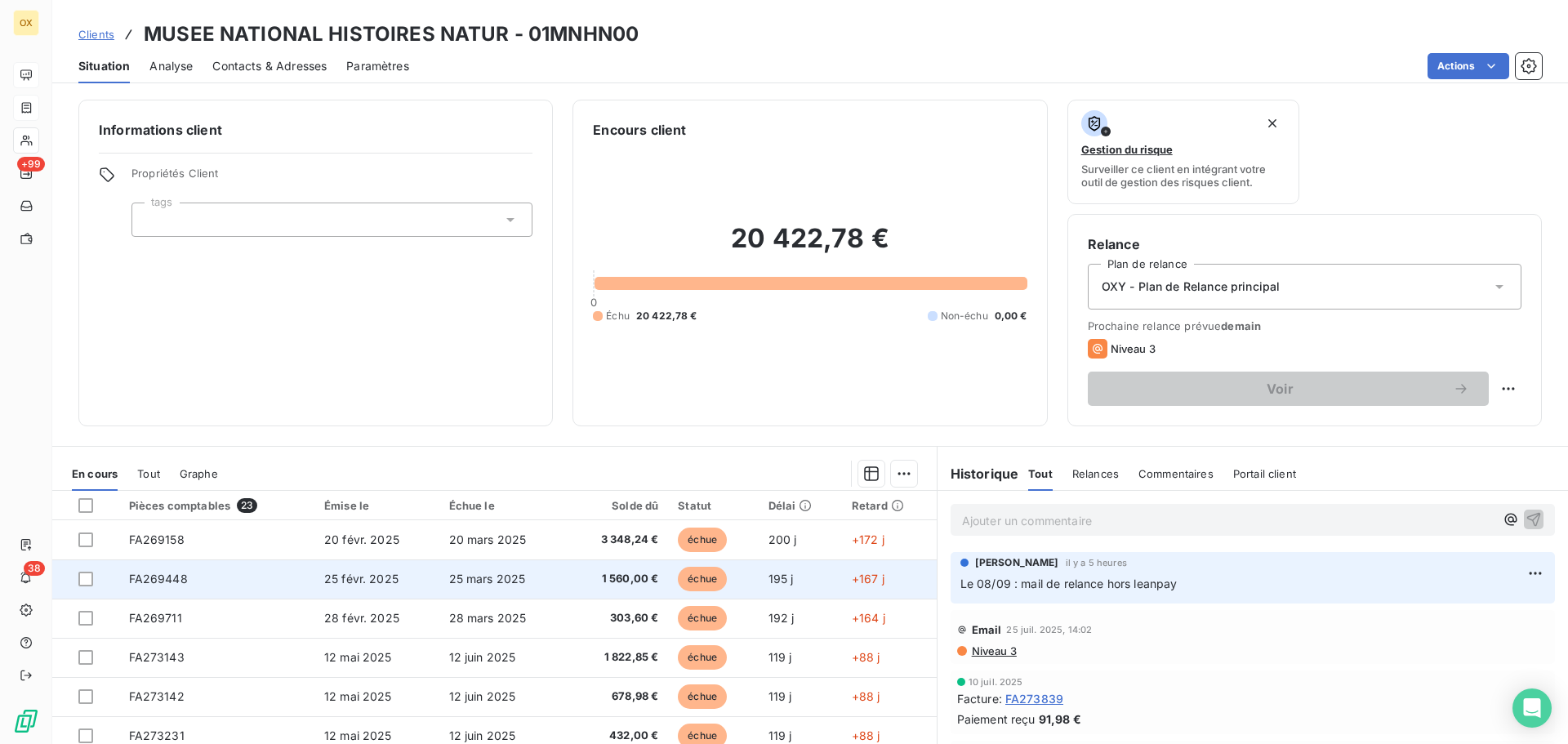
click at [649, 593] on td "1 560,00 €" at bounding box center [617, 578] width 102 height 39
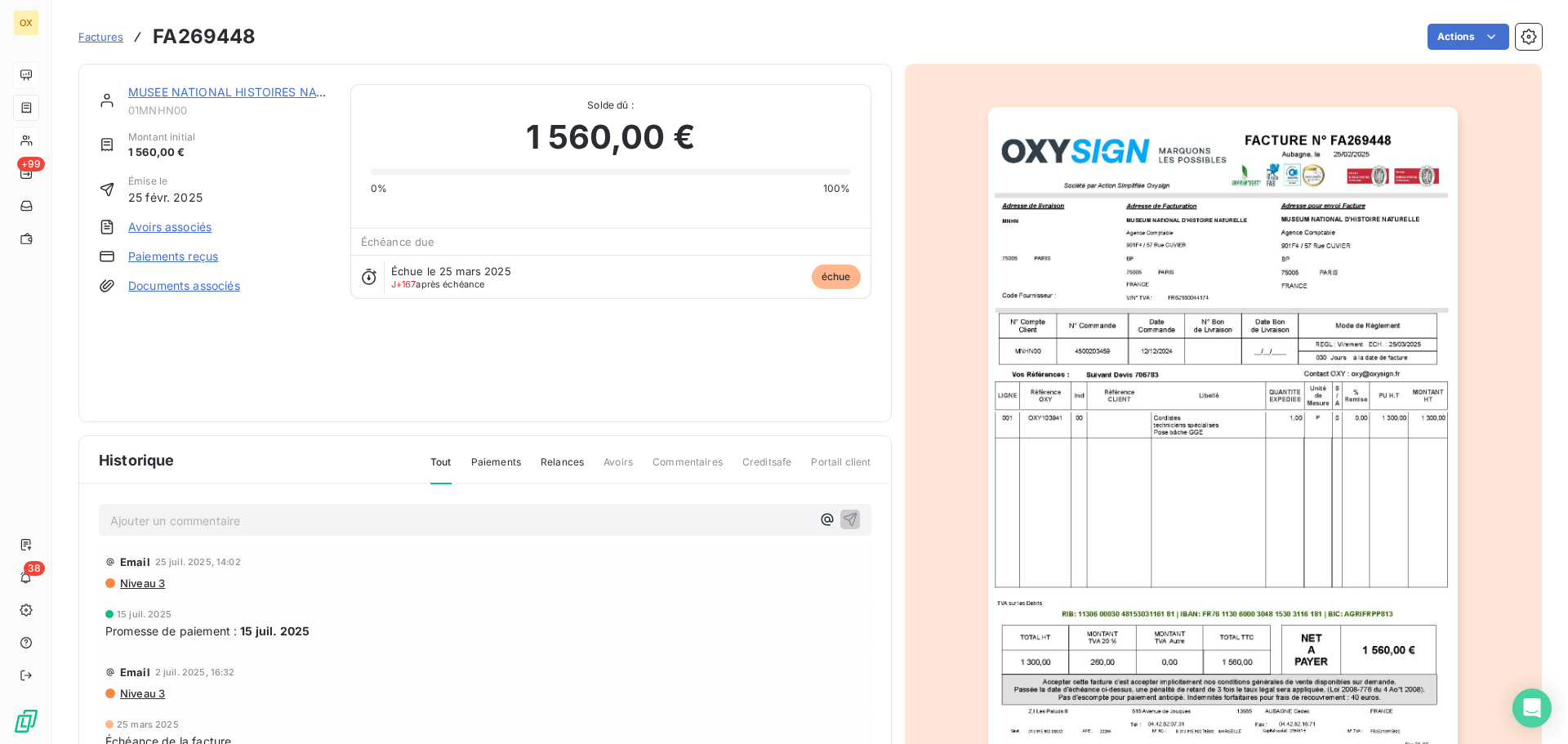
click at [1190, 285] on img "button" at bounding box center [1223, 439] width 469 height 665
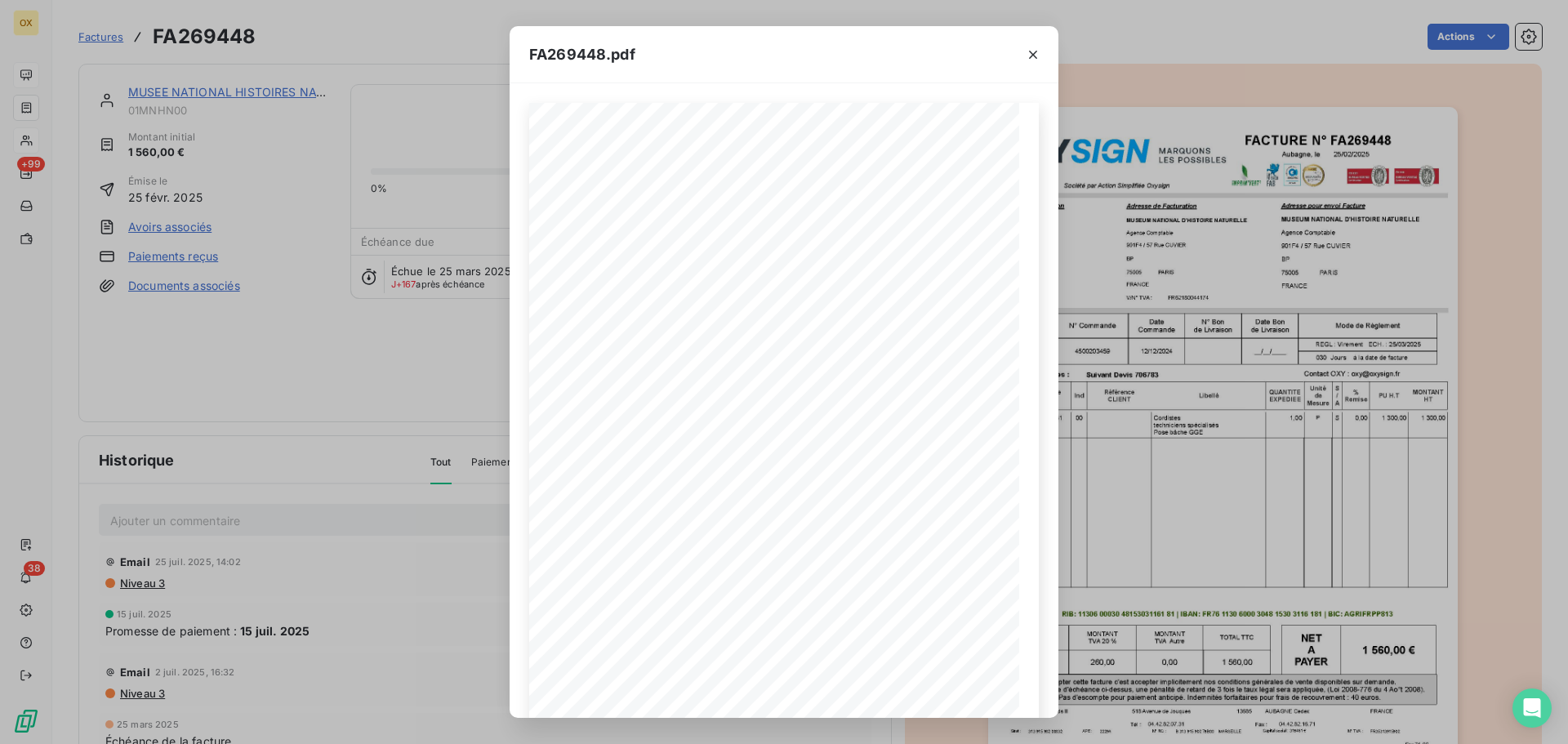
drag, startPoint x: 1034, startPoint y: 59, endPoint x: 764, endPoint y: 15, distance: 273.6
click at [1032, 57] on icon "button" at bounding box center [1033, 55] width 16 height 16
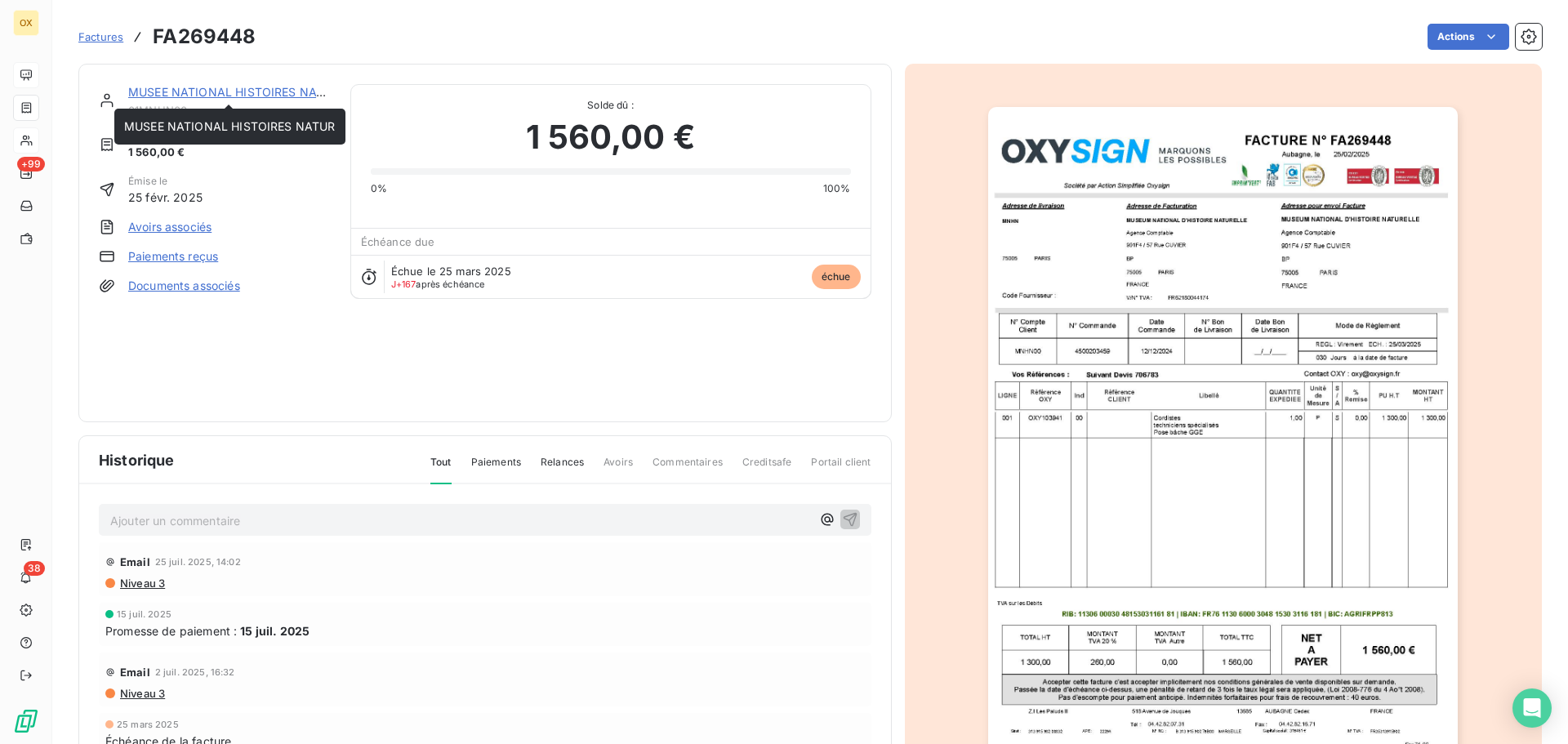
click at [216, 88] on link "MUSEE NATIONAL HISTOIRES NATUR" at bounding box center [234, 92] width 212 height 14
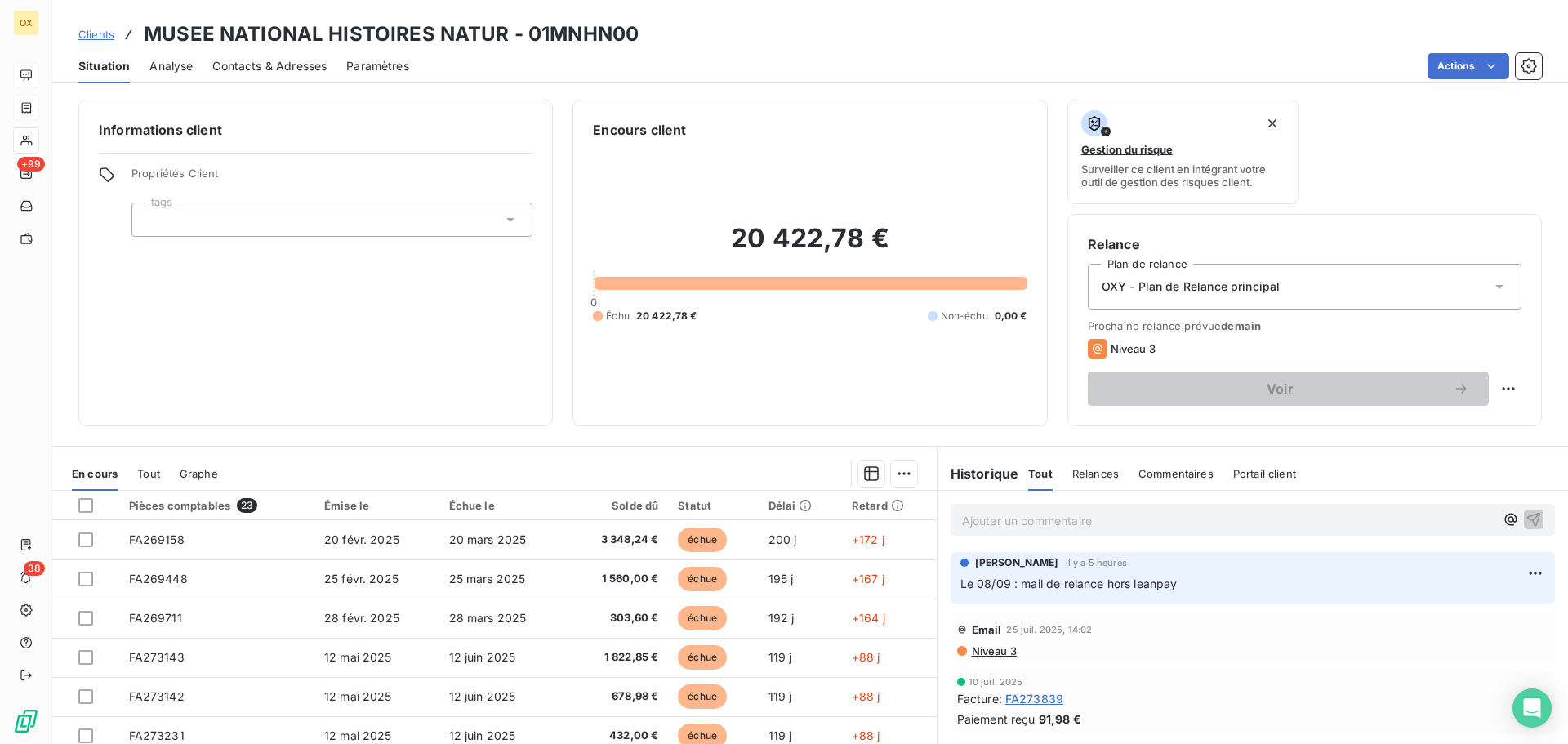
click at [1097, 523] on p "Ajouter un commentaire ﻿" at bounding box center [1228, 520] width 533 height 20
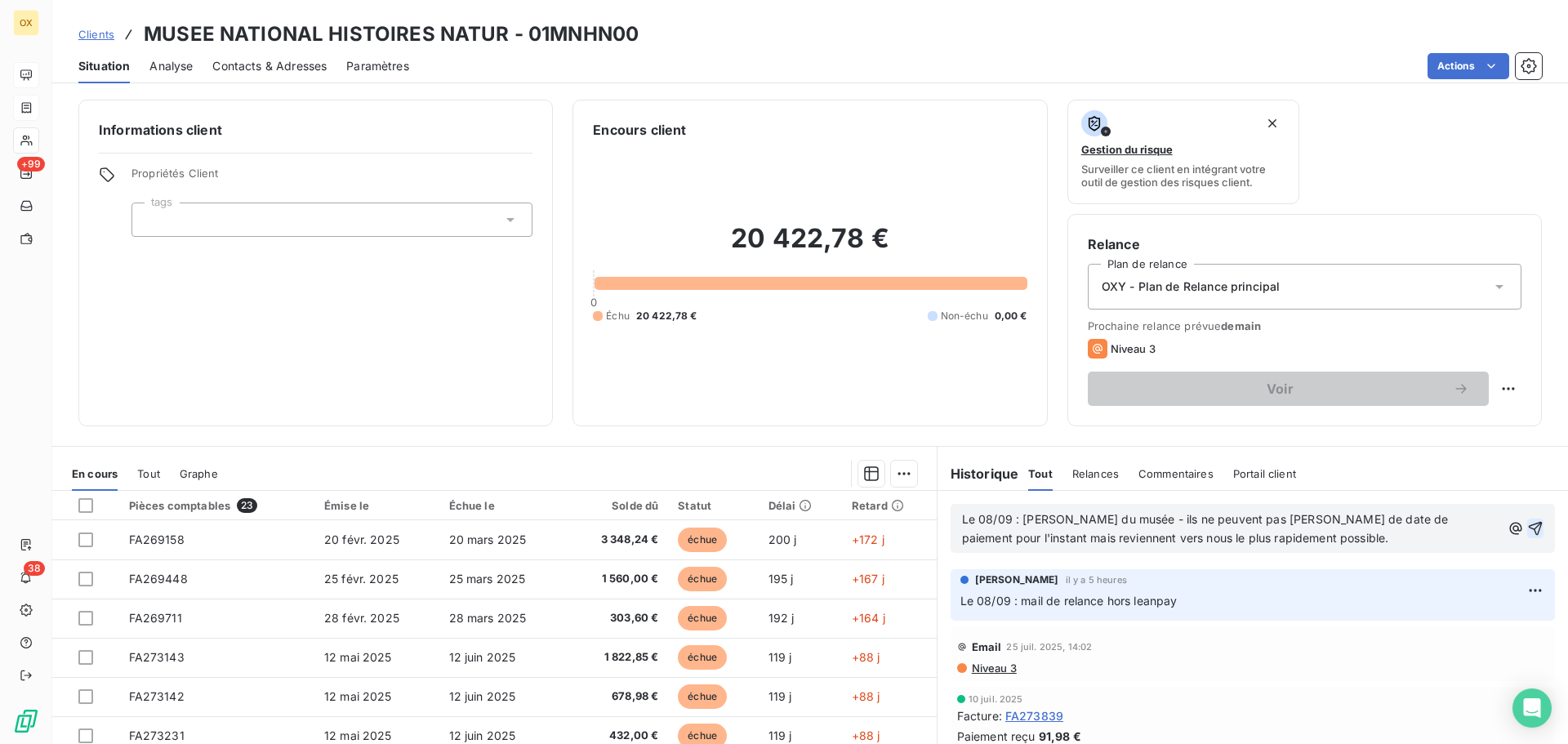
click at [1527, 525] on icon "button" at bounding box center [1535, 527] width 16 height 16
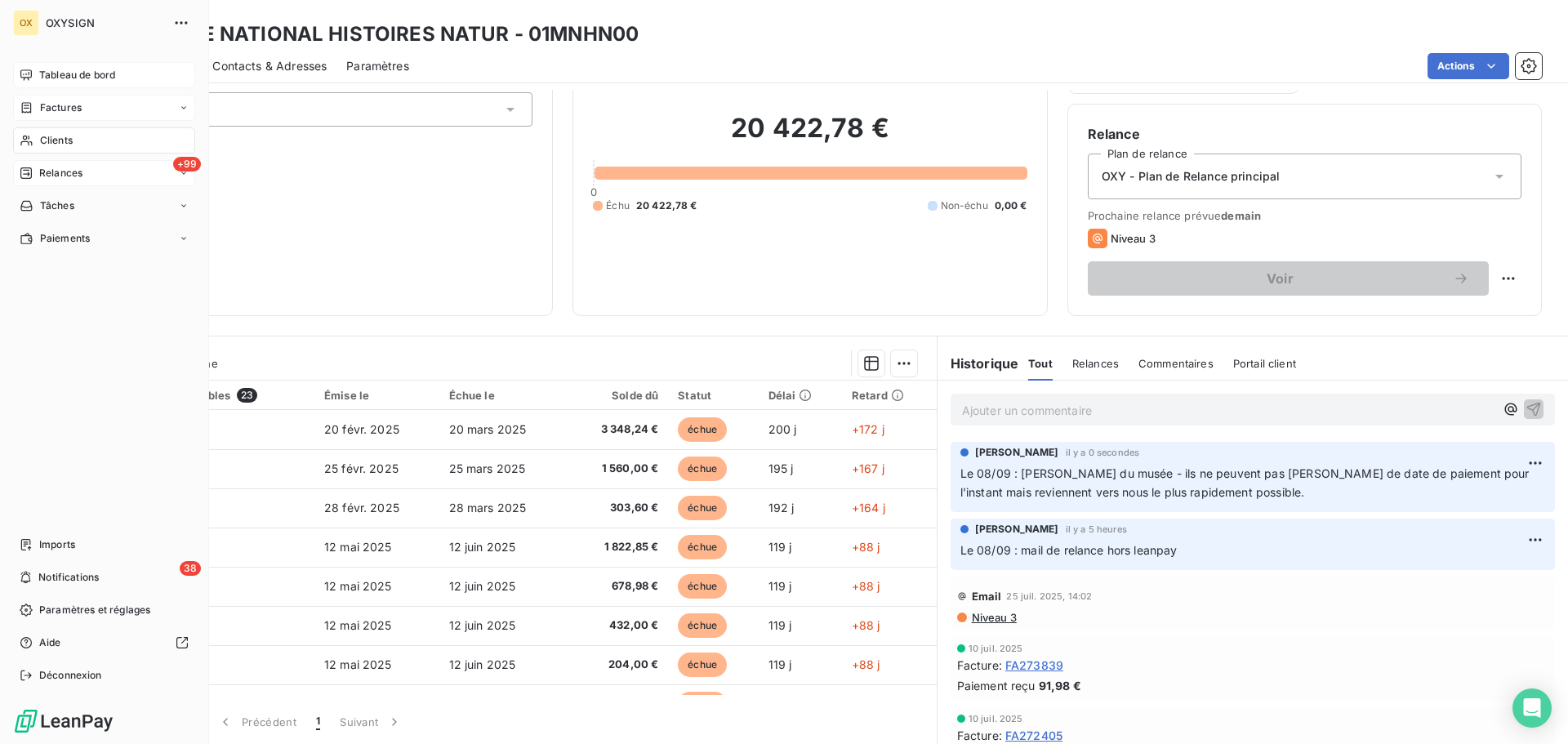
click at [67, 177] on span "Relances" at bounding box center [61, 172] width 44 height 15
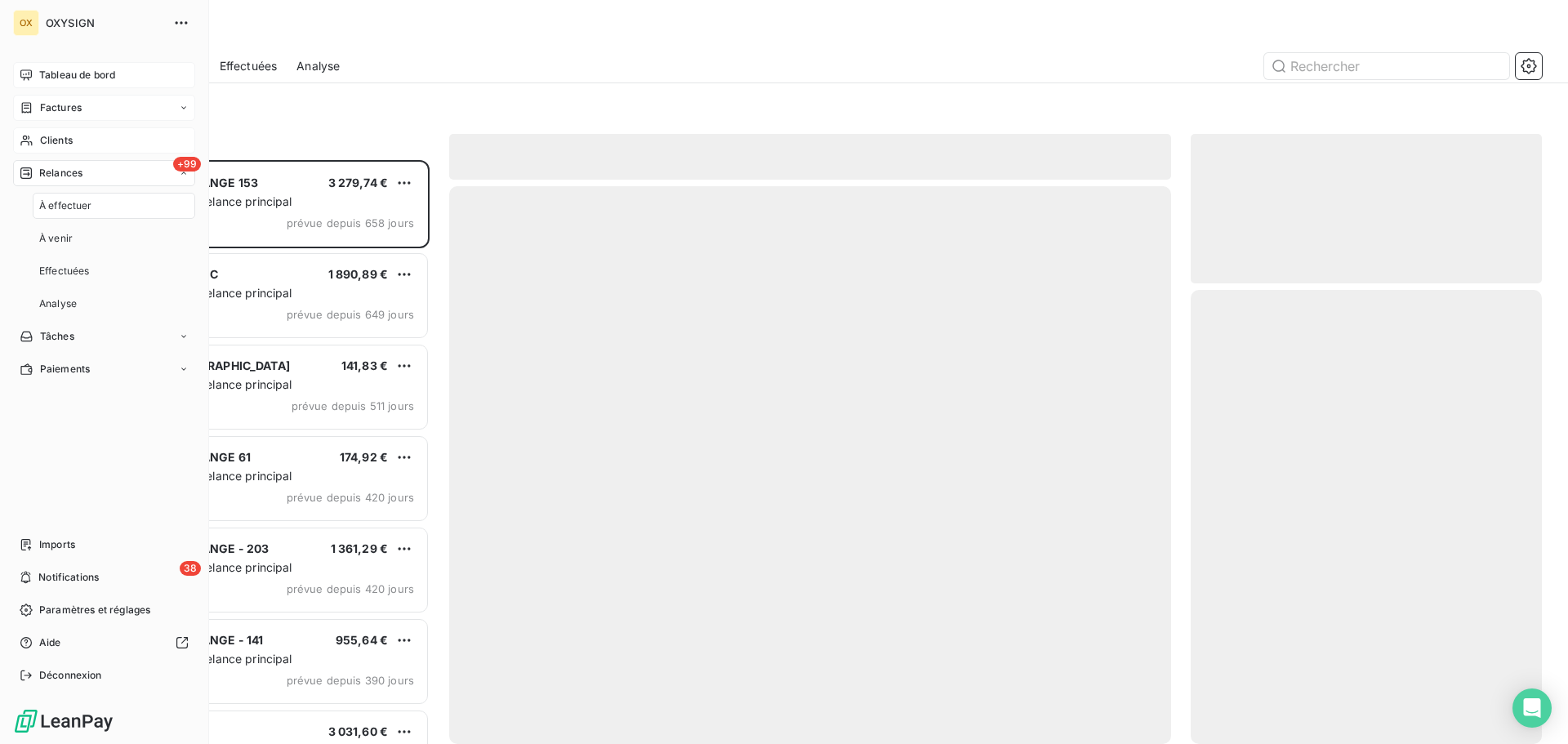
scroll to position [572, 339]
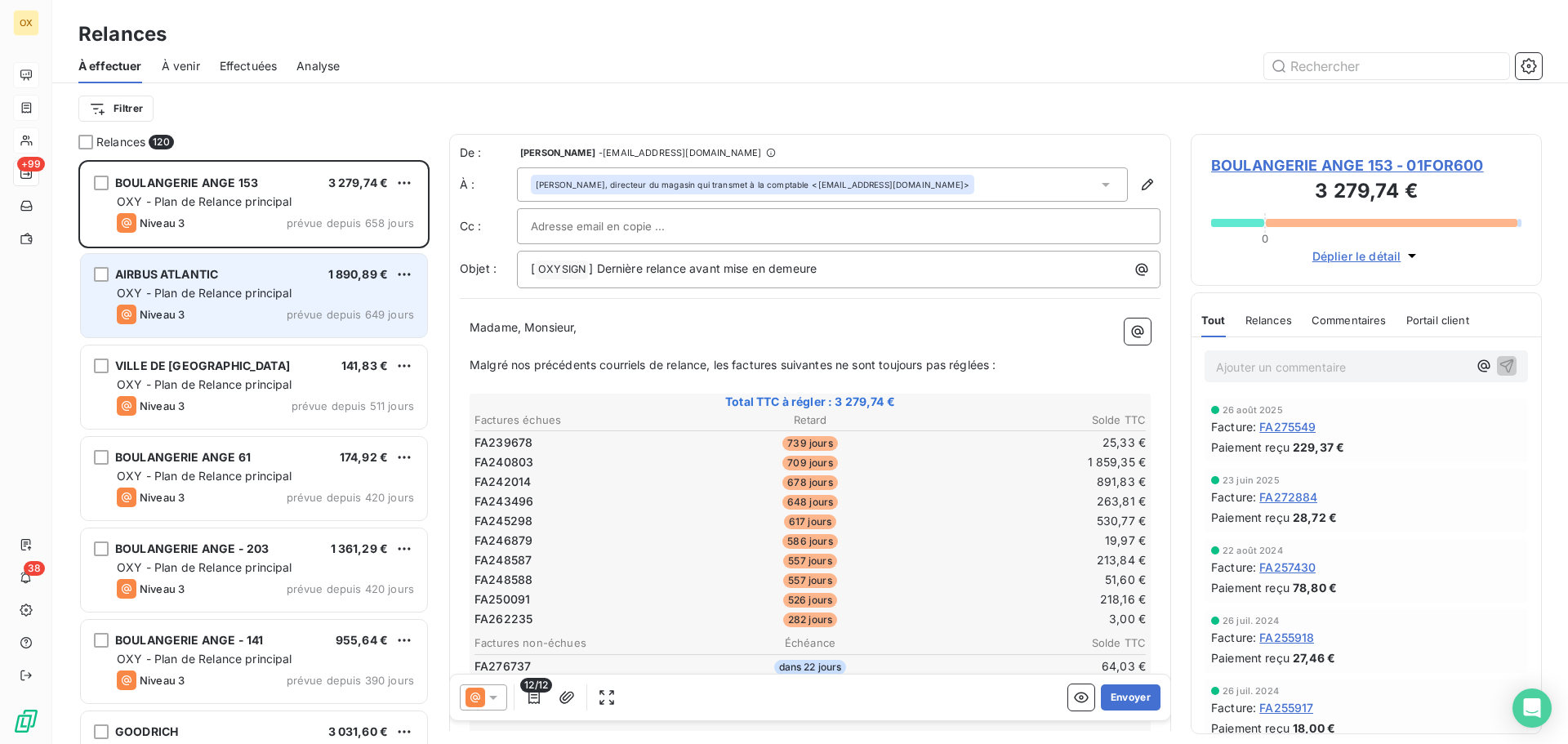
click at [326, 299] on div "OXY - Plan de Relance principal" at bounding box center [265, 293] width 297 height 16
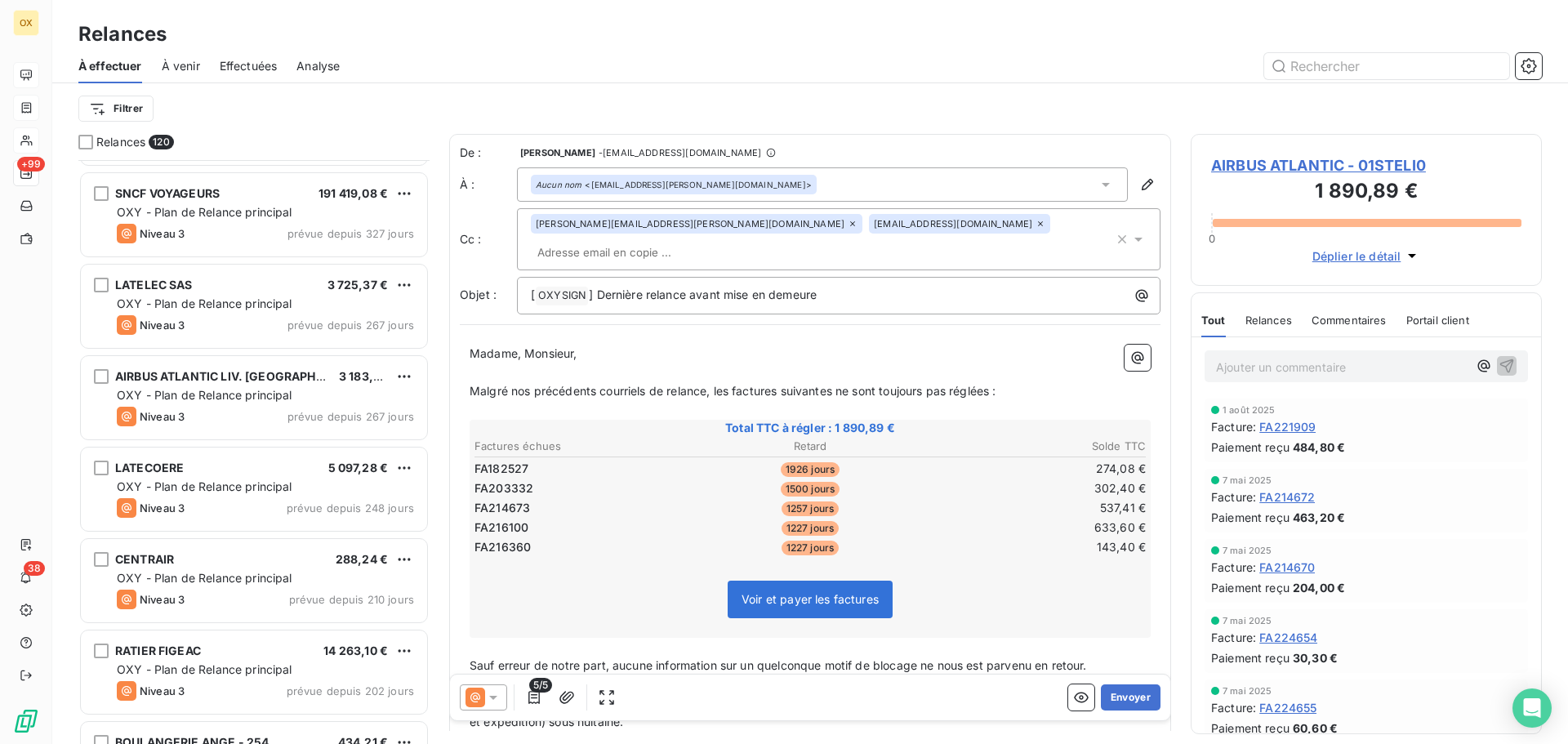
scroll to position [817, 0]
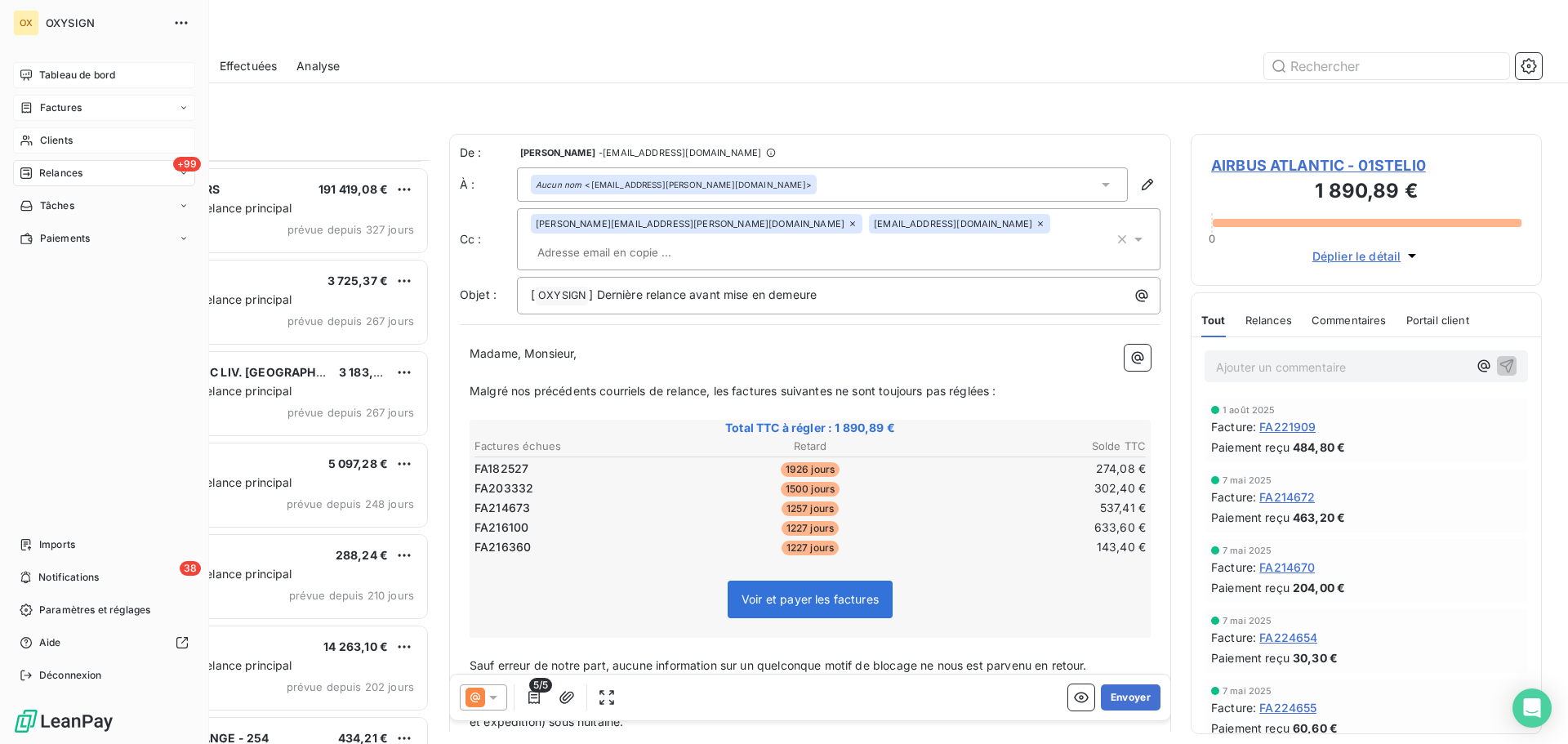
click at [47, 73] on span "Tableau de bord" at bounding box center [77, 74] width 76 height 15
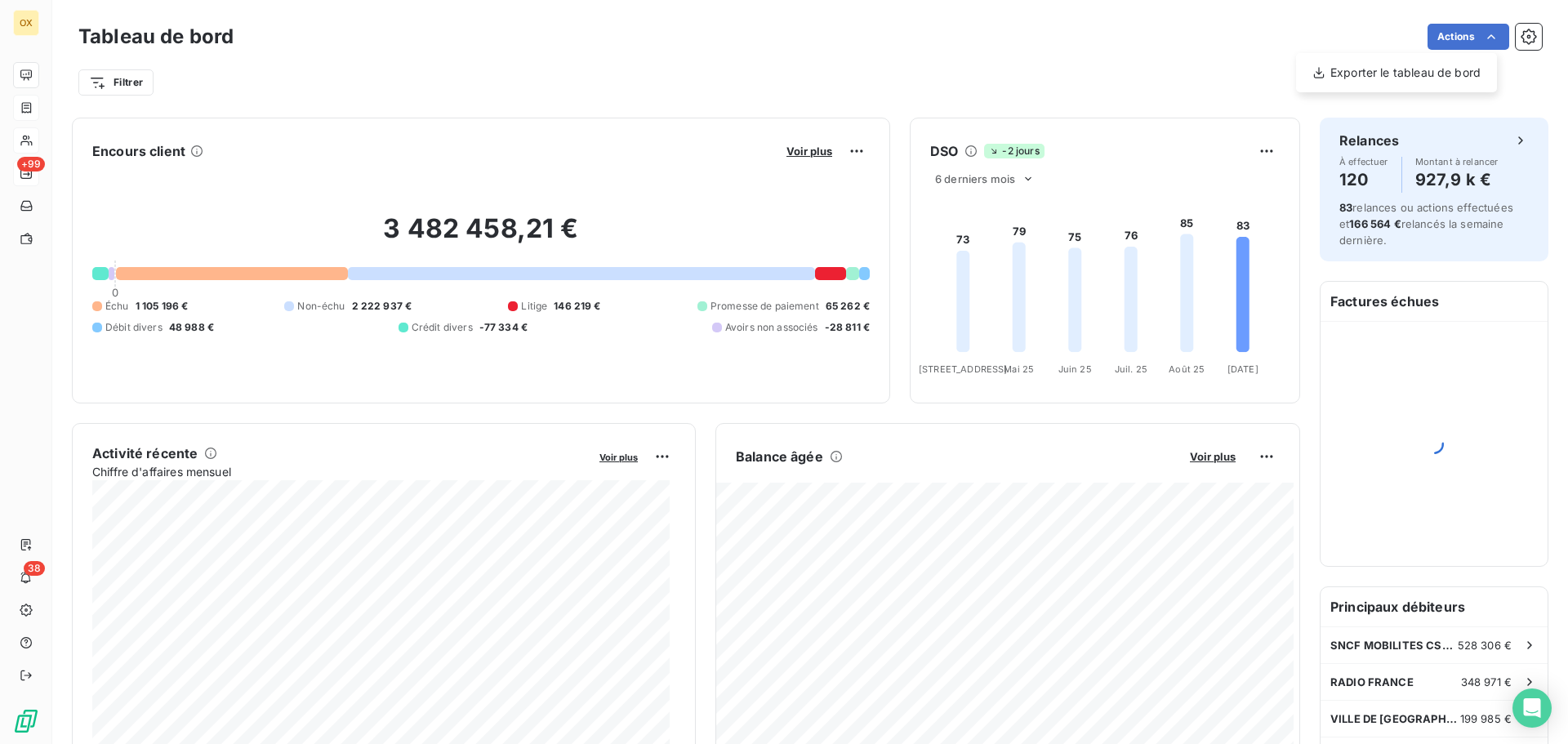
click at [1220, 49] on html "OX +99 38 Tableau de bord Actions Exporter le tableau de bord Filtrer Encours c…" at bounding box center [784, 372] width 1568 height 744
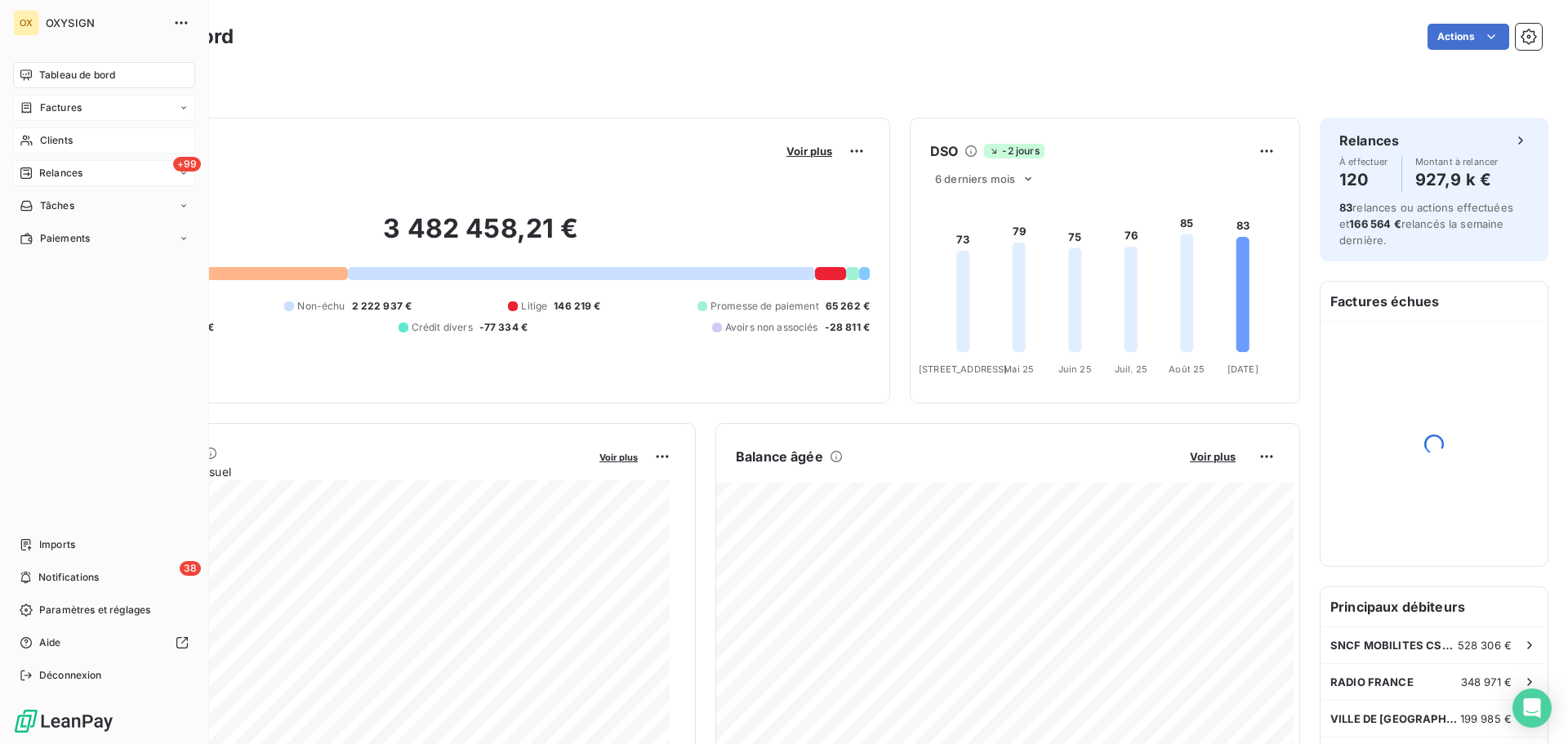
click at [53, 108] on span "Factures" at bounding box center [61, 108] width 42 height 15
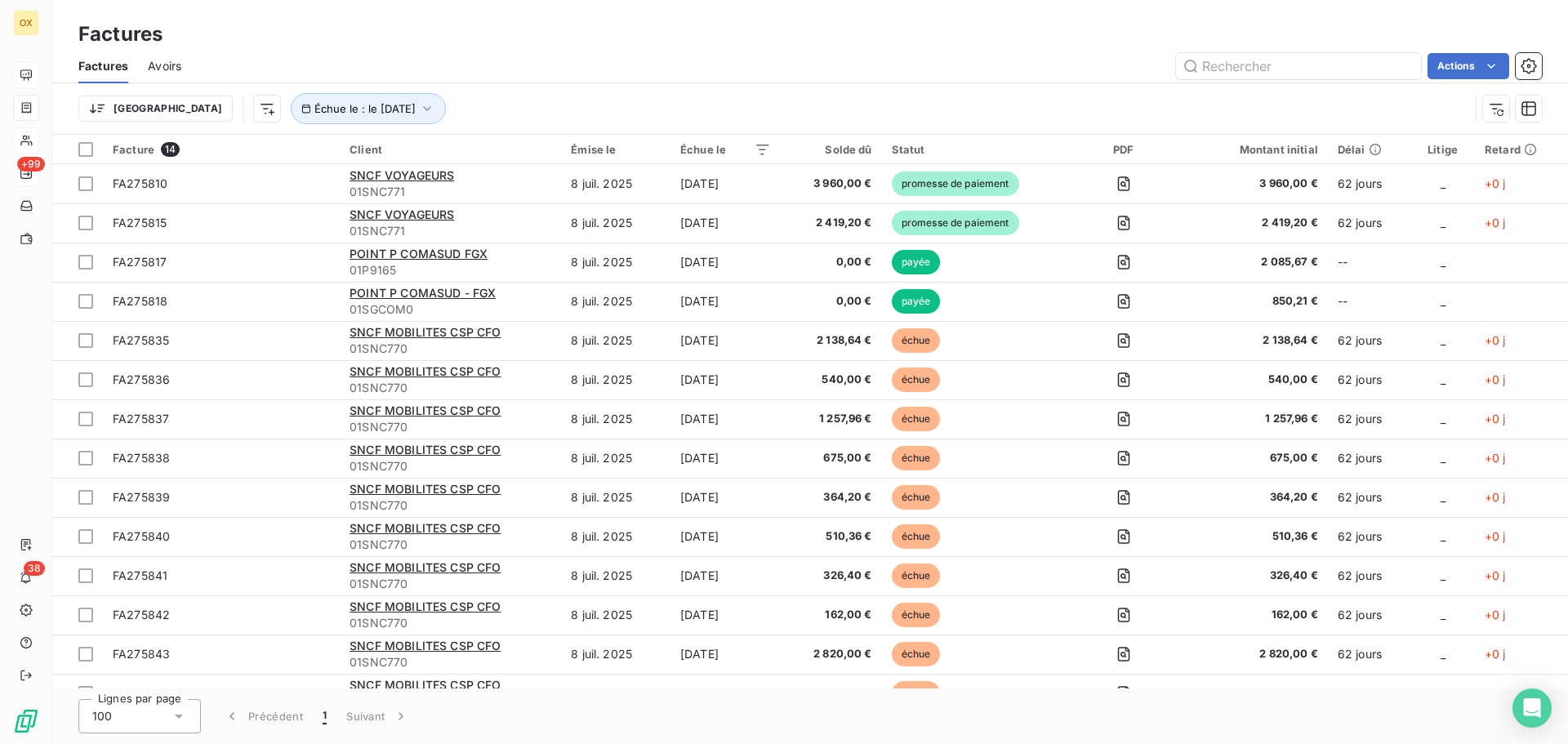
click at [433, 32] on div "Factures" at bounding box center [810, 34] width 1516 height 29
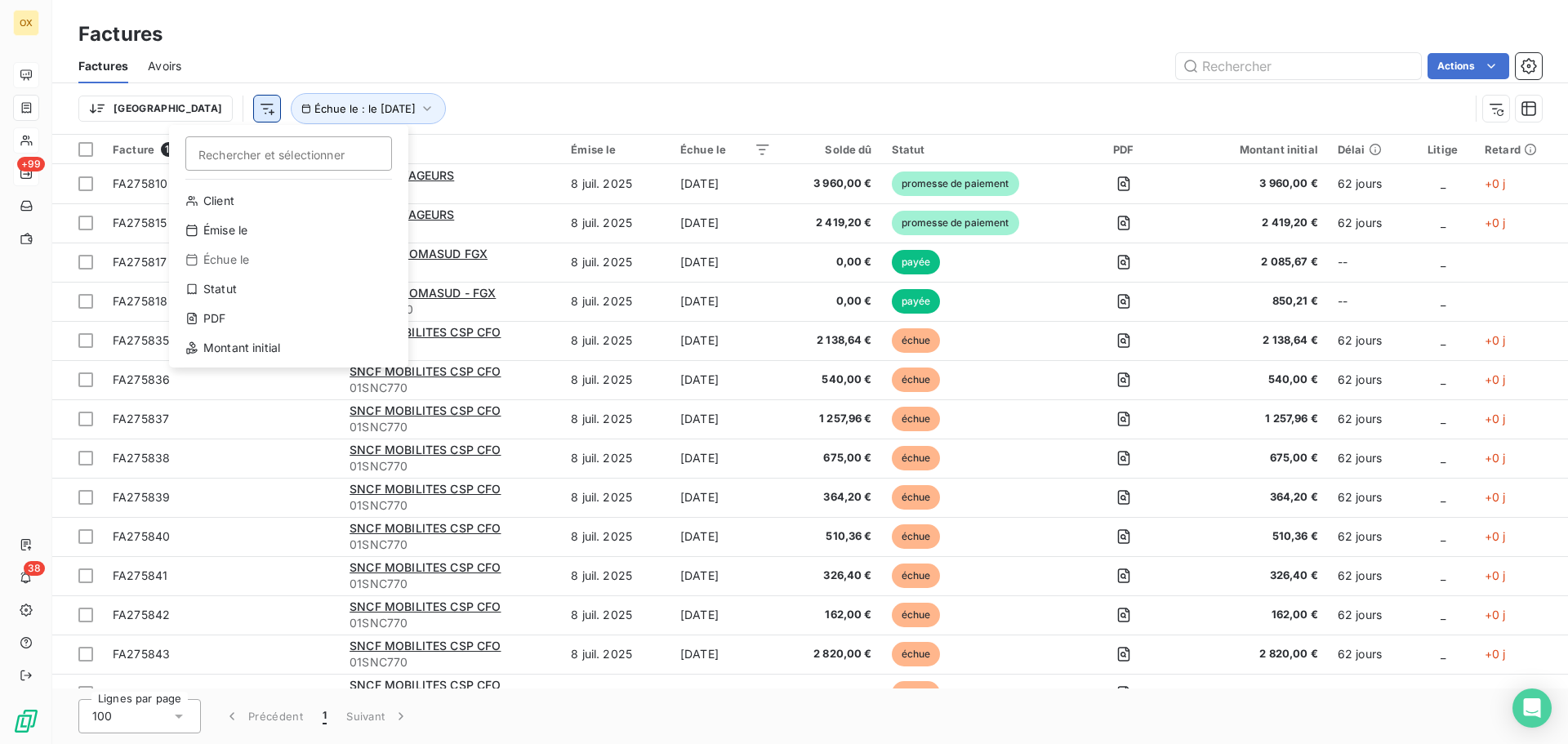
click at [186, 105] on html "OX +99 38 Factures Factures Avoirs Actions Trier Rechercher et sélectionner Cli…" at bounding box center [784, 372] width 1568 height 744
click at [241, 286] on div "Statut" at bounding box center [289, 288] width 226 height 26
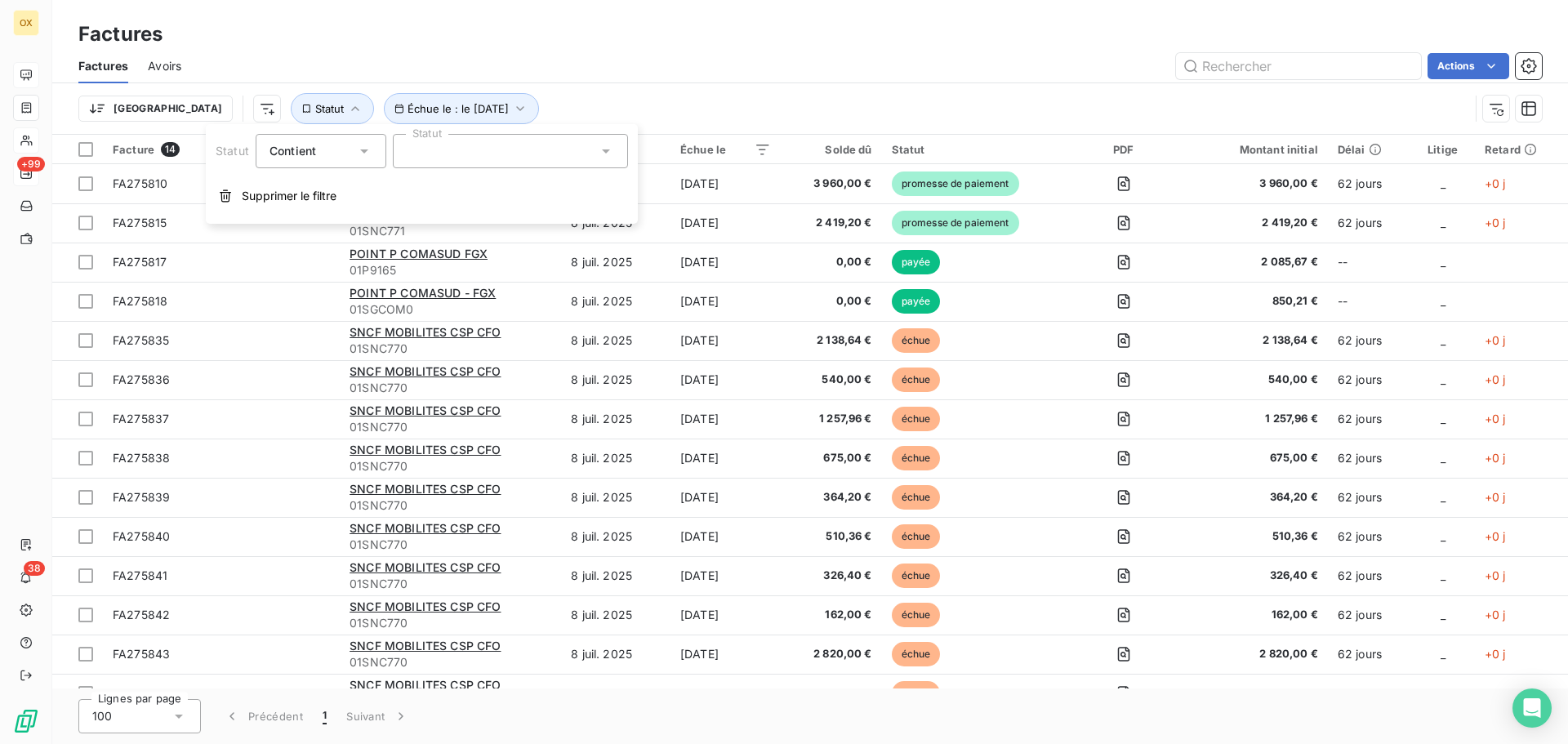
click at [474, 154] on div at bounding box center [510, 151] width 236 height 34
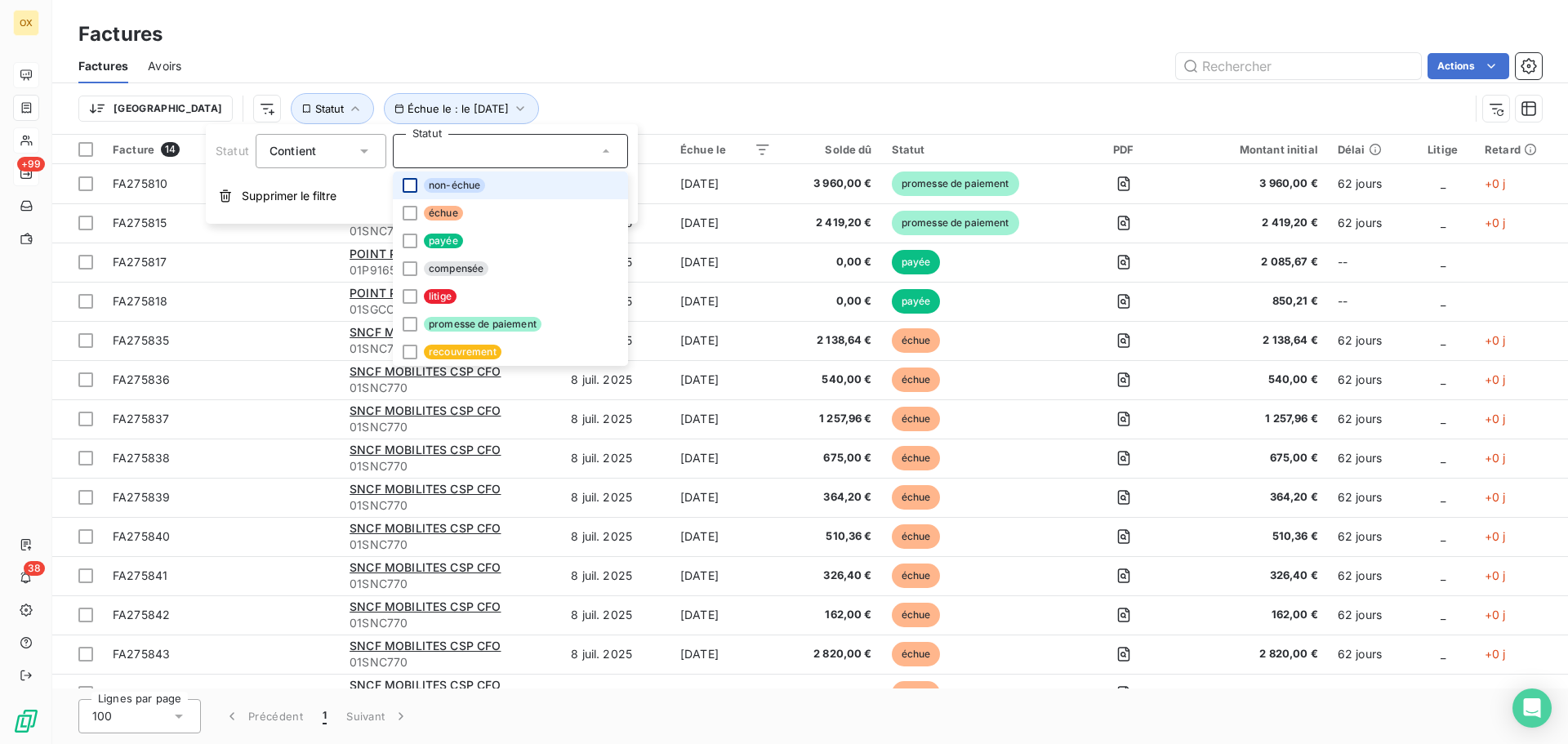
click at [409, 186] on div at bounding box center [410, 185] width 15 height 15
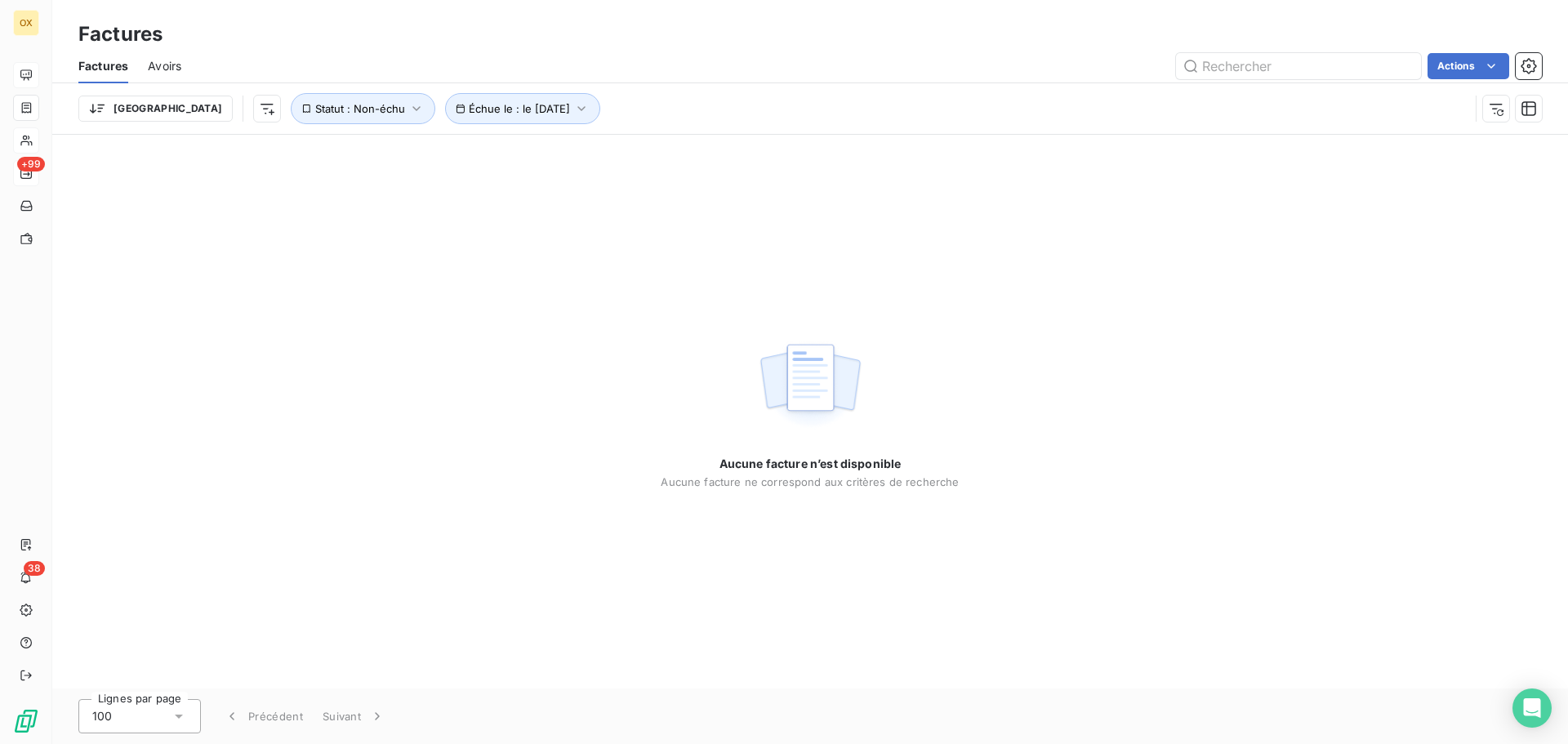
click at [576, 66] on div "Actions" at bounding box center [871, 66] width 1341 height 26
click at [469, 102] on span "Échue le : le 8 sept. 2025" at bounding box center [519, 108] width 102 height 13
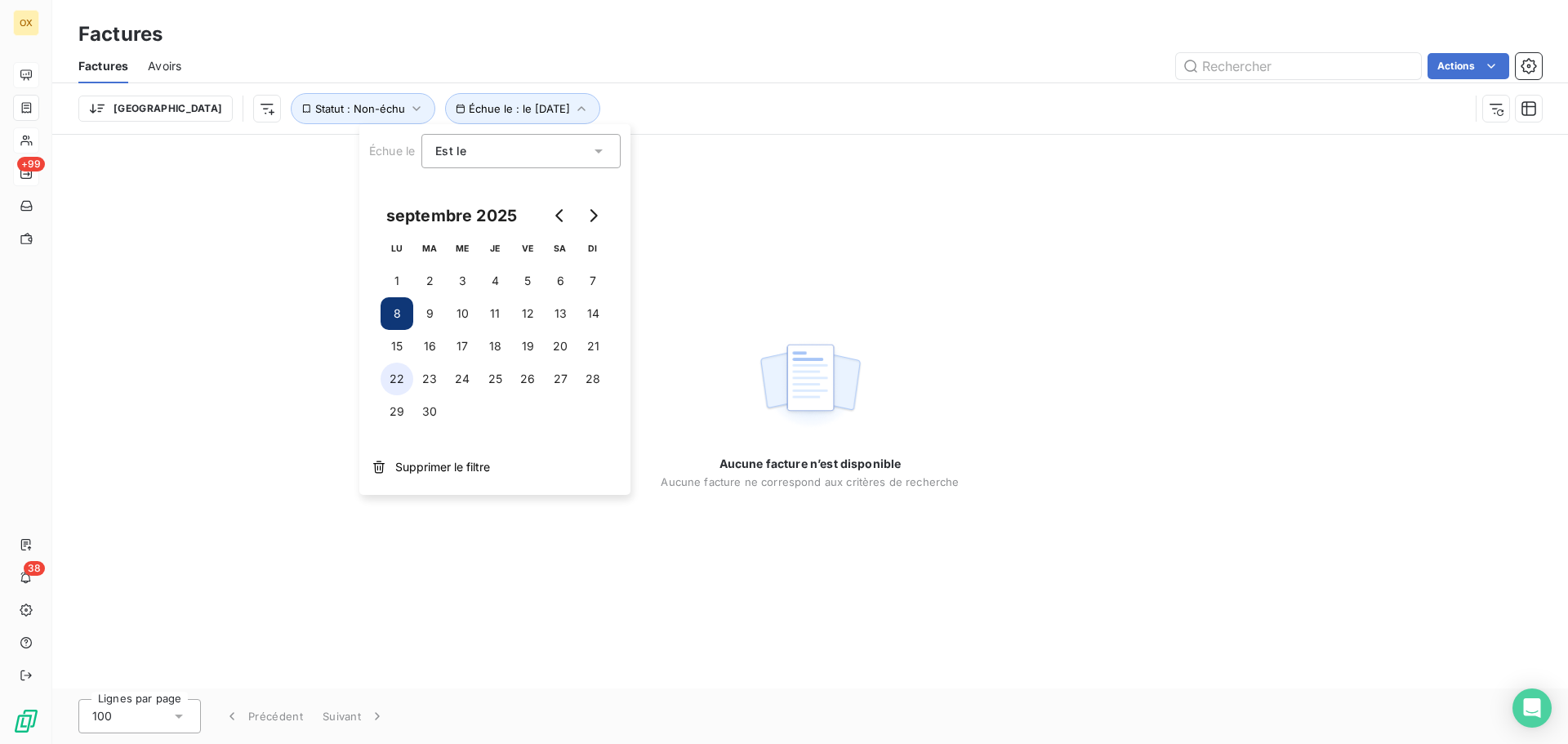
click at [400, 371] on button "22" at bounding box center [397, 379] width 32 height 32
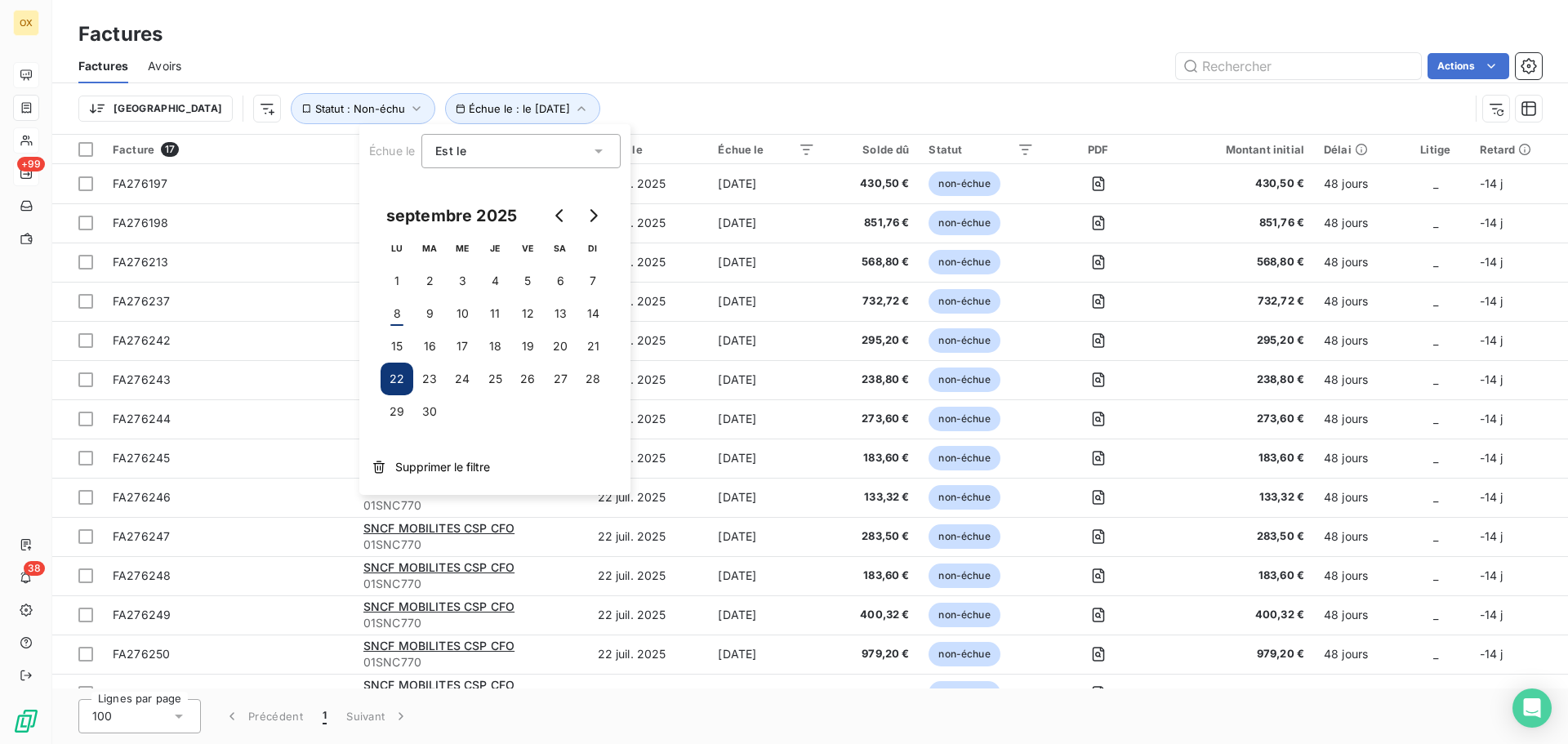
click at [562, 159] on div "Est le" at bounding box center [513, 151] width 155 height 23
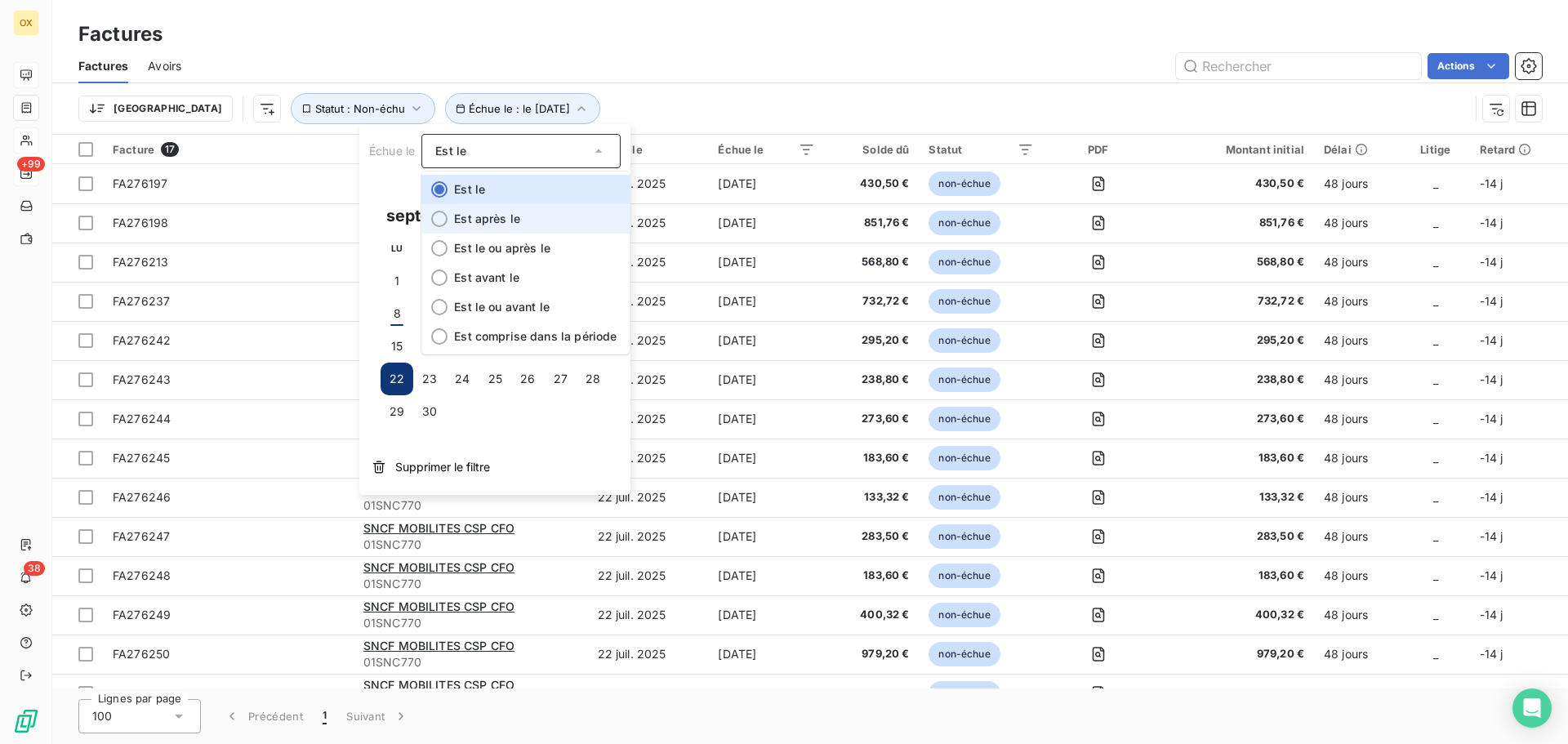
click at [444, 221] on div at bounding box center [439, 218] width 16 height 16
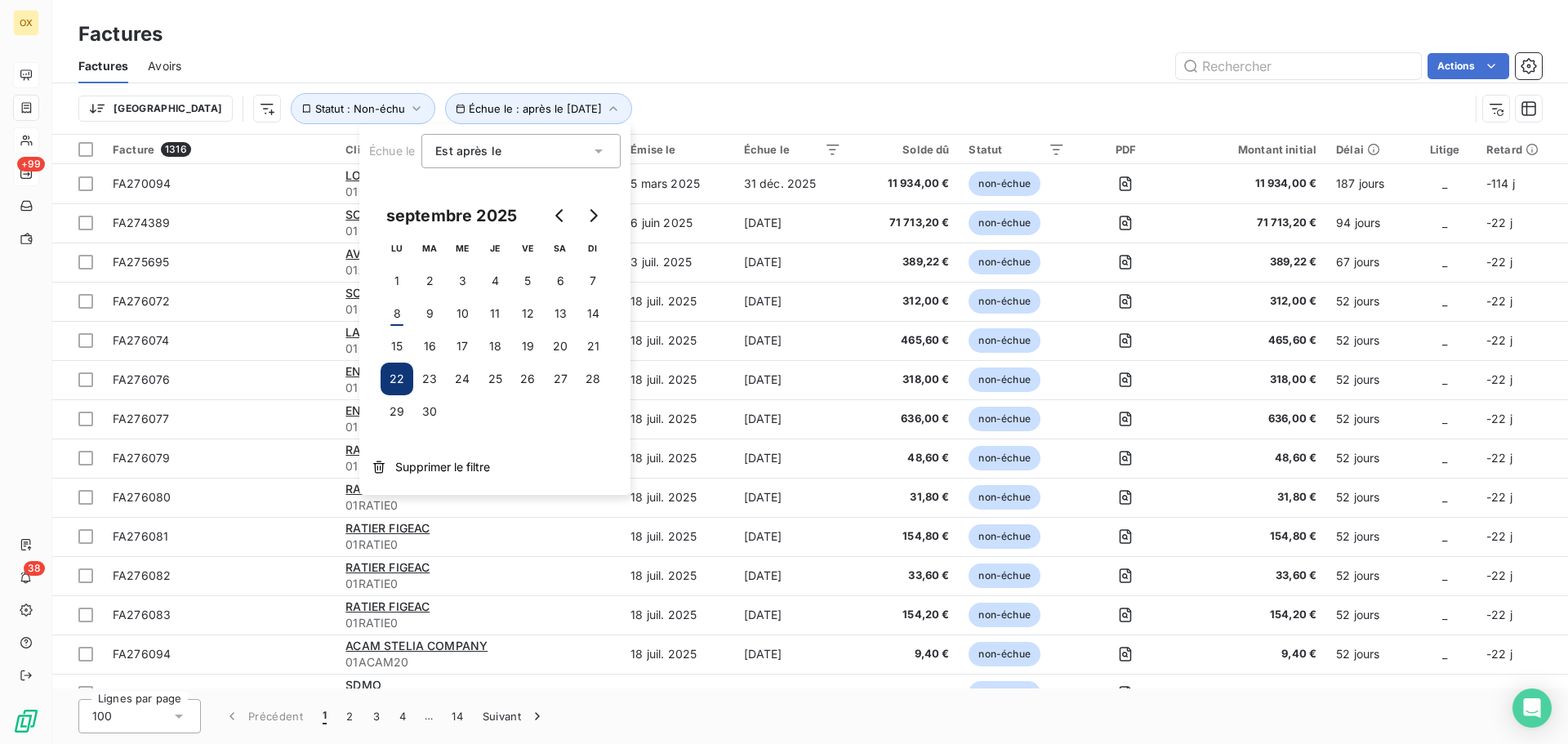
click at [941, 83] on div "Factures Avoirs Actions" at bounding box center [810, 66] width 1516 height 34
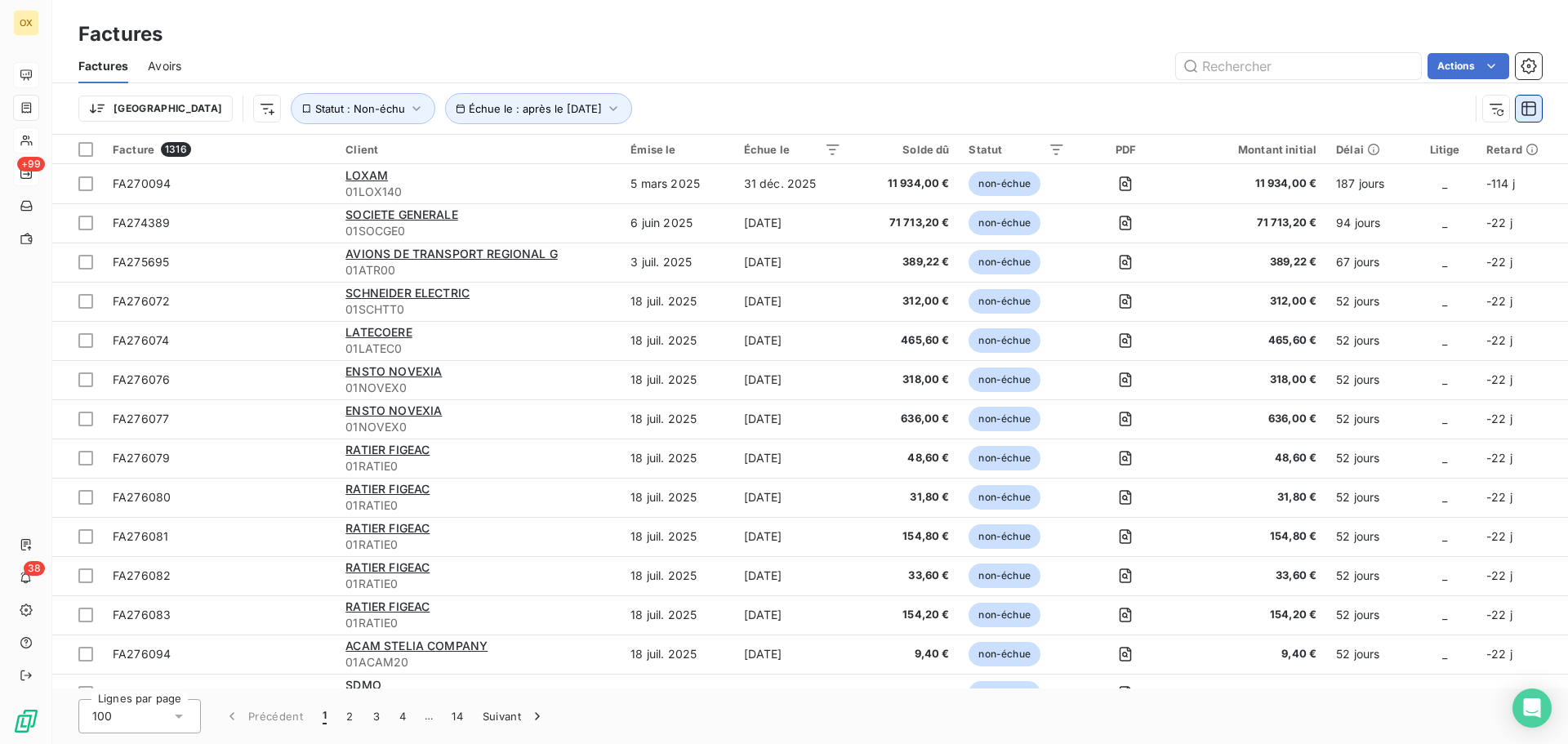
click at [1525, 107] on icon "button" at bounding box center [1528, 108] width 15 height 15
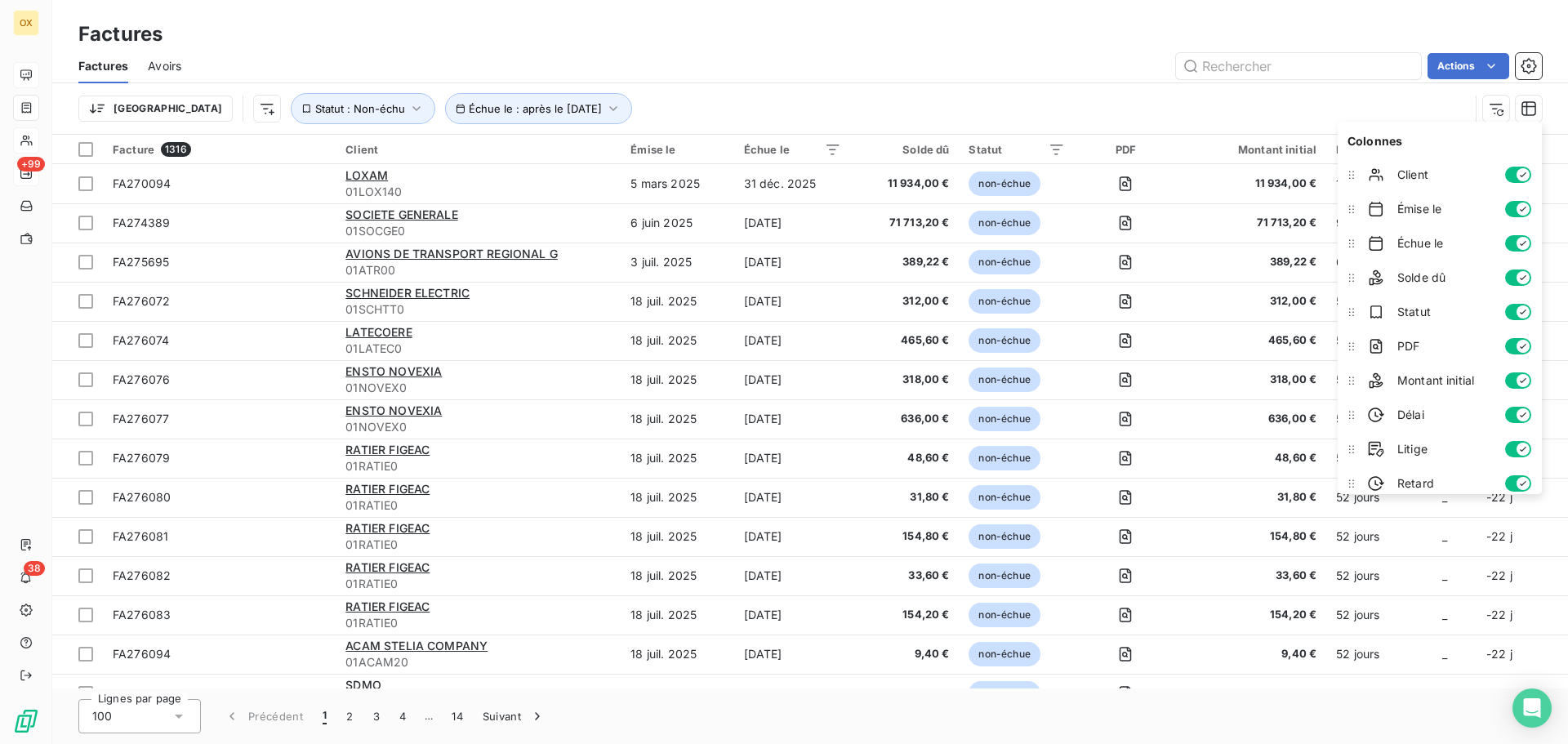
click at [1300, 112] on div "Trier Échue le : après le 22 sept. 2025 Statut : Non-échu" at bounding box center [773, 108] width 1390 height 31
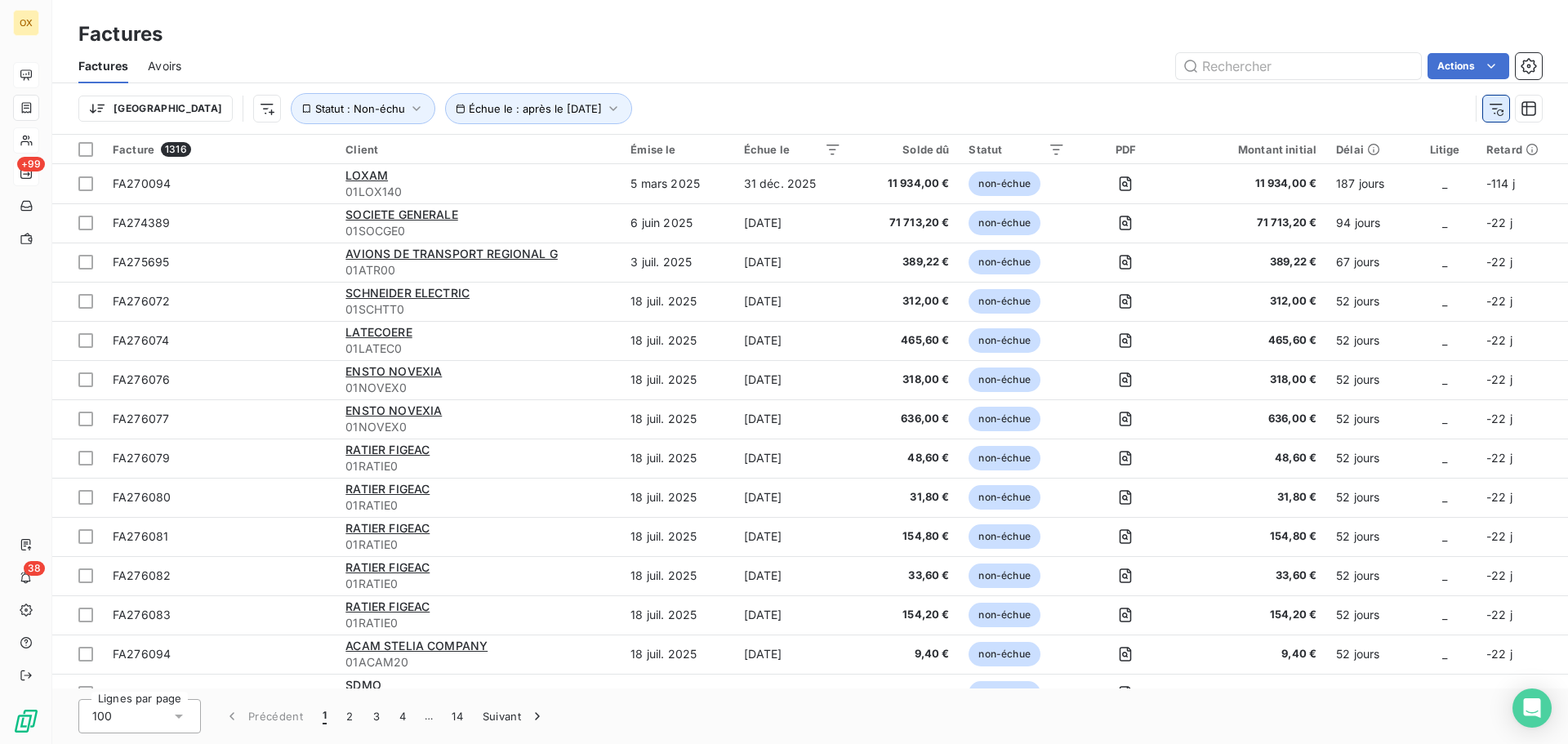
click at [1492, 106] on icon "button" at bounding box center [1495, 108] width 16 height 16
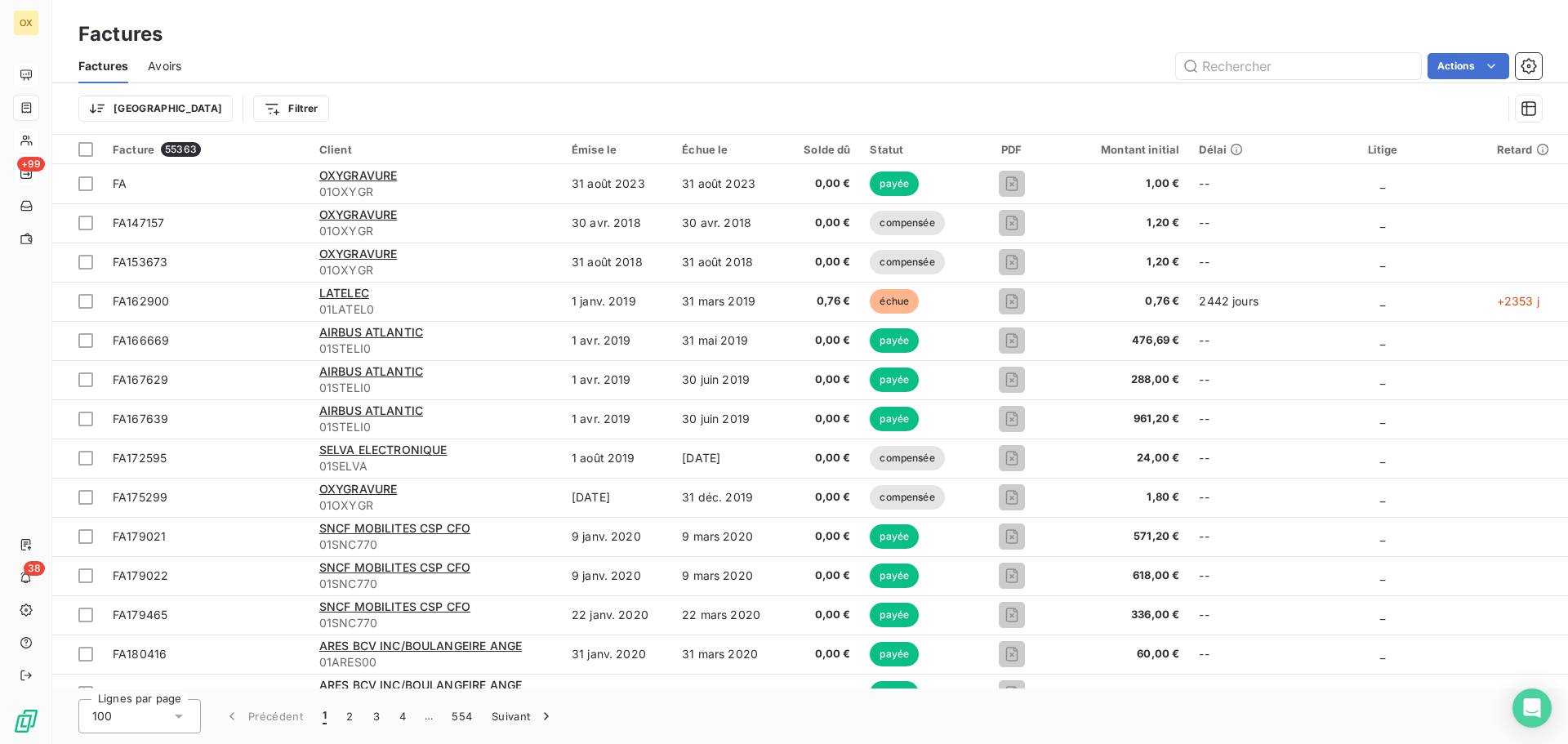
click at [234, 102] on html "OX +99 38 Factures Factures Avoirs Actions Trier Filtrer Facture 55363 Client É…" at bounding box center [784, 372] width 1568 height 744
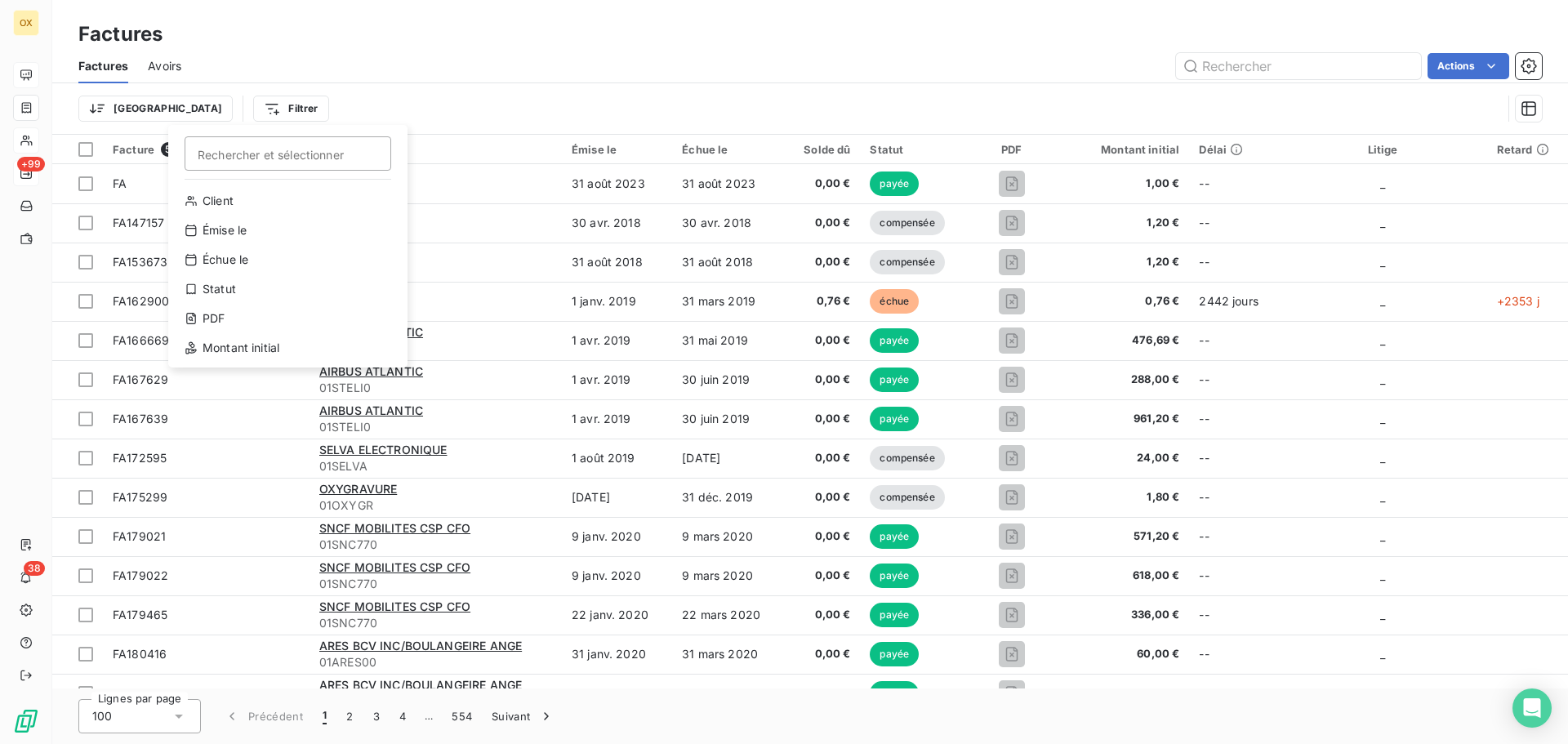
click at [380, 92] on html "OX +99 38 Factures Factures Avoirs Actions Trier Filtrer Rechercher et sélectio…" at bounding box center [784, 372] width 1568 height 744
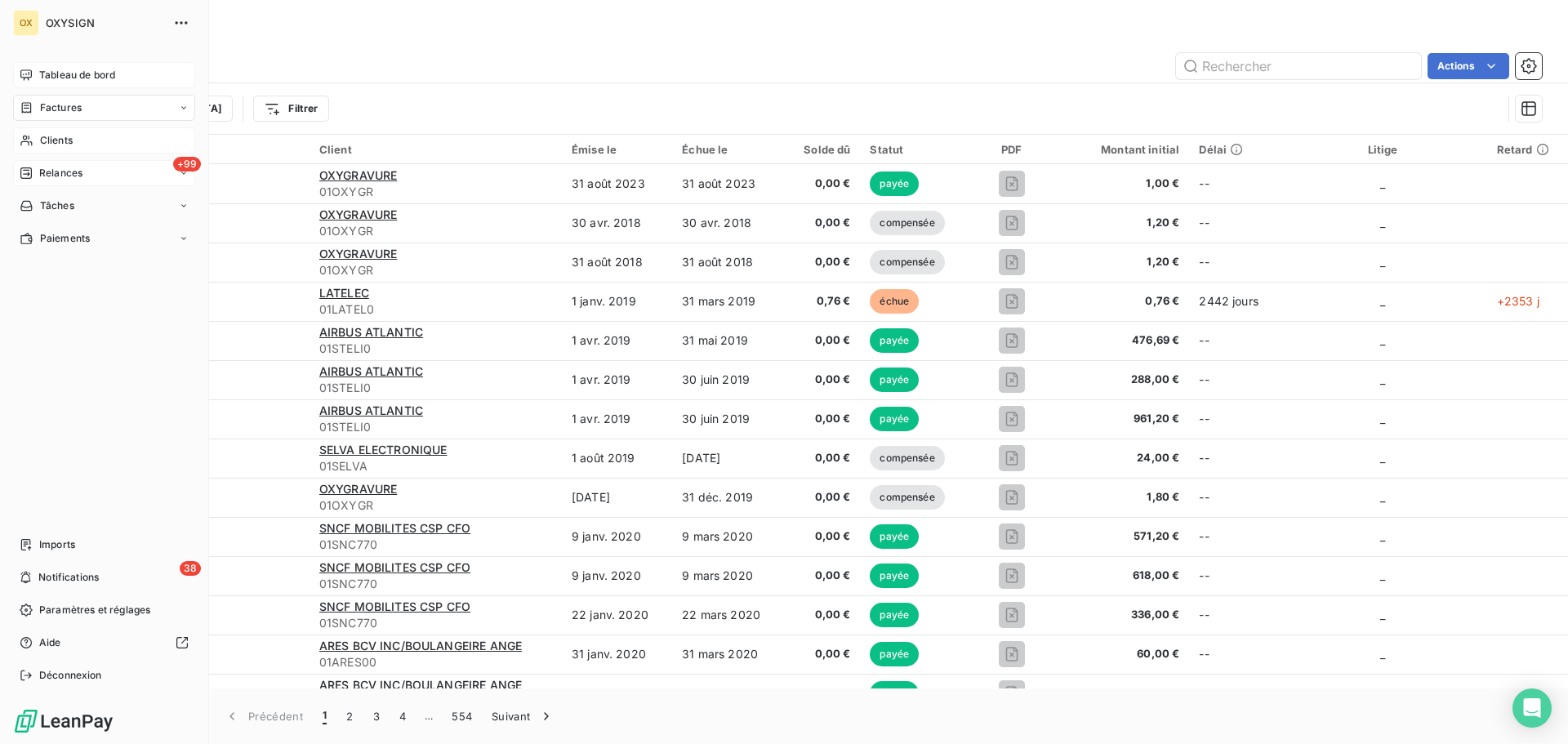
click at [38, 104] on div "Factures" at bounding box center [50, 108] width 62 height 15
click at [61, 135] on span "Factures" at bounding box center [60, 140] width 42 height 15
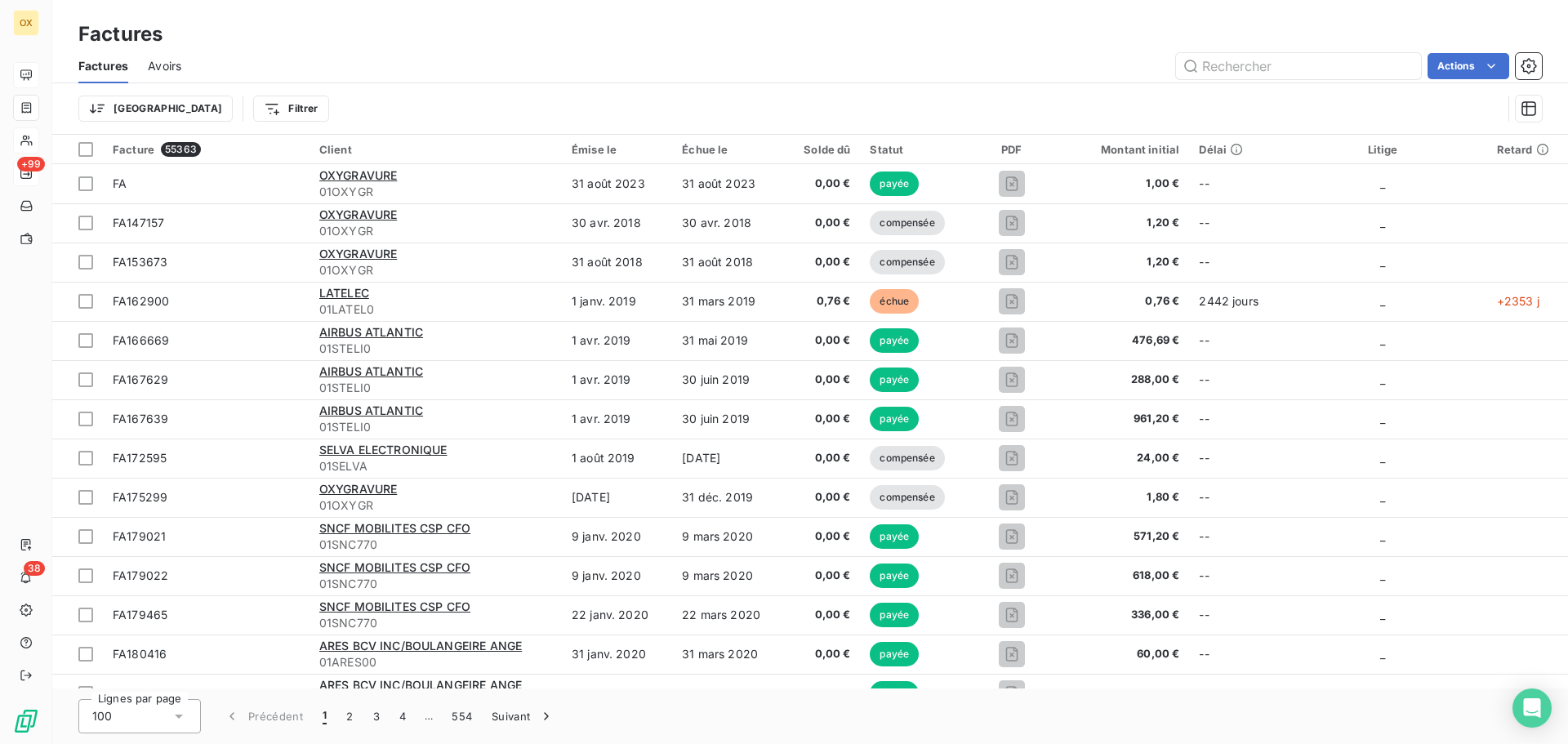
click at [220, 107] on html "OX +99 38 Factures Factures Avoirs Actions Trier Filtrer Facture 55363 Client É…" at bounding box center [784, 372] width 1568 height 744
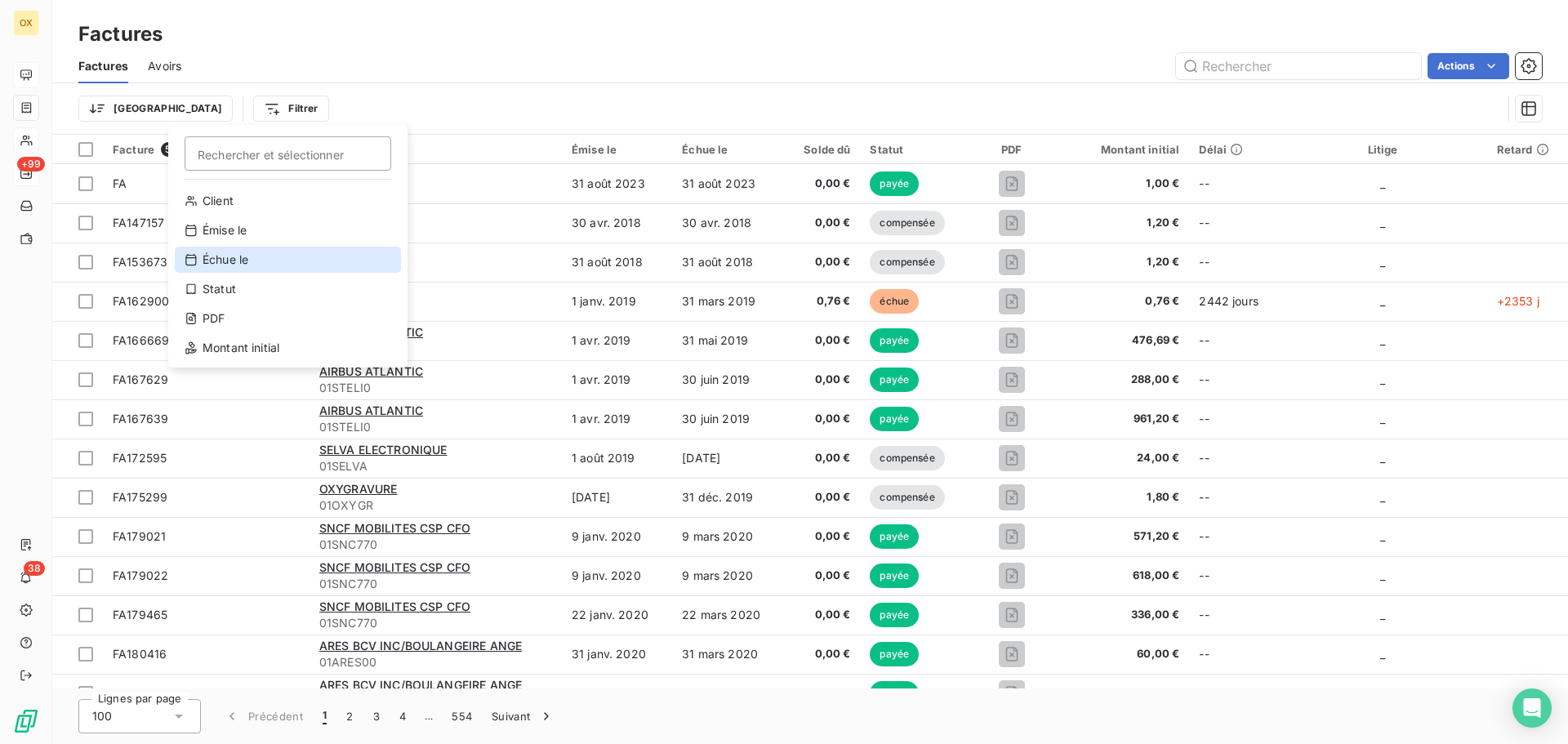
click at [243, 255] on div "Échue le" at bounding box center [288, 259] width 226 height 26
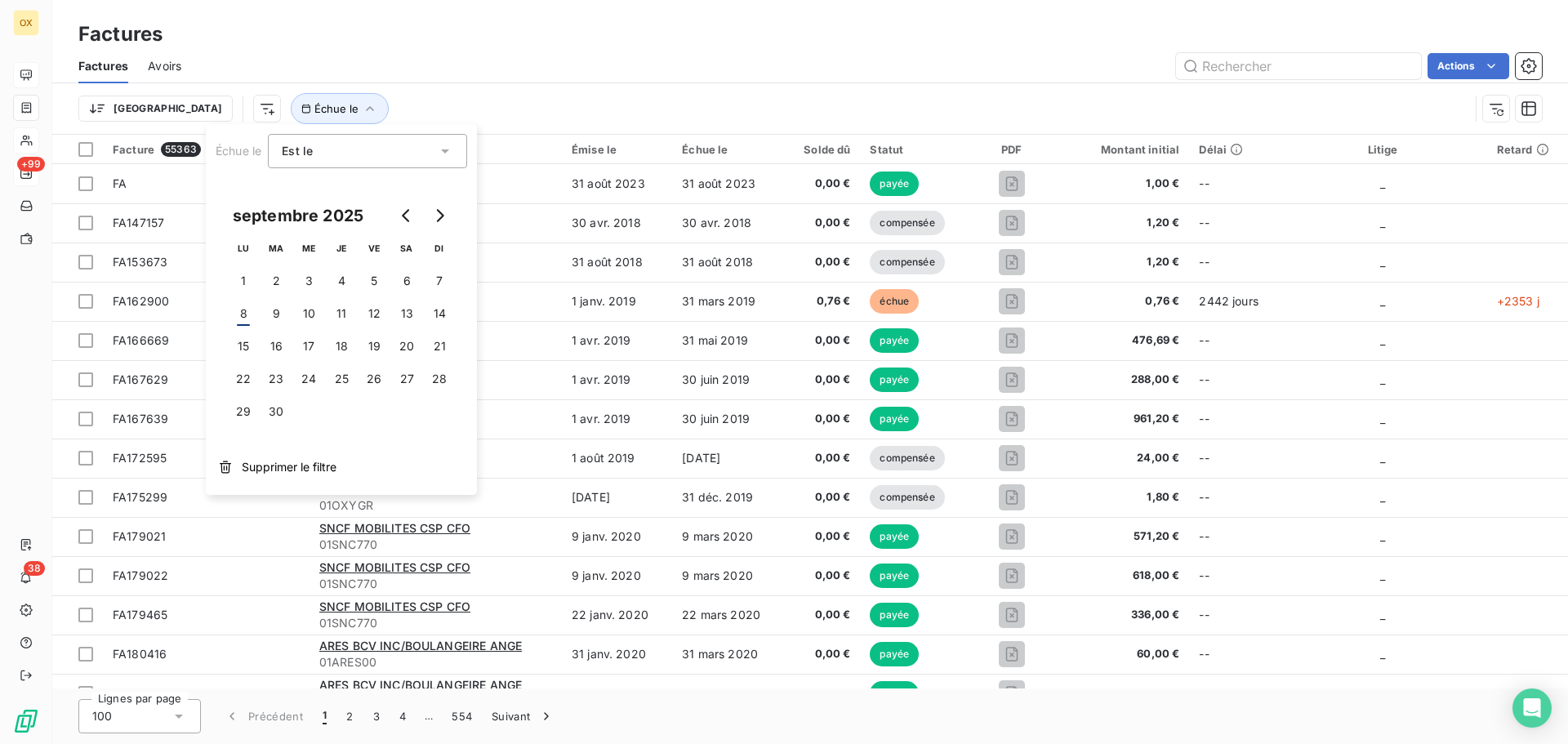
click at [351, 149] on div "Est le" at bounding box center [359, 151] width 155 height 23
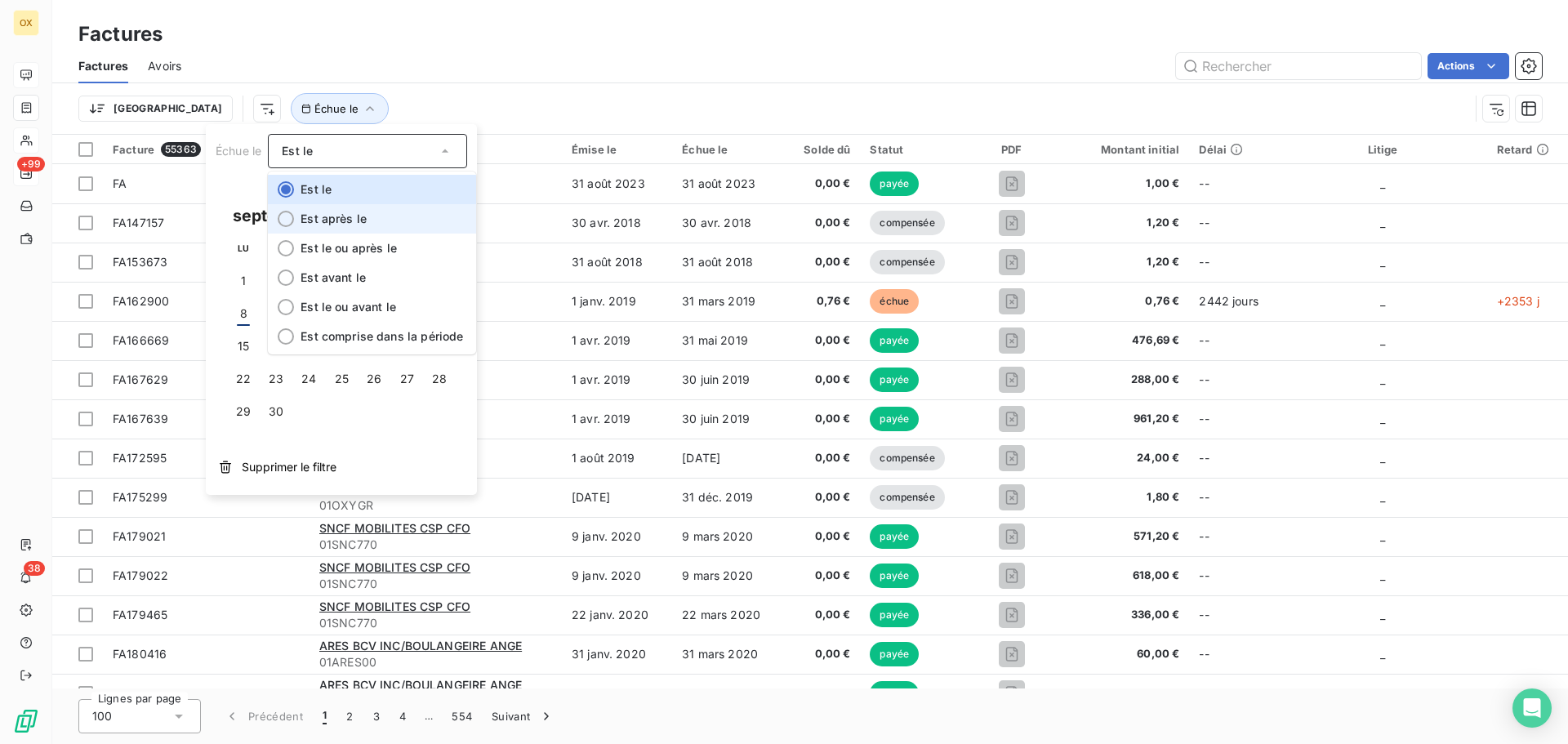
click at [287, 217] on div at bounding box center [285, 218] width 16 height 16
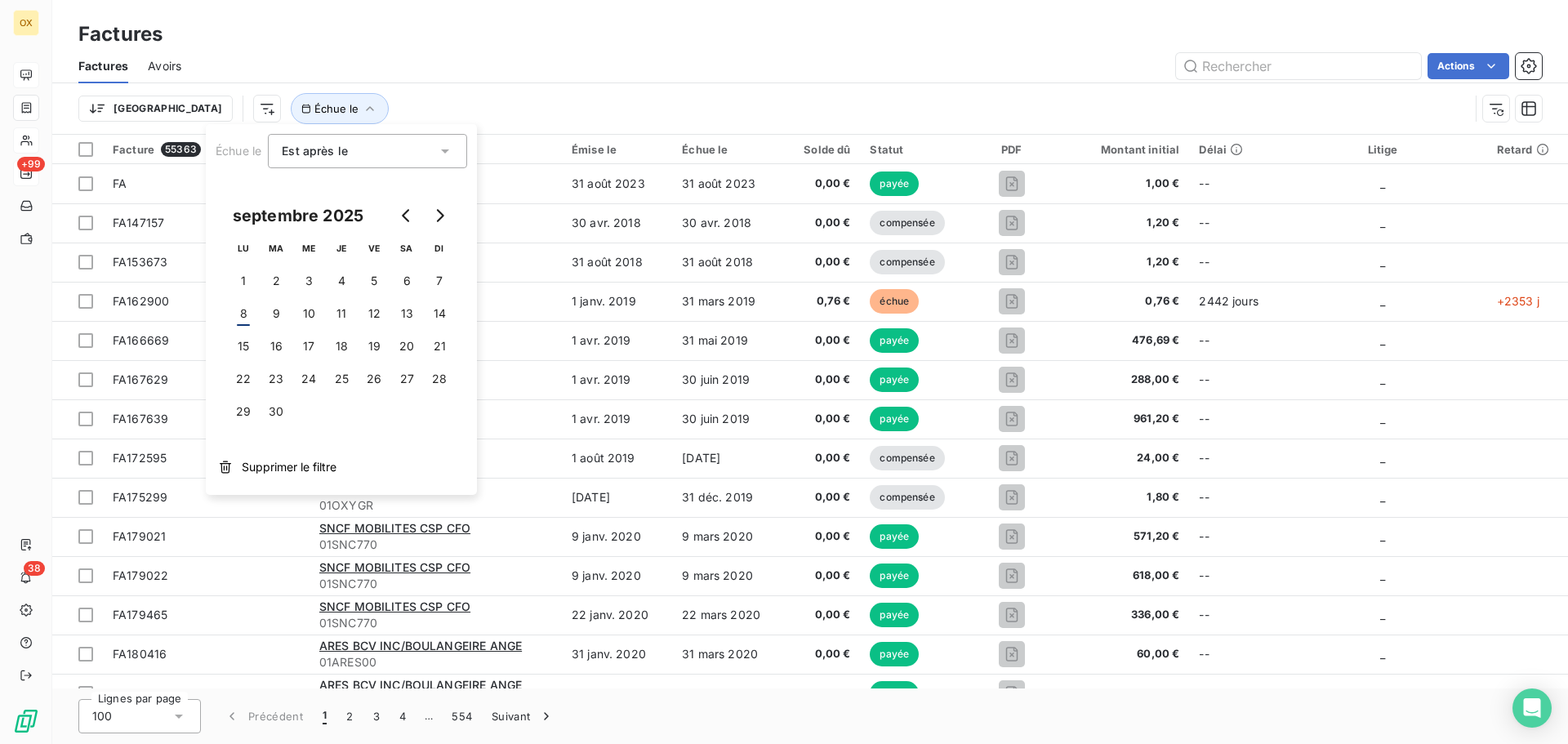
click at [386, 162] on div "Est après le" at bounding box center [367, 151] width 199 height 34
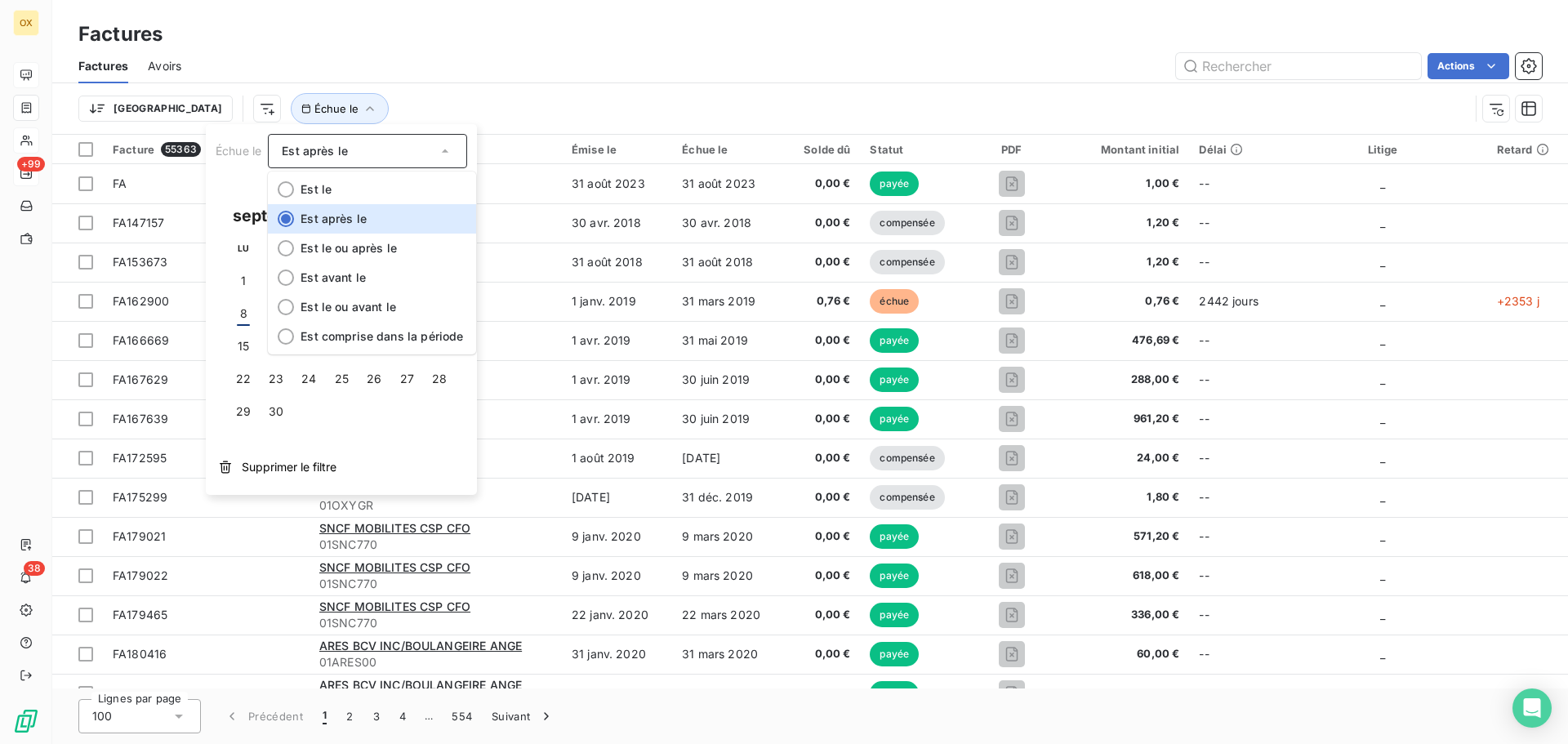
click at [417, 85] on div "Trier Échue le" at bounding box center [810, 108] width 1464 height 50
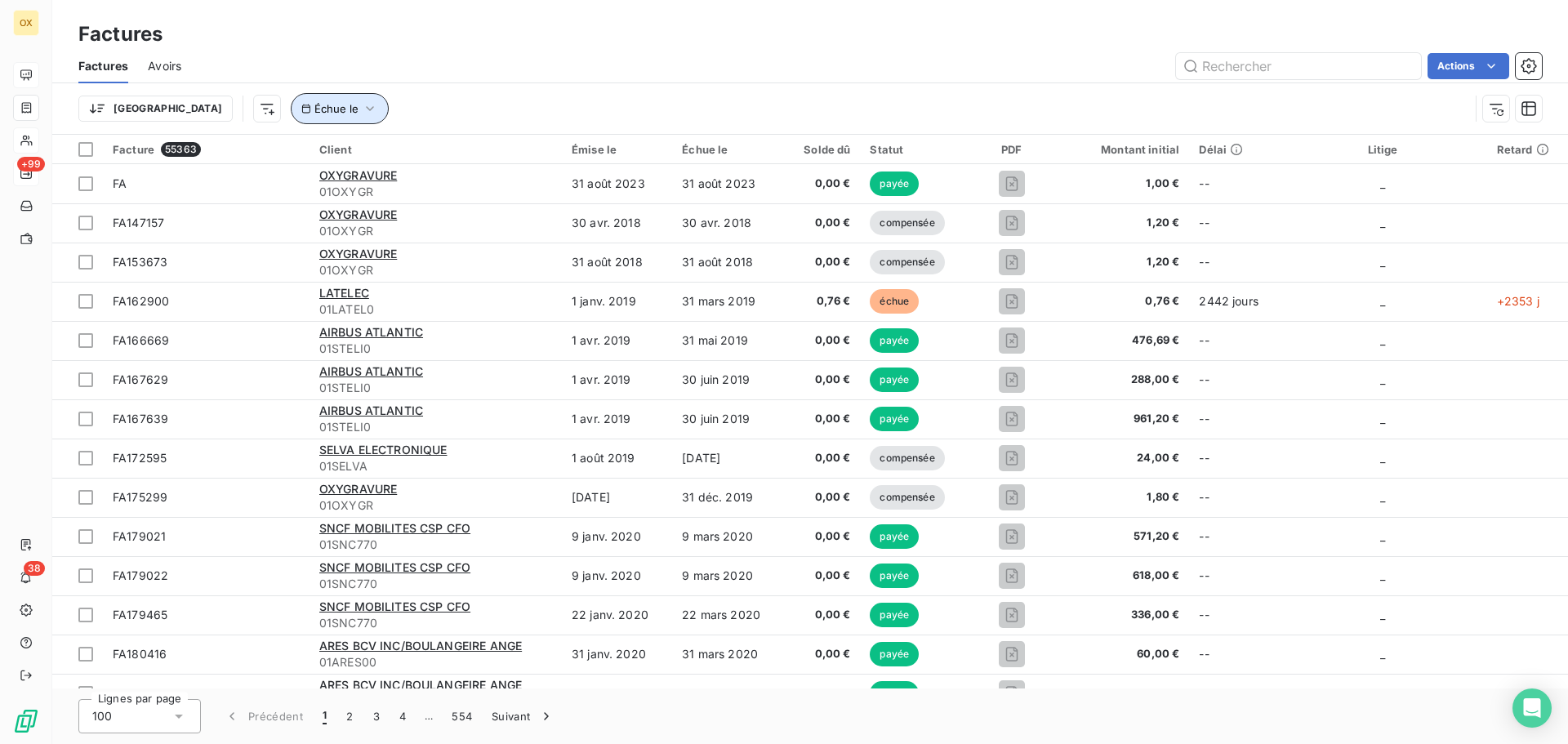
click at [291, 105] on button "Échue le" at bounding box center [340, 108] width 98 height 31
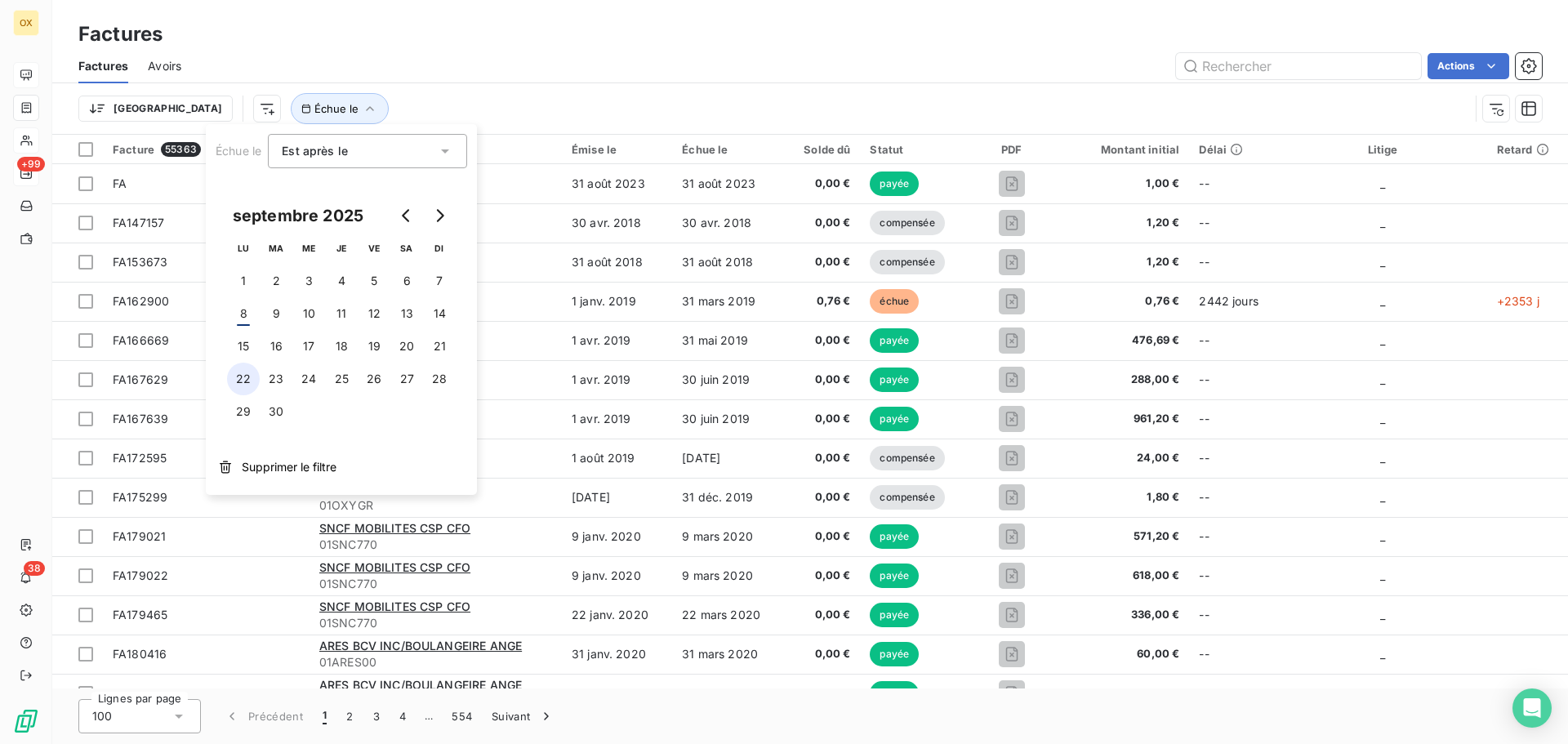
click at [246, 372] on button "22" at bounding box center [243, 379] width 32 height 32
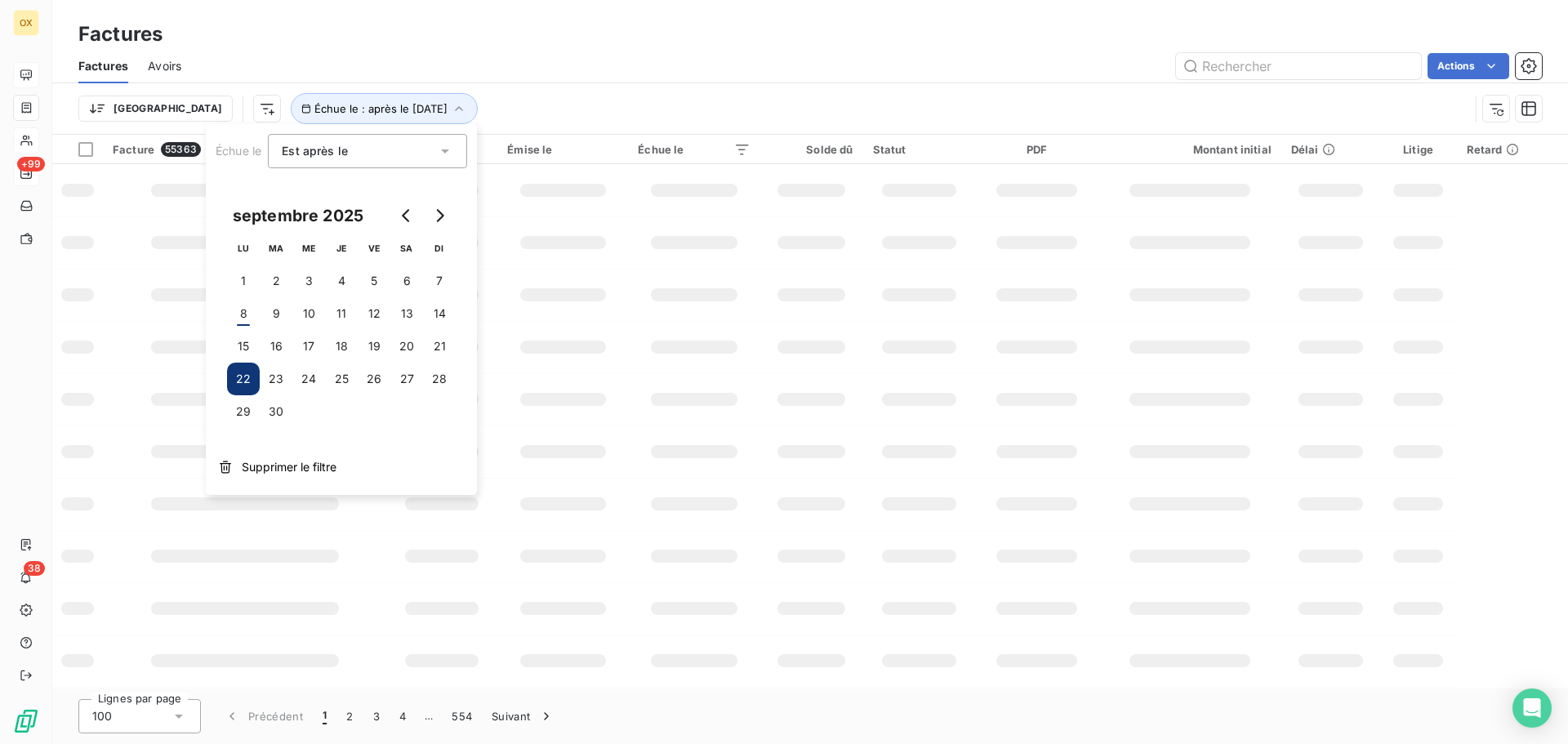
click at [427, 55] on div "Actions" at bounding box center [871, 66] width 1341 height 26
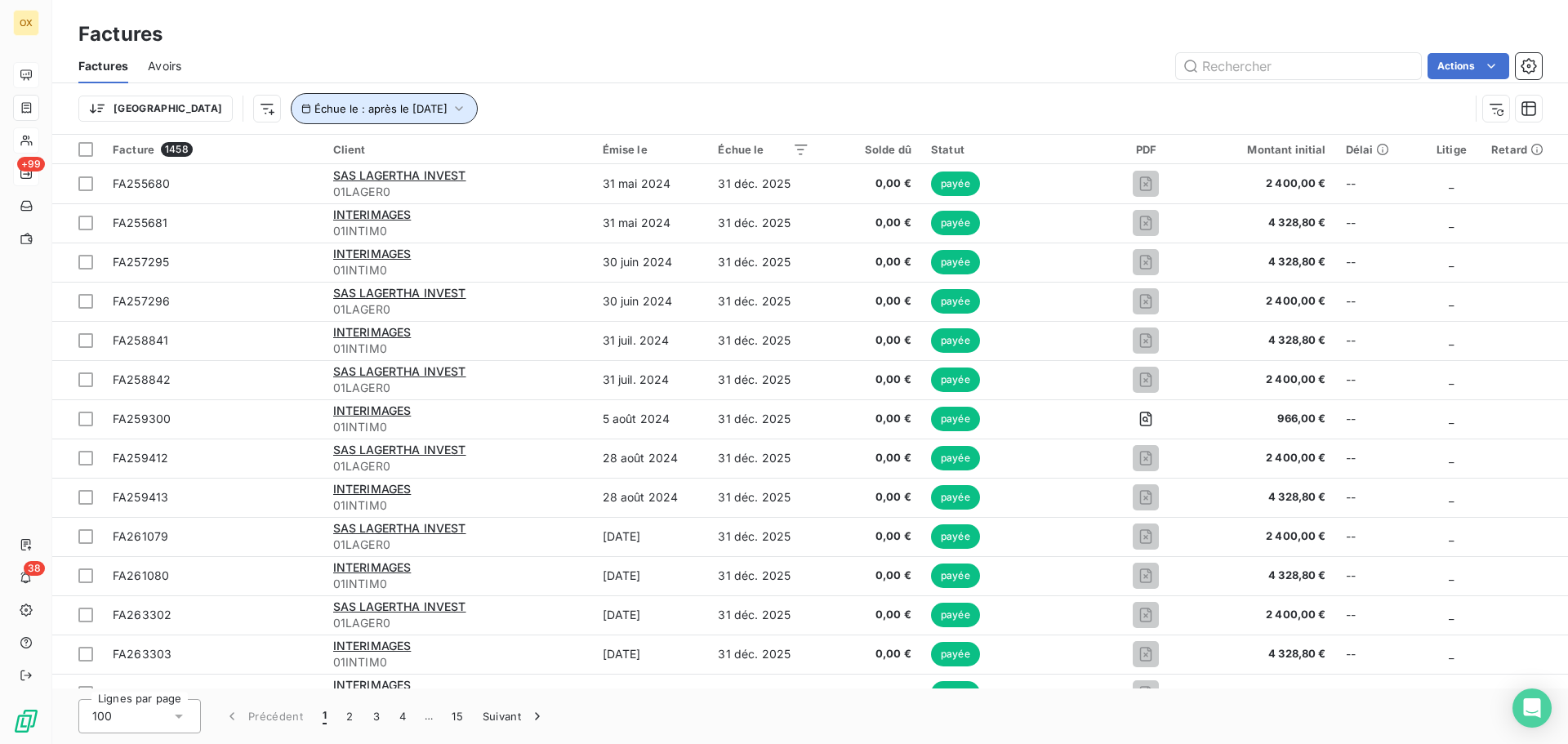
click at [314, 113] on span "Échue le : après le 22 sept. 2025" at bounding box center [381, 108] width 133 height 13
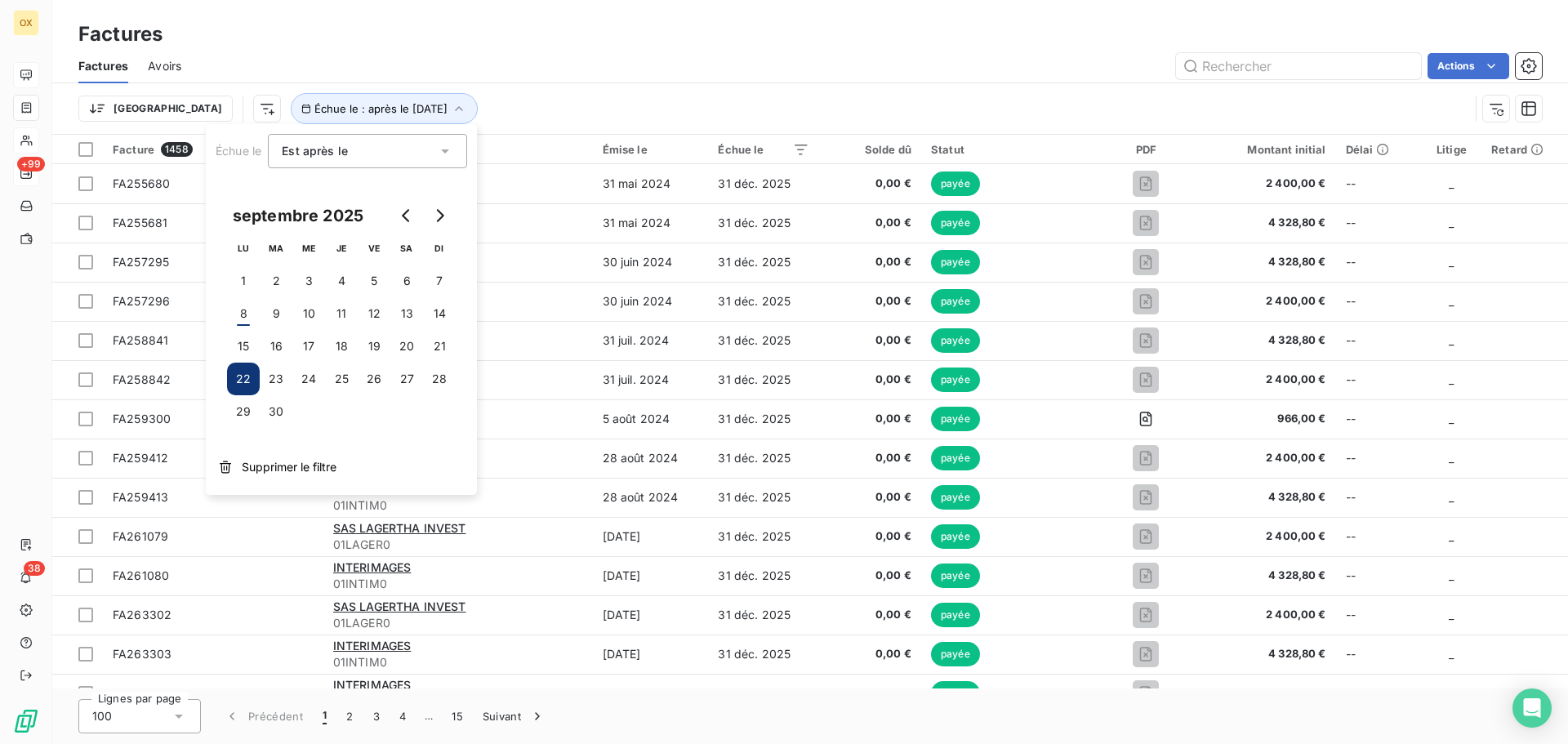
click at [186, 106] on html "OX +99 38 Factures Factures Avoirs Actions Trier Échue le : après le 22 sept. 2…" at bounding box center [784, 372] width 1568 height 744
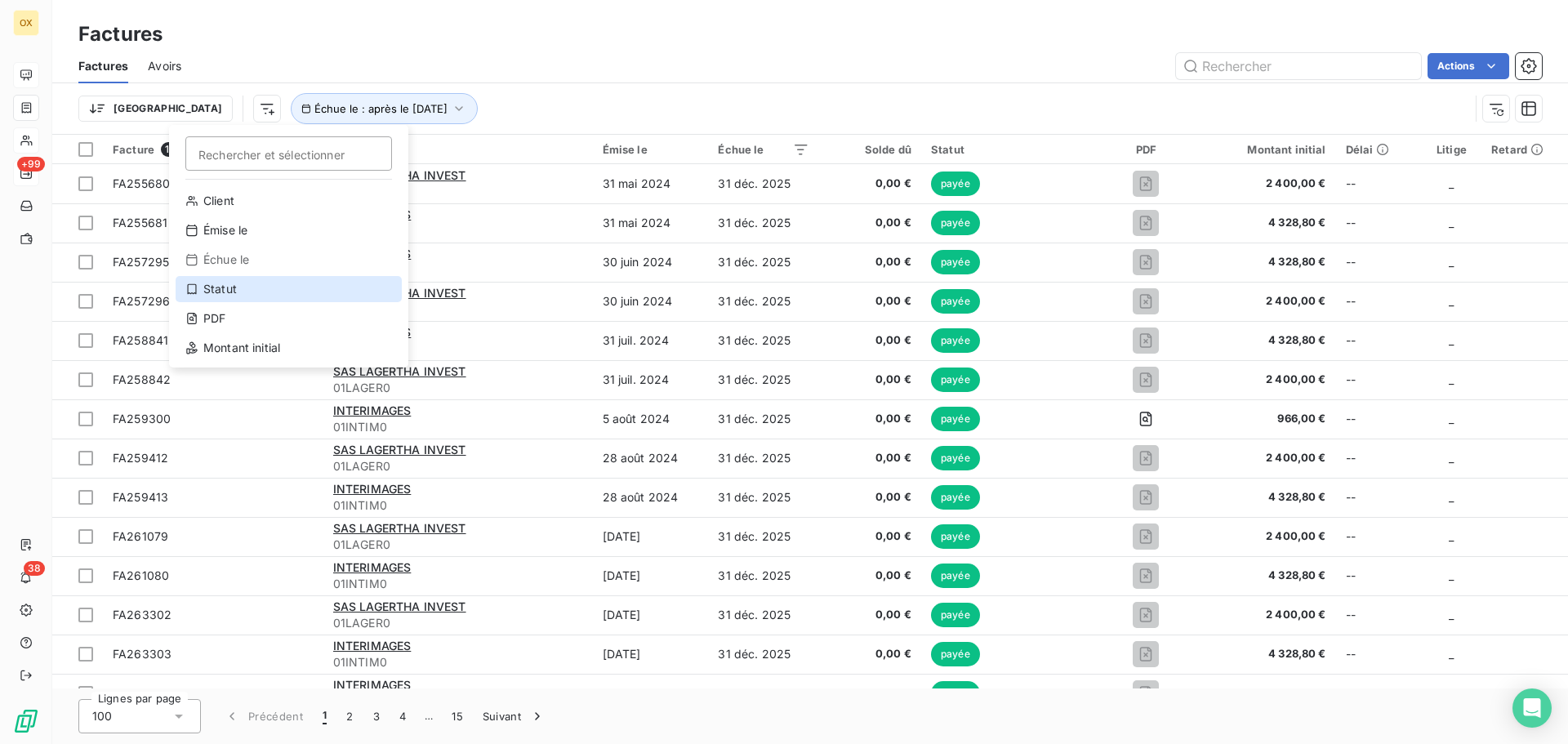
click at [254, 292] on div "Statut" at bounding box center [289, 288] width 226 height 26
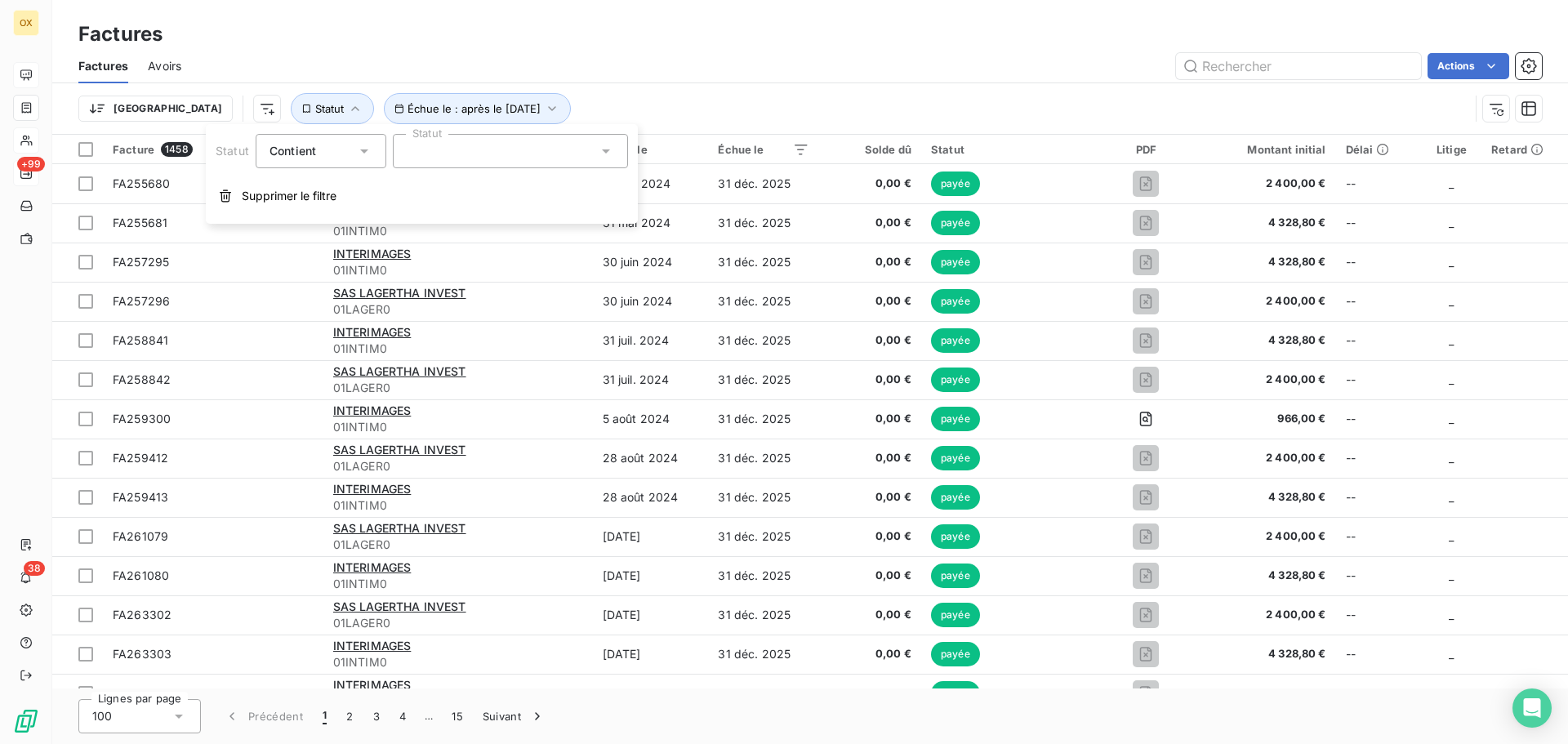
click at [440, 146] on div at bounding box center [510, 151] width 236 height 34
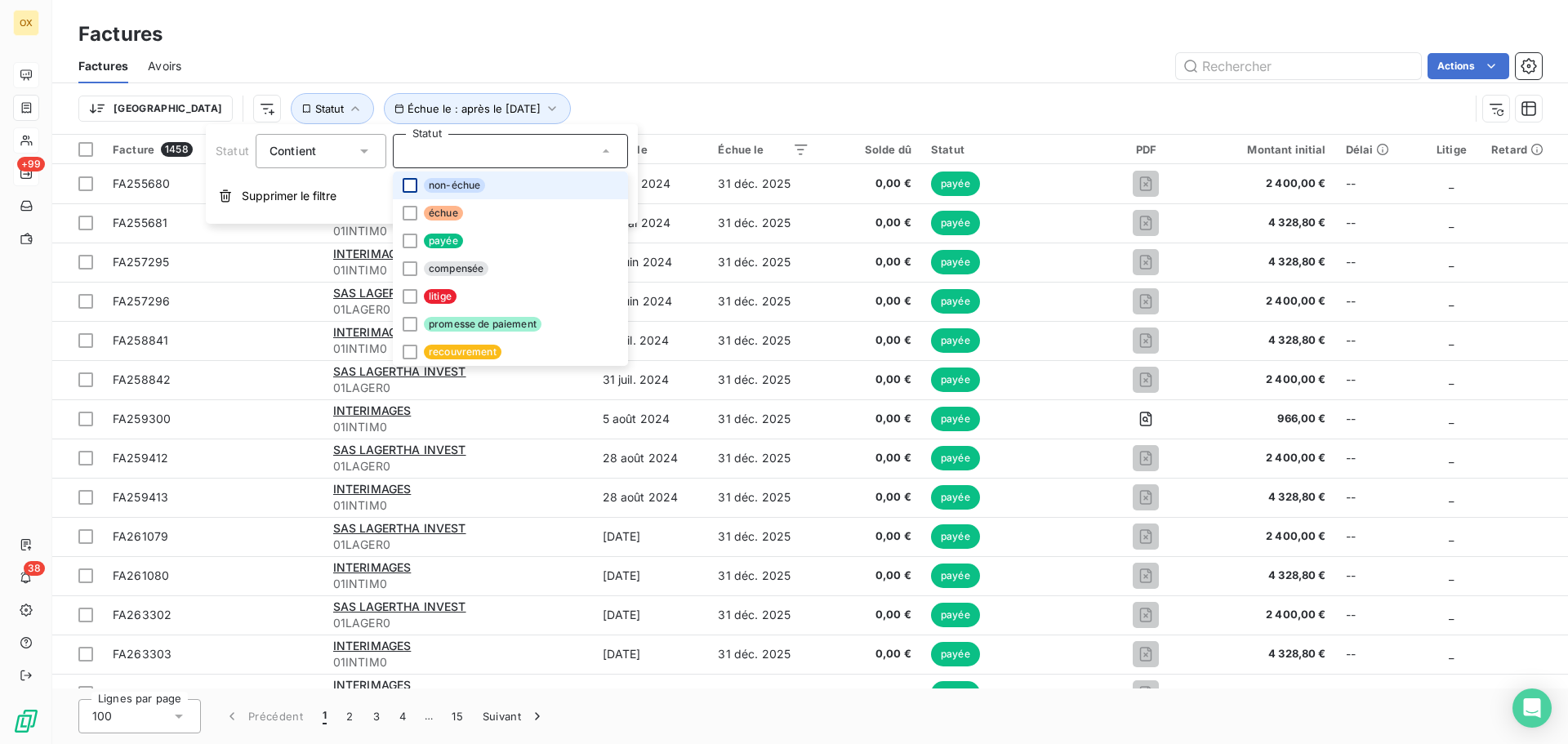
click at [409, 185] on div at bounding box center [410, 185] width 15 height 15
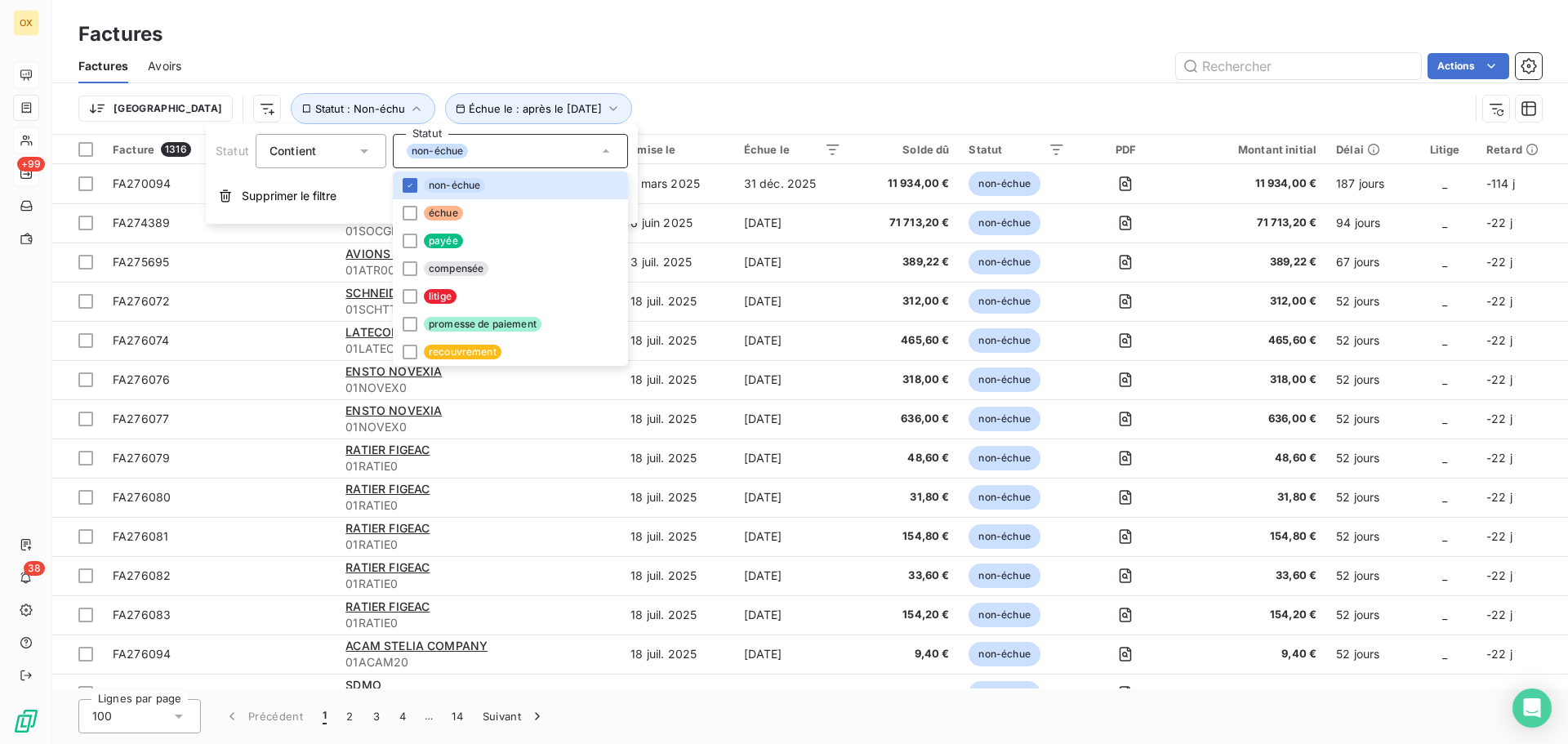
click at [714, 96] on div "Trier Échue le : après le 22 sept. 2025 Statut : Non-échu" at bounding box center [773, 108] width 1390 height 31
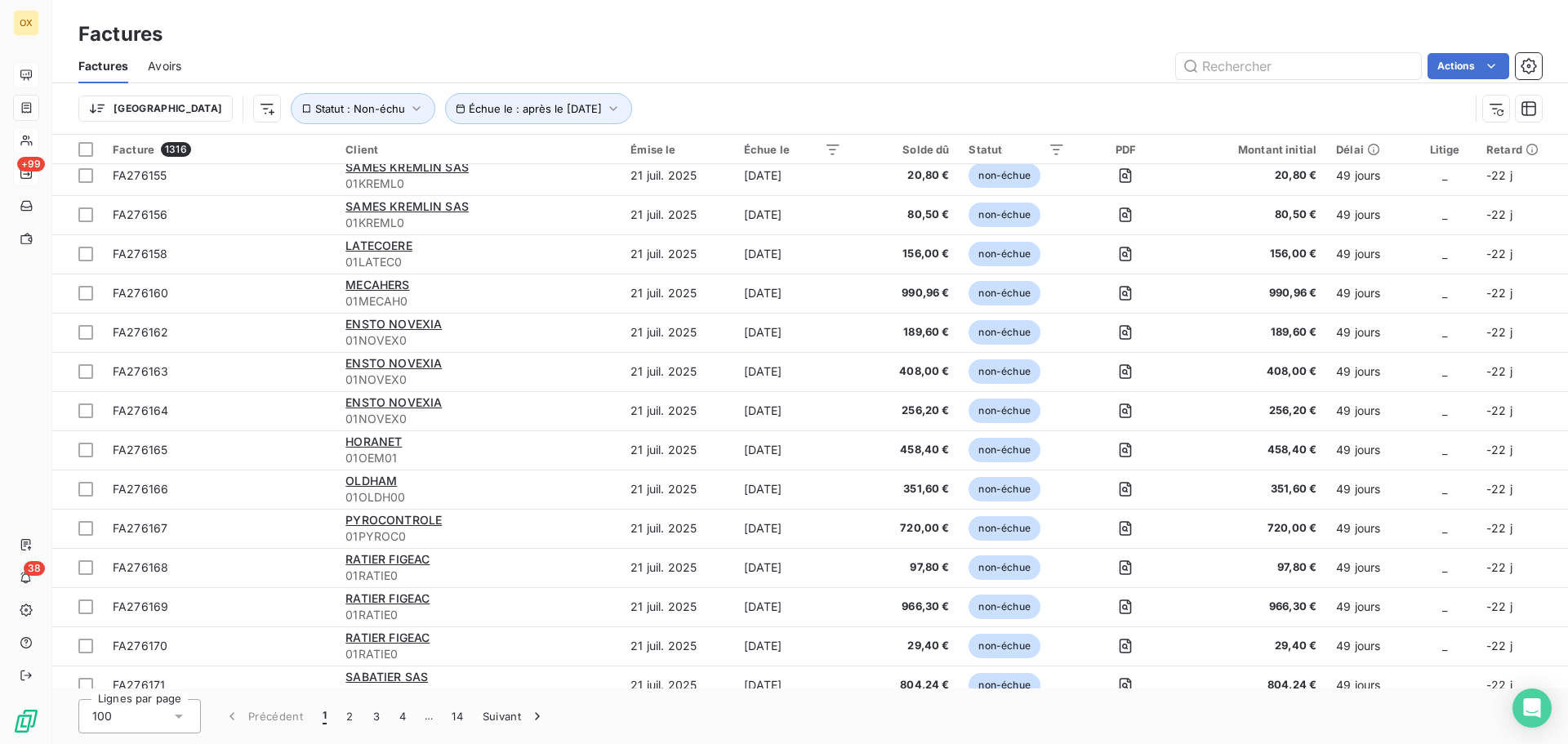
scroll to position [1387, 0]
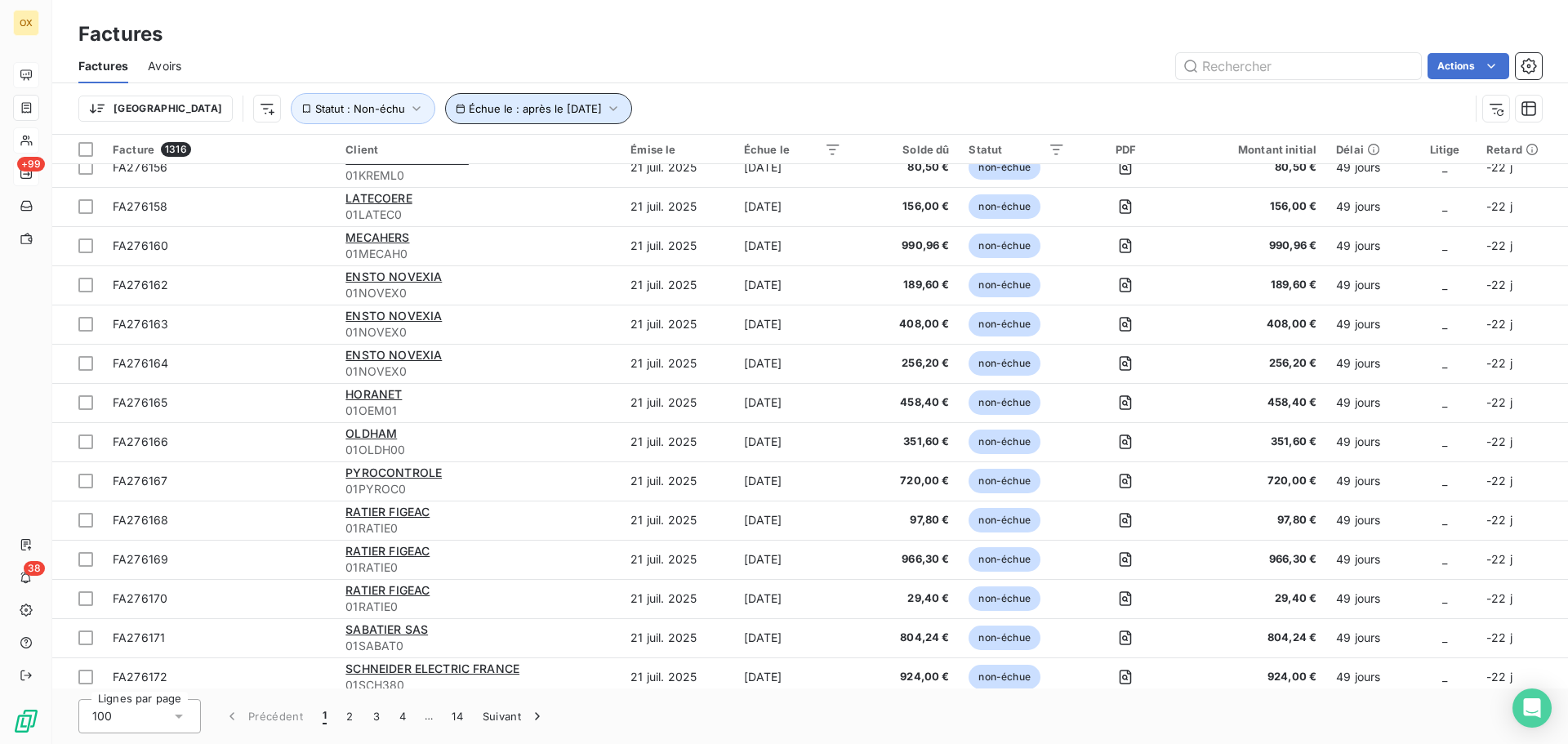
click at [493, 106] on span "Échue le : après le 22 sept. 2025" at bounding box center [535, 108] width 133 height 13
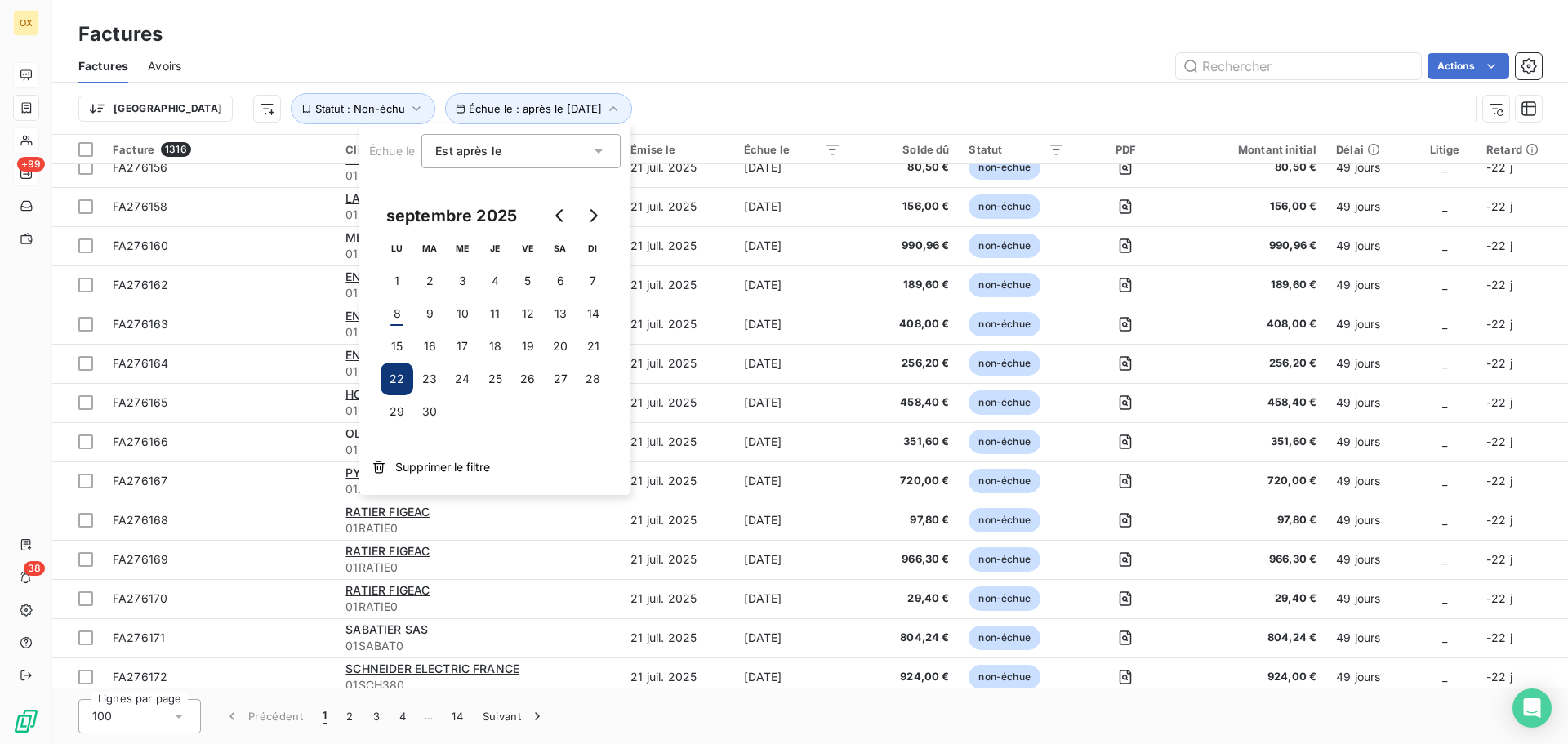
click at [398, 371] on button "22" at bounding box center [397, 379] width 32 height 32
click at [709, 96] on div "Trier Échue le : après le 22 sept. 2025 Statut : Non-échu" at bounding box center [773, 108] width 1390 height 31
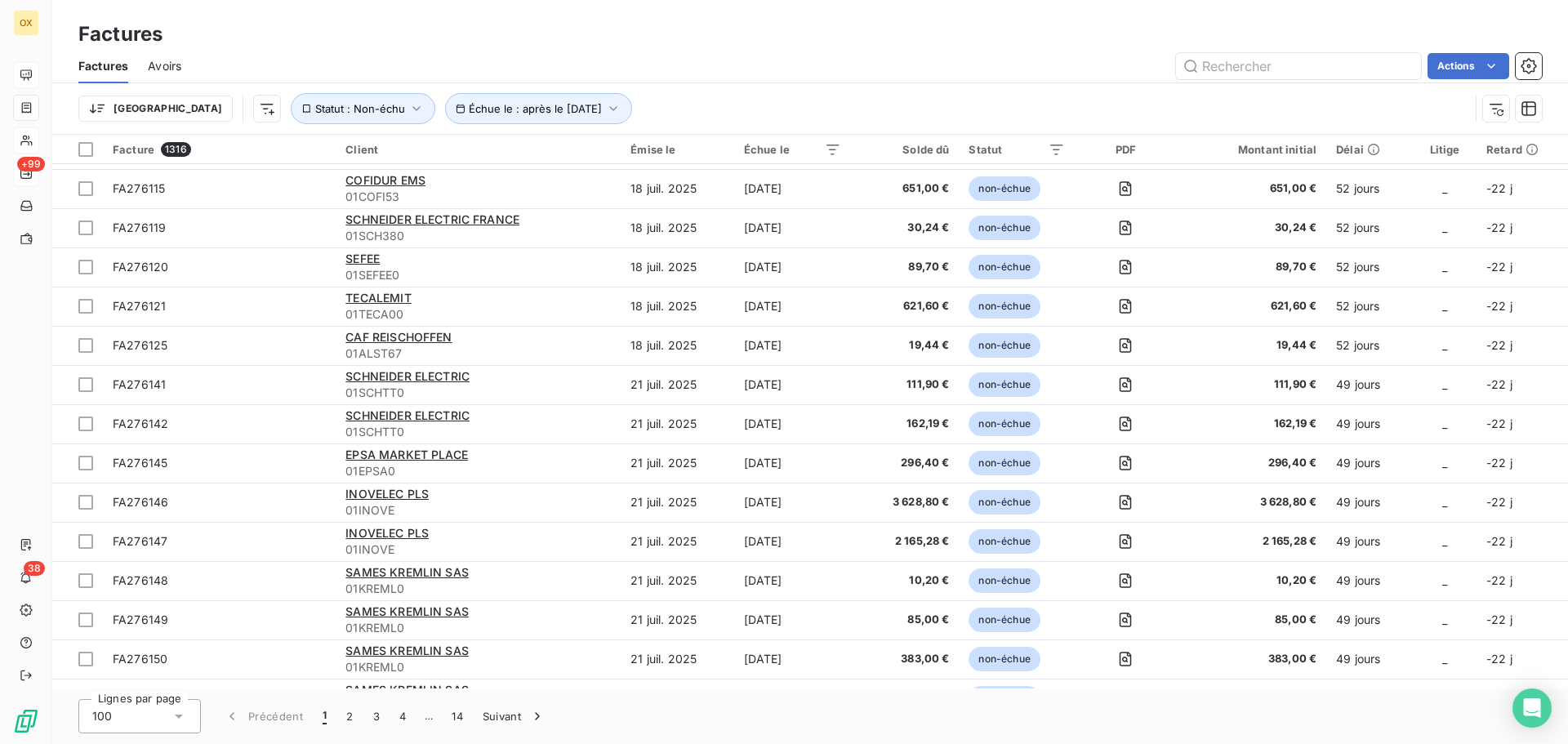
scroll to position [653, 0]
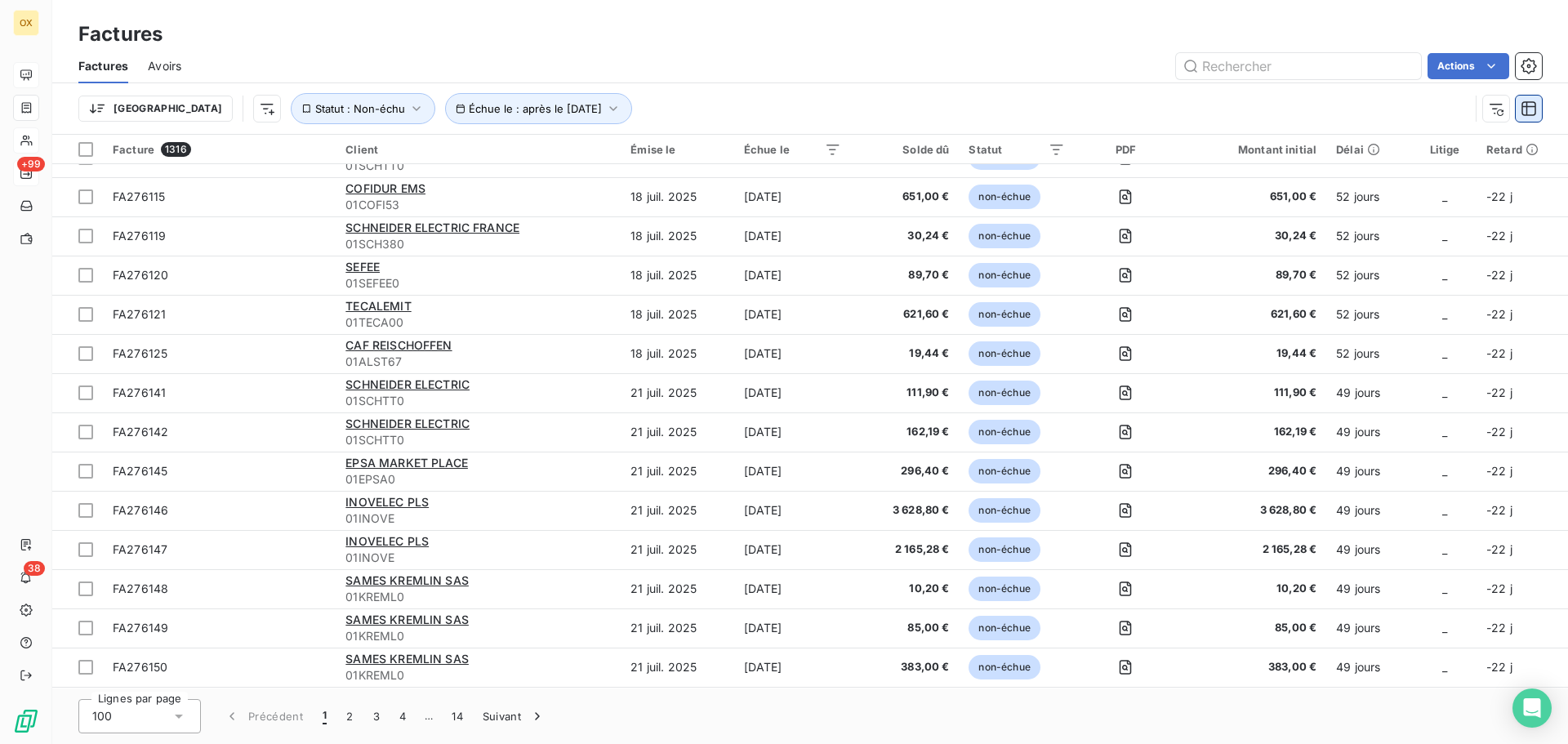
click at [1529, 107] on icon "button" at bounding box center [1528, 108] width 15 height 15
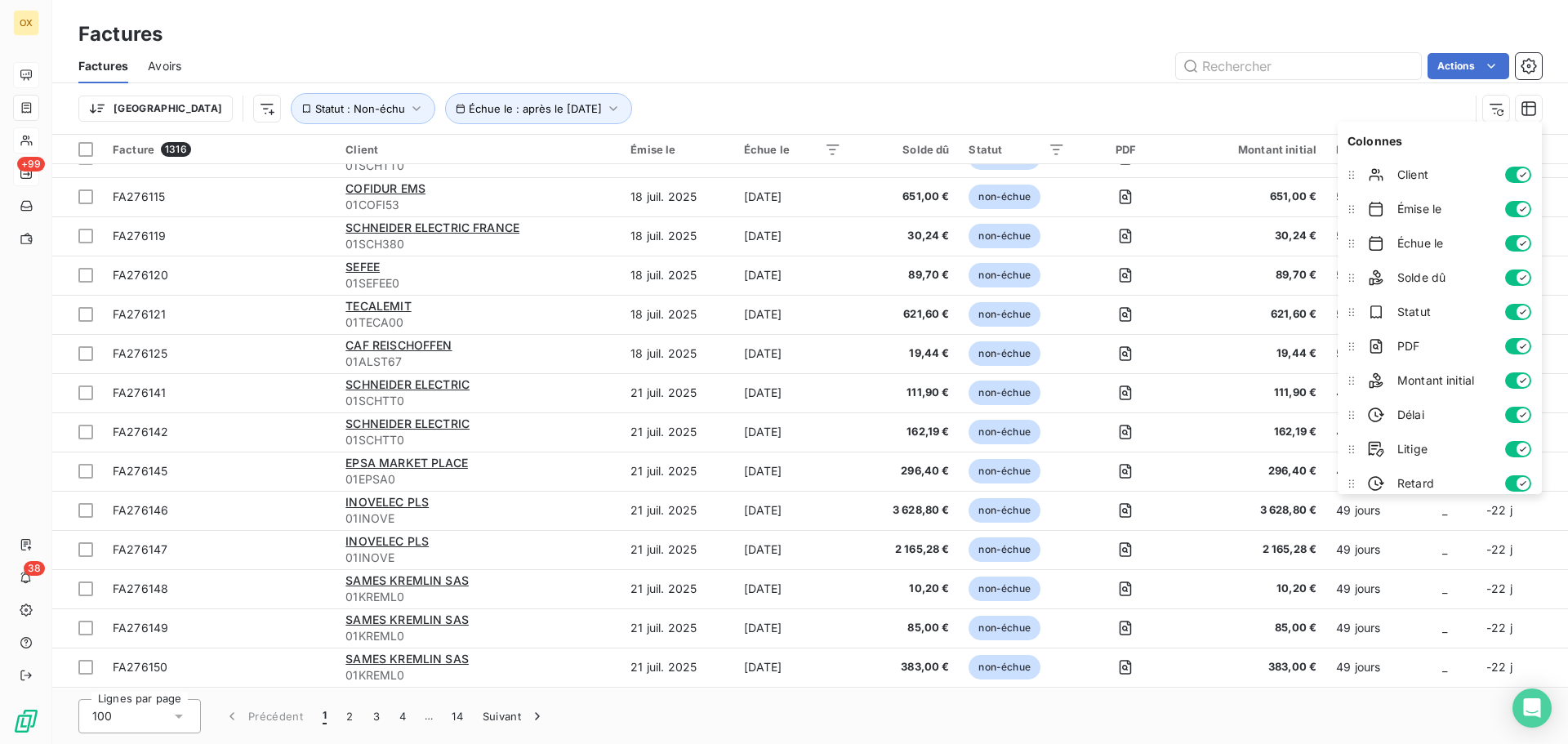
click at [1344, 100] on div "Trier Échue le : après le 22 sept. 2025 Statut : Non-échu" at bounding box center [773, 108] width 1390 height 31
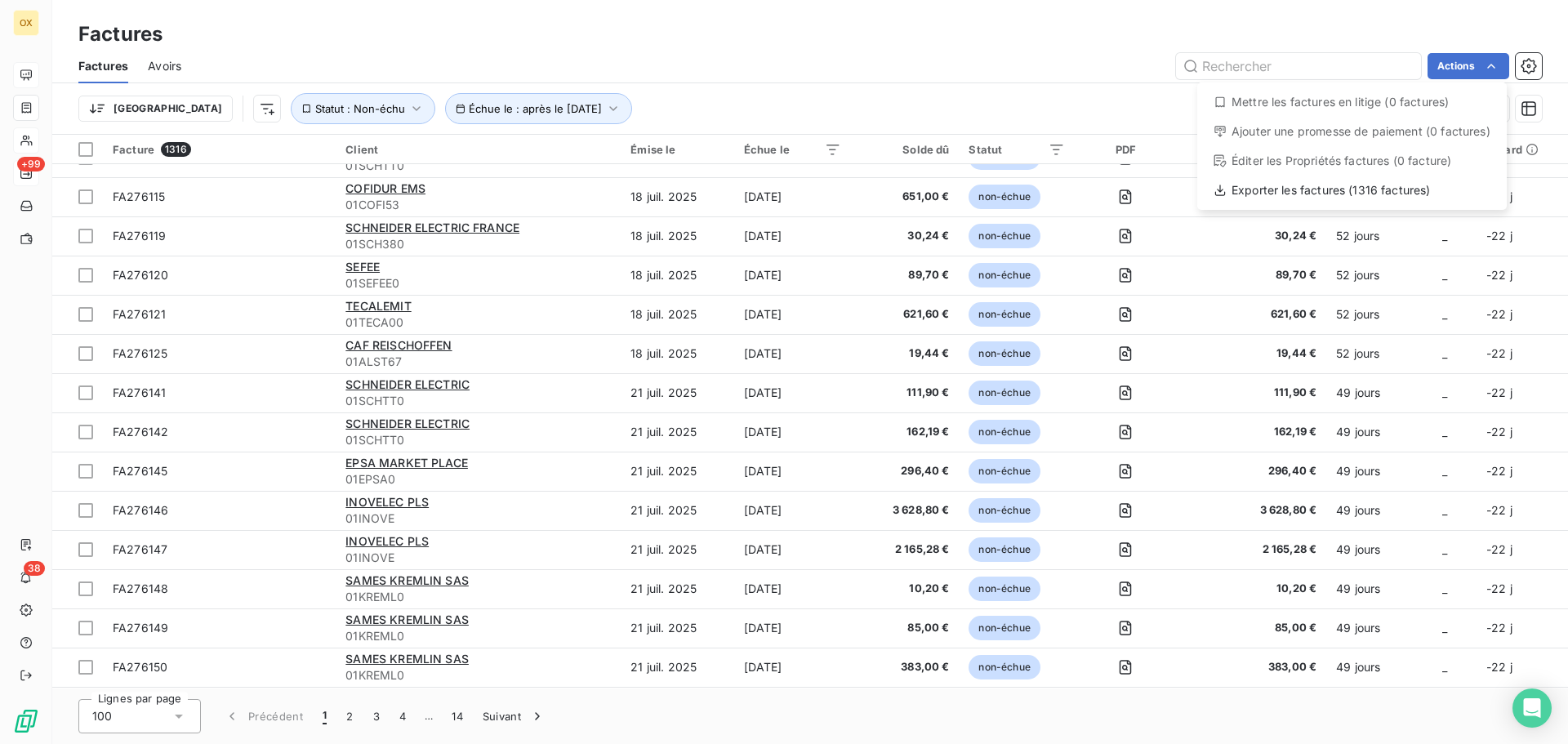
drag, startPoint x: 813, startPoint y: 91, endPoint x: 864, endPoint y: 137, distance: 68.7
click at [812, 91] on html "OX +99 38 Factures Factures Avoirs Actions Mettre les factures en litige (0 fac…" at bounding box center [784, 372] width 1568 height 744
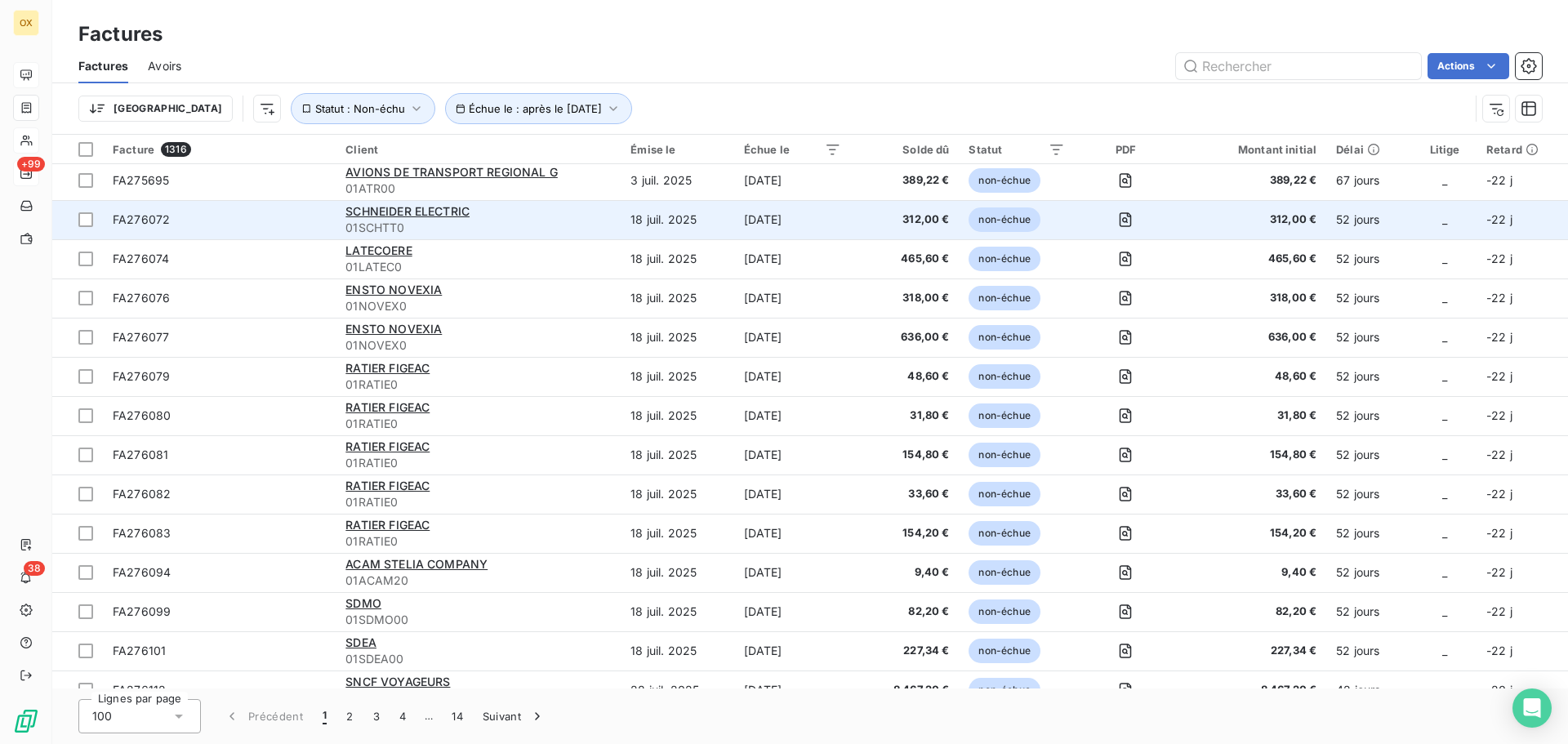
scroll to position [0, 0]
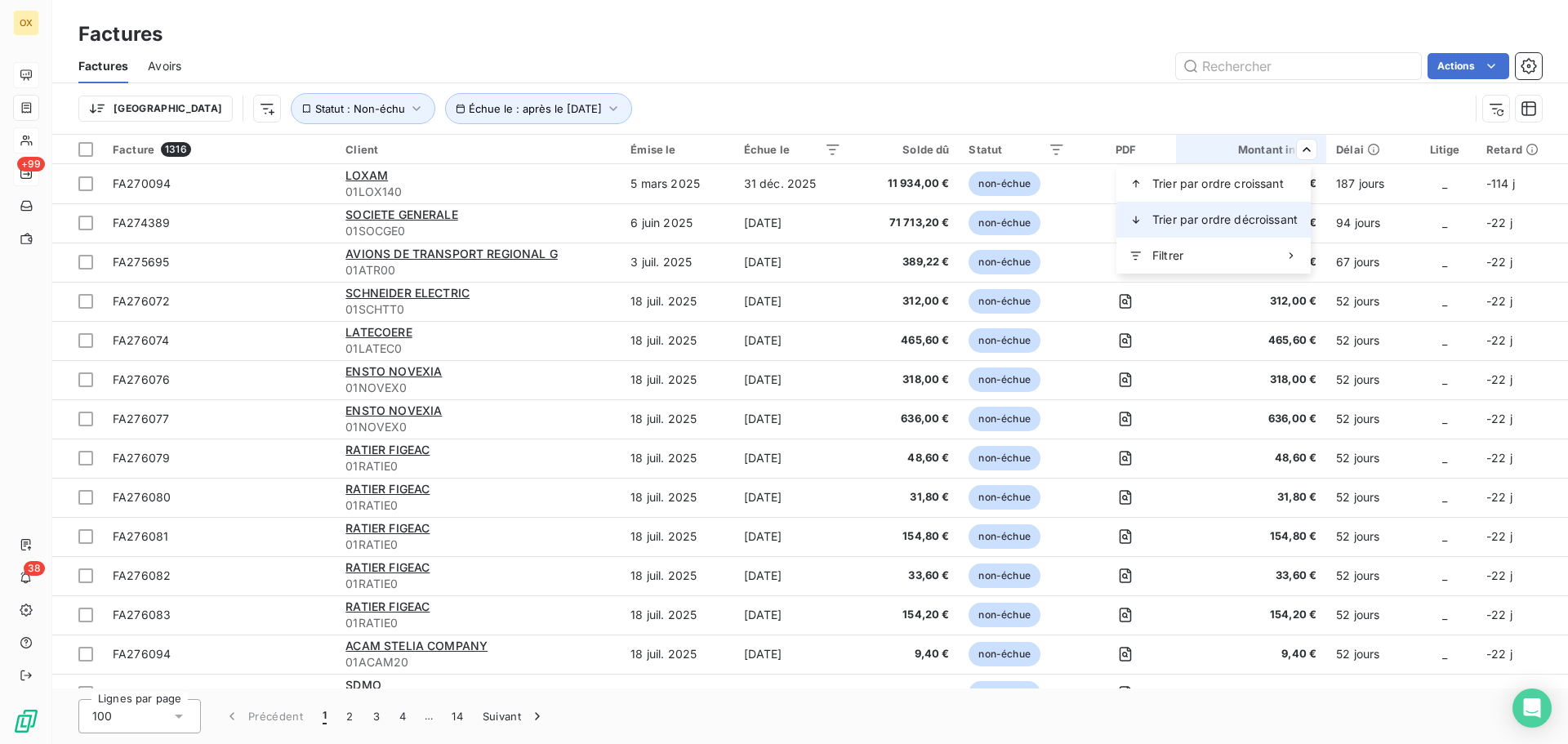
click at [1272, 218] on span "Trier par ordre décroissant" at bounding box center [1225, 219] width 145 height 16
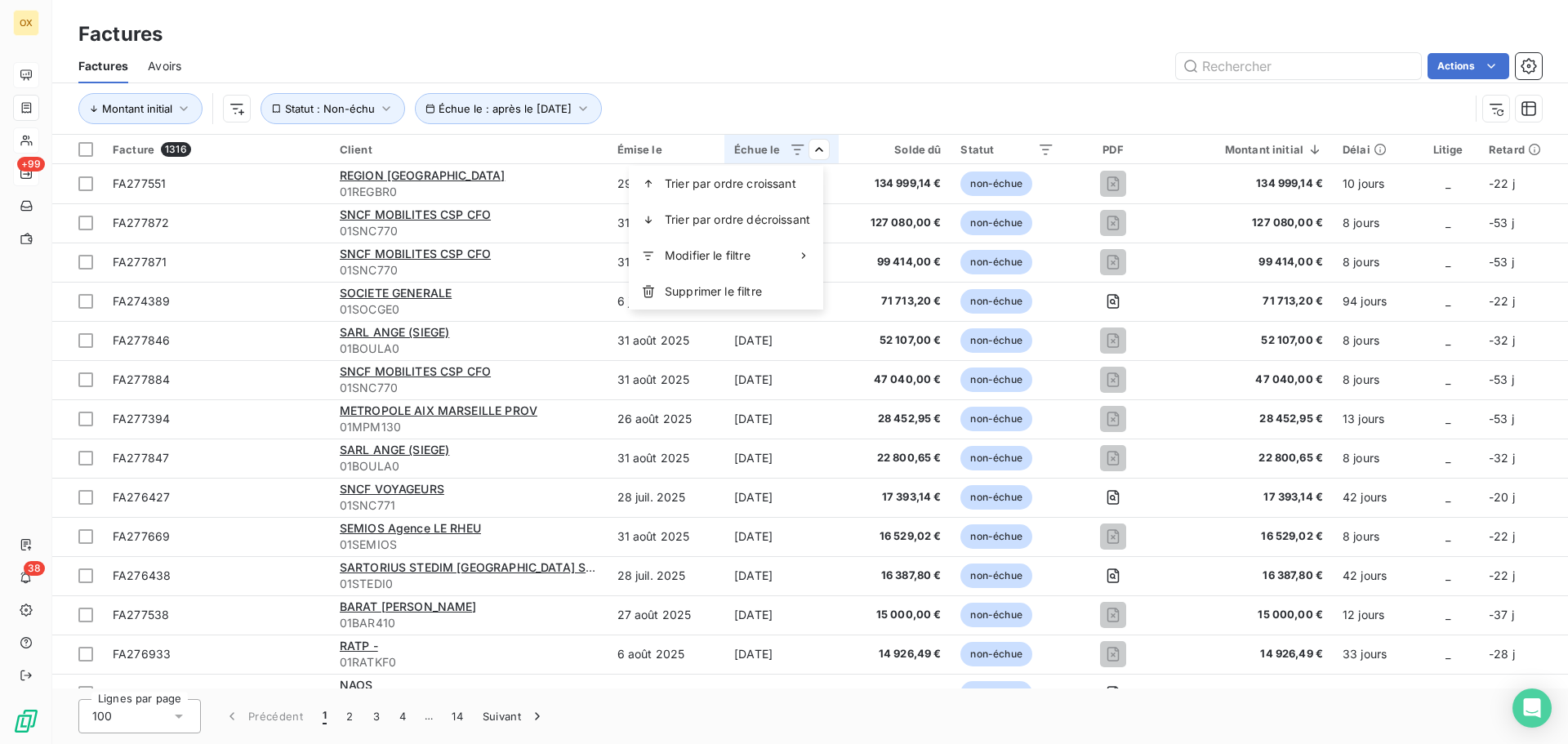
click at [833, 75] on html "OX +99 38 Factures Factures Avoirs Actions Montant initial Échue le : après le …" at bounding box center [784, 372] width 1568 height 744
click at [860, 84] on div "Montant initial Échue le : après le 22 sept. 2025 Statut : Non-échu" at bounding box center [810, 108] width 1464 height 50
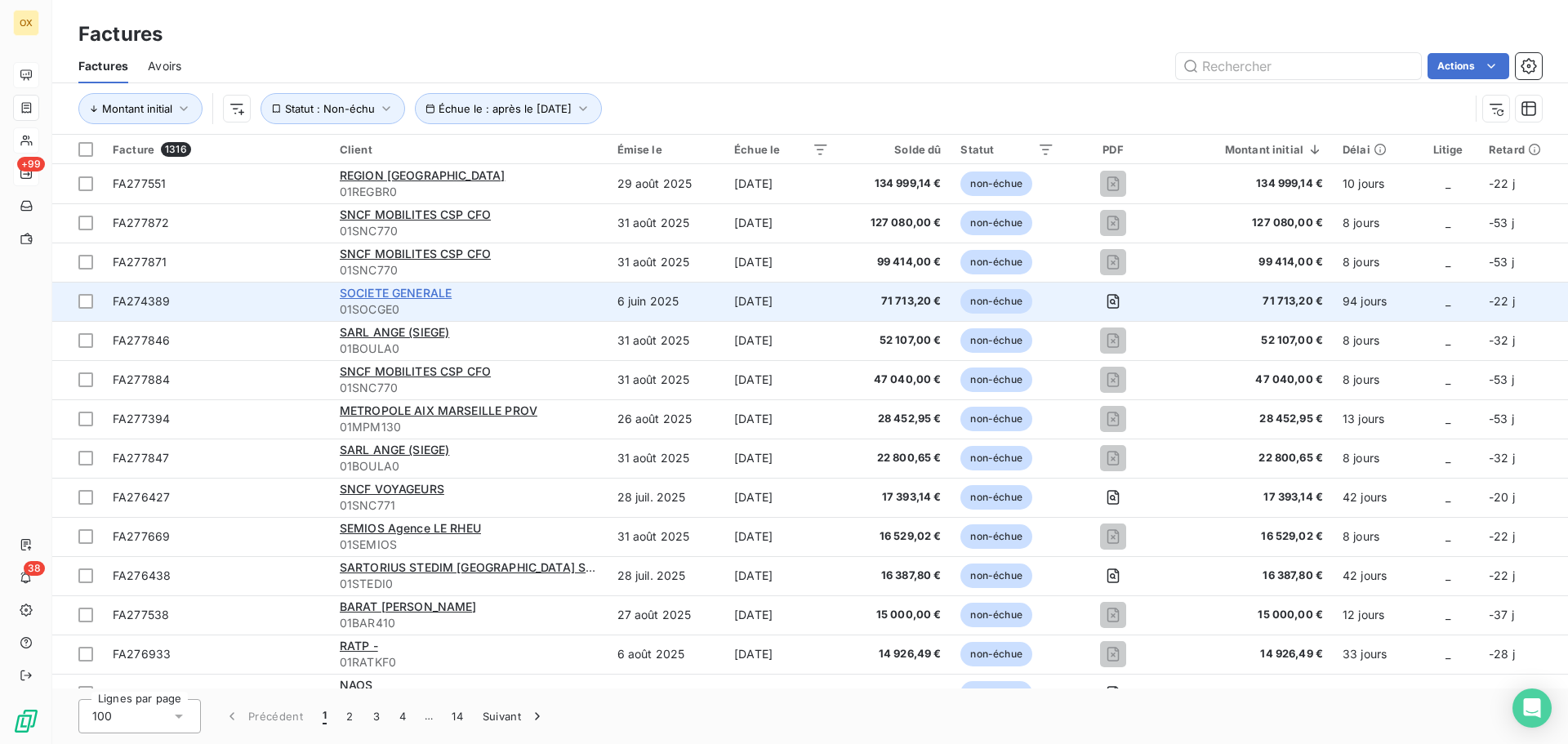
click at [399, 293] on span "SOCIETE GENERALE" at bounding box center [395, 293] width 112 height 14
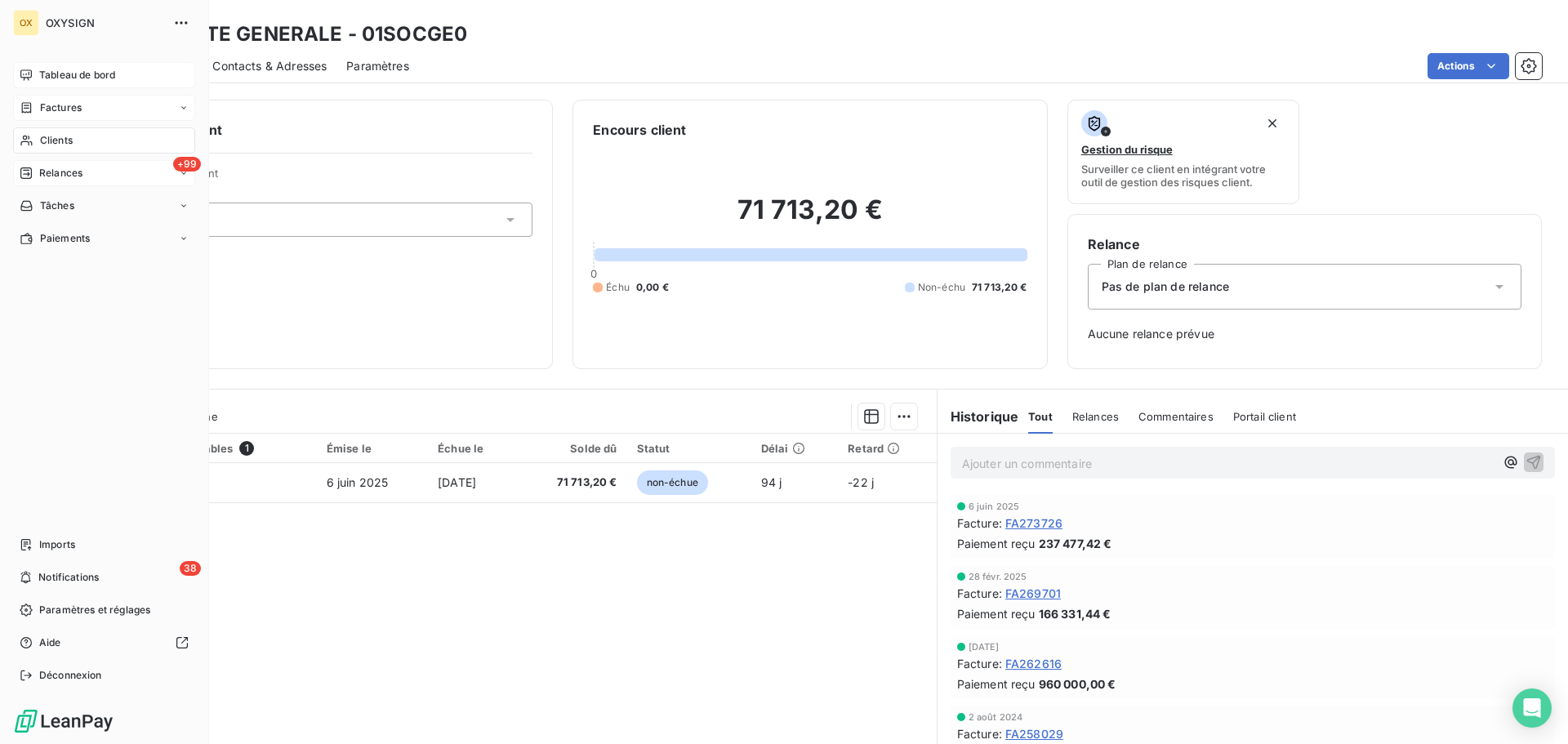
click at [47, 105] on span "Factures" at bounding box center [61, 108] width 42 height 15
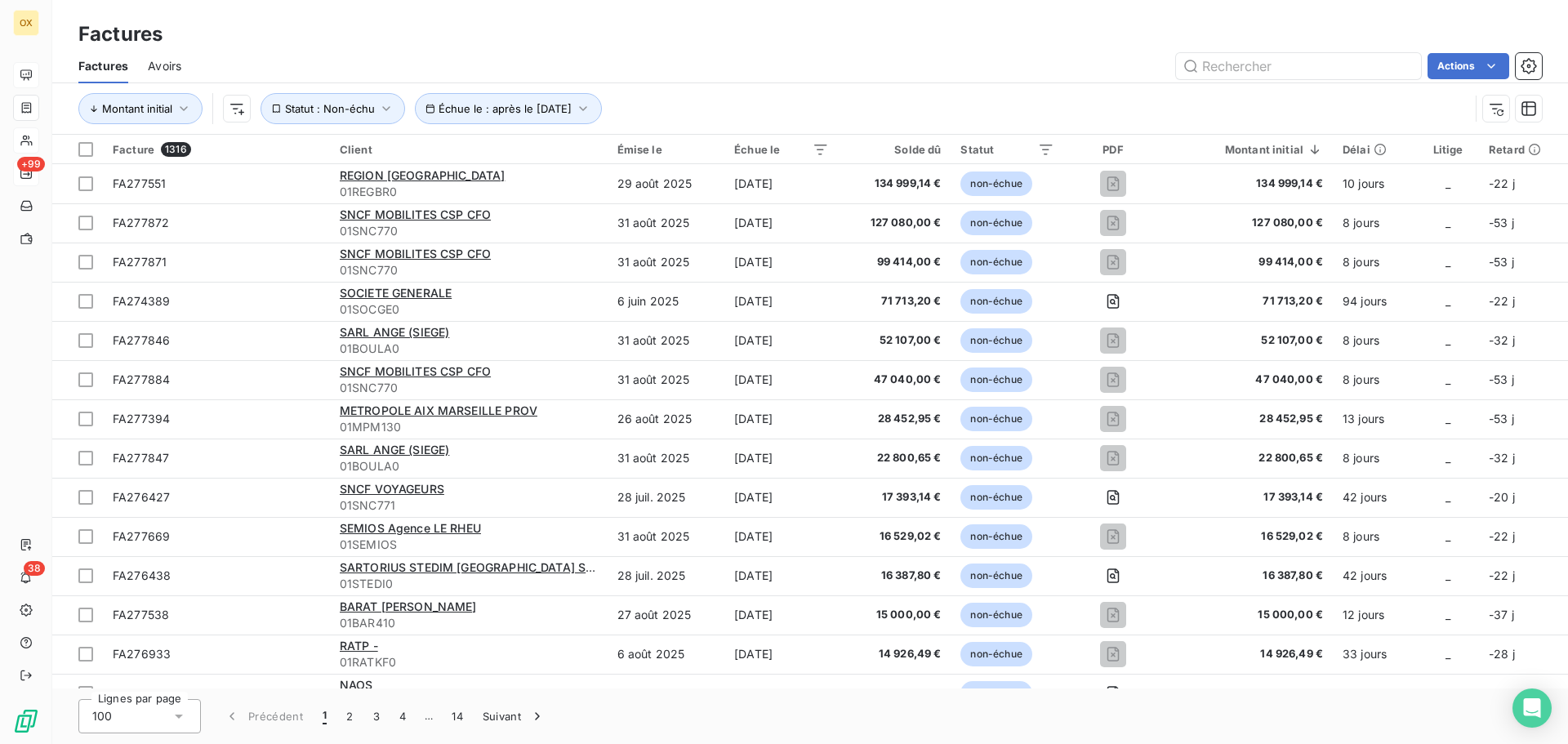
click at [821, 140] on html "OX +99 38 Factures Factures Avoirs Actions Montant initial Échue le : après le …" at bounding box center [784, 372] width 1568 height 744
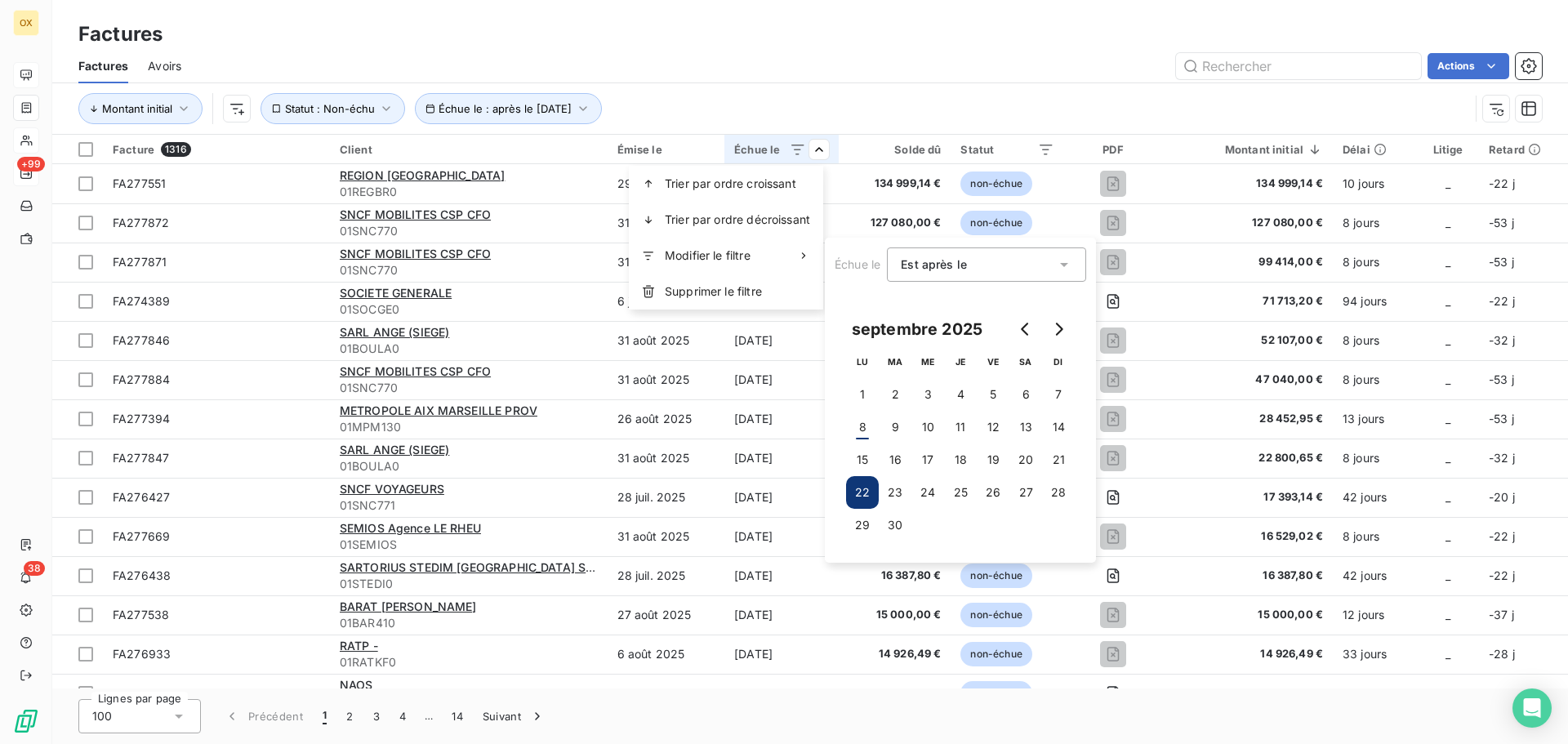
click at [864, 488] on button "22" at bounding box center [862, 492] width 32 height 32
click at [988, 78] on html "OX +99 38 Factures Factures Avoirs Actions Montant initial Échue le : après le …" at bounding box center [784, 372] width 1568 height 744
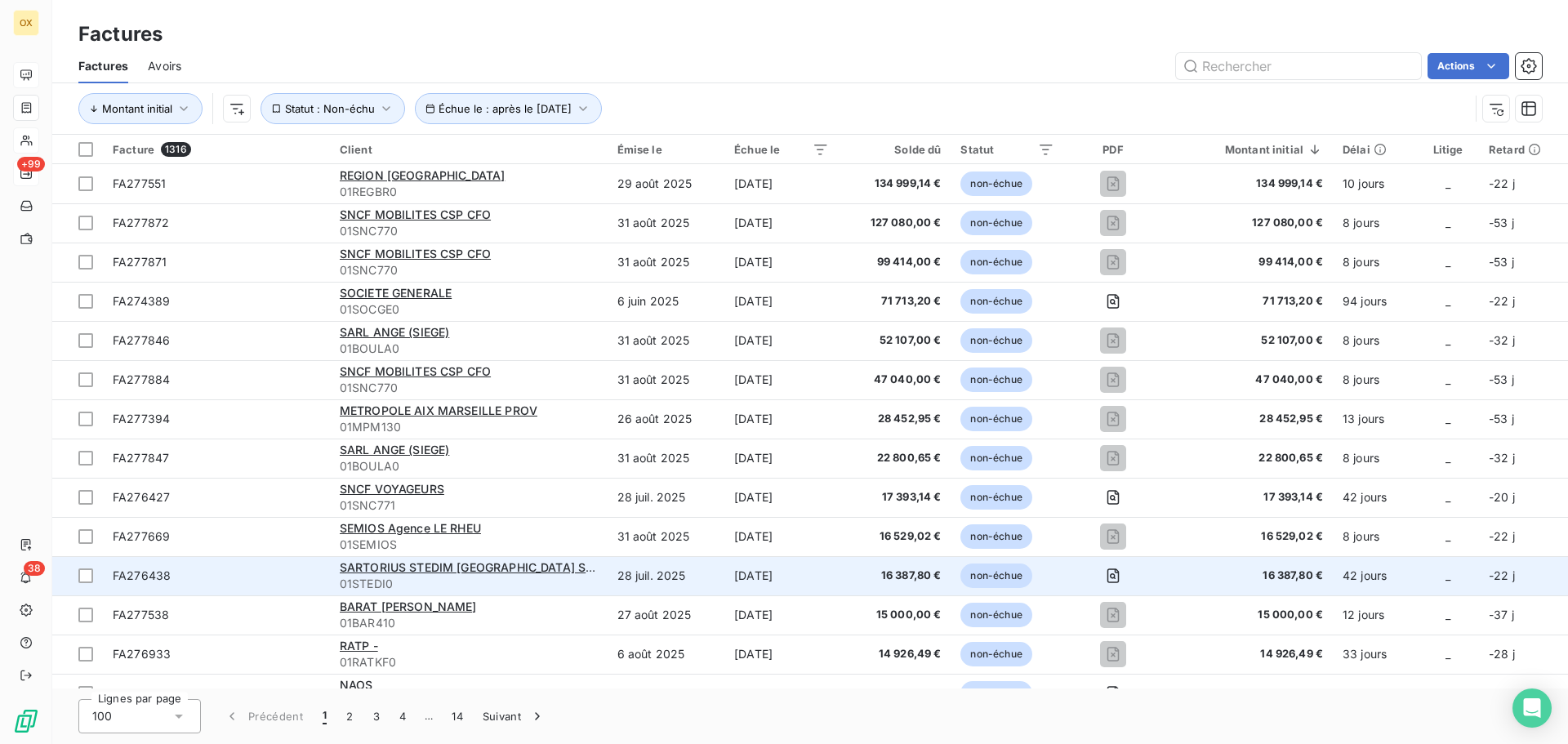
scroll to position [82, 0]
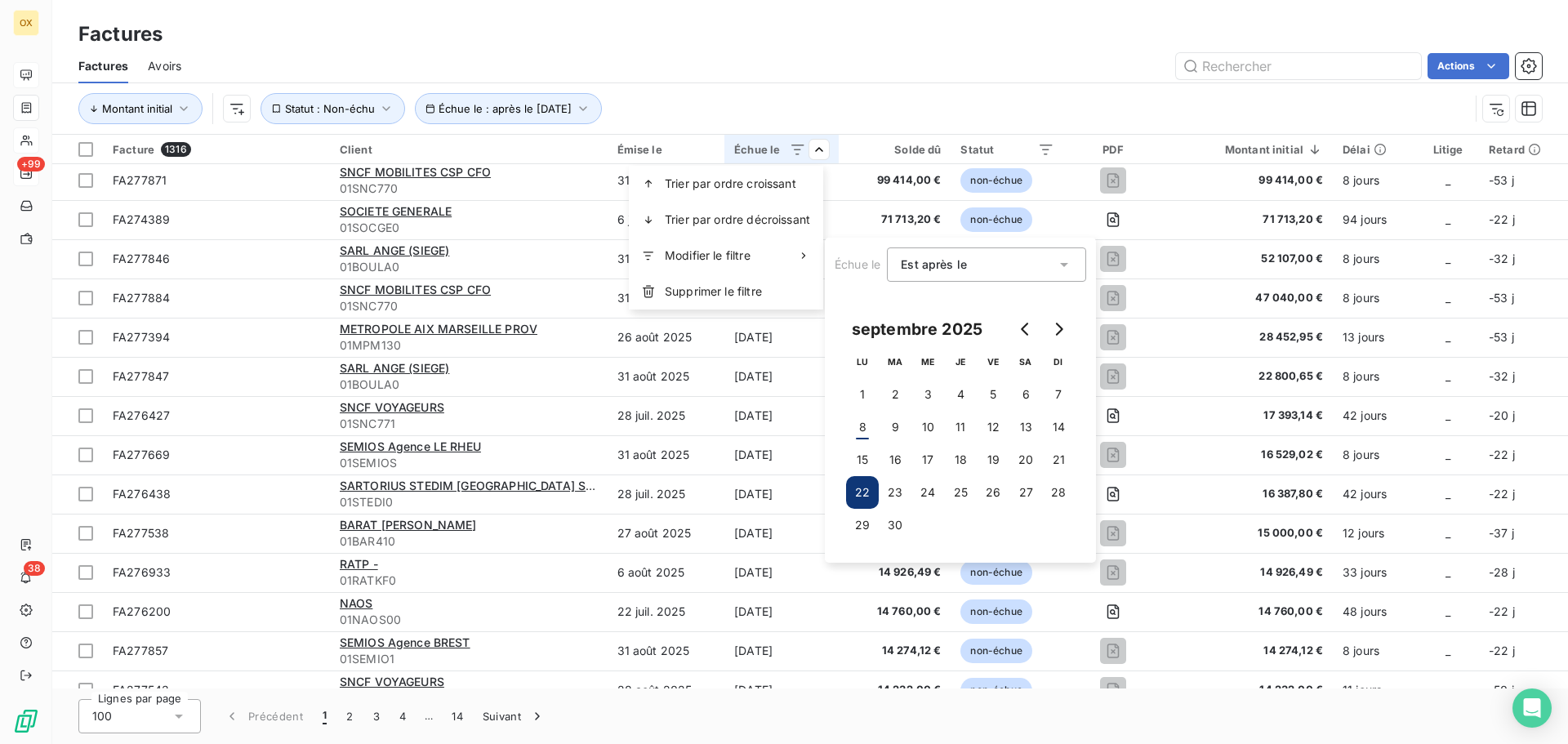
click at [1053, 271] on div "Est après le gt" at bounding box center [978, 264] width 155 height 23
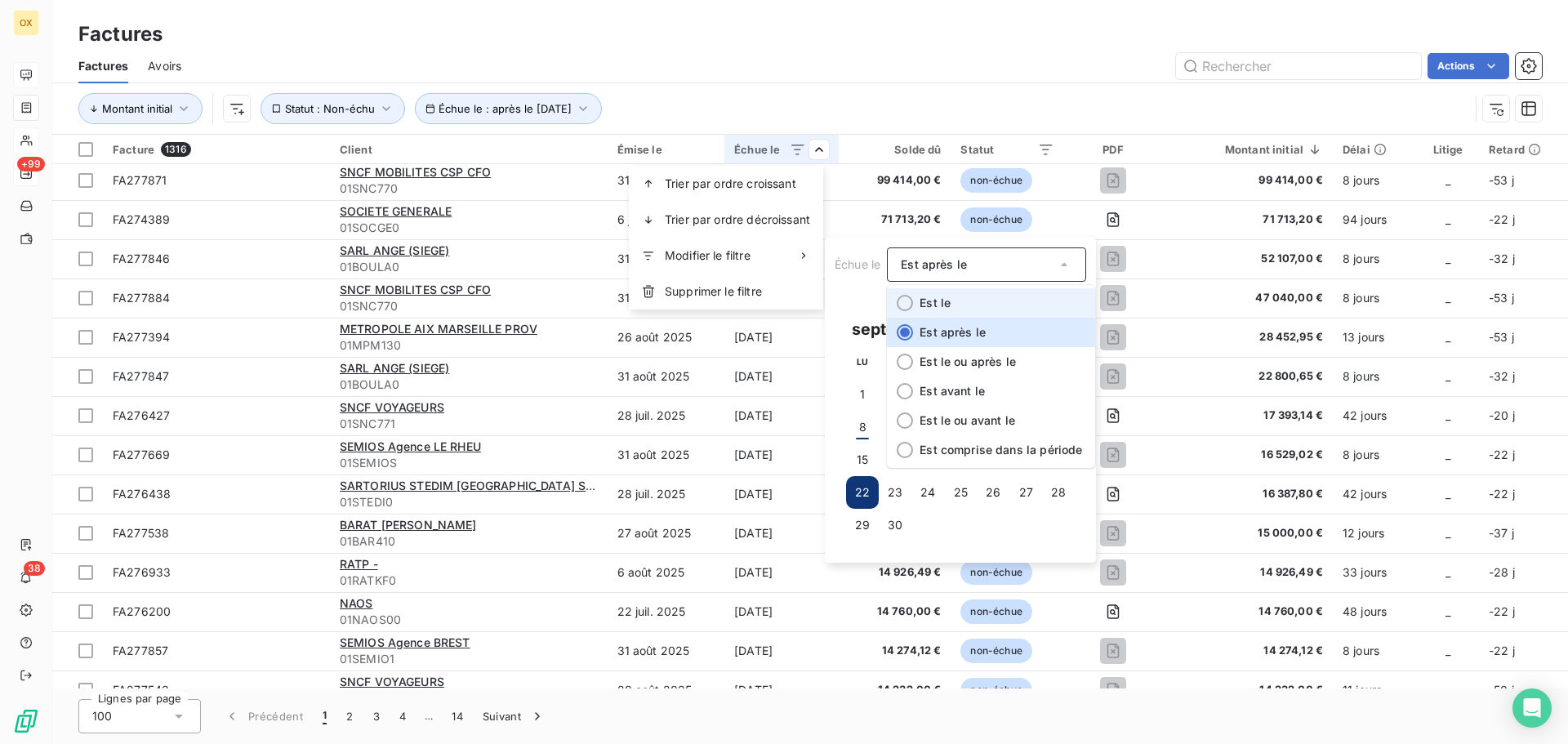
click at [908, 301] on div at bounding box center [905, 302] width 16 height 16
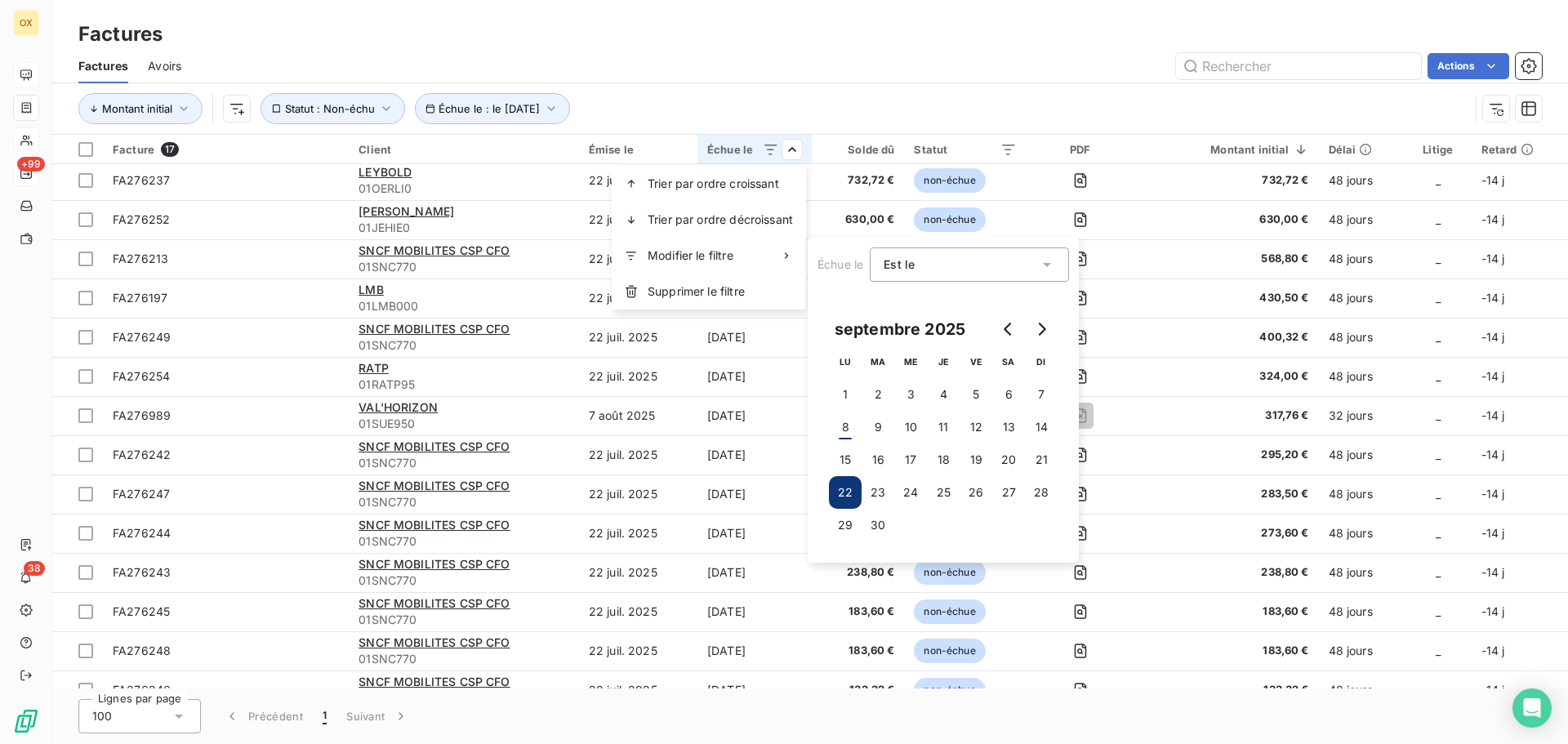
click at [840, 493] on button "22" at bounding box center [845, 492] width 32 height 32
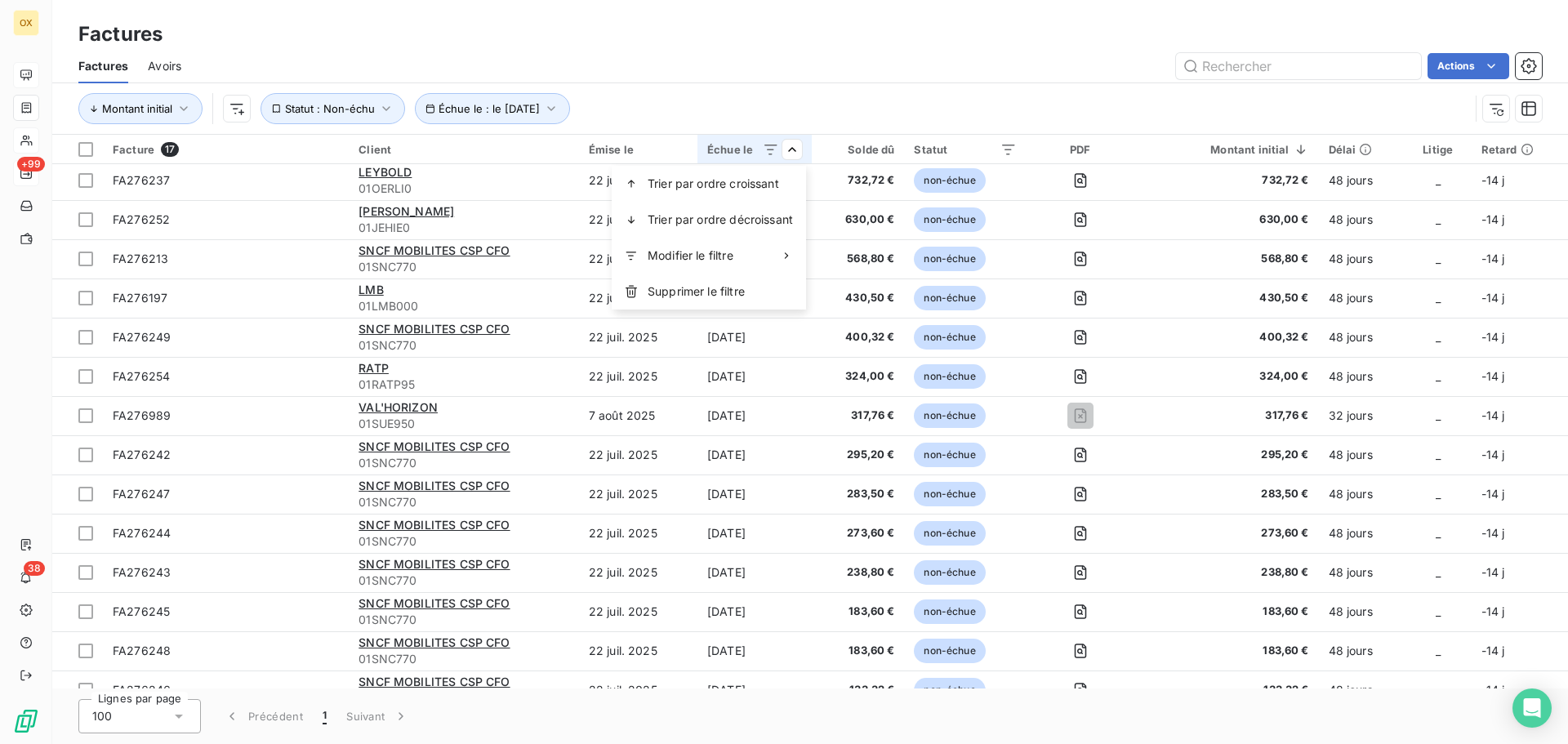
click at [793, 74] on html "OX +99 38 Factures Factures Avoirs Actions Montant initial Échue le : le 22 sep…" at bounding box center [784, 372] width 1568 height 744
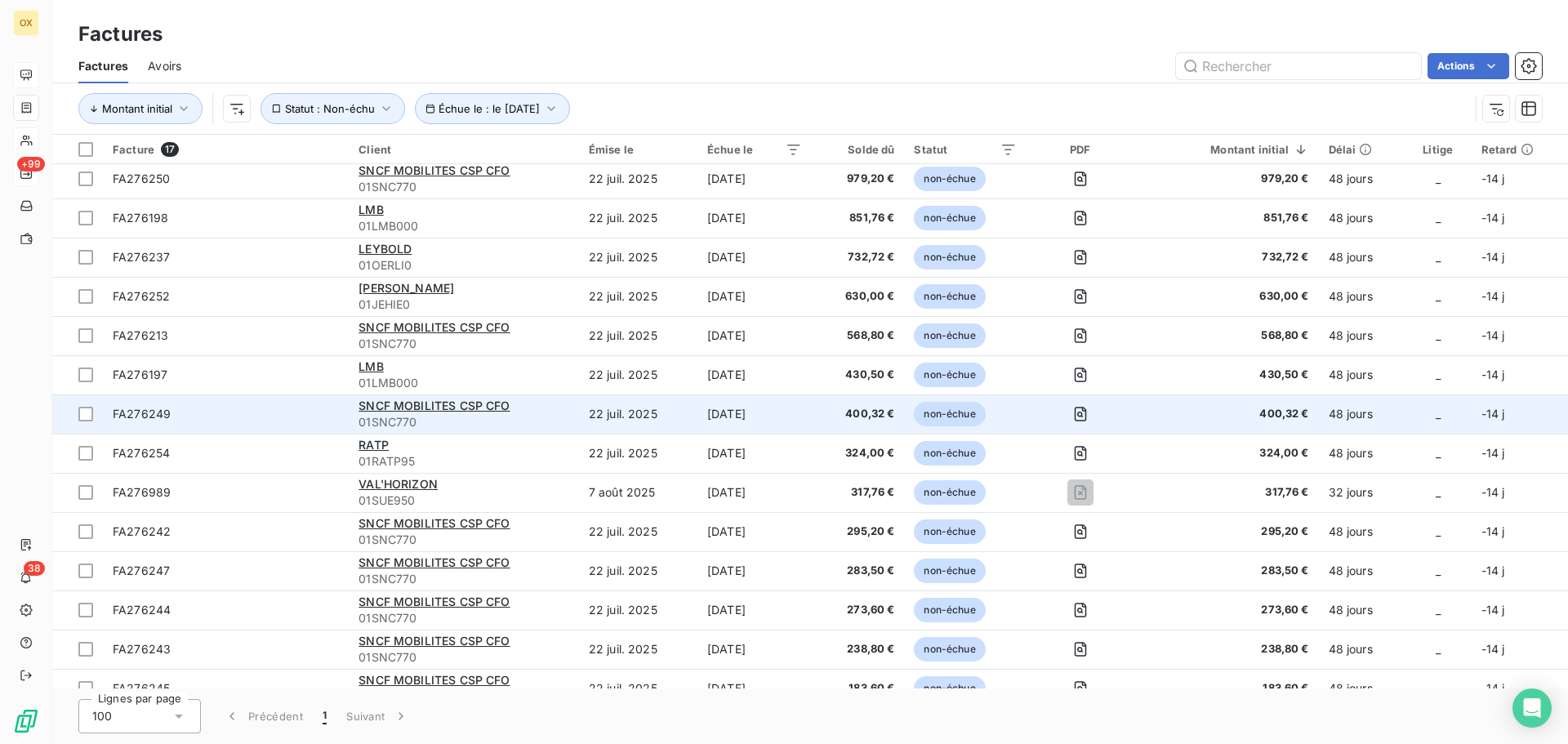
scroll to position [0, 0]
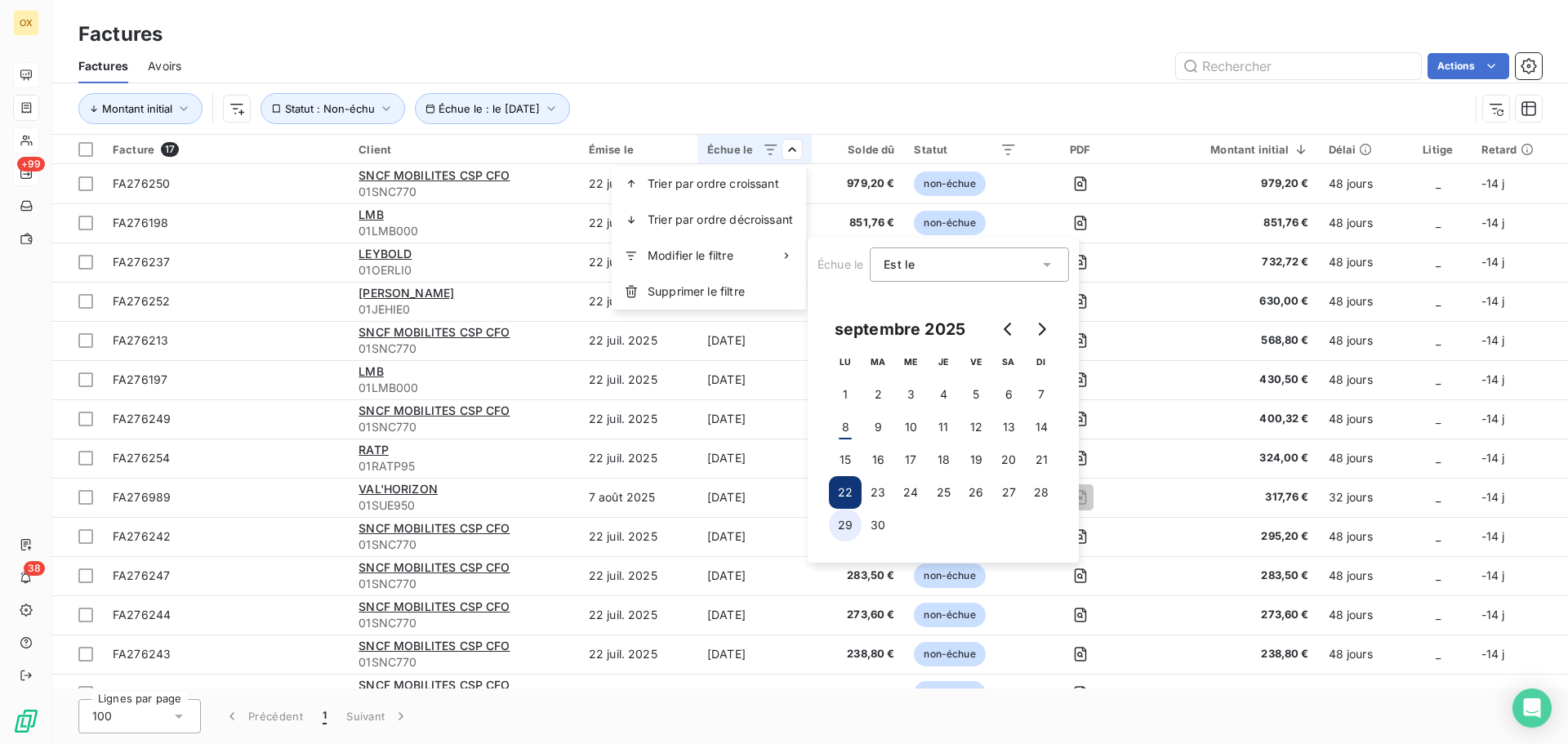
click at [841, 523] on button "29" at bounding box center [845, 525] width 32 height 32
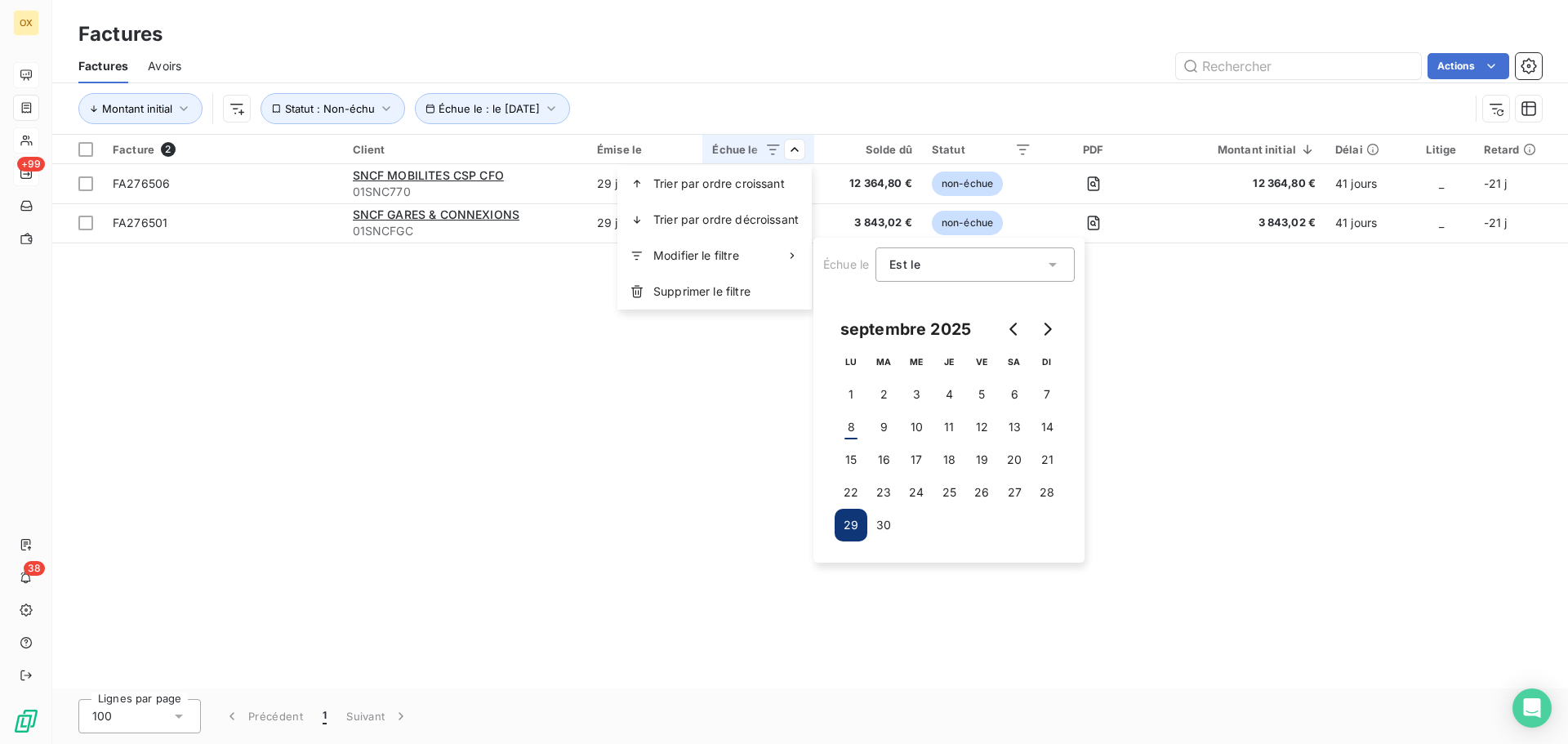
click at [1000, 267] on div "Est le" at bounding box center [967, 264] width 155 height 23
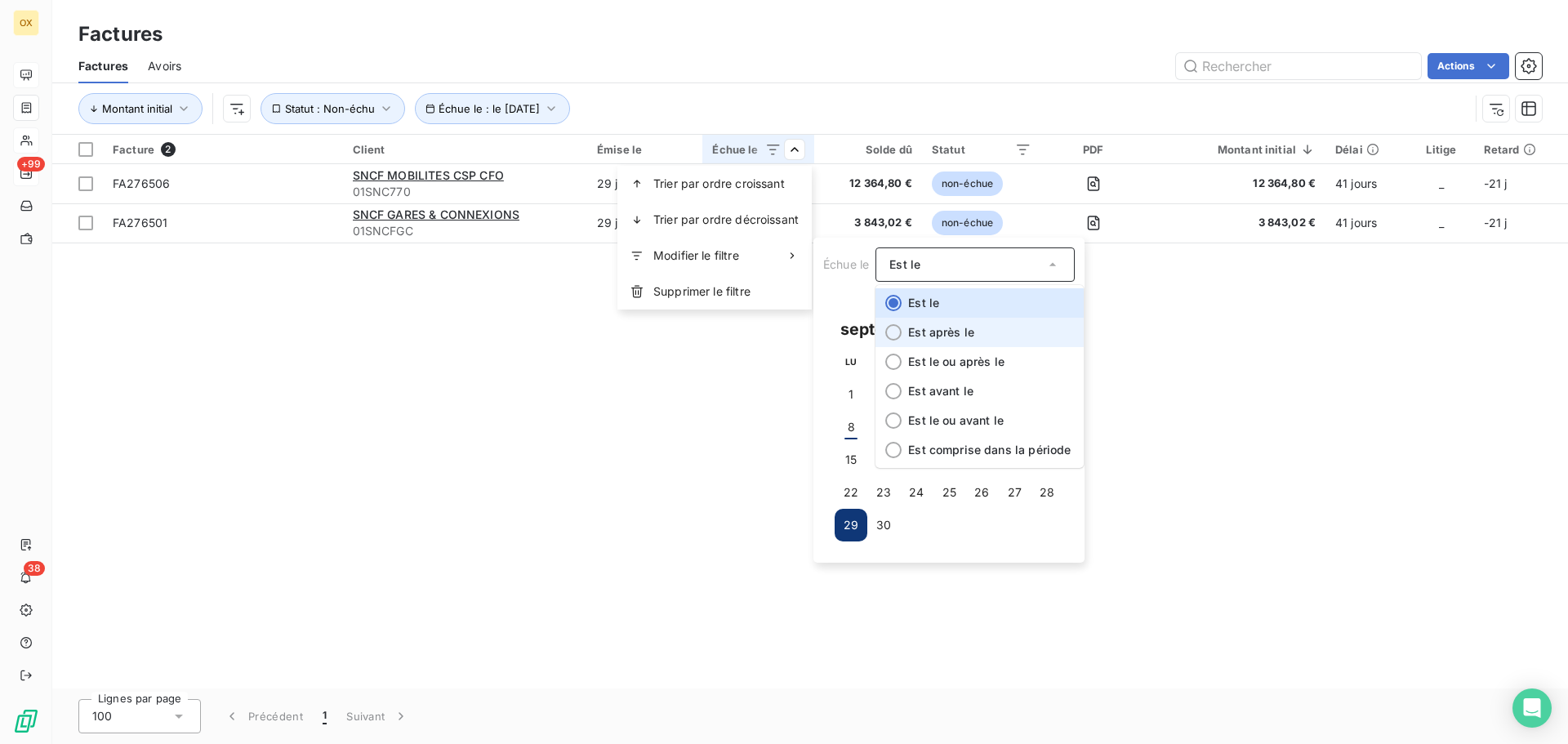
click at [899, 333] on div at bounding box center [893, 332] width 16 height 16
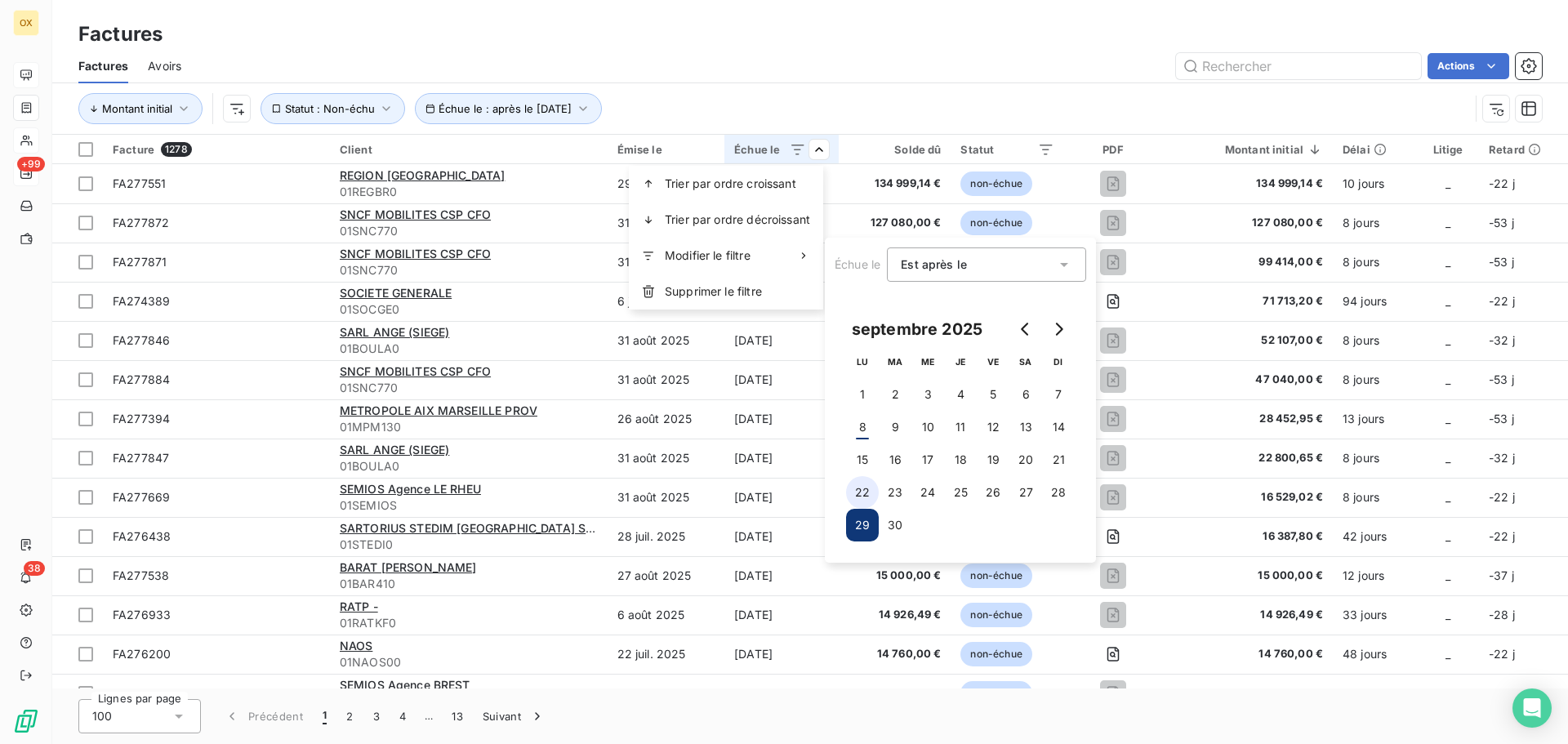
drag, startPoint x: 862, startPoint y: 487, endPoint x: 876, endPoint y: 485, distance: 14.1
click at [862, 488] on button "22" at bounding box center [862, 492] width 32 height 32
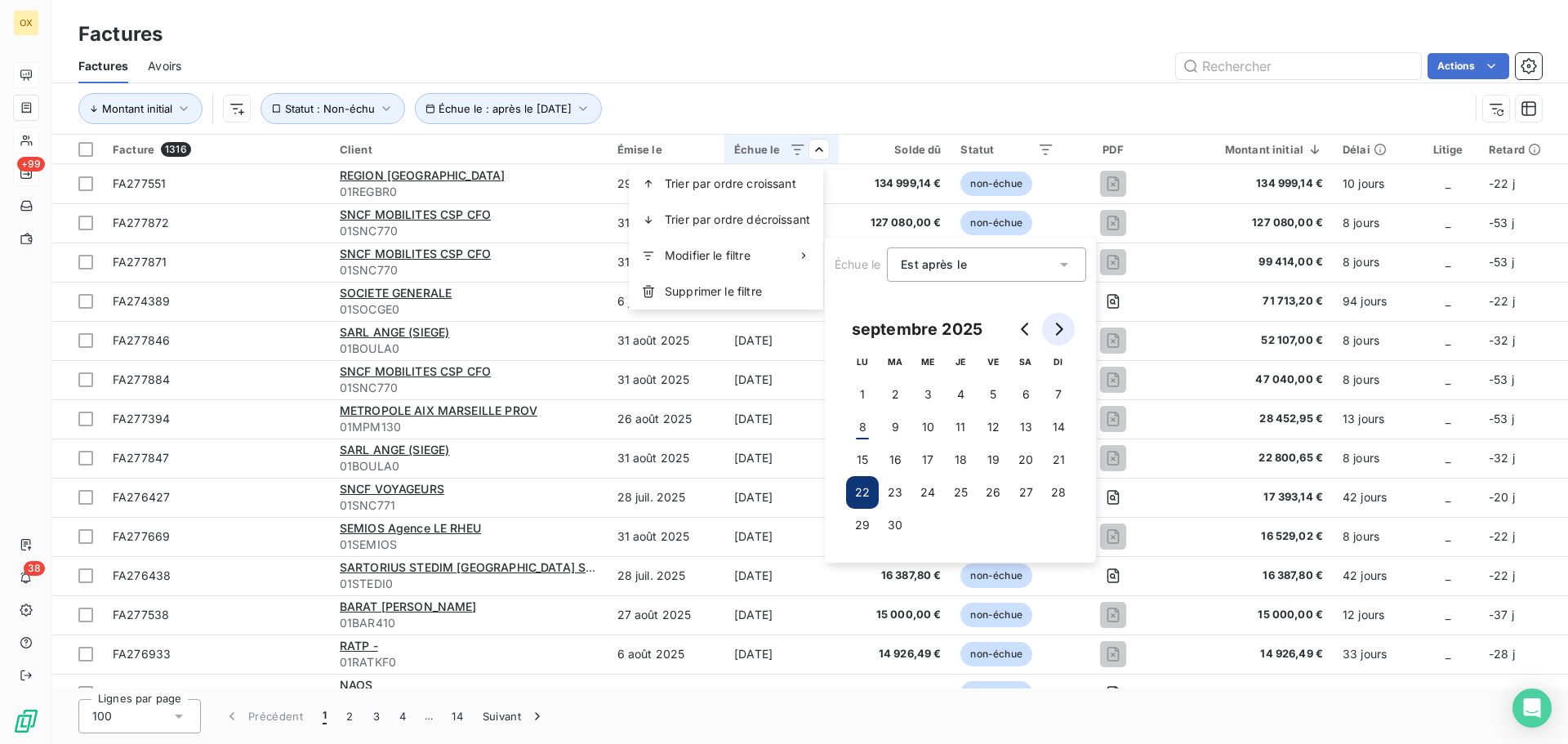
click at [1061, 330] on icon "Go to next month" at bounding box center [1059, 328] width 8 height 13
click at [860, 420] on button "6" at bounding box center [862, 427] width 32 height 32
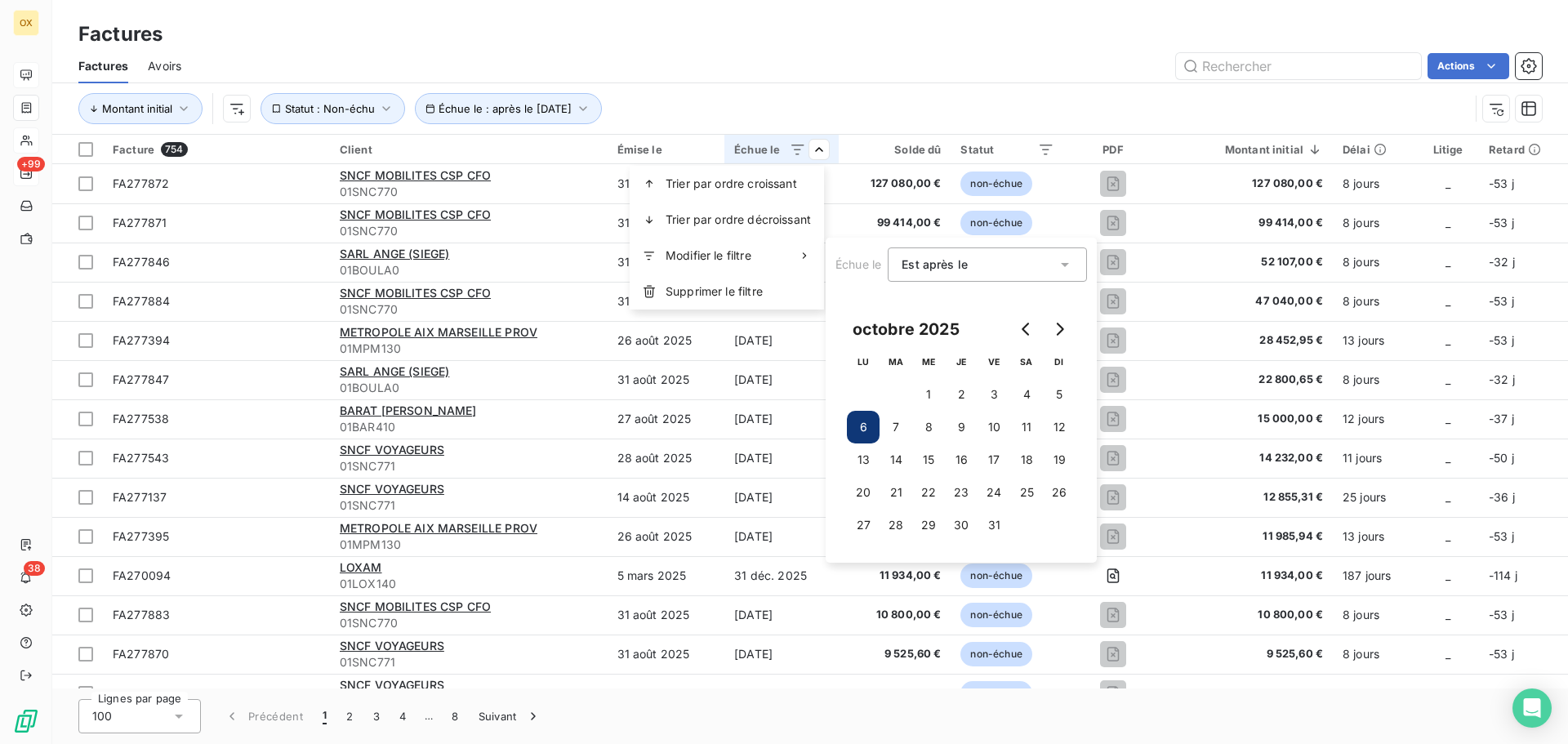
click at [994, 104] on html "OX +99 38 Factures Factures Avoirs Actions Montant initial Échue le : après le …" at bounding box center [784, 372] width 1568 height 744
click at [1022, 328] on icon "Go to previous month" at bounding box center [1026, 328] width 13 height 13
click at [865, 490] on button "22" at bounding box center [863, 492] width 32 height 32
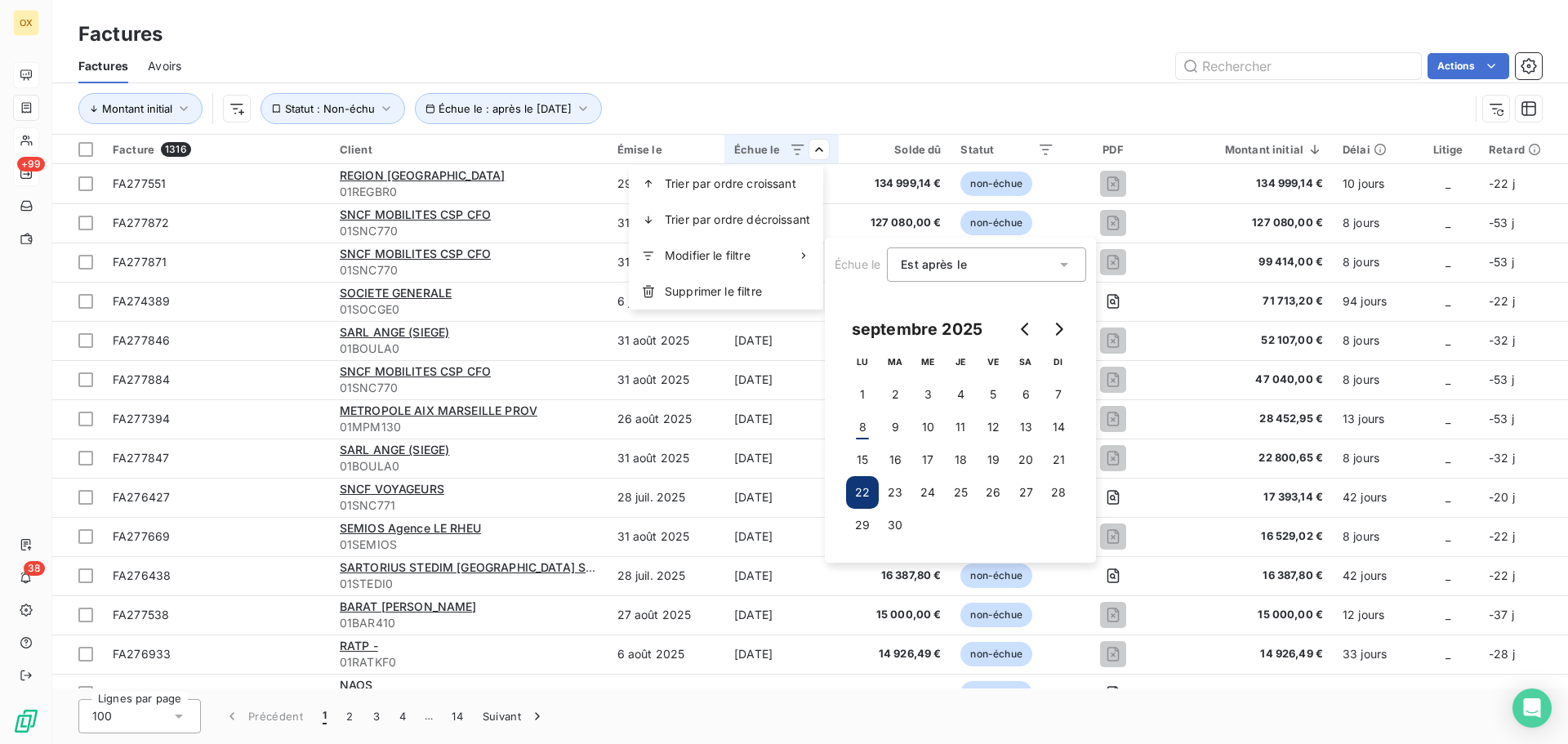
click at [826, 90] on html "OX +99 38 Factures Factures Avoirs Actions Montant initial Échue le : après le …" at bounding box center [784, 372] width 1568 height 744
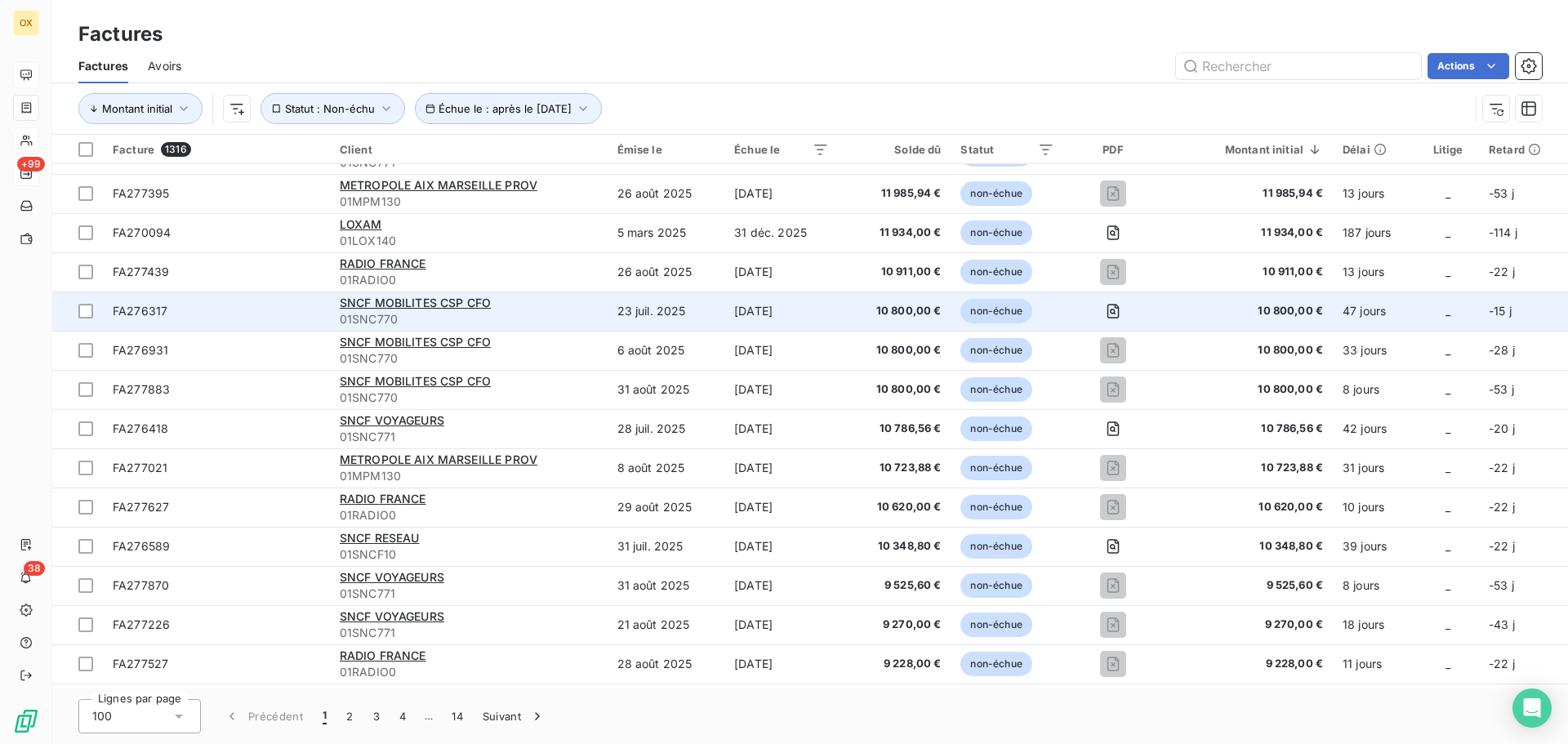
scroll to position [817, 0]
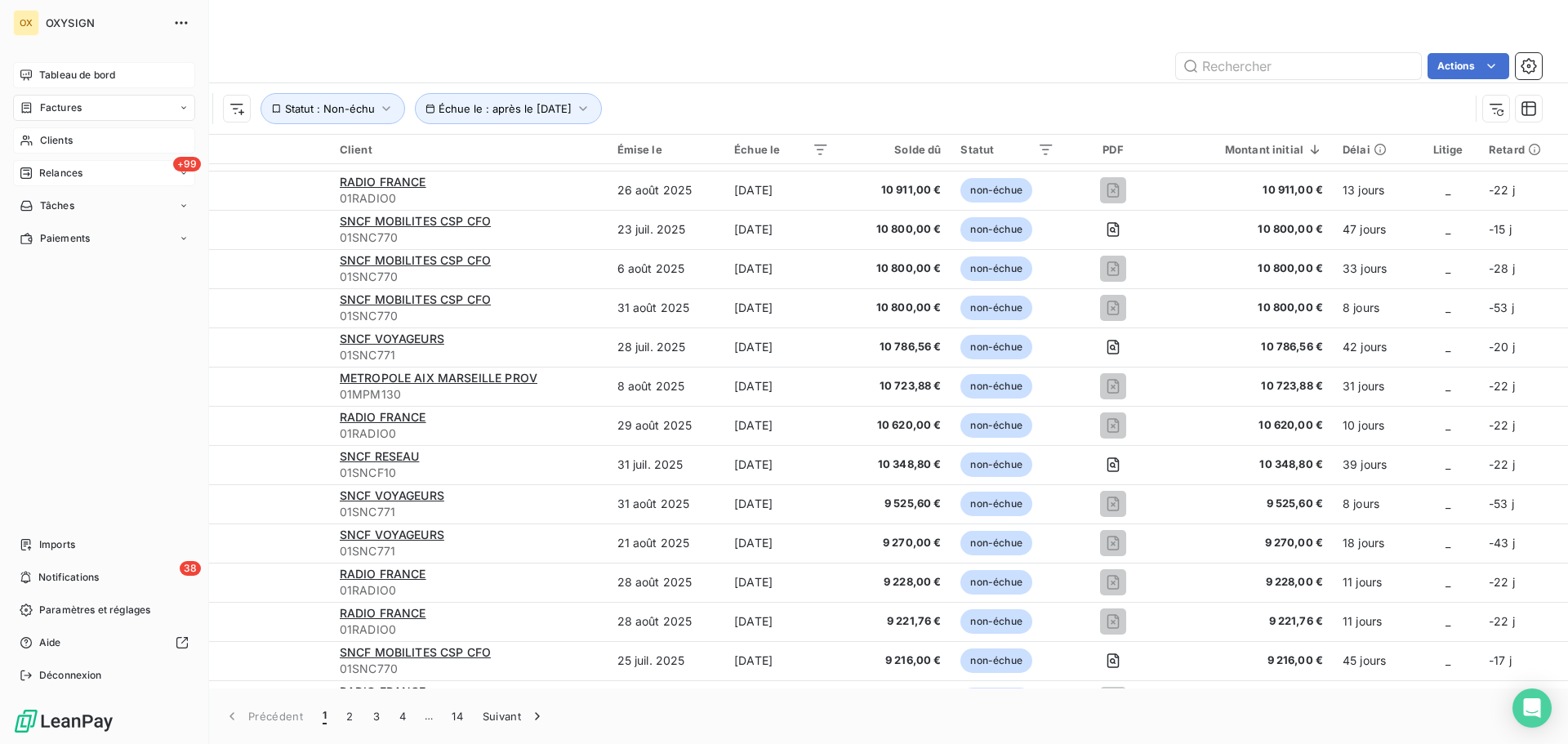
click at [47, 70] on span "Tableau de bord" at bounding box center [77, 74] width 76 height 15
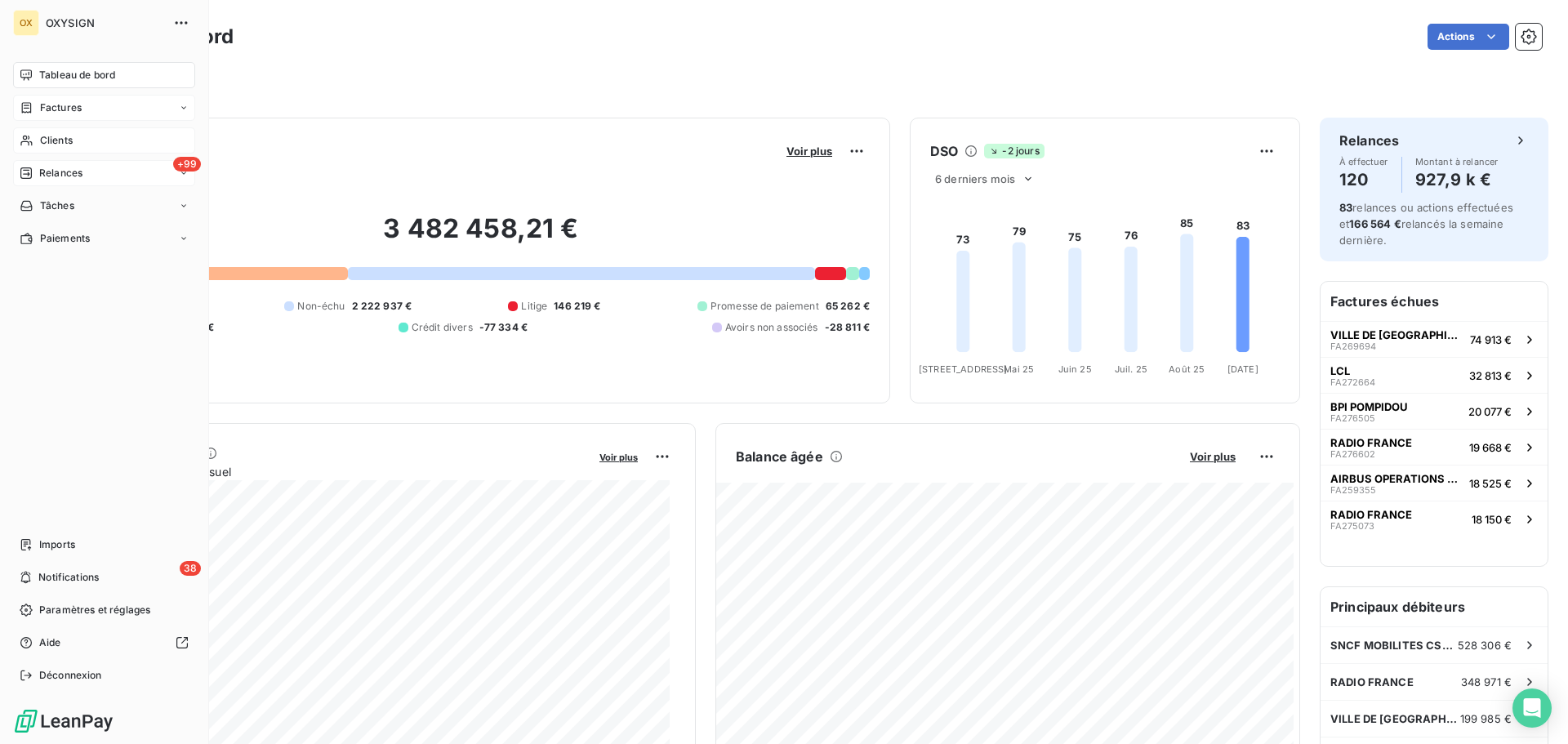
click at [71, 173] on span "Relances" at bounding box center [61, 172] width 44 height 15
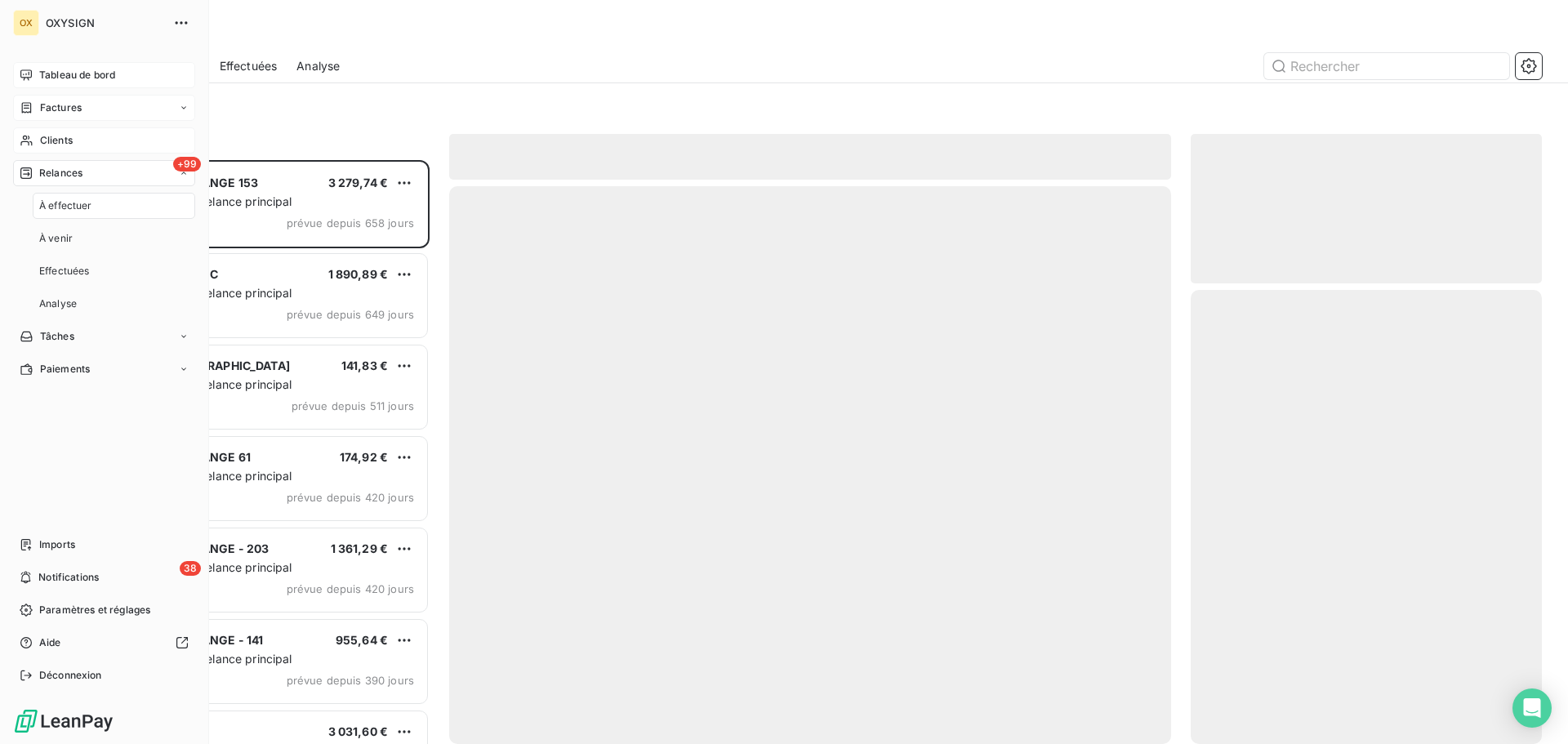
scroll to position [572, 339]
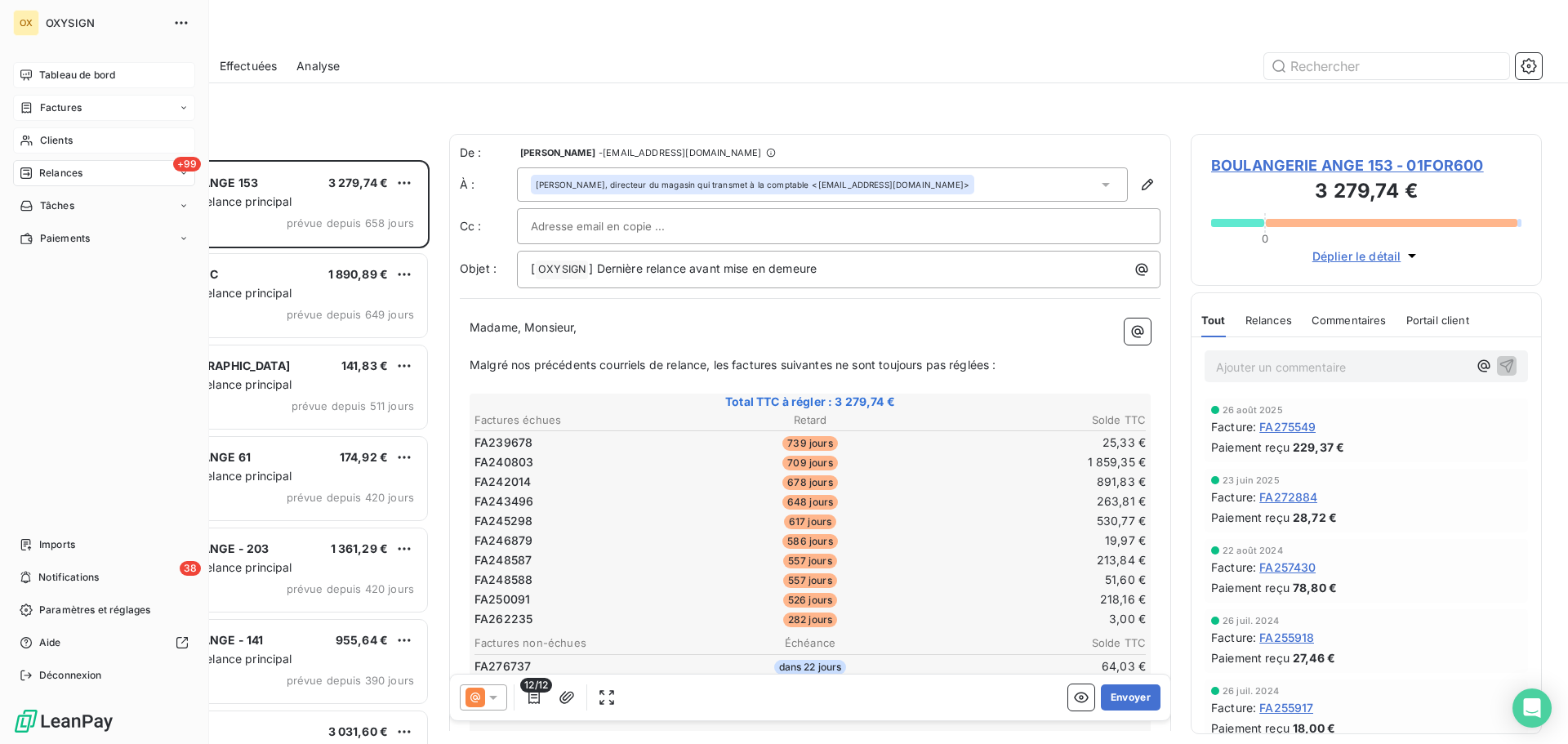
click at [56, 67] on span "Tableau de bord" at bounding box center [77, 74] width 76 height 15
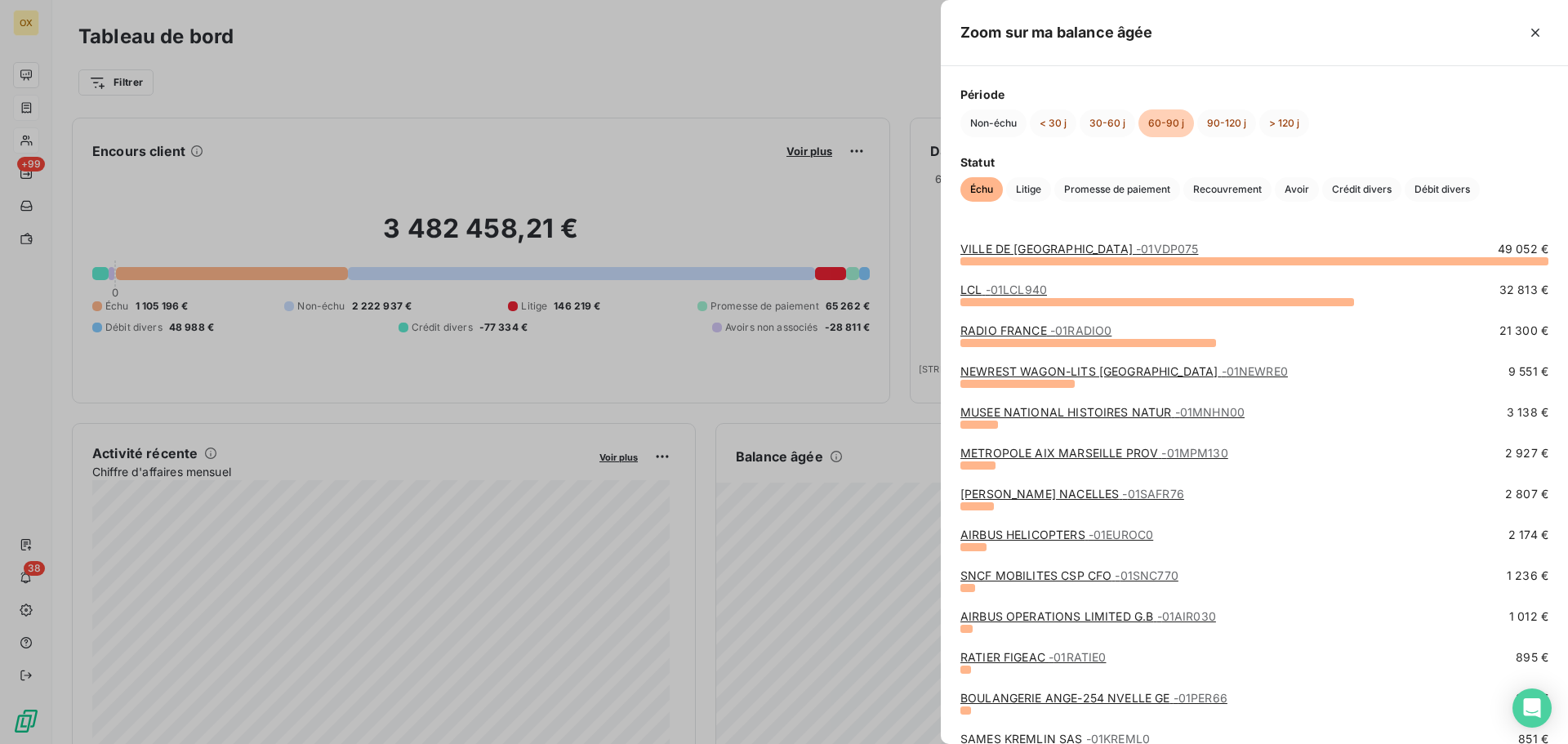
click at [1056, 366] on link "NEWREST WAGON-LITS FRANCE - 01NEWRE0" at bounding box center [1124, 371] width 328 height 14
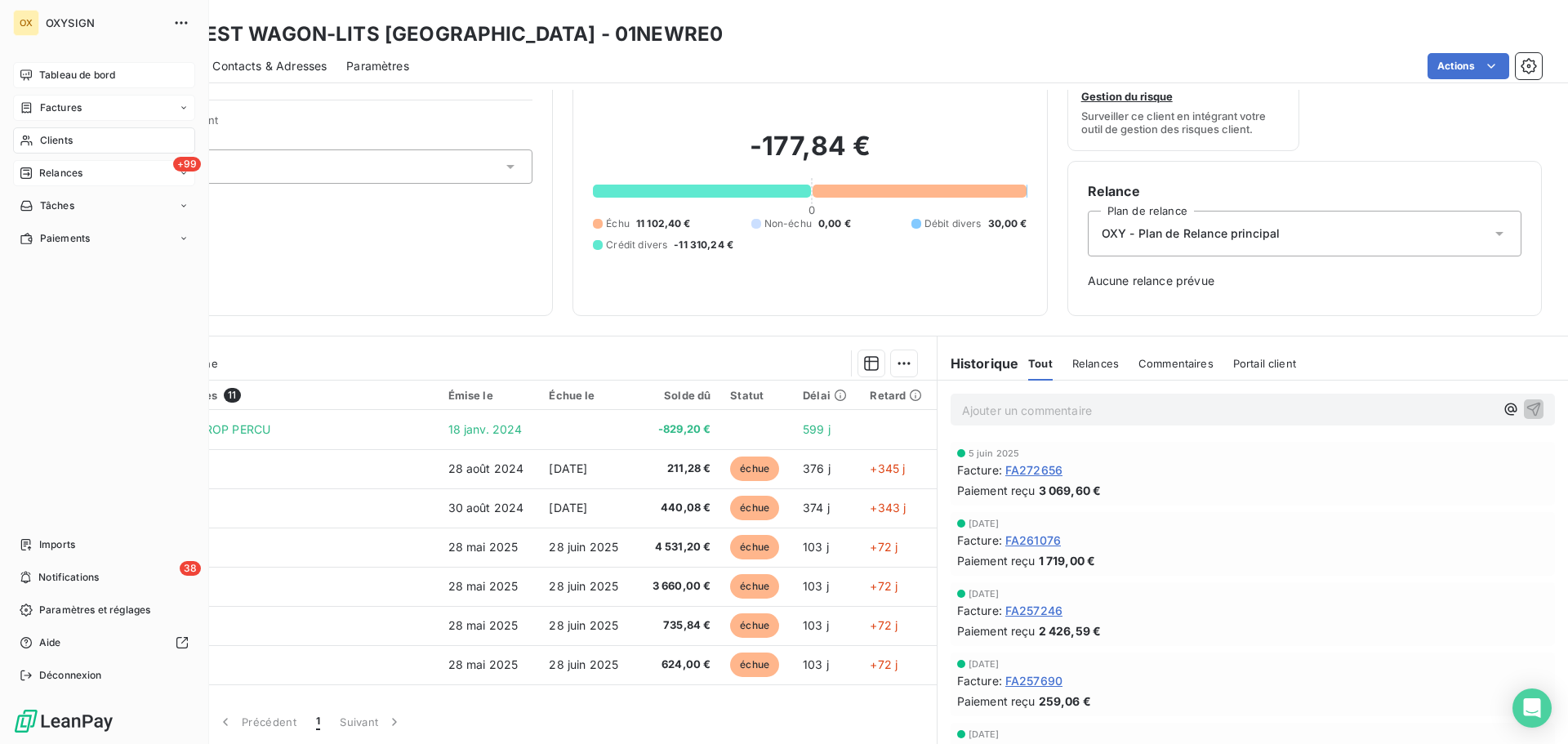
click at [48, 169] on span "Relances" at bounding box center [61, 172] width 44 height 15
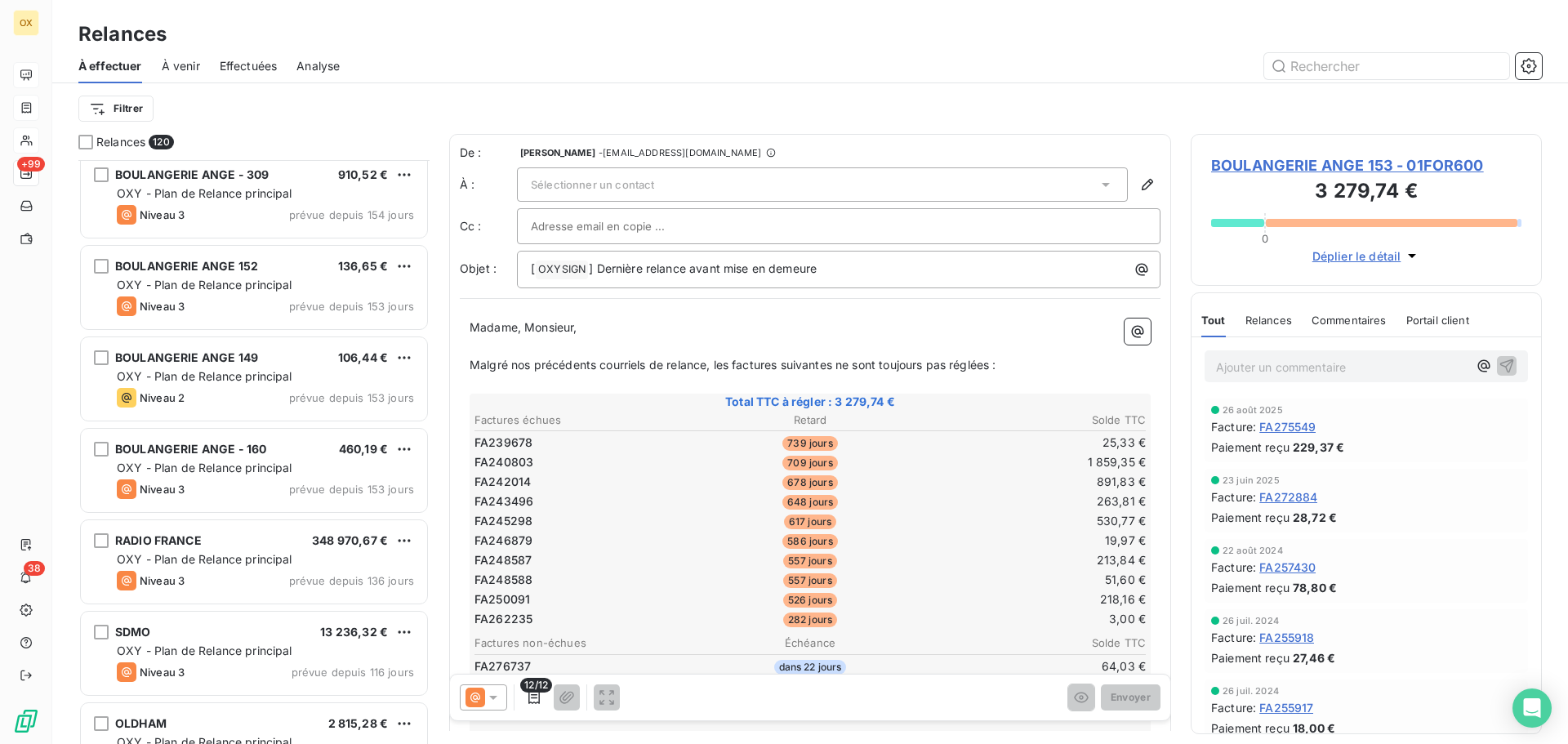
scroll to position [1879, 0]
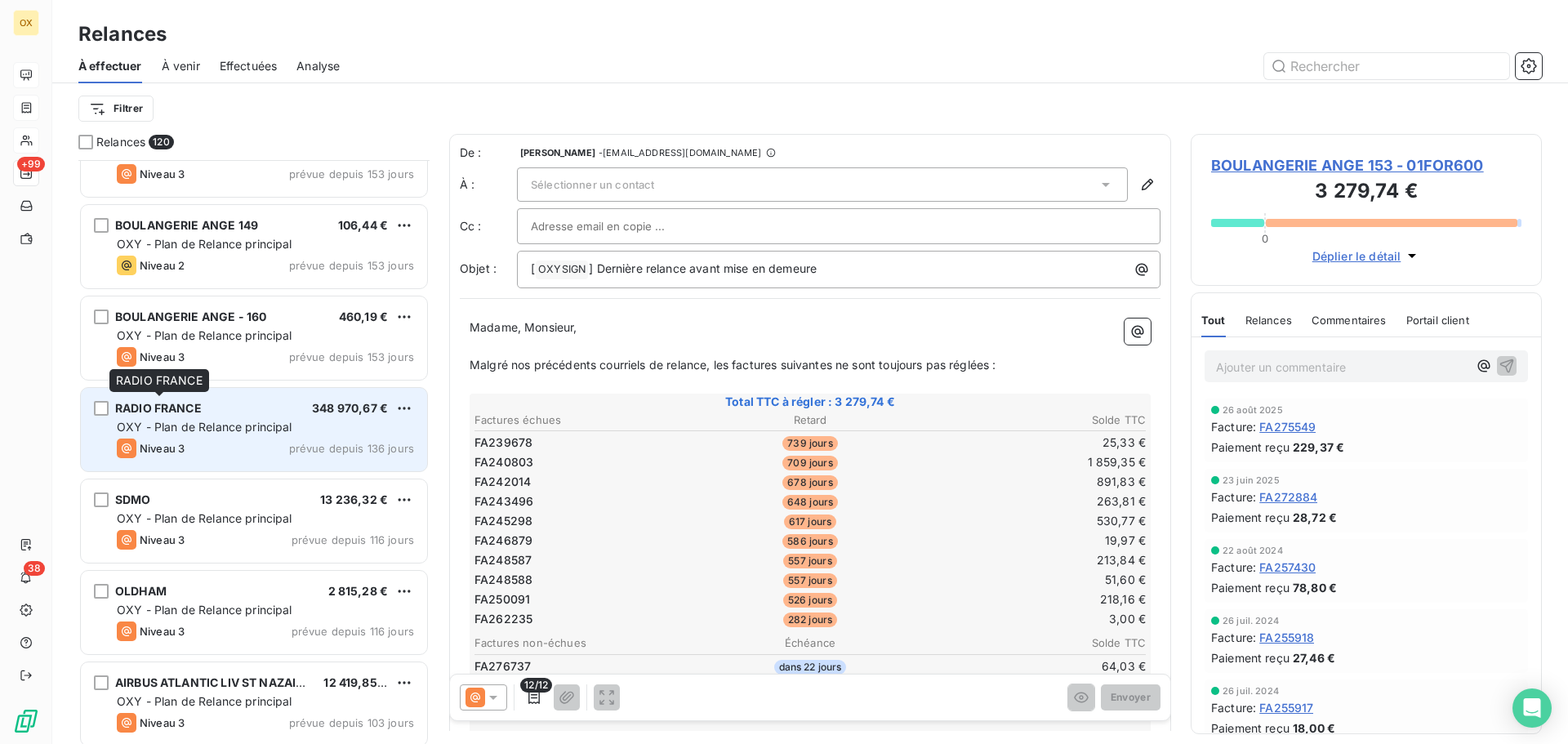
click at [183, 407] on span "RADIO FRANCE" at bounding box center [158, 408] width 86 height 14
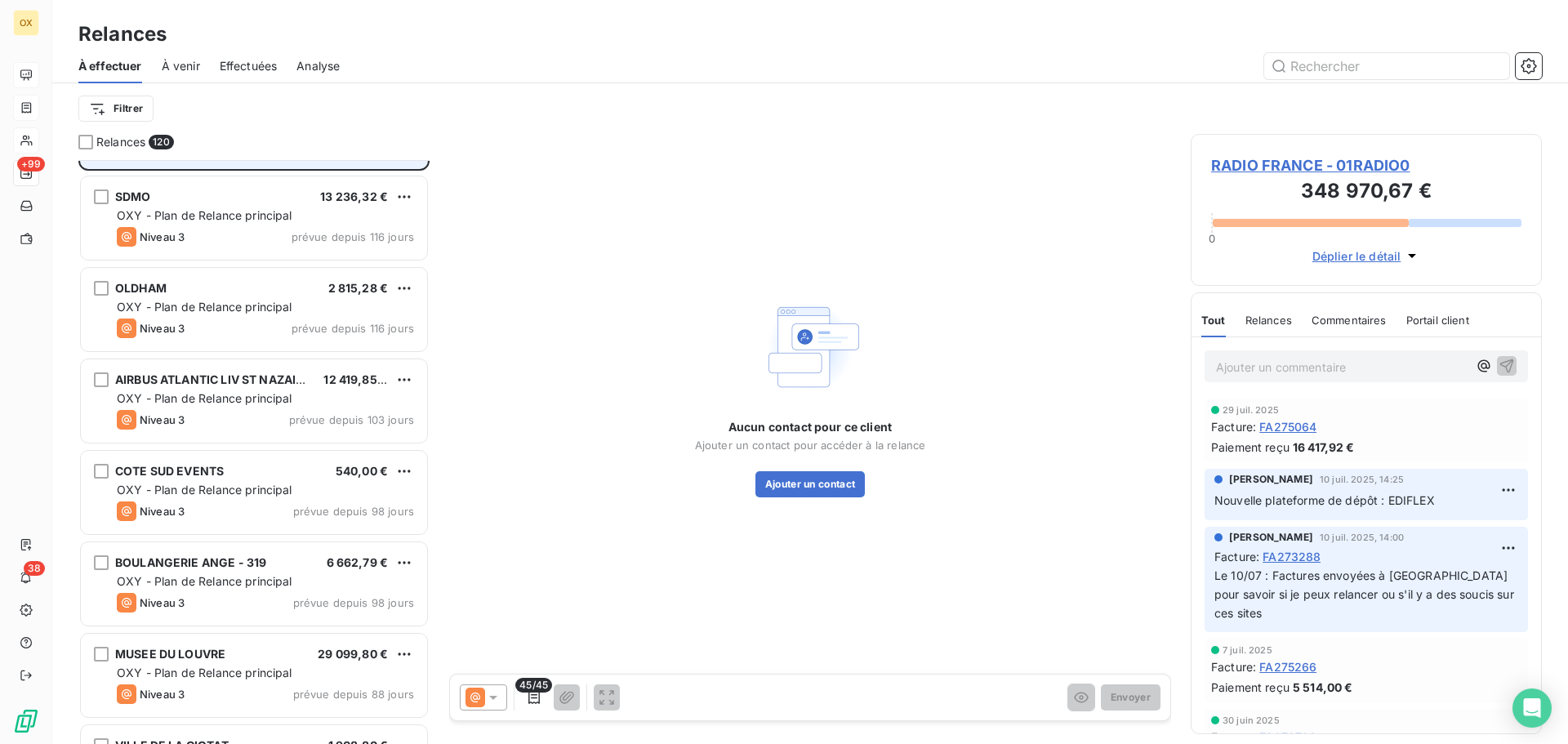
scroll to position [2205, 0]
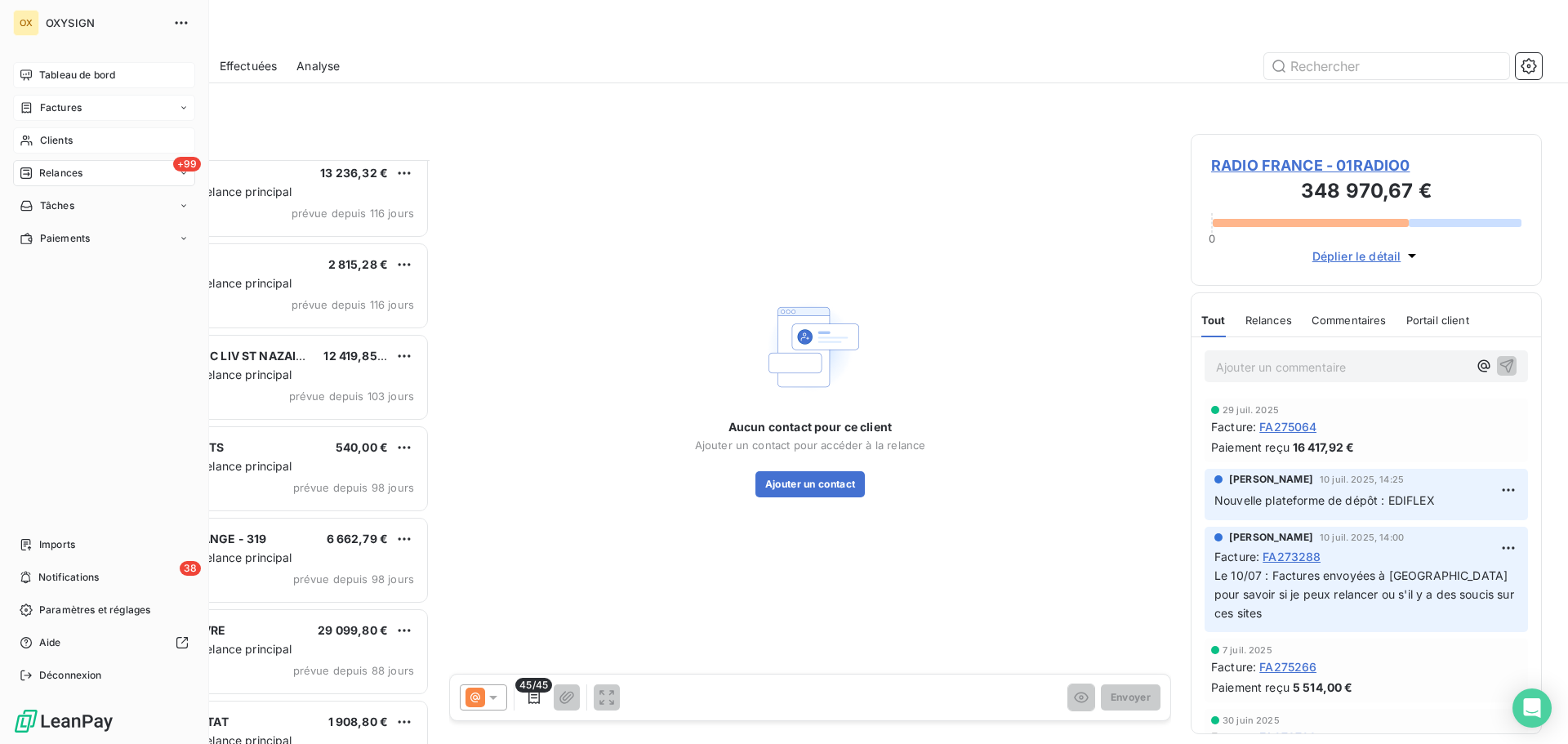
click at [31, 70] on icon at bounding box center [26, 74] width 13 height 13
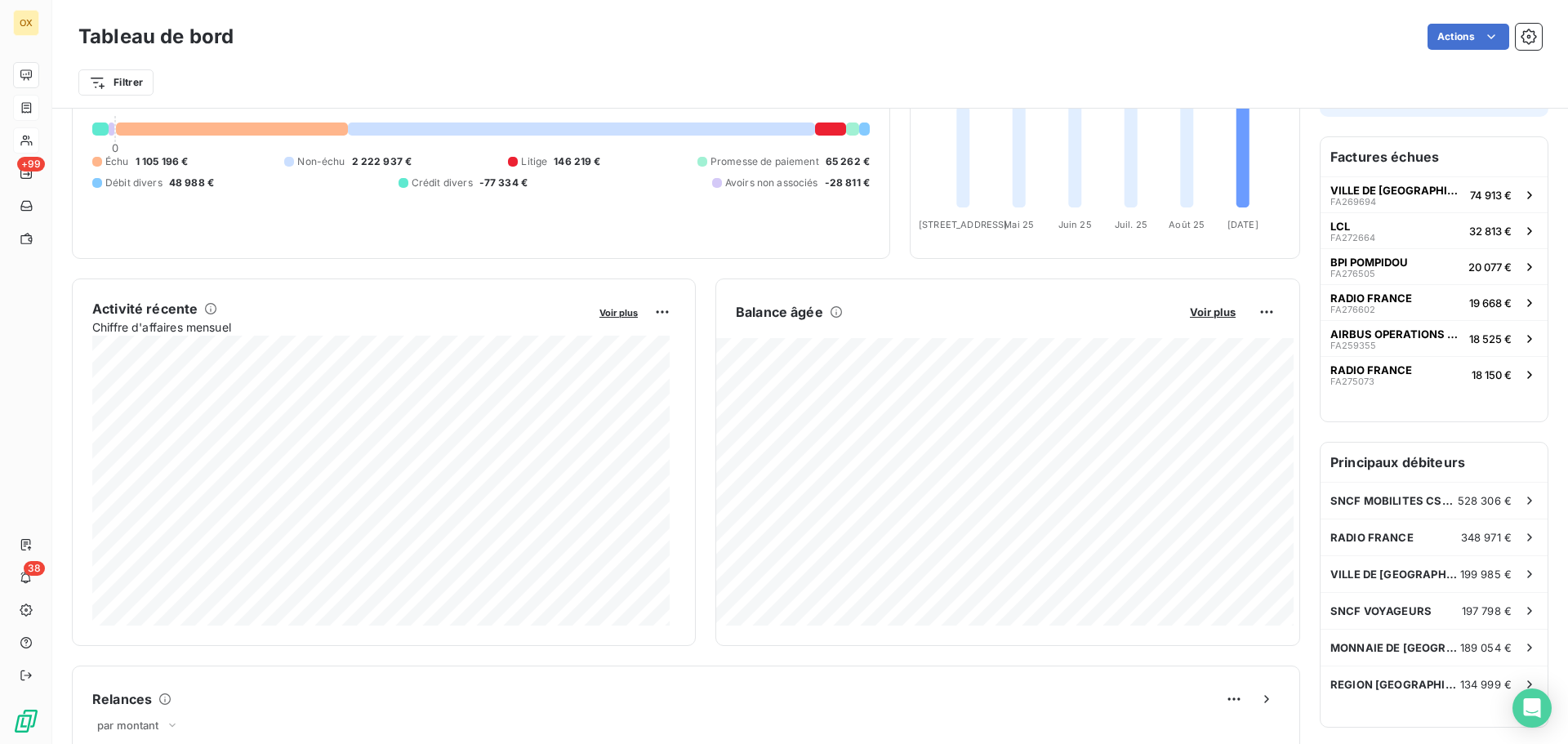
scroll to position [164, 0]
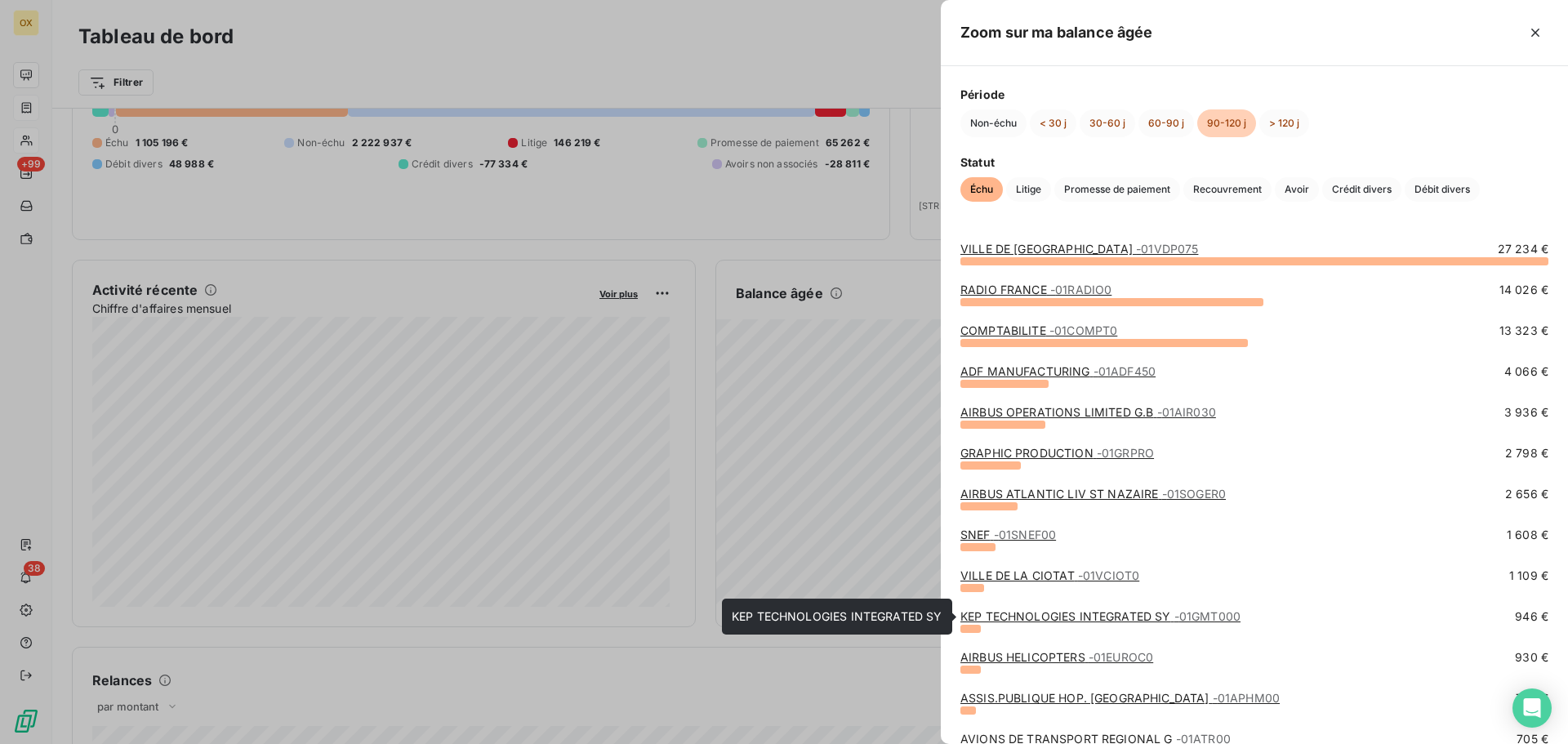
click at [1035, 614] on link "KEP TECHNOLOGIES INTEGRATED SY - 01GMT000" at bounding box center [1100, 616] width 280 height 14
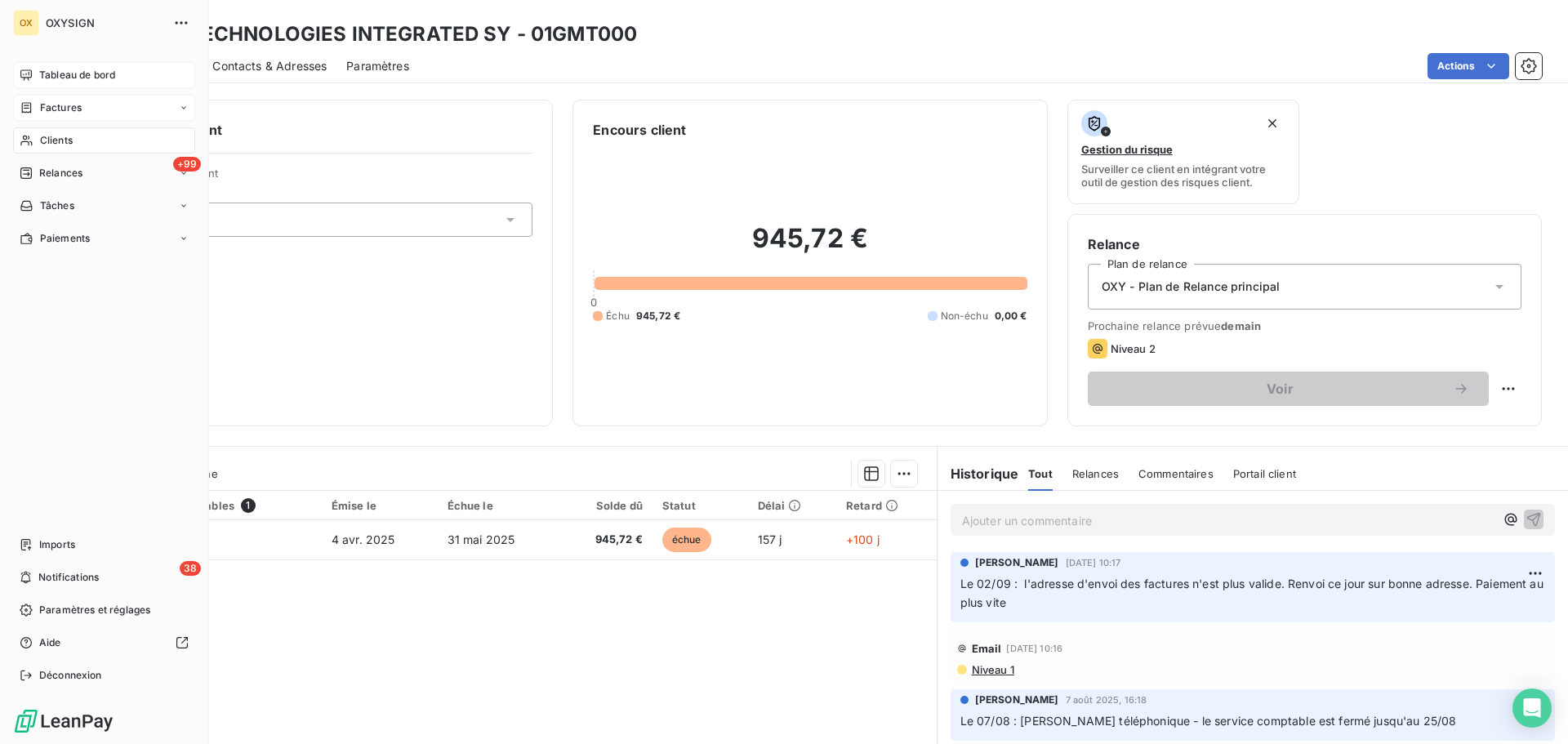
click at [46, 73] on span "Tableau de bord" at bounding box center [77, 74] width 76 height 15
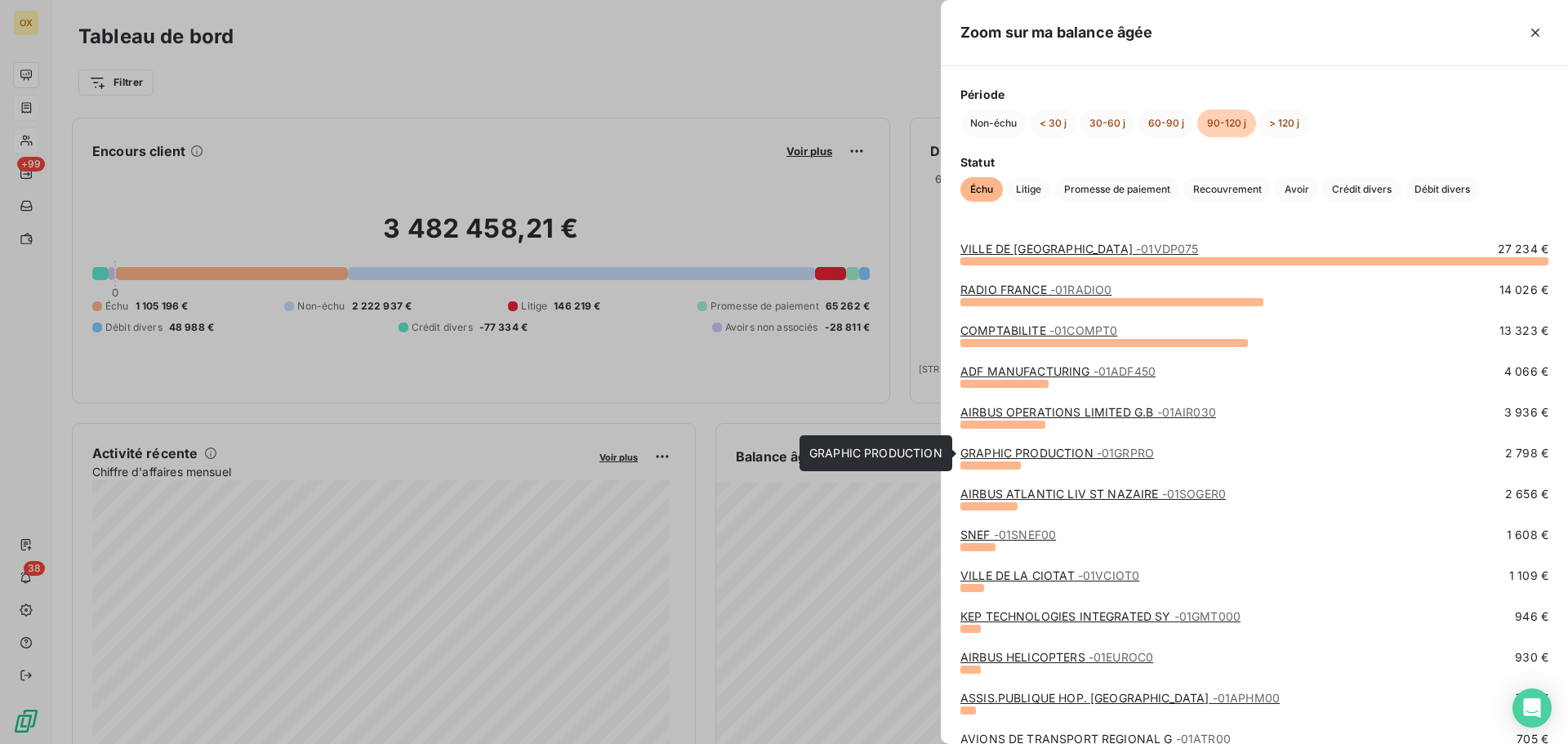
click at [1028, 445] on link "GRAPHIC PRODUCTION - 01GRPRO" at bounding box center [1057, 452] width 194 height 14
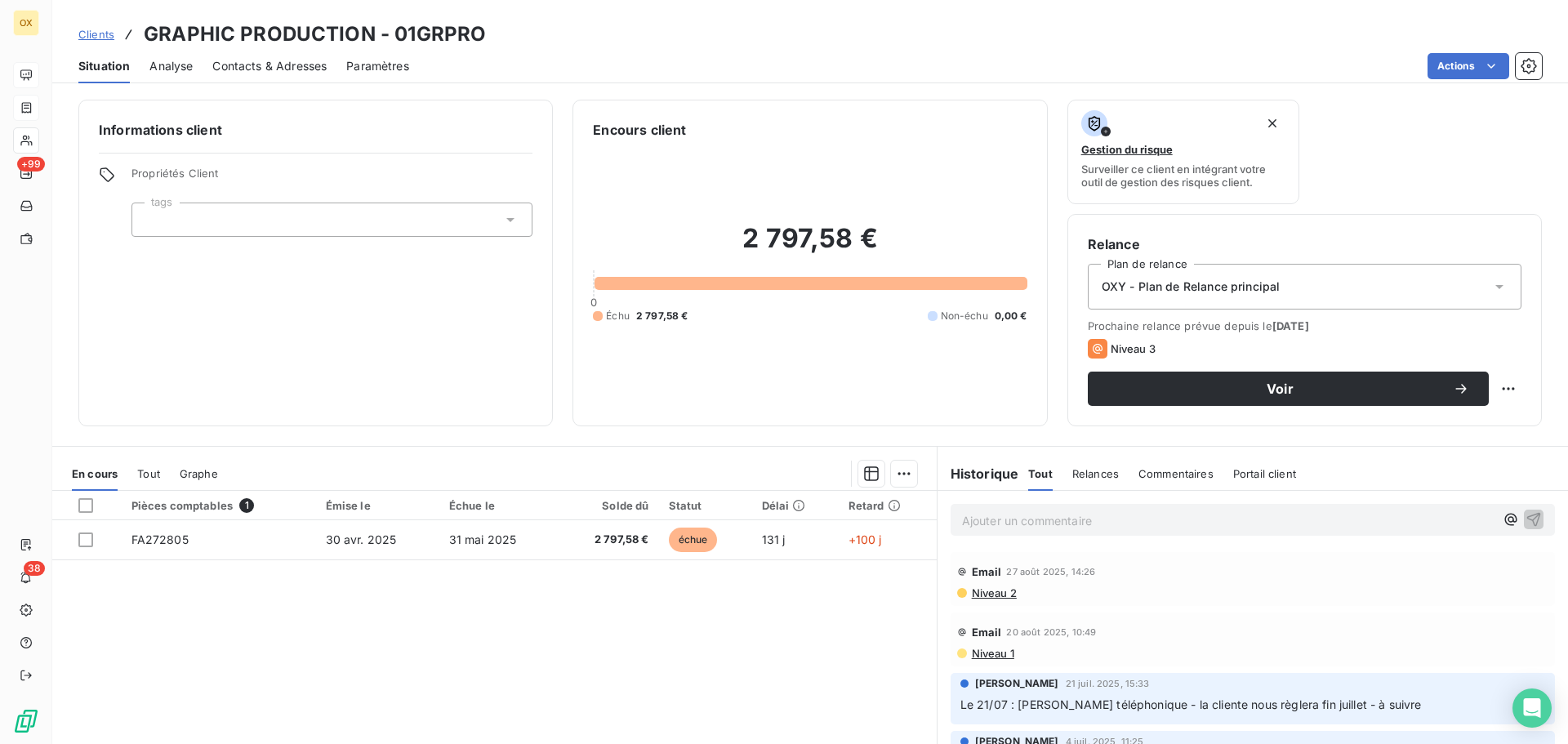
click at [295, 68] on span "Contacts & Adresses" at bounding box center [270, 66] width 114 height 16
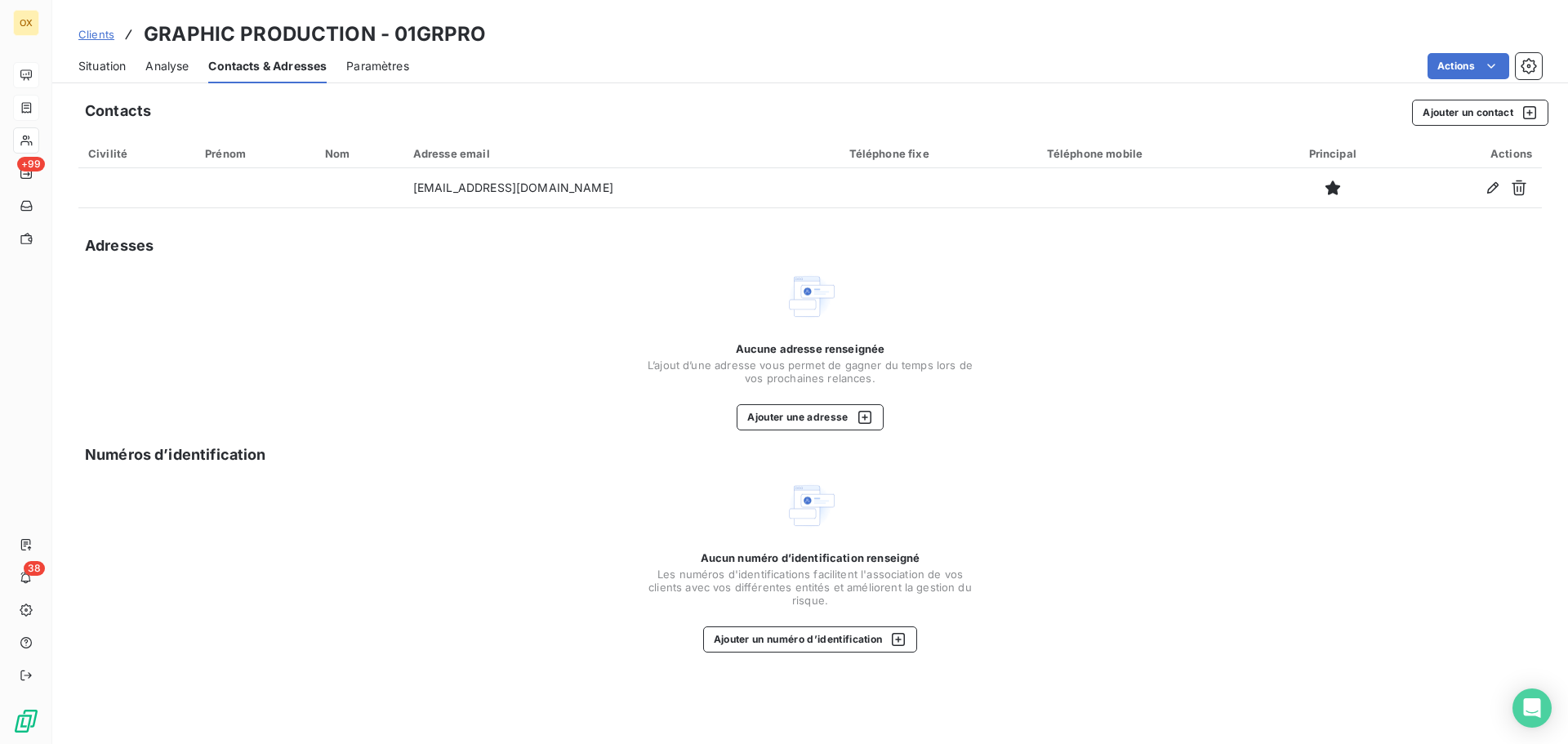
click at [114, 67] on span "Situation" at bounding box center [102, 66] width 47 height 16
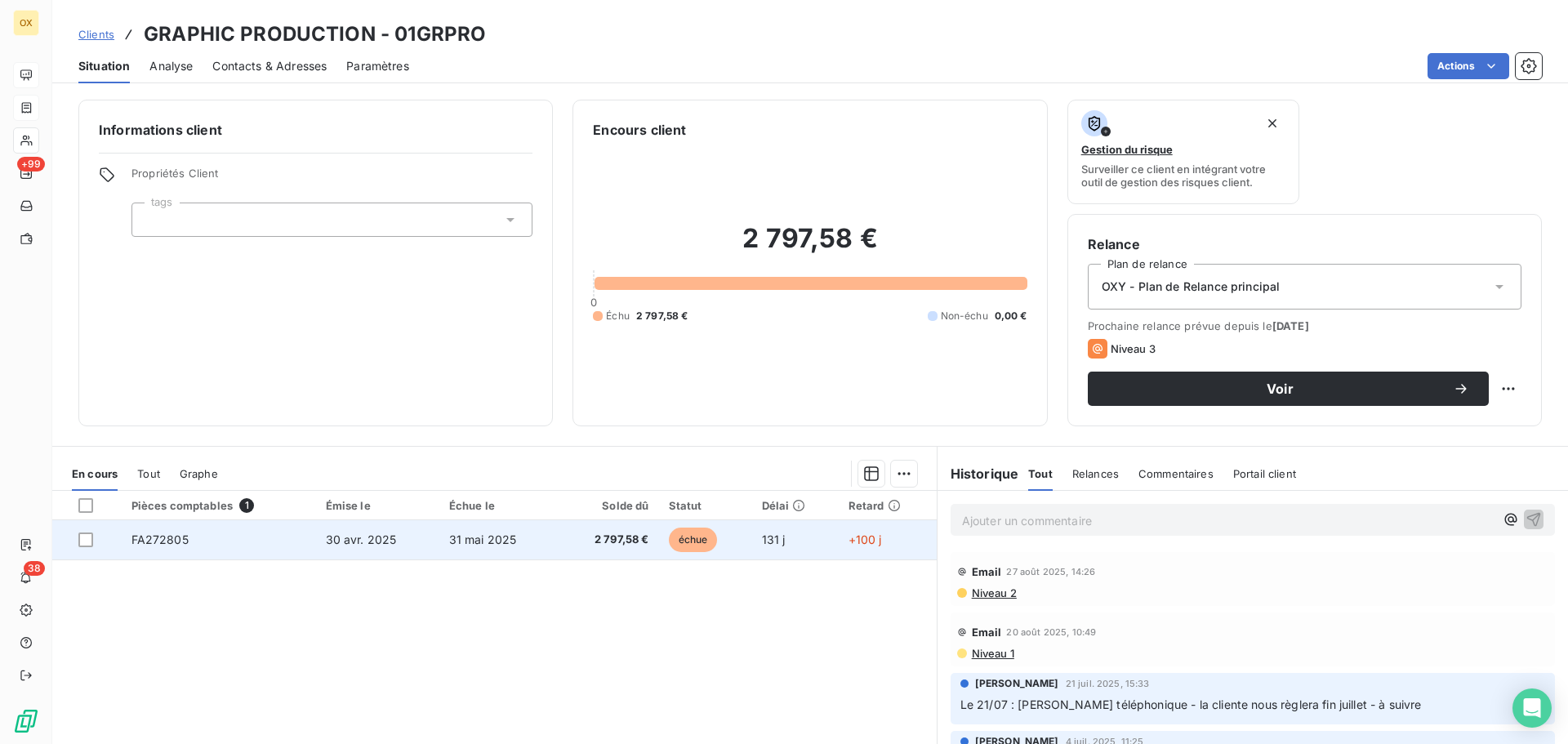
click at [568, 543] on span "2 797,58 €" at bounding box center [608, 539] width 81 height 16
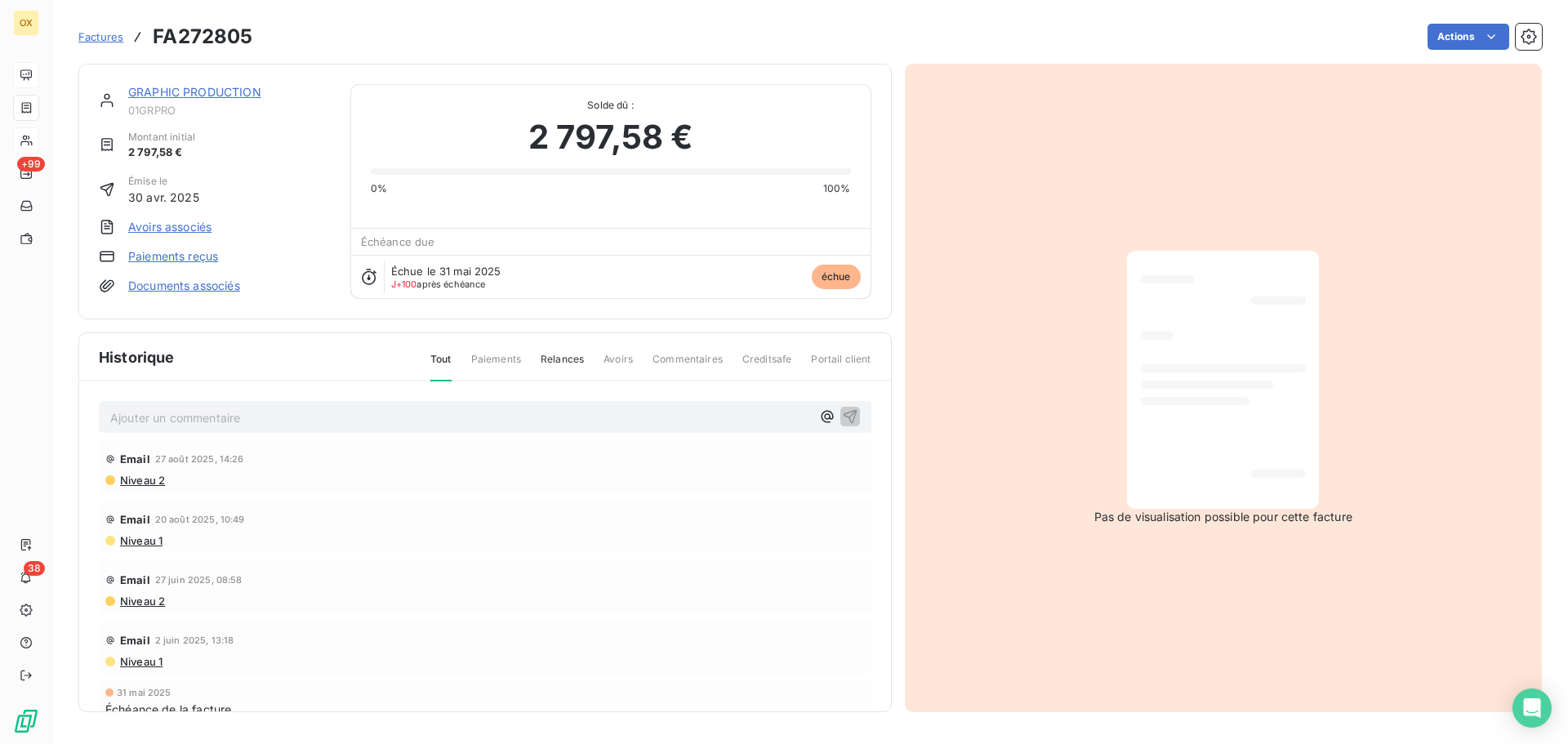
click at [217, 92] on link "GRAPHIC PRODUCTION" at bounding box center [195, 92] width 133 height 14
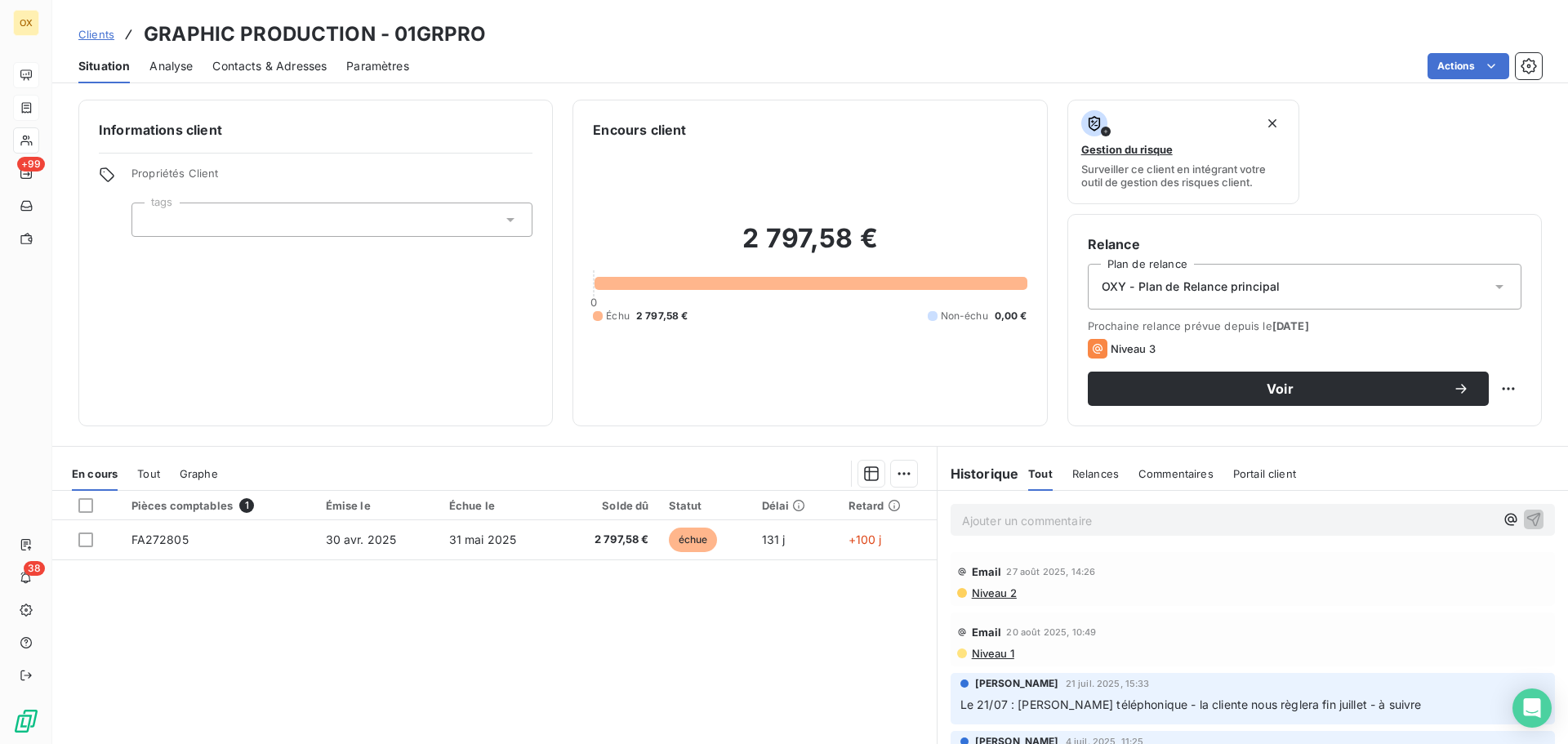
click at [293, 71] on span "Contacts & Adresses" at bounding box center [270, 66] width 114 height 16
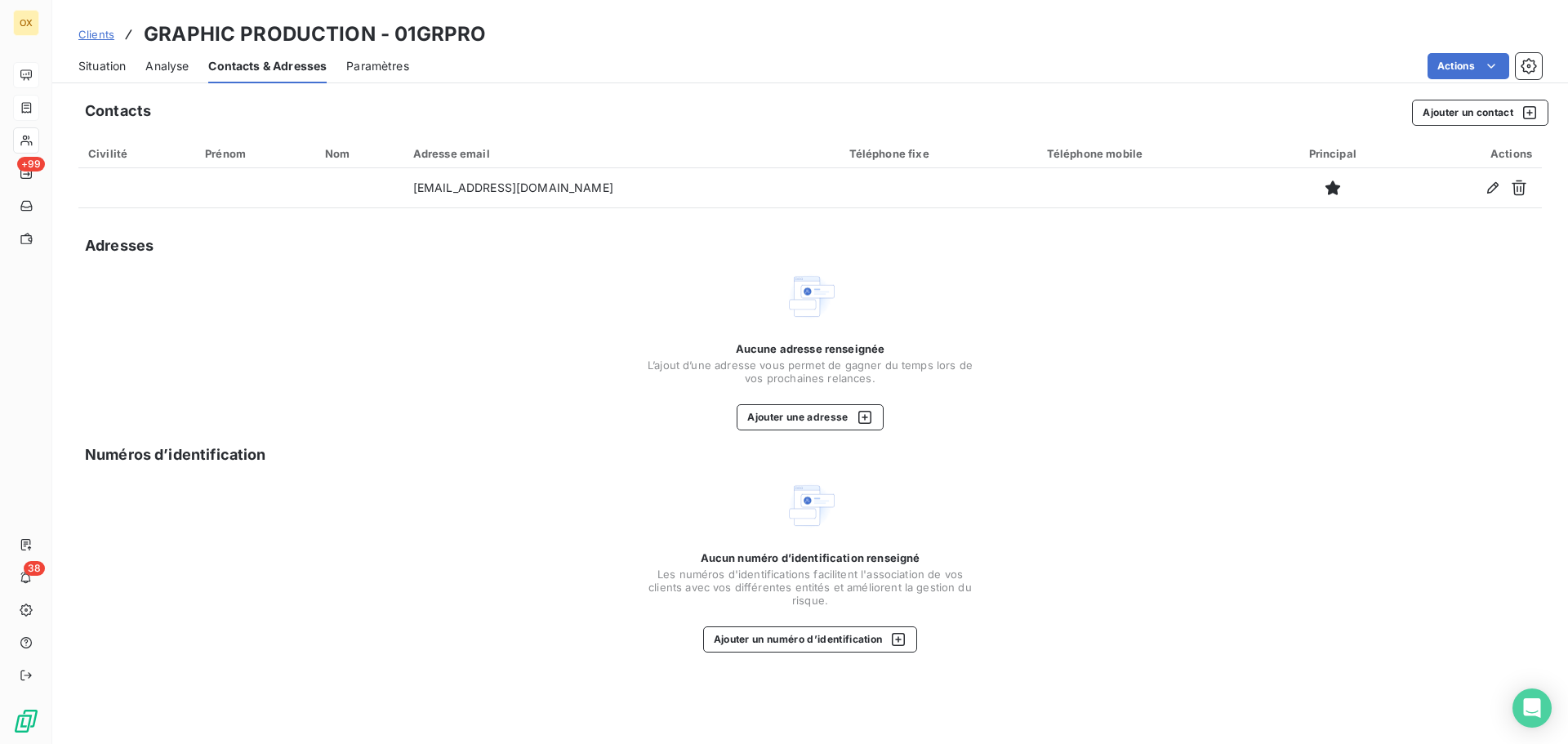
click at [109, 67] on span "Situation" at bounding box center [102, 66] width 47 height 16
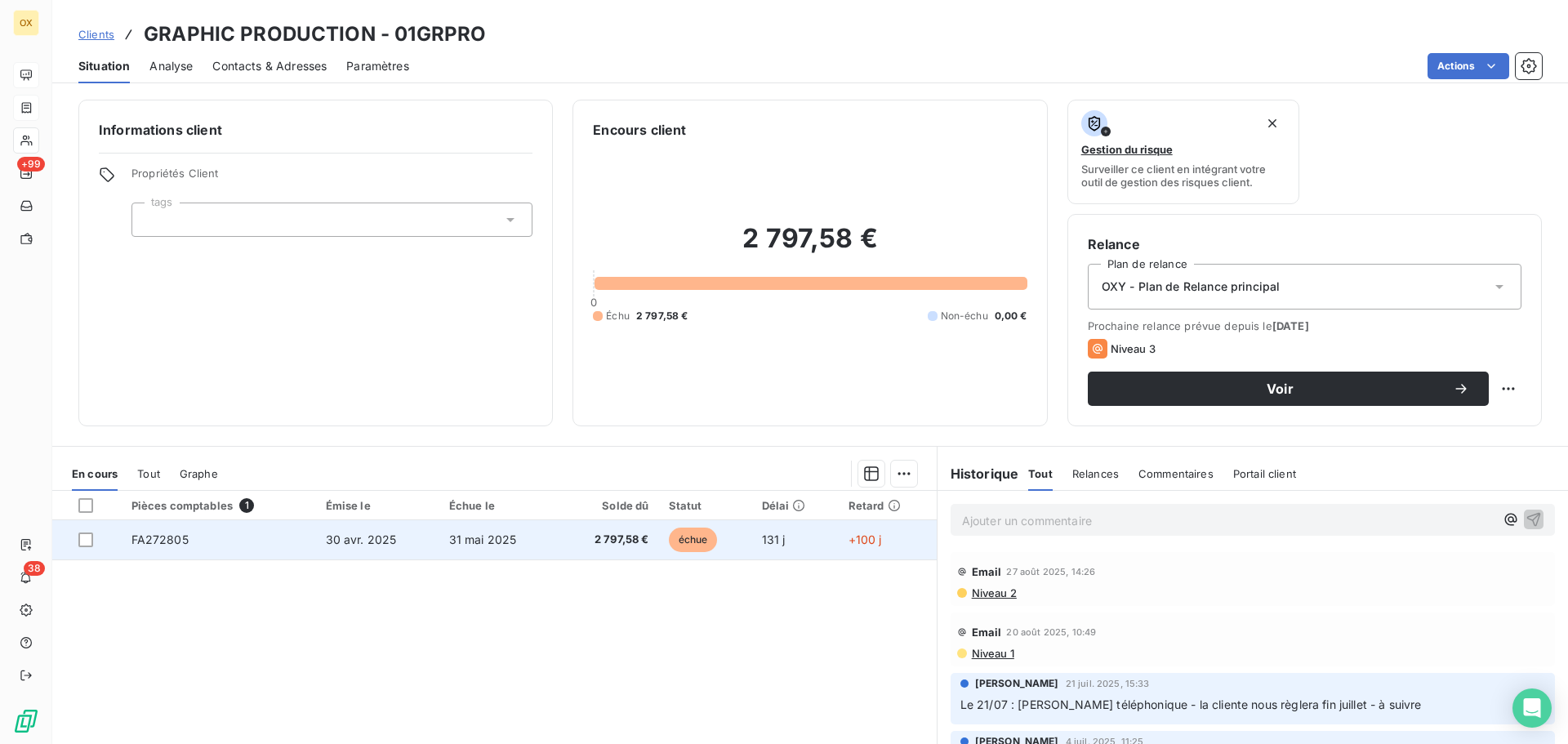
click at [669, 538] on span "échue" at bounding box center [693, 539] width 49 height 25
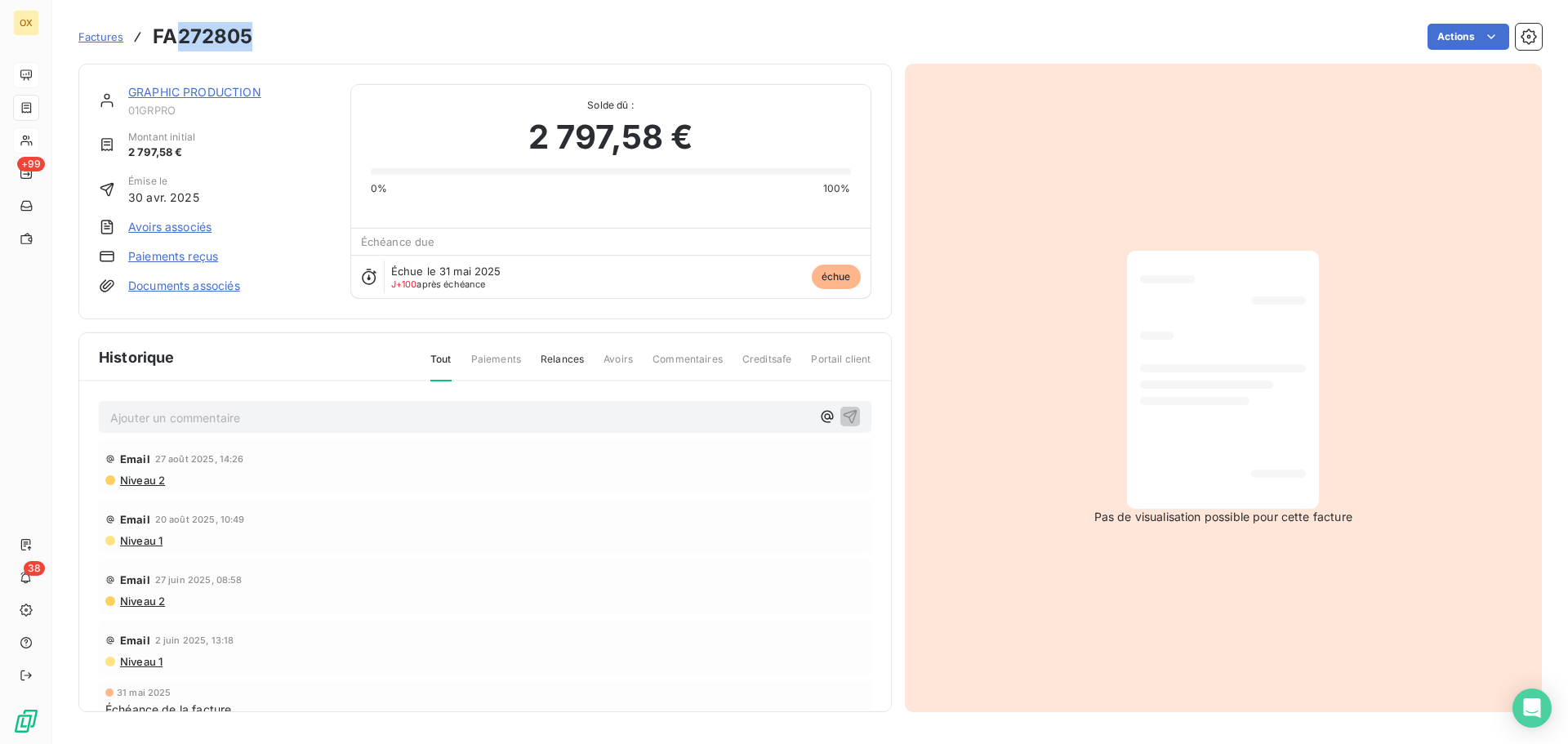
drag, startPoint x: 255, startPoint y: 32, endPoint x: 181, endPoint y: 40, distance: 74.4
click at [181, 40] on div "Factures FA272805 Actions" at bounding box center [810, 37] width 1464 height 34
copy h3 "272805"
click at [255, 92] on link "GRAPHIC PRODUCTION" at bounding box center [195, 92] width 133 height 14
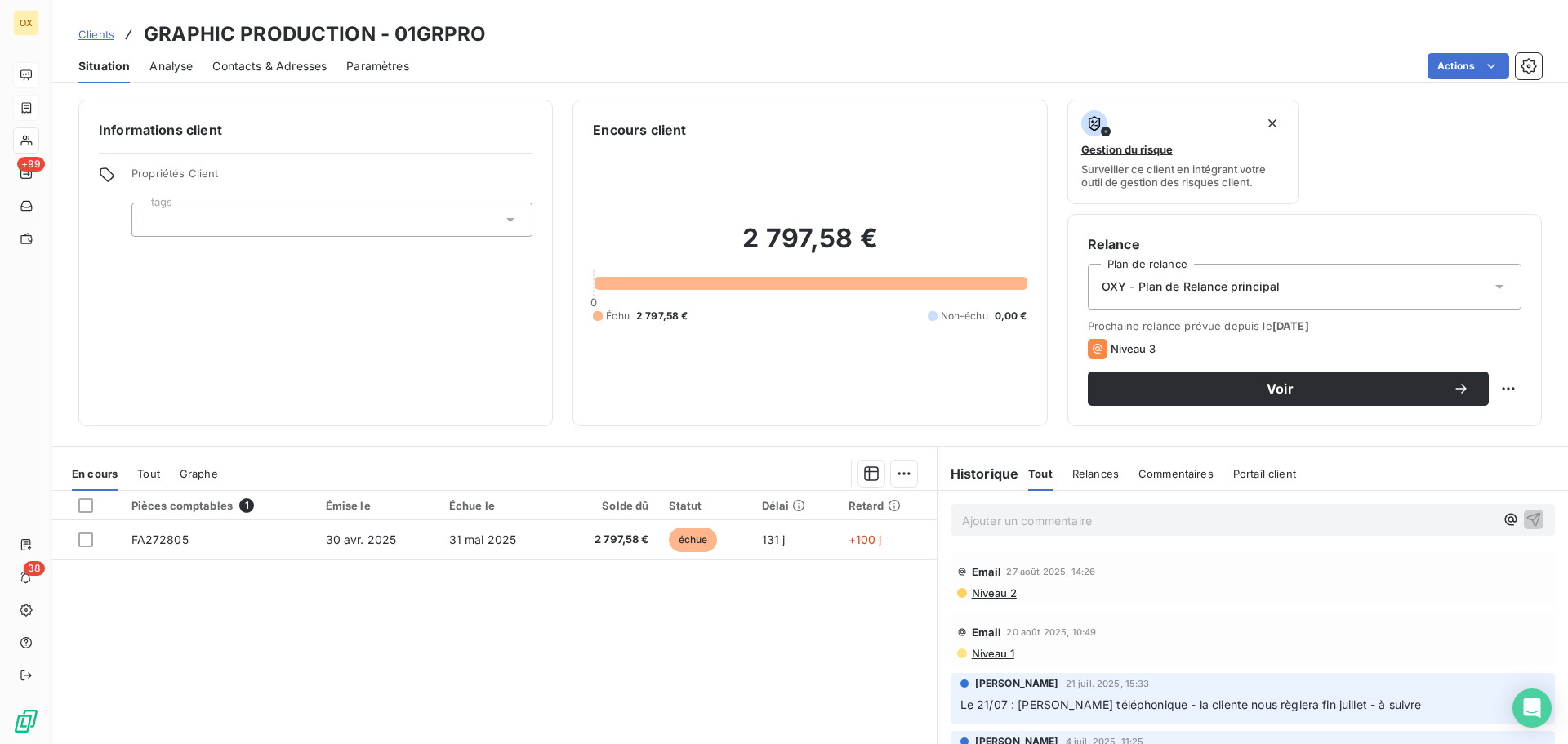
drag, startPoint x: 288, startPoint y: 66, endPoint x: 398, endPoint y: 79, distance: 110.8
click at [288, 66] on span "Contacts & Adresses" at bounding box center [270, 66] width 114 height 16
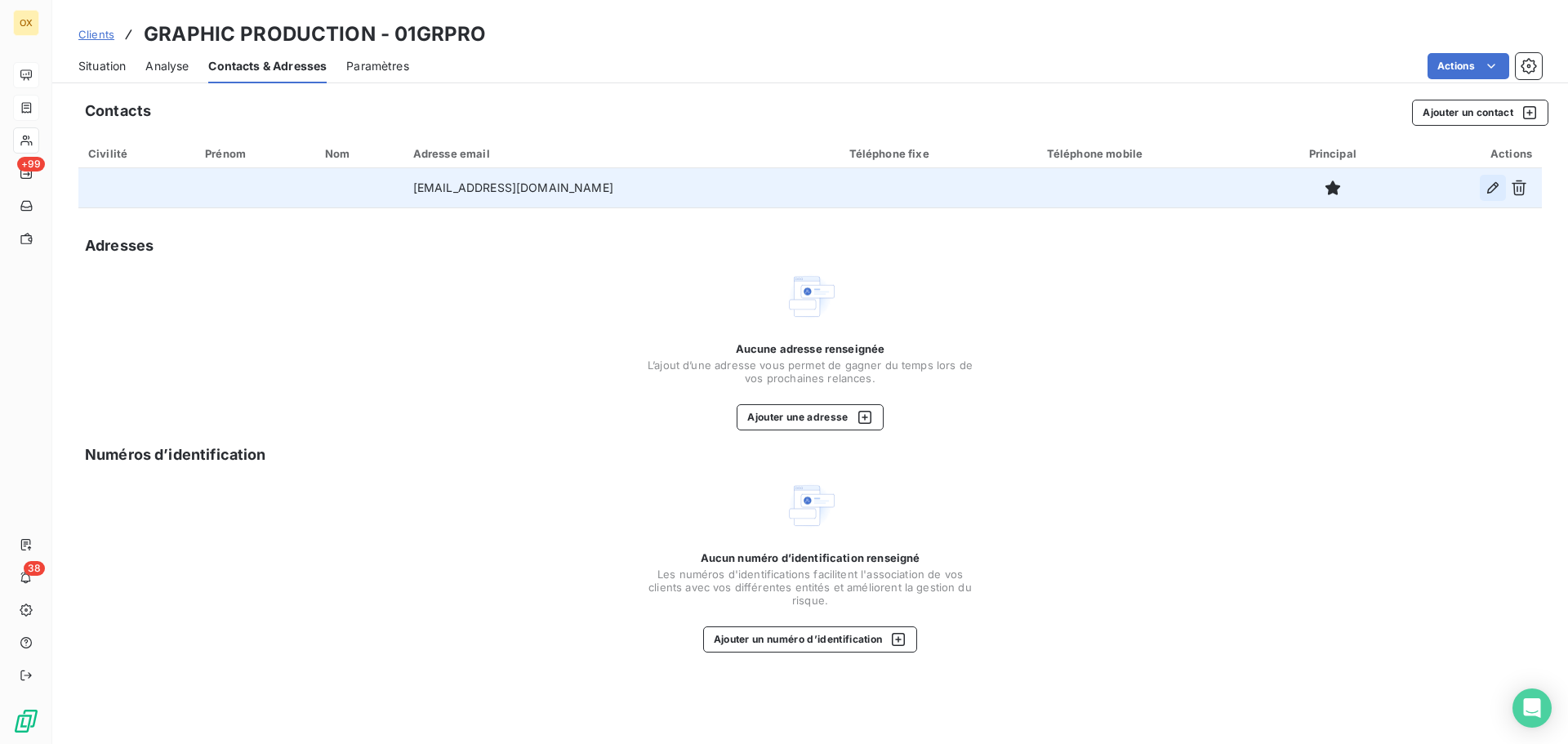
click at [1487, 189] on icon "button" at bounding box center [1492, 187] width 16 height 16
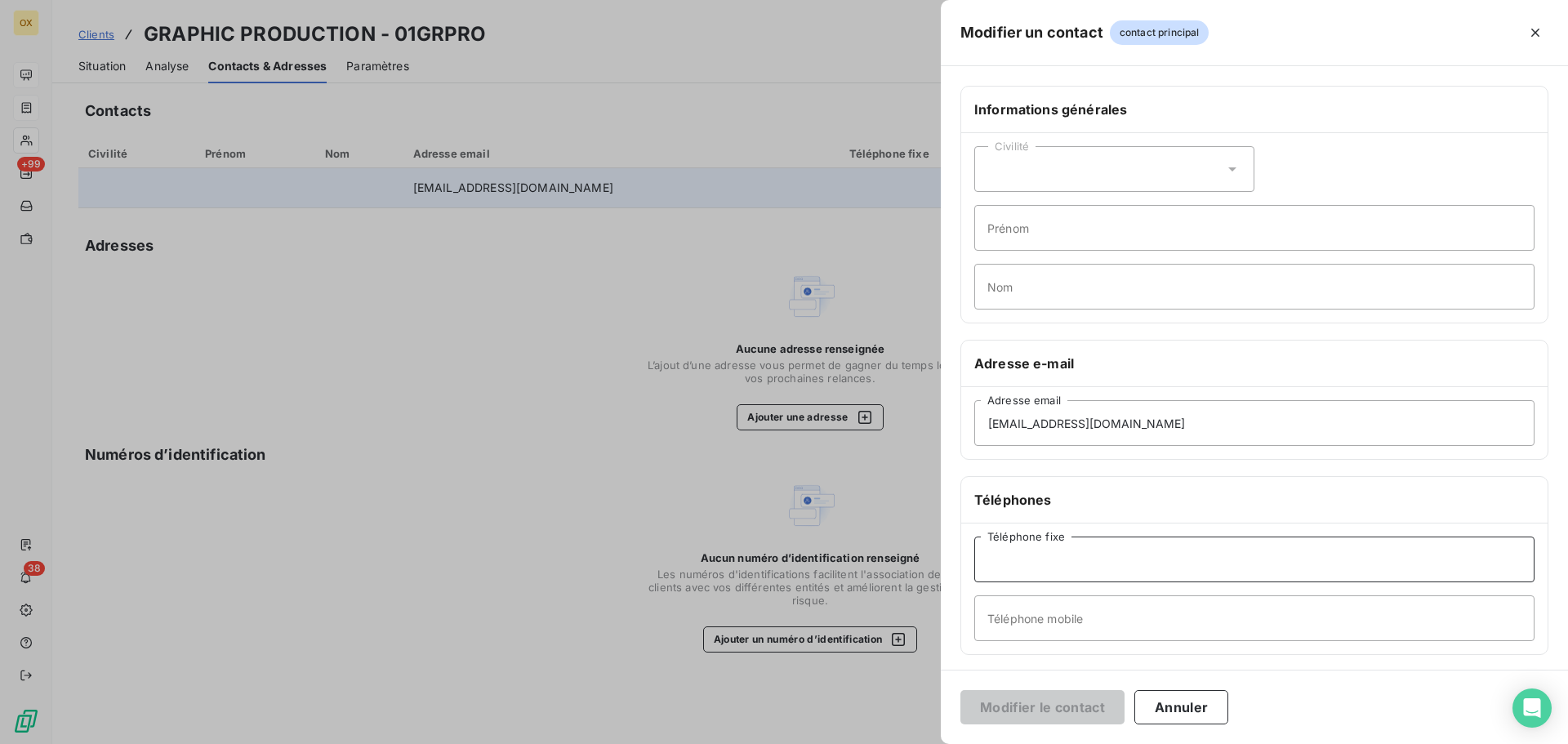
click at [1043, 565] on input "Téléphone fixe" at bounding box center [1254, 560] width 560 height 46
type input "04 42 83 96 01"
click at [1073, 709] on button "Modifier le contact" at bounding box center [1042, 706] width 164 height 34
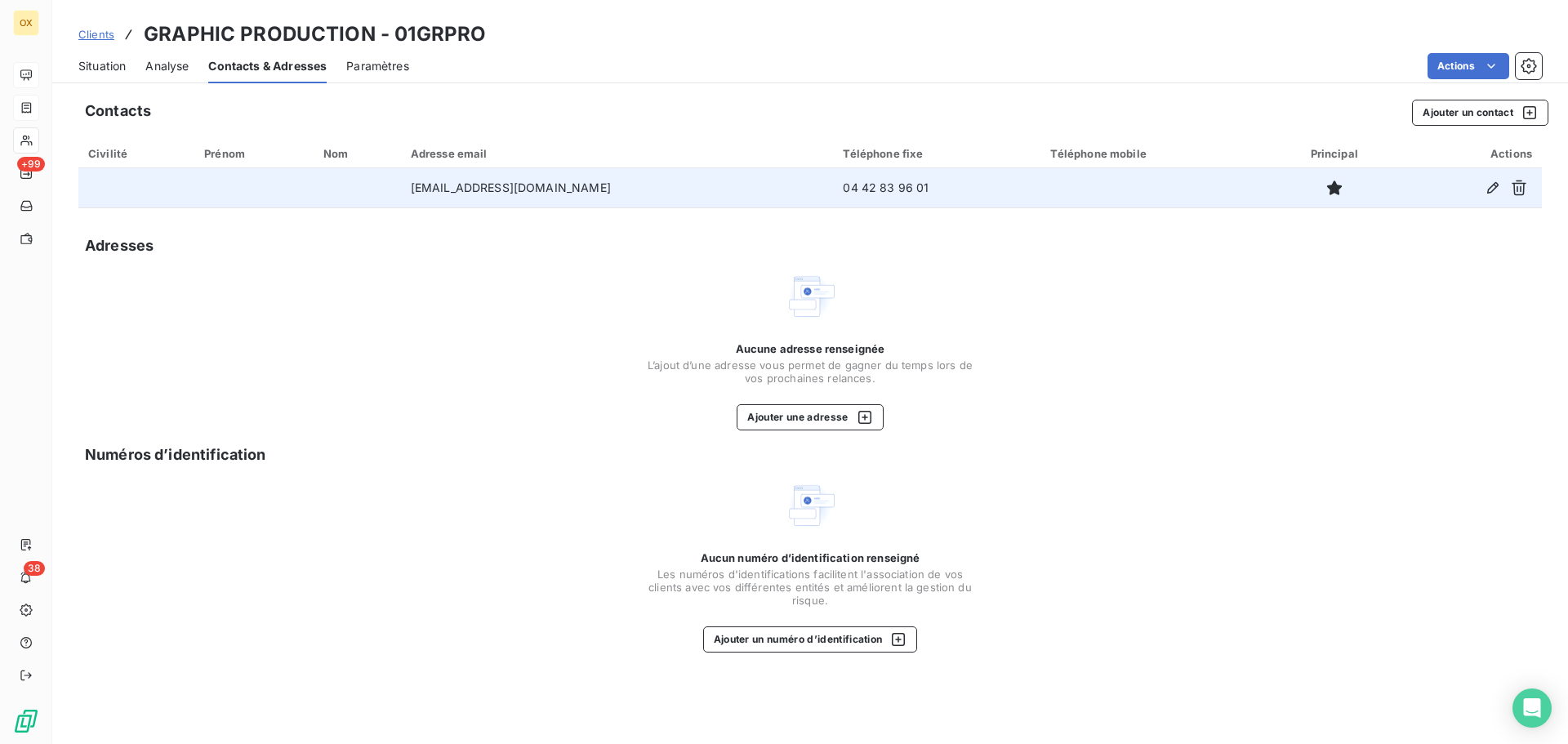
click at [98, 68] on span "Situation" at bounding box center [102, 66] width 47 height 16
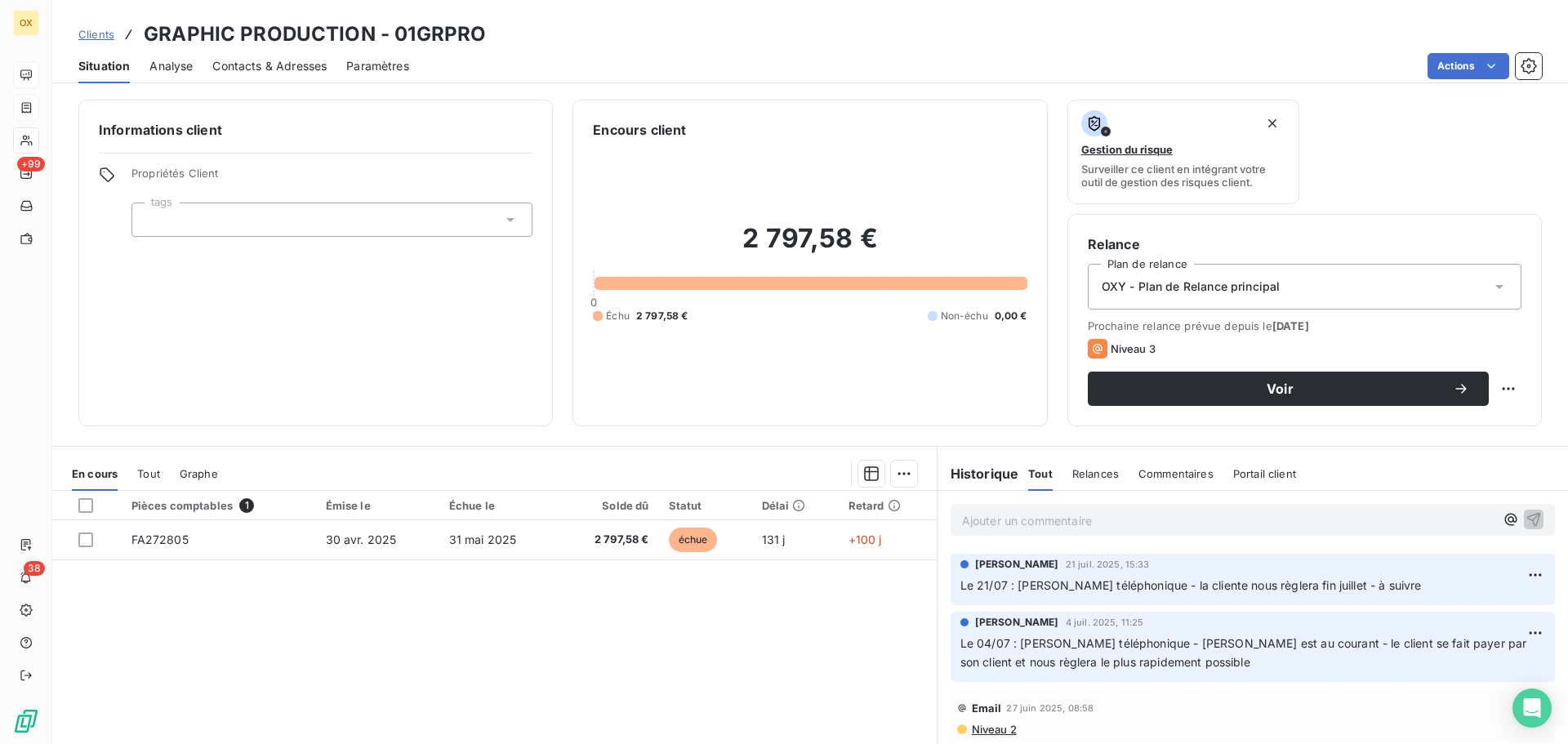
scroll to position [128, 0]
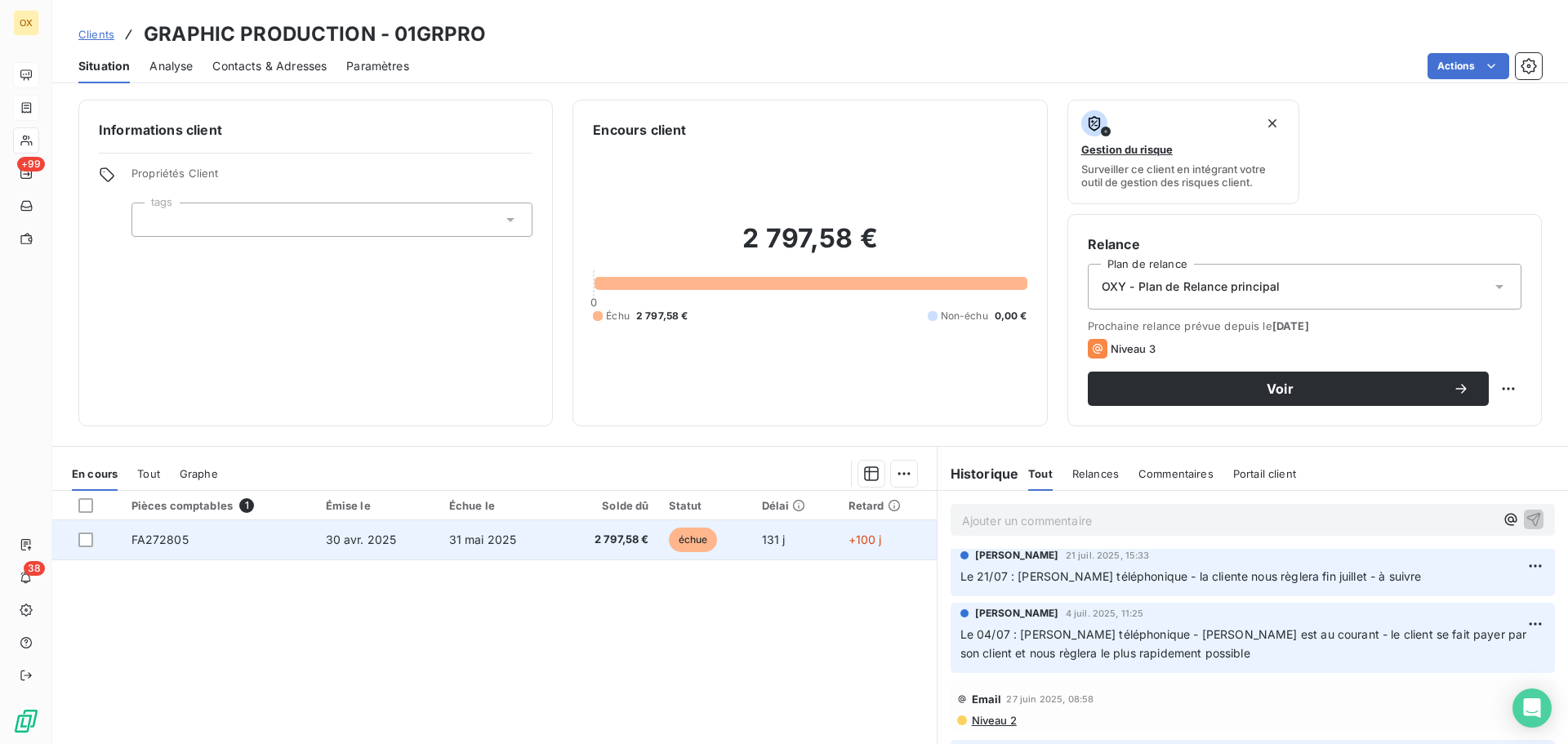
click at [609, 548] on td "2 797,58 €" at bounding box center [608, 539] width 101 height 39
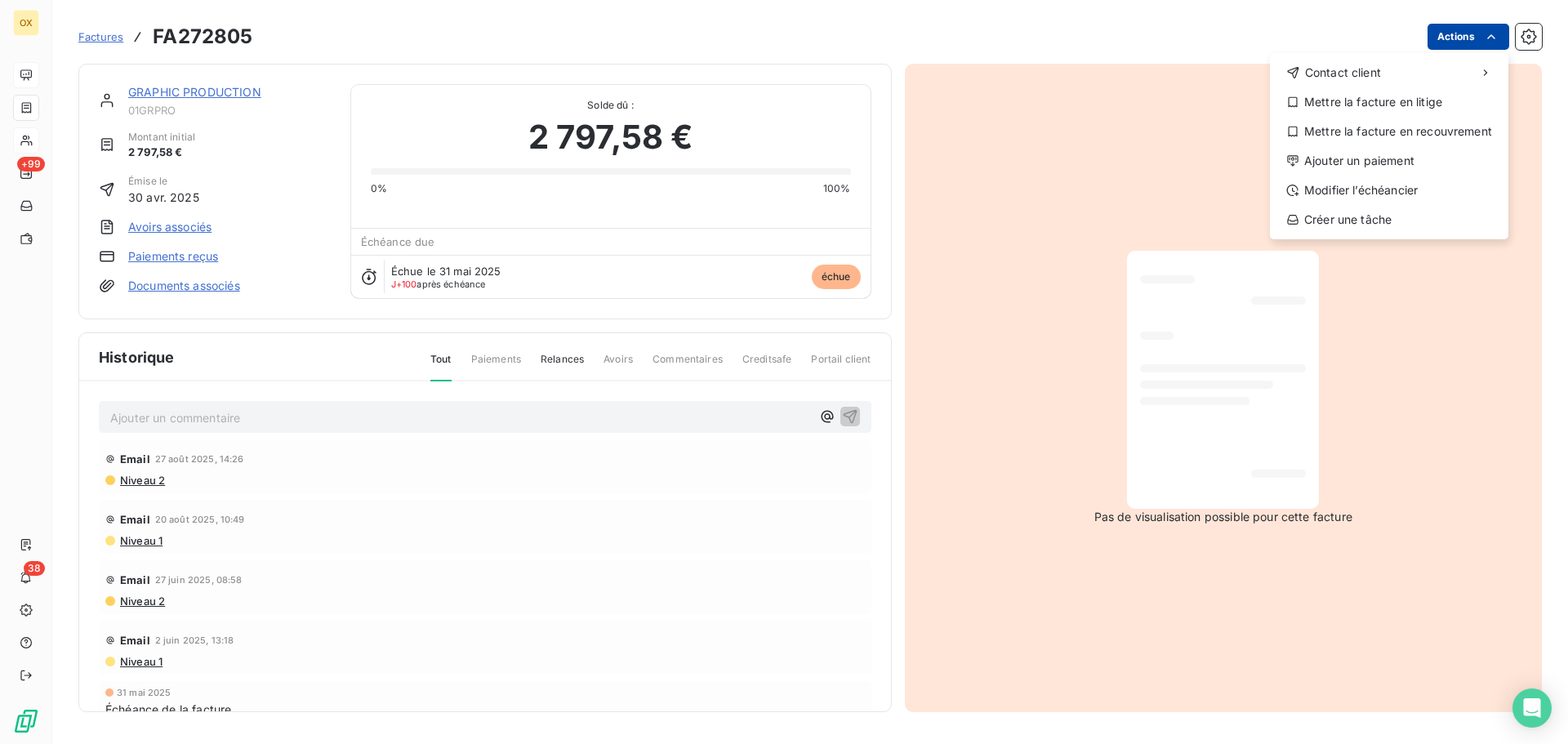
click at [1455, 31] on html "OX +99 38 Factures FA272805 Actions Contact client Mettre la facture en litige …" at bounding box center [784, 372] width 1568 height 744
click at [1345, 157] on div "Ajouter un paiement" at bounding box center [1389, 160] width 225 height 26
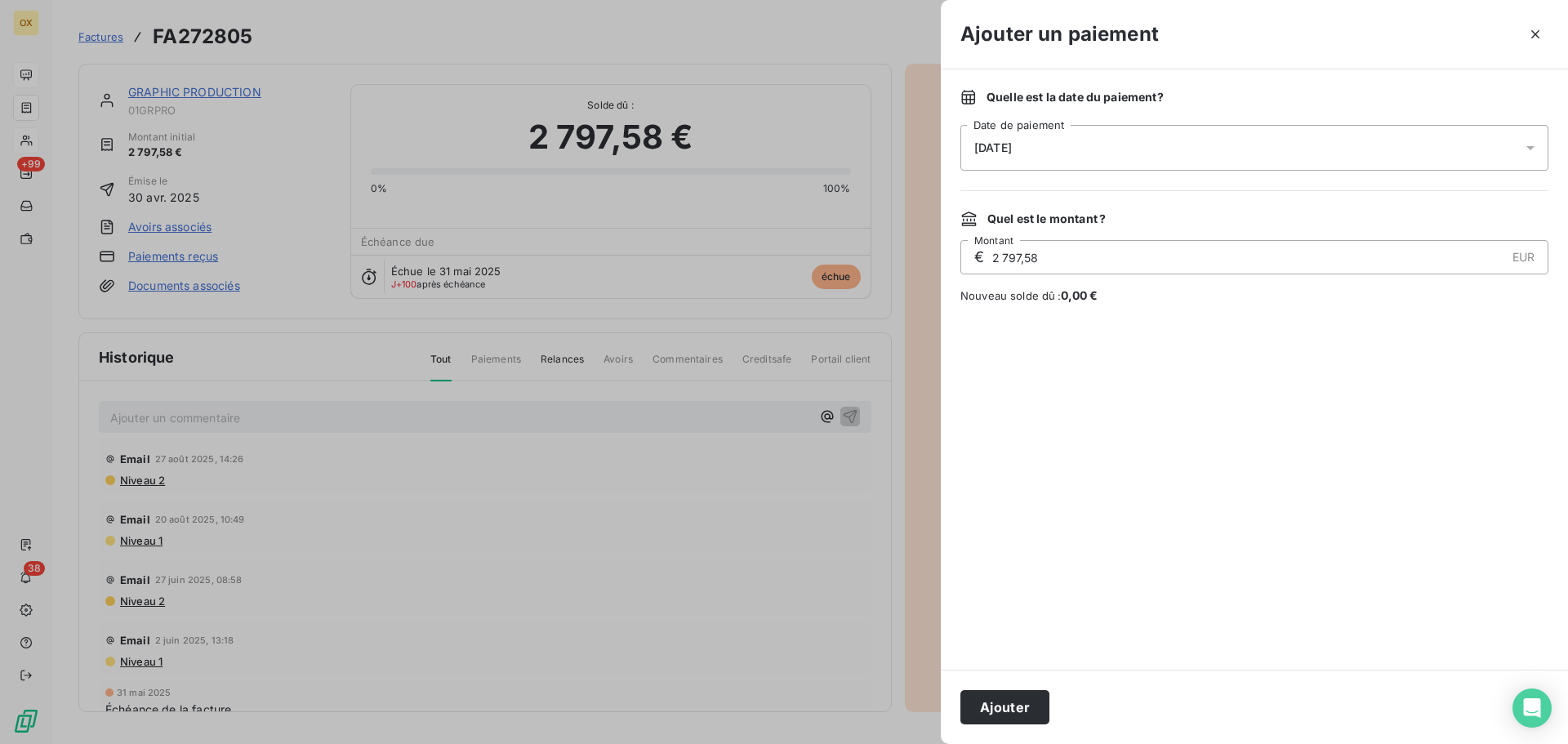
click at [1003, 149] on span "08/09/2025" at bounding box center [993, 148] width 38 height 13
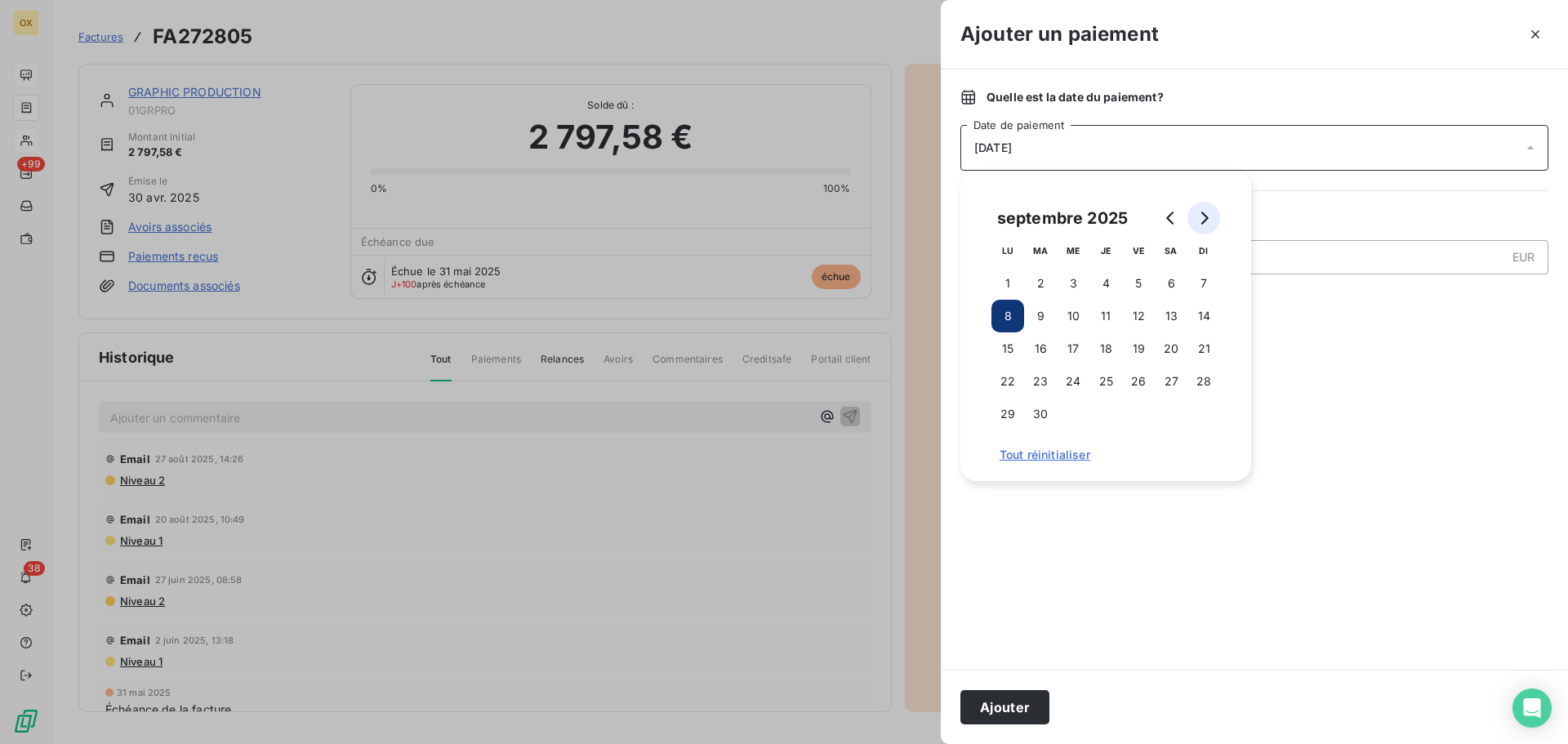
click at [1200, 217] on icon "Go to next month" at bounding box center [1204, 218] width 13 height 13
click at [1076, 347] on button "15" at bounding box center [1073, 348] width 32 height 32
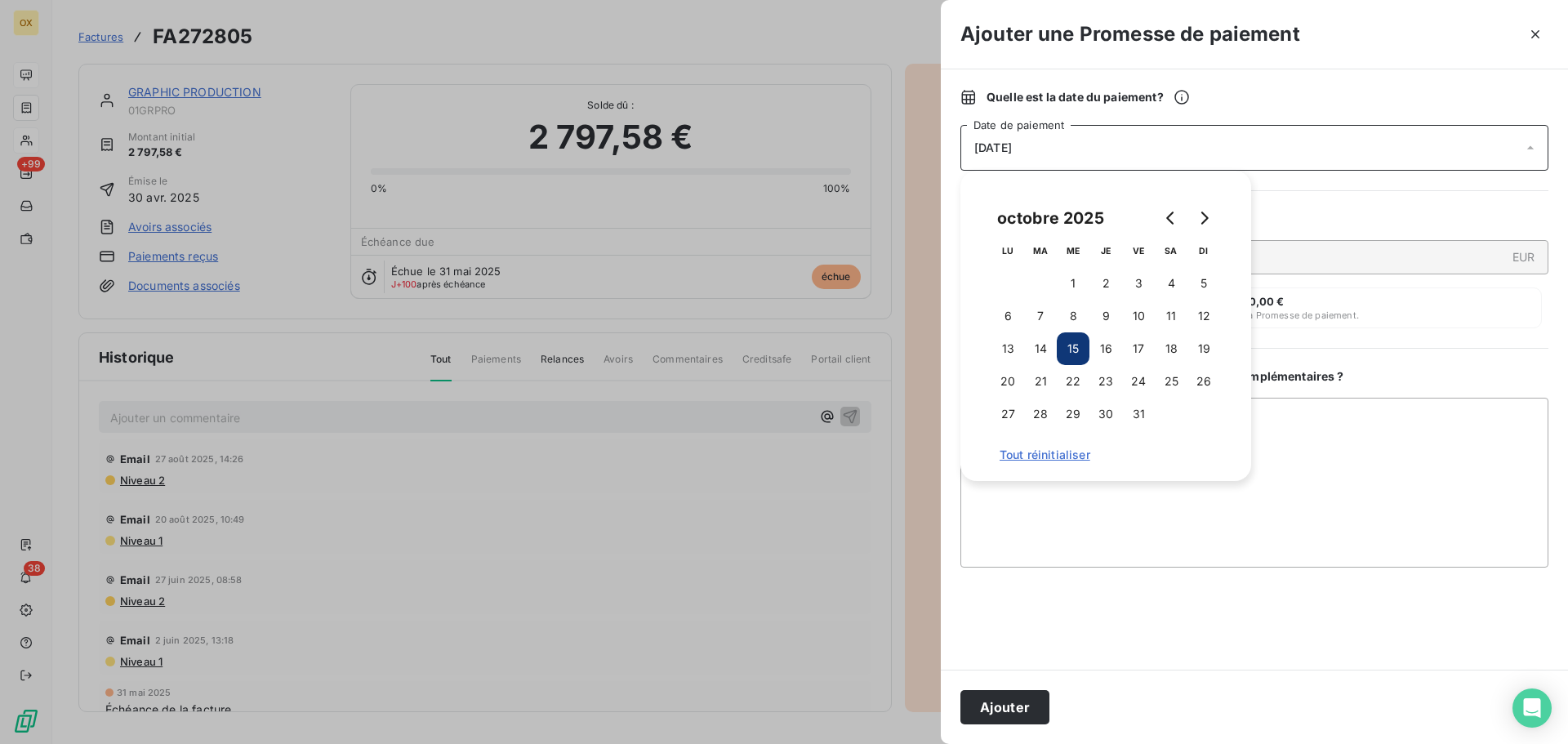
click at [1043, 709] on button "Ajouter" at bounding box center [1005, 706] width 89 height 34
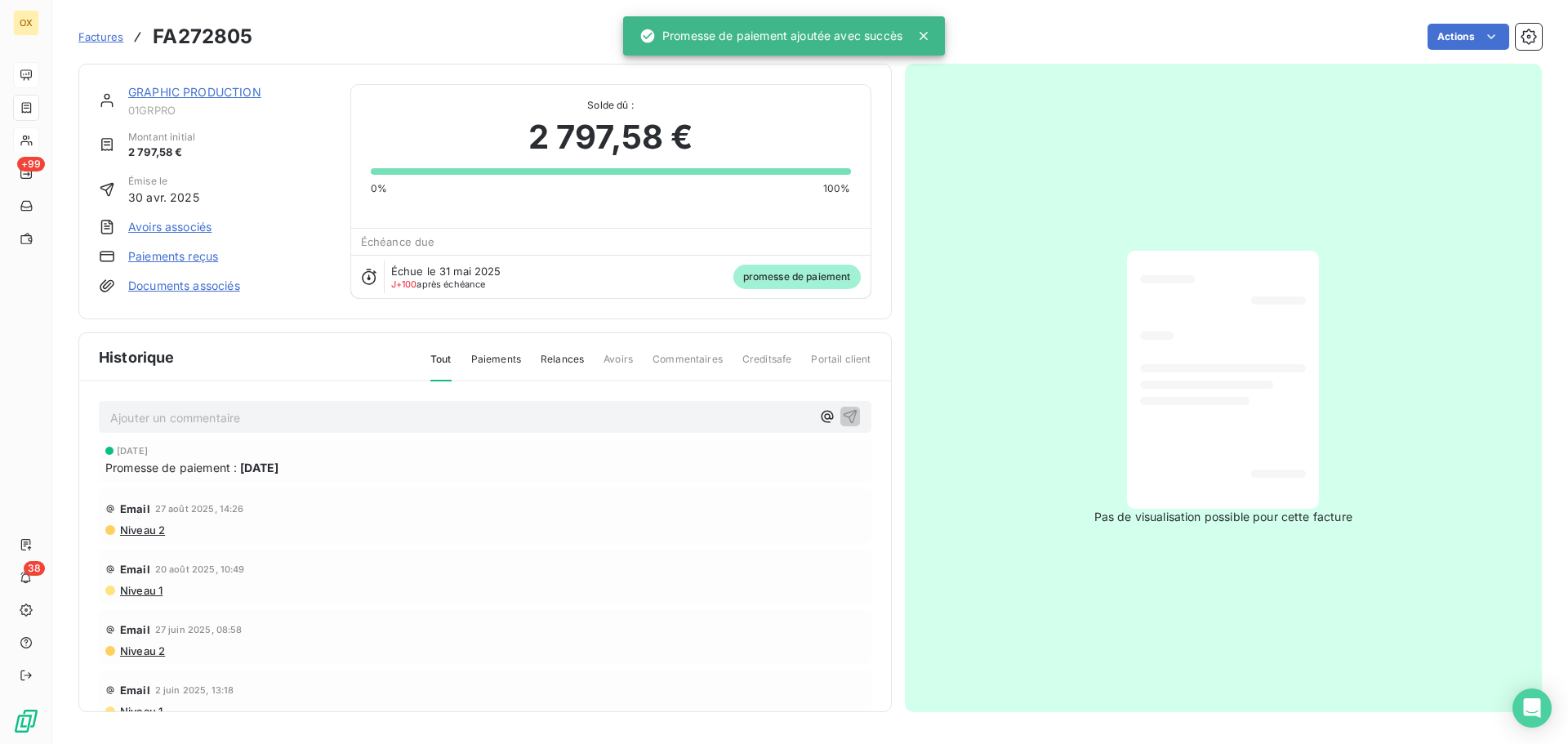
click at [229, 90] on link "GRAPHIC PRODUCTION" at bounding box center [195, 92] width 133 height 14
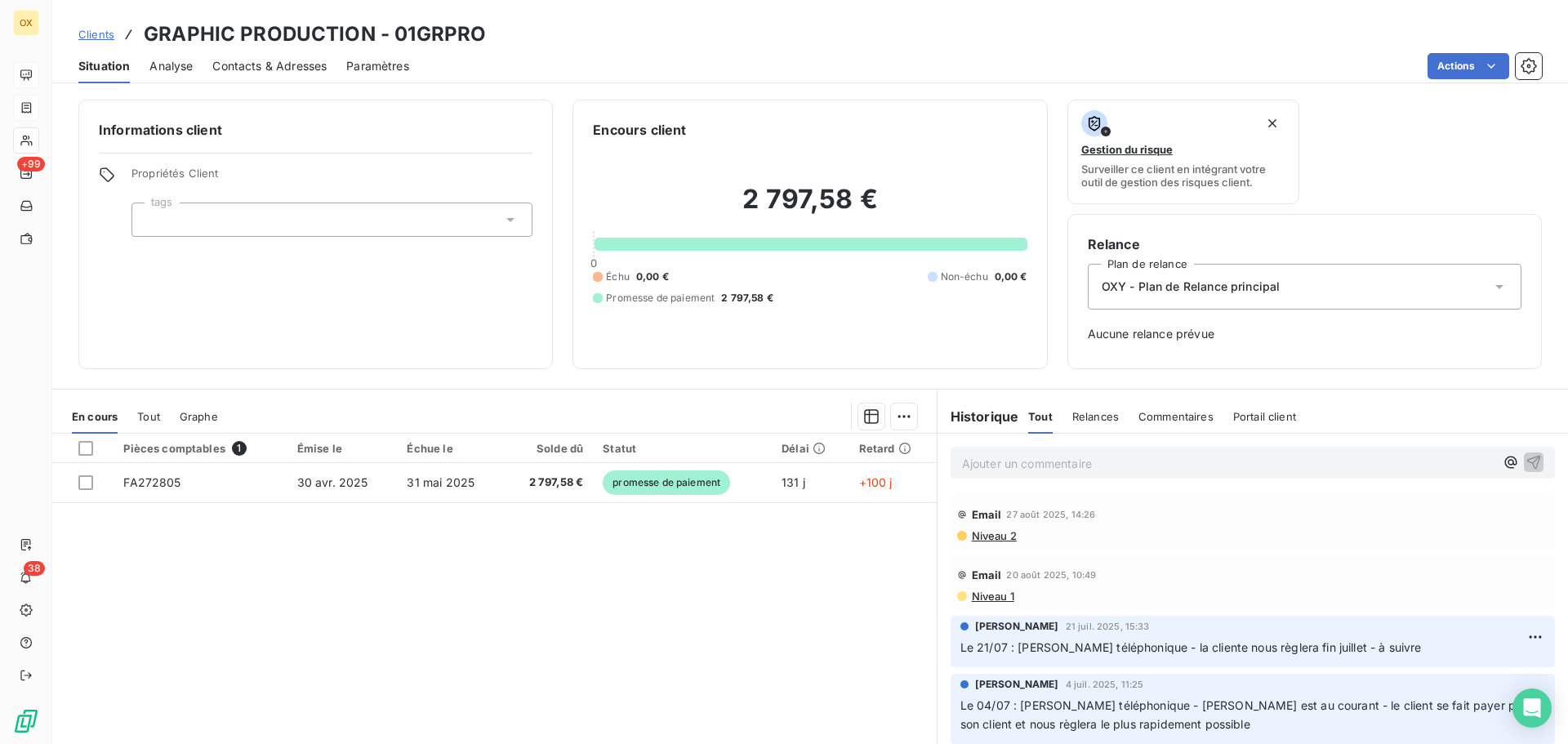
click at [1236, 462] on p "Ajouter un commentaire ﻿" at bounding box center [1228, 463] width 533 height 20
click at [1525, 455] on icon "button" at bounding box center [1533, 461] width 16 height 16
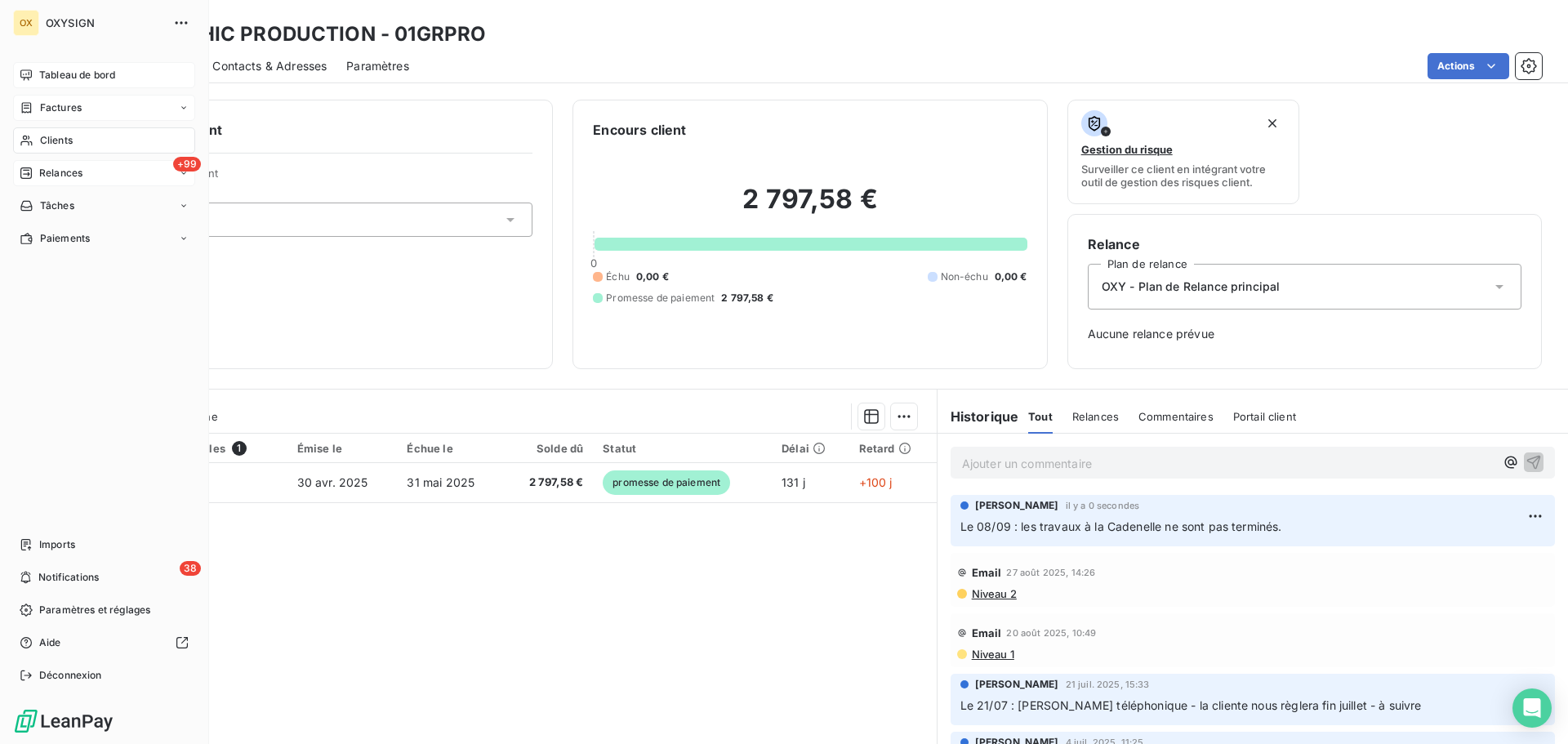
click at [48, 167] on span "Relances" at bounding box center [61, 172] width 44 height 15
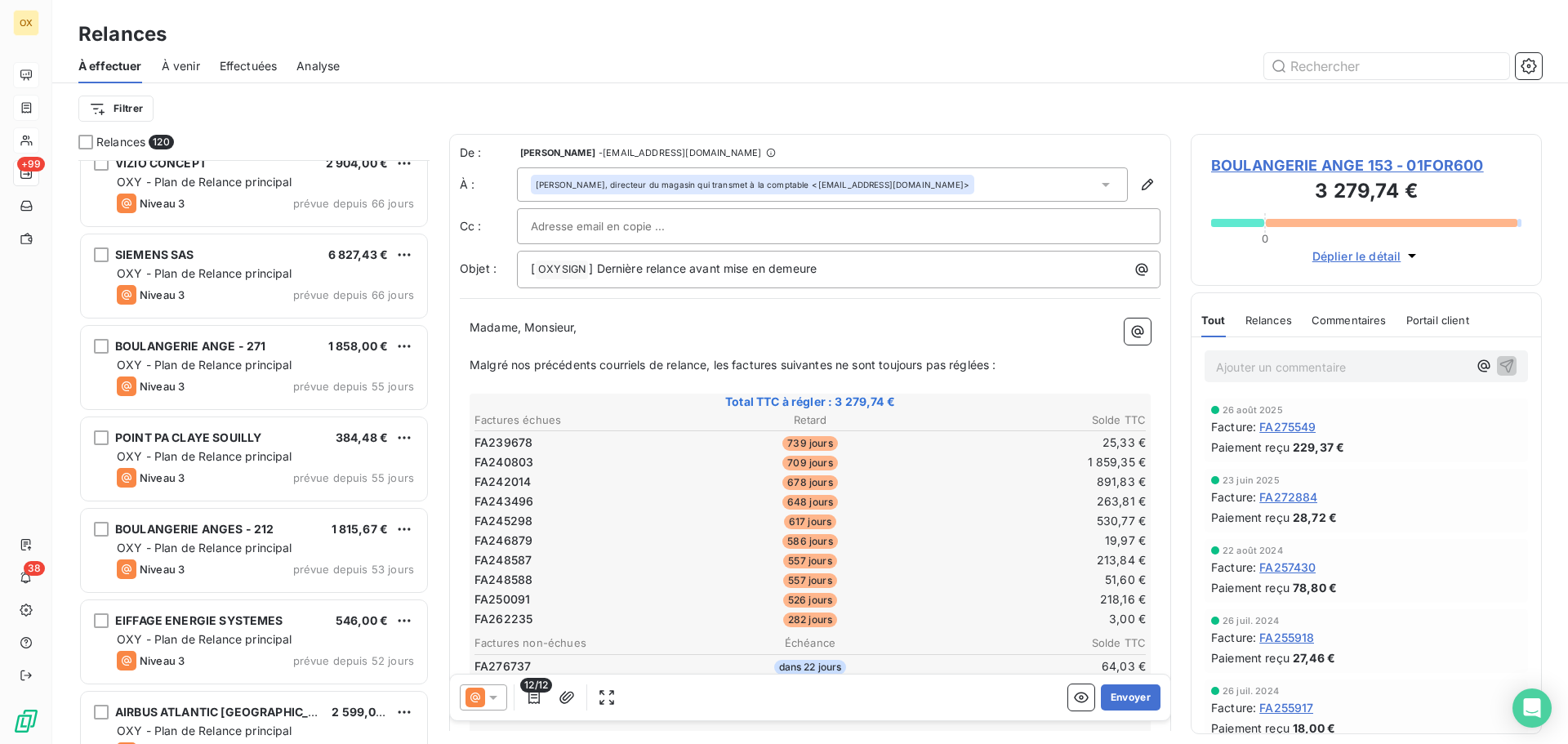
scroll to position [3348, 0]
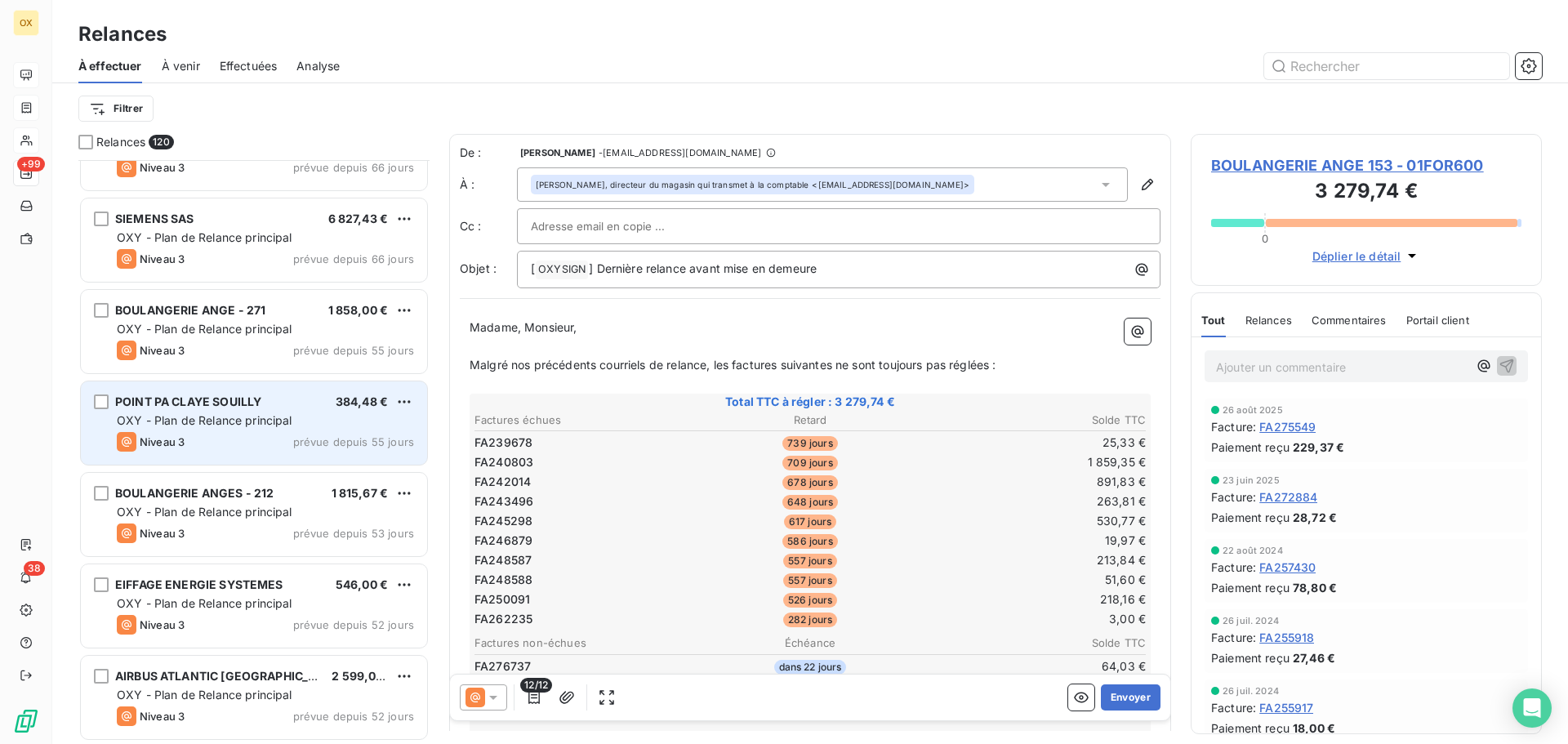
click at [283, 424] on span "OXY - Plan de Relance principal" at bounding box center [205, 420] width 176 height 14
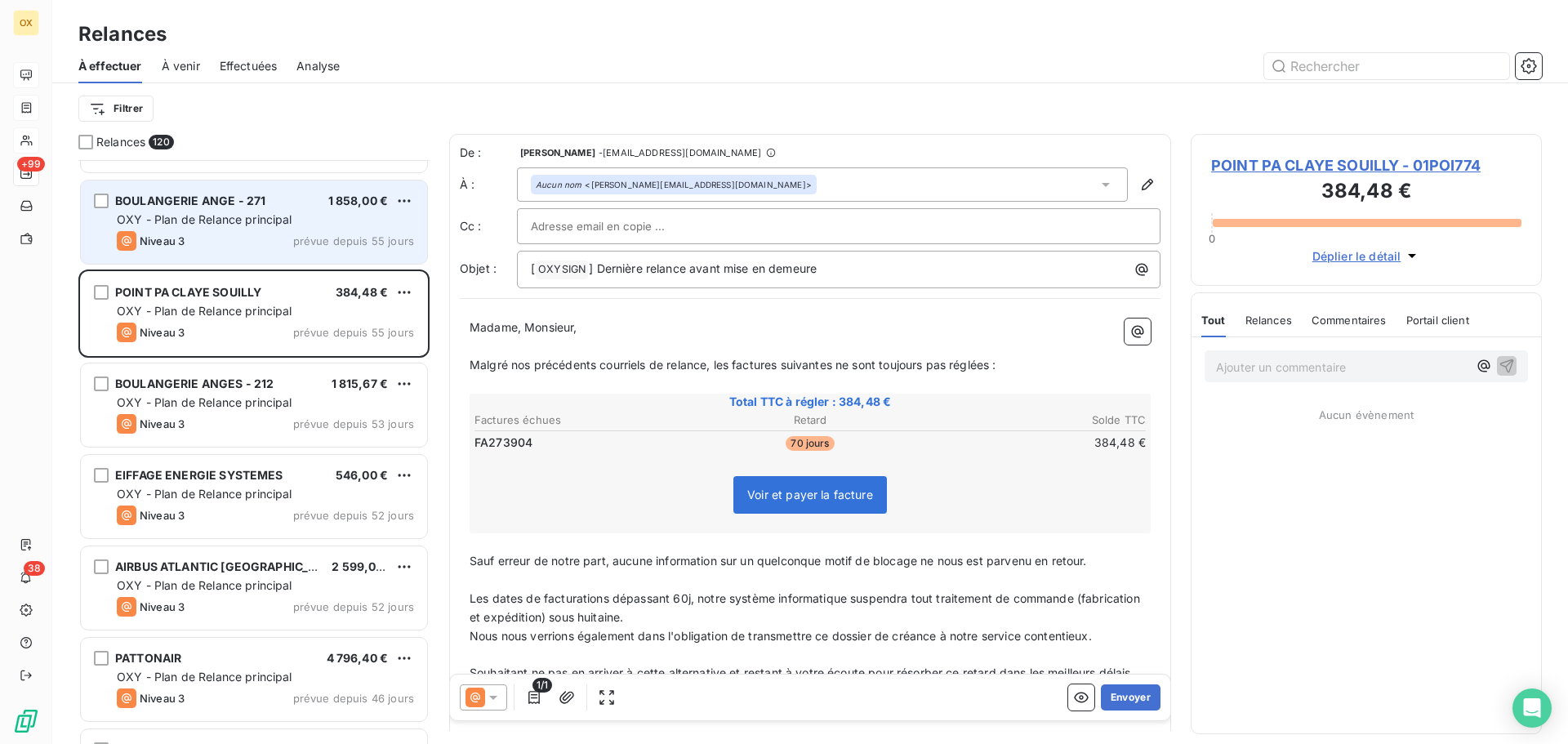
scroll to position [3511, 0]
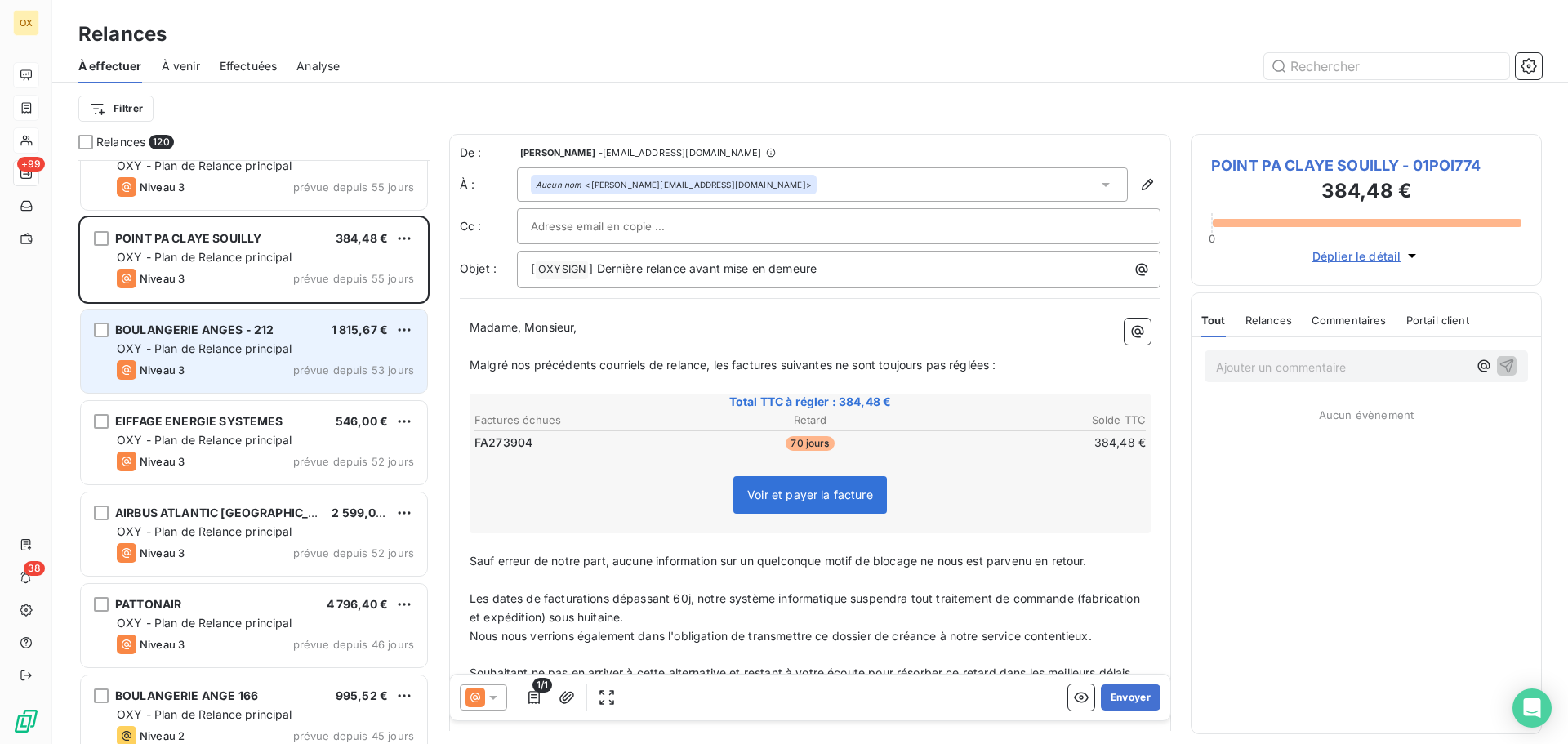
click at [281, 339] on div "BOULANGERIE ANGES - 212 1 815,67 € OXY - Plan de Relance principal Niveau 3 pré…" at bounding box center [254, 352] width 347 height 84
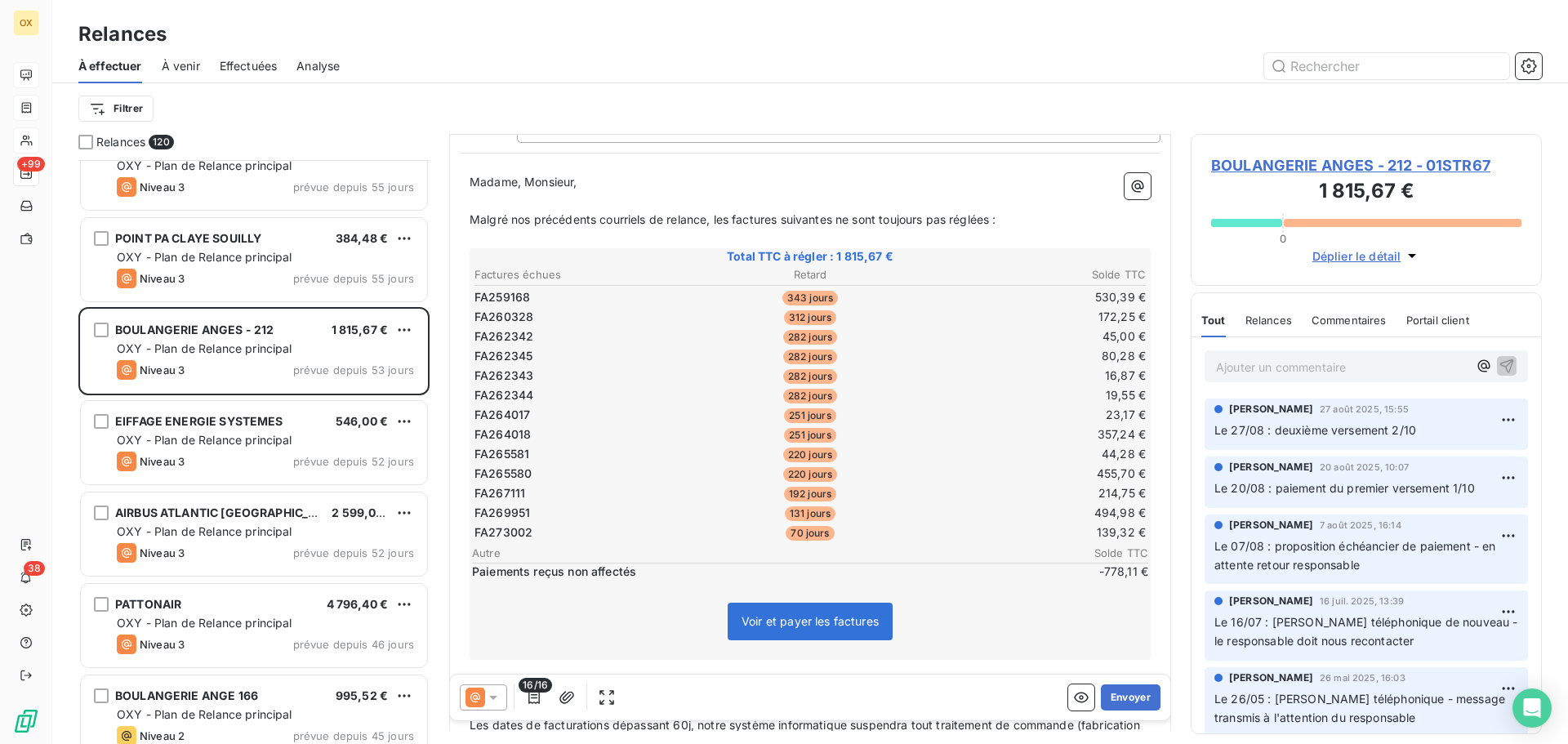
scroll to position [164, 0]
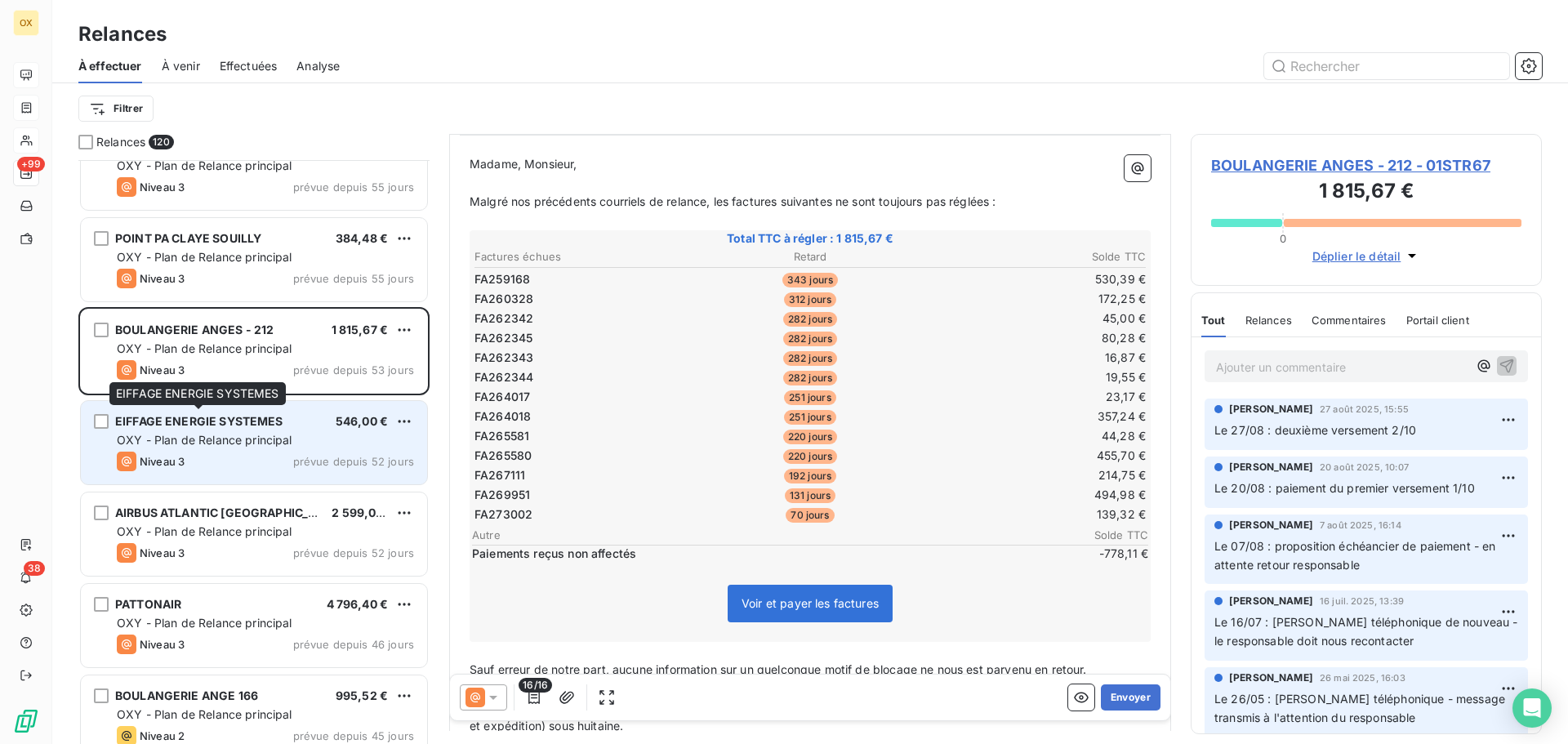
click at [248, 414] on span "EIFFAGE ENERGIE SYSTEMES" at bounding box center [199, 421] width 168 height 14
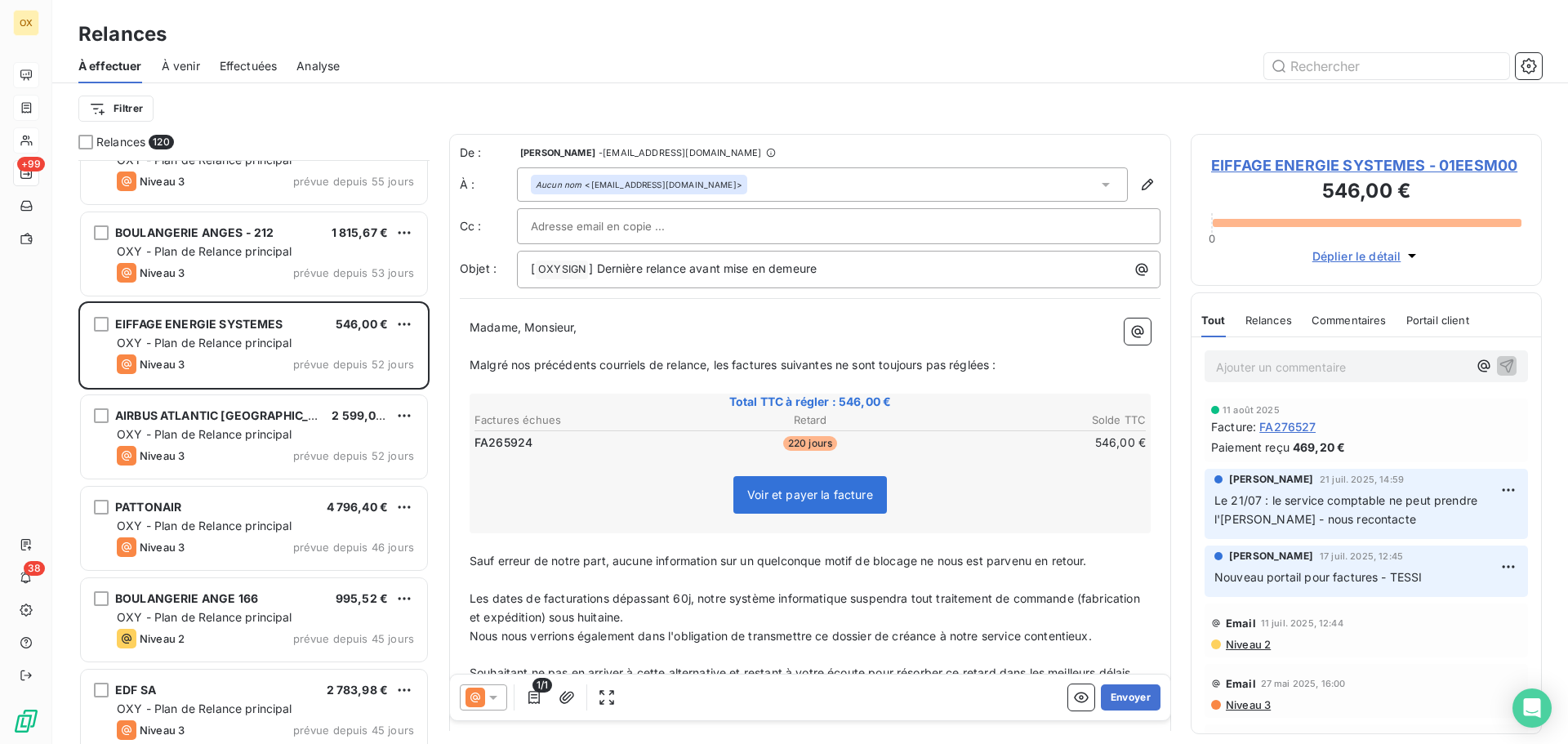
scroll to position [3674, 0]
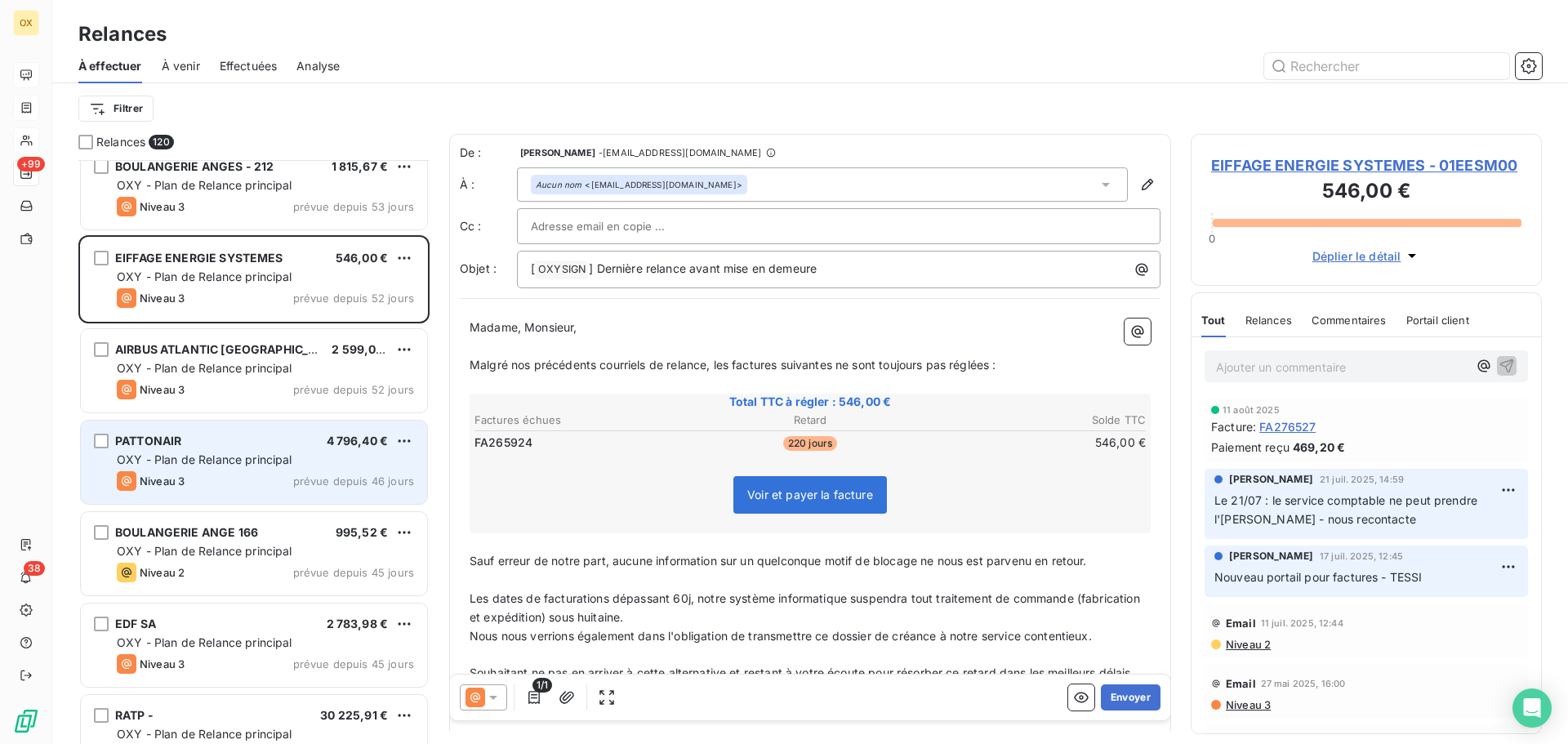
click at [254, 471] on div "Niveau 3 prévue depuis 46 jours" at bounding box center [265, 480] width 297 height 20
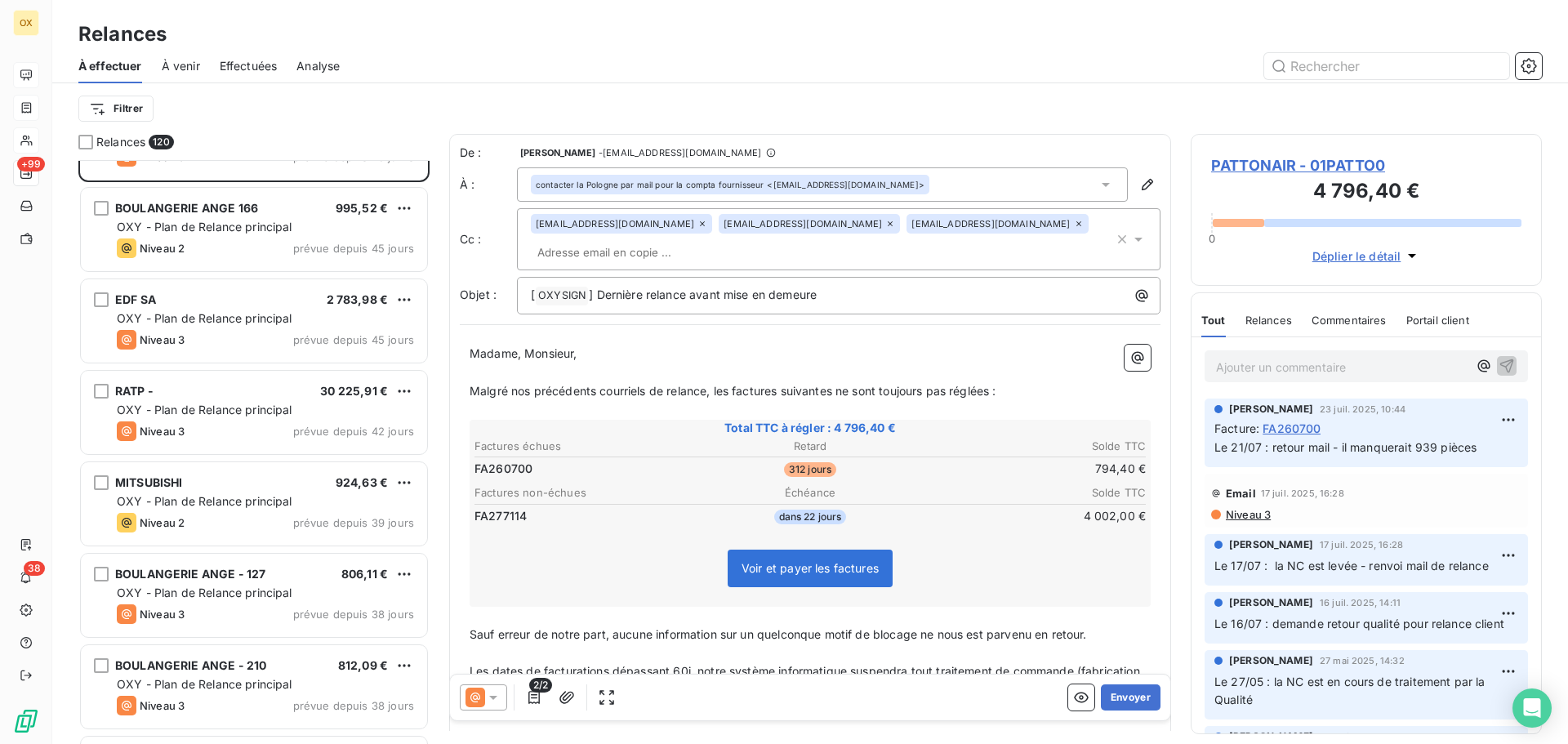
scroll to position [4001, 0]
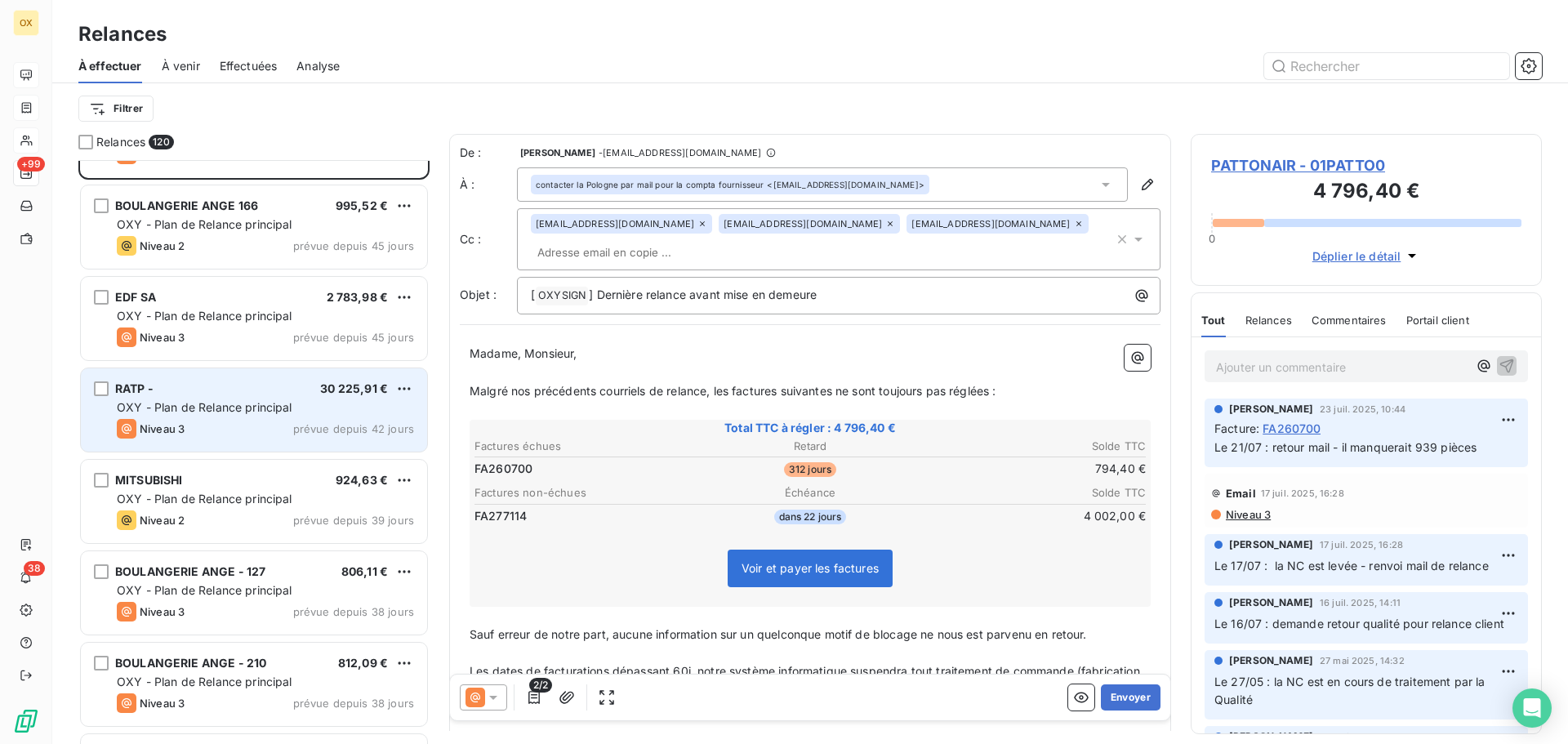
click at [232, 411] on span "OXY - Plan de Relance principal" at bounding box center [205, 407] width 176 height 14
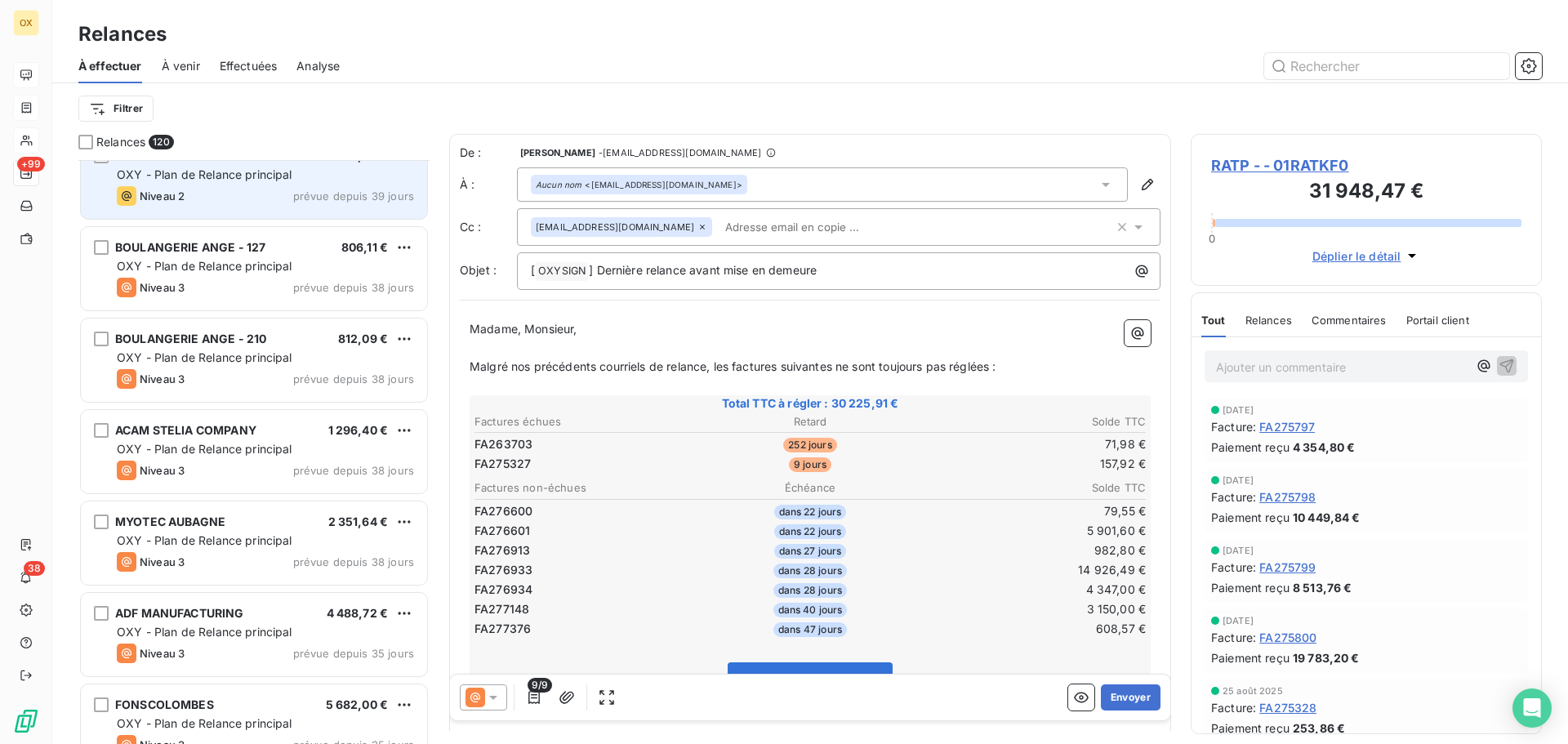
scroll to position [4327, 0]
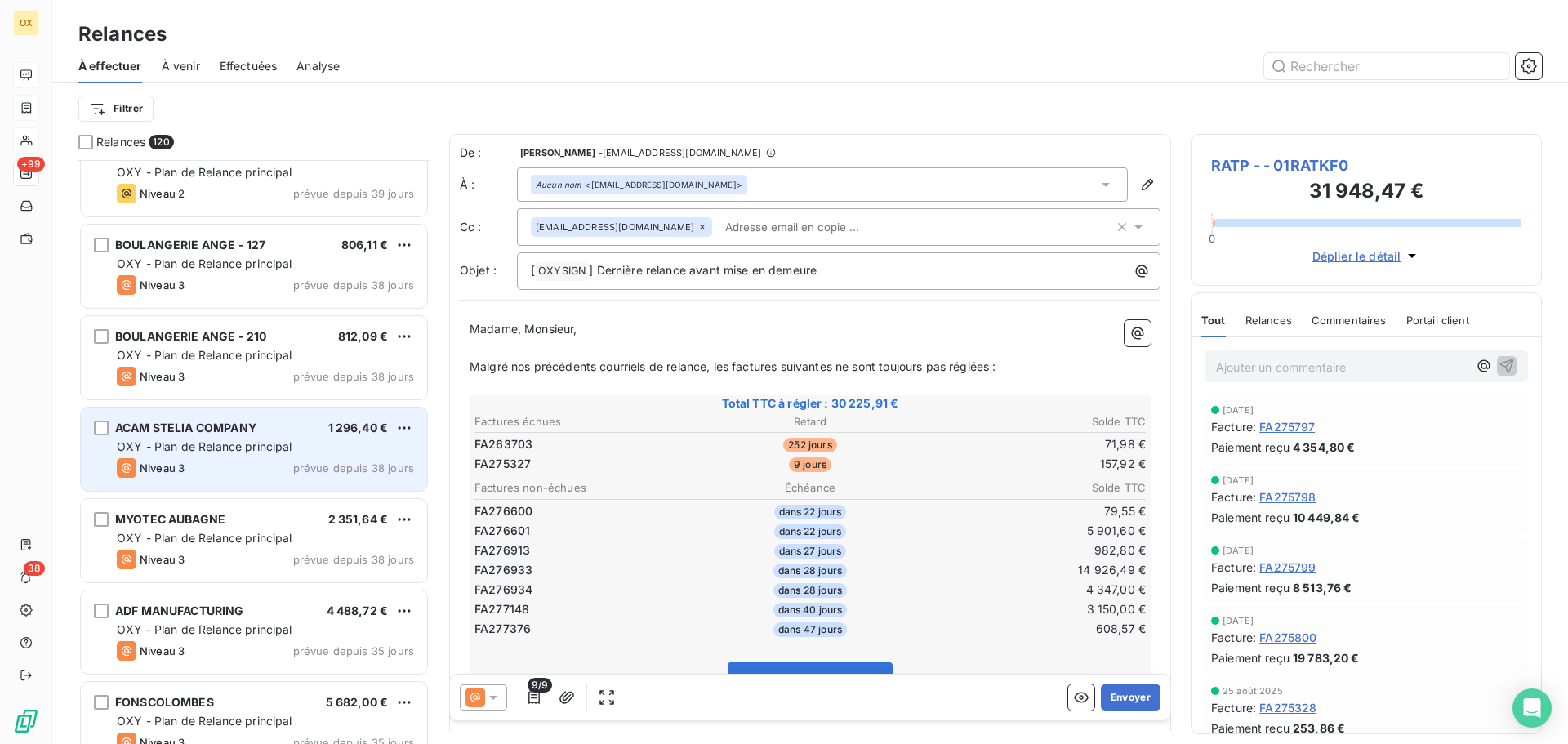
click at [258, 445] on span "OXY - Plan de Relance principal" at bounding box center [205, 446] width 176 height 14
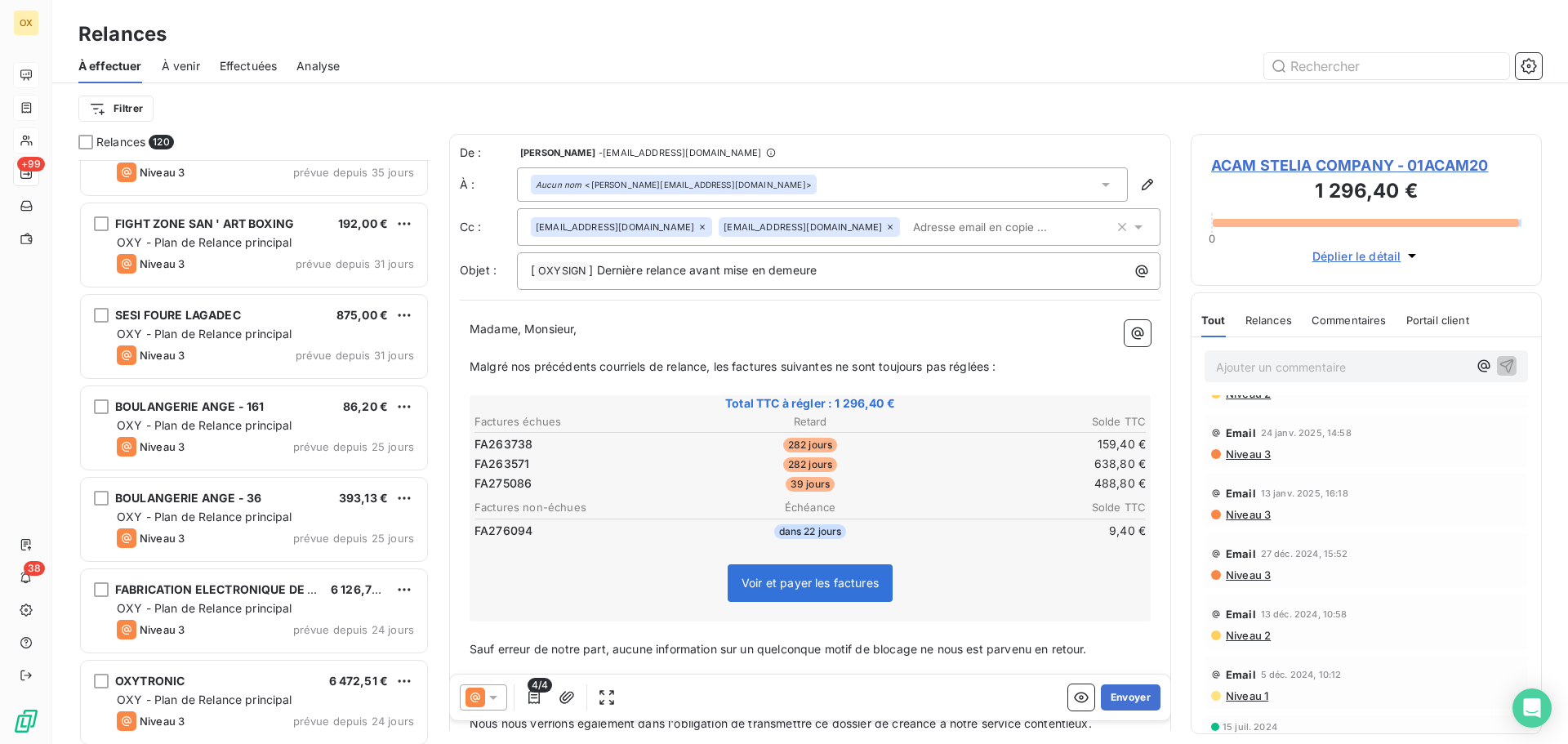
scroll to position [4899, 0]
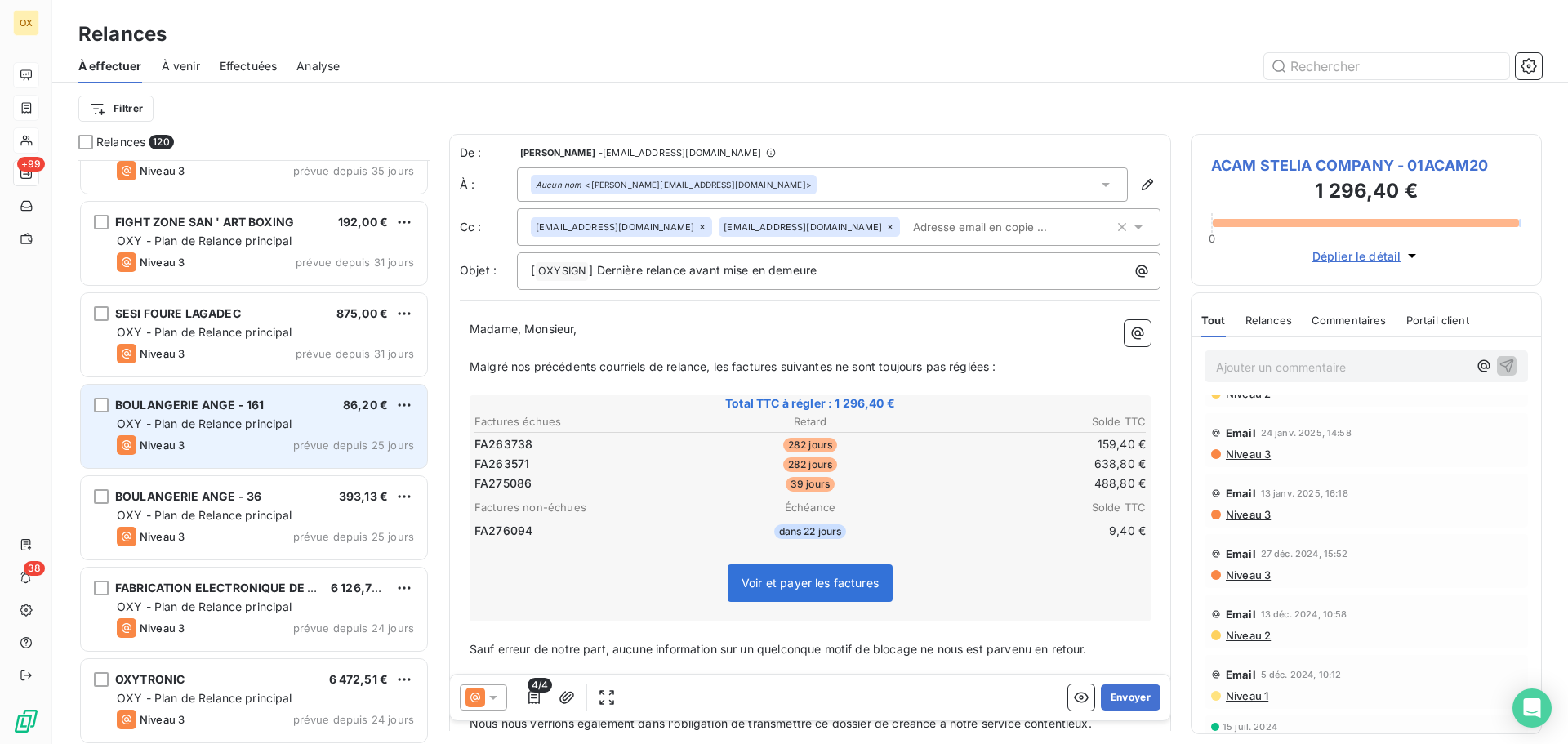
click at [198, 419] on span "OXY - Plan de Relance principal" at bounding box center [205, 423] width 176 height 14
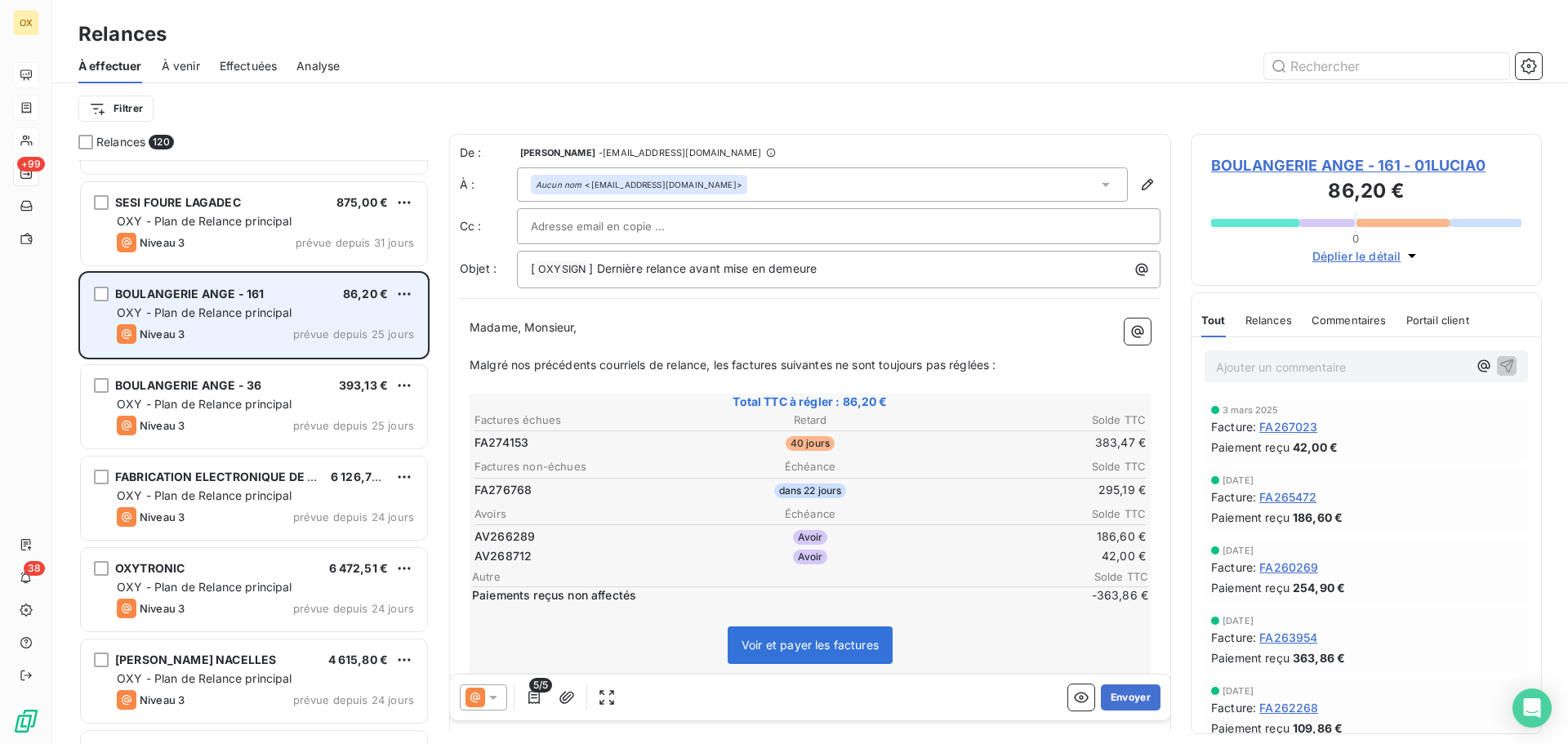
scroll to position [5062, 0]
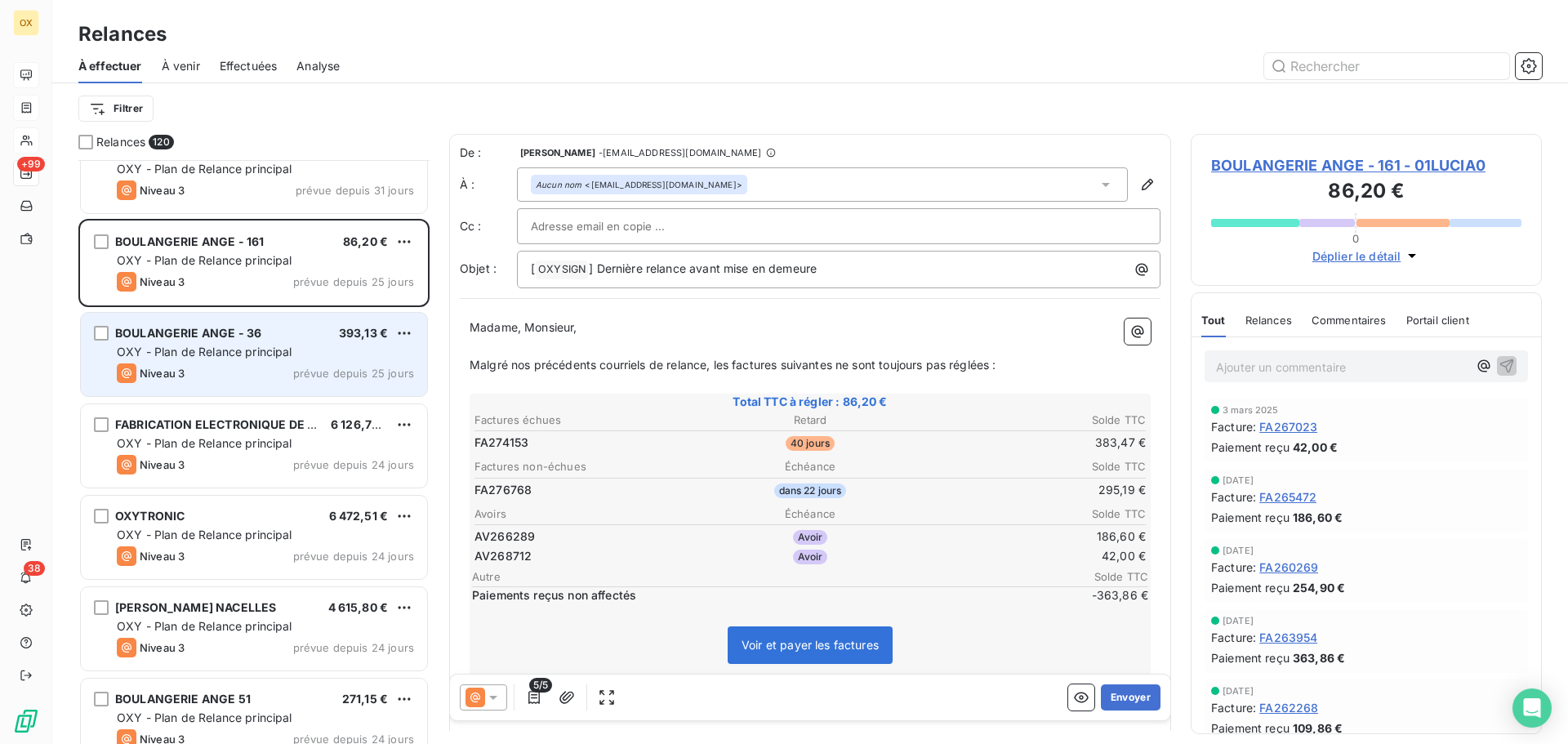
click at [191, 334] on span "BOULANGERIE ANGE - 36" at bounding box center [188, 333] width 146 height 14
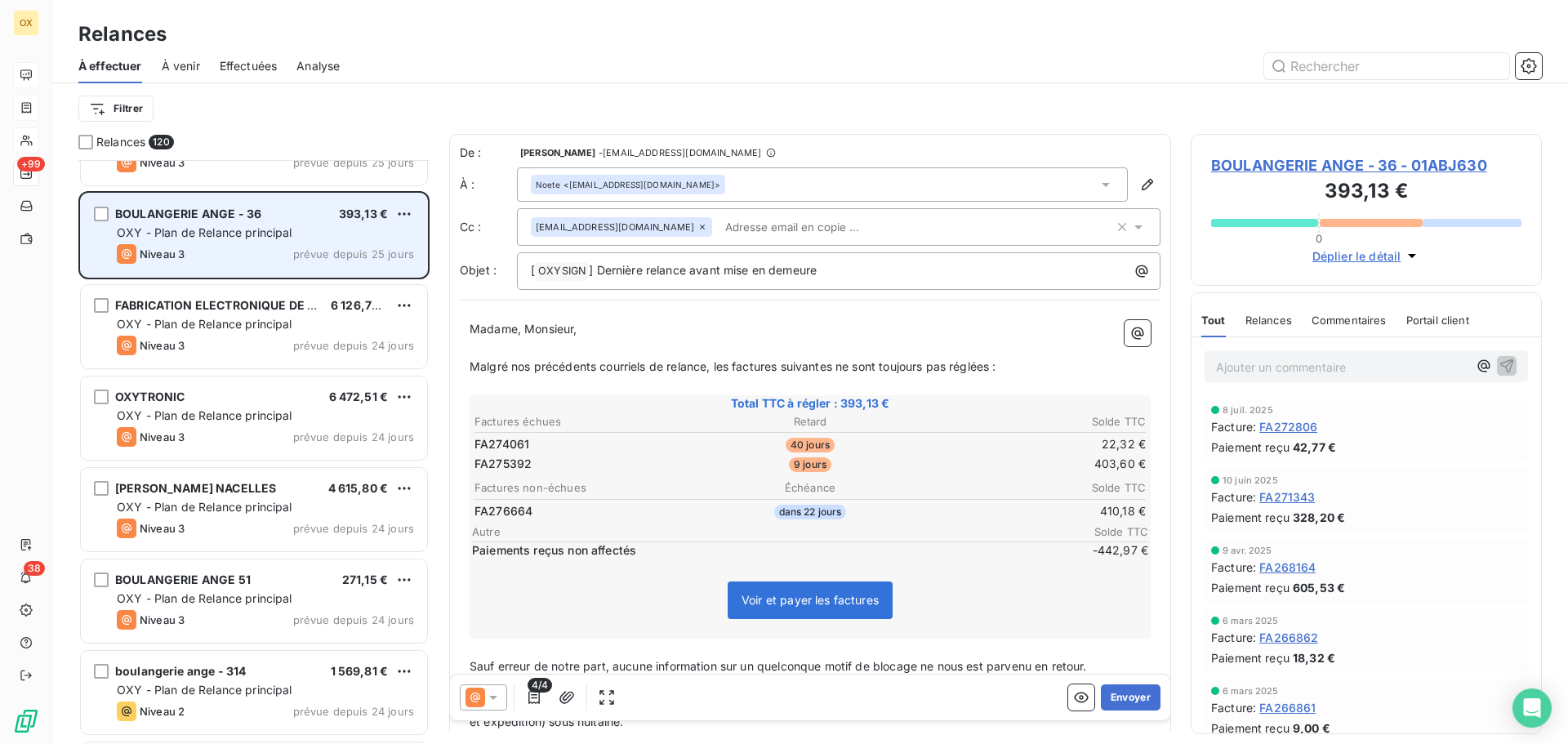
scroll to position [5225, 0]
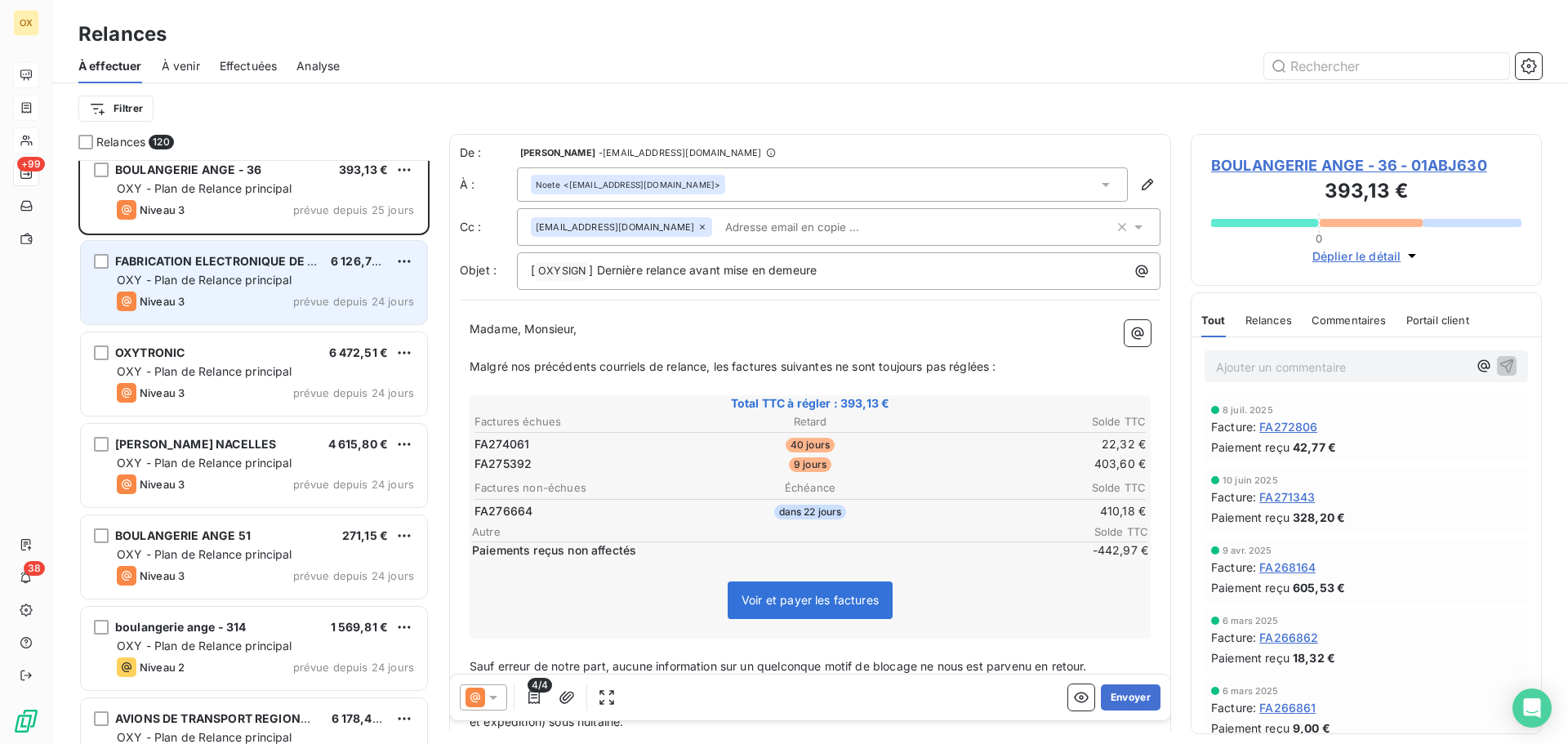
click at [195, 293] on div "Niveau 3 prévue depuis 24 jours" at bounding box center [265, 301] width 297 height 20
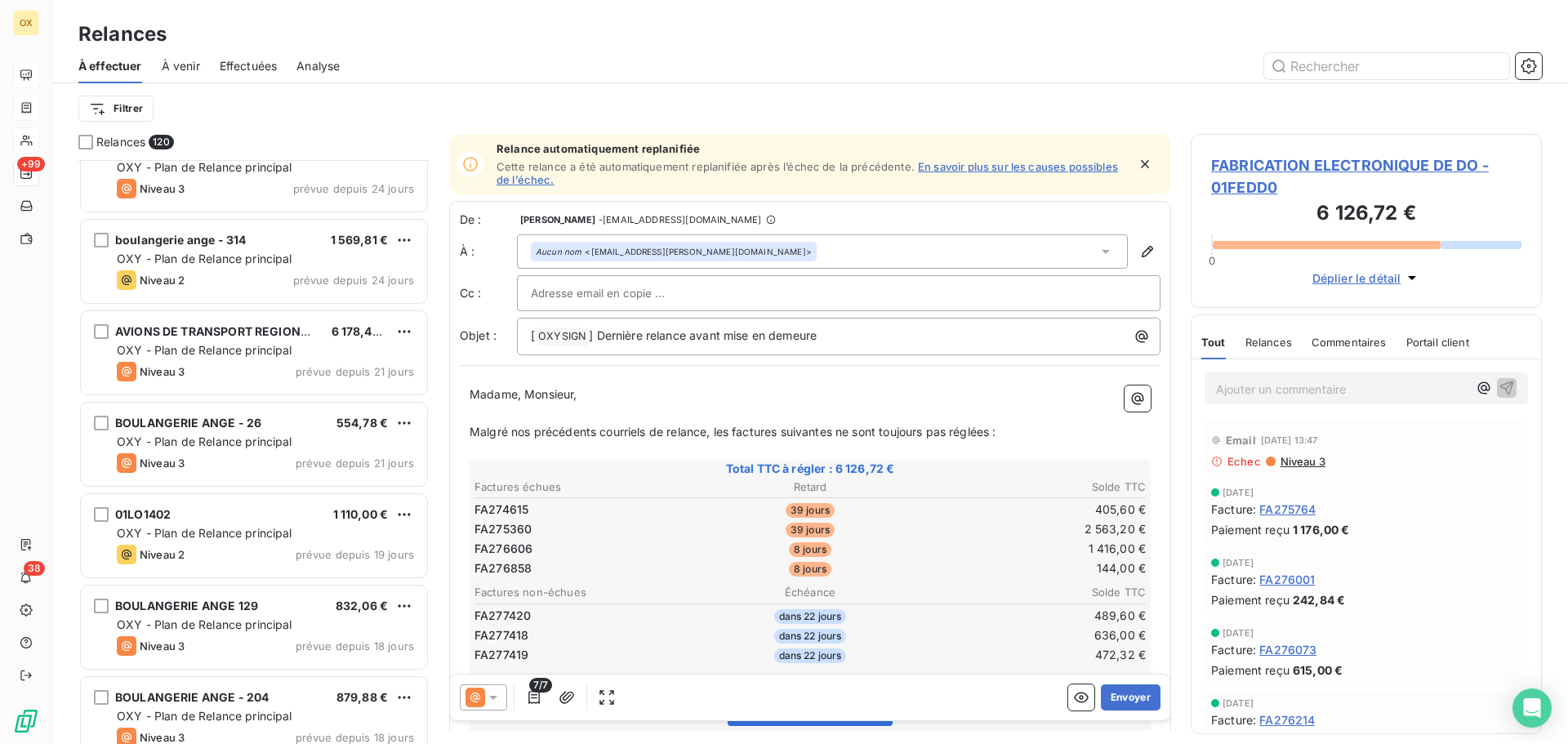
scroll to position [5634, 0]
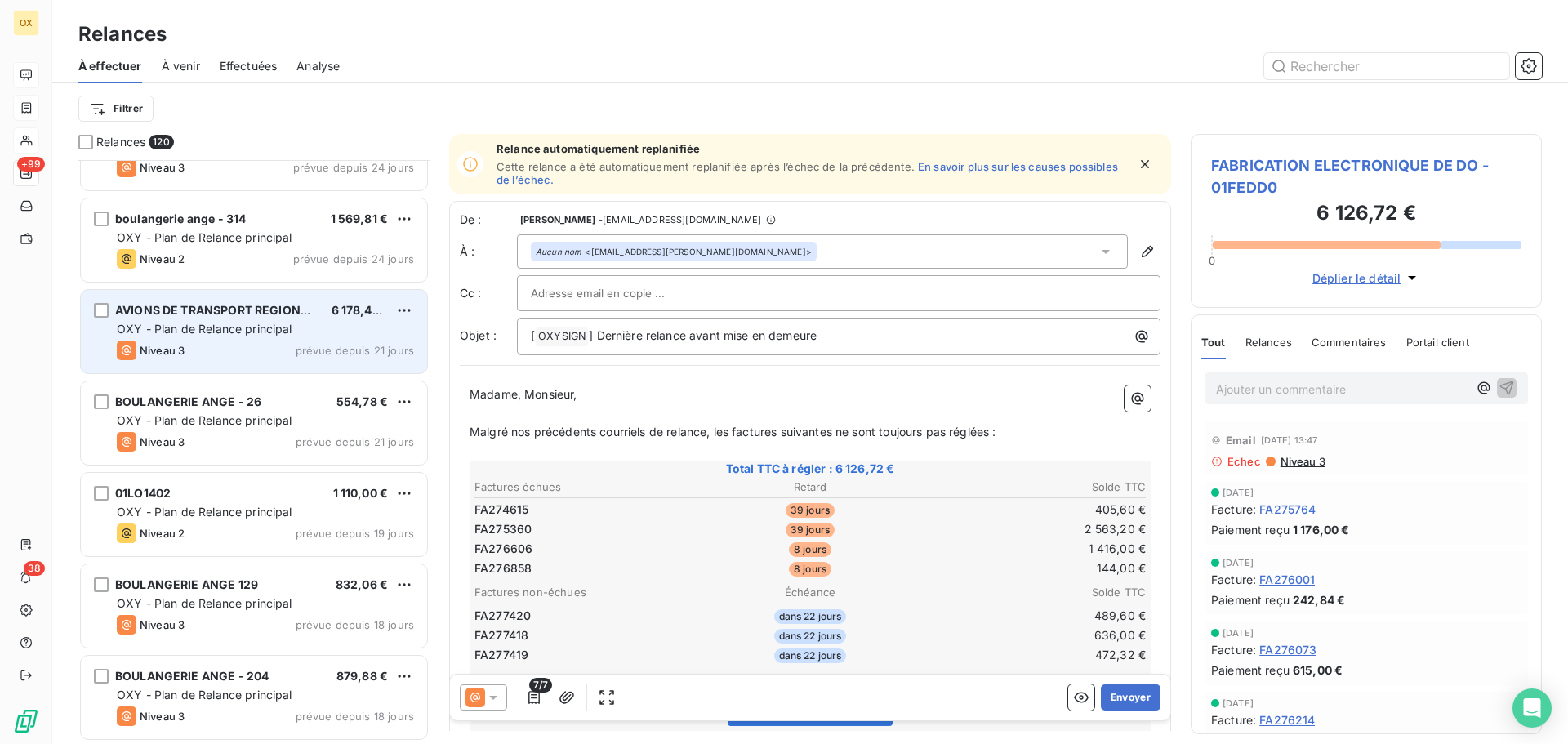
click at [198, 311] on span "AVIONS DE TRANSPORT REGIONAL G" at bounding box center [221, 310] width 213 height 14
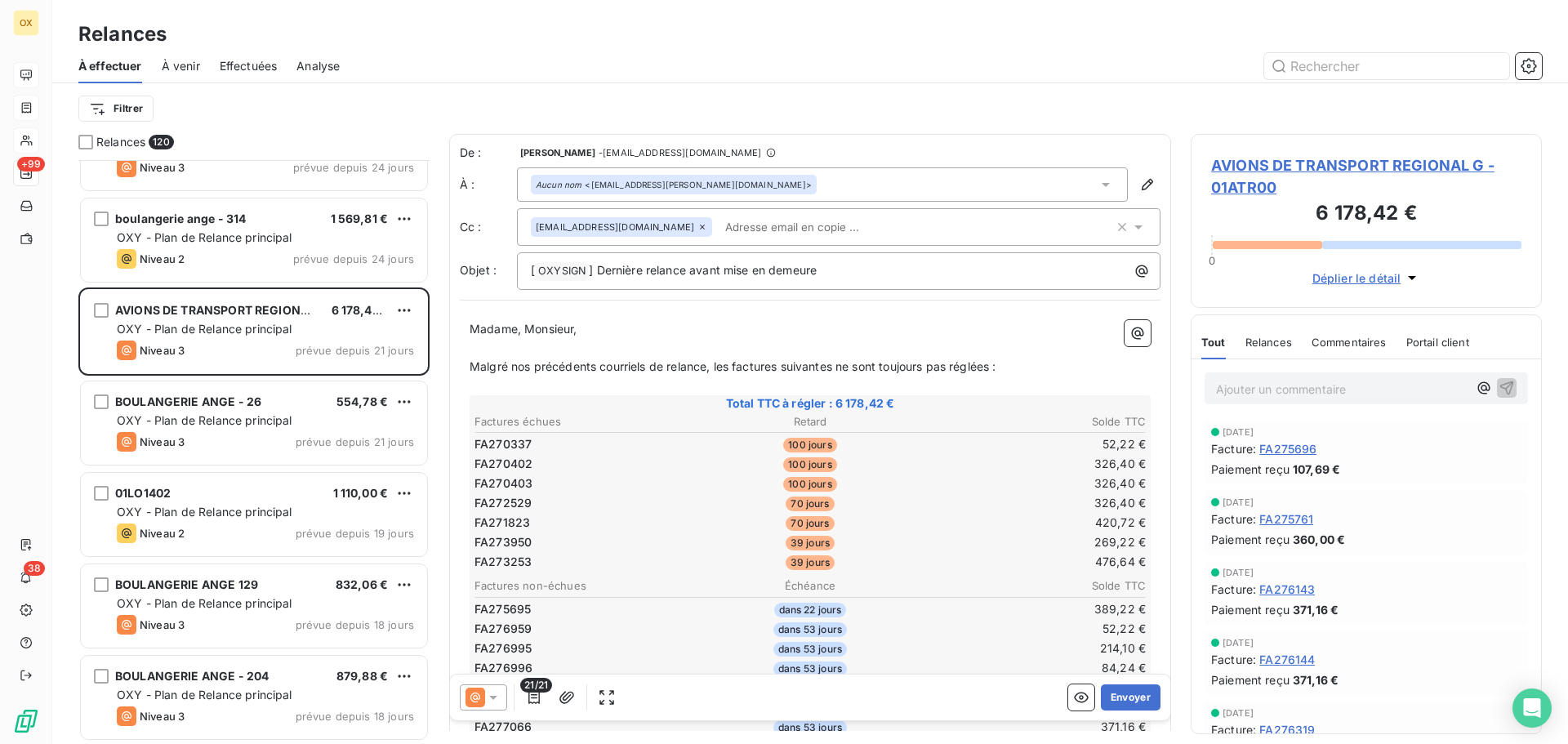
click at [1256, 167] on span "AVIONS DE TRANSPORT REGIONAL G - 01ATR00" at bounding box center [1367, 177] width 311 height 44
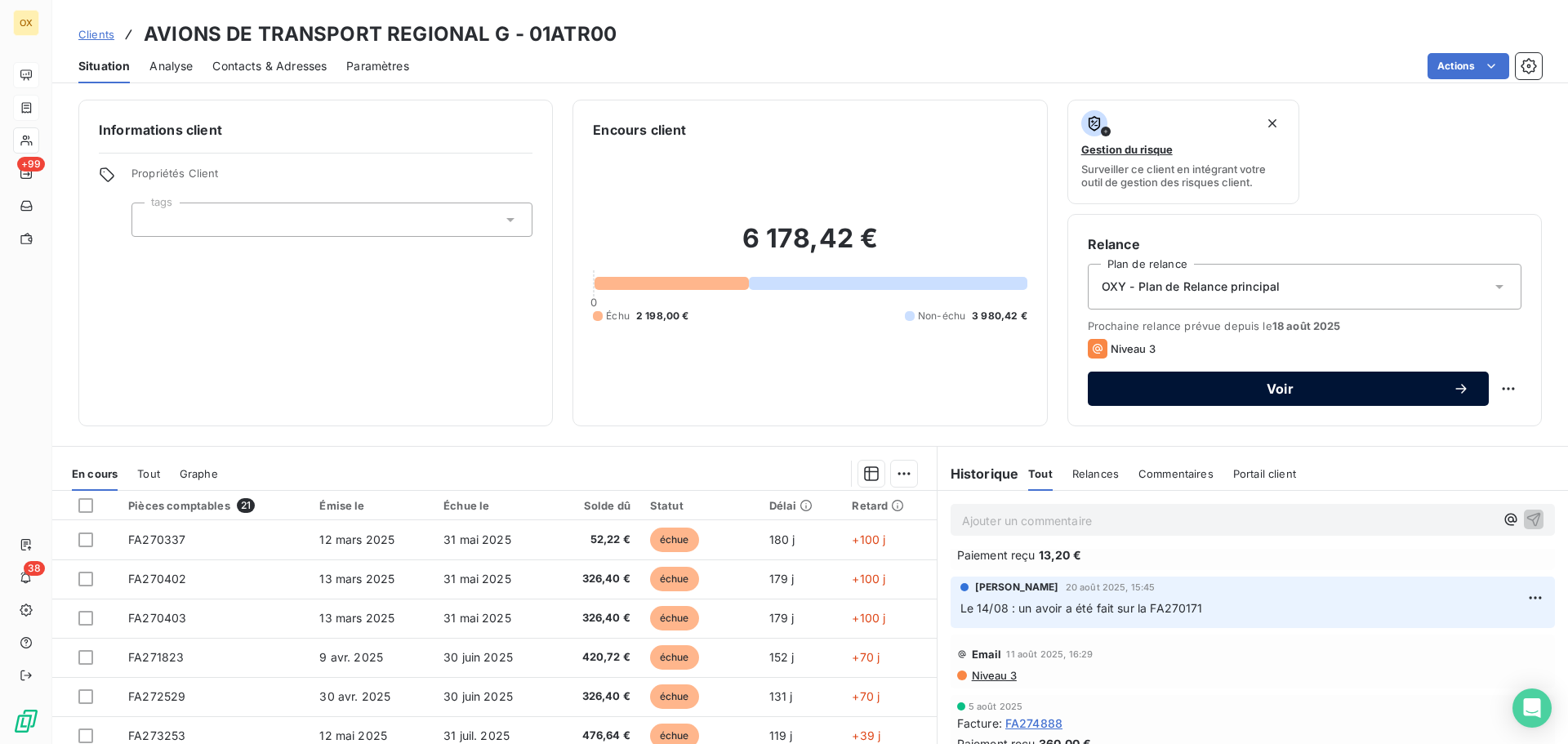
click at [1157, 388] on span "Voir" at bounding box center [1279, 388] width 346 height 13
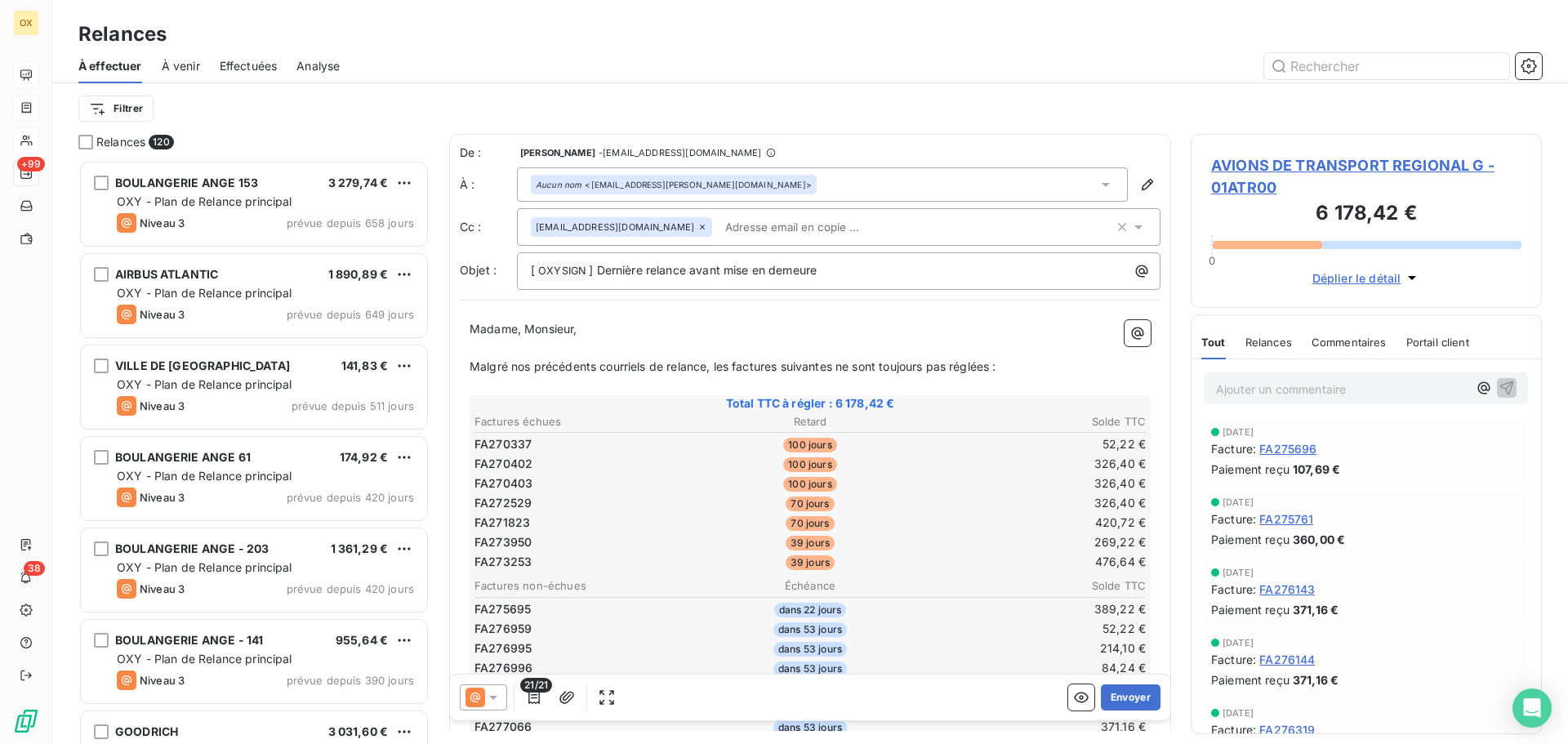
scroll to position [572, 339]
click at [496, 691] on icon at bounding box center [493, 697] width 16 height 16
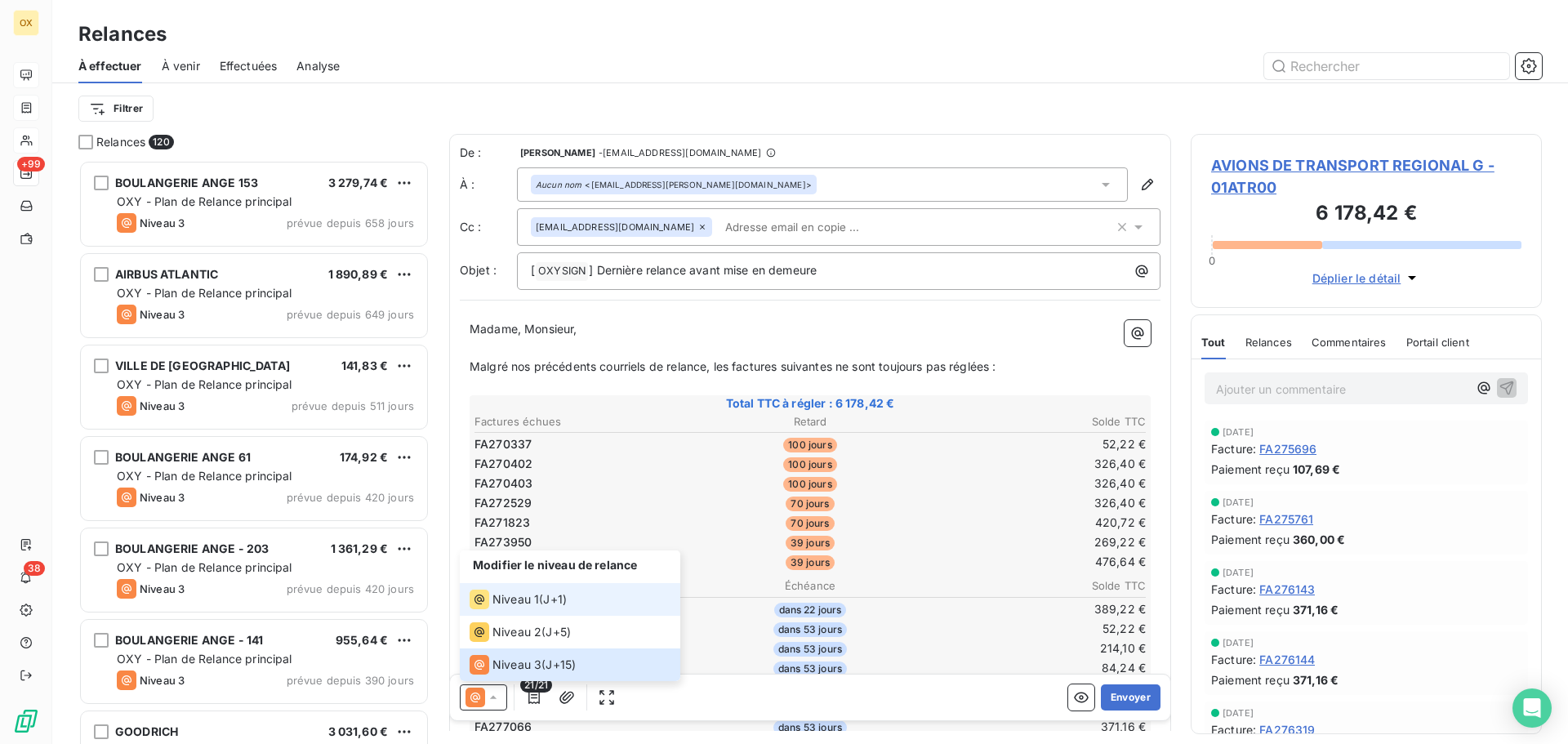
click at [519, 603] on span "Niveau 1" at bounding box center [516, 599] width 47 height 16
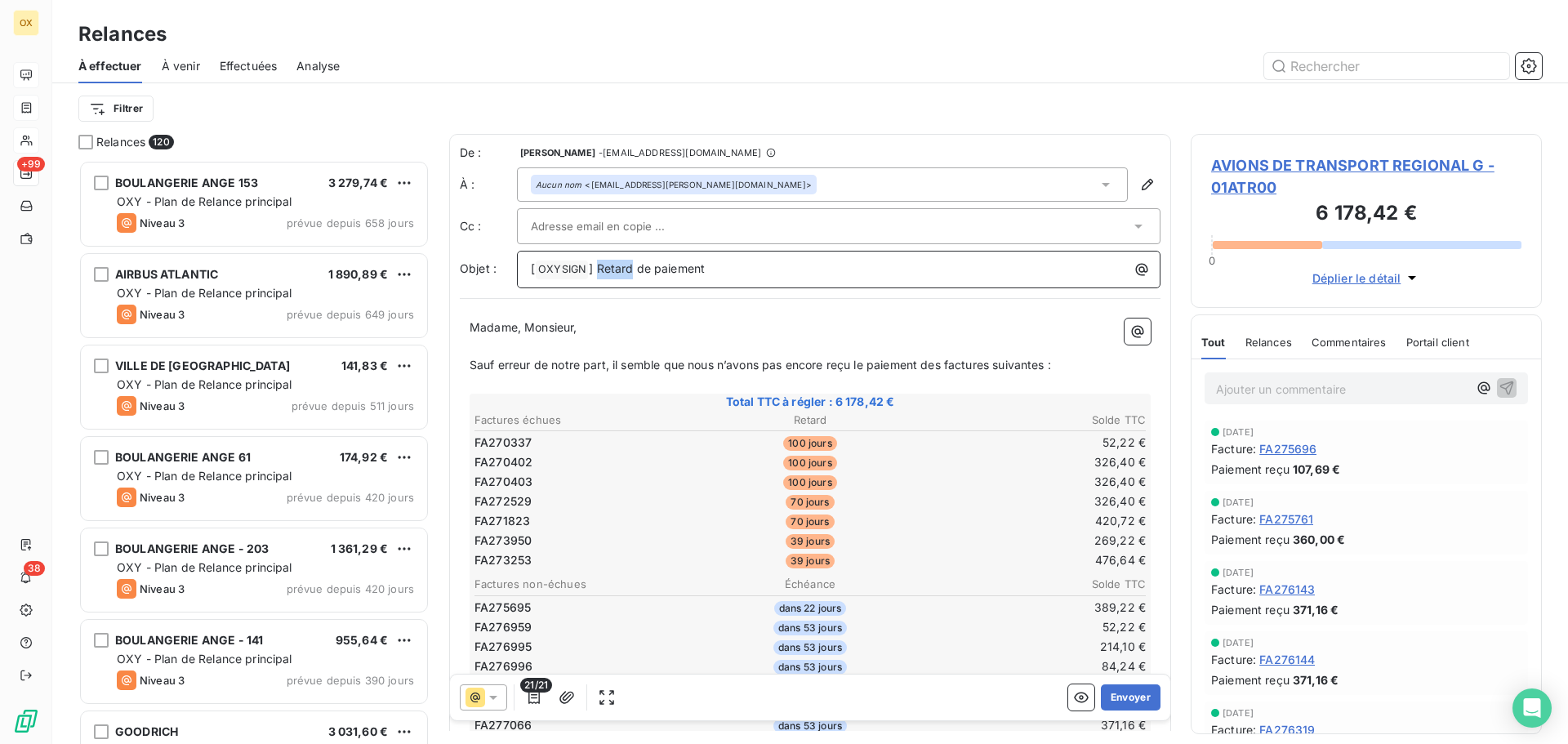
drag, startPoint x: 631, startPoint y: 267, endPoint x: 587, endPoint y: 240, distance: 51.6
click at [598, 263] on span "] Retard de paiement" at bounding box center [647, 268] width 116 height 14
drag, startPoint x: 524, startPoint y: 321, endPoint x: 467, endPoint y: 316, distance: 57.2
click at [467, 316] on div "Madame, Monsieur, ﻿ Sauf erreur de notre part, il semble que nous n’avons pas e…" at bounding box center [810, 729] width 701 height 840
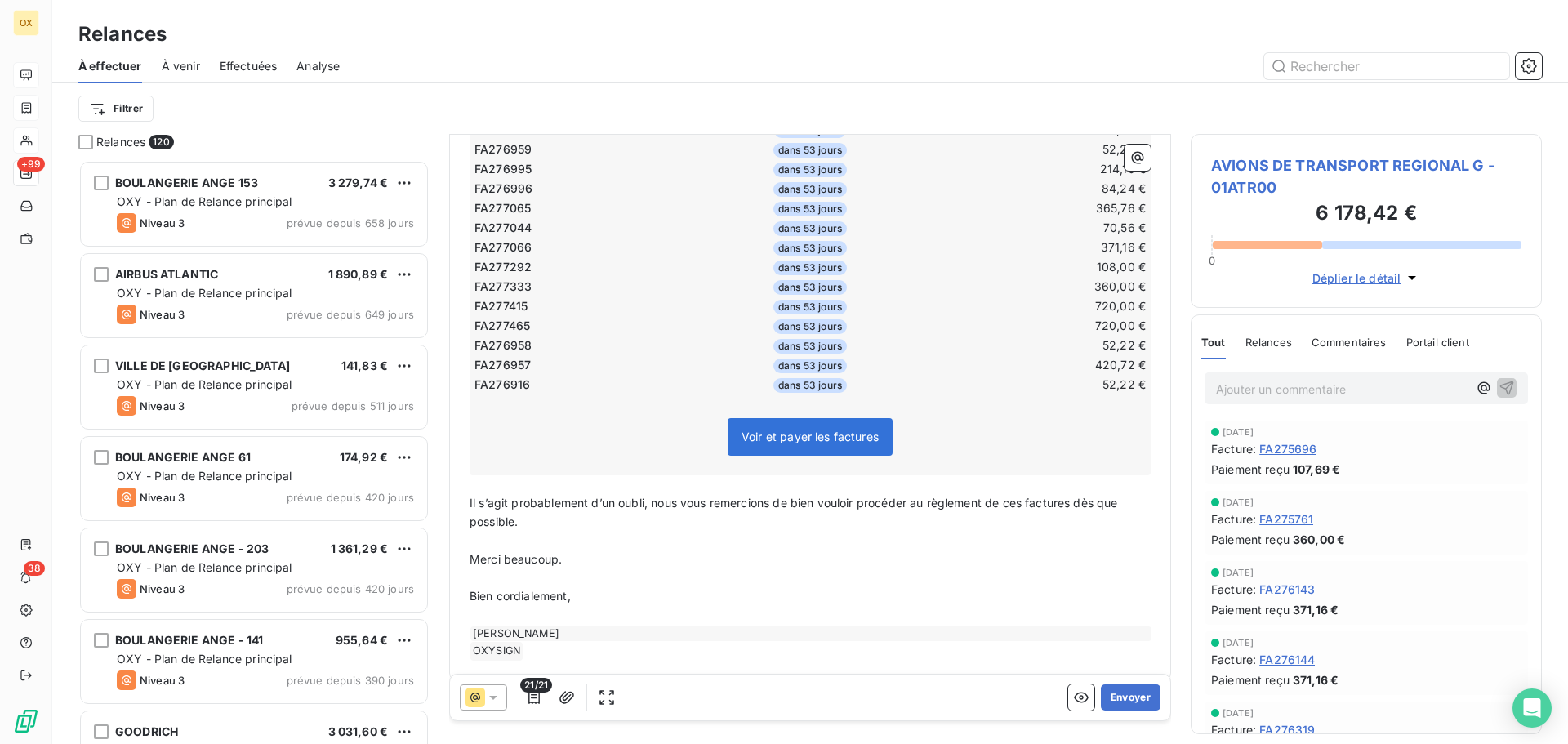
scroll to position [496, 0]
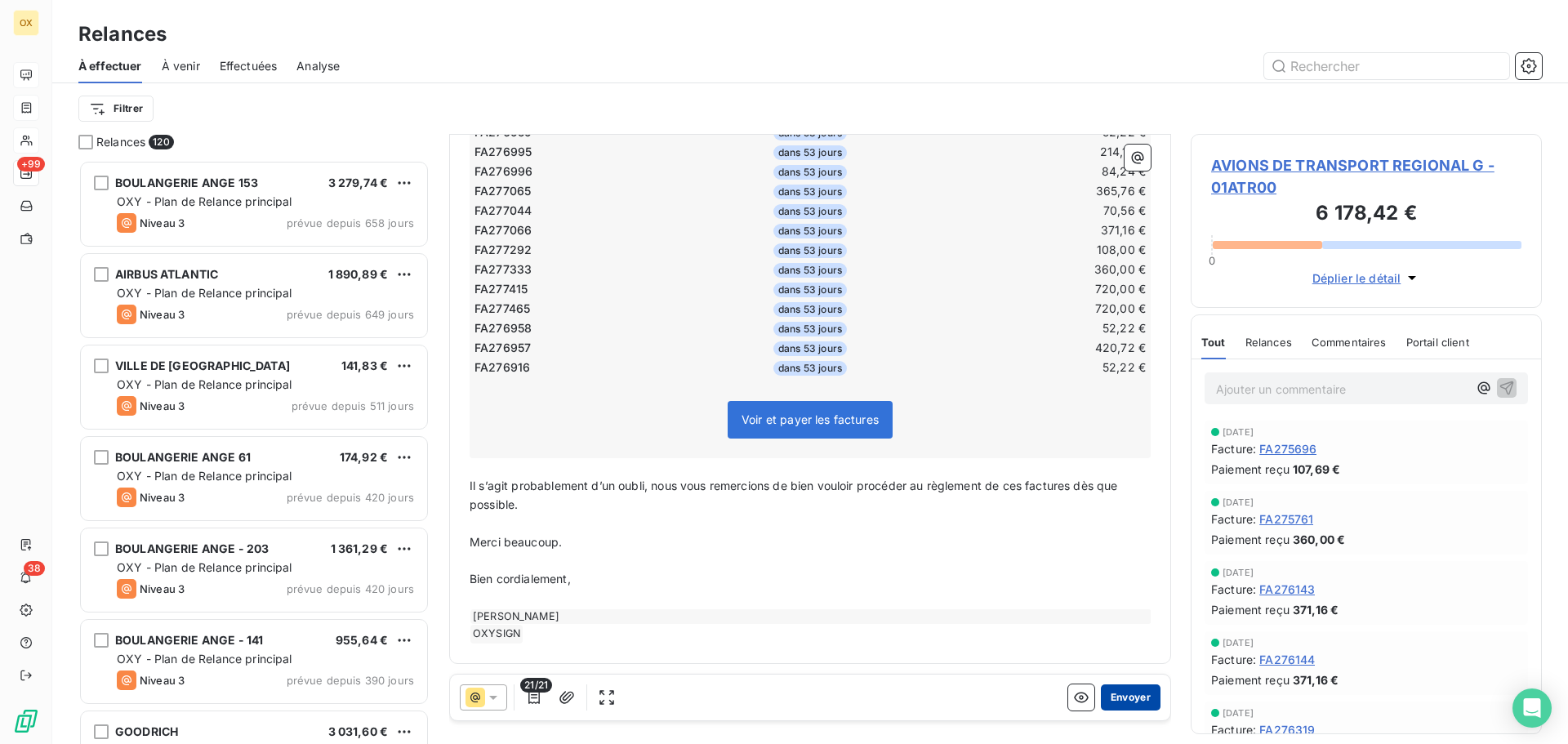
click at [1111, 693] on button "Envoyer" at bounding box center [1131, 697] width 60 height 26
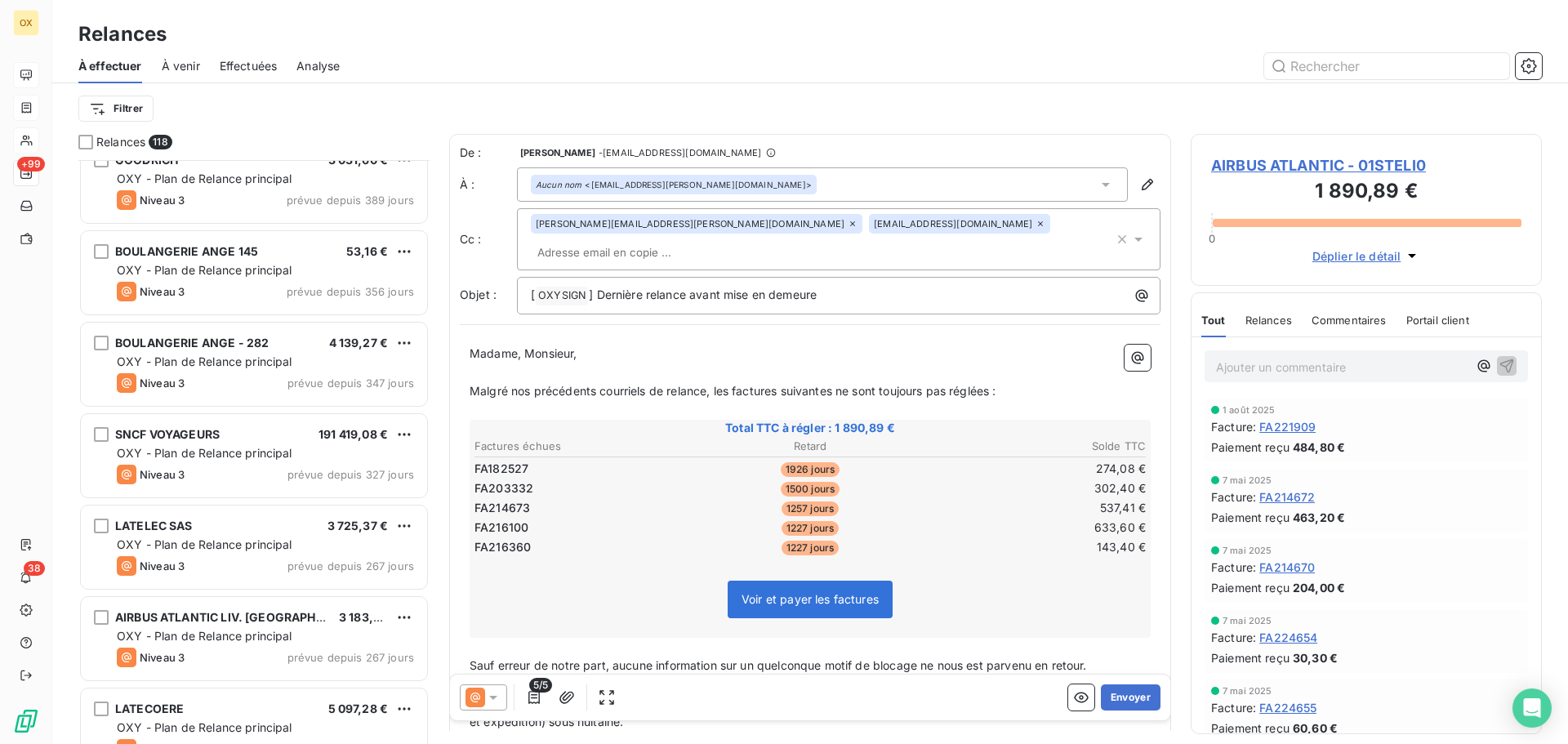
scroll to position [654, 0]
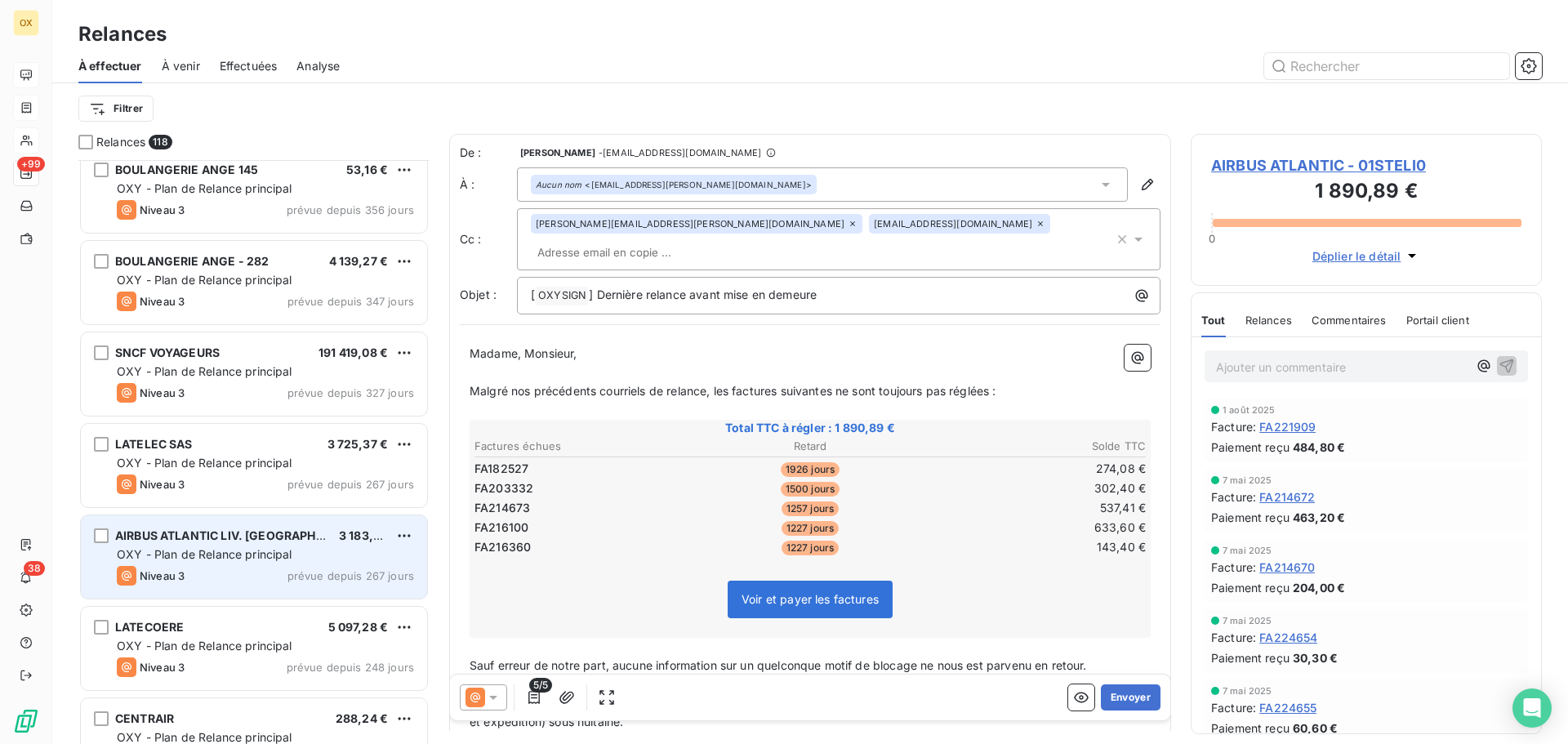
click at [255, 543] on div "AIRBUS ATLANTIC LIV. [GEOGRAPHIC_DATA]" at bounding box center [220, 535] width 211 height 16
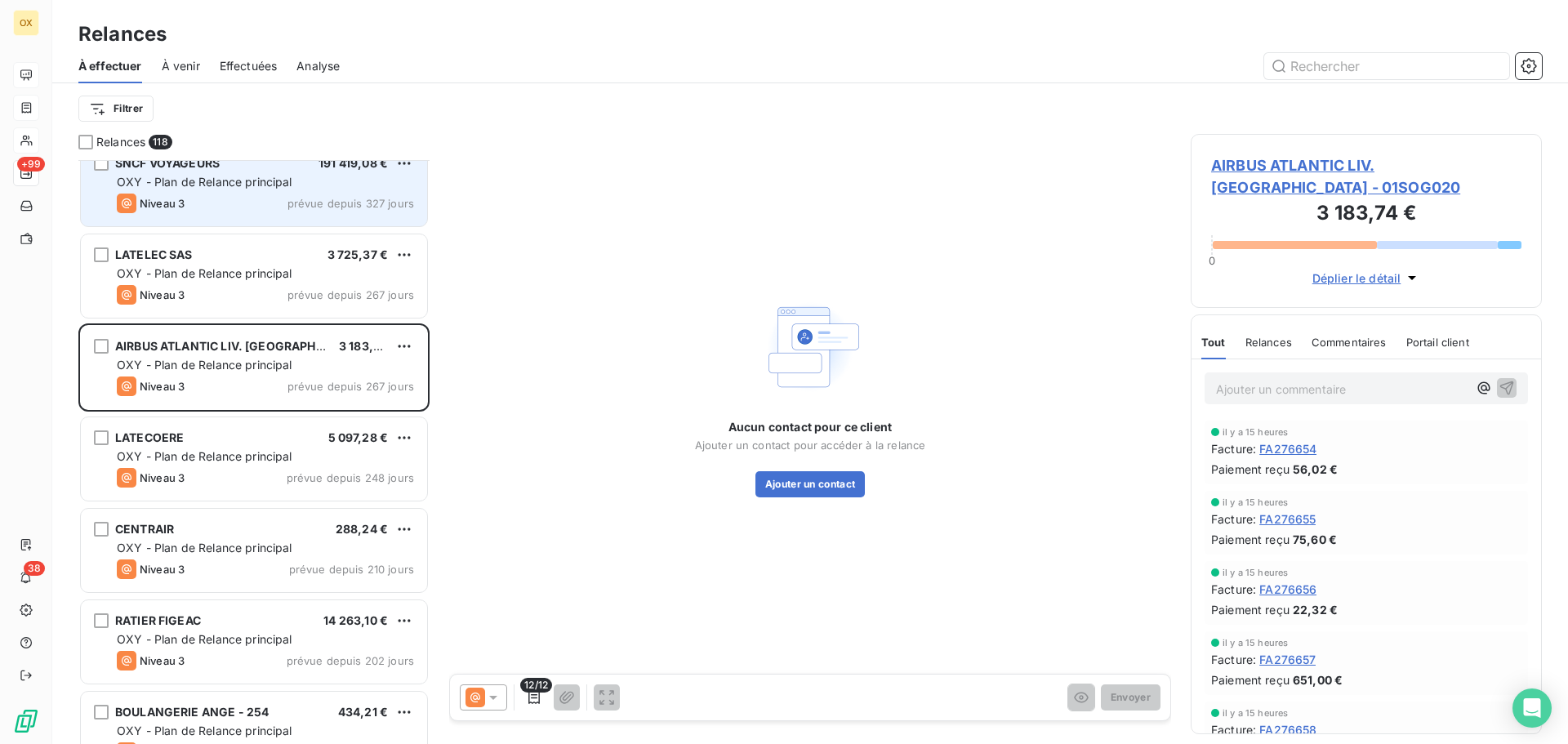
scroll to position [898, 0]
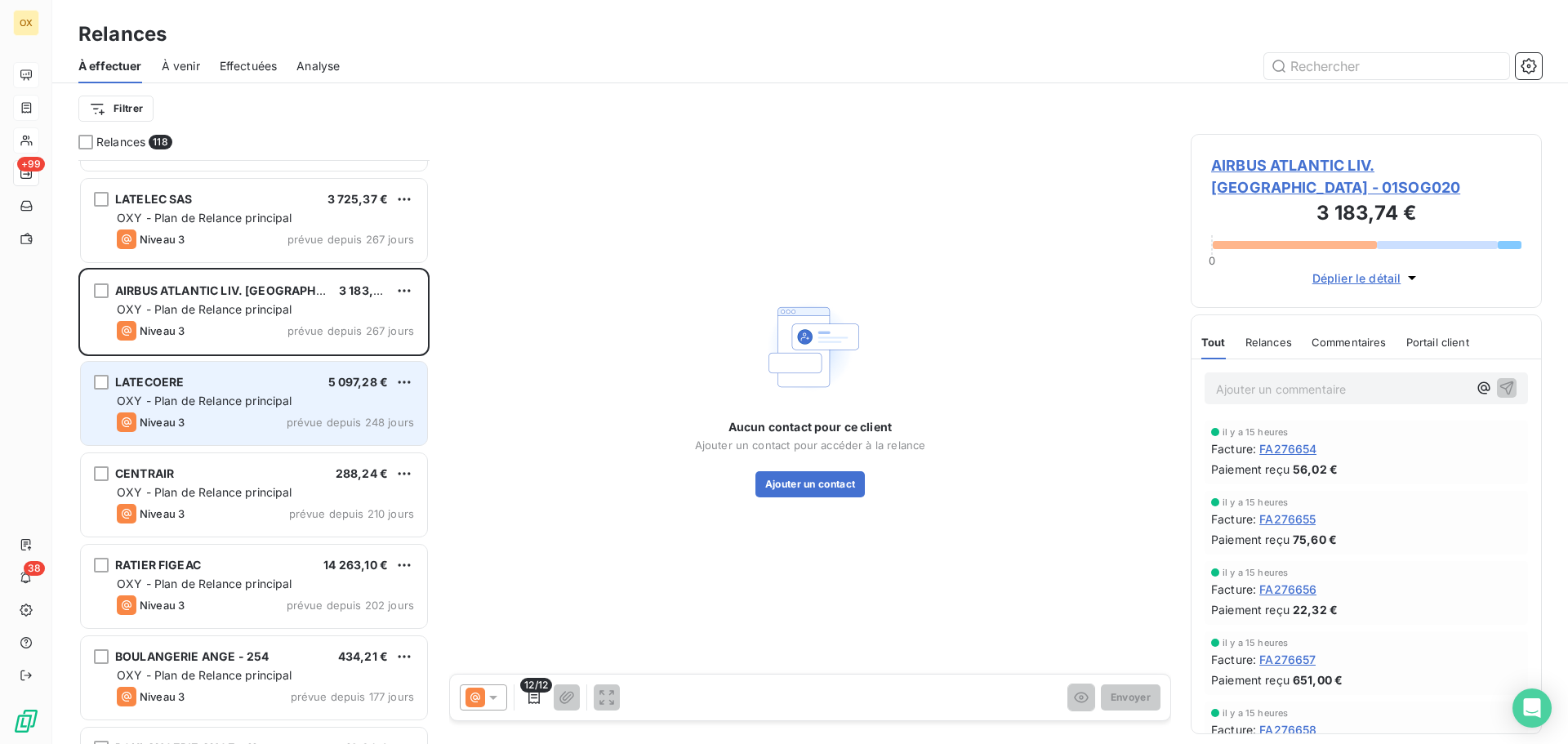
click at [260, 381] on div "LATECOERE 5 097,28 €" at bounding box center [265, 381] width 297 height 15
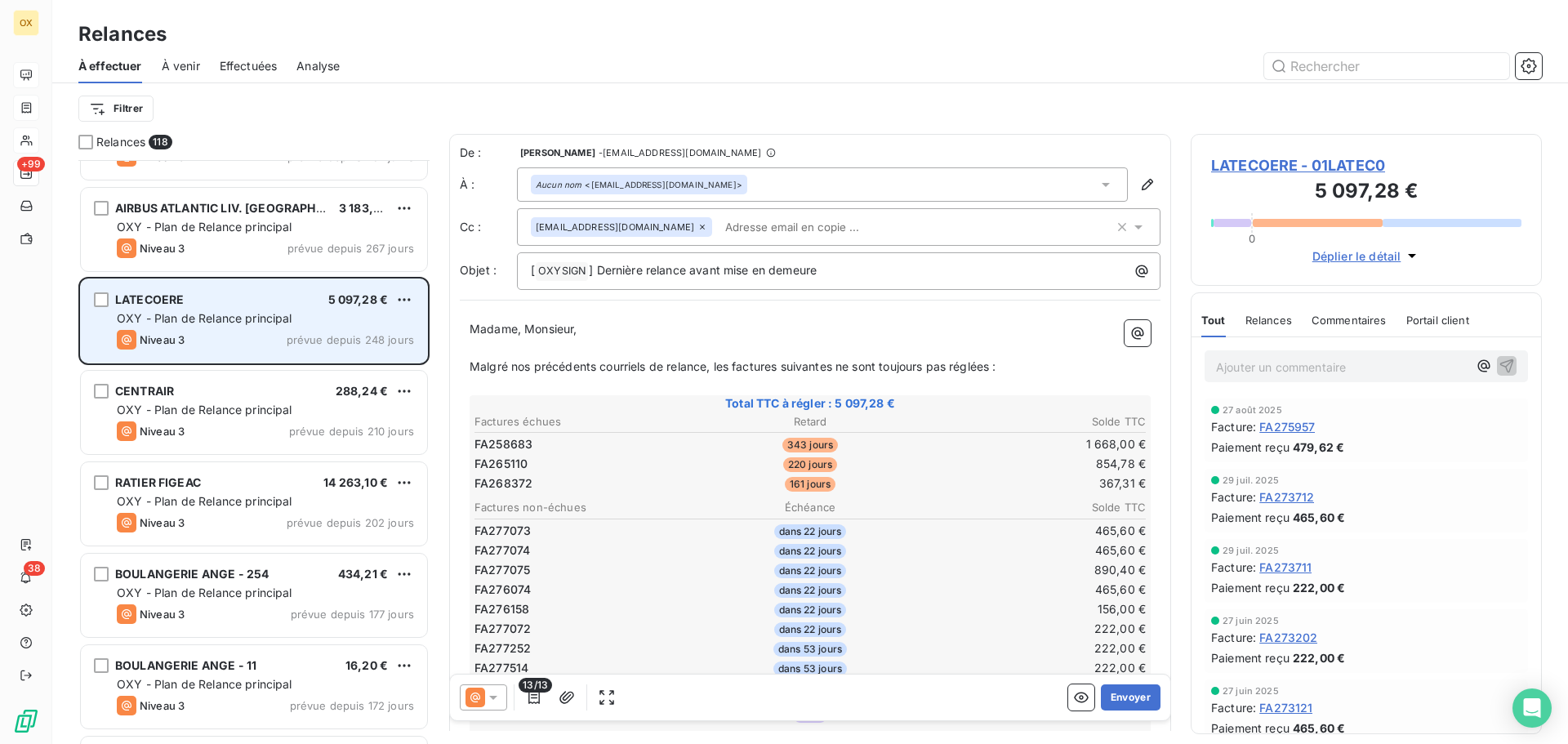
scroll to position [1062, 0]
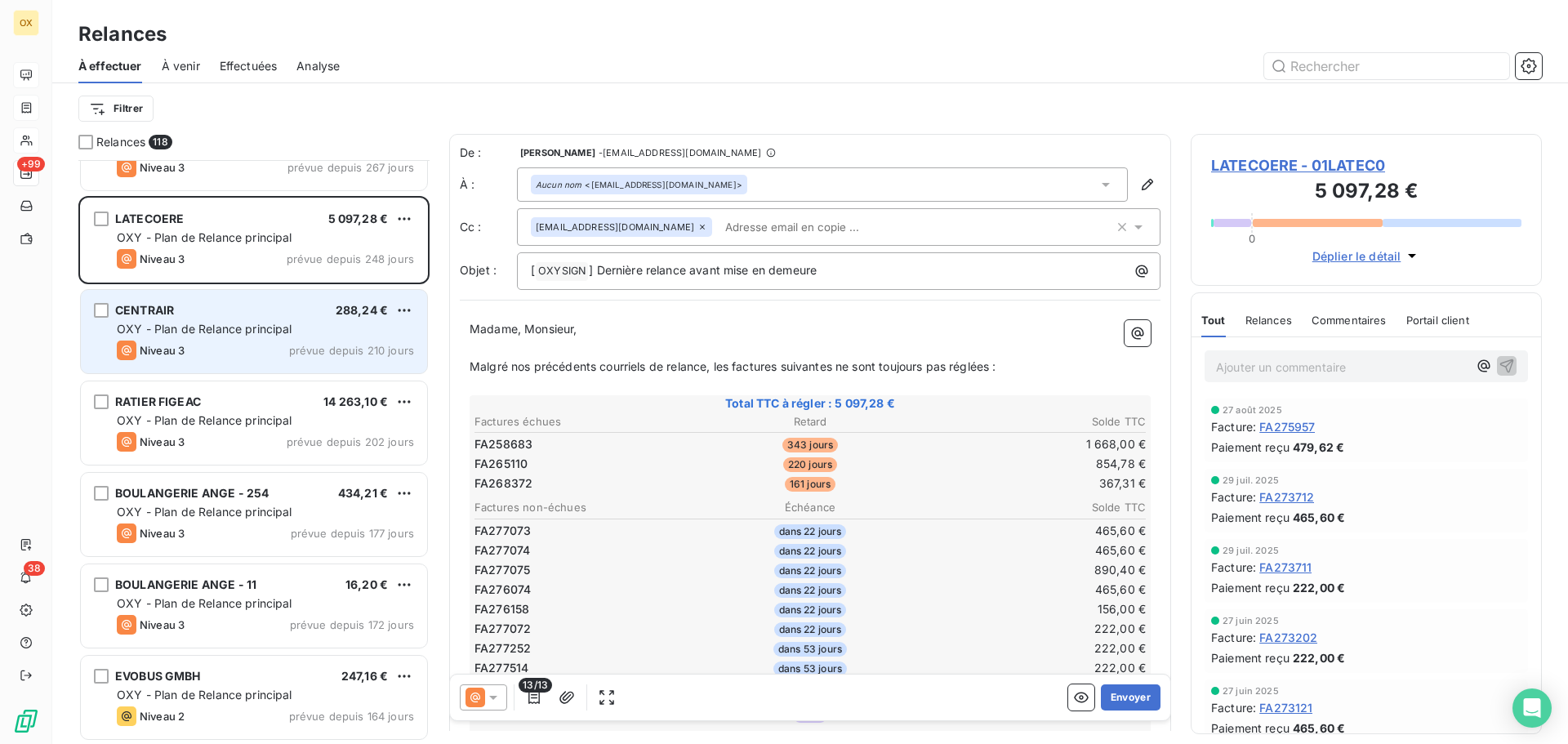
click at [251, 337] on div "CENTRAIR 288,24 € OXY - Plan de Relance principal Niveau 3 prévue depuis 210 jo…" at bounding box center [254, 332] width 347 height 84
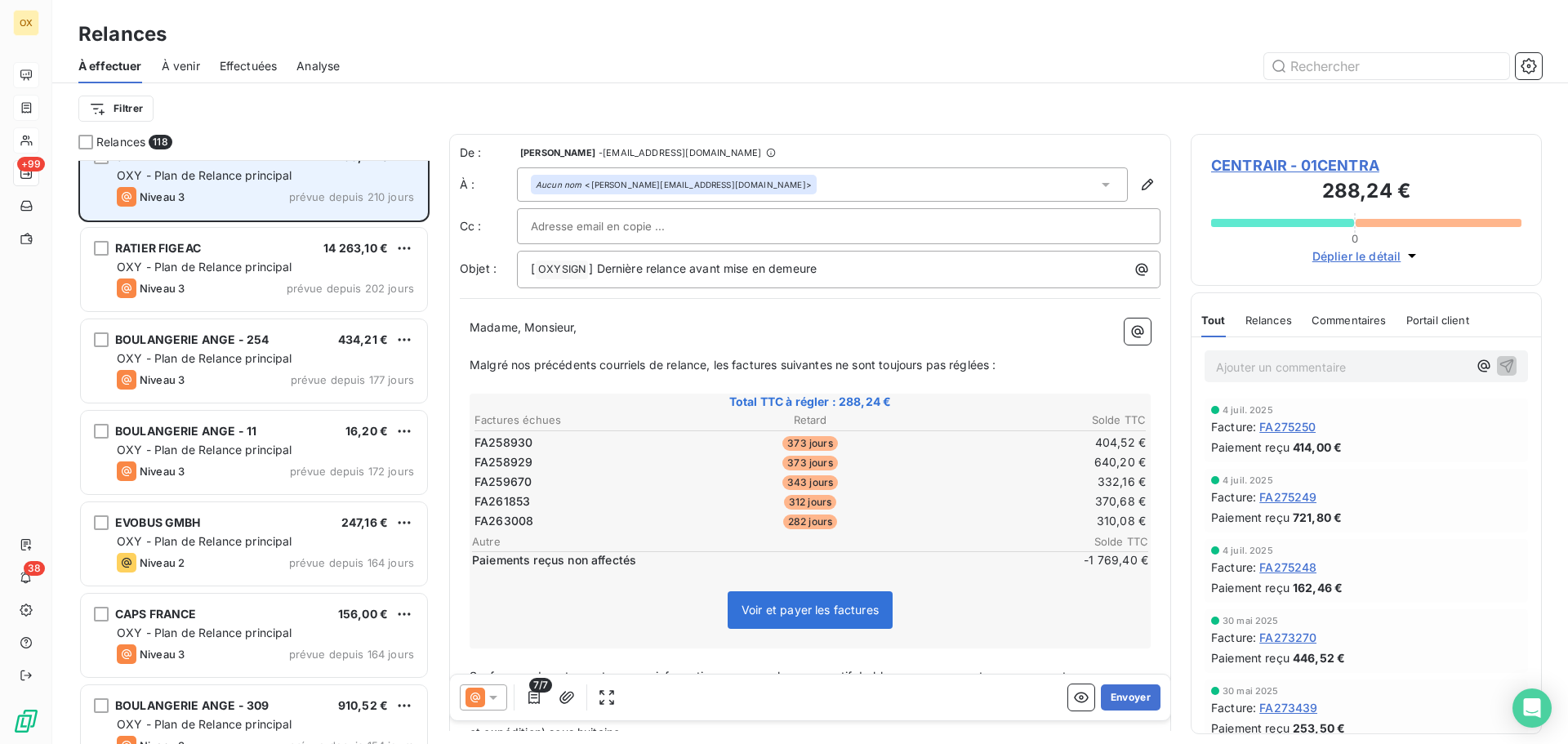
scroll to position [1225, 0]
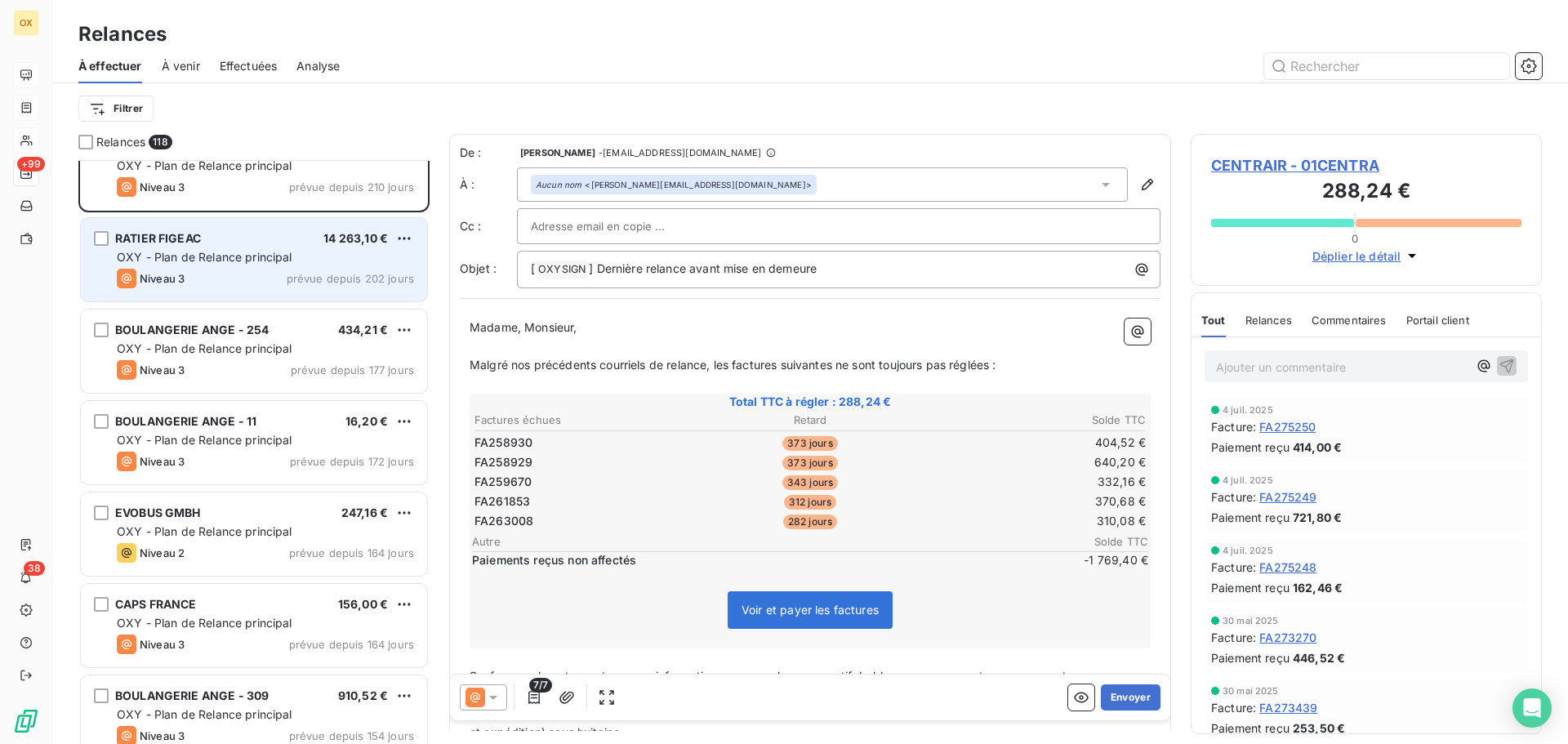
click at [221, 282] on div "Niveau 3 prévue depuis 202 jours" at bounding box center [265, 278] width 297 height 20
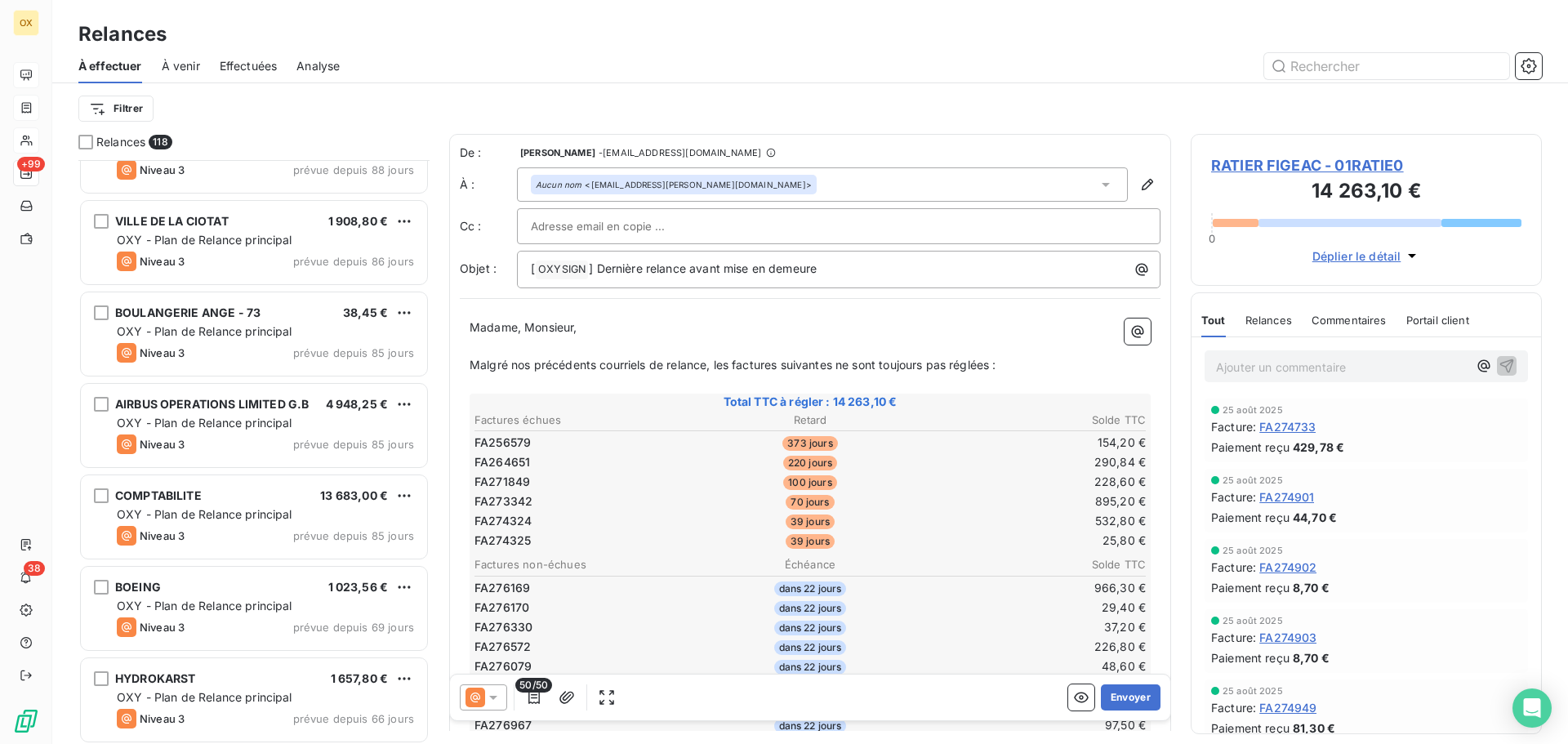
scroll to position [2858, 0]
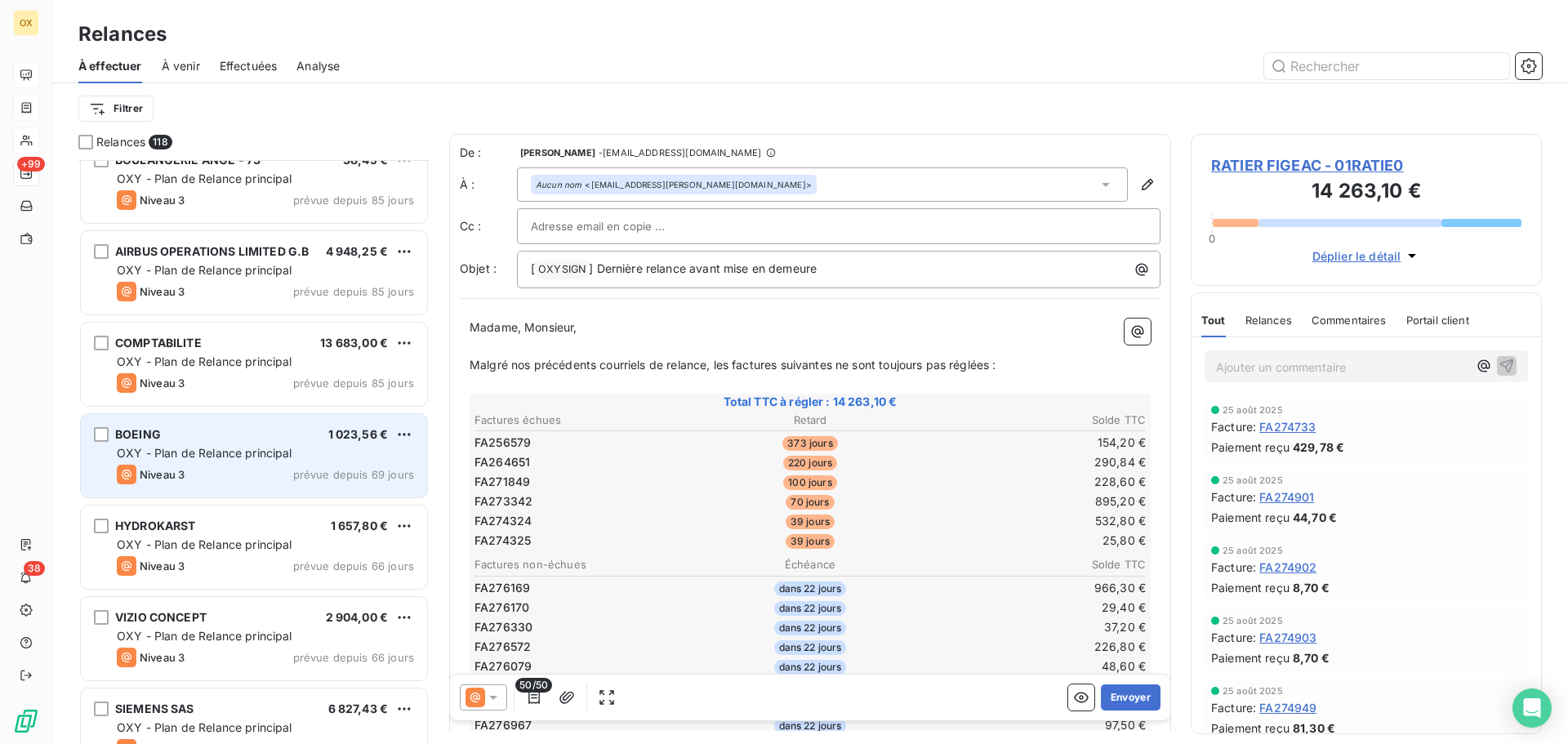
click at [245, 464] on div "Niveau 3 prévue depuis 69 jours" at bounding box center [265, 474] width 297 height 20
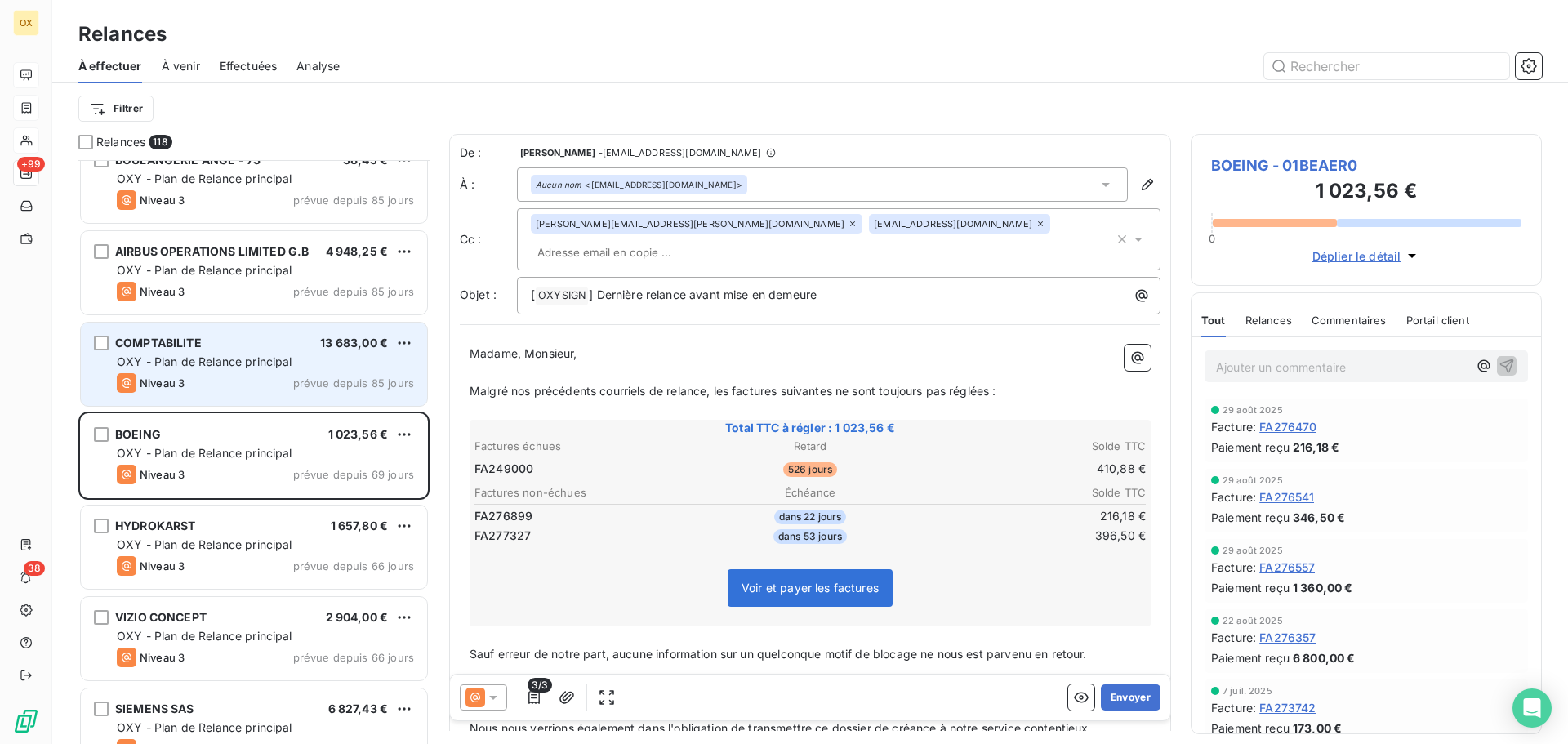
click at [262, 387] on div "Niveau 3 prévue depuis 85 jours" at bounding box center [265, 382] width 297 height 20
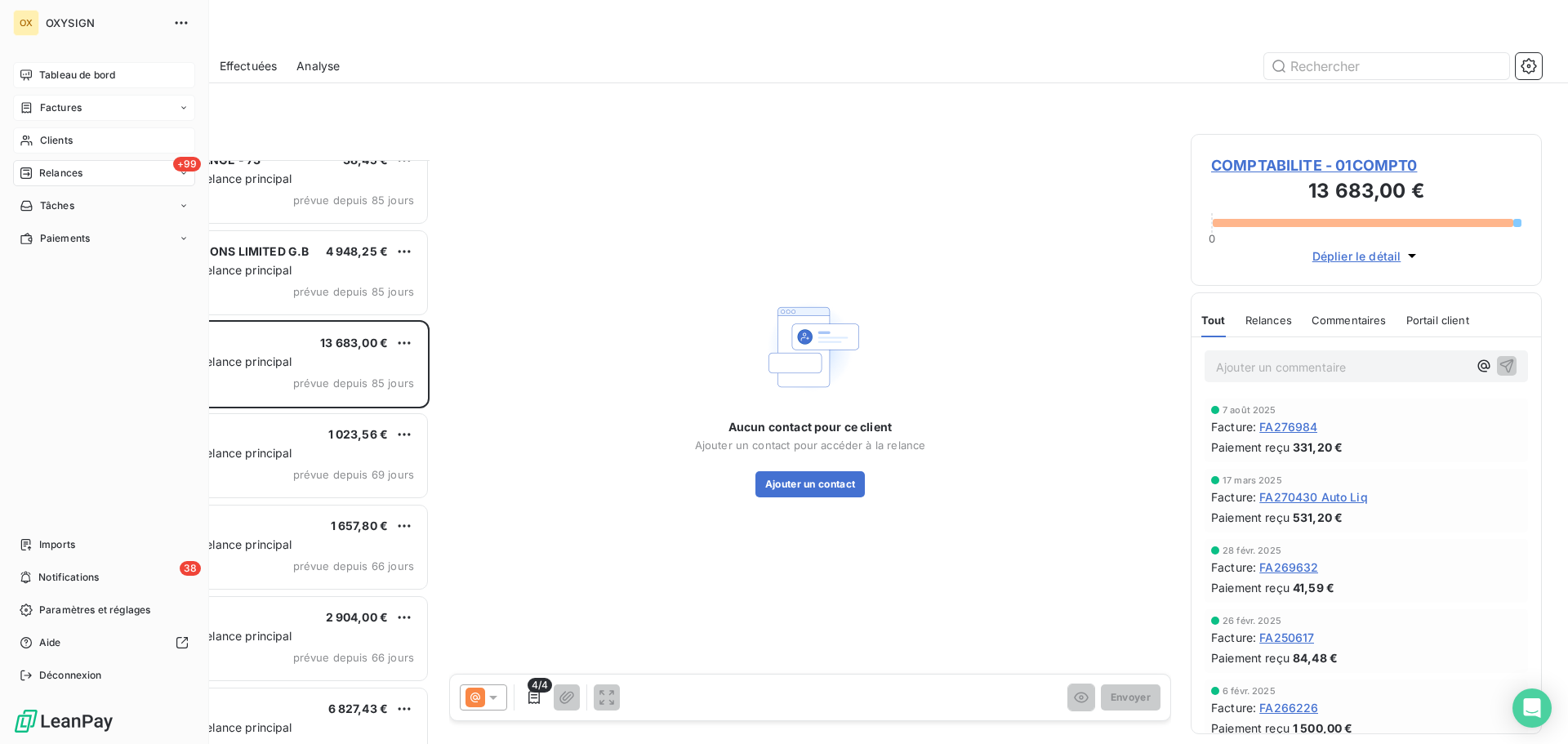
click at [59, 135] on span "Clients" at bounding box center [56, 140] width 32 height 15
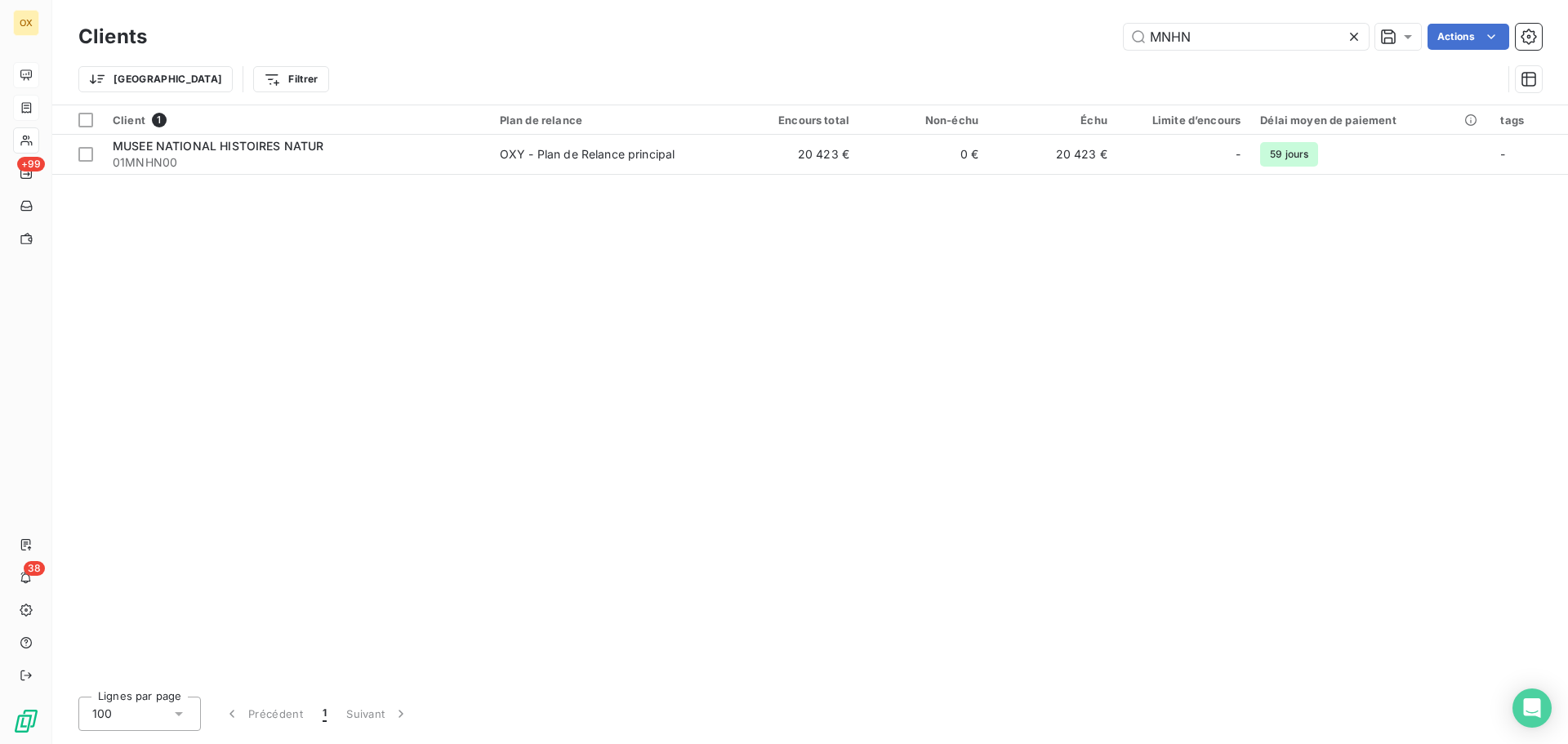
drag, startPoint x: 1145, startPoint y: 32, endPoint x: 1109, endPoint y: 28, distance: 36.2
click at [1109, 28] on div "MNHN Actions" at bounding box center [854, 37] width 1375 height 26
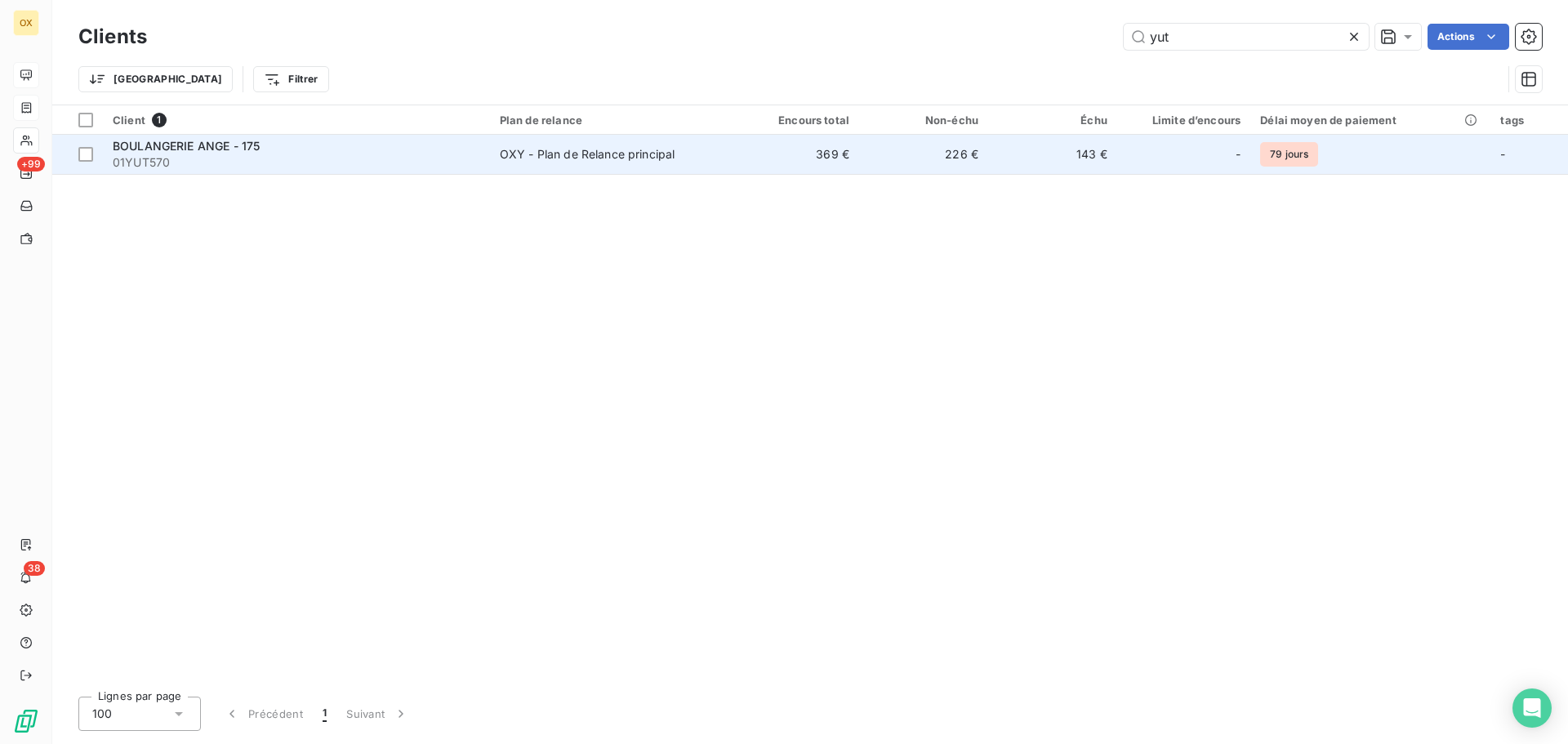
type input "yut"
drag, startPoint x: 242, startPoint y: 137, endPoint x: 254, endPoint y: 146, distance: 15.0
click at [242, 137] on td "BOULANGERIE ANGE - 175 01YUT570" at bounding box center [297, 154] width 388 height 39
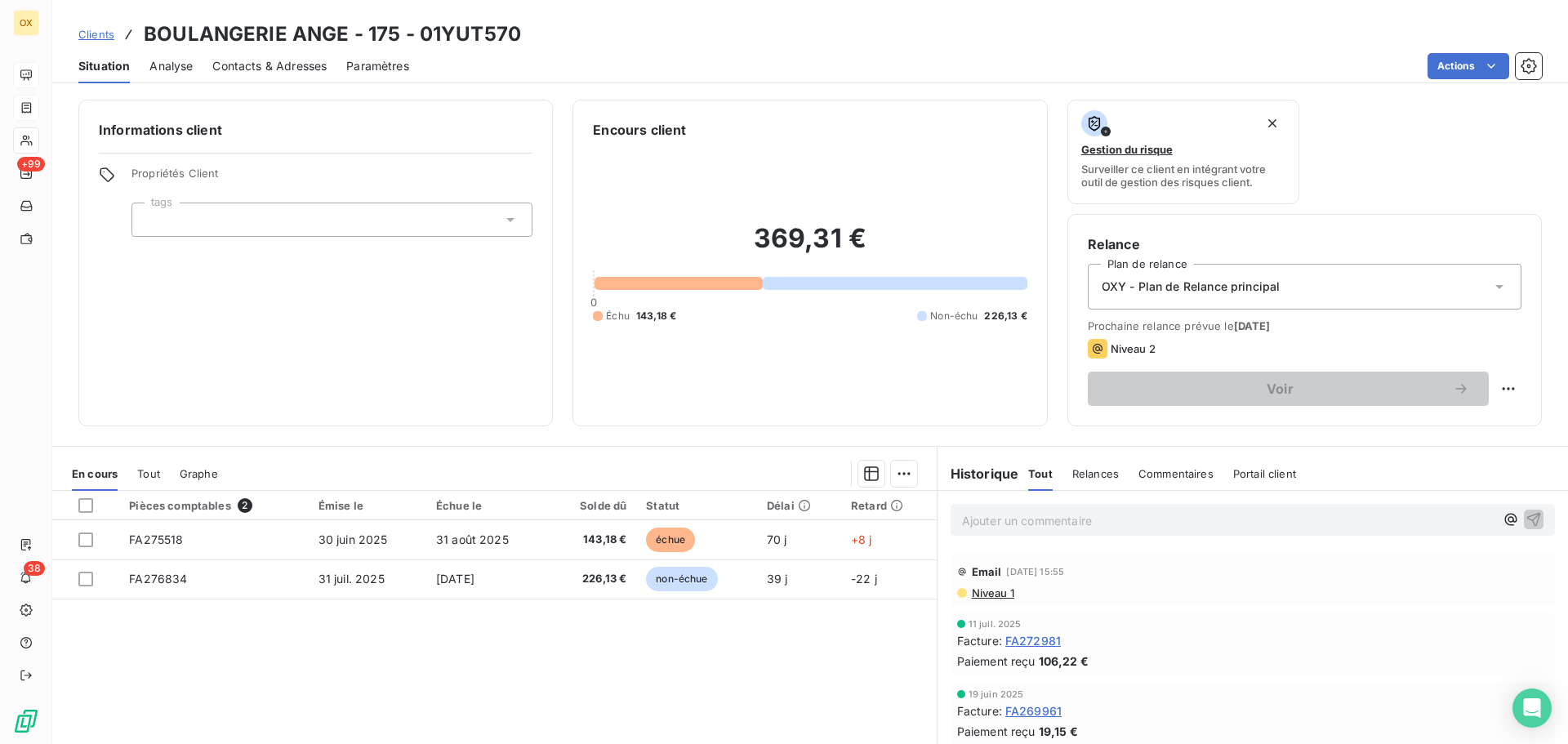
click at [1019, 518] on p "Ajouter un commentaire ﻿" at bounding box center [1228, 520] width 533 height 20
click at [1525, 514] on icon "button" at bounding box center [1533, 518] width 16 height 16
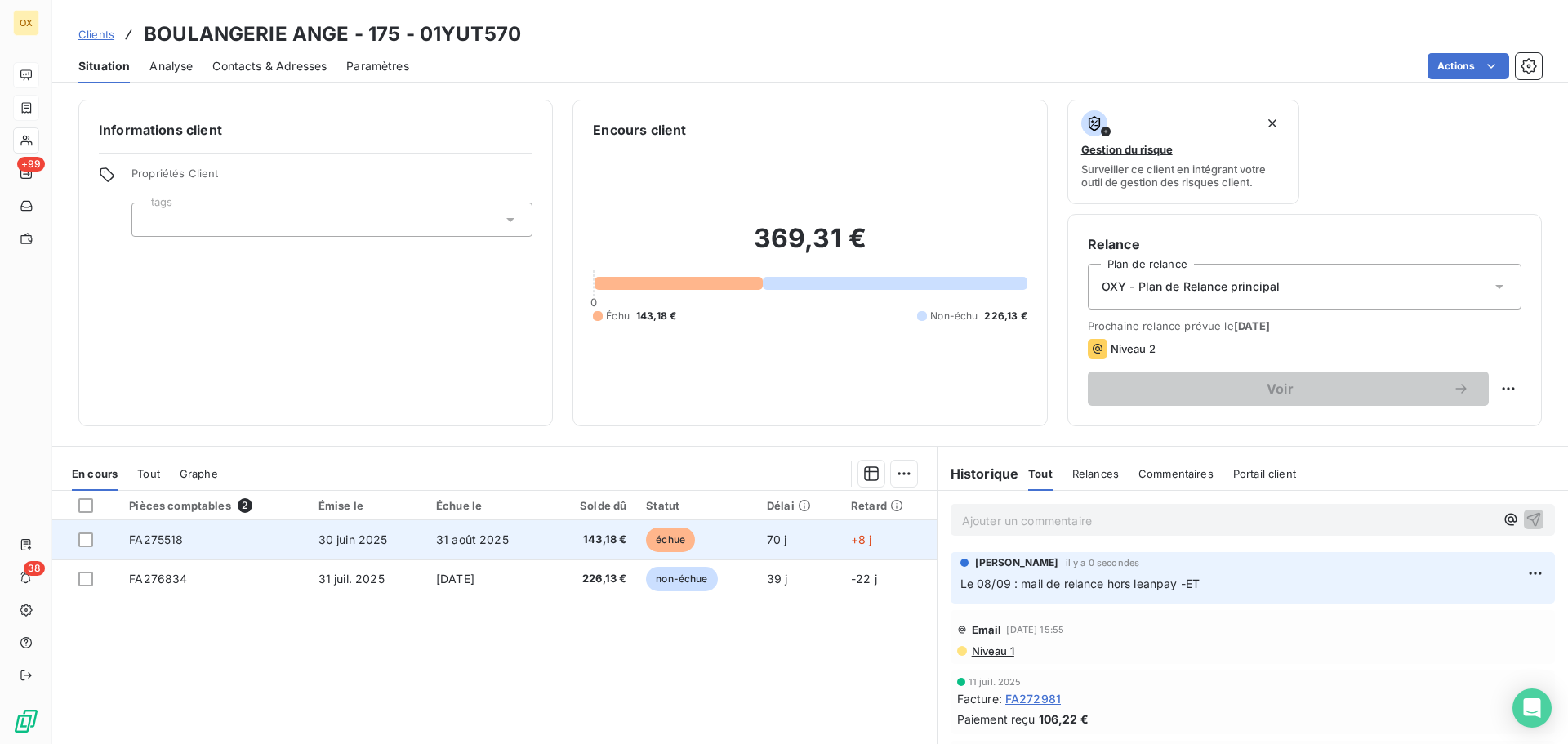
click at [480, 541] on span "31 août 2025" at bounding box center [472, 539] width 73 height 14
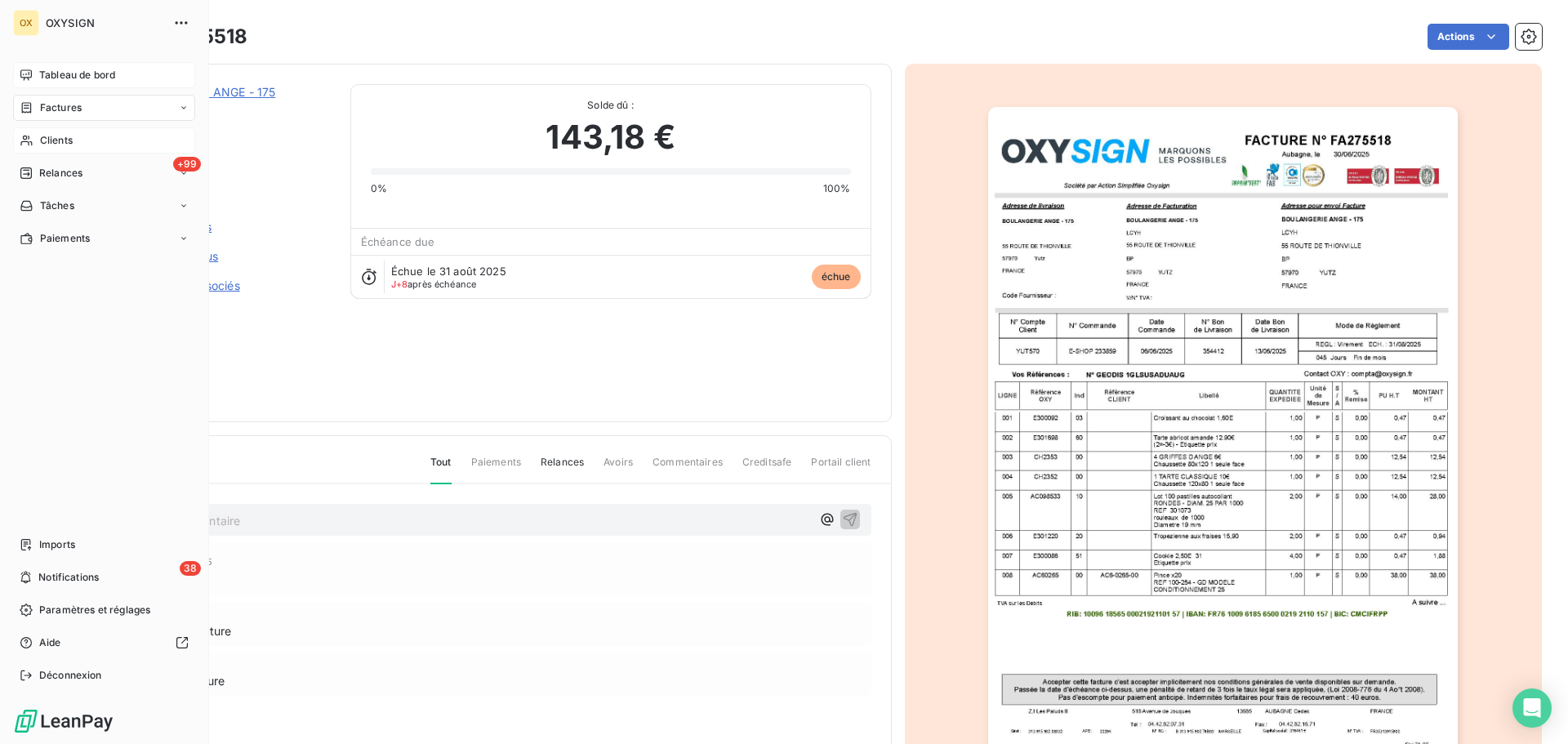
click at [67, 134] on span "Clients" at bounding box center [56, 140] width 32 height 15
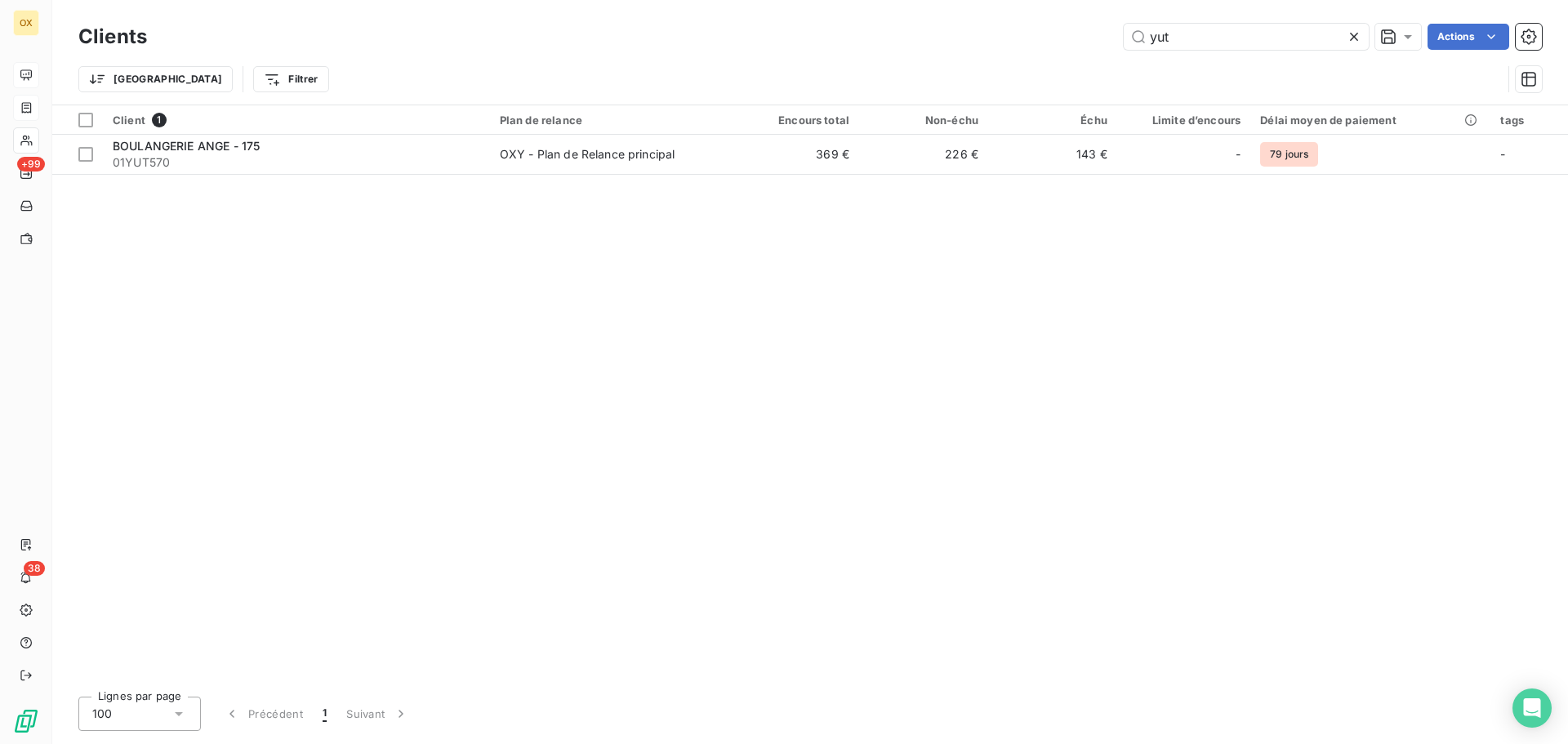
drag, startPoint x: 1191, startPoint y: 35, endPoint x: 1116, endPoint y: 30, distance: 75.2
click at [1116, 30] on div "yut Actions" at bounding box center [854, 37] width 1375 height 26
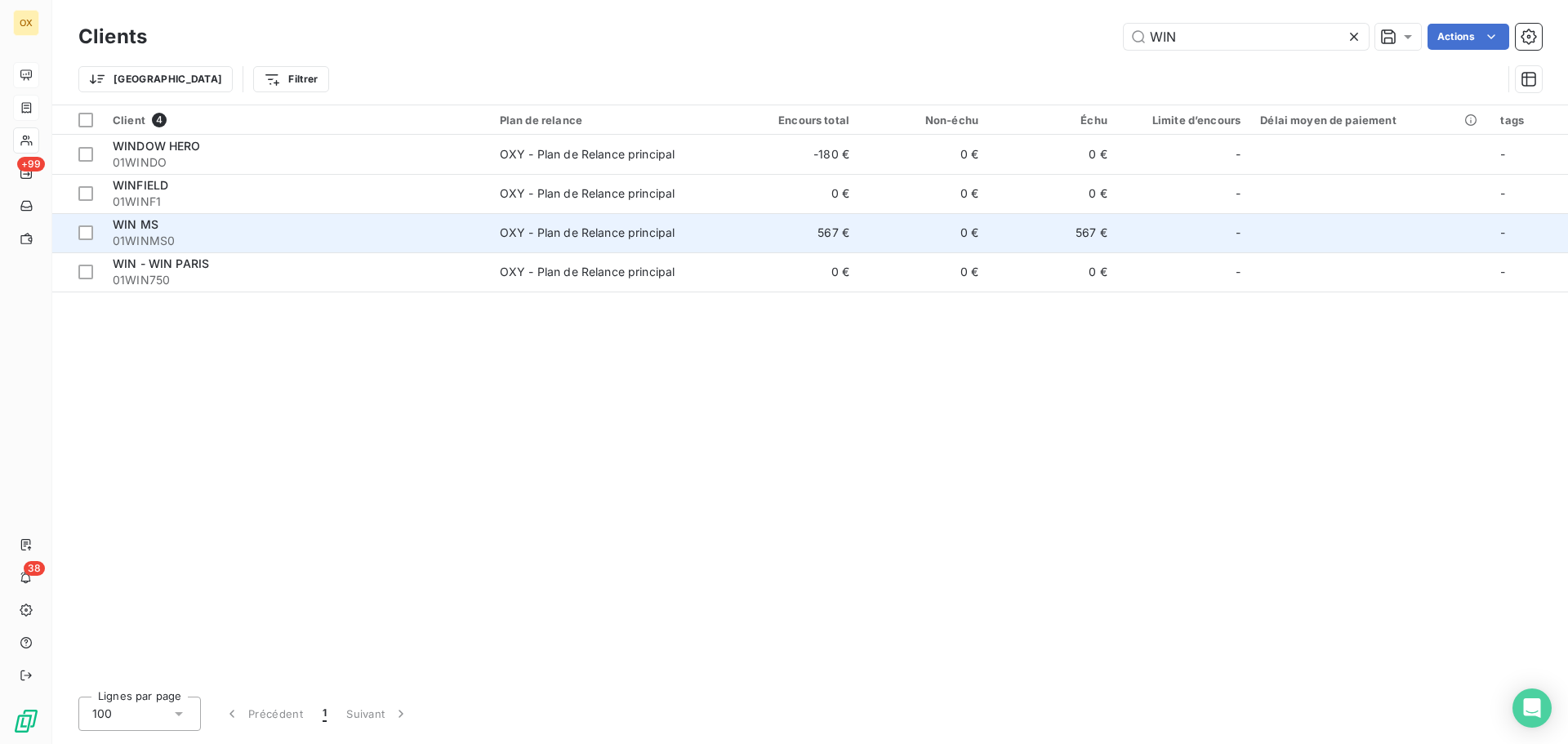
type input "WIN"
click at [712, 235] on span "OXY - Plan de Relance principal" at bounding box center [610, 232] width 220 height 16
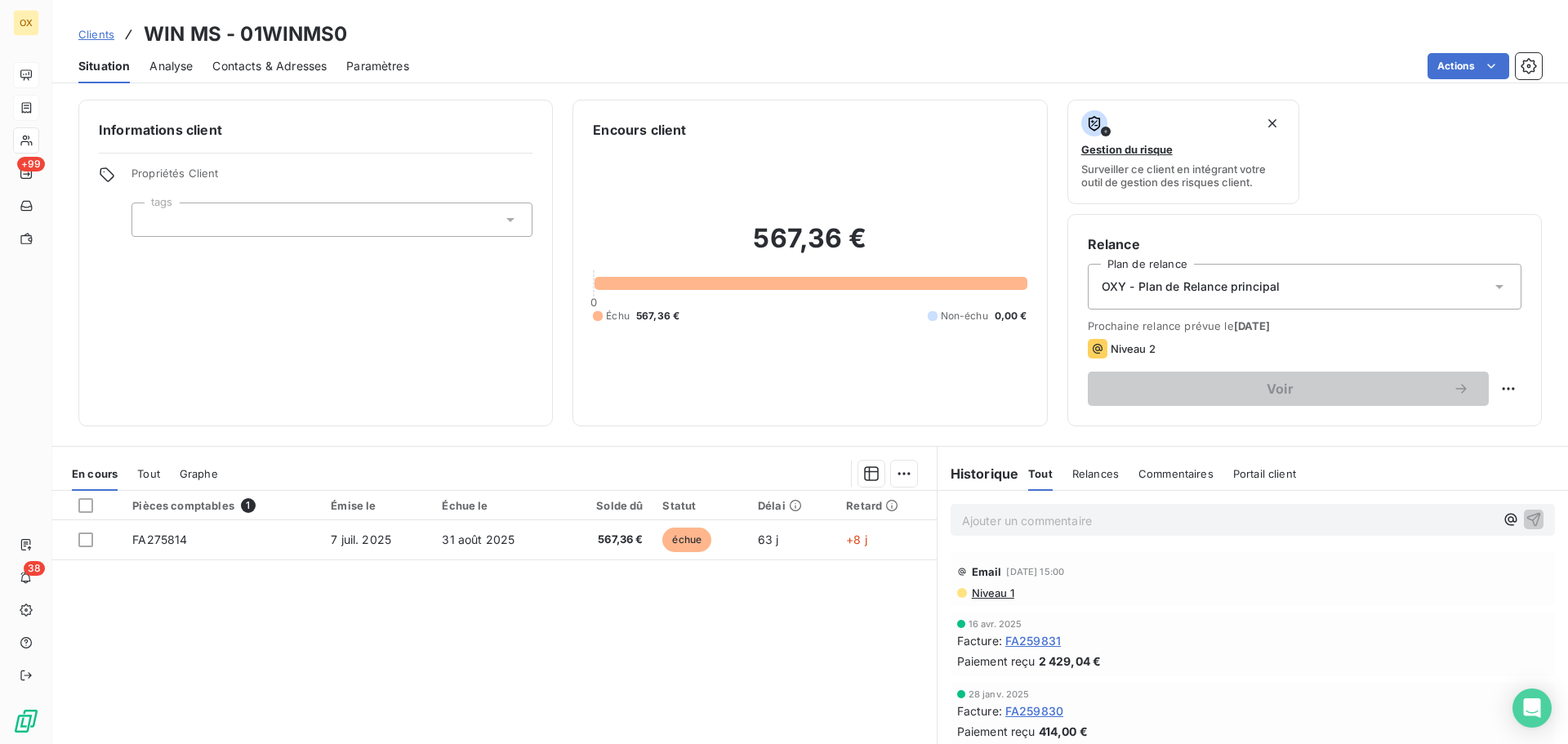
click at [1008, 519] on p "Ajouter un commentaire ﻿" at bounding box center [1228, 520] width 533 height 20
click at [1525, 518] on icon "button" at bounding box center [1533, 518] width 16 height 16
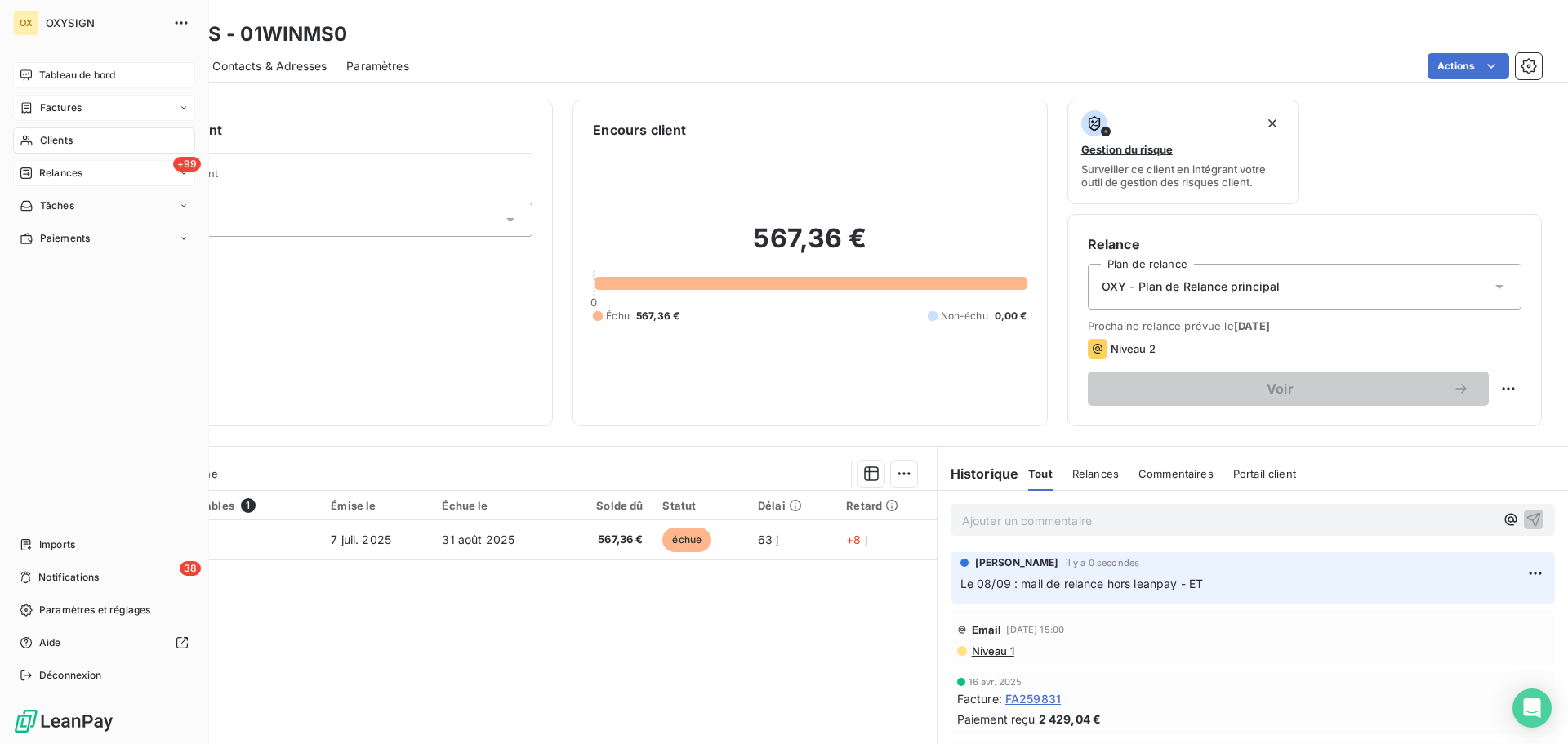
click at [61, 172] on span "Relances" at bounding box center [61, 172] width 44 height 15
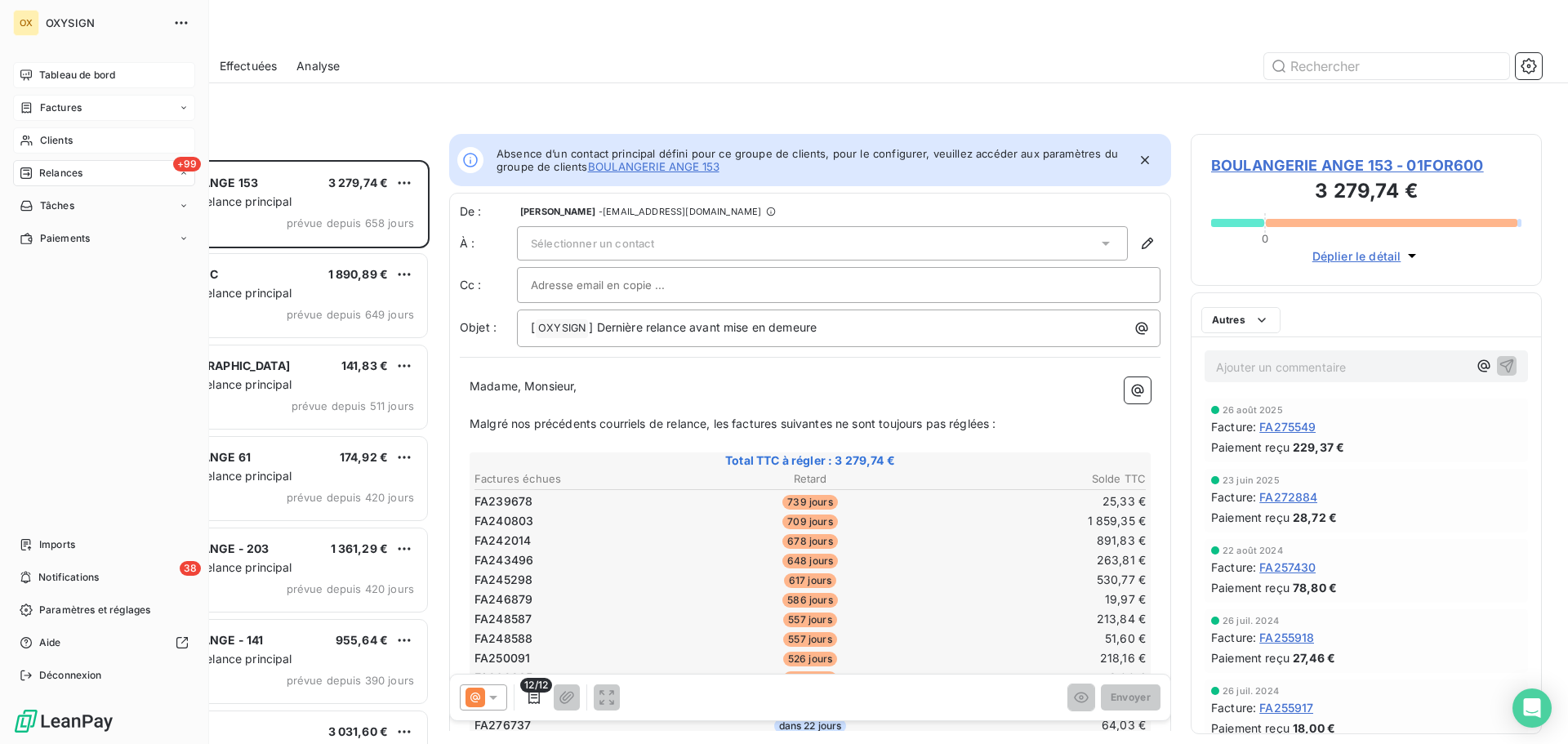
scroll to position [572, 339]
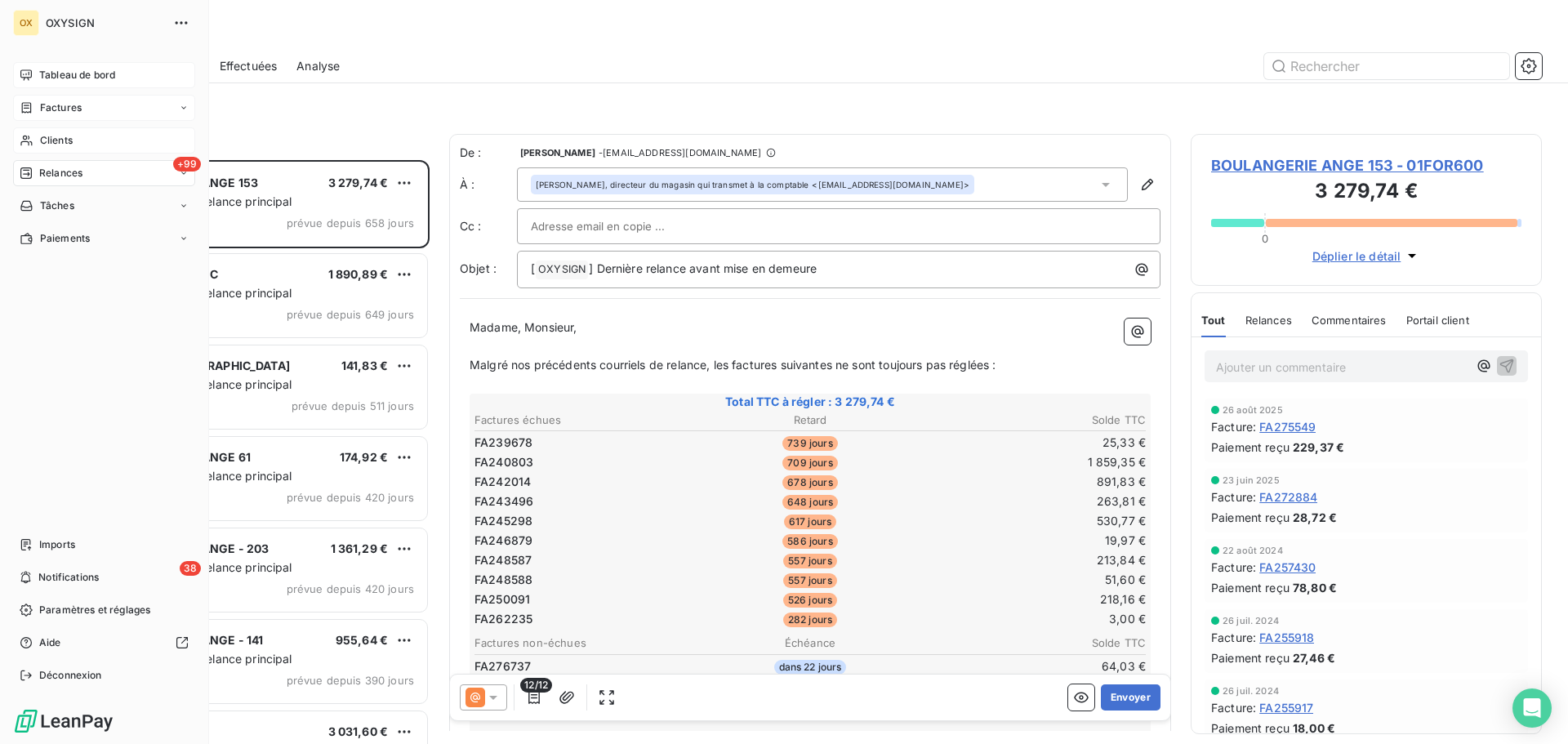
click at [47, 72] on span "Tableau de bord" at bounding box center [77, 74] width 76 height 15
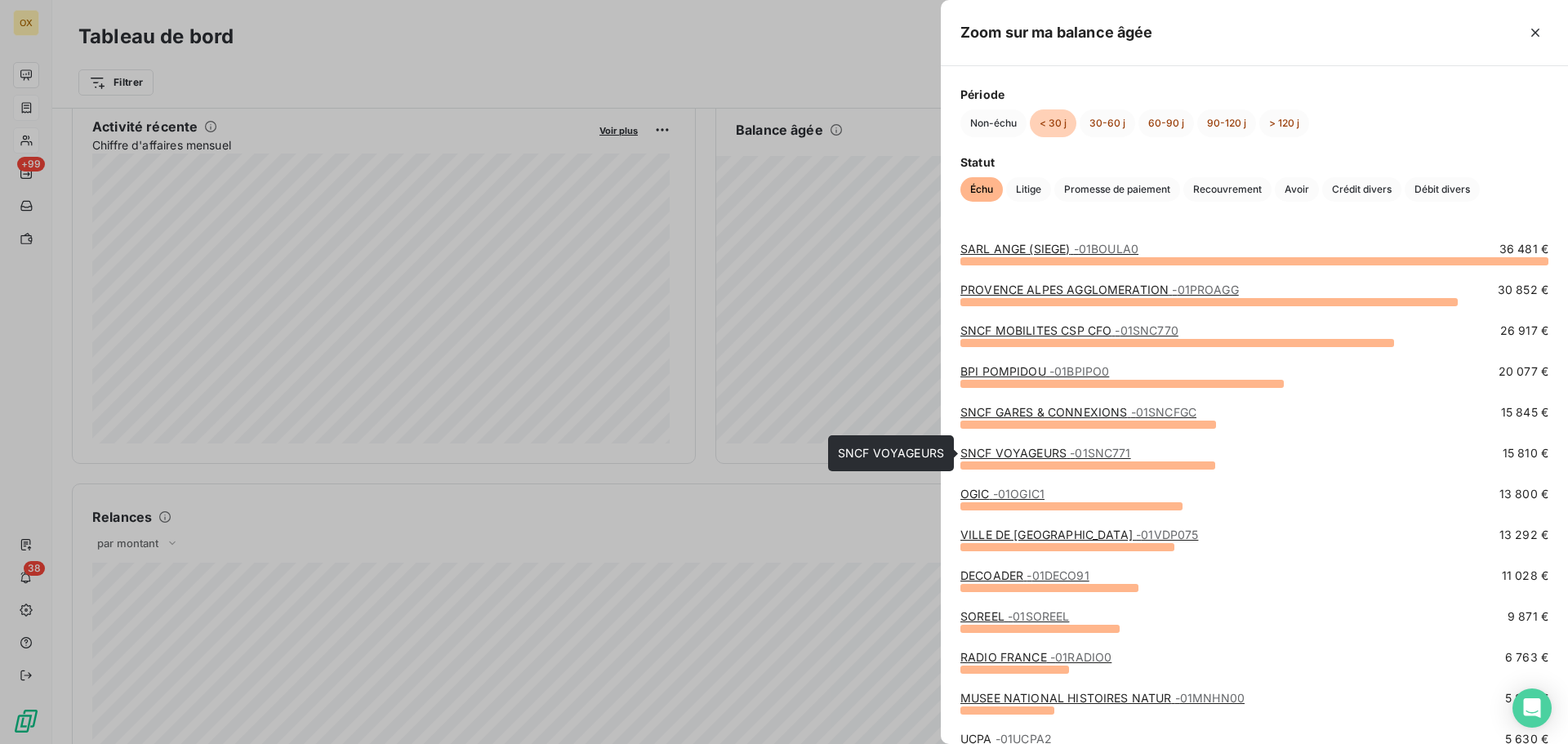
scroll to position [82, 0]
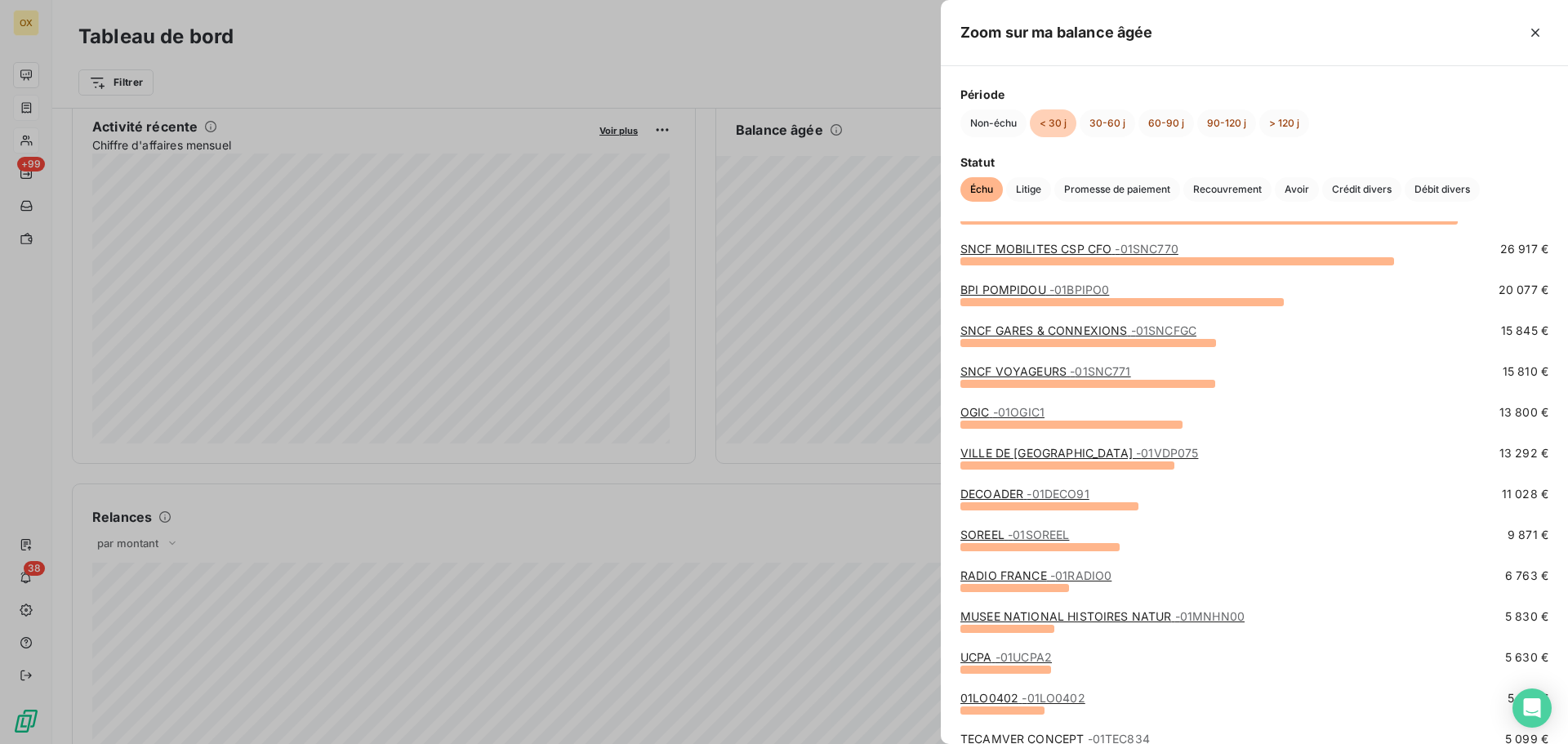
click at [1005, 494] on link "DECOADER - 01DECO91" at bounding box center [1024, 493] width 129 height 14
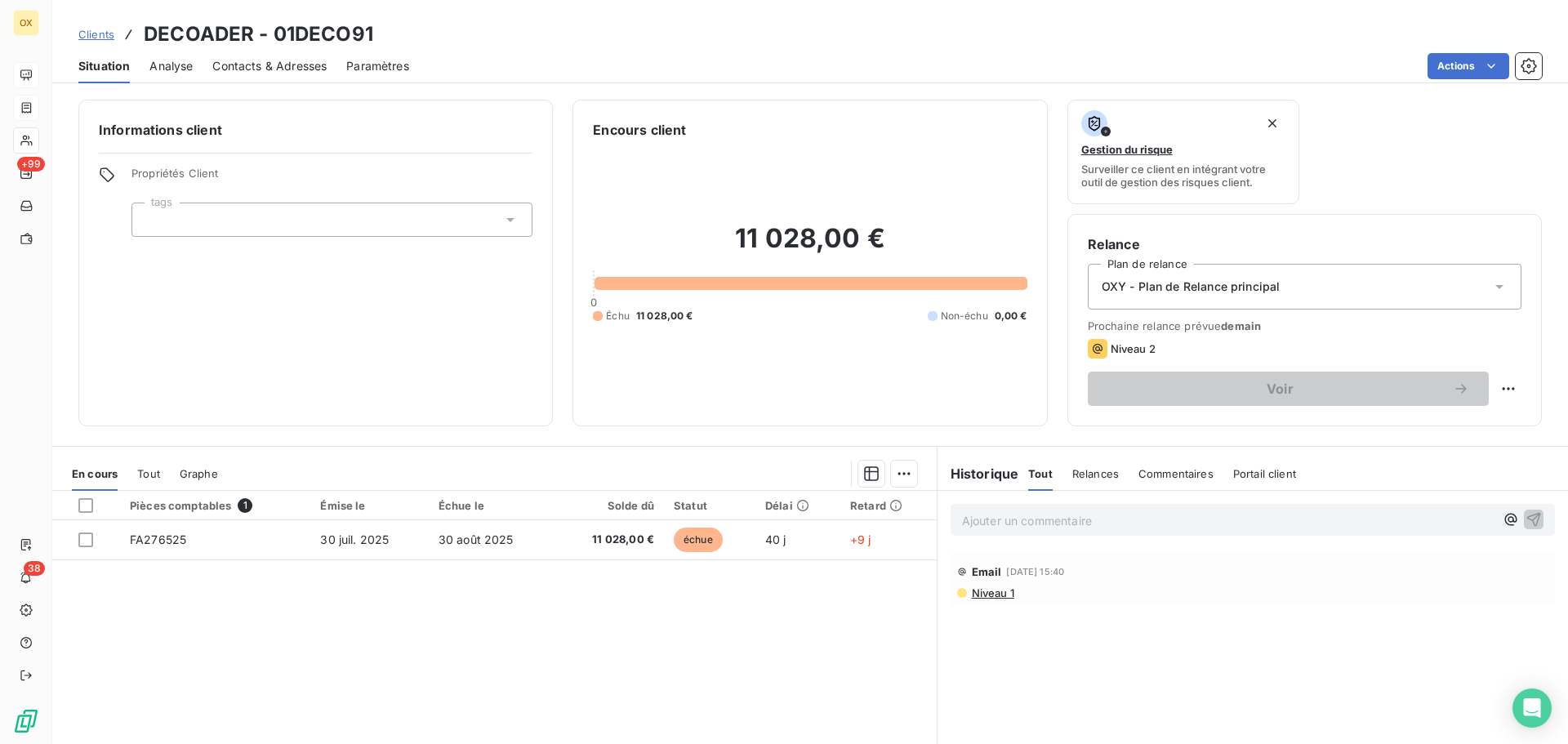
click at [247, 65] on span "Contacts & Adresses" at bounding box center [270, 66] width 114 height 16
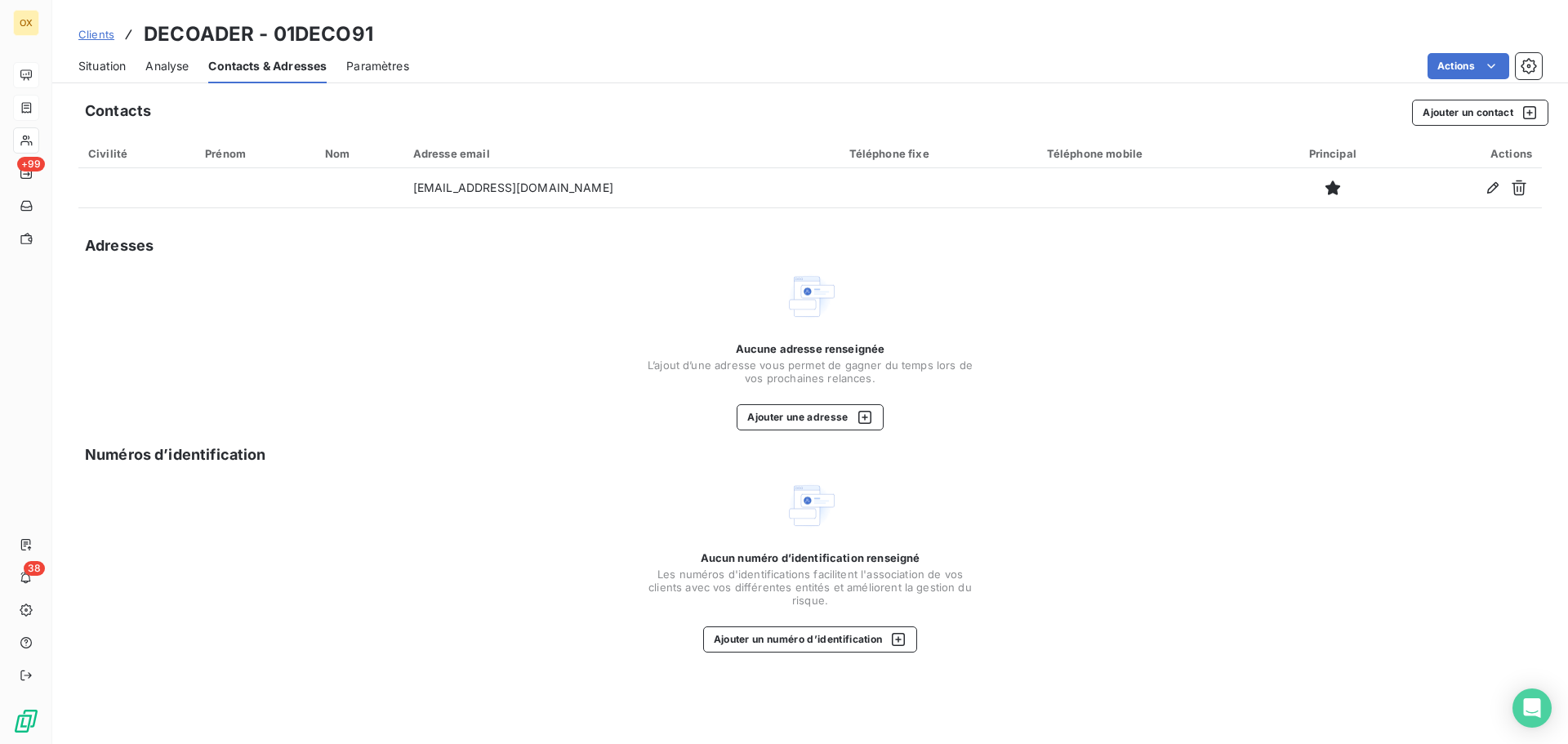
click at [117, 62] on span "Situation" at bounding box center [102, 66] width 47 height 16
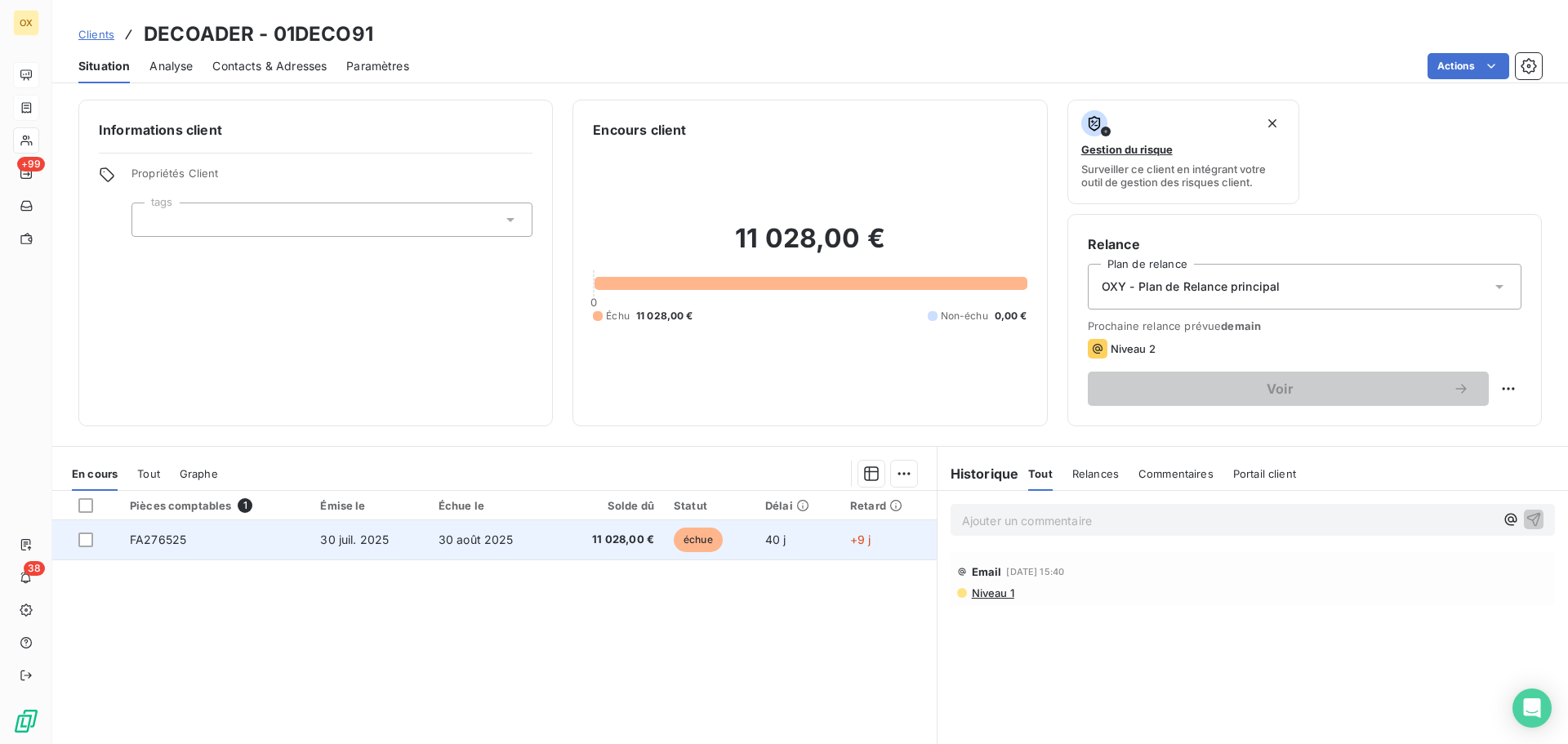
click at [480, 542] on span "30 août 2025" at bounding box center [476, 539] width 75 height 14
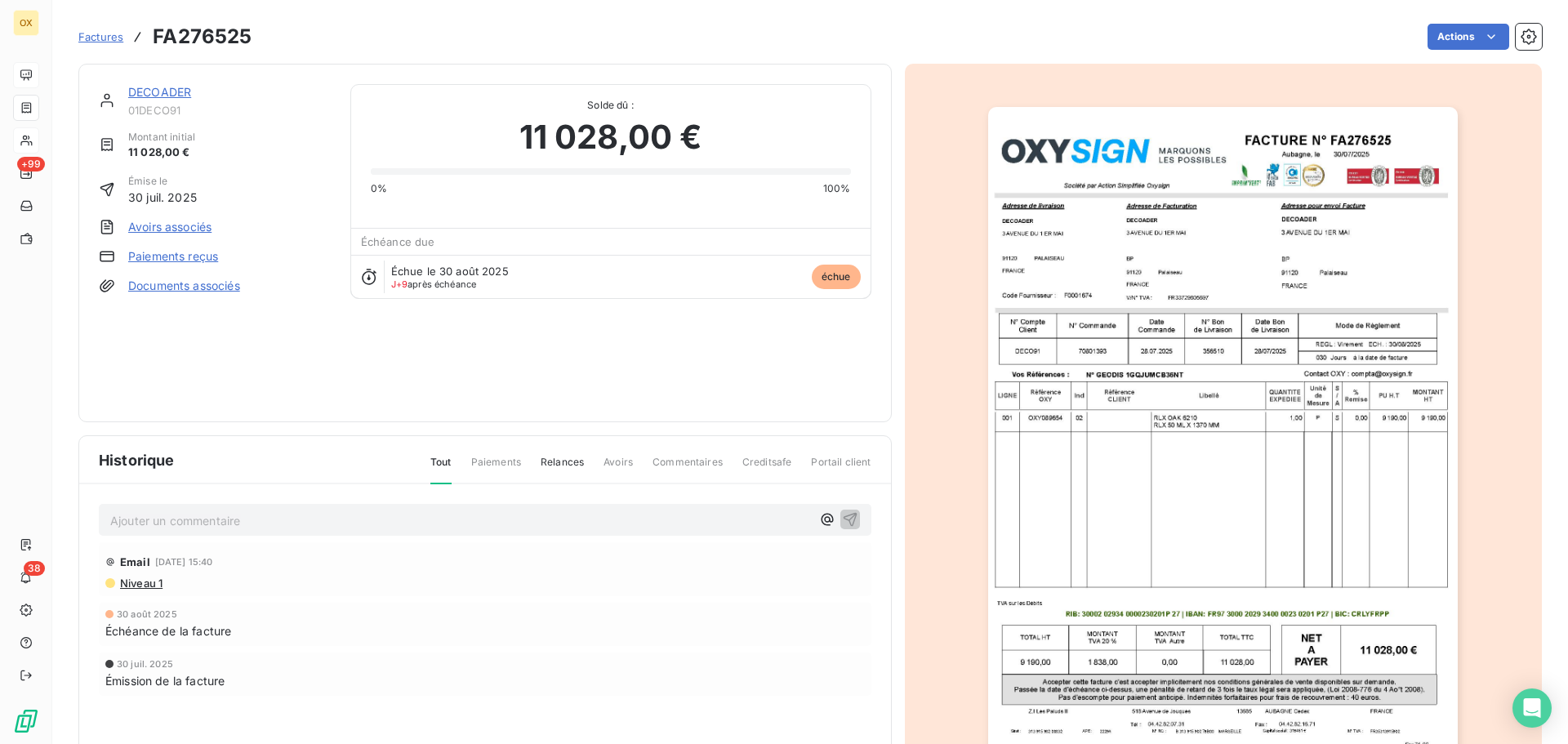
click at [1101, 309] on img "button" at bounding box center [1223, 439] width 469 height 665
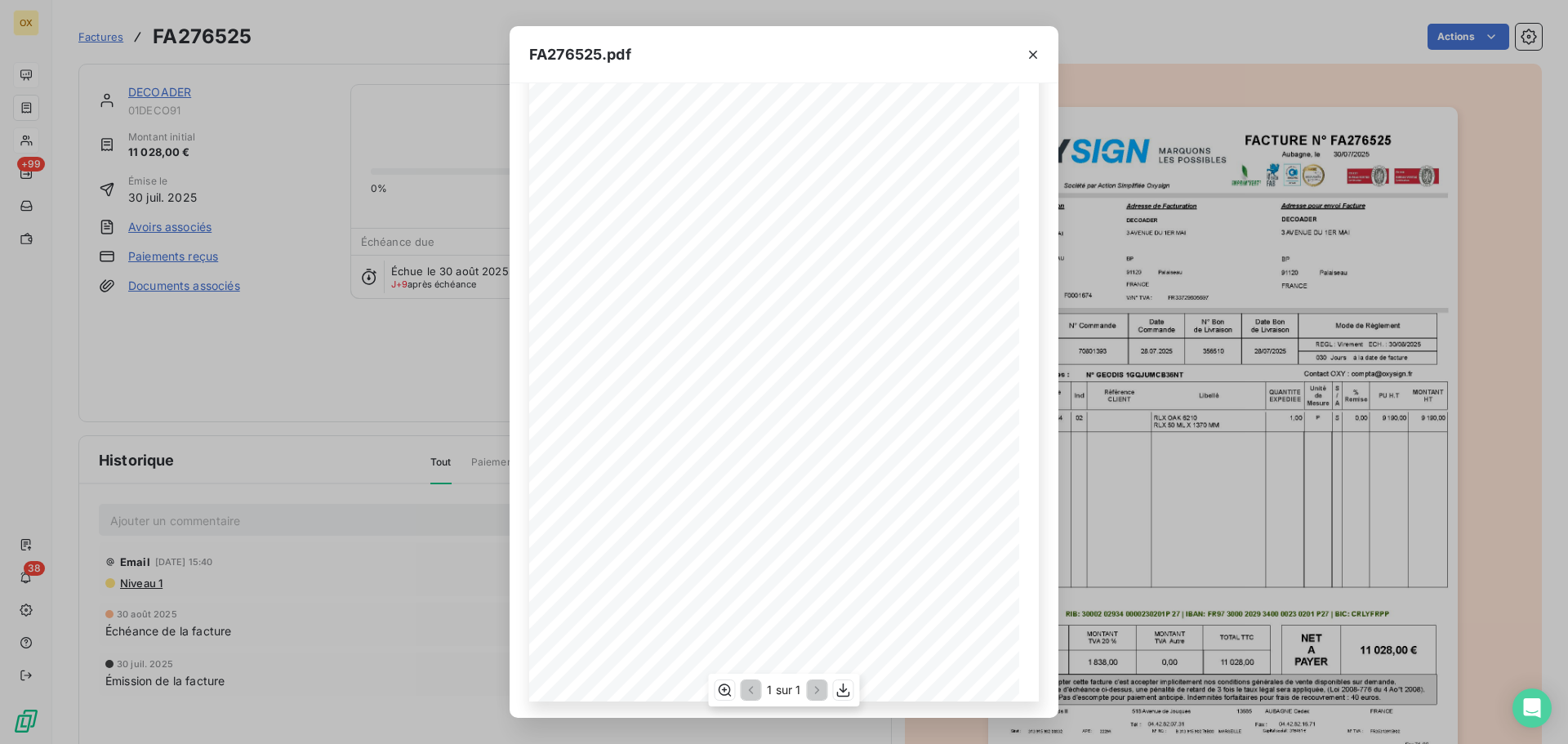
scroll to position [97, 0]
click at [1035, 53] on icon "button" at bounding box center [1033, 55] width 16 height 16
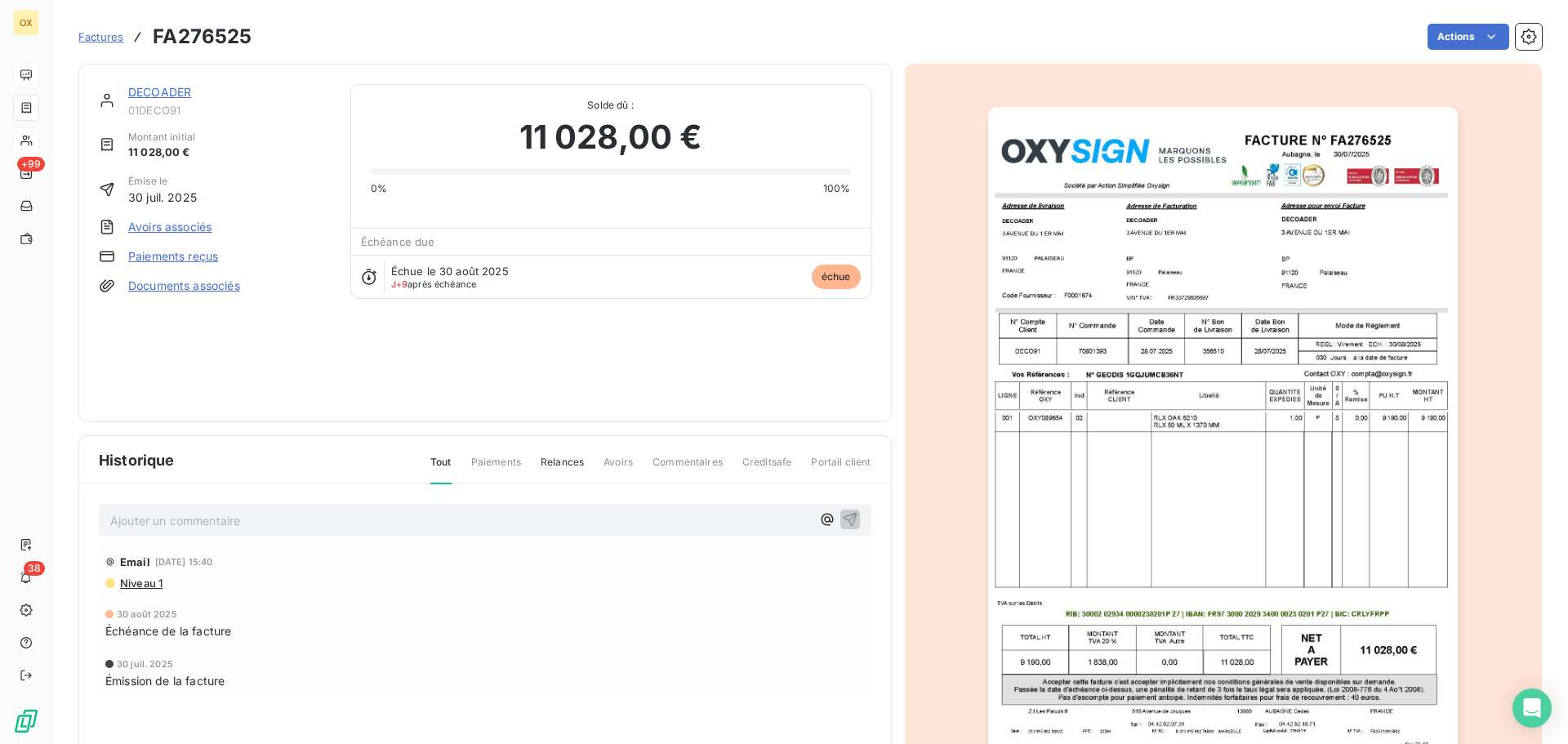
click at [167, 92] on link "DECOADER" at bounding box center [160, 92] width 63 height 14
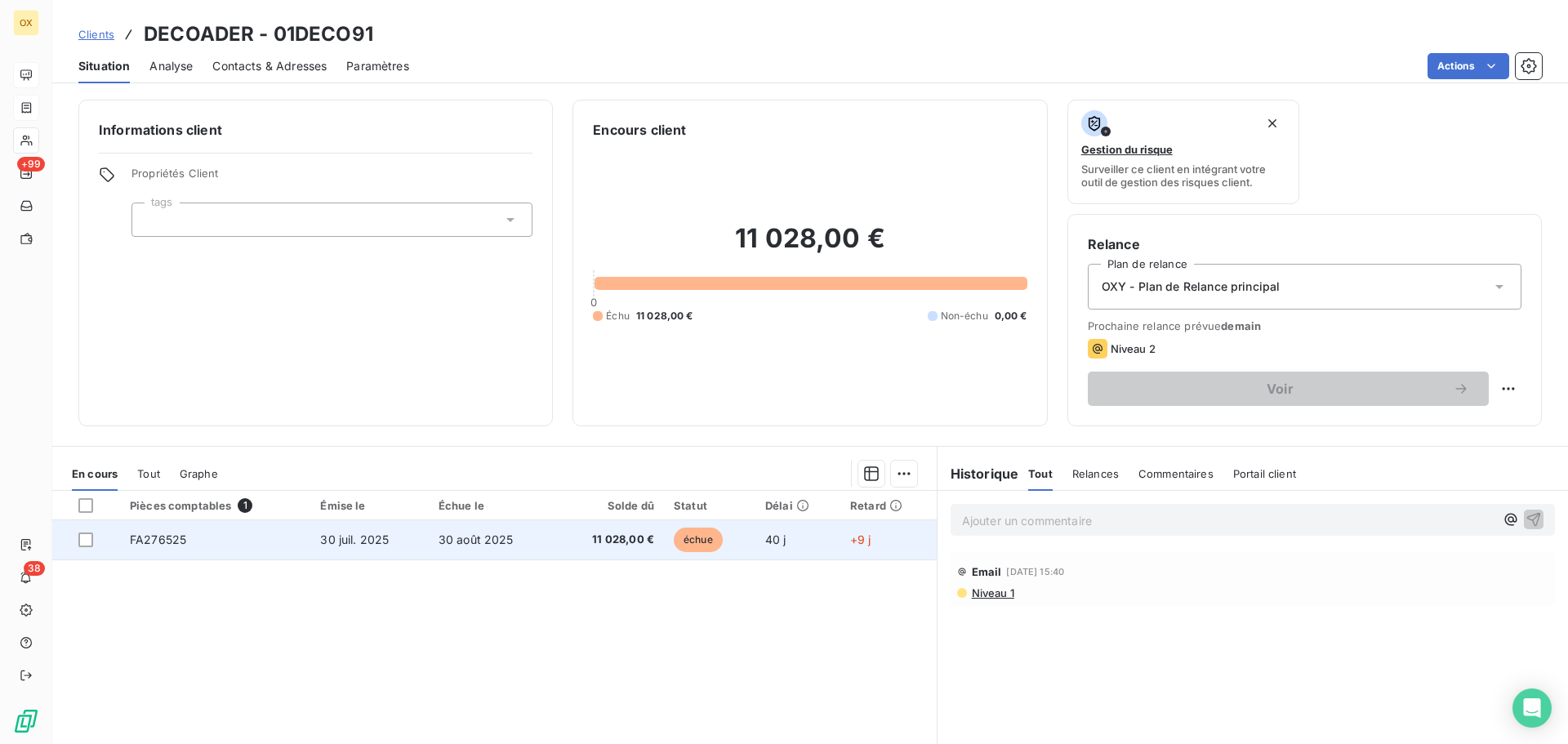
click at [423, 539] on td "30 juil. 2025" at bounding box center [370, 539] width 118 height 39
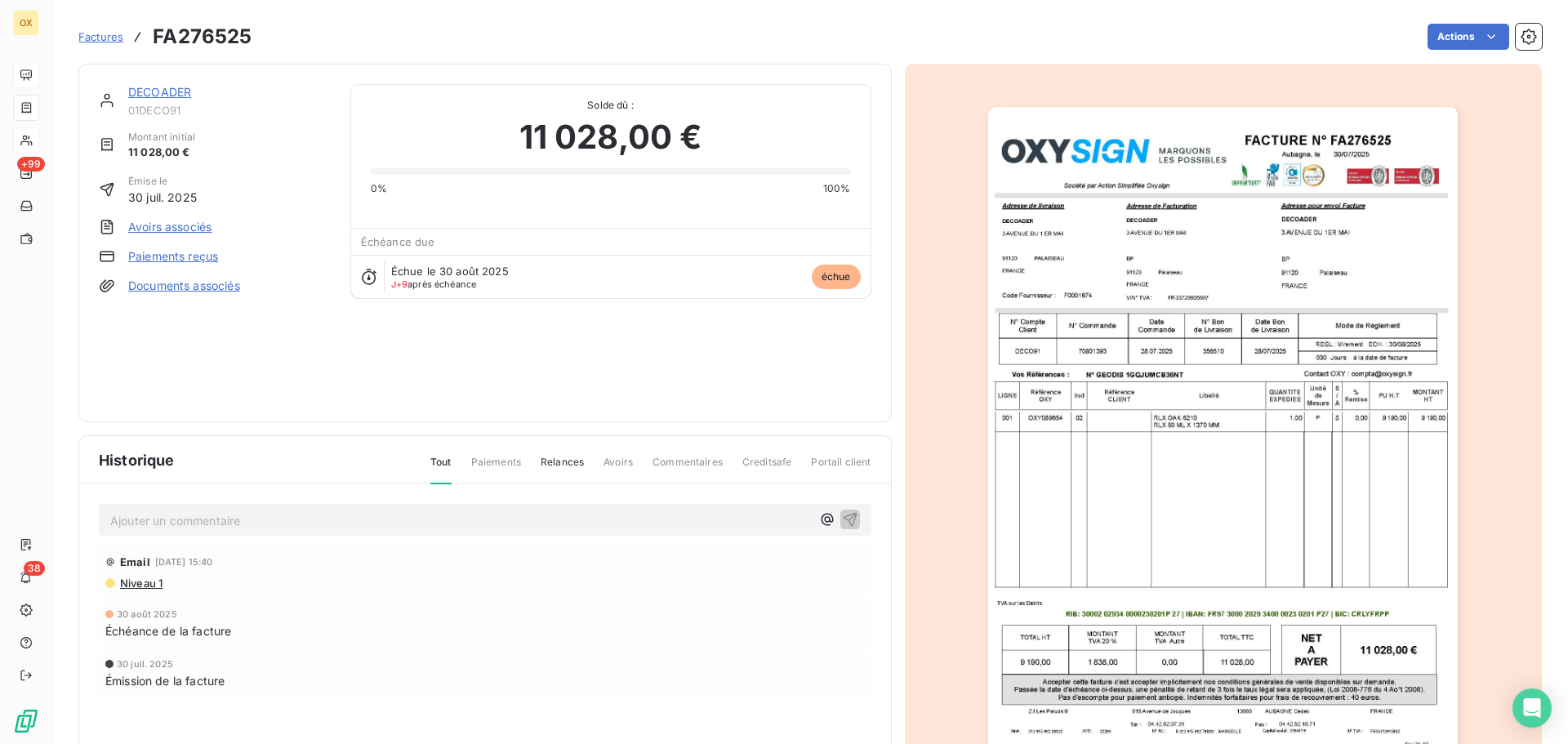
click at [1156, 345] on img "button" at bounding box center [1223, 439] width 469 height 665
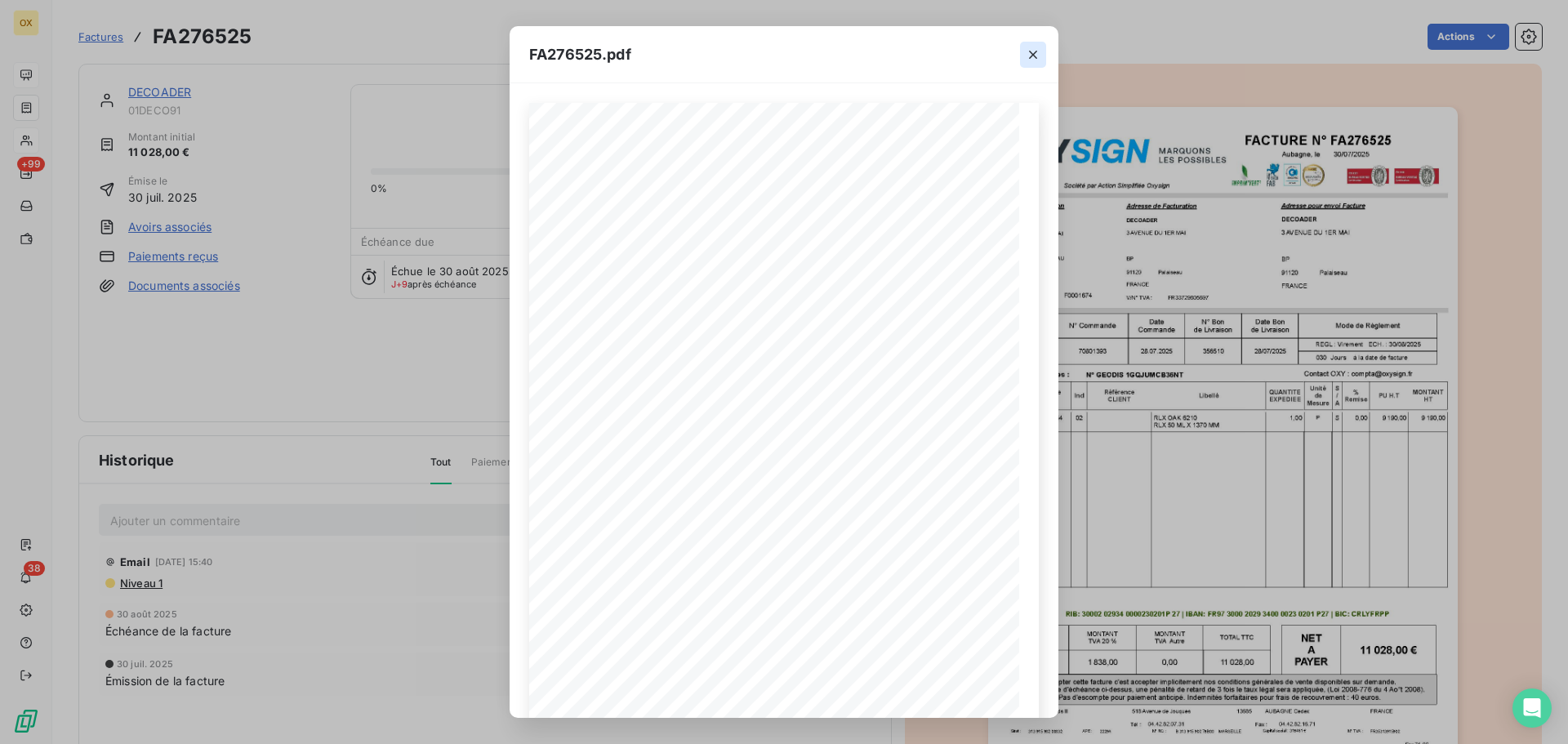
click at [1033, 57] on icon "button" at bounding box center [1033, 55] width 16 height 16
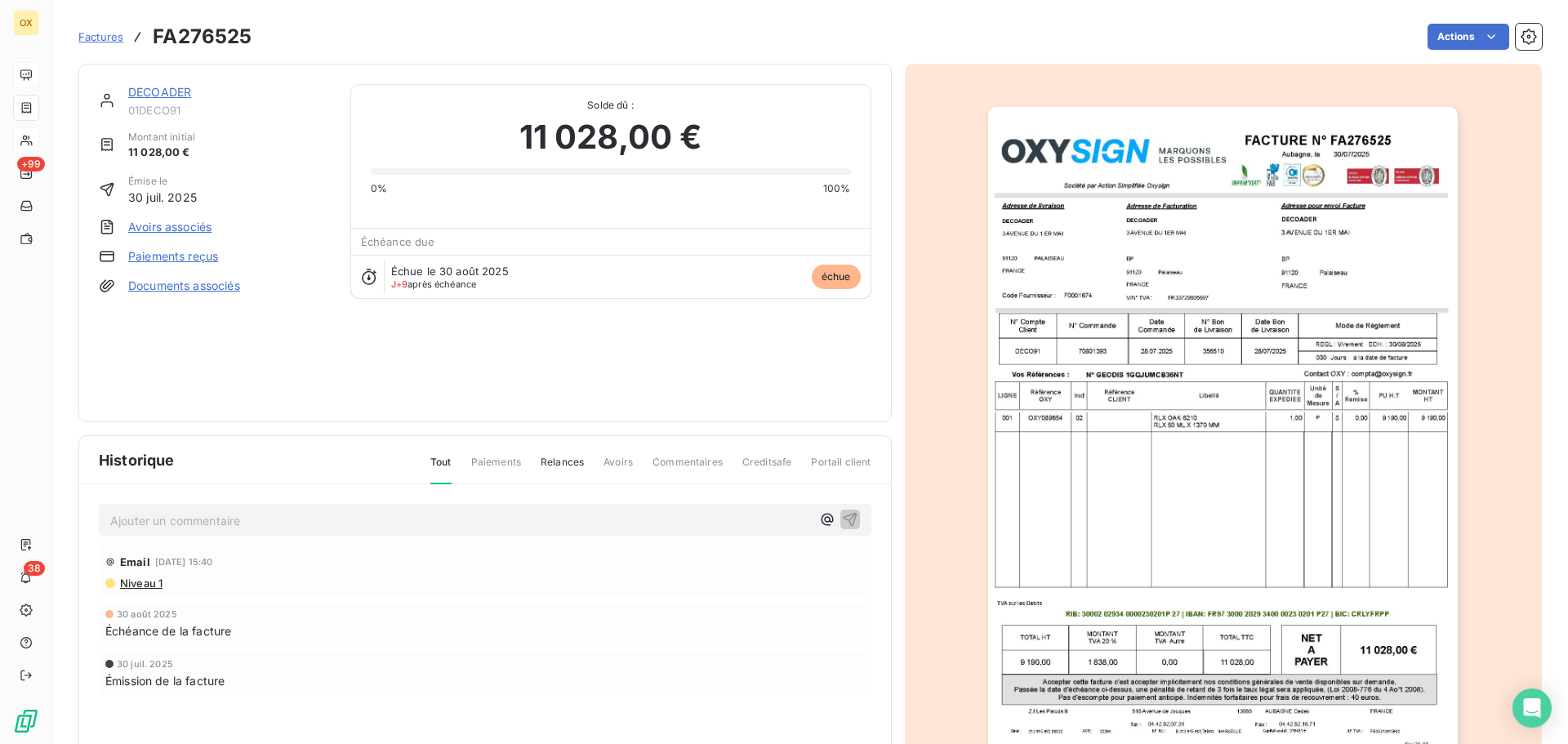
click at [160, 90] on link "DECOADER" at bounding box center [160, 92] width 63 height 14
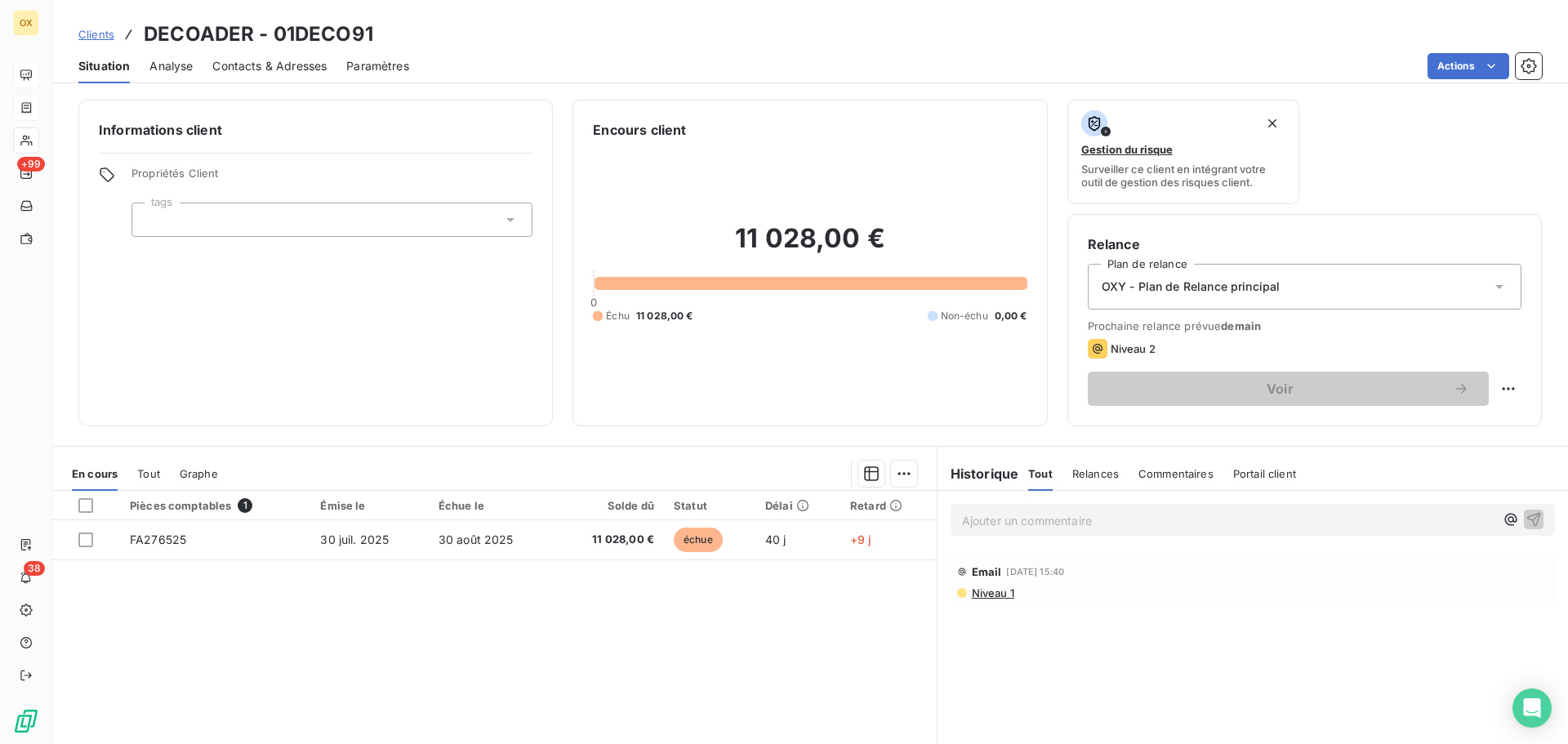
click at [296, 70] on span "Contacts & Adresses" at bounding box center [270, 66] width 114 height 16
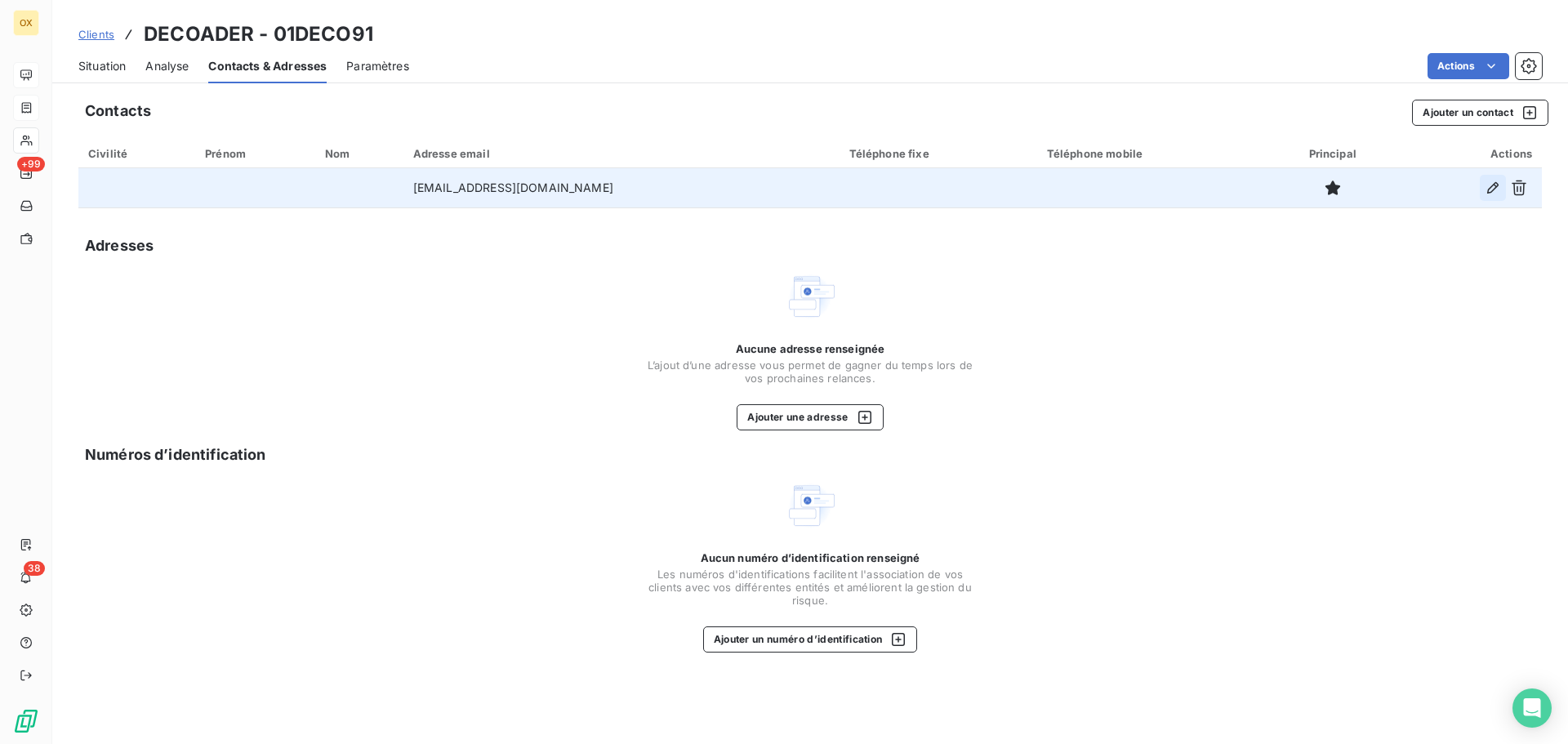
click at [1489, 183] on icon "button" at bounding box center [1492, 187] width 16 height 16
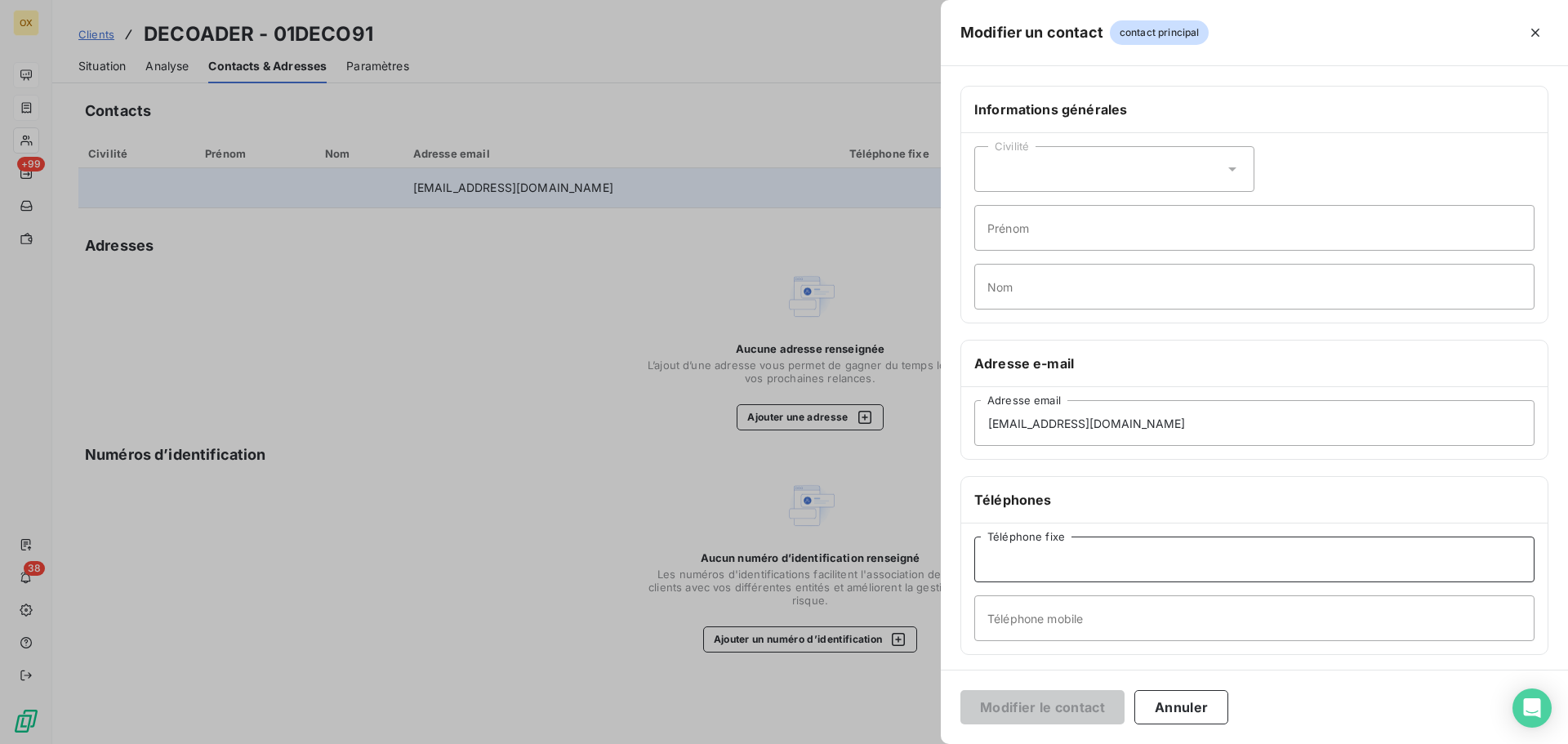
click at [1029, 562] on input "Téléphone fixe" at bounding box center [1254, 560] width 560 height 46
type input "01 64 48 27 37"
click at [1091, 701] on button "Modifier le contact" at bounding box center [1042, 706] width 164 height 34
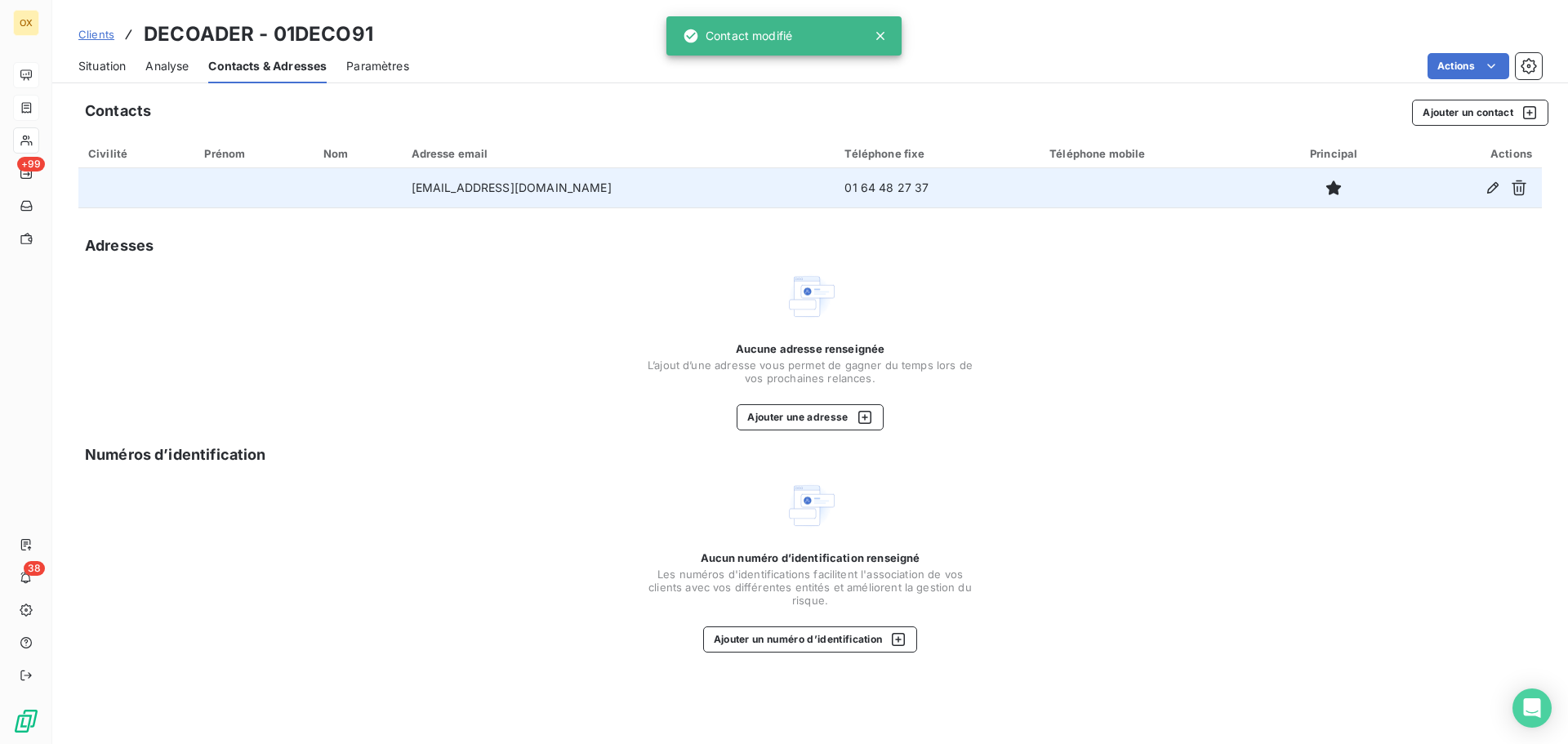
click at [118, 66] on span "Situation" at bounding box center [102, 66] width 47 height 16
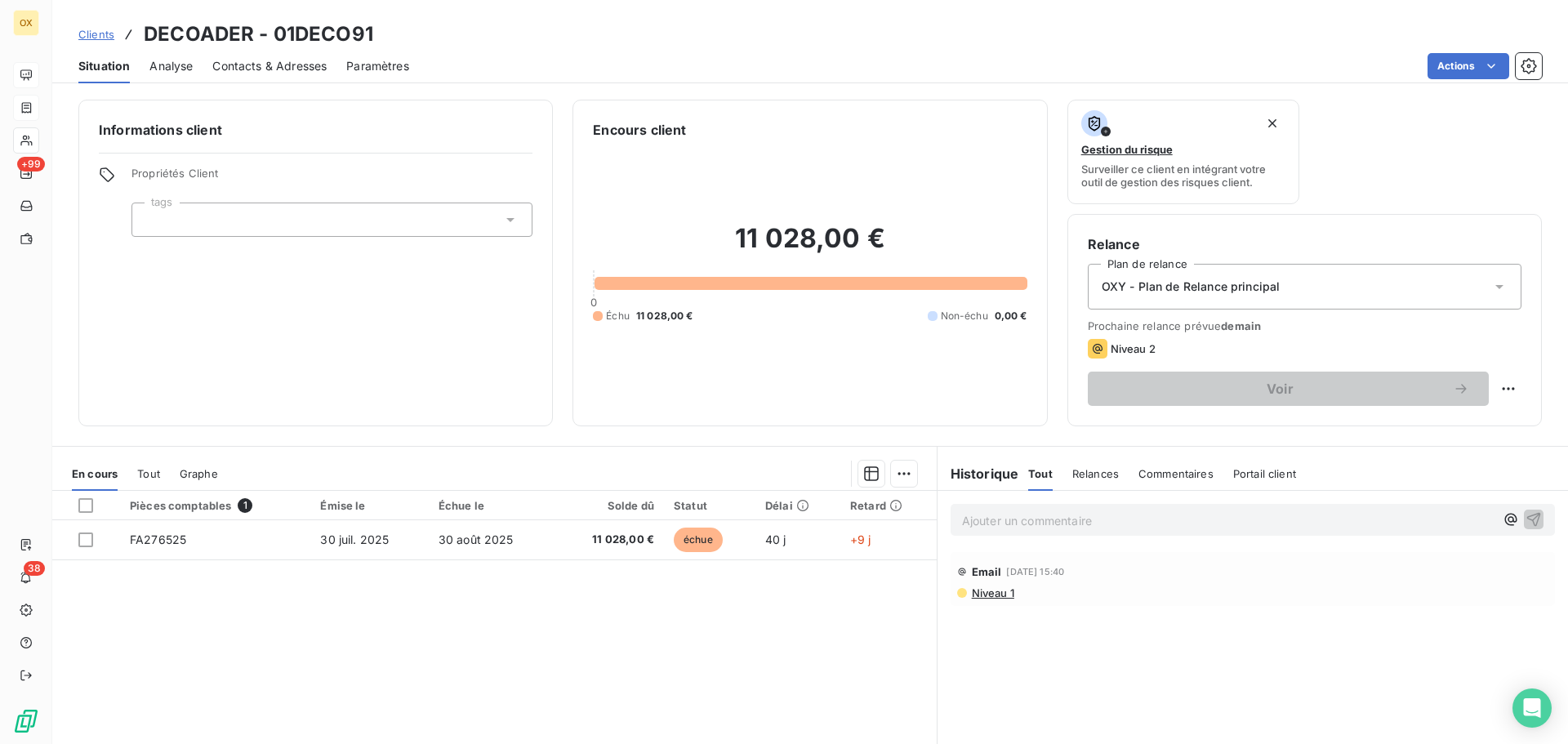
click at [236, 66] on span "Contacts & Adresses" at bounding box center [270, 66] width 114 height 16
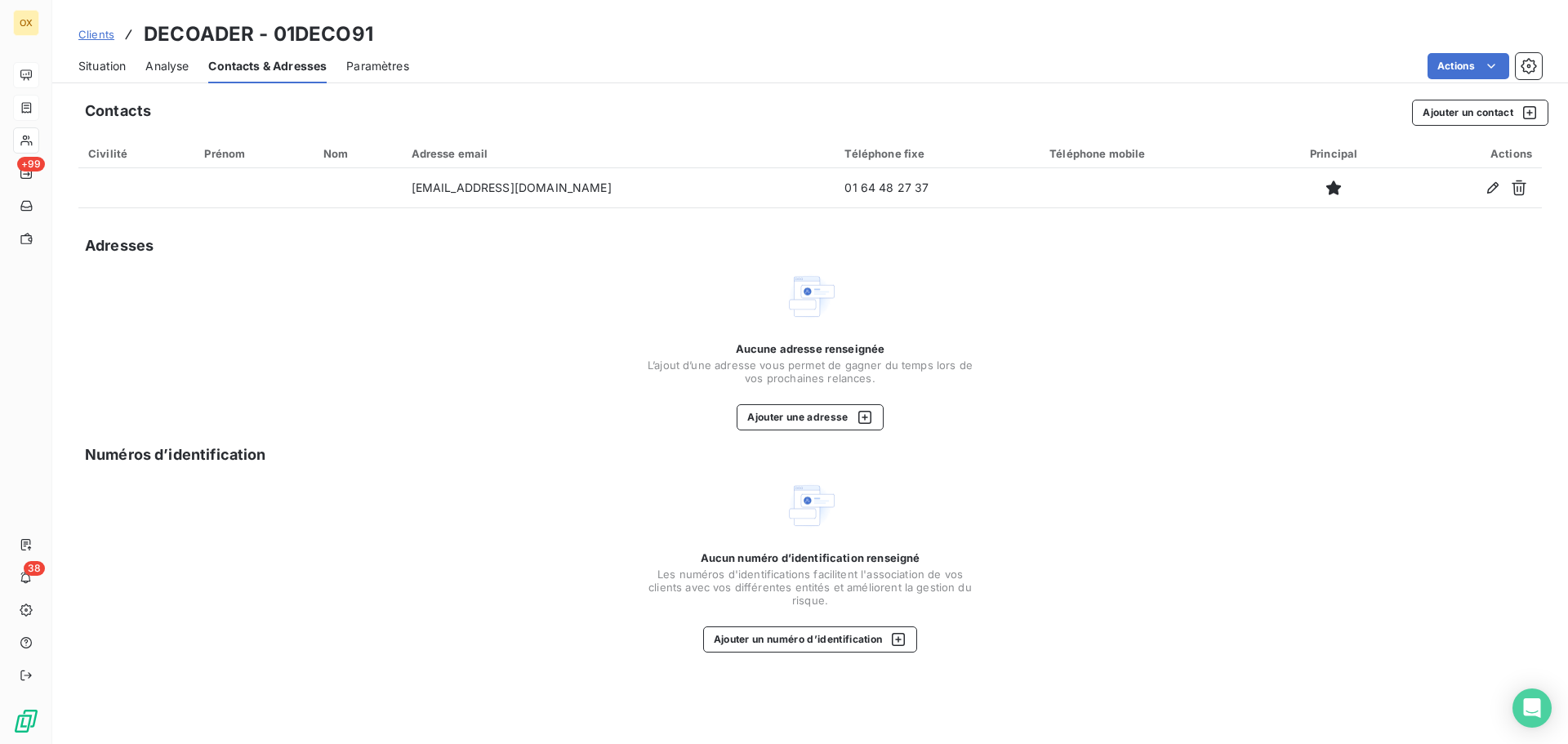
click at [114, 66] on span "Situation" at bounding box center [102, 66] width 47 height 16
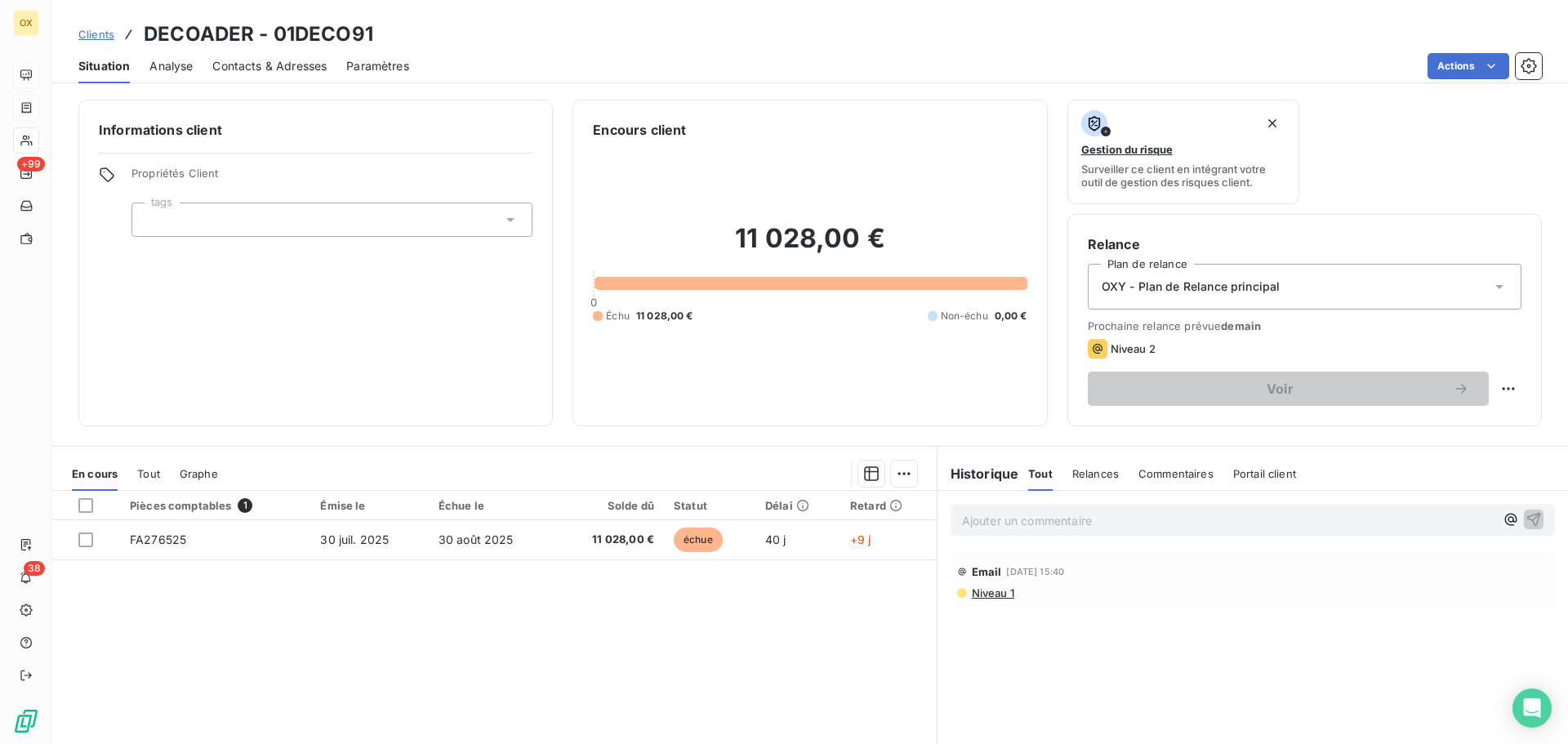
click at [288, 72] on span "Contacts & Adresses" at bounding box center [270, 66] width 114 height 16
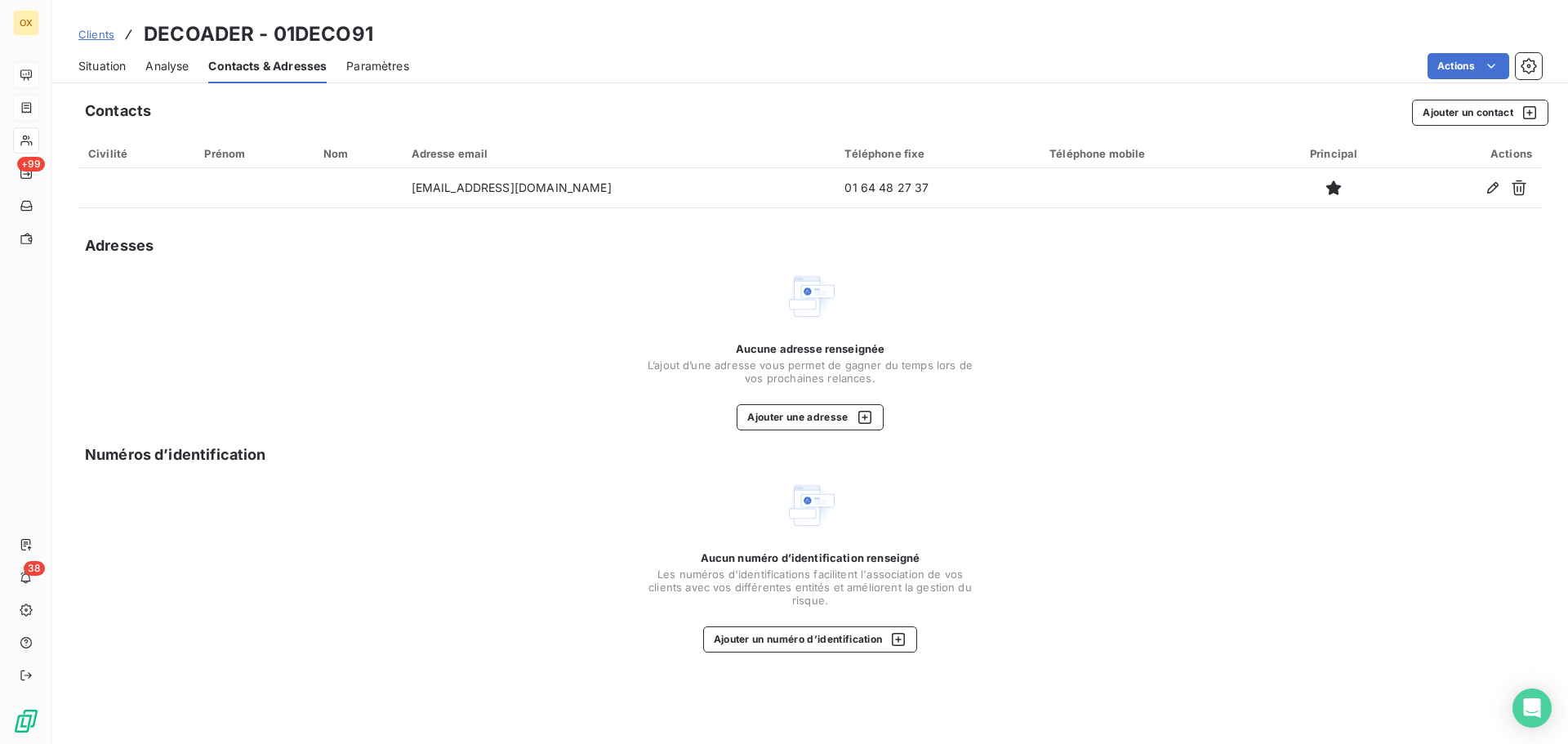
click at [117, 72] on span "Situation" at bounding box center [102, 66] width 47 height 16
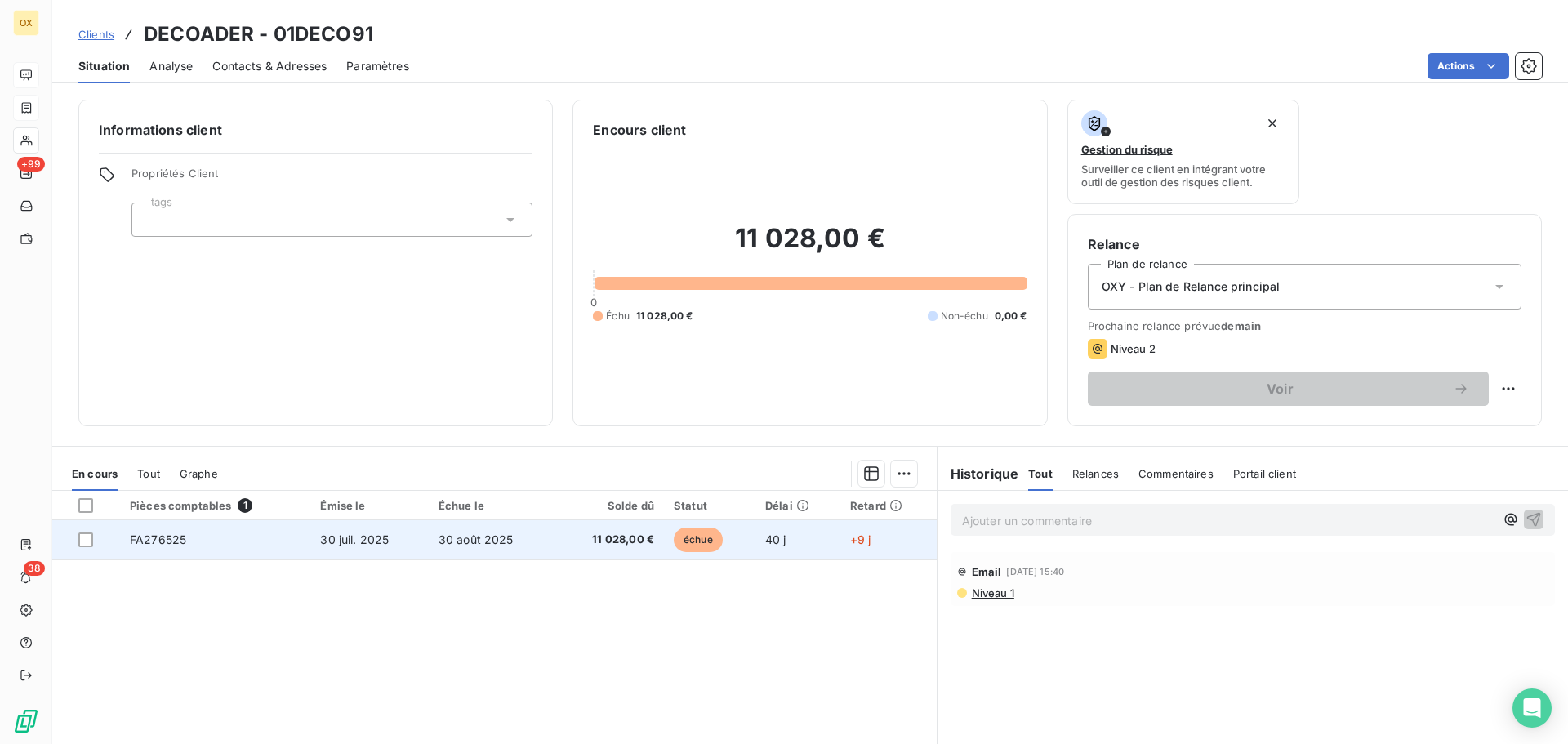
click at [449, 550] on td "30 août 2025" at bounding box center [492, 539] width 126 height 39
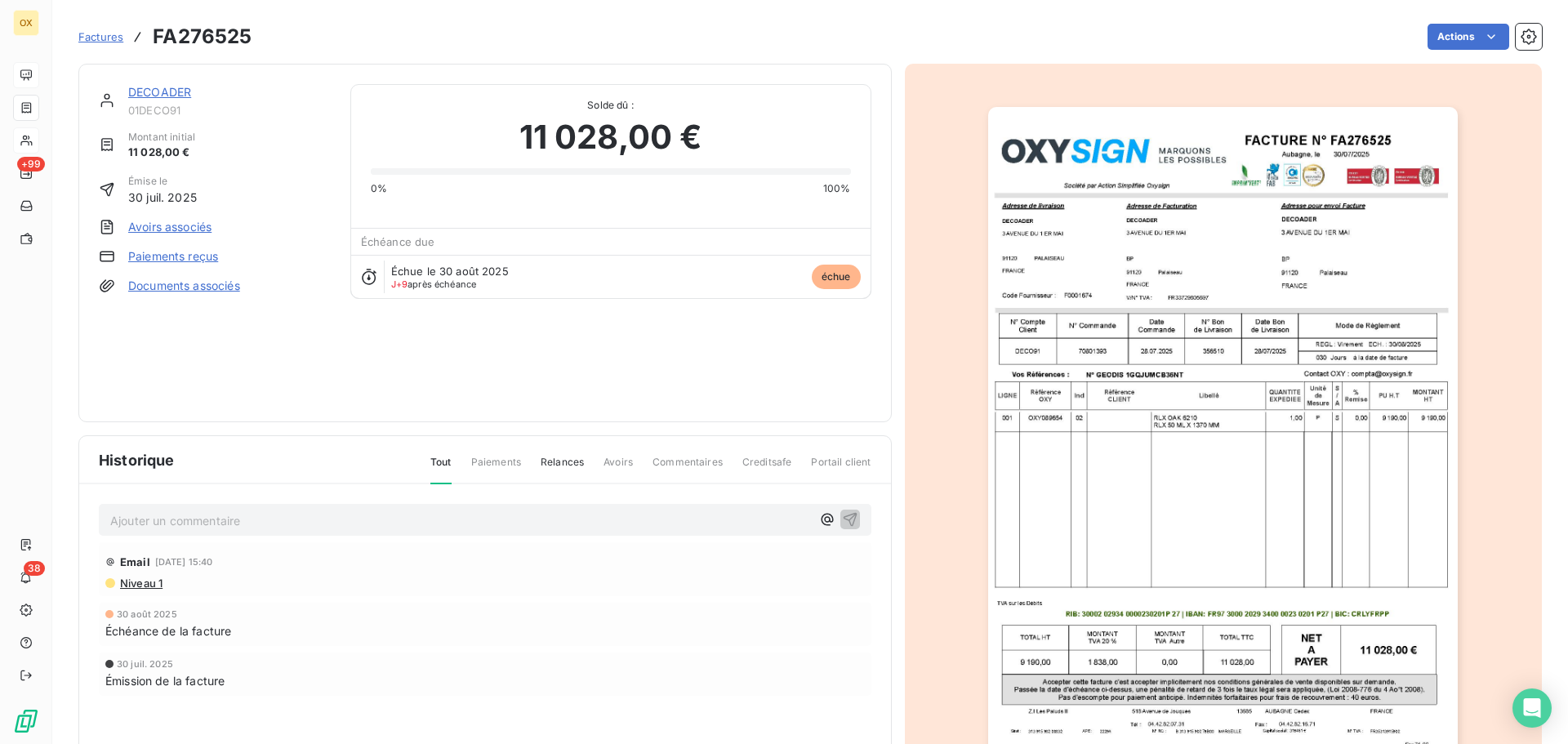
click at [1330, 247] on img "button" at bounding box center [1223, 439] width 469 height 665
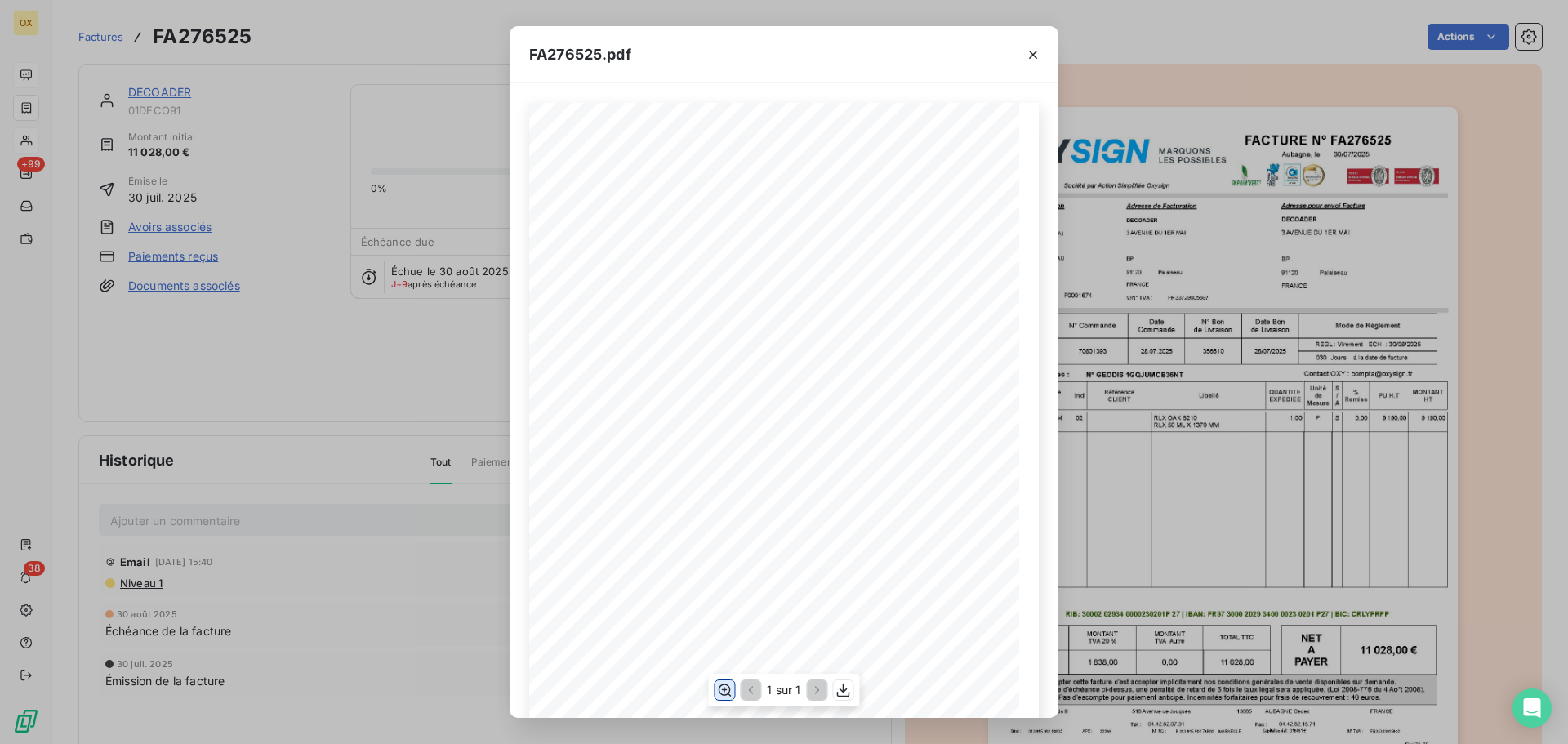
click at [717, 689] on icon "button" at bounding box center [724, 689] width 16 height 16
click at [842, 684] on icon "button" at bounding box center [843, 690] width 13 height 14
drag, startPoint x: 1037, startPoint y: 57, endPoint x: 1539, endPoint y: 54, distance: 502.0
click at [1037, 57] on icon "button" at bounding box center [1033, 55] width 16 height 16
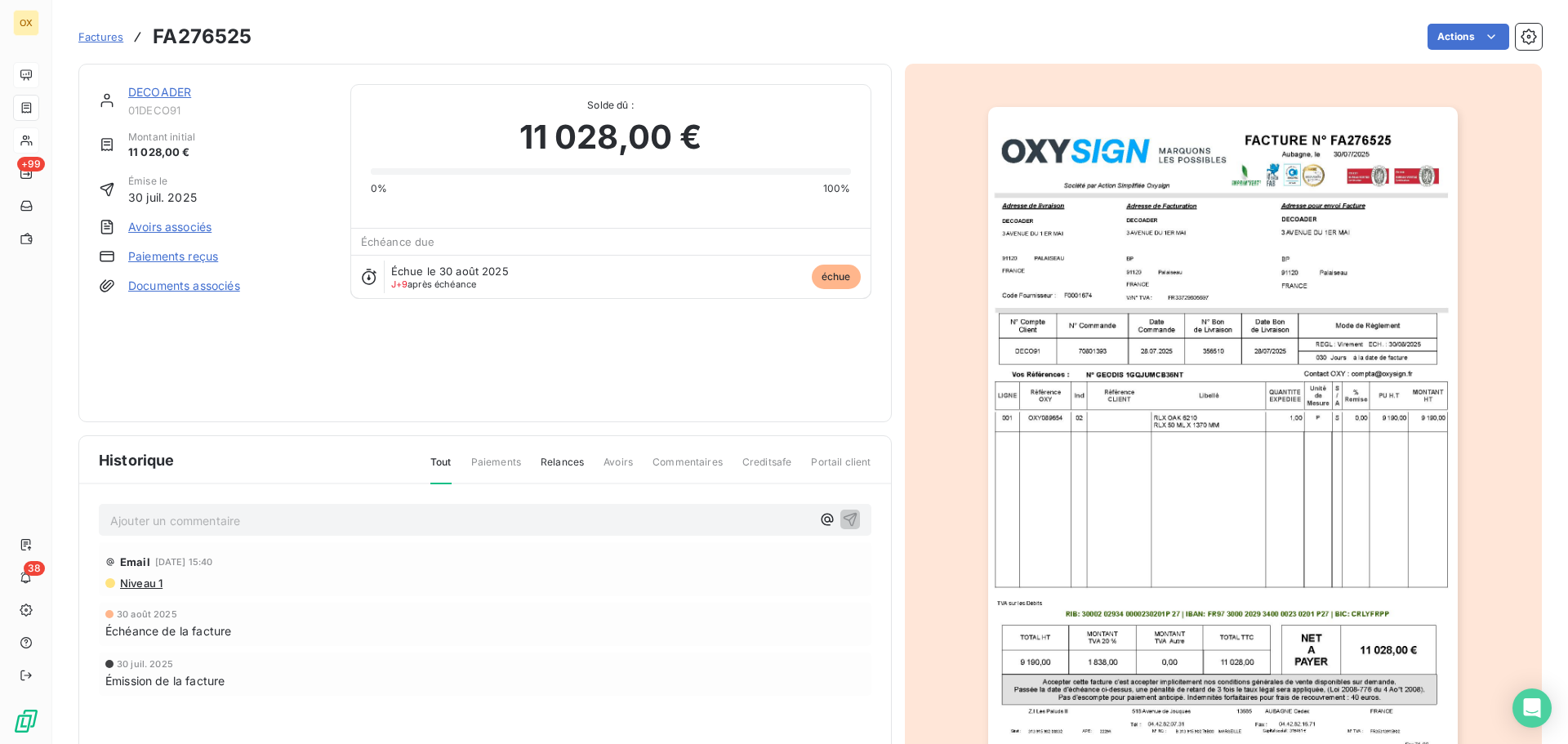
click at [163, 89] on link "DECOADER" at bounding box center [160, 92] width 63 height 14
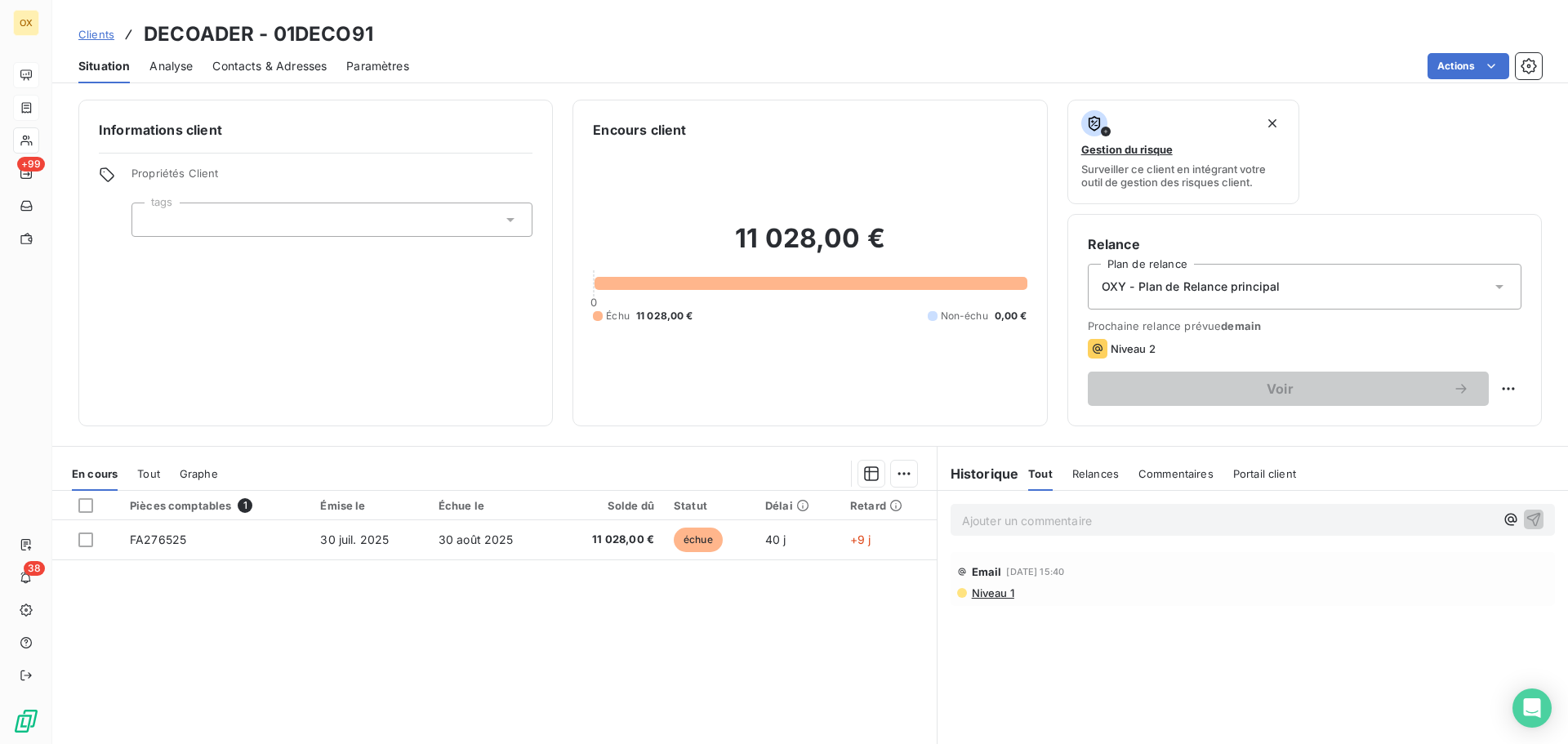
click at [1011, 509] on div "Ajouter un commentaire ﻿" at bounding box center [1228, 520] width 533 height 22
click at [1007, 521] on p "Ajouter un commentaire ﻿" at bounding box center [1228, 520] width 533 height 20
click at [315, 70] on span "Contacts & Adresses" at bounding box center [270, 66] width 114 height 16
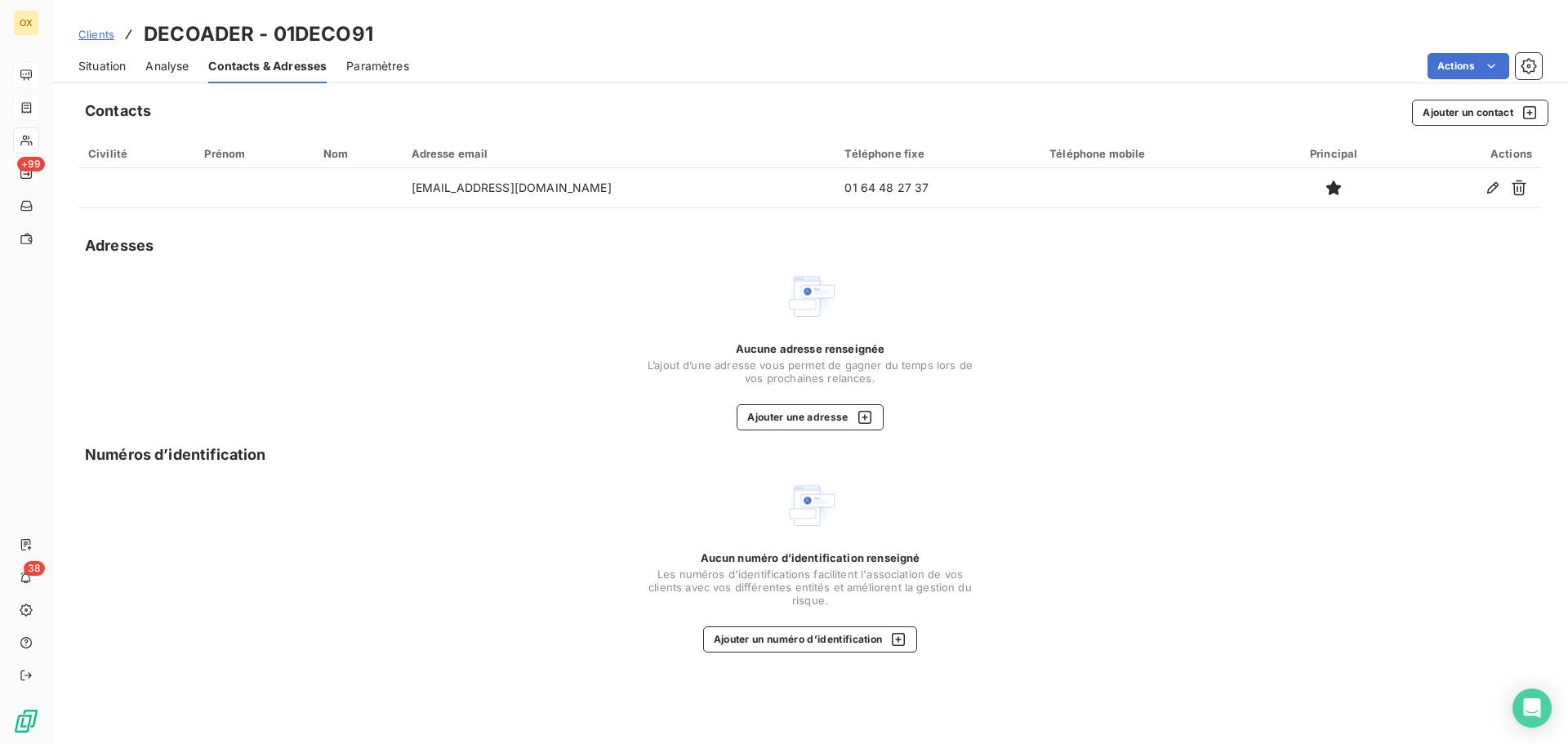
click at [131, 67] on div "Situation Analyse Contacts & Adresses Paramètres Actions" at bounding box center [810, 66] width 1516 height 34
click at [119, 73] on span "Situation" at bounding box center [102, 66] width 47 height 16
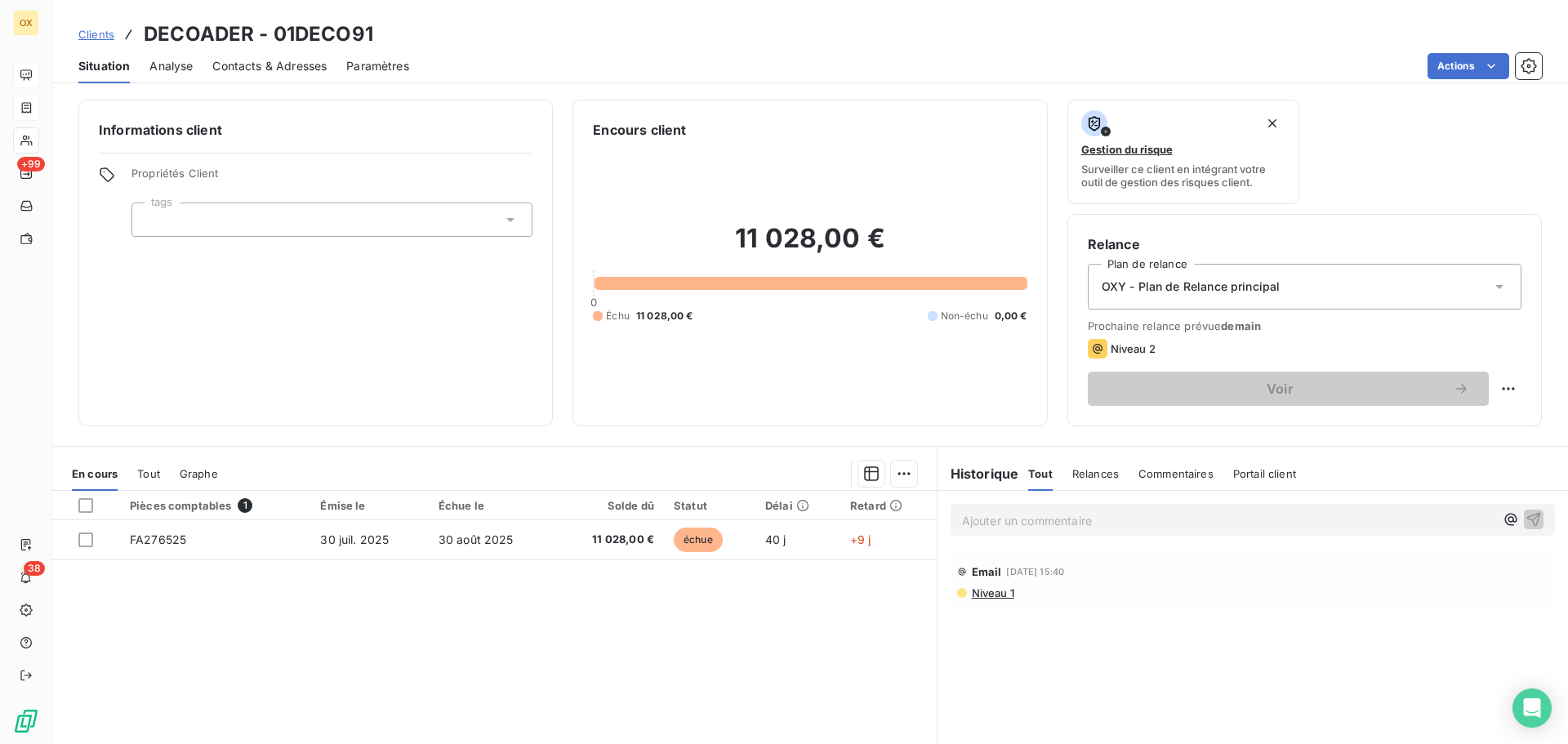
click at [1011, 523] on p "Ajouter un commentaire ﻿" at bounding box center [1228, 520] width 533 height 20
click at [1529, 519] on icon "button" at bounding box center [1533, 518] width 16 height 16
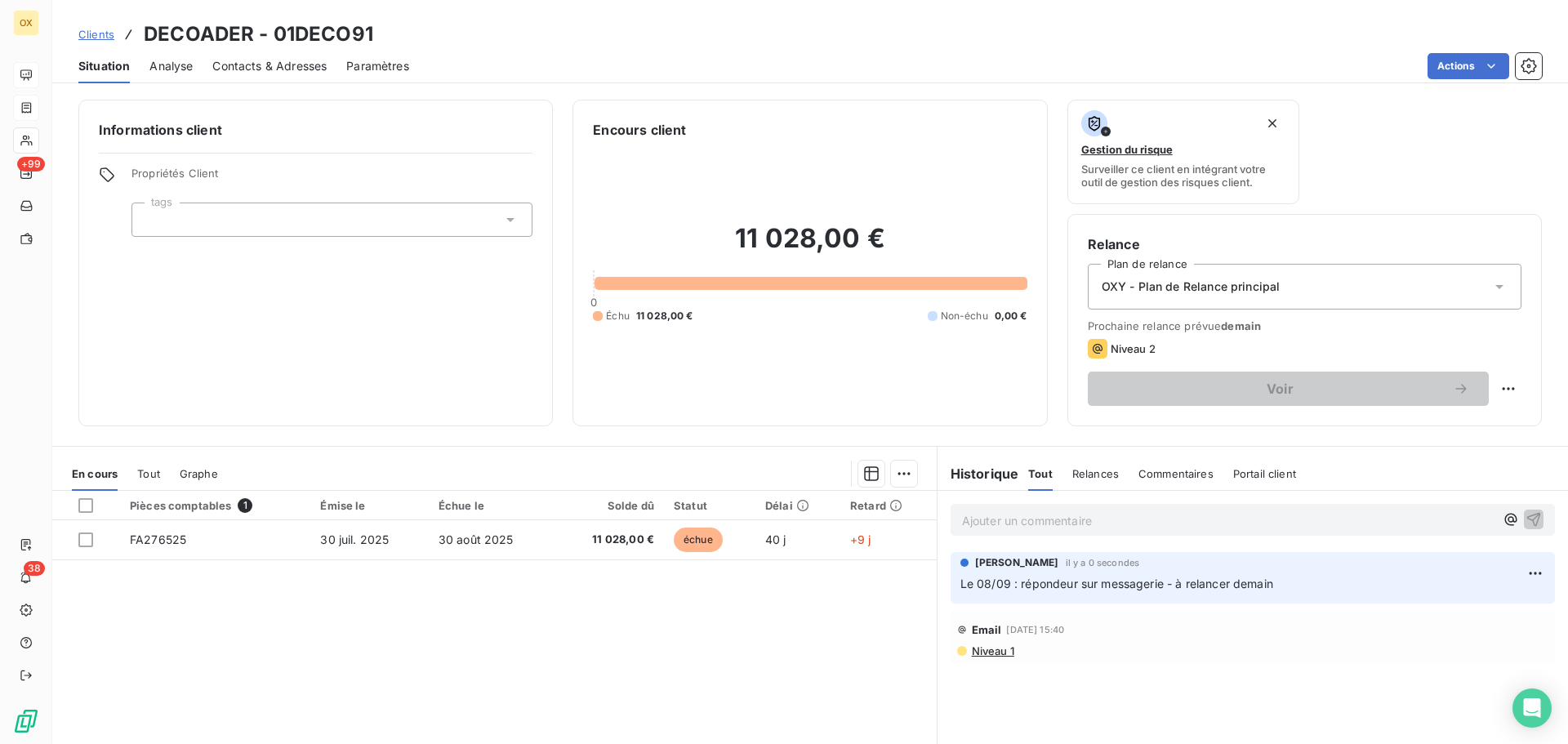
click at [272, 66] on span "Contacts & Adresses" at bounding box center [270, 66] width 114 height 16
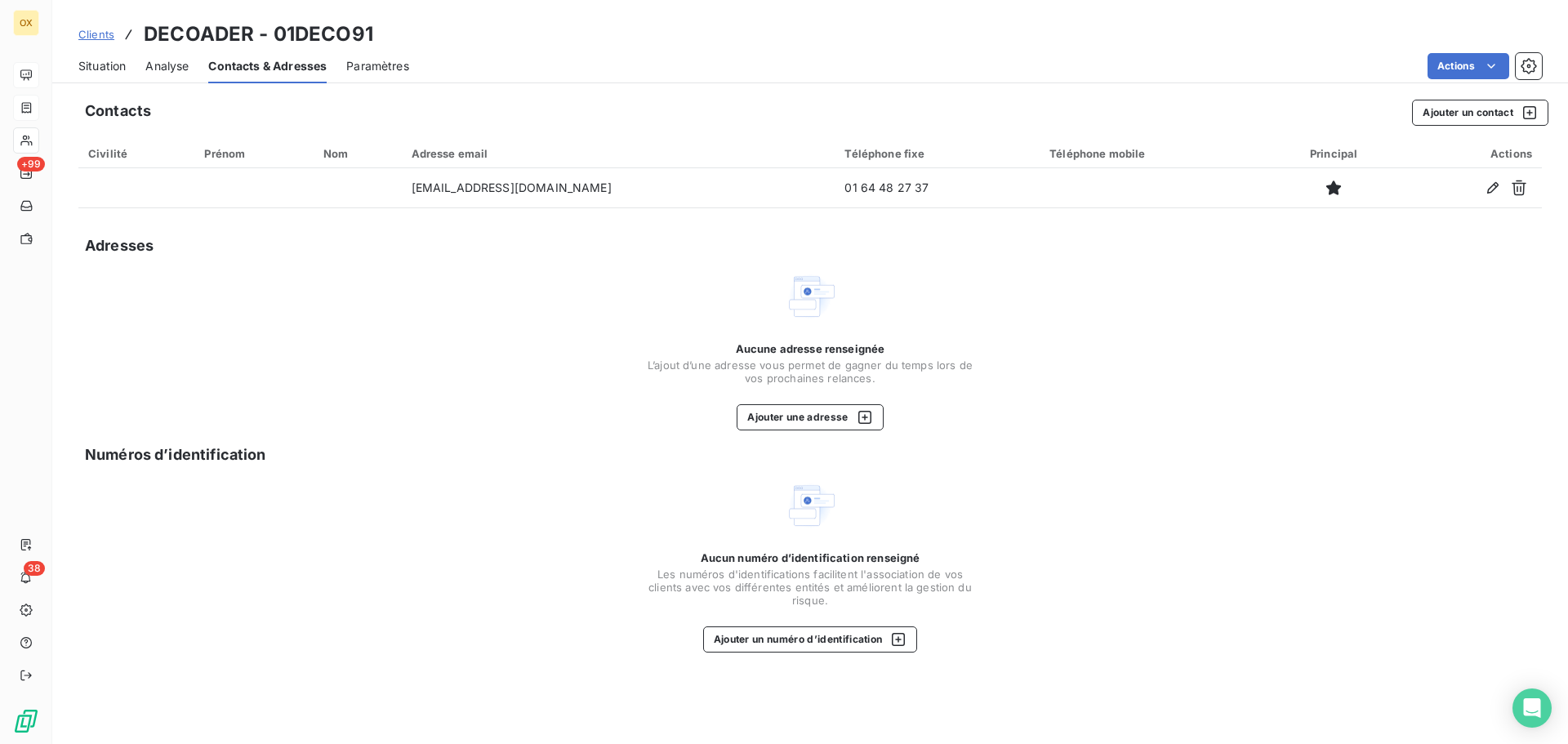
click at [105, 66] on span "Situation" at bounding box center [102, 66] width 47 height 16
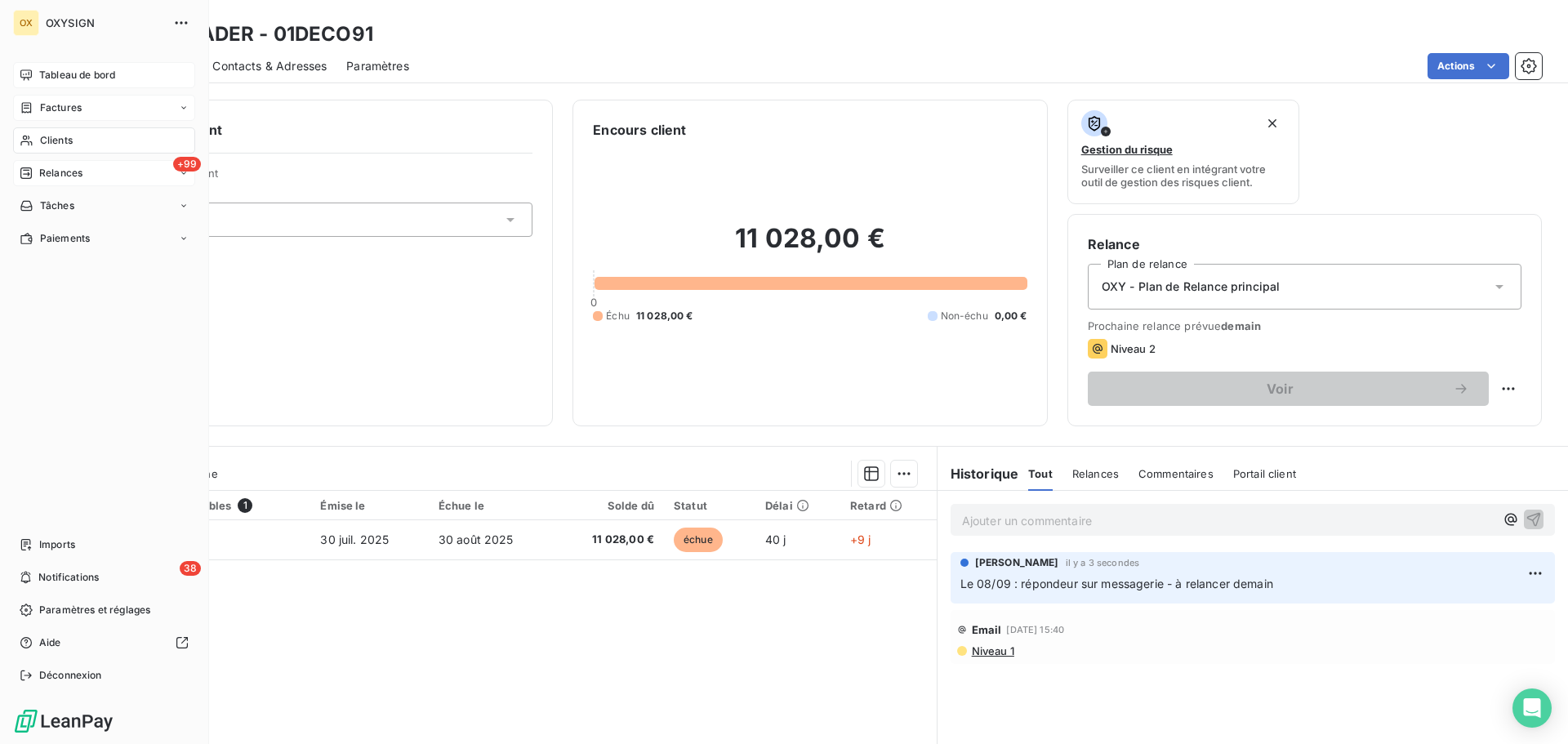
click at [45, 173] on span "Relances" at bounding box center [61, 172] width 44 height 15
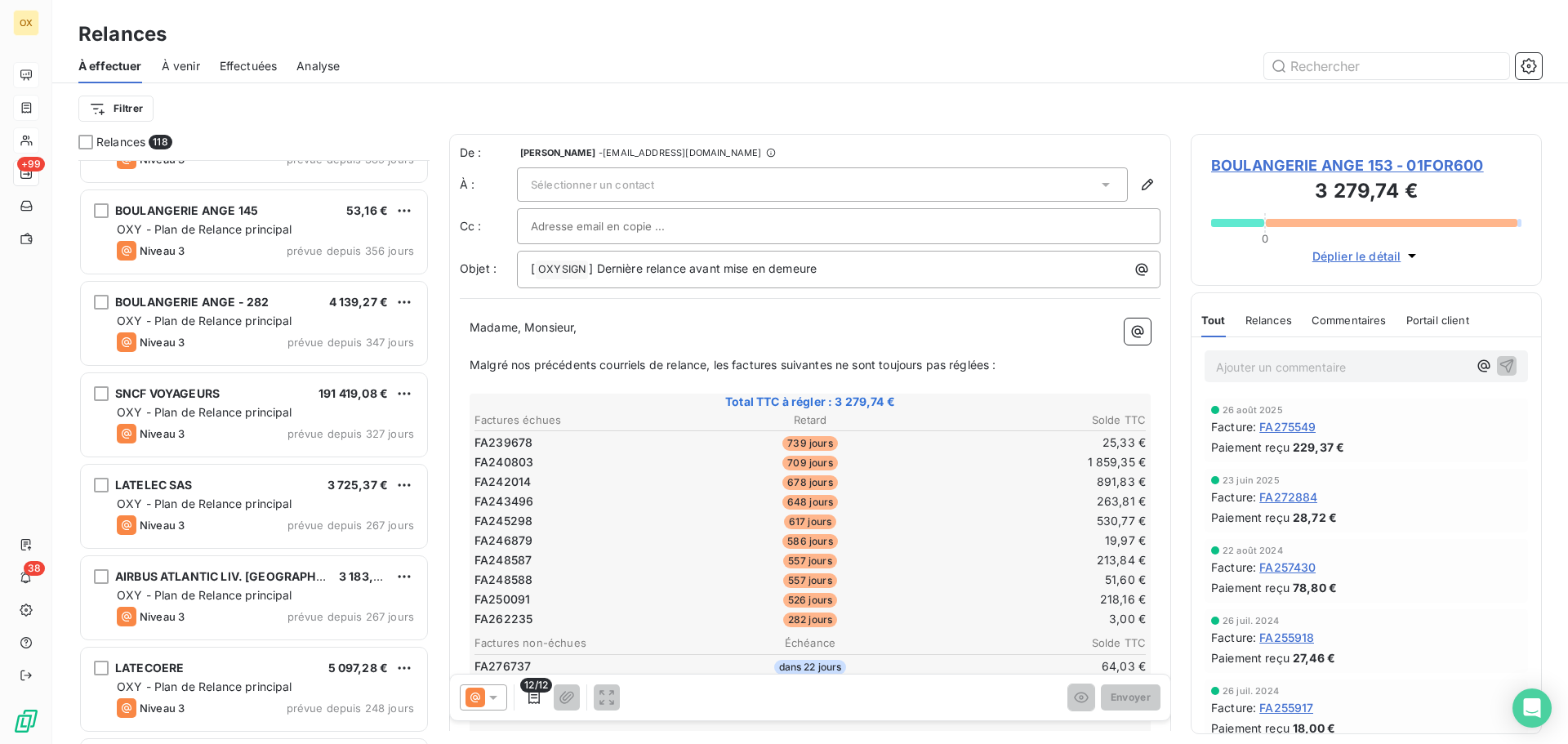
scroll to position [654, 0]
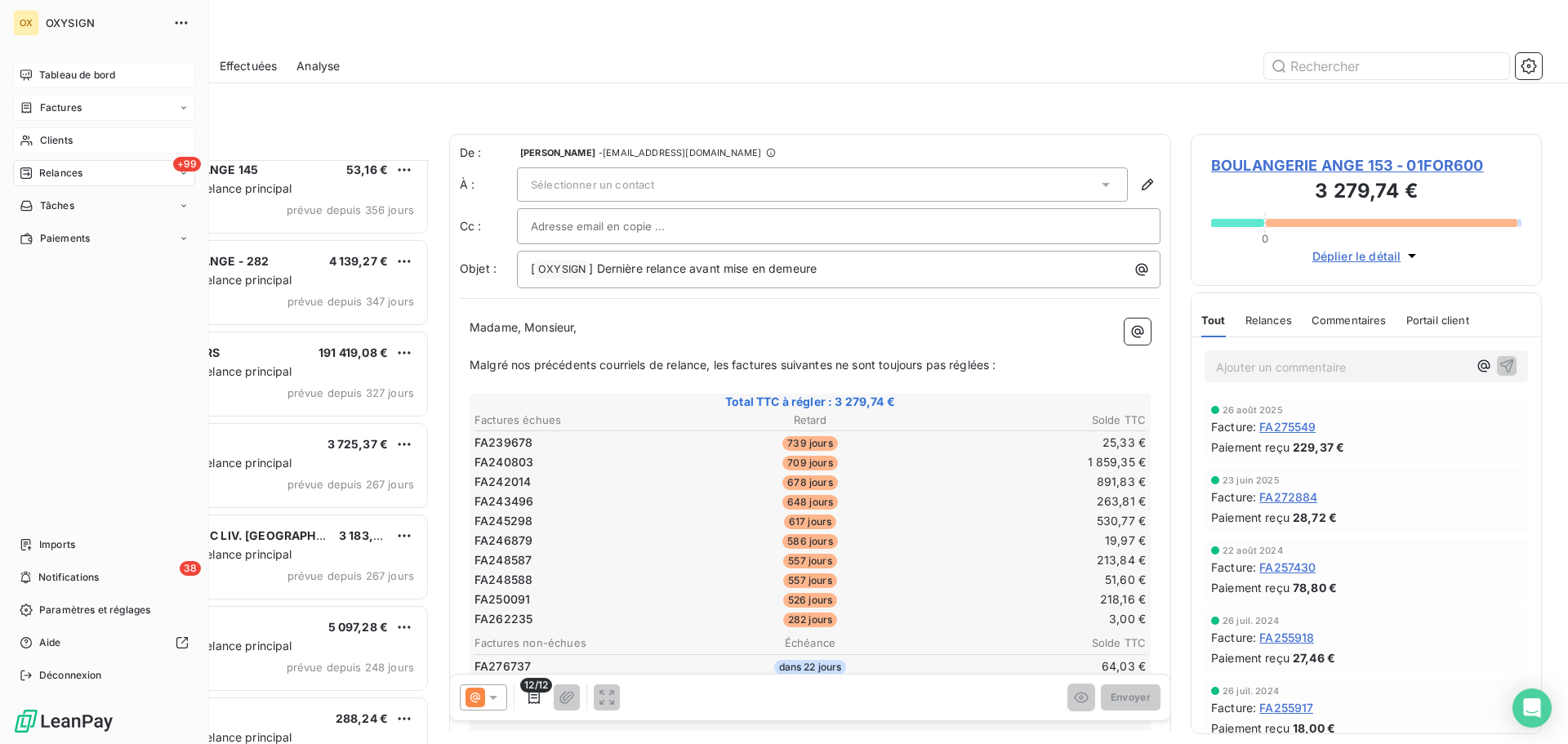
click at [47, 71] on span "Tableau de bord" at bounding box center [77, 74] width 76 height 15
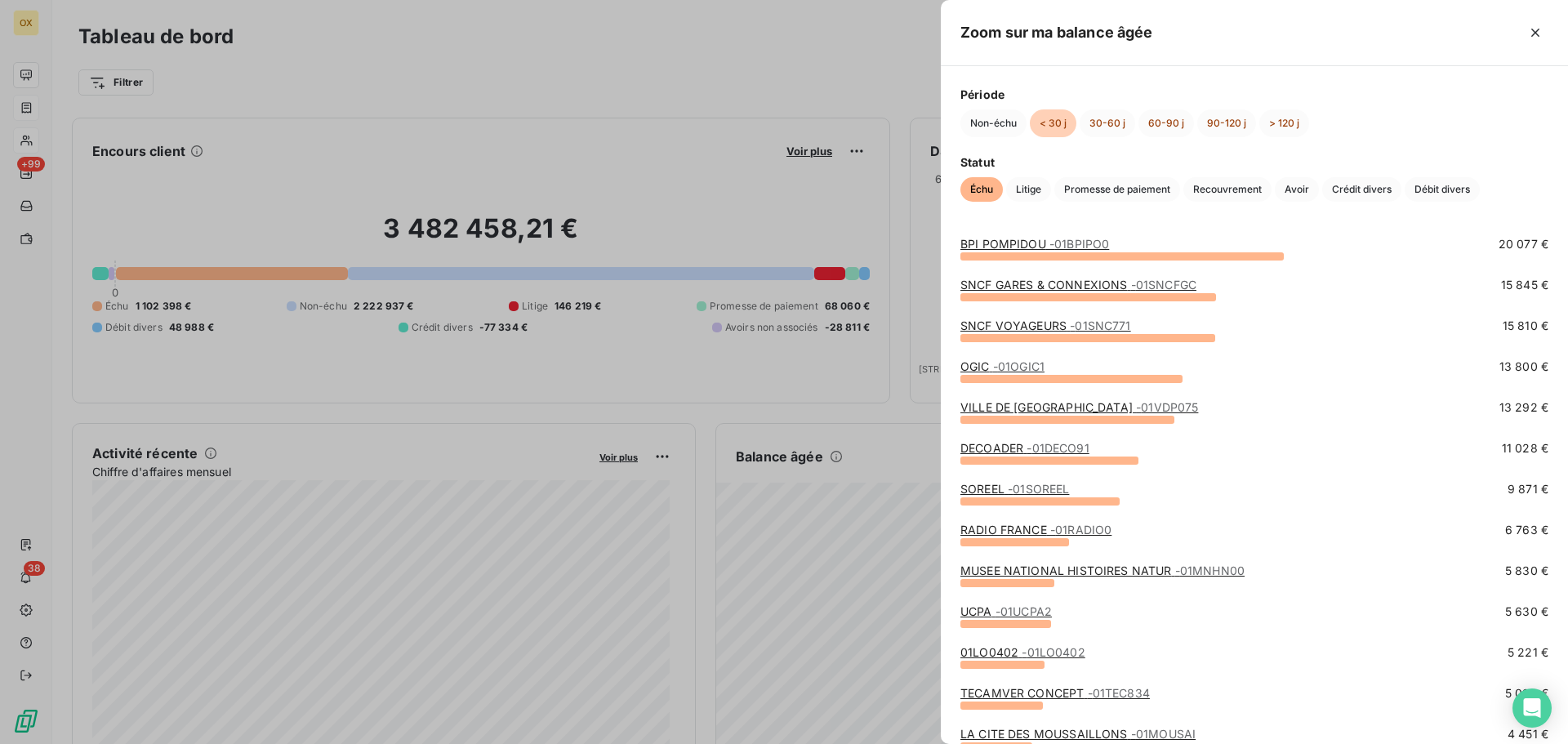
scroll to position [163, 0]
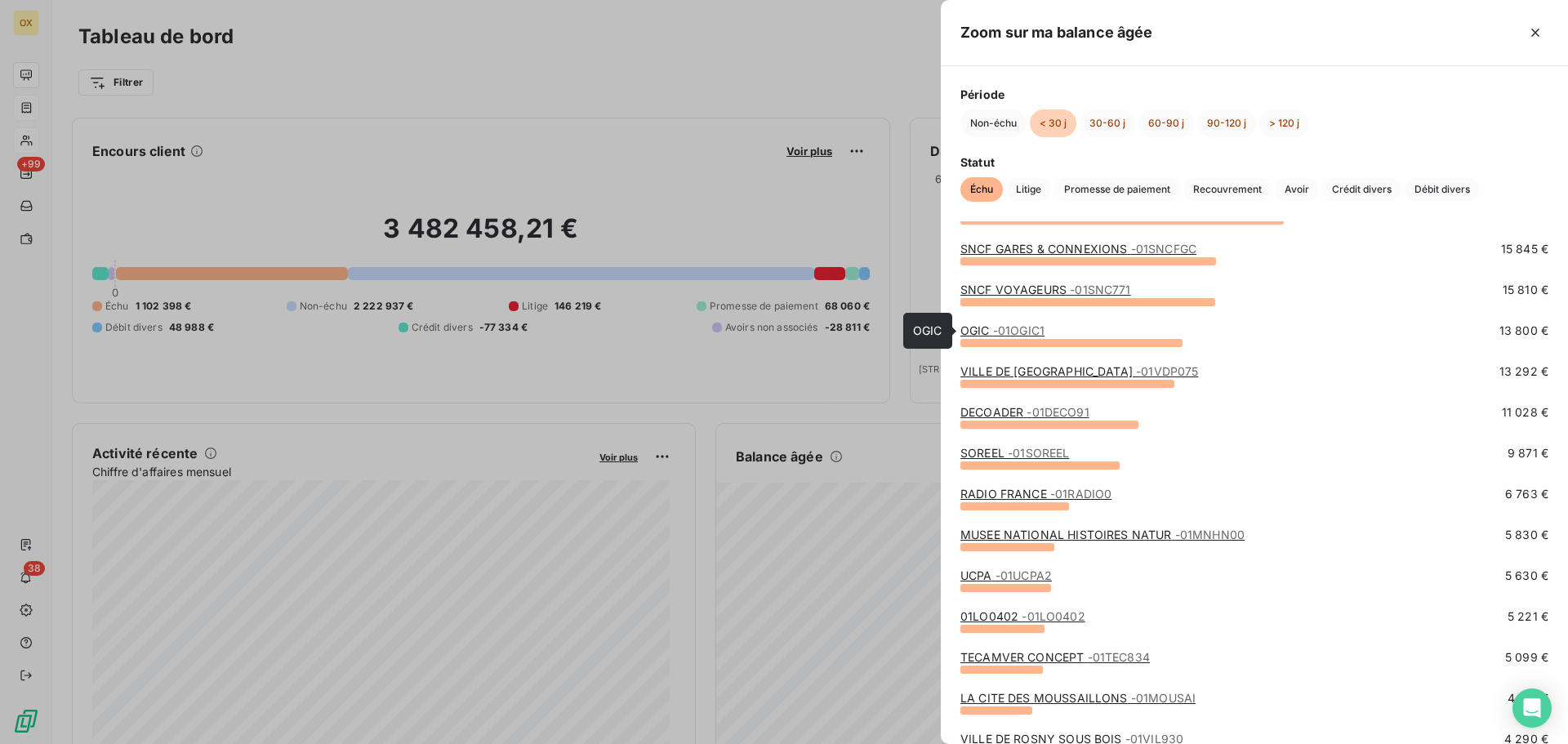
click at [982, 331] on link "OGIC - 01OGIC1" at bounding box center [1002, 330] width 85 height 14
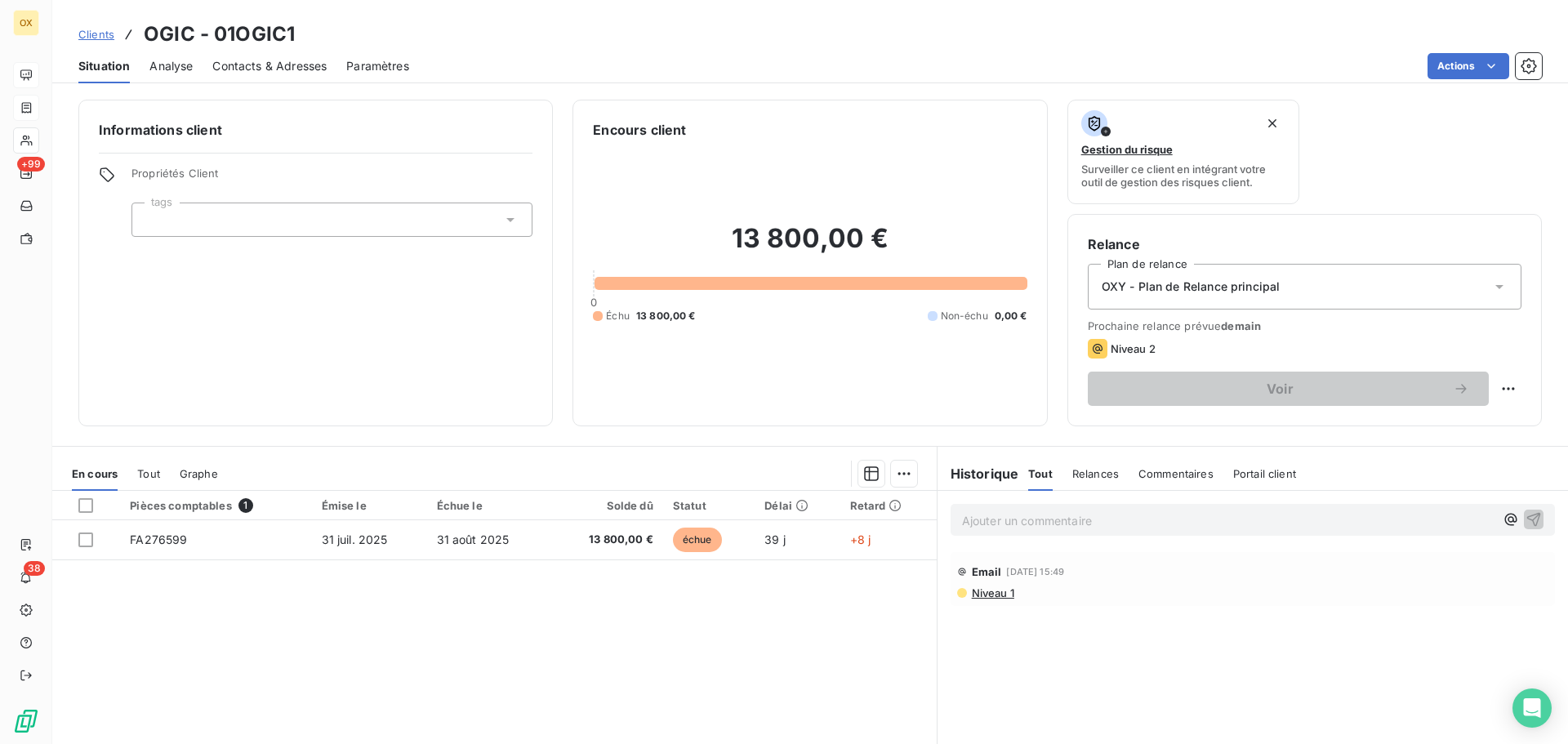
click at [288, 73] on span "Contacts & Adresses" at bounding box center [270, 66] width 114 height 16
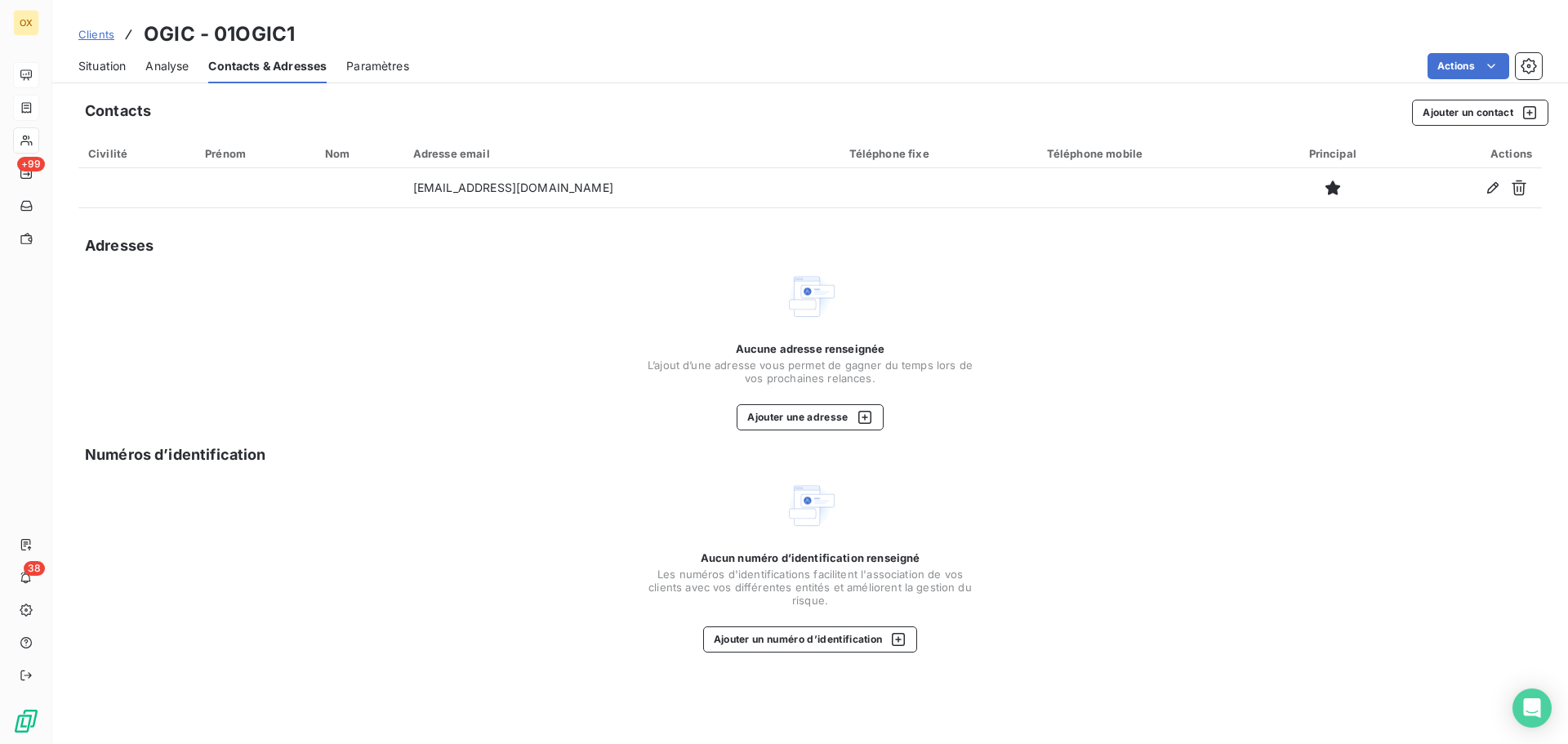
click at [102, 61] on span "Situation" at bounding box center [102, 66] width 47 height 16
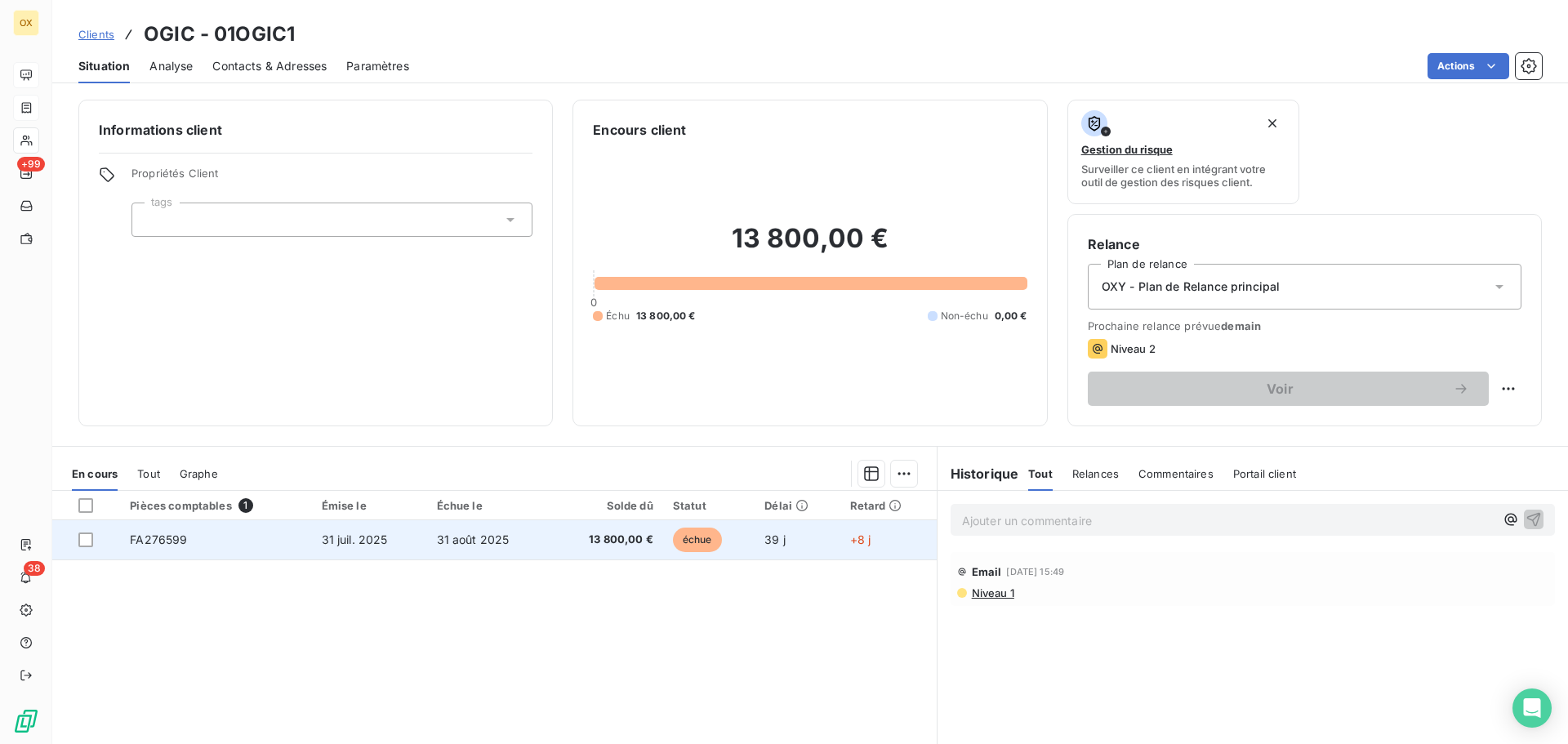
click at [539, 538] on td "31 août 2025" at bounding box center [488, 539] width 123 height 39
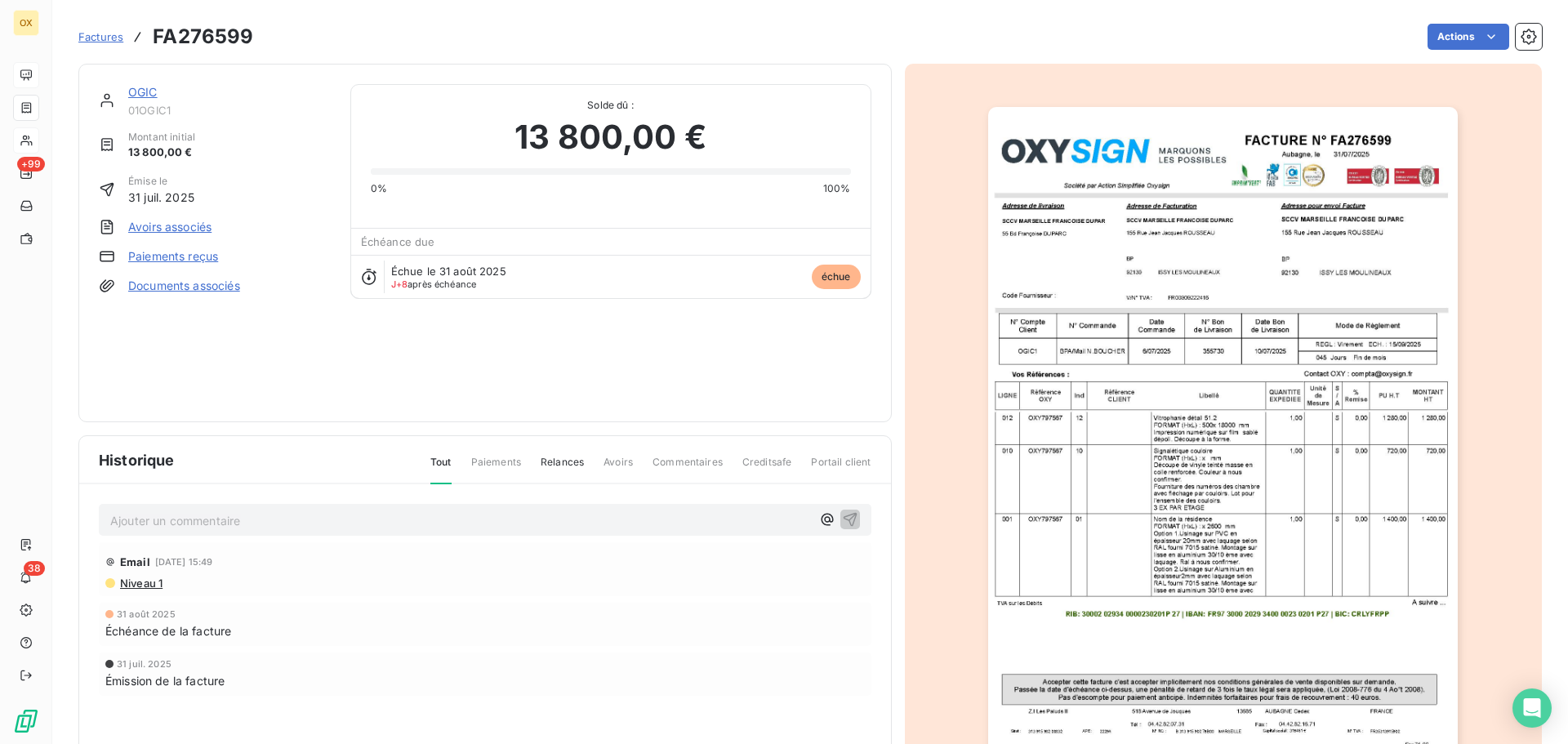
click at [1175, 230] on img "button" at bounding box center [1223, 439] width 469 height 665
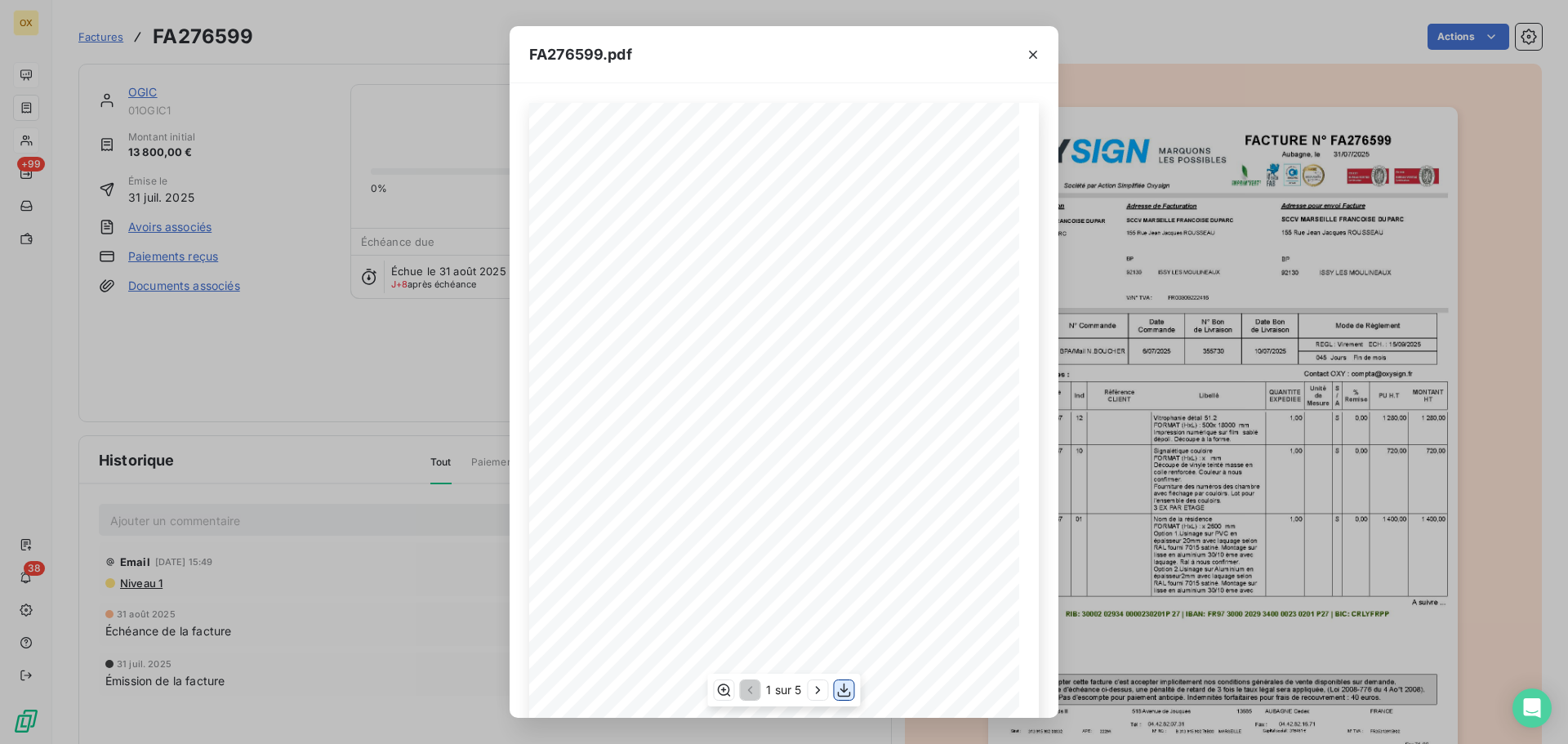
click at [845, 690] on icon "button" at bounding box center [844, 690] width 13 height 14
drag, startPoint x: 1037, startPoint y: 50, endPoint x: 1241, endPoint y: 86, distance: 207.2
click at [1037, 50] on icon "button" at bounding box center [1033, 55] width 16 height 16
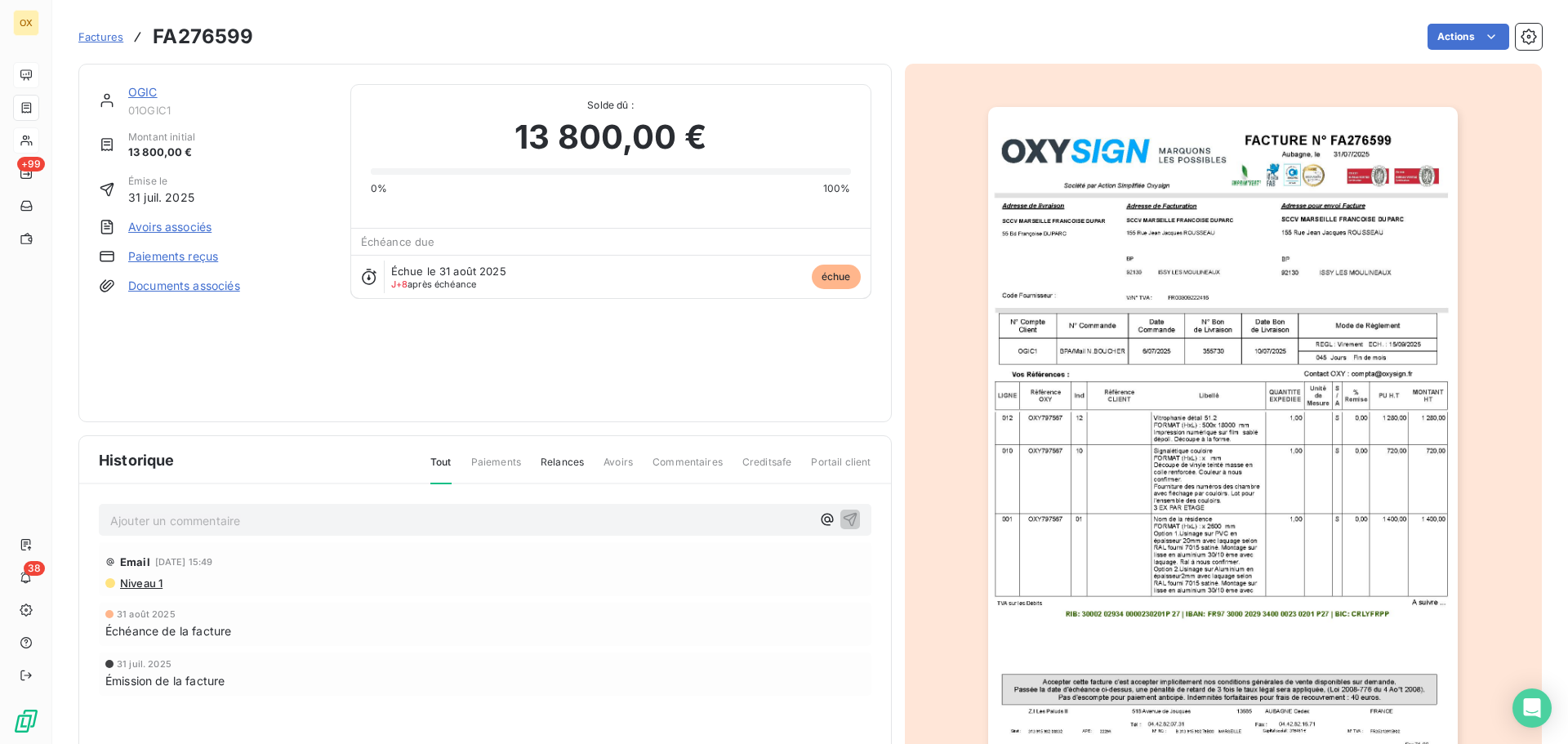
click at [150, 92] on link "OGIC" at bounding box center [143, 92] width 29 height 14
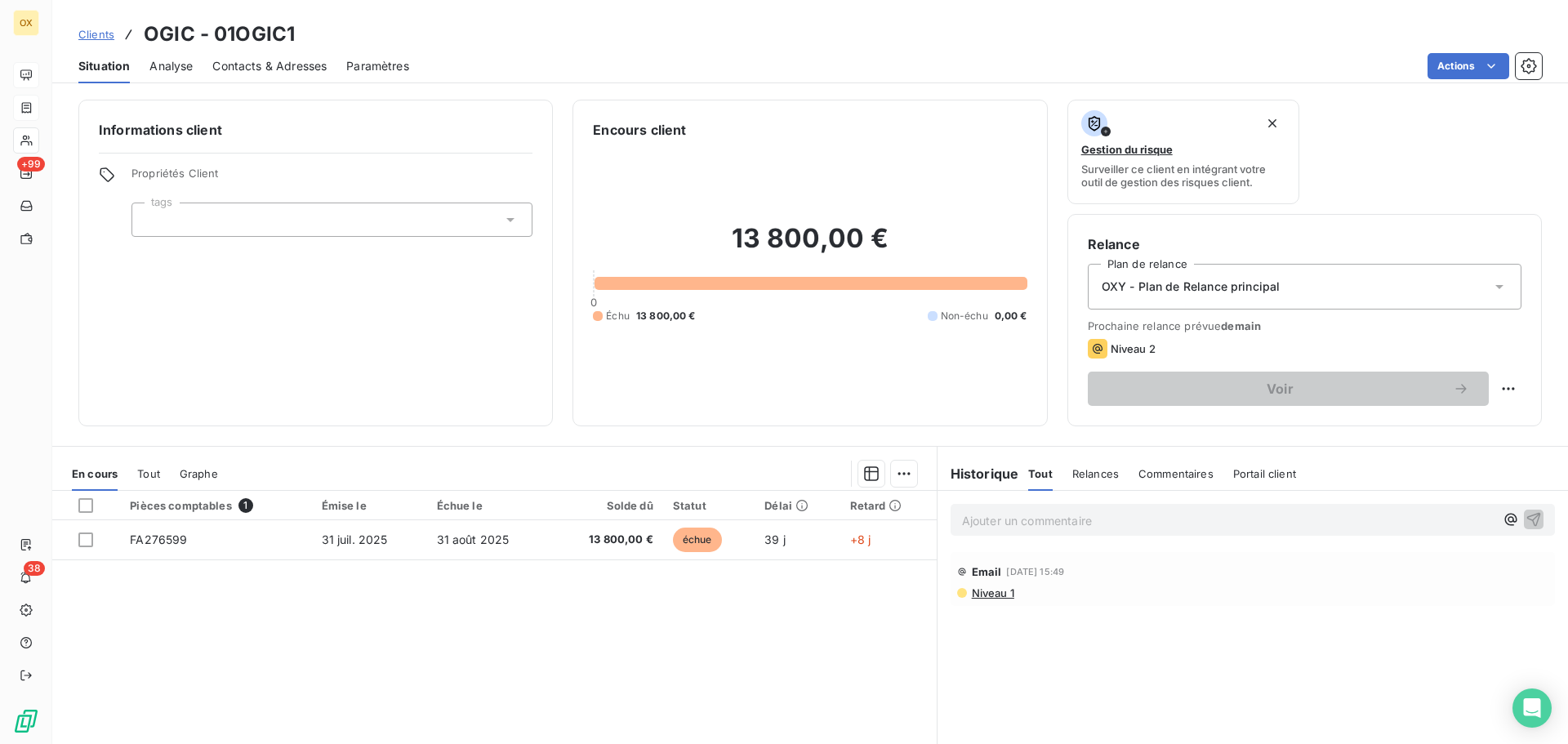
click at [295, 67] on span "Contacts & Adresses" at bounding box center [270, 66] width 114 height 16
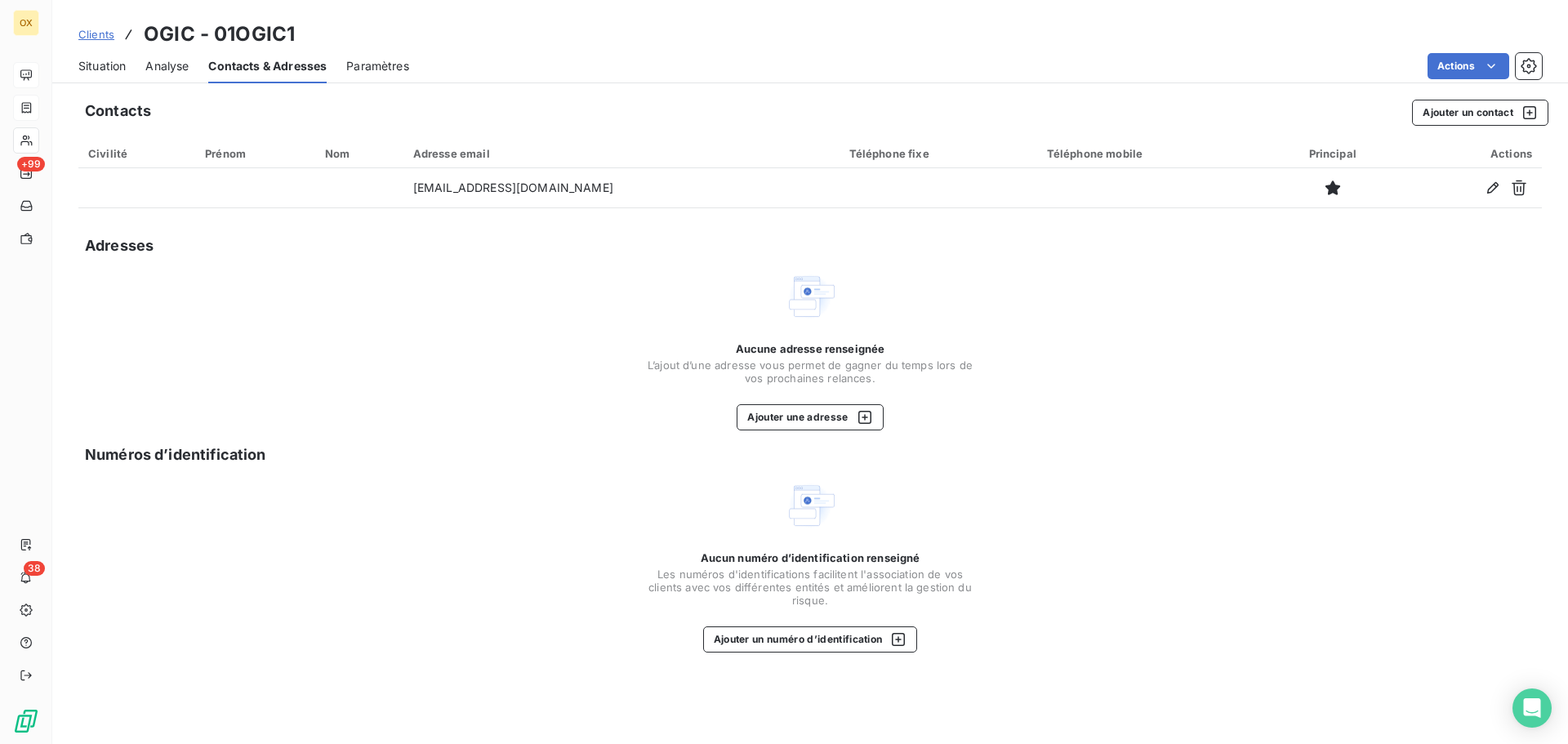
click at [110, 68] on span "Situation" at bounding box center [102, 66] width 47 height 16
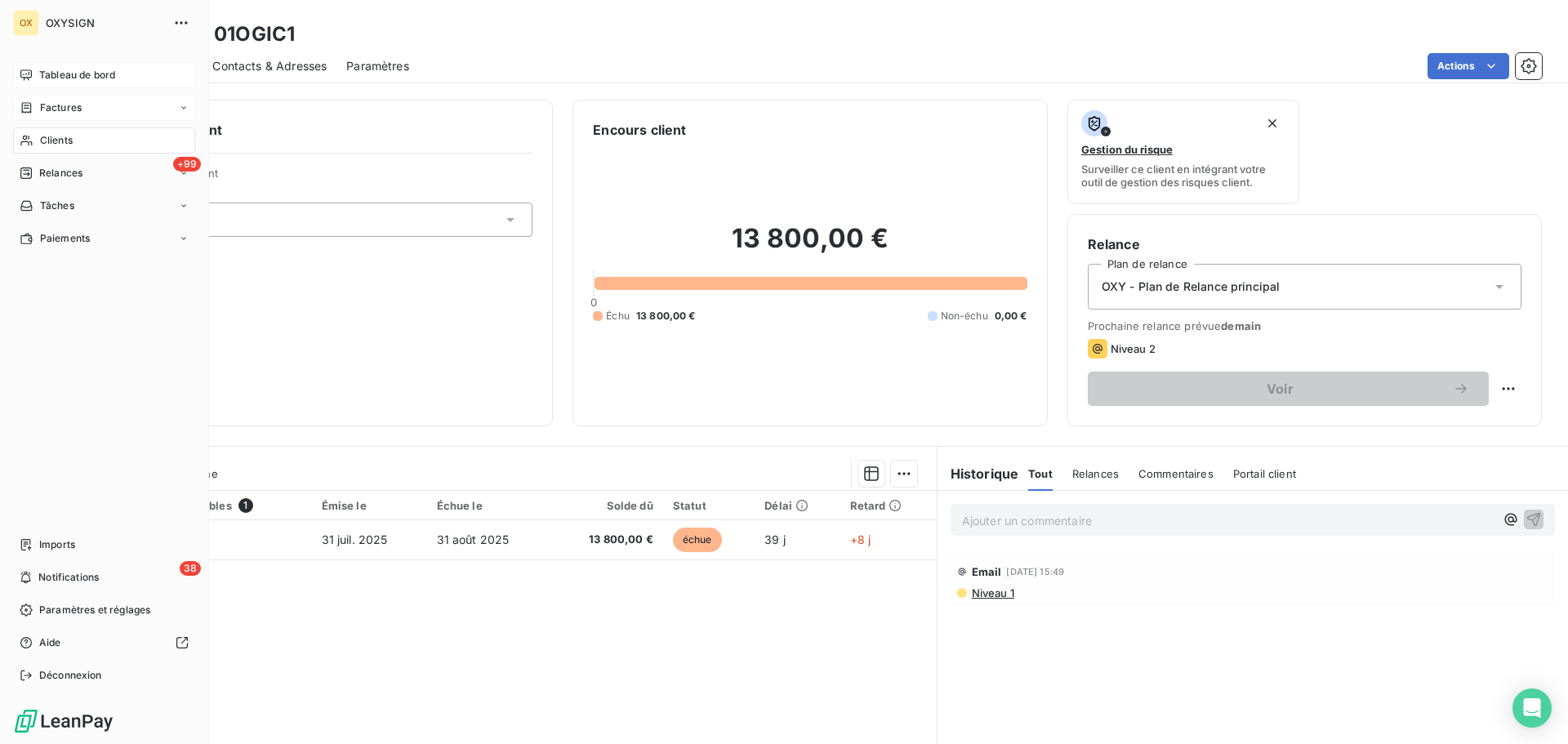
click at [48, 75] on span "Tableau de bord" at bounding box center [77, 74] width 76 height 15
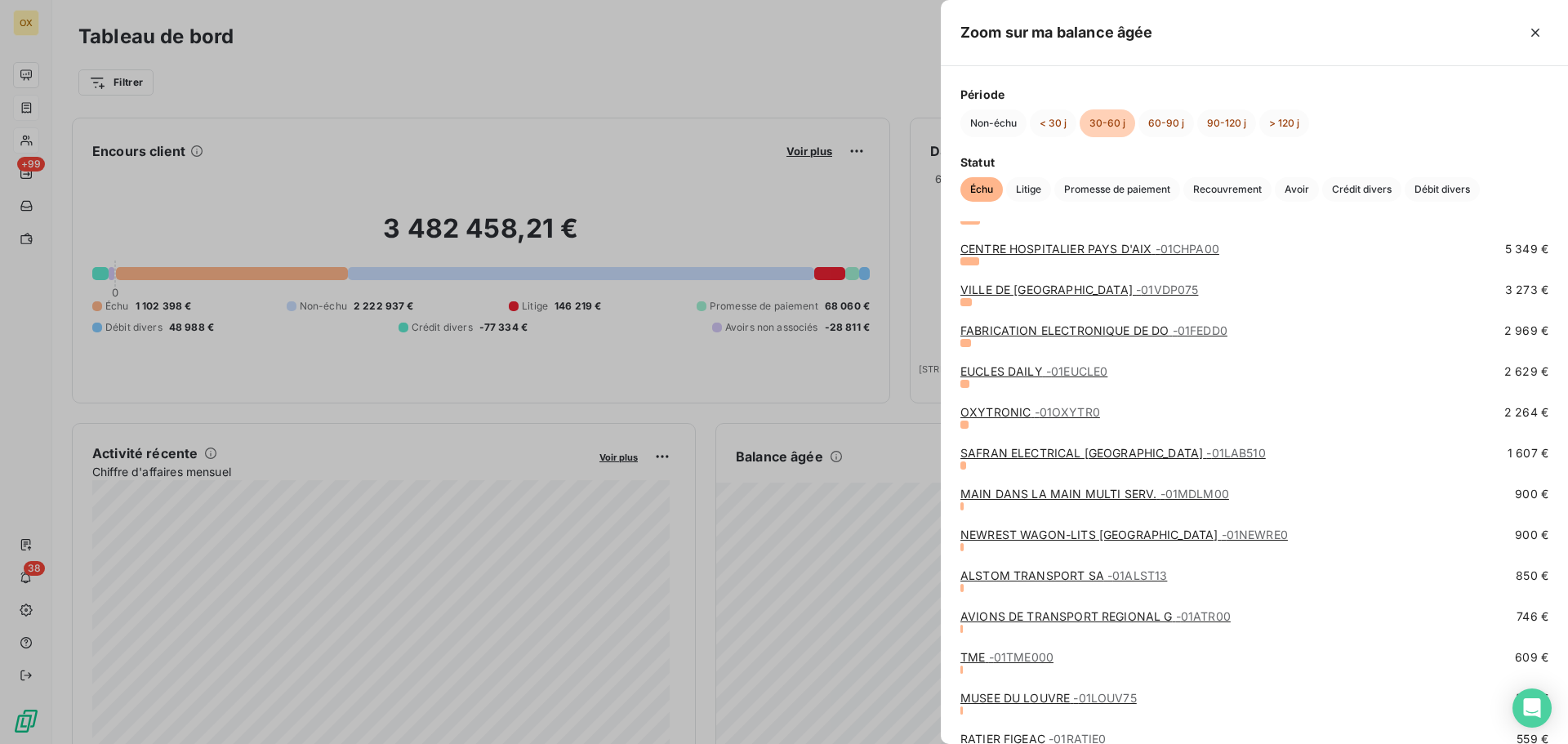
scroll to position [245, 0]
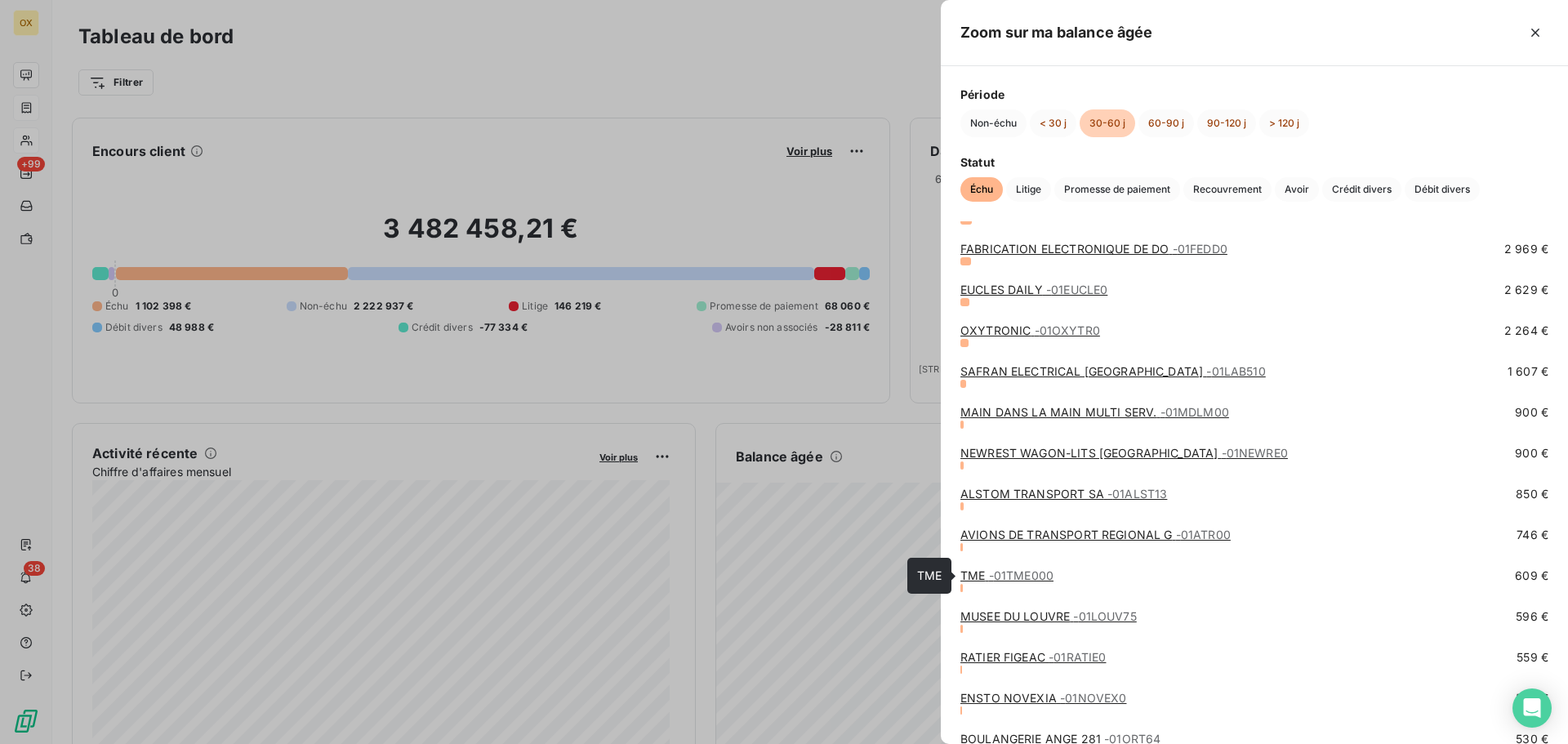
click at [978, 576] on link "TME - 01TME000" at bounding box center [1006, 575] width 93 height 14
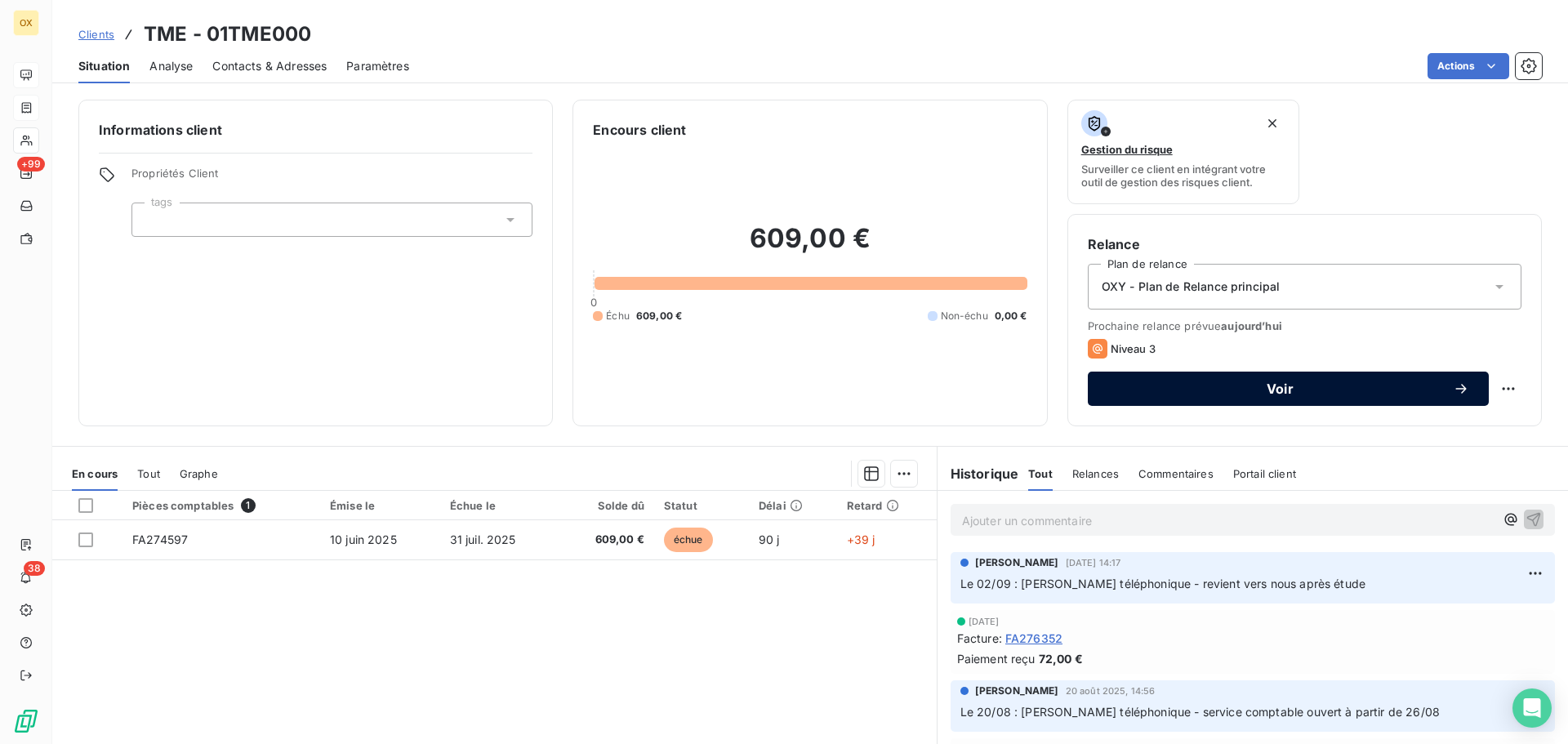
click at [1279, 387] on span "Voir" at bounding box center [1279, 388] width 346 height 13
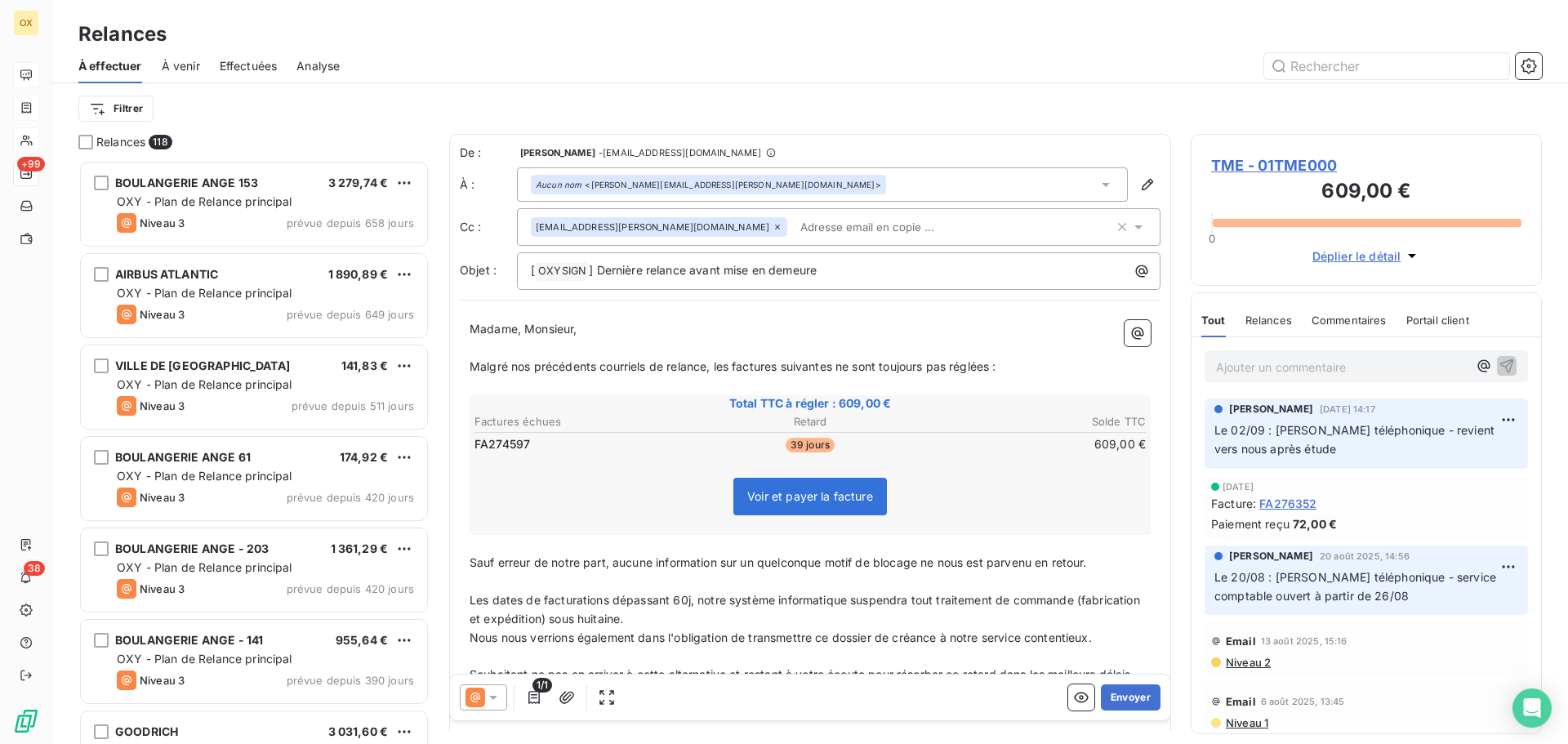
scroll to position [572, 339]
click at [495, 695] on icon at bounding box center [493, 697] width 16 height 16
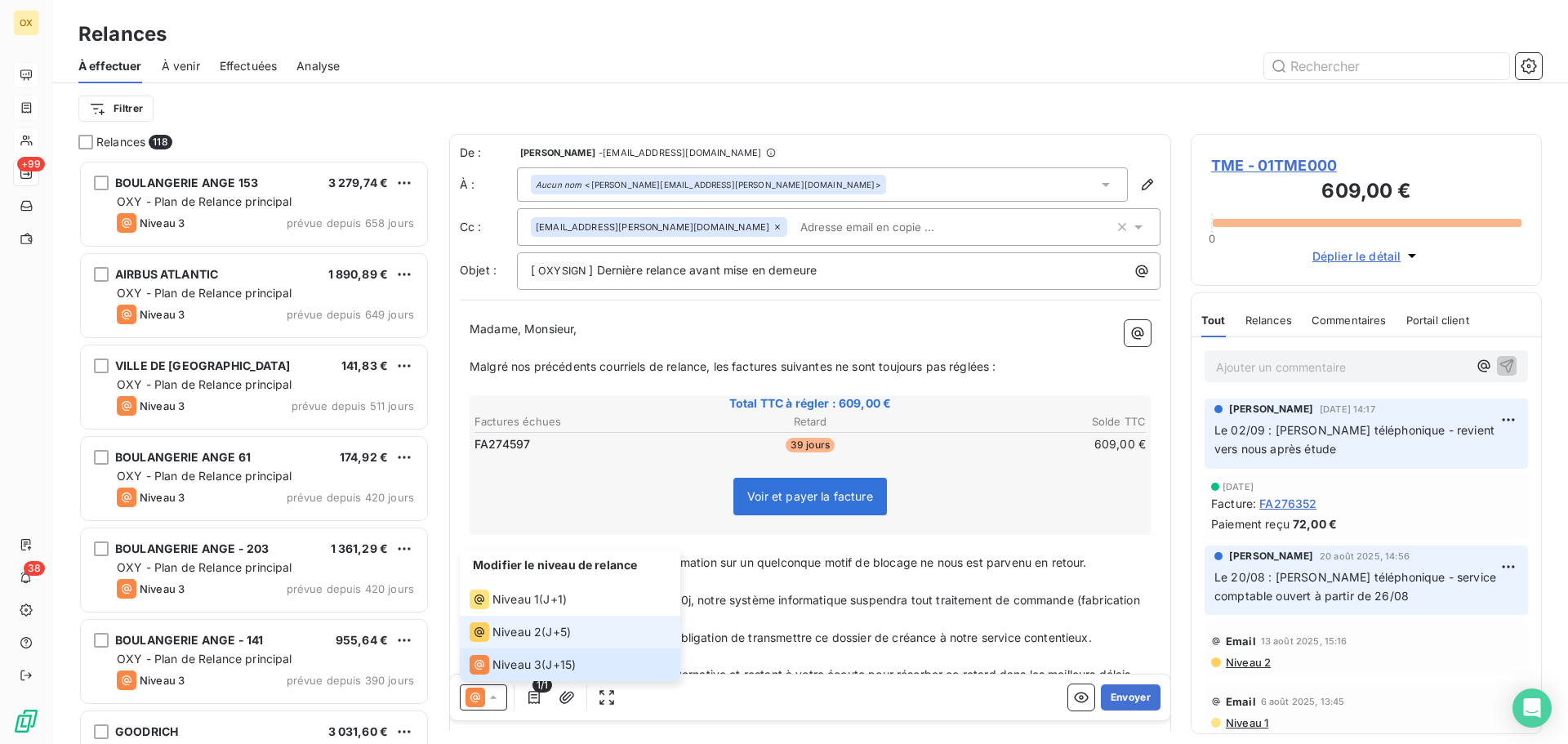
click at [511, 632] on span "Niveau 2" at bounding box center [516, 631] width 49 height 16
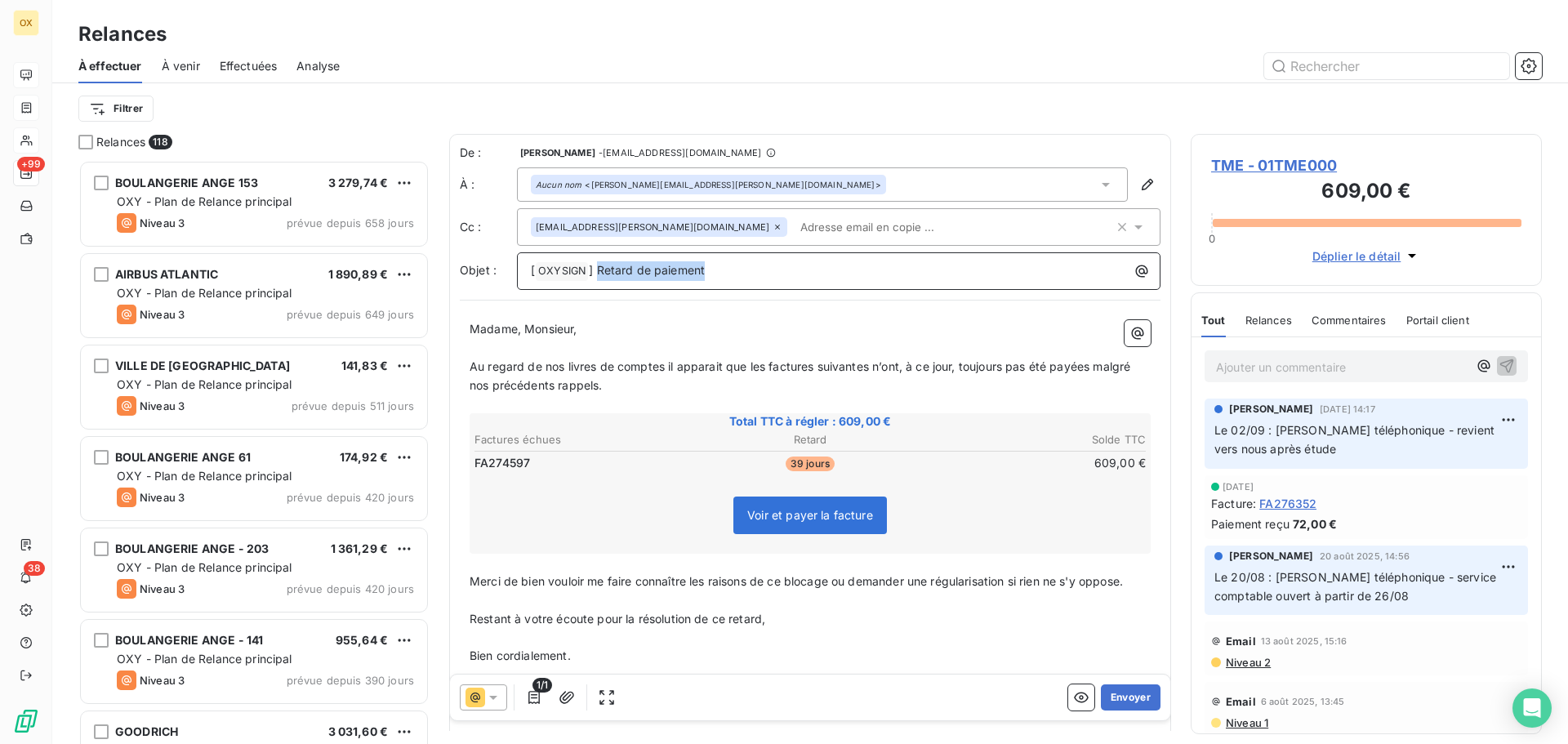
drag, startPoint x: 712, startPoint y: 271, endPoint x: 599, endPoint y: 282, distance: 113.5
click at [599, 282] on div "[ OXYSIGN ﻿ ] Retard de paiement" at bounding box center [839, 271] width 644 height 38
click at [1244, 161] on span "TME - 01TME000" at bounding box center [1367, 166] width 311 height 22
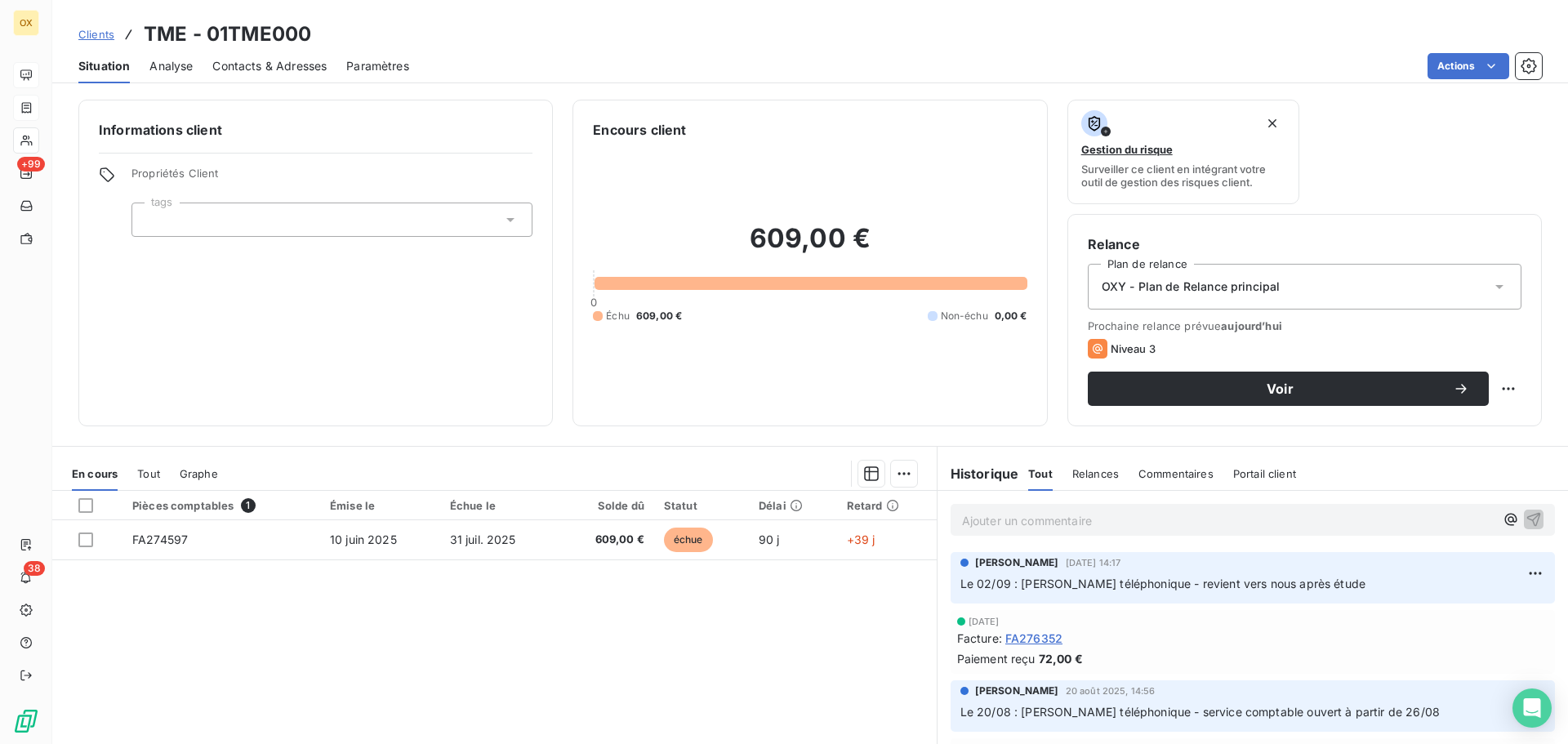
click at [251, 66] on span "Contacts & Adresses" at bounding box center [270, 66] width 114 height 16
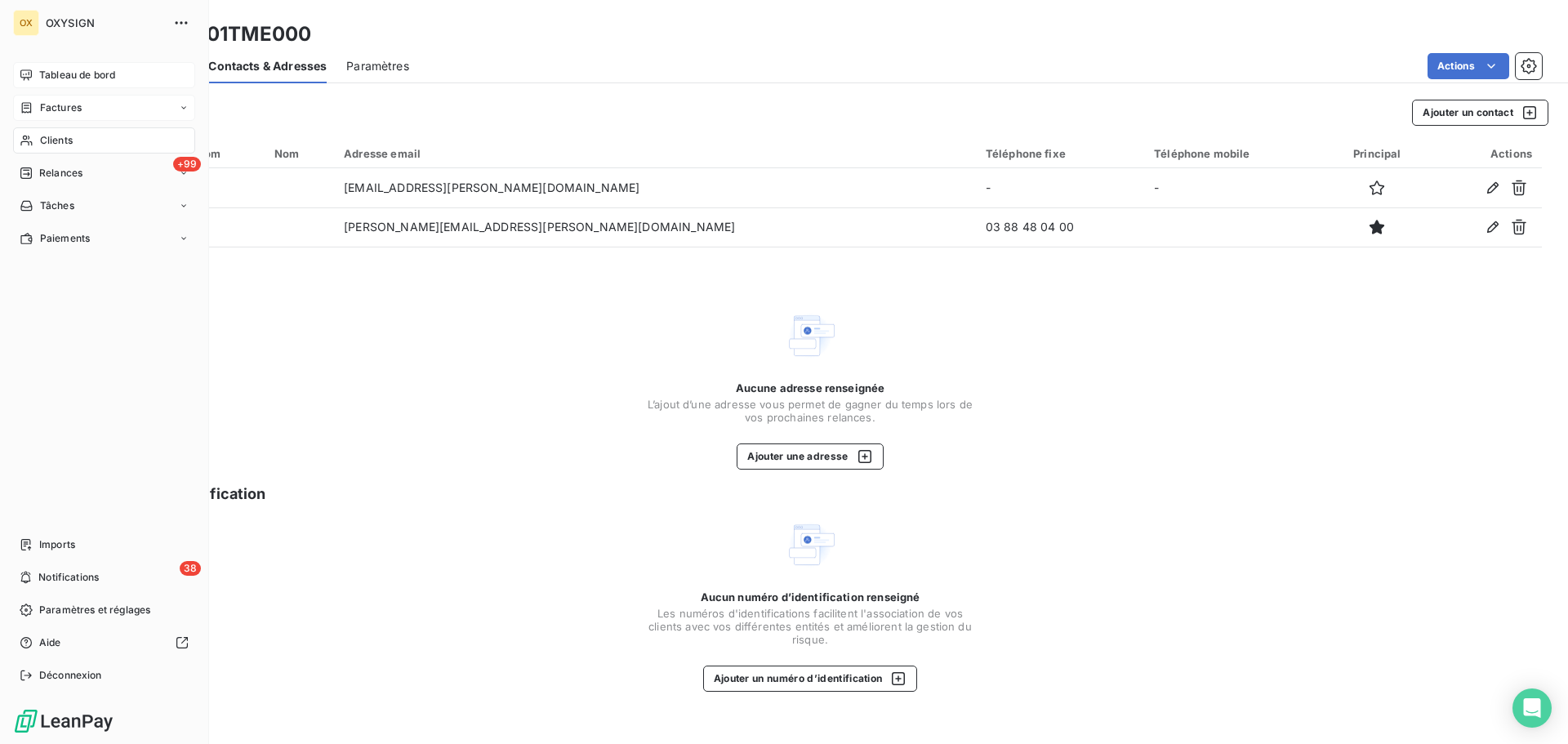
click at [74, 135] on div "Clients" at bounding box center [103, 140] width 182 height 26
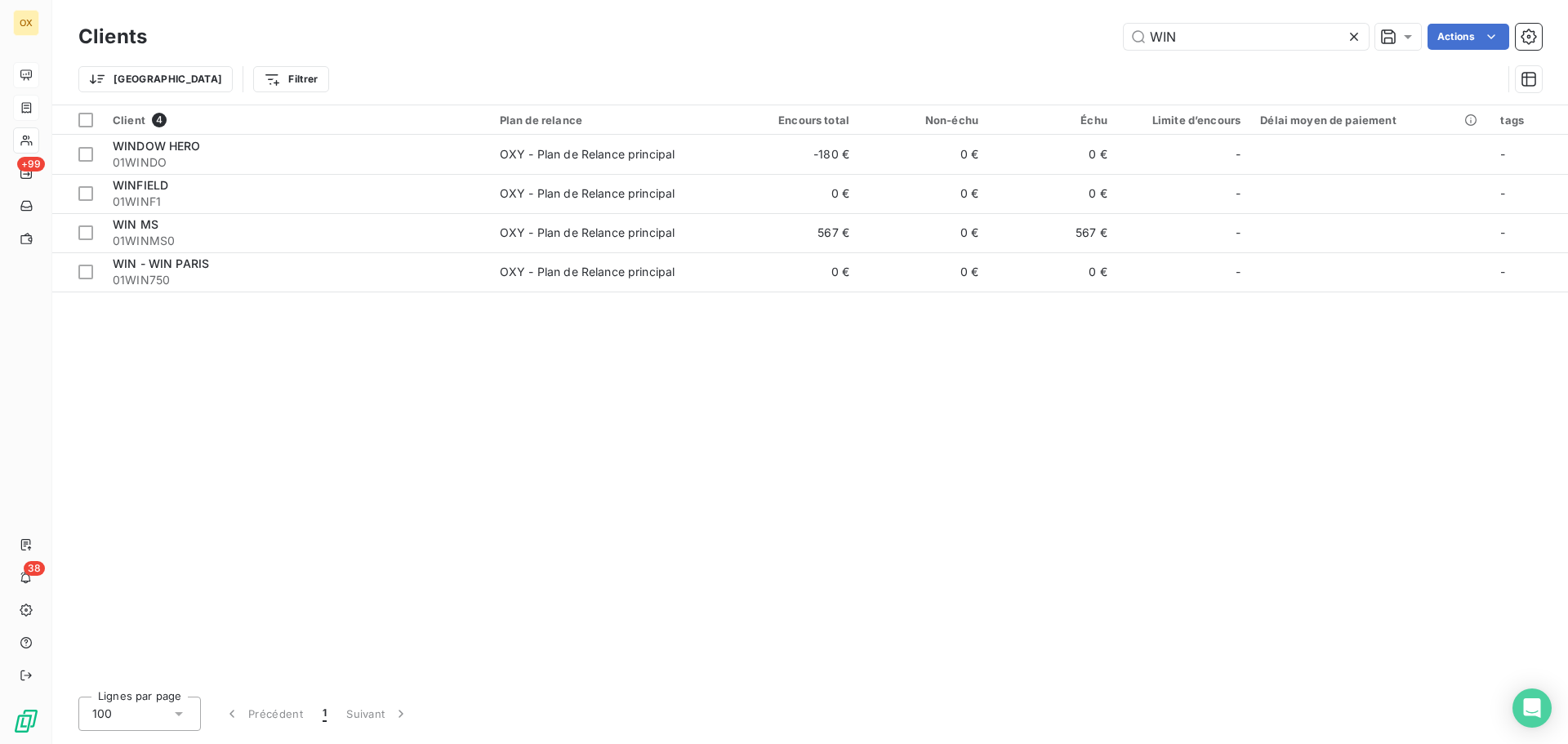
drag, startPoint x: 1233, startPoint y: 44, endPoint x: 1101, endPoint y: 56, distance: 132.5
click at [1101, 56] on div "Clients WIN Actions Trier Filtrer" at bounding box center [810, 62] width 1464 height 85
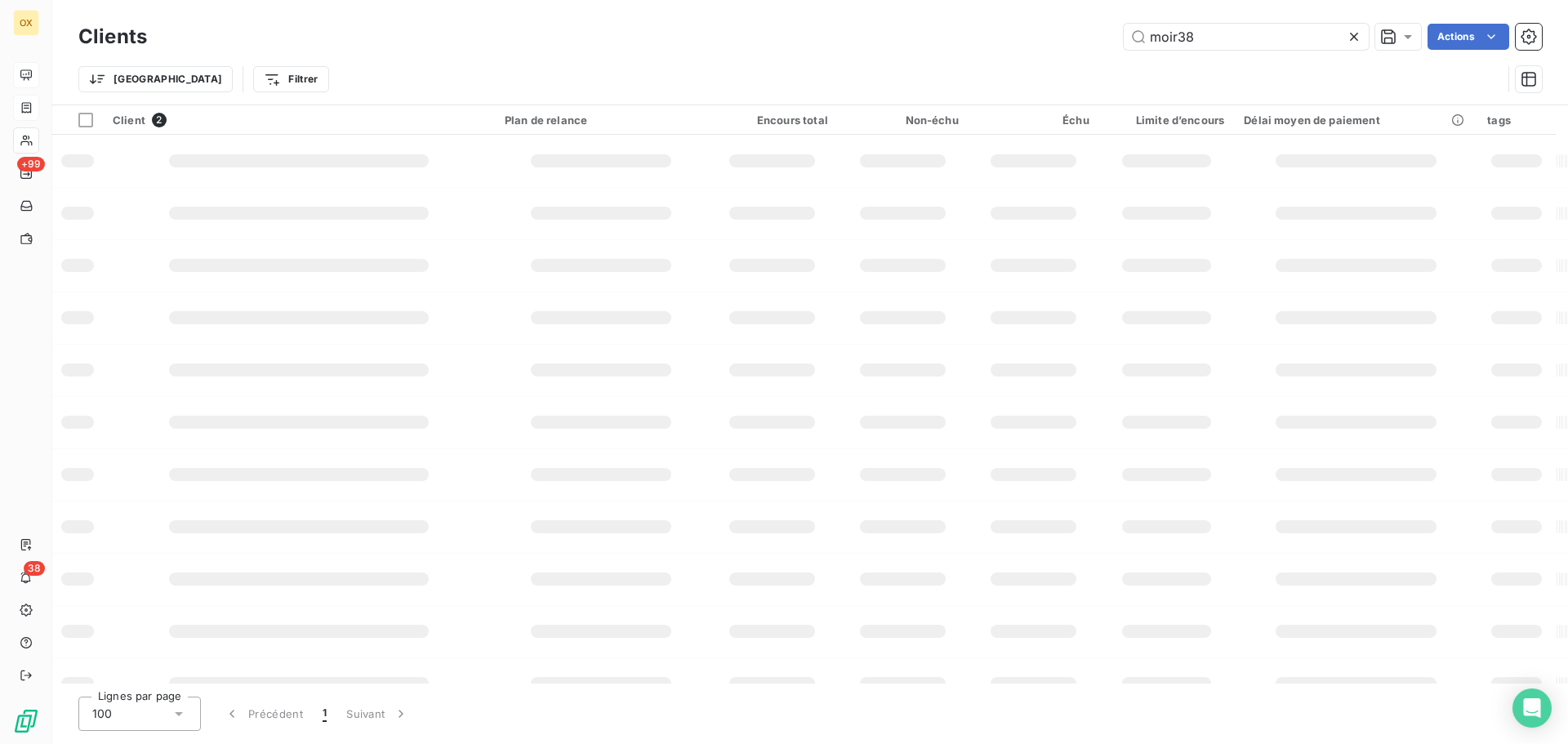
type input "moir38"
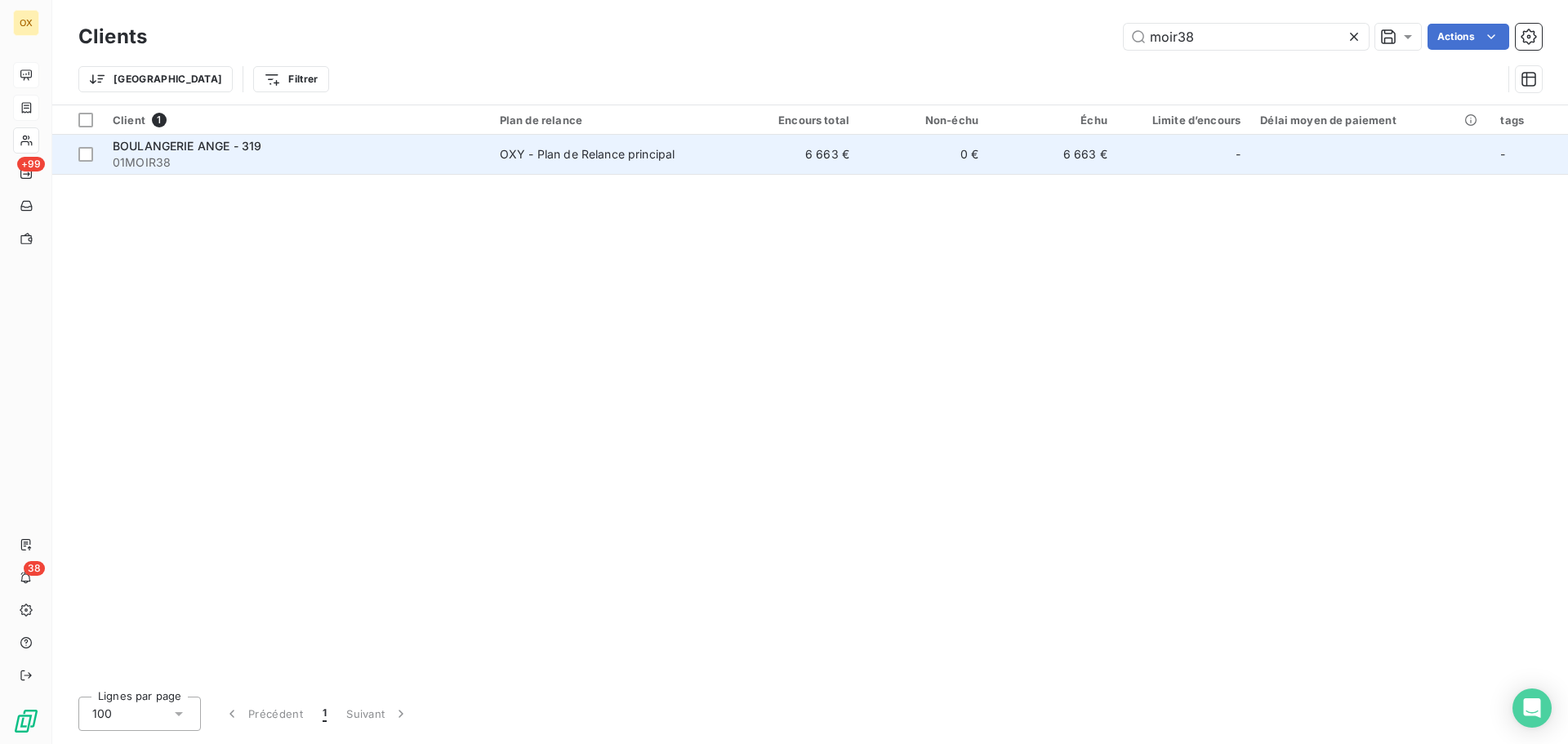
click at [239, 156] on span "01MOIR38" at bounding box center [296, 162] width 368 height 16
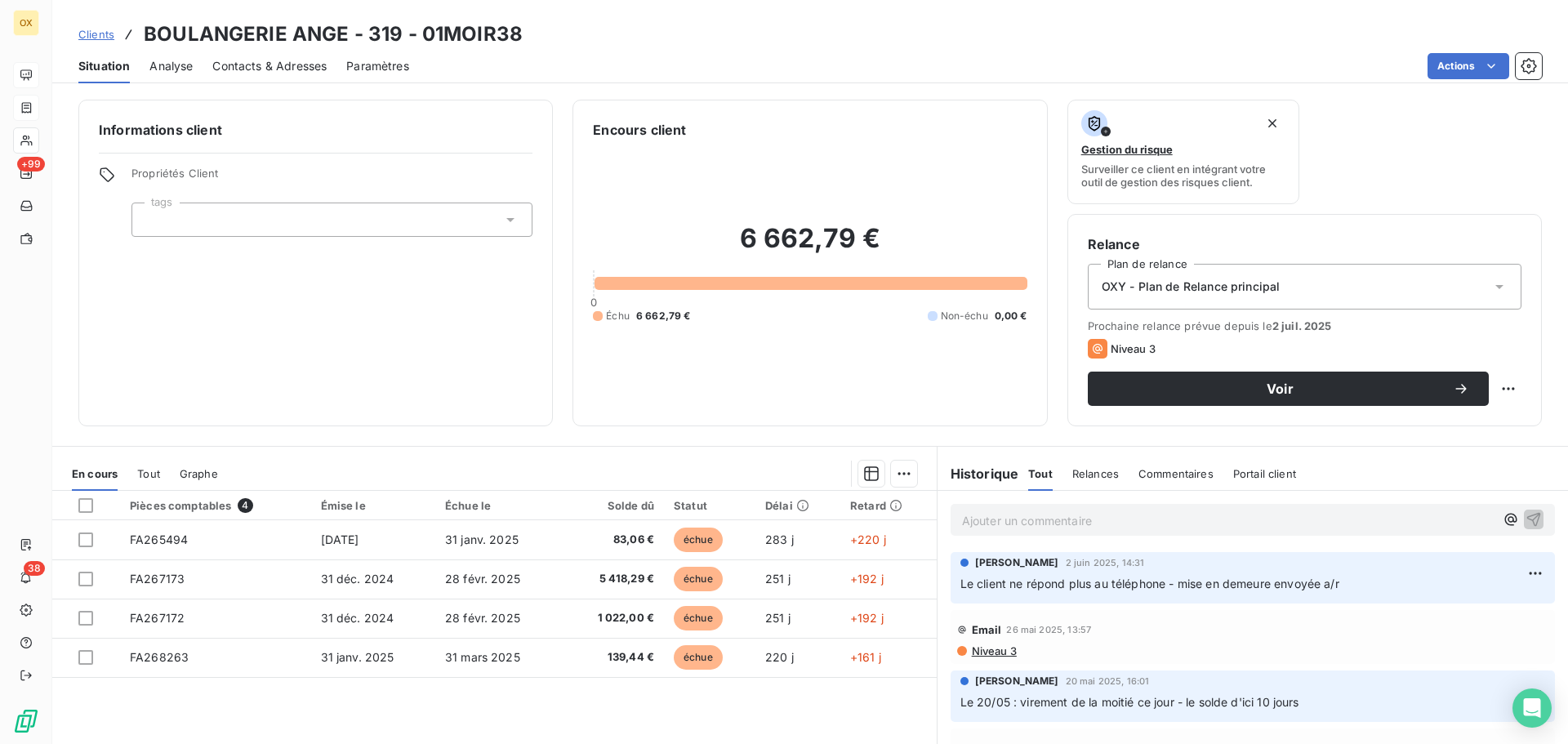
click at [305, 58] on span "Contacts & Adresses" at bounding box center [270, 66] width 114 height 16
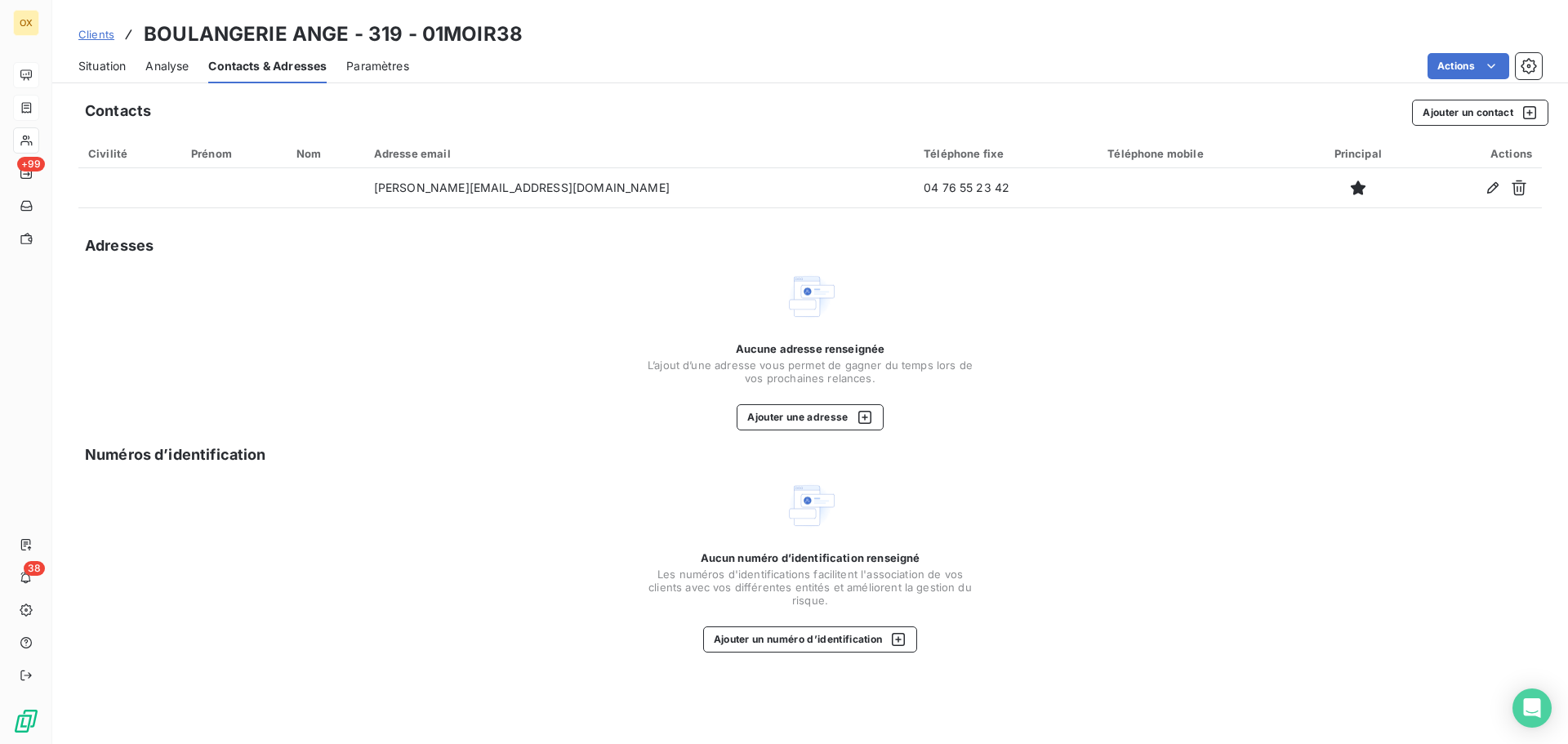
click at [114, 62] on span "Situation" at bounding box center [102, 66] width 47 height 16
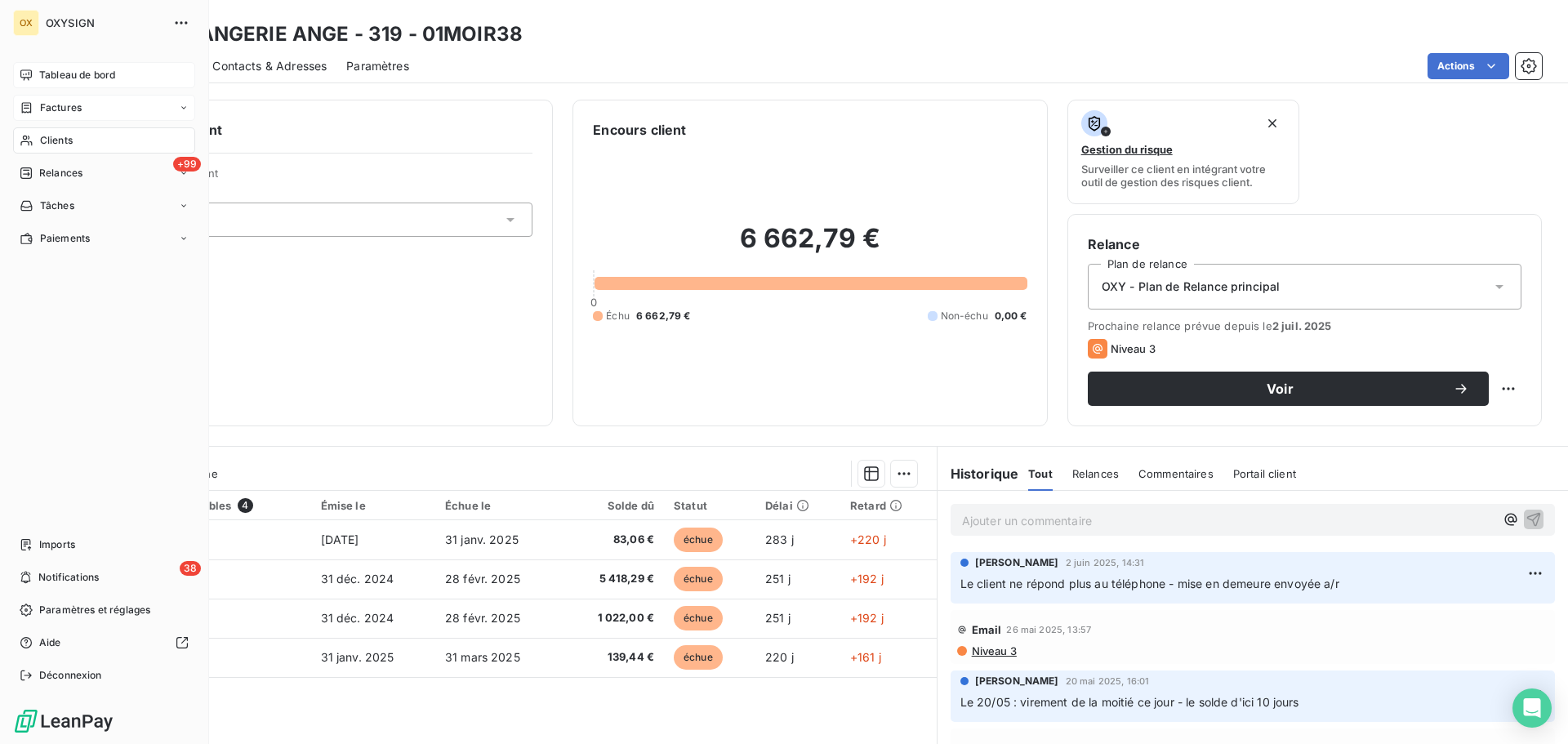
click at [78, 73] on span "Tableau de bord" at bounding box center [77, 74] width 76 height 15
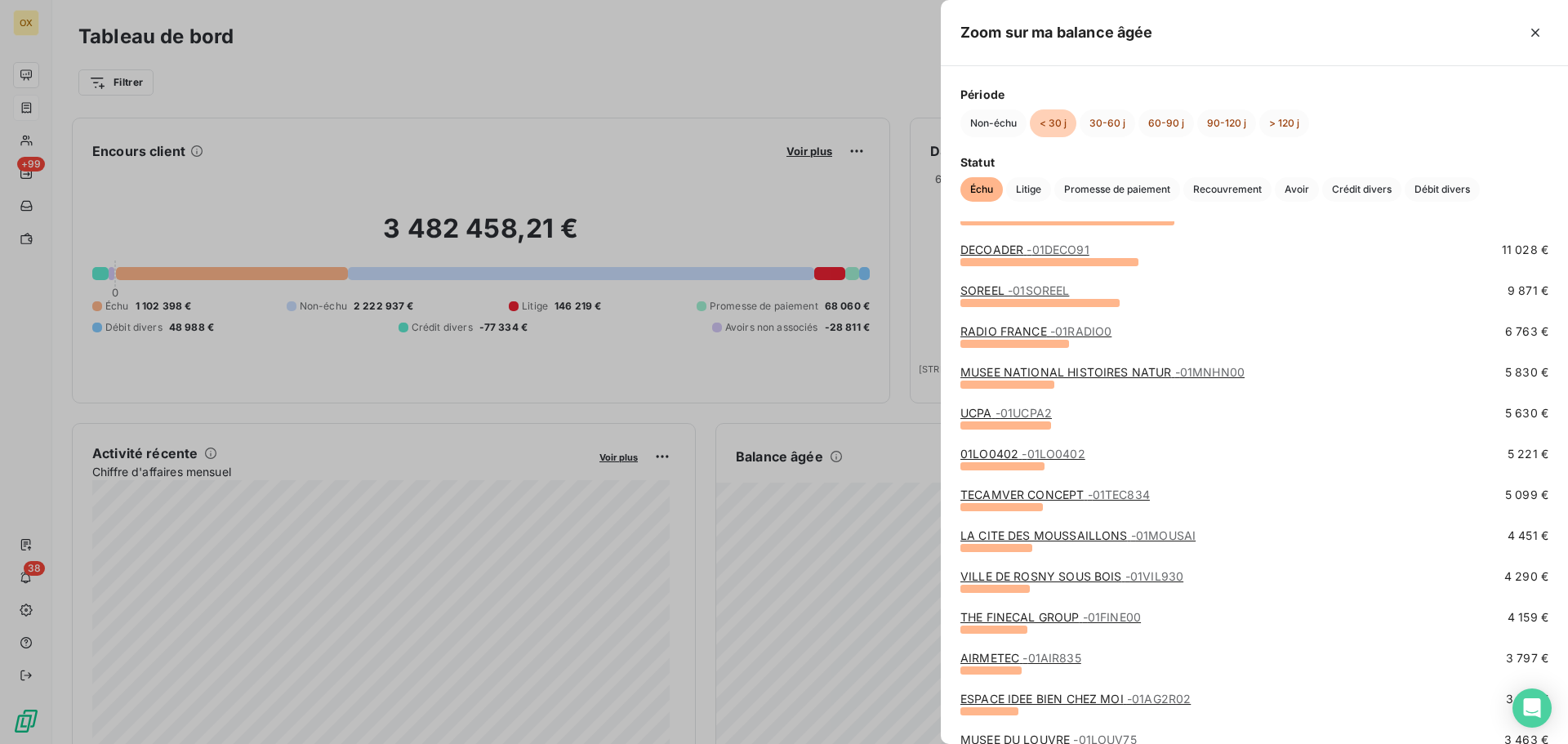
scroll to position [327, 0]
click at [1015, 495] on link "TECAMVER CONCEPT - 01TEC834" at bounding box center [1055, 493] width 189 height 14
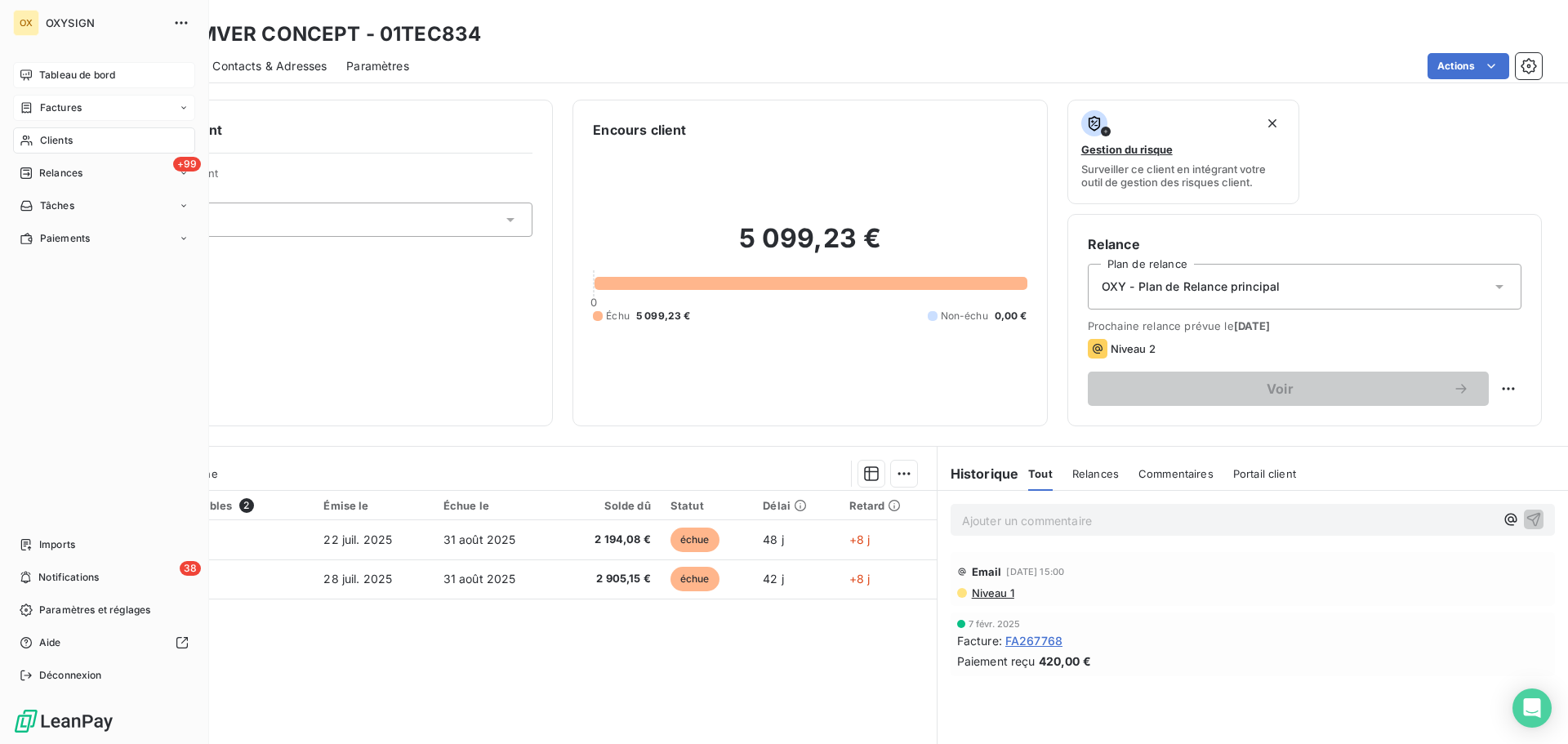
click at [77, 135] on div "Clients" at bounding box center [103, 140] width 182 height 26
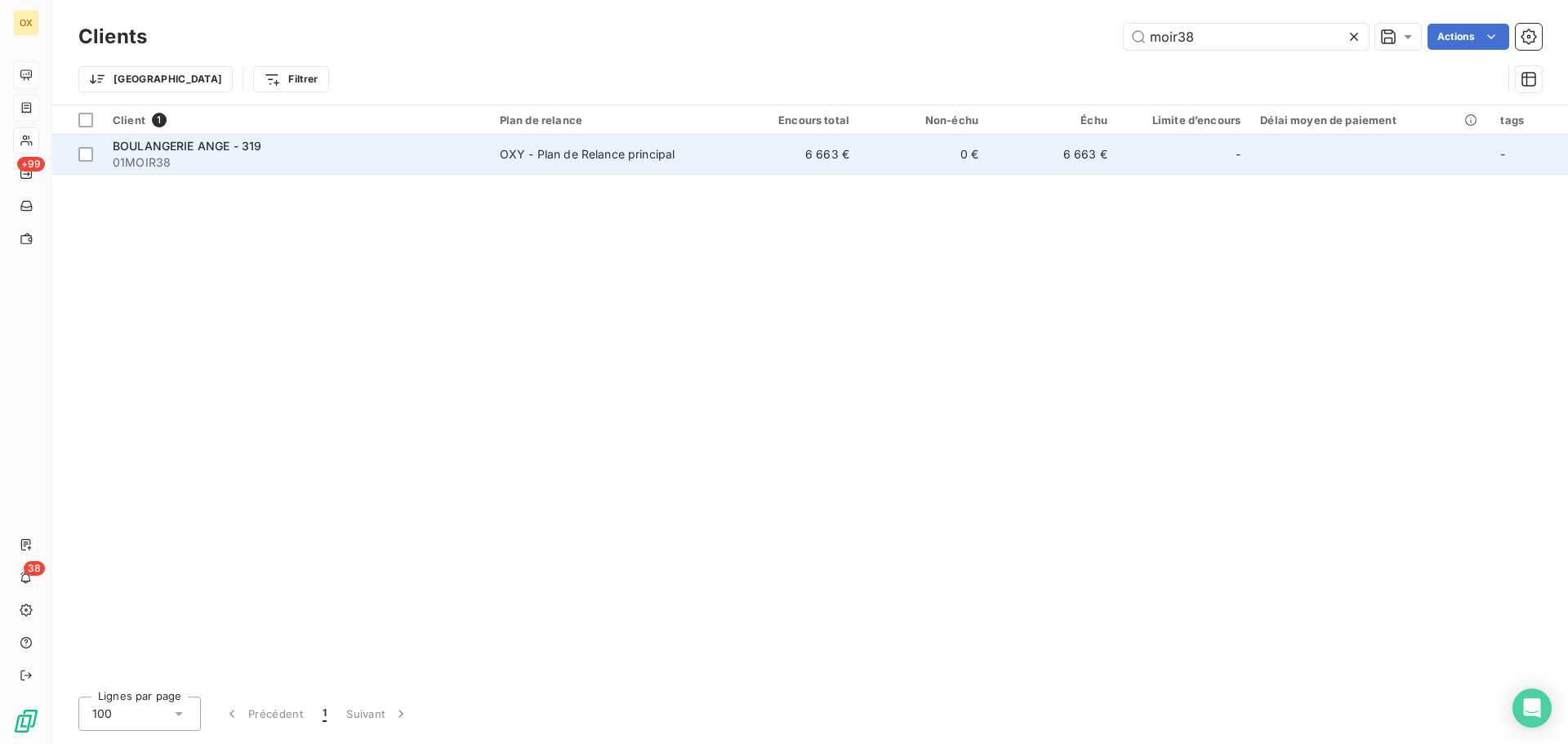
click at [203, 165] on span "01MOIR38" at bounding box center [296, 162] width 368 height 16
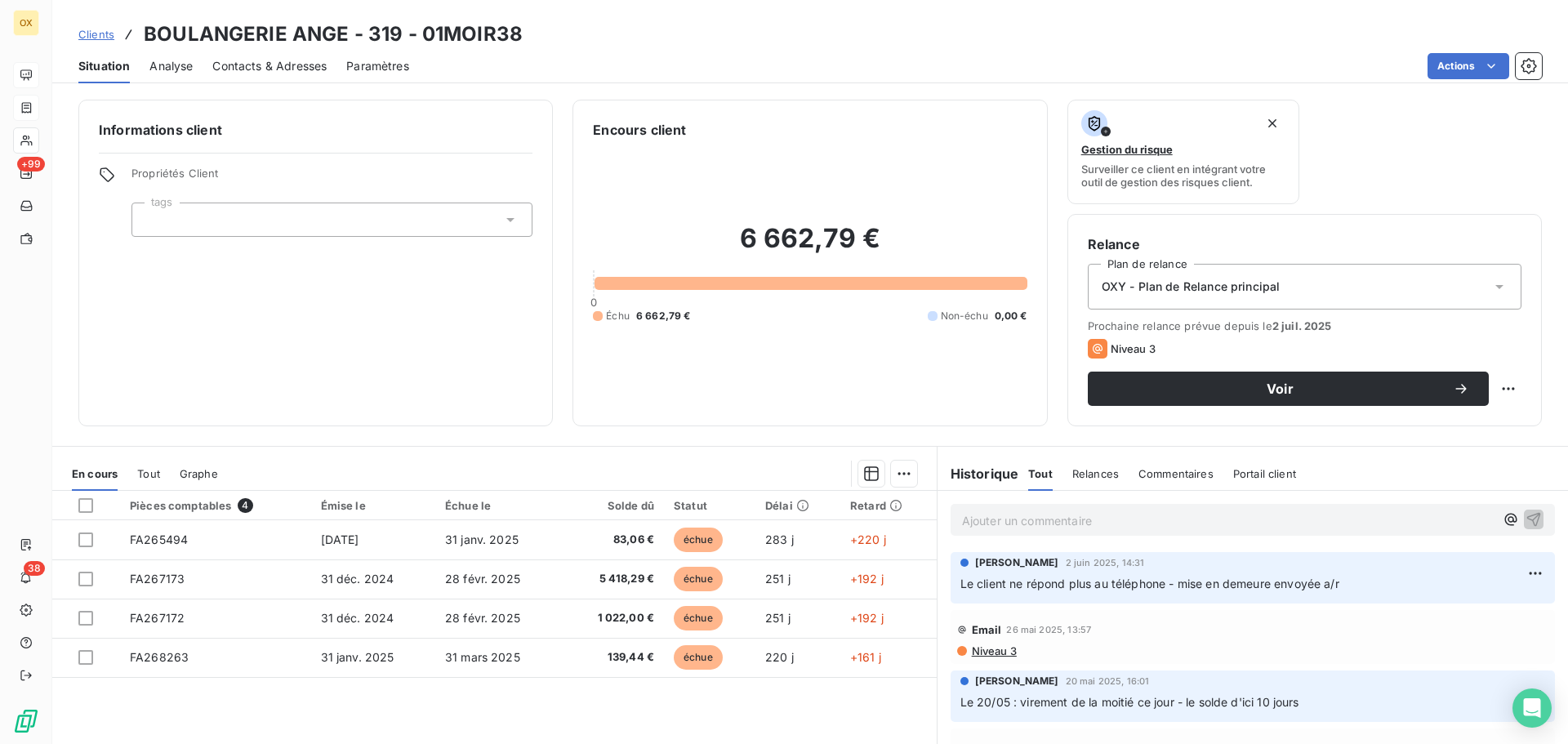
click at [280, 67] on span "Contacts & Adresses" at bounding box center [270, 66] width 114 height 16
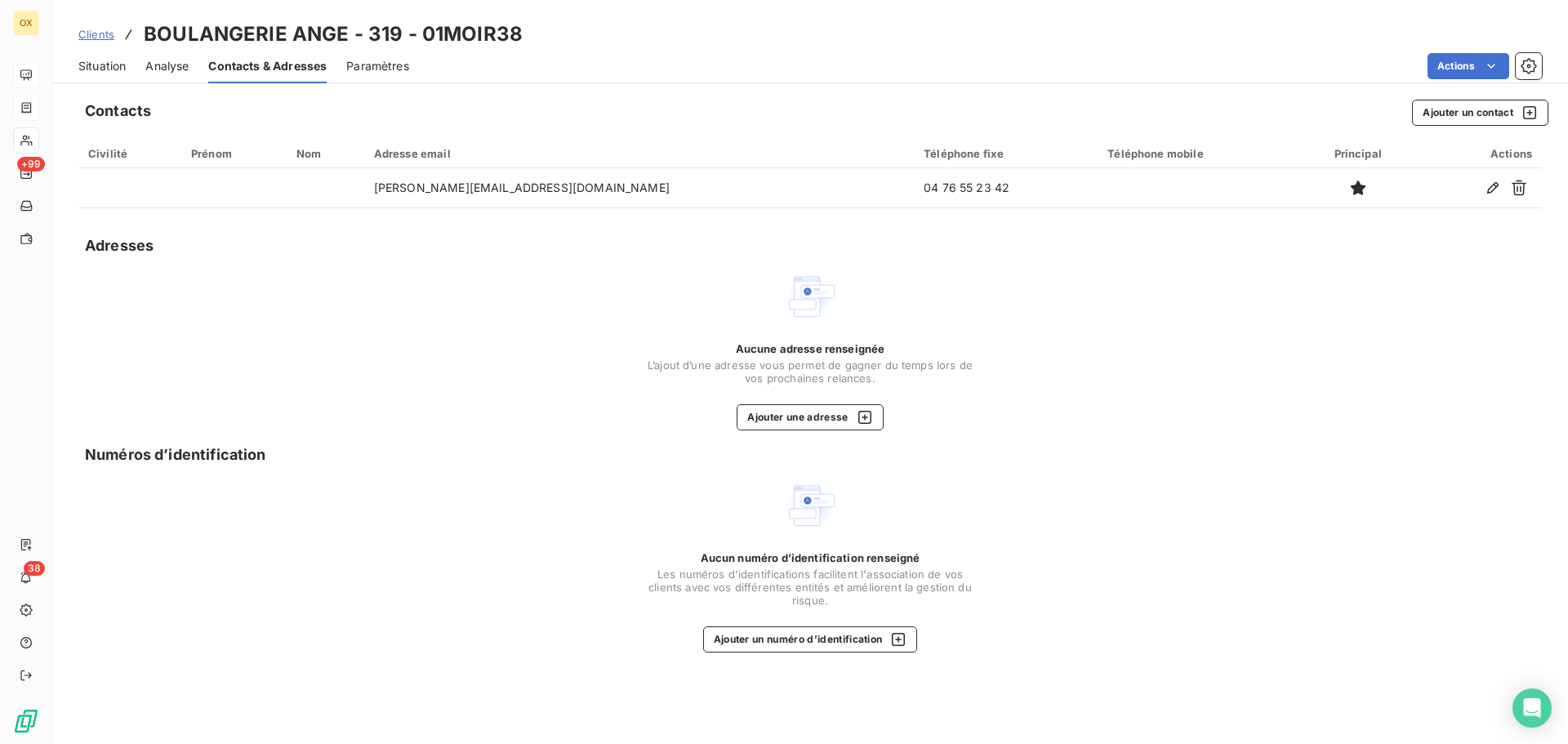
click at [114, 66] on span "Situation" at bounding box center [102, 66] width 47 height 16
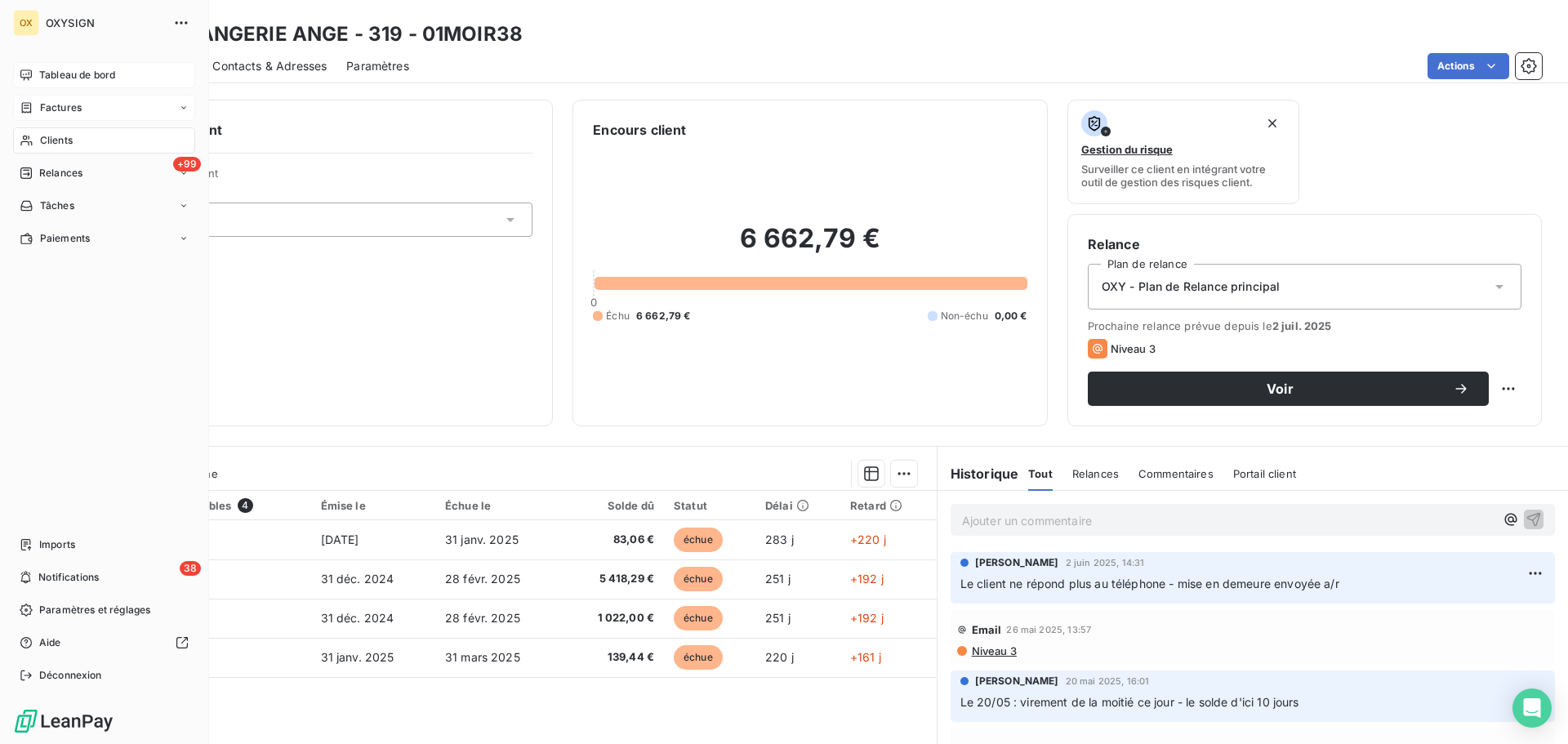
click at [73, 140] on span "Clients" at bounding box center [56, 140] width 32 height 15
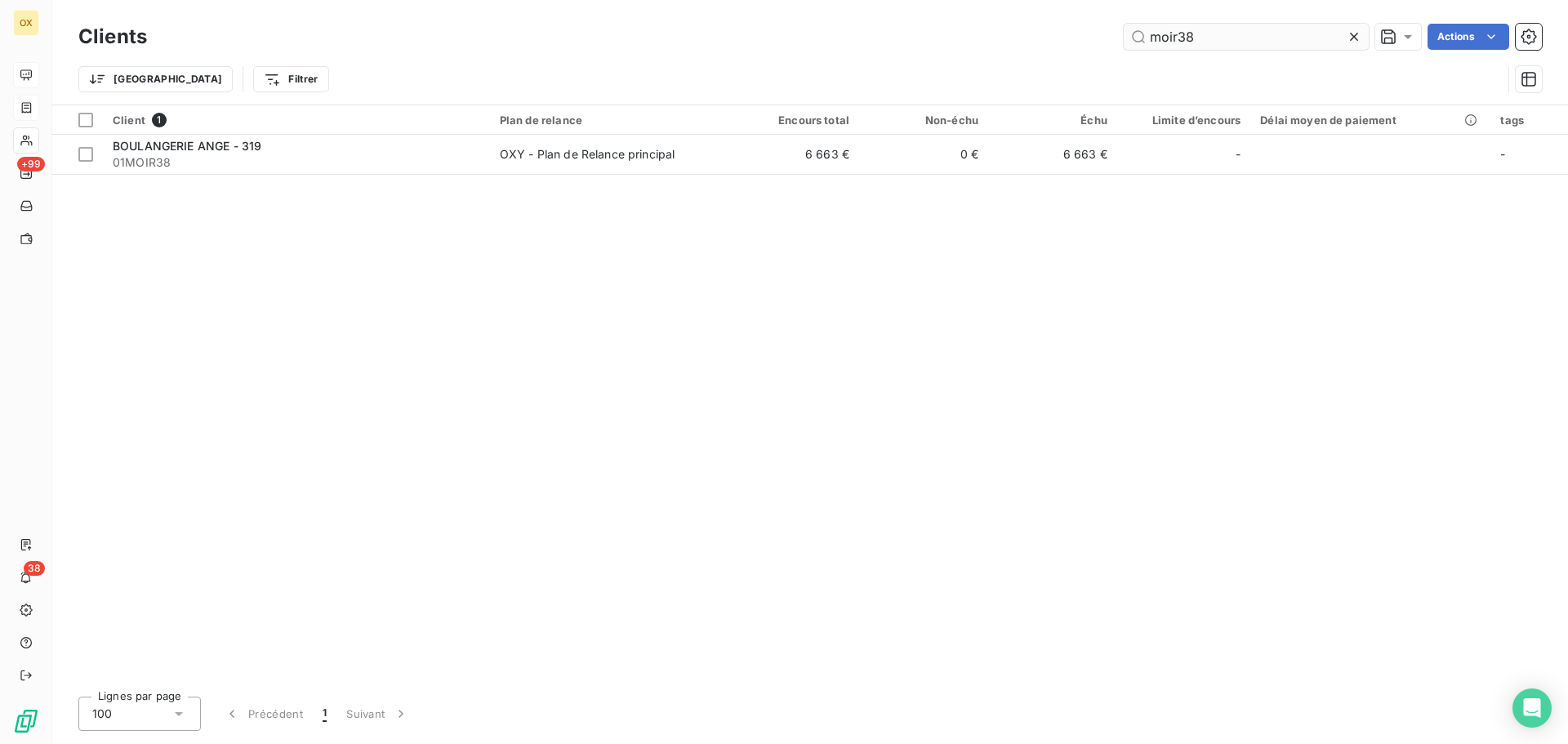
click at [1193, 41] on input "moir38" at bounding box center [1246, 37] width 245 height 26
drag, startPoint x: 1140, startPoint y: 43, endPoint x: 1103, endPoint y: 49, distance: 37.5
click at [1103, 49] on div "Clients moir38 Actions" at bounding box center [810, 37] width 1464 height 34
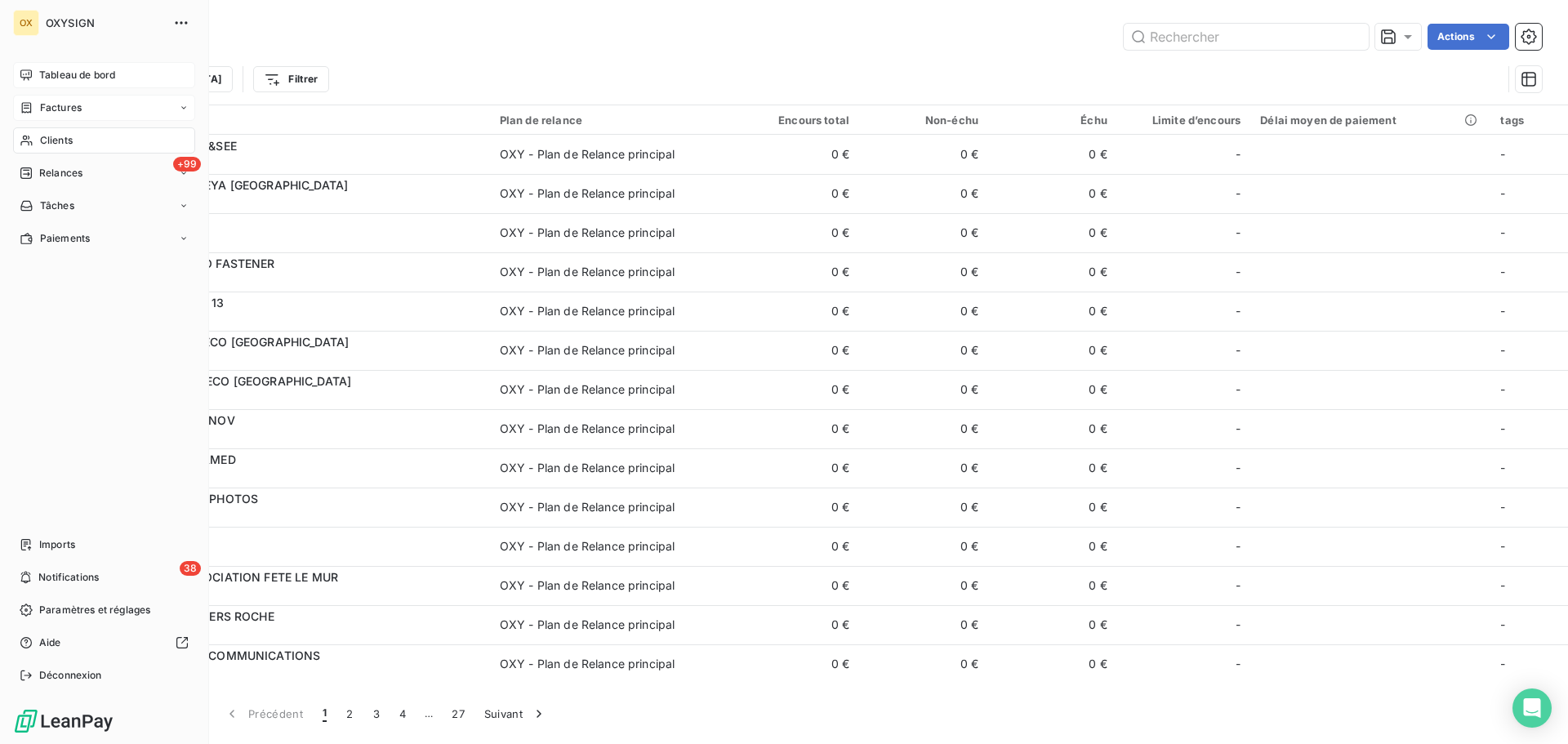
click at [44, 137] on span "Clients" at bounding box center [56, 140] width 32 height 15
drag, startPoint x: 40, startPoint y: 142, endPoint x: 144, endPoint y: 106, distance: 110.1
click at [41, 142] on span "Clients" at bounding box center [56, 140] width 32 height 15
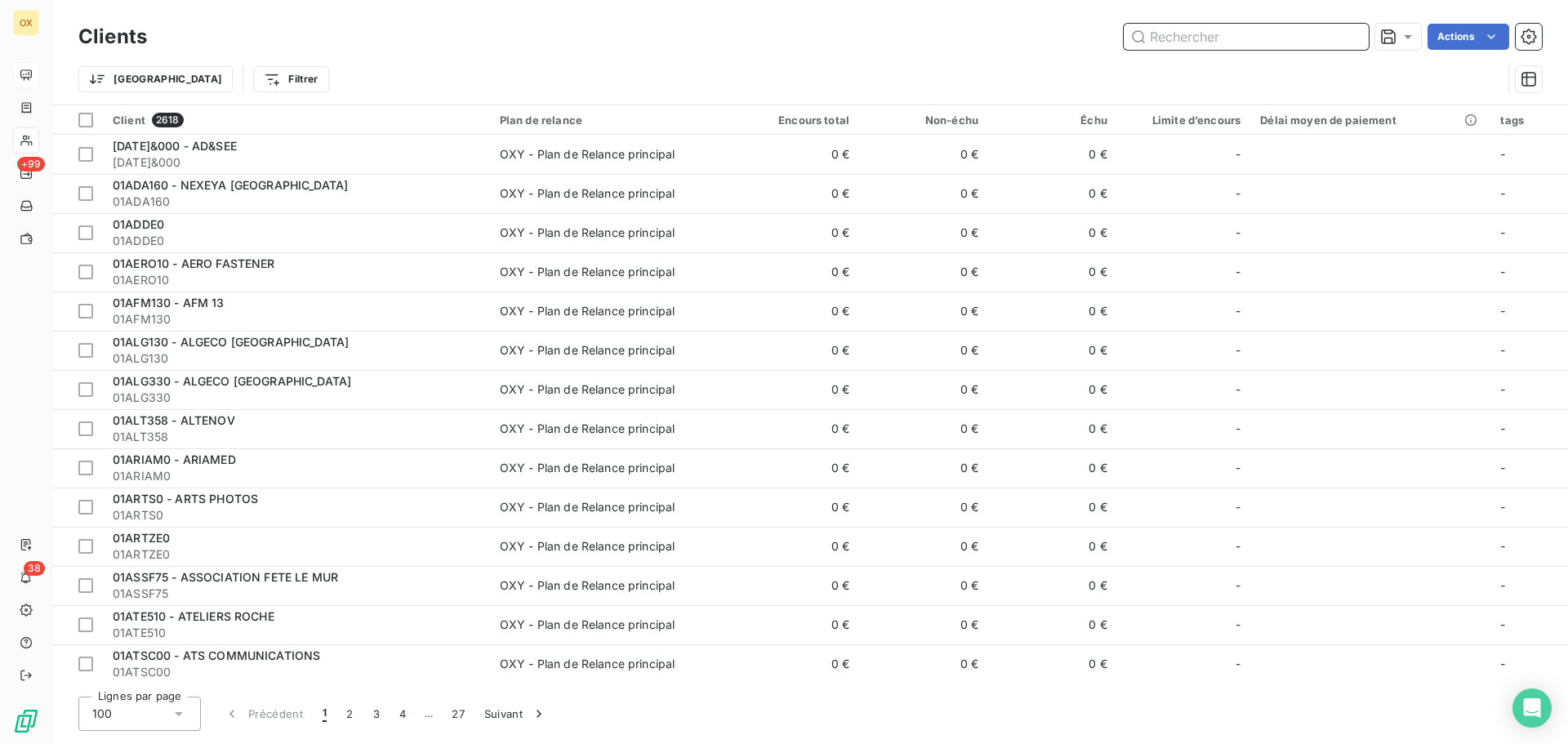
click at [1205, 35] on input "text" at bounding box center [1246, 37] width 245 height 26
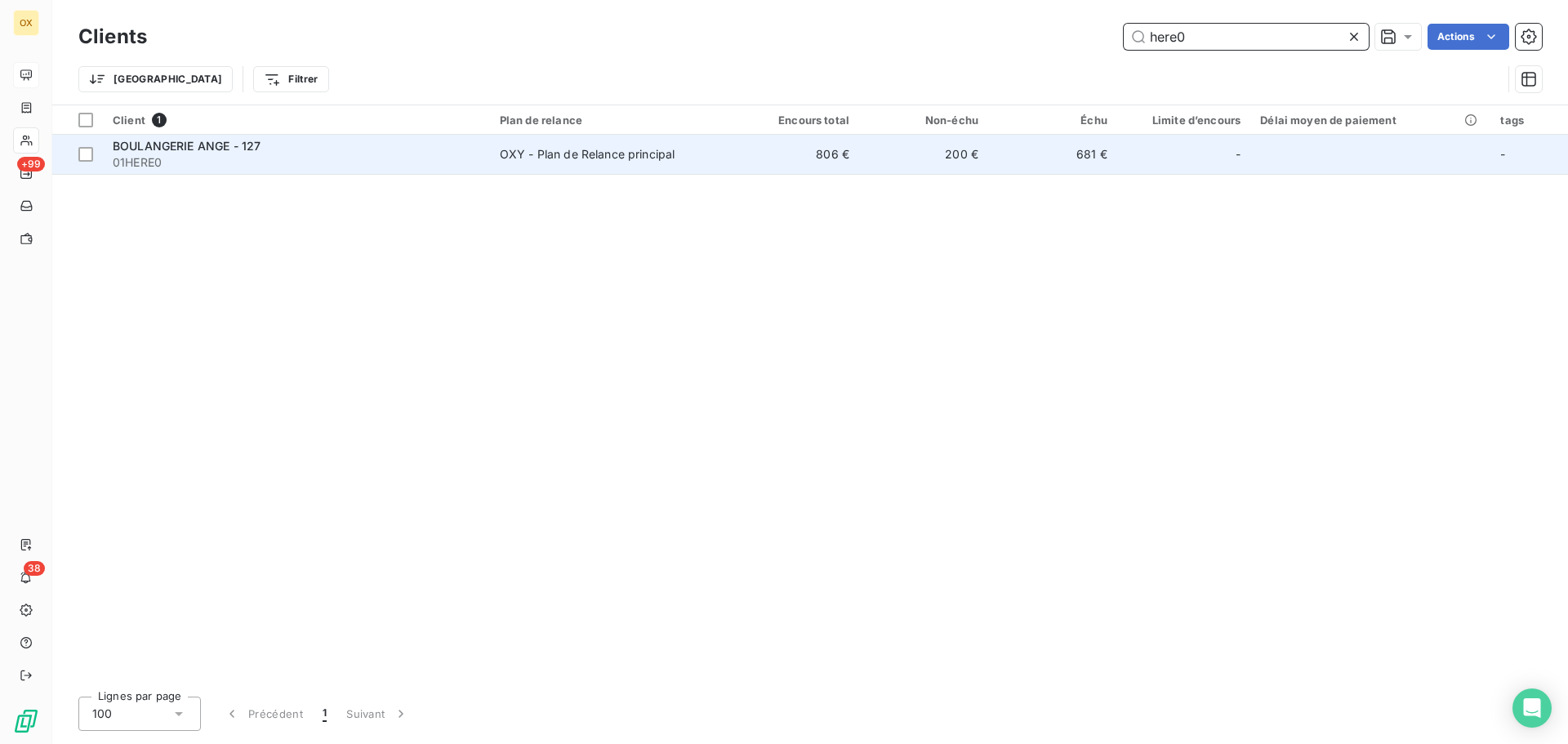
type input "here0"
click at [192, 159] on span "01HERE0" at bounding box center [296, 162] width 368 height 16
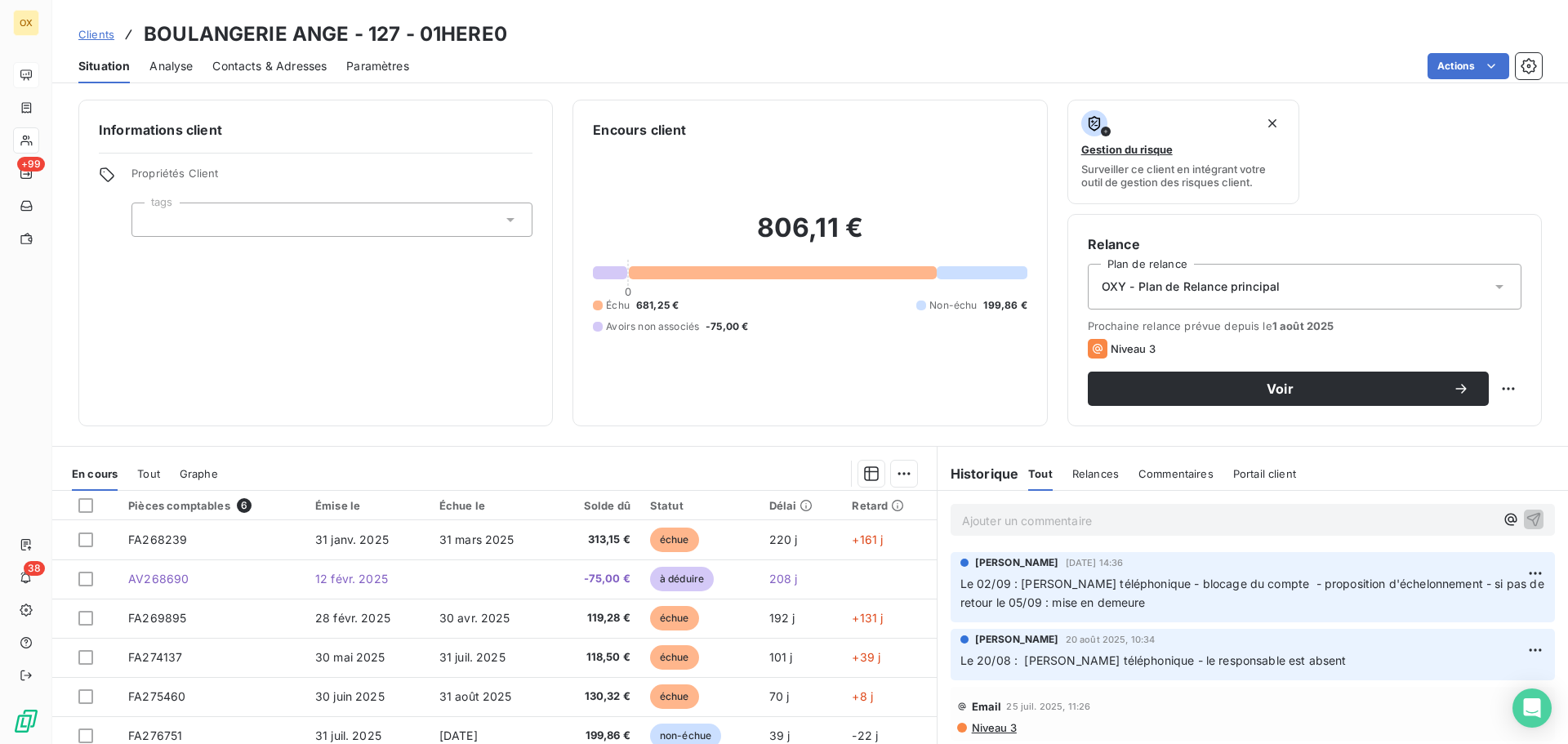
click at [1070, 516] on p "Ajouter un commentaire ﻿" at bounding box center [1228, 520] width 533 height 20
click at [1525, 512] on icon "button" at bounding box center [1533, 518] width 16 height 16
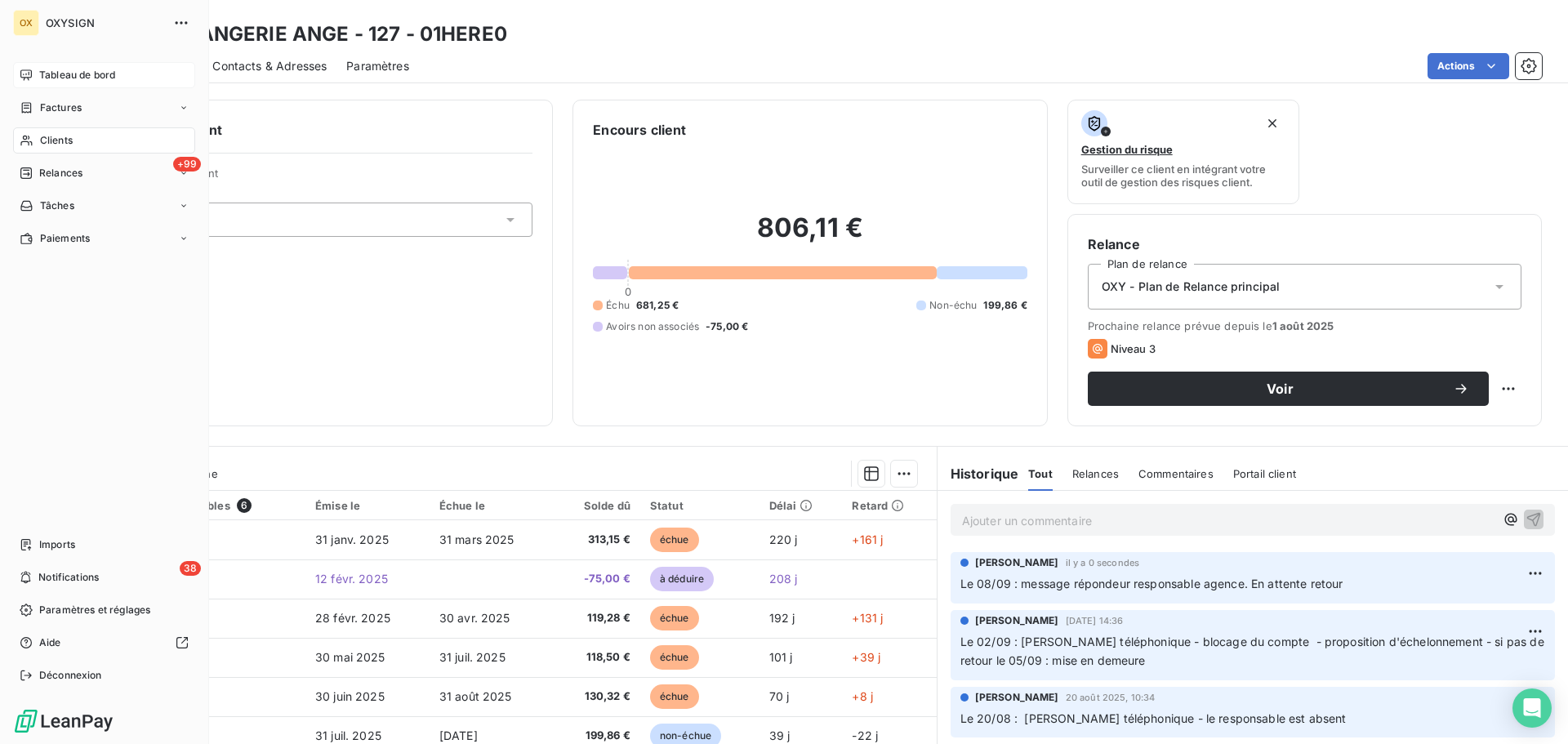
click at [50, 143] on span "Clients" at bounding box center [56, 140] width 32 height 15
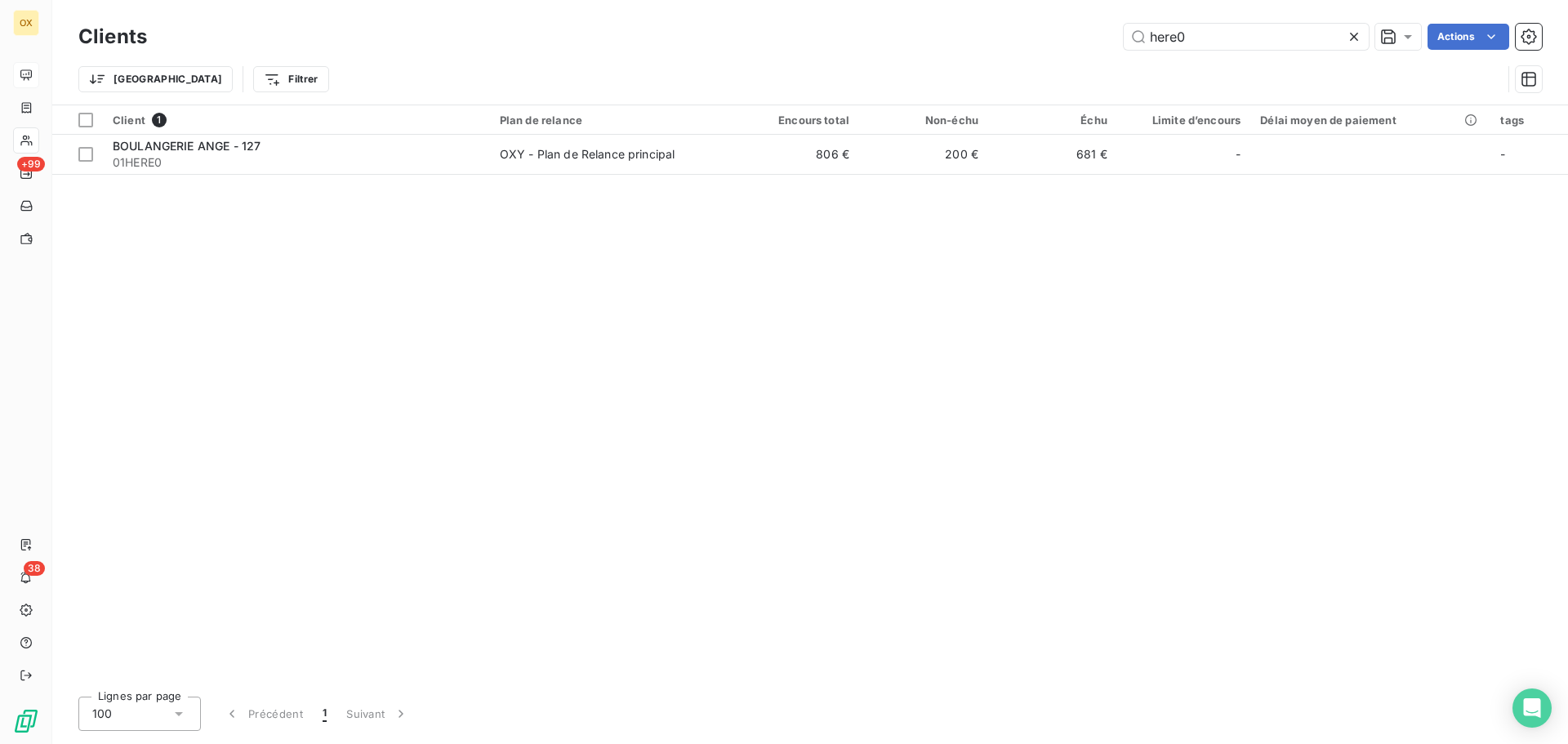
click at [1347, 38] on icon at bounding box center [1354, 36] width 16 height 16
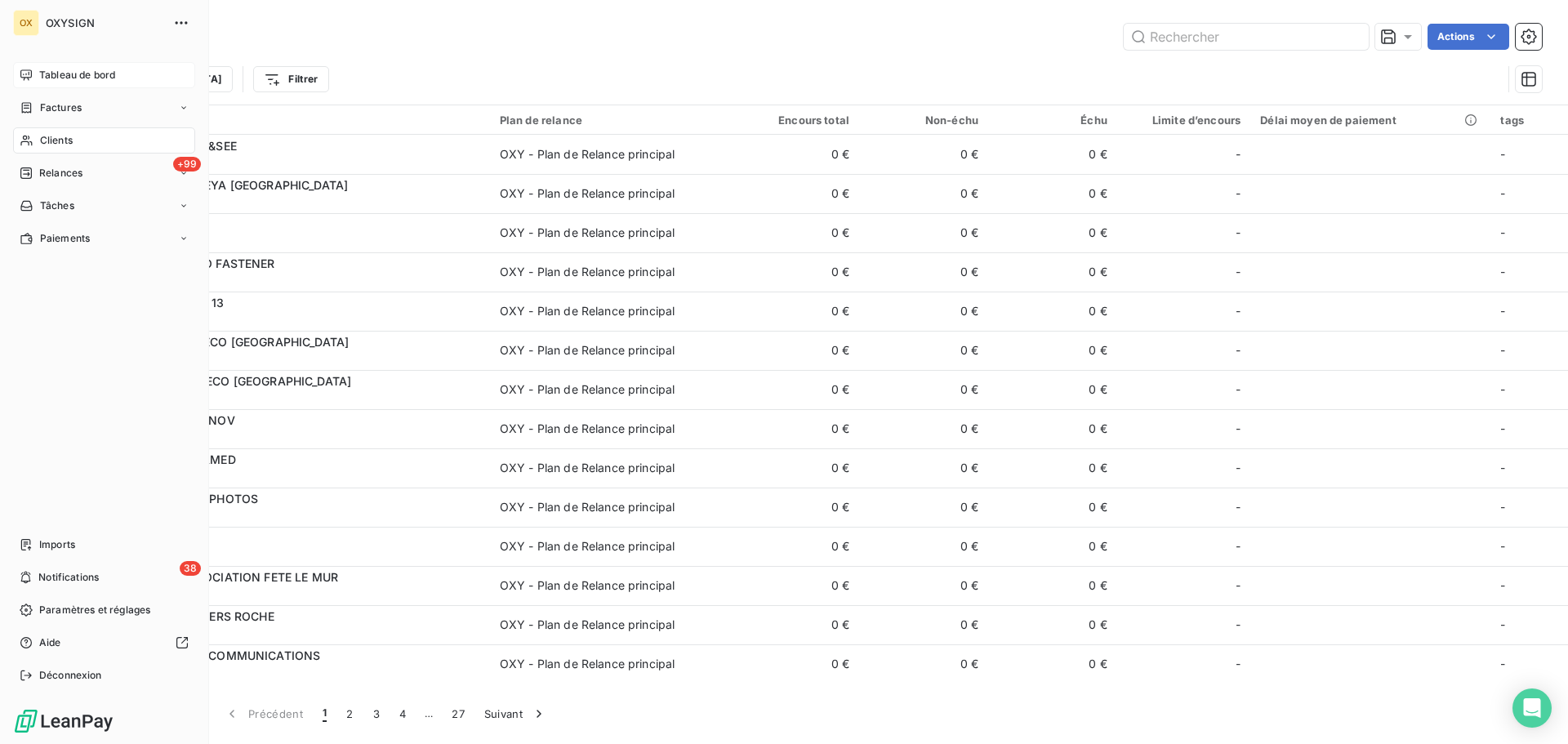
click at [79, 73] on span "Tableau de bord" at bounding box center [77, 74] width 76 height 15
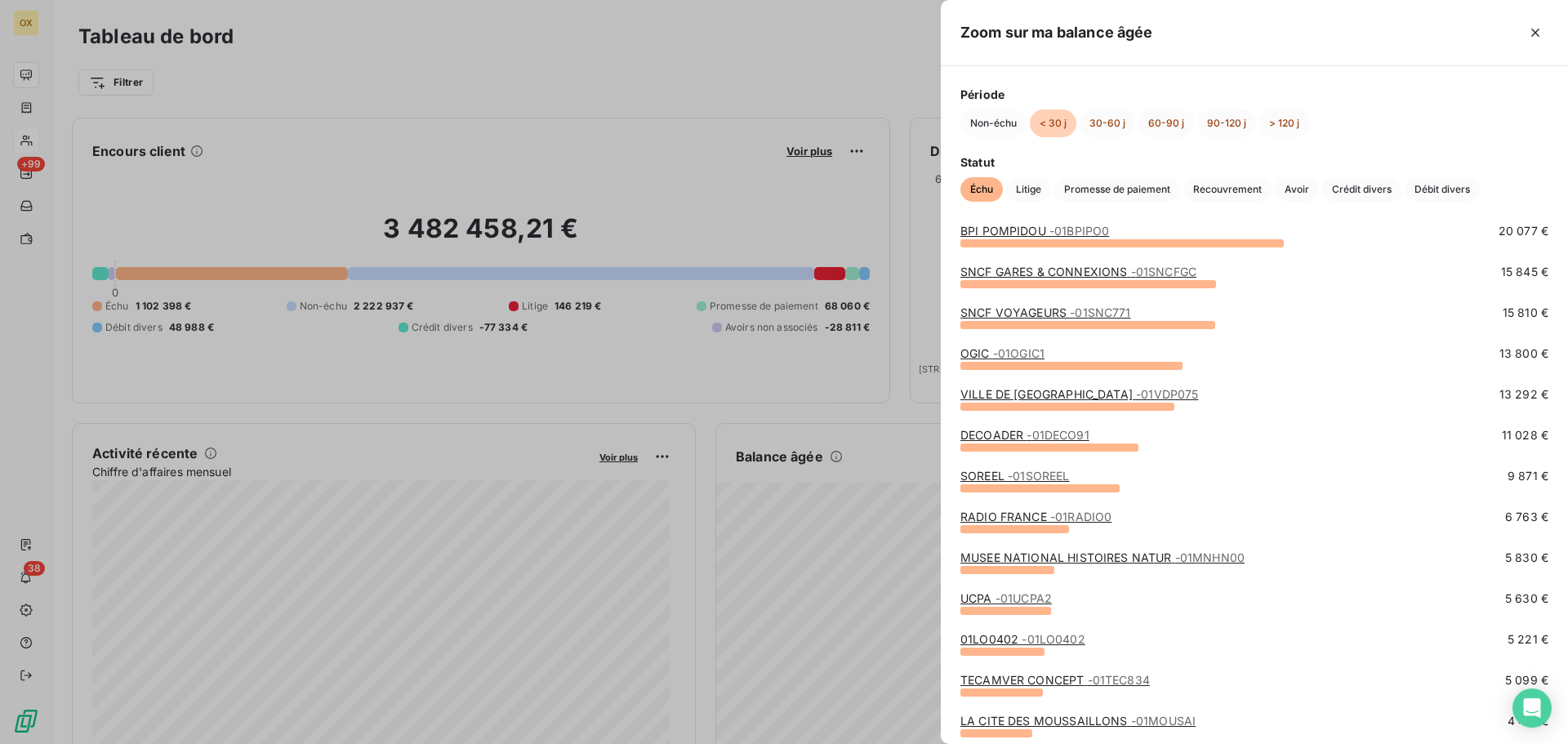
scroll to position [163, 0]
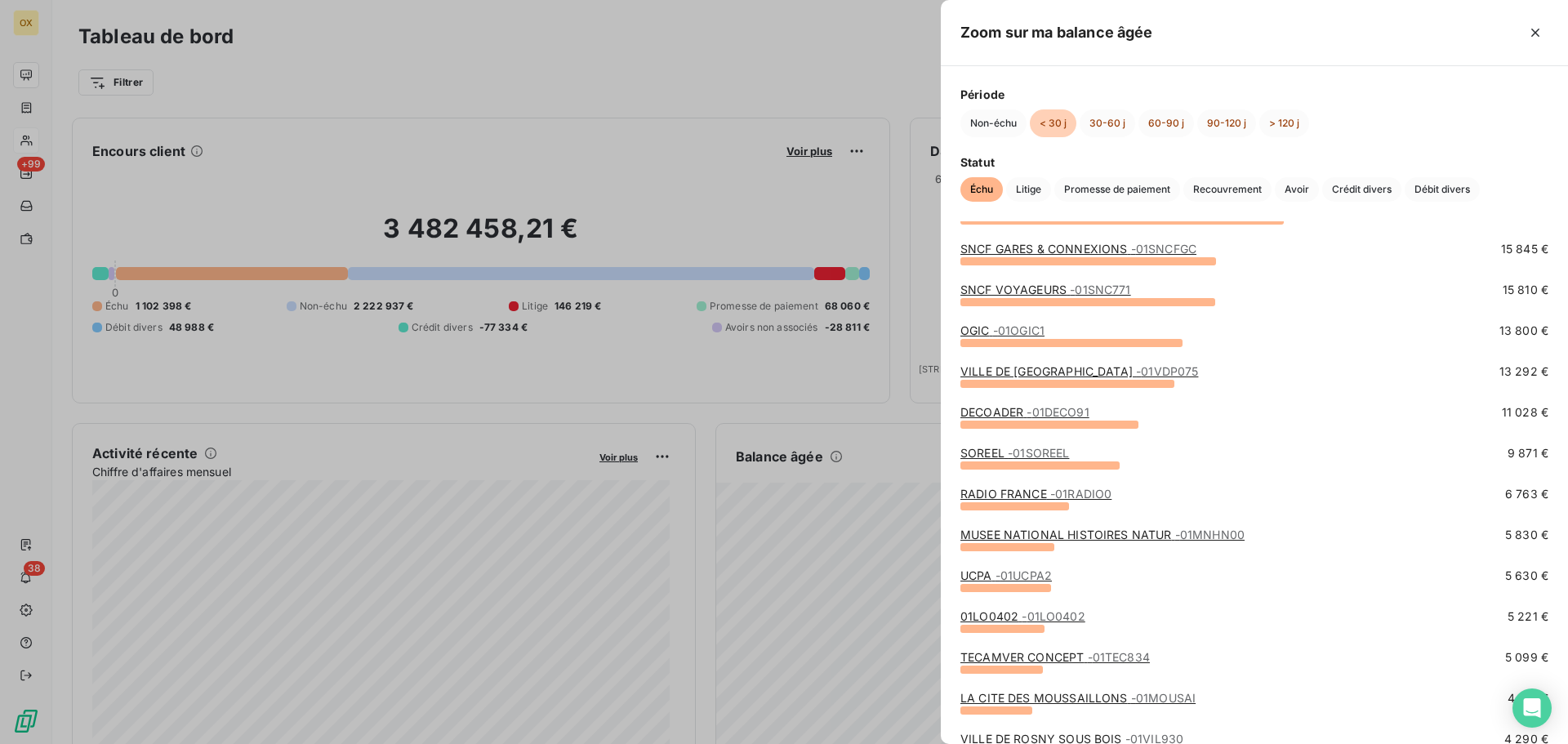
click at [1004, 656] on link "TECAMVER CONCEPT - 01TEC834" at bounding box center [1055, 657] width 189 height 14
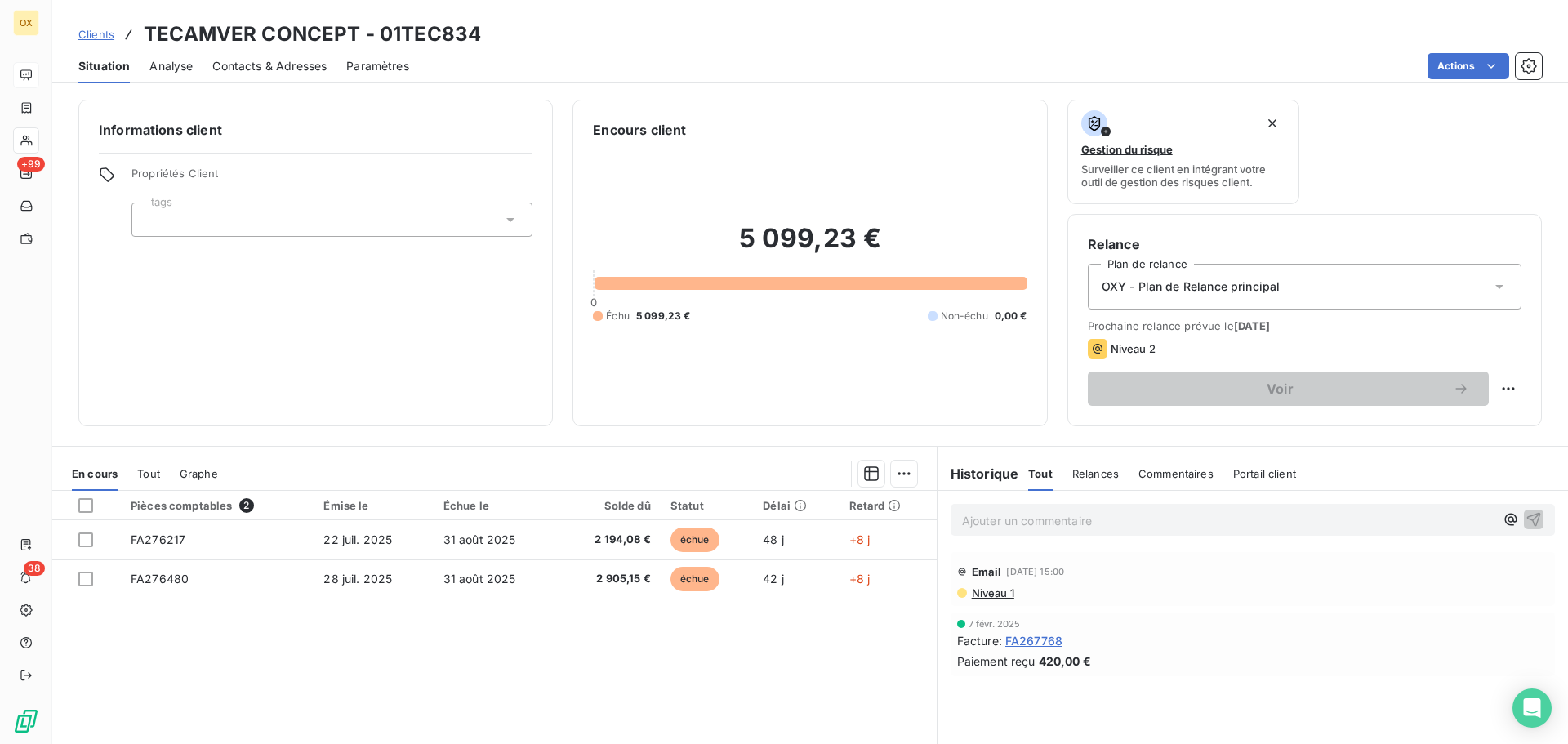
click at [297, 67] on span "Contacts & Adresses" at bounding box center [270, 66] width 114 height 16
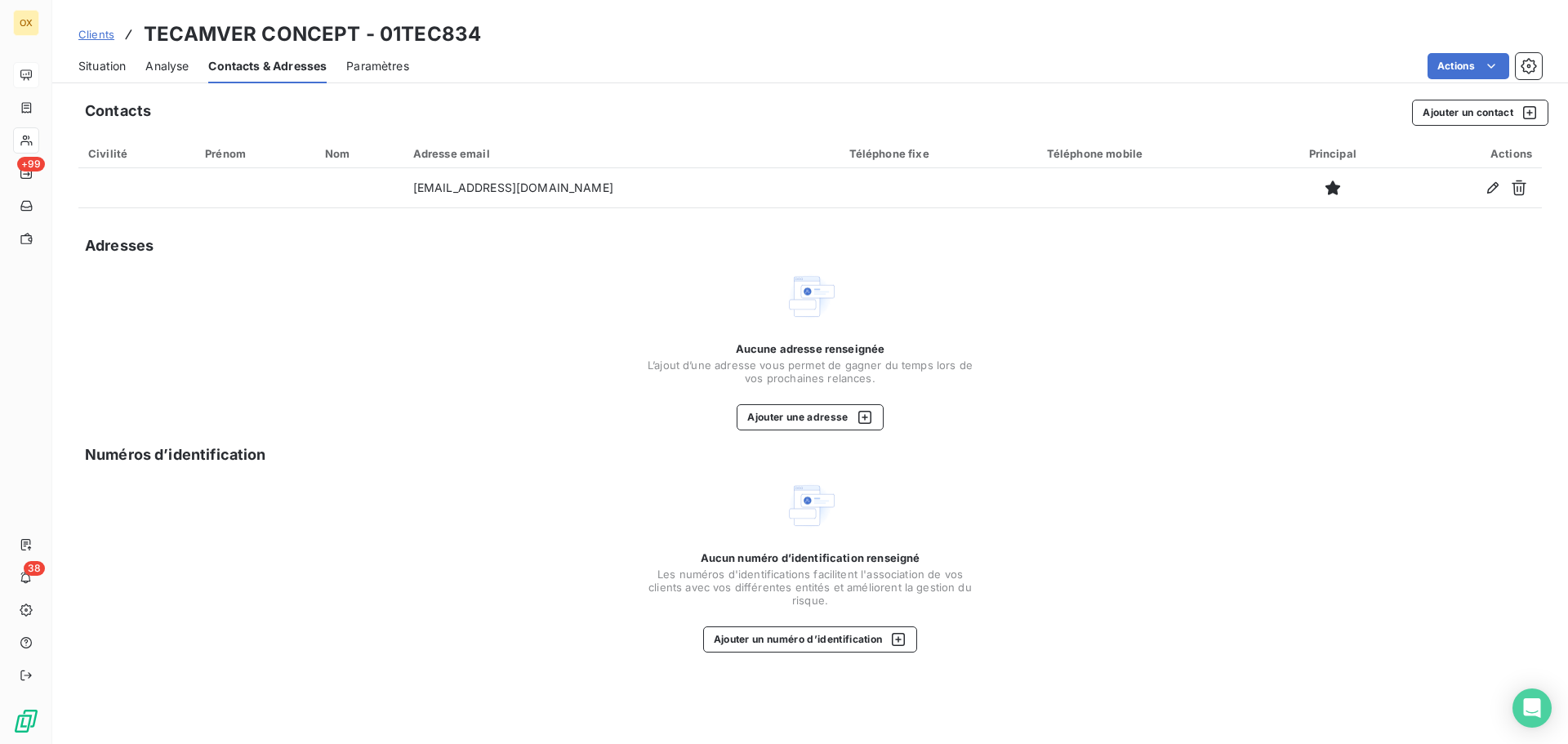
click at [103, 66] on span "Situation" at bounding box center [102, 66] width 47 height 16
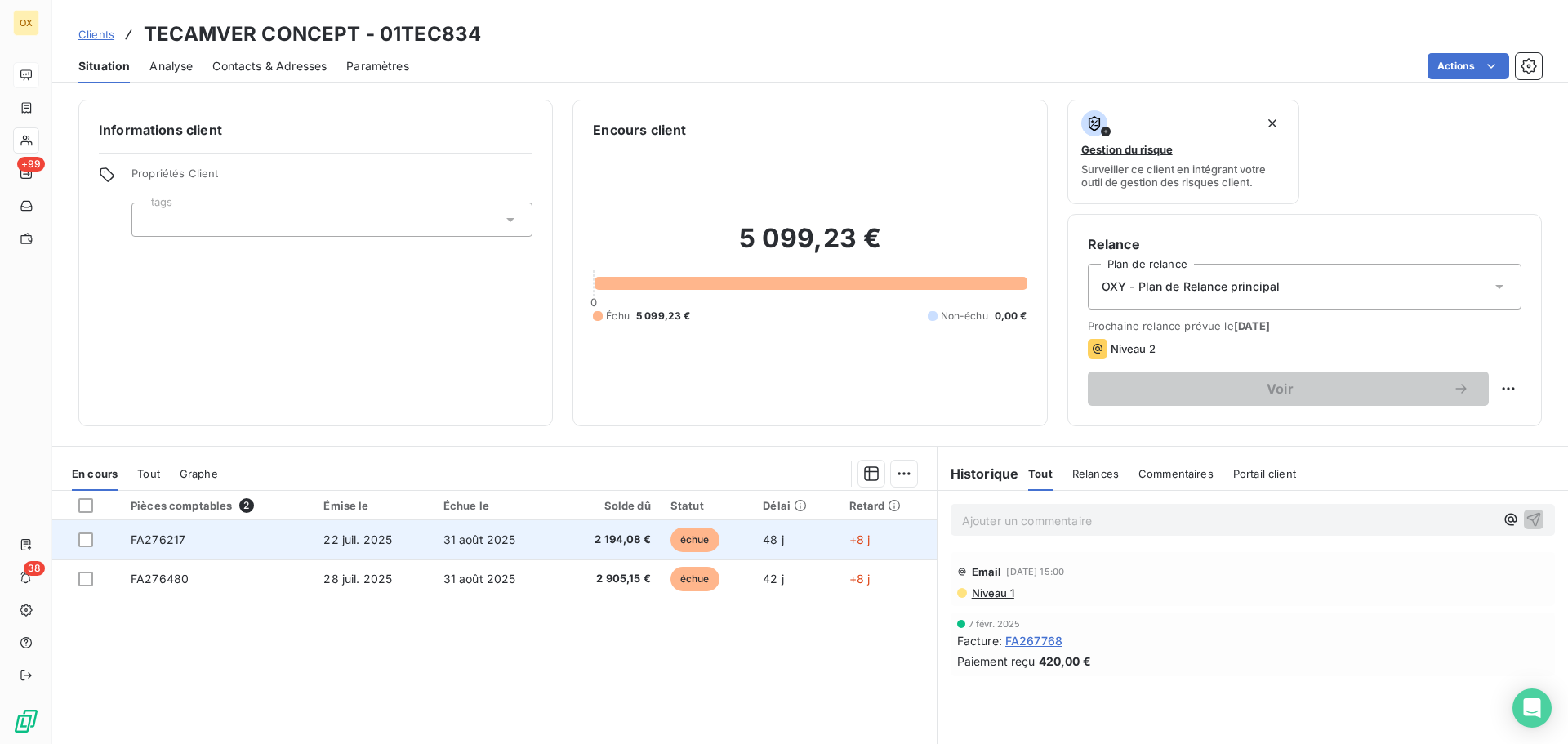
click at [401, 536] on td "22 juil. 2025" at bounding box center [373, 539] width 119 height 39
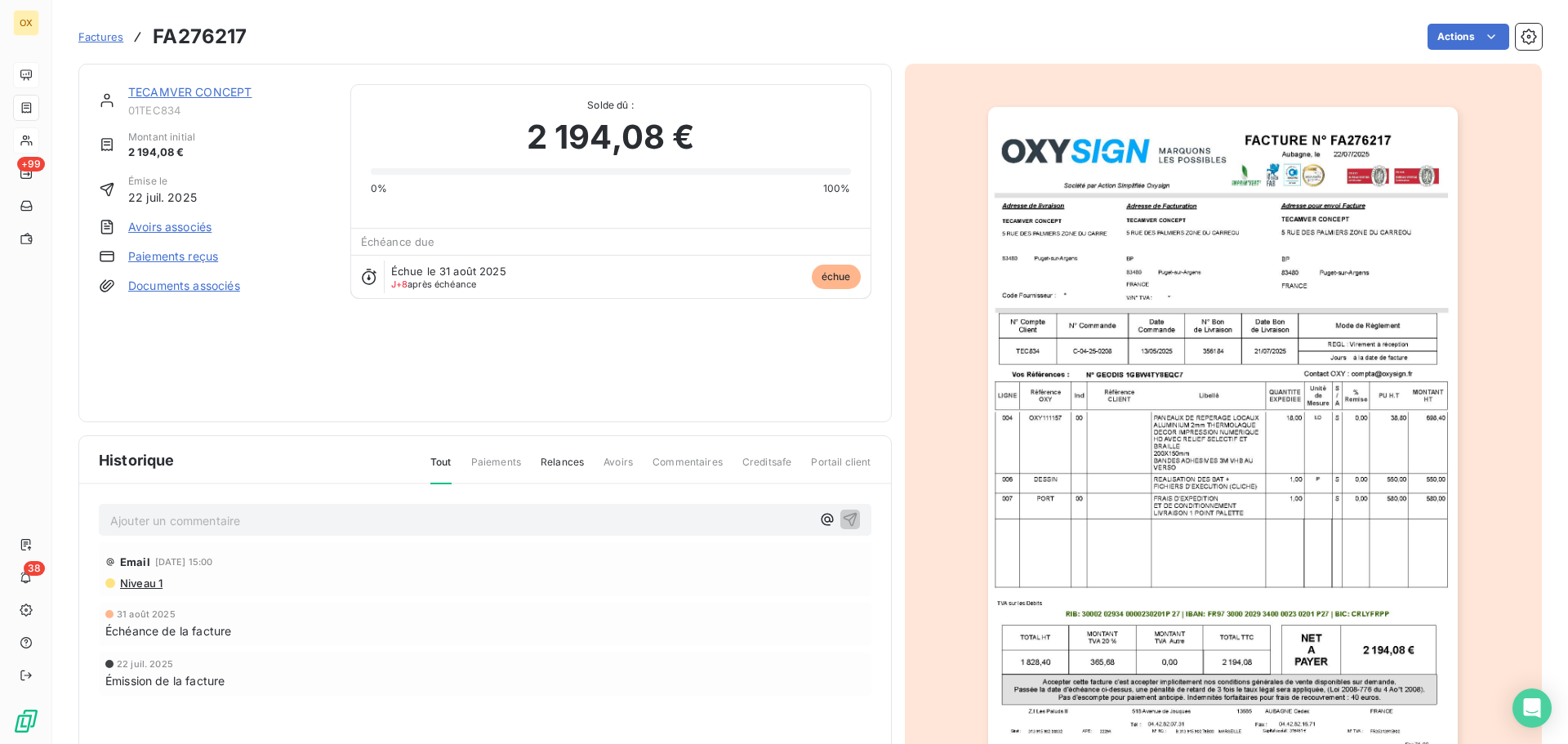
click at [1151, 285] on img "button" at bounding box center [1223, 439] width 469 height 665
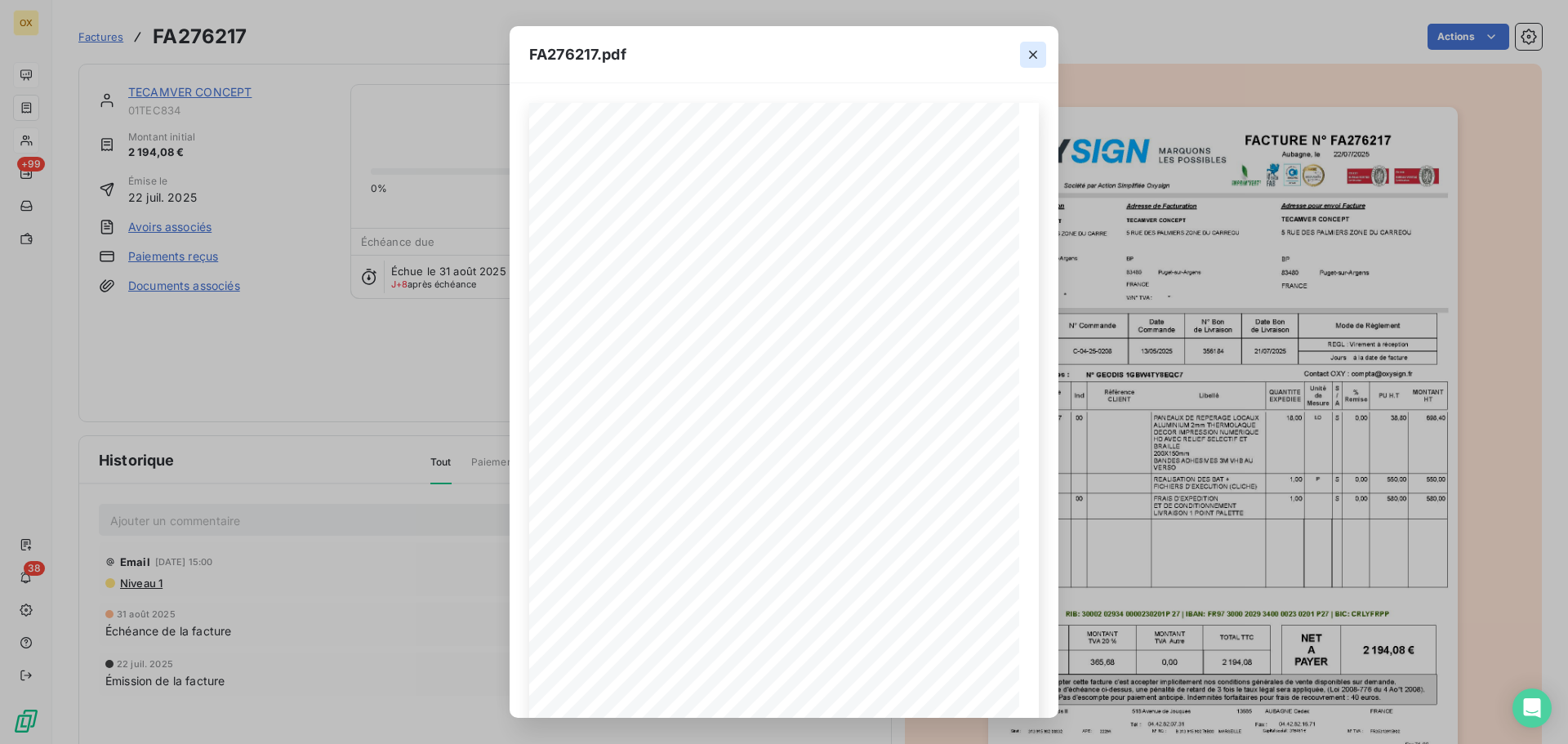
click at [1031, 58] on icon "button" at bounding box center [1033, 55] width 16 height 16
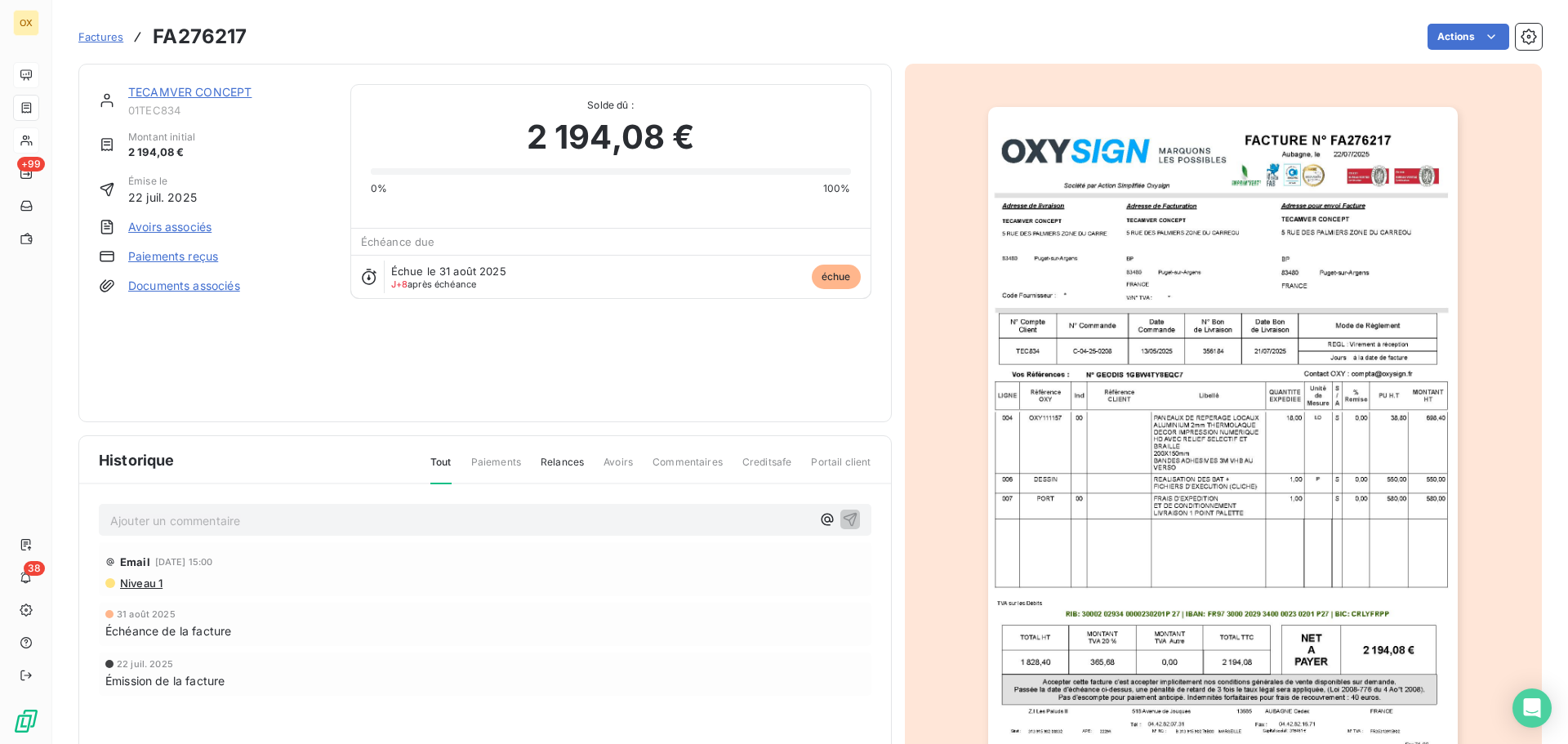
click at [193, 95] on link "TECAMVER CONCEPT" at bounding box center [189, 92] width 123 height 14
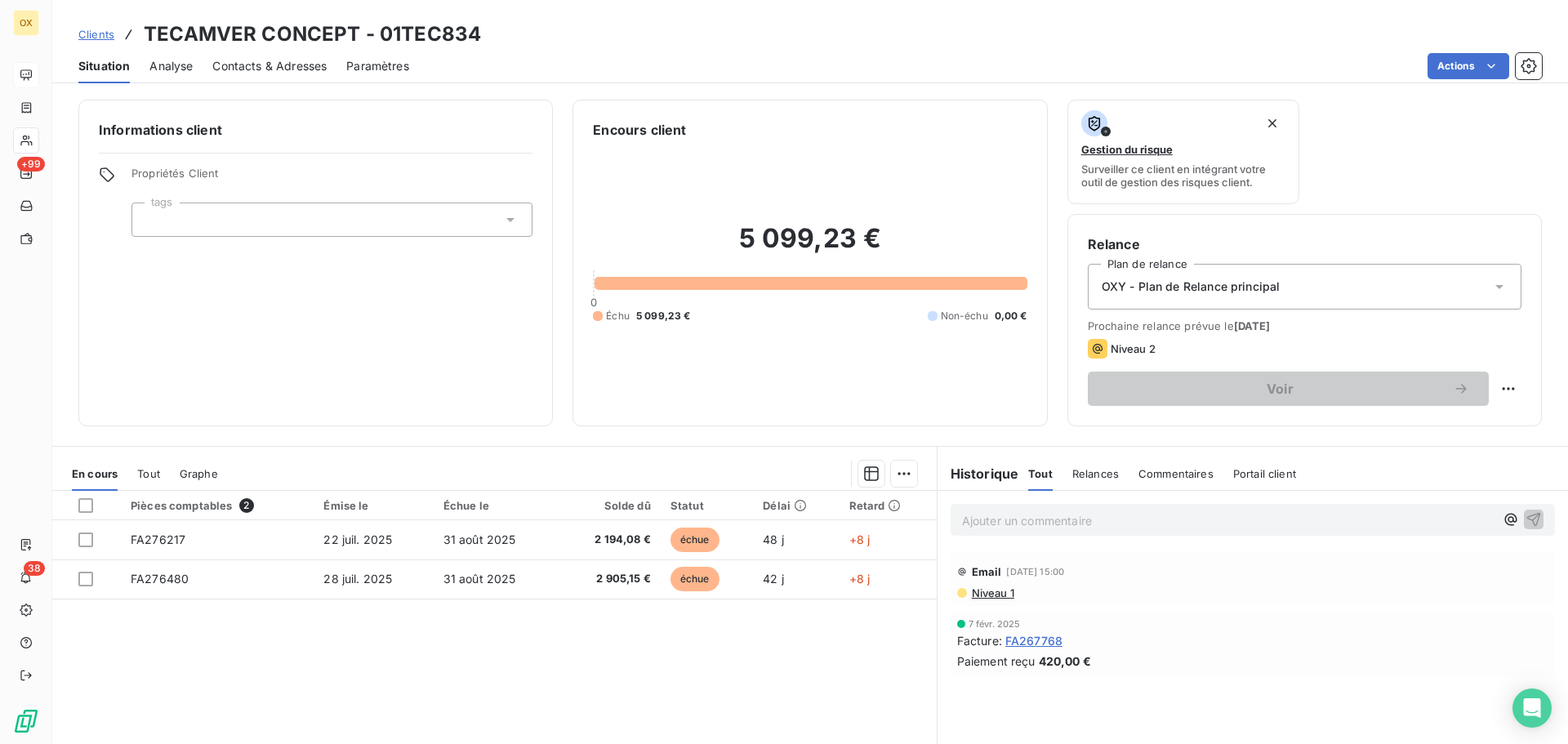
click at [274, 69] on span "Contacts & Adresses" at bounding box center [270, 66] width 114 height 16
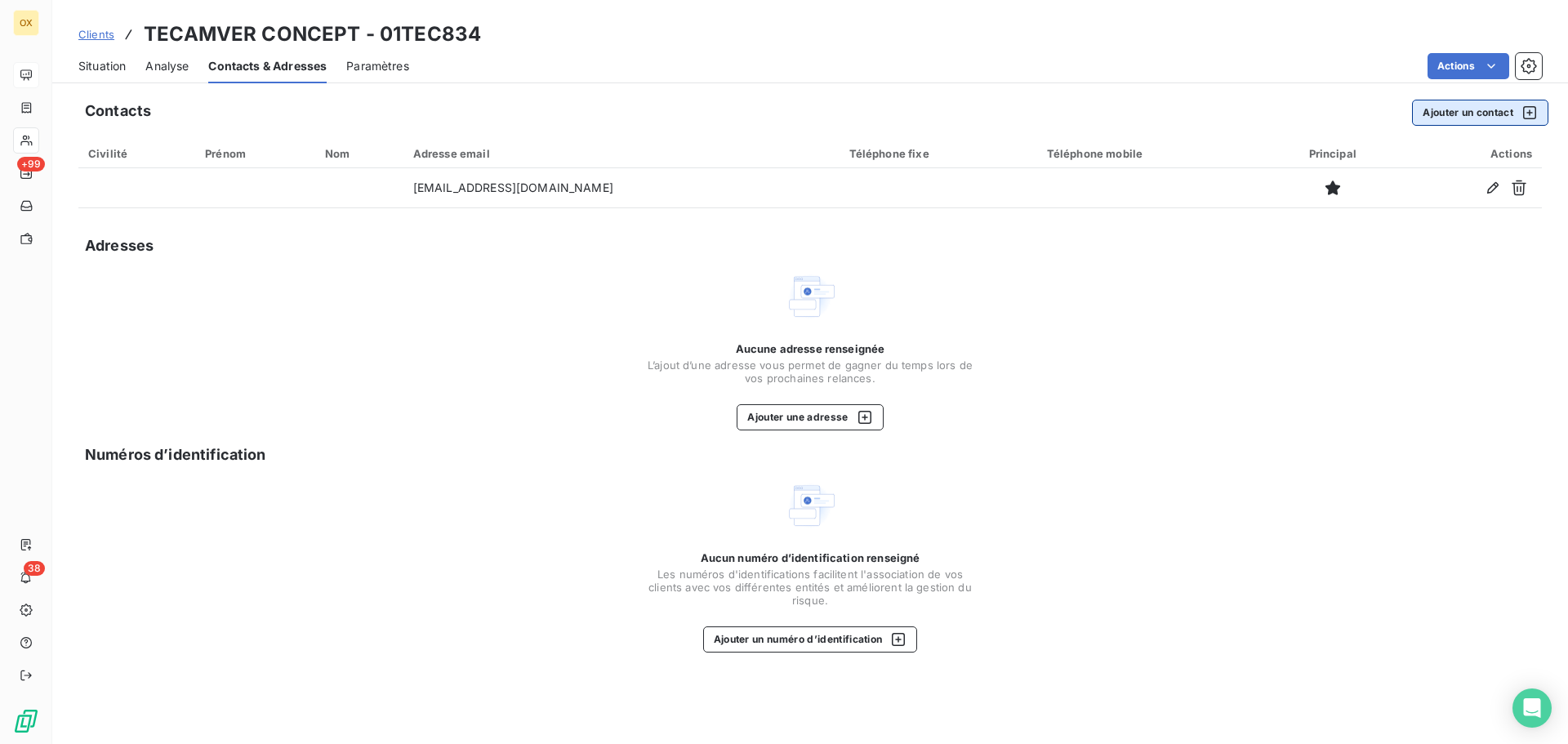
click at [1442, 115] on button "Ajouter un contact" at bounding box center [1480, 113] width 137 height 26
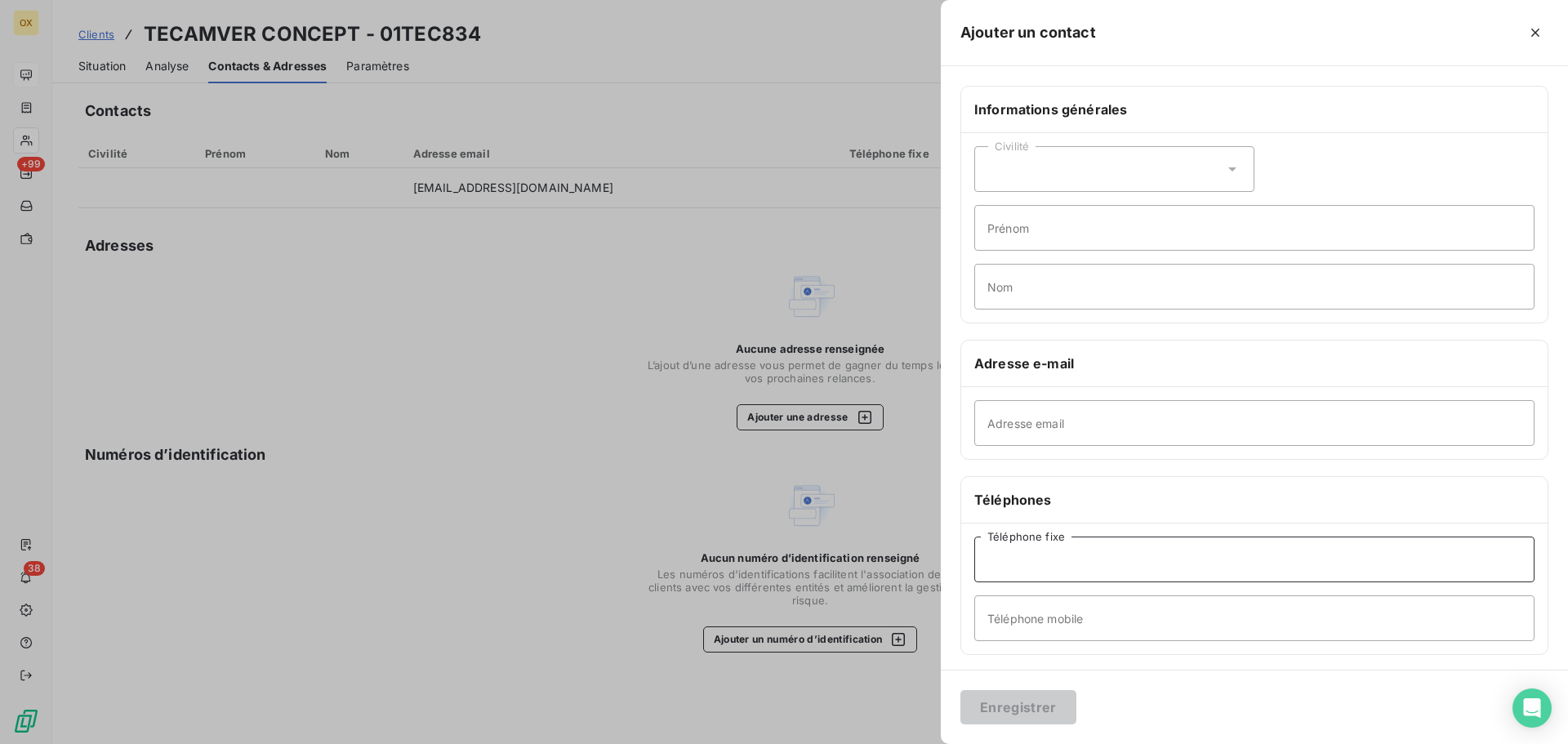
click at [1045, 565] on input "Téléphone fixe" at bounding box center [1254, 560] width 560 height 46
type input "04 94 53 91 51"
click at [1044, 716] on button "Enregistrer" at bounding box center [1018, 706] width 116 height 34
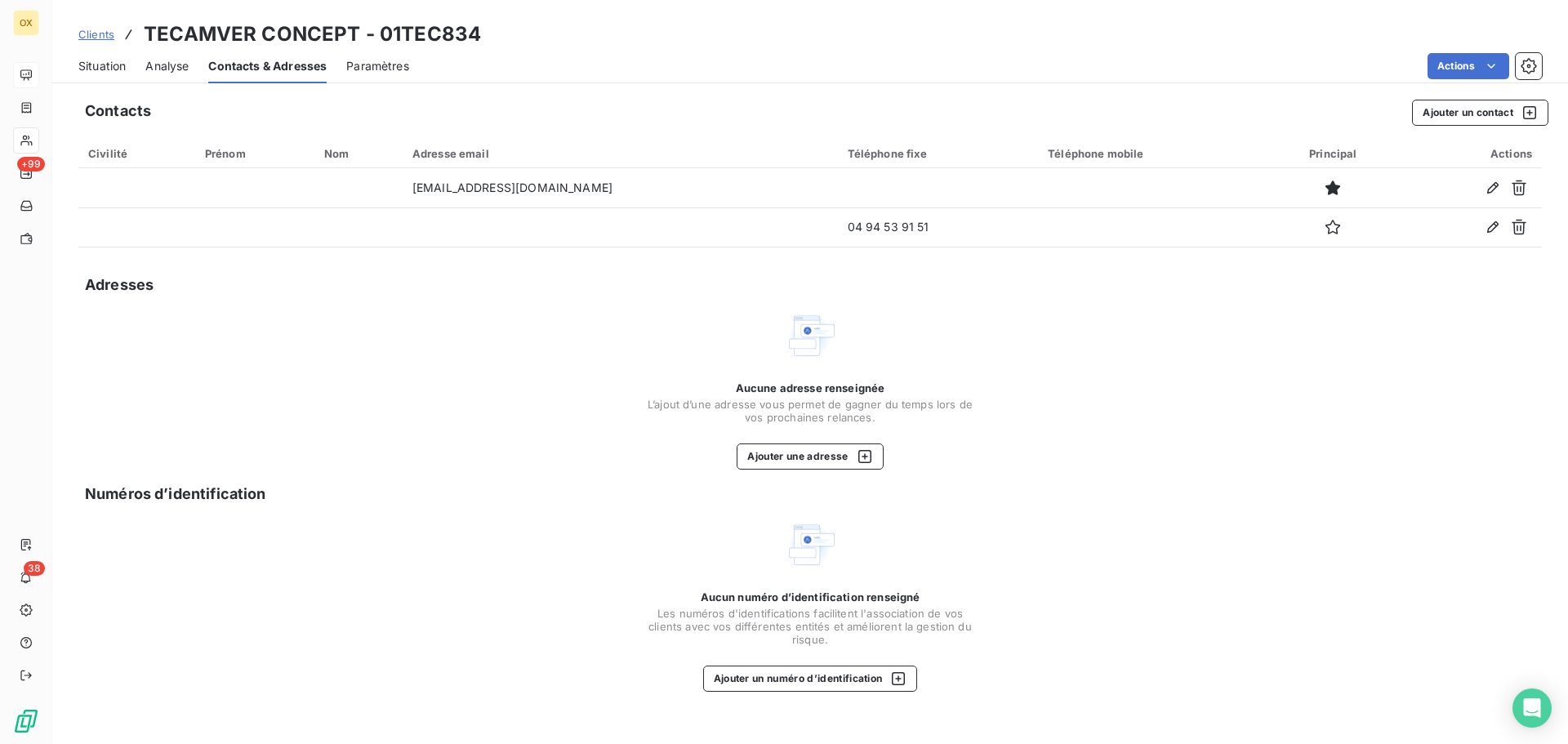
click at [91, 68] on span "Situation" at bounding box center [102, 66] width 47 height 16
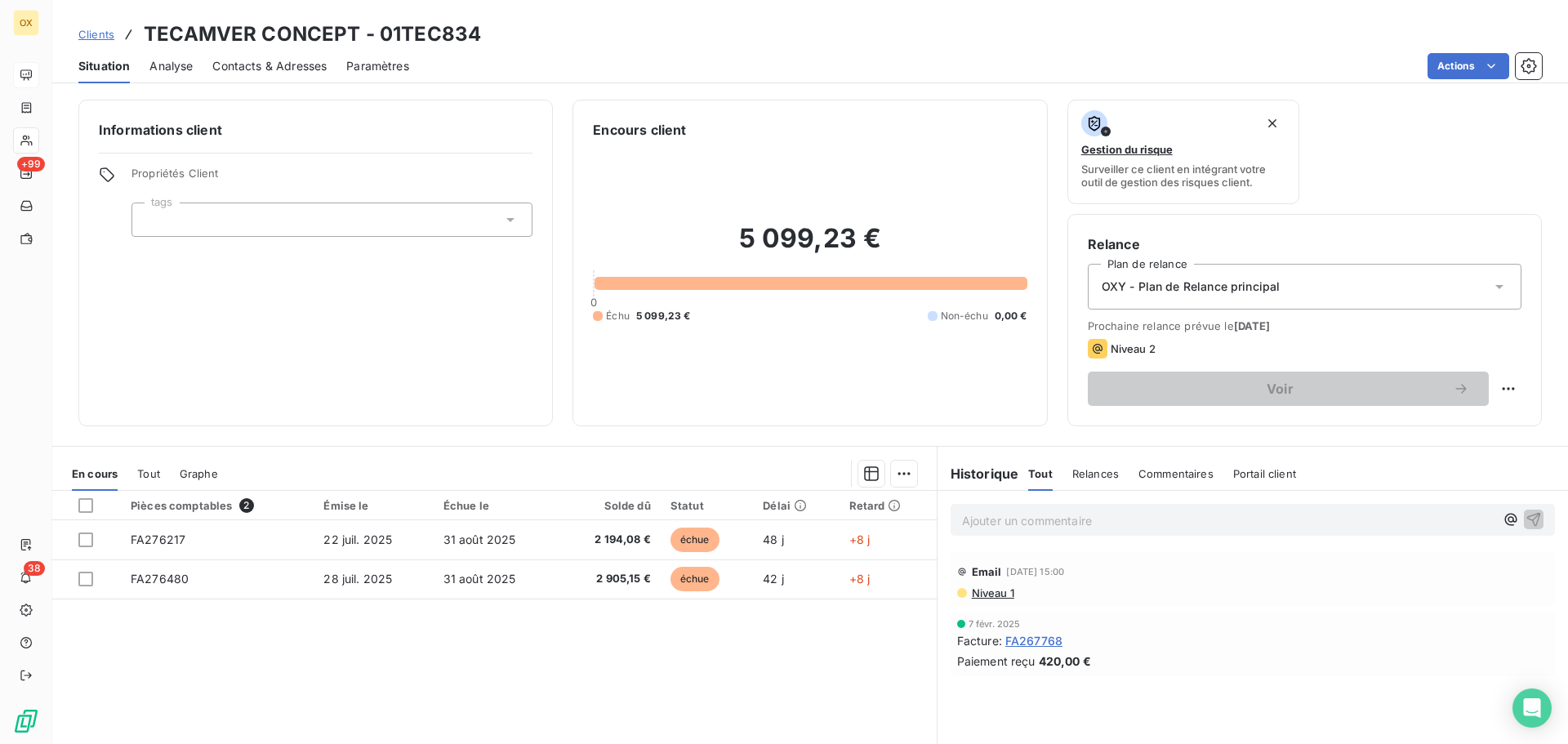
click at [265, 58] on span "Contacts & Adresses" at bounding box center [270, 66] width 114 height 16
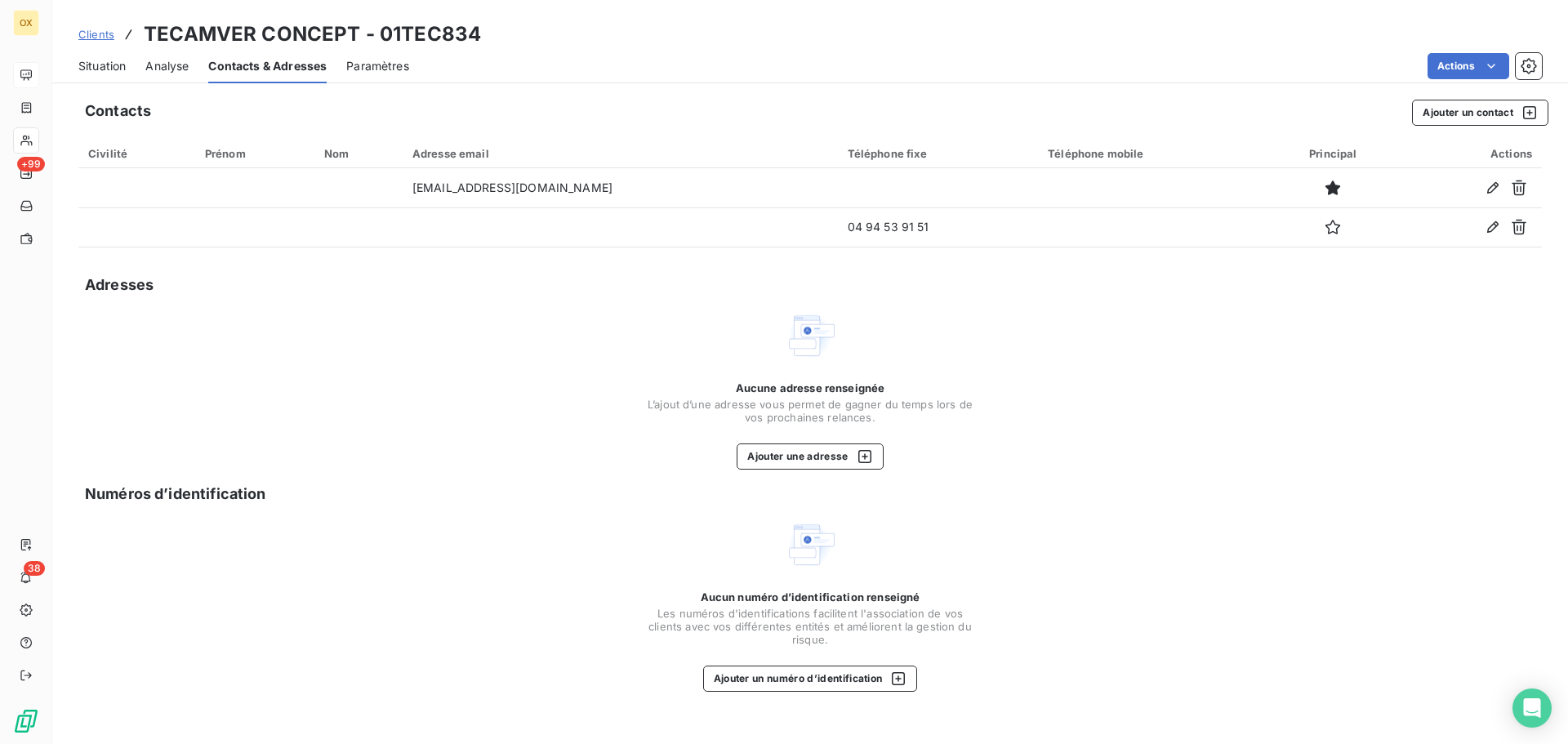
click at [123, 67] on span "Situation" at bounding box center [102, 66] width 47 height 16
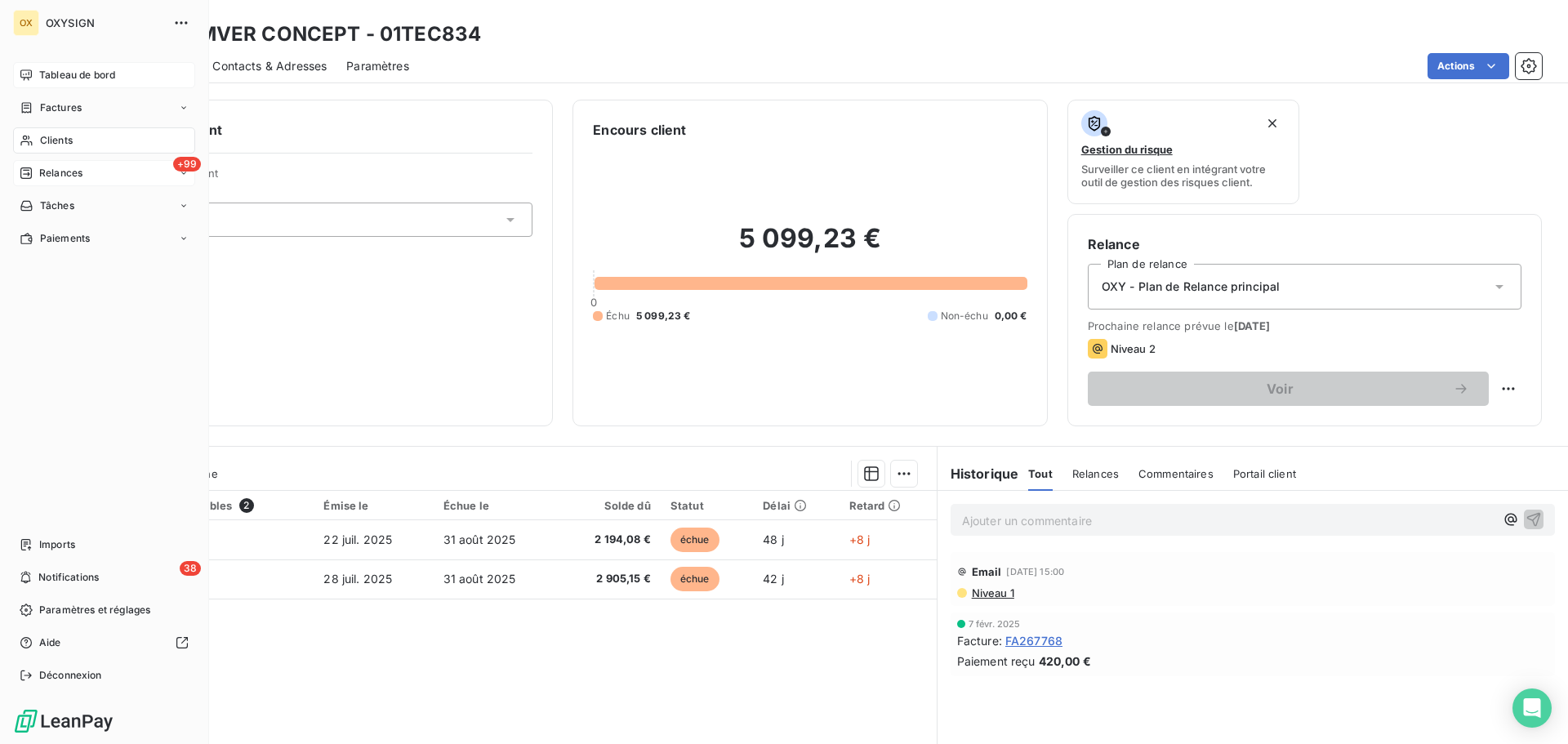
click at [75, 175] on span "Relances" at bounding box center [61, 172] width 44 height 15
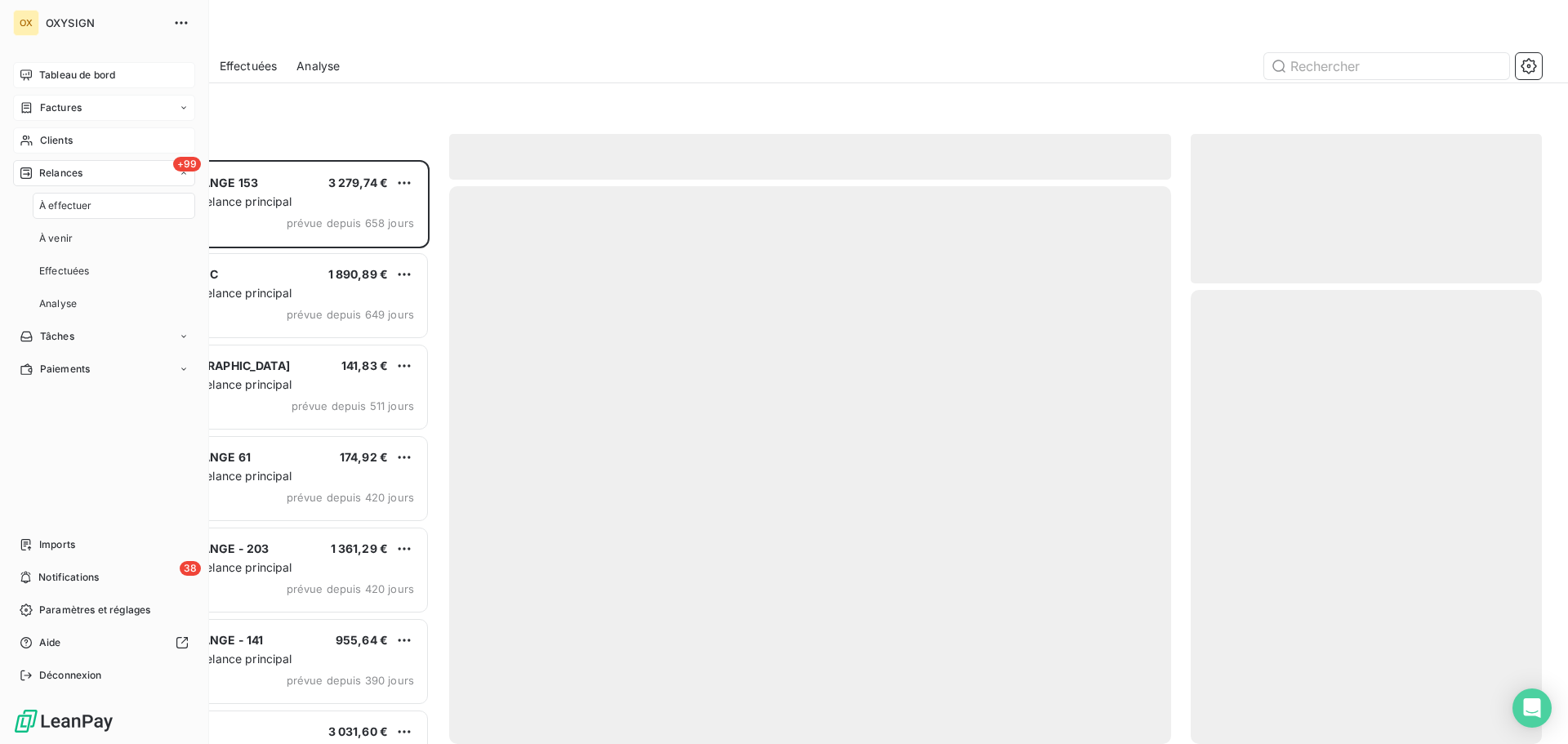
scroll to position [572, 339]
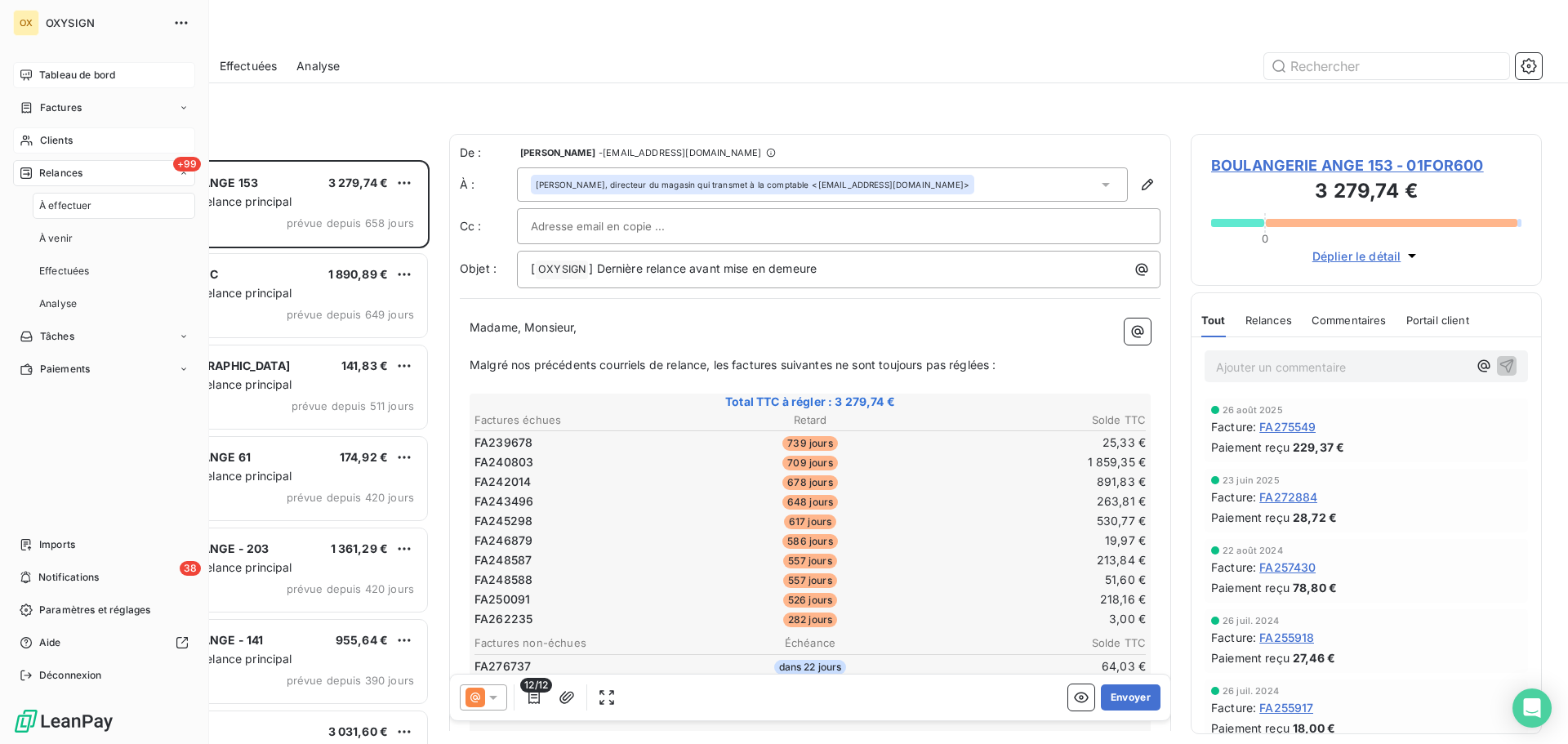
click at [96, 78] on span "Tableau de bord" at bounding box center [77, 74] width 76 height 15
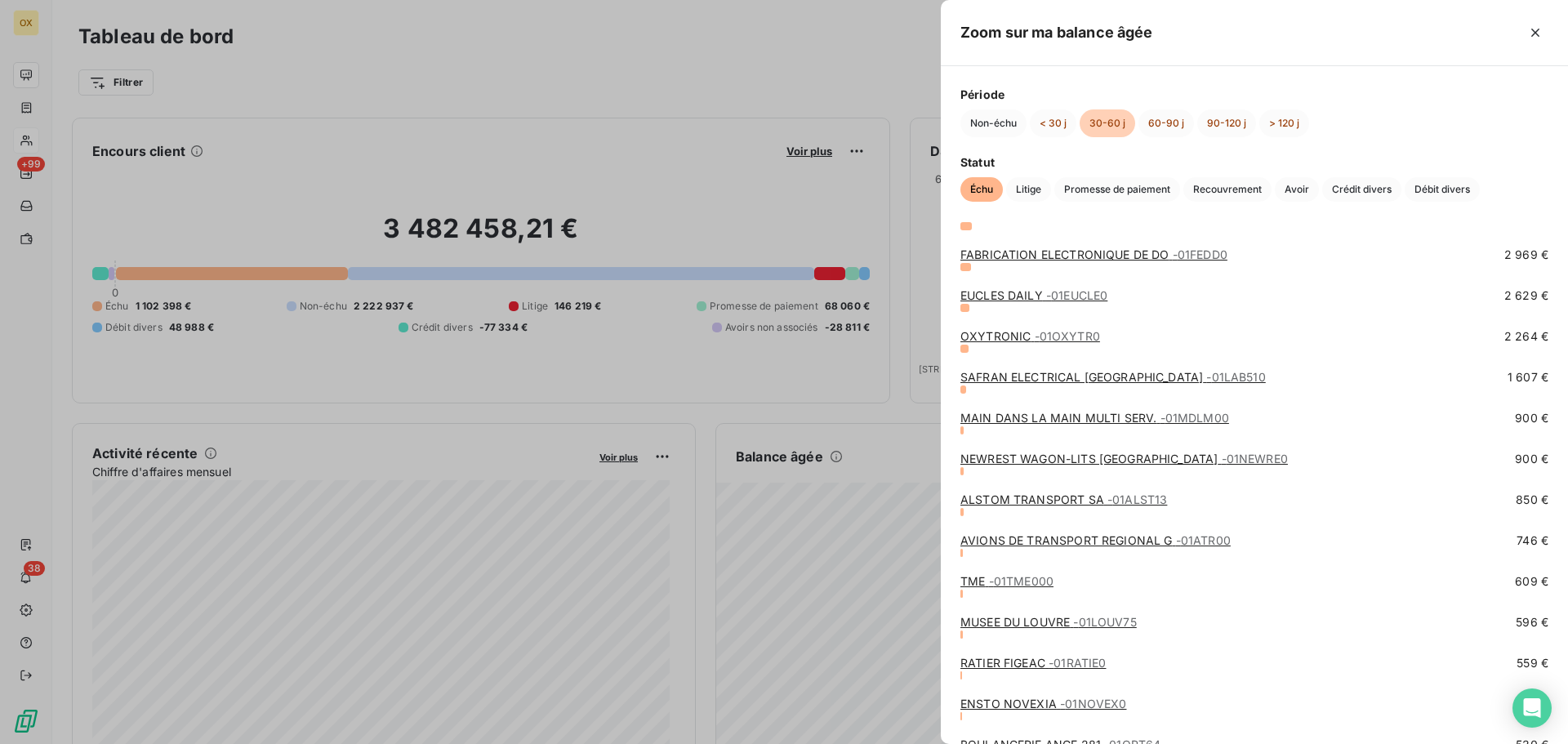
scroll to position [245, 0]
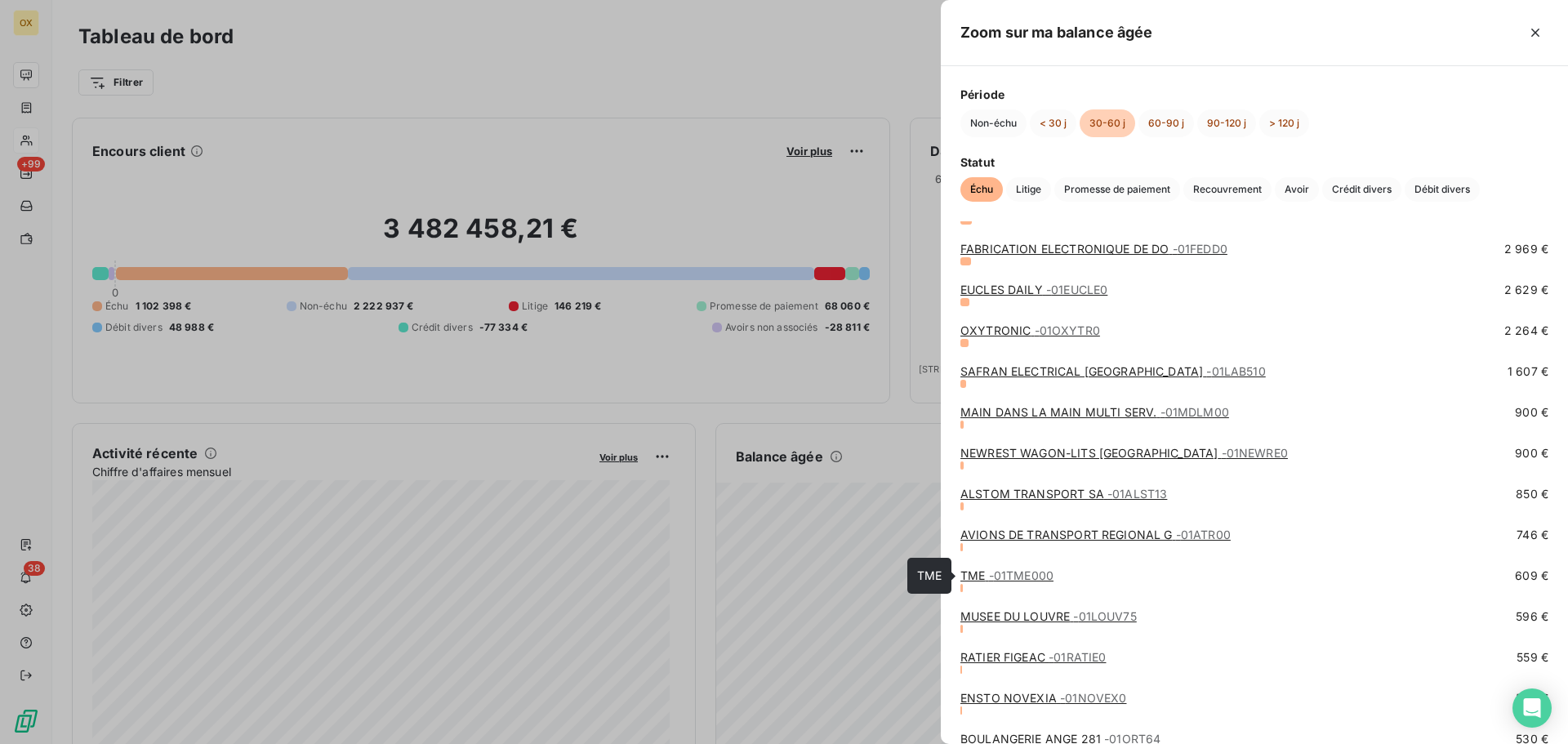
click at [977, 575] on link "TME - 01TME000" at bounding box center [1006, 575] width 93 height 14
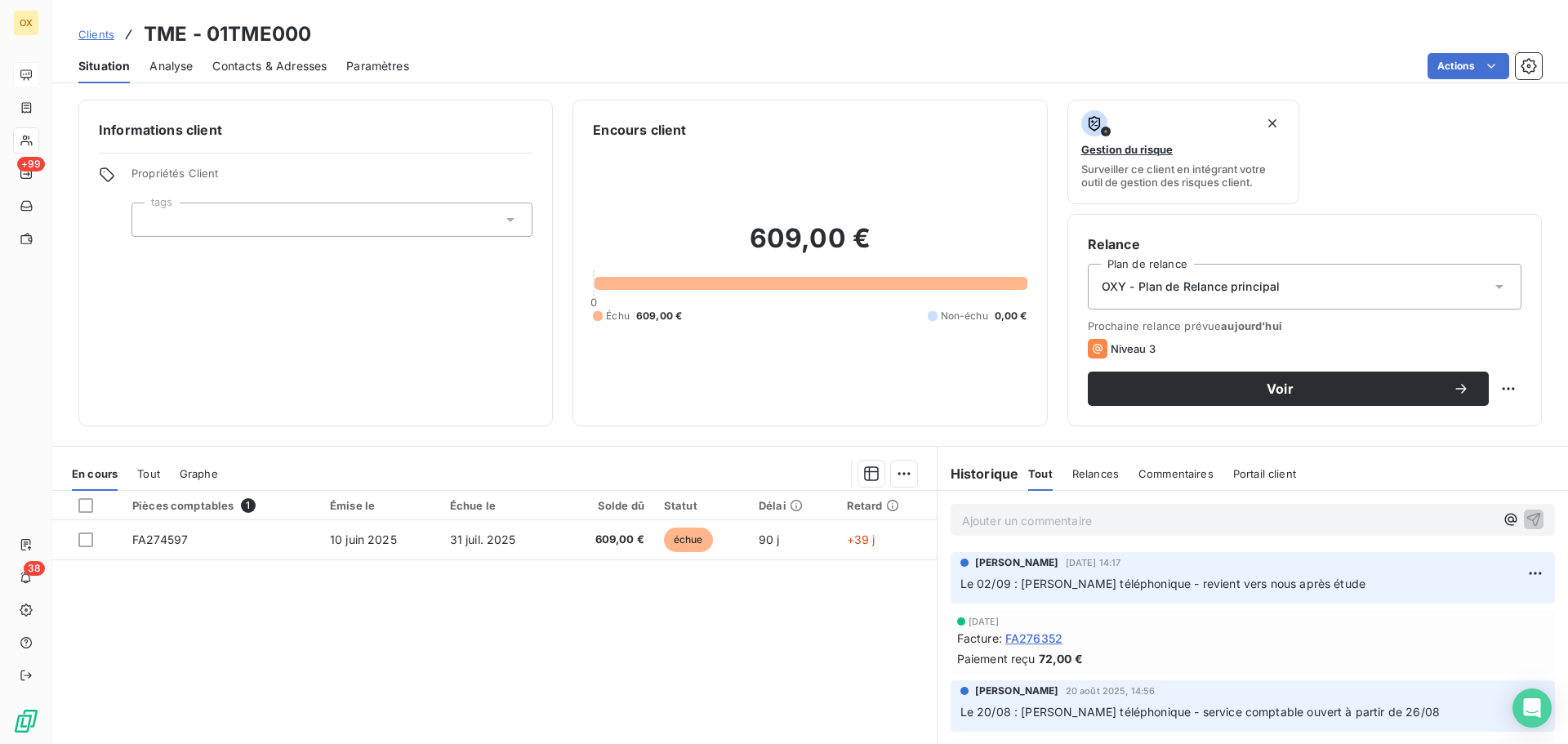
click at [275, 65] on span "Contacts & Adresses" at bounding box center [270, 66] width 114 height 16
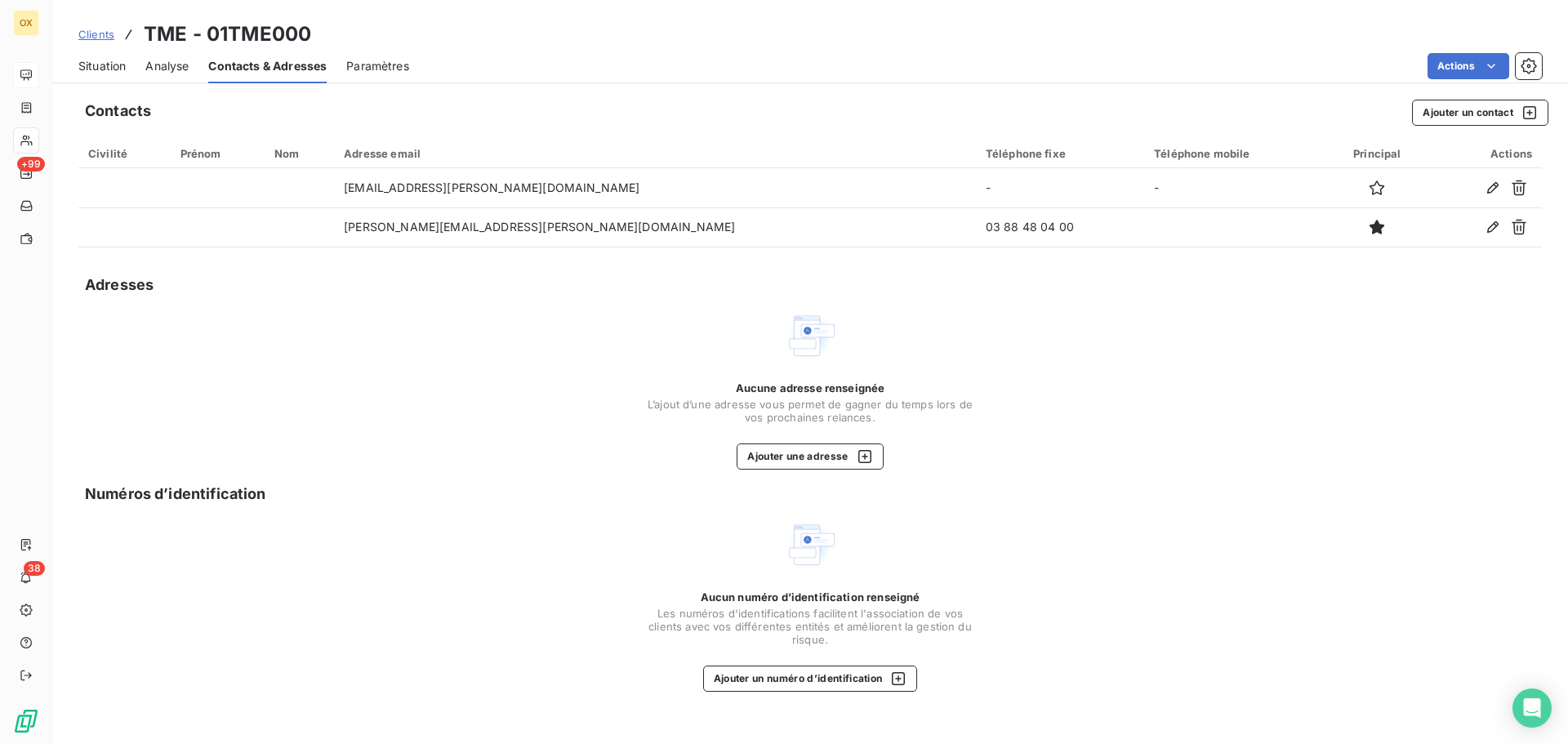
click at [114, 73] on span "Situation" at bounding box center [102, 66] width 47 height 16
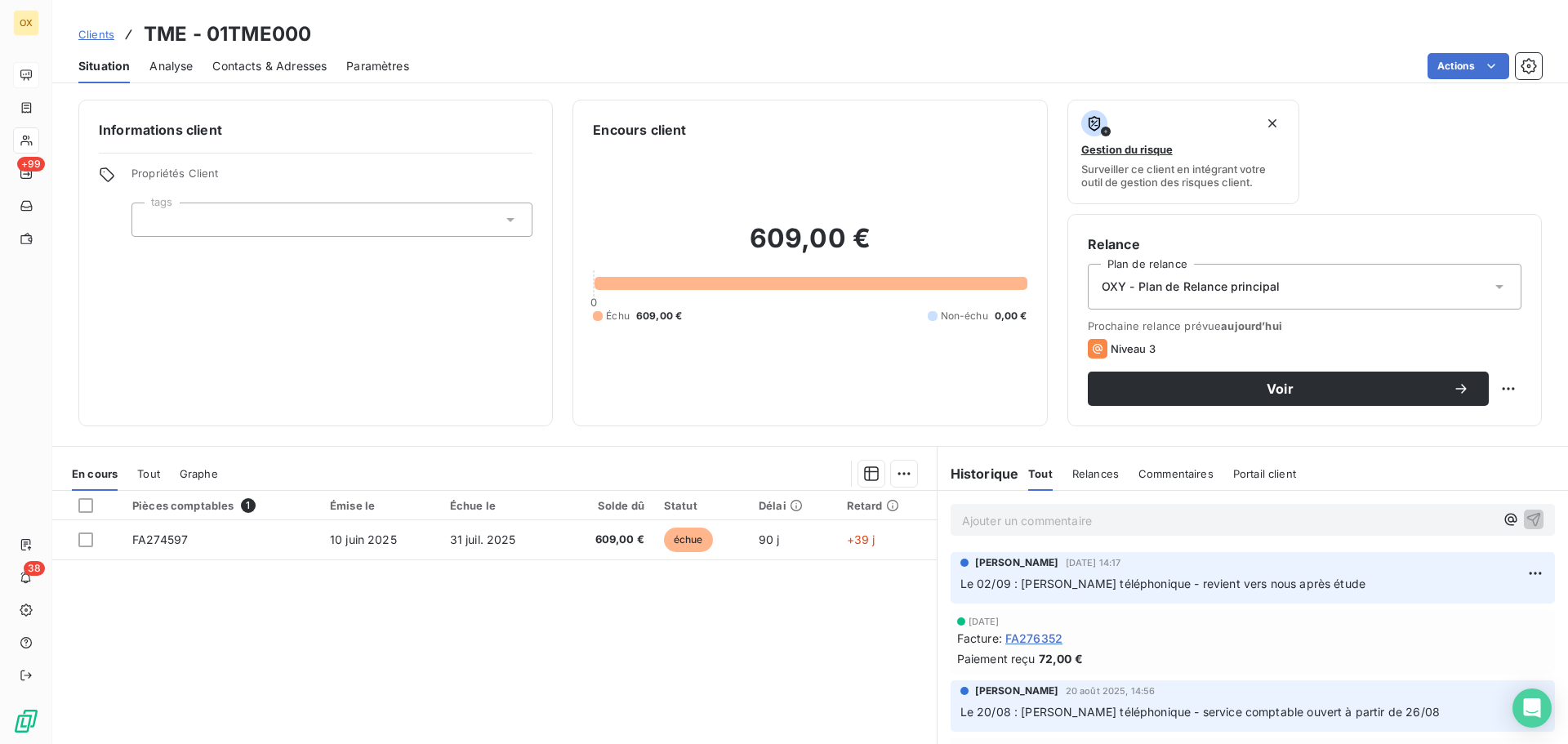
click at [315, 67] on span "Contacts & Adresses" at bounding box center [270, 66] width 114 height 16
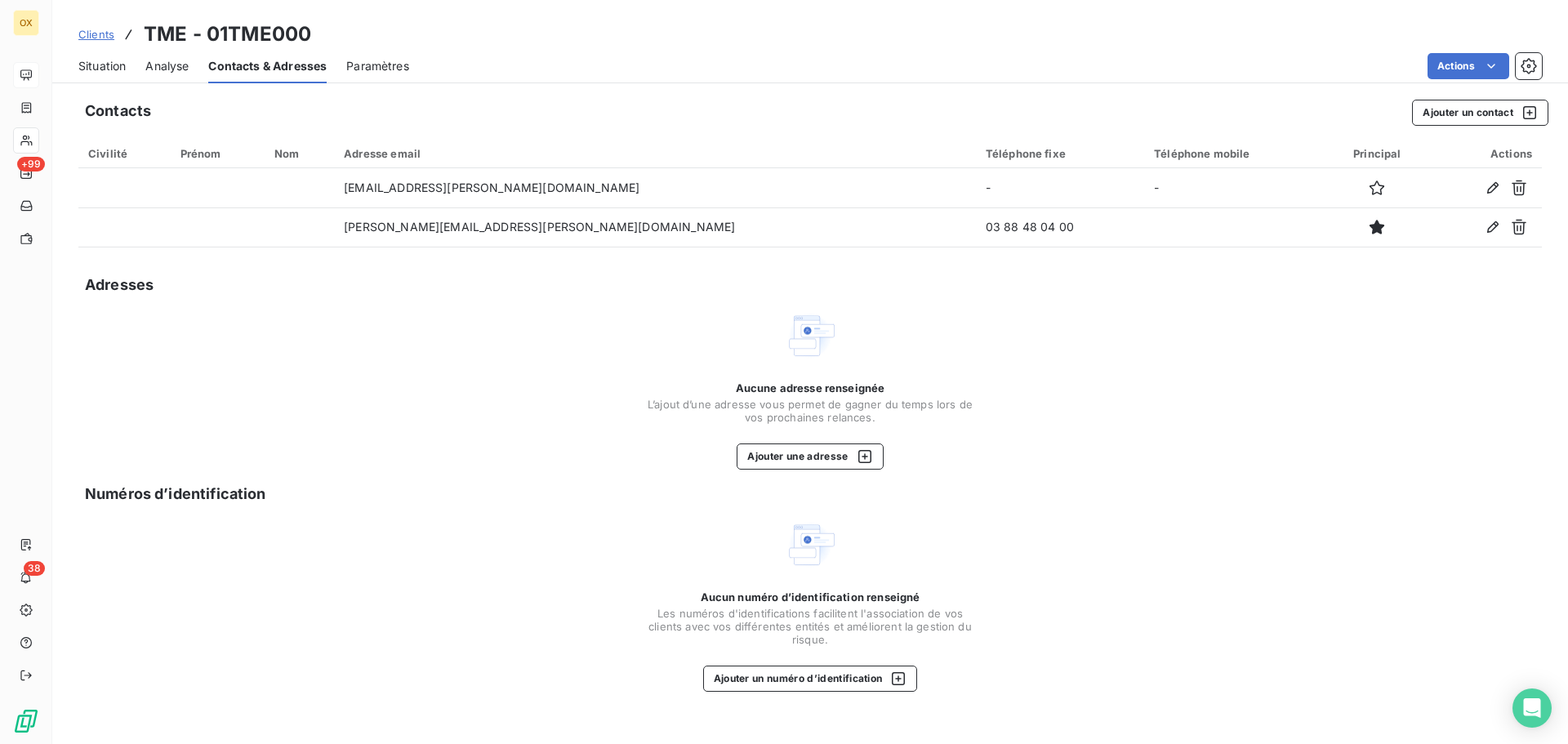
click at [114, 60] on span "Situation" at bounding box center [102, 66] width 47 height 16
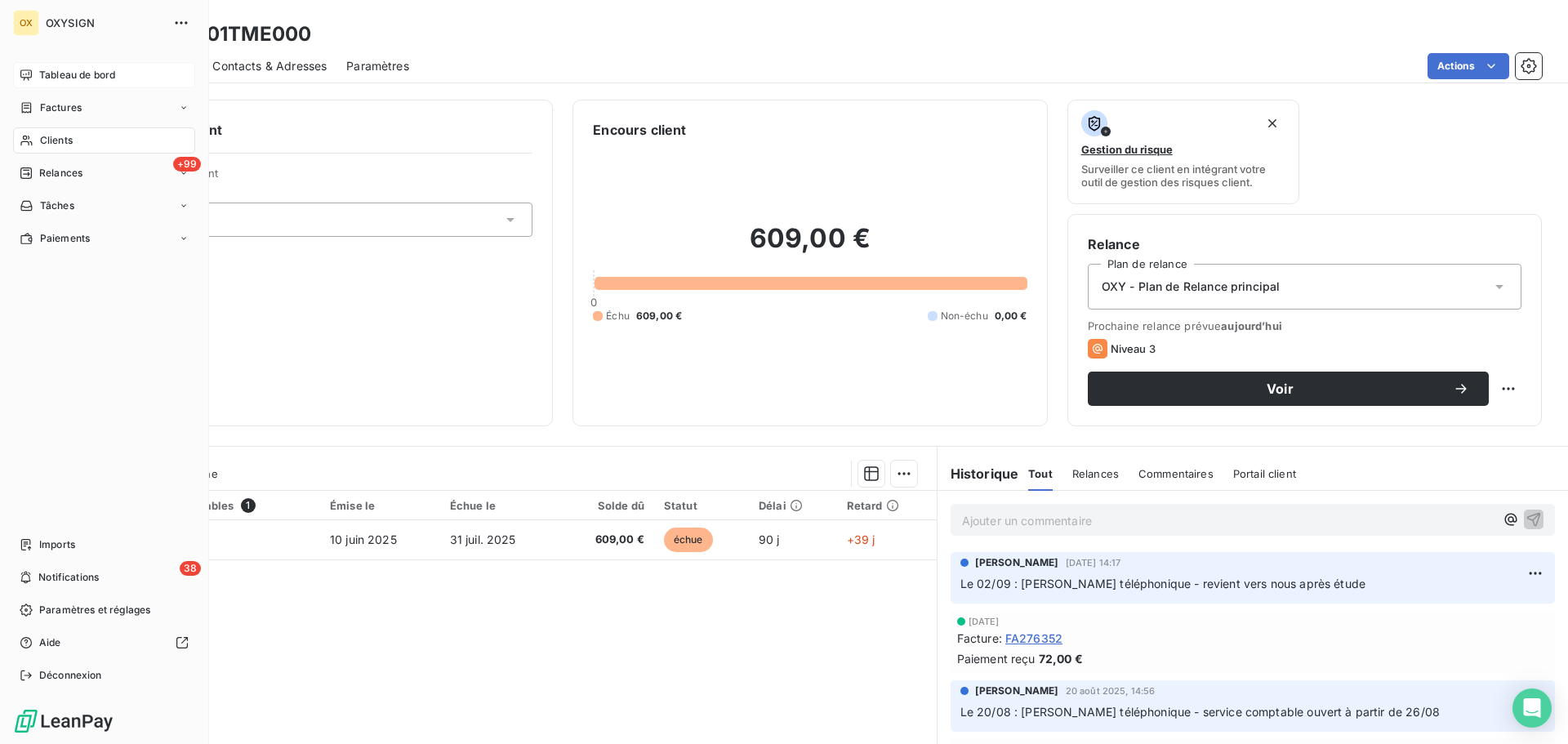
click at [58, 135] on span "Clients" at bounding box center [56, 140] width 32 height 15
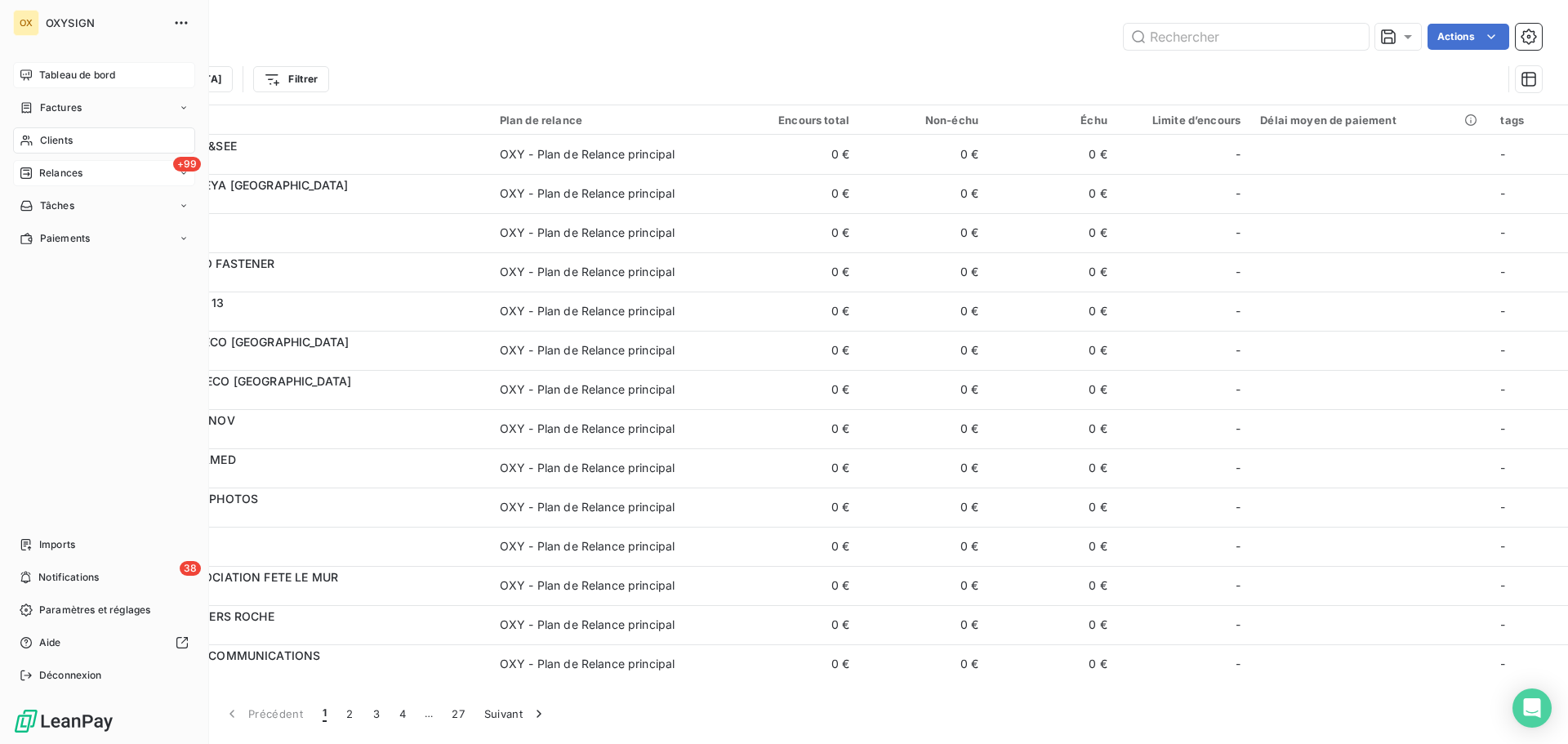
click at [72, 170] on span "Relances" at bounding box center [61, 172] width 44 height 15
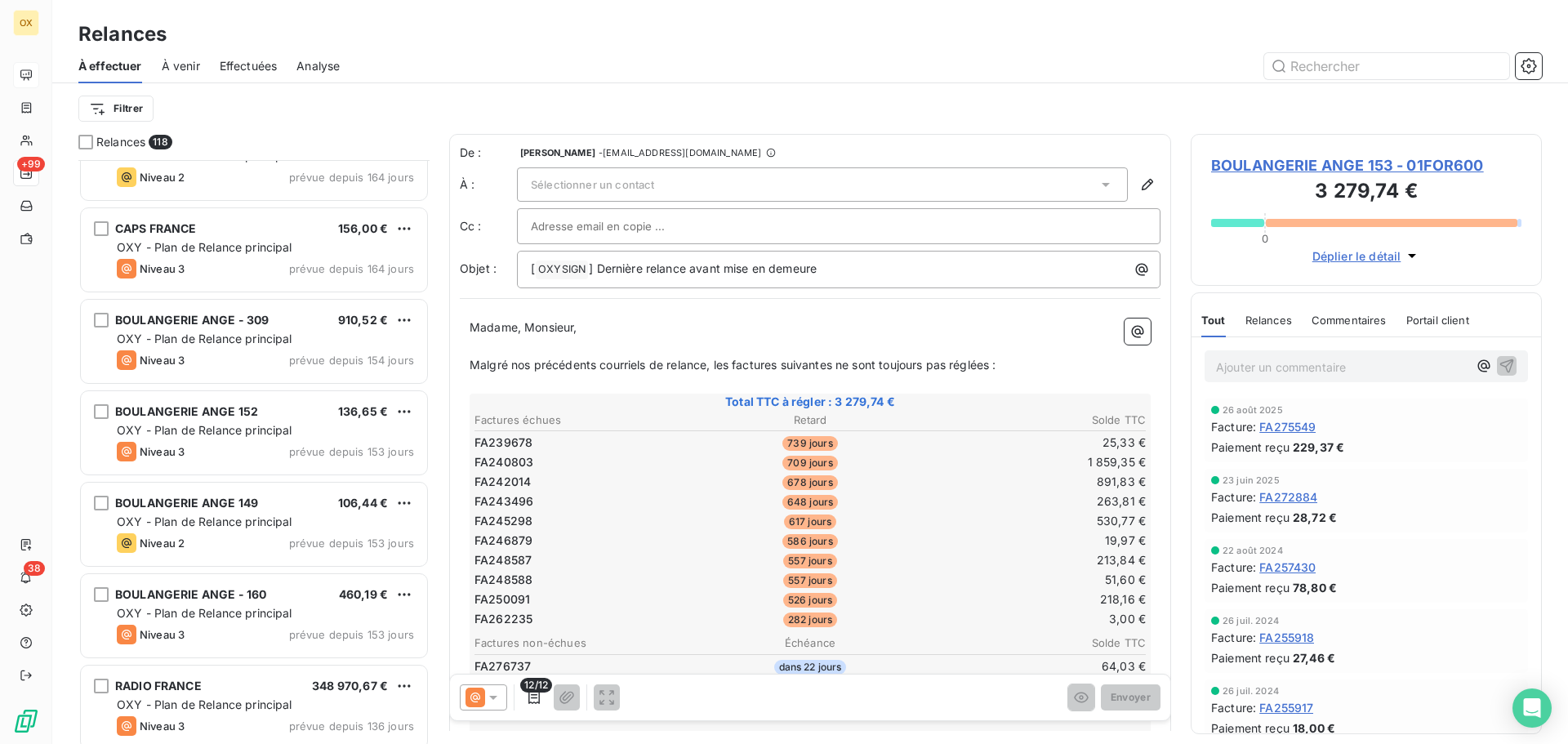
scroll to position [1715, 0]
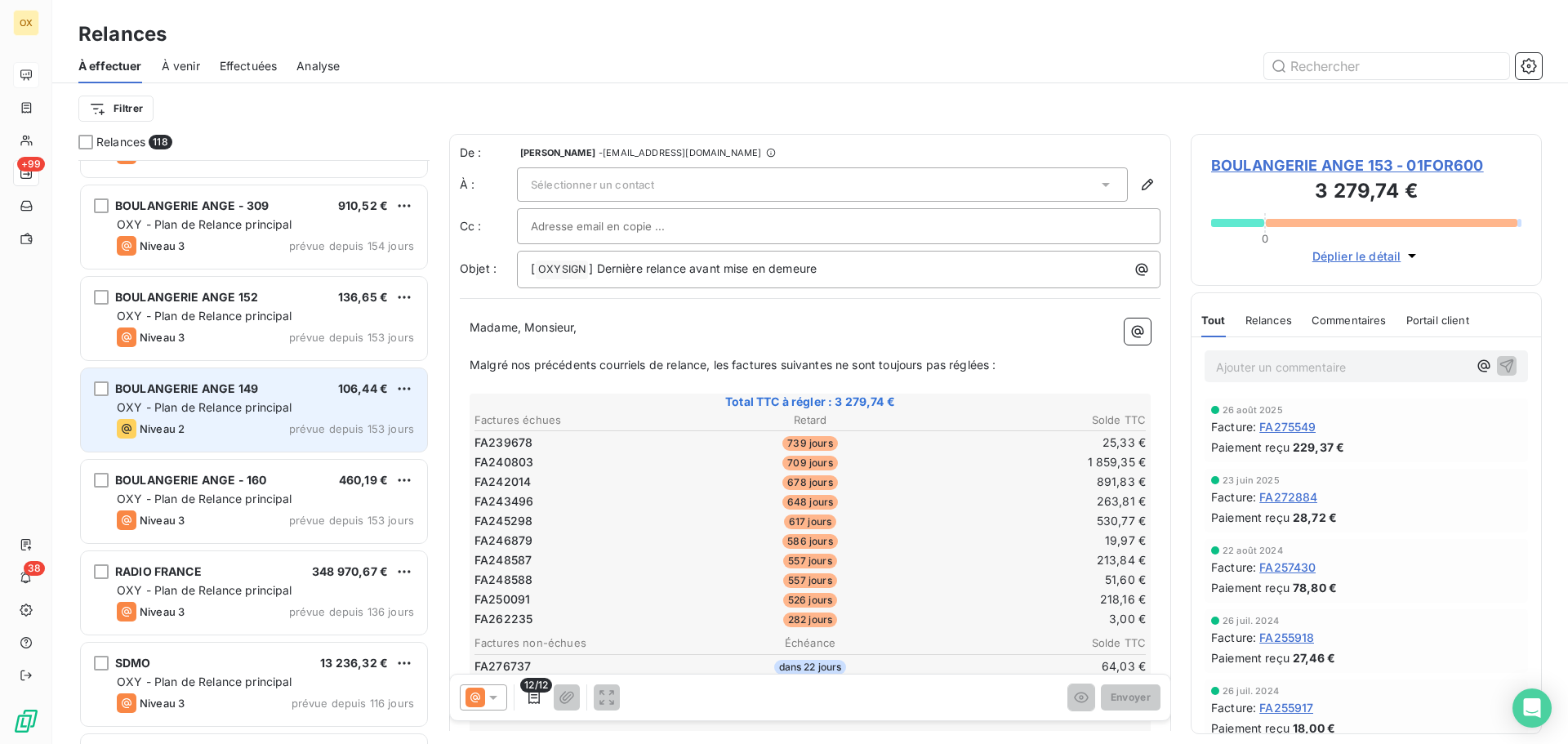
click at [184, 410] on span "OXY - Plan de Relance principal" at bounding box center [205, 407] width 176 height 14
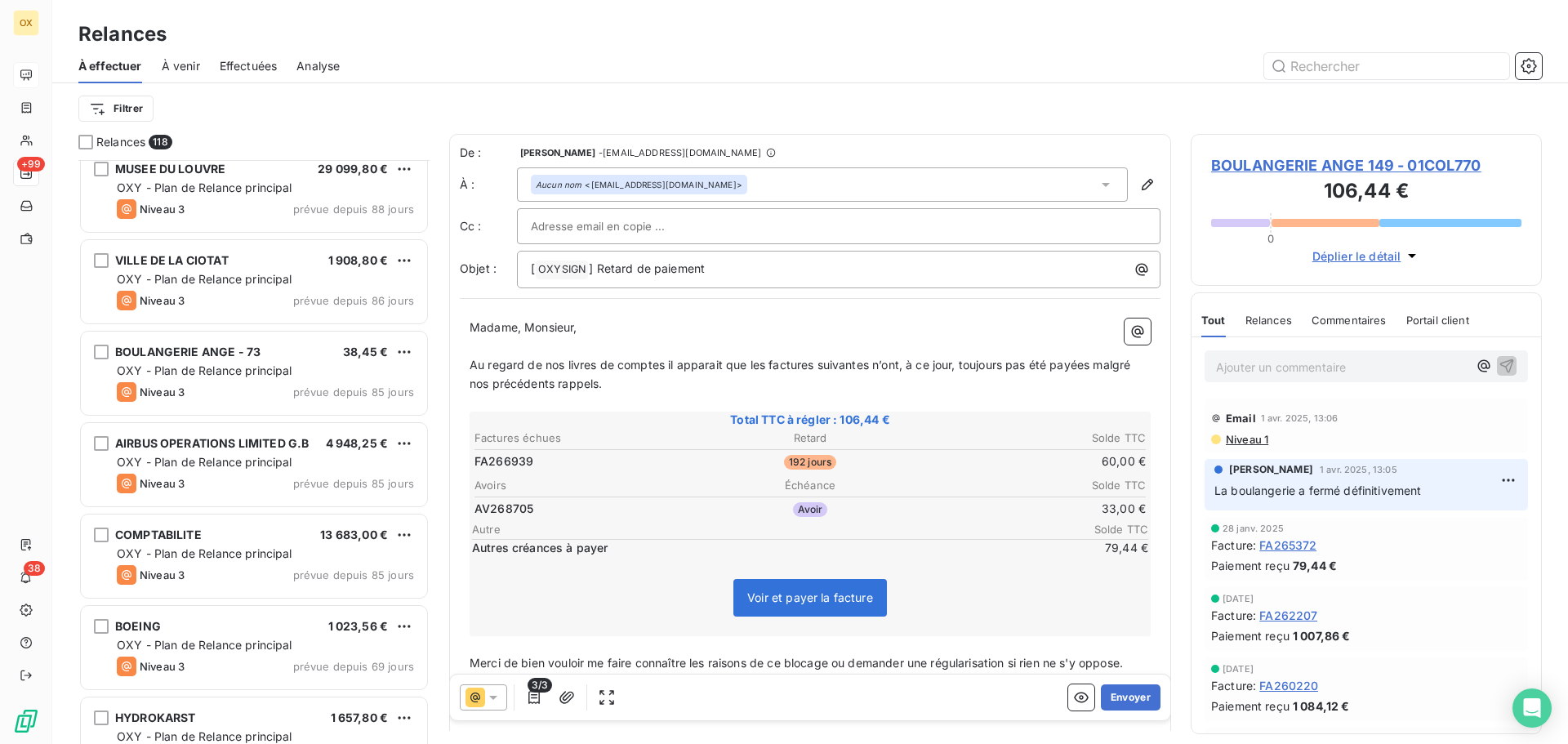
scroll to position [2781, 0]
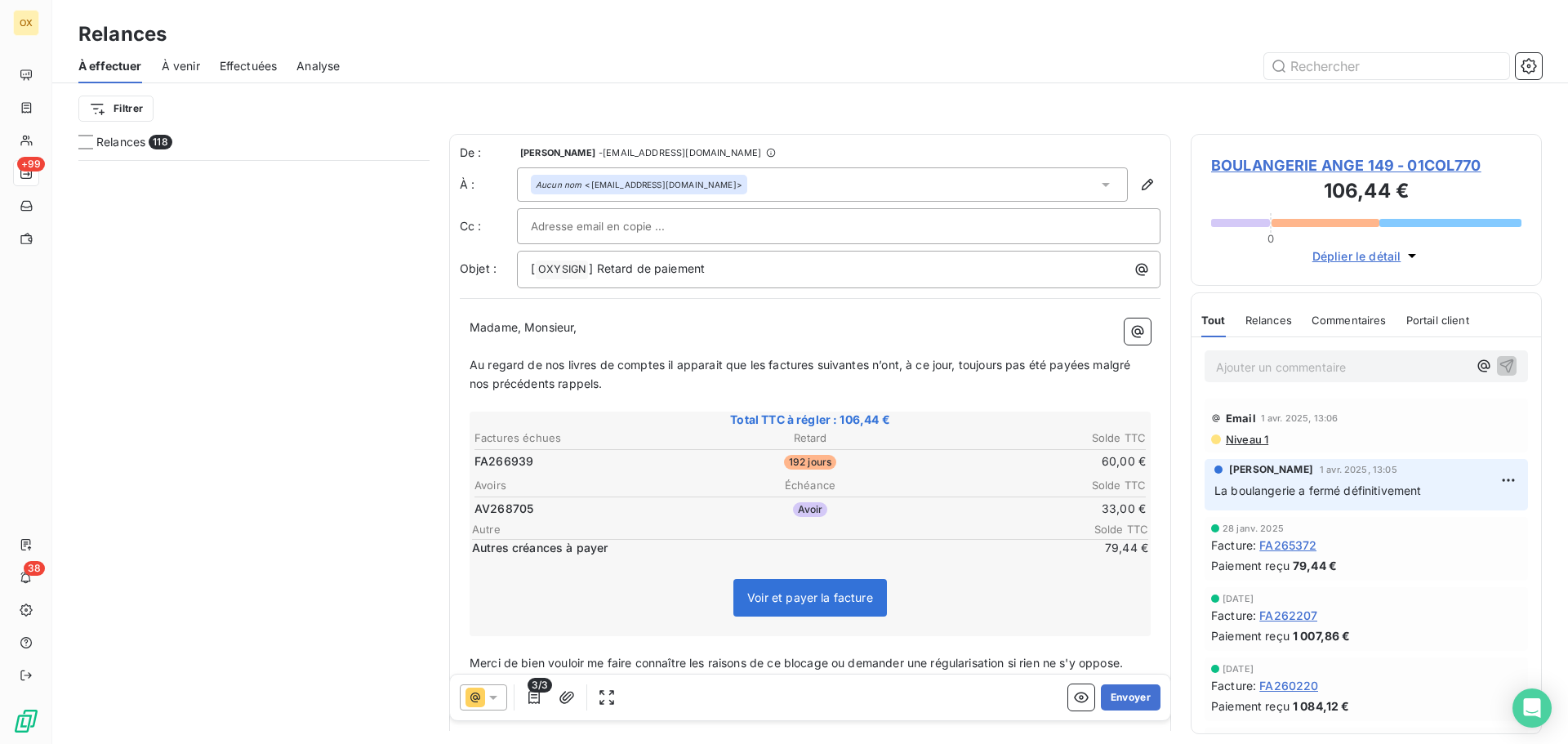
scroll to position [572, 339]
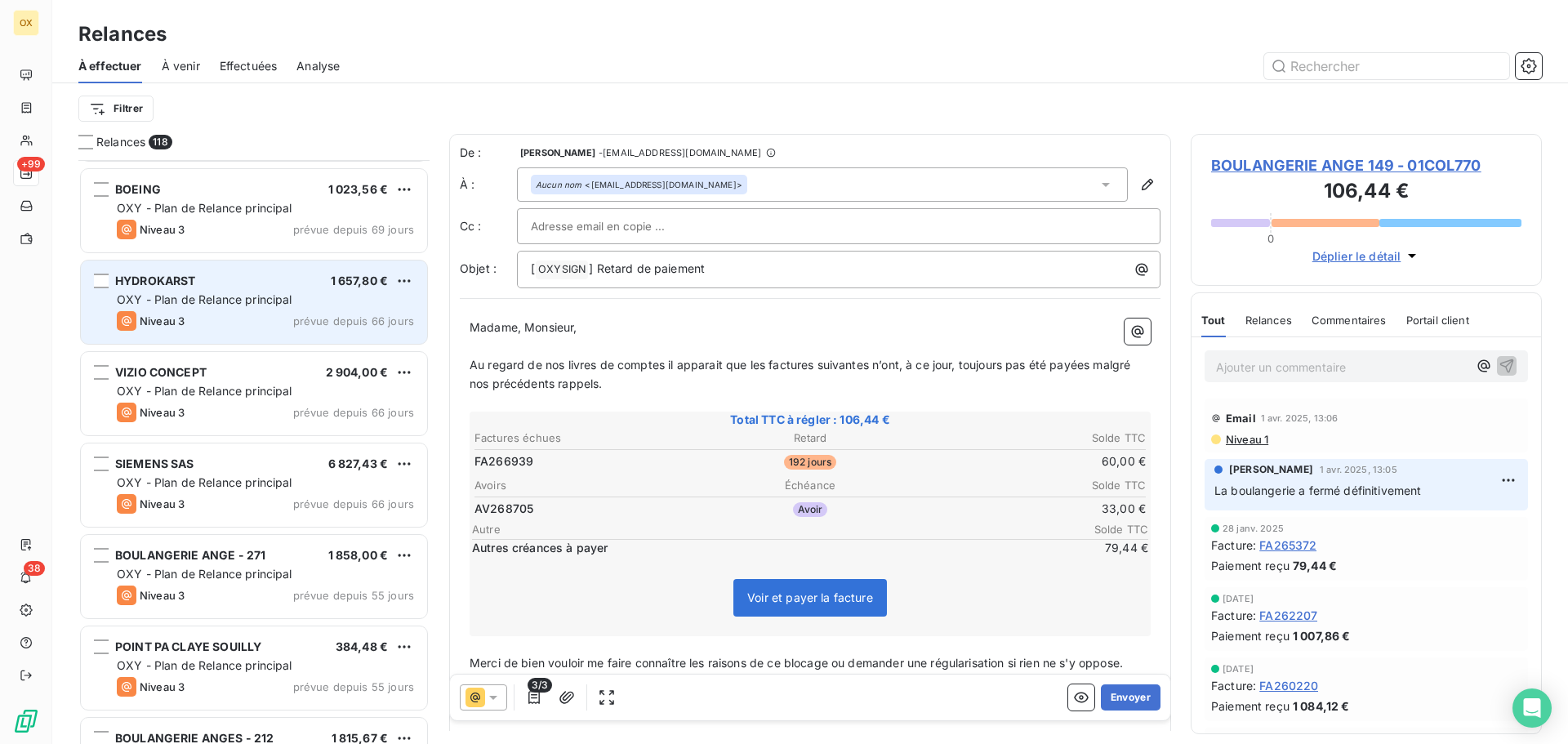
click at [200, 331] on div "HYDROKARST 1 657,80 € OXY - Plan de Relance principal Niveau 3 prévue depuis 66…" at bounding box center [254, 302] width 347 height 84
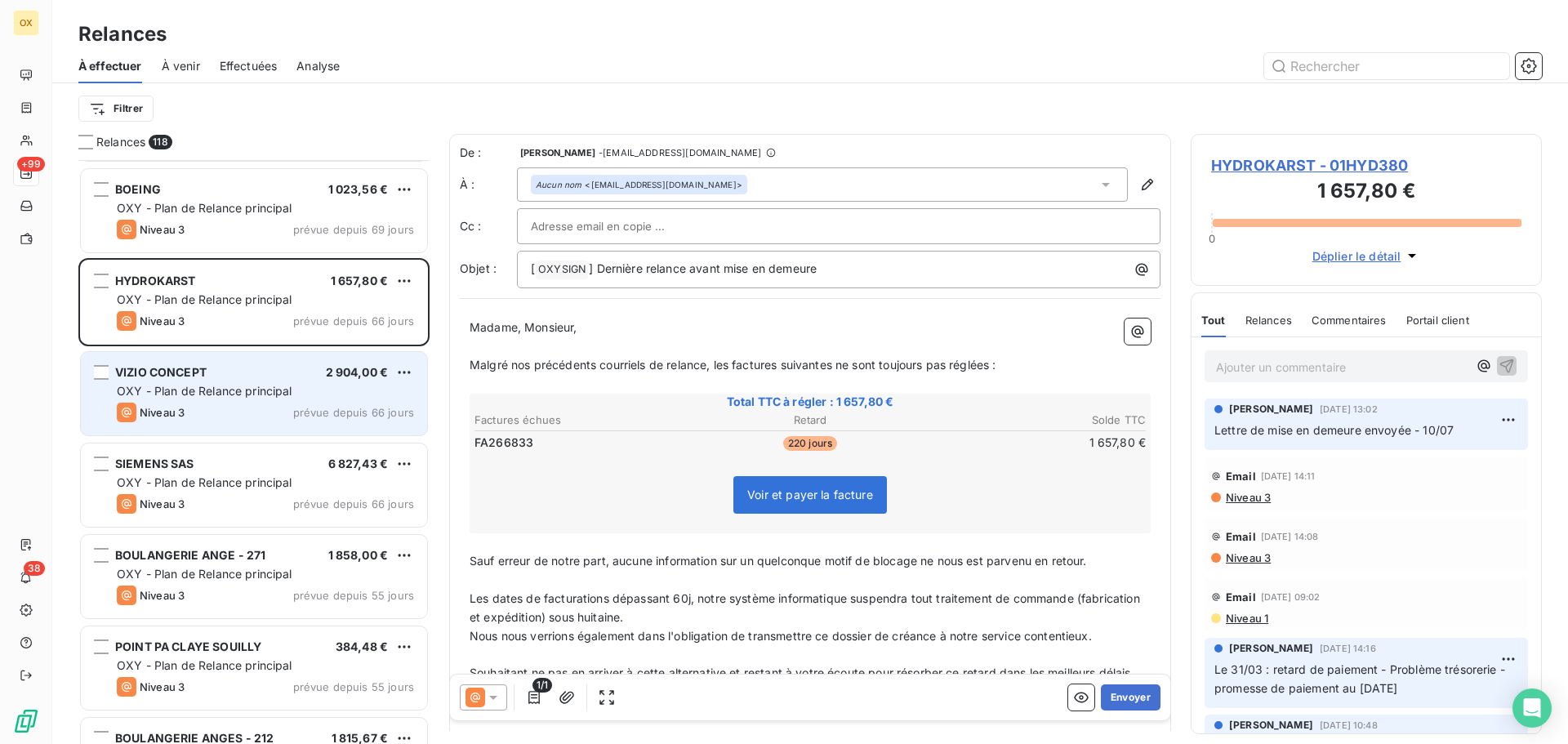
click at [224, 390] on span "OXY - Plan de Relance principal" at bounding box center [205, 391] width 176 height 14
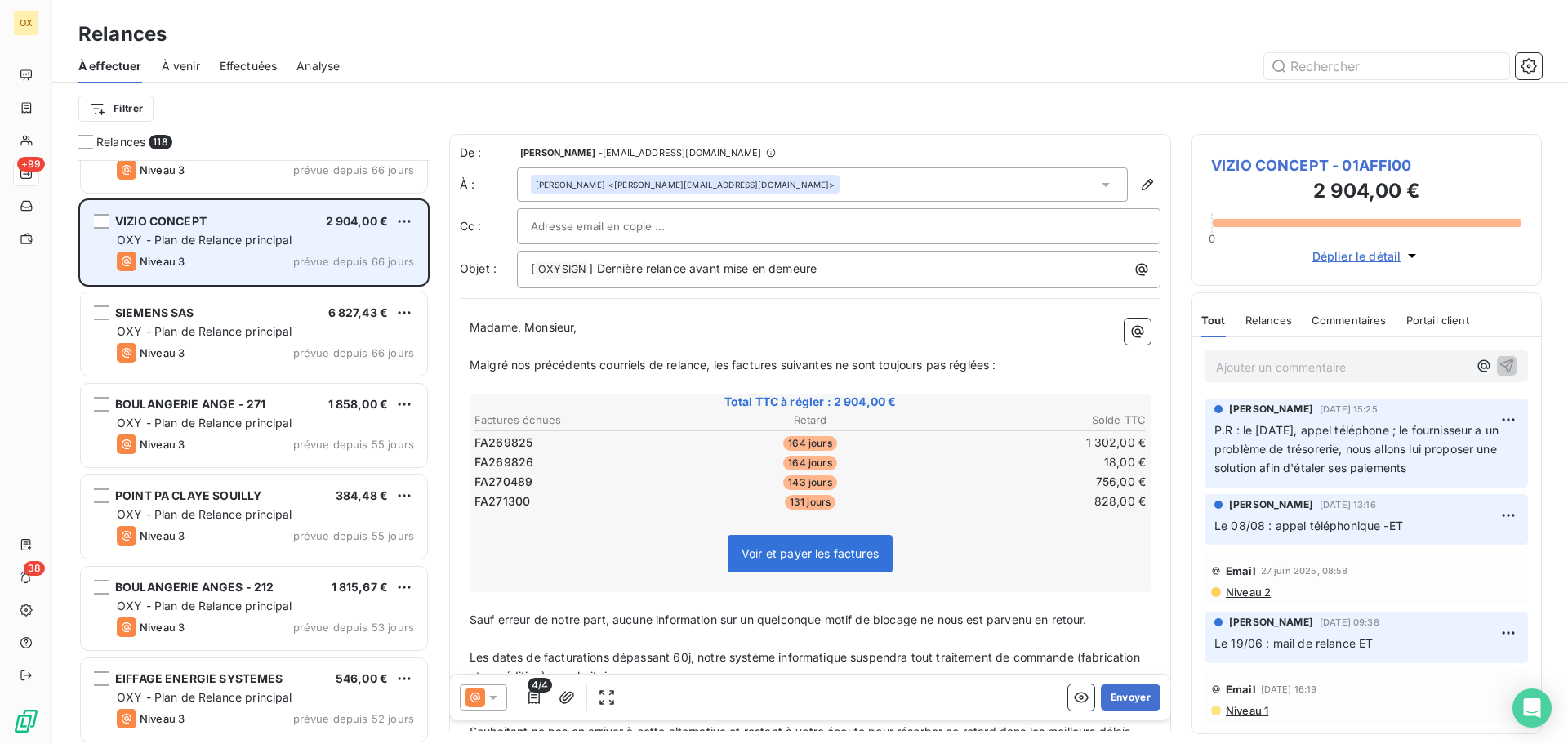
scroll to position [3266, 0]
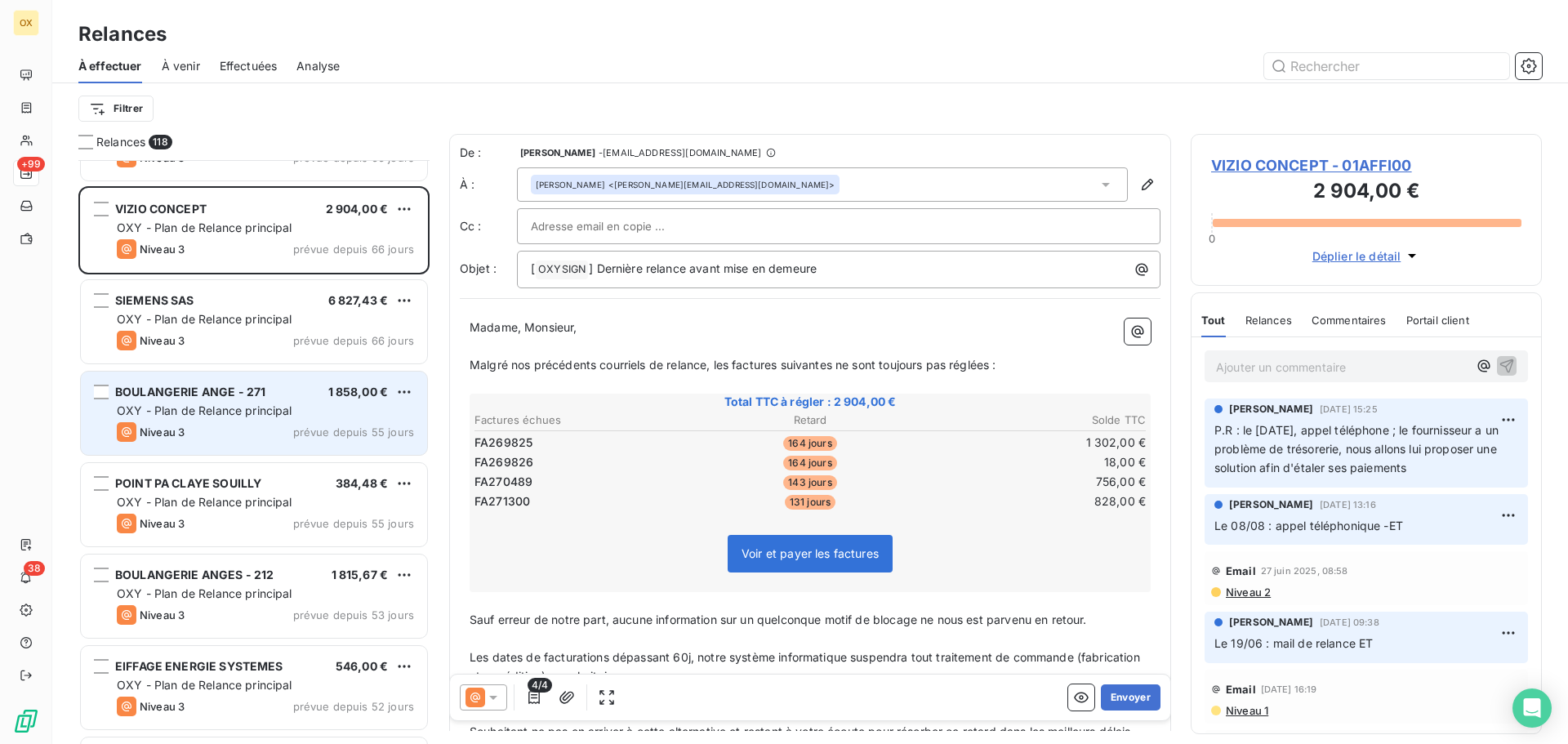
click at [224, 389] on span "BOULANGERIE ANGE - 271" at bounding box center [190, 392] width 150 height 14
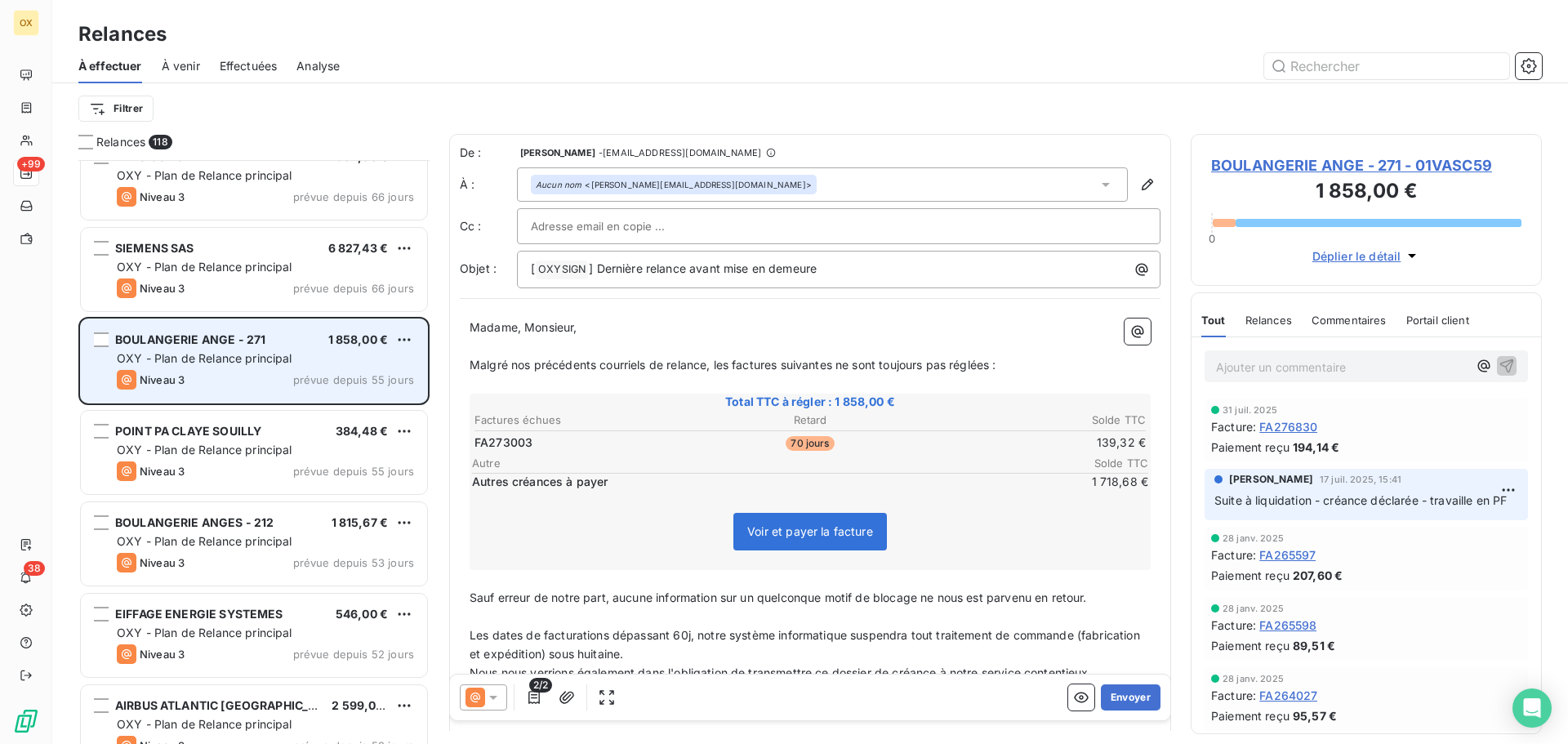
scroll to position [3348, 0]
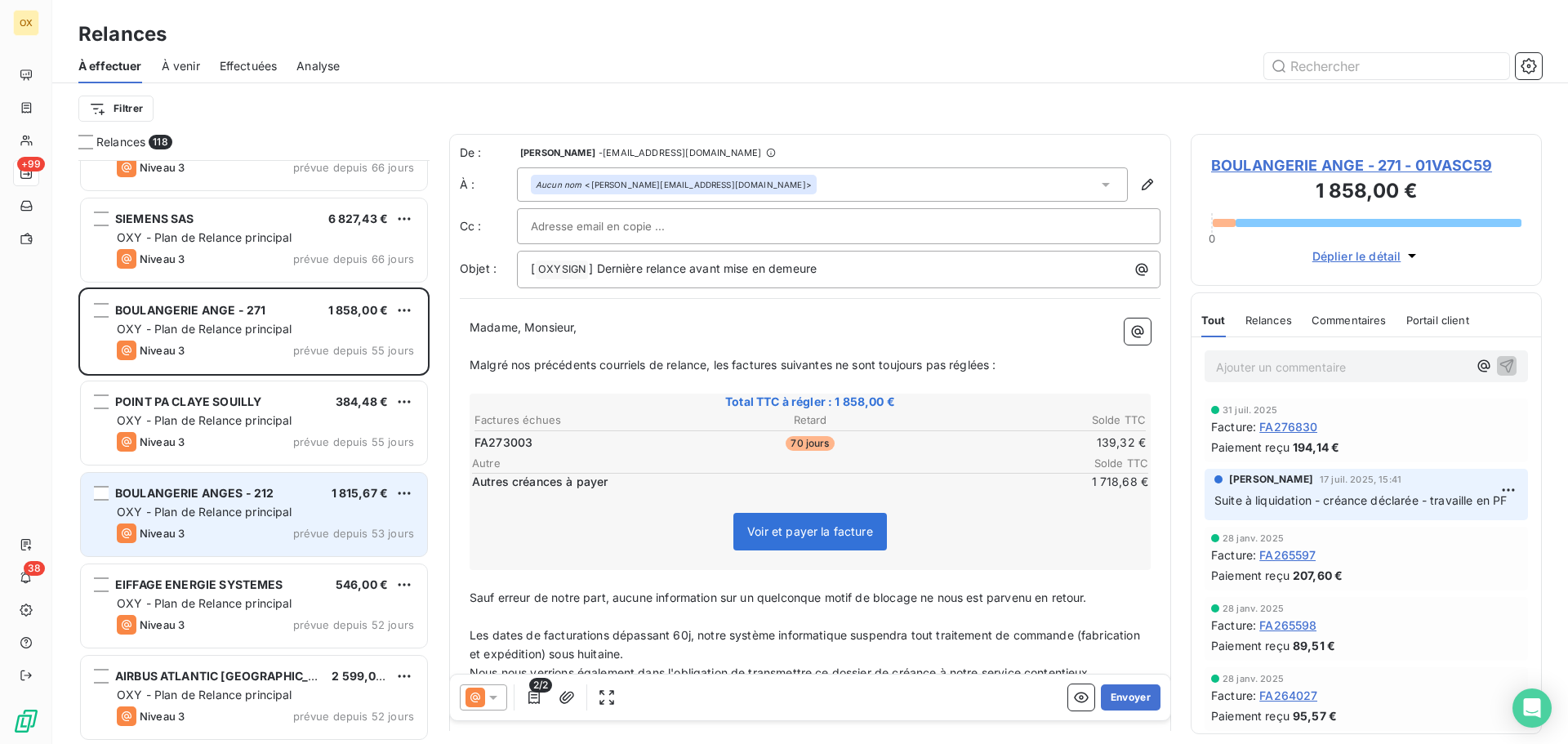
click at [229, 519] on div "OXY - Plan de Relance principal" at bounding box center [265, 511] width 297 height 16
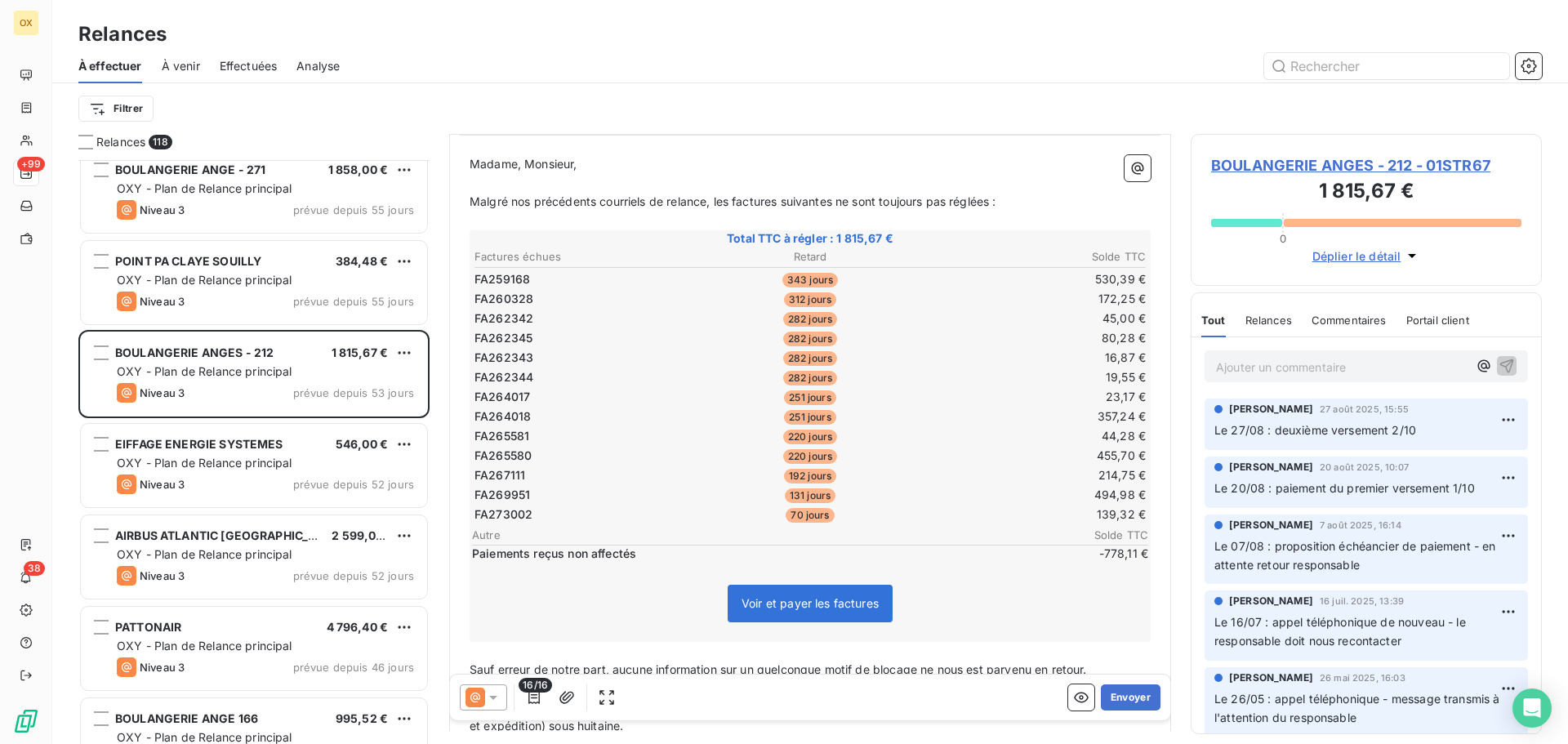
scroll to position [3511, 0]
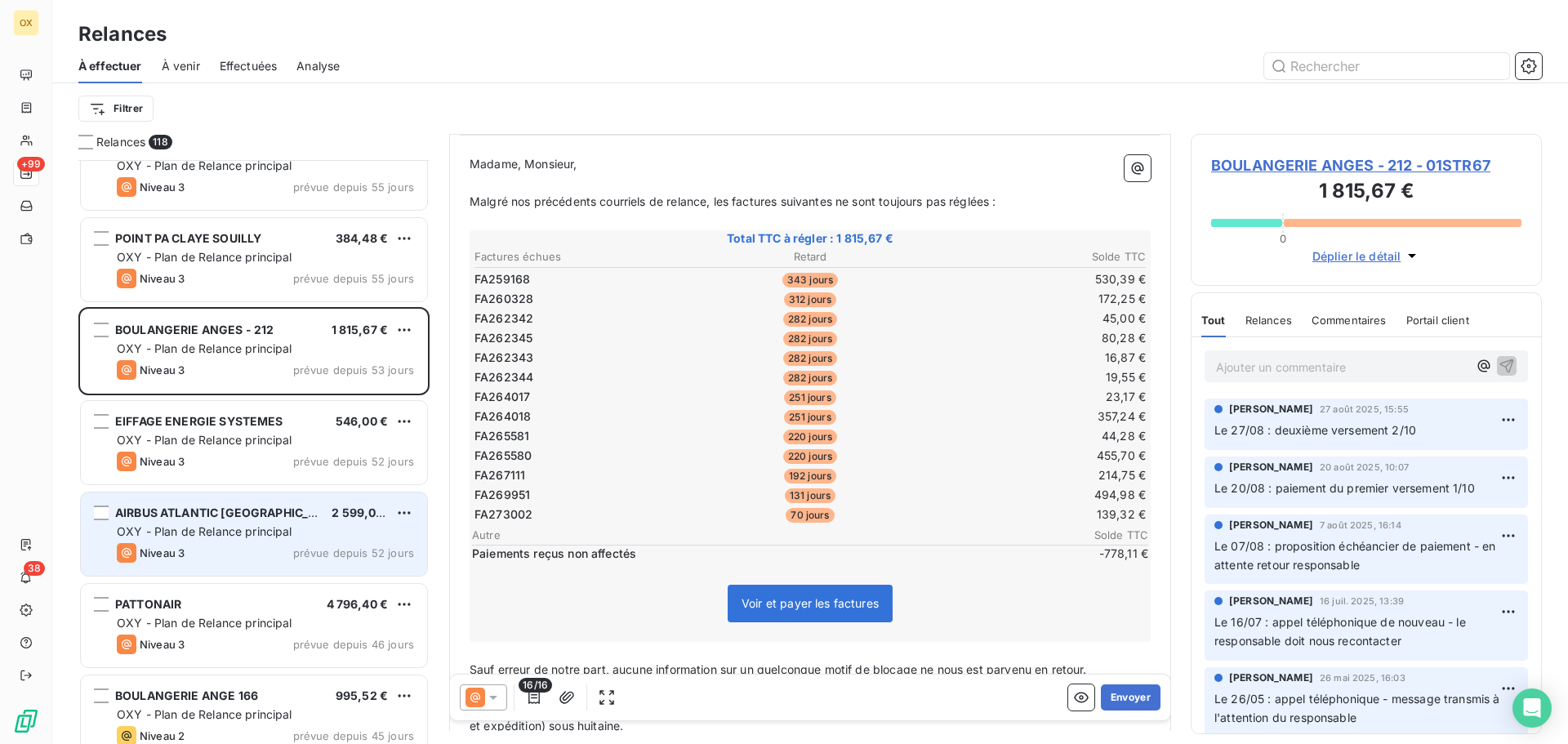
click at [274, 542] on div "AIRBUS ATLANTIC MAROC 2 599,04 € OXY - Plan de Relance principal Niveau 3 prévu…" at bounding box center [254, 534] width 347 height 84
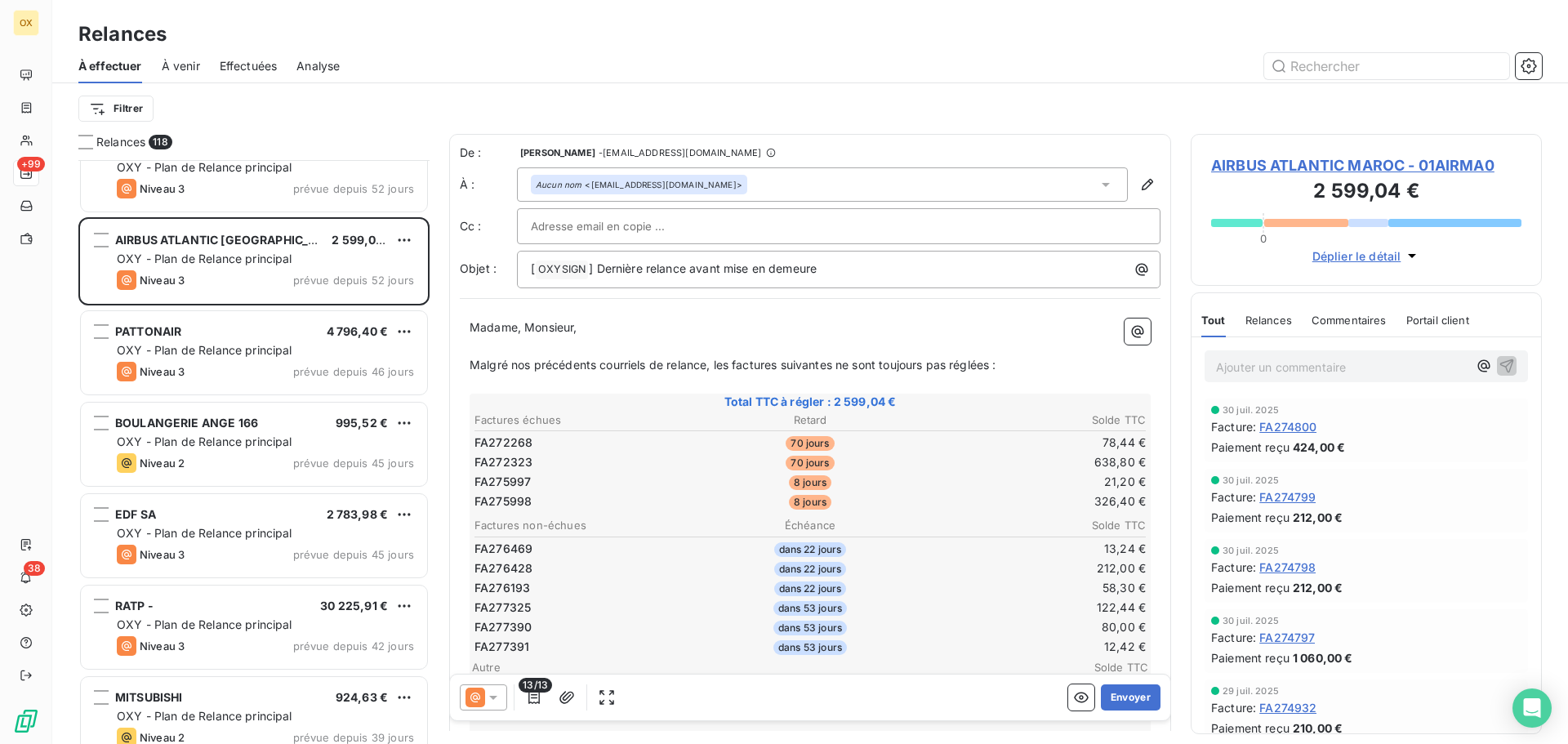
scroll to position [3838, 0]
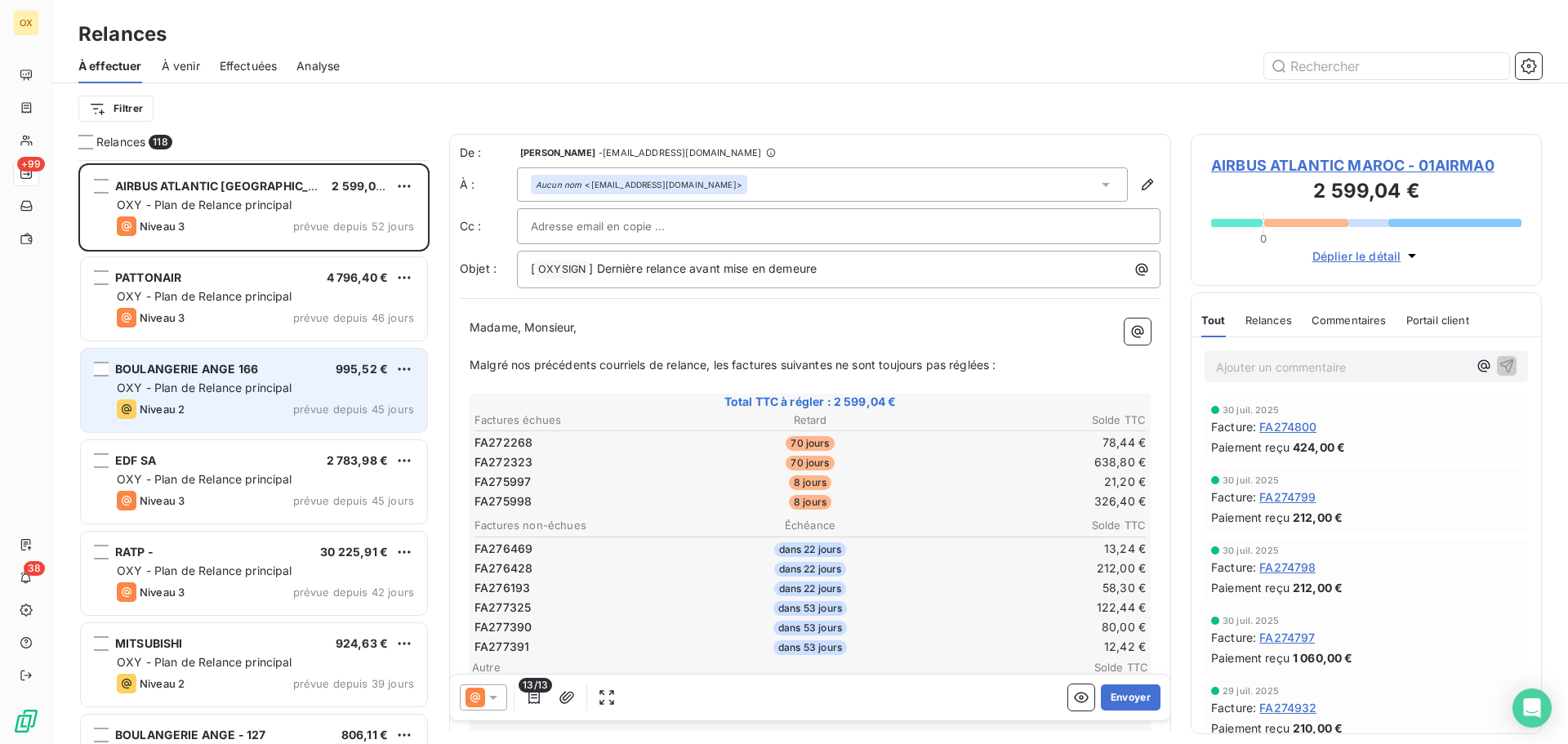
click at [296, 399] on div "Niveau 2 prévue depuis 45 jours" at bounding box center [265, 409] width 297 height 20
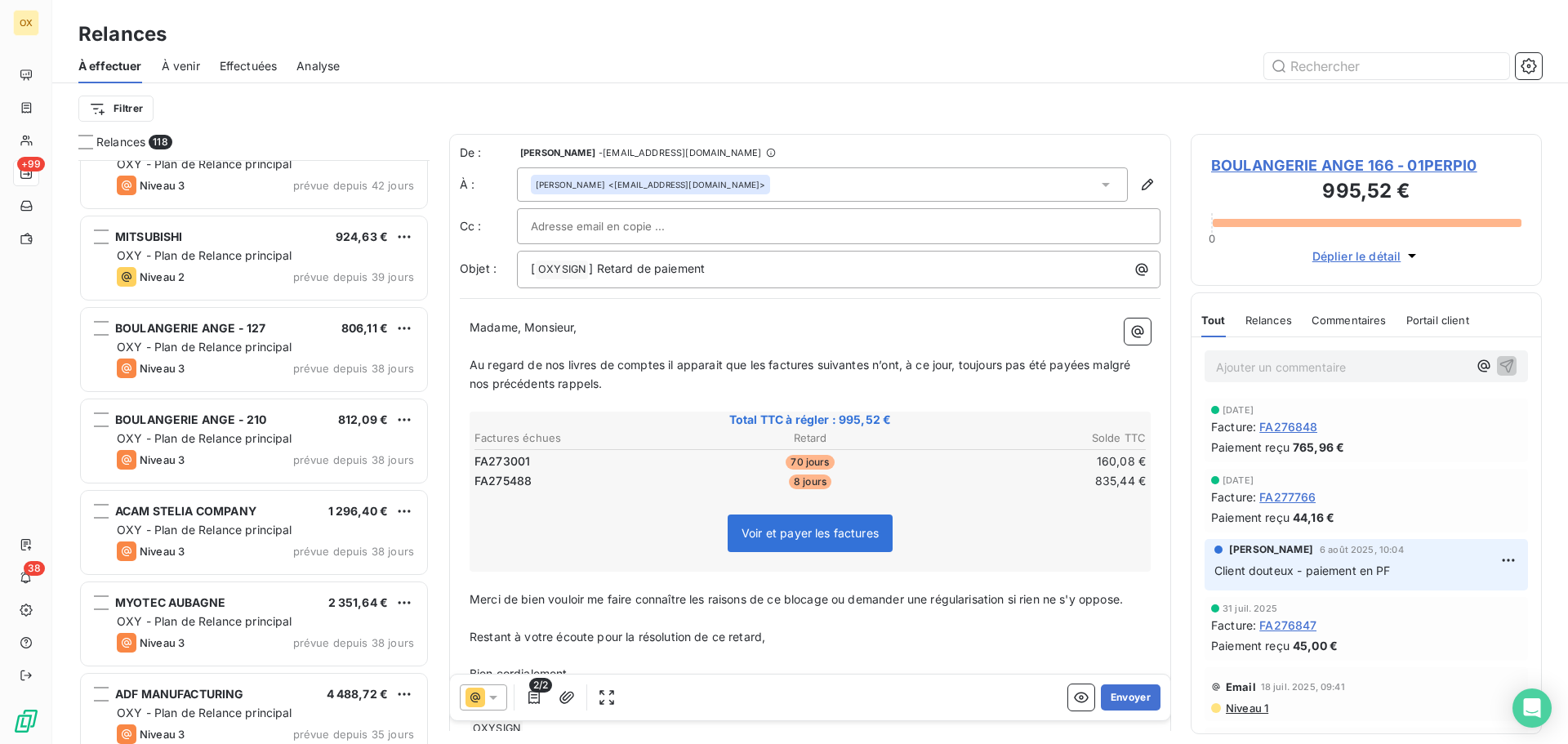
scroll to position [4246, 0]
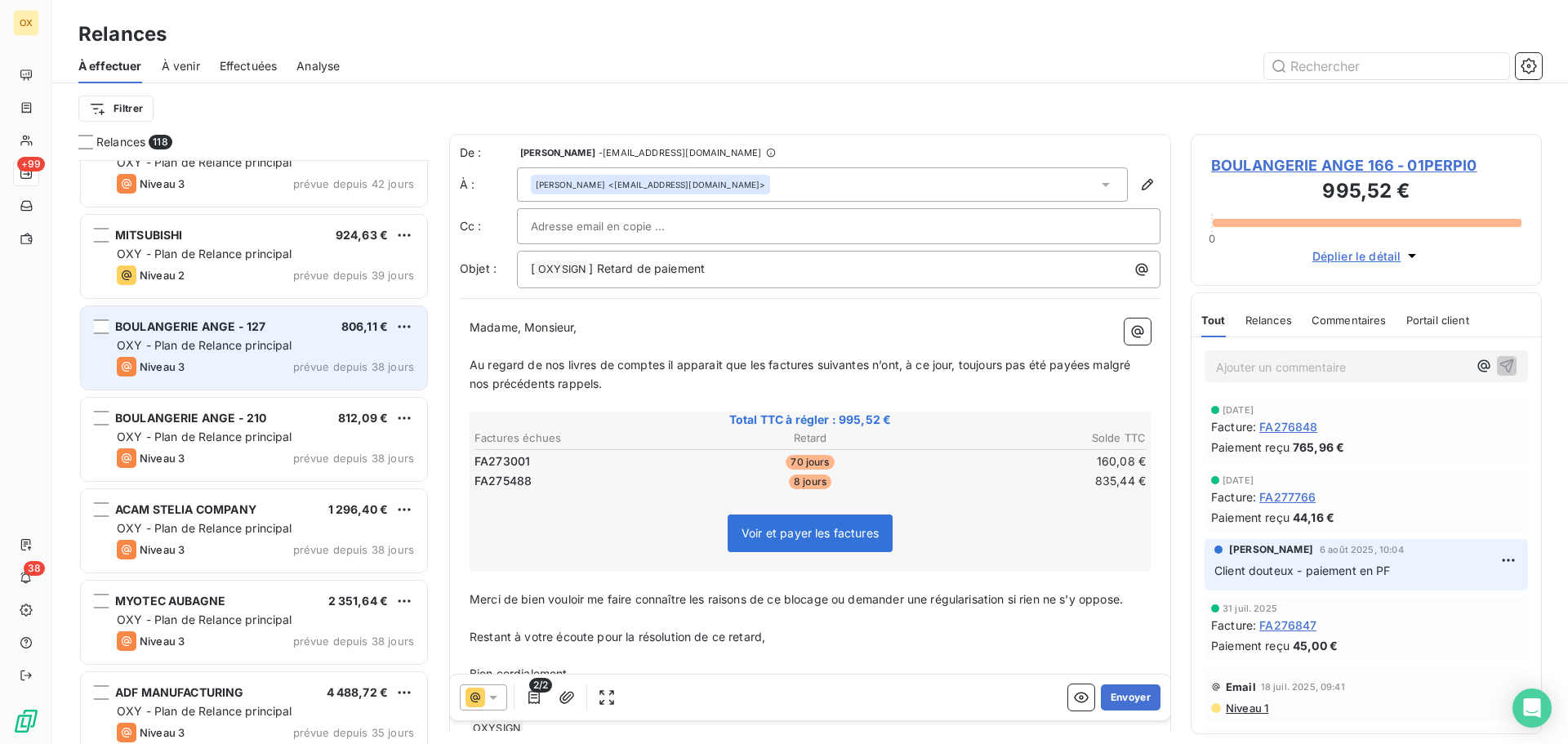
click at [303, 350] on div "OXY - Plan de Relance principal" at bounding box center [265, 345] width 297 height 16
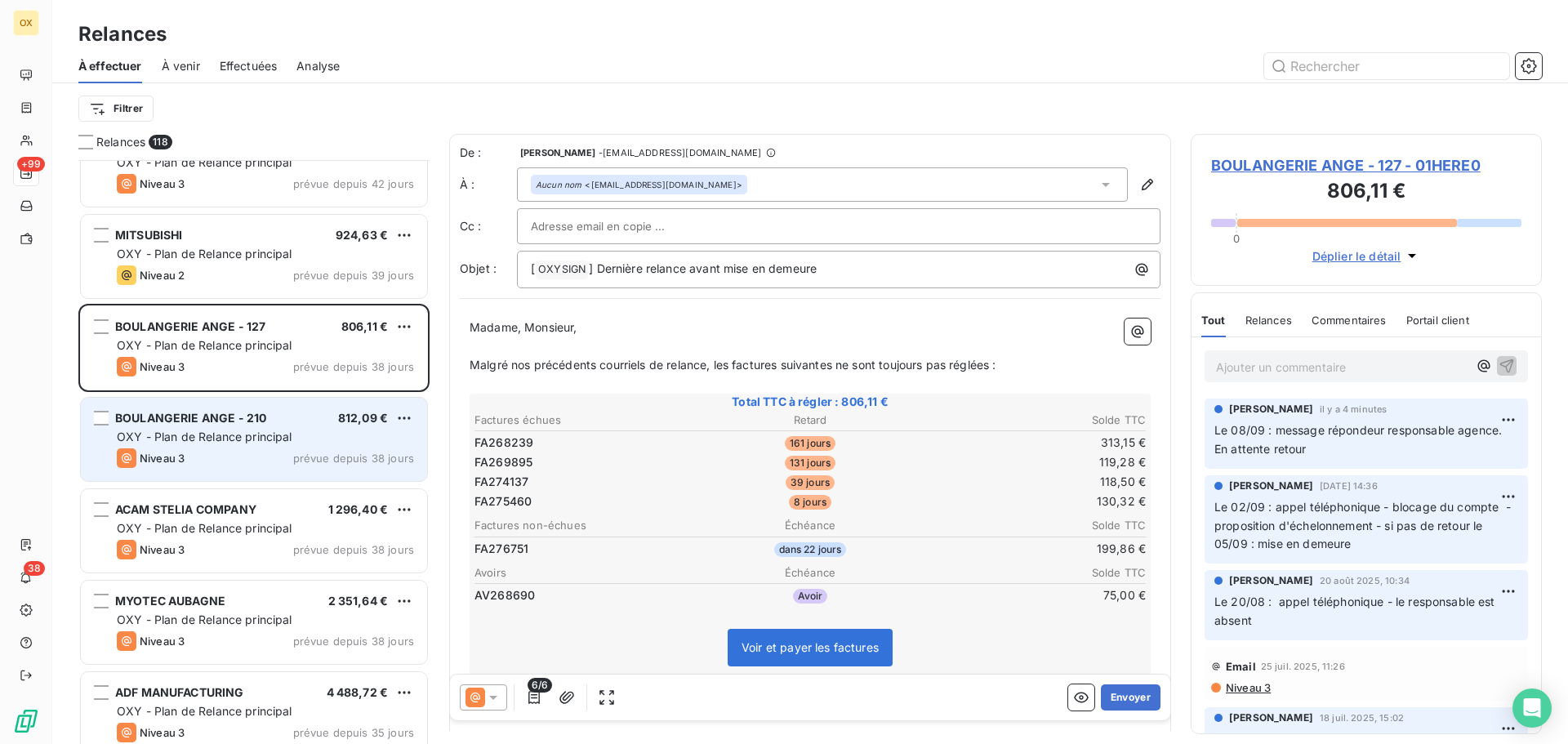
click at [268, 431] on span "OXY - Plan de Relance principal" at bounding box center [205, 436] width 176 height 14
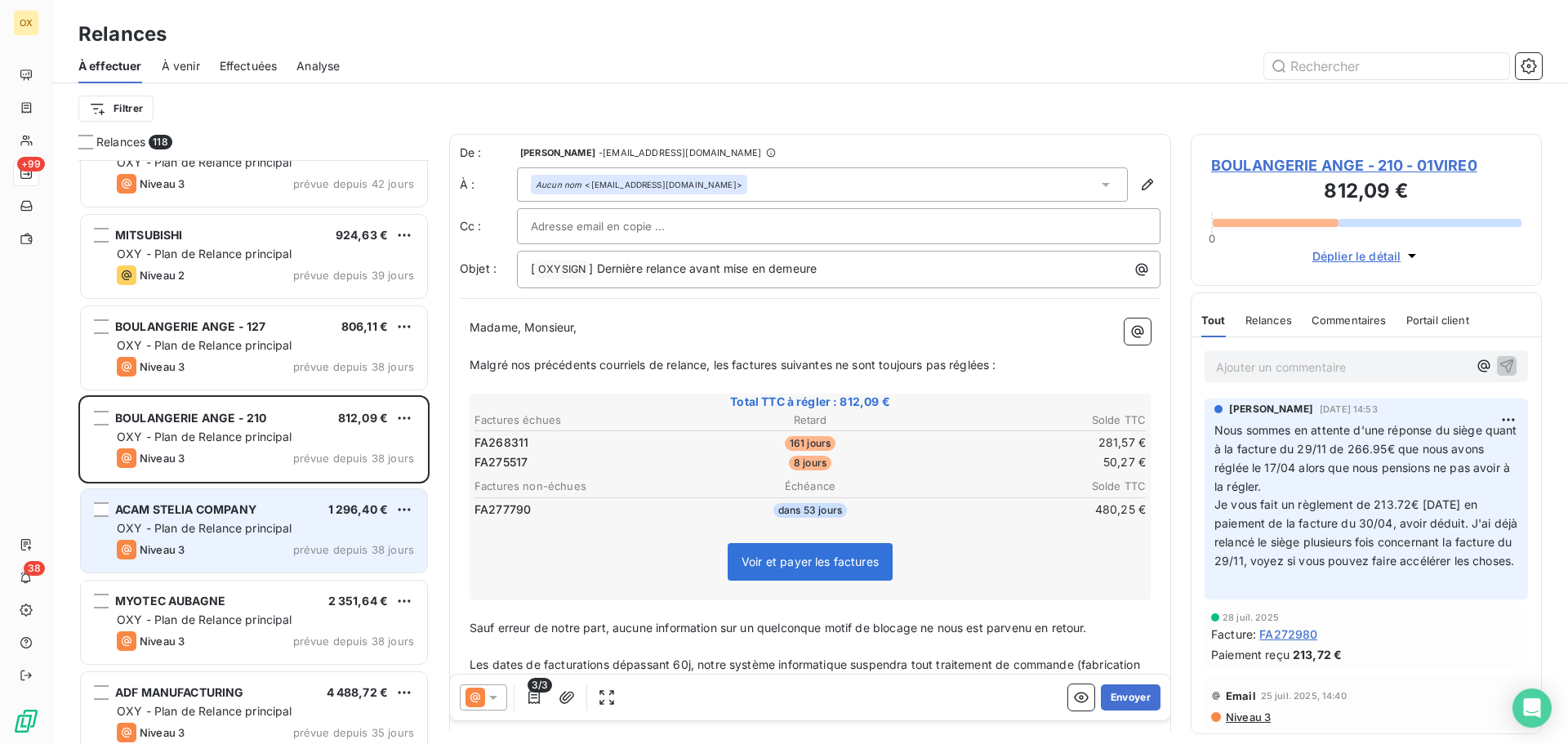
click at [239, 521] on span "OXY - Plan de Relance principal" at bounding box center [205, 527] width 176 height 14
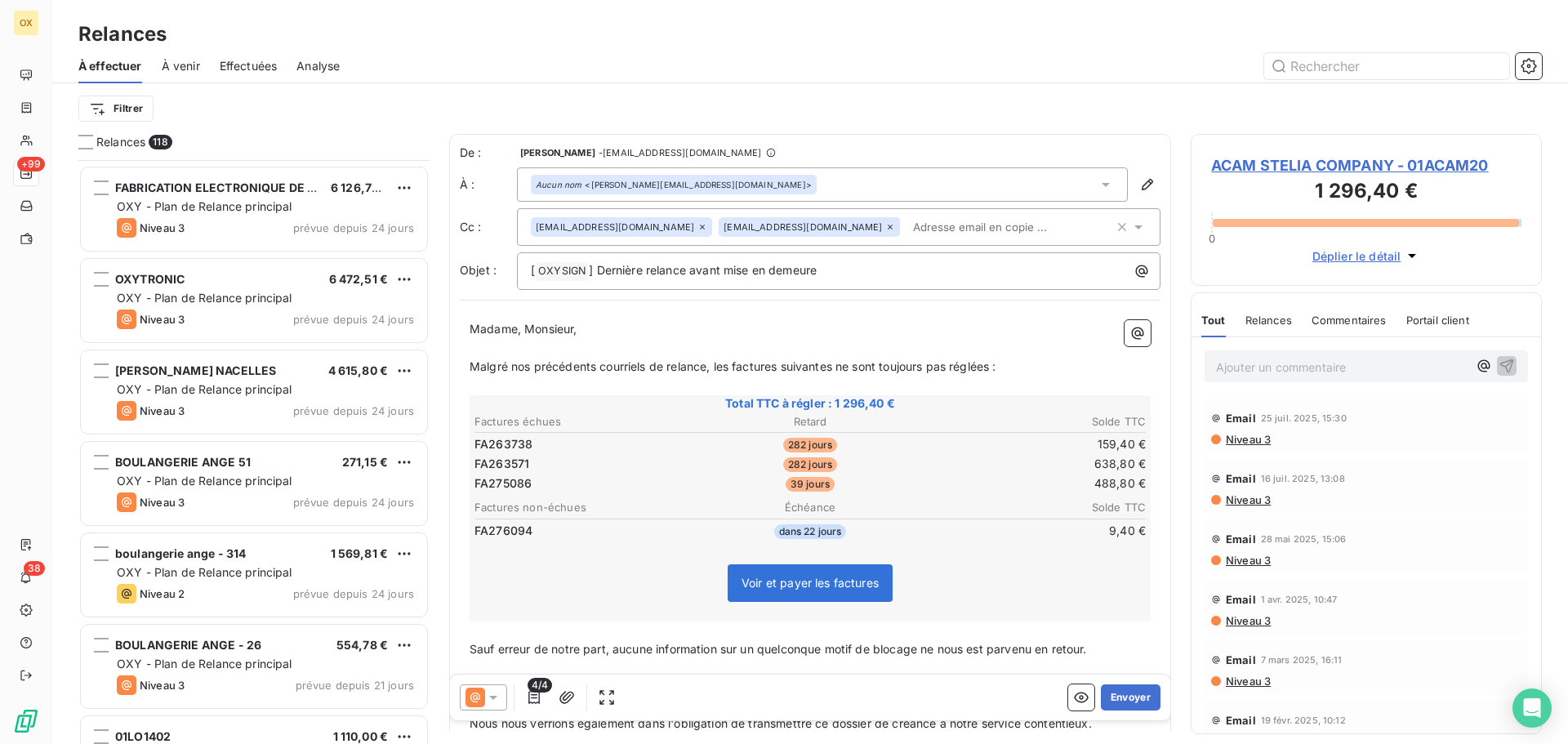
scroll to position [5307, 0]
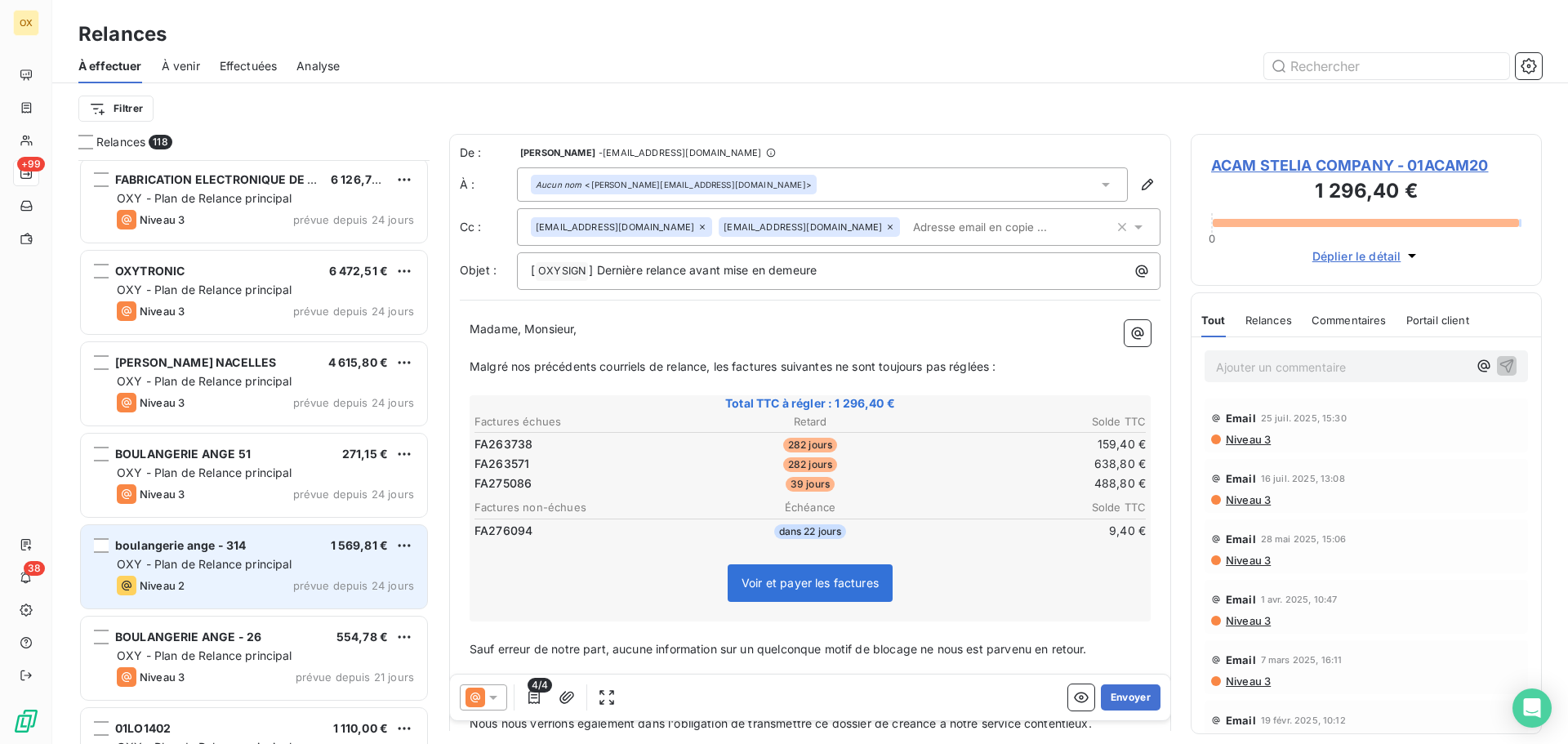
click at [272, 555] on div "boulangerie ange - 314 1 569,81 € OXY - Plan de Relance principal Niveau 2 prév…" at bounding box center [254, 567] width 347 height 84
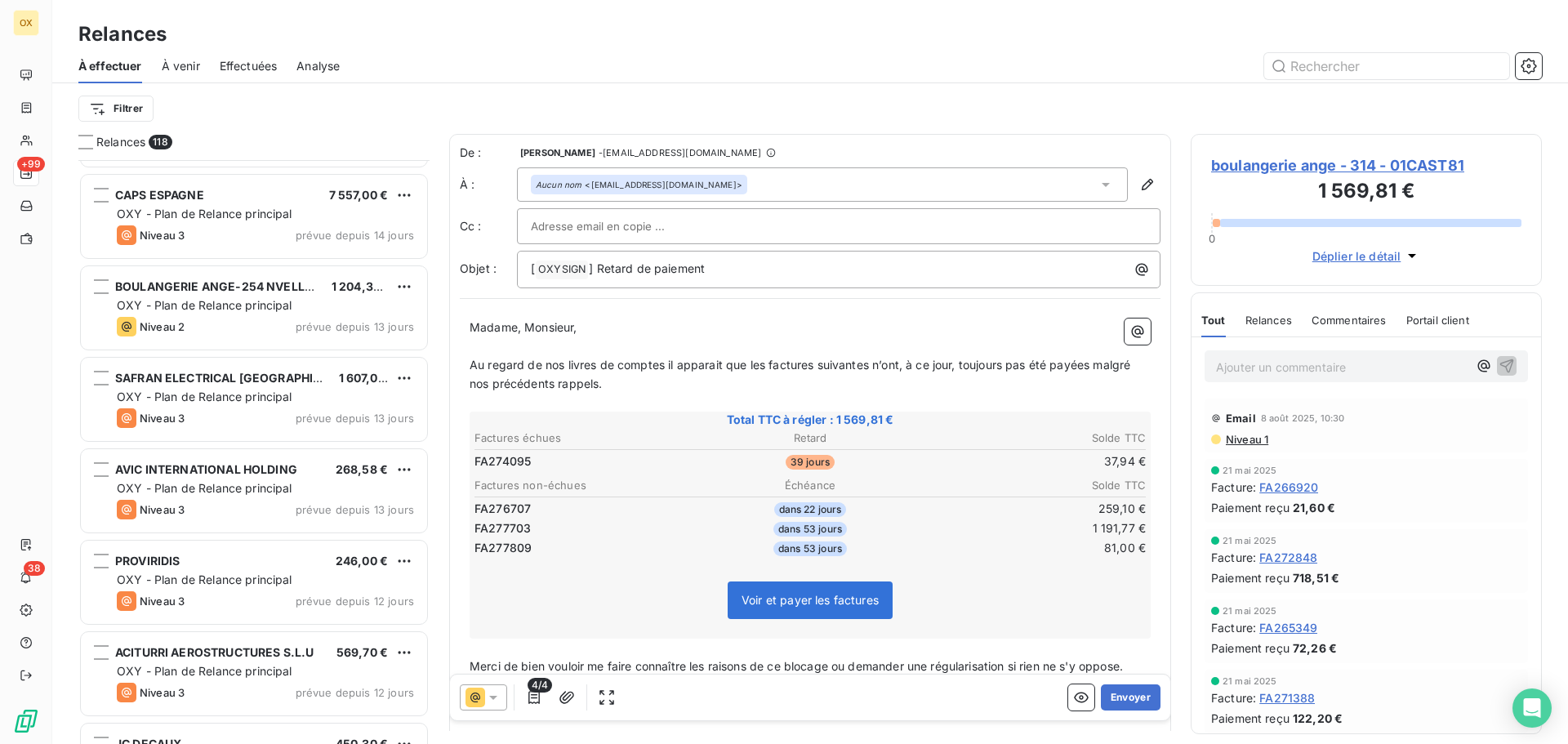
scroll to position [6123, 0]
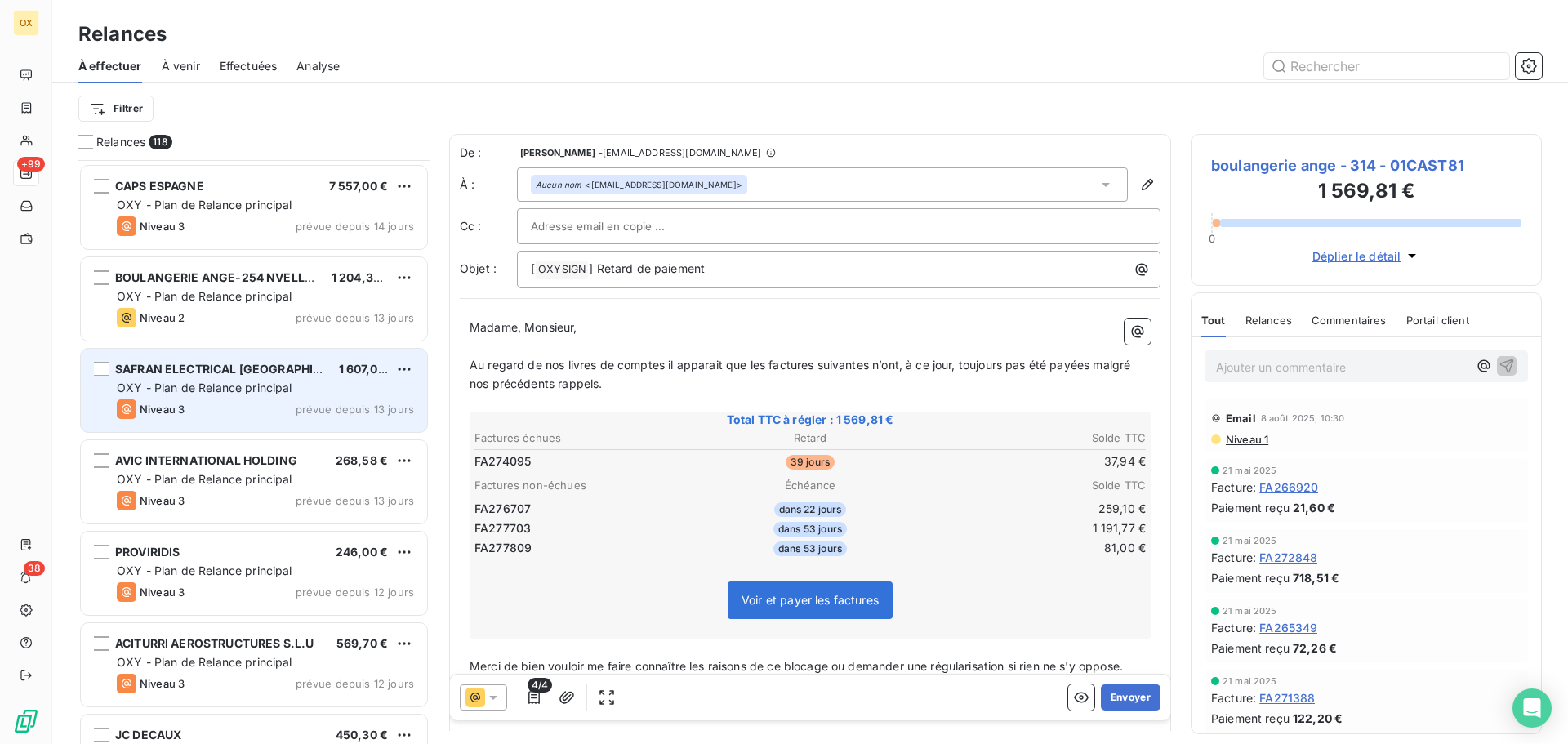
click at [320, 384] on div "OXY - Plan de Relance principal" at bounding box center [265, 387] width 297 height 16
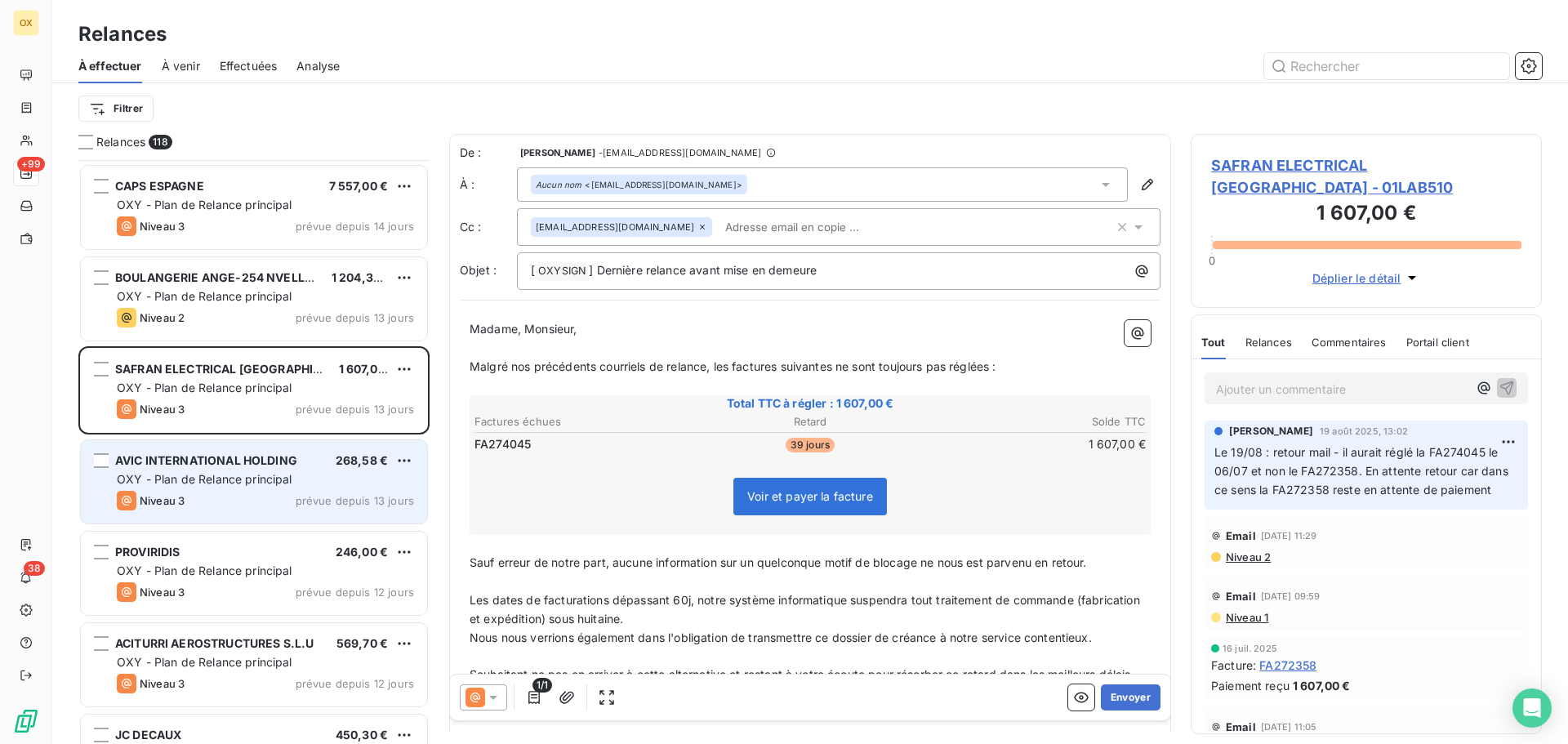
click at [283, 471] on div "OXY - Plan de Relance principal" at bounding box center [265, 479] width 297 height 16
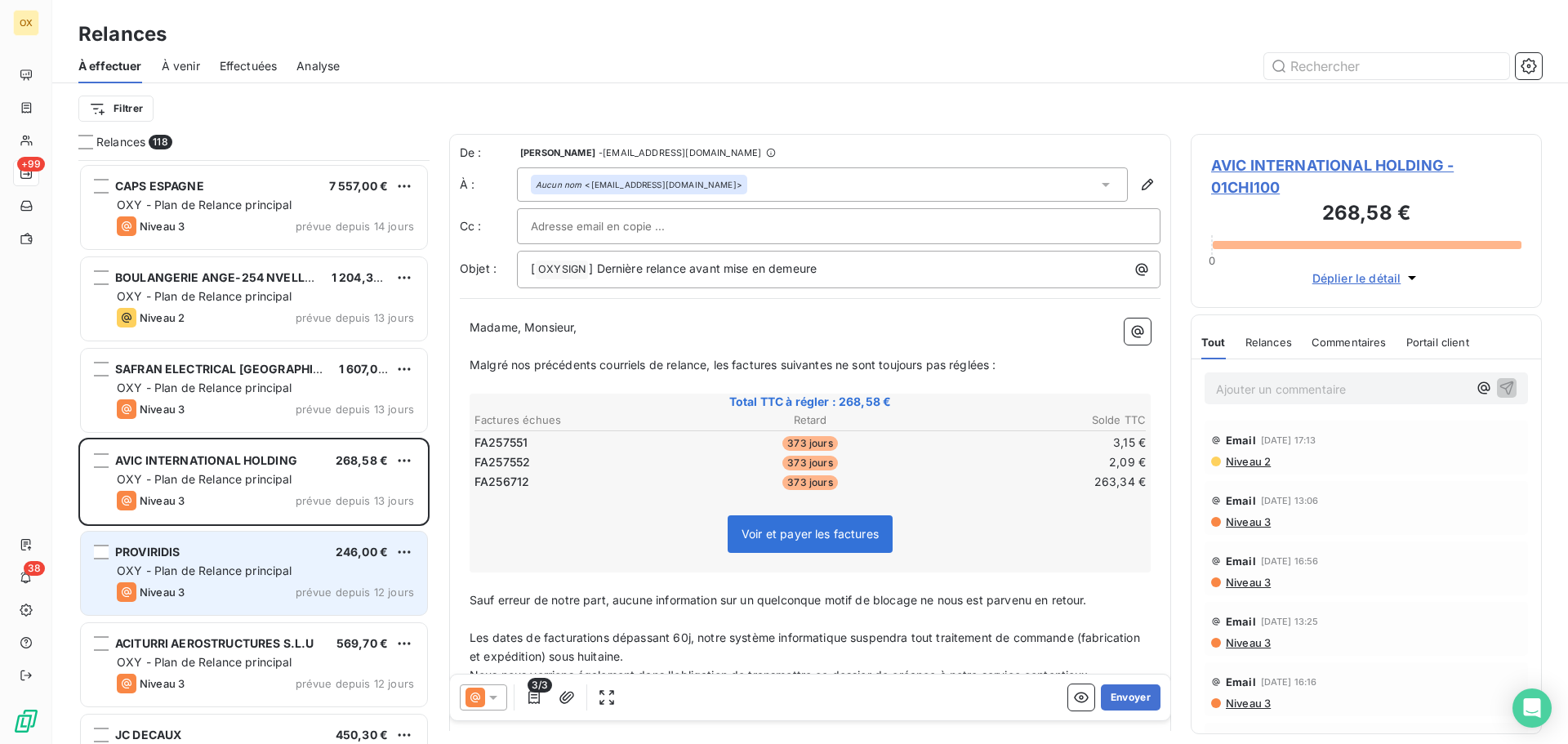
click at [231, 561] on div "PROVIRIDIS 246,00 € OXY - Plan de Relance principal Niveau 3 prévue depuis 12 j…" at bounding box center [254, 573] width 347 height 84
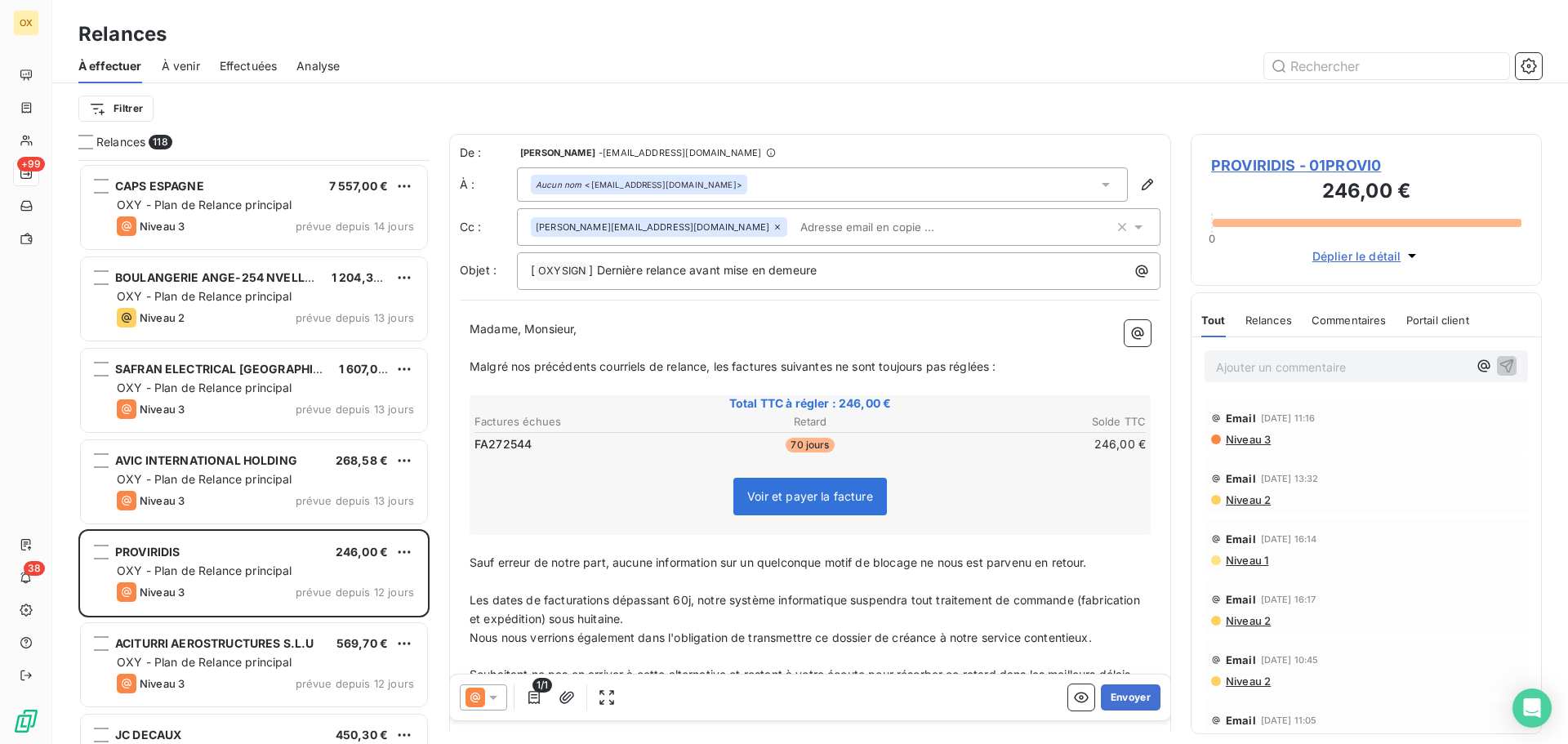
click at [1244, 167] on span "PROVIRIDIS - 01PROVI0" at bounding box center [1367, 166] width 311 height 22
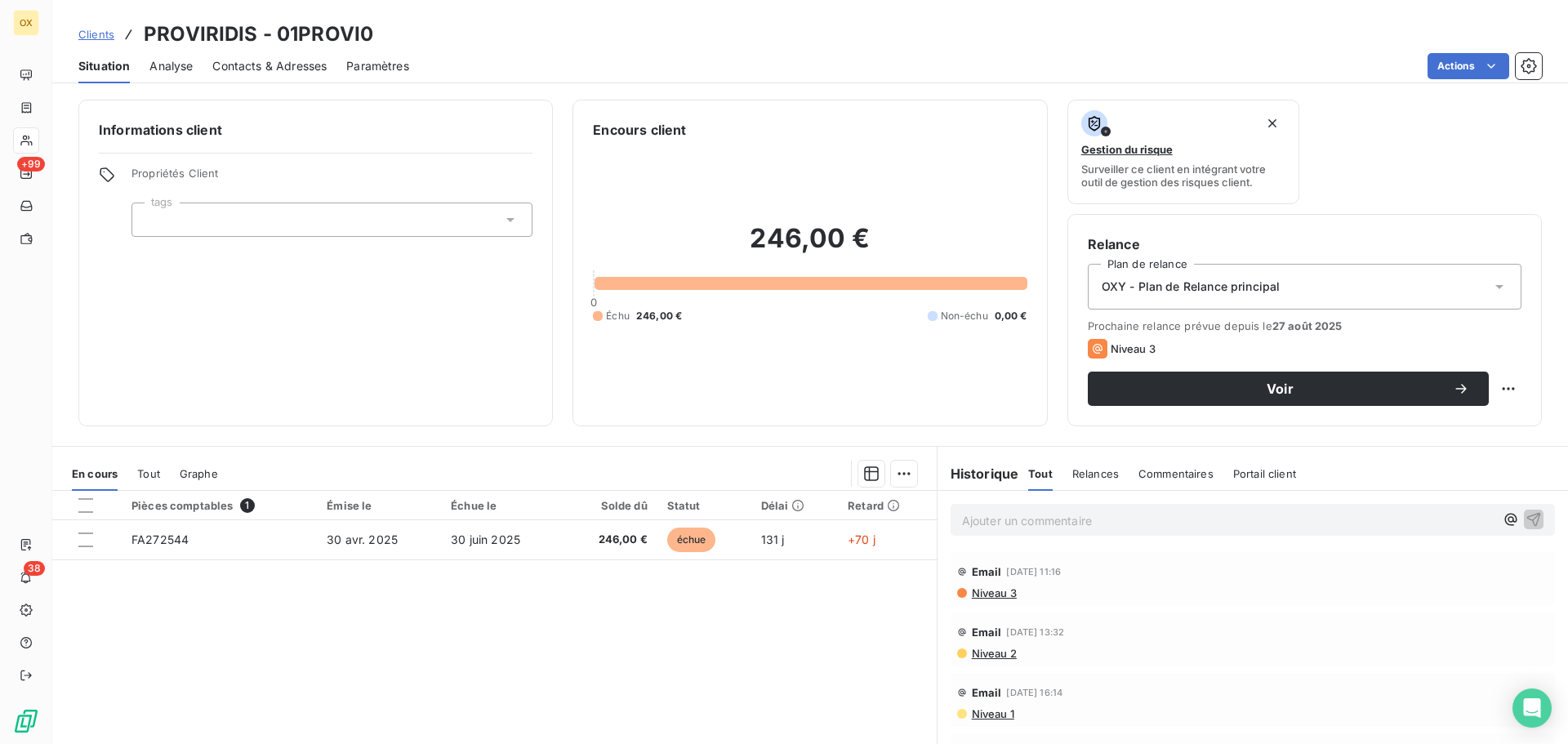
click at [318, 63] on span "Contacts & Adresses" at bounding box center [270, 66] width 114 height 16
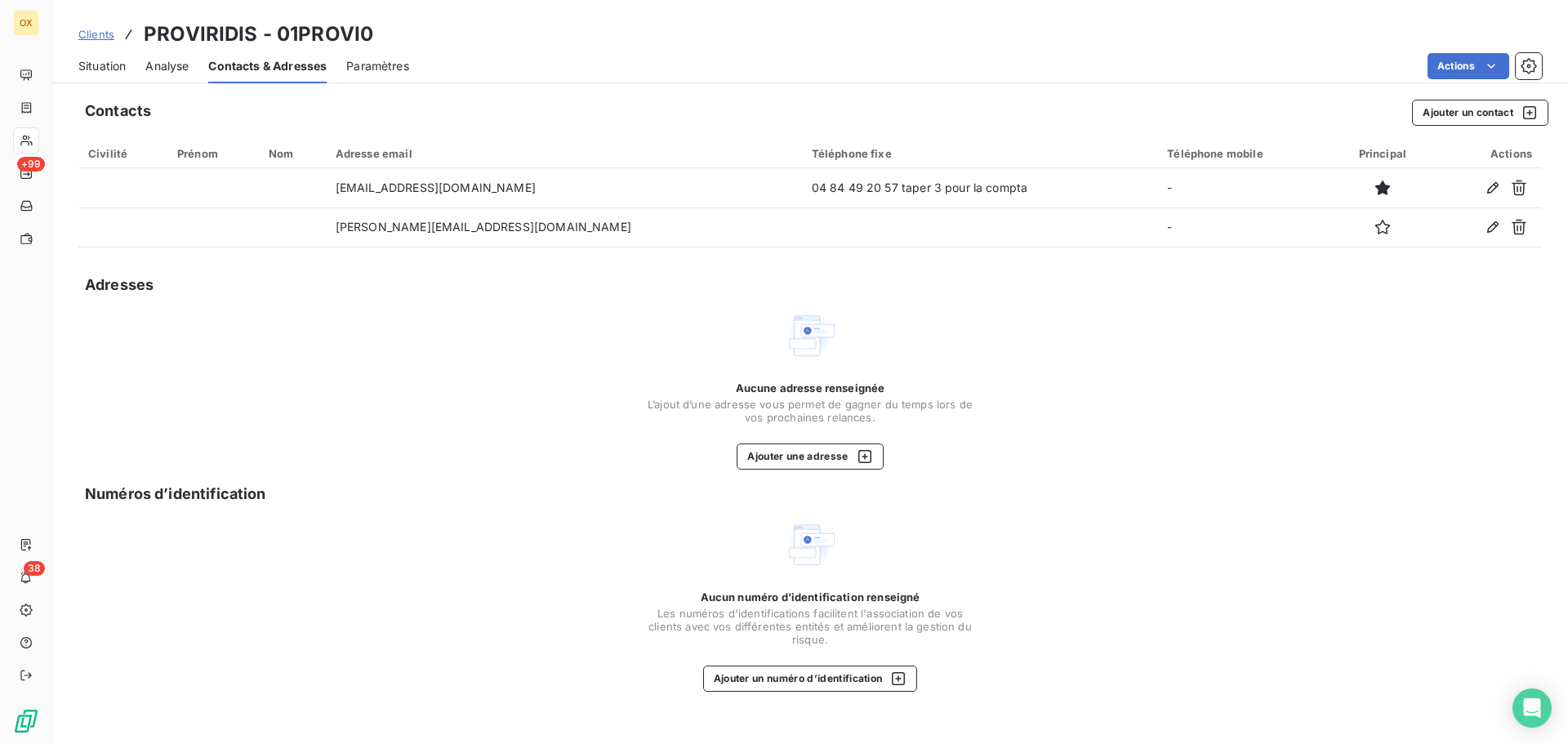
click at [104, 67] on span "Situation" at bounding box center [102, 66] width 47 height 16
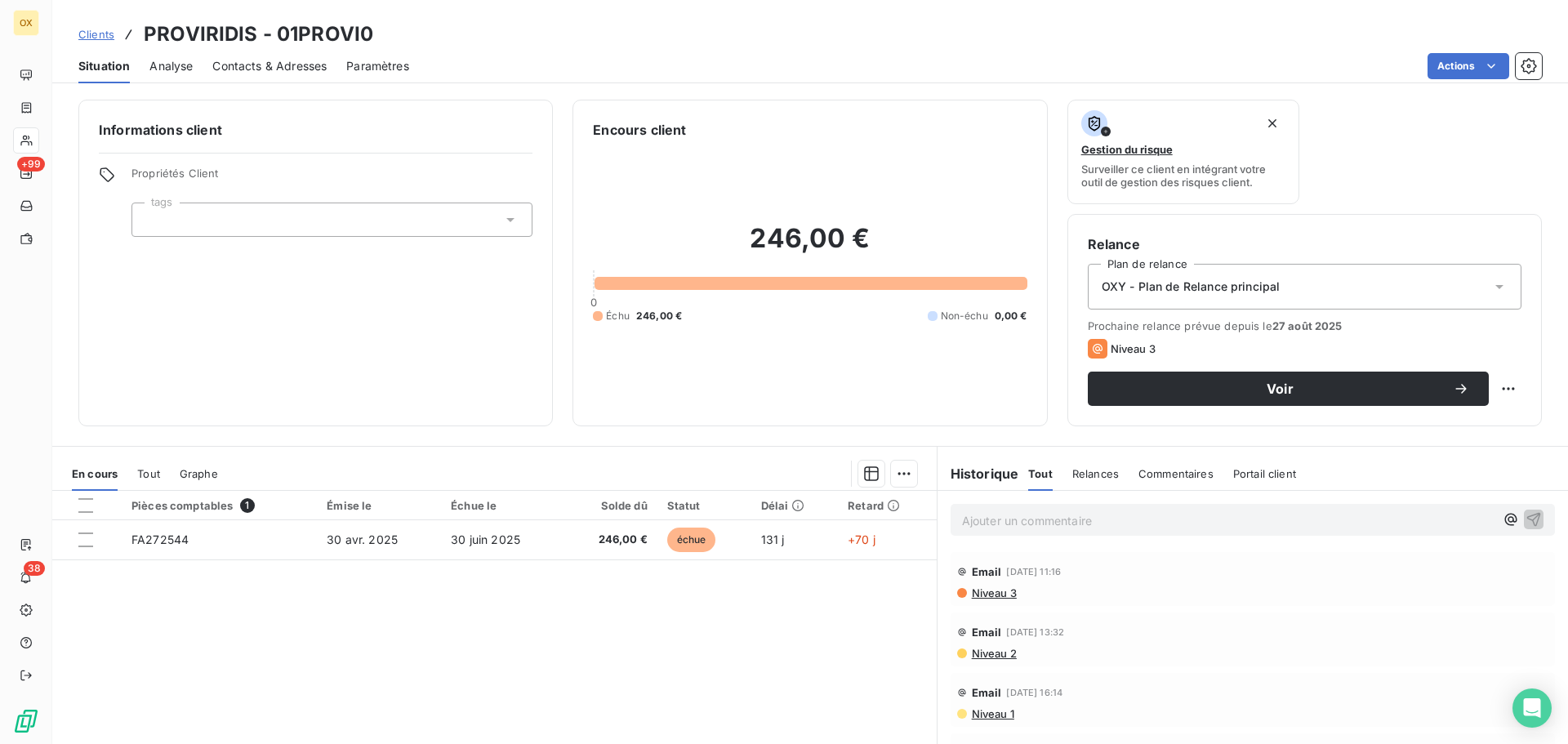
click at [267, 71] on span "Contacts & Adresses" at bounding box center [270, 66] width 114 height 16
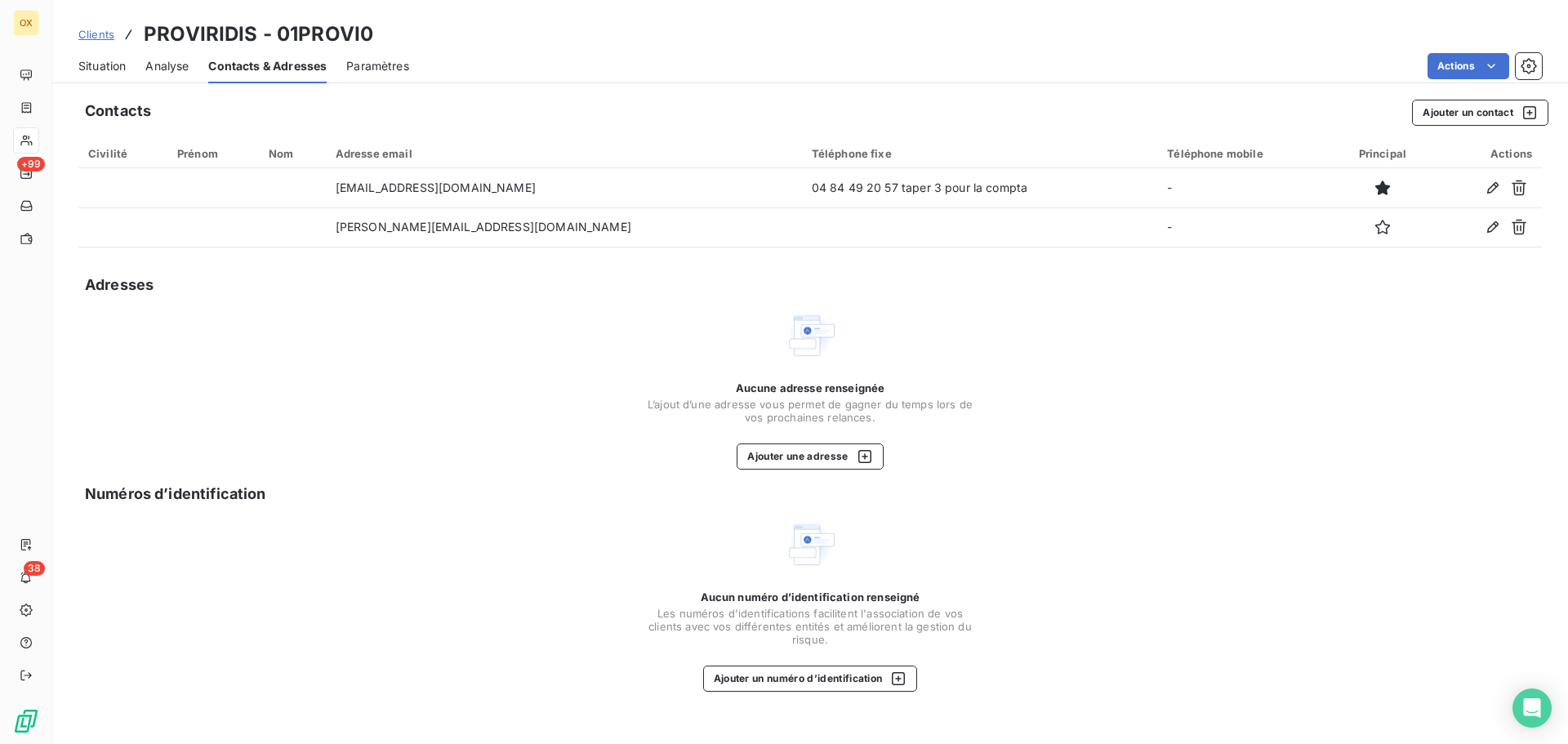
click at [110, 74] on div "Situation" at bounding box center [102, 66] width 47 height 34
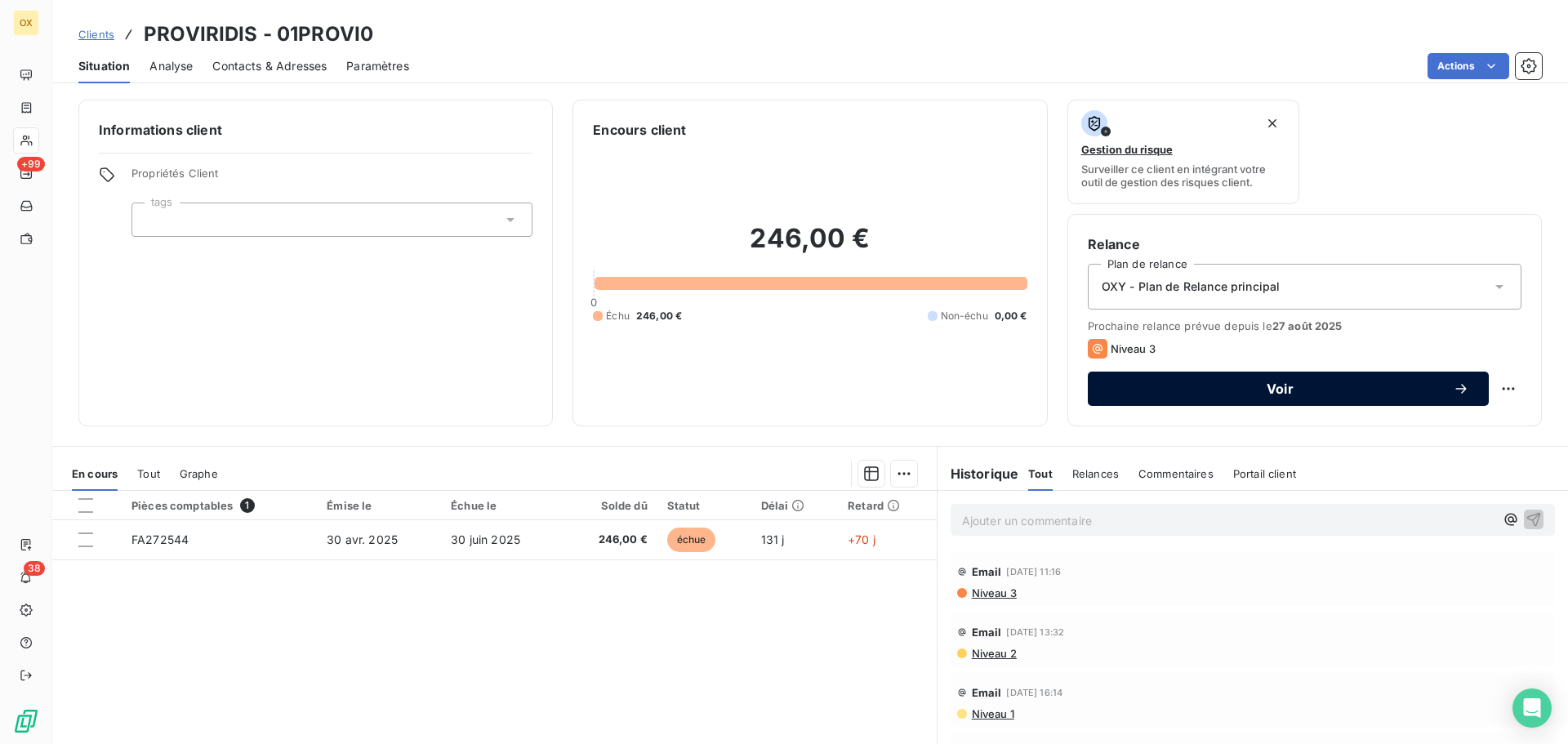
click at [1298, 383] on span "Voir" at bounding box center [1279, 388] width 346 height 13
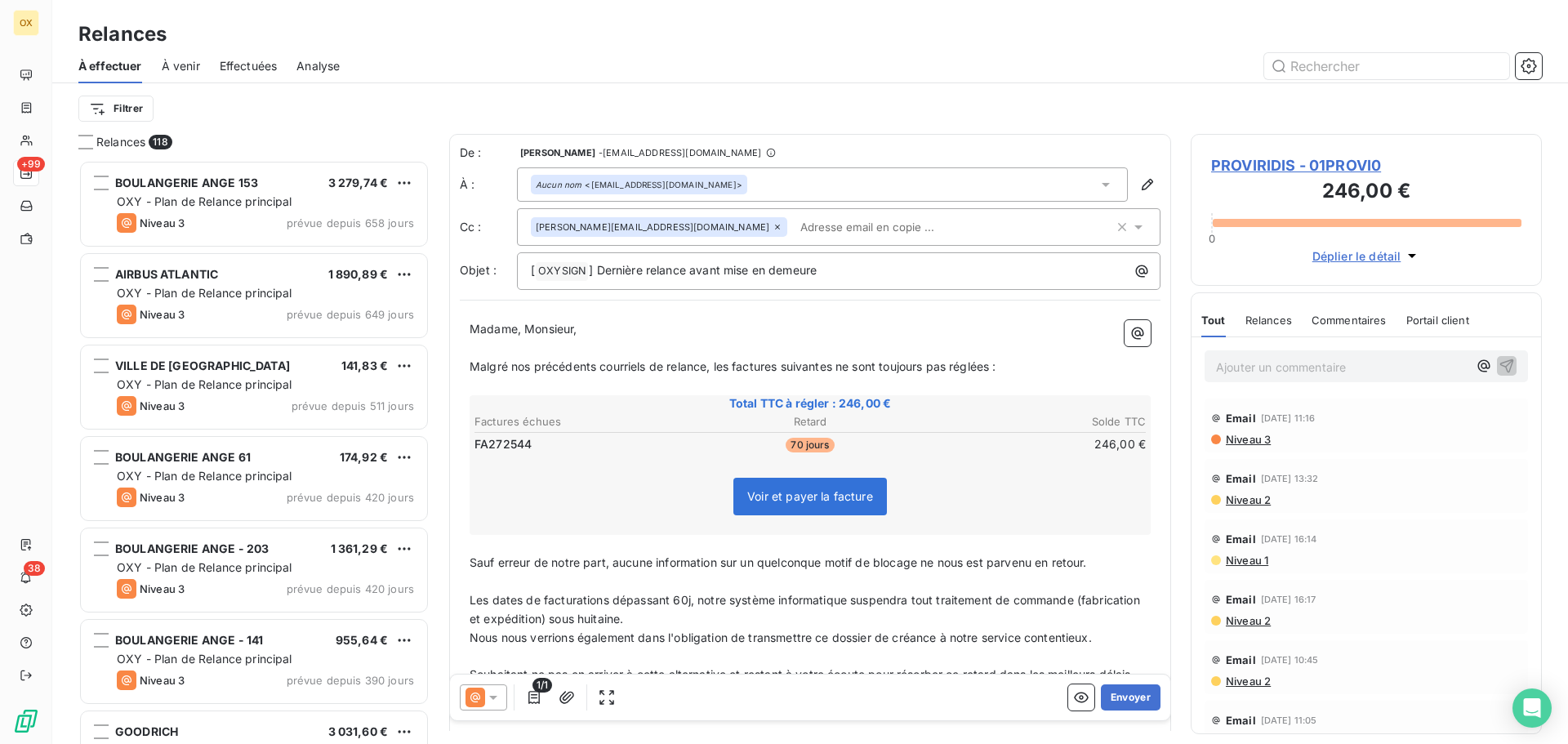
click at [772, 224] on icon at bounding box center [777, 226] width 9 height 9
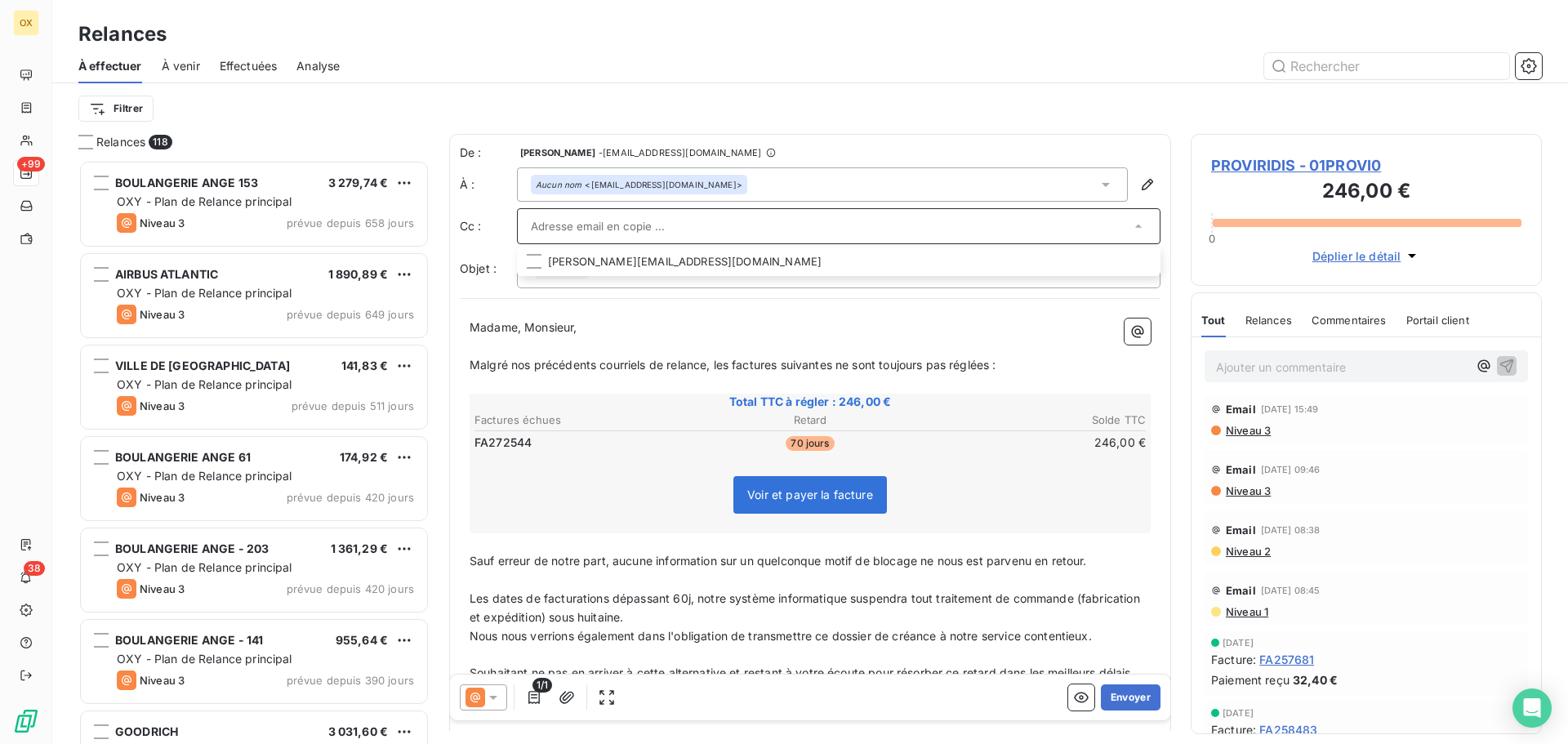
scroll to position [490, 0]
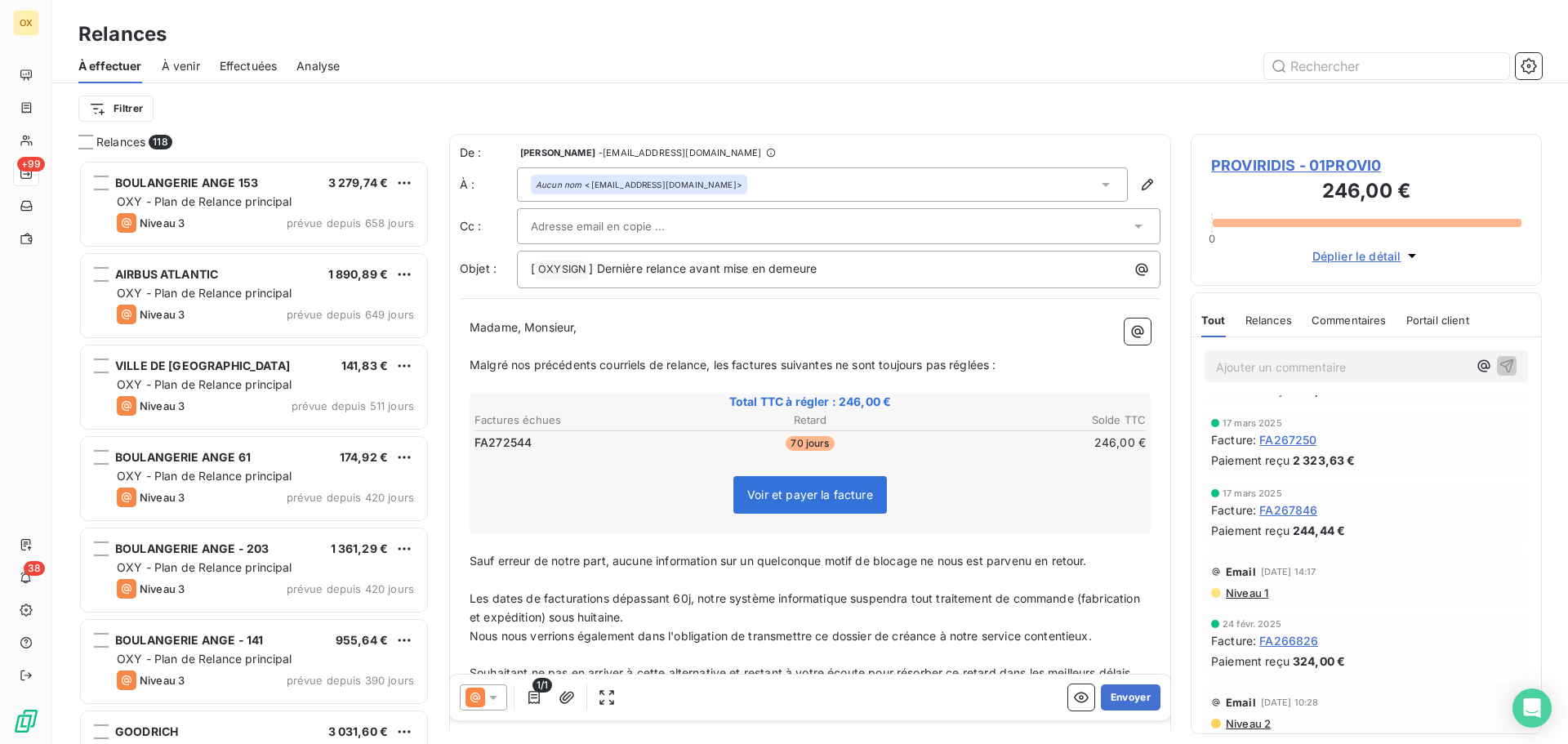
click at [732, 363] on span "Malgré nos précédents courriels de relance, les factures suivantes ne sont touj…" at bounding box center [732, 364] width 527 height 14
click at [773, 360] on span "Malgré nos précédents courriels de relance, la factures suivantes ne sont toujo…" at bounding box center [729, 364] width 520 height 14
click at [824, 367] on span "Malgré nos précédents courriels de relance, la facture suivantes ne sont toujou…" at bounding box center [726, 364] width 515 height 14
click at [858, 366] on span "Malgré nos précédents courriels de relance, la facture suivante ne sont toujour…" at bounding box center [724, 364] width 509 height 14
click at [964, 357] on span "Malgré nos précédents courriels de relance, la facture suivante n'est toujours …" at bounding box center [717, 364] width 496 height 14
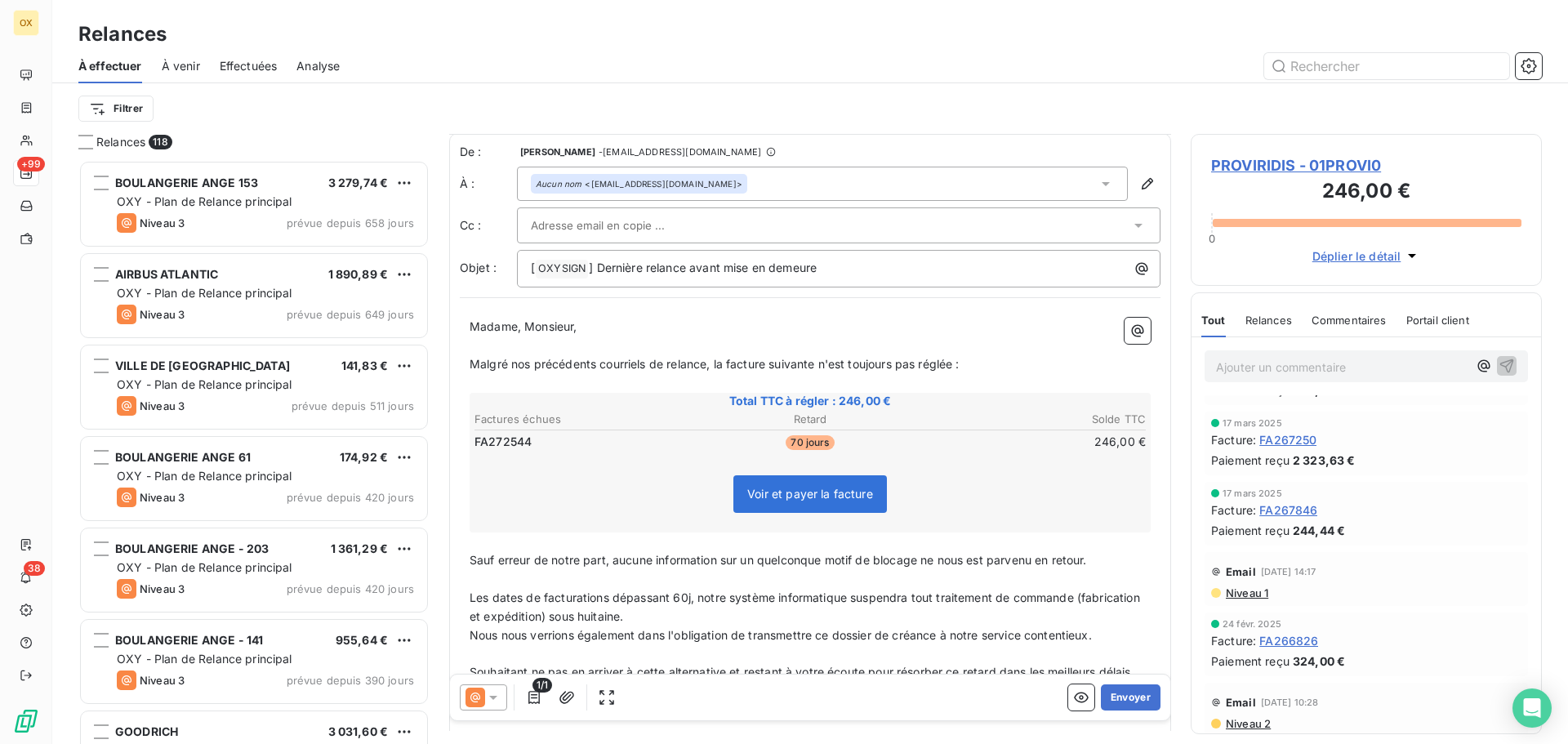
scroll to position [0, 0]
drag, startPoint x: 1132, startPoint y: 700, endPoint x: 1097, endPoint y: 687, distance: 37.3
click at [1110, 690] on button "Envoyer" at bounding box center [1131, 697] width 60 height 26
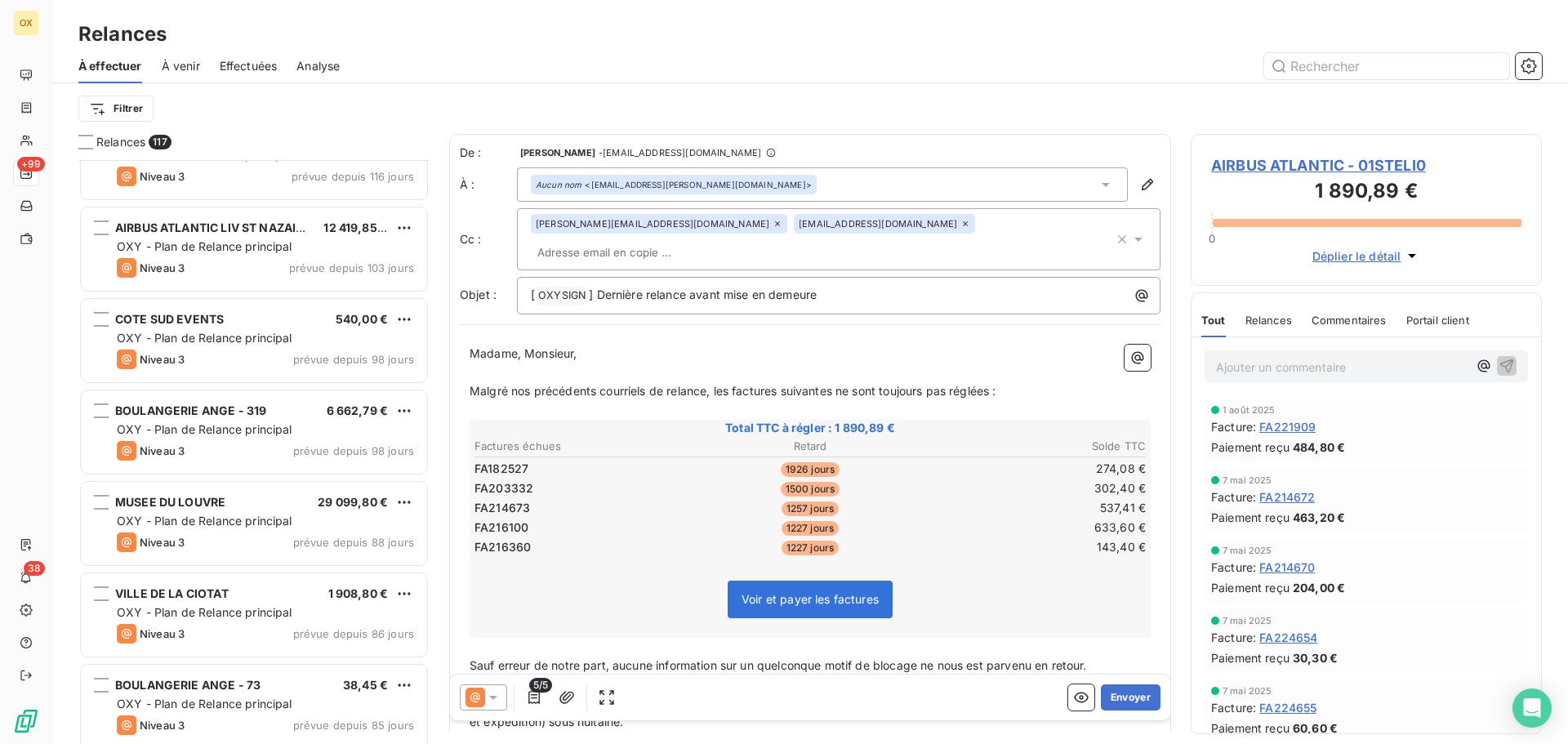
scroll to position [2369, 0]
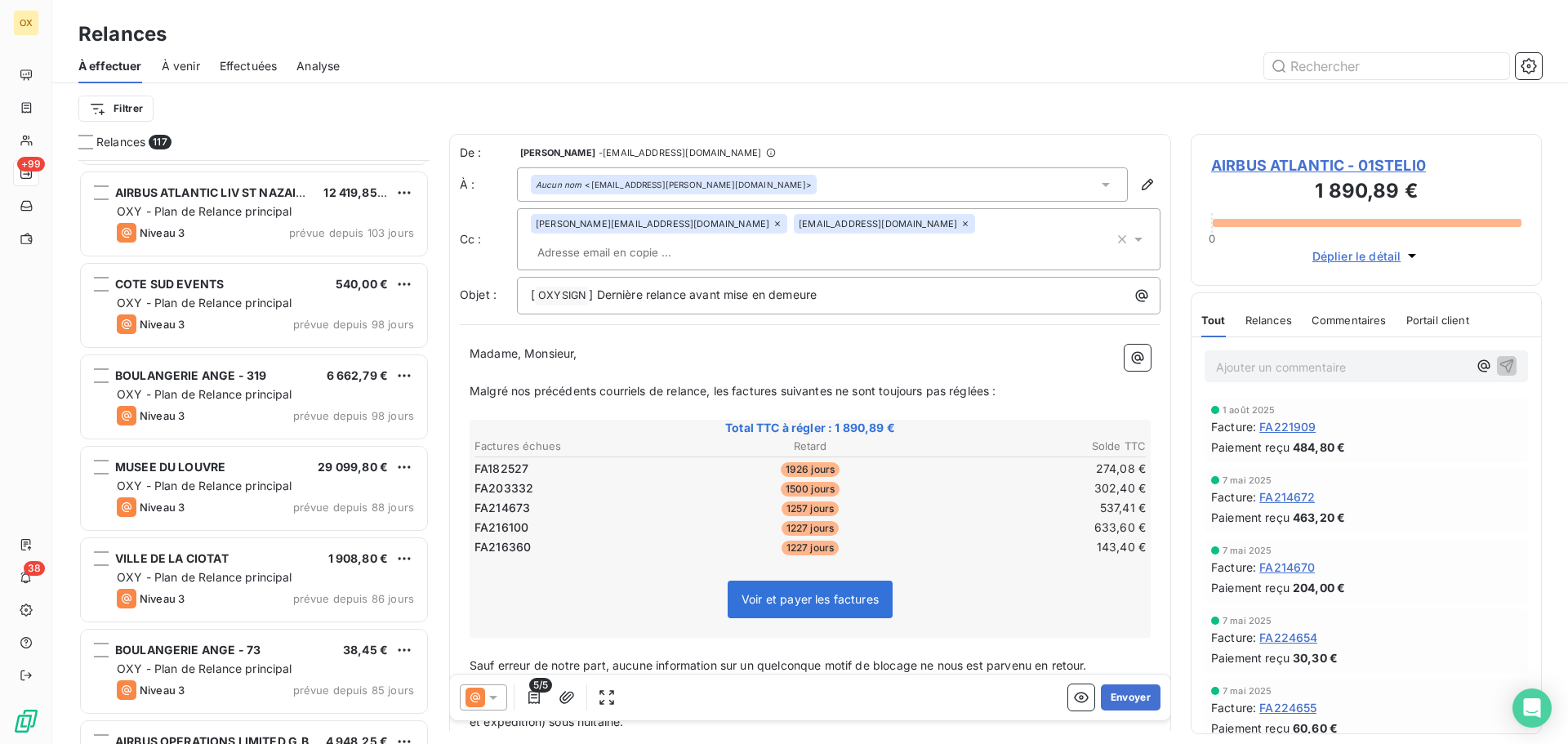
click at [277, 324] on div "Niveau 3 prévue depuis 98 jours" at bounding box center [265, 323] width 297 height 20
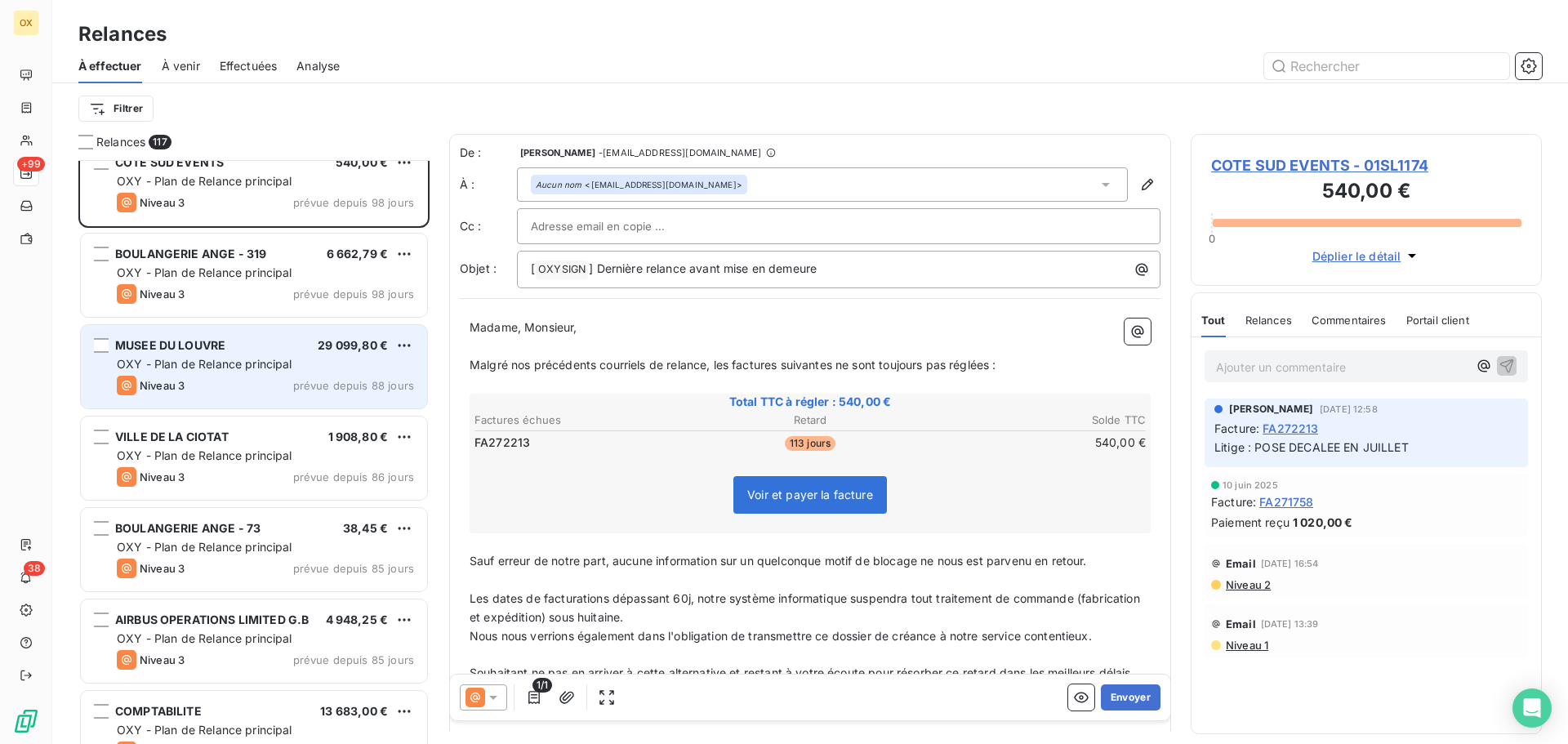
scroll to position [2531, 0]
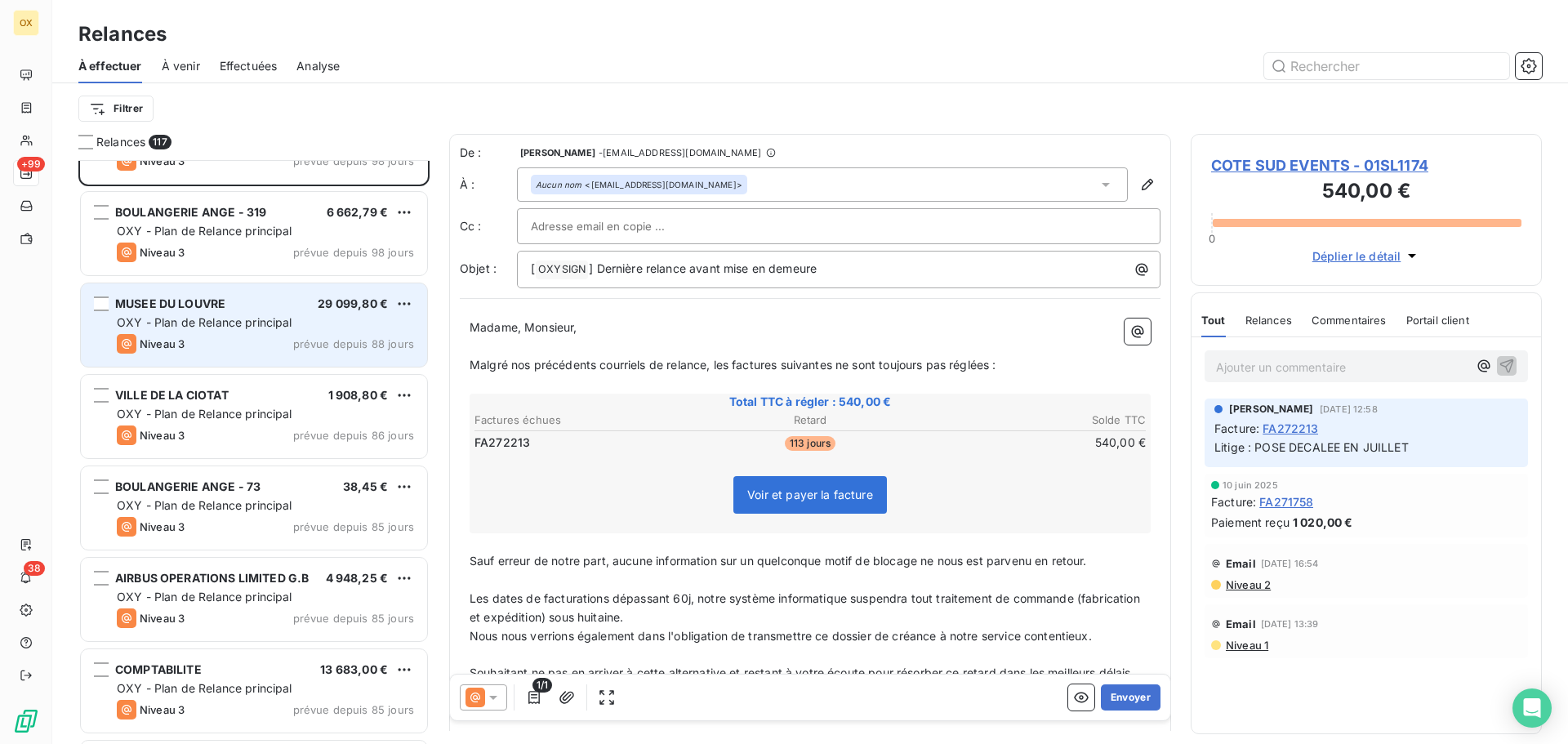
click at [244, 500] on span "OXY - Plan de Relance principal" at bounding box center [205, 505] width 176 height 14
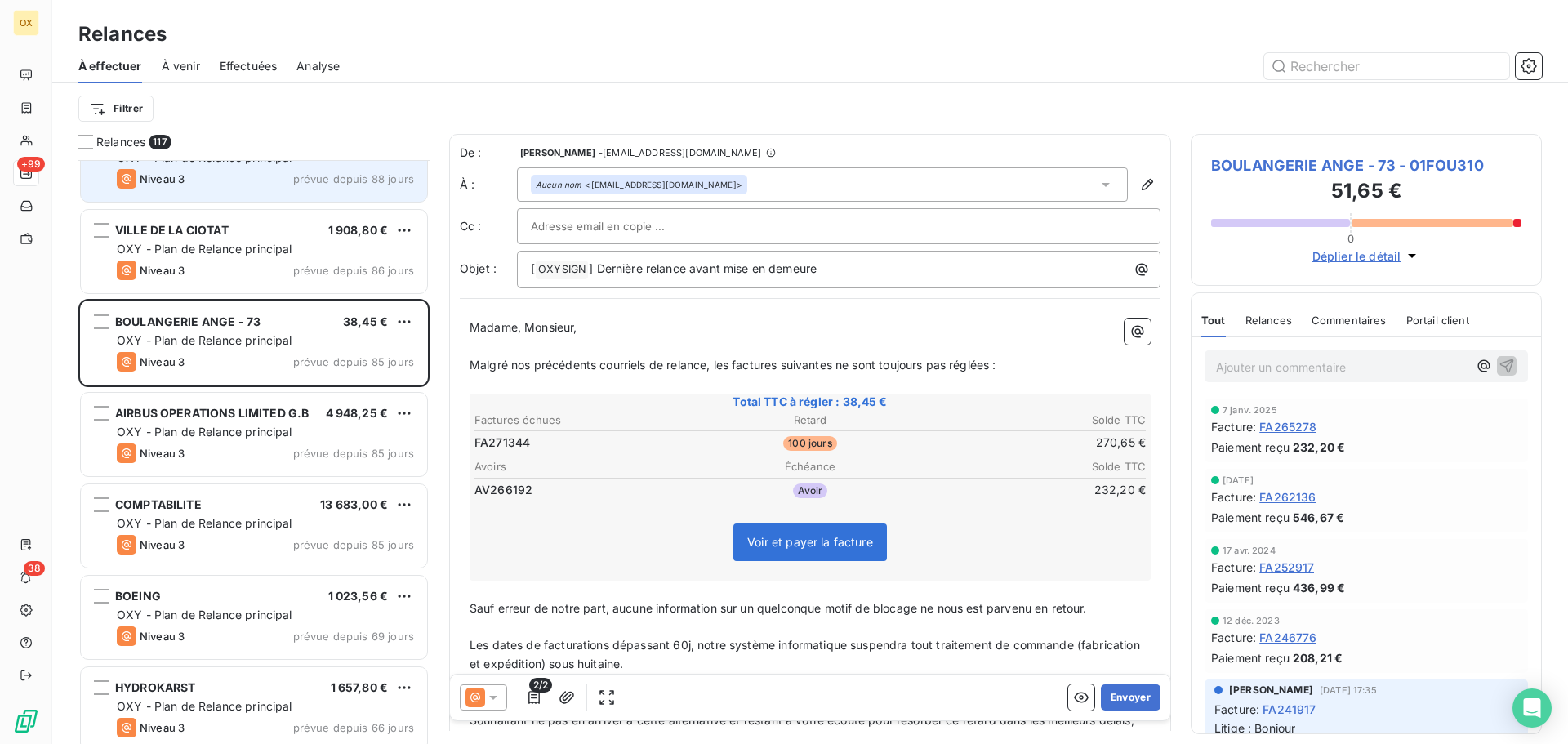
scroll to position [2776, 0]
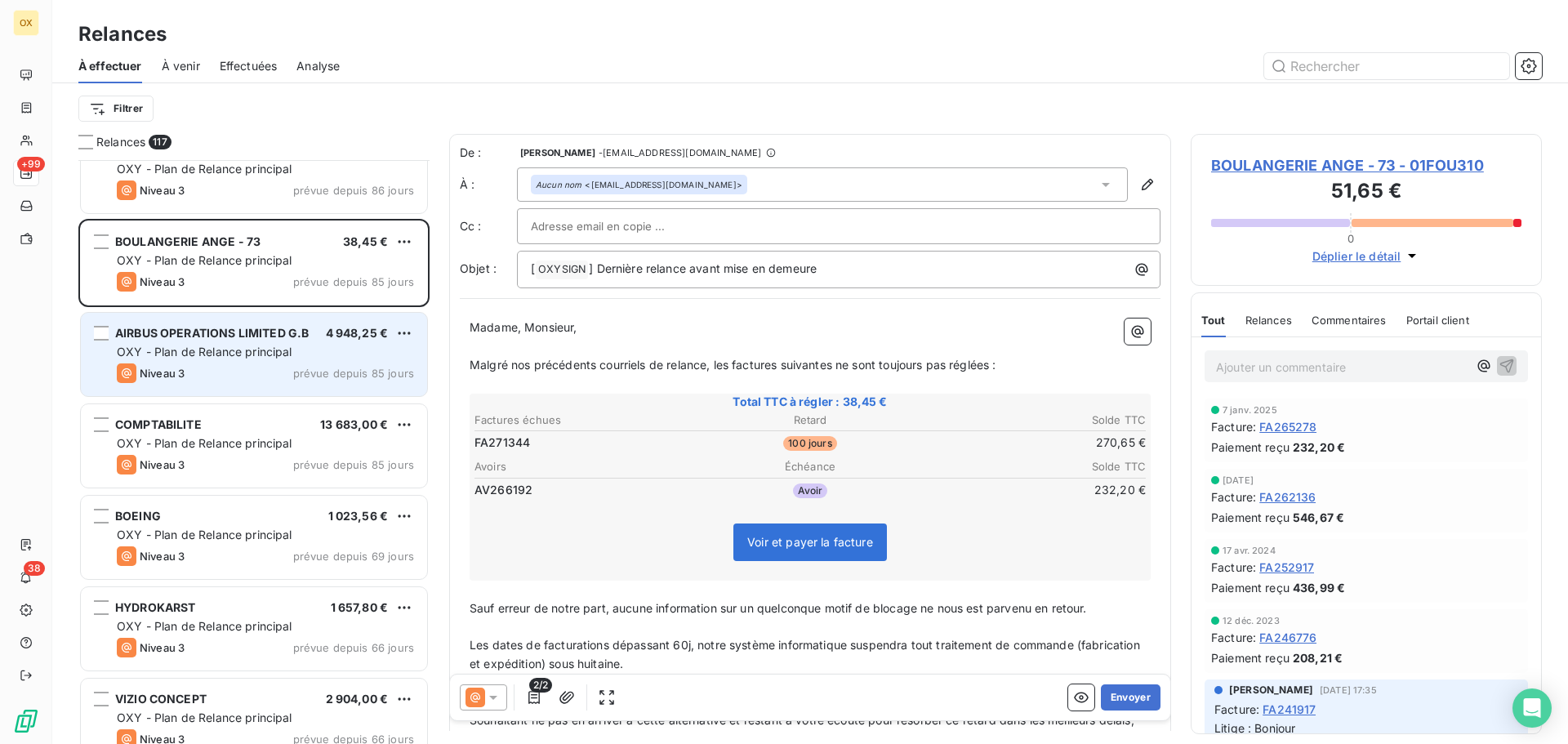
click at [301, 339] on span "AIRBUS OPERATIONS LIMITED G.B" at bounding box center [212, 333] width 194 height 14
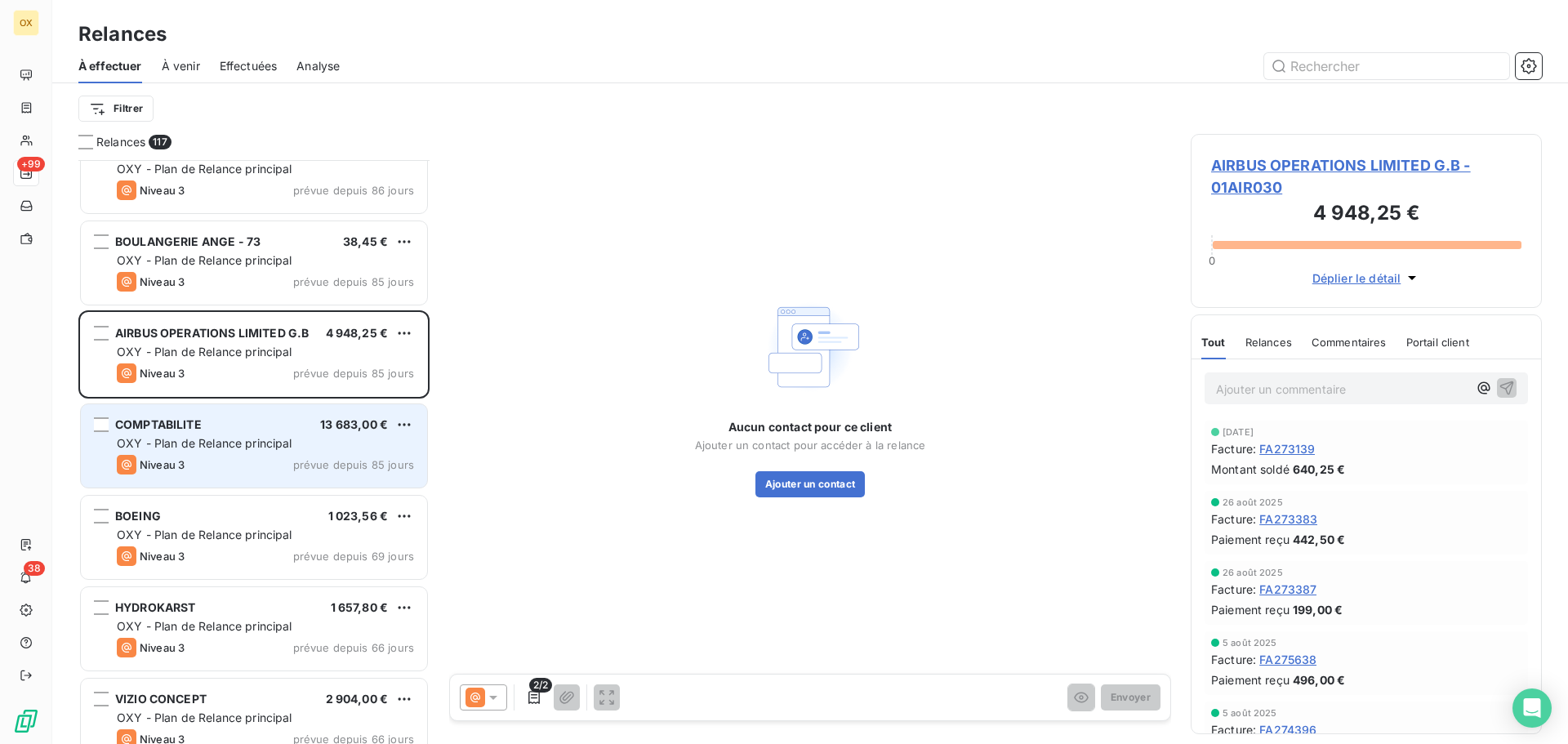
click at [271, 450] on div "OXY - Plan de Relance principal" at bounding box center [265, 443] width 297 height 16
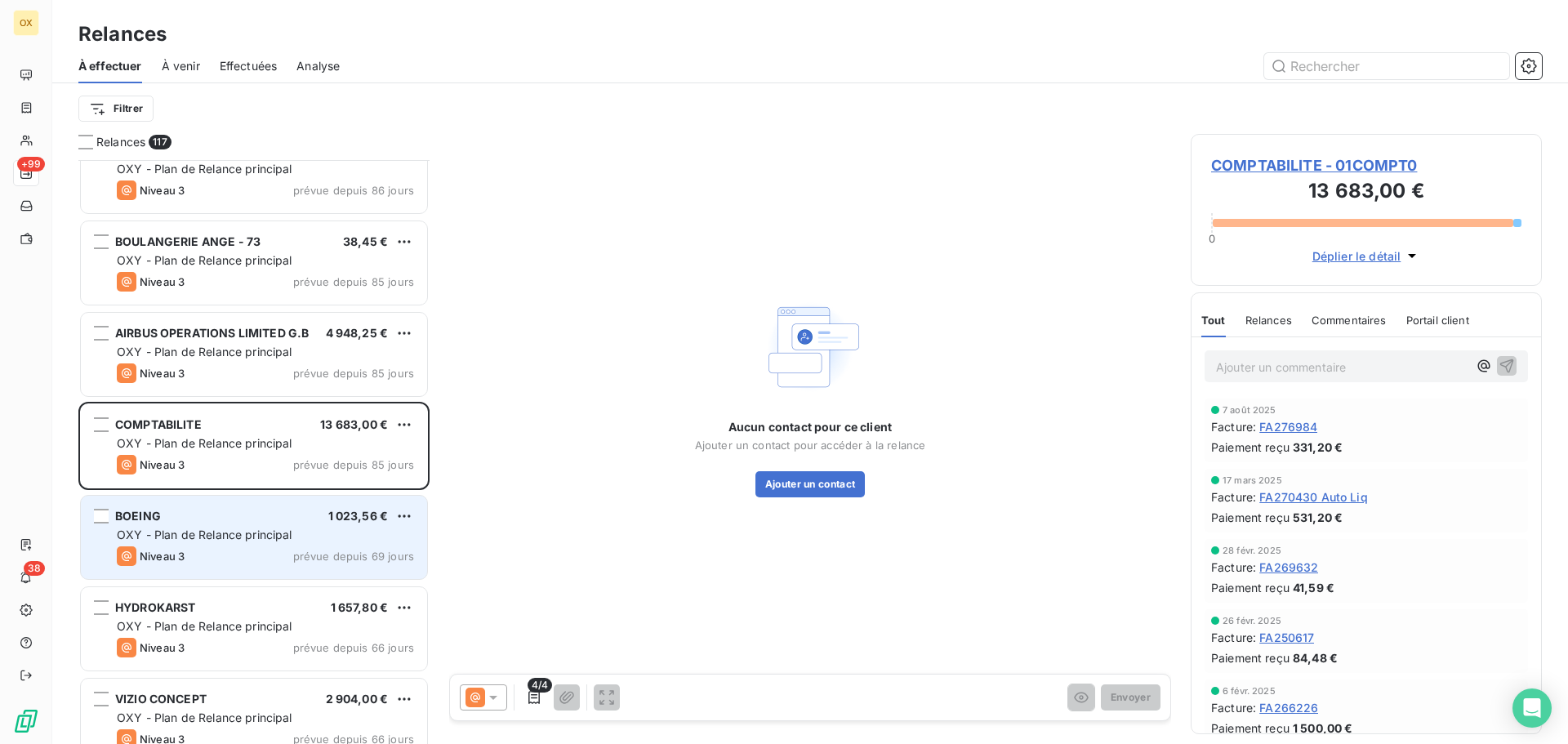
click at [243, 528] on span "OXY - Plan de Relance principal" at bounding box center [205, 534] width 176 height 14
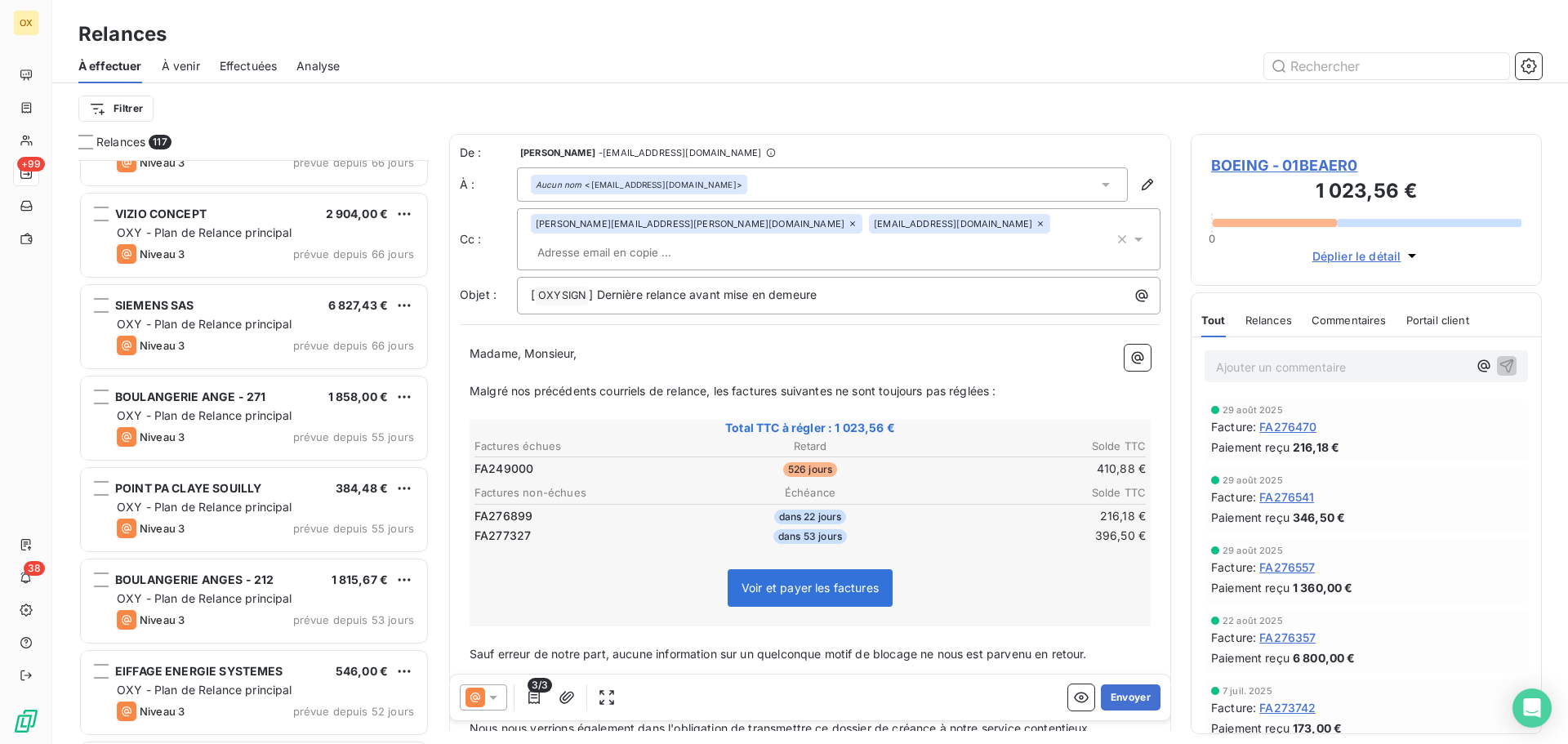
scroll to position [3266, 0]
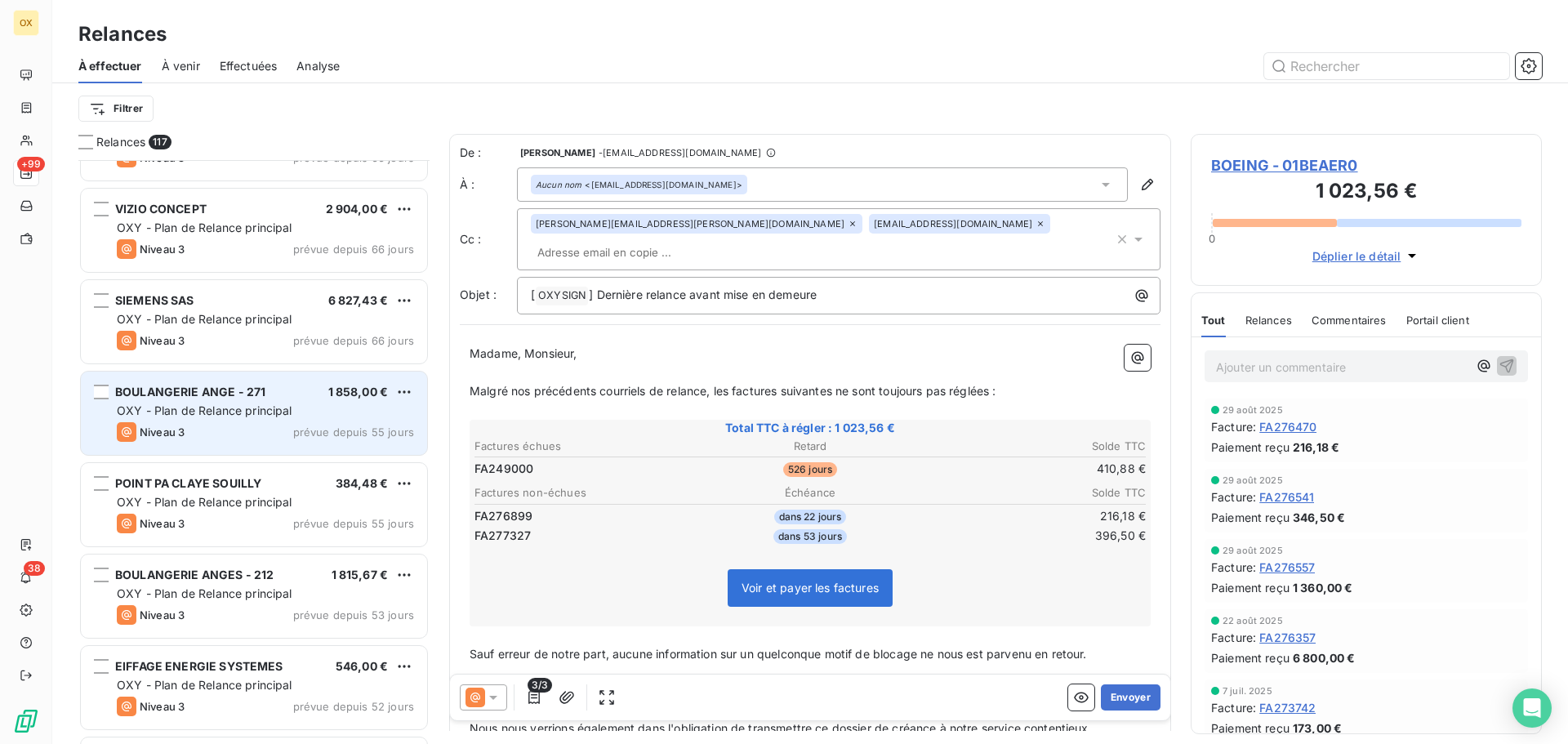
click at [255, 426] on div "Niveau 3 prévue depuis 55 jours" at bounding box center [265, 432] width 297 height 20
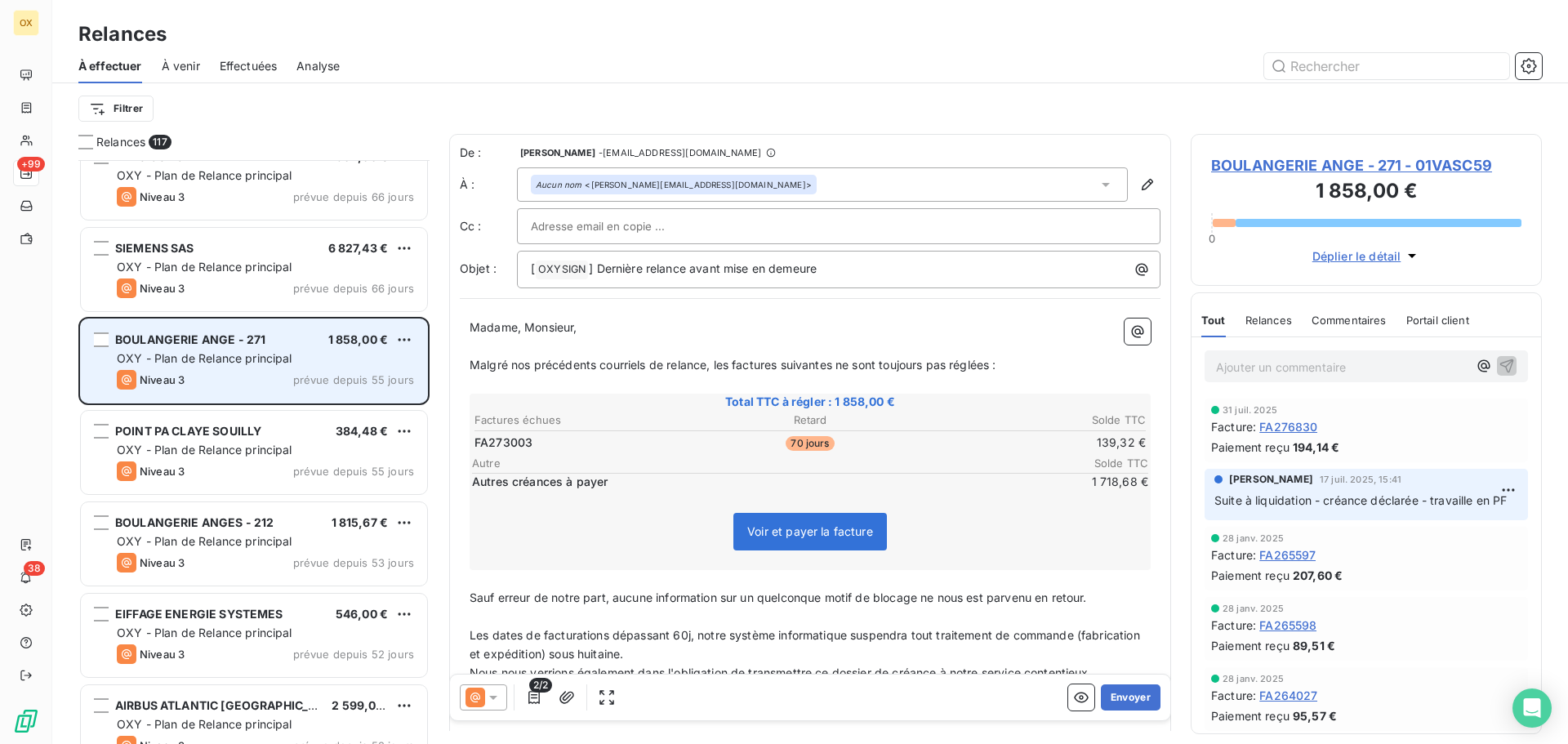
scroll to position [3348, 0]
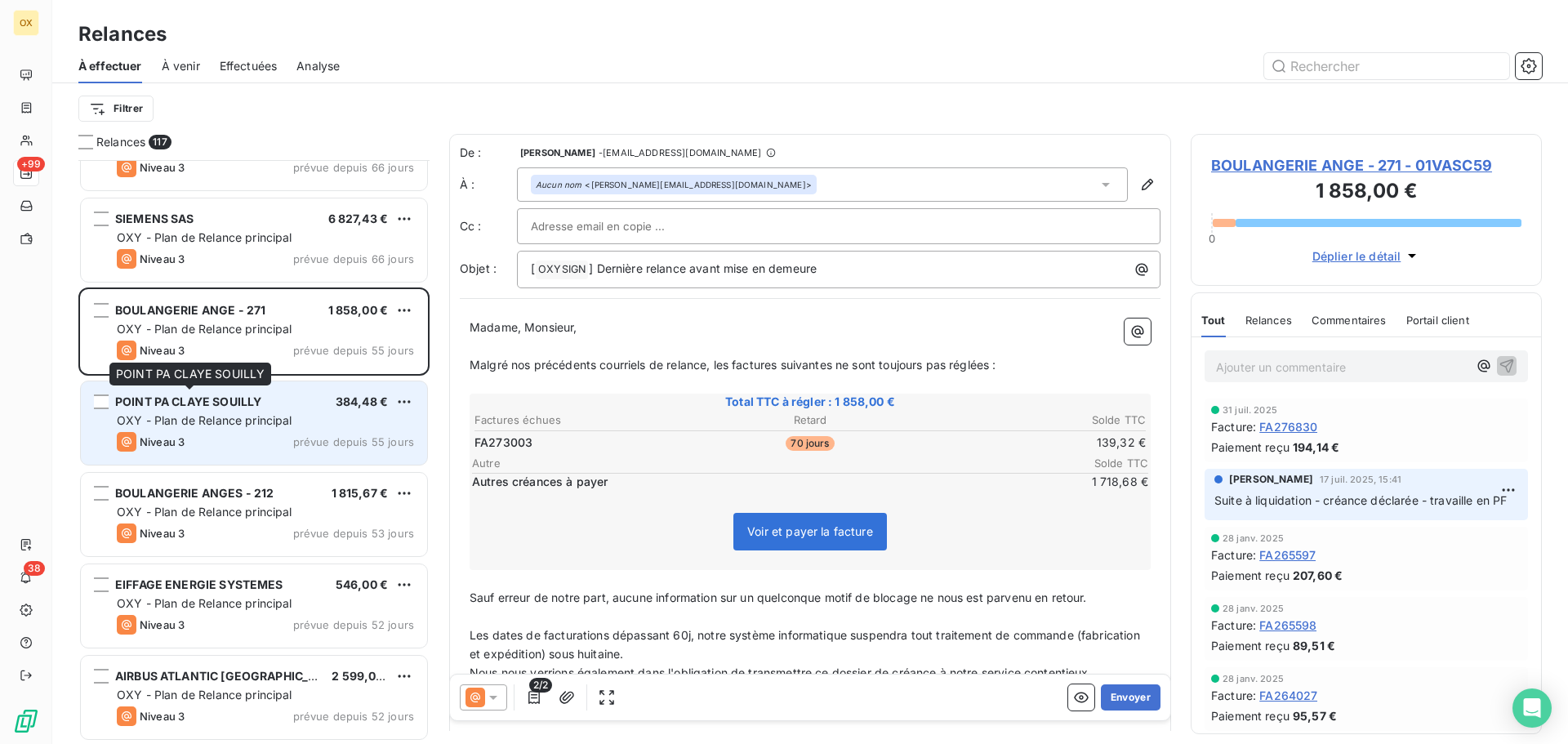
click at [251, 396] on span "POINT PA CLAYE SOUILLY" at bounding box center [188, 401] width 146 height 14
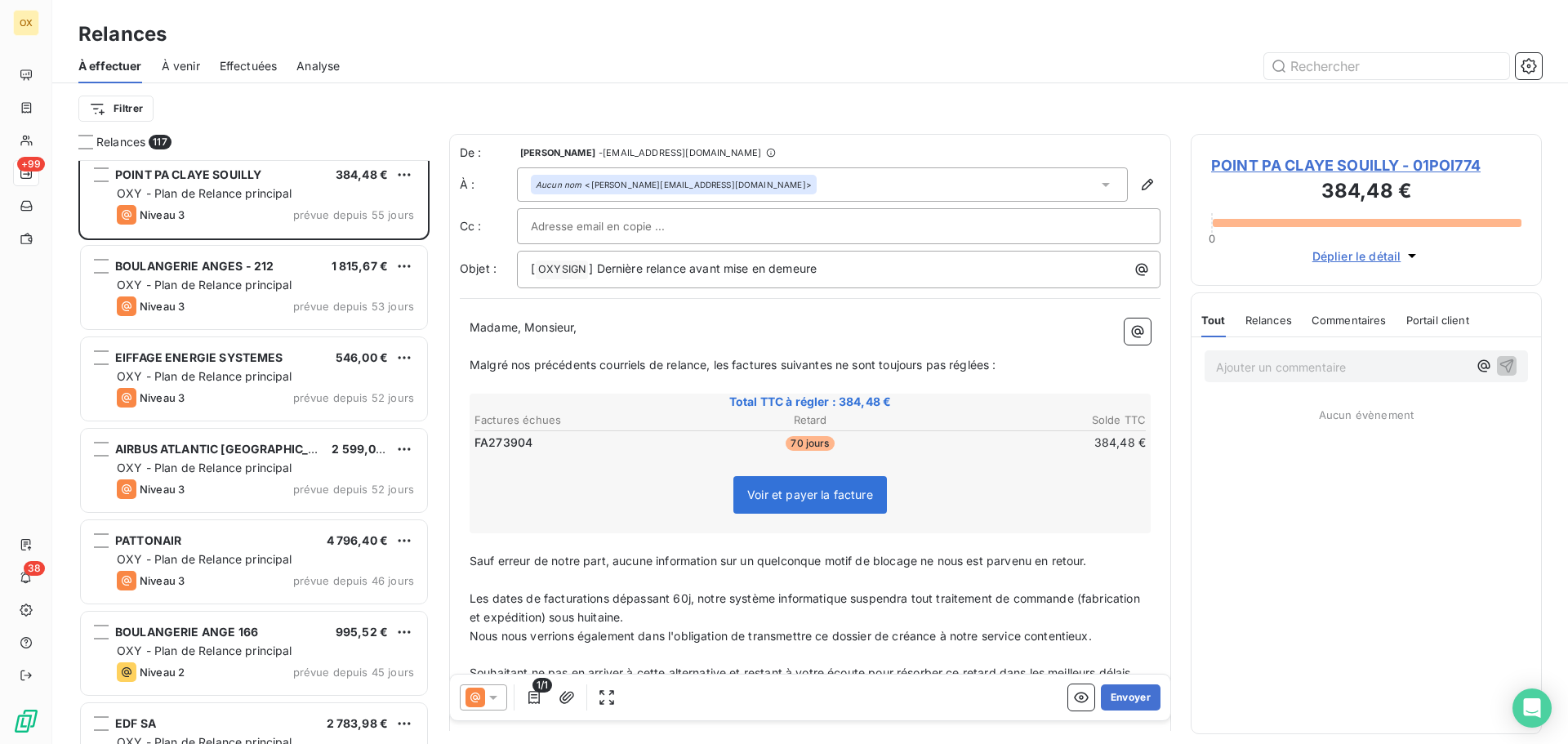
scroll to position [3593, 0]
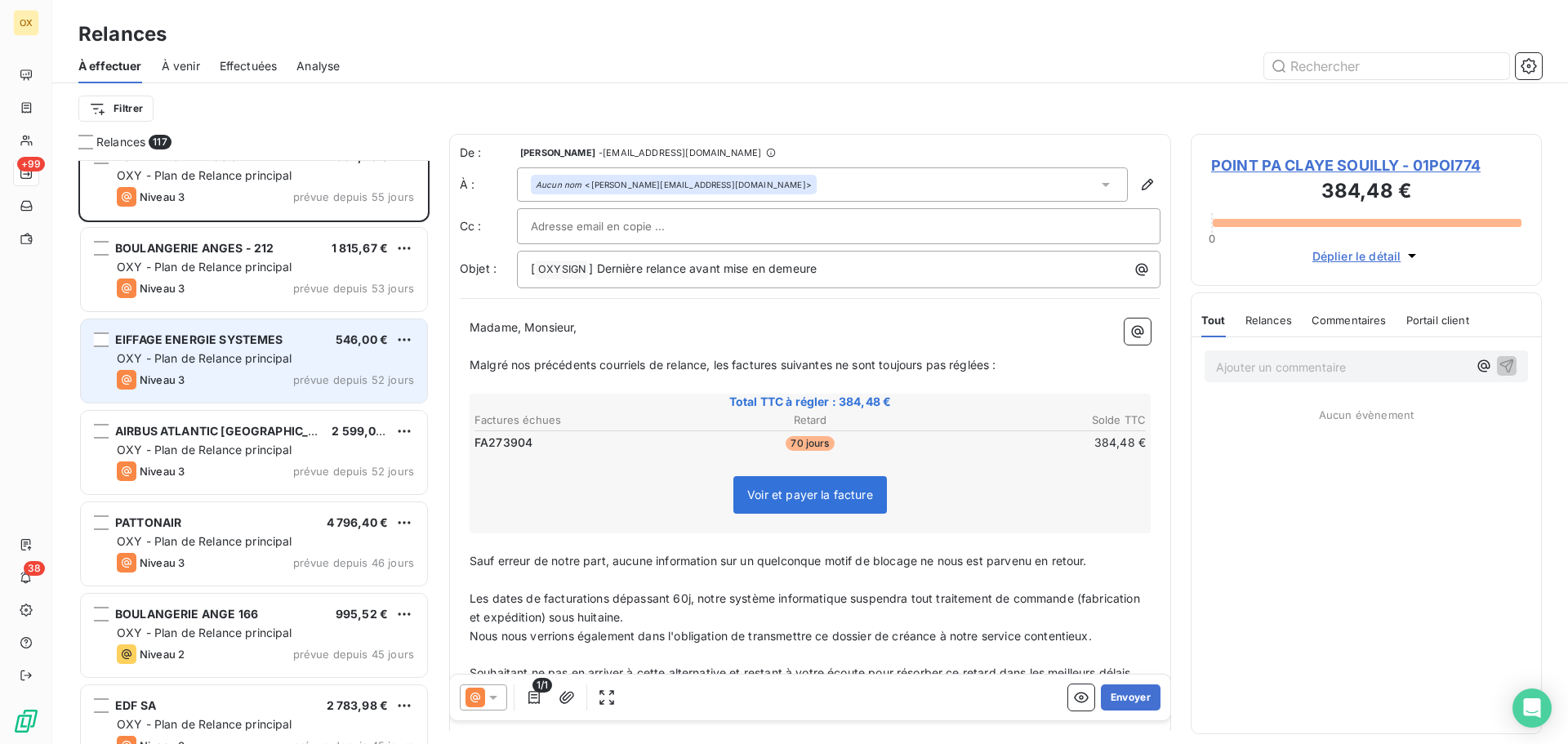
click at [250, 367] on div "EIFFAGE ENERGIE SYSTEMES 546,00 € OXY - Plan de Relance principal Niveau 3 prév…" at bounding box center [254, 361] width 347 height 84
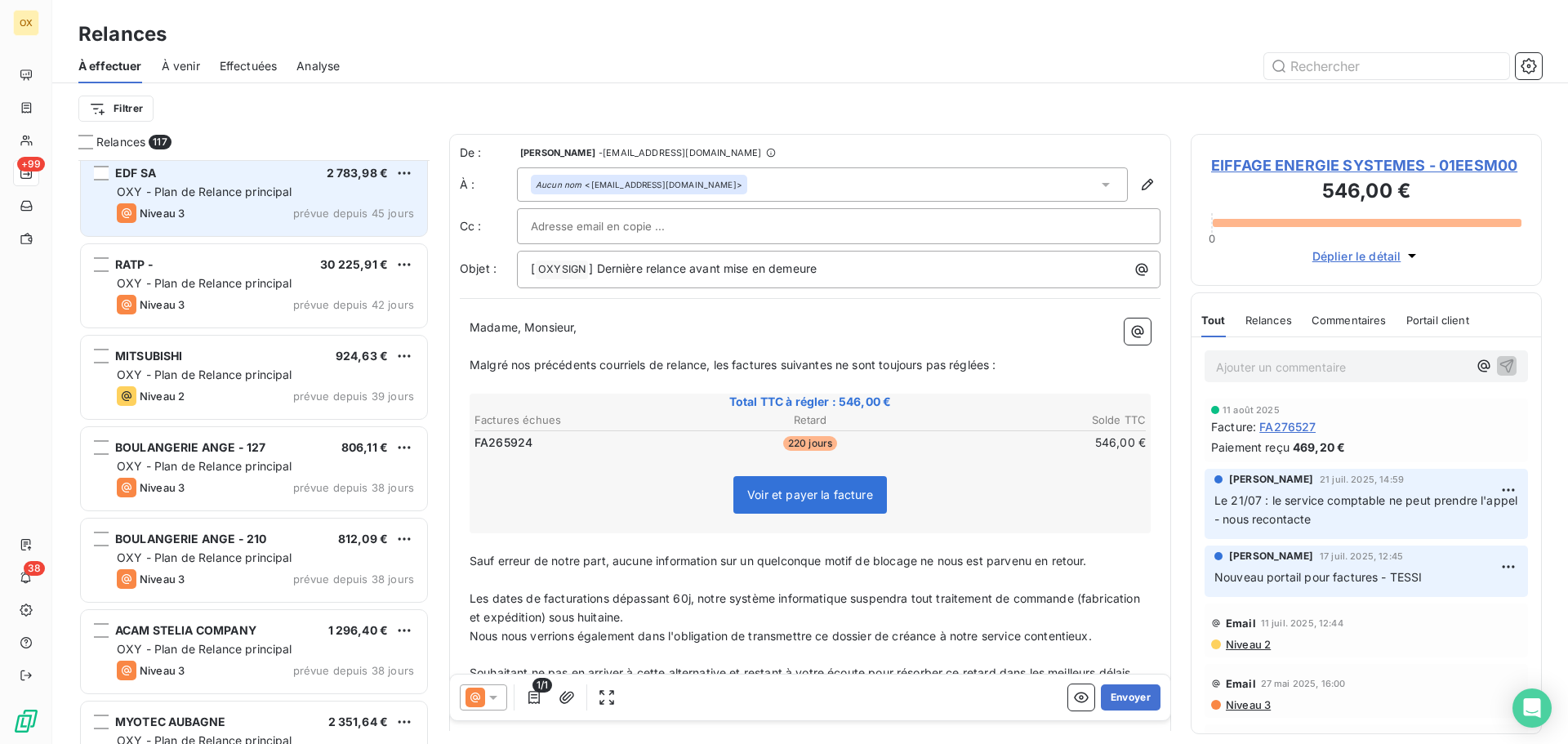
scroll to position [4164, 0]
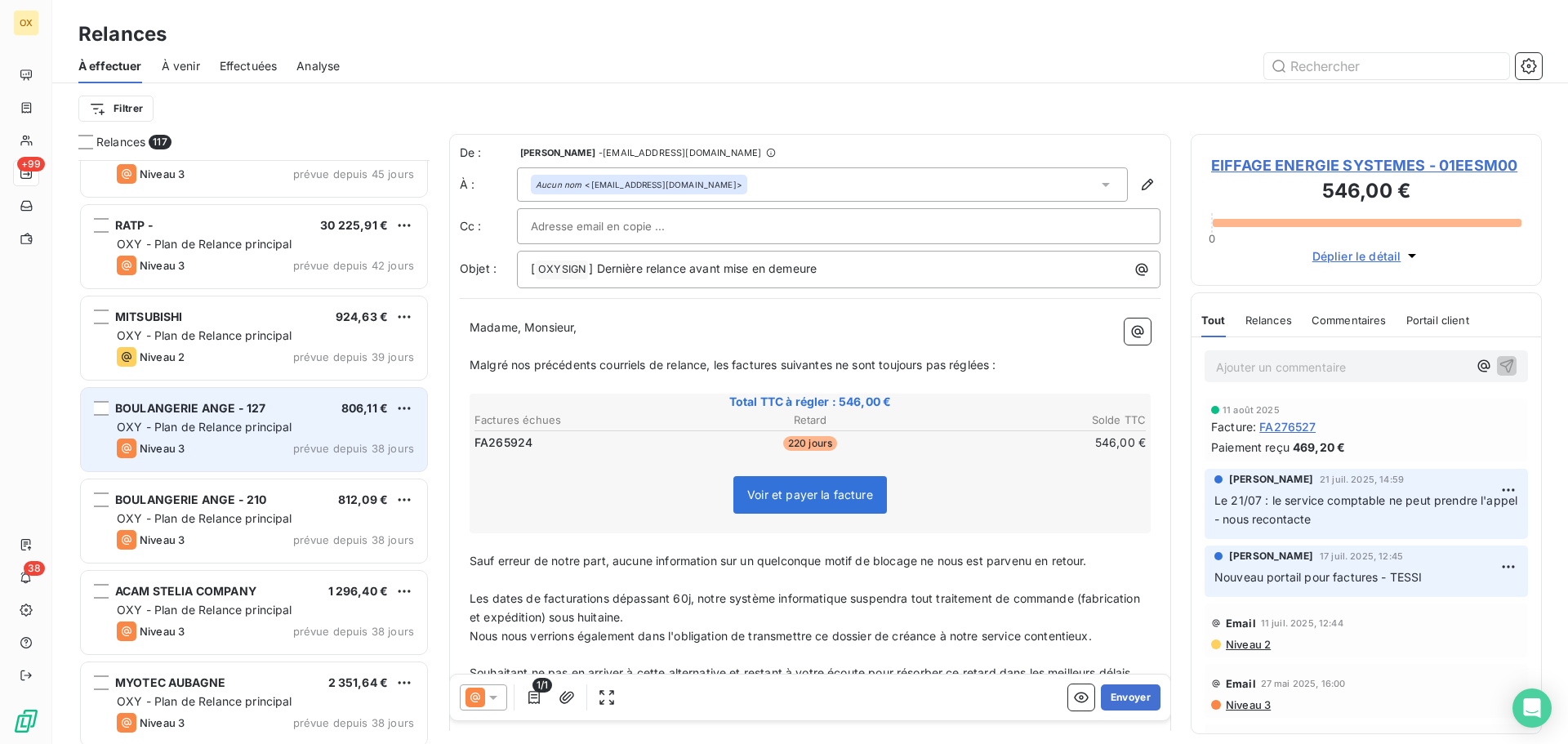
click at [262, 440] on div "Niveau 3 prévue depuis 38 jours" at bounding box center [265, 448] width 297 height 20
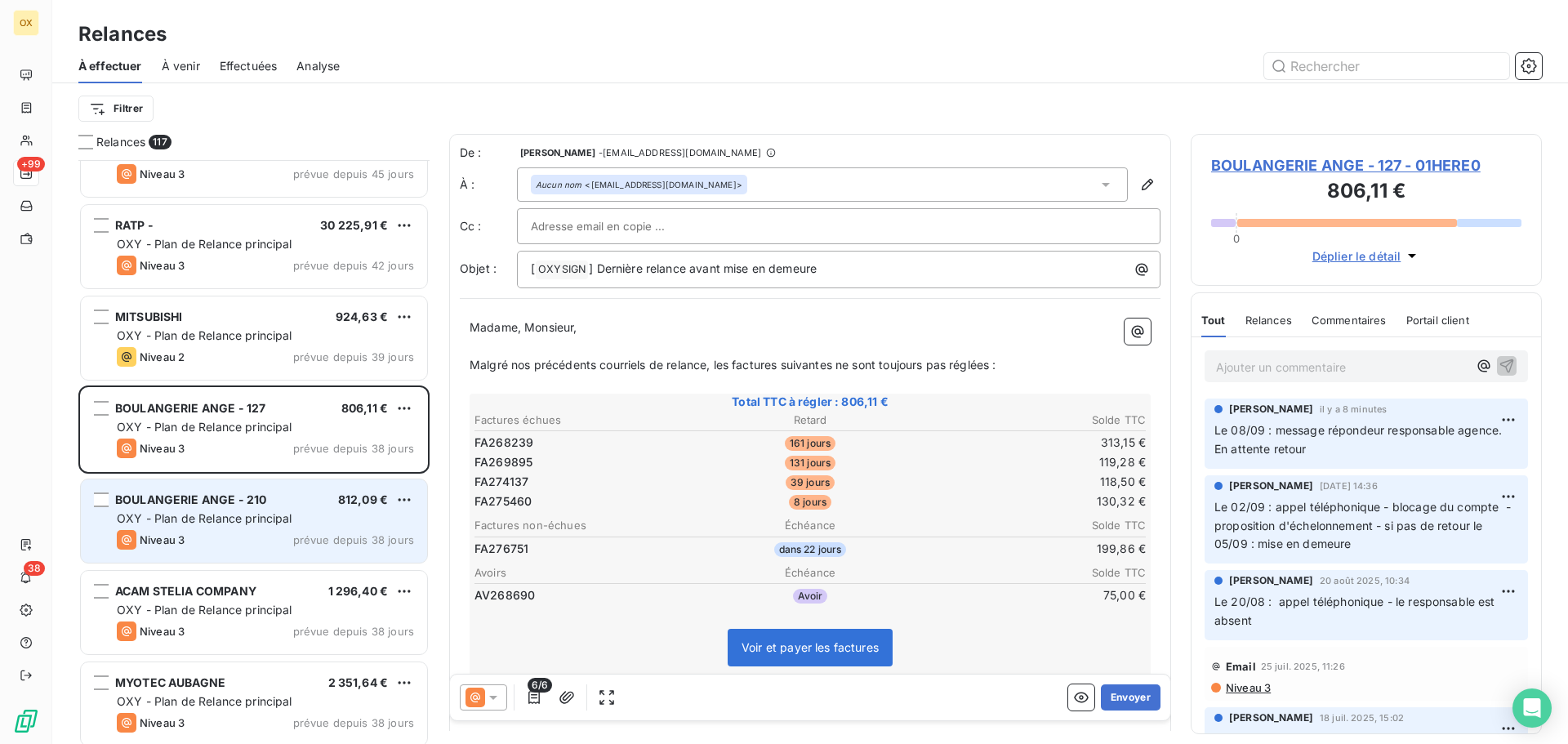
click at [275, 497] on div "BOULANGERIE ANGE - 210 812,09 €" at bounding box center [265, 499] width 297 height 15
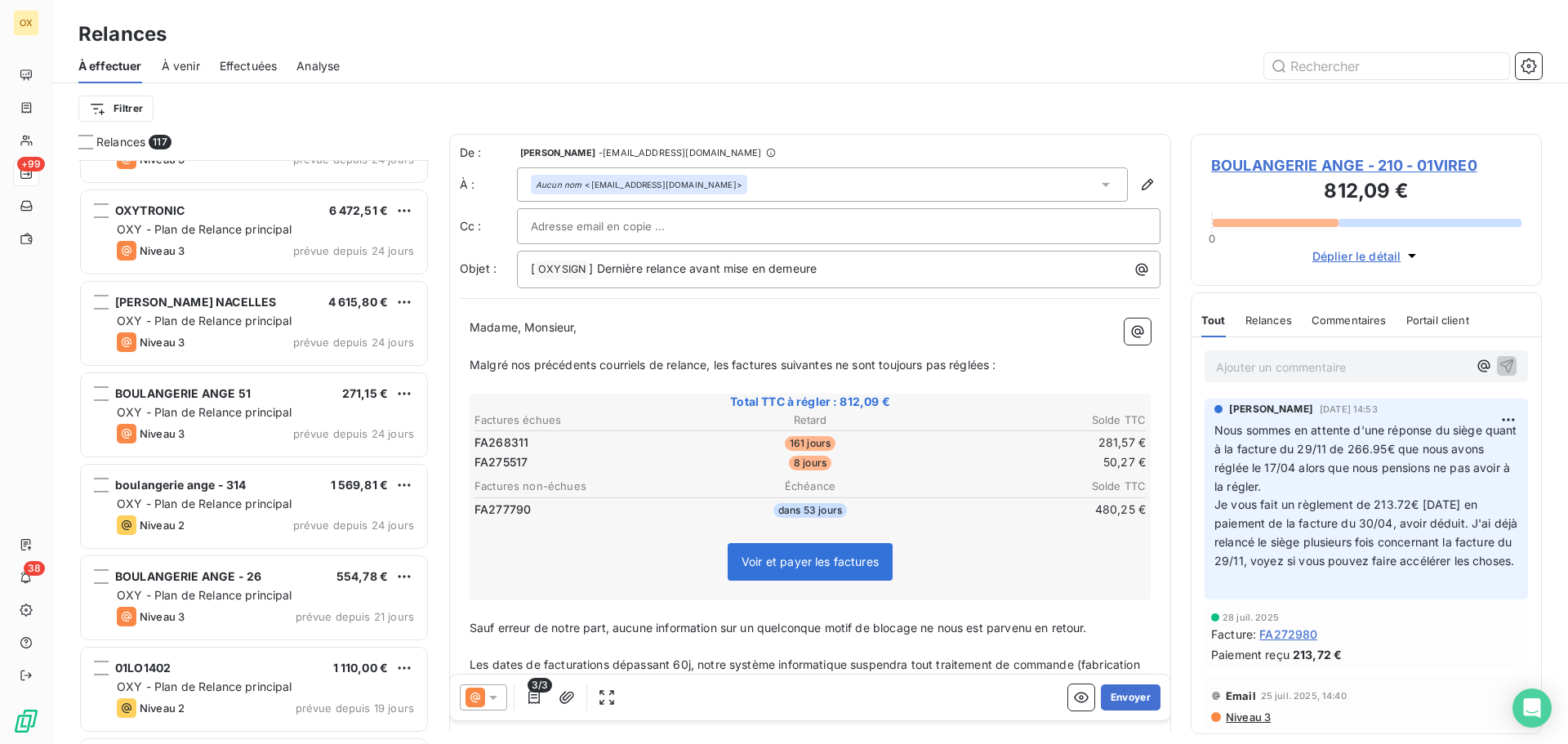
scroll to position [5389, 0]
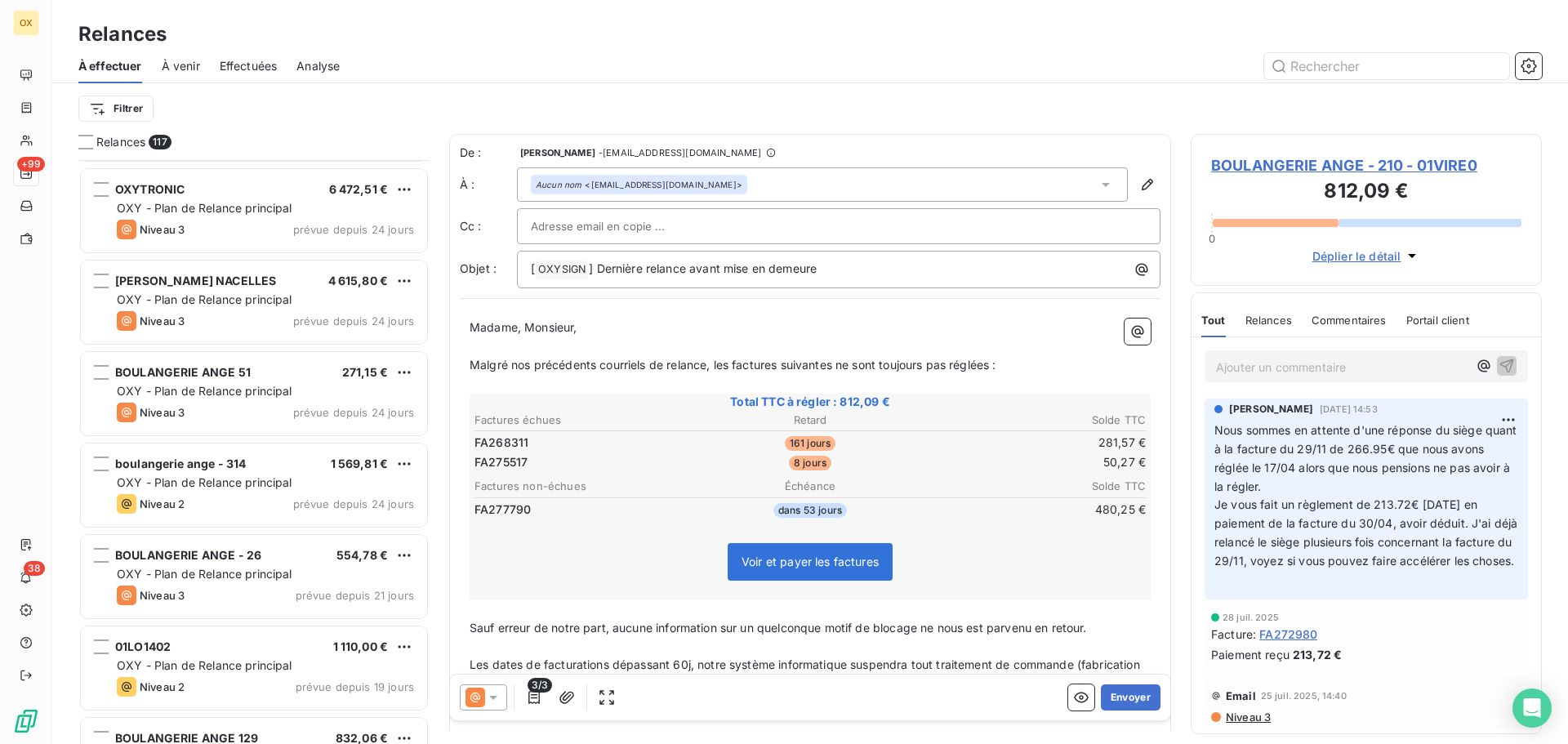
click at [273, 470] on div "boulangerie ange - 314 1 569,81 €" at bounding box center [265, 463] width 297 height 15
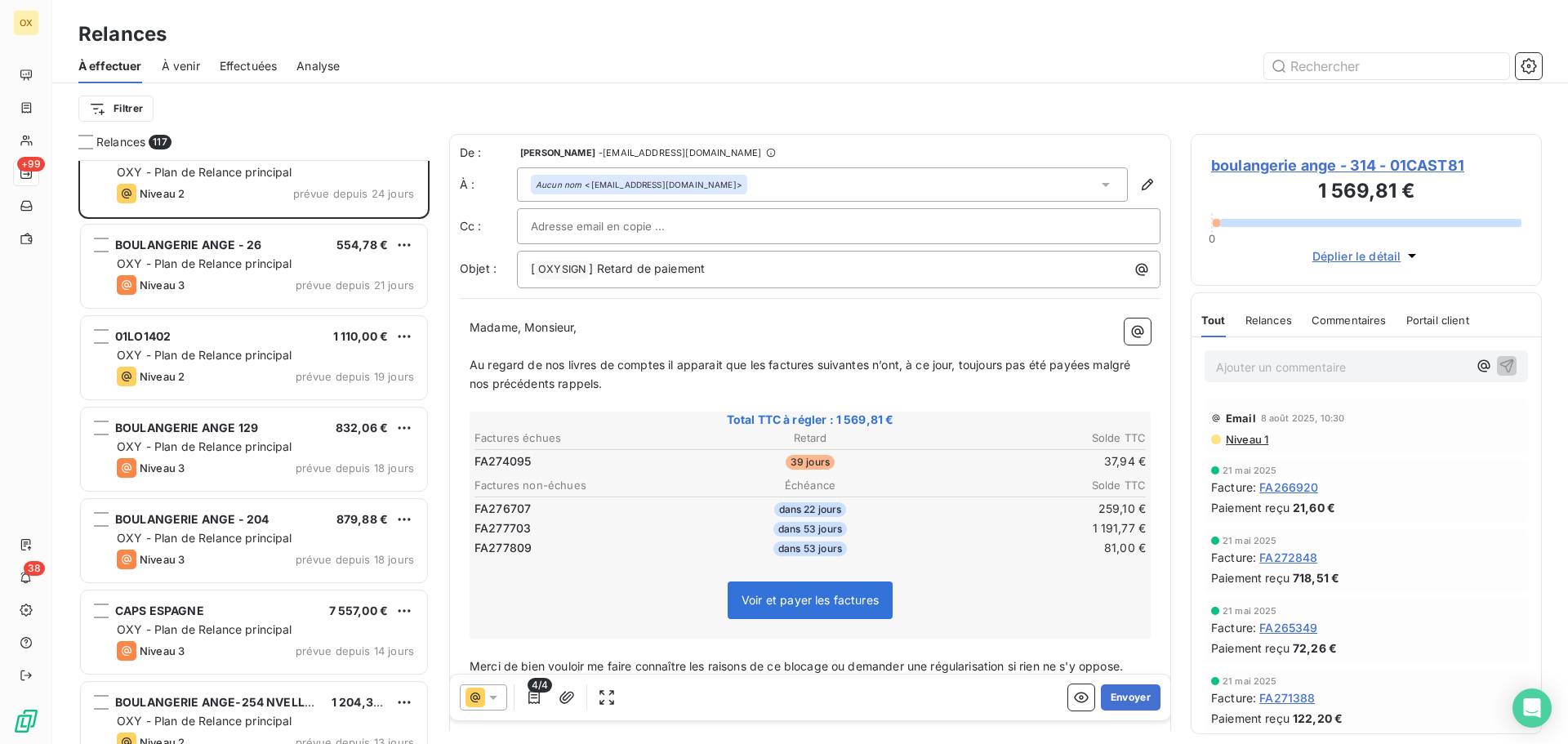
scroll to position [5715, 0]
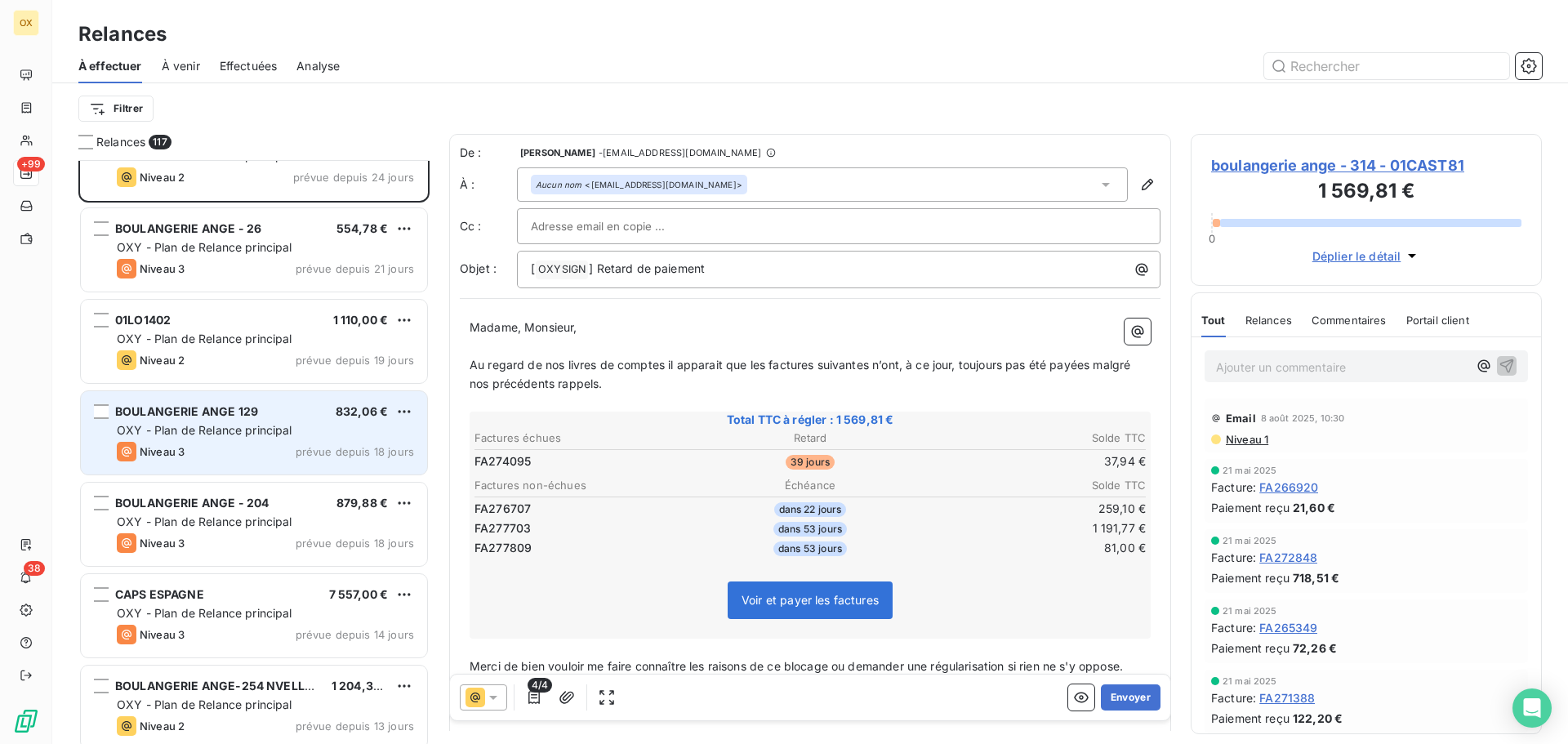
click at [291, 439] on div "BOULANGERIE ANGE 129 832,06 € OXY - Plan de Relance principal Niveau 3 prévue d…" at bounding box center [254, 433] width 347 height 84
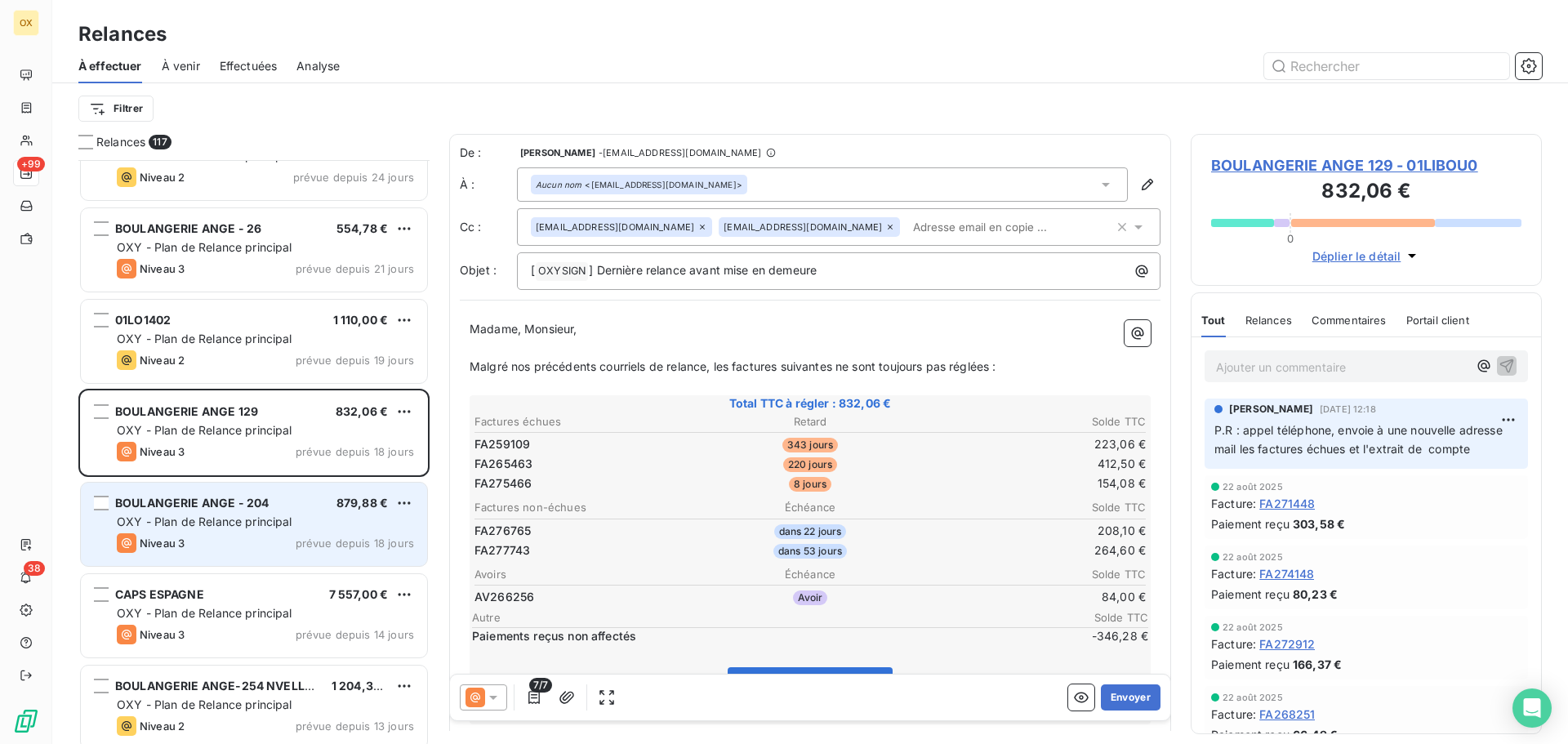
click at [284, 522] on span "OXY - Plan de Relance principal" at bounding box center [205, 521] width 176 height 14
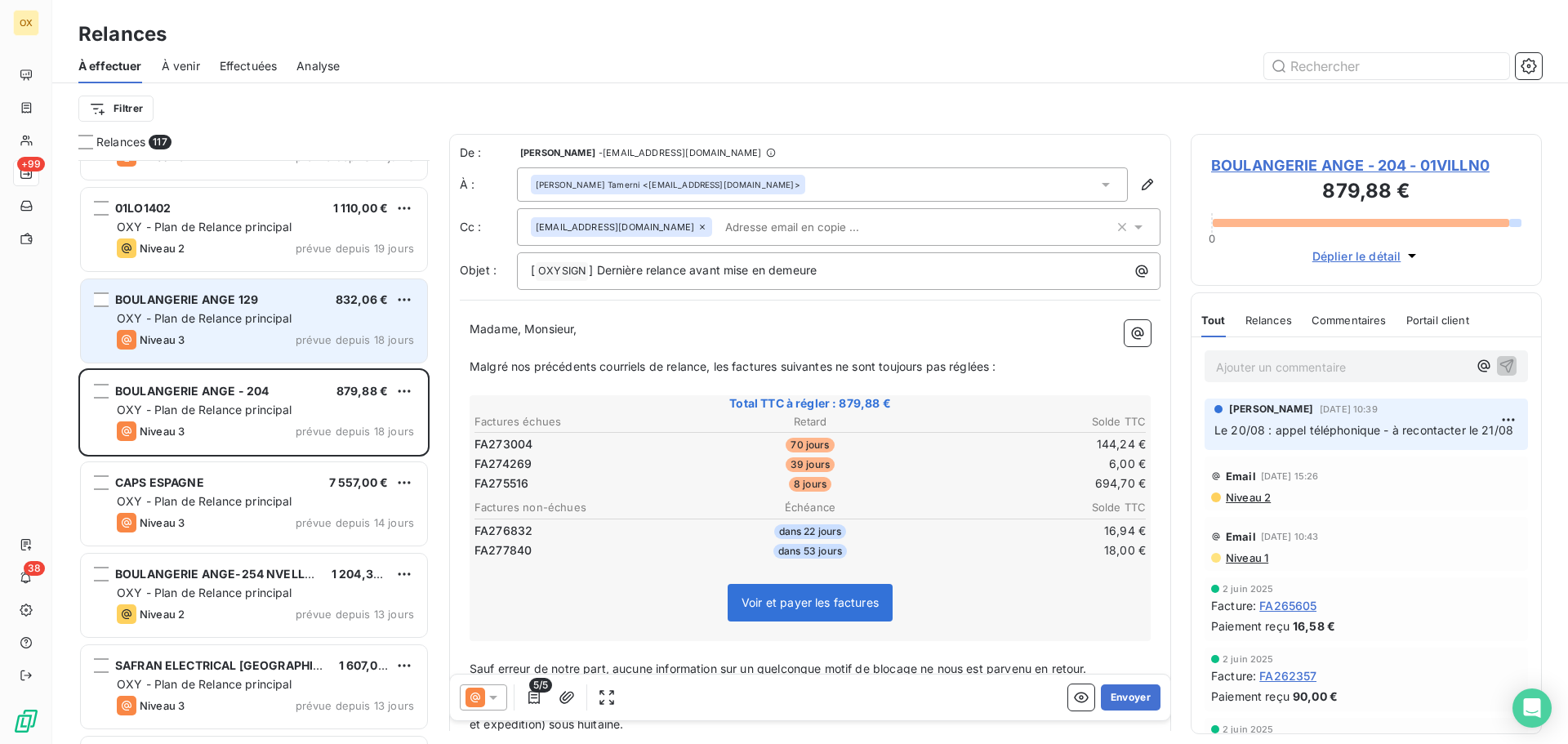
scroll to position [5879, 0]
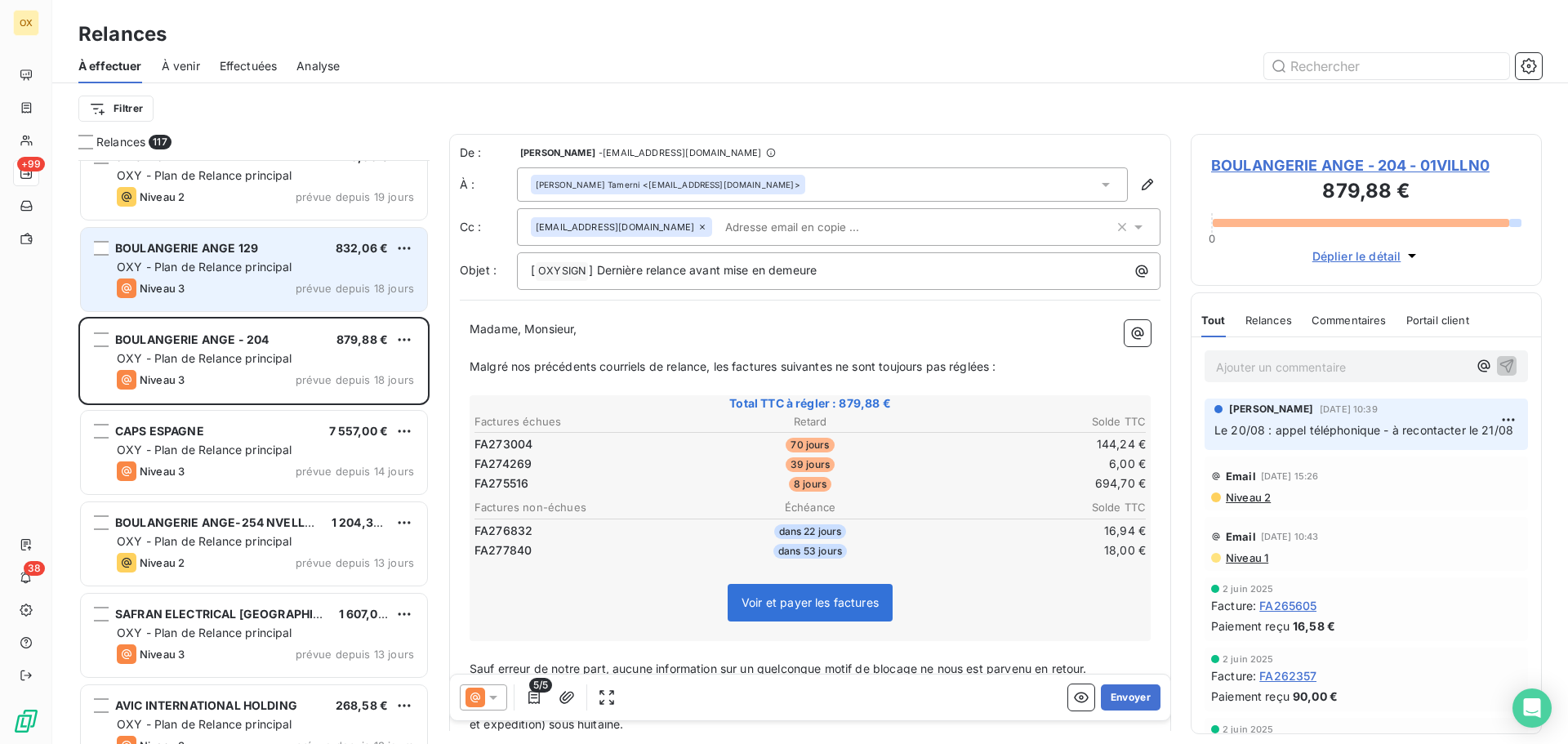
click at [297, 473] on span "prévue depuis 14 jours" at bounding box center [354, 470] width 119 height 13
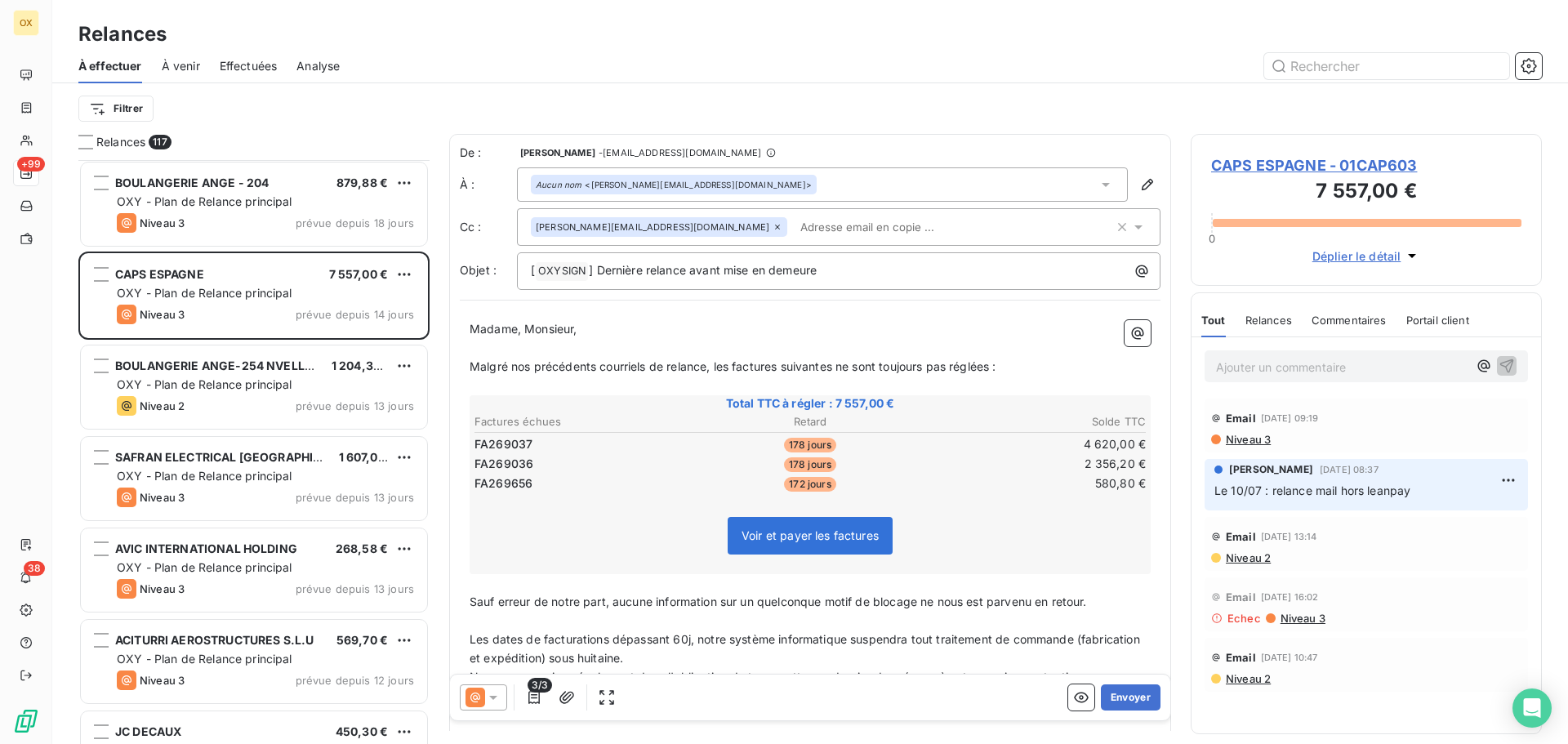
scroll to position [6042, 0]
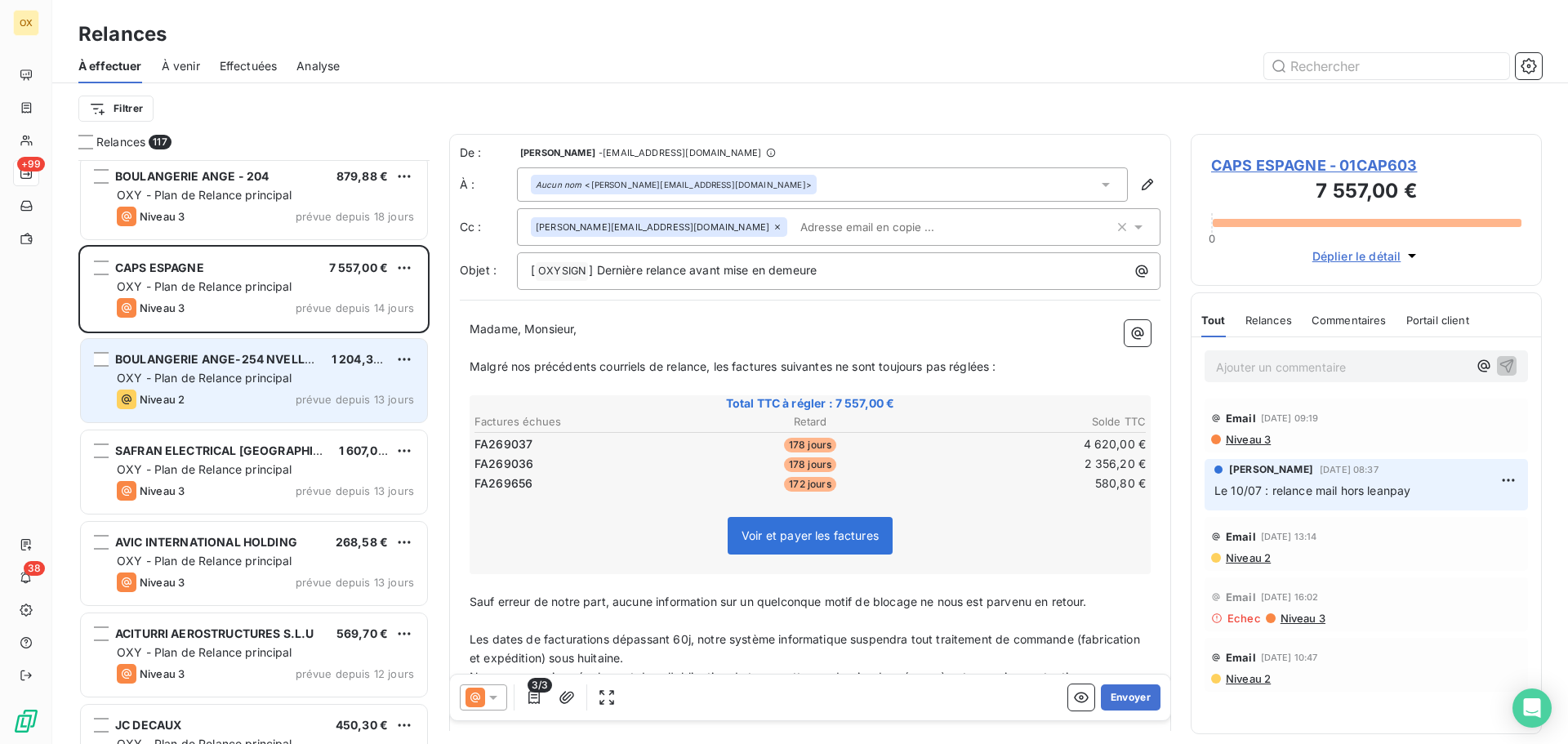
click at [300, 370] on div "OXY - Plan de Relance principal" at bounding box center [265, 377] width 297 height 16
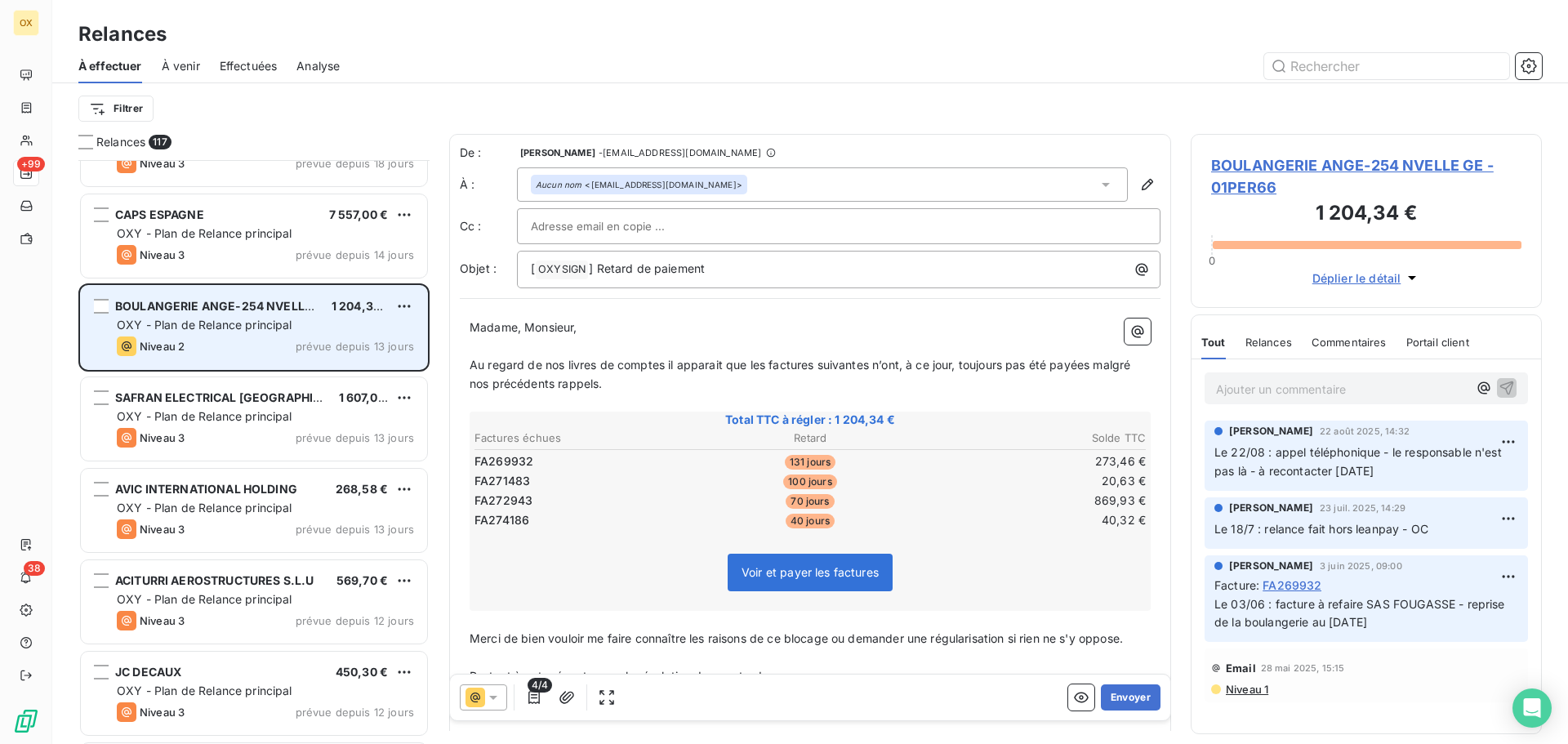
scroll to position [6123, 0]
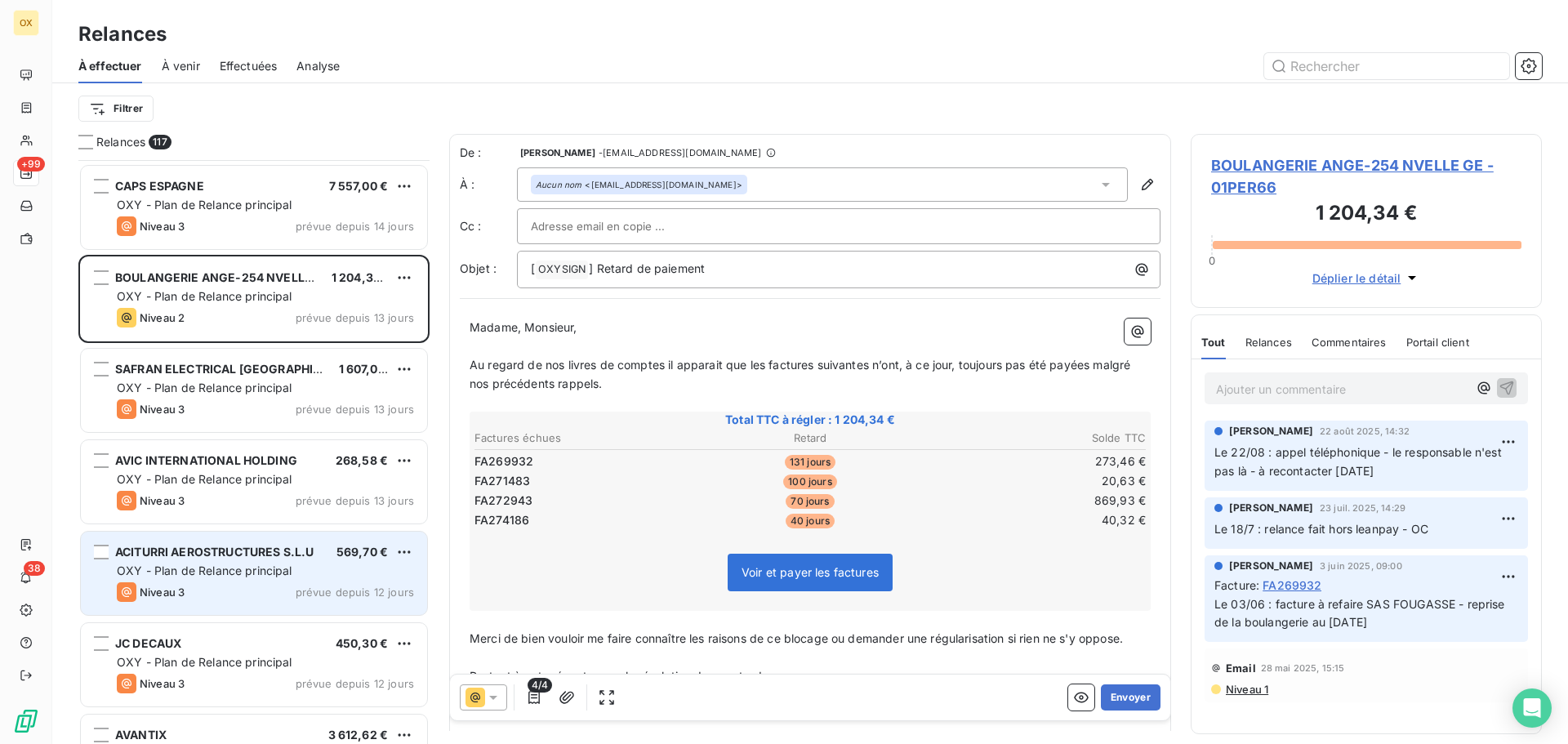
click at [240, 549] on span "ACITURRI AEROSTRUCTURES S.L.U" at bounding box center [214, 551] width 198 height 14
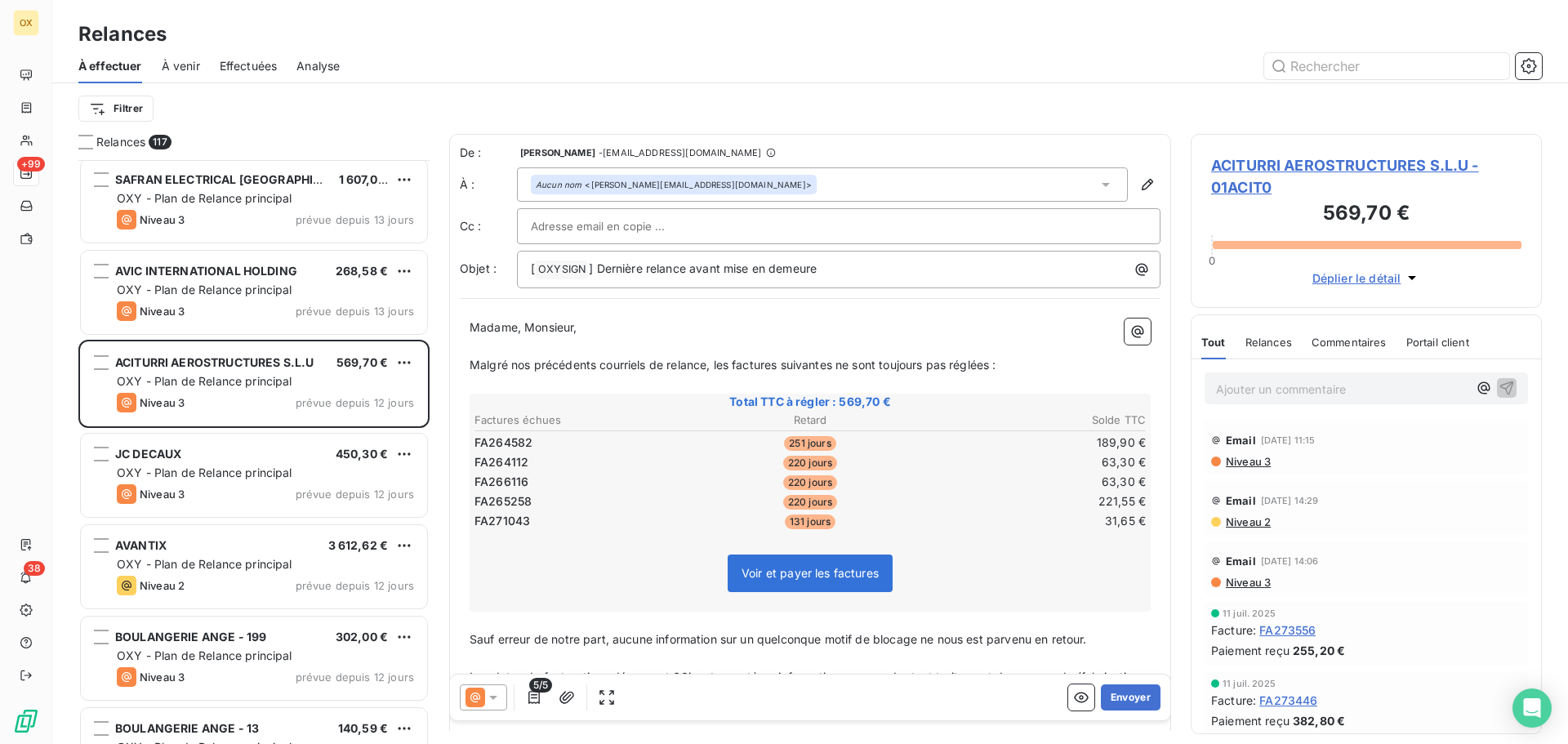
scroll to position [6368, 0]
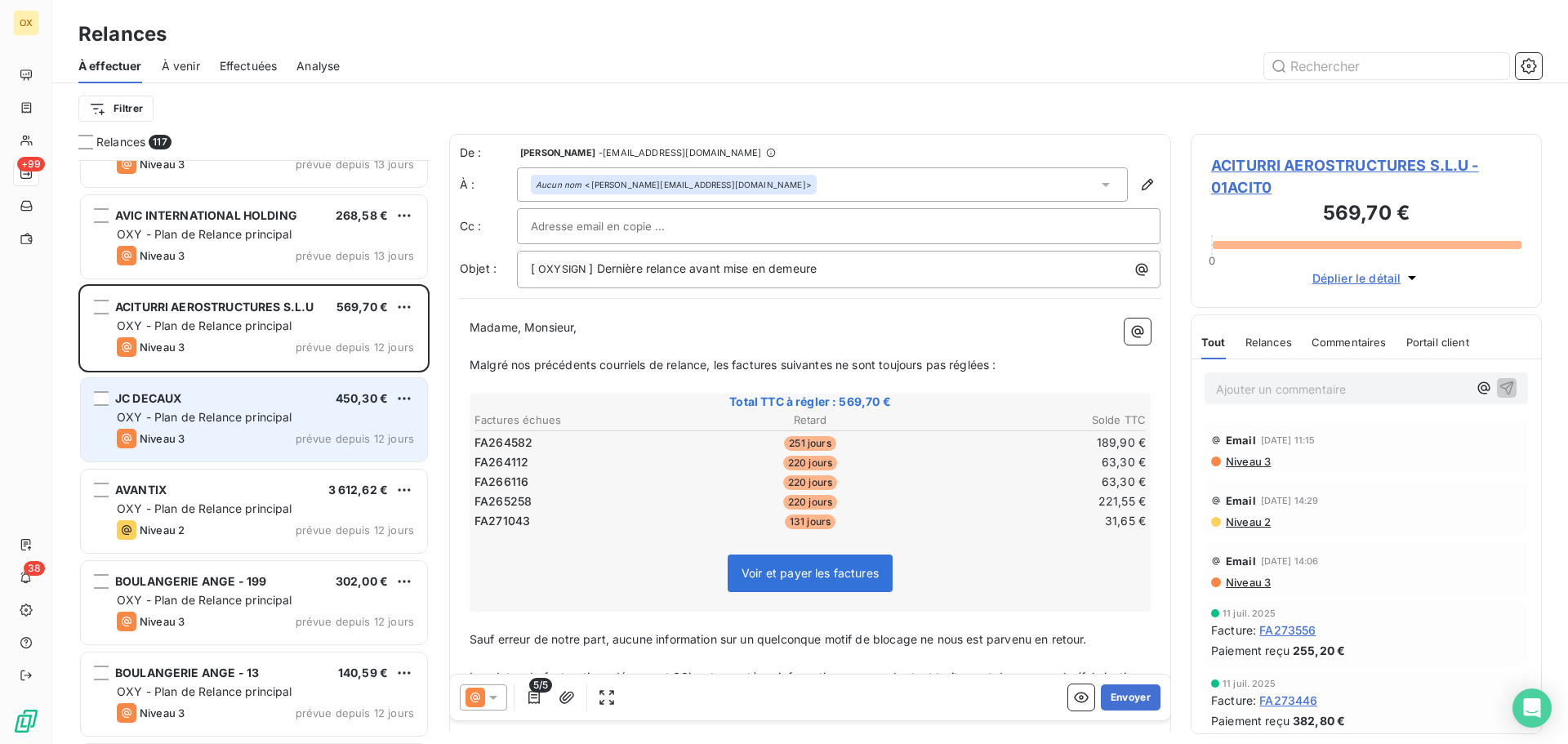
click at [228, 418] on span "OXY - Plan de Relance principal" at bounding box center [205, 416] width 176 height 14
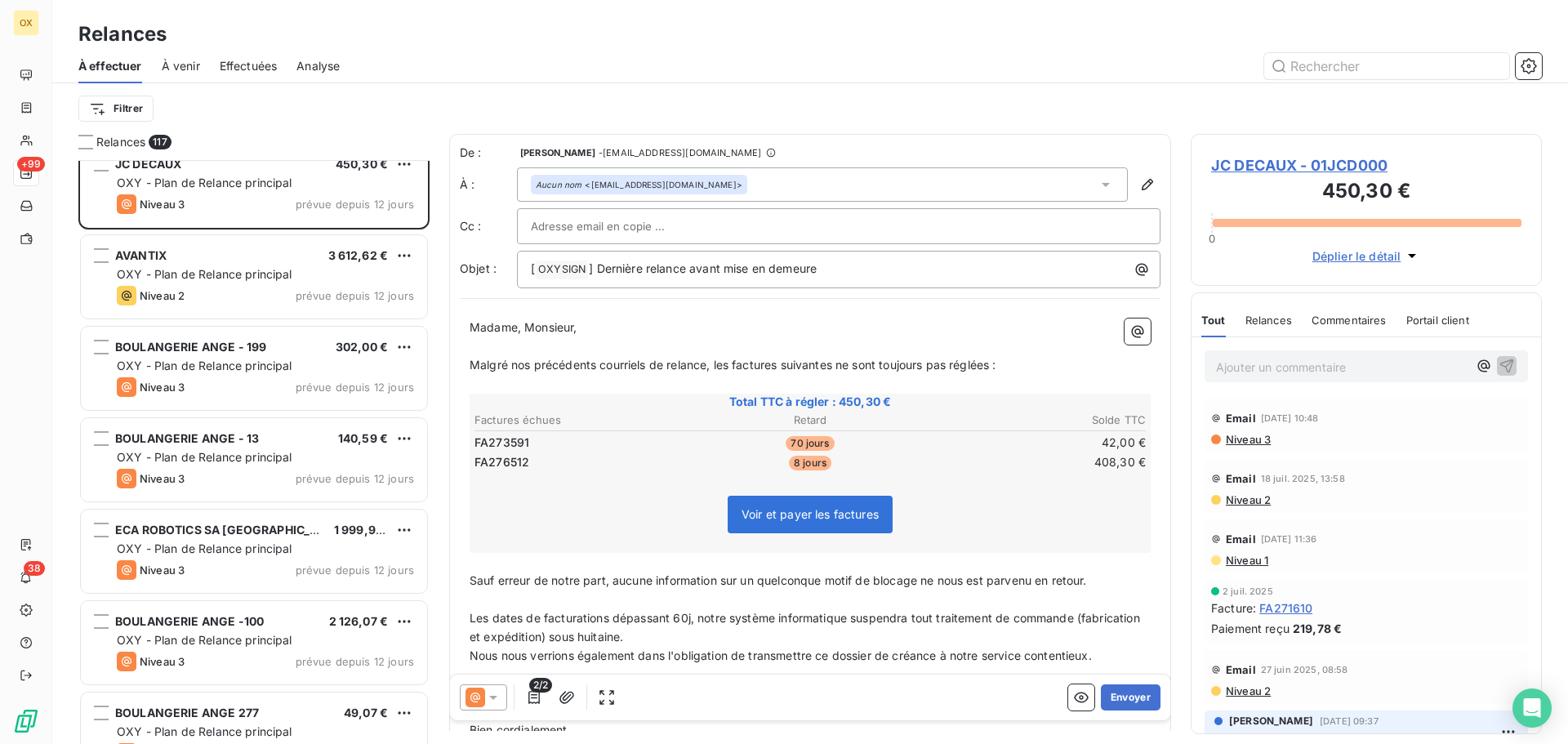
scroll to position [6613, 0]
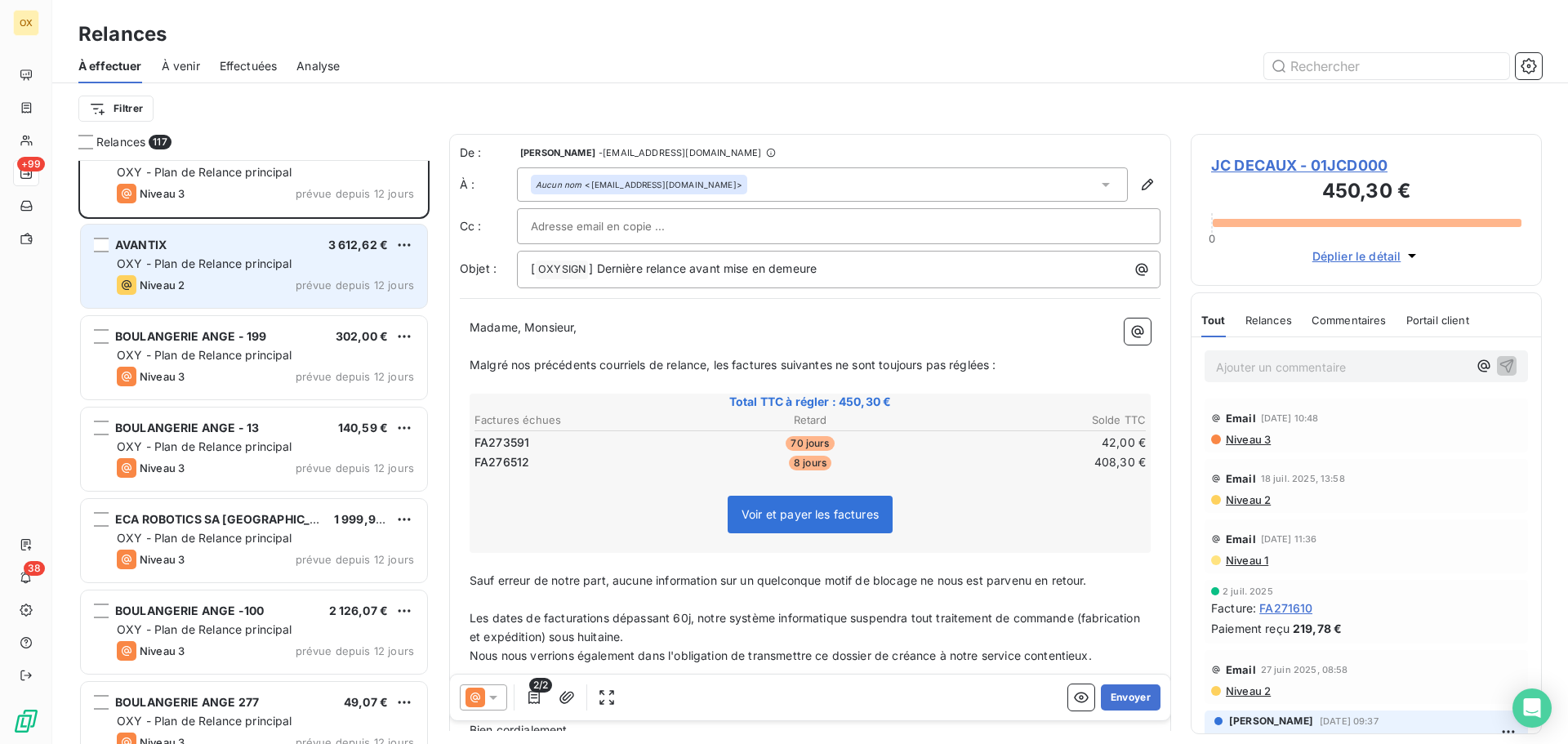
click at [248, 284] on div "Niveau 2 prévue depuis 12 jours" at bounding box center [265, 284] width 297 height 20
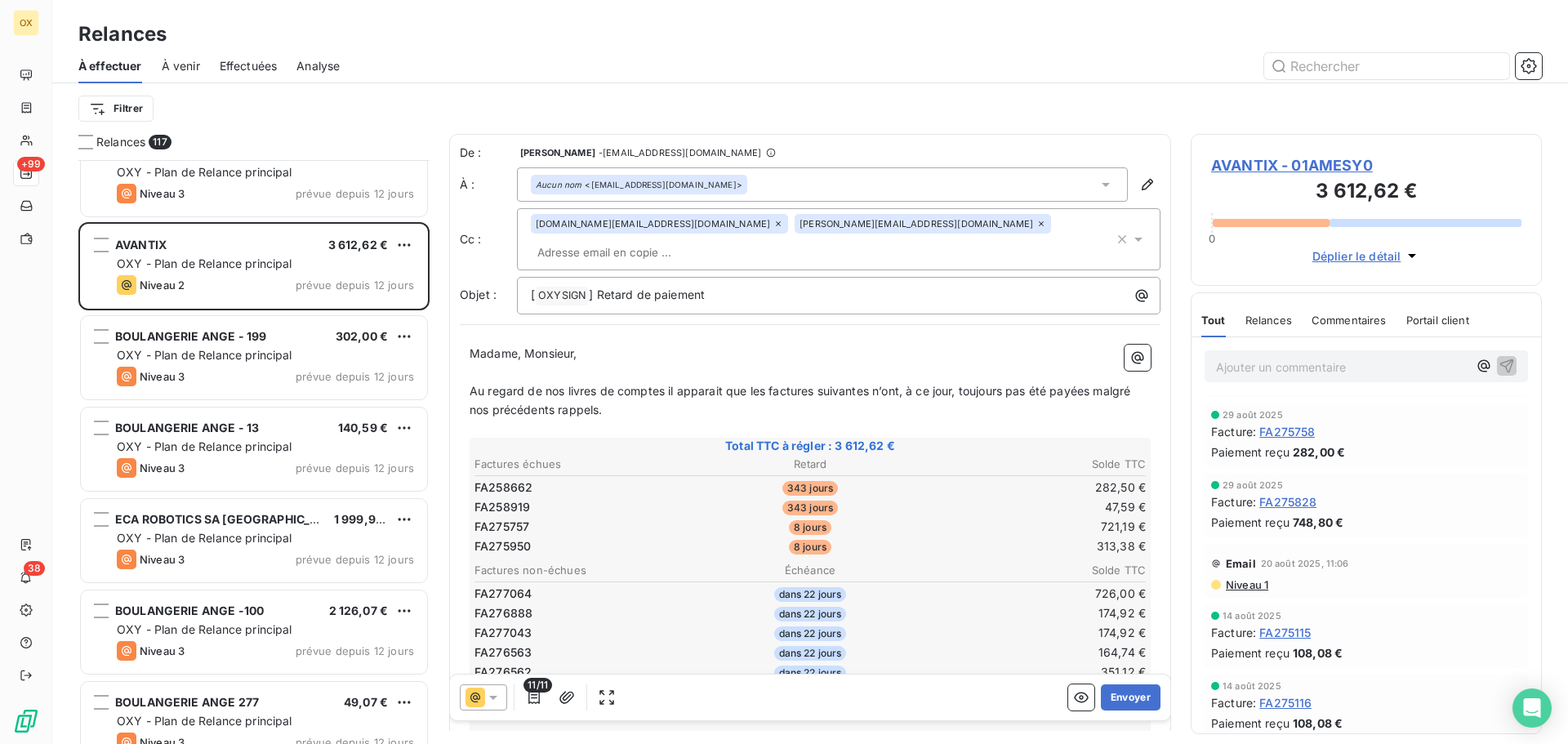
scroll to position [245, 0]
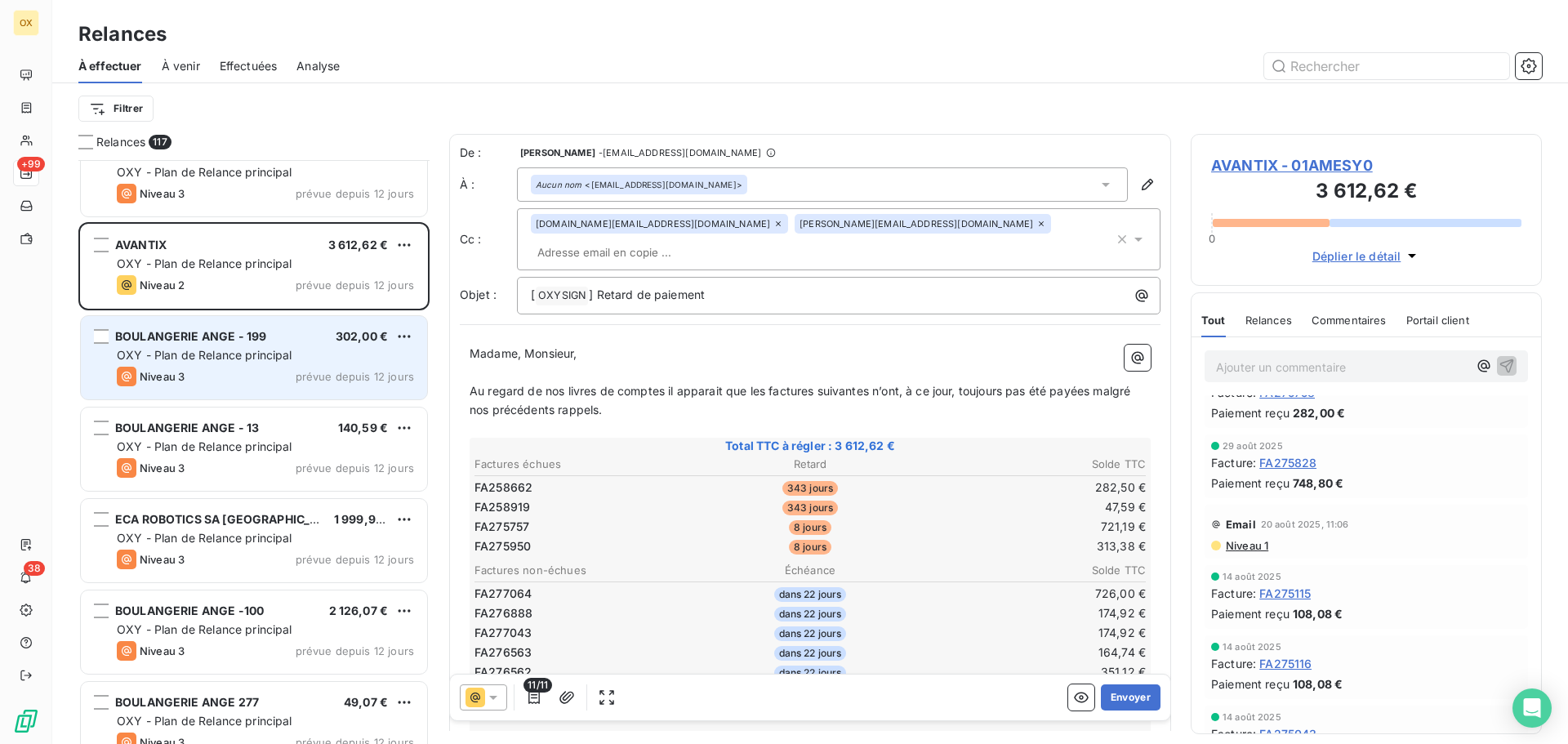
click at [283, 357] on span "OXY - Plan de Relance principal" at bounding box center [205, 355] width 176 height 14
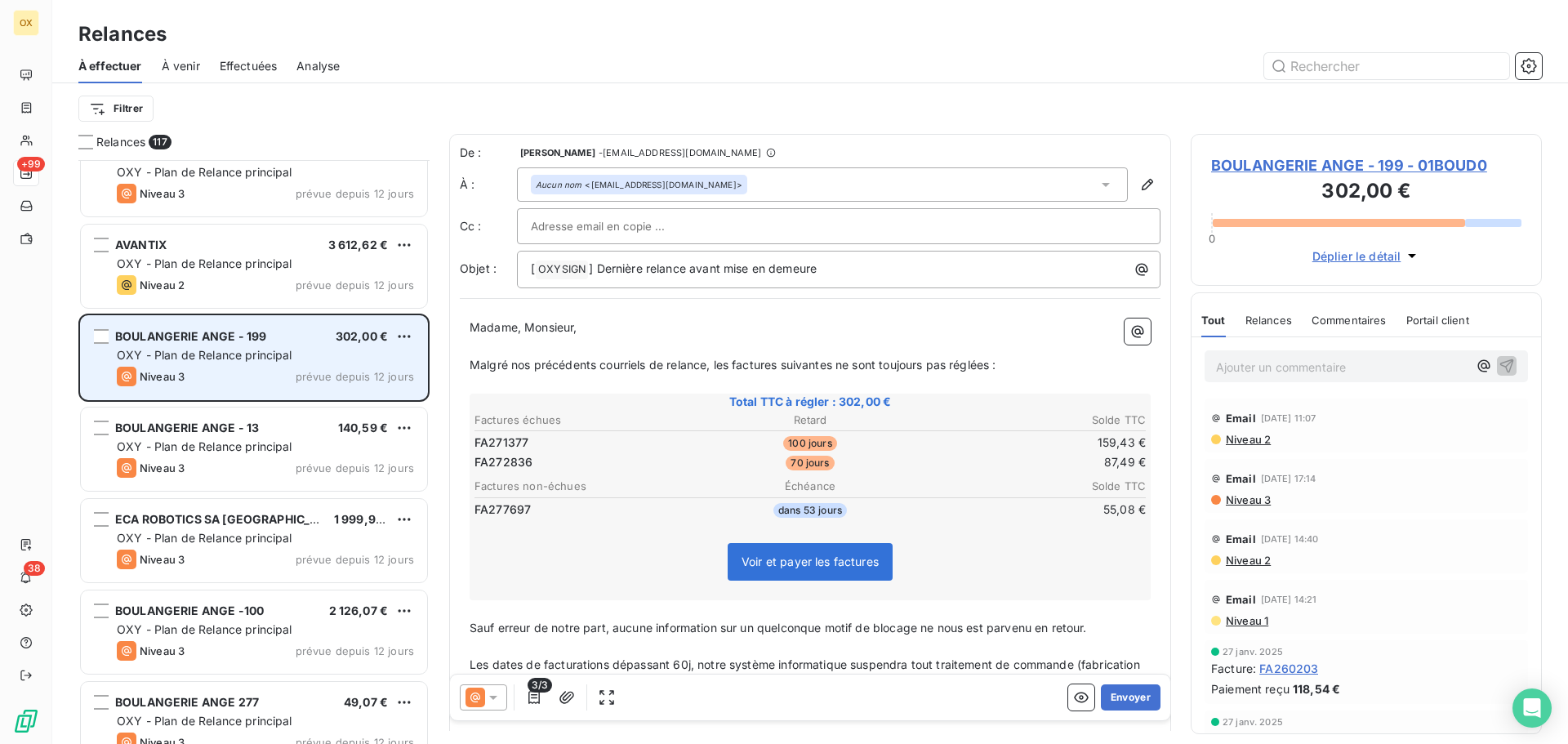
scroll to position [6694, 0]
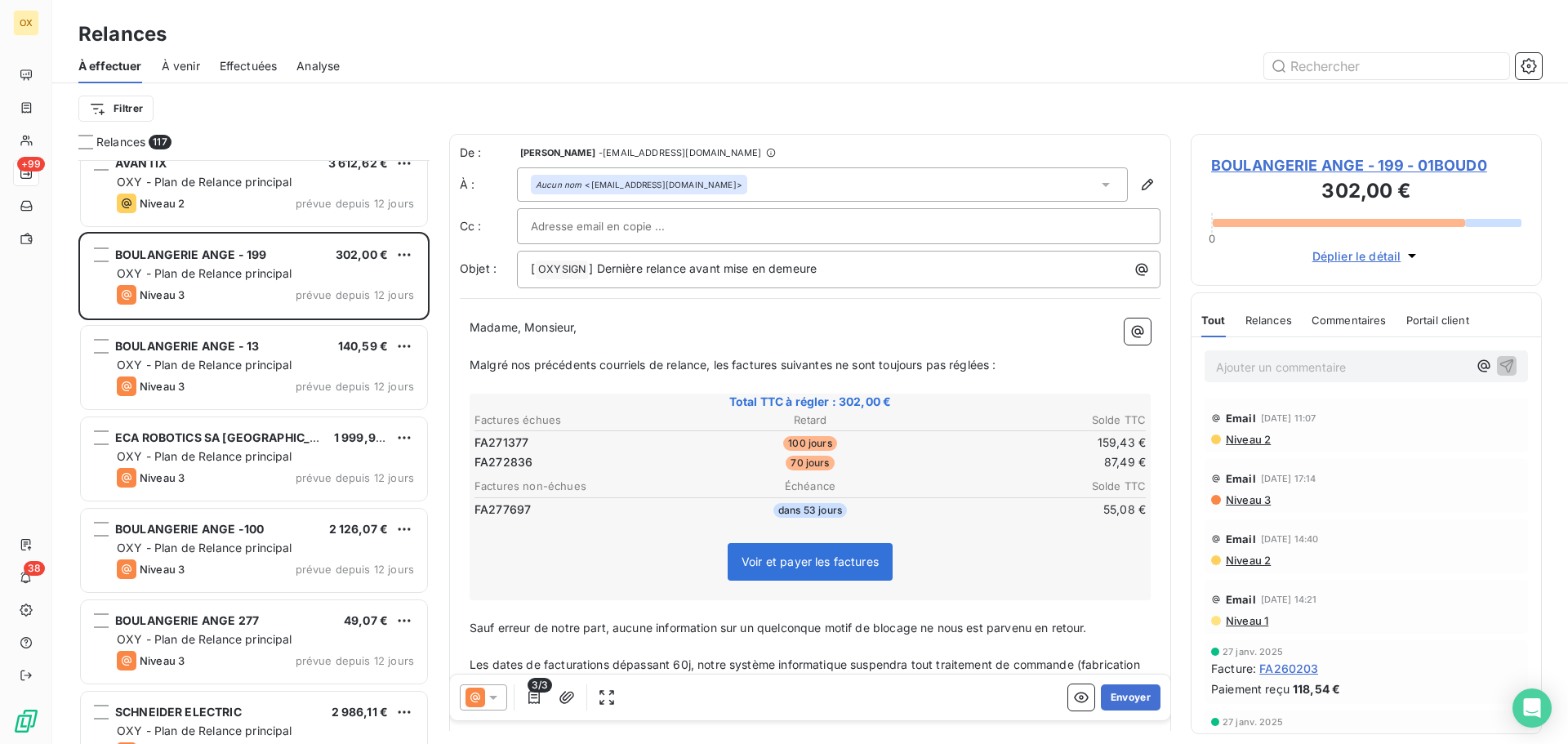
click at [259, 452] on span "OXY - Plan de Relance principal" at bounding box center [205, 456] width 176 height 14
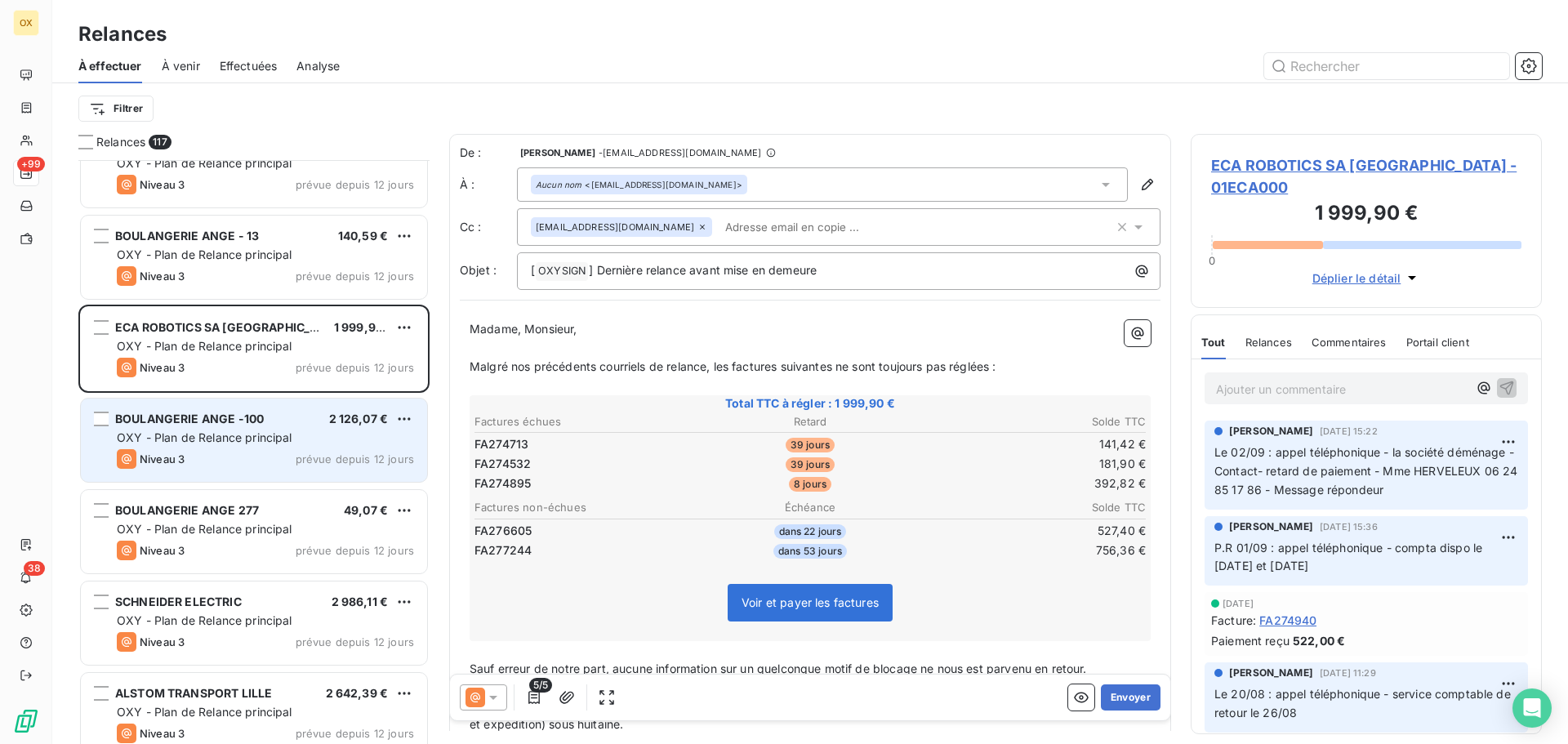
scroll to position [6858, 0]
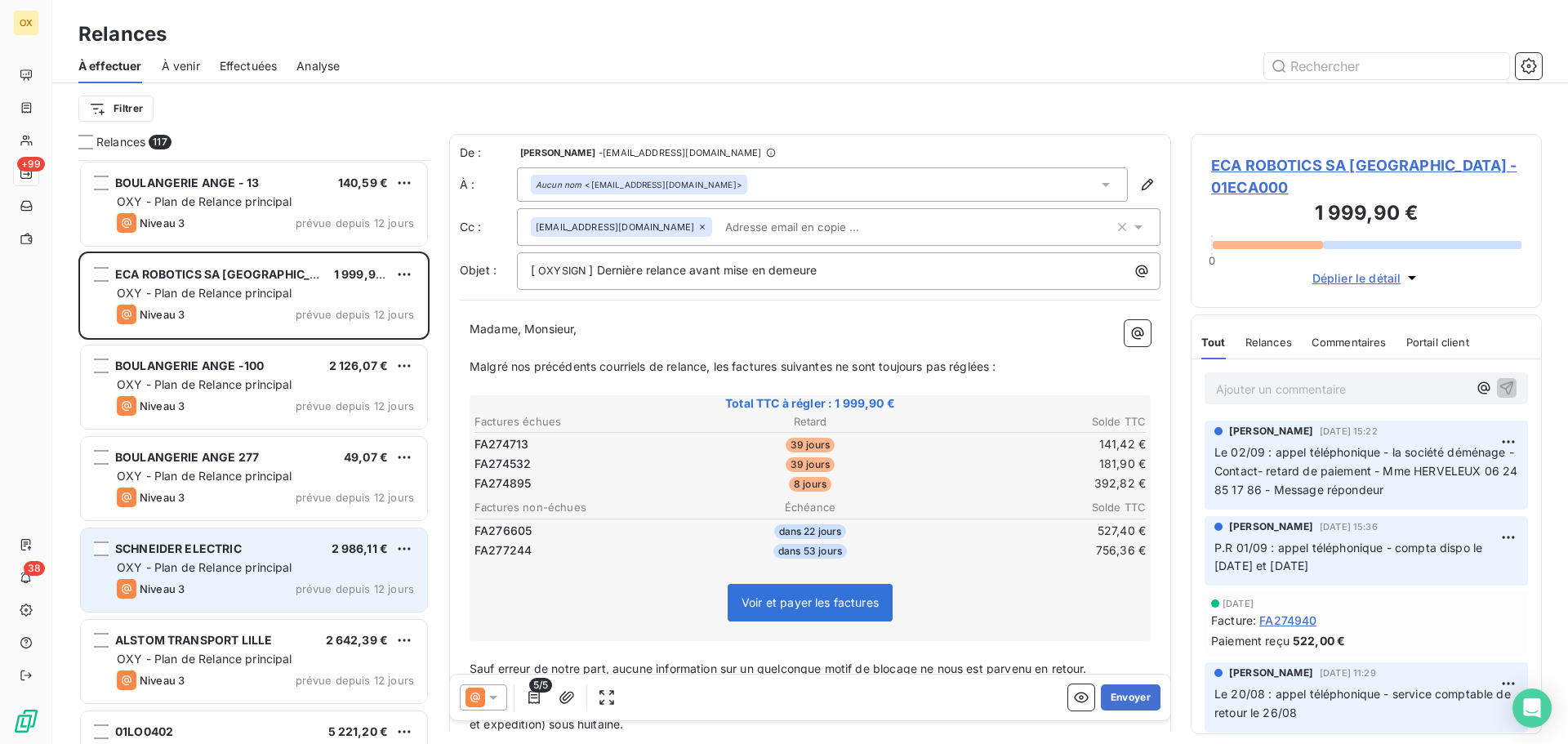
click at [221, 549] on span "SCHNEIDER ELECTRIC" at bounding box center [178, 548] width 126 height 14
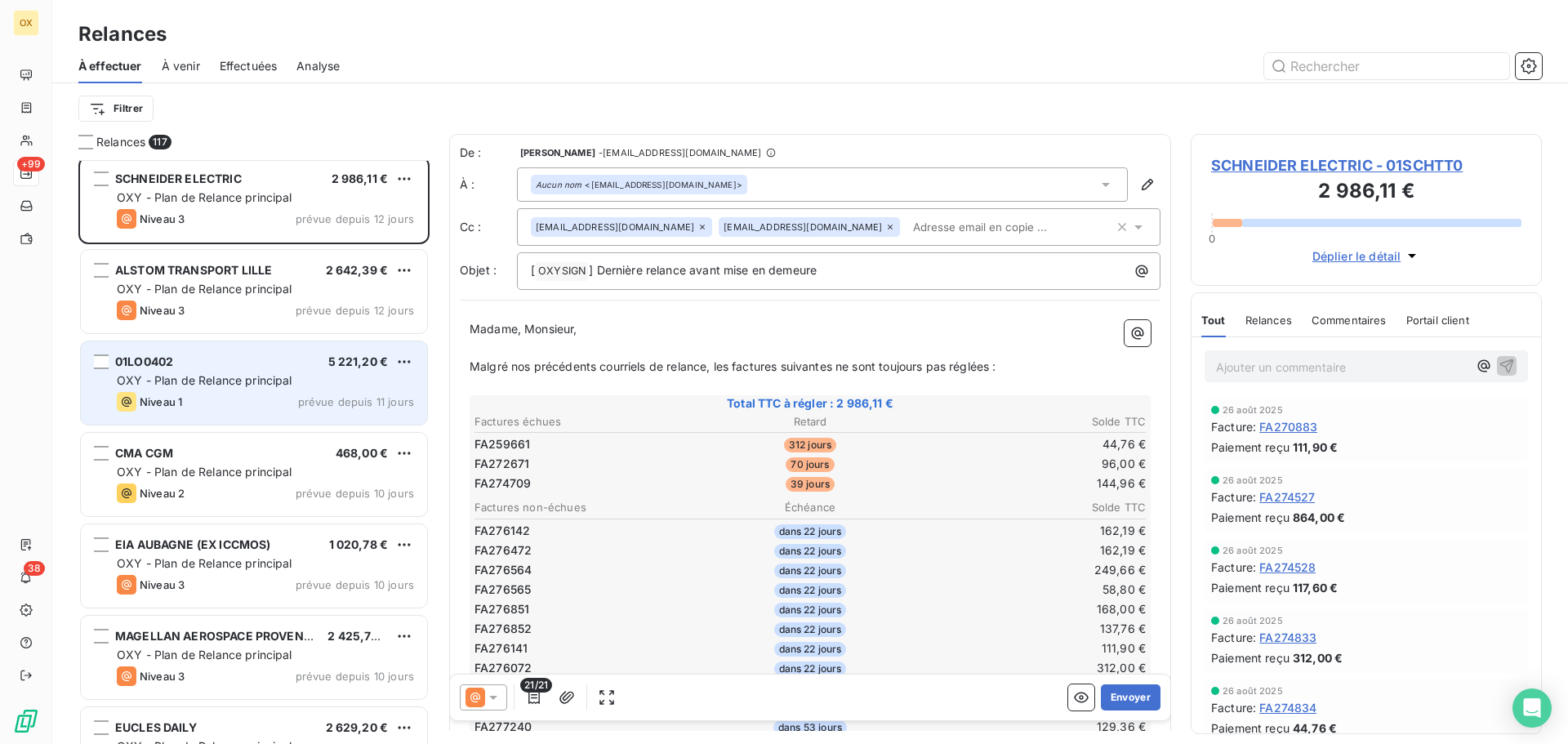
scroll to position [7266, 0]
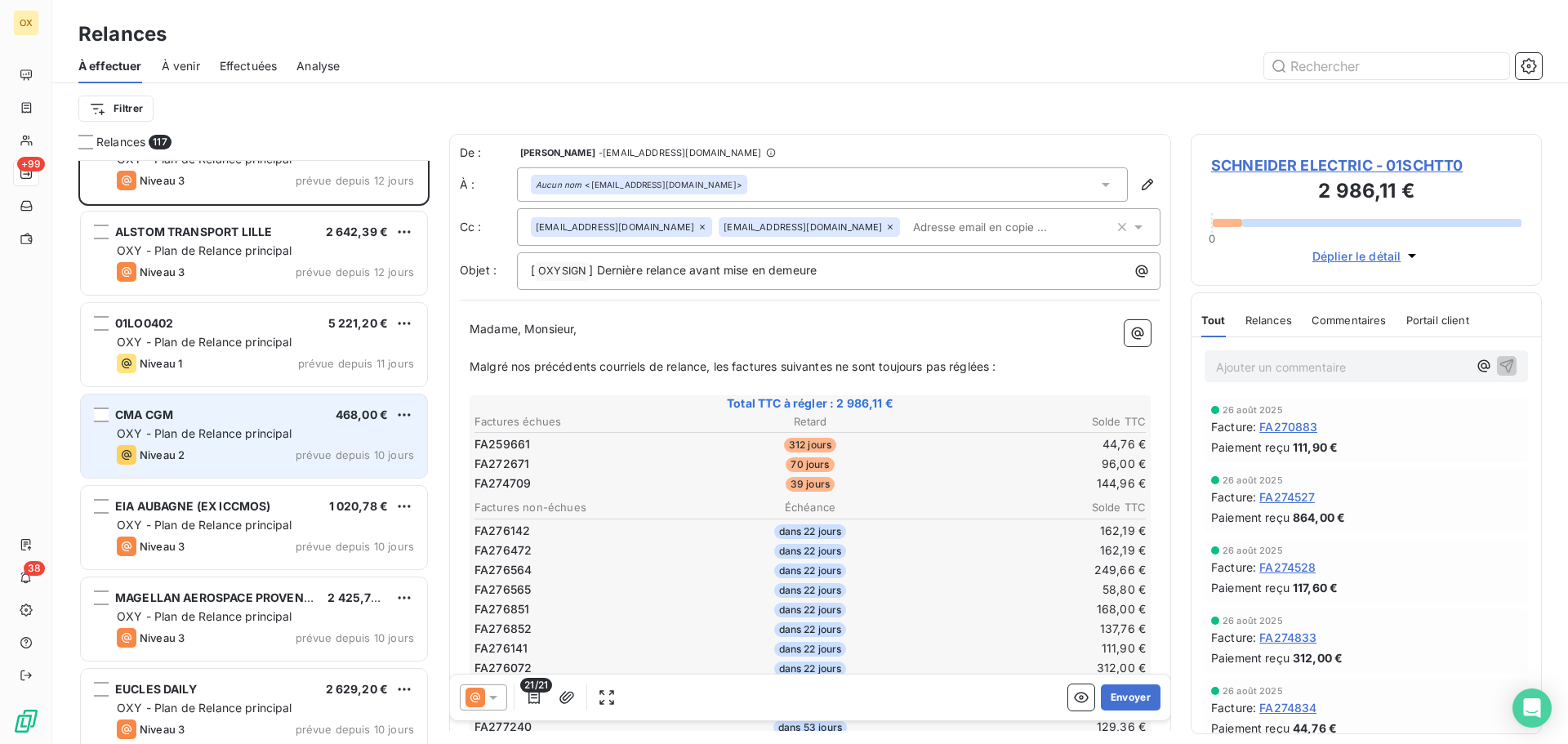
click at [219, 456] on div "Niveau 2 prévue depuis 10 jours" at bounding box center [265, 454] width 297 height 20
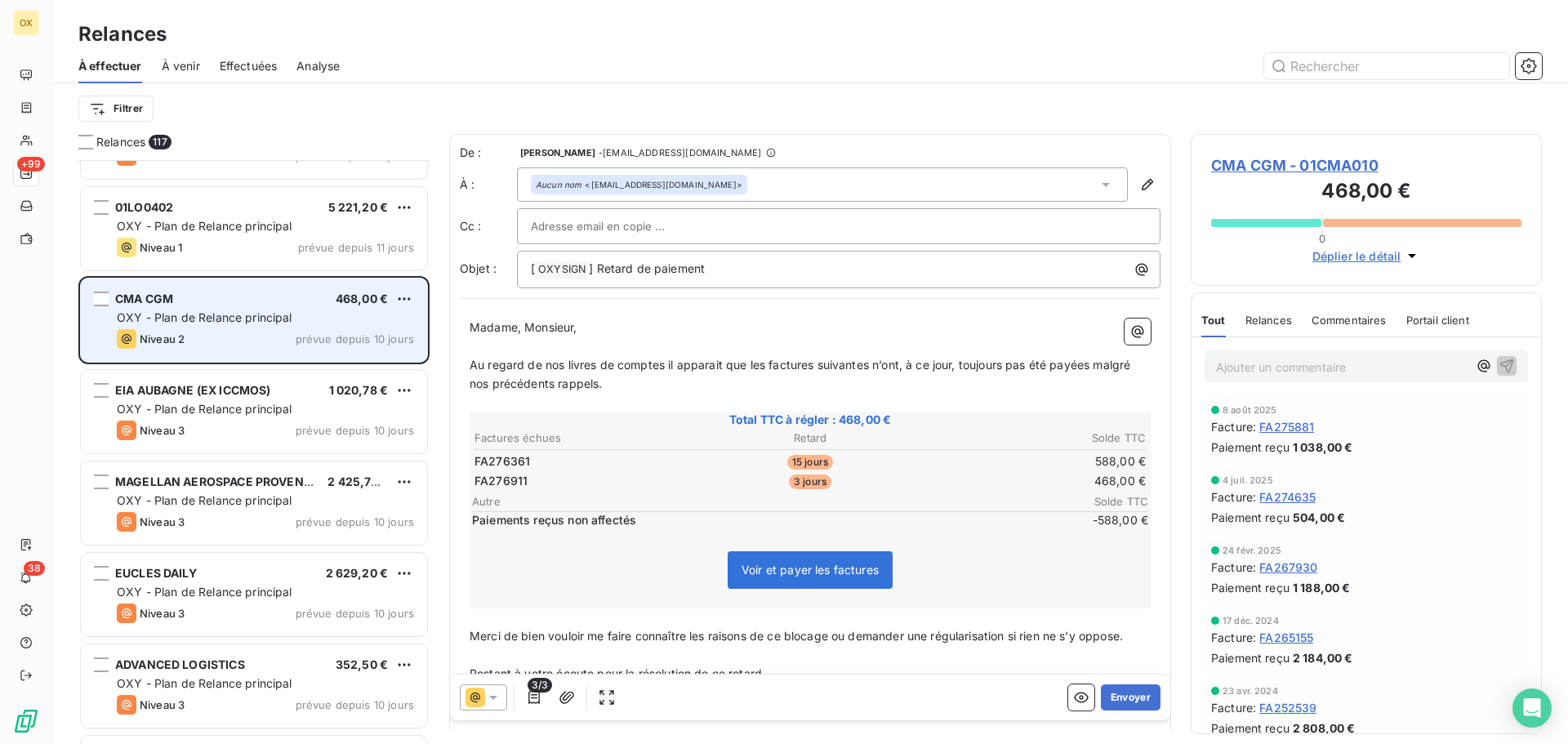
scroll to position [7429, 0]
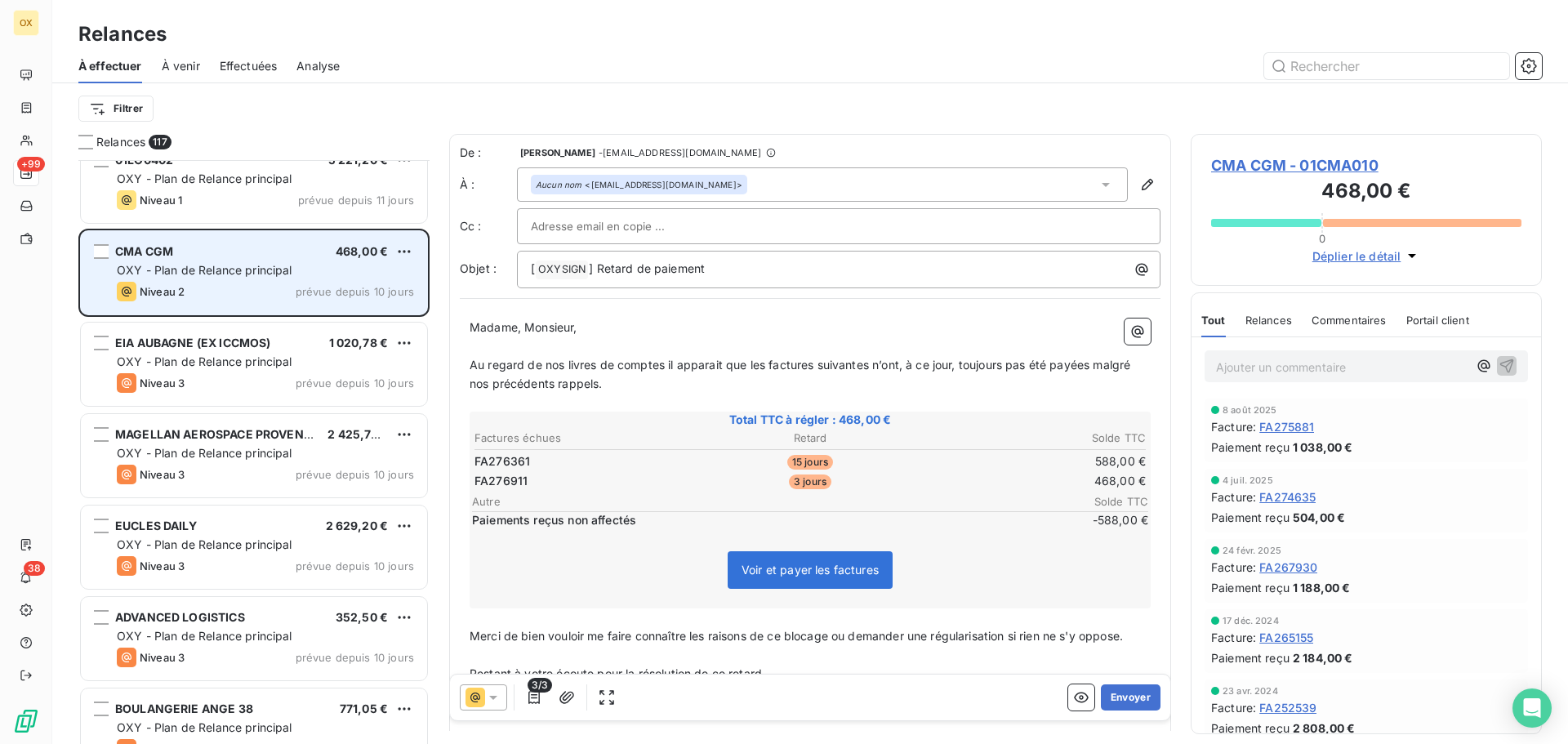
click at [219, 456] on span "OXY - Plan de Relance principal" at bounding box center [205, 452] width 176 height 14
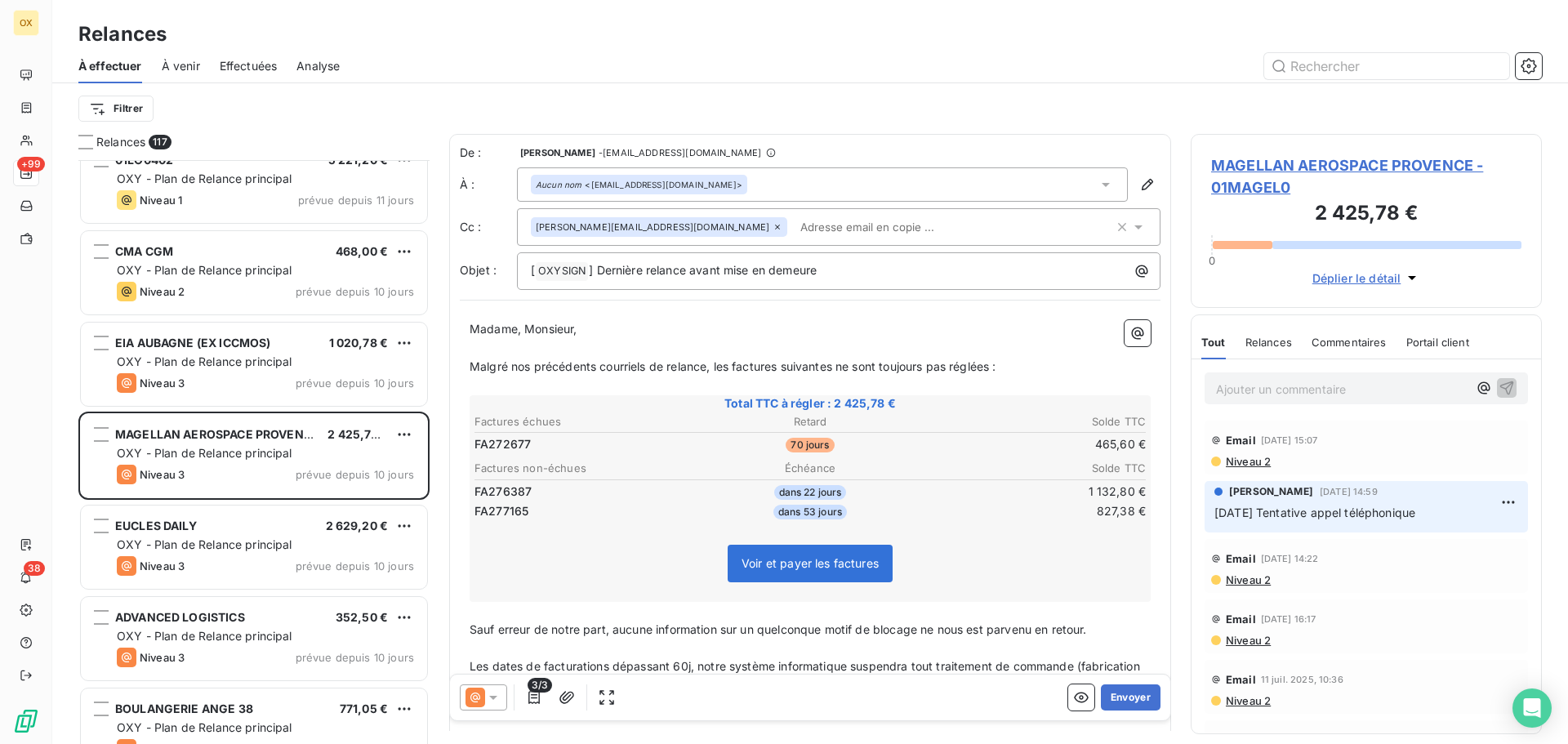
click at [1320, 166] on span "MAGELLAN AEROSPACE PROVENCE - 01MAGEL0" at bounding box center [1367, 177] width 311 height 44
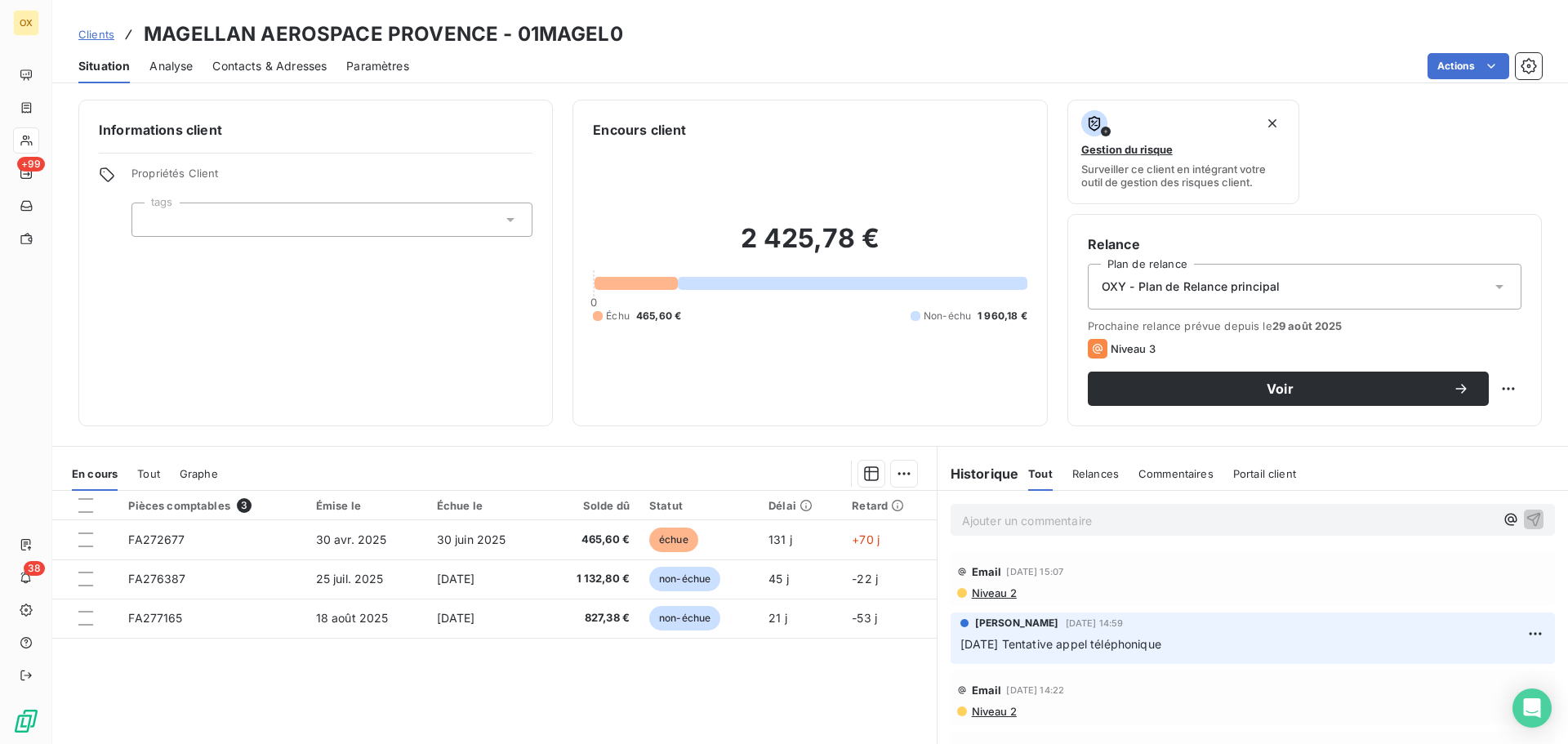
click at [314, 67] on span "Contacts & Adresses" at bounding box center [270, 66] width 114 height 16
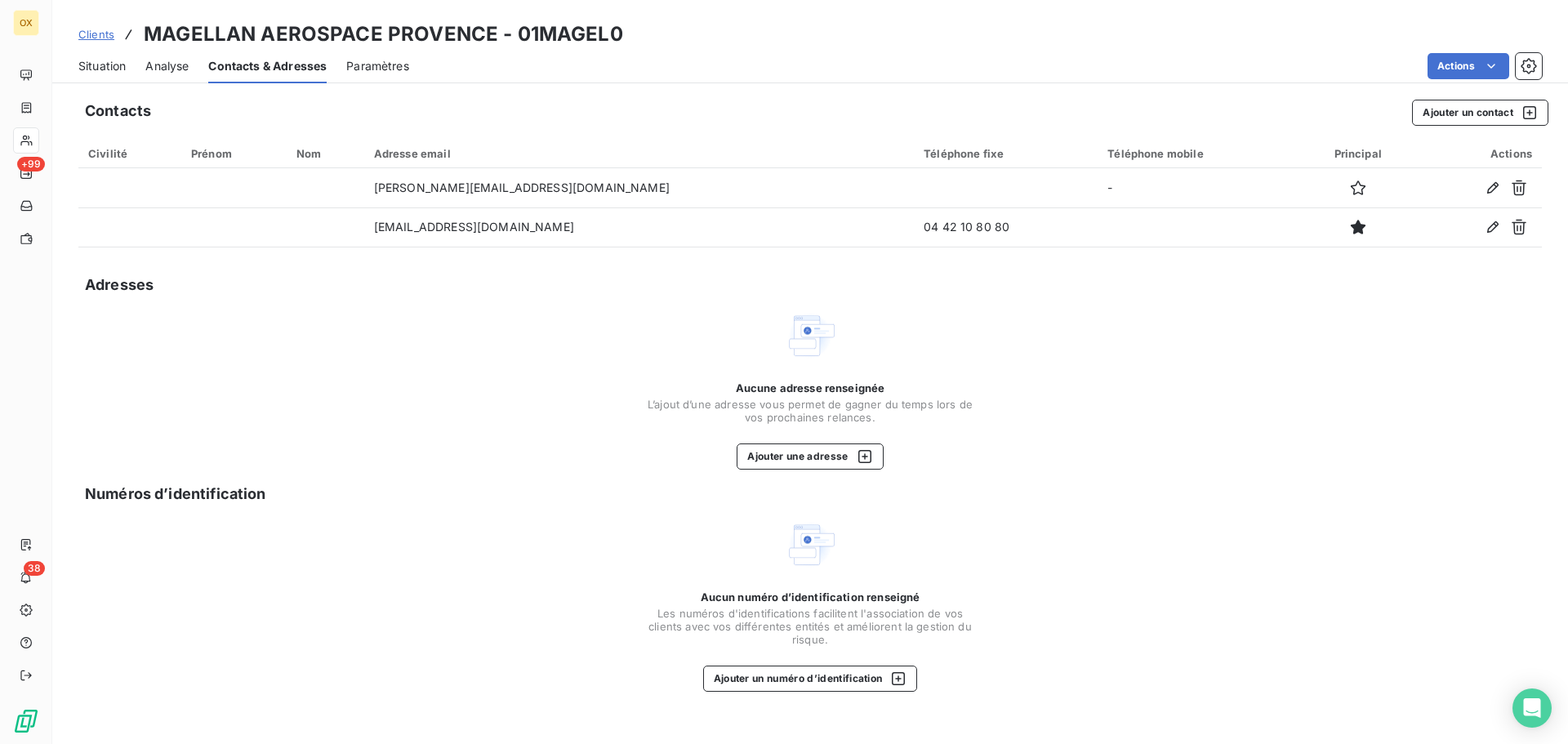
click at [113, 70] on span "Situation" at bounding box center [102, 66] width 47 height 16
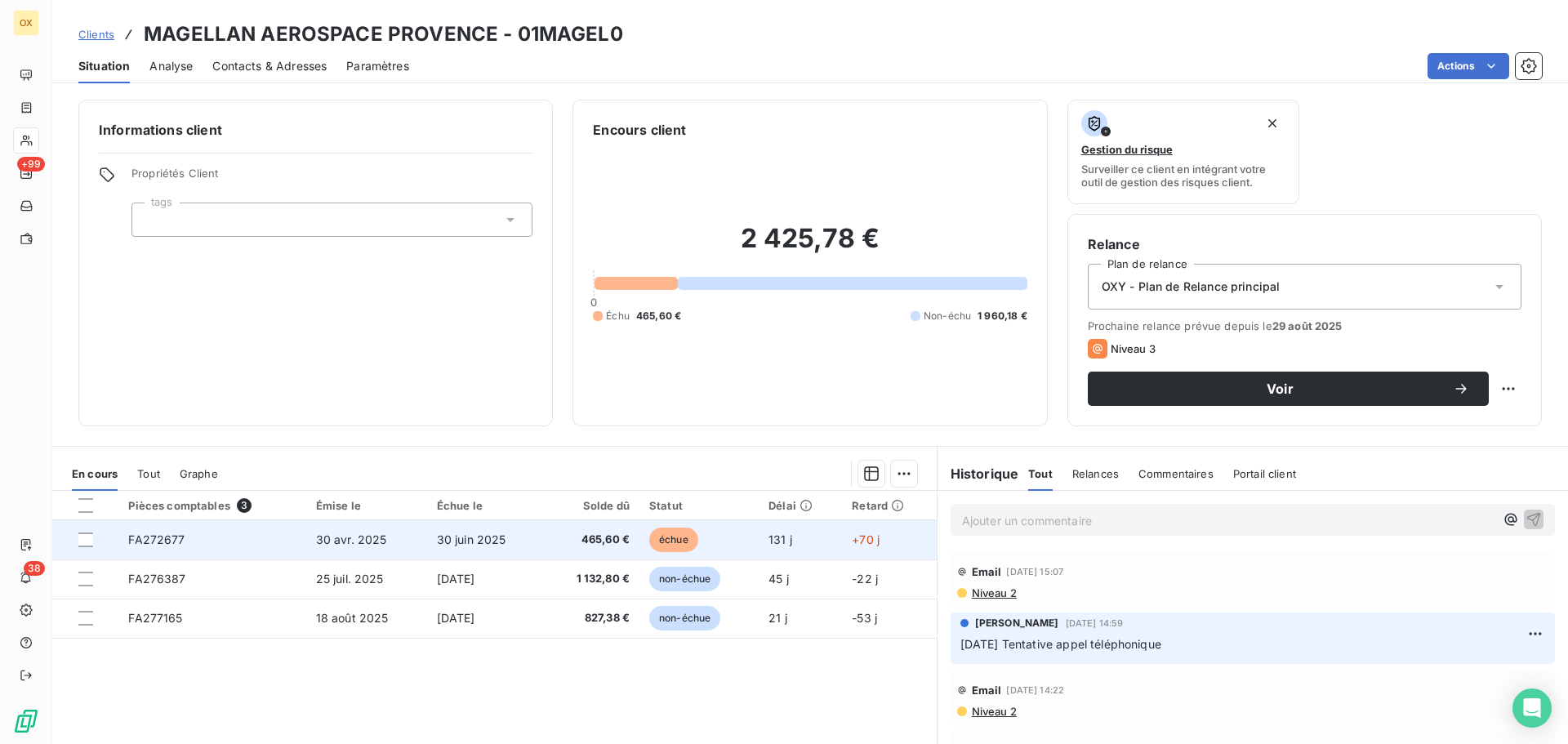
click at [704, 541] on td "échue" at bounding box center [699, 539] width 119 height 39
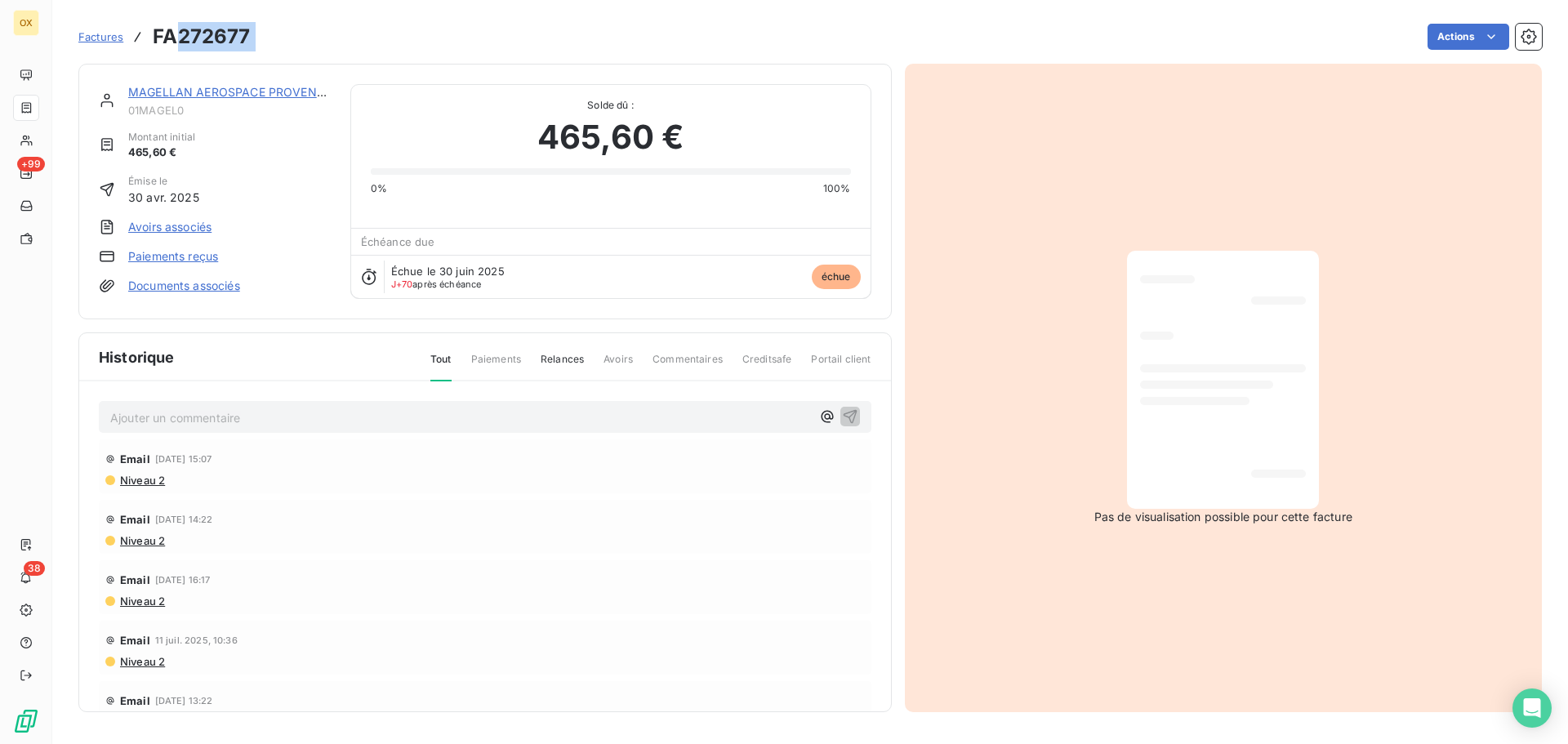
drag, startPoint x: 265, startPoint y: 27, endPoint x: 175, endPoint y: 34, distance: 90.3
click at [175, 34] on div "Factures FA272677 Actions" at bounding box center [810, 37] width 1464 height 34
click at [211, 97] on link "MAGELLAN AEROSPACE PROVENCE" at bounding box center [230, 92] width 203 height 14
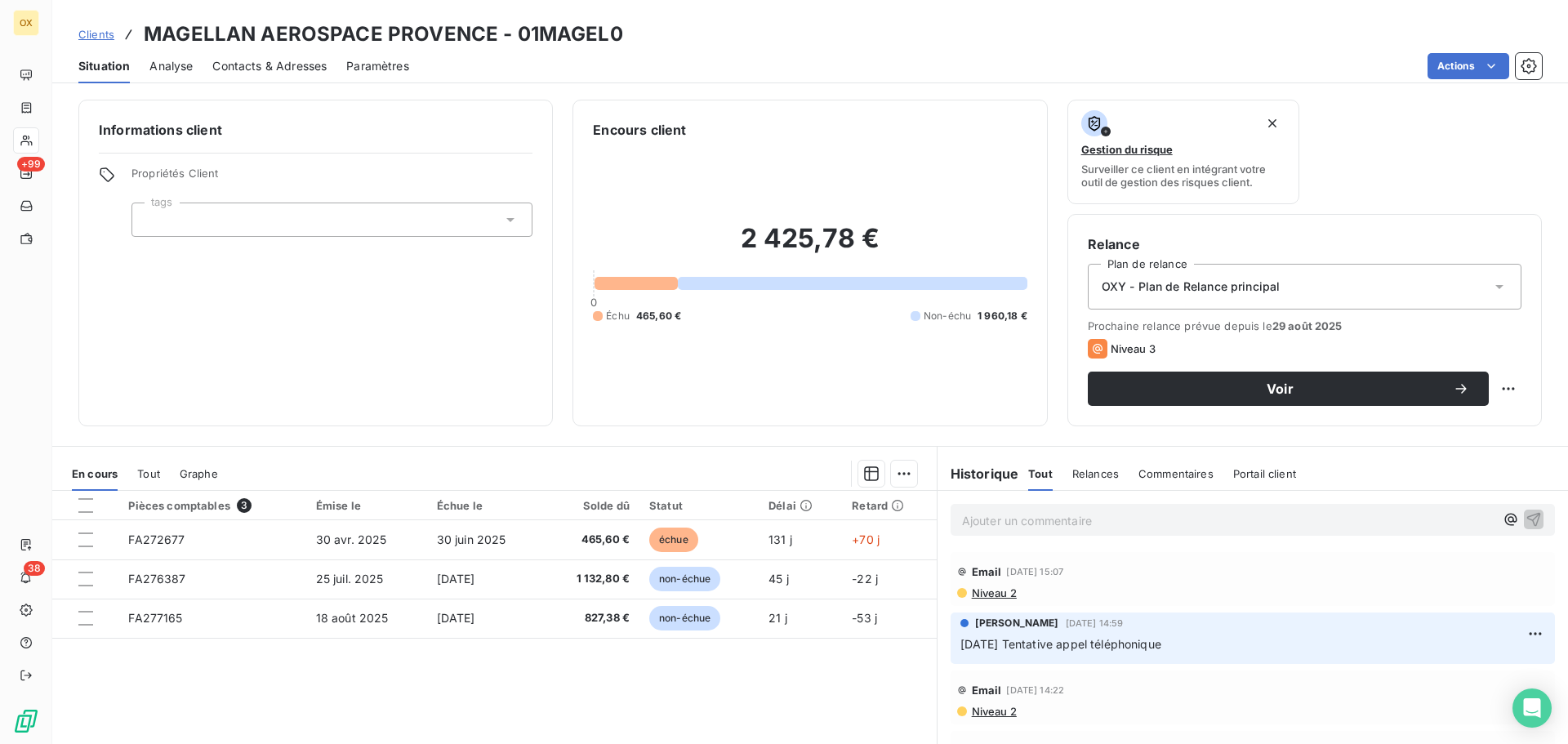
click at [312, 64] on span "Contacts & Adresses" at bounding box center [270, 66] width 114 height 16
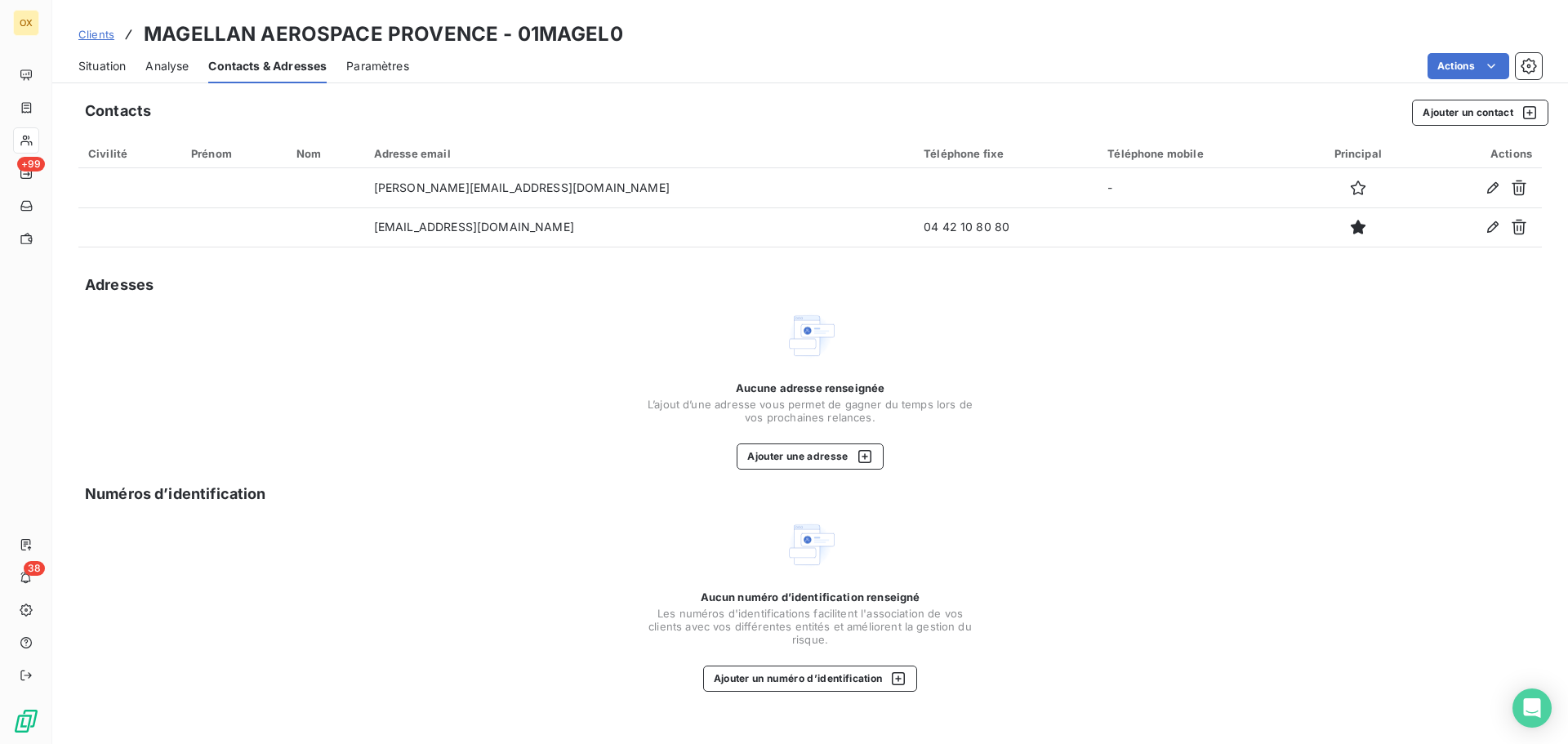
click at [114, 70] on span "Situation" at bounding box center [102, 66] width 47 height 16
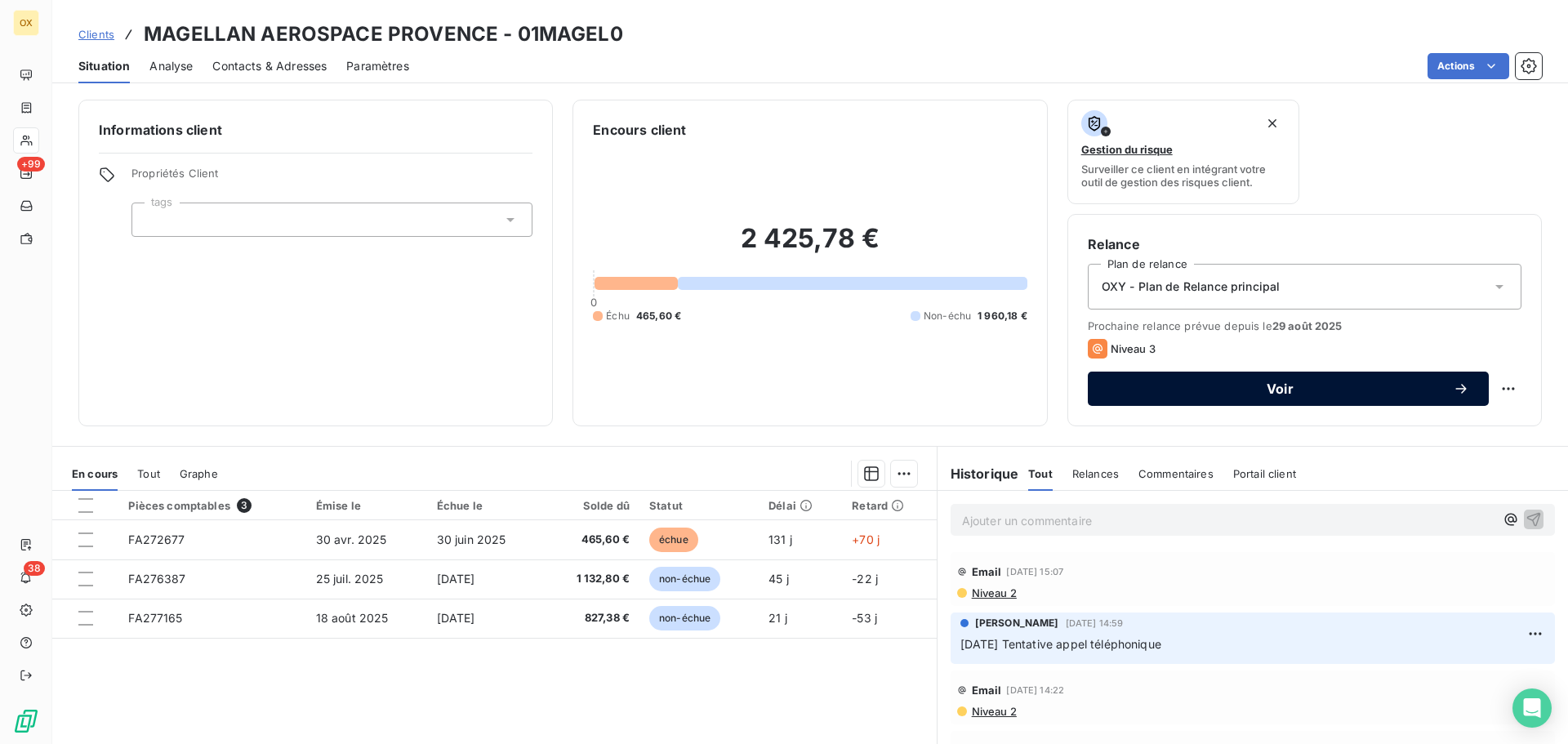
click at [1279, 383] on span "Voir" at bounding box center [1279, 388] width 346 height 13
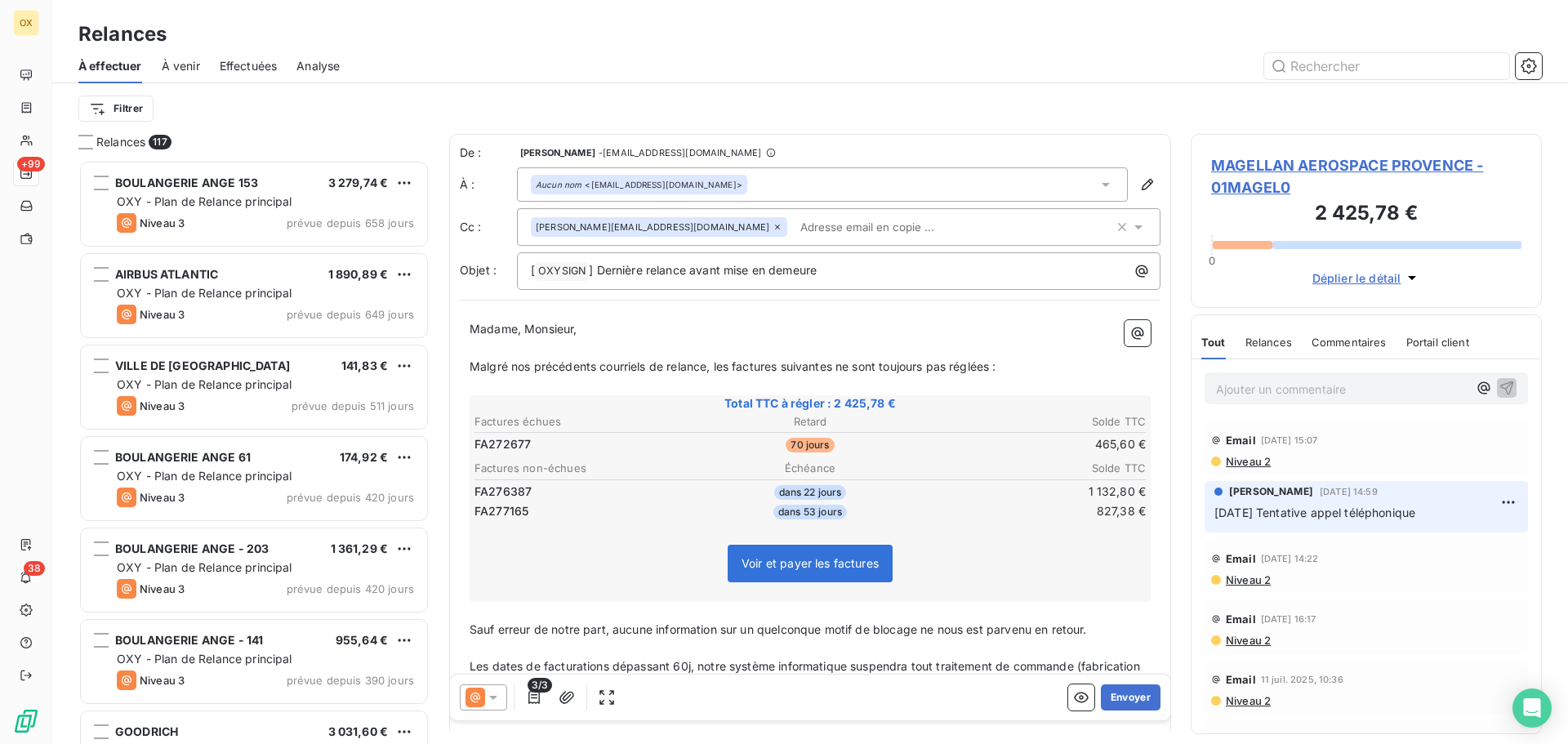
scroll to position [572, 339]
click at [496, 697] on icon at bounding box center [493, 697] width 16 height 16
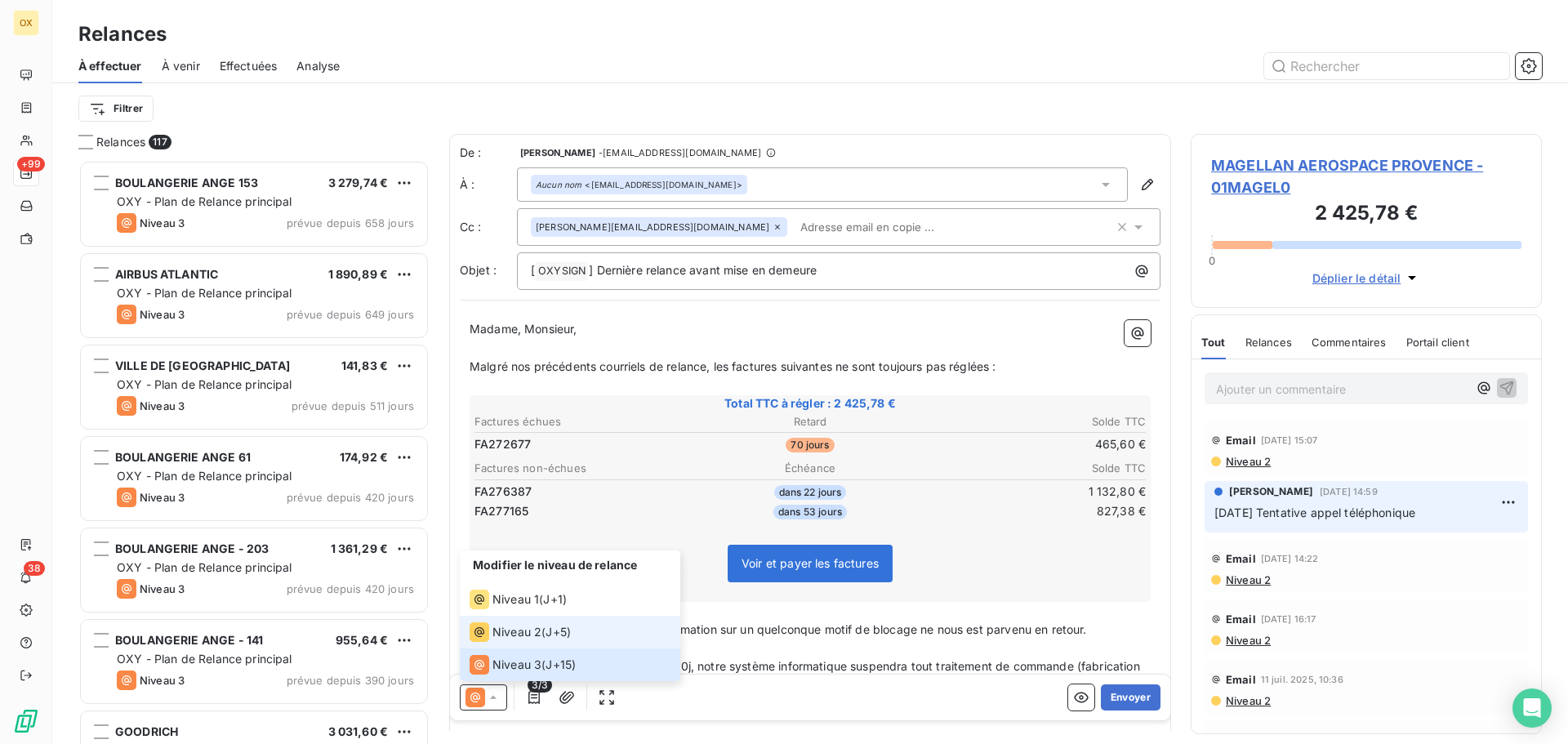
click at [508, 632] on span "Niveau 2" at bounding box center [516, 631] width 49 height 16
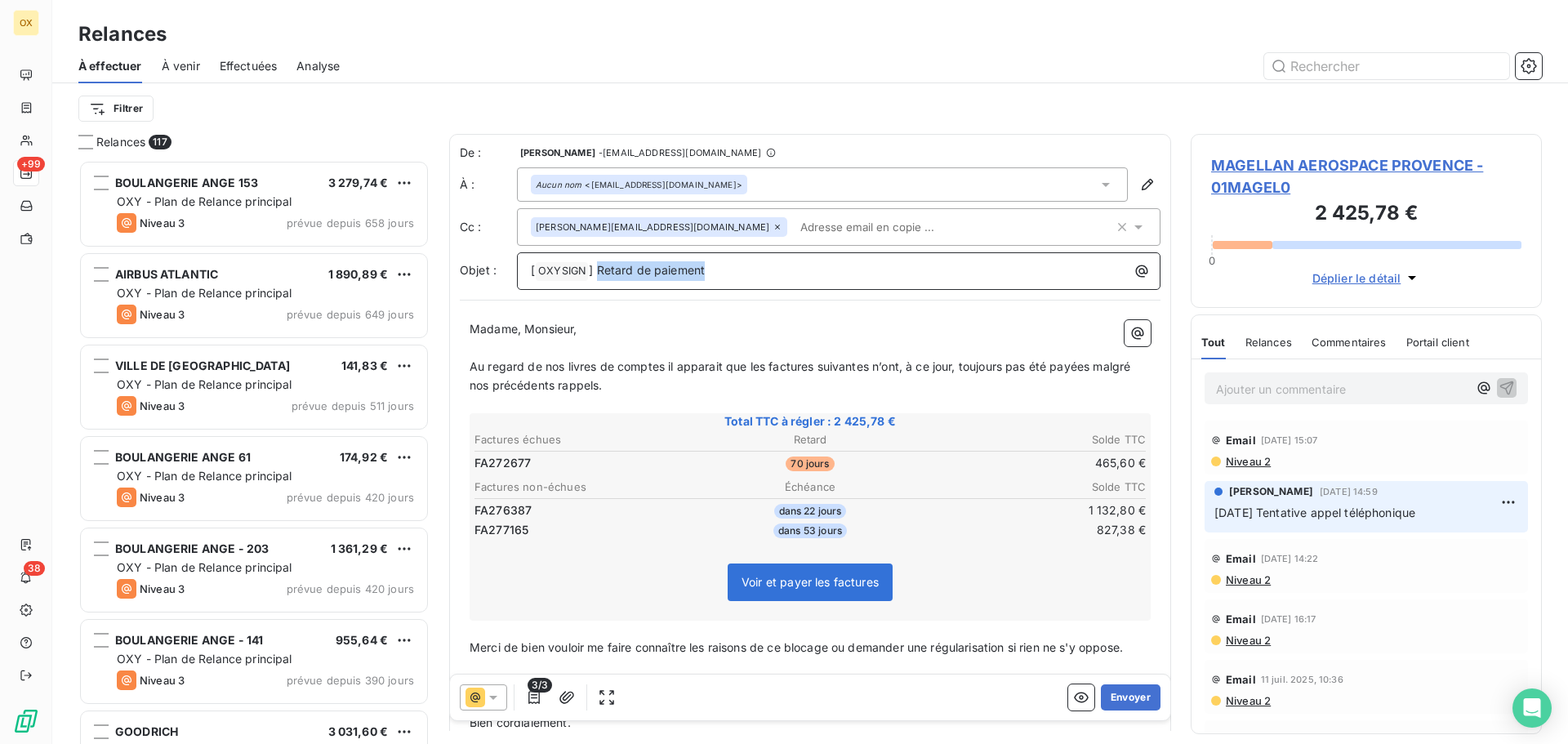
drag, startPoint x: 708, startPoint y: 268, endPoint x: 597, endPoint y: 272, distance: 111.1
click at [597, 272] on p "[ OXYSIGN ﻿ ] Retard de paiement" at bounding box center [842, 270] width 624 height 20
click at [756, 276] on p "[ OXYSIGN ﻿ ] Retard de paiement" at bounding box center [842, 270] width 624 height 20
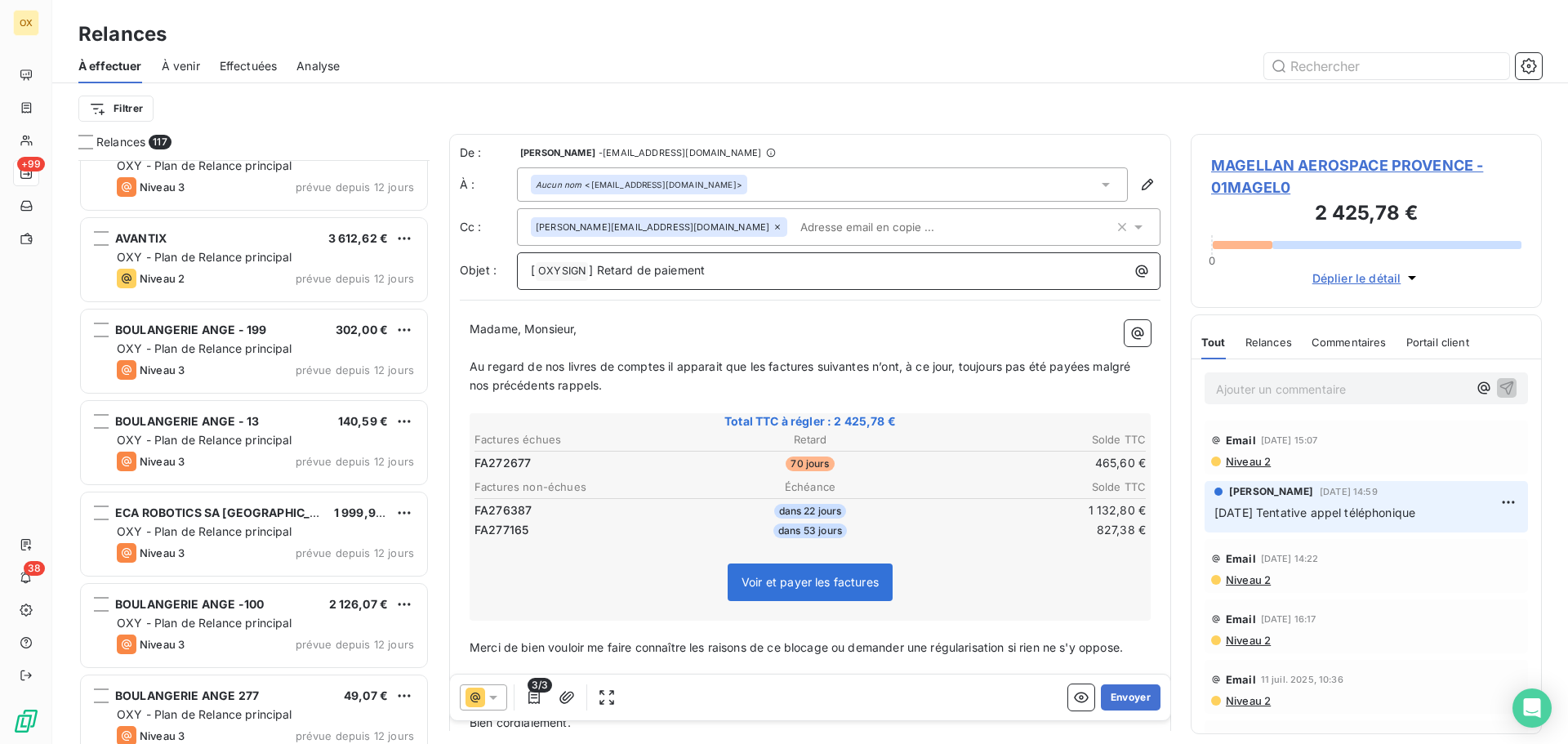
scroll to position [6694, 0]
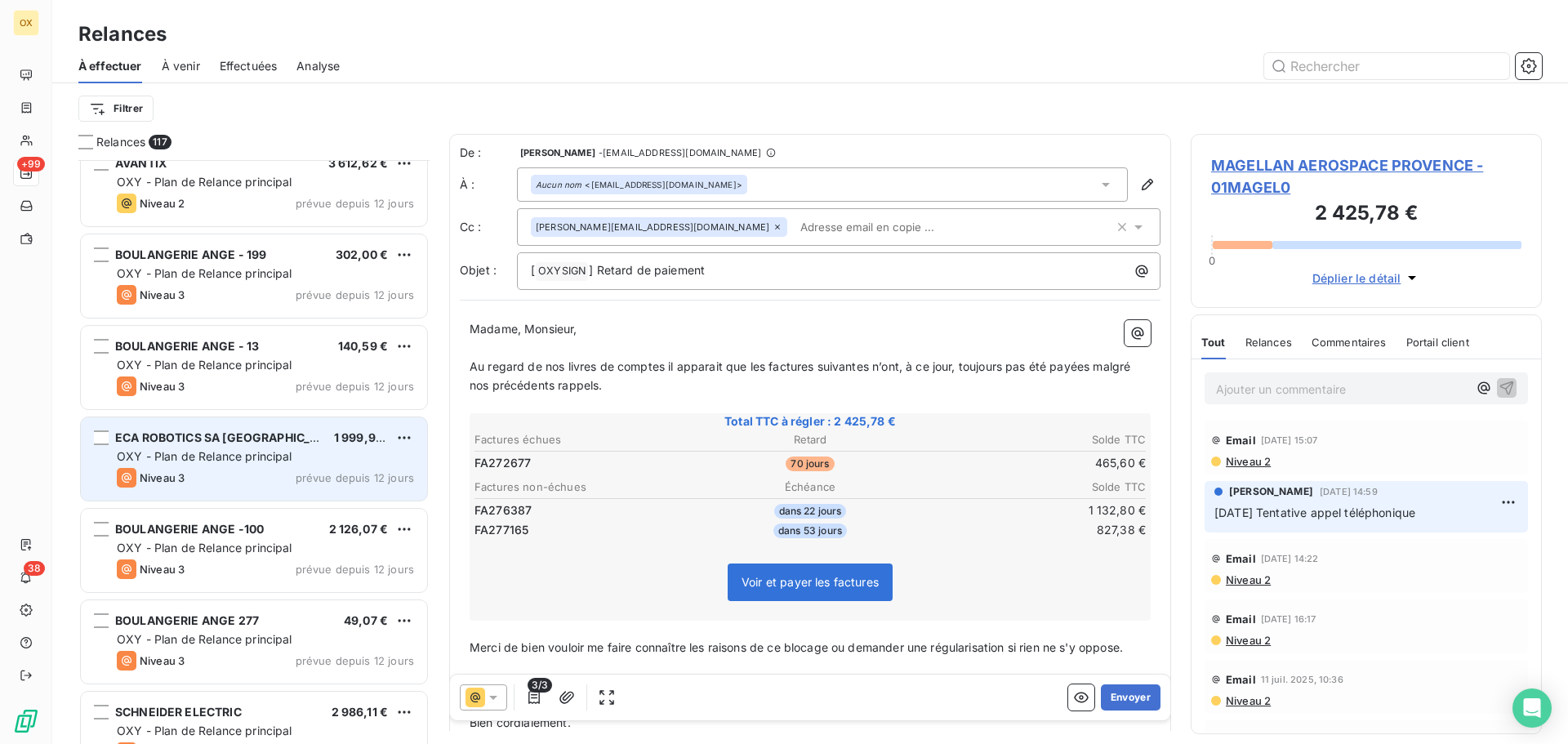
click at [251, 450] on span "OXY - Plan de Relance principal" at bounding box center [205, 456] width 176 height 14
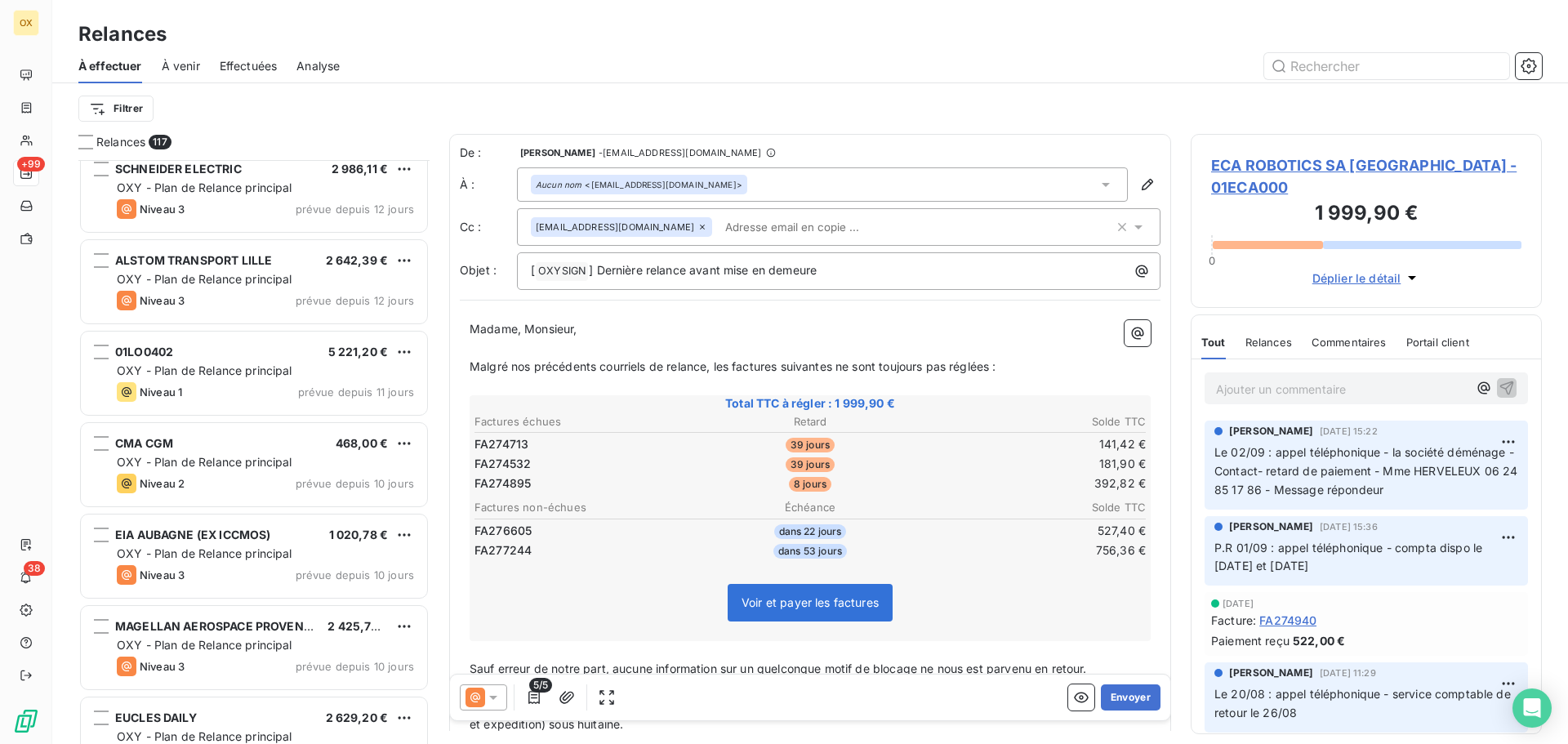
scroll to position [7266, 0]
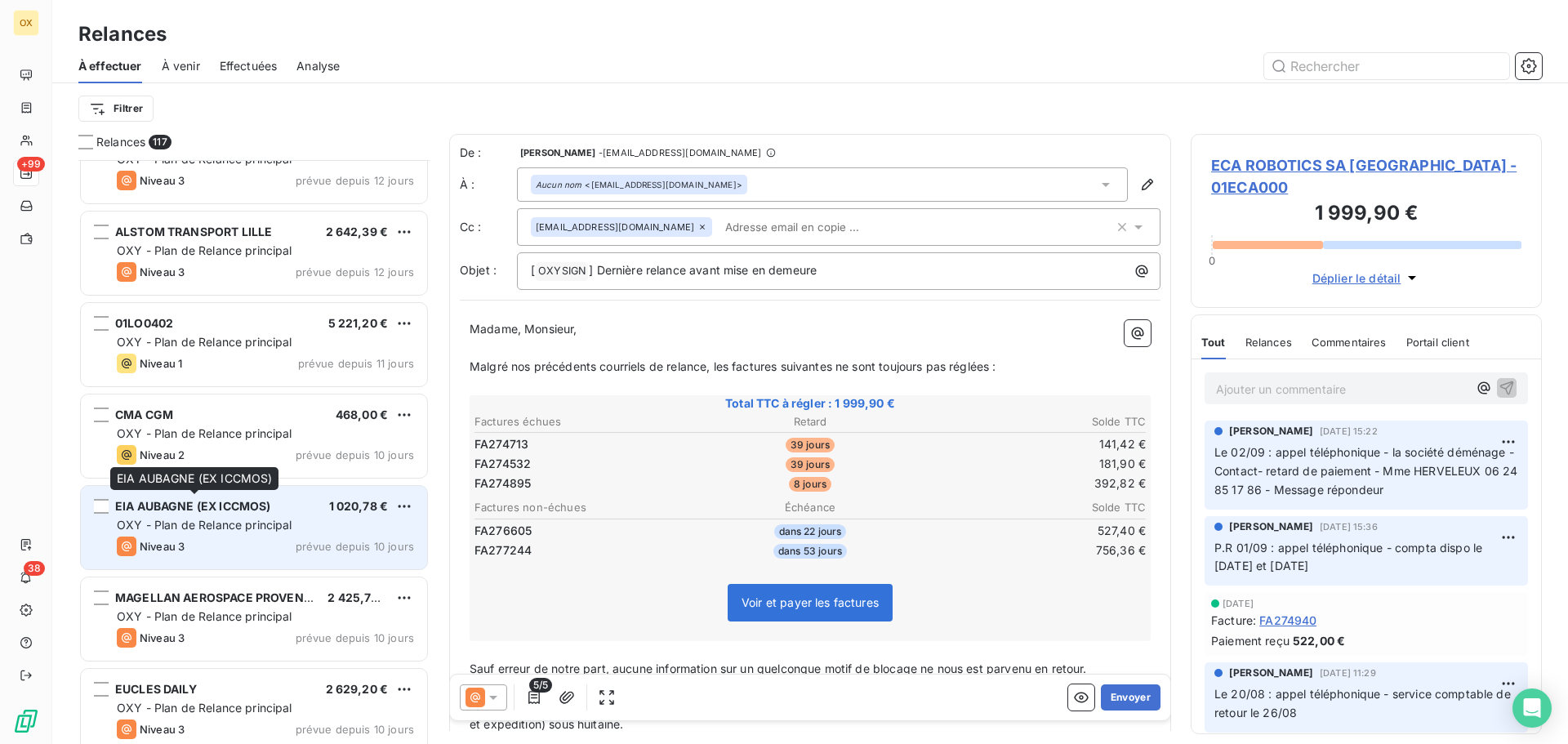
click at [262, 499] on span "EIA AUBAGNE (EX ICCMOS)" at bounding box center [193, 506] width 155 height 14
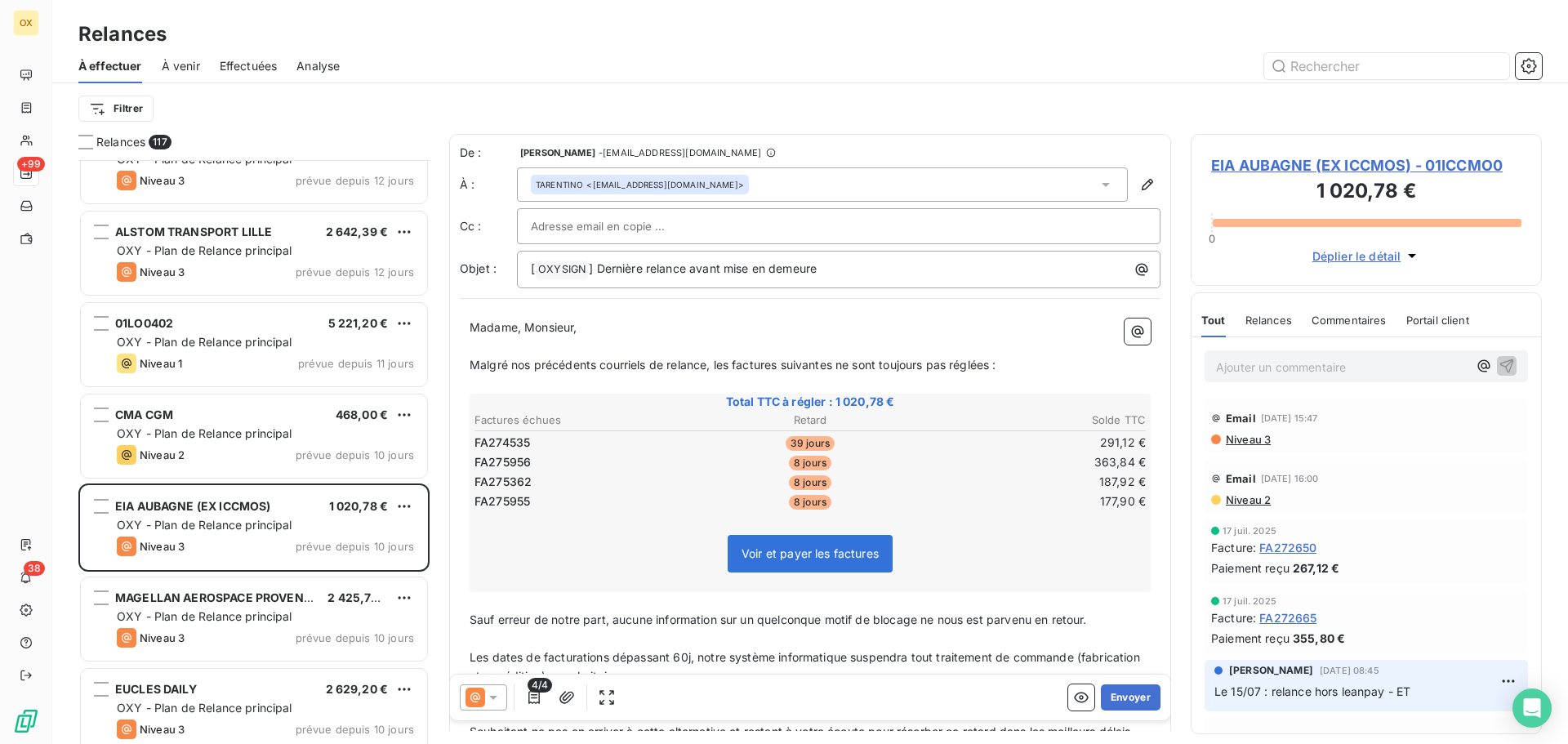
click at [496, 698] on icon at bounding box center [493, 697] width 16 height 16
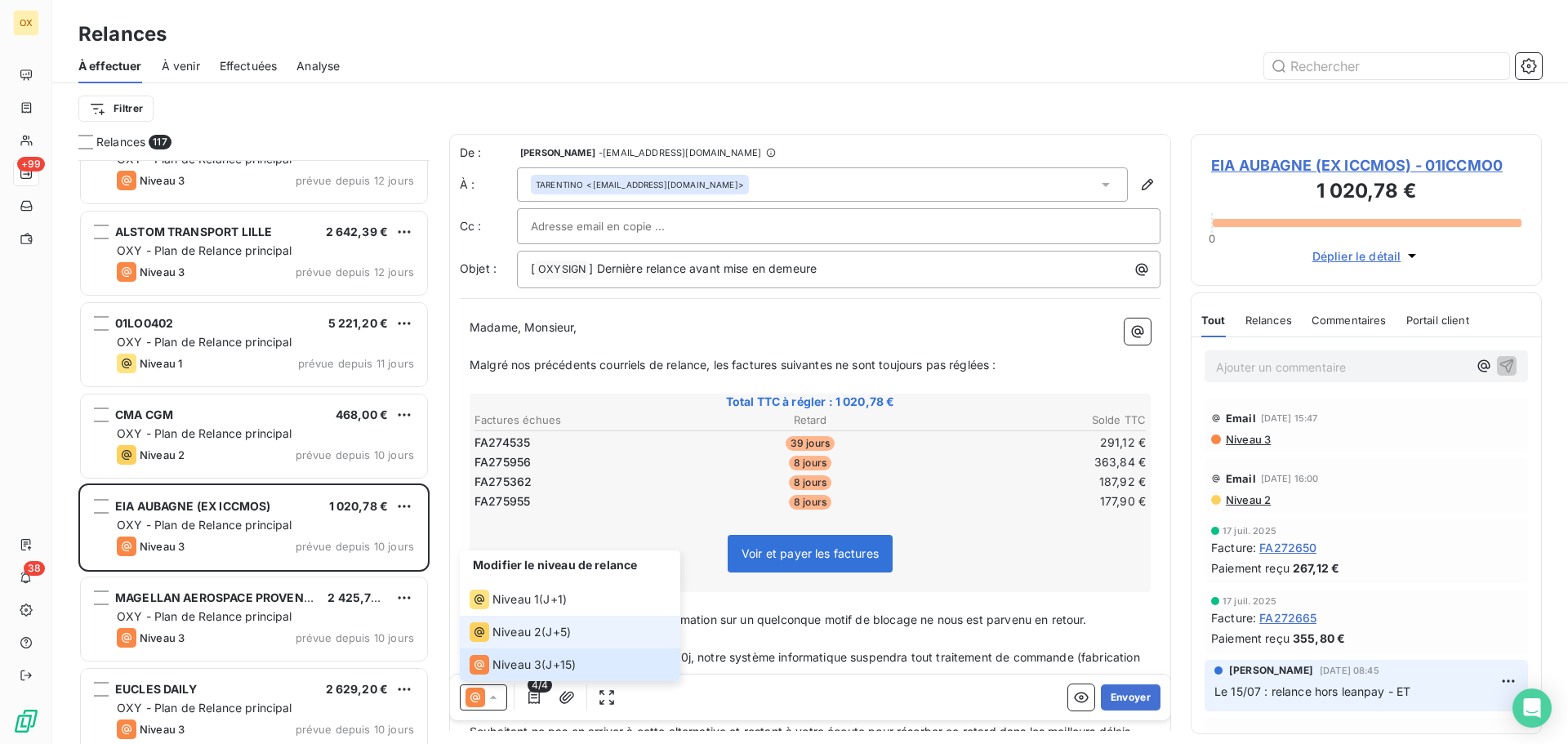
click at [519, 631] on span "Niveau 2" at bounding box center [516, 631] width 49 height 16
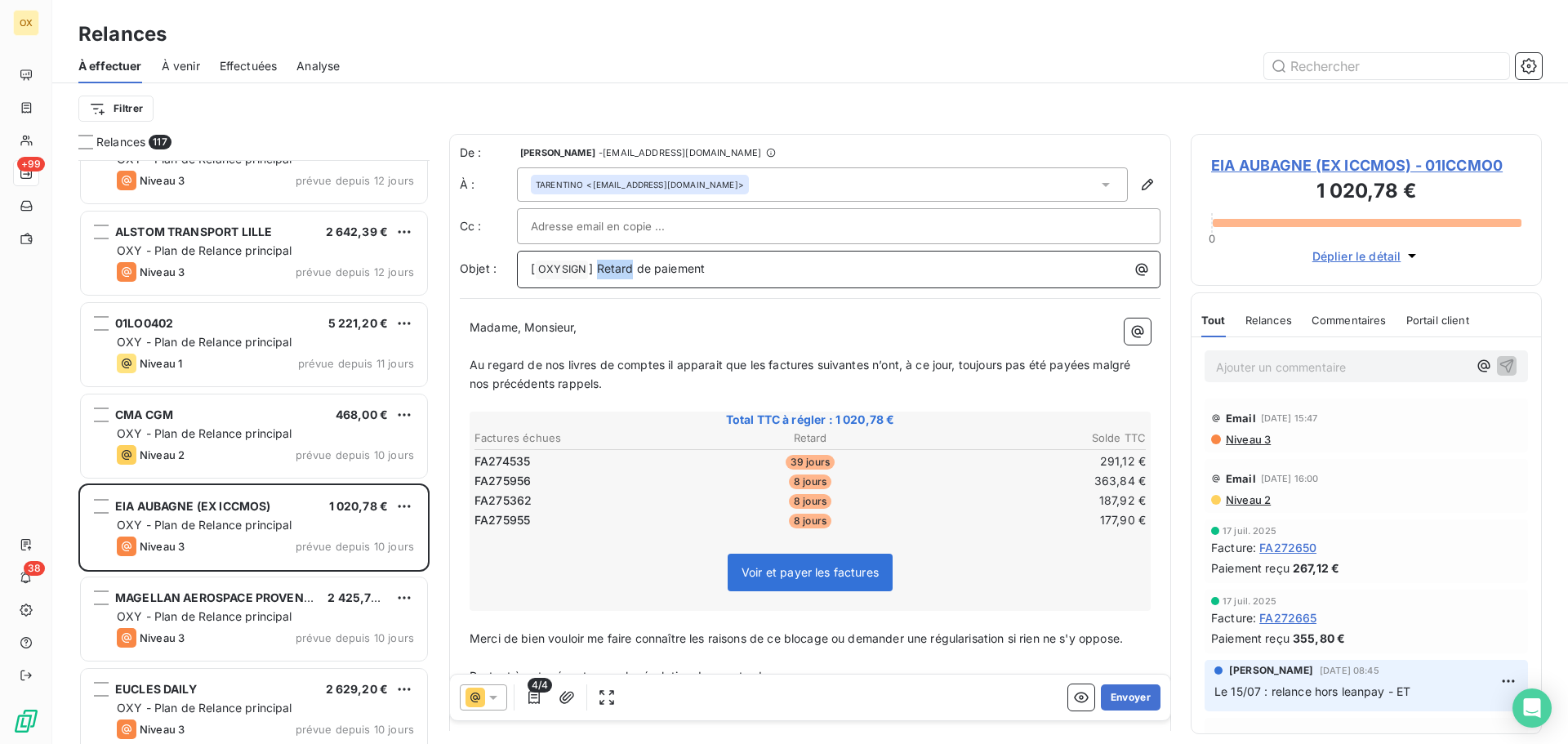
drag, startPoint x: 632, startPoint y: 268, endPoint x: 598, endPoint y: 271, distance: 34.1
click at [598, 271] on span "] Retard de paiement" at bounding box center [647, 268] width 116 height 14
click at [632, 324] on p "Madame, Monsieur," at bounding box center [810, 328] width 681 height 19
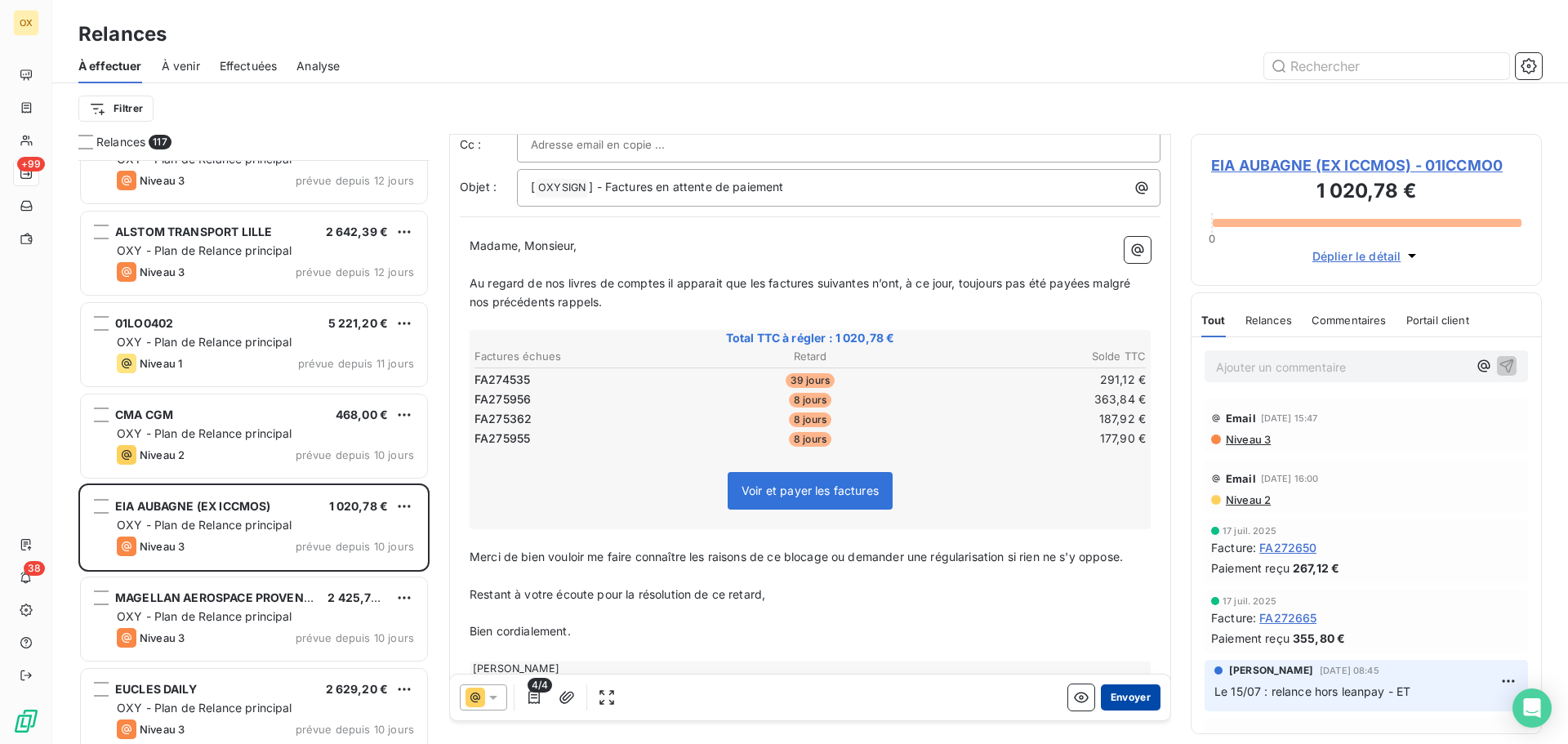
click at [1131, 690] on button "Envoyer" at bounding box center [1131, 697] width 60 height 26
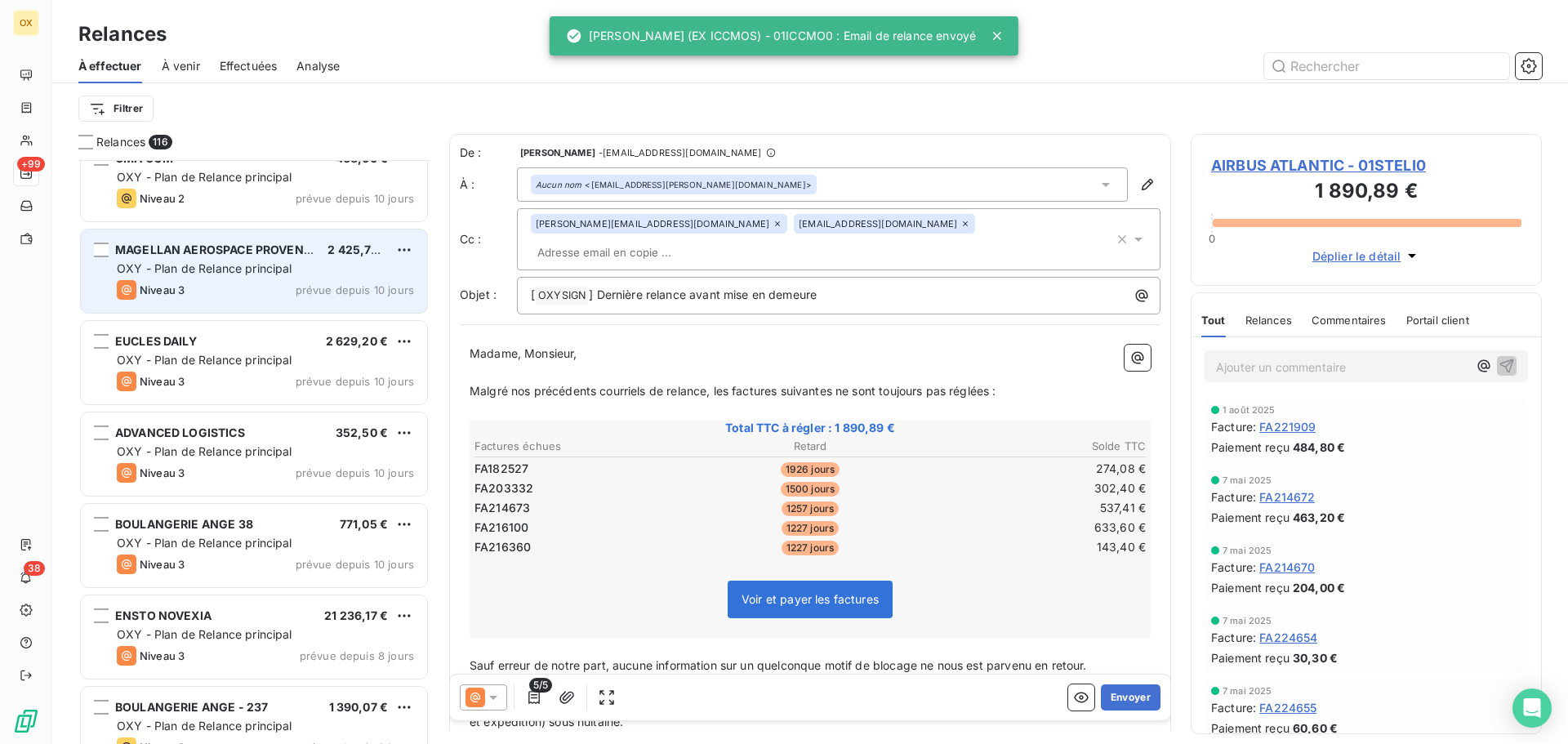
scroll to position [7593, 0]
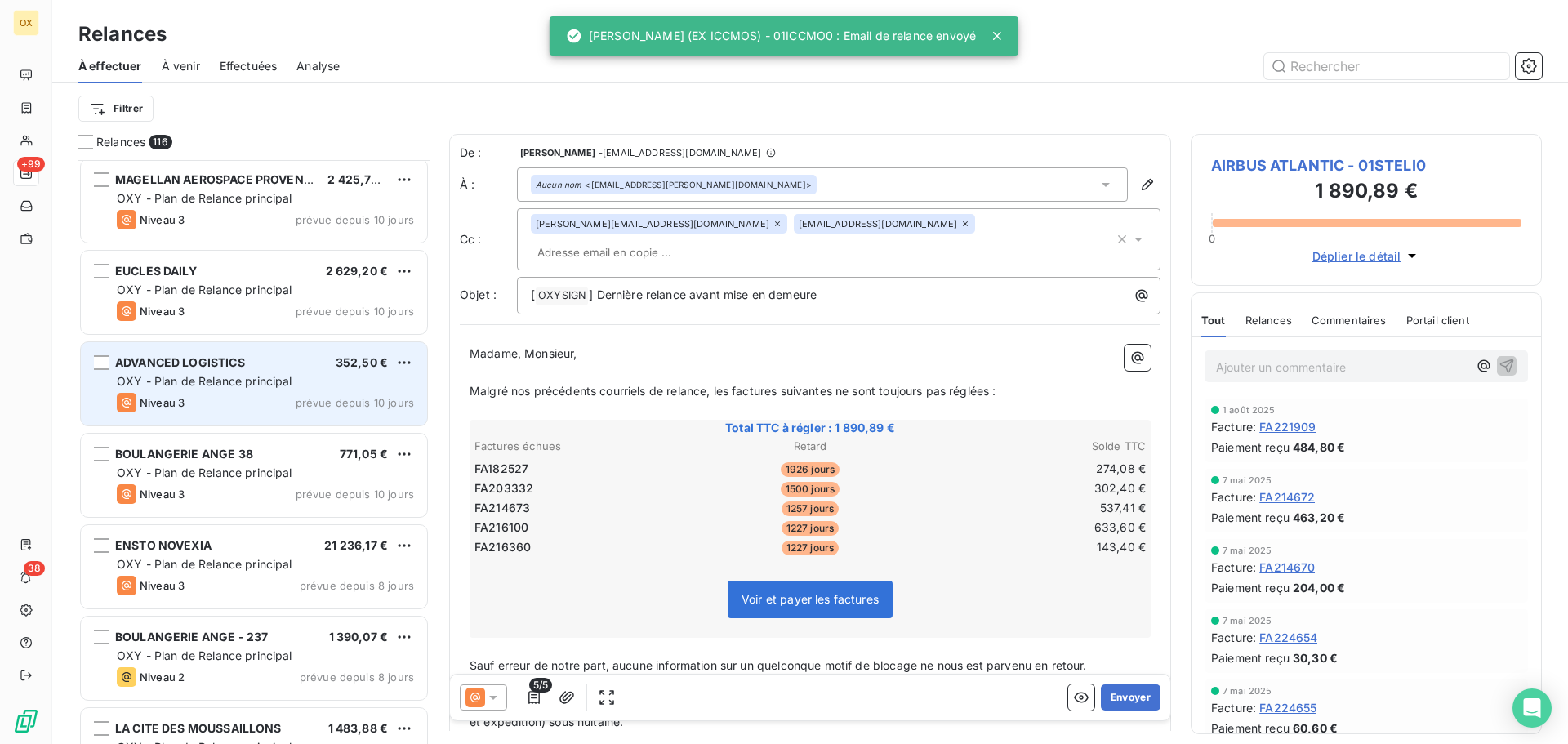
click at [260, 388] on div "OXY - Plan de Relance principal" at bounding box center [265, 381] width 297 height 16
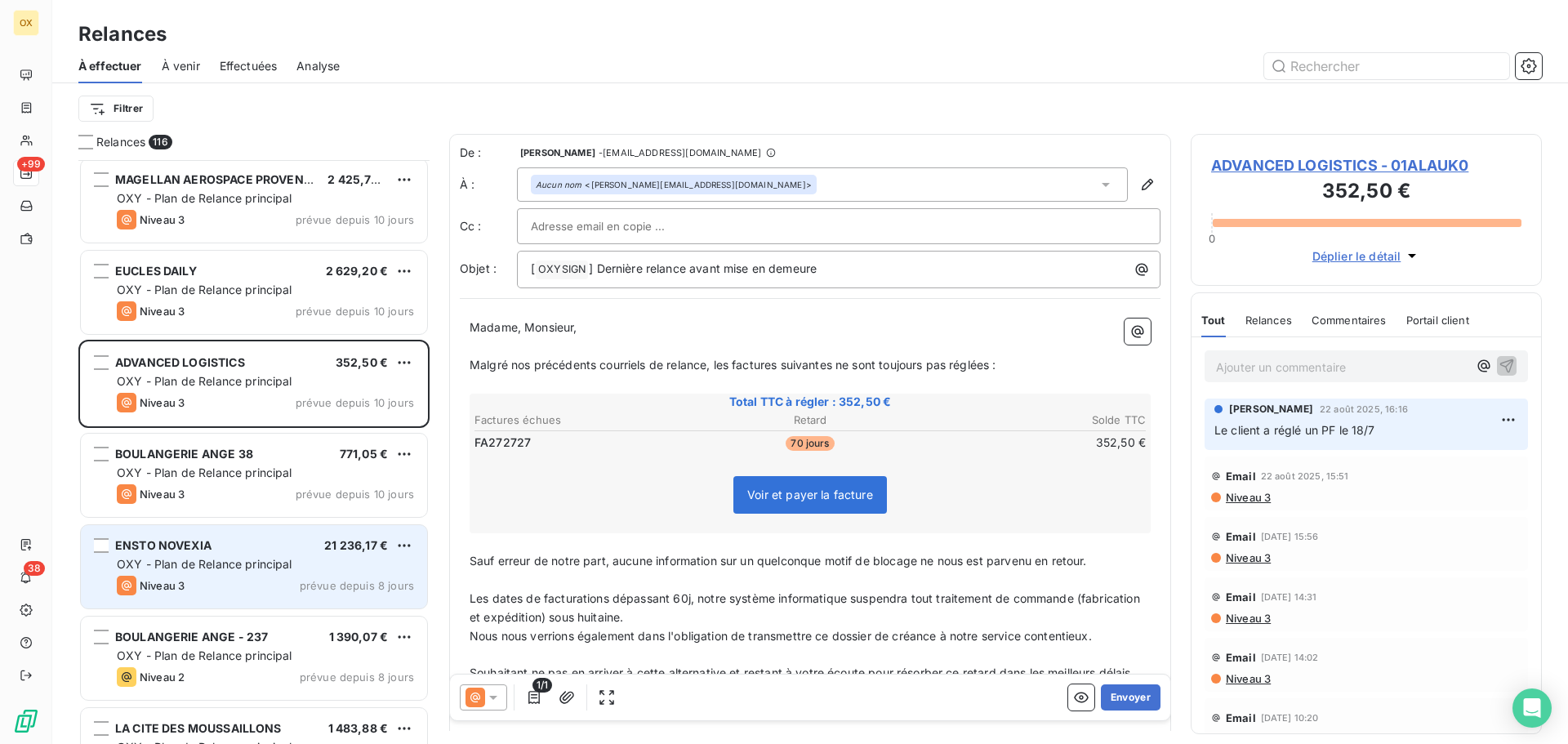
click at [195, 557] on span "OXY - Plan de Relance principal" at bounding box center [205, 564] width 176 height 14
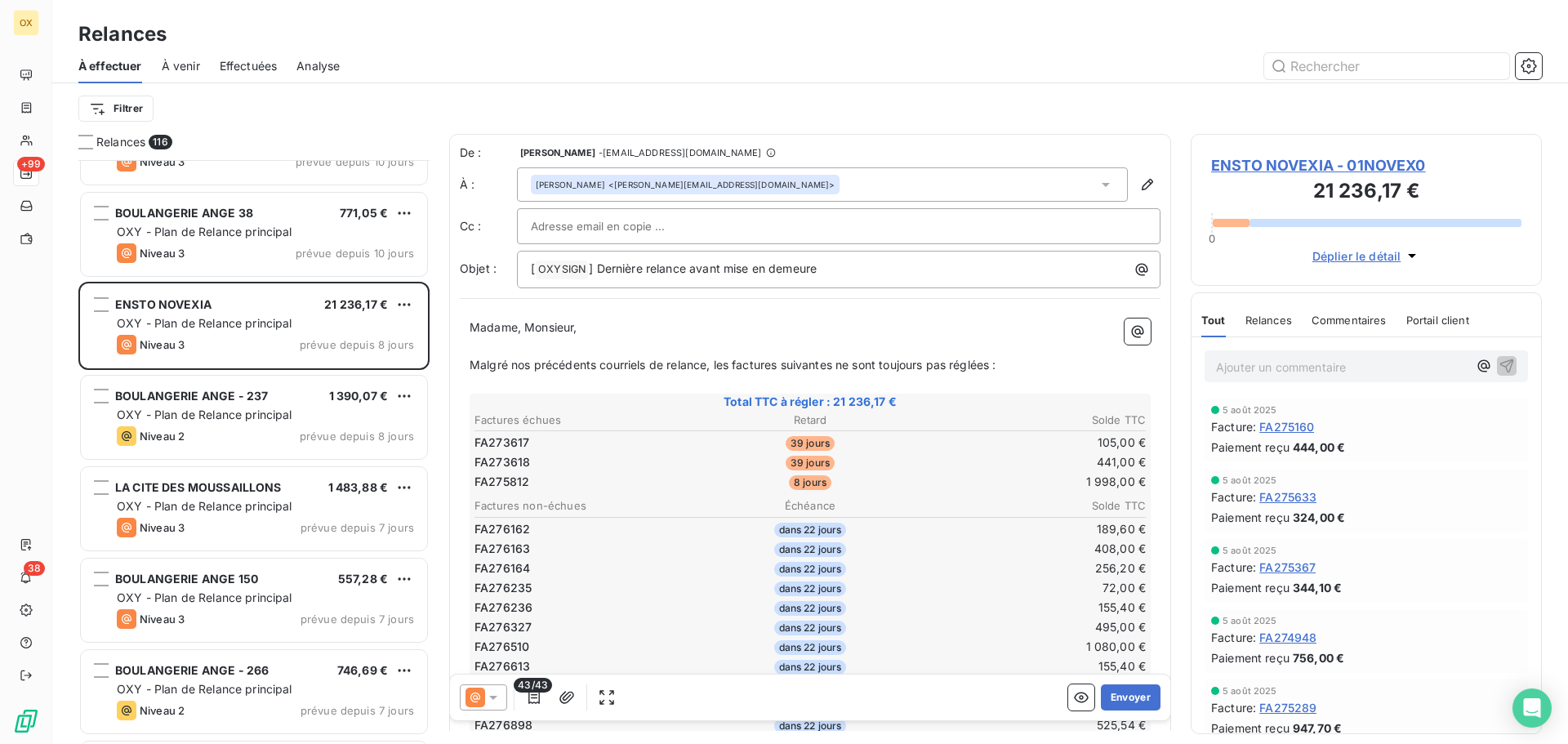
scroll to position [7838, 0]
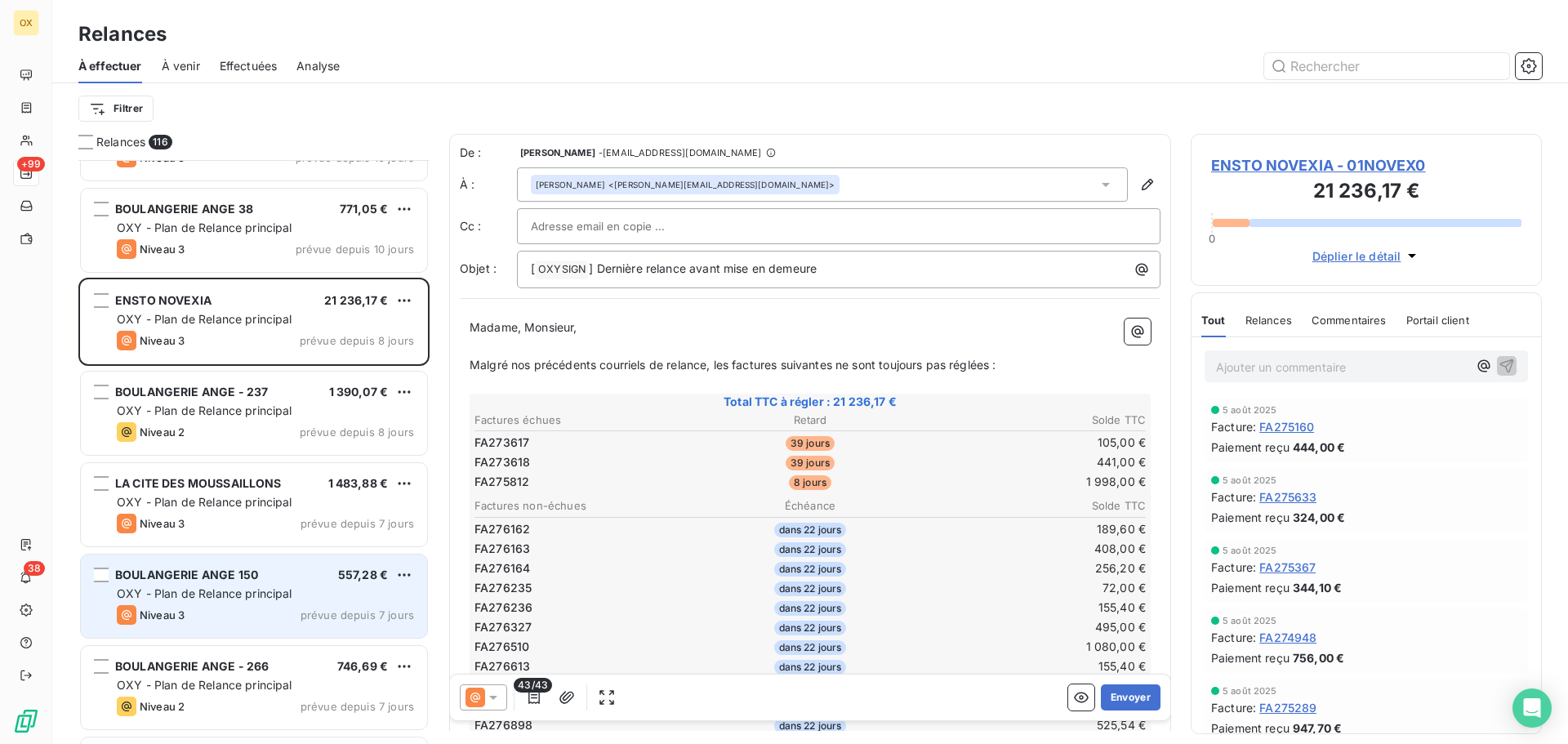
click at [201, 569] on span "BOULANGERIE ANGE 150" at bounding box center [186, 574] width 143 height 14
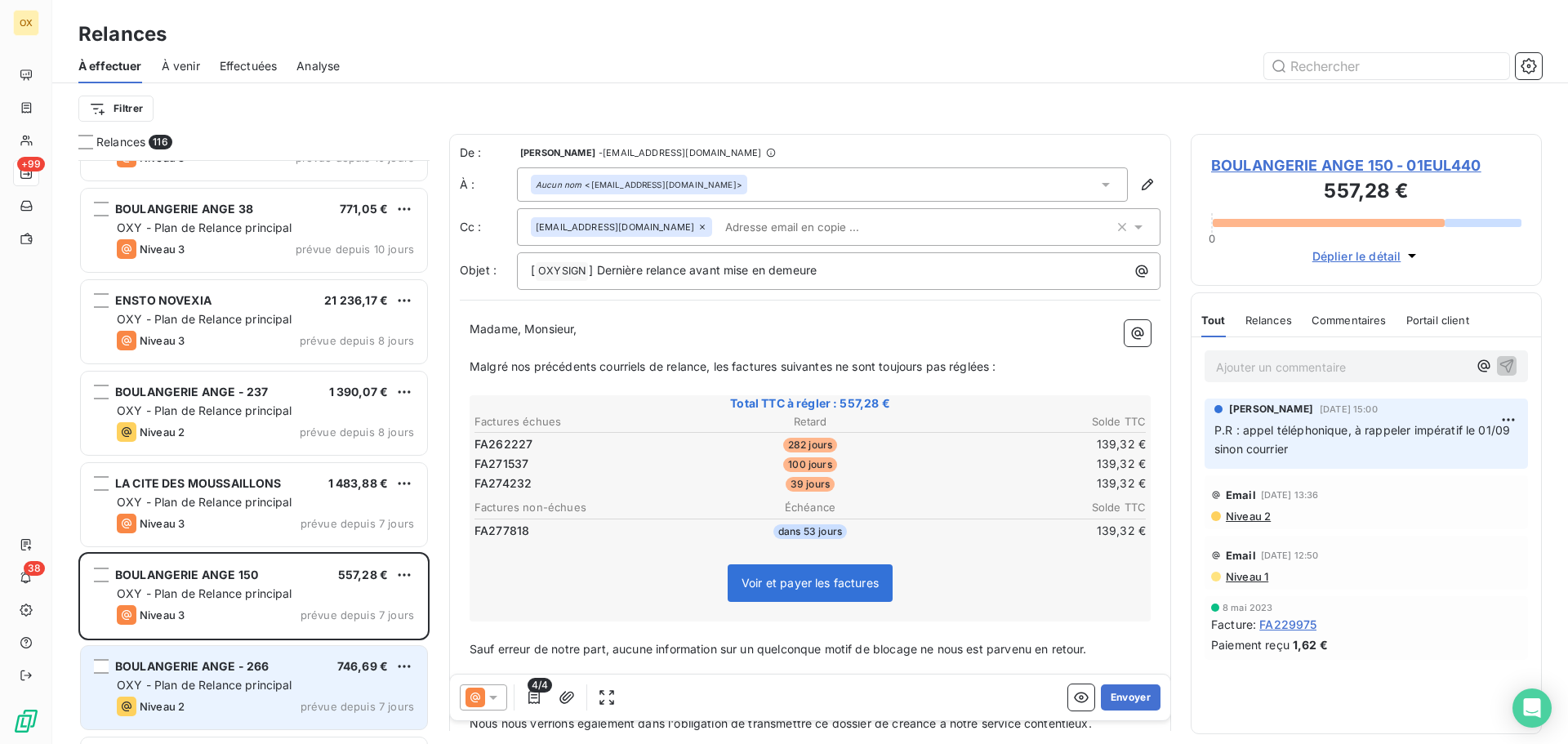
click at [169, 684] on span "OXY - Plan de Relance principal" at bounding box center [205, 684] width 176 height 14
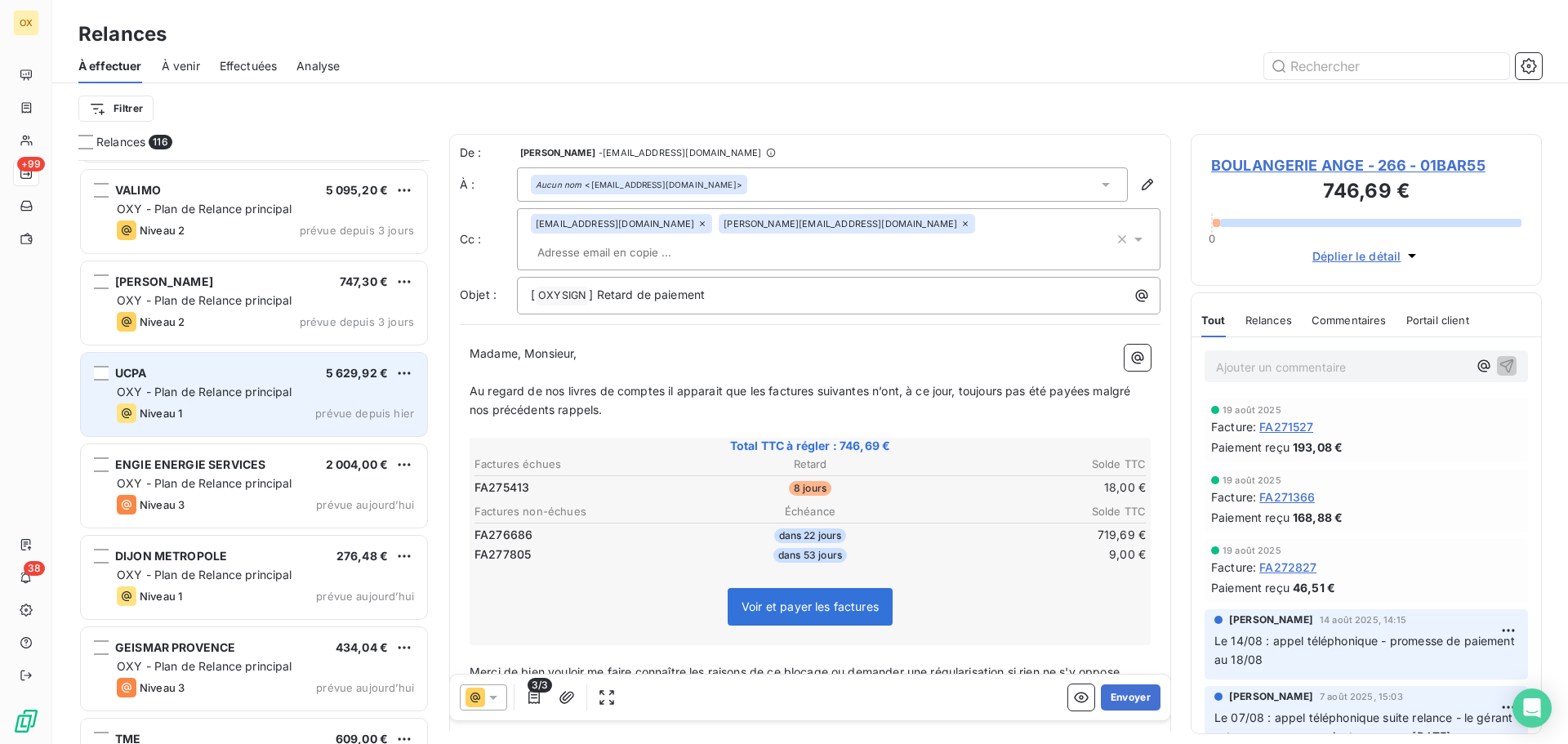
scroll to position [9960, 0]
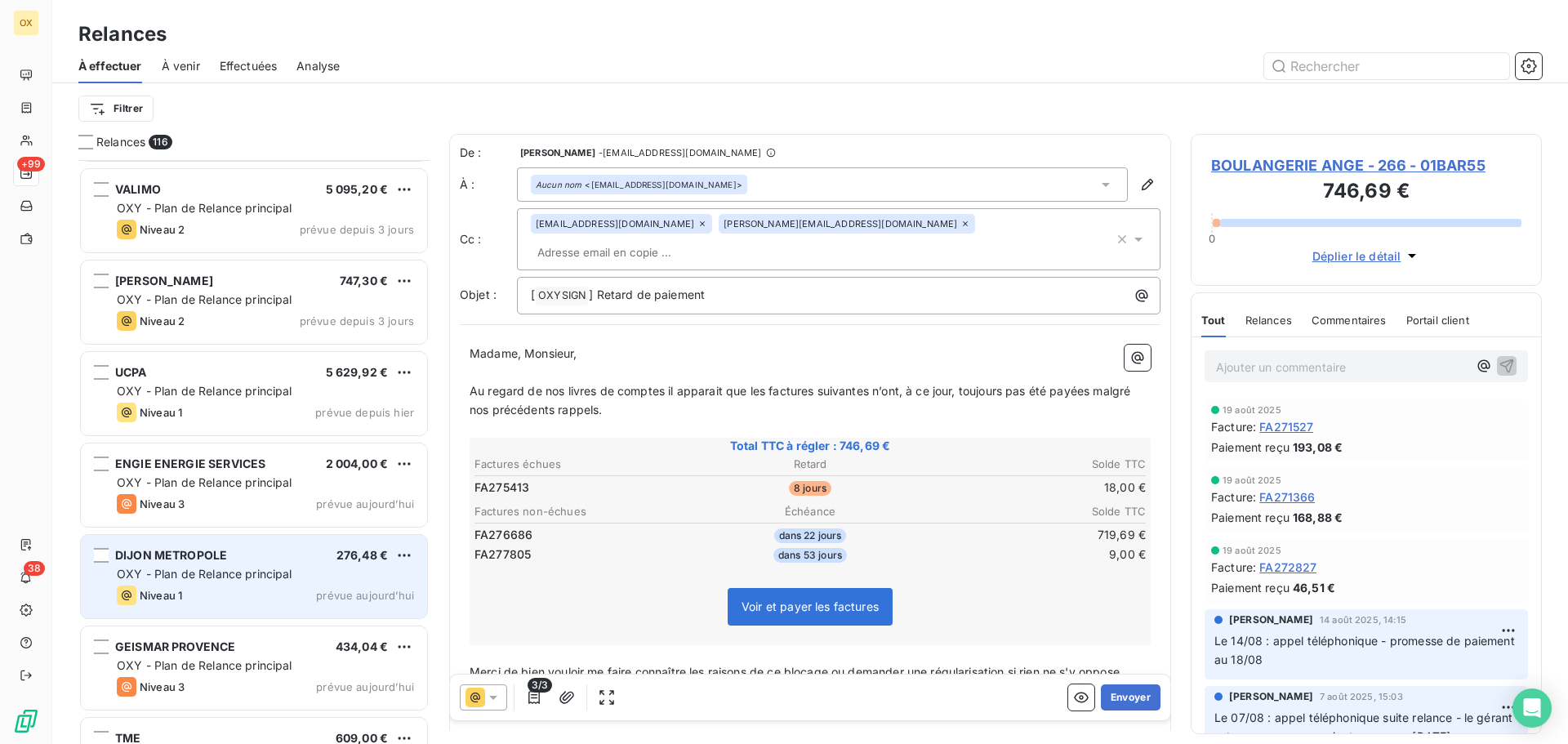
click at [217, 549] on span "DIJON METROPOLE" at bounding box center [171, 555] width 112 height 14
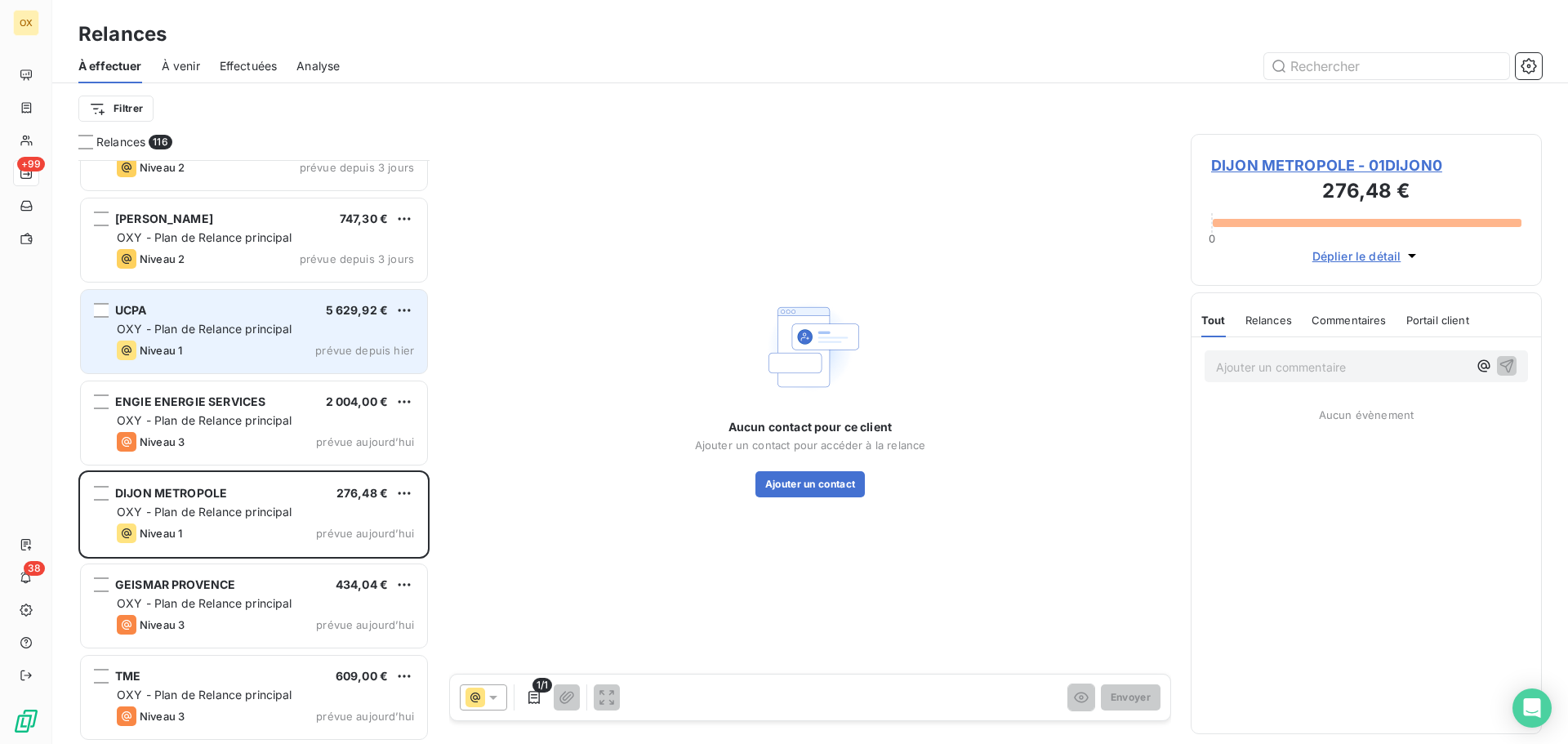
scroll to position [10023, 0]
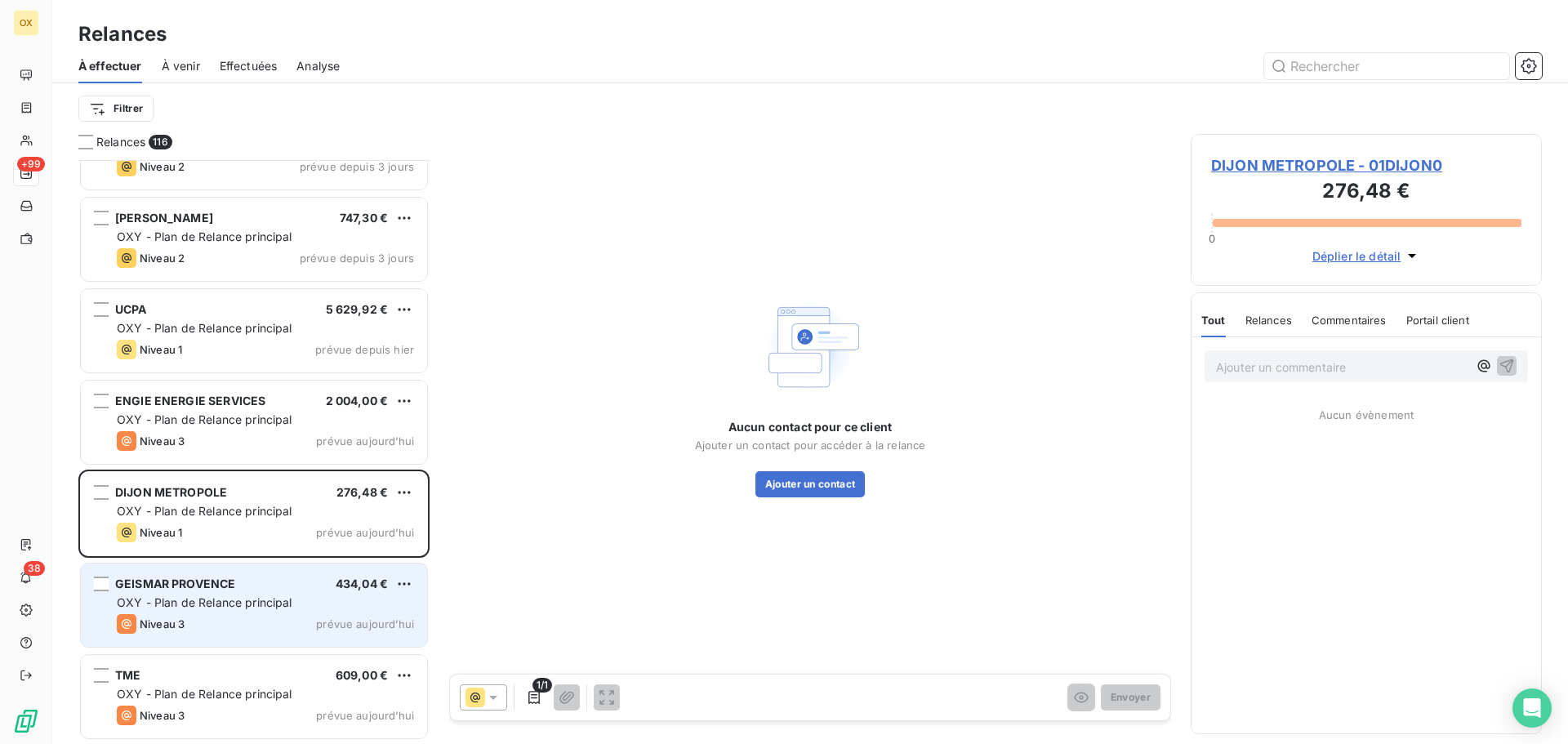
click at [198, 619] on div "Niveau 3 prévue aujourd’hui" at bounding box center [265, 623] width 297 height 20
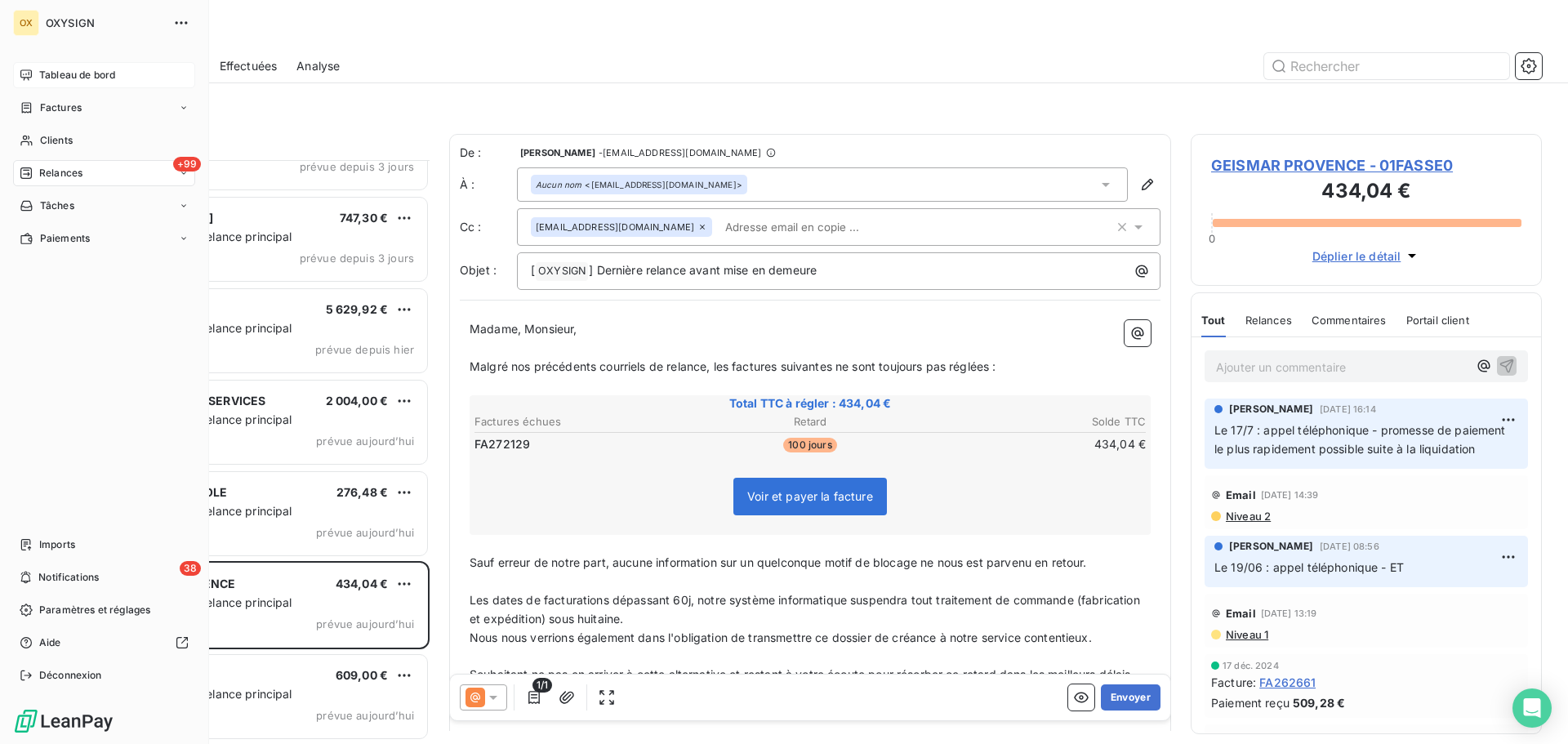
click at [41, 73] on span "Tableau de bord" at bounding box center [77, 74] width 76 height 15
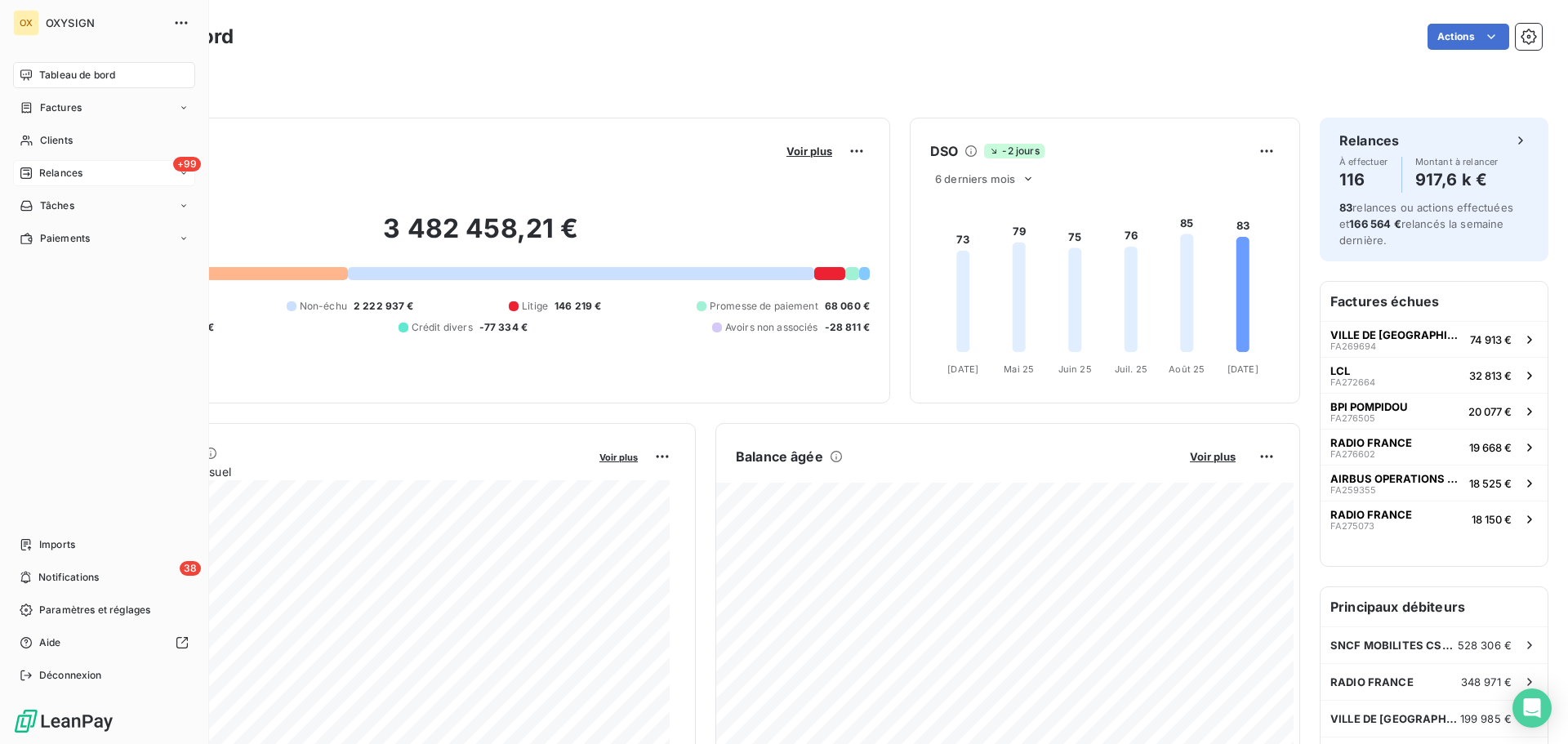
click at [61, 166] on span "Relances" at bounding box center [61, 172] width 44 height 15
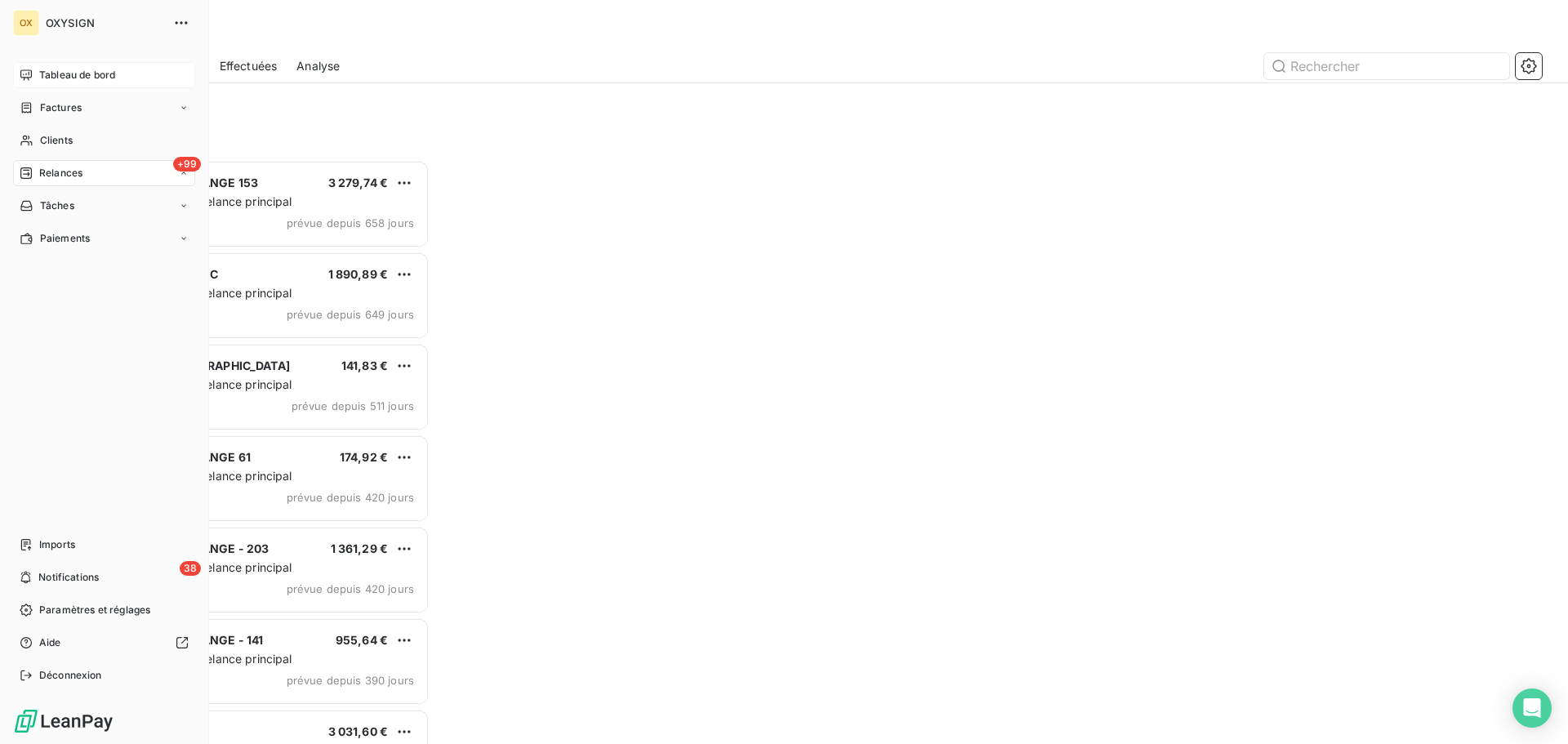
scroll to position [572, 339]
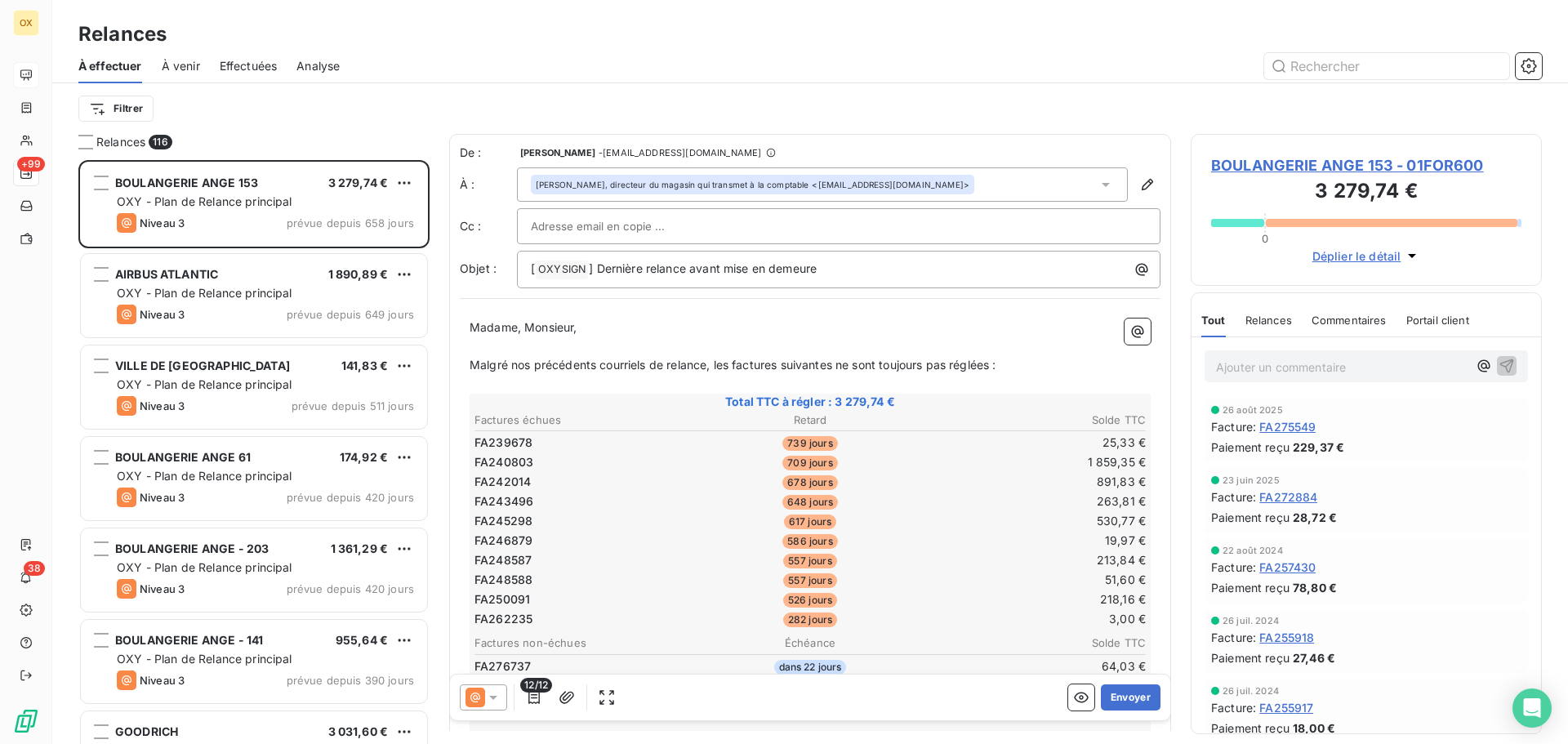
click at [255, 61] on span "Effectuées" at bounding box center [248, 66] width 58 height 16
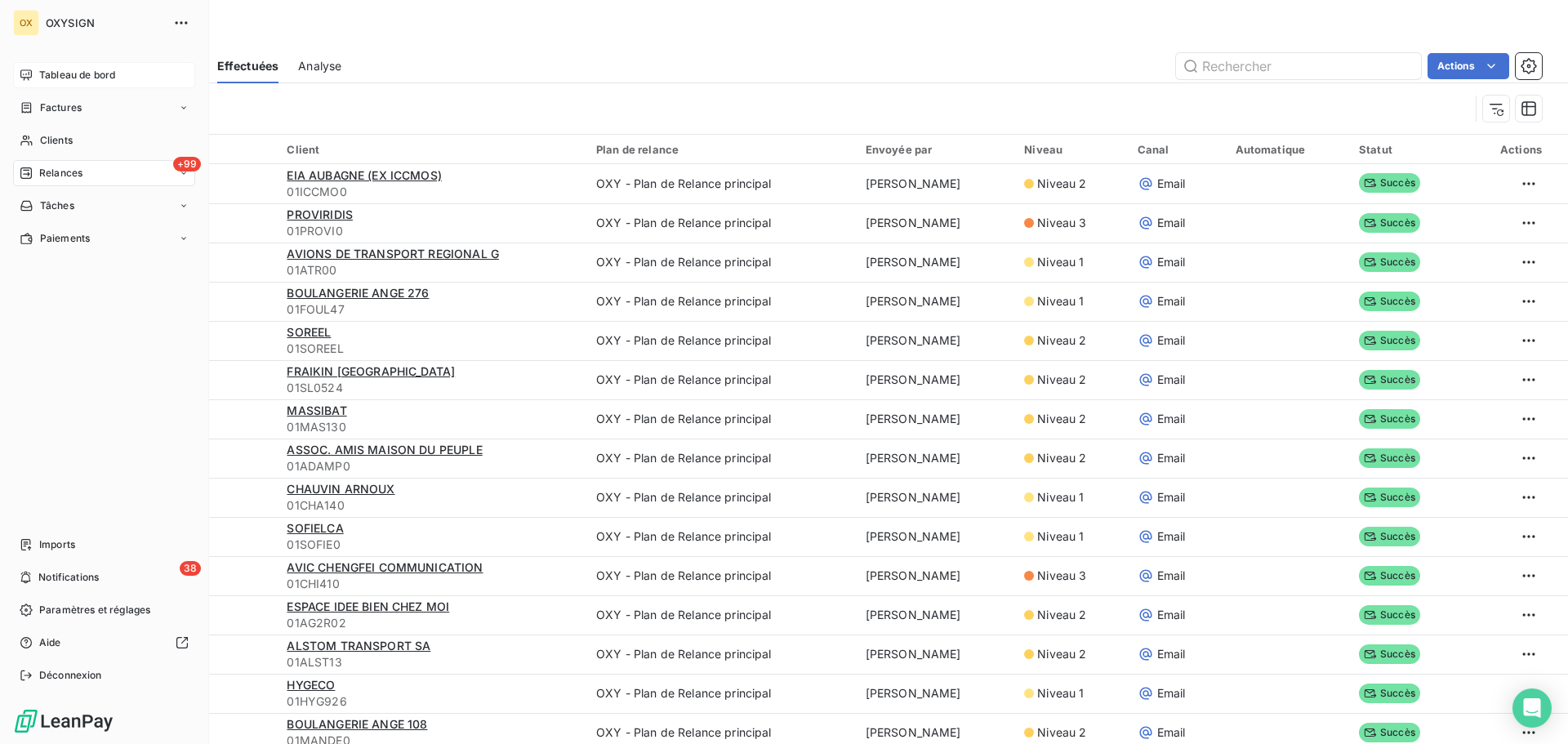
click at [44, 73] on span "Tableau de bord" at bounding box center [77, 74] width 76 height 15
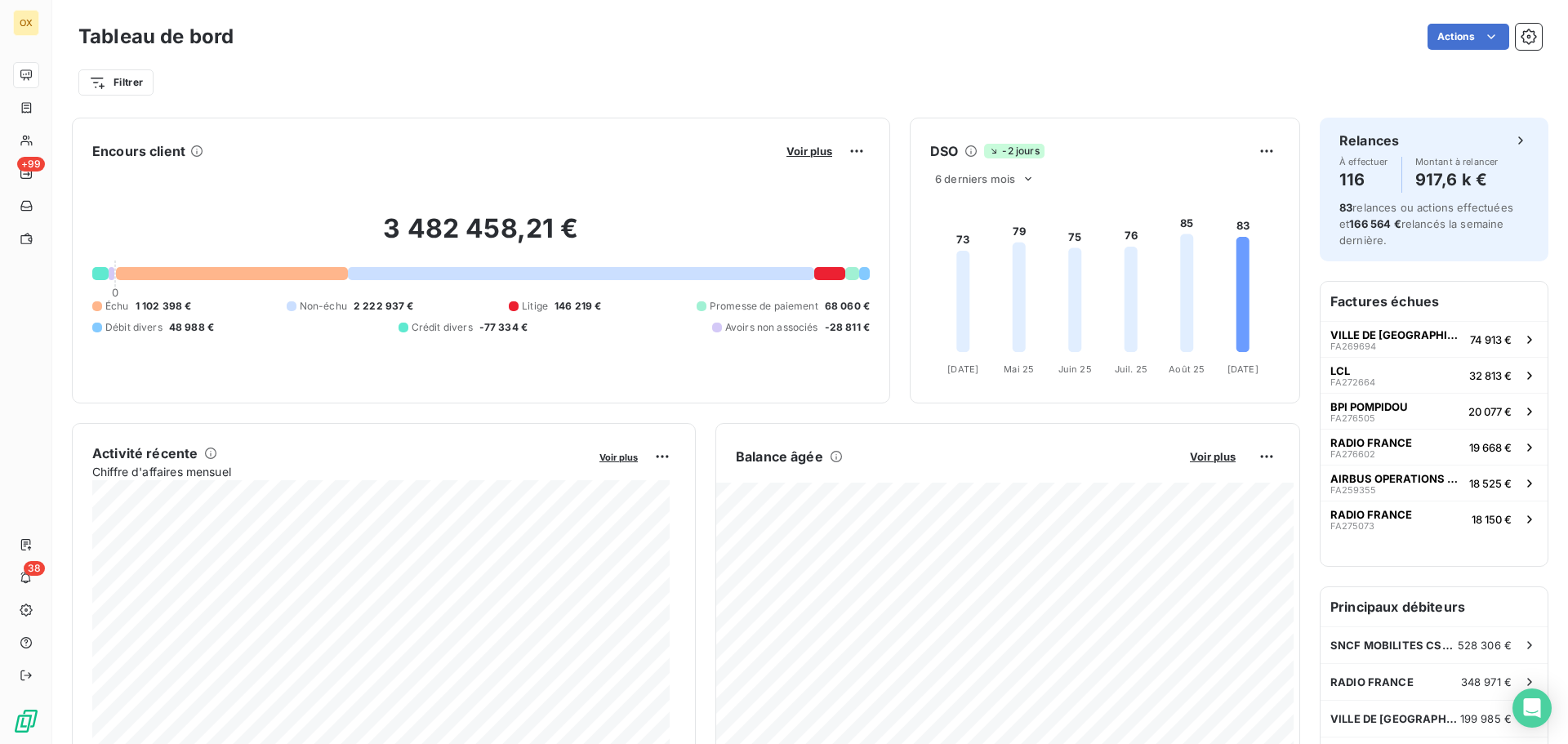
click at [439, 71] on div "Filtrer" at bounding box center [810, 82] width 1464 height 31
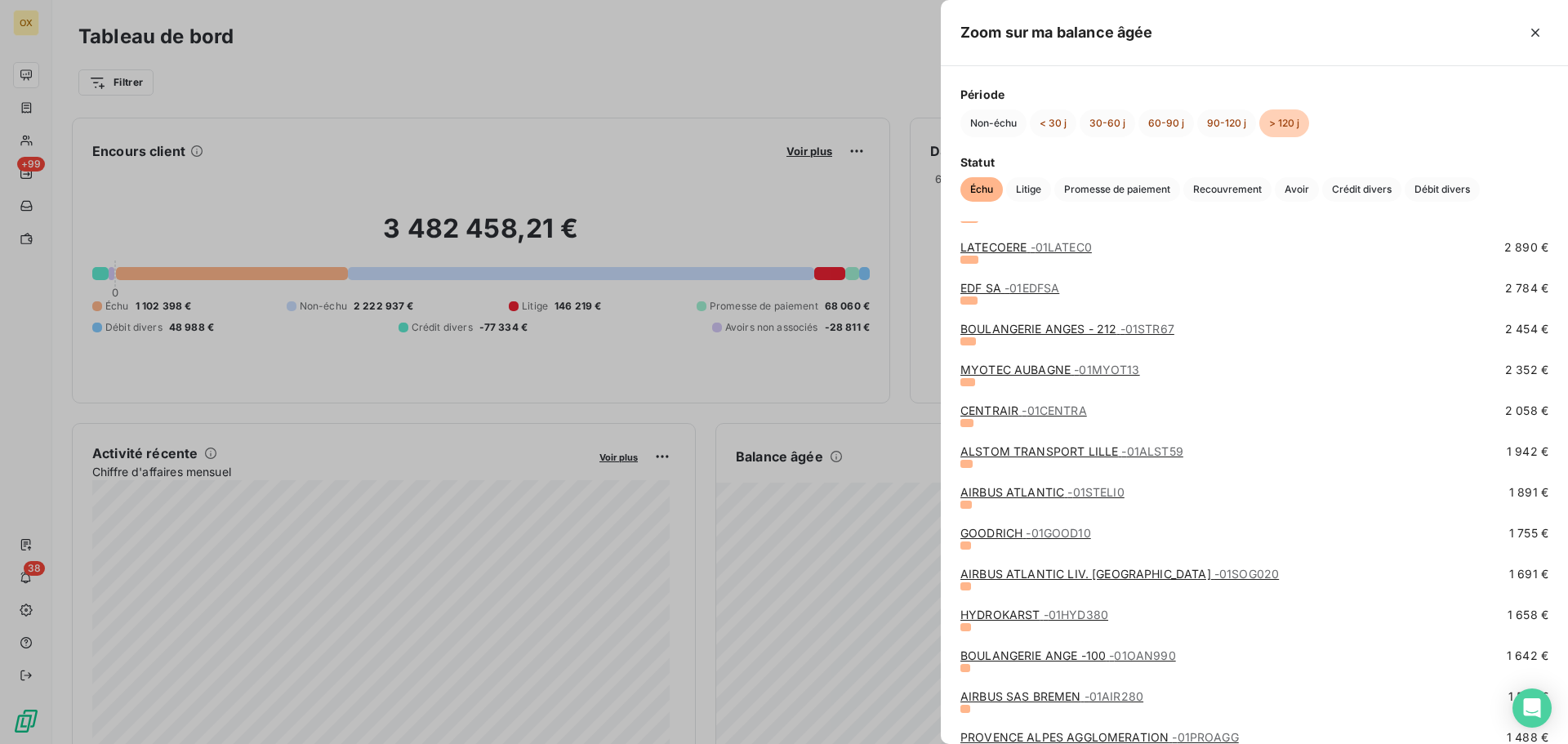
scroll to position [898, 0]
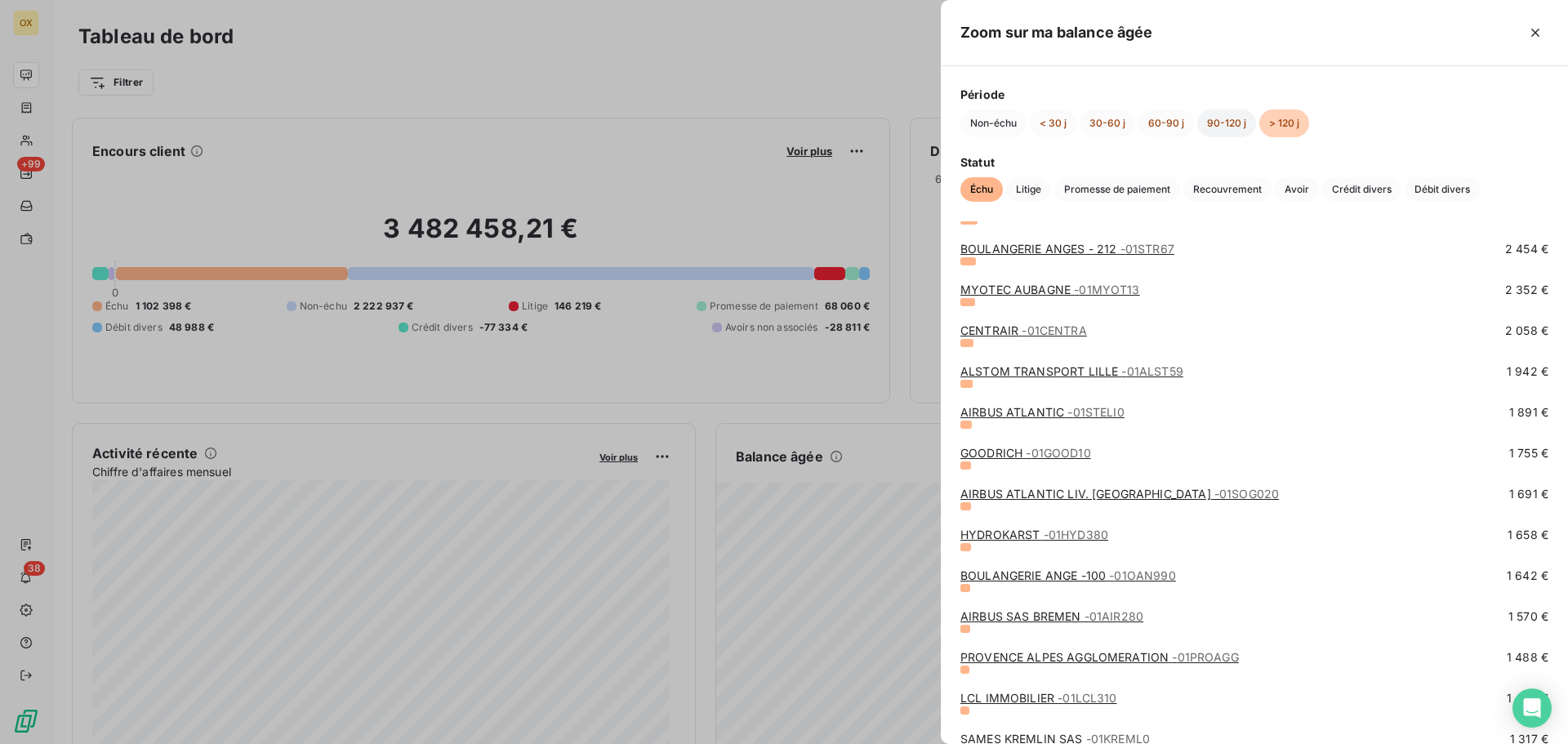
click at [1212, 123] on button "90-120 j" at bounding box center [1227, 123] width 59 height 28
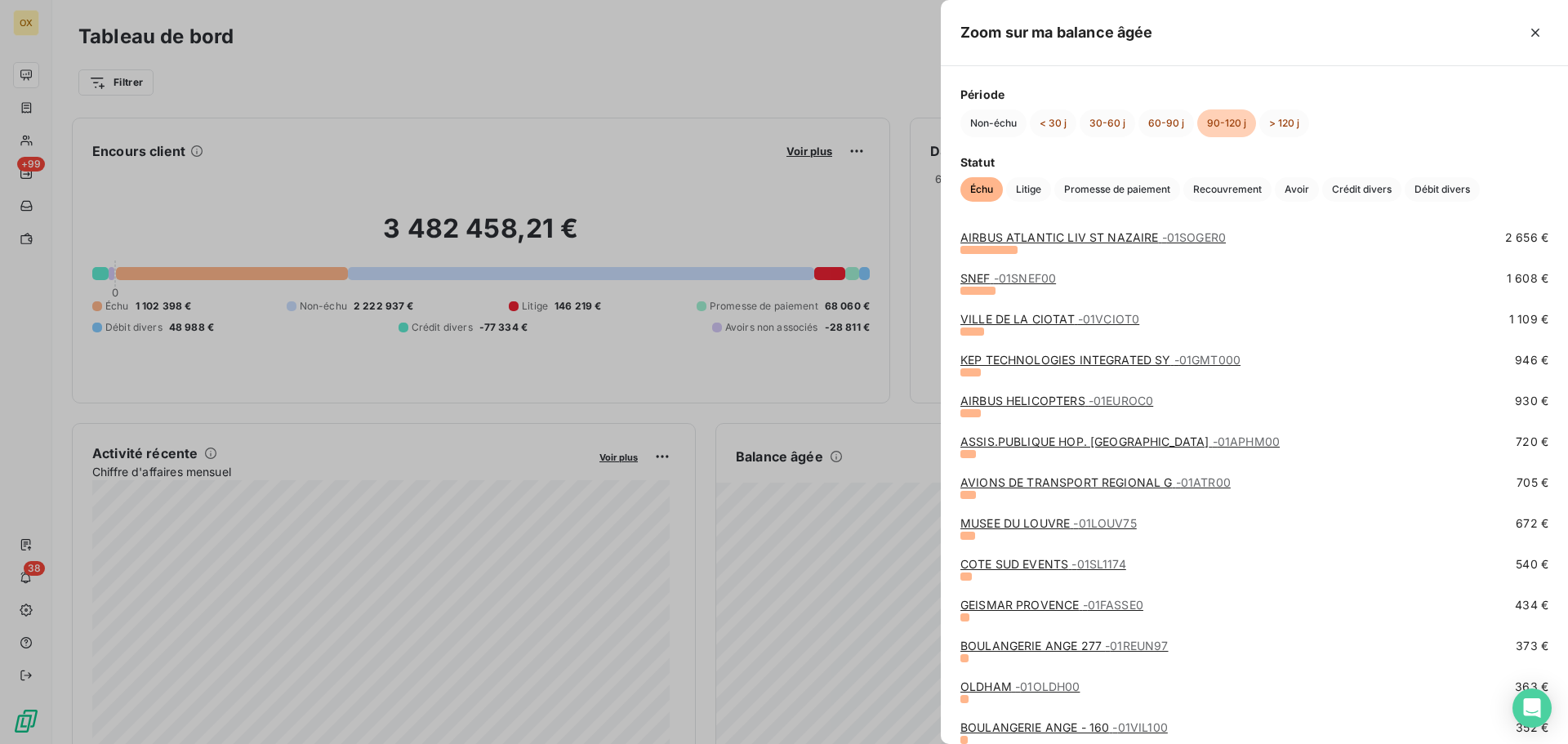
scroll to position [245, 0]
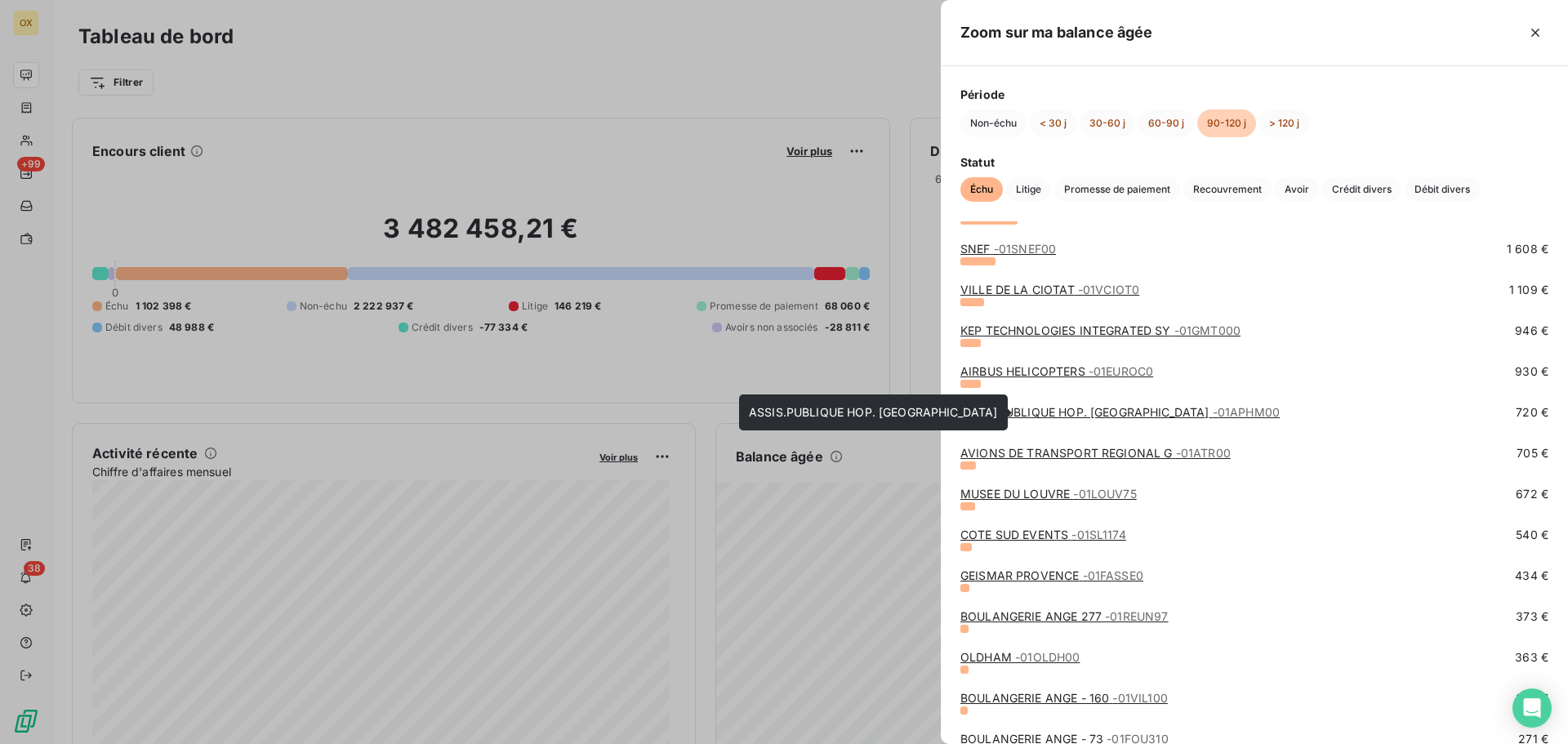
click at [1031, 415] on link "ASSIS.PUBLIQUE HOP. [GEOGRAPHIC_DATA] - 01APHM00" at bounding box center [1120, 412] width 319 height 14
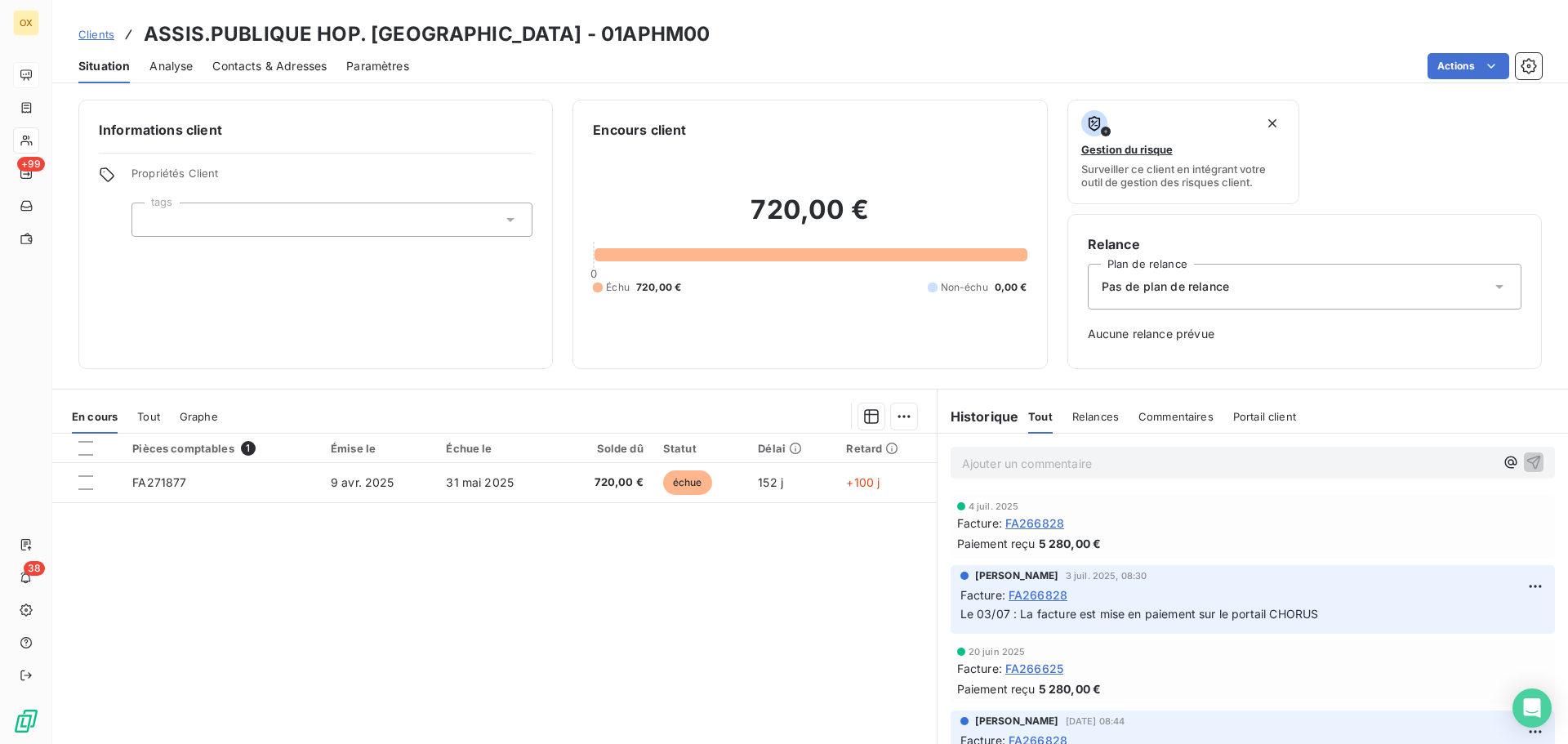
click at [1040, 457] on p "Ajouter un commentaire ﻿" at bounding box center [1228, 463] width 533 height 20
click at [1527, 456] on icon "button" at bounding box center [1534, 462] width 14 height 14
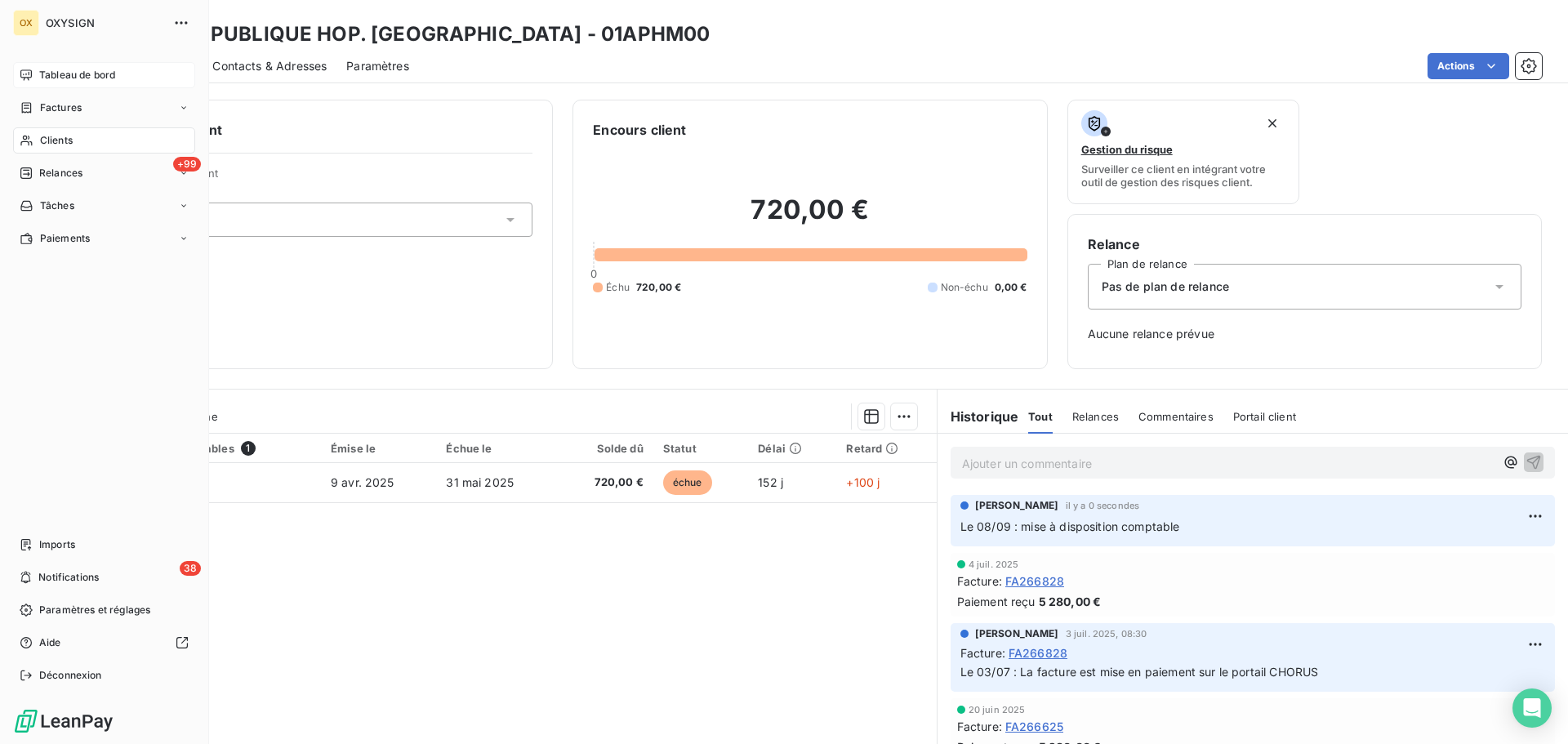
click at [45, 78] on span "Tableau de bord" at bounding box center [77, 74] width 76 height 15
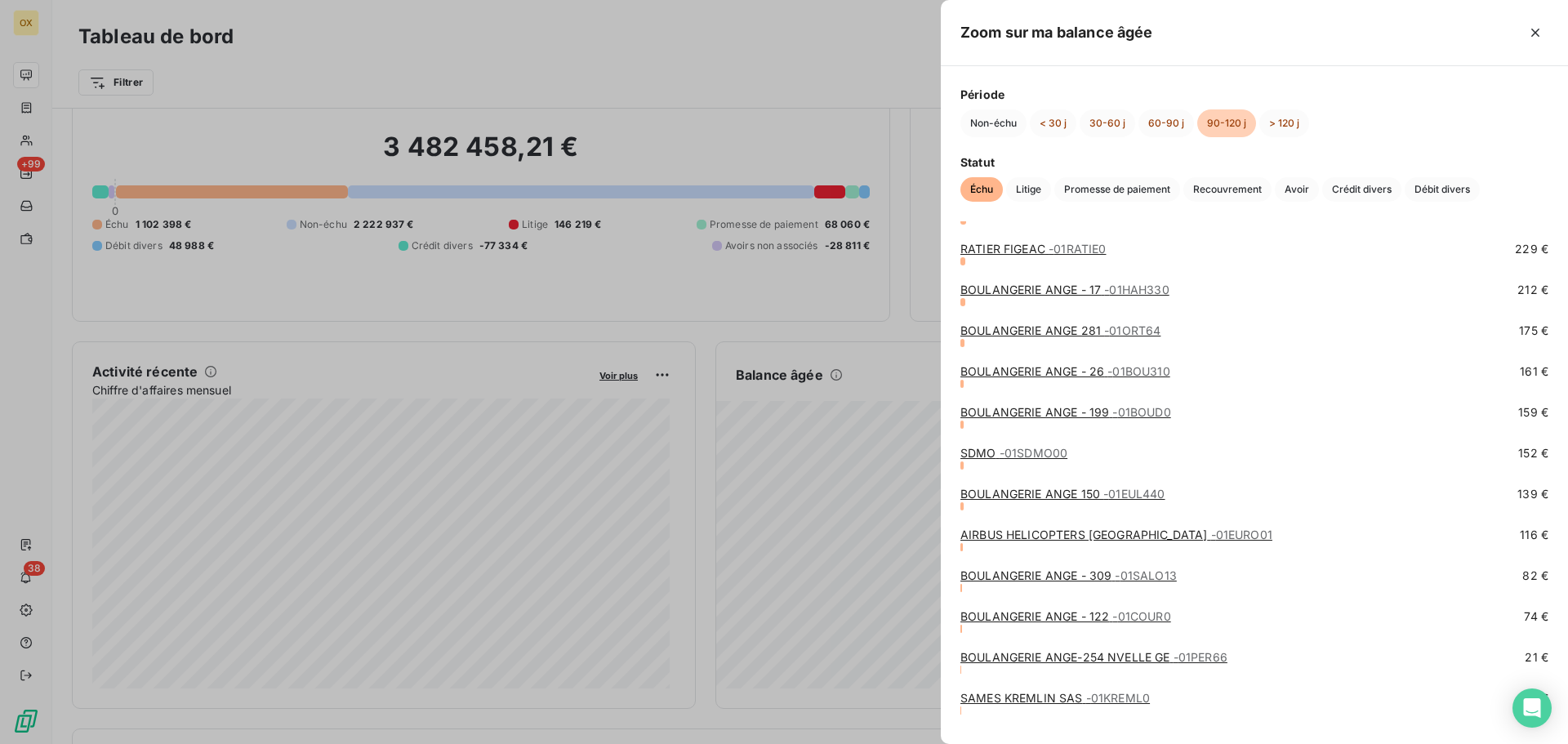
scroll to position [842, 0]
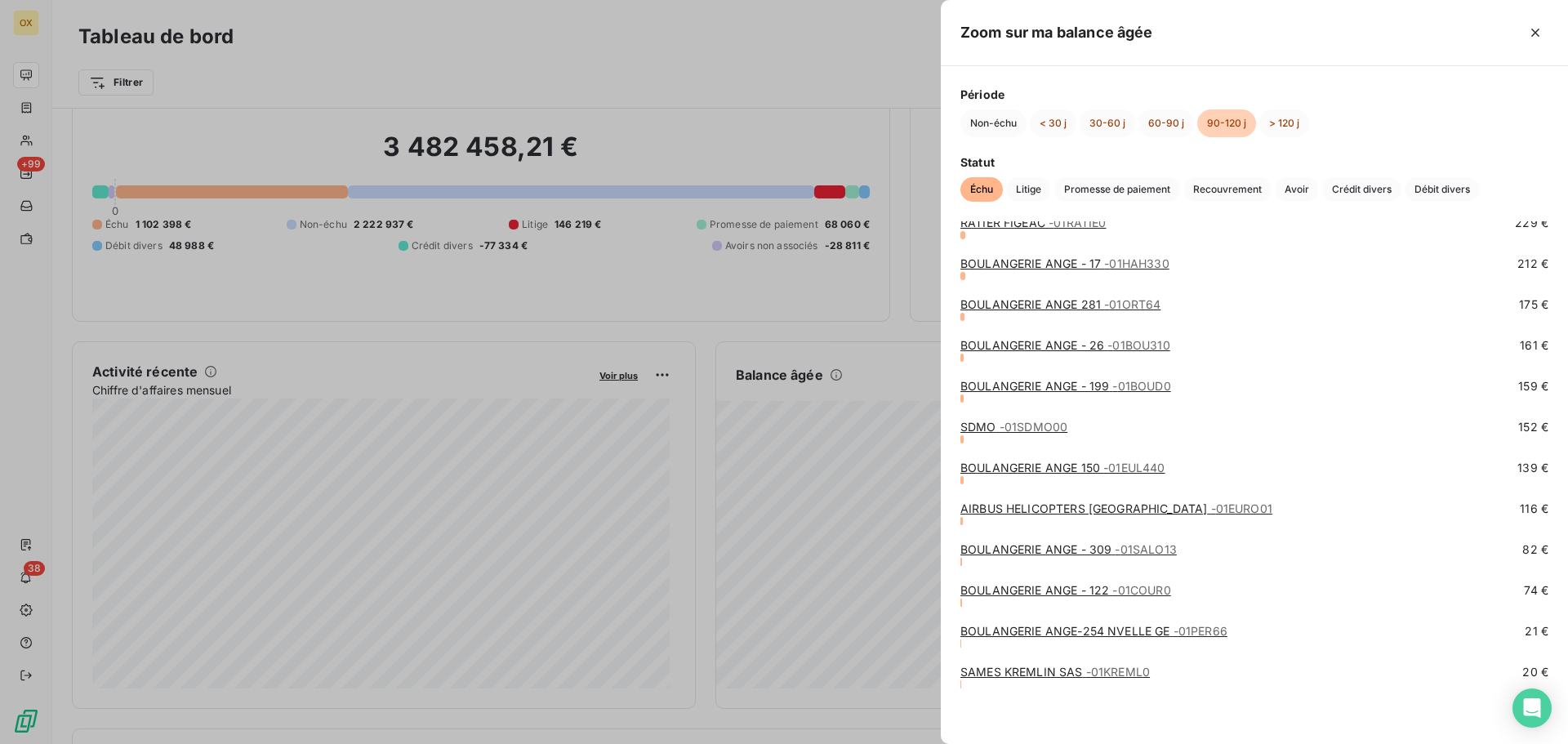
click at [1024, 671] on link "SAMES KREMLIN SAS - 01KREML0" at bounding box center [1055, 671] width 189 height 14
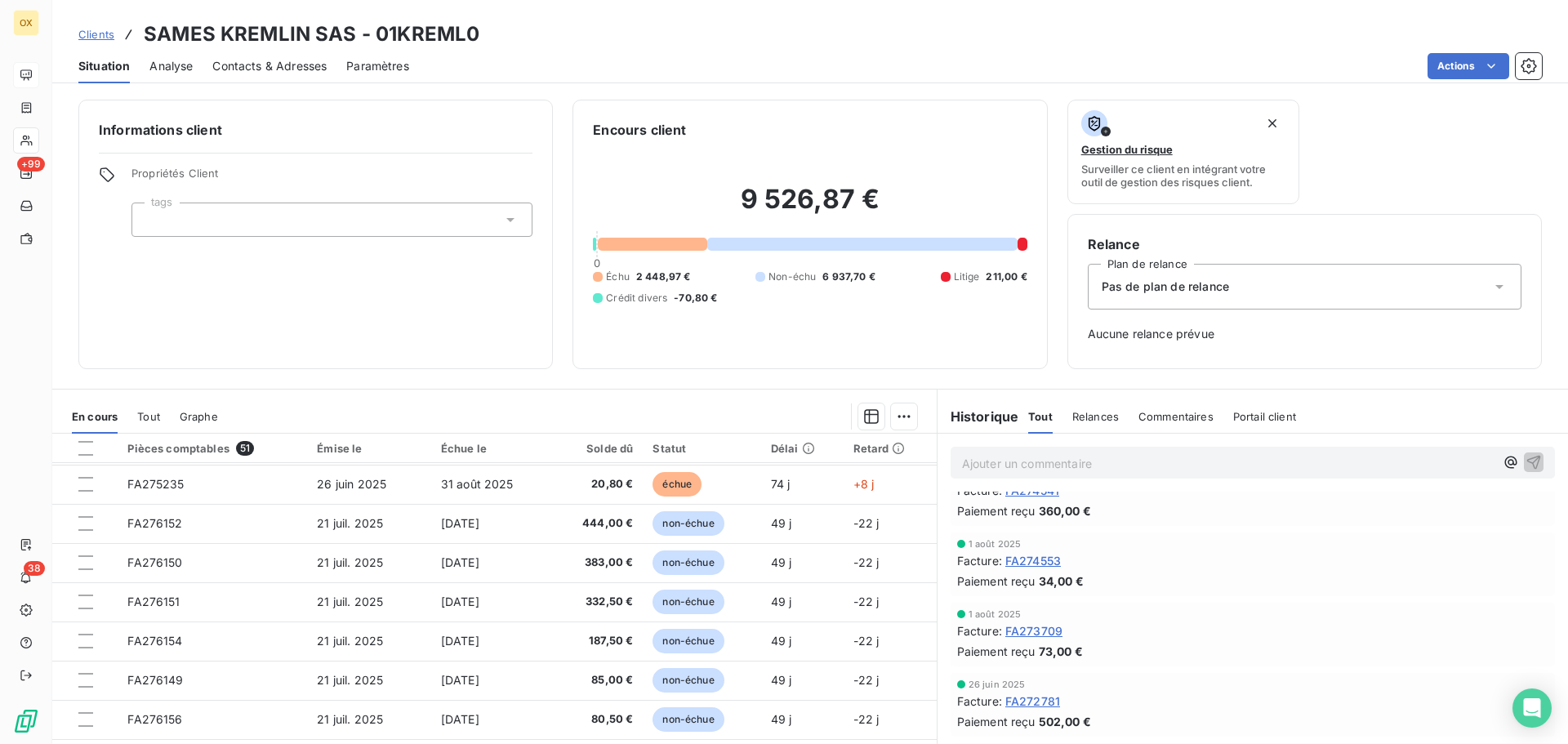
scroll to position [653, 0]
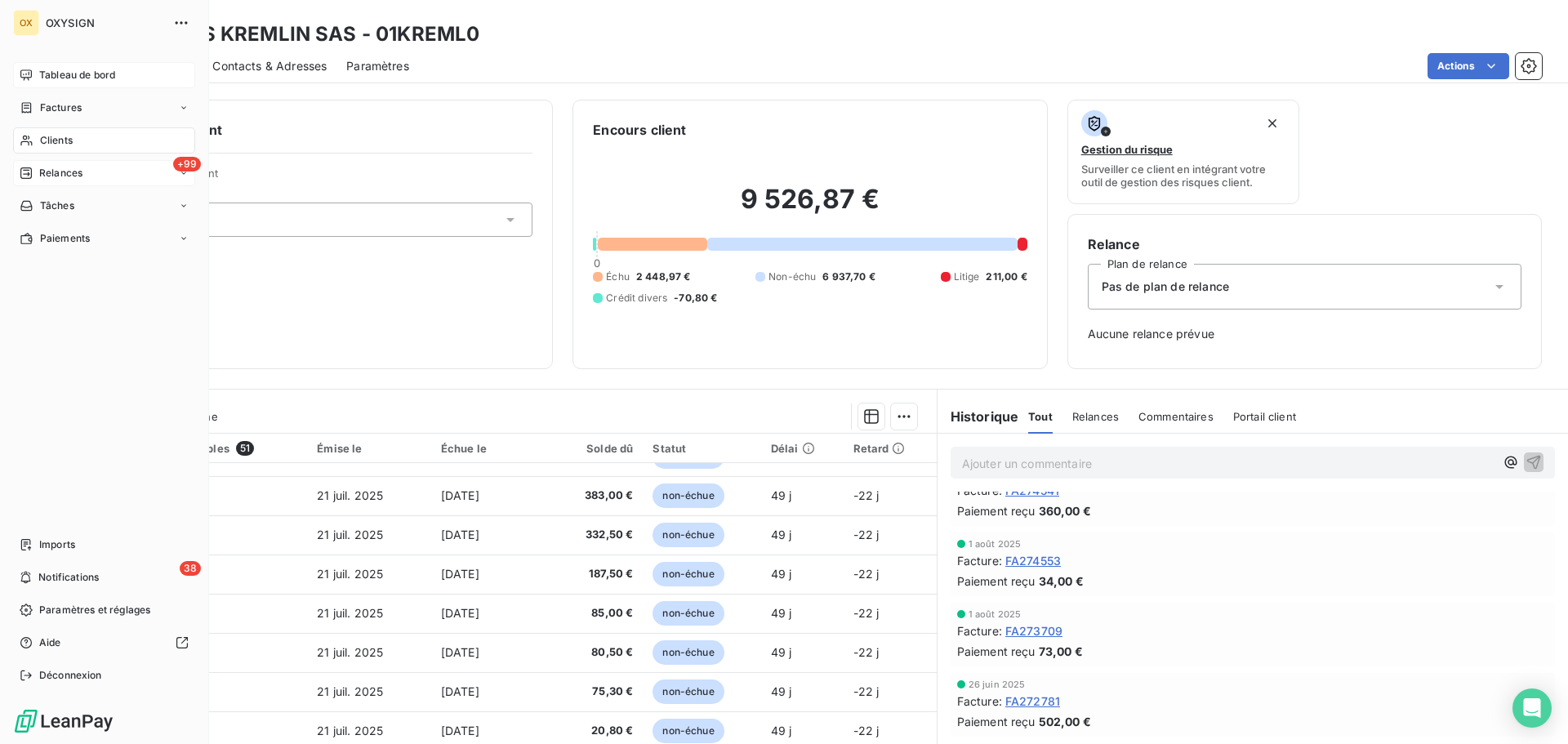
click at [49, 171] on span "Relances" at bounding box center [61, 172] width 44 height 15
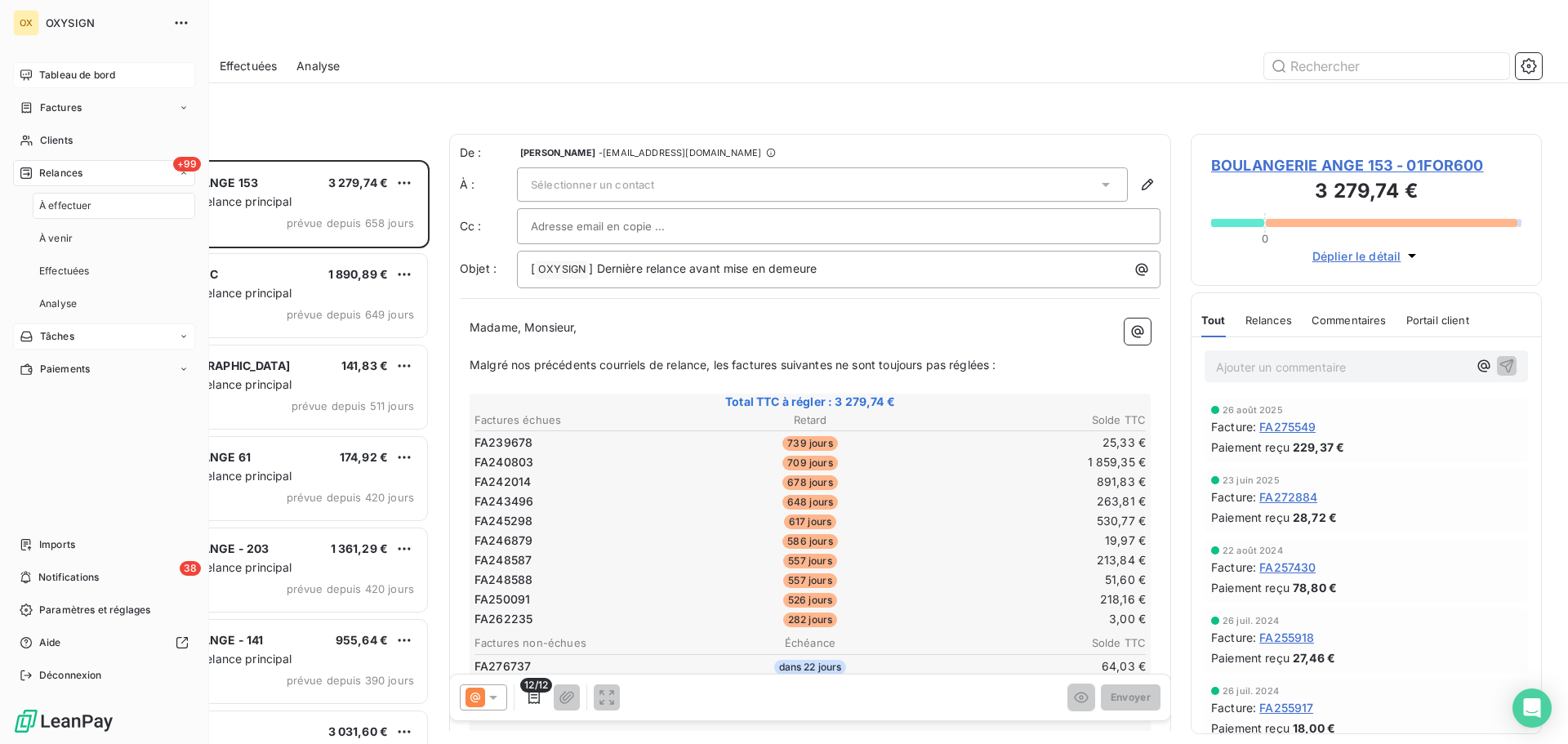
scroll to position [572, 339]
